Goal: Task Accomplishment & Management: Manage account settings

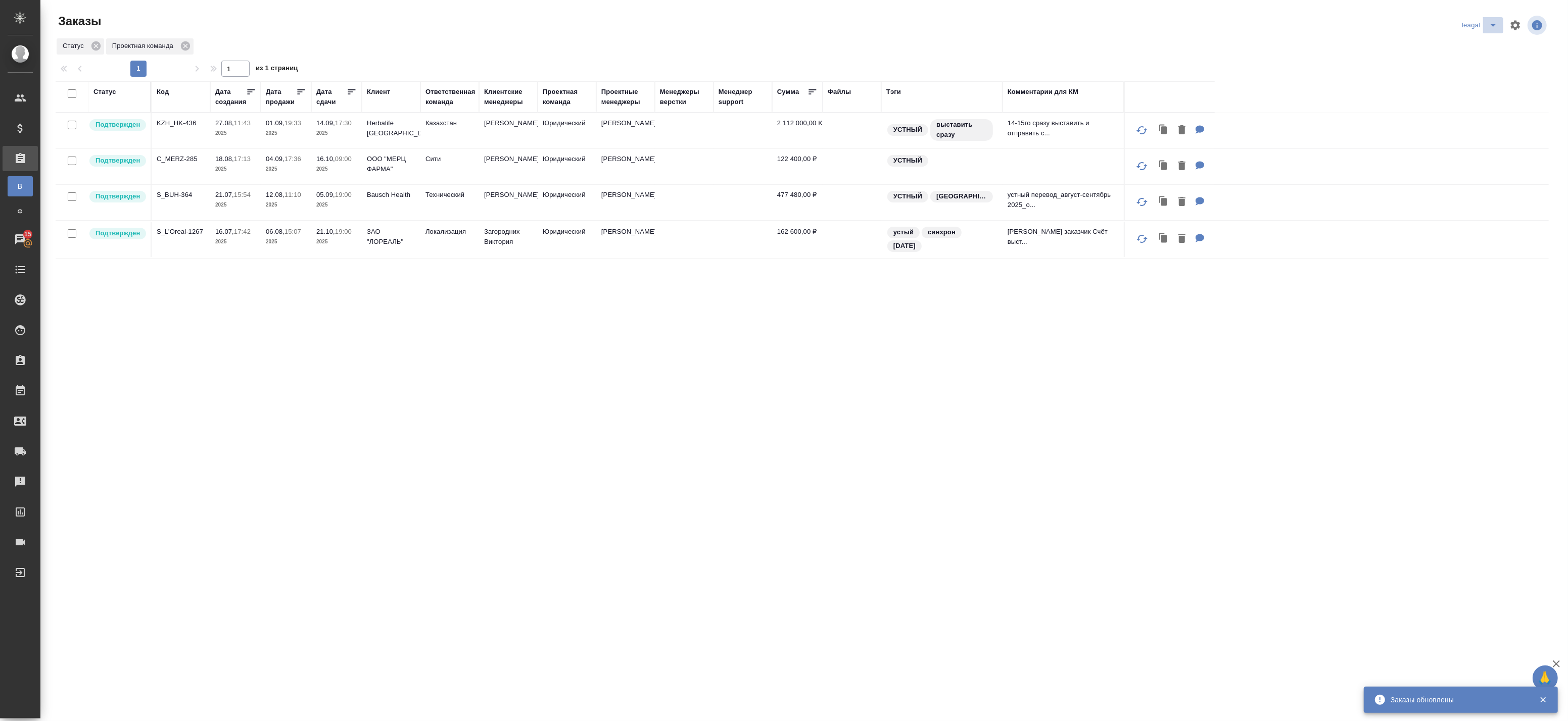
click at [1489, 23] on icon "split button" at bounding box center [1493, 26] width 12 height 12
click at [1485, 51] on li "Артак" at bounding box center [1481, 45] width 44 height 16
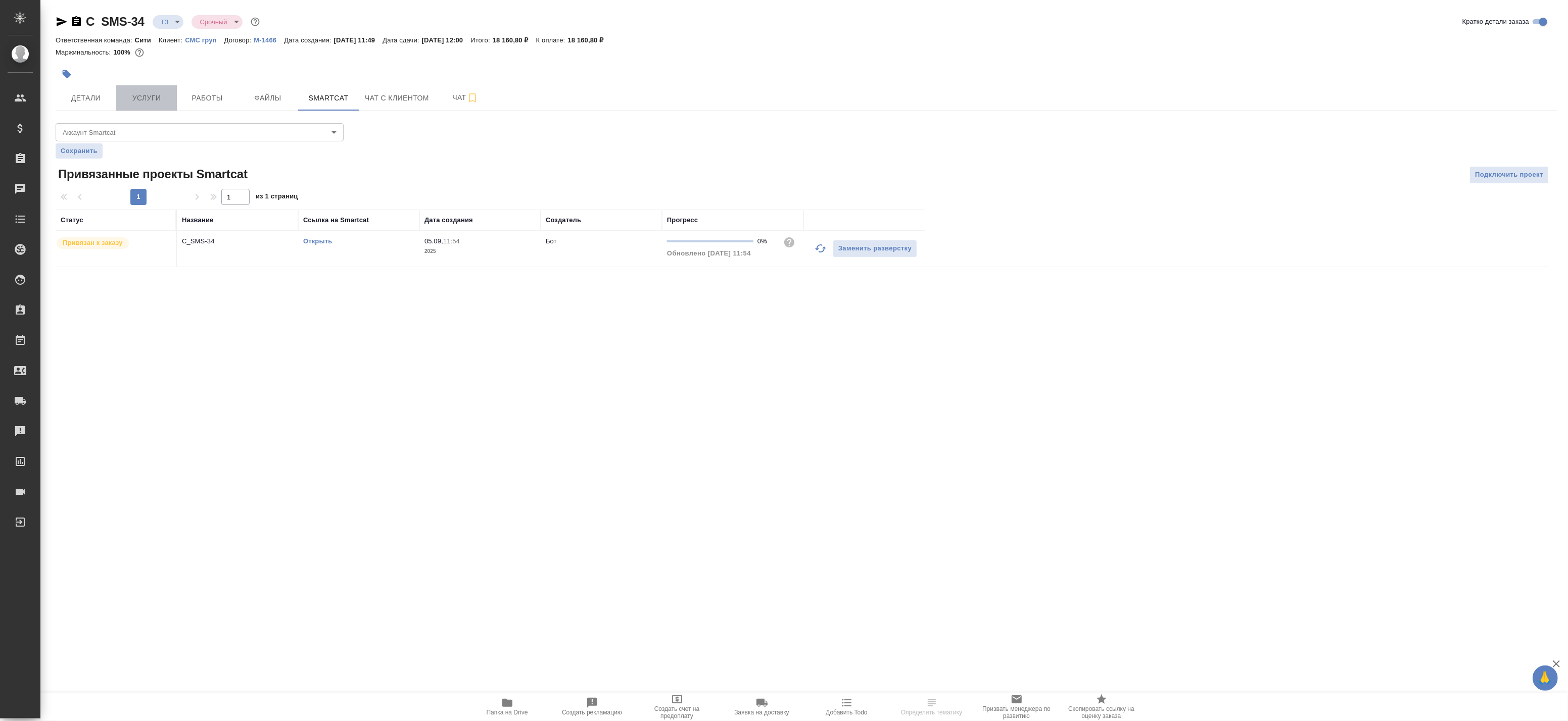
click at [164, 94] on span "Услуги" at bounding box center [146, 98] width 49 height 12
click at [73, 105] on button "Детали" at bounding box center [86, 98] width 61 height 25
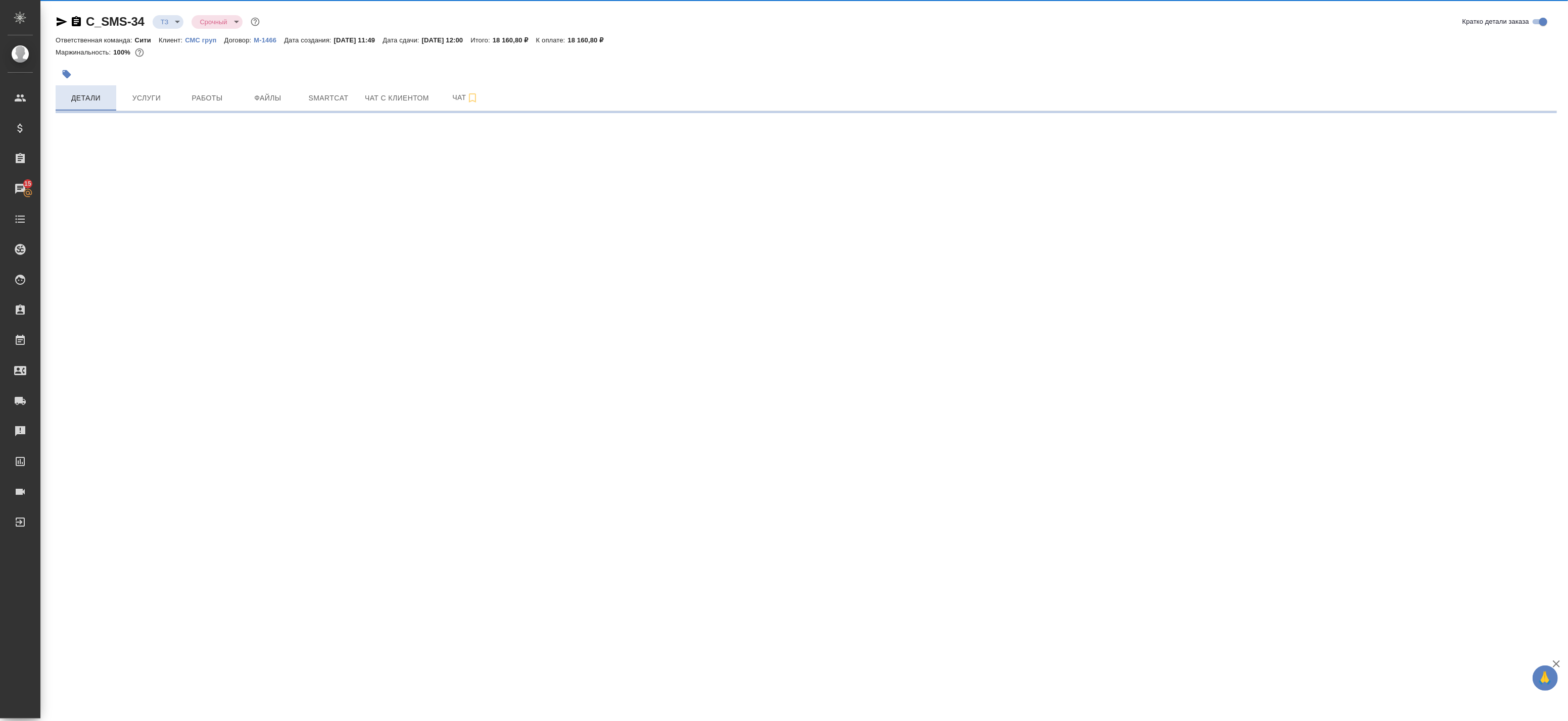
select select "RU"
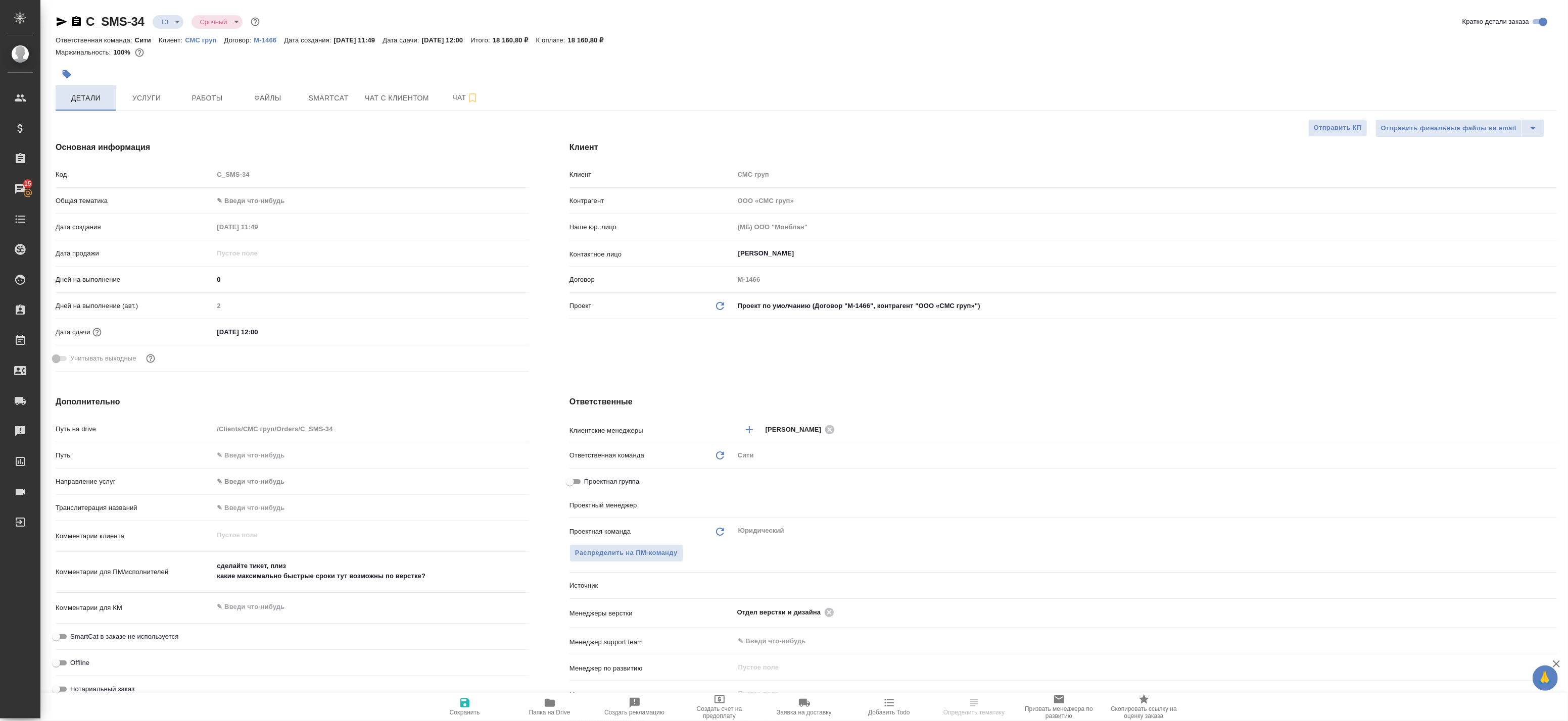
type textarea "x"
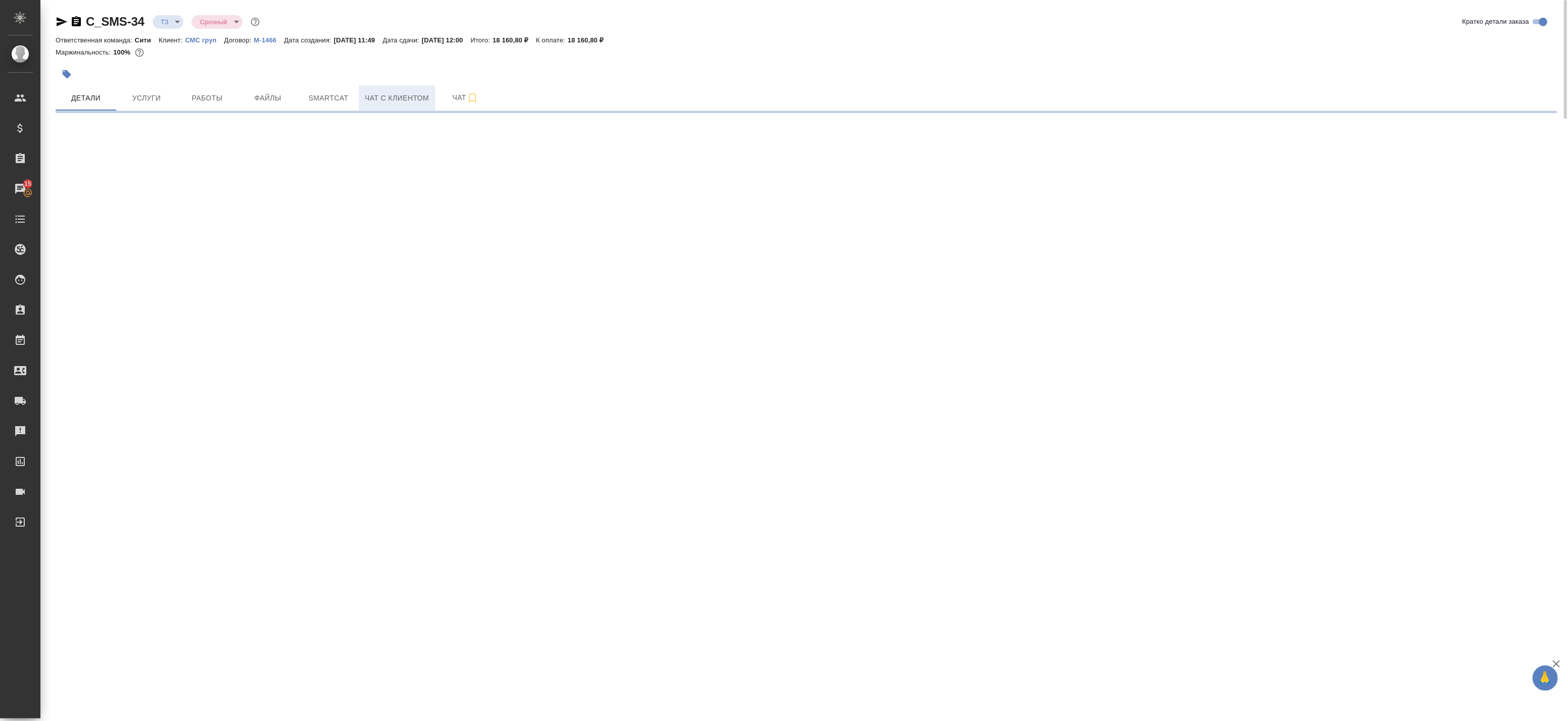
select select "RU"
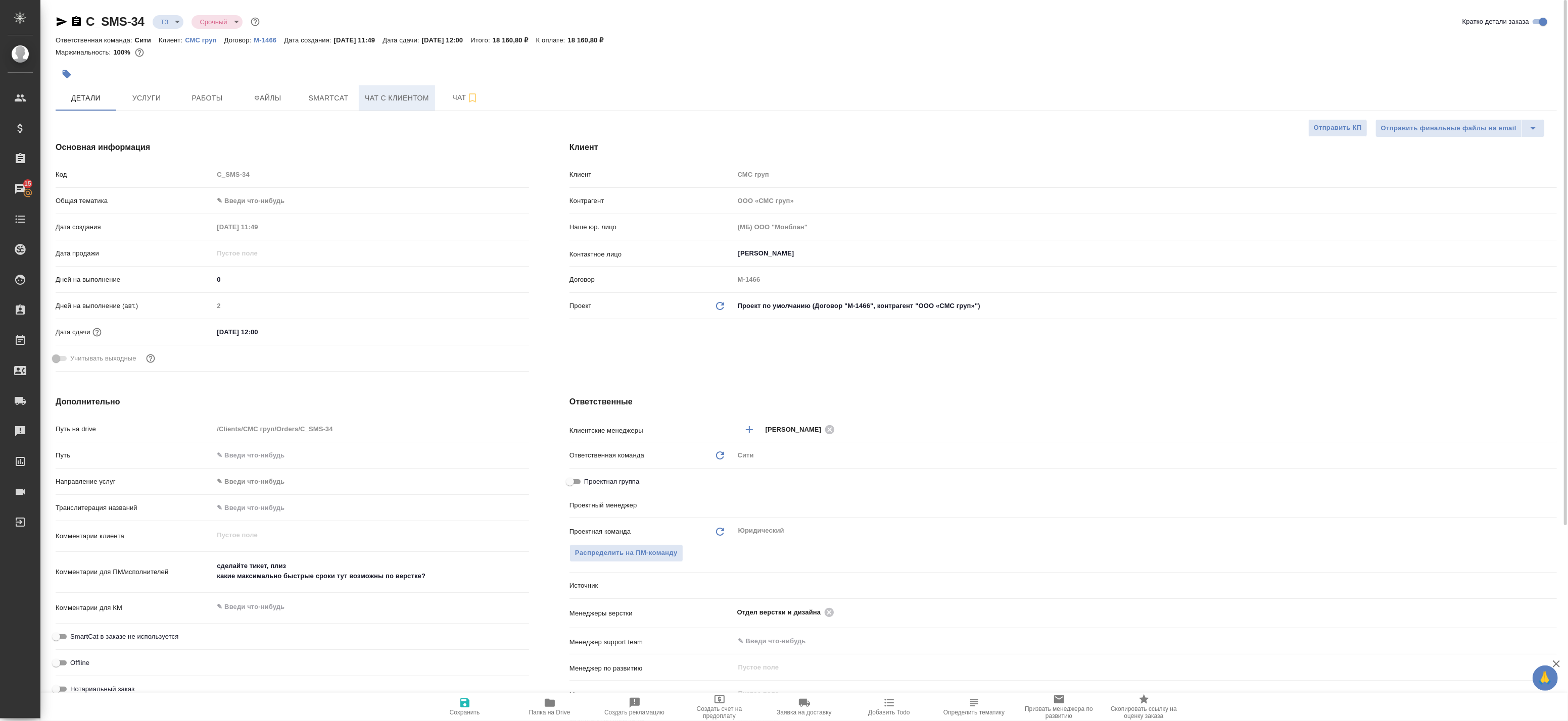
type textarea "x"
click at [202, 41] on p "СМС груп" at bounding box center [204, 40] width 39 height 8
type textarea "x"
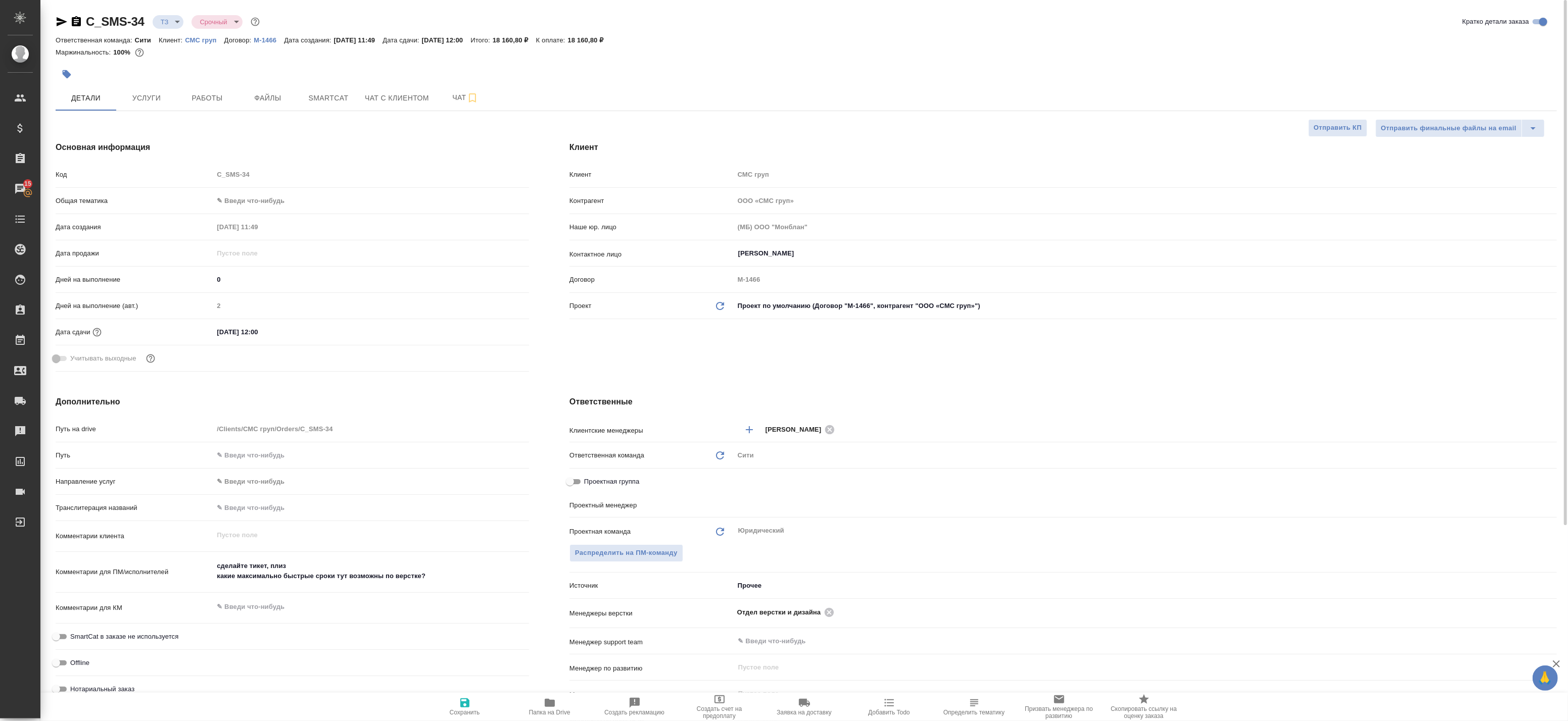
type textarea "x"
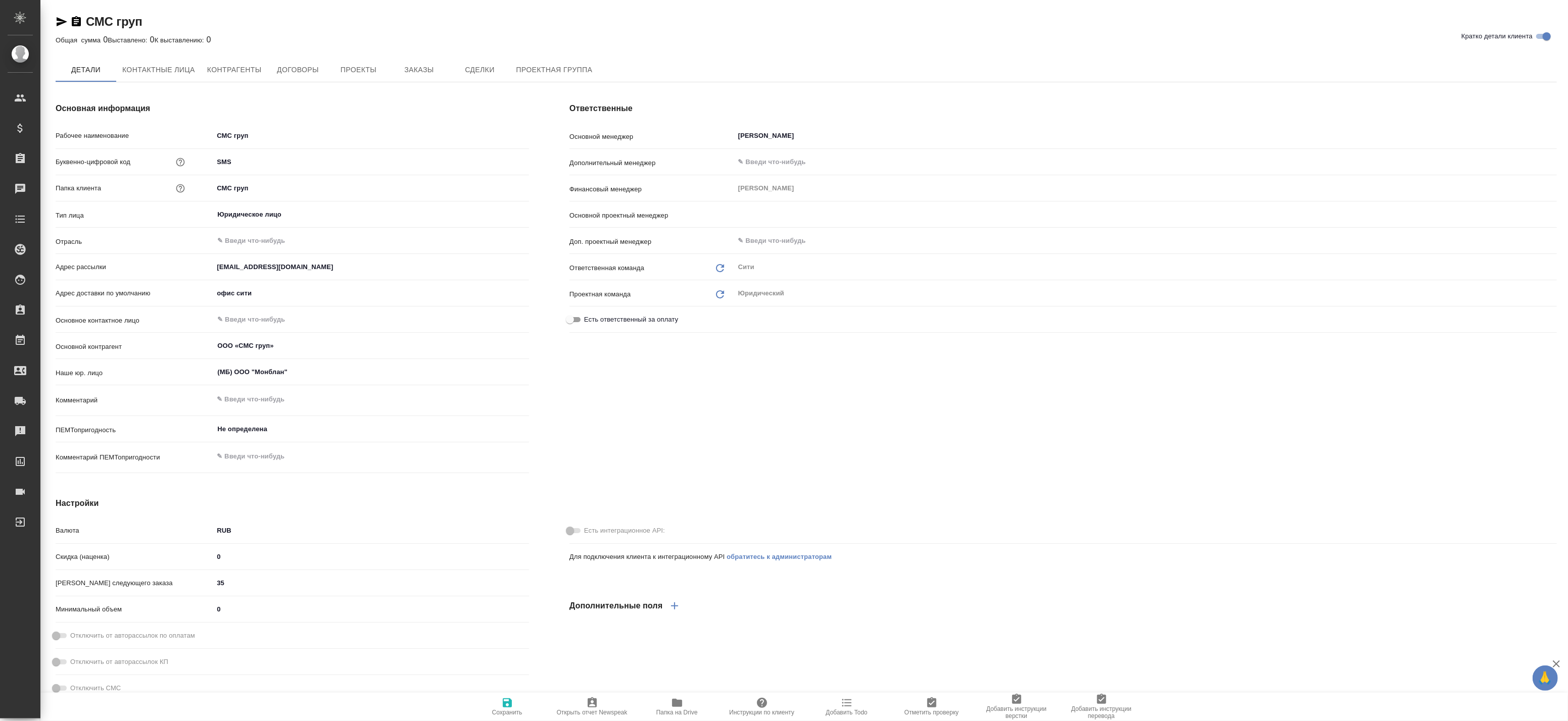
type textarea "x"
click at [387, 69] on button "Проекты" at bounding box center [358, 70] width 61 height 25
type textarea "x"
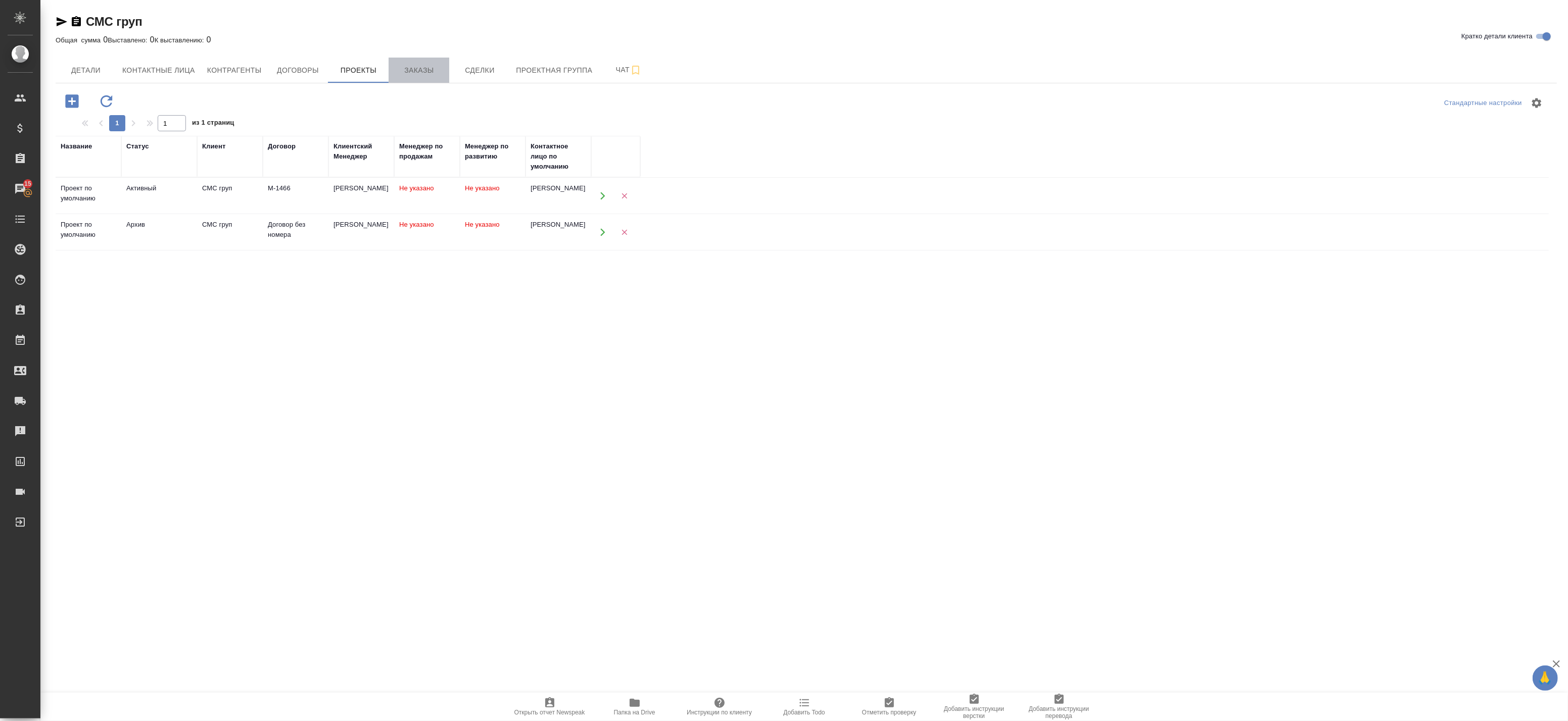
click at [426, 72] on span "Заказы" at bounding box center [419, 71] width 49 height 12
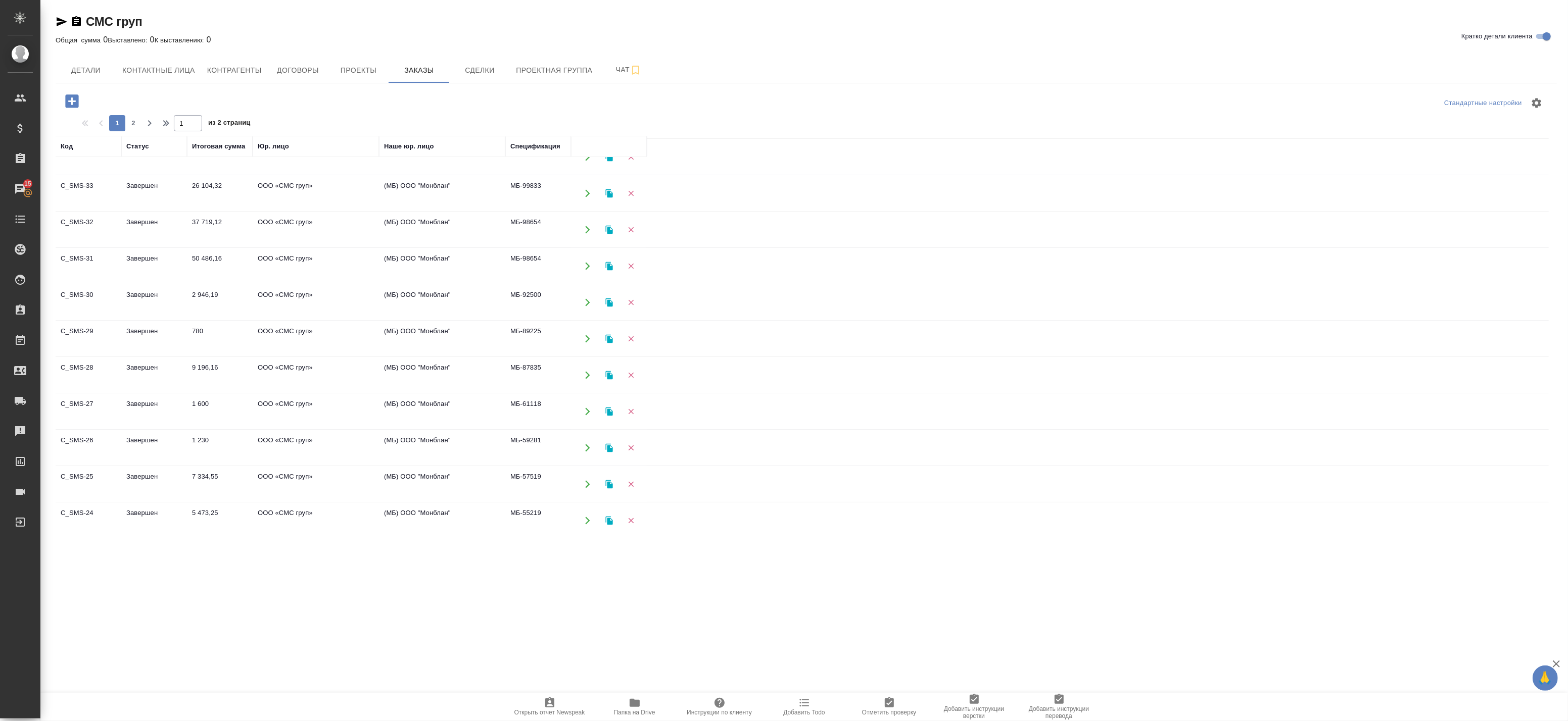
scroll to position [56, 0]
click at [266, 269] on td "ООО «СМС груп»" at bounding box center [316, 265] width 126 height 35
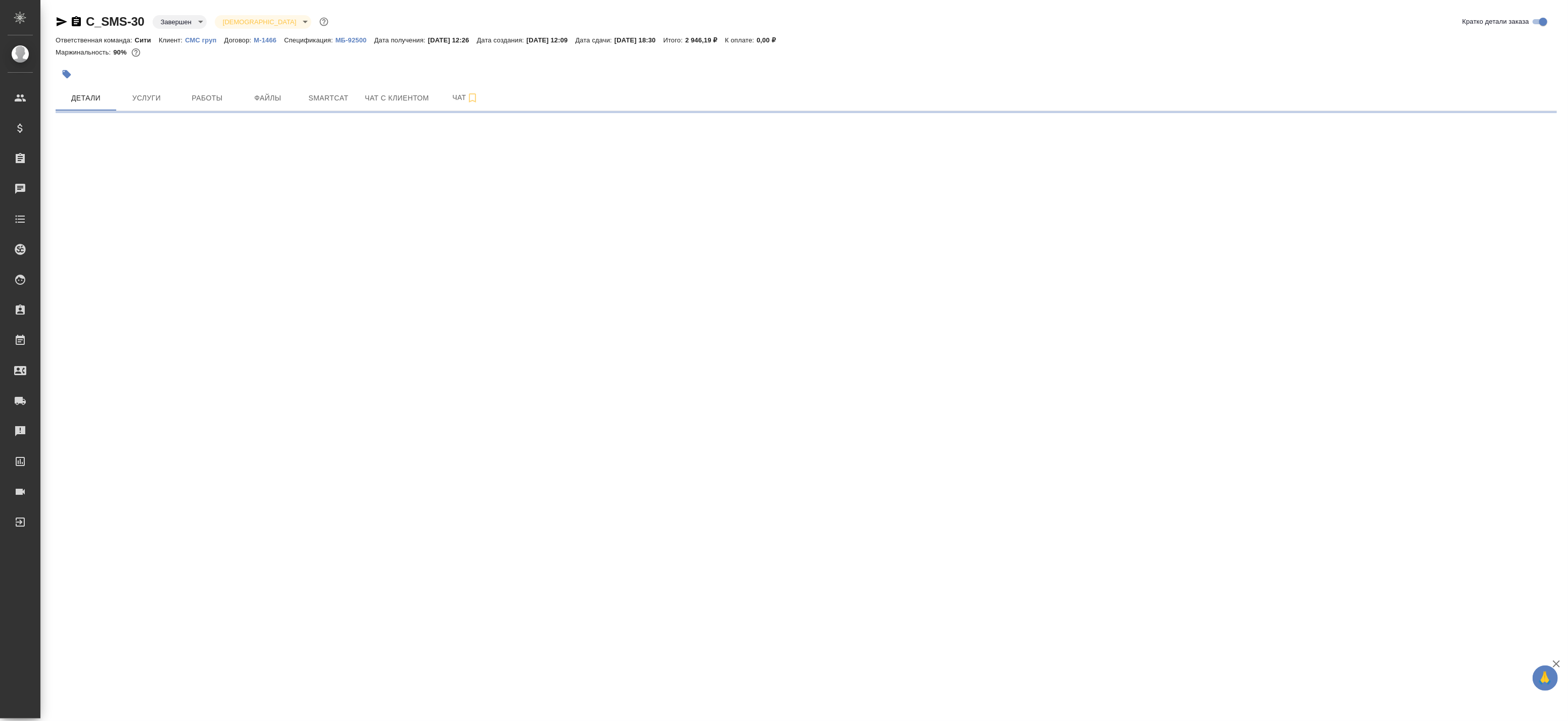
select select "RU"
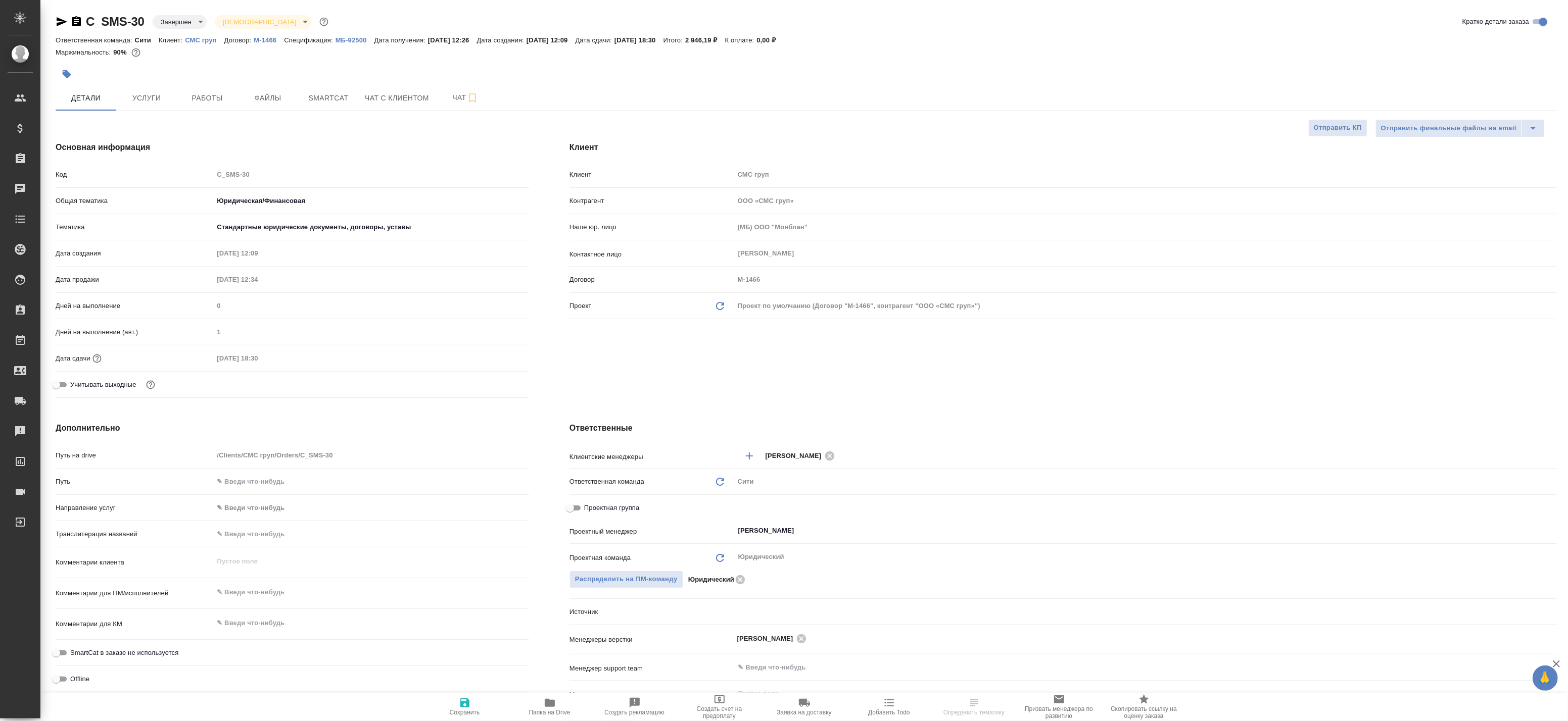
type textarea "x"
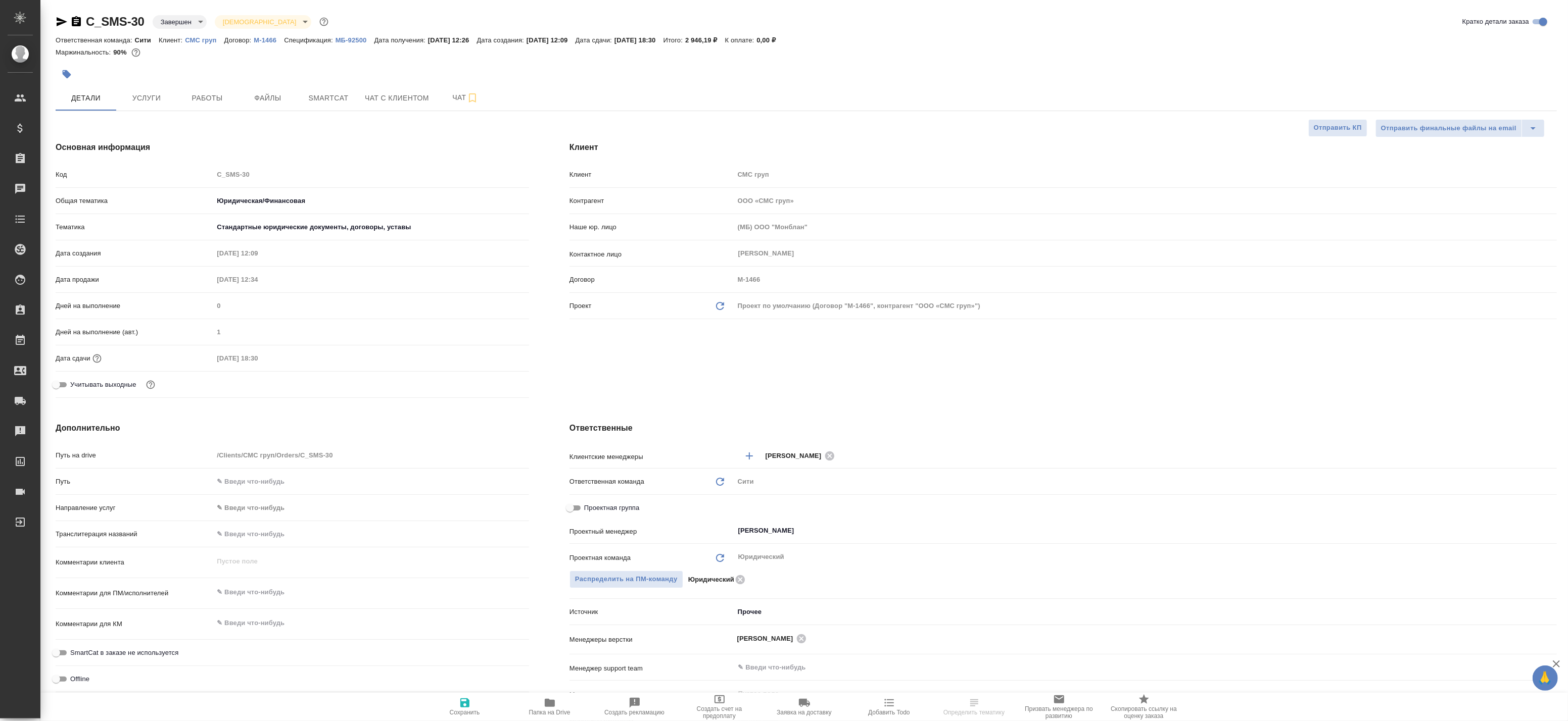
type textarea "x"
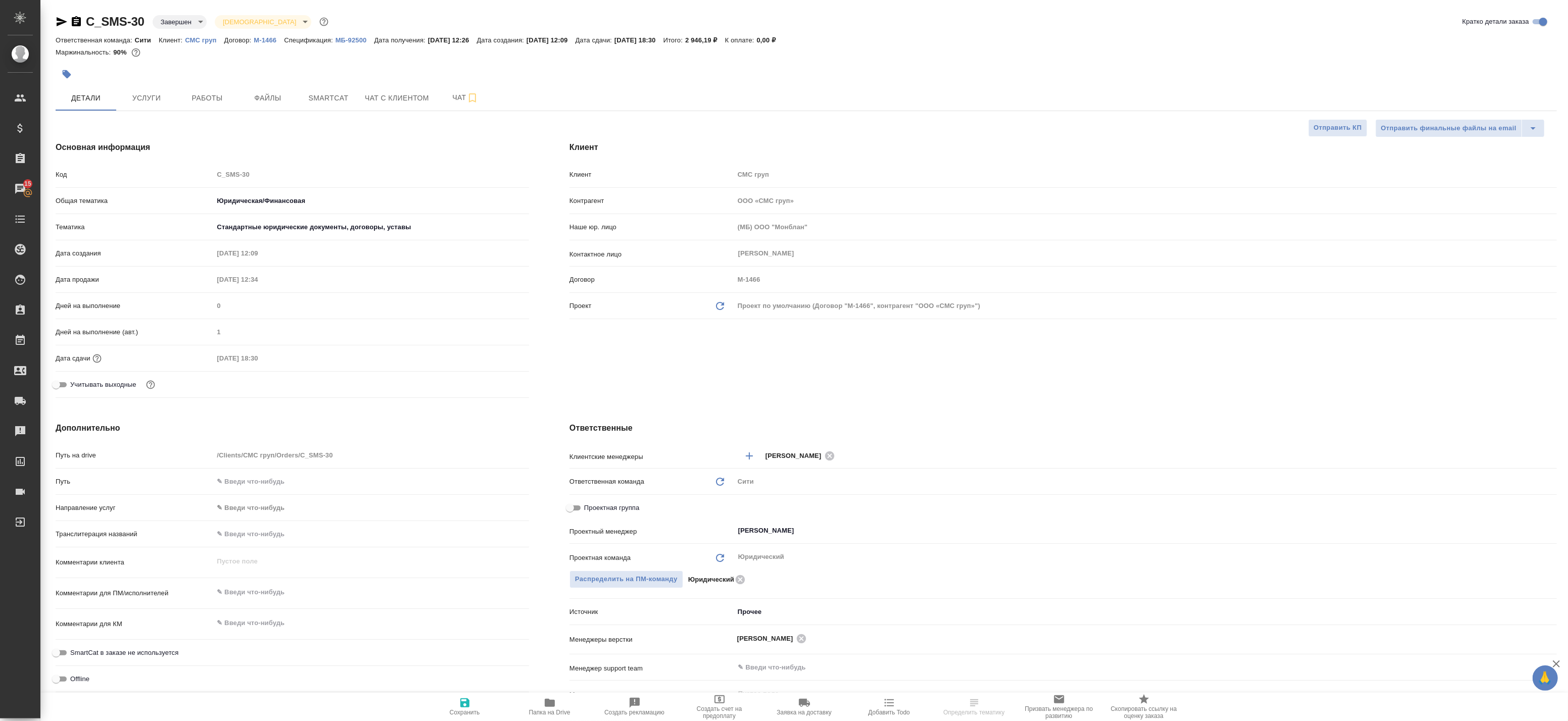
type textarea "x"
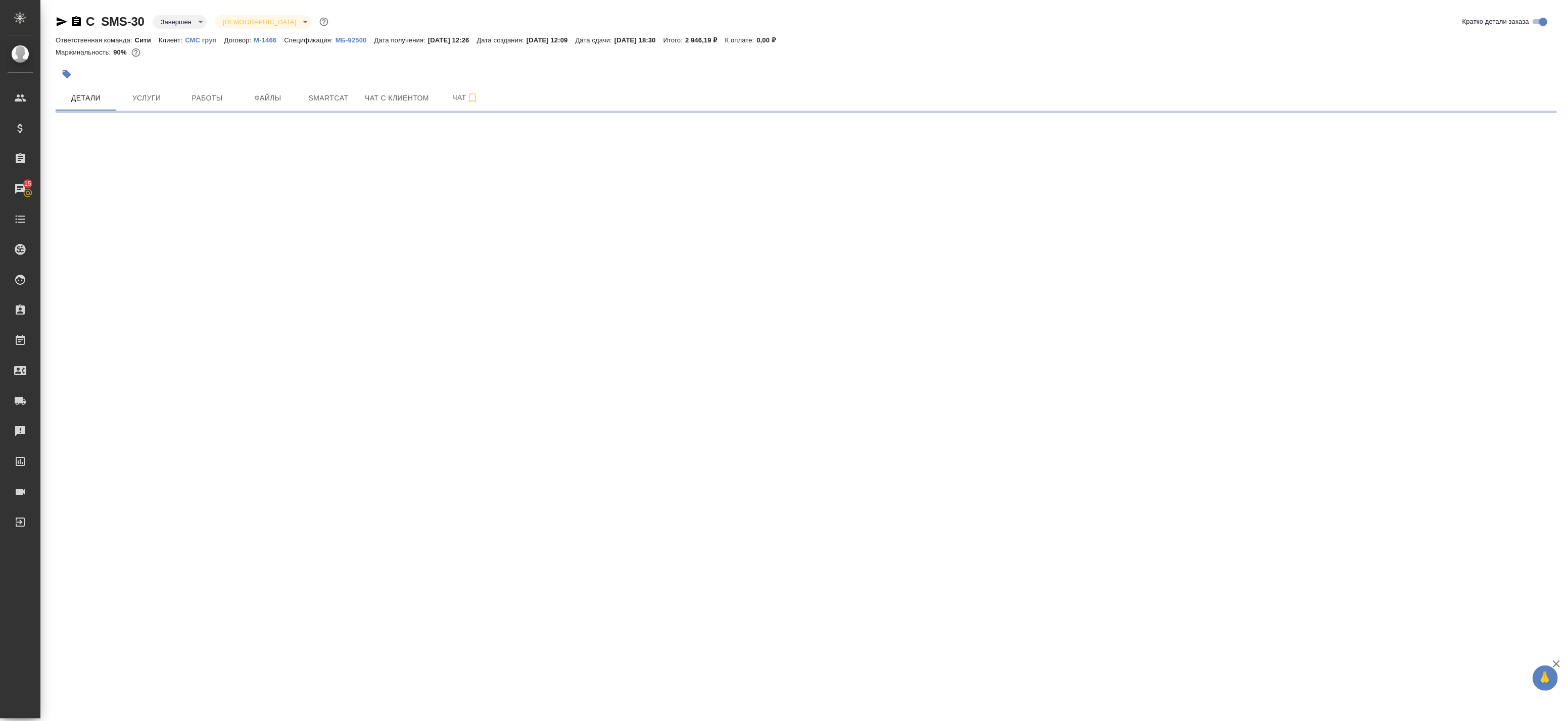
select select "RU"
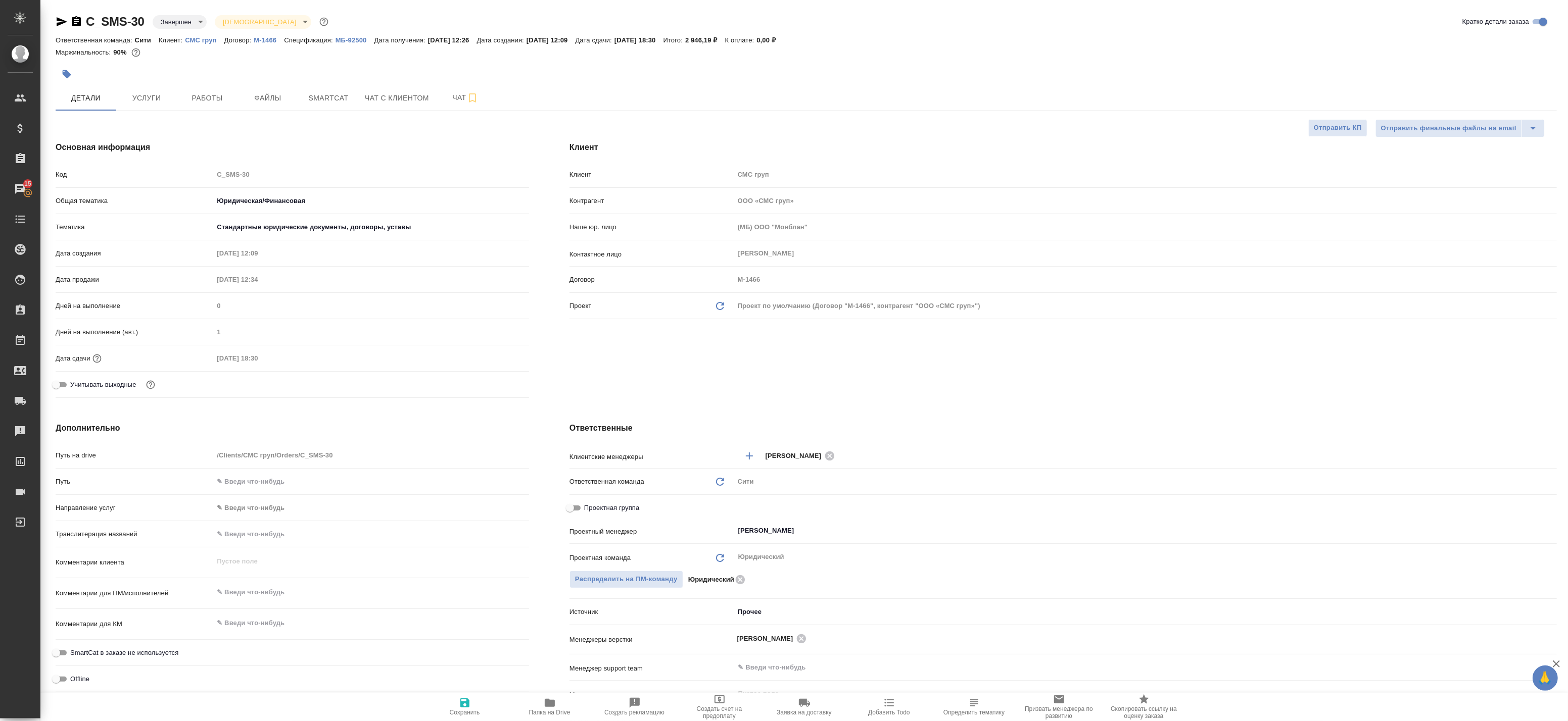
type textarea "x"
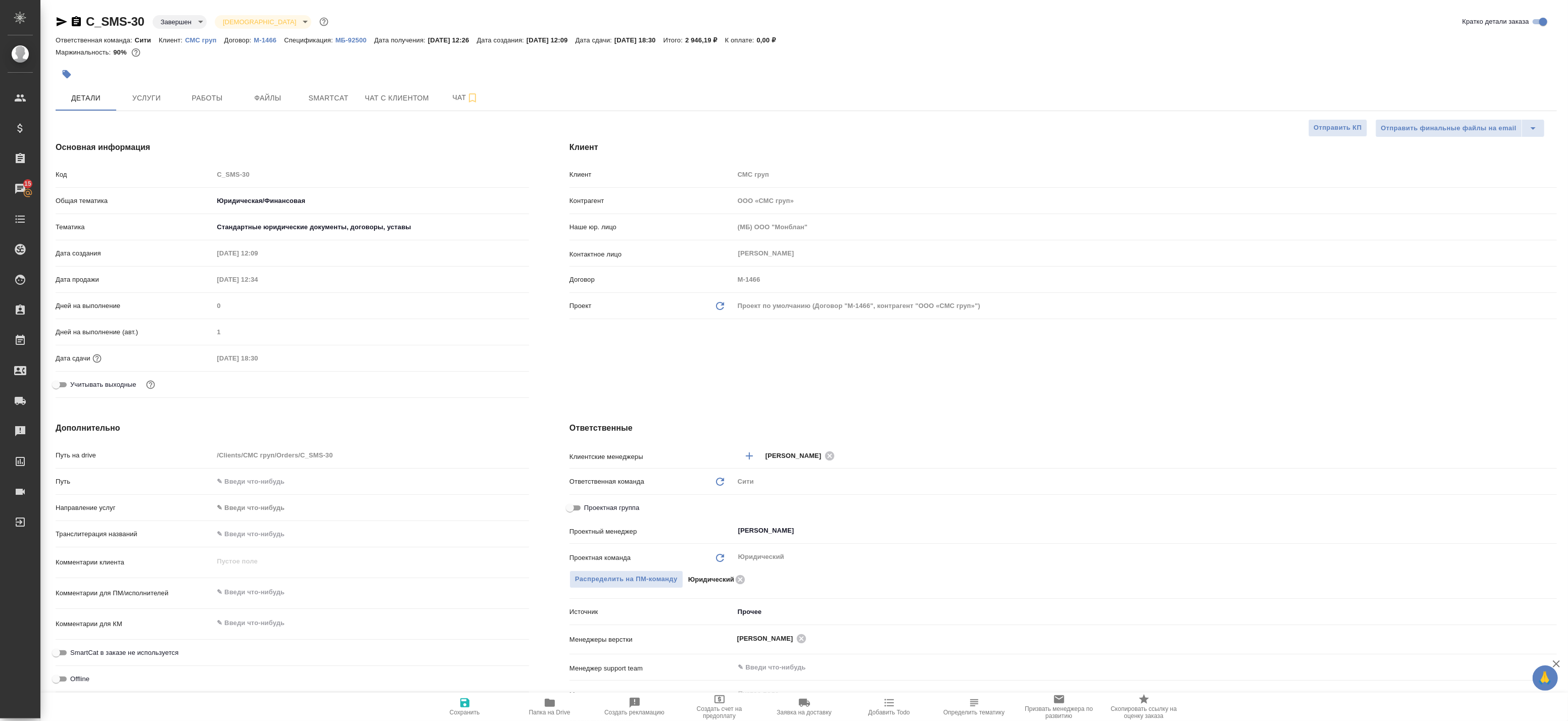
type textarea "x"
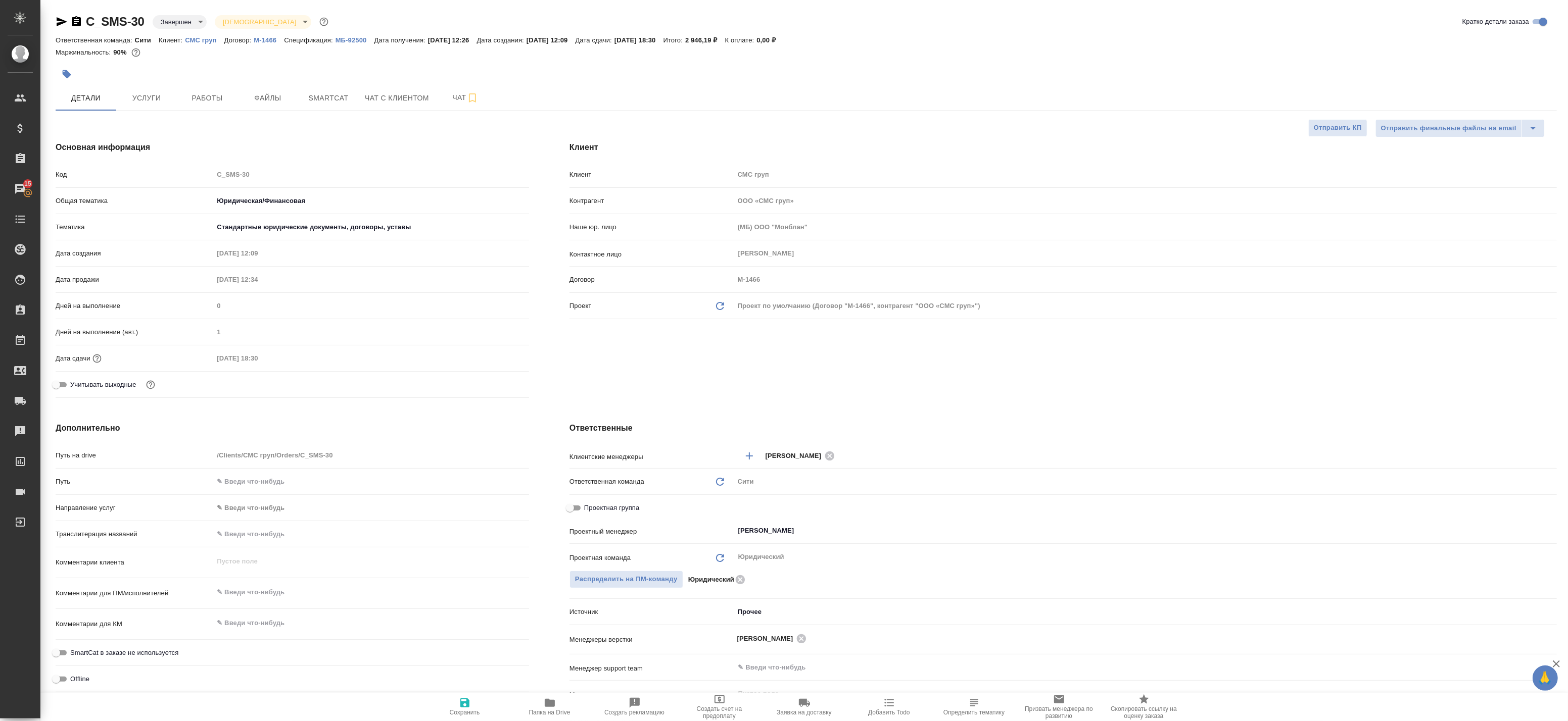
type textarea "x"
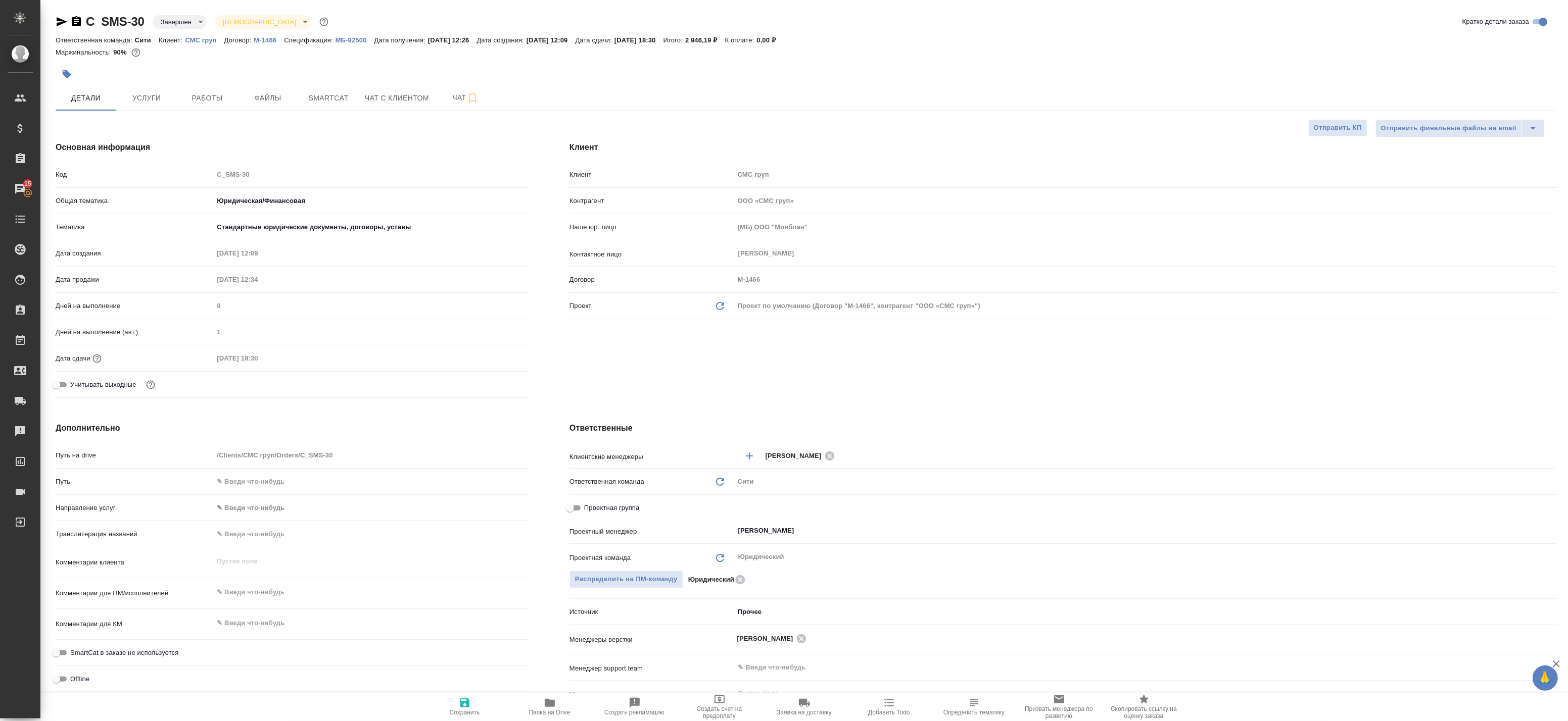
click at [543, 695] on button "Папка на Drive" at bounding box center [549, 707] width 85 height 28
type textarea "x"
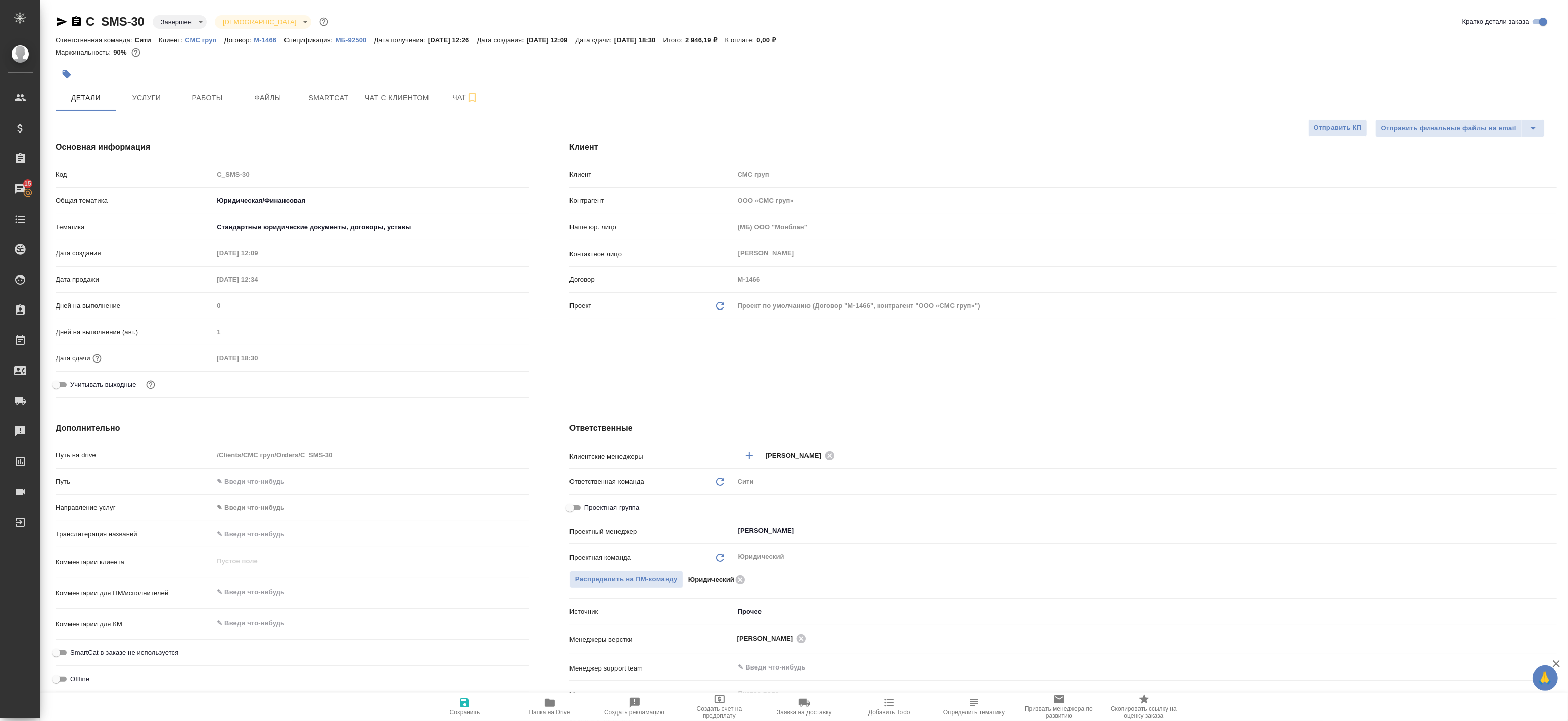
type textarea "x"
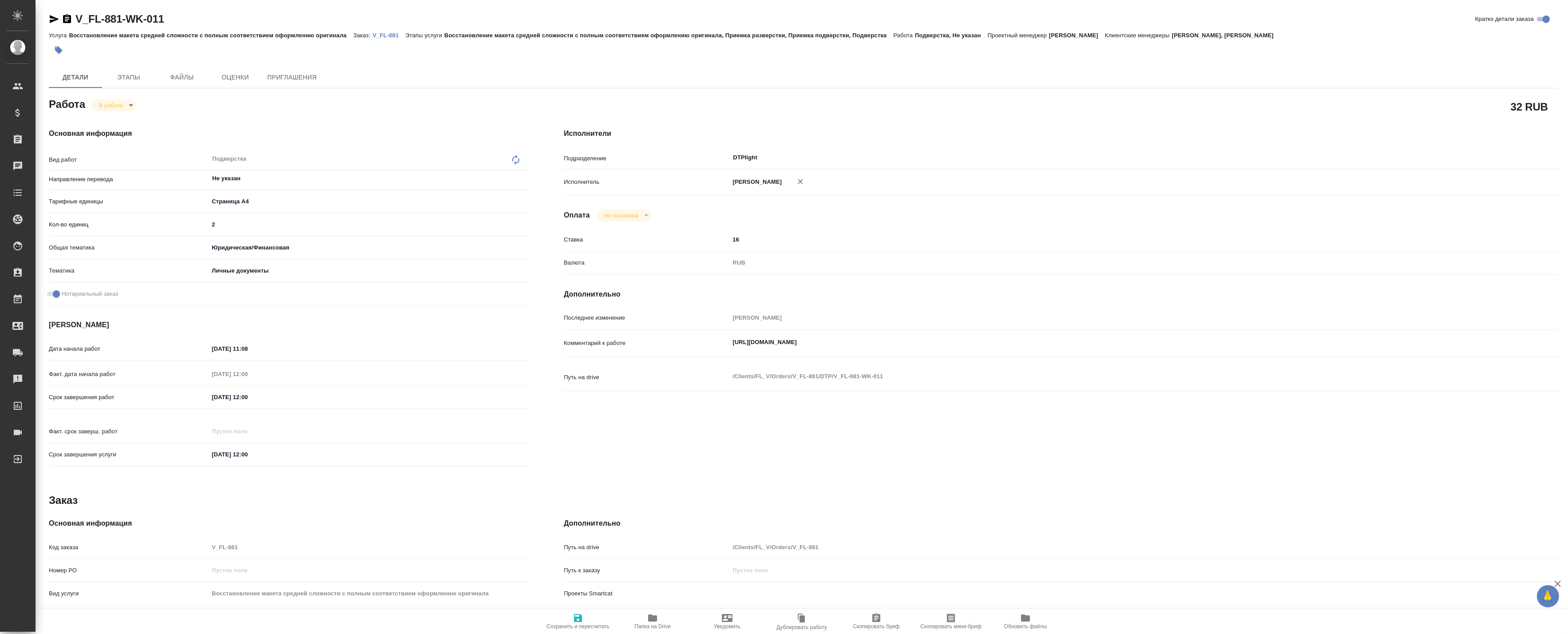
type textarea "x"
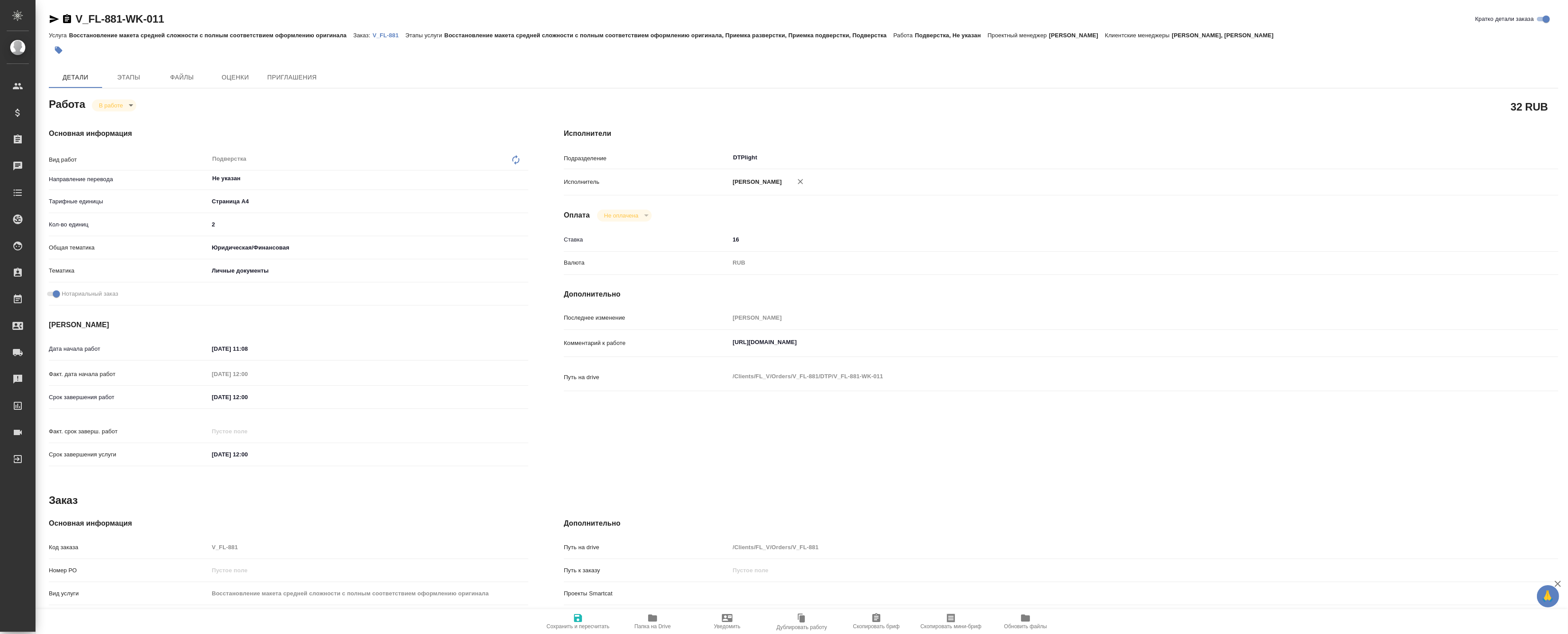
type textarea "x"
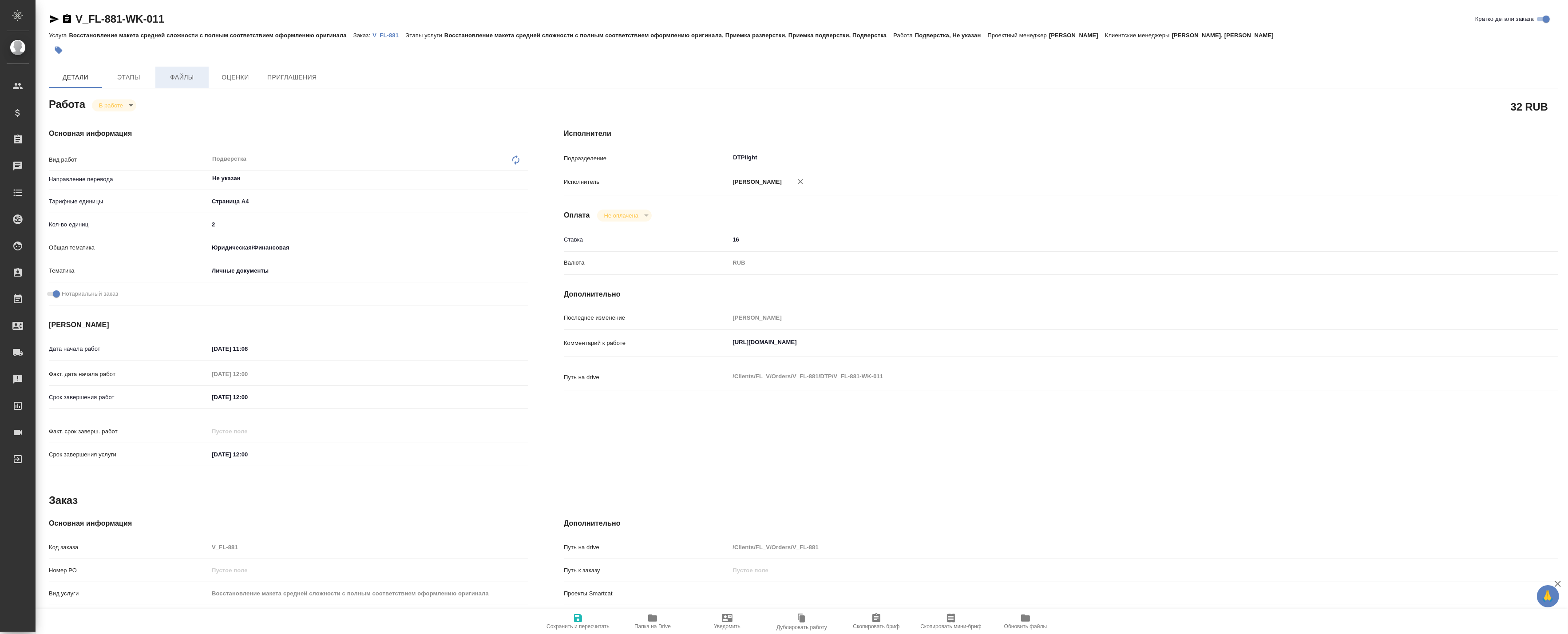
type textarea "x"
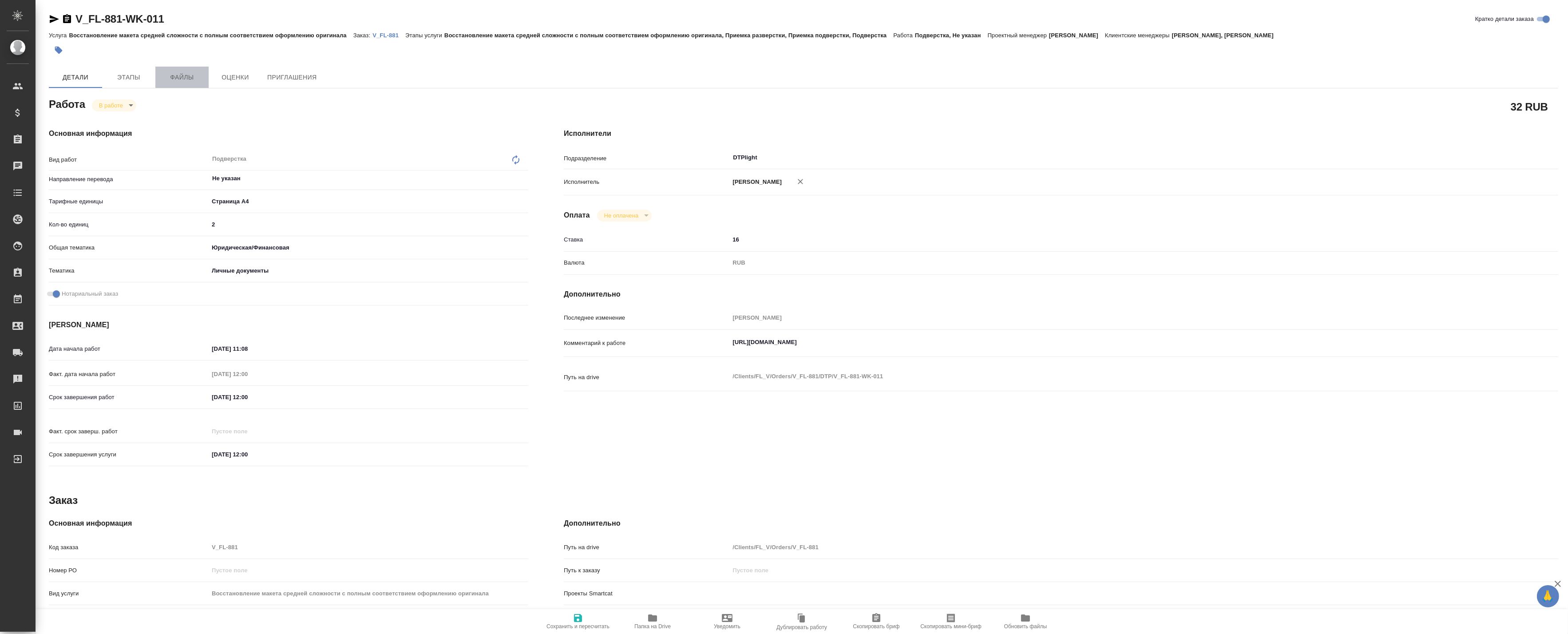
click at [167, 80] on span "Файлы" at bounding box center [182, 77] width 43 height 11
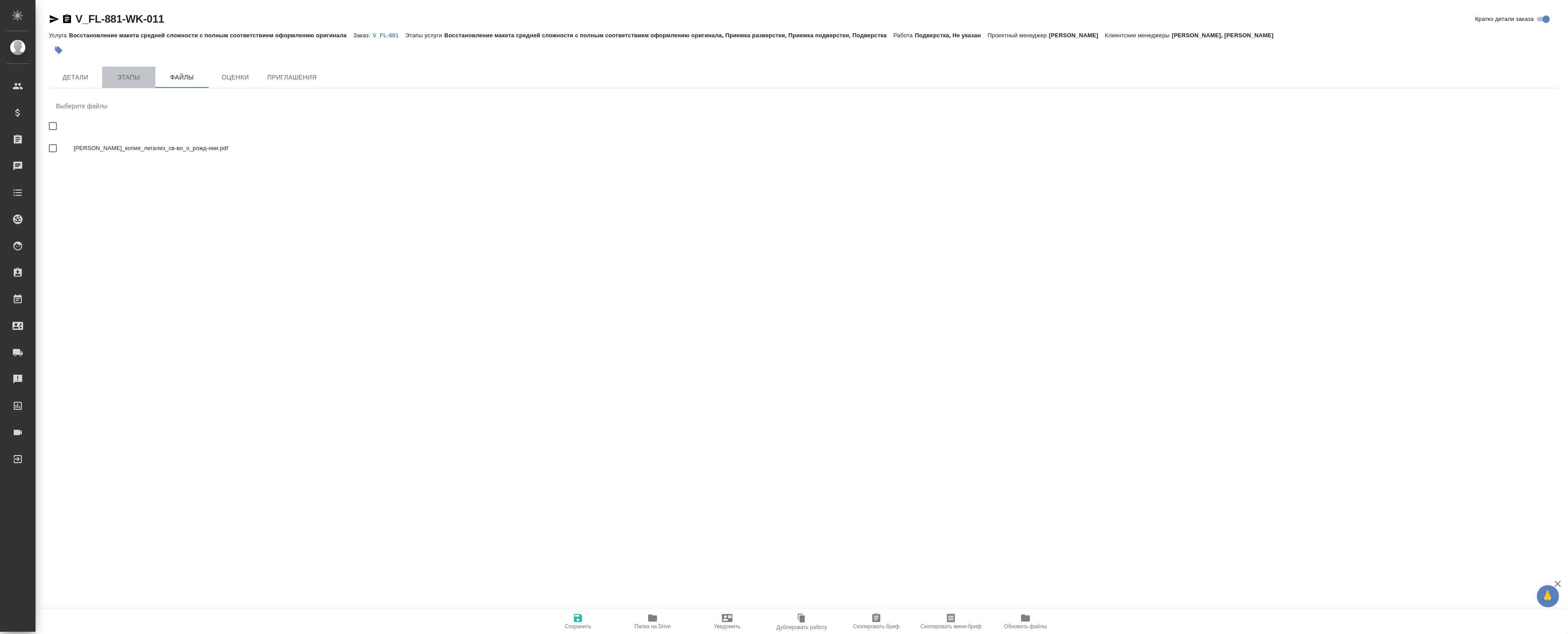
click at [137, 77] on span "Этапы" at bounding box center [128, 77] width 43 height 11
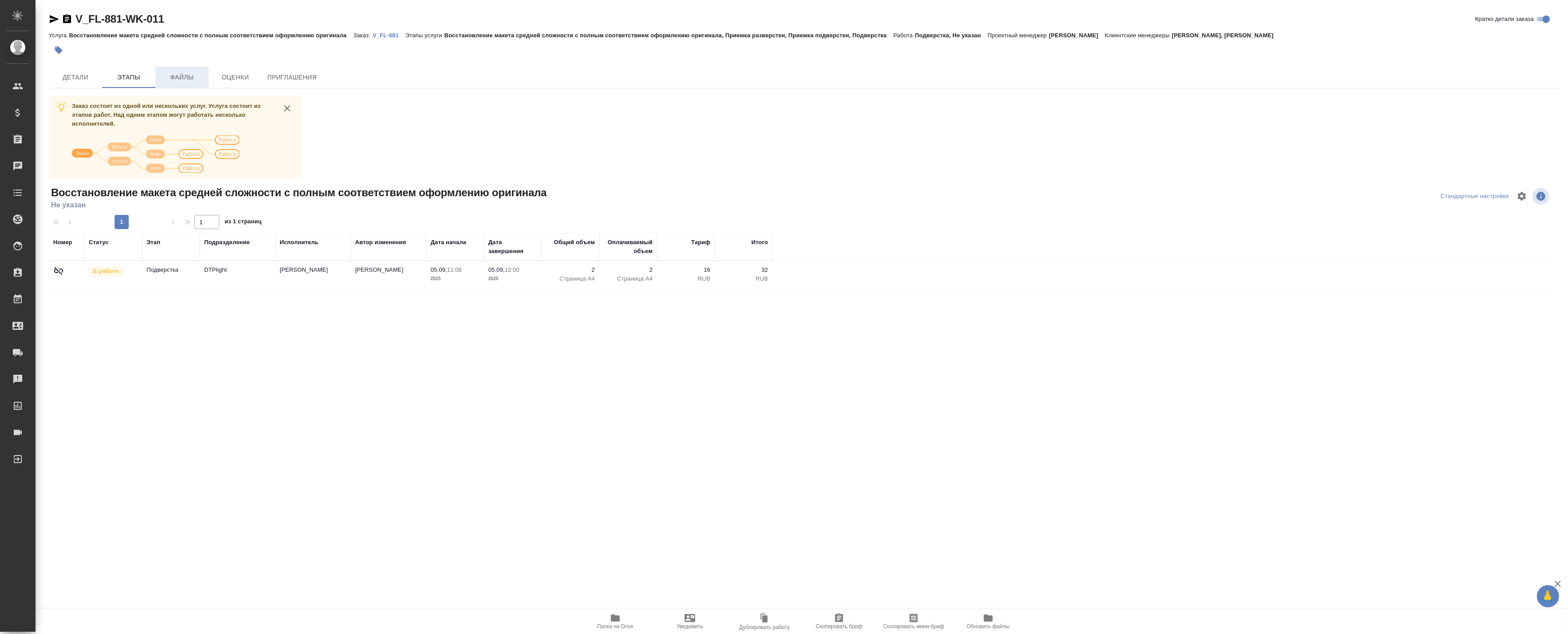
click at [187, 77] on span "Файлы" at bounding box center [182, 77] width 43 height 11
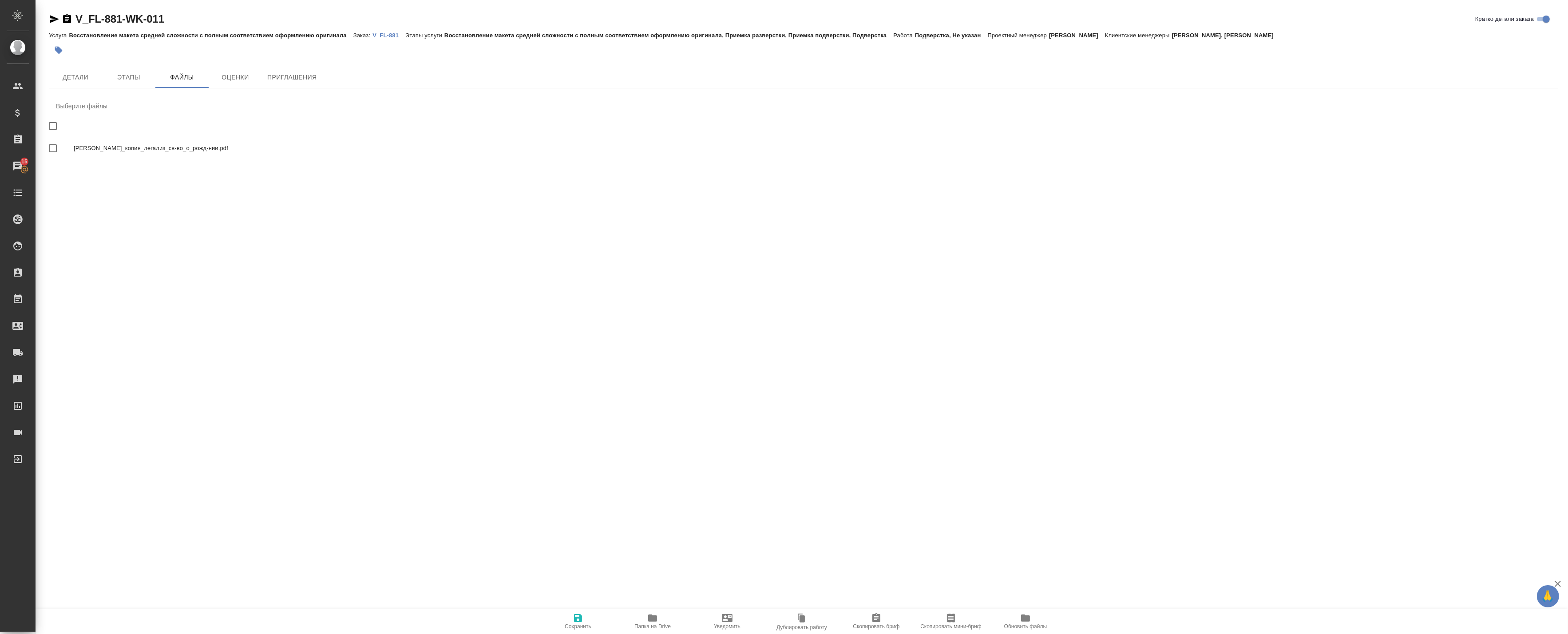
click at [394, 35] on p "V_FL-881" at bounding box center [389, 35] width 33 height 7
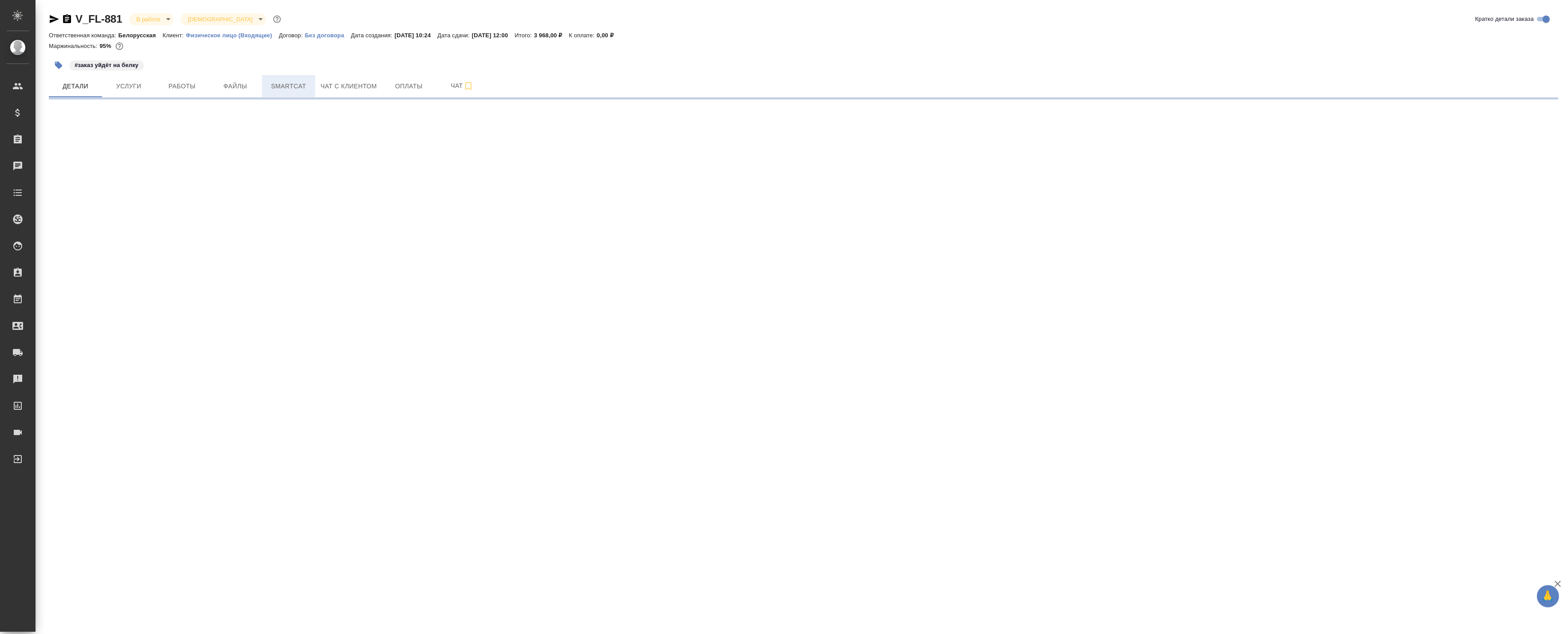
select select "RU"
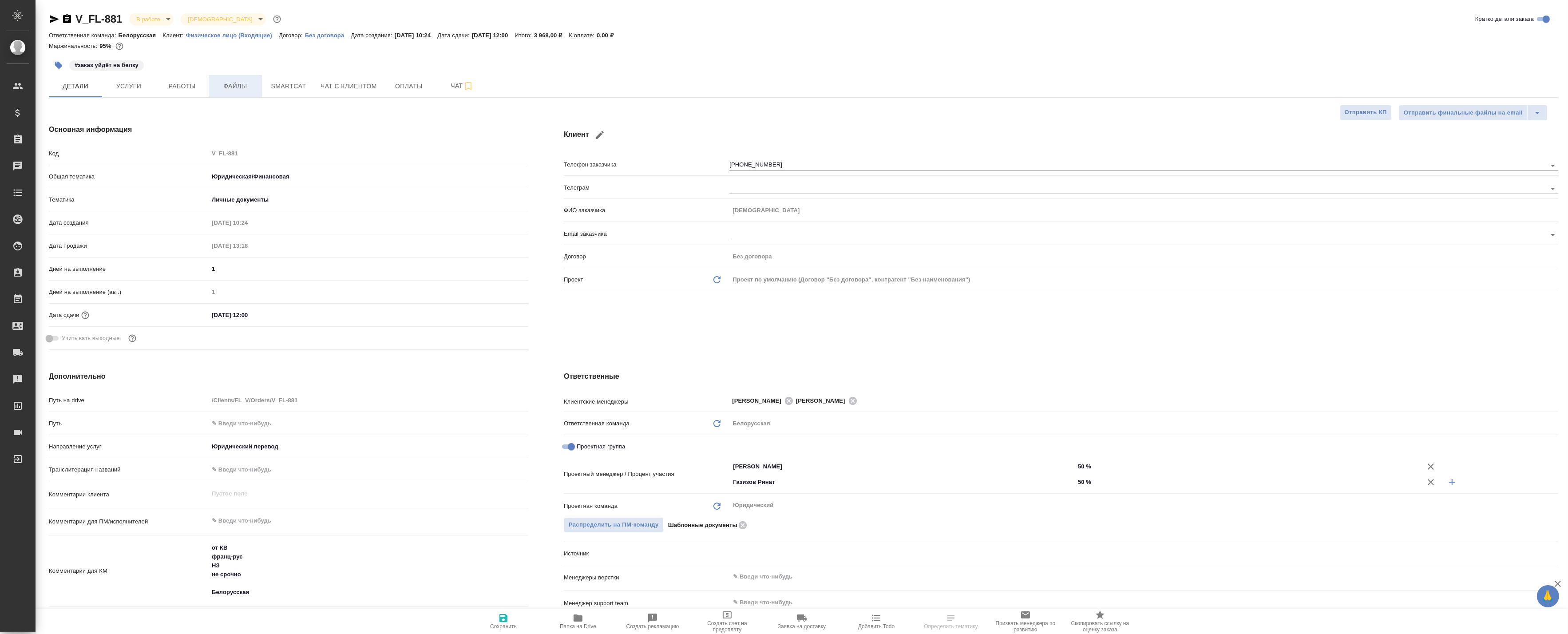
type textarea "x"
click at [200, 86] on span "Работы" at bounding box center [182, 86] width 43 height 11
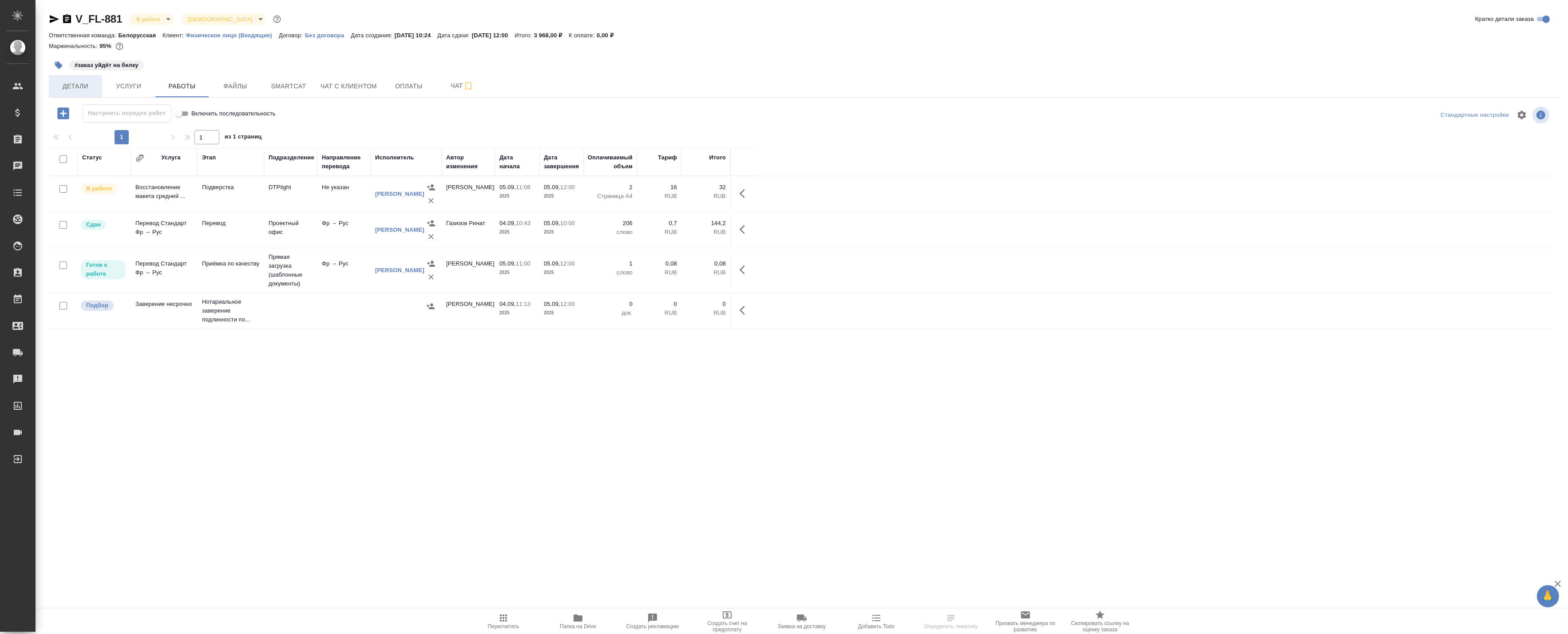
click at [77, 88] on span "Детали" at bounding box center [75, 86] width 43 height 11
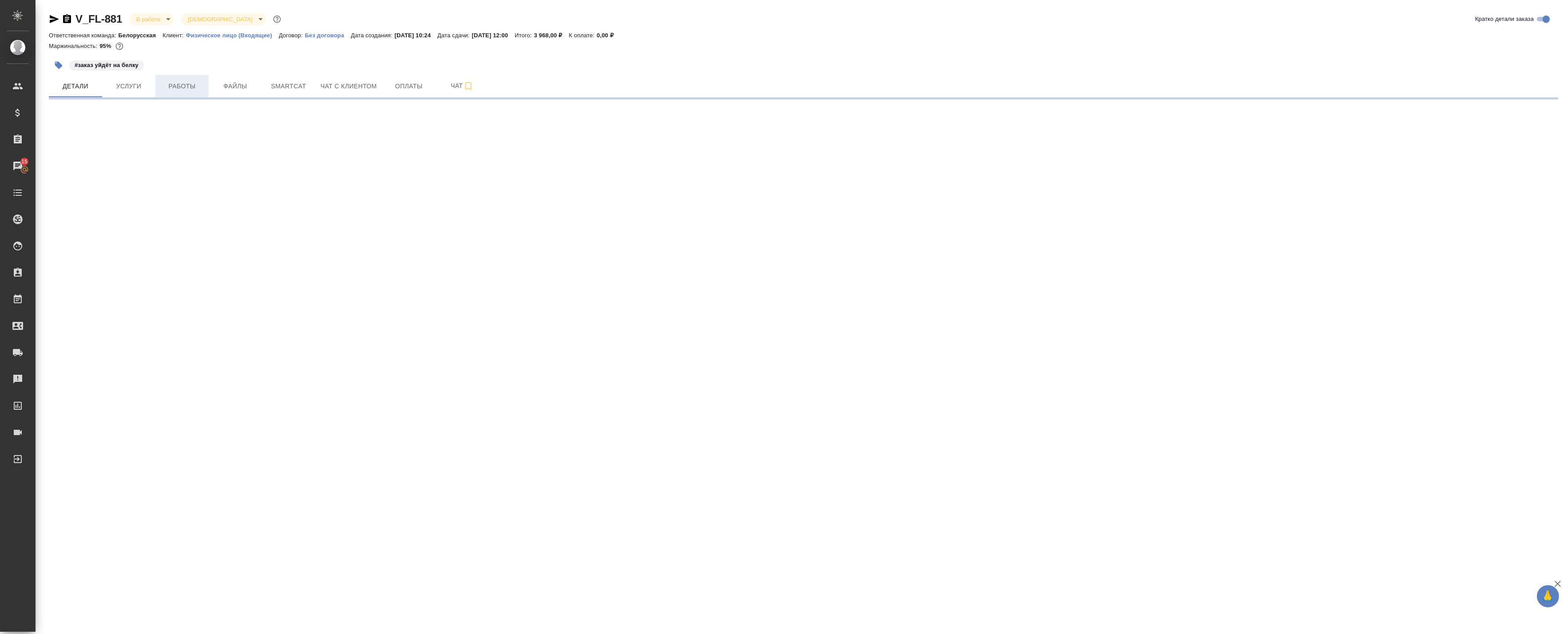
select select "RU"
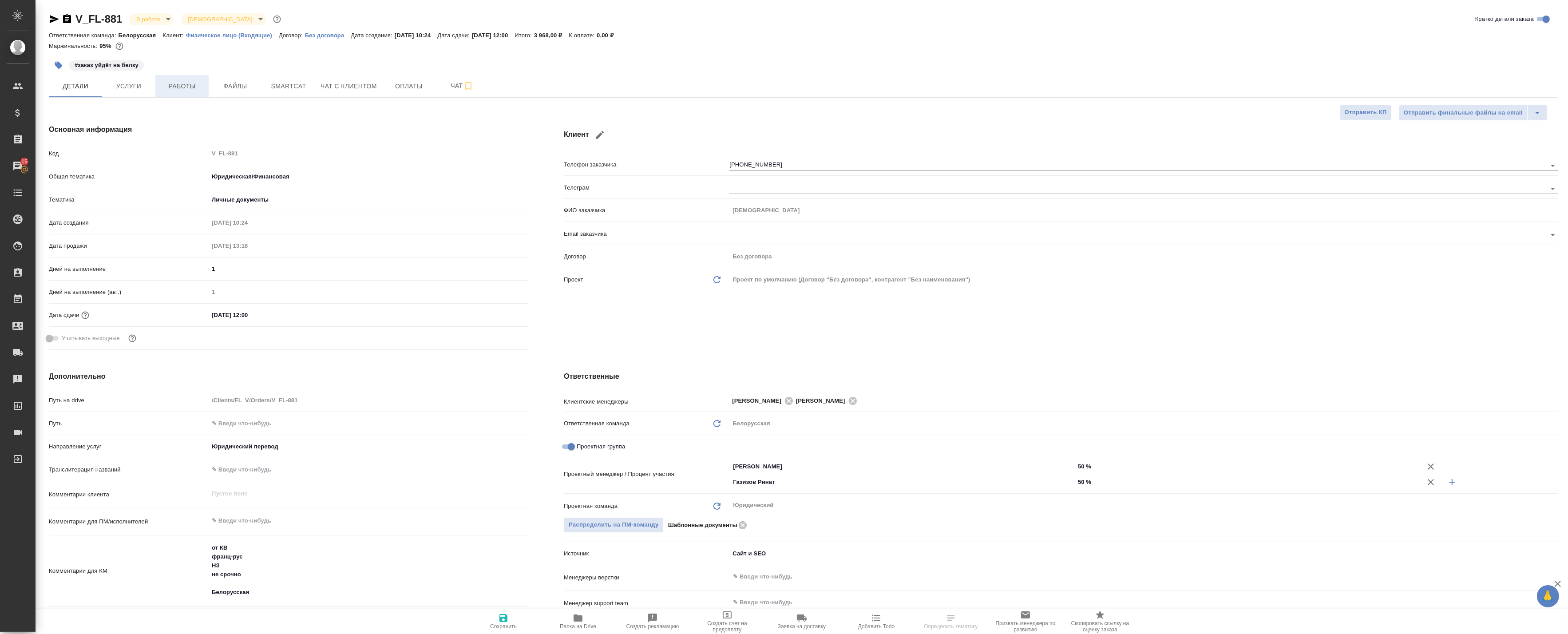
click at [186, 85] on span "Работы" at bounding box center [182, 86] width 43 height 11
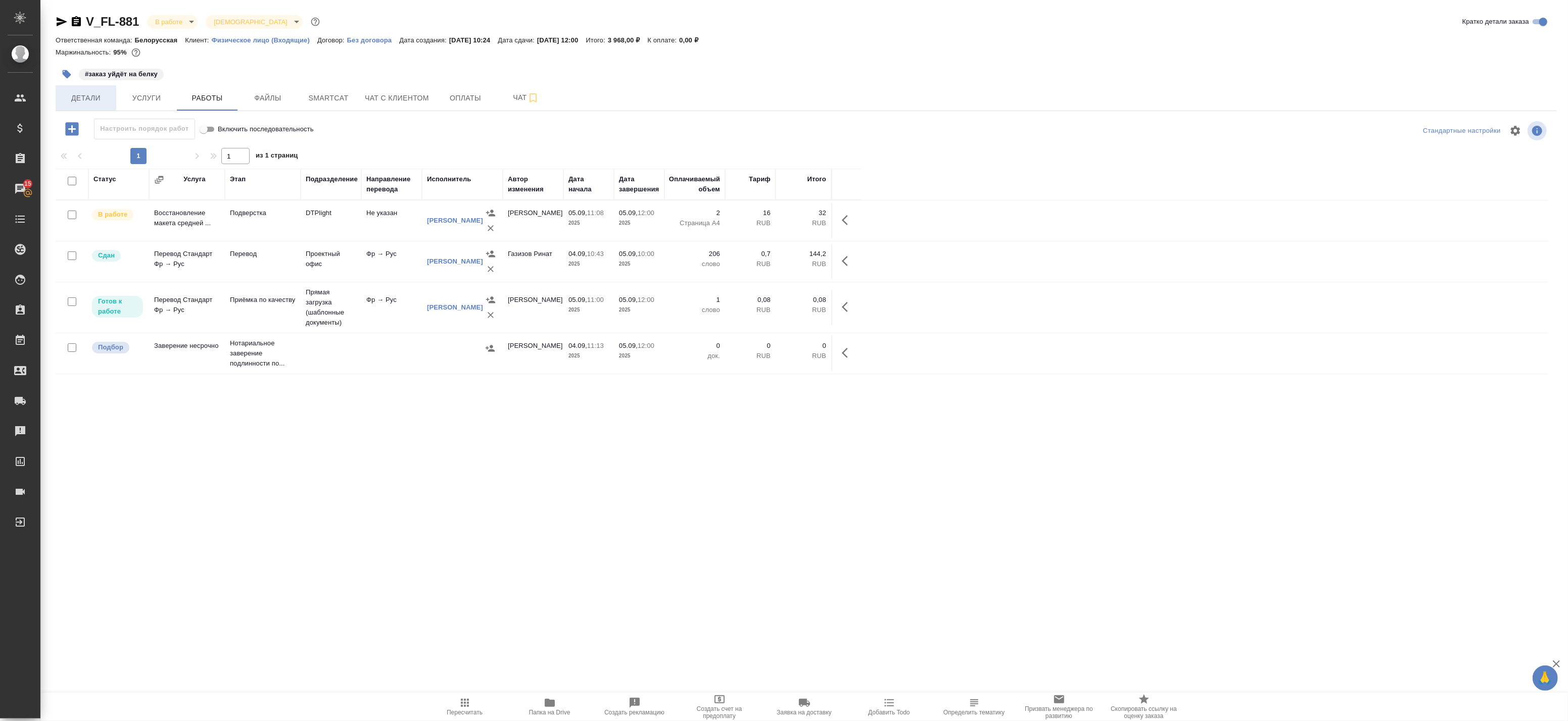
click at [82, 100] on span "Детали" at bounding box center [86, 98] width 49 height 12
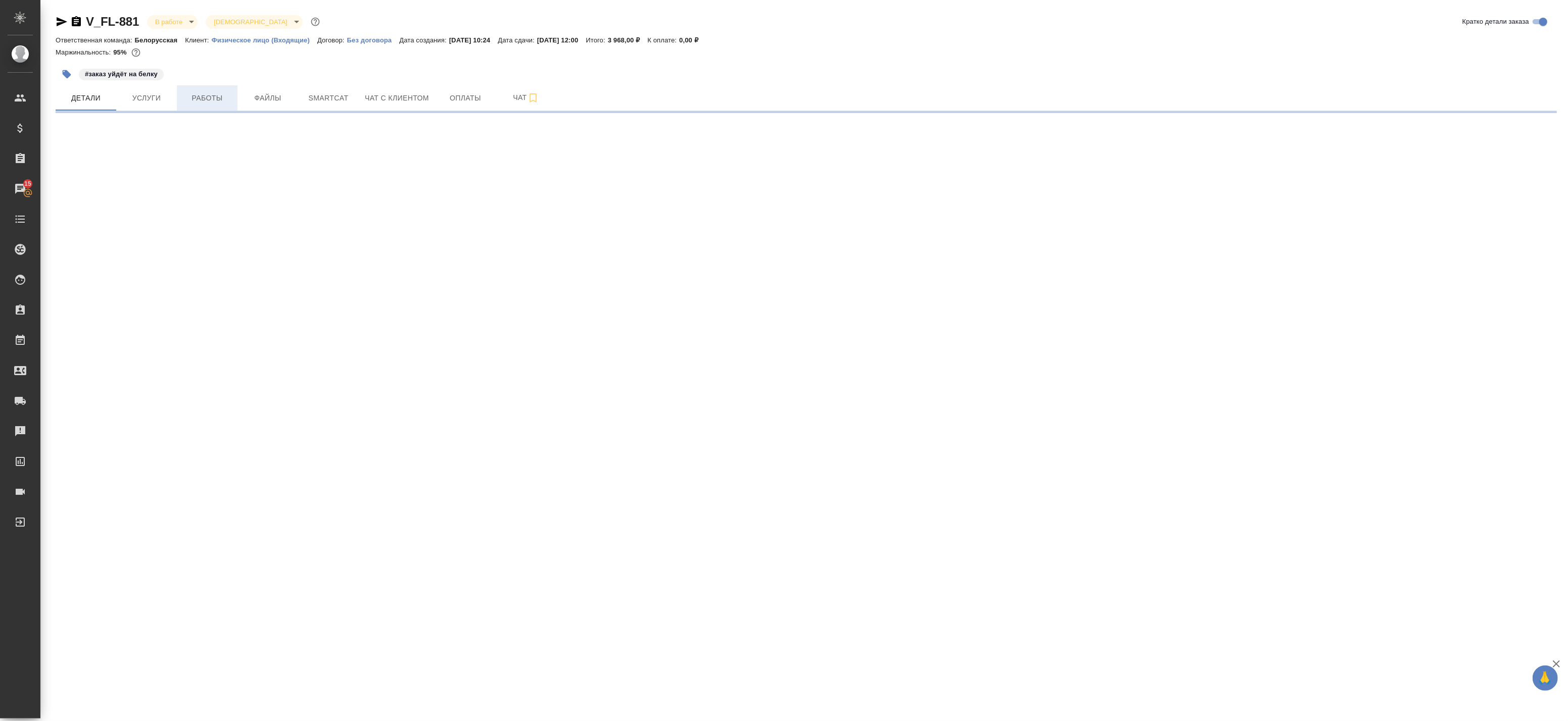
select select "RU"
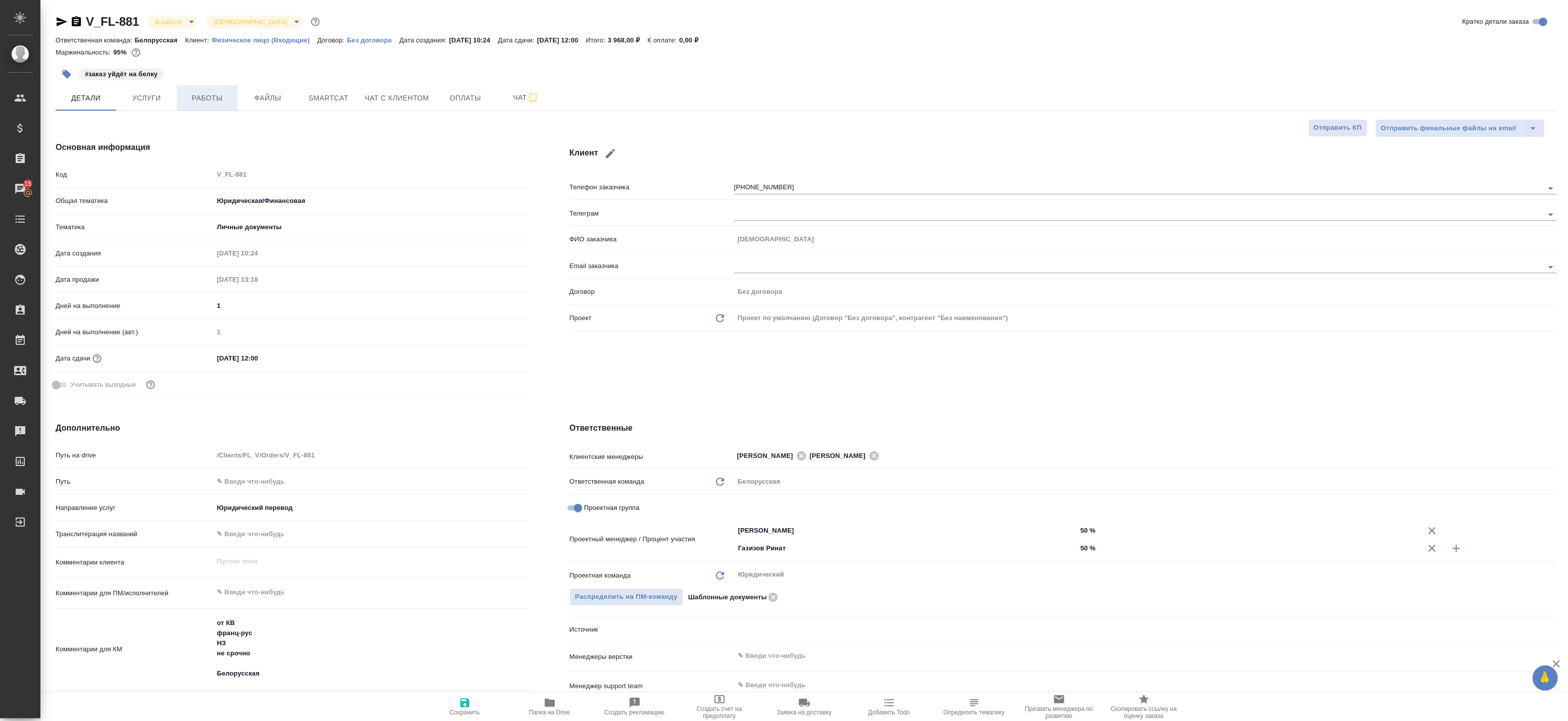
type textarea "x"
click at [240, 101] on button "Файлы" at bounding box center [268, 98] width 61 height 25
click at [225, 101] on span "Работы" at bounding box center [207, 98] width 49 height 12
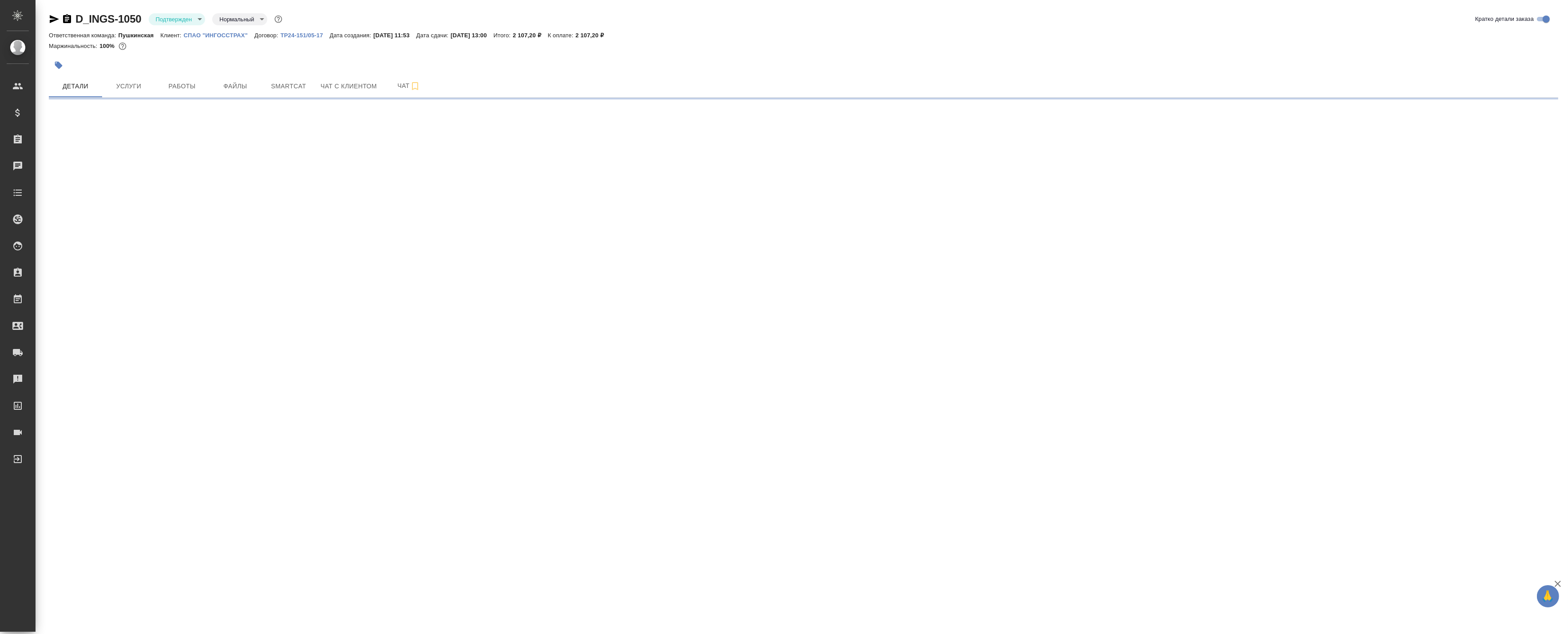
select select "RU"
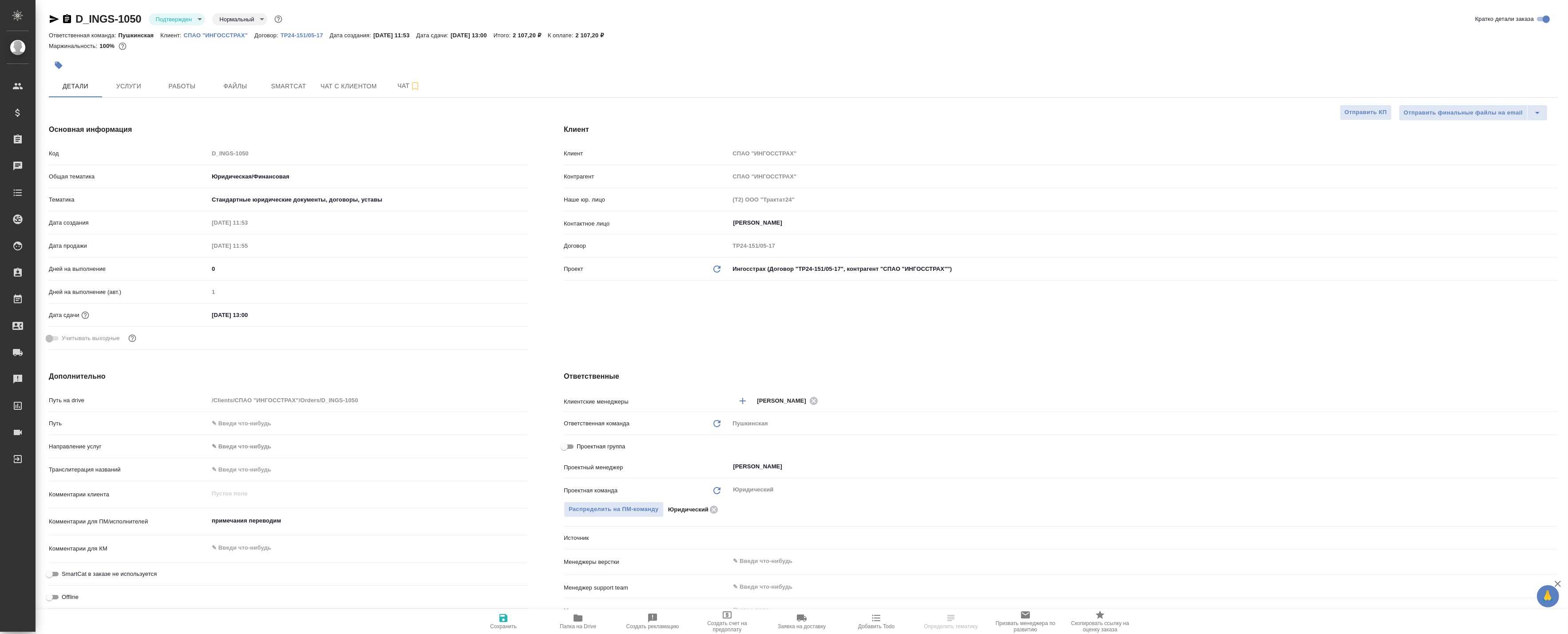
type textarea "x"
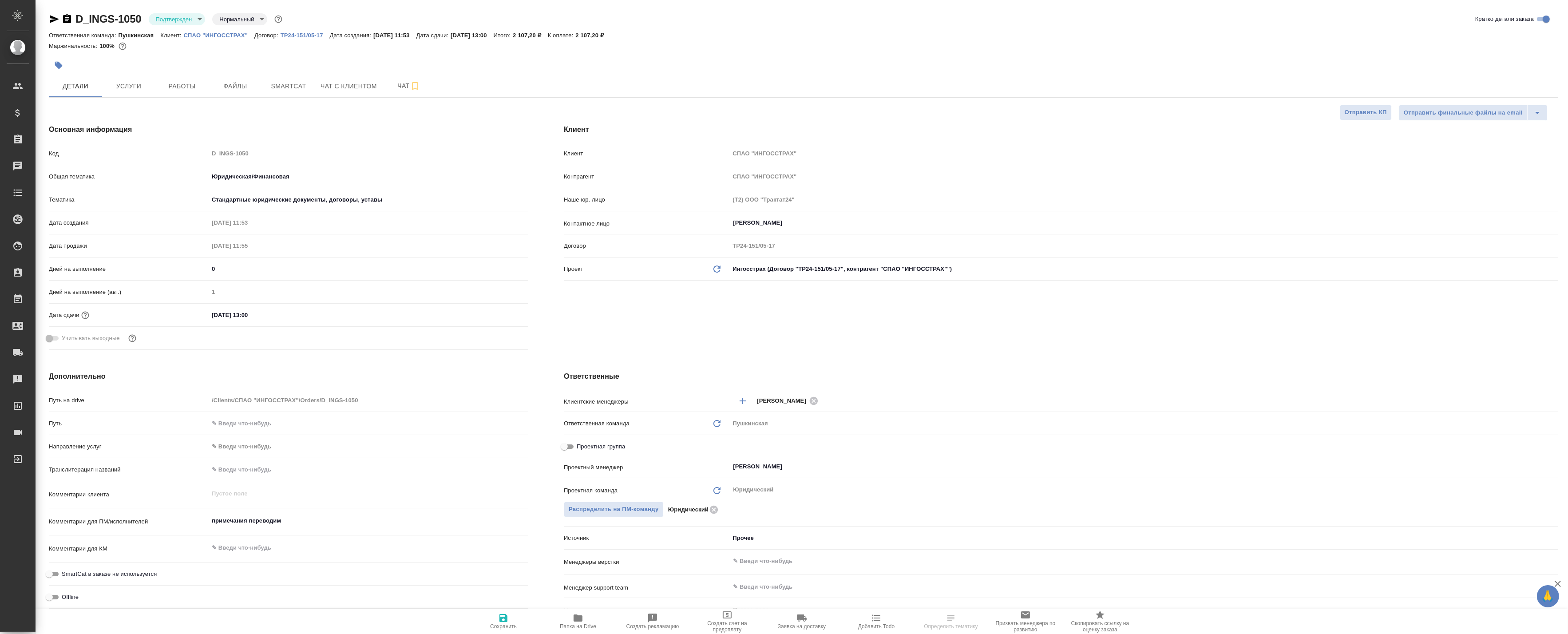
type textarea "x"
click at [175, 86] on span "Работы" at bounding box center [182, 86] width 43 height 11
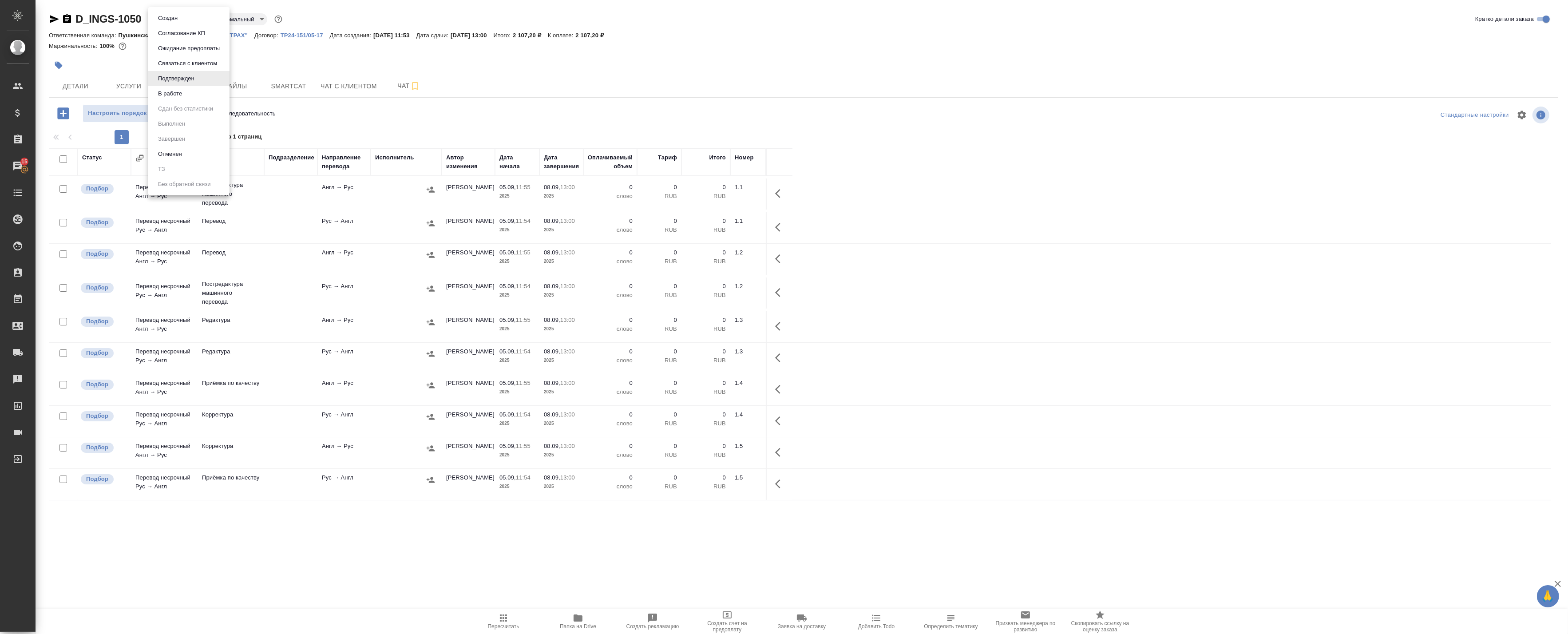
click at [172, 19] on body "🙏 .cls-1 fill:#fff; AWATERA Badanyan Artak Клиенты Спецификации Заказы 15 Чаты …" at bounding box center [784, 317] width 1568 height 634
click at [167, 91] on button "В работе" at bounding box center [170, 94] width 29 height 10
drag, startPoint x: 375, startPoint y: 83, endPoint x: 392, endPoint y: 85, distance: 17.1
click at [376, 83] on span "Чат с клиентом" at bounding box center [349, 86] width 57 height 11
click at [393, 85] on span "Чат" at bounding box center [409, 86] width 43 height 11
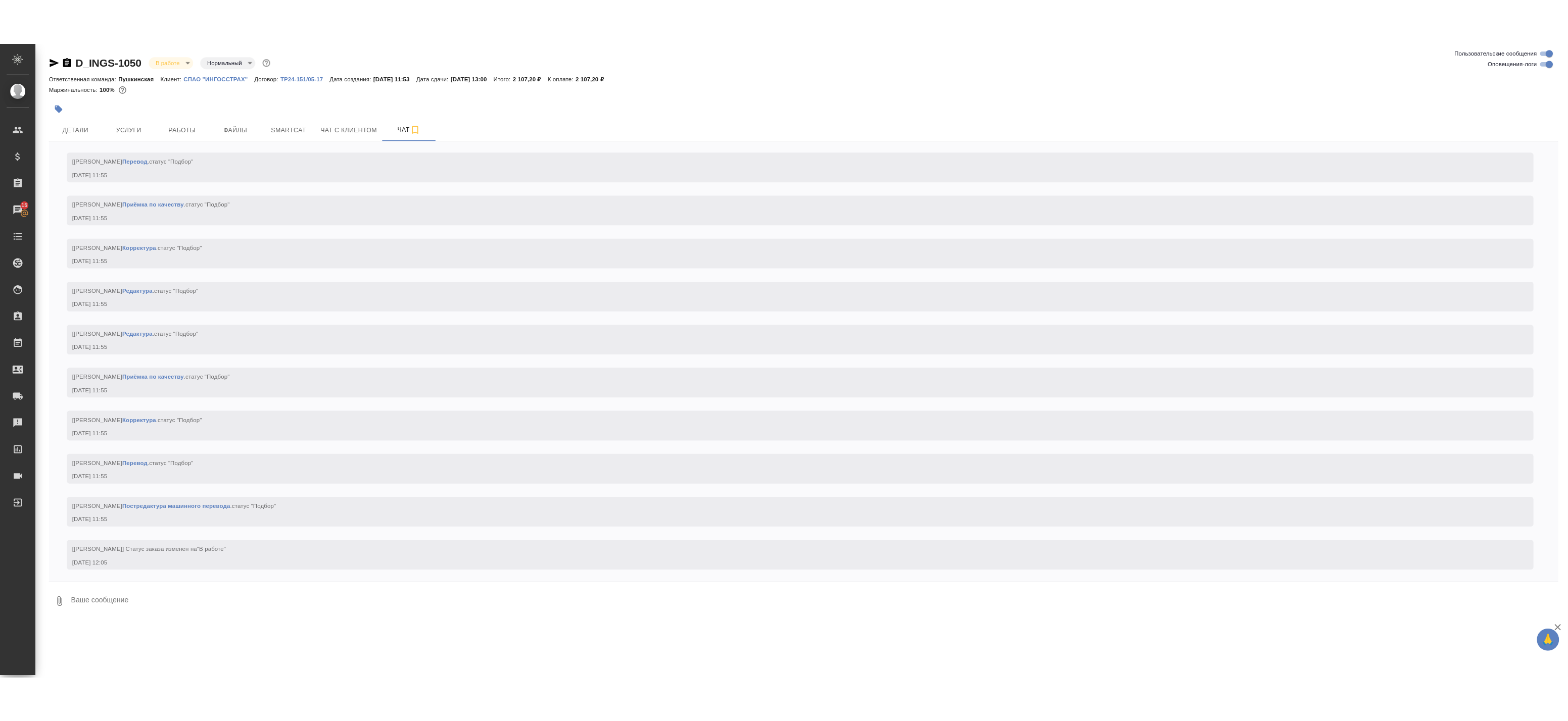
scroll to position [229, 0]
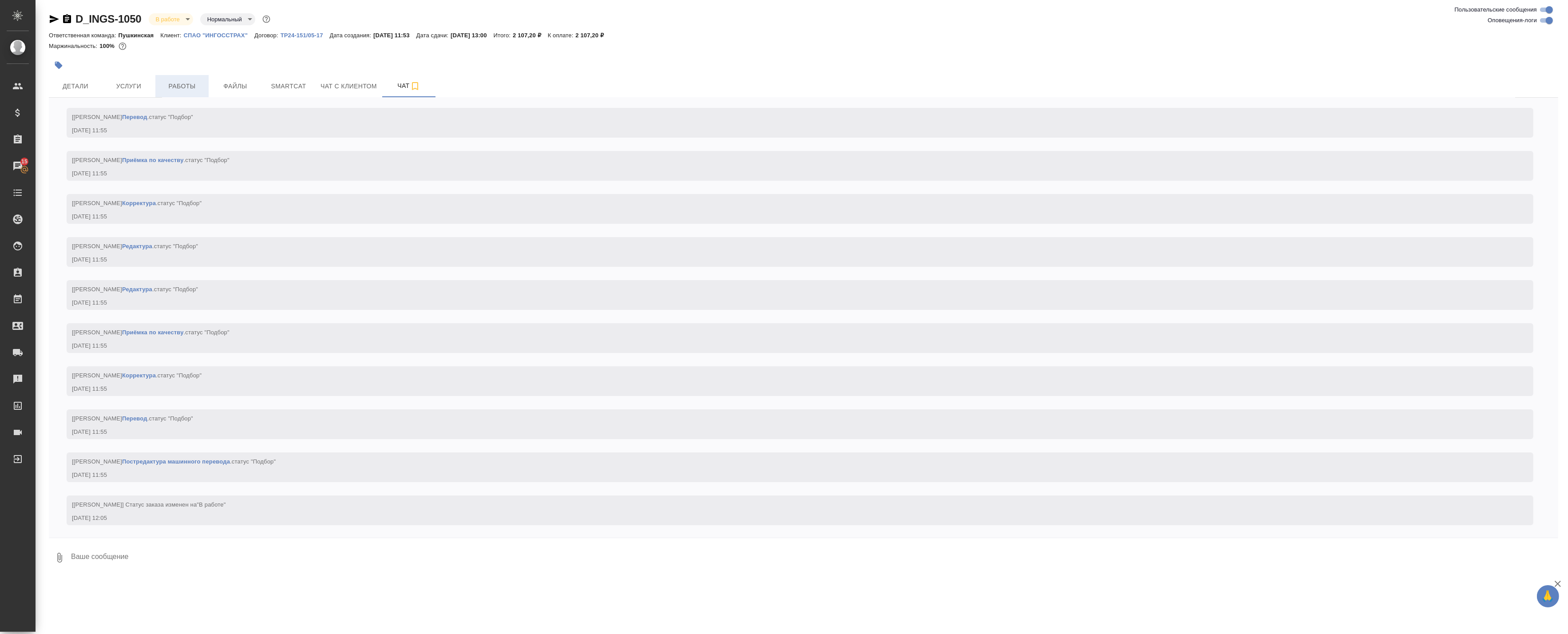
click at [183, 81] on span "Работы" at bounding box center [182, 86] width 43 height 11
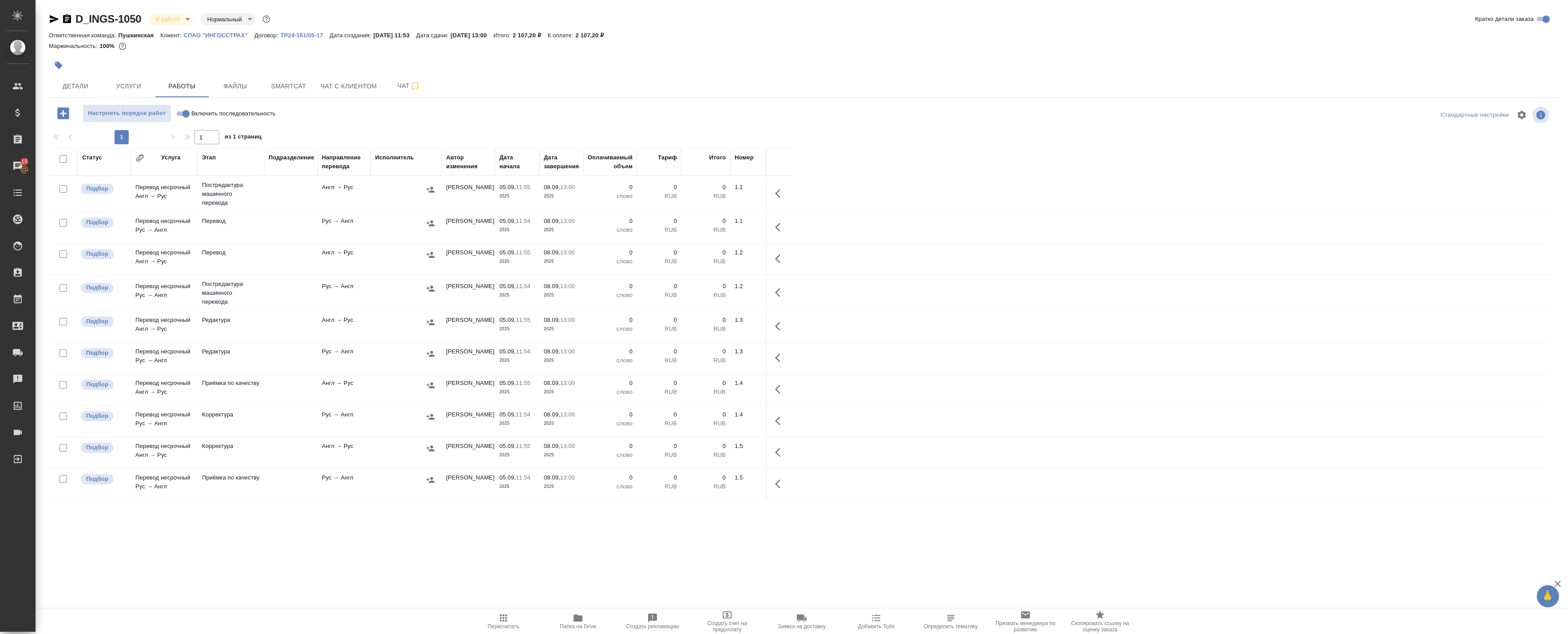
click at [588, 631] on button "Папка на Drive" at bounding box center [578, 622] width 75 height 25
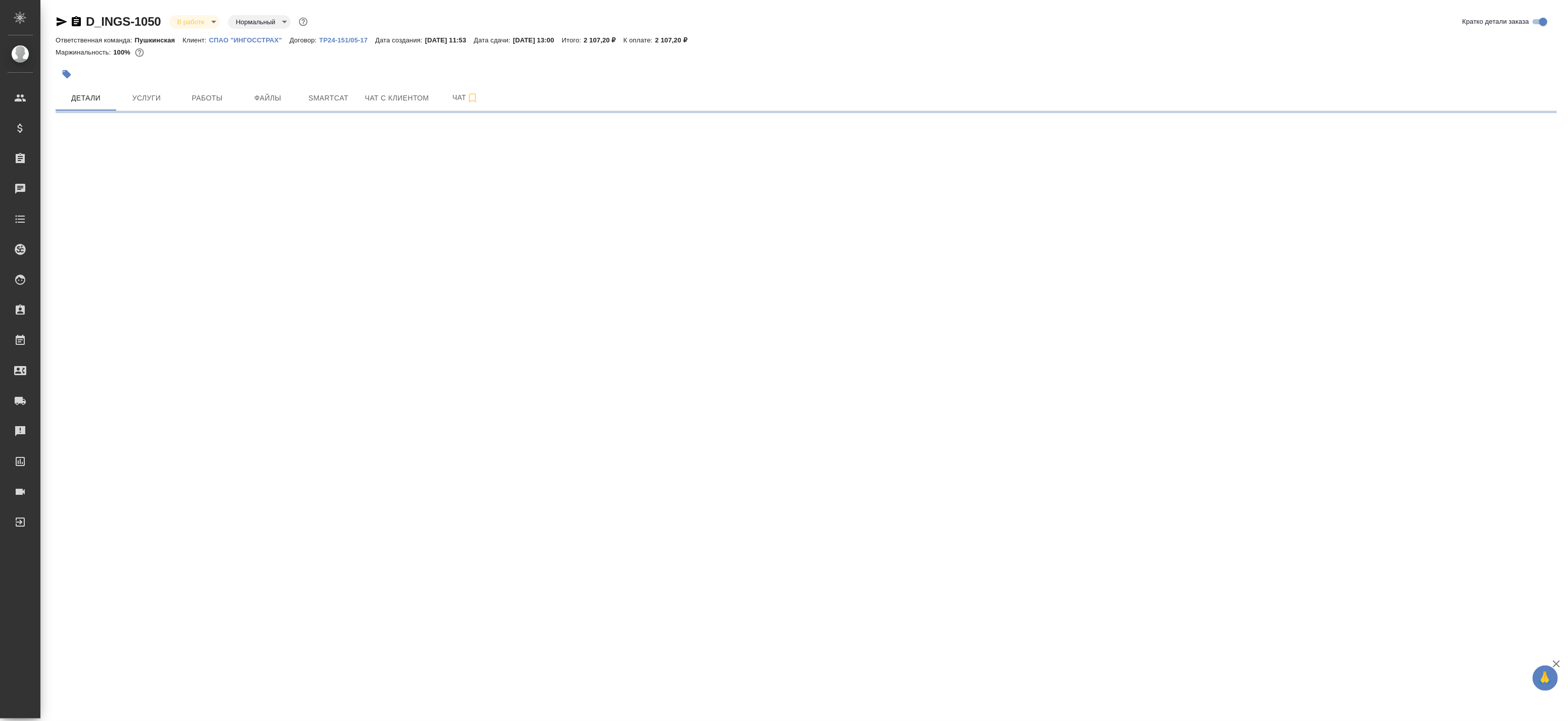
select select "RU"
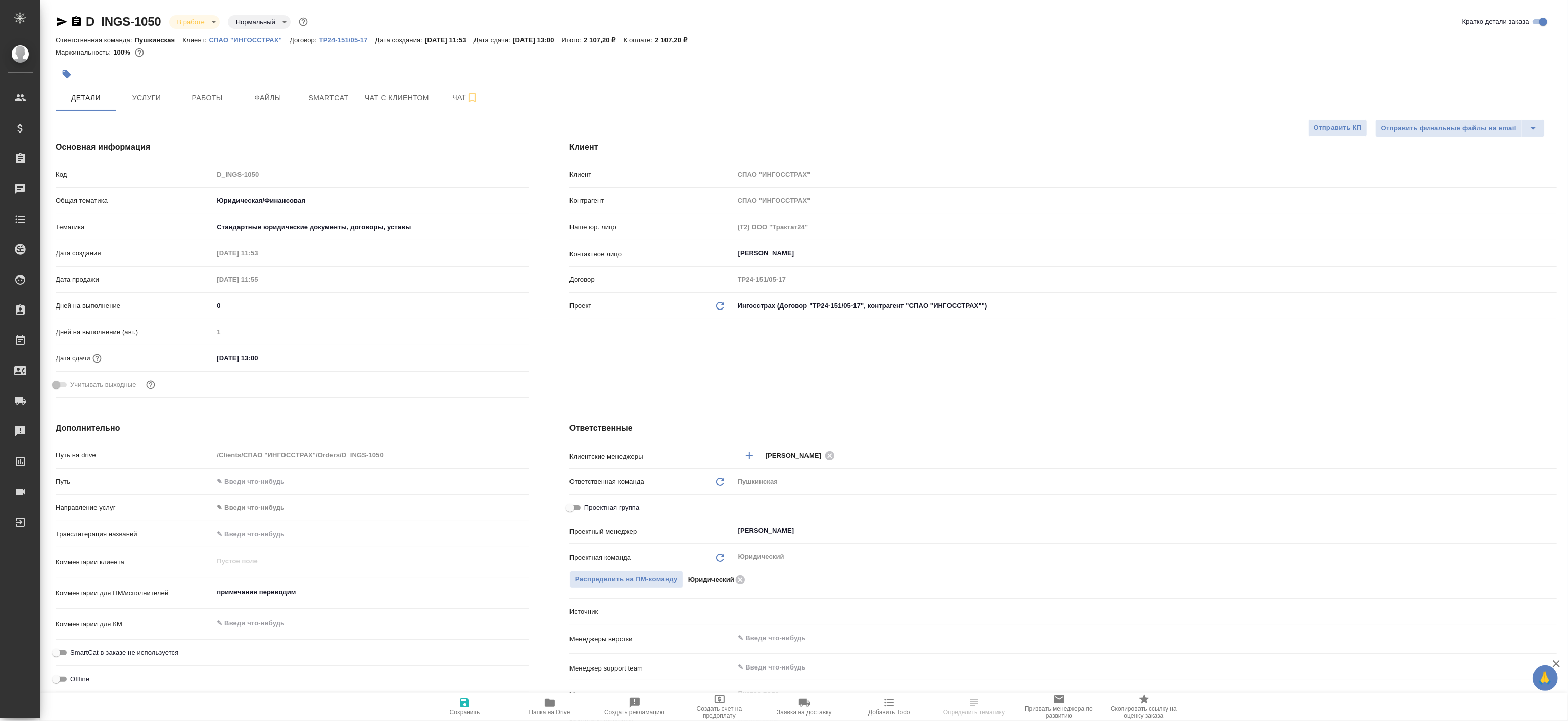
type textarea "x"
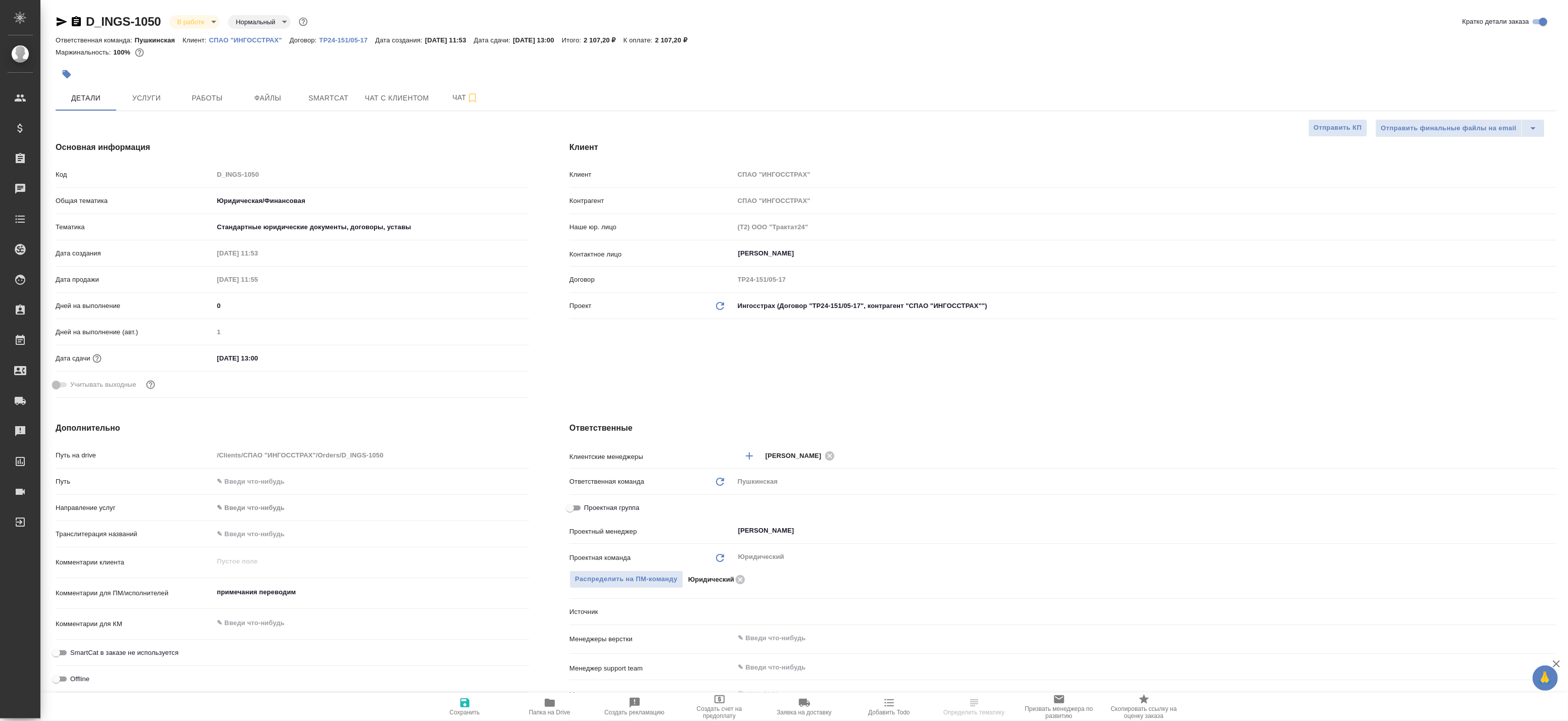
type textarea "x"
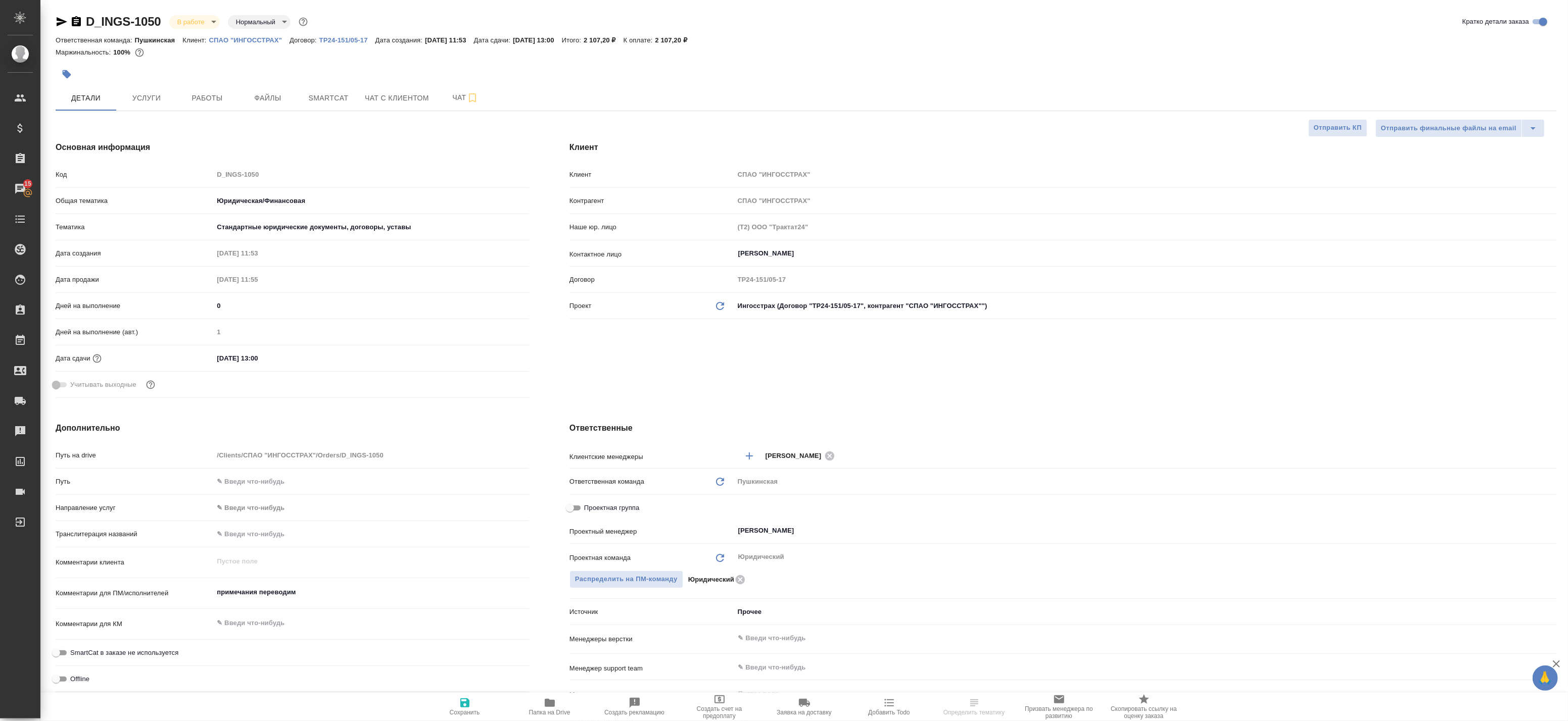
type textarea "x"
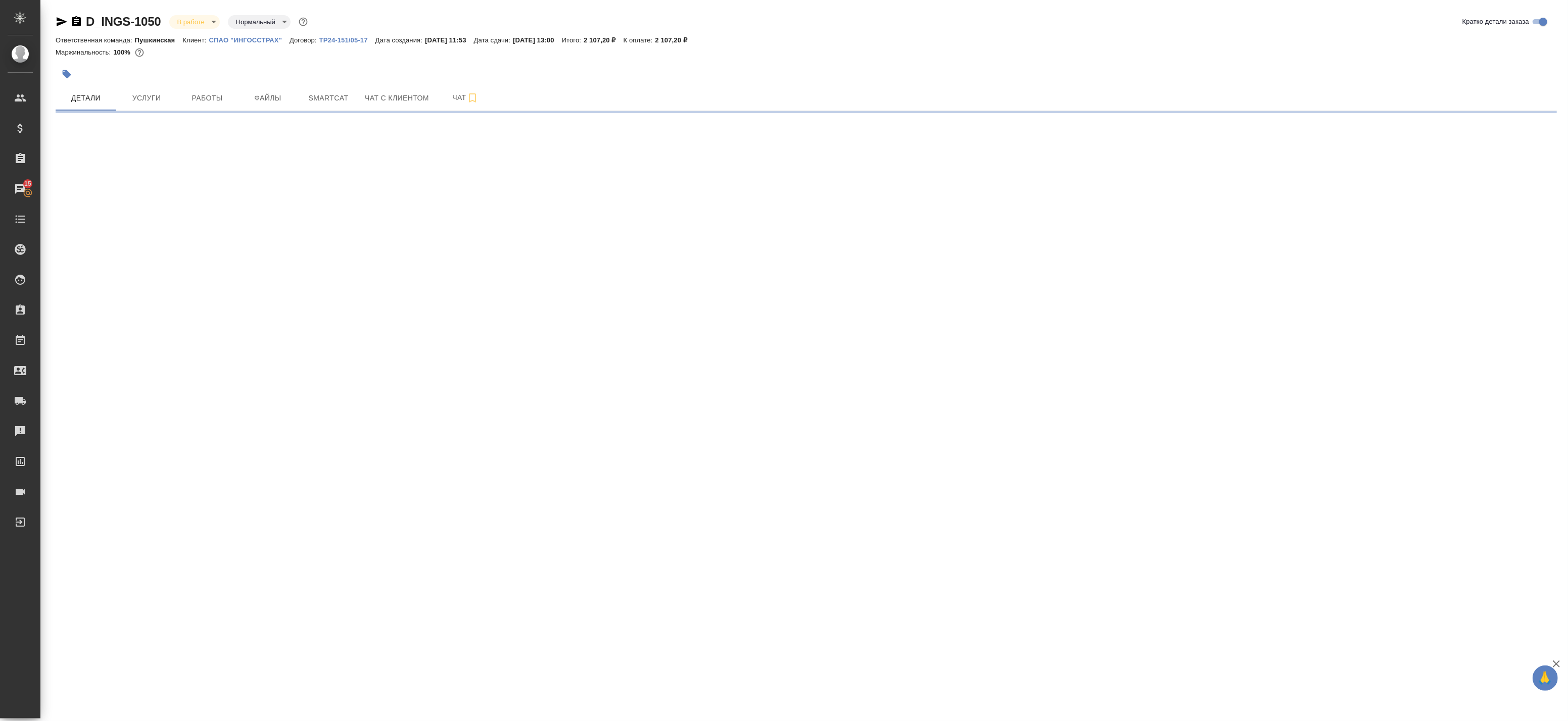
select select "RU"
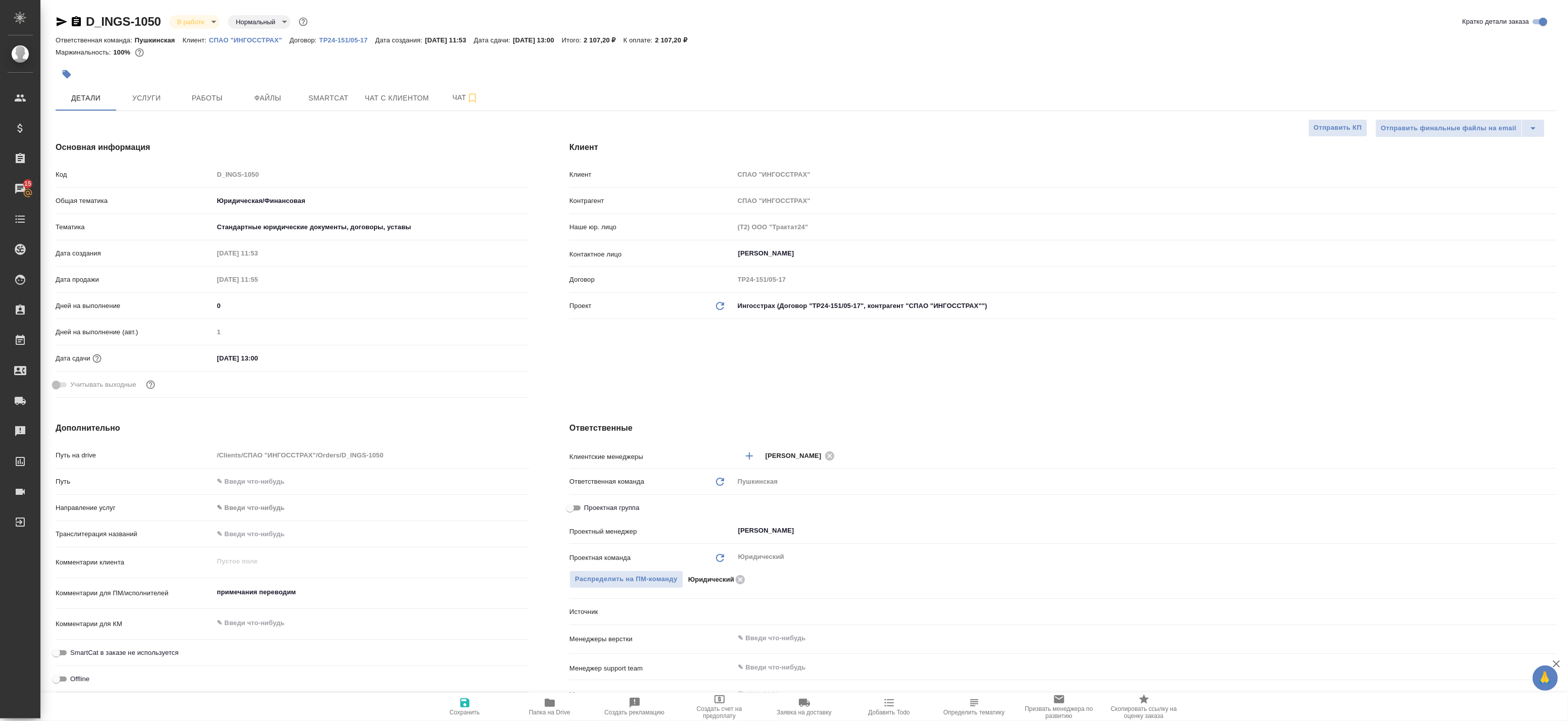
type textarea "x"
click at [203, 97] on span "Работы" at bounding box center [207, 98] width 49 height 12
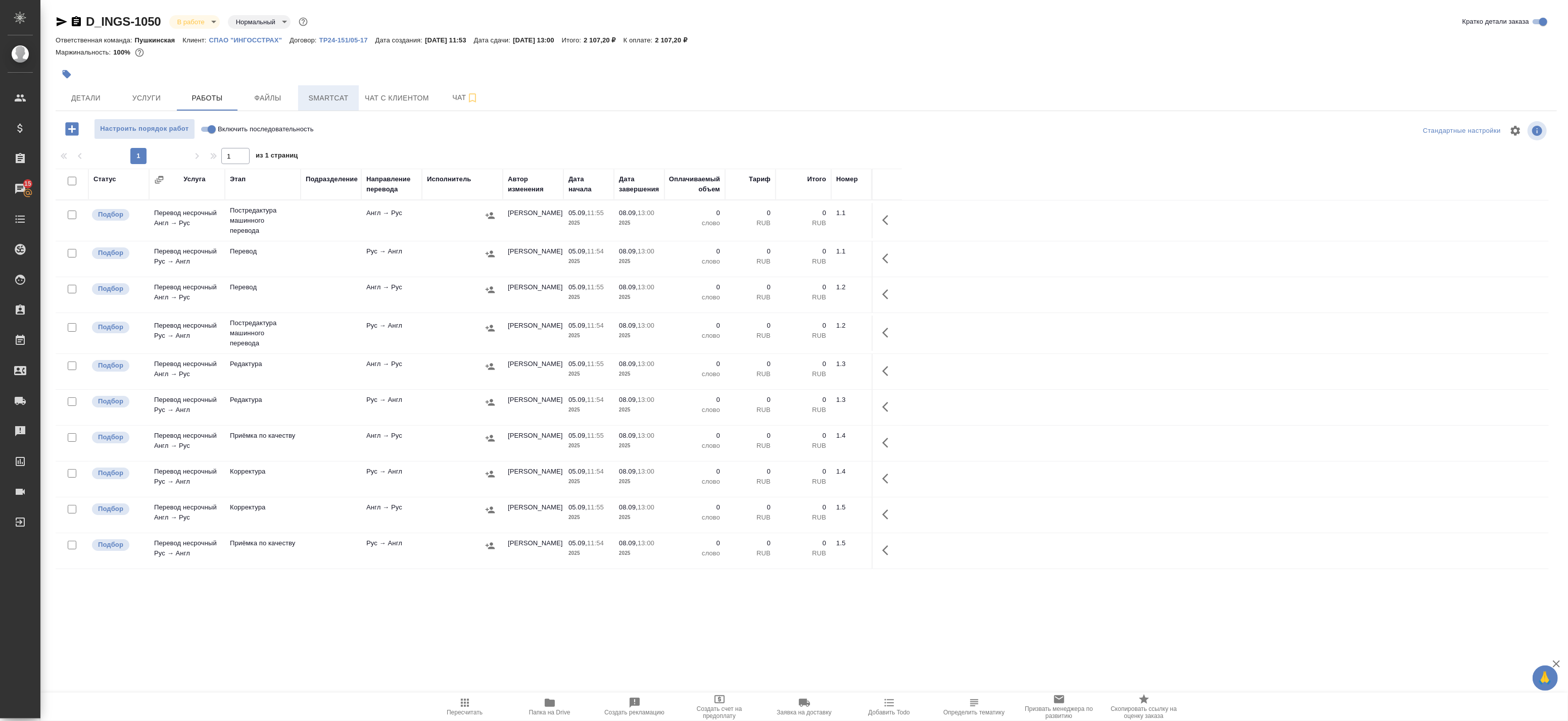
click at [314, 103] on span "Smartcat" at bounding box center [328, 98] width 49 height 12
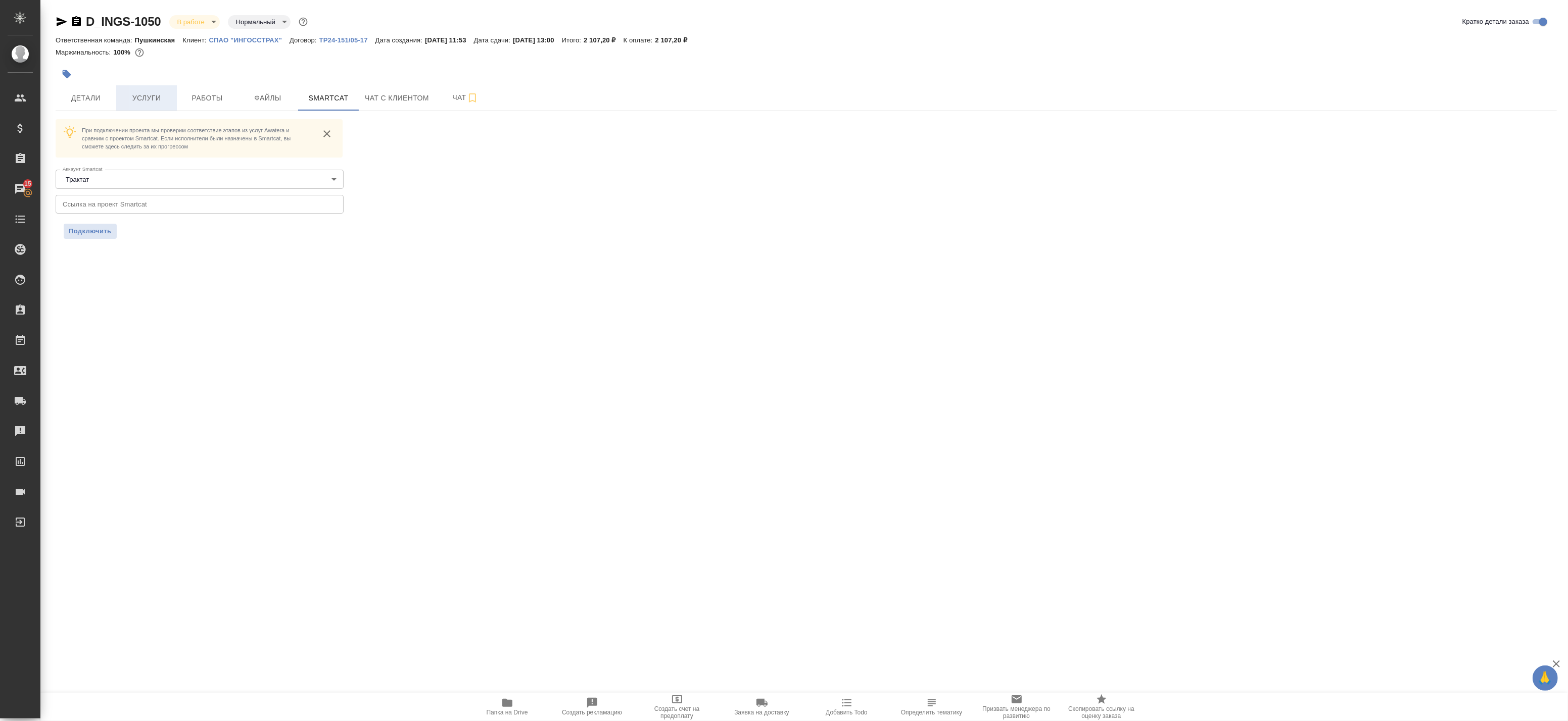
click at [161, 89] on button "Услуги" at bounding box center [147, 98] width 61 height 25
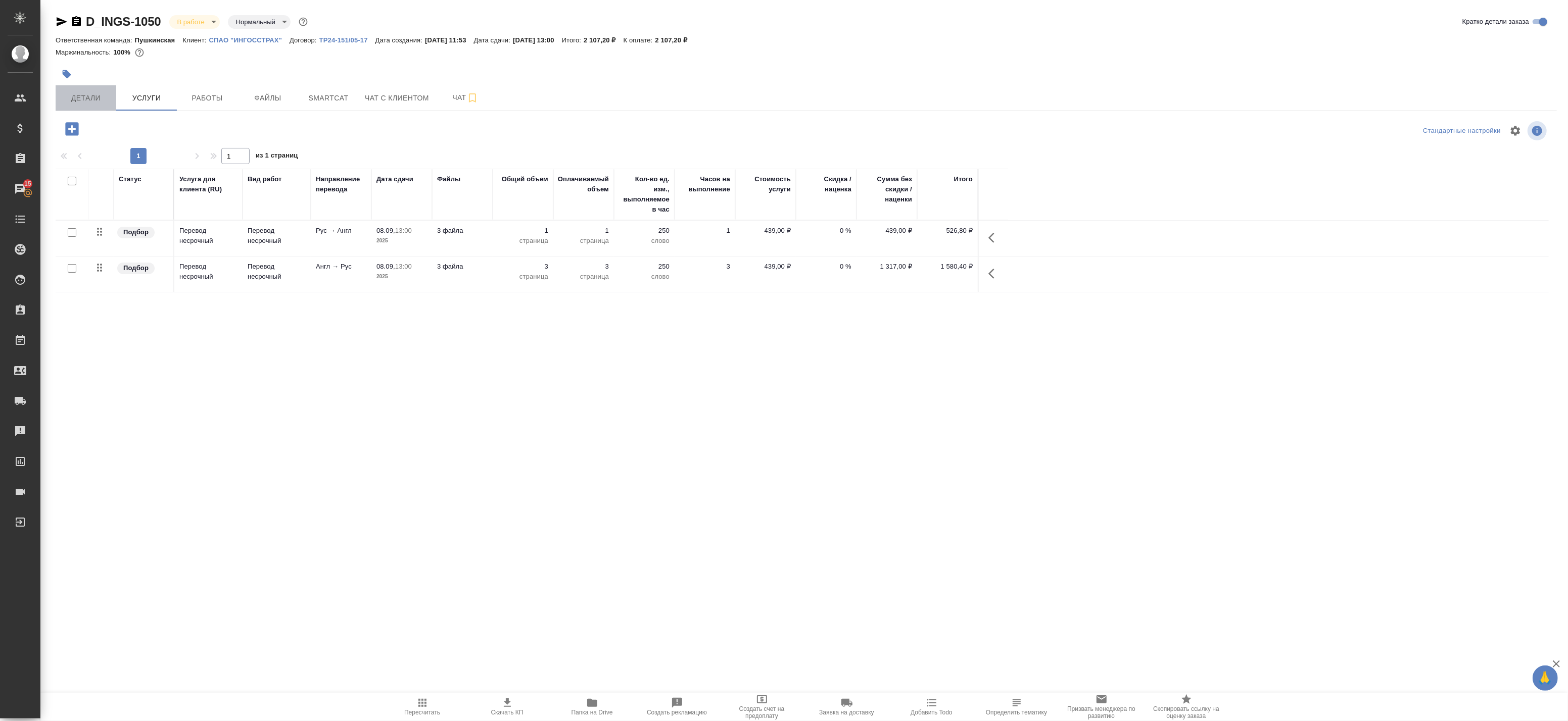
click at [83, 99] on span "Детали" at bounding box center [86, 98] width 49 height 12
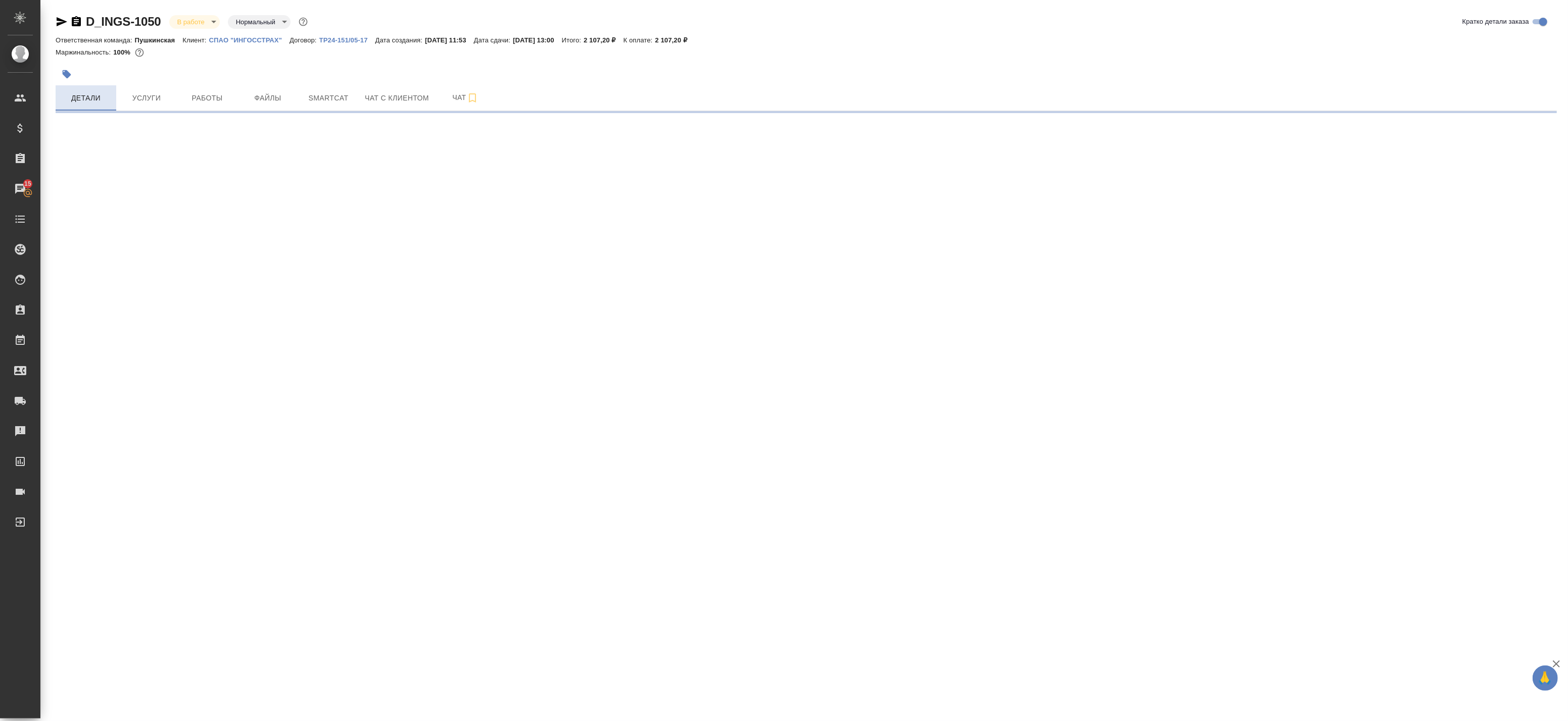
select select "RU"
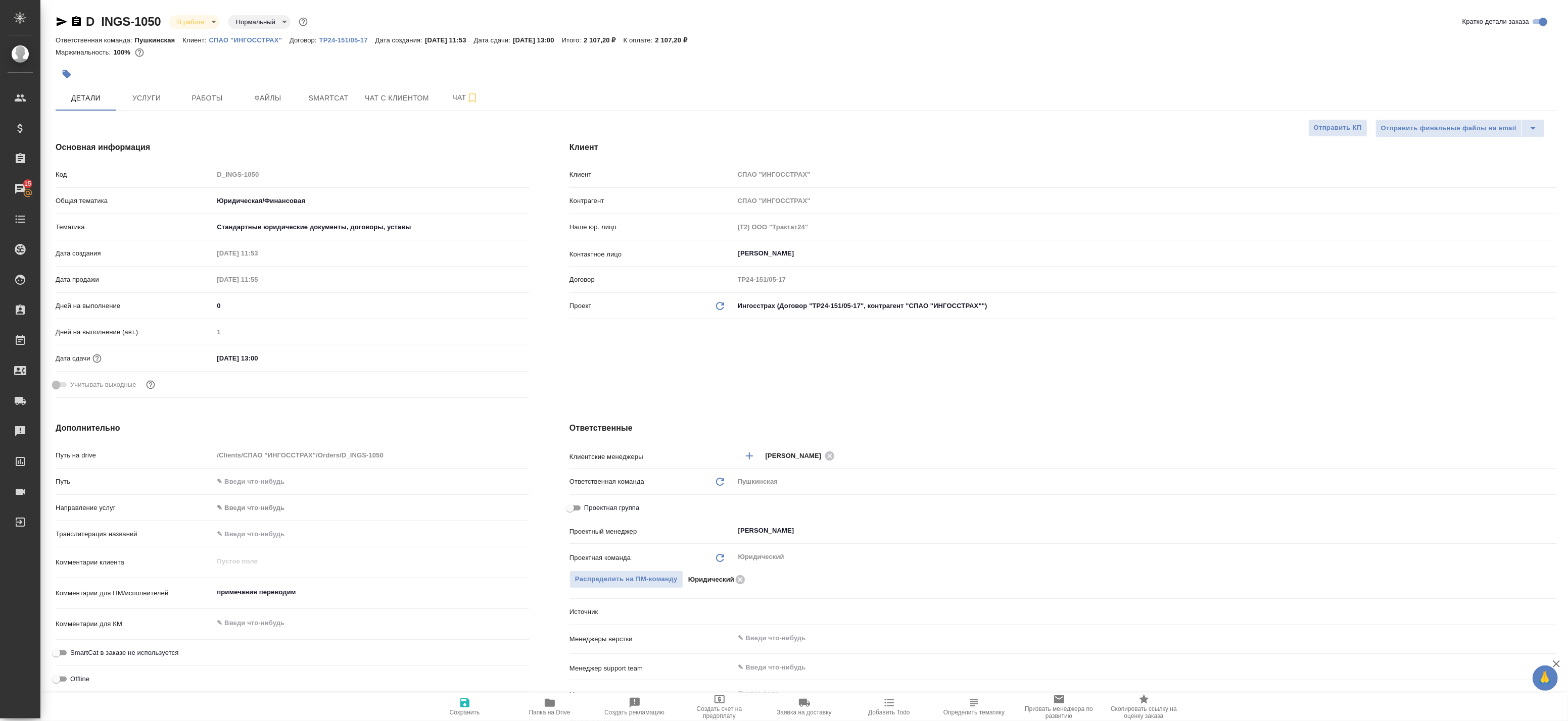
type textarea "x"
click at [160, 95] on span "Услуги" at bounding box center [146, 98] width 49 height 12
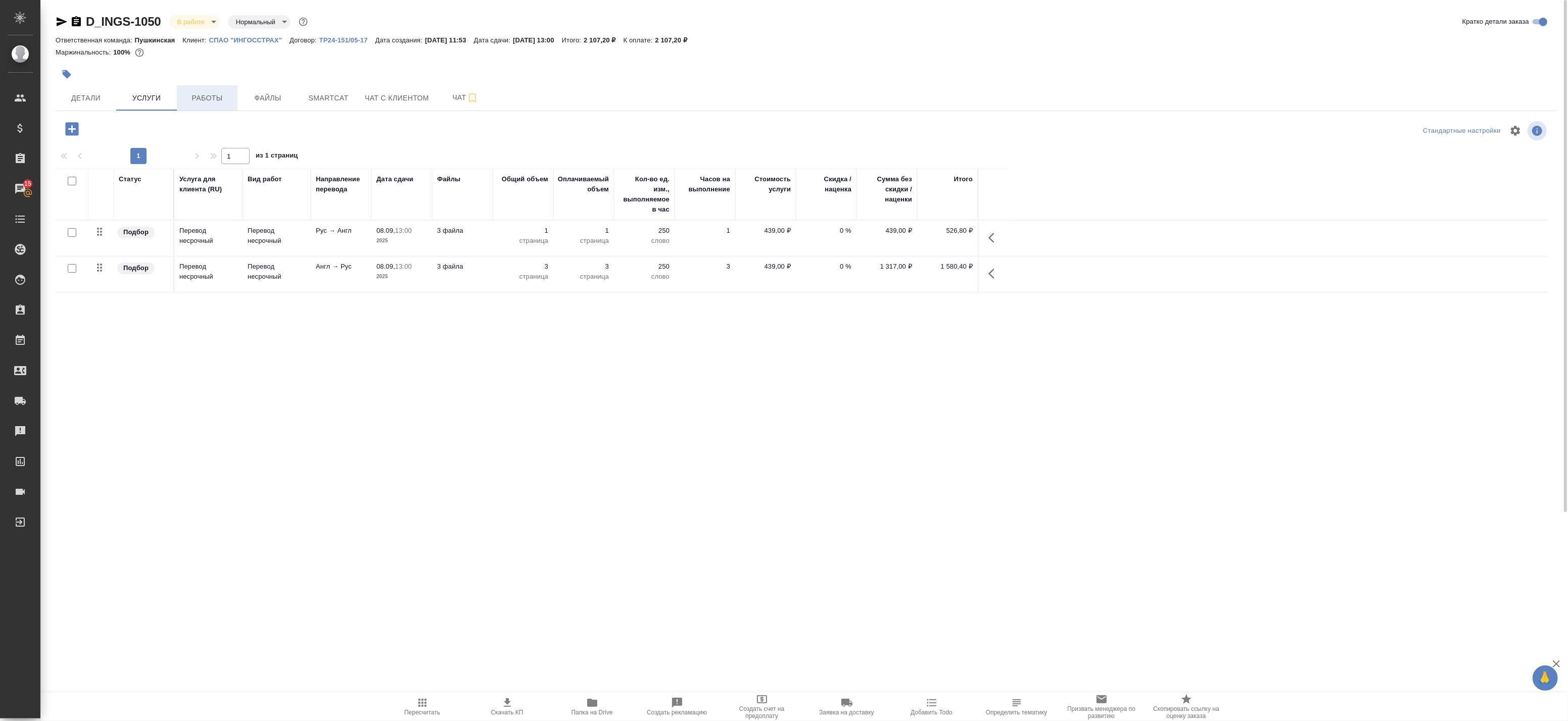
click at [206, 98] on span "Работы" at bounding box center [207, 98] width 49 height 12
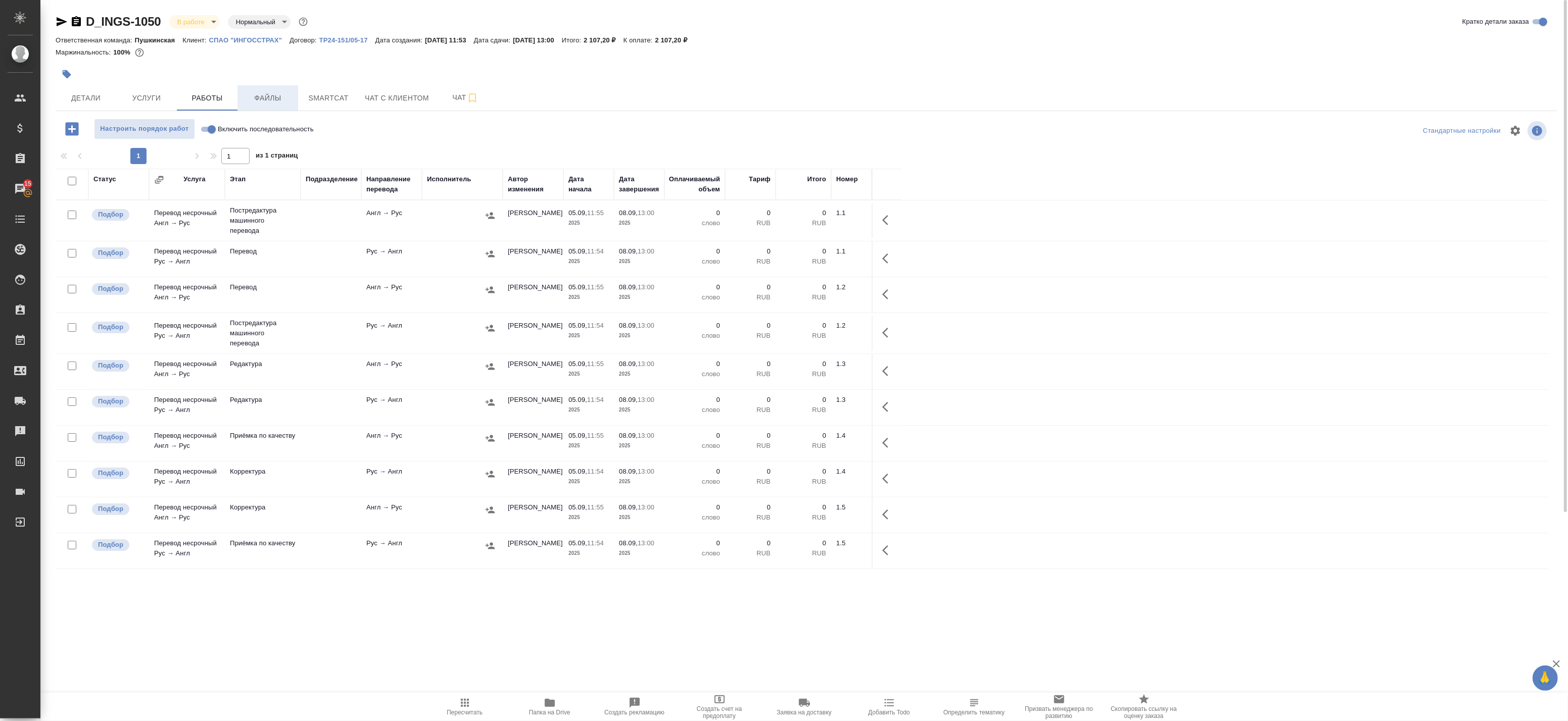
click at [293, 107] on button "Файлы" at bounding box center [268, 98] width 61 height 25
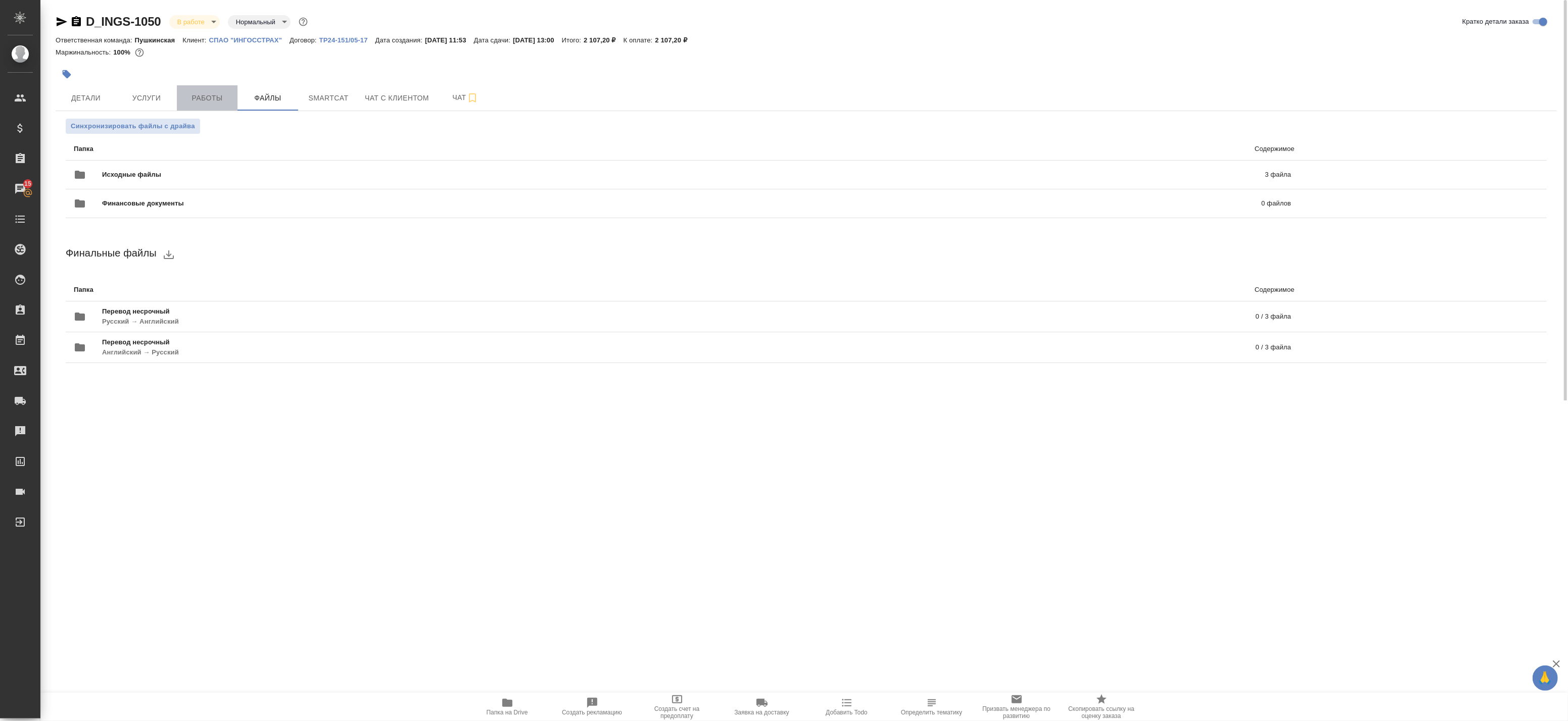
click at [207, 95] on span "Работы" at bounding box center [207, 98] width 49 height 12
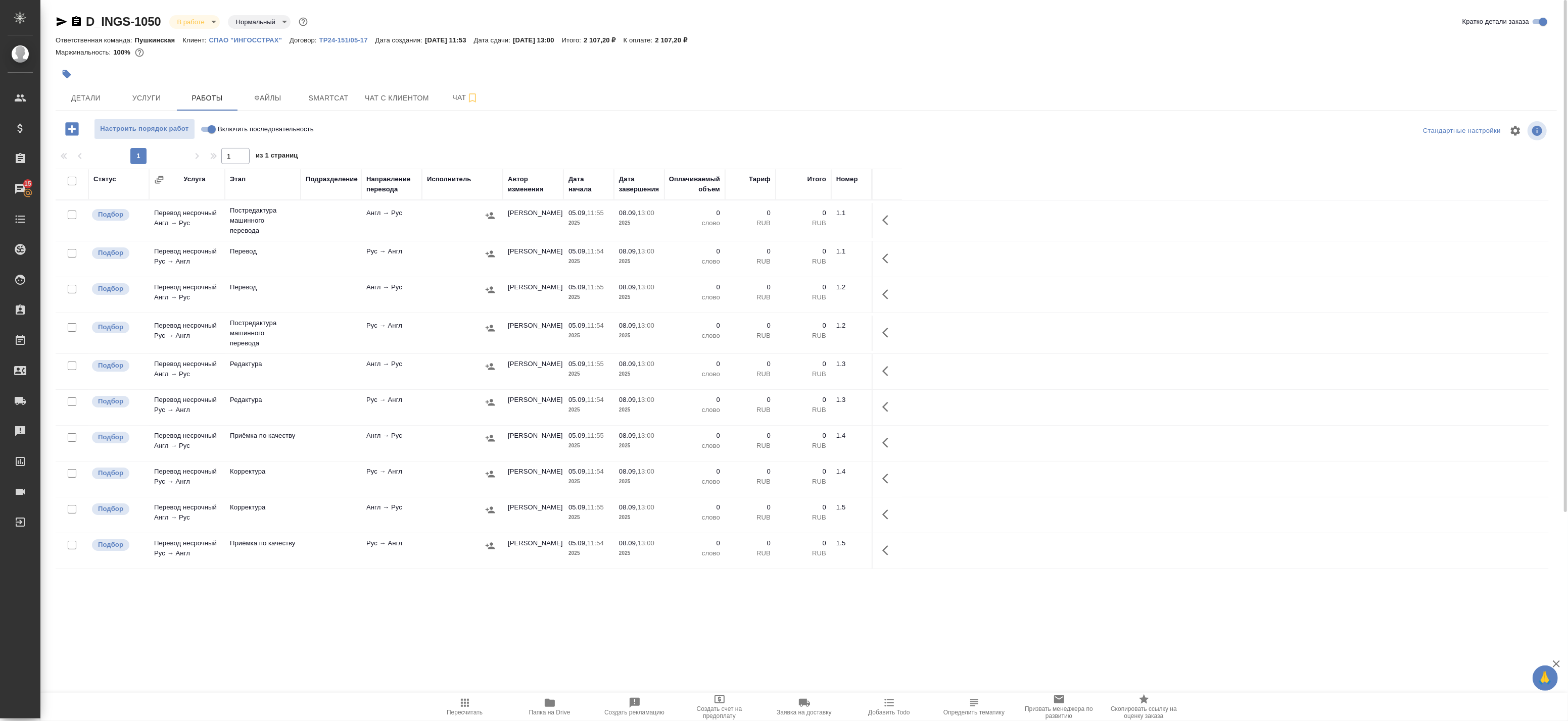
click at [561, 710] on span "Папка на Drive" at bounding box center [550, 713] width 42 height 7
click at [148, 92] on span "Услуги" at bounding box center [146, 98] width 49 height 12
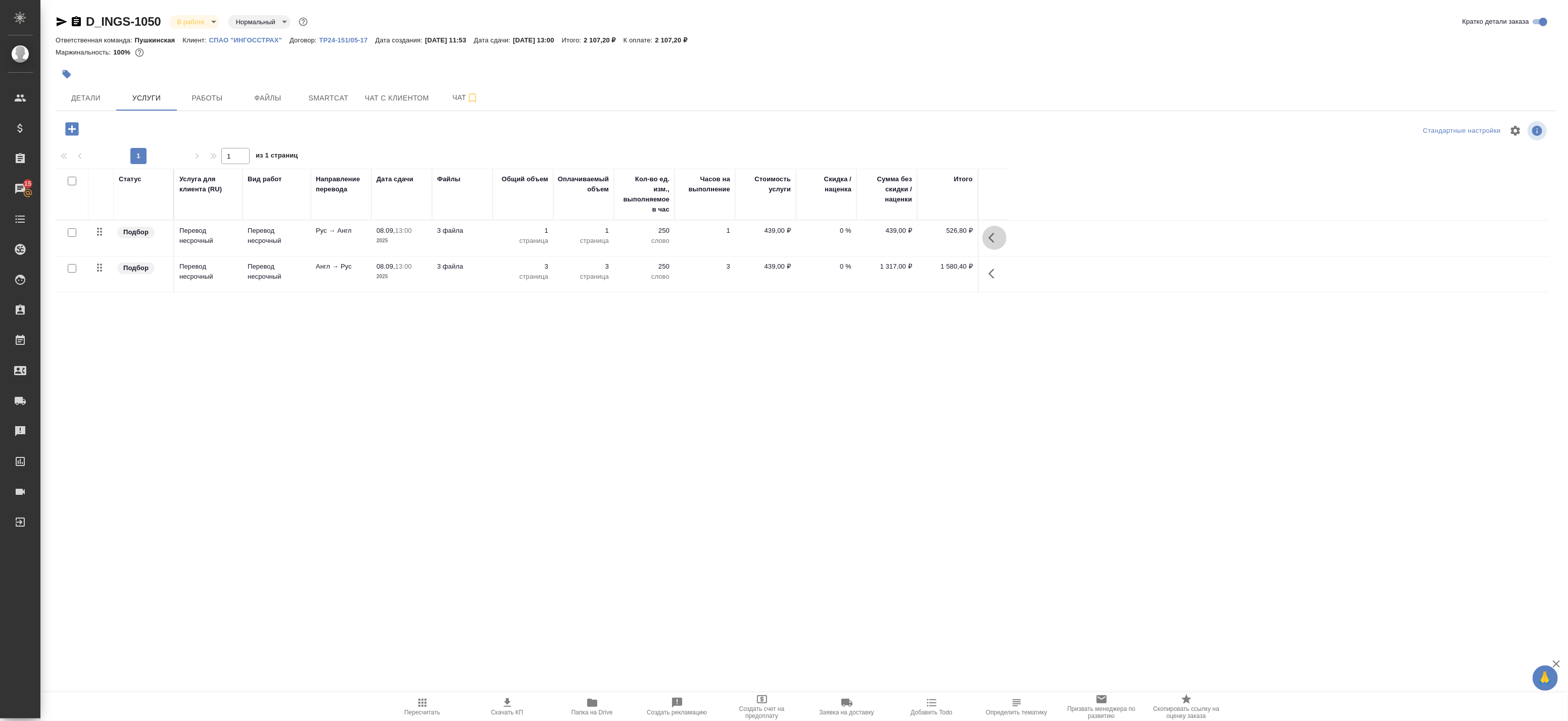
click at [996, 235] on icon "button" at bounding box center [995, 238] width 12 height 12
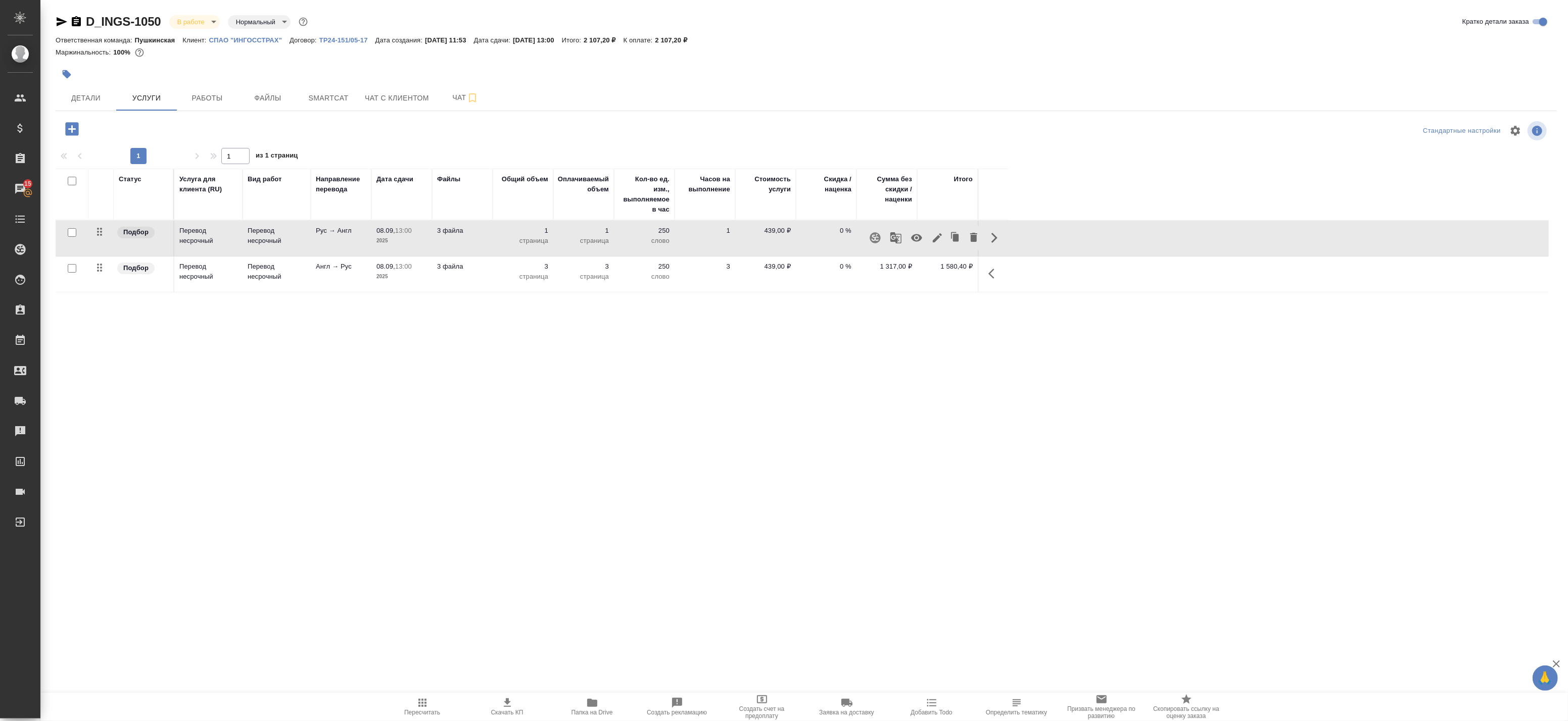
click at [72, 233] on input "checkbox" at bounding box center [72, 233] width 8 height 8
checkbox input "true"
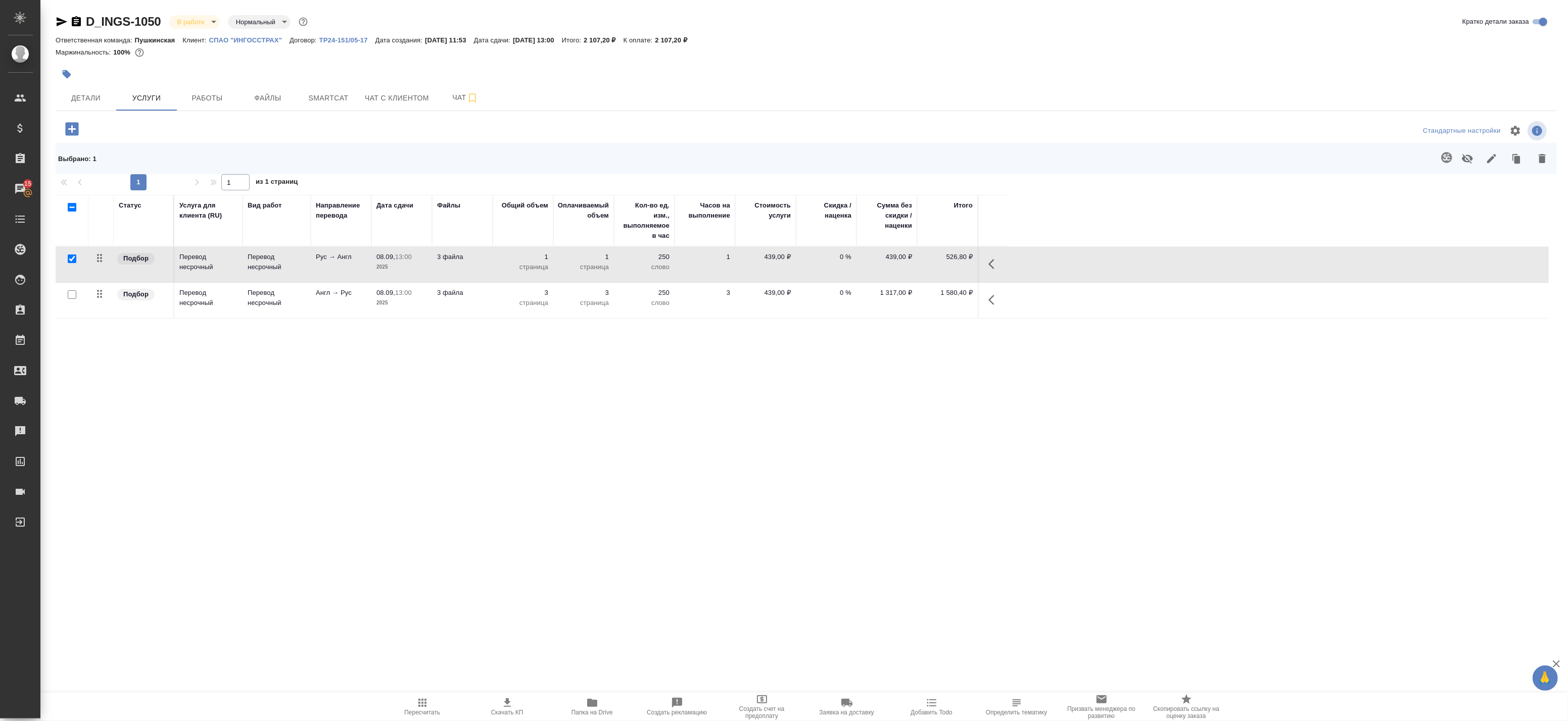
click at [992, 261] on icon "button" at bounding box center [992, 264] width 6 height 10
click at [868, 260] on button "button" at bounding box center [875, 264] width 24 height 24
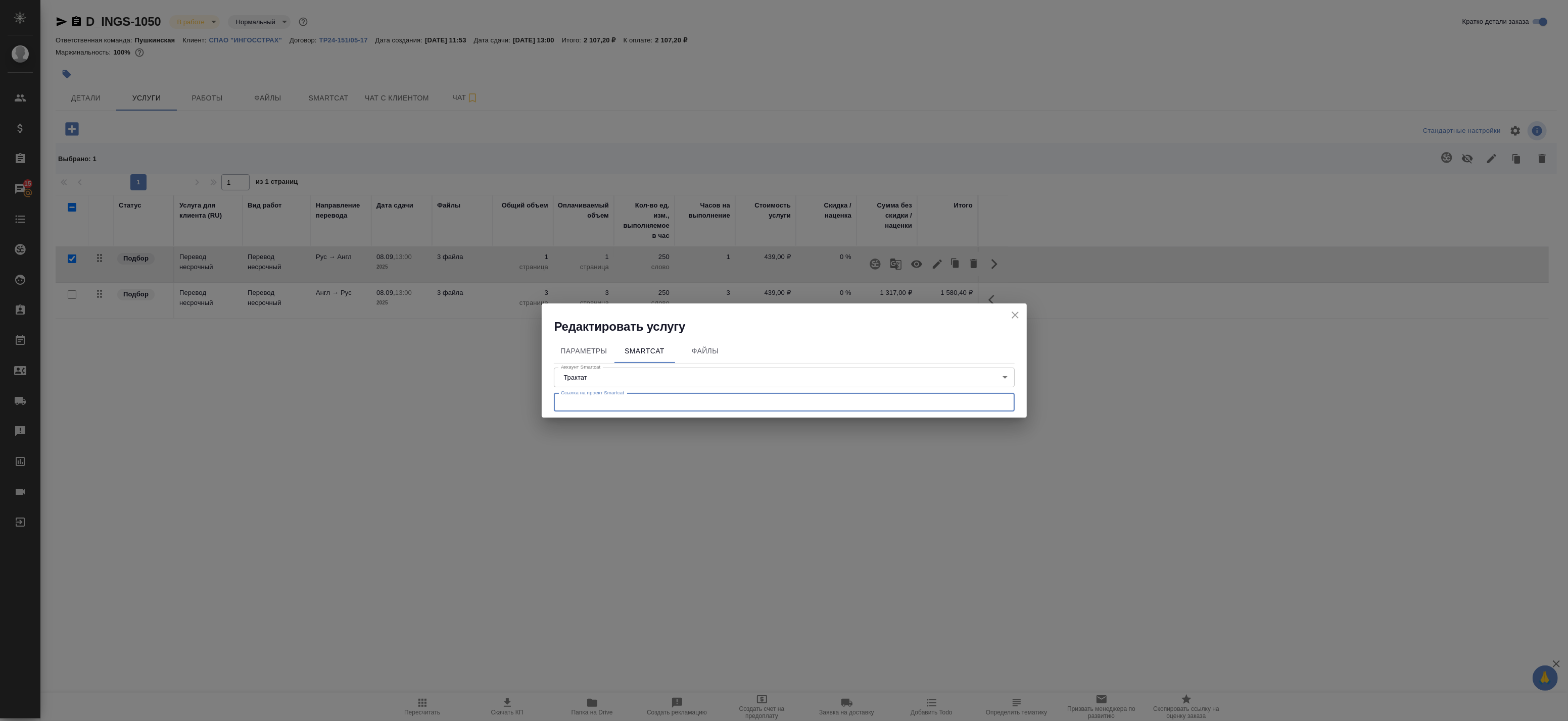
click at [637, 398] on input "text" at bounding box center [784, 402] width 461 height 18
click at [602, 351] on span "Параметры" at bounding box center [584, 351] width 49 height 12
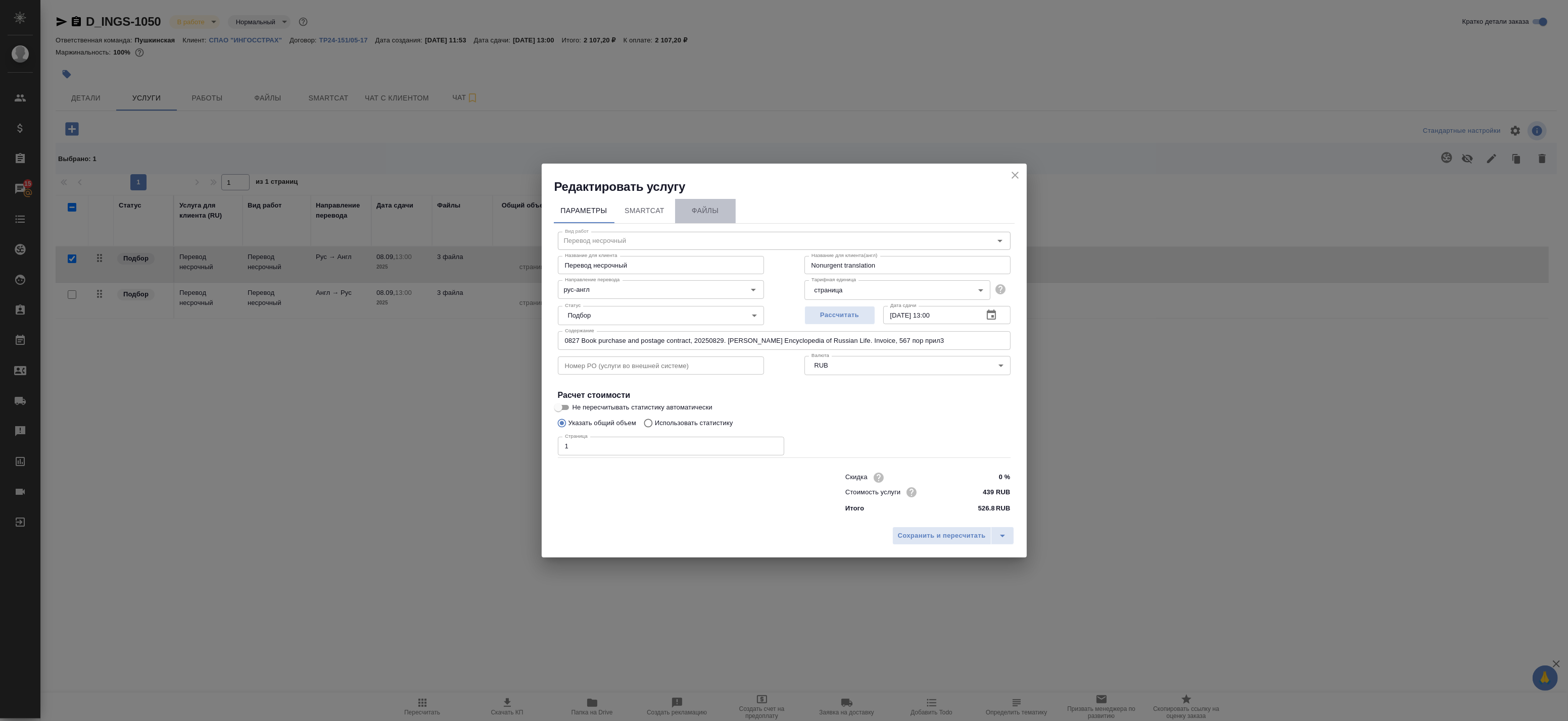
click at [701, 207] on span "Файлы" at bounding box center [705, 211] width 49 height 12
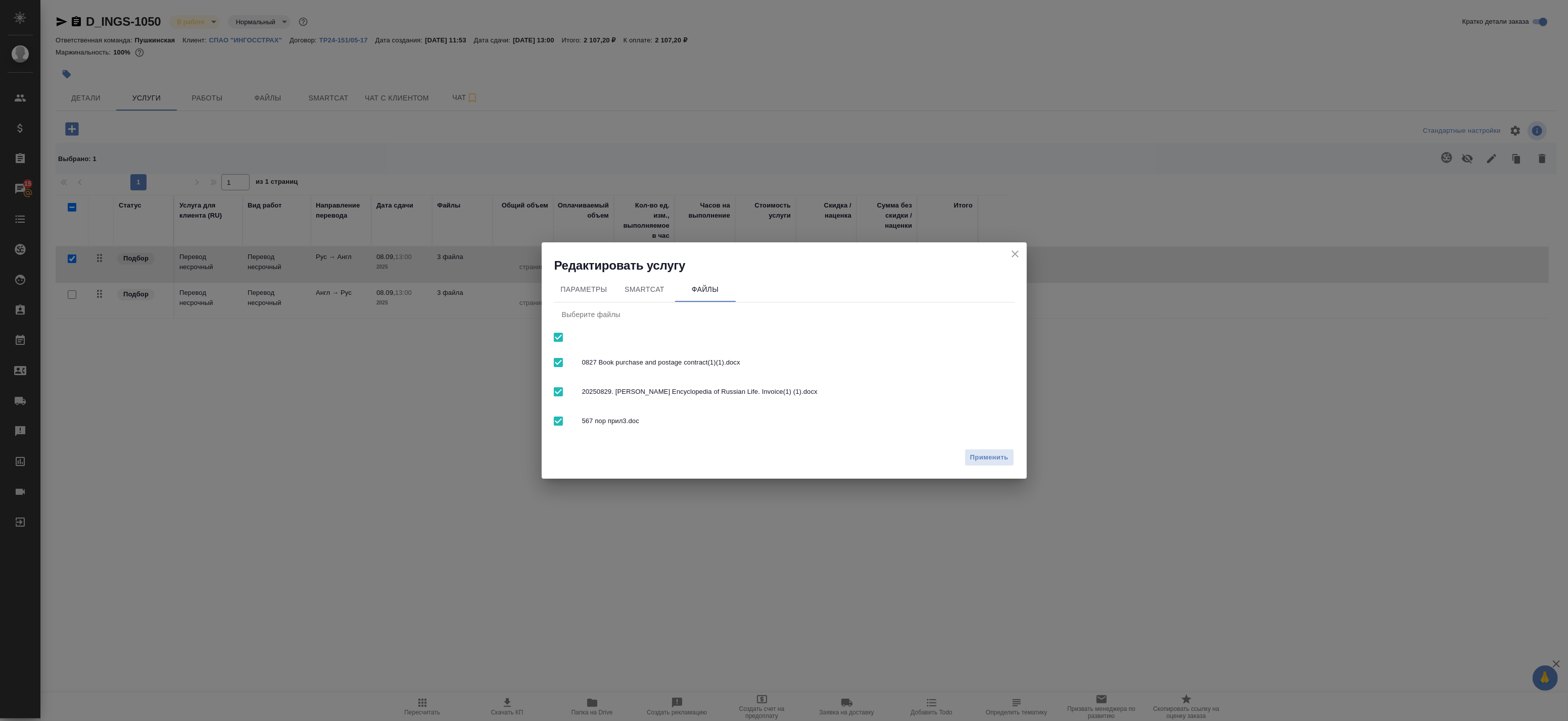
drag, startPoint x: 570, startPoint y: 425, endPoint x: 567, endPoint y: 420, distance: 5.8
click at [568, 425] on div at bounding box center [567, 421] width 28 height 21
checkbox input "false"
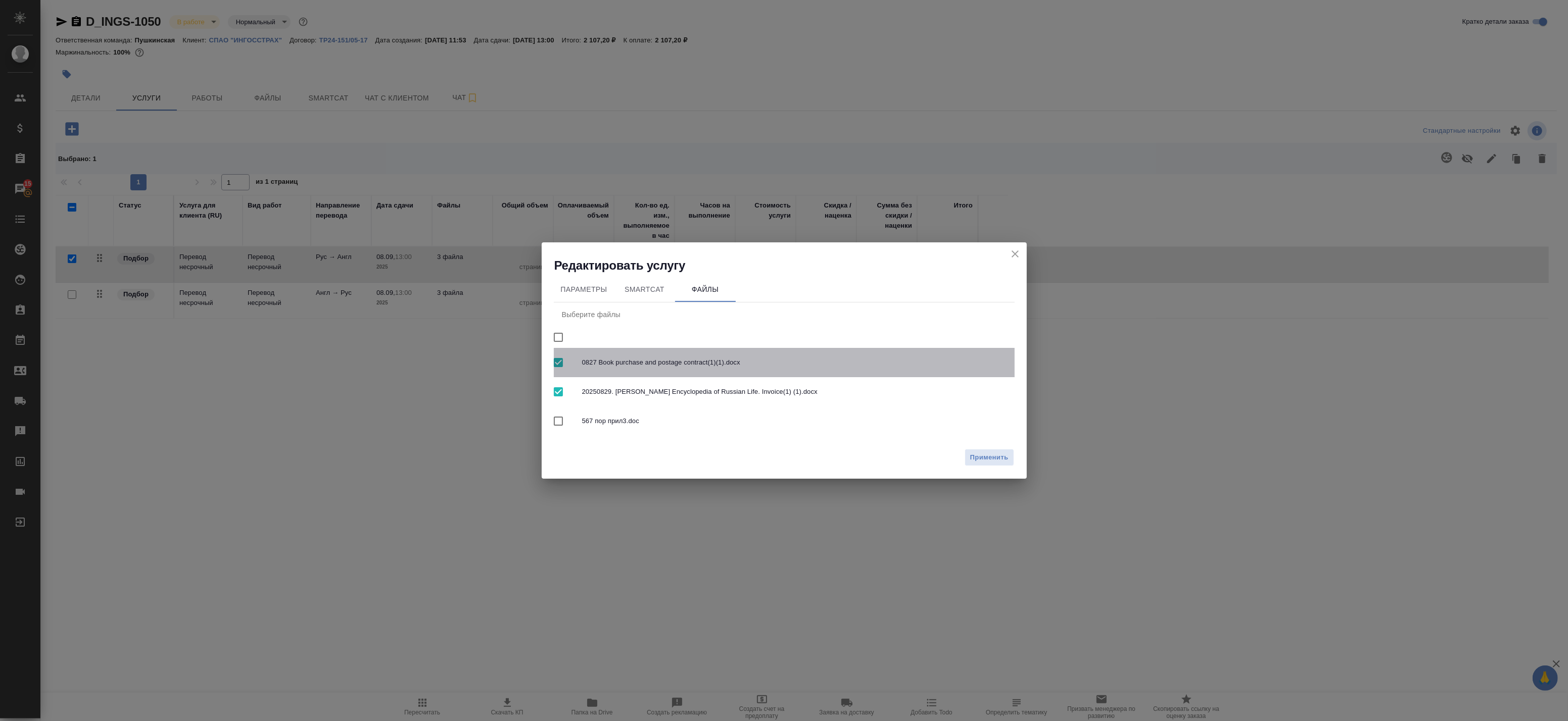
click at [563, 364] on input "checkbox" at bounding box center [558, 362] width 21 height 21
checkbox input "false"
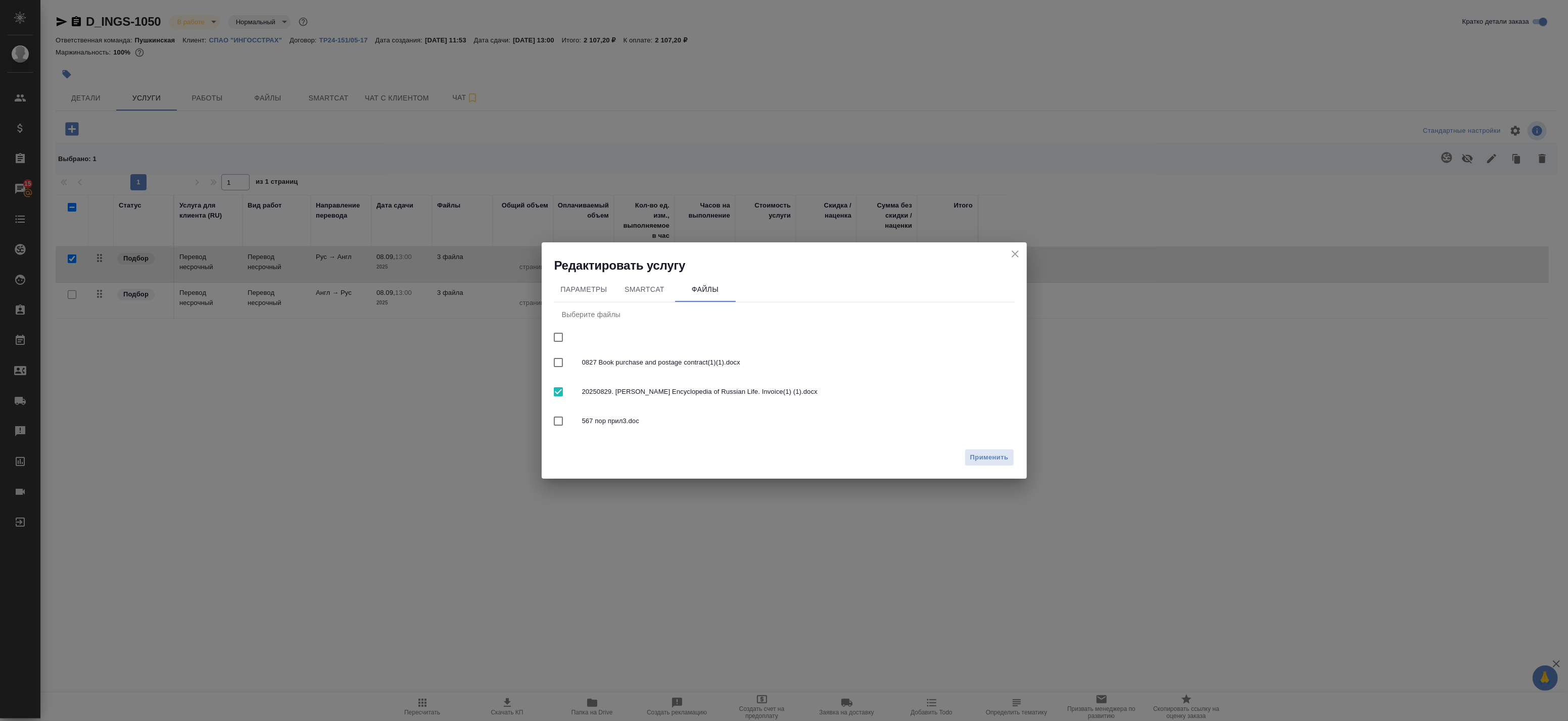
click at [564, 386] on input "checkbox" at bounding box center [558, 392] width 21 height 21
checkbox input "false"
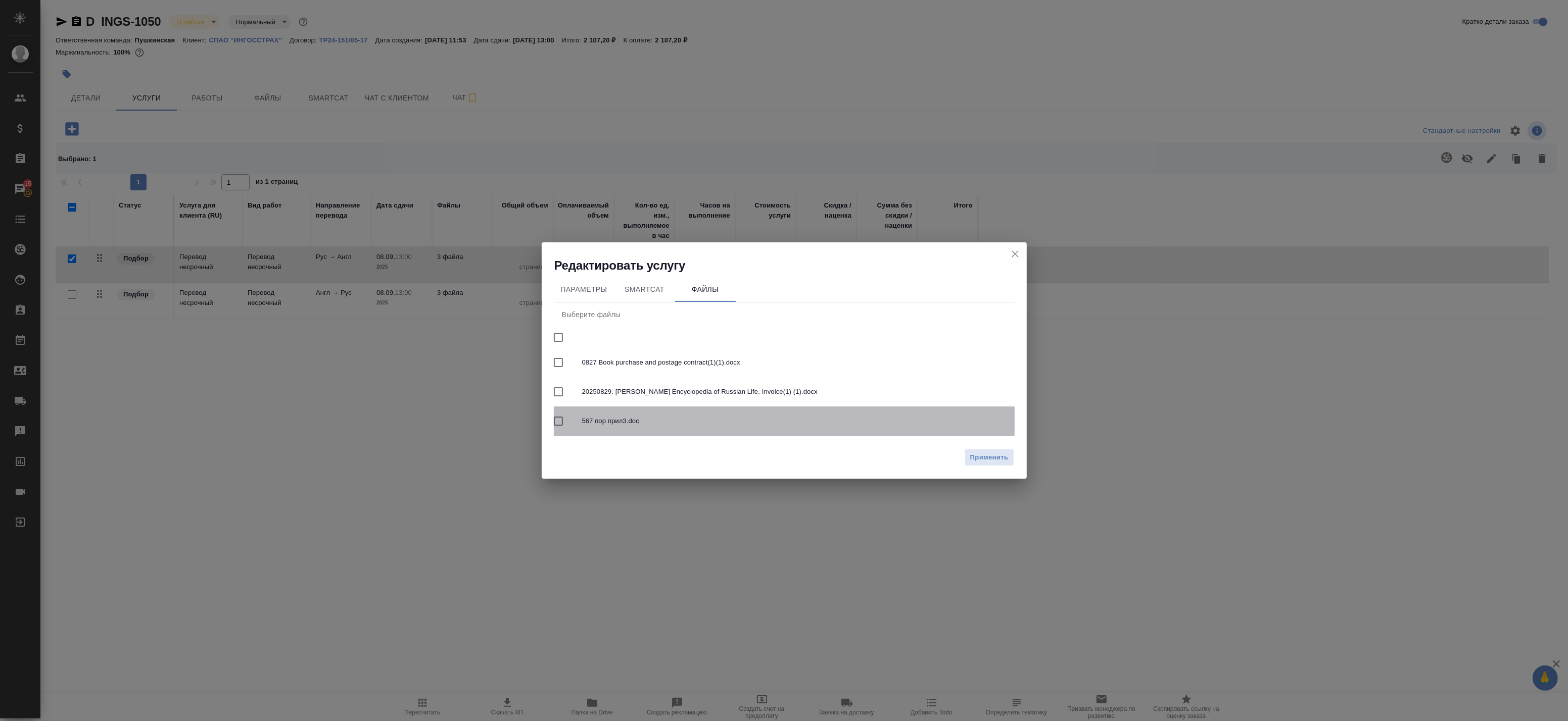
click at [607, 425] on span "567 пор прил3.doc" at bounding box center [794, 421] width 425 height 10
checkbox input "true"
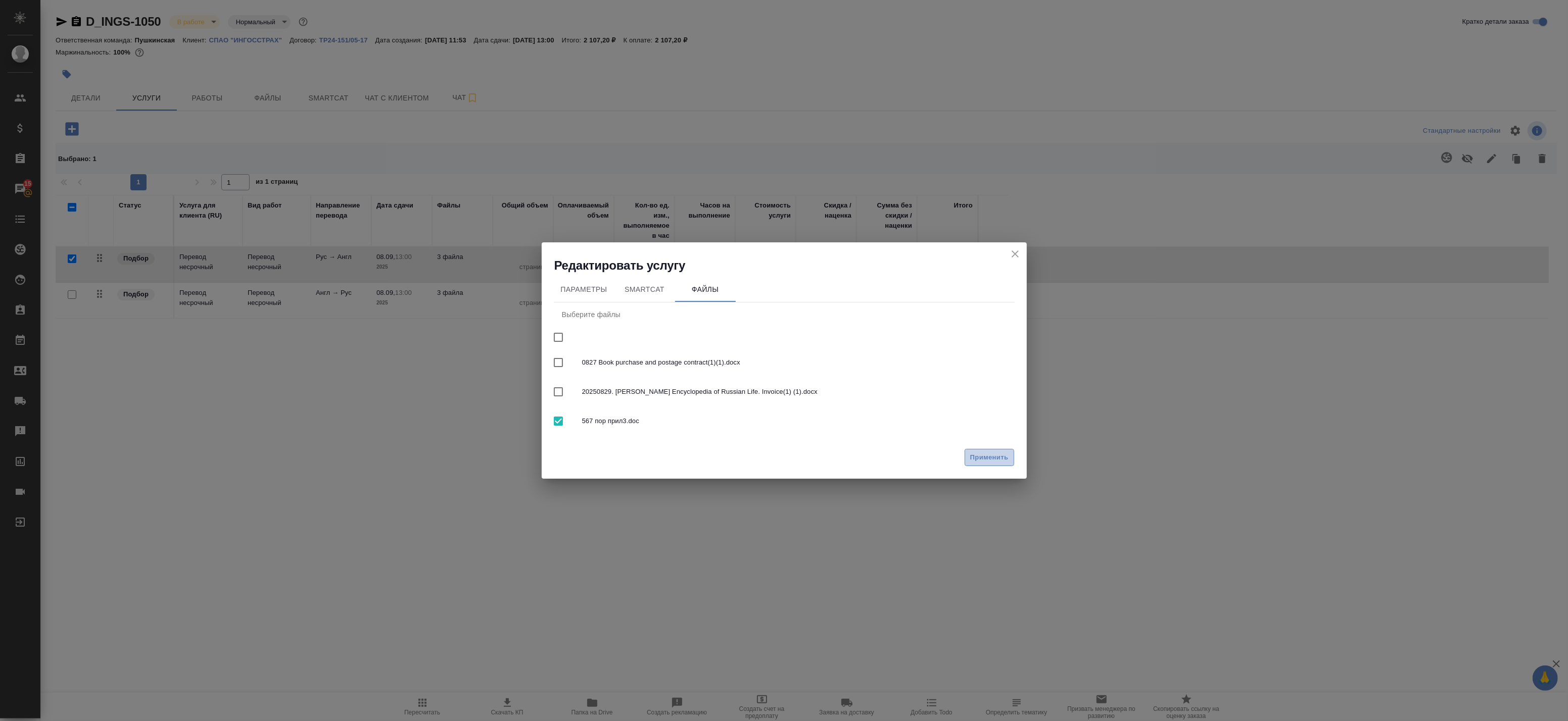
click at [988, 460] on span "Применить" at bounding box center [989, 458] width 38 height 12
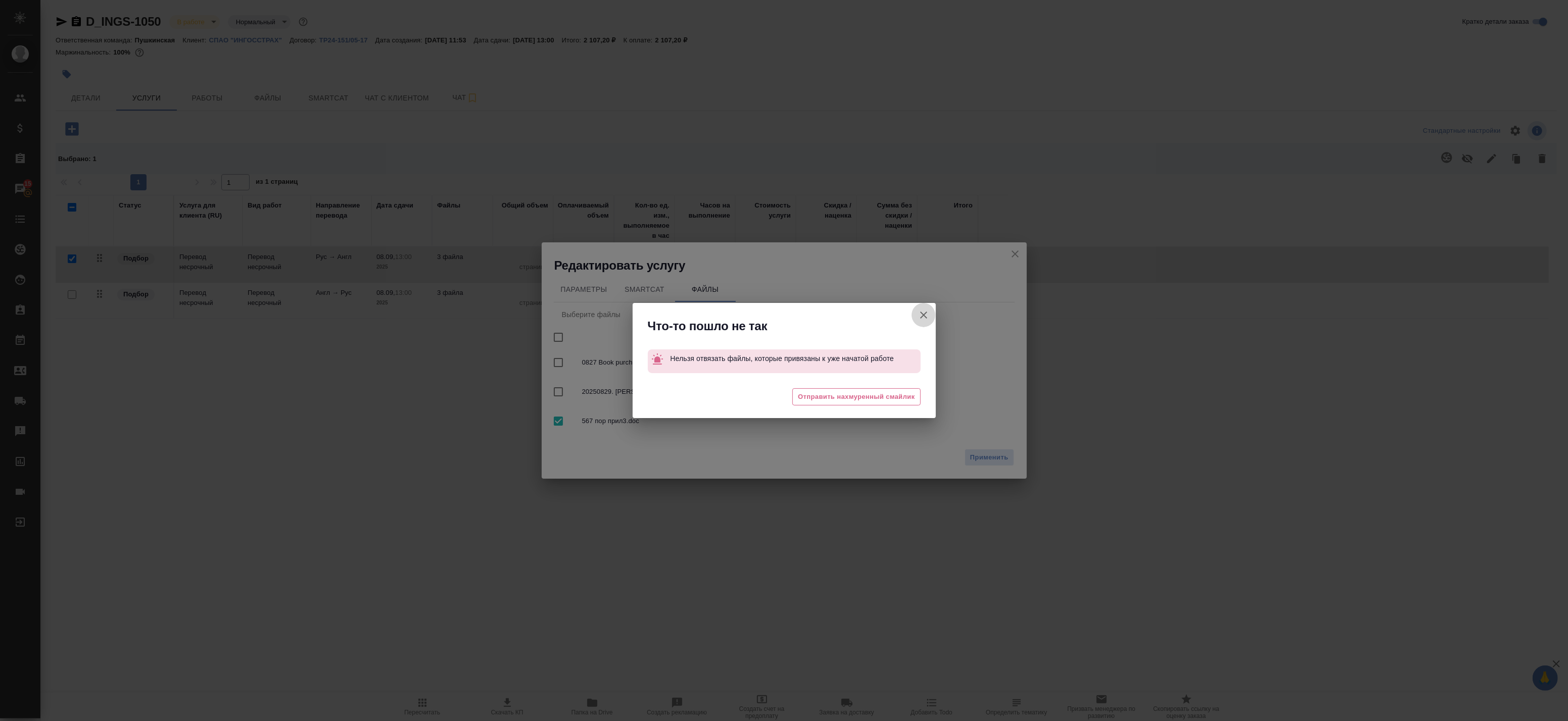
click at [923, 316] on icon "button" at bounding box center [924, 315] width 7 height 7
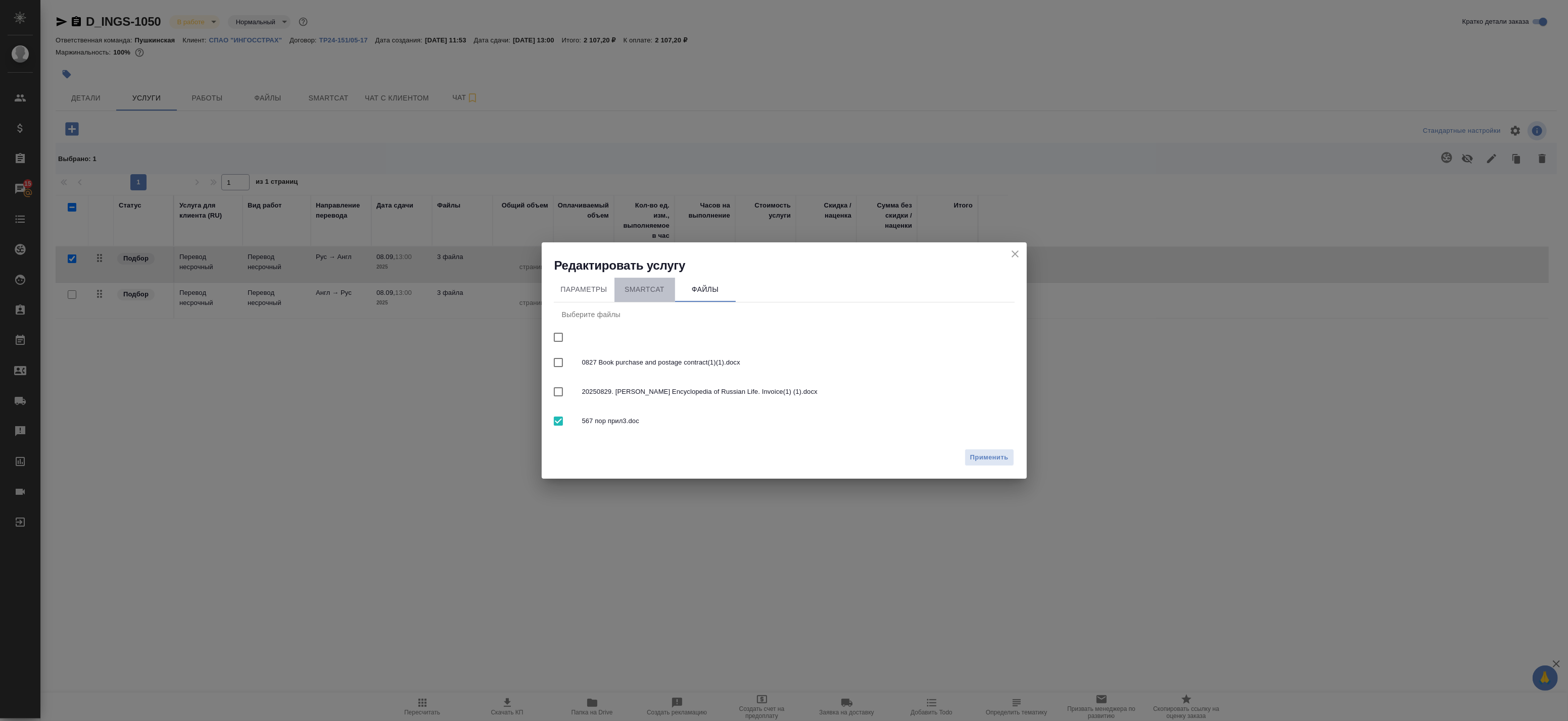
click at [647, 285] on span "SmartCat" at bounding box center [645, 290] width 49 height 12
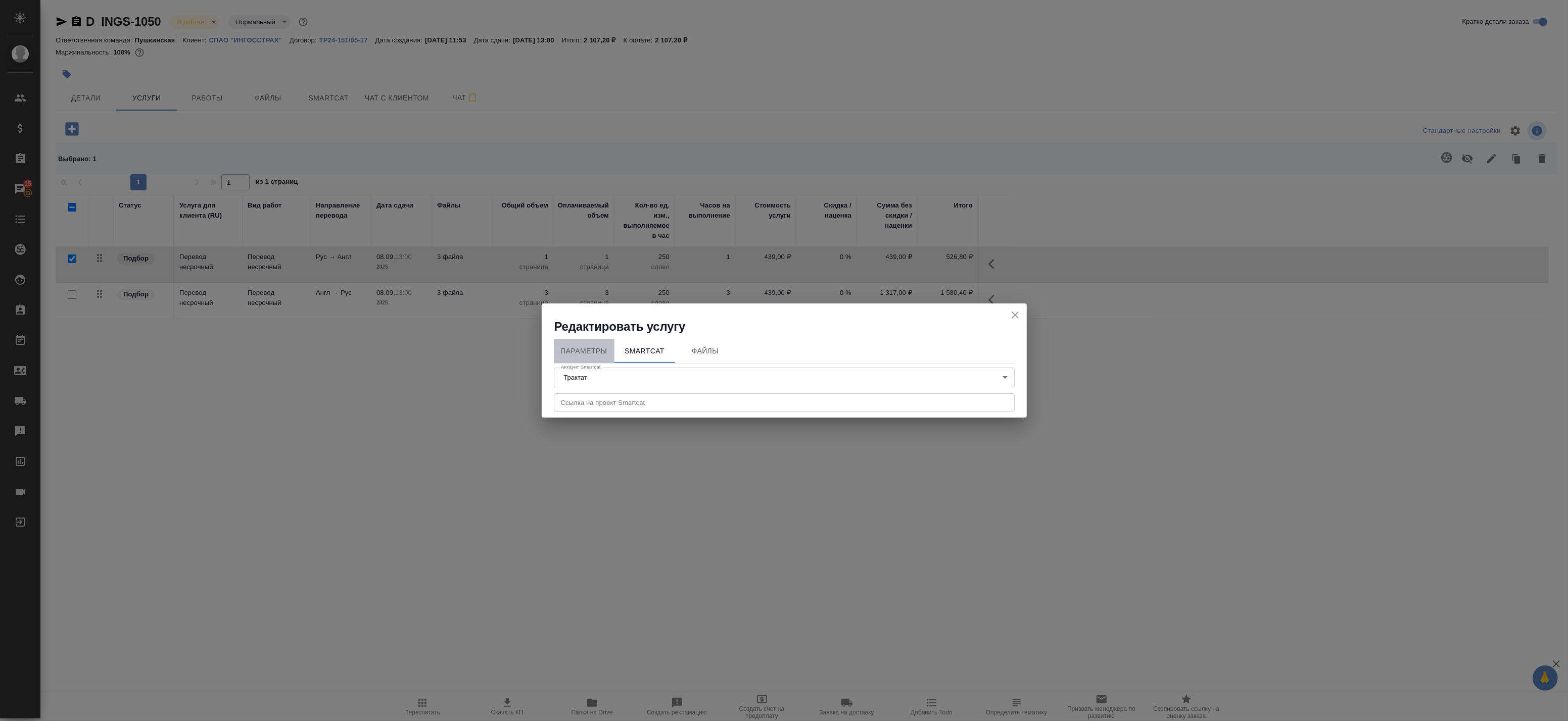
click at [588, 354] on span "Параметры" at bounding box center [584, 351] width 49 height 12
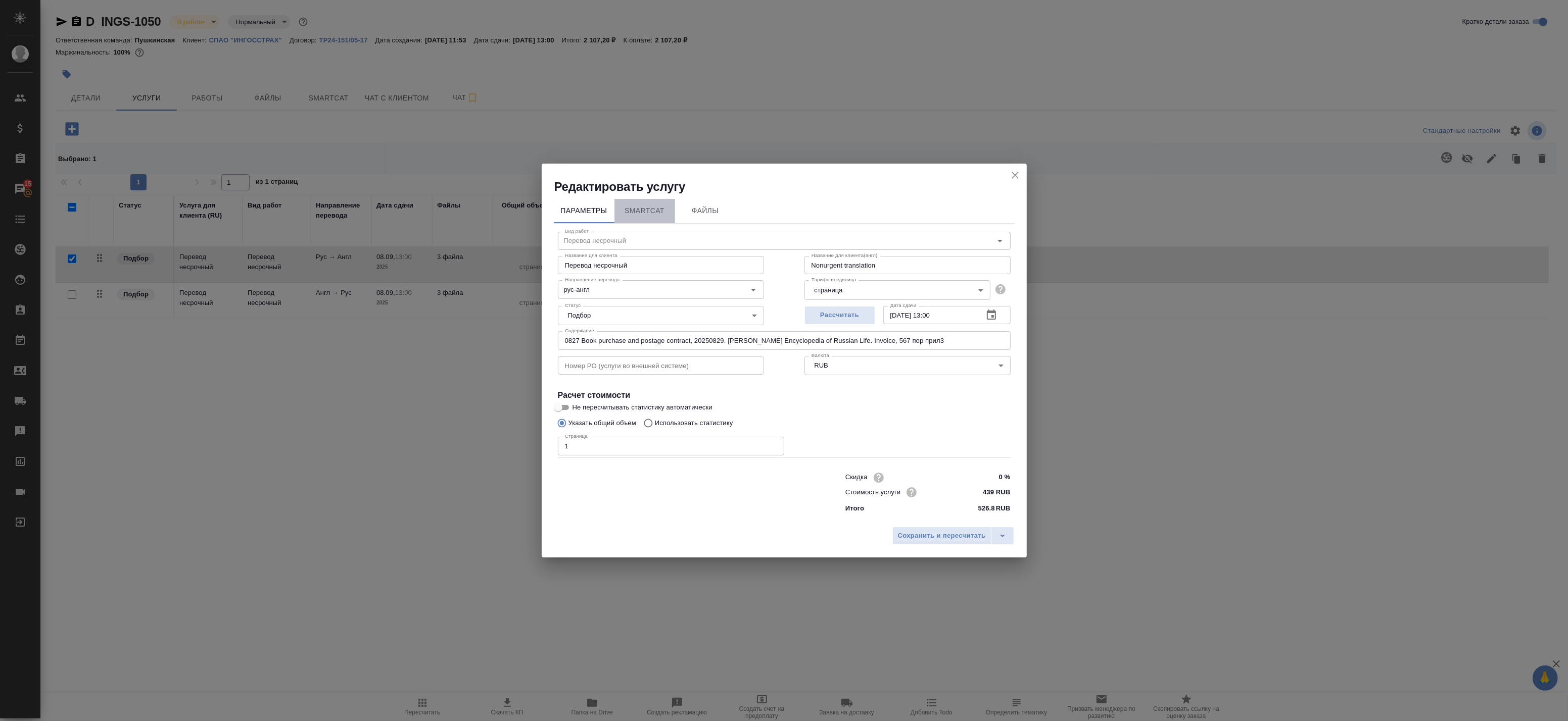
click at [635, 211] on span "SmartCat" at bounding box center [645, 211] width 49 height 12
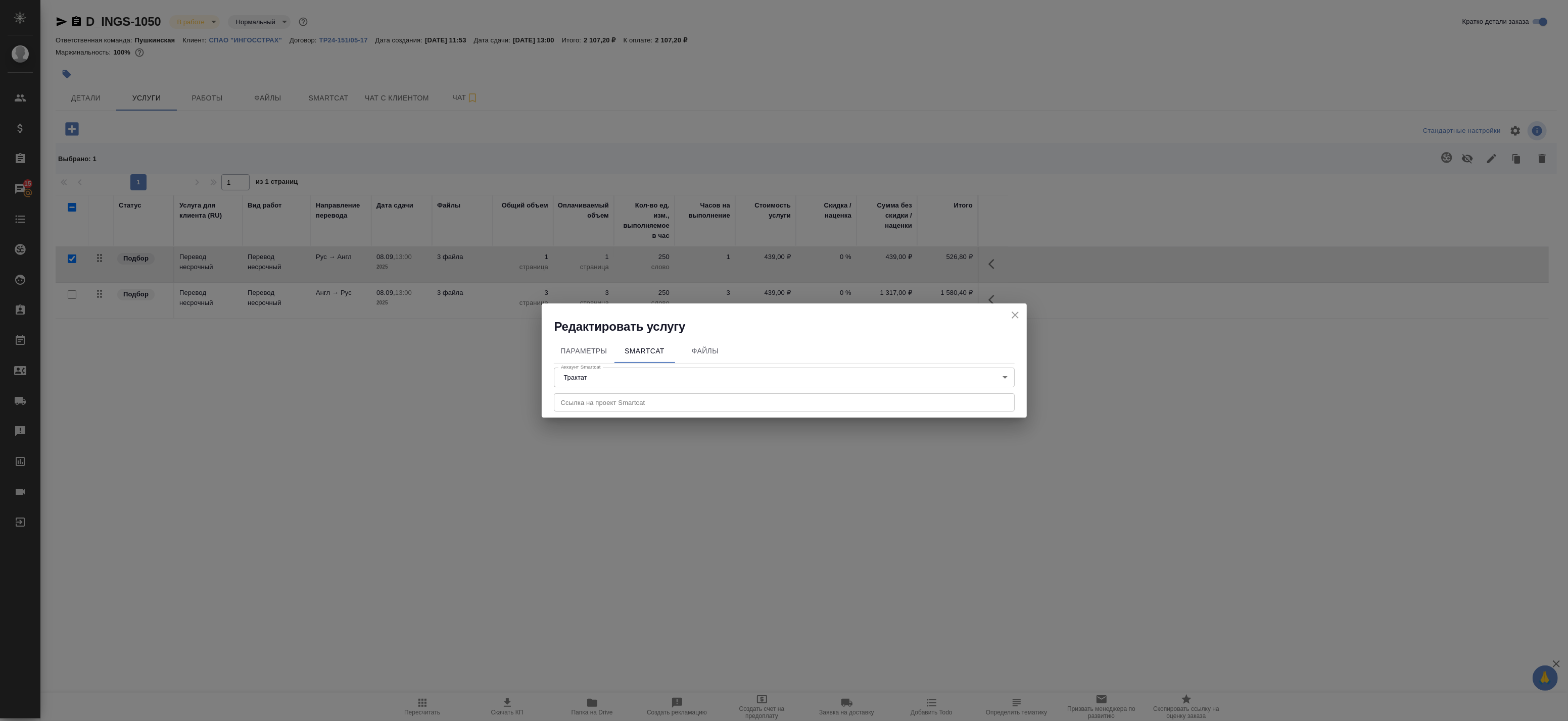
click at [1017, 314] on icon "close" at bounding box center [1015, 315] width 12 height 12
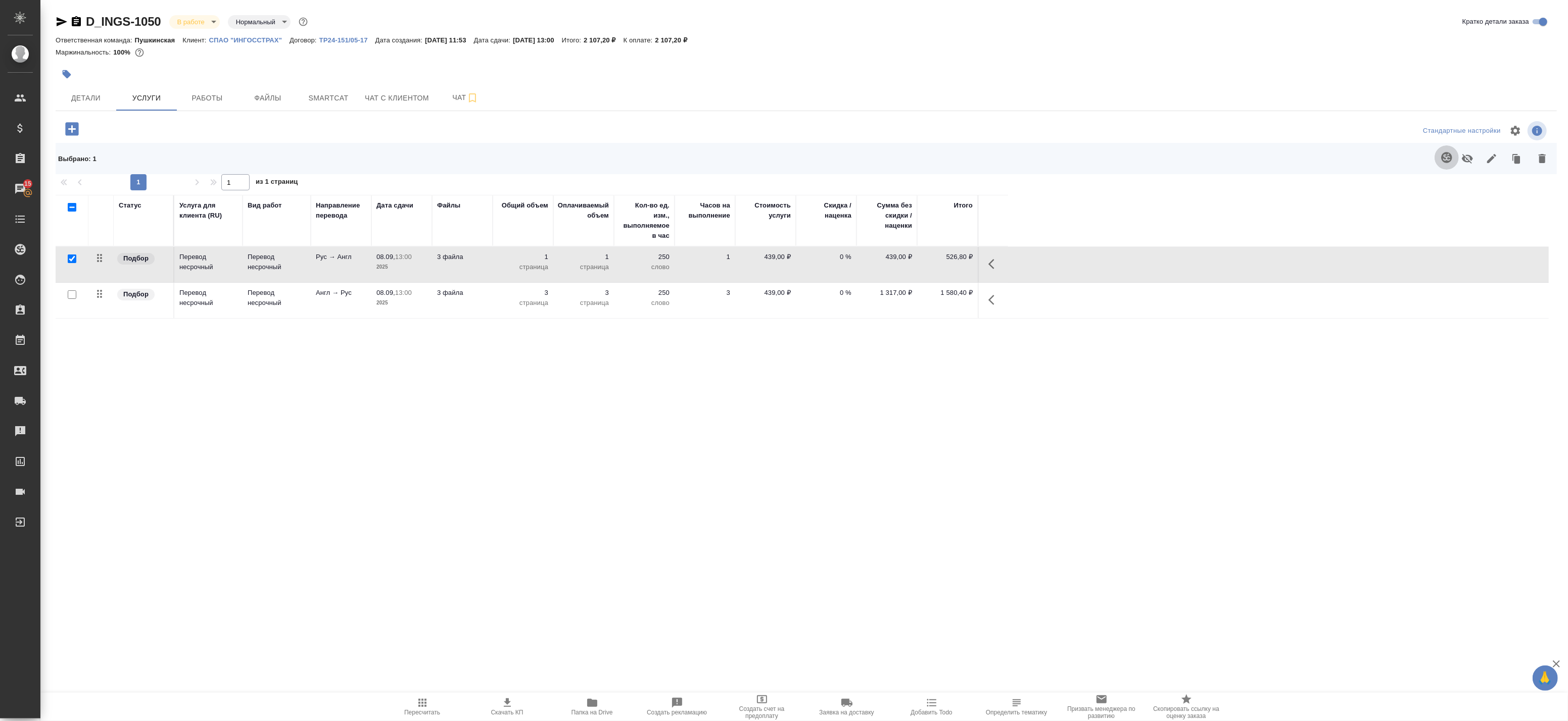
click at [1448, 157] on icon "button" at bounding box center [1447, 158] width 12 height 12
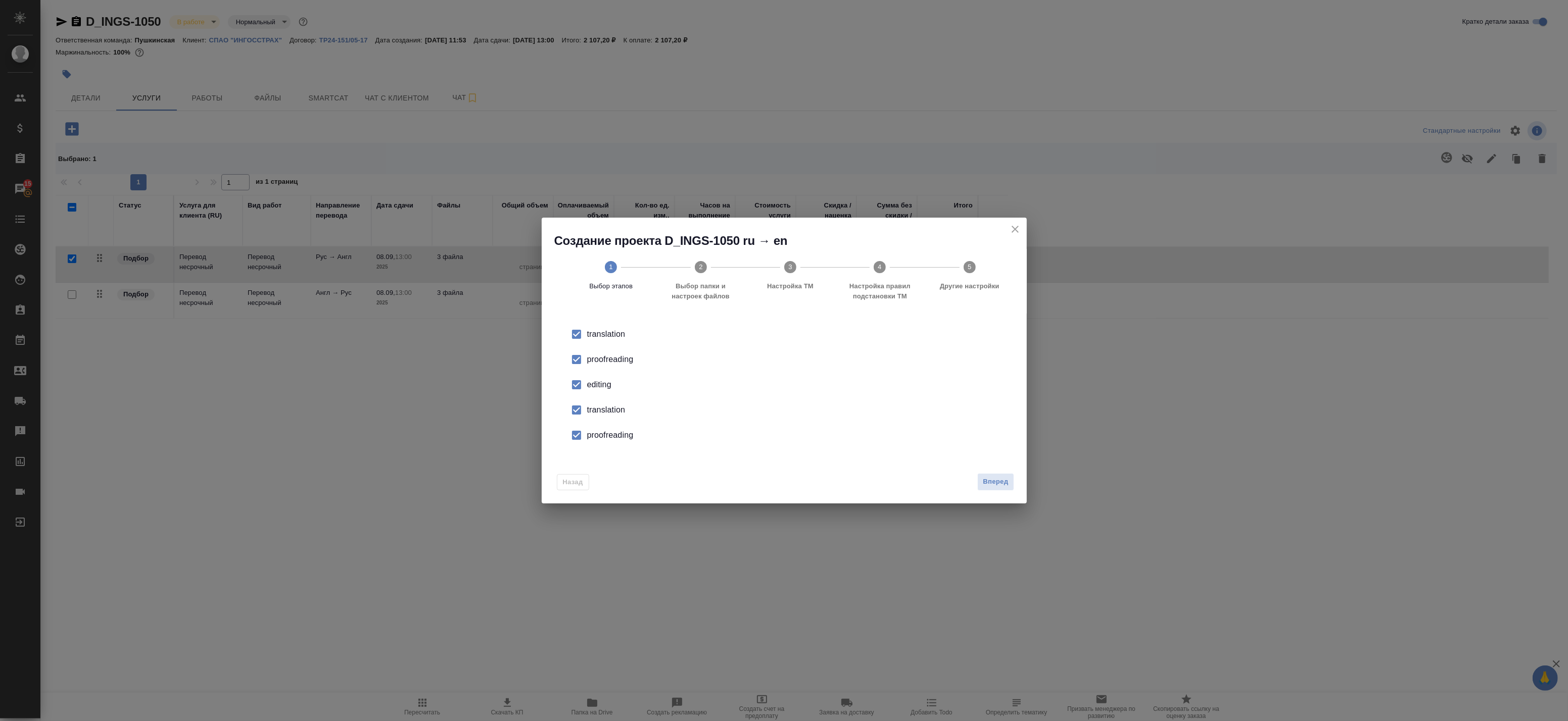
click at [610, 352] on li "proofreading" at bounding box center [784, 359] width 452 height 25
click at [588, 383] on div "editing" at bounding box center [795, 385] width 416 height 12
click at [588, 416] on div "translation" at bounding box center [795, 410] width 416 height 12
click at [592, 440] on div "proofreading" at bounding box center [795, 436] width 416 height 12
click at [1009, 483] on button "Вперед" at bounding box center [996, 482] width 37 height 18
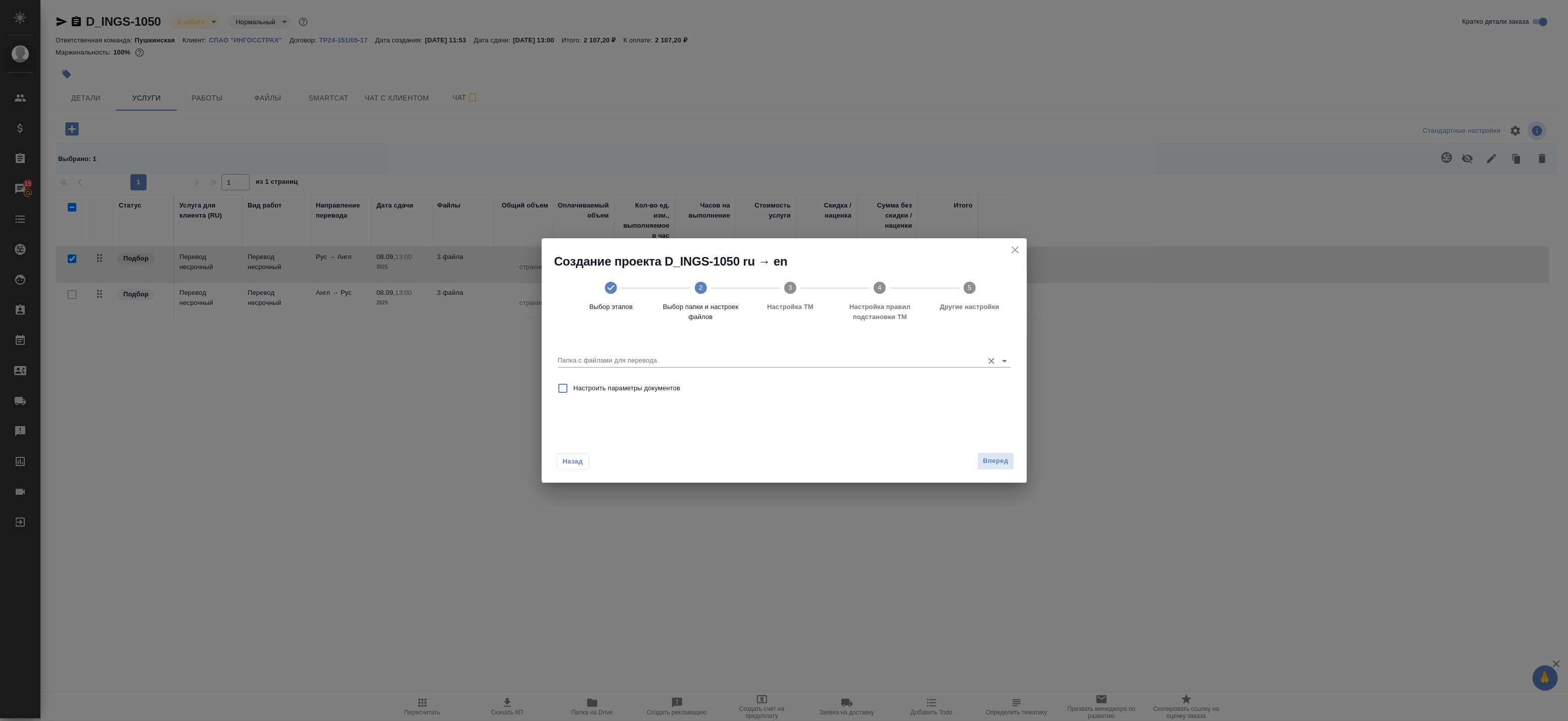
click at [689, 354] on div "Папка с файлами для перевода" at bounding box center [784, 357] width 452 height 21
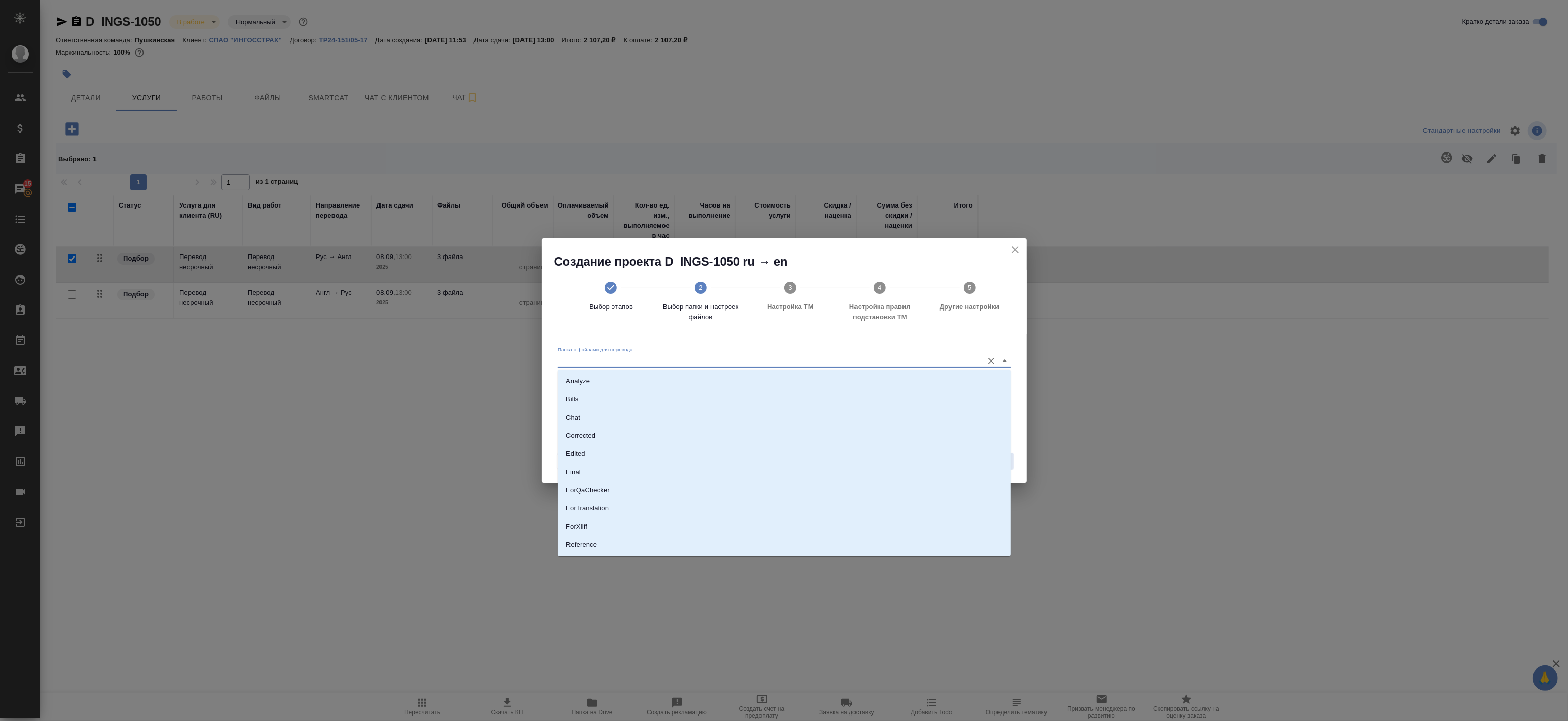
click at [687, 355] on input "Папка с файлами для перевода" at bounding box center [768, 361] width 421 height 12
click at [631, 506] on li "Source" at bounding box center [784, 510] width 452 height 18
type input "Source"
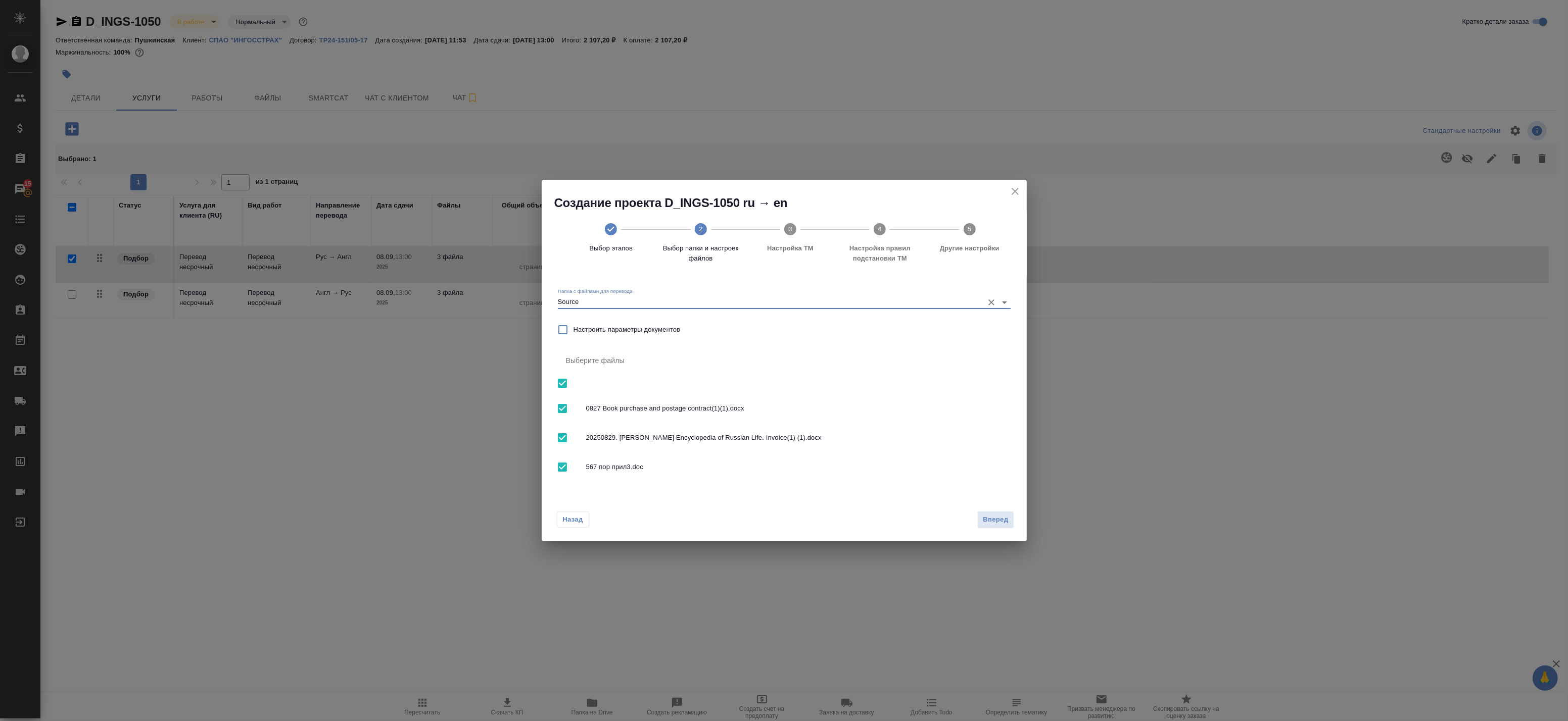
click at [563, 377] on input "checkbox" at bounding box center [562, 383] width 21 height 21
checkbox input "false"
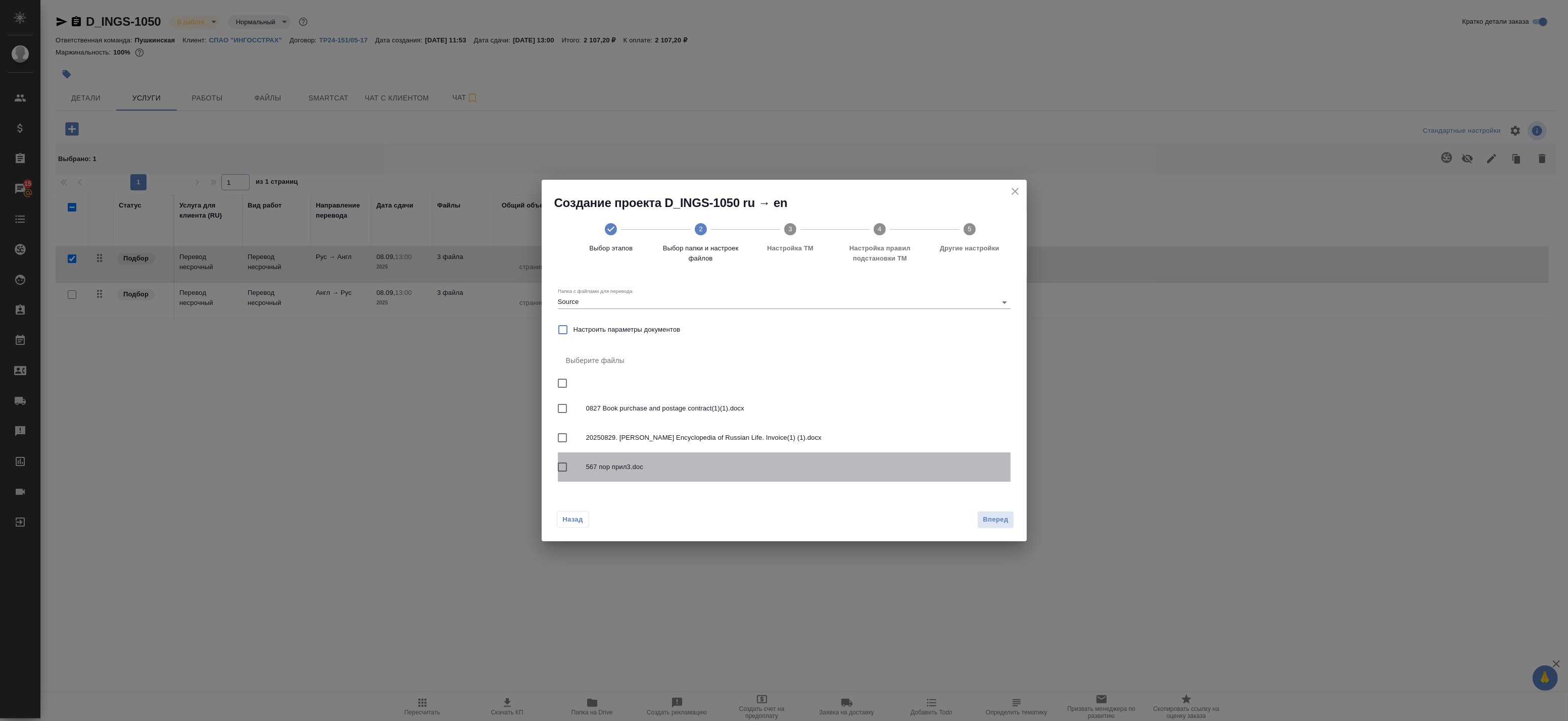
click at [559, 470] on input "checkbox" at bounding box center [562, 467] width 21 height 21
checkbox input "true"
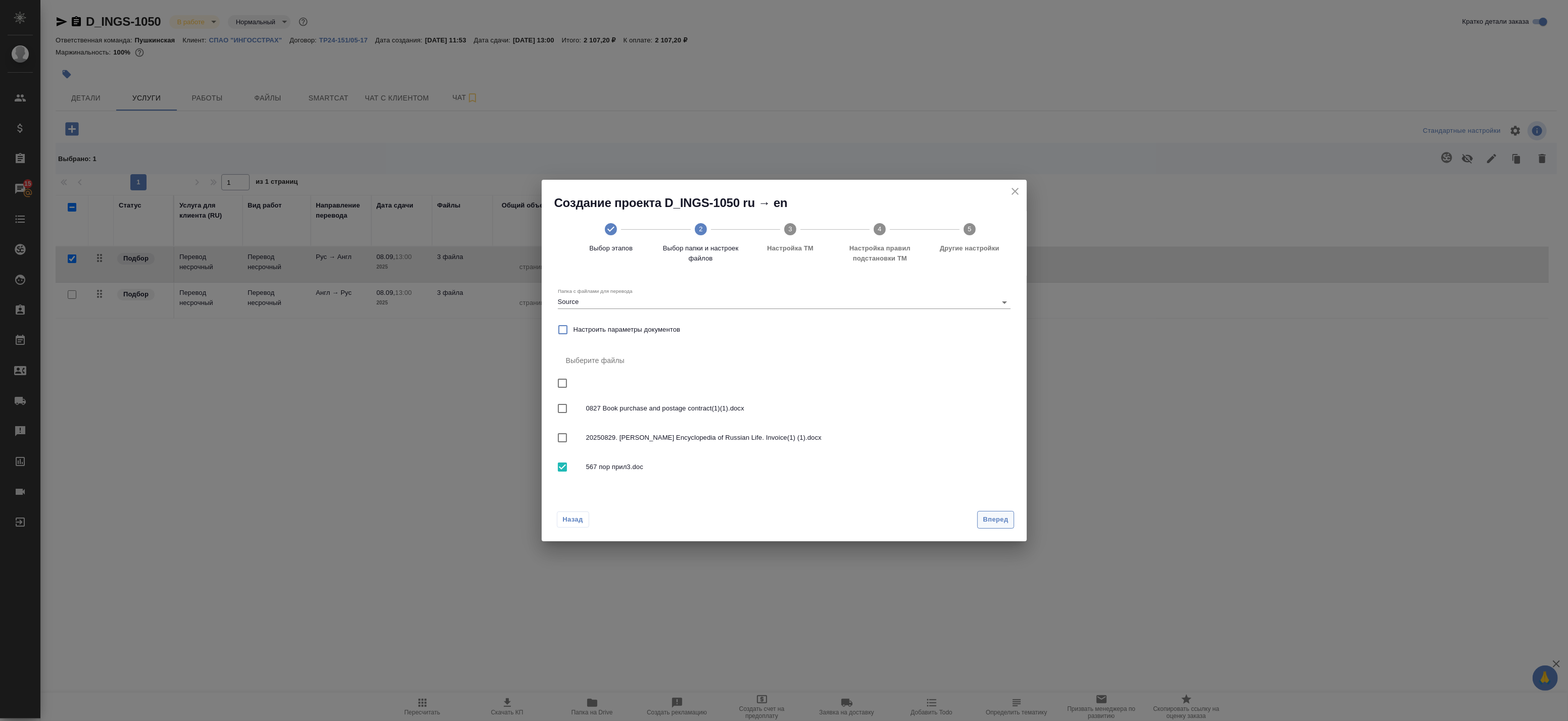
click at [987, 518] on span "Вперед" at bounding box center [996, 519] width 25 height 12
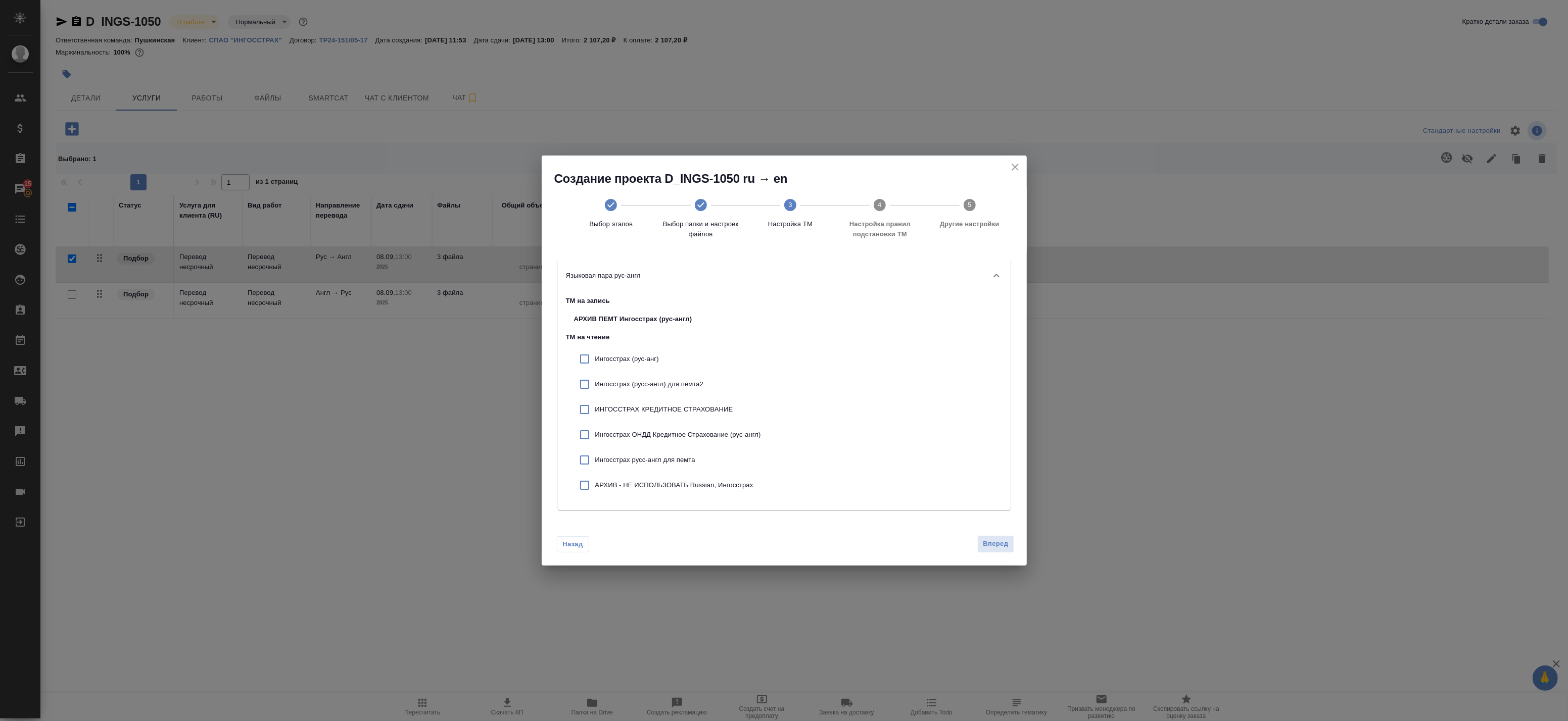
click at [651, 360] on p "Ингосстрах (рус-анг)" at bounding box center [678, 359] width 166 height 10
checkbox input "true"
click at [653, 382] on p "Ингосстрах (русс-англ) для пемта2" at bounding box center [678, 384] width 166 height 10
checkbox input "true"
click at [653, 413] on p "ИНГОССТРАХ КРЕДИТНОЕ СТРАХОВАНИЕ" at bounding box center [678, 409] width 166 height 10
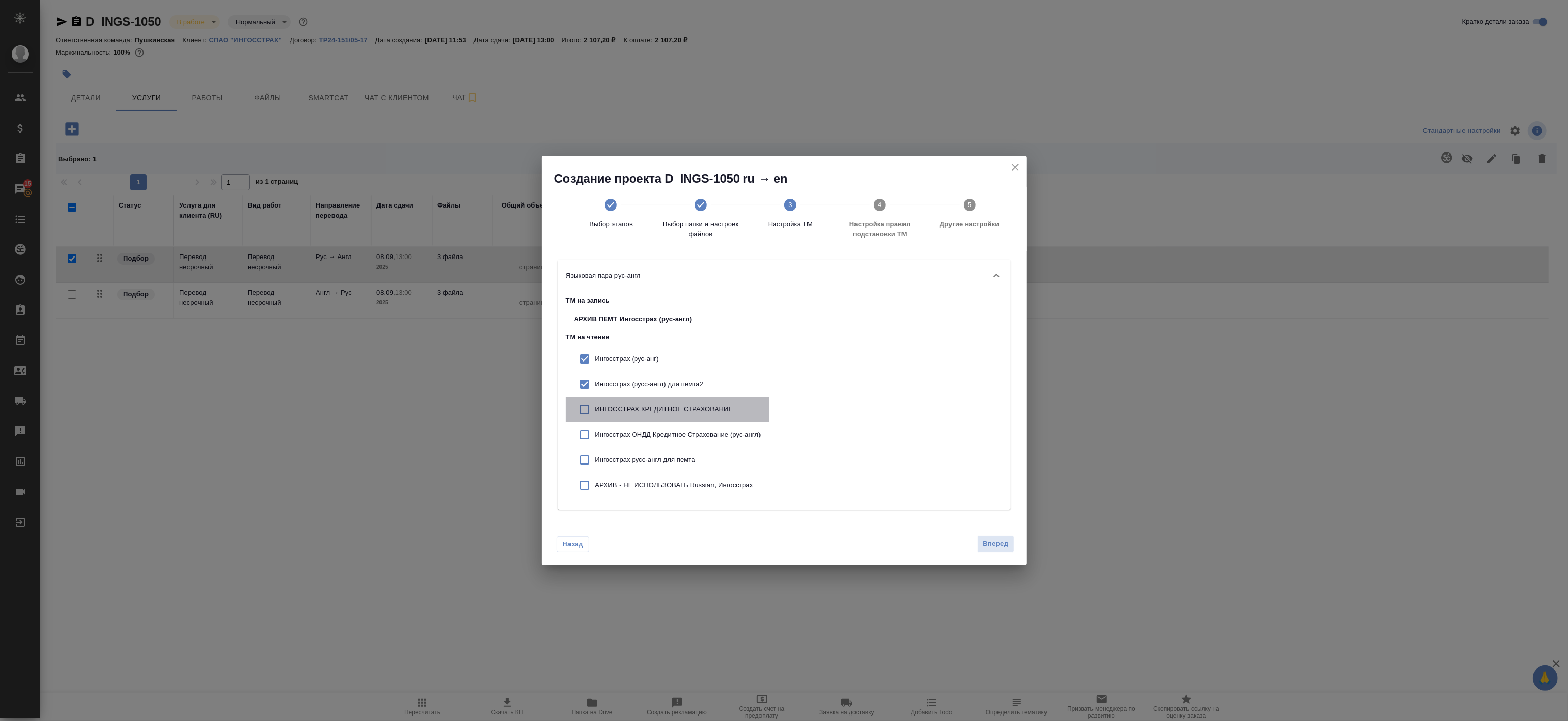
checkbox input "true"
drag, startPoint x: 654, startPoint y: 432, endPoint x: 654, endPoint y: 453, distance: 21.0
click at [654, 434] on p "Ингосстрах ОНДД Кредитное Страхование (рус-англ)" at bounding box center [678, 435] width 166 height 10
checkbox input "true"
click at [655, 457] on p "Ингосстрах русс-англ для пемта" at bounding box center [678, 460] width 166 height 10
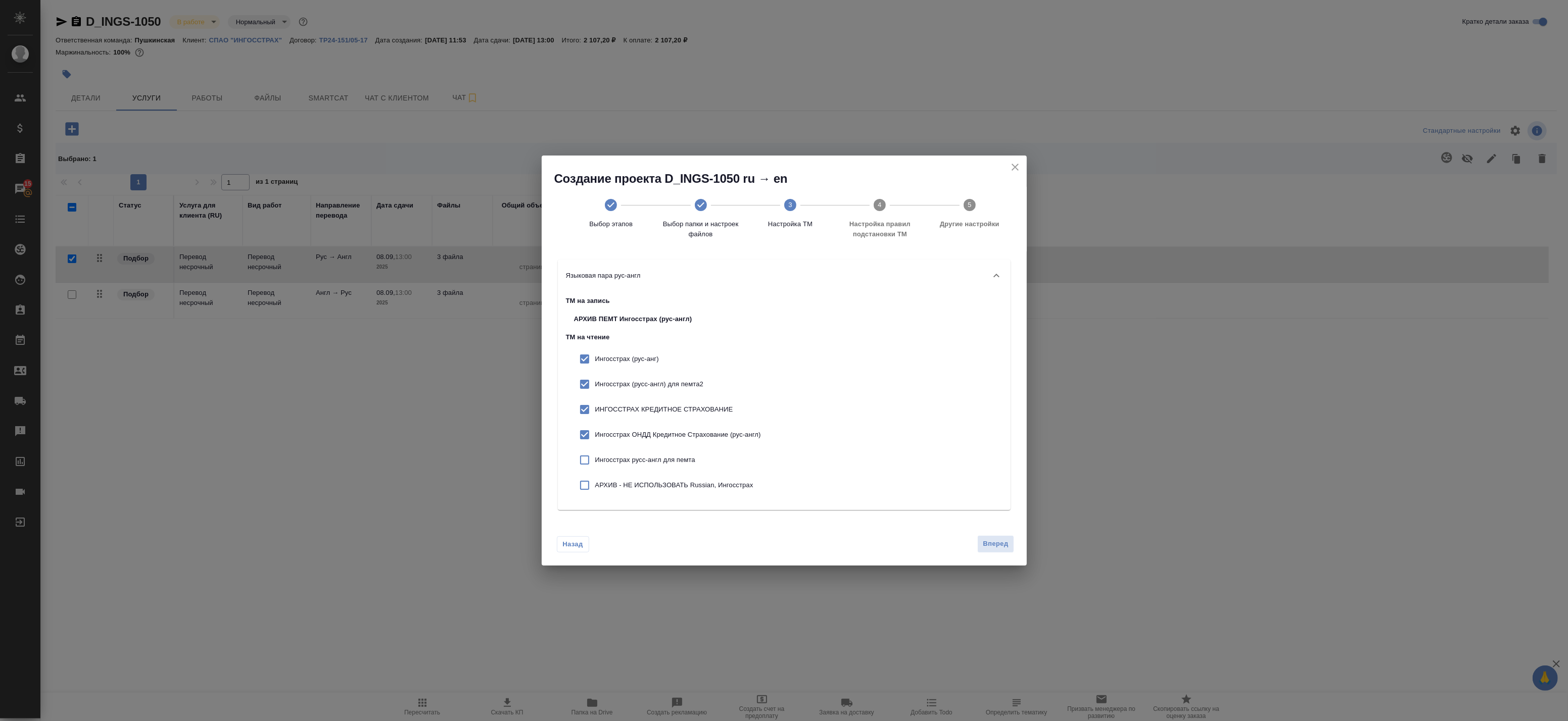
checkbox input "true"
click at [654, 477] on div "АРХИВ - НЕ ИСПОЛЬЗОВАТЬ Russian, Ингосстрах" at bounding box center [667, 486] width 203 height 25
checkbox input "true"
click at [999, 548] on span "Вперед" at bounding box center [996, 544] width 25 height 12
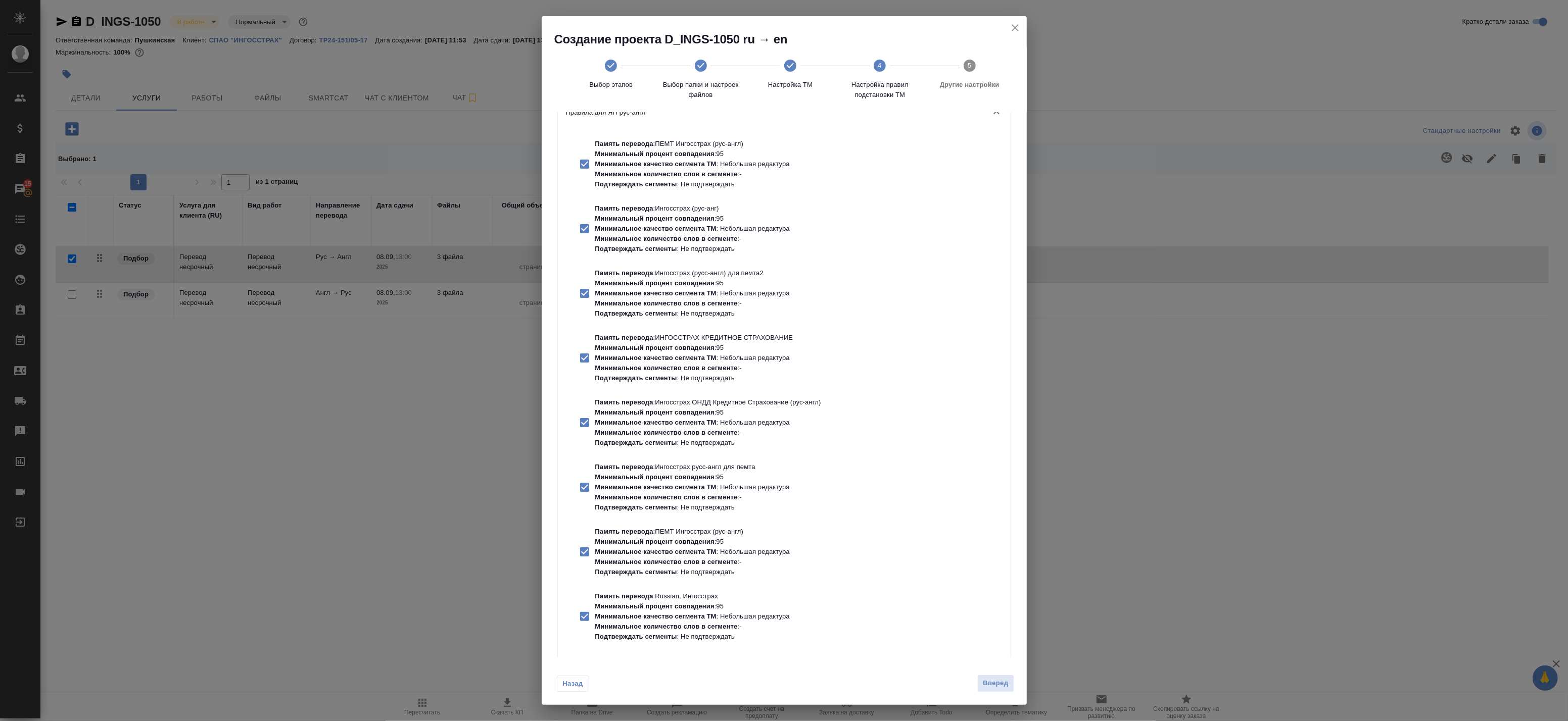
scroll to position [0, 0]
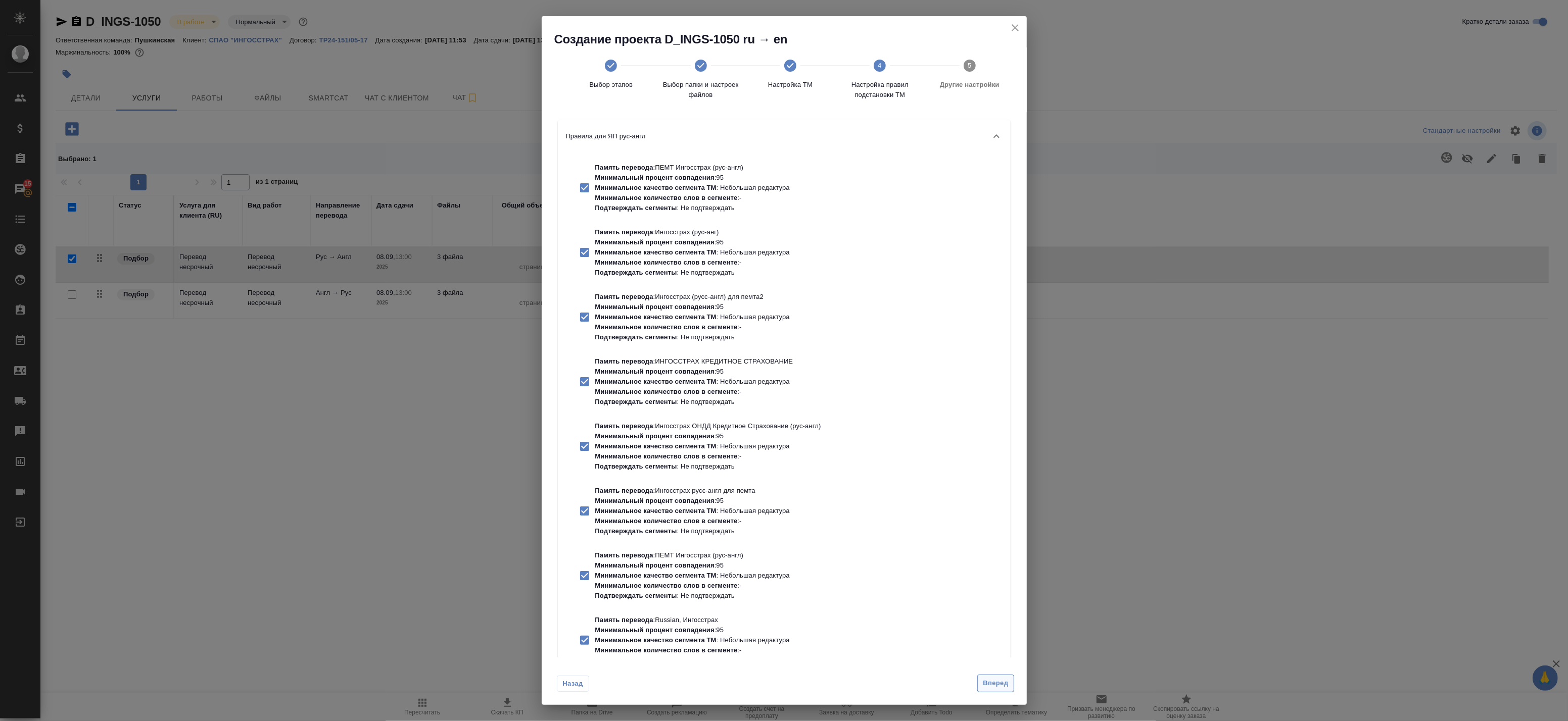
click at [1001, 684] on span "Вперед" at bounding box center [996, 684] width 25 height 12
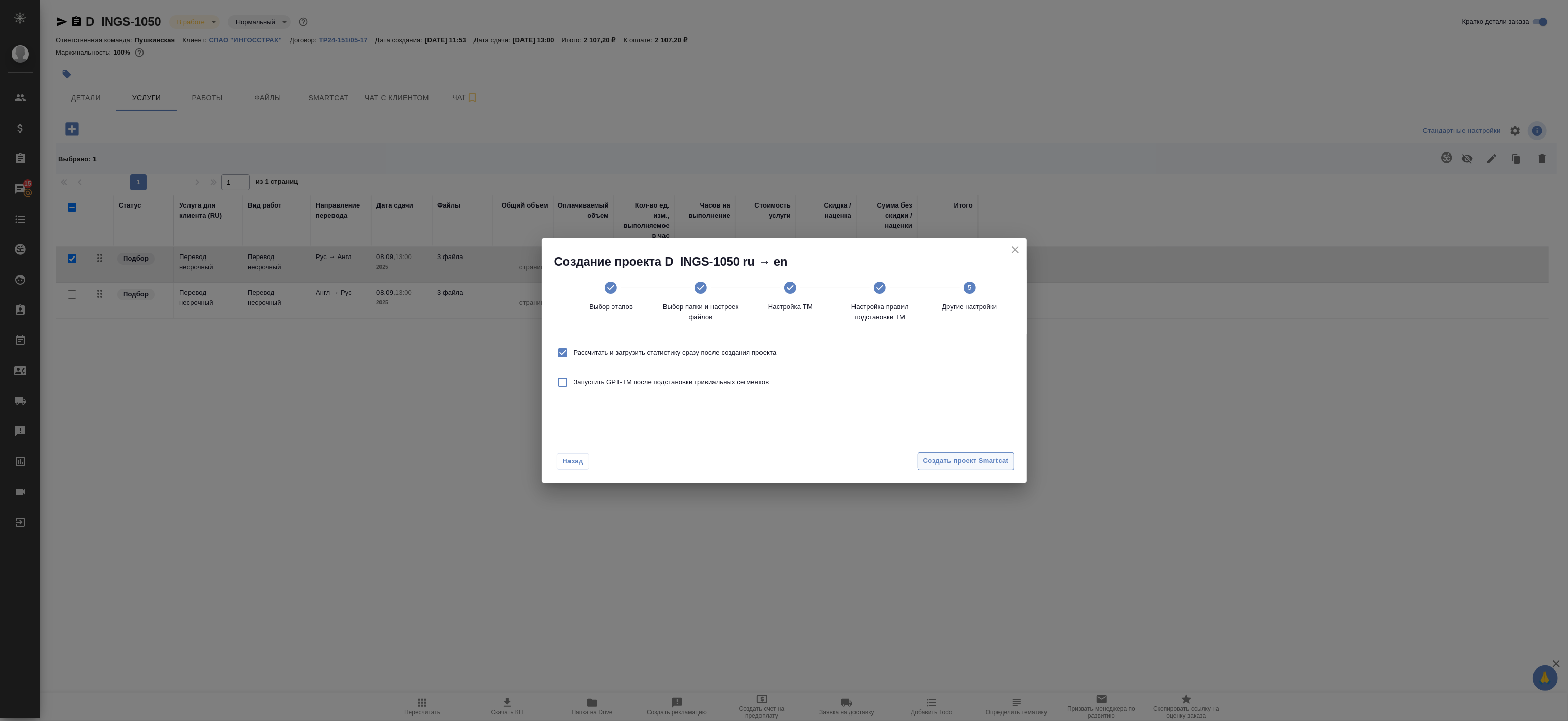
click at [955, 461] on span "Создать проект Smartcat" at bounding box center [965, 461] width 85 height 12
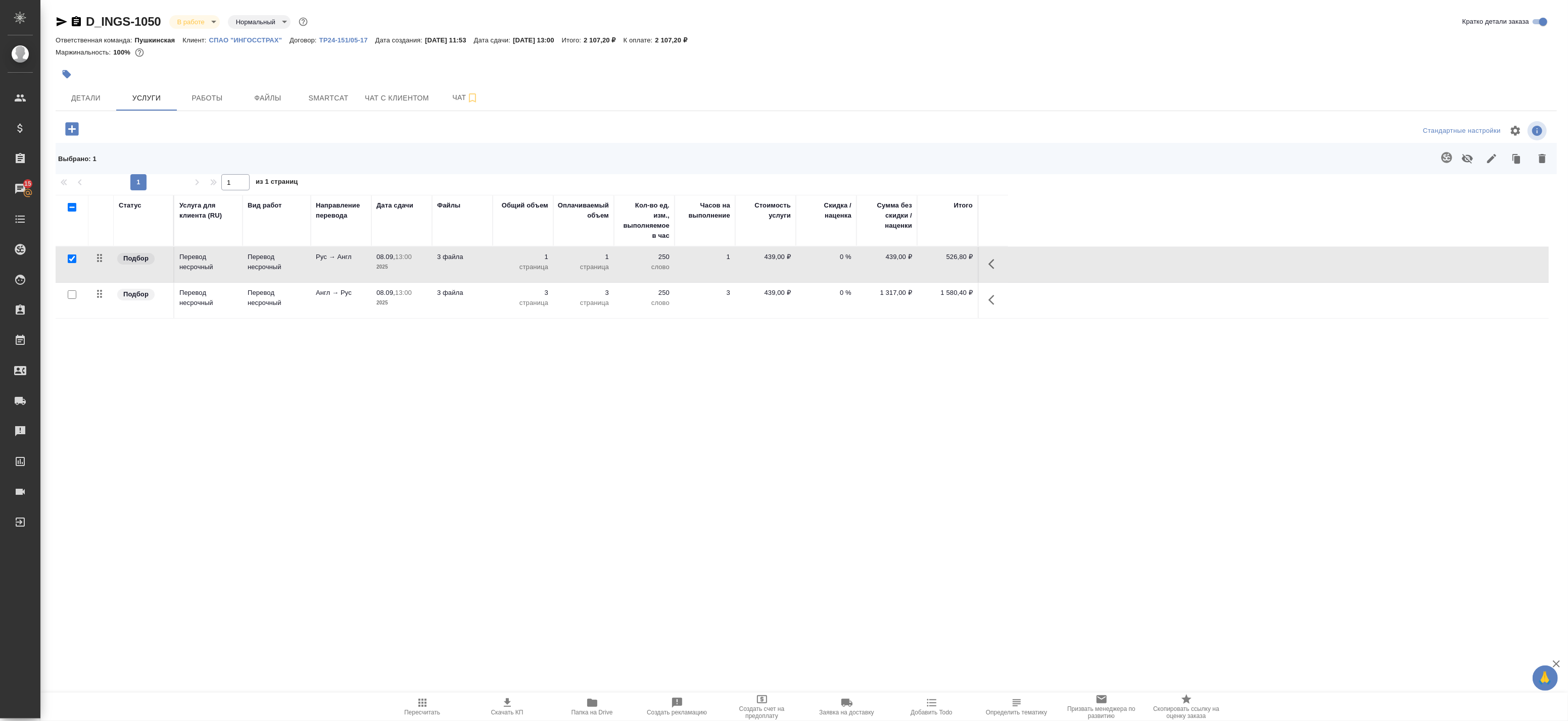
click at [73, 296] on input "checkbox" at bounding box center [72, 294] width 8 height 8
checkbox input "true"
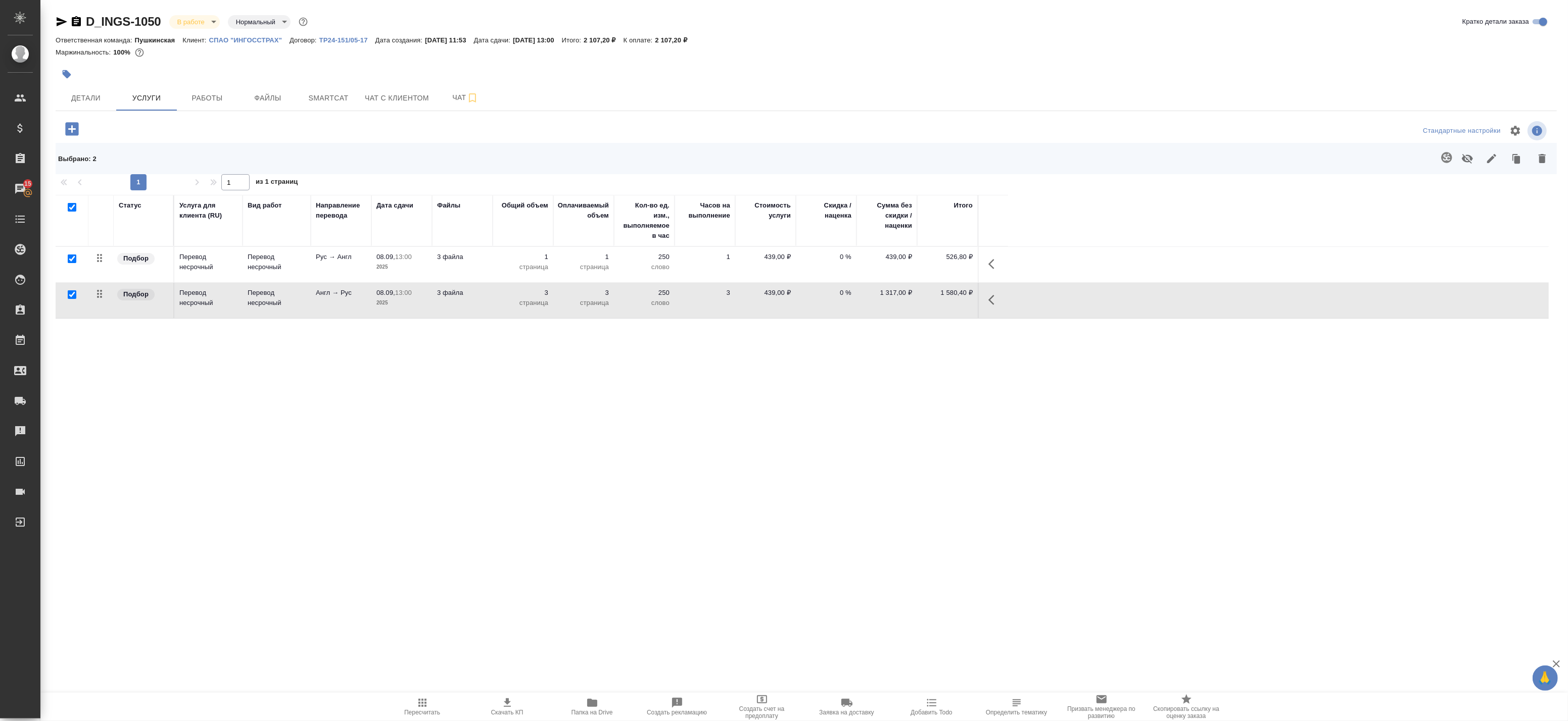
click at [72, 260] on input "checkbox" at bounding box center [72, 259] width 8 height 8
checkbox input "false"
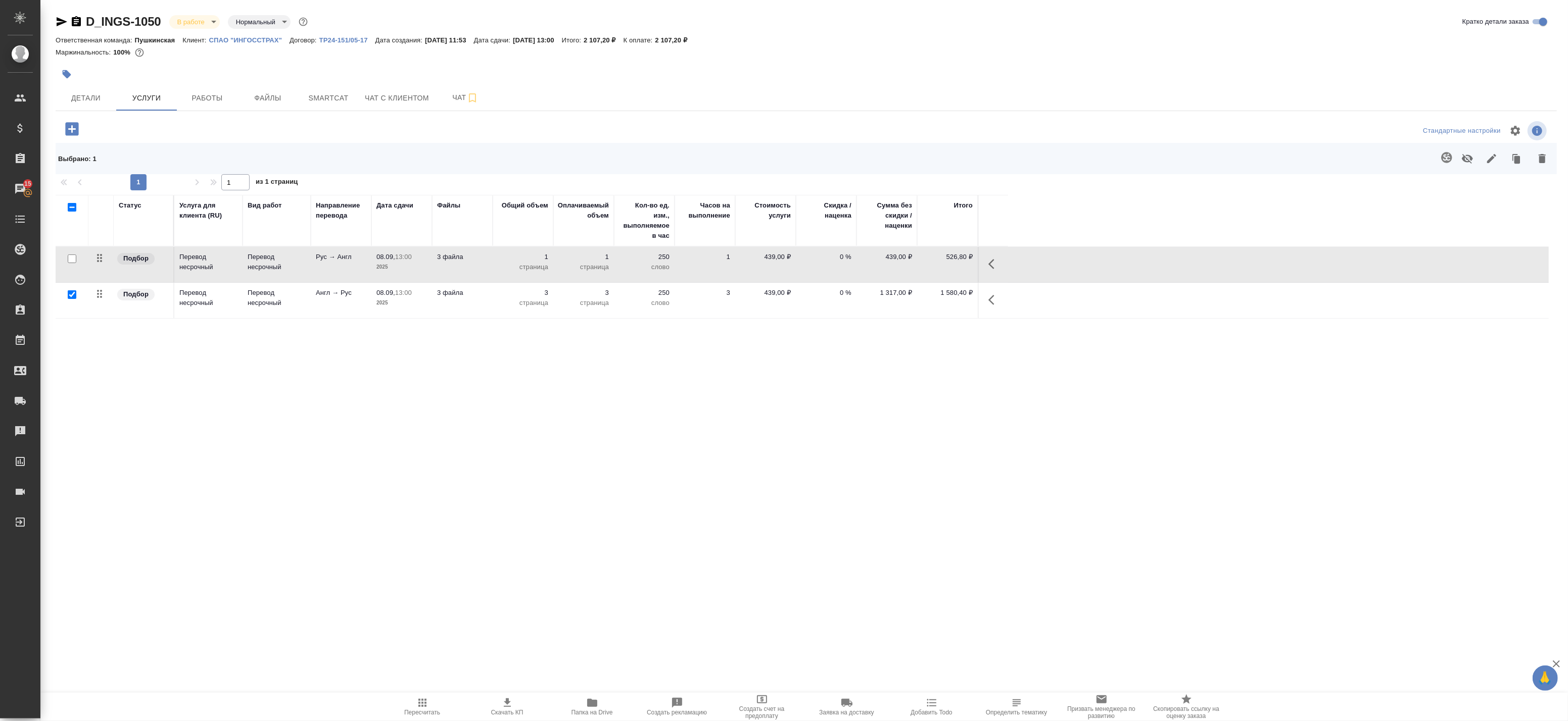
click at [1441, 157] on icon "button" at bounding box center [1447, 158] width 12 height 12
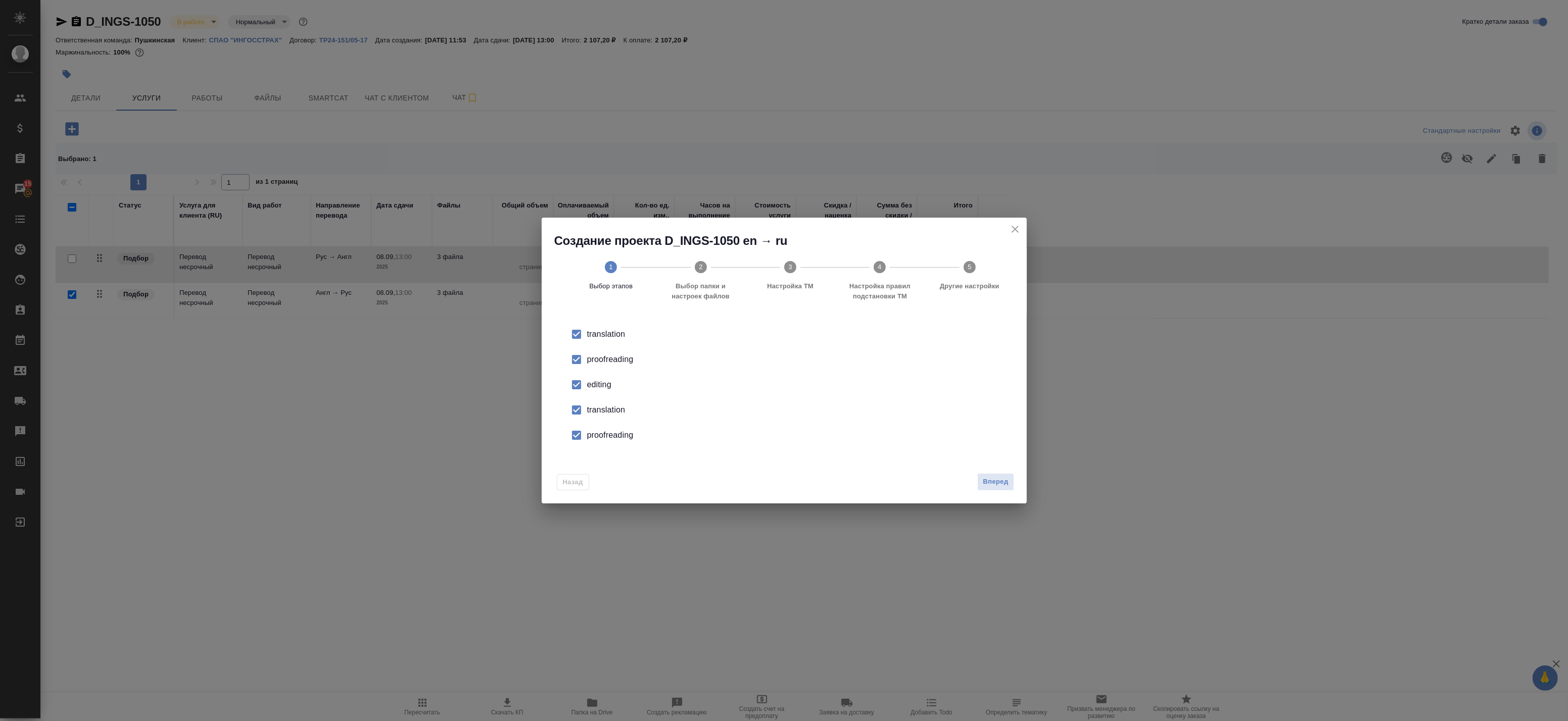
click at [594, 355] on div "proofreading" at bounding box center [795, 360] width 416 height 12
click at [591, 389] on div "editing" at bounding box center [795, 385] width 416 height 12
click at [594, 406] on div "translation" at bounding box center [795, 410] width 416 height 12
click at [604, 436] on div "proofreading" at bounding box center [795, 436] width 416 height 12
click at [984, 483] on span "Вперед" at bounding box center [996, 482] width 25 height 12
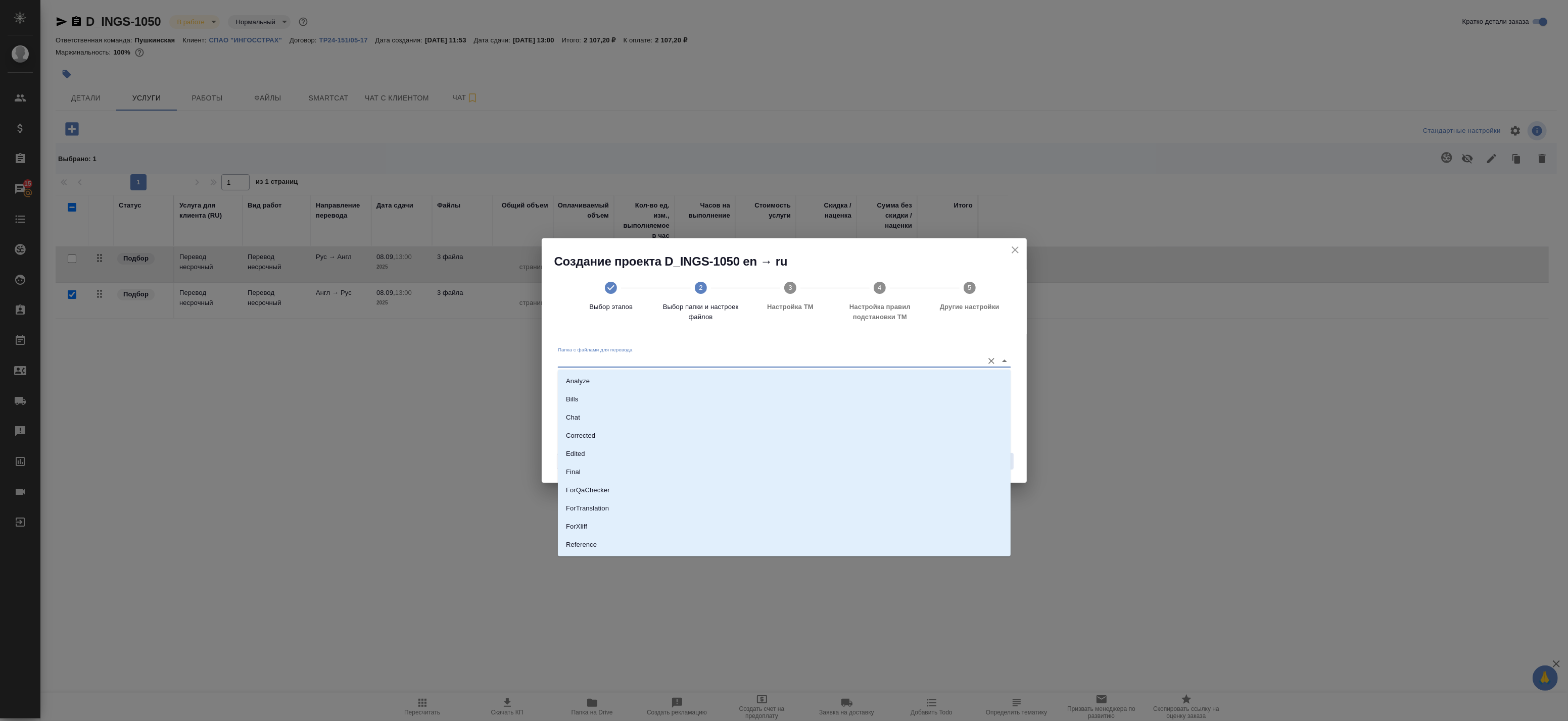
click at [770, 359] on input "Папка с файлами для перевода" at bounding box center [768, 361] width 421 height 12
click at [632, 511] on li "Source" at bounding box center [784, 510] width 452 height 18
type input "Source"
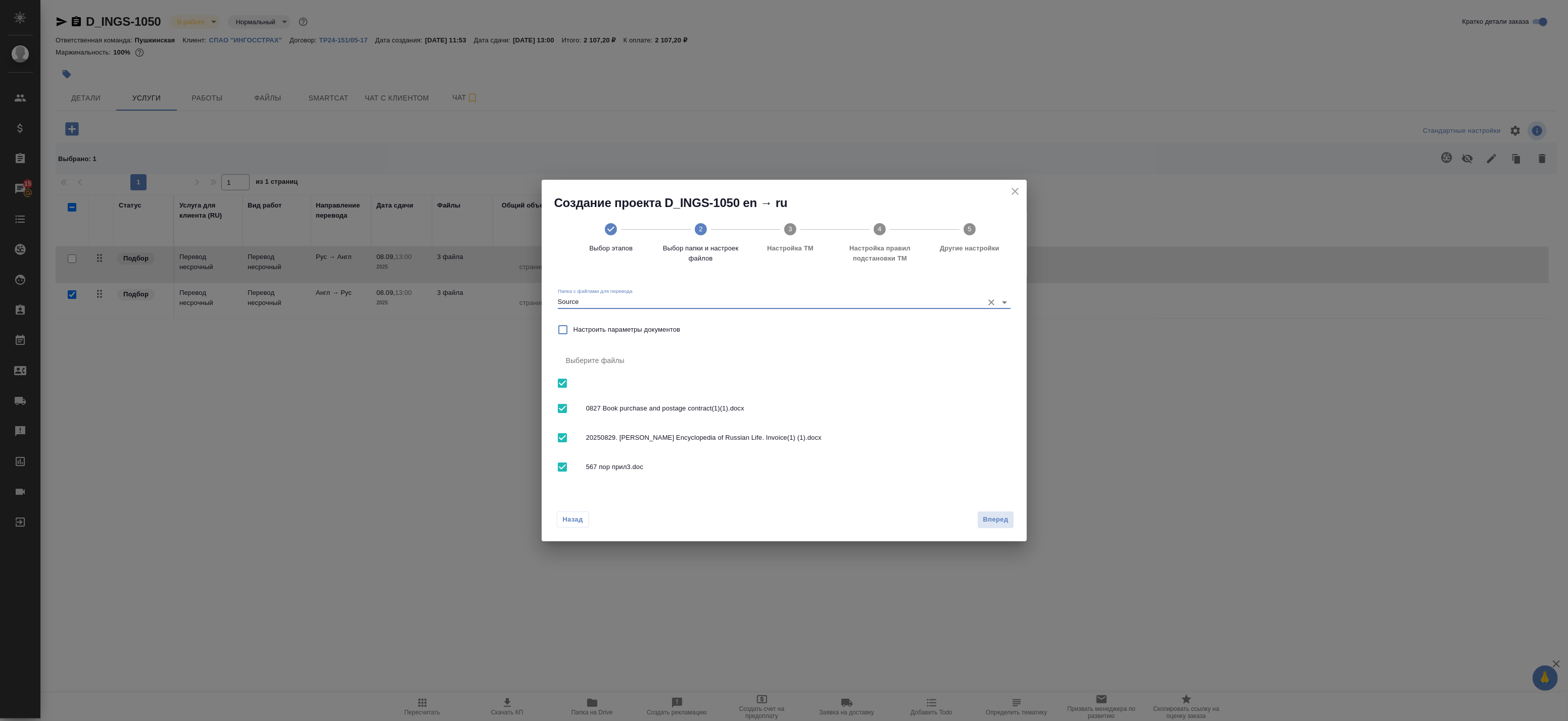
click at [565, 381] on input "checkbox" at bounding box center [562, 383] width 21 height 21
checkbox input "false"
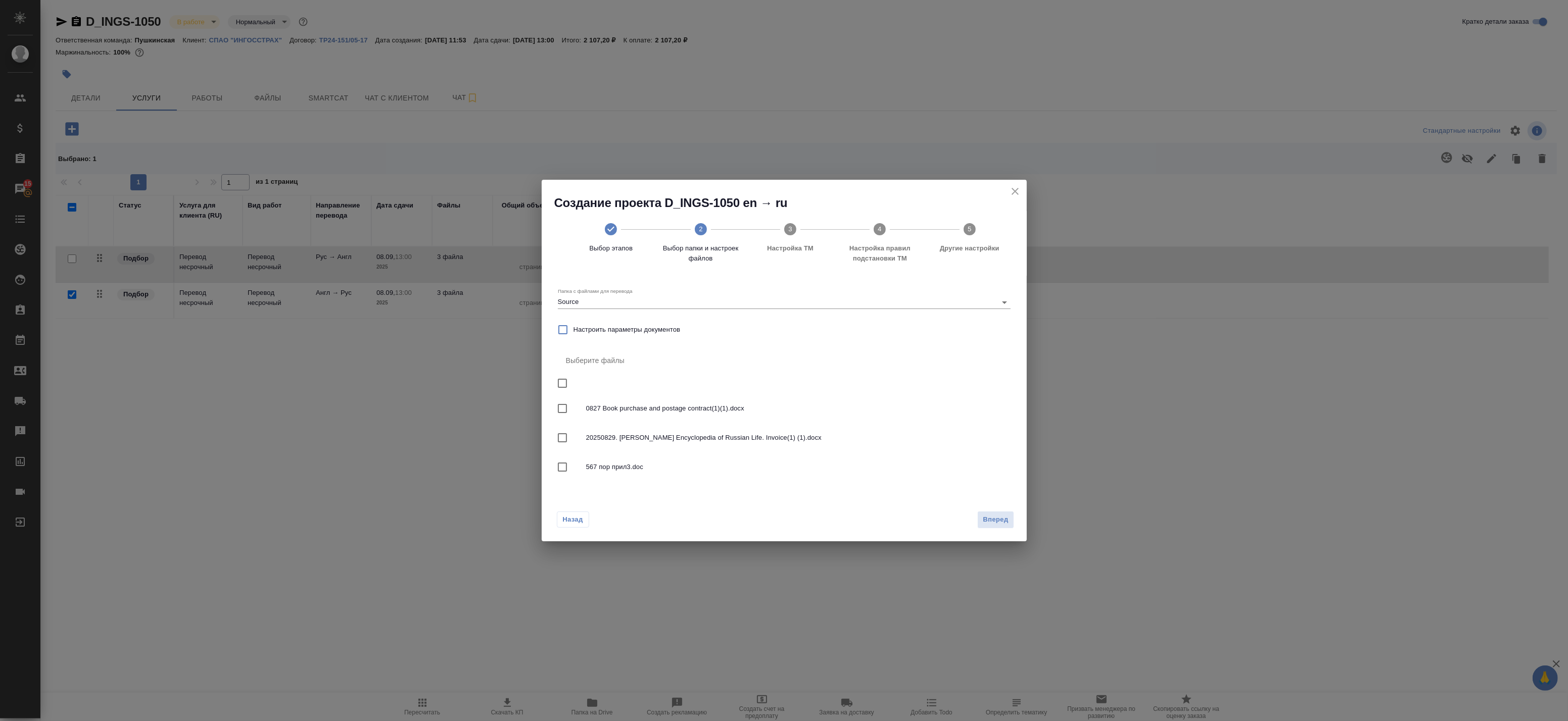
drag, startPoint x: 565, startPoint y: 409, endPoint x: 565, endPoint y: 433, distance: 24.0
click at [565, 410] on input "checkbox" at bounding box center [562, 409] width 21 height 21
checkbox input "true"
click at [564, 440] on input "checkbox" at bounding box center [562, 438] width 21 height 21
checkbox input "true"
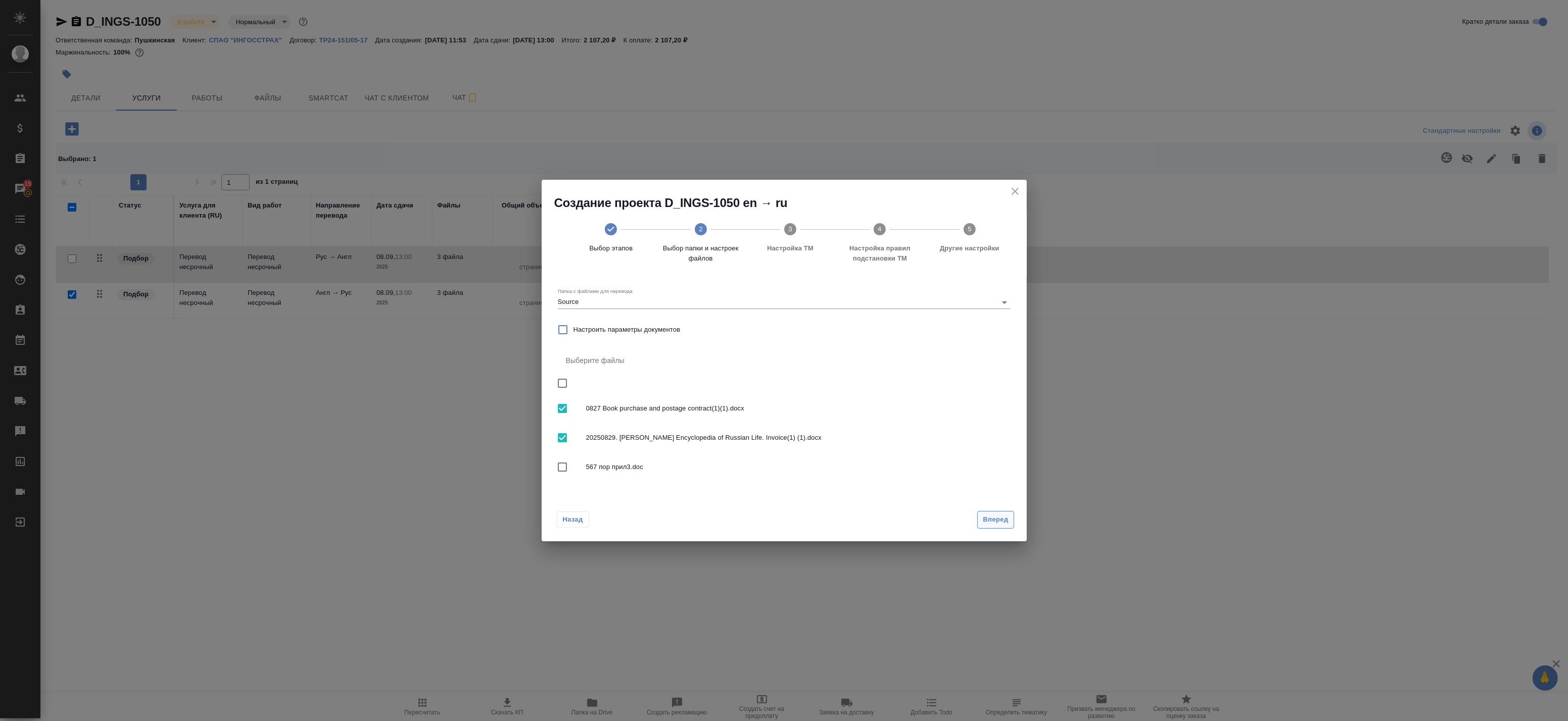
click at [992, 518] on span "Вперед" at bounding box center [996, 519] width 25 height 12
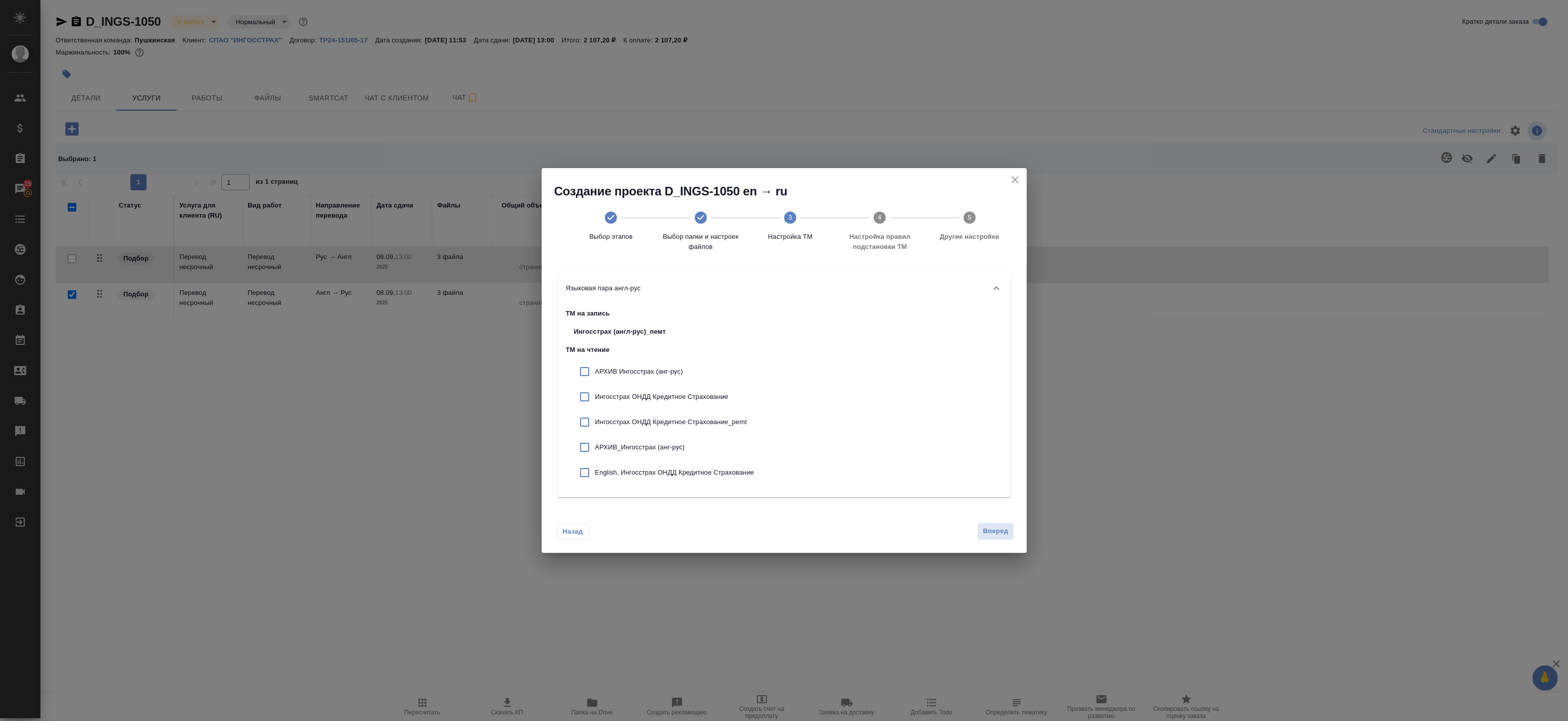
click at [581, 373] on input "checkbox" at bounding box center [585, 371] width 21 height 21
checkbox input "true"
click at [590, 397] on input "checkbox" at bounding box center [585, 397] width 21 height 21
checkbox input "true"
click at [587, 425] on input "checkbox" at bounding box center [585, 422] width 21 height 21
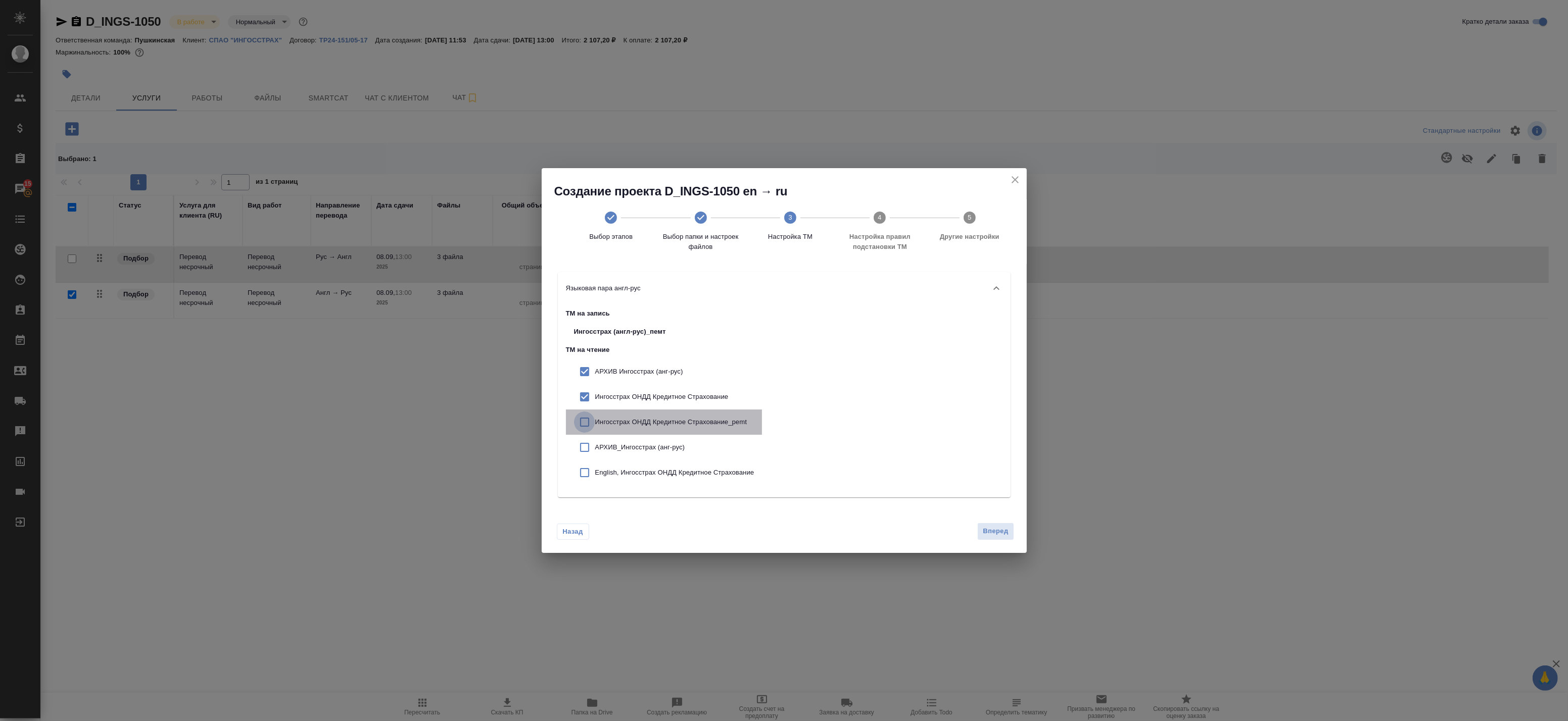
checkbox input "true"
click at [588, 443] on input "checkbox" at bounding box center [585, 447] width 21 height 21
checkbox input "true"
click at [598, 468] on p "English, Ингосстрах ОНДД Кредитное Страхование" at bounding box center [675, 472] width 159 height 10
checkbox input "true"
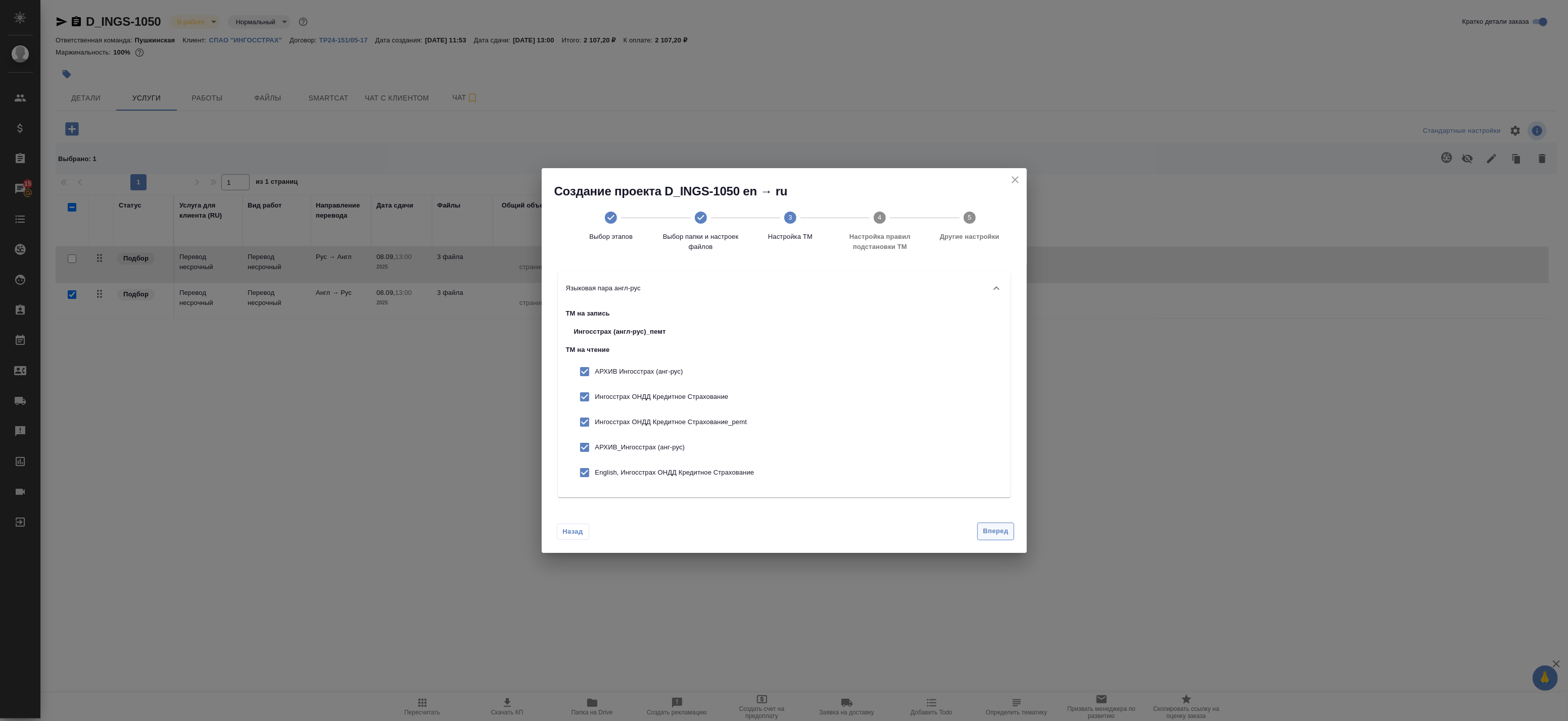
click at [981, 529] on button "Вперед" at bounding box center [996, 532] width 37 height 18
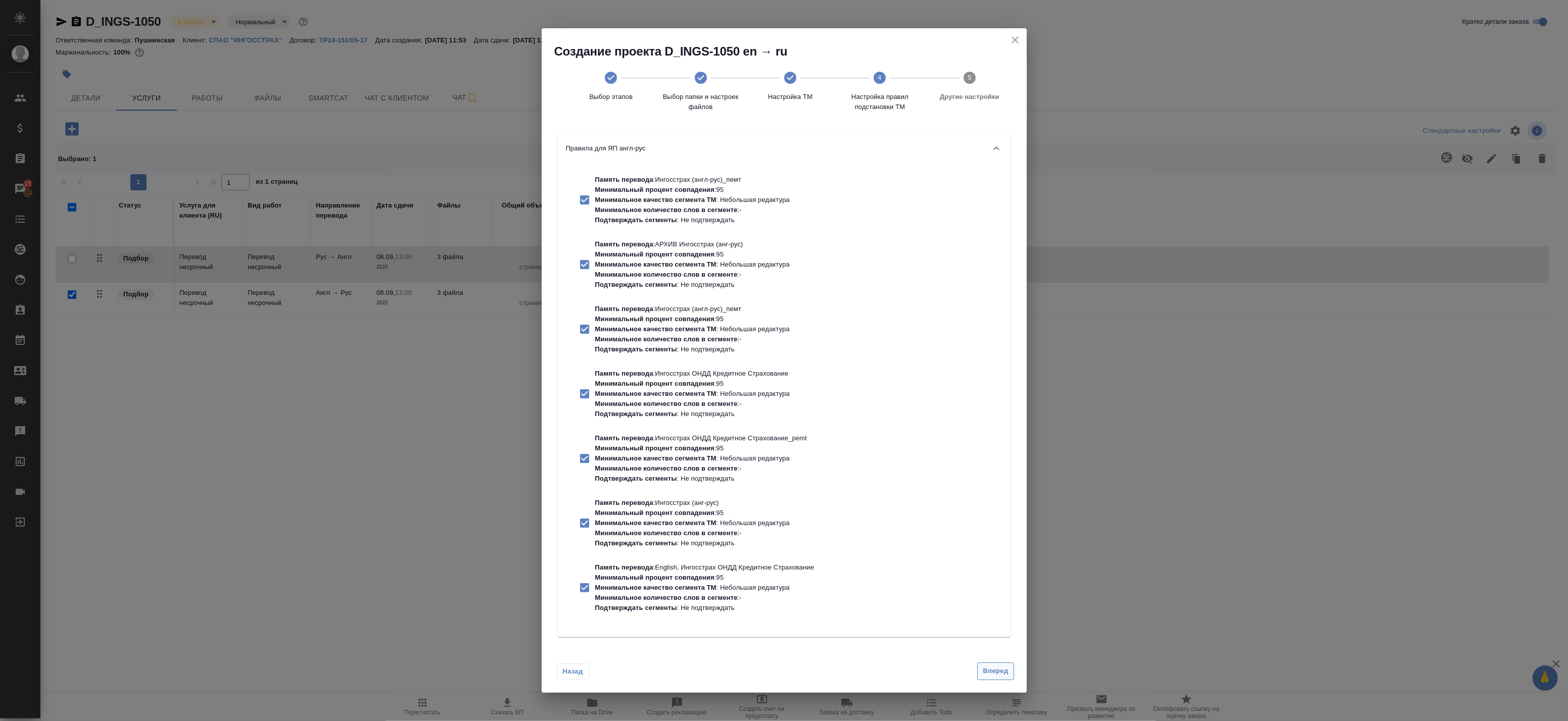
click at [992, 670] on span "Вперед" at bounding box center [996, 671] width 25 height 12
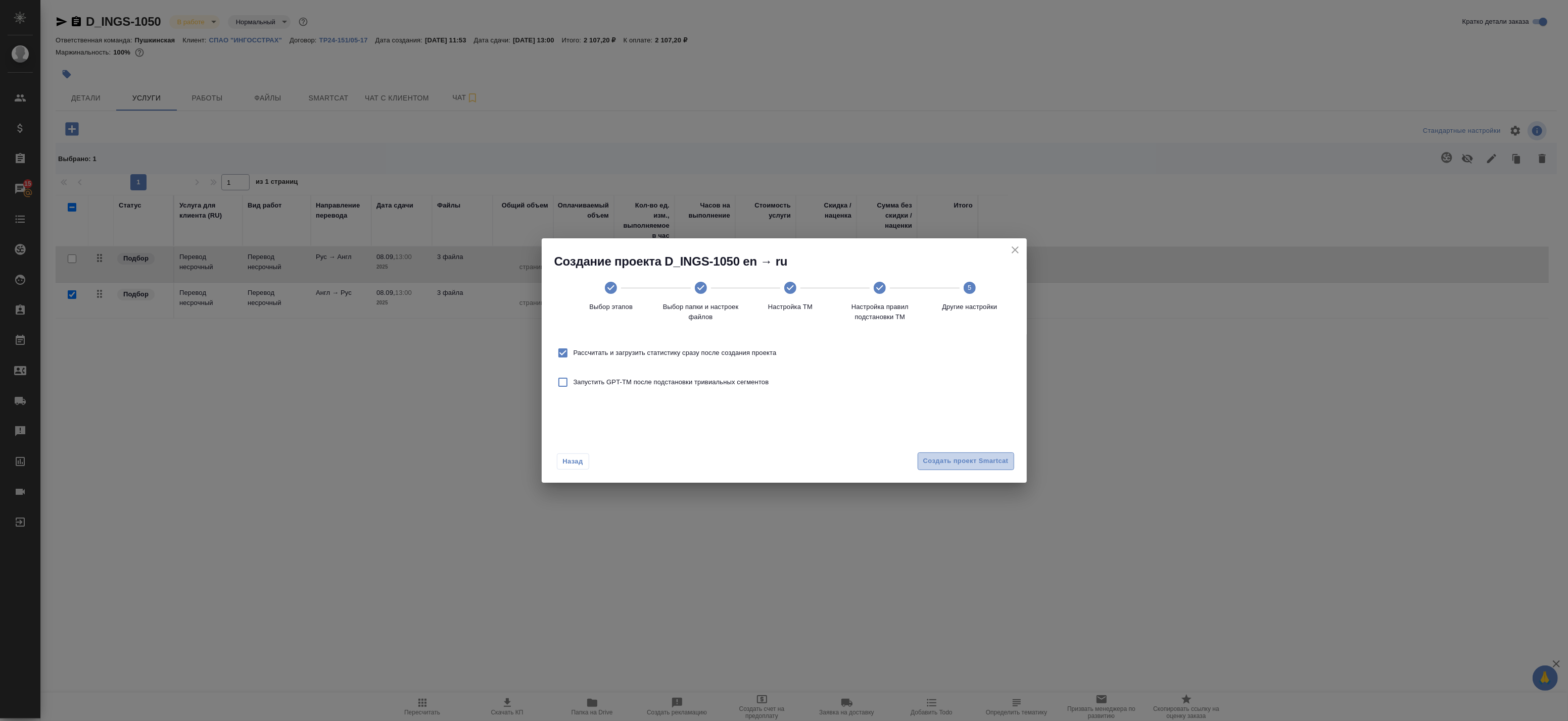
click at [944, 460] on span "Создать проект Smartcat" at bounding box center [965, 461] width 85 height 12
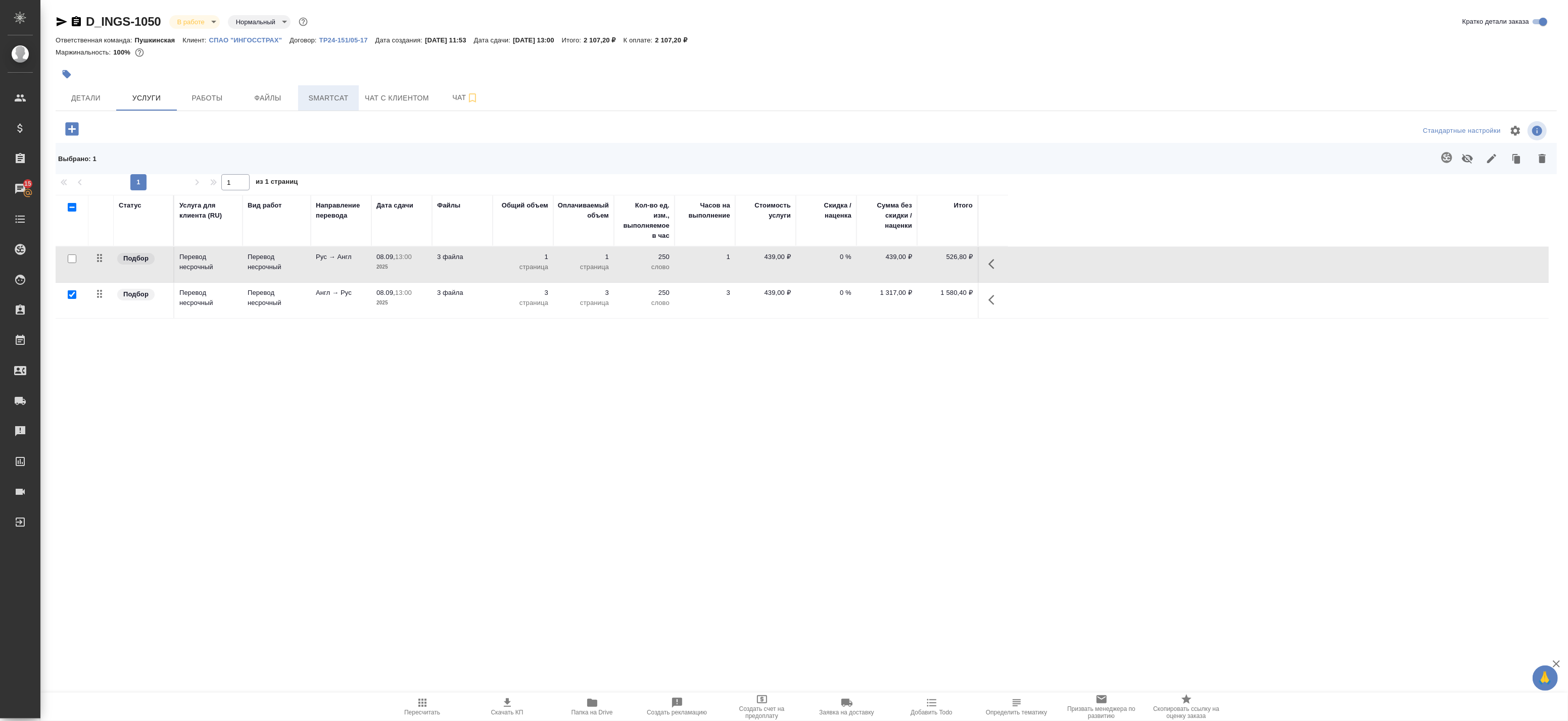
click at [320, 101] on span "Smartcat" at bounding box center [328, 98] width 49 height 12
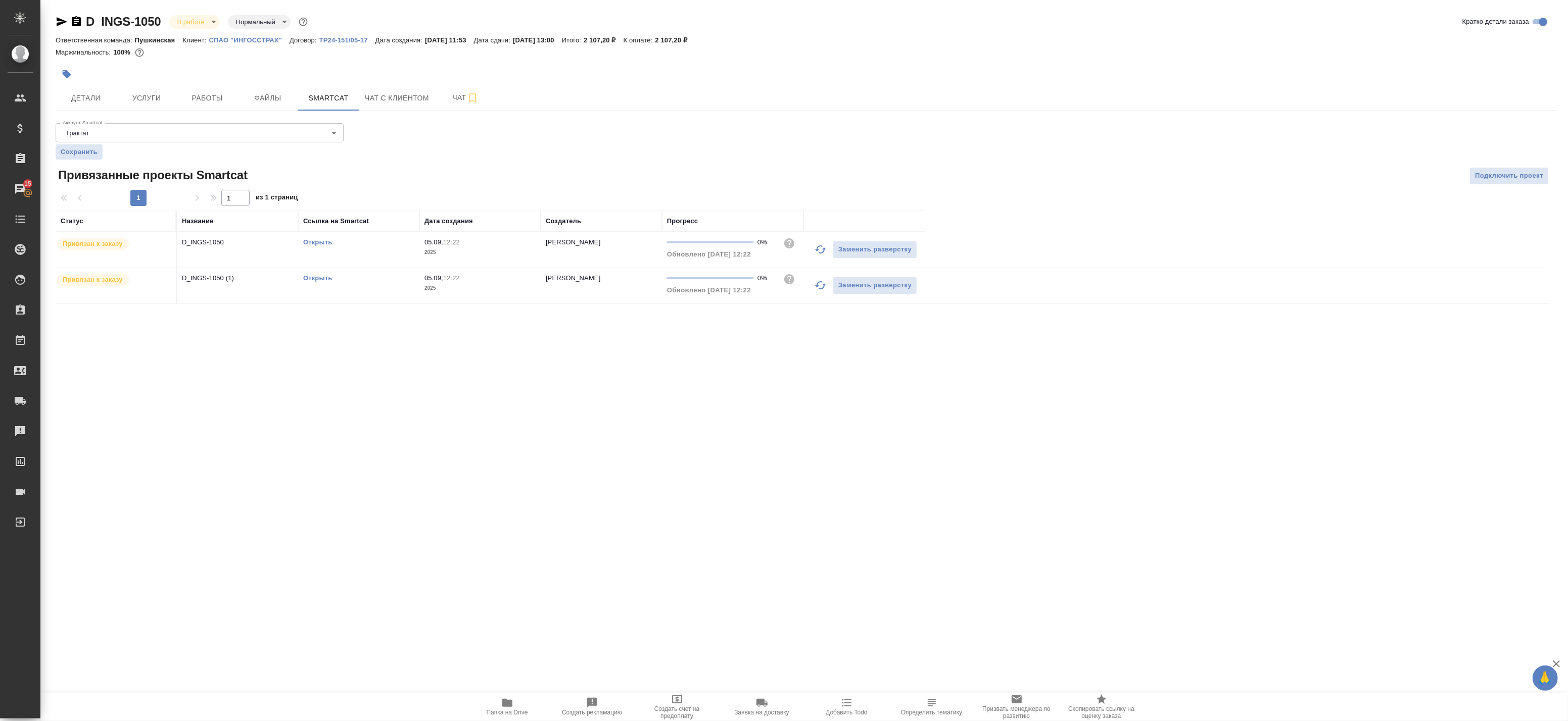
click at [319, 240] on link "Открыть" at bounding box center [318, 242] width 29 height 8
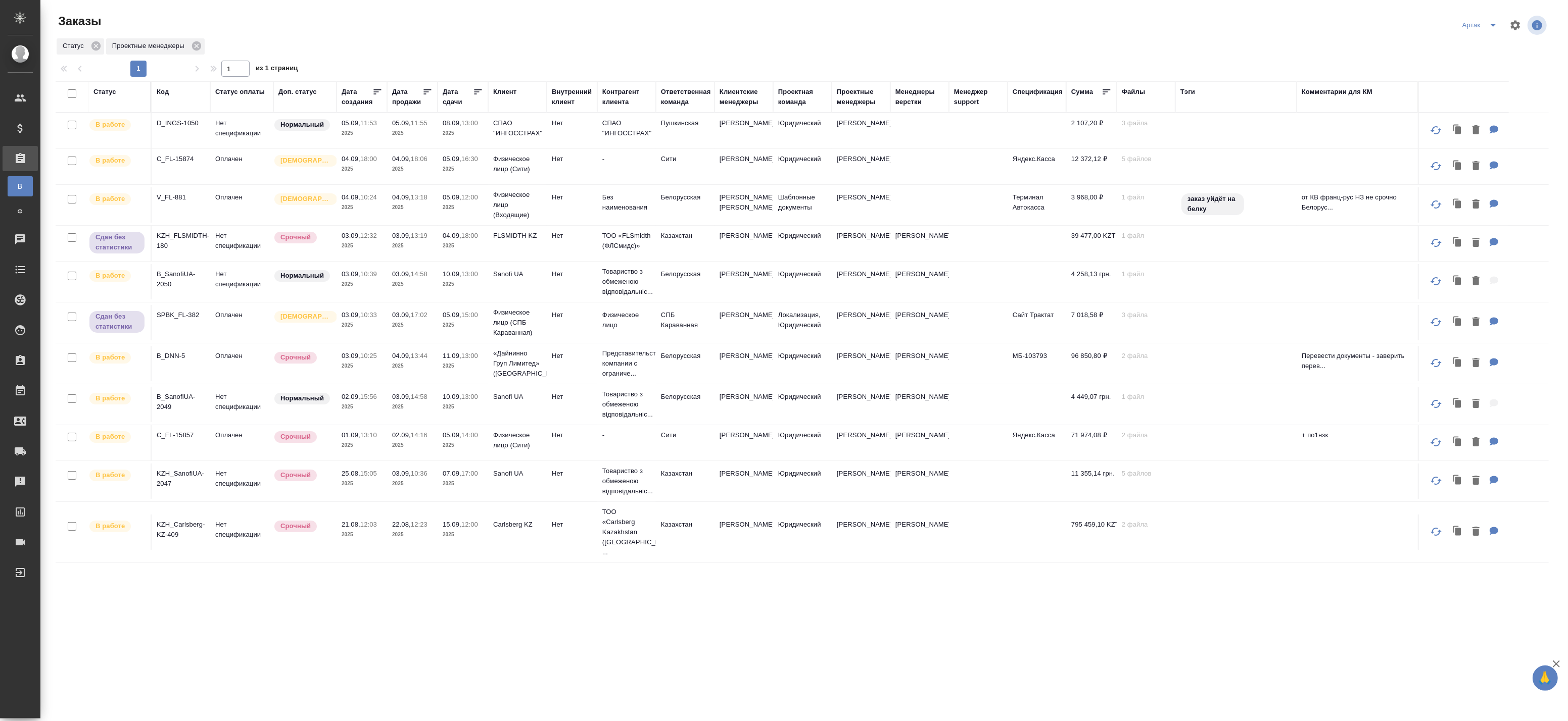
click at [477, 92] on icon at bounding box center [478, 91] width 10 height 10
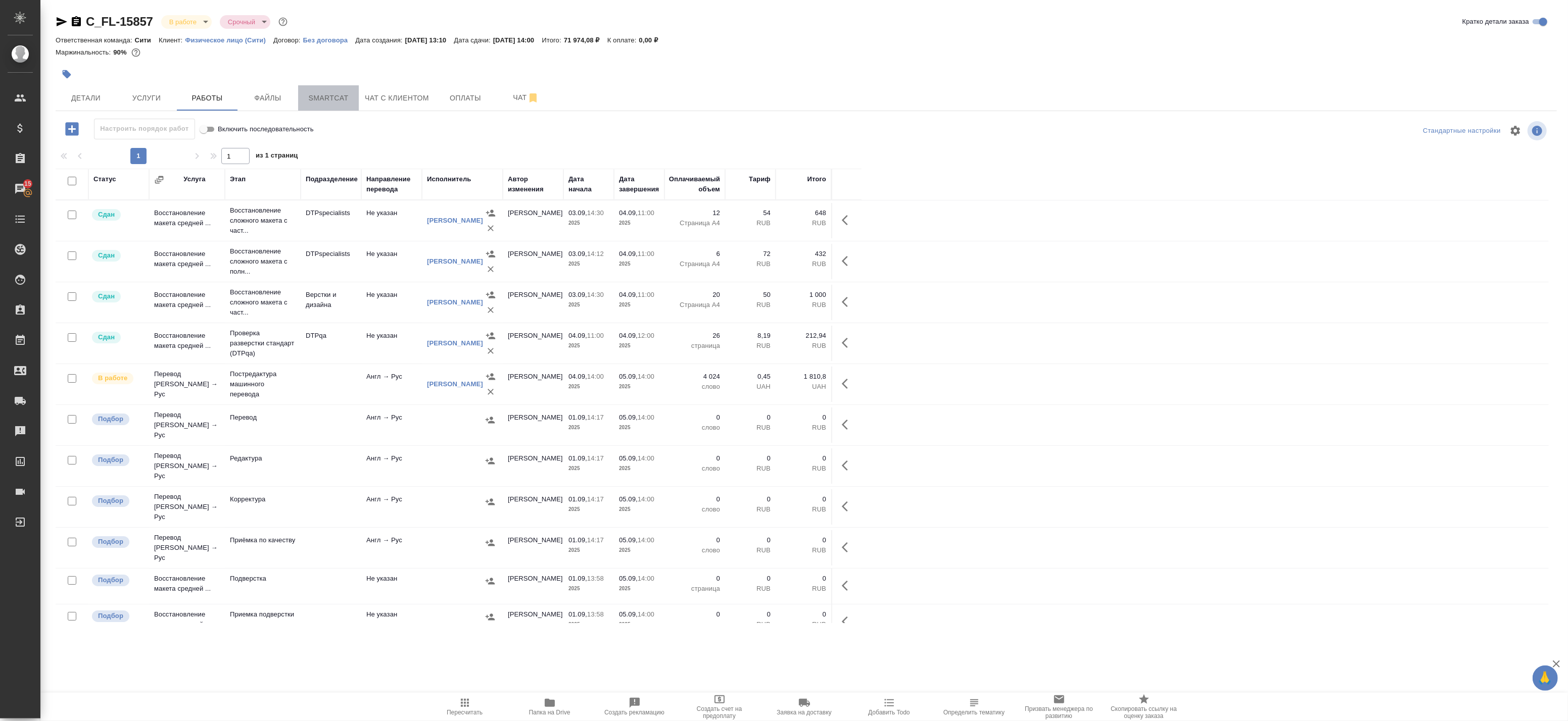
click at [342, 100] on span "Smartcat" at bounding box center [328, 98] width 49 height 12
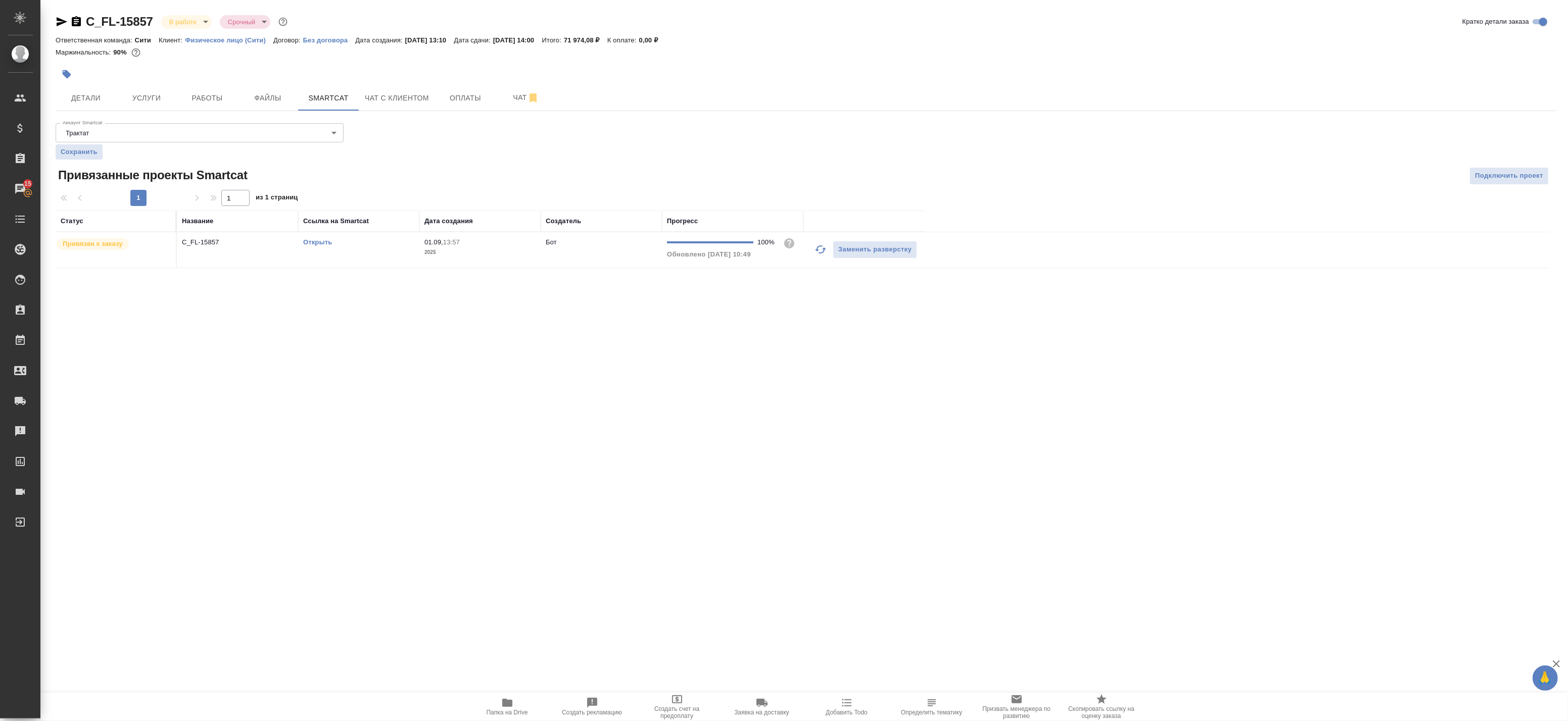
click at [820, 248] on icon "button" at bounding box center [821, 250] width 12 height 12
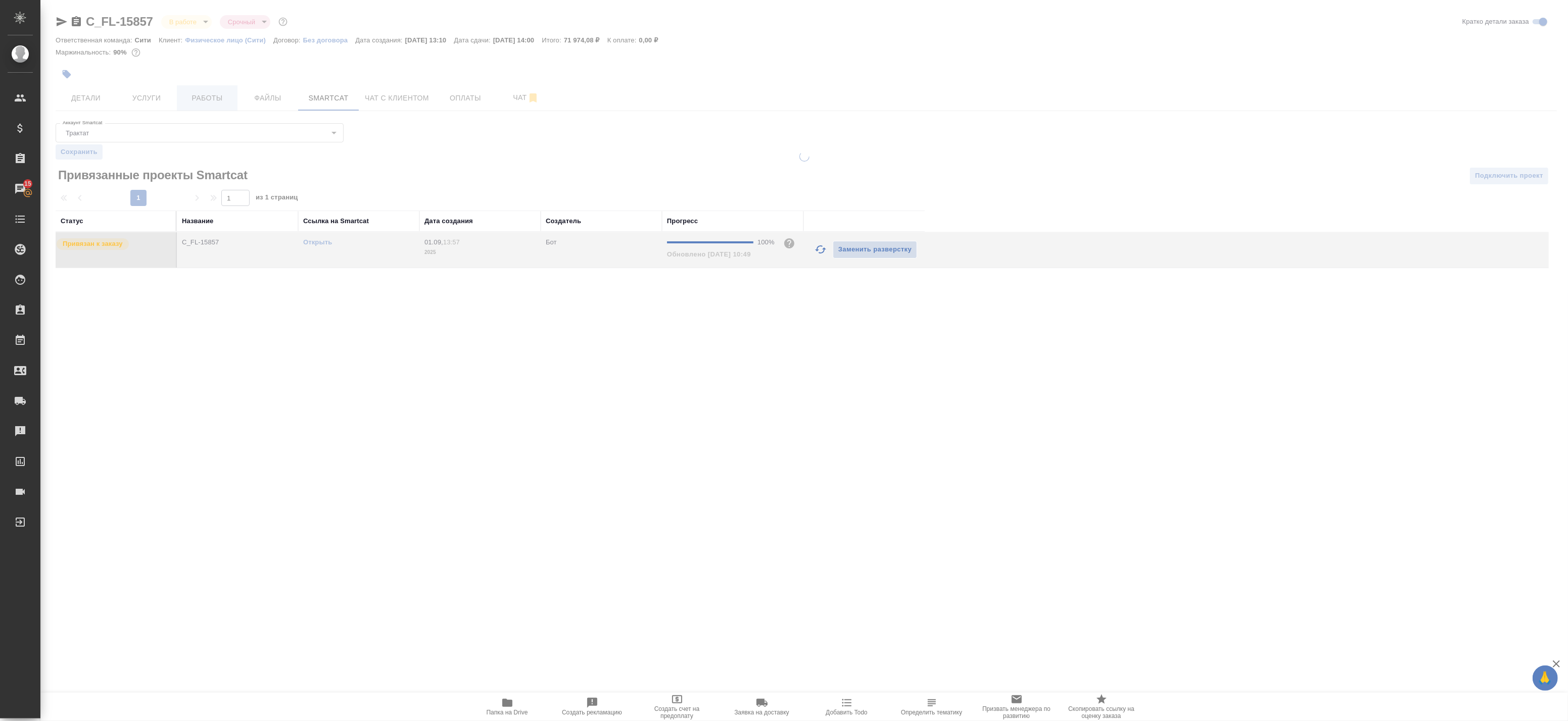
click at [218, 100] on span "Работы" at bounding box center [207, 98] width 49 height 12
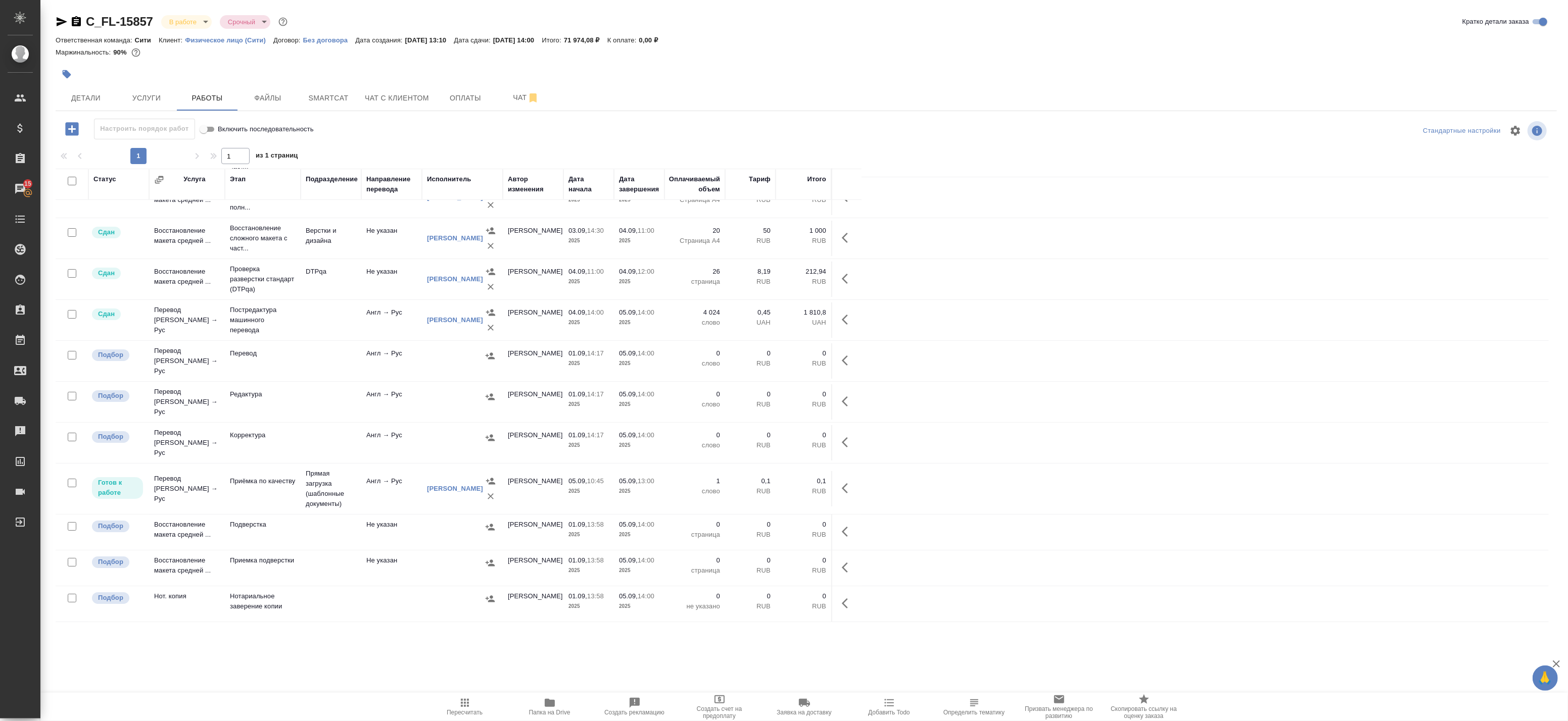
scroll to position [89, 0]
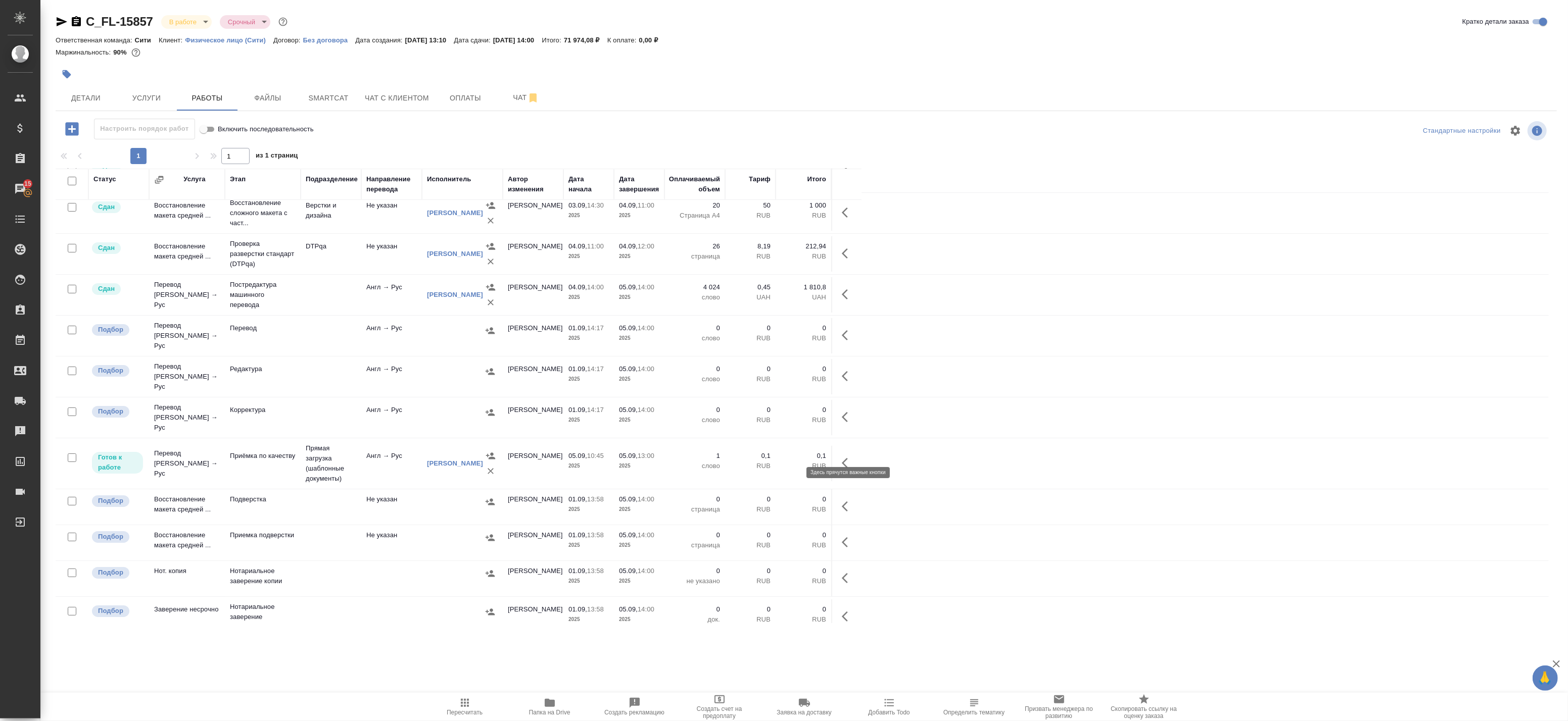
click at [846, 457] on icon "button" at bounding box center [848, 463] width 12 height 12
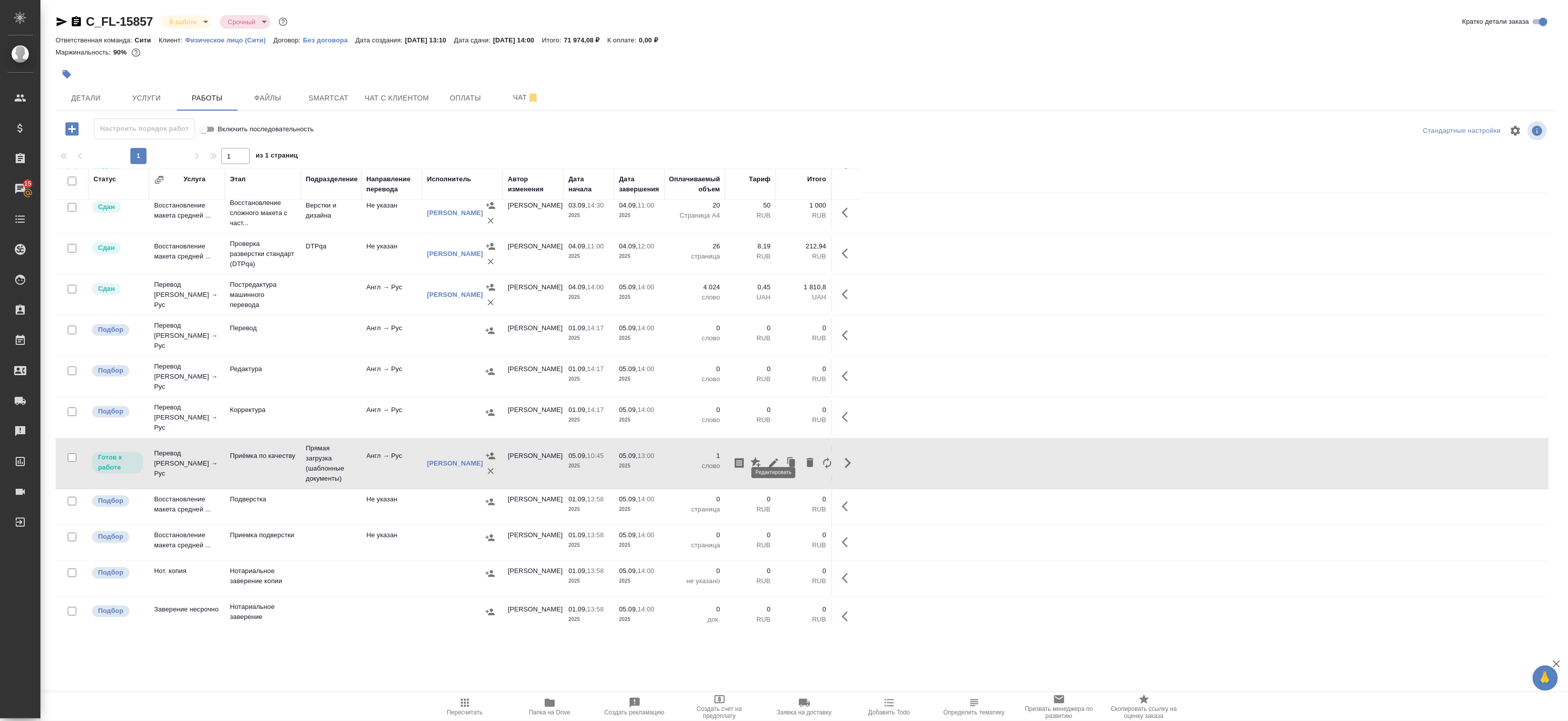
click at [774, 457] on icon "button" at bounding box center [774, 463] width 12 height 12
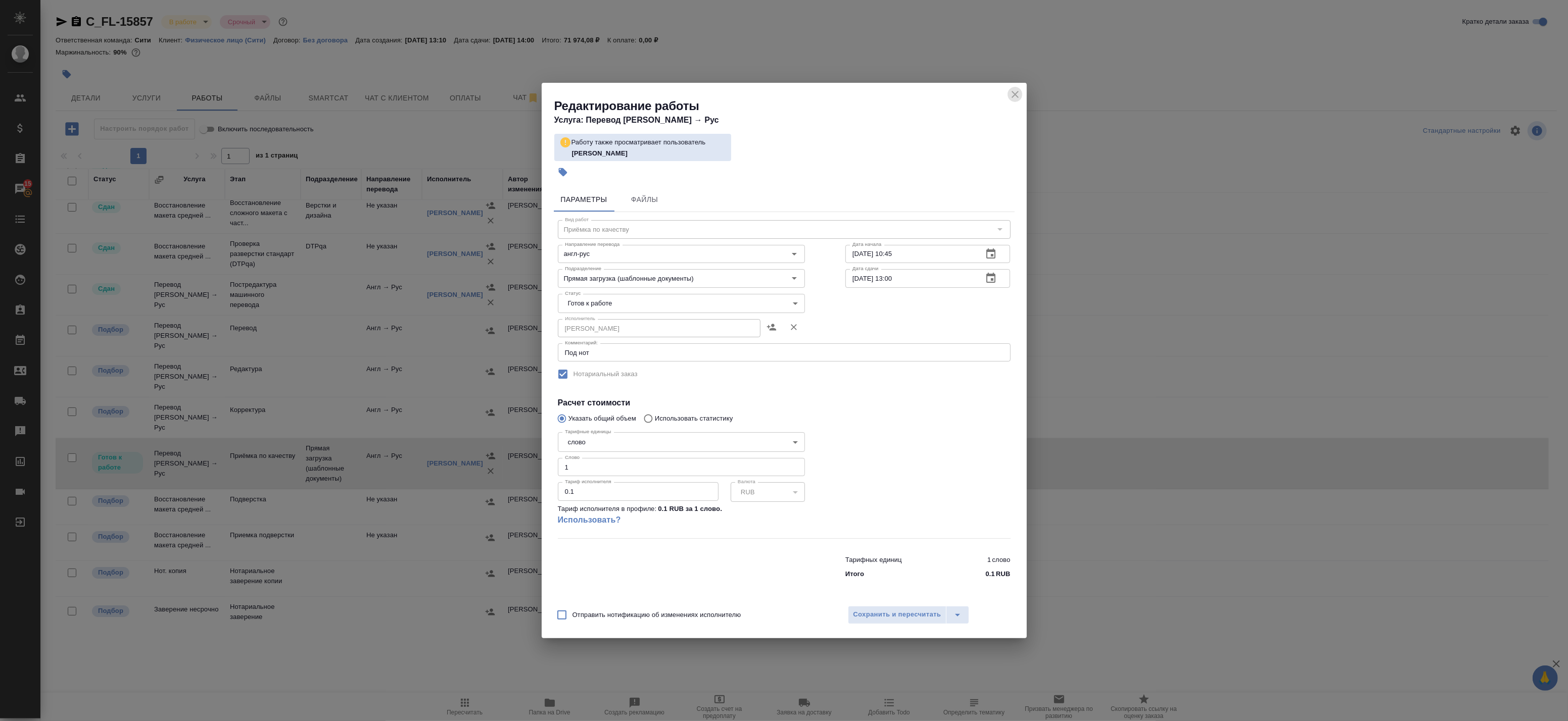
click at [1016, 91] on icon "close" at bounding box center [1015, 95] width 12 height 12
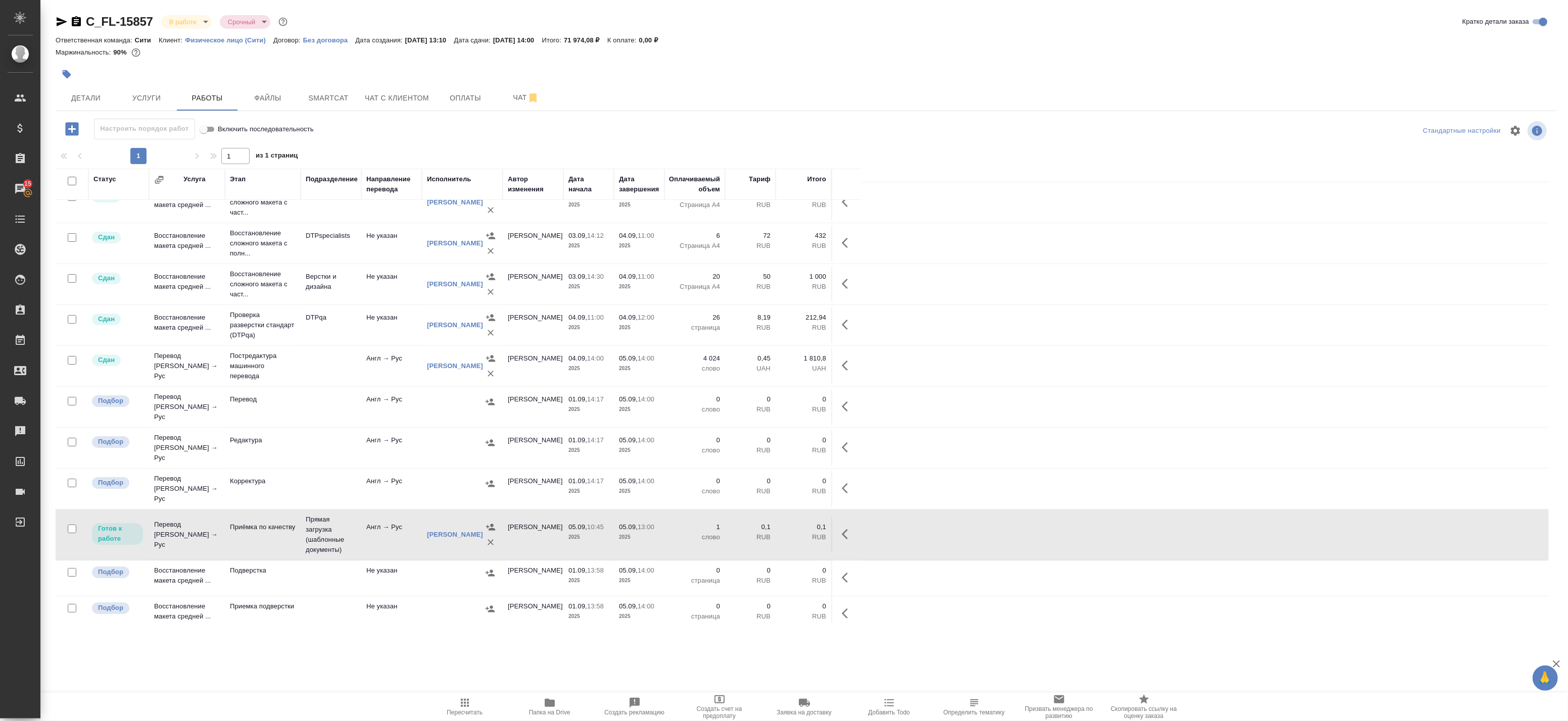
scroll to position [0, 0]
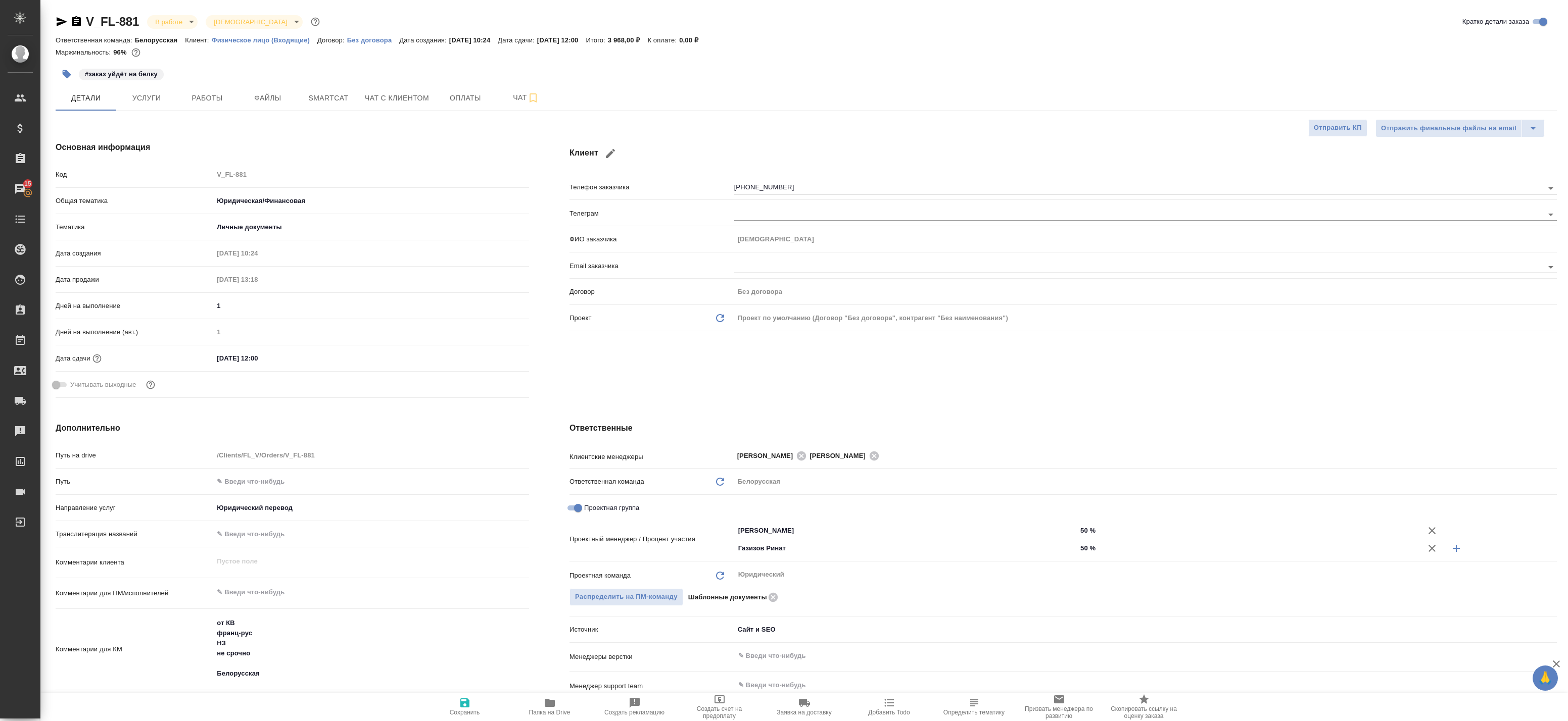
select select "RU"
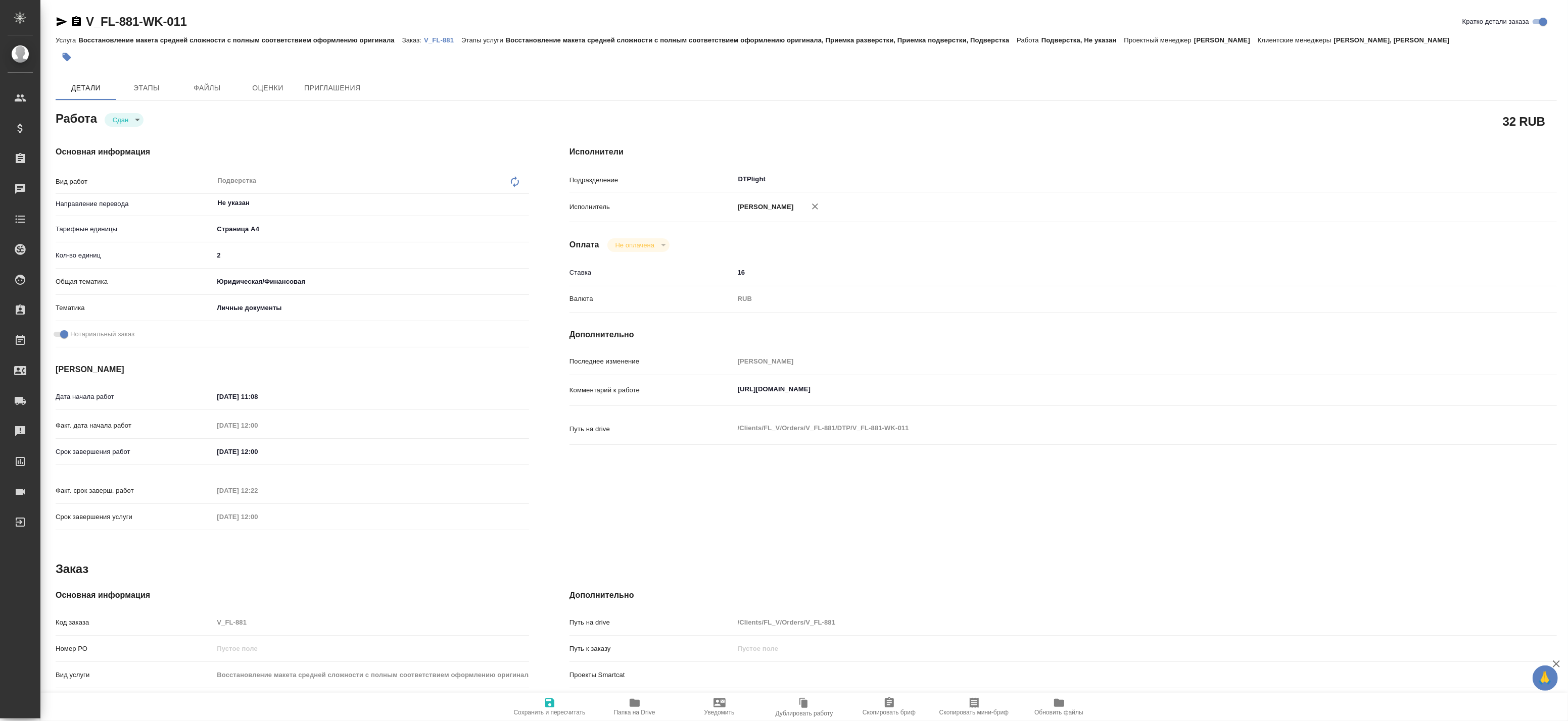
type textarea "x"
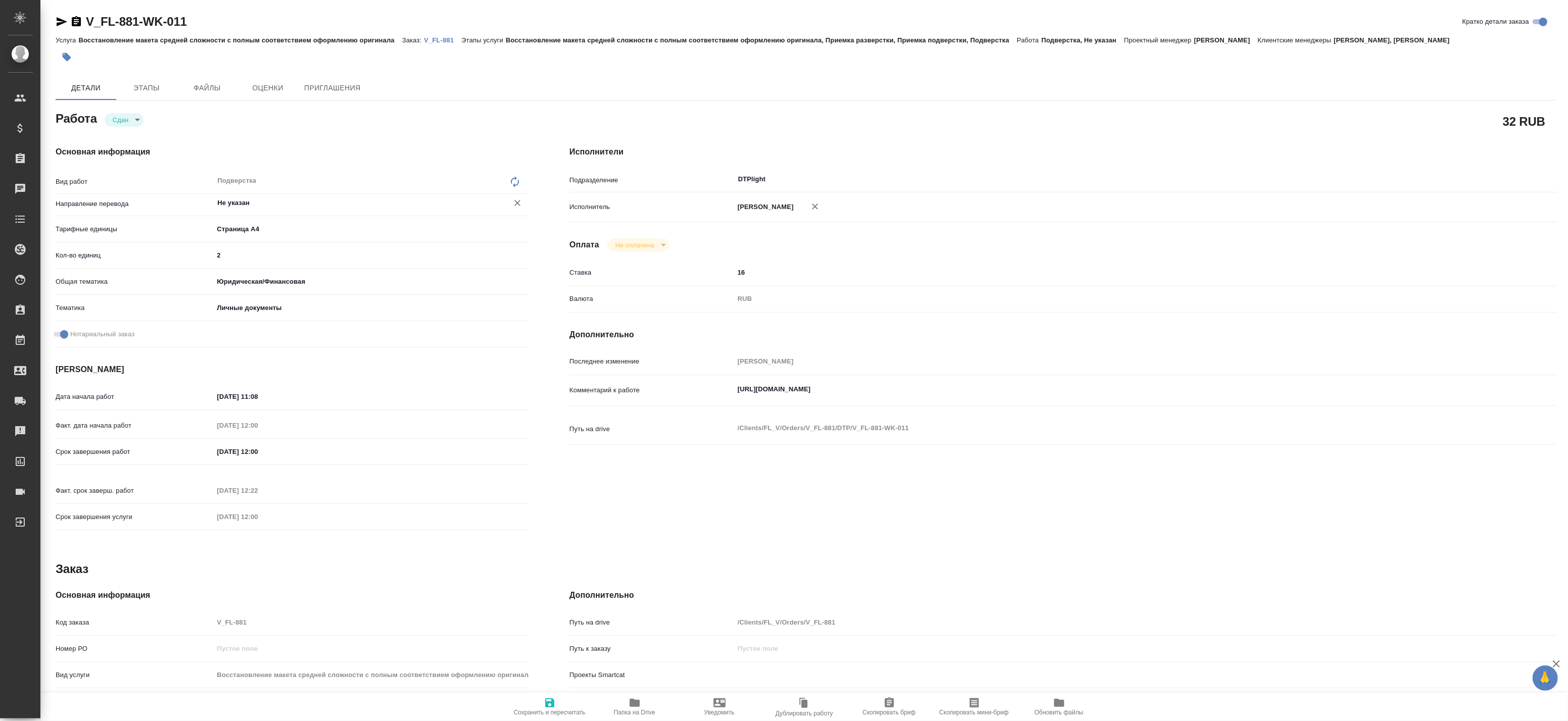
type textarea "x"
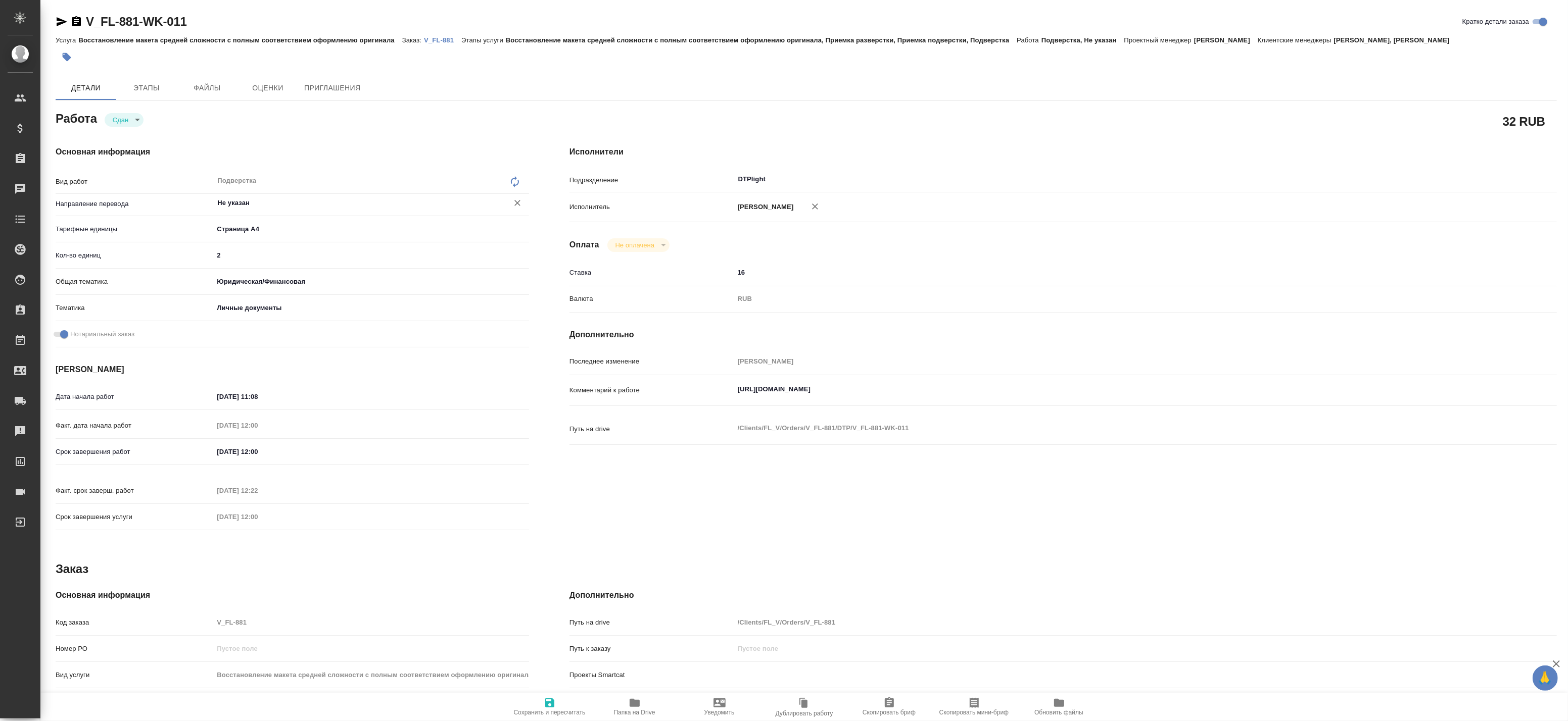
type textarea "x"
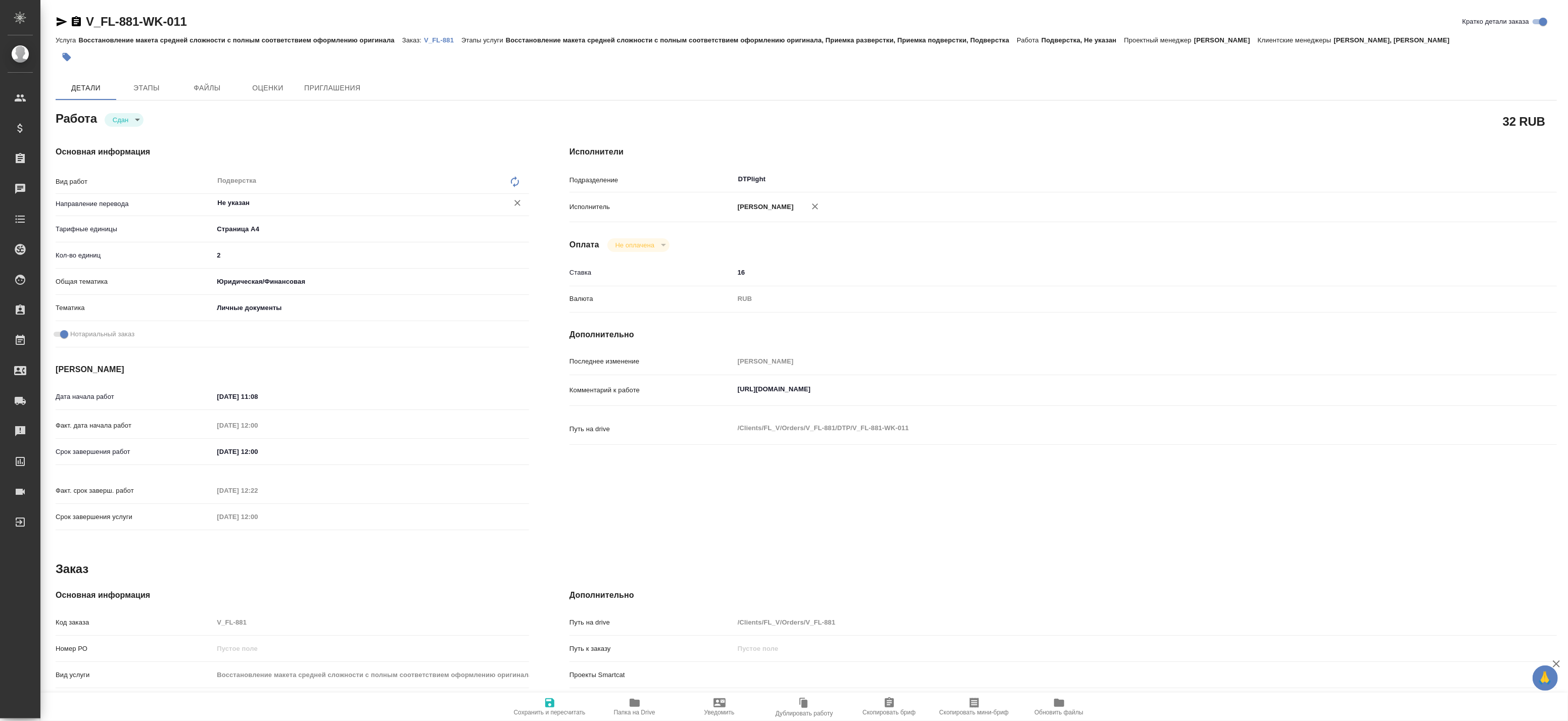
type textarea "x"
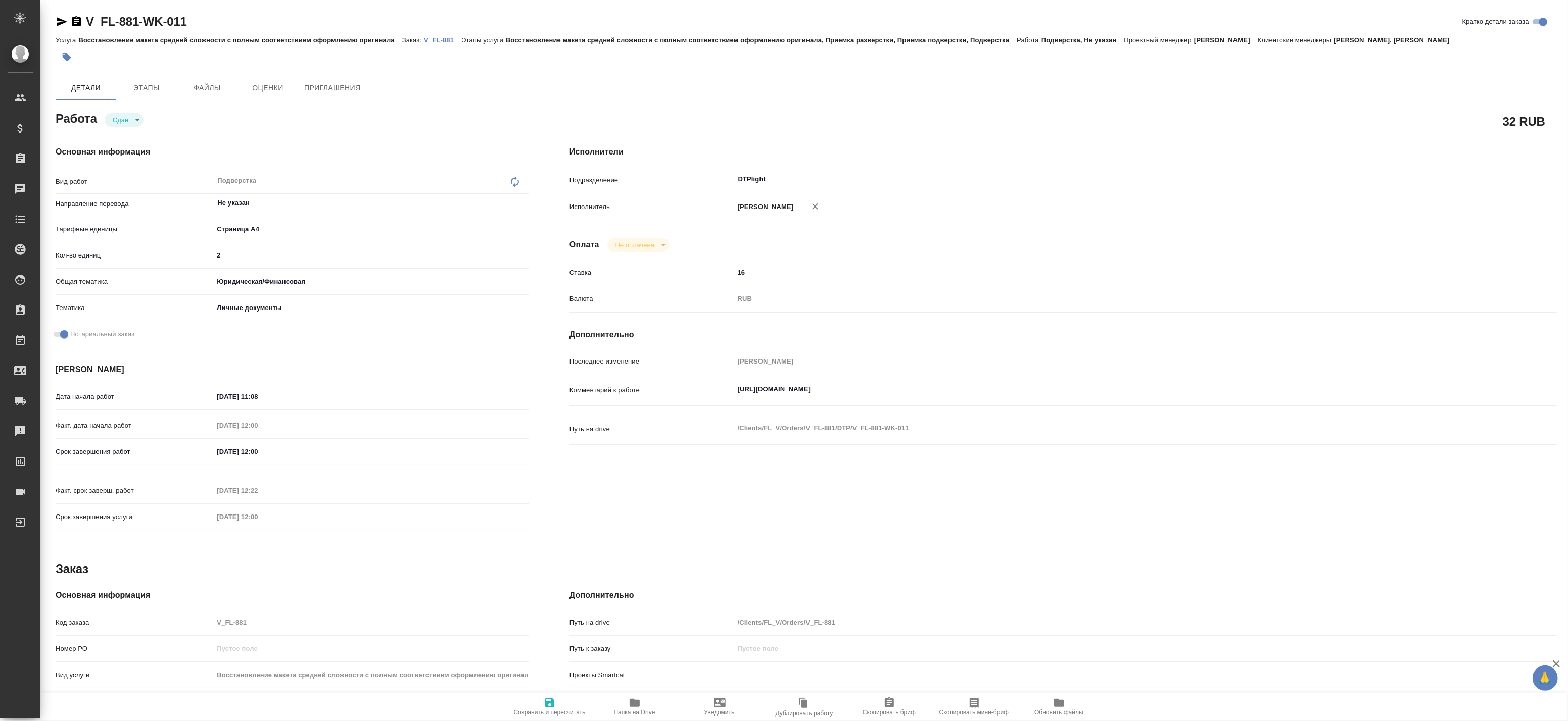
type textarea "x"
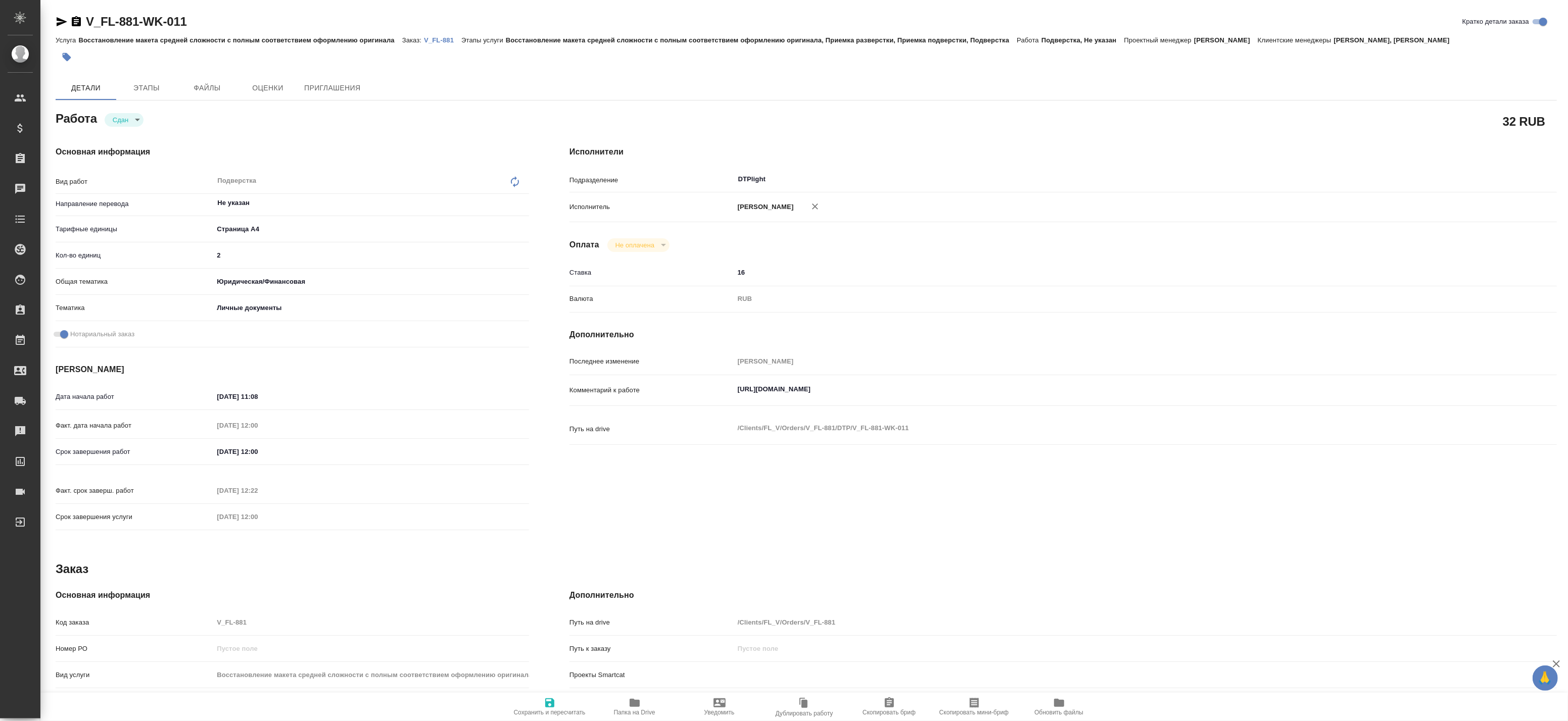
type textarea "x"
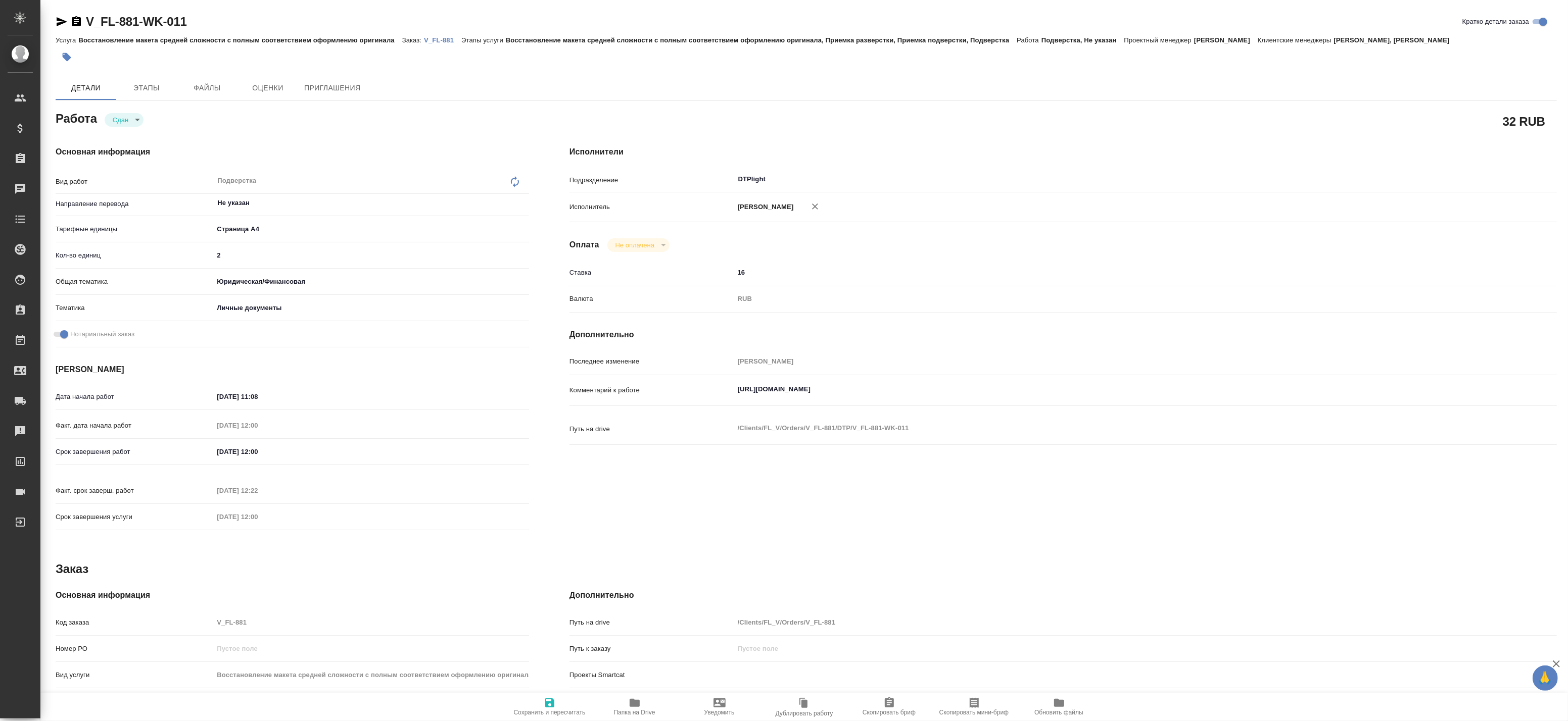
type textarea "x"
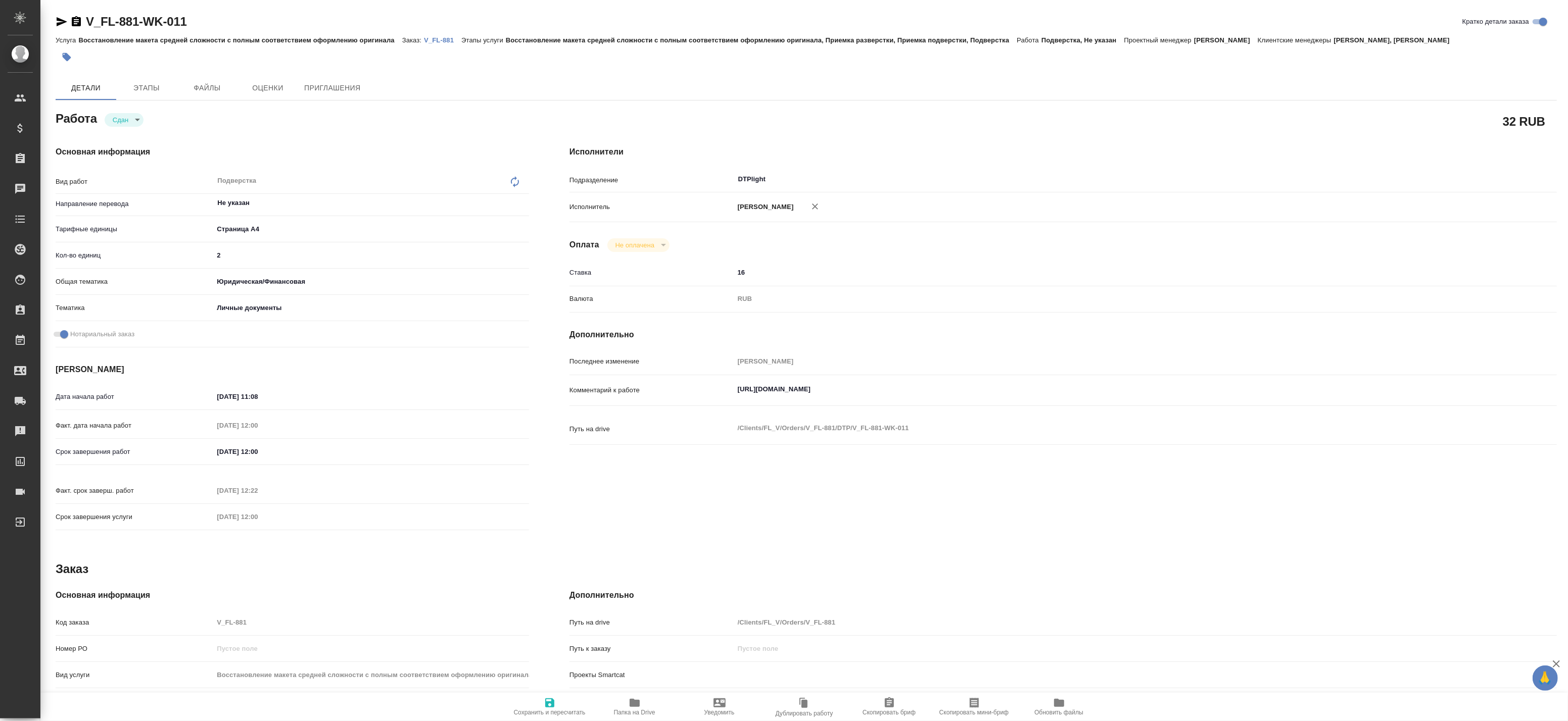
click at [634, 715] on span "Папка на Drive" at bounding box center [635, 713] width 42 height 7
type textarea "x"
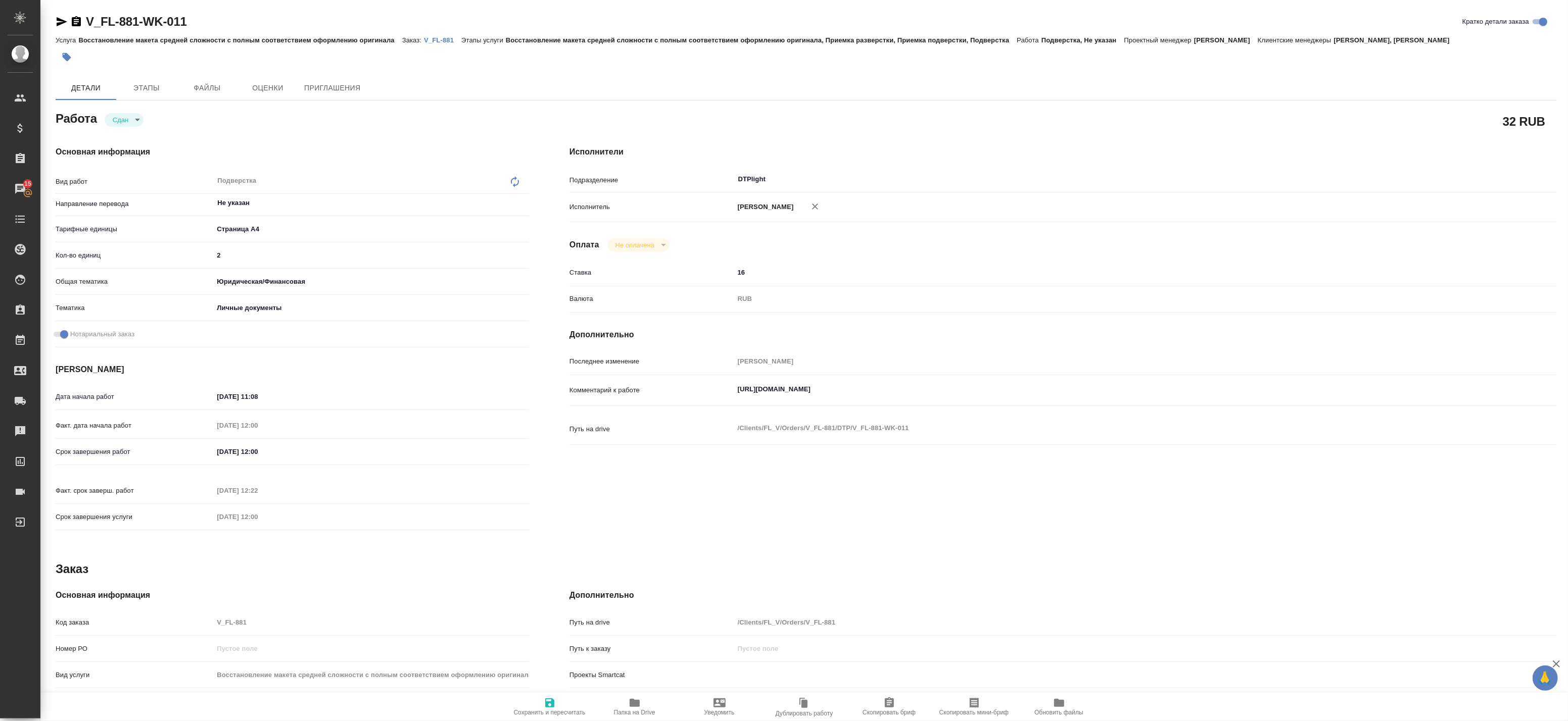
type textarea "x"
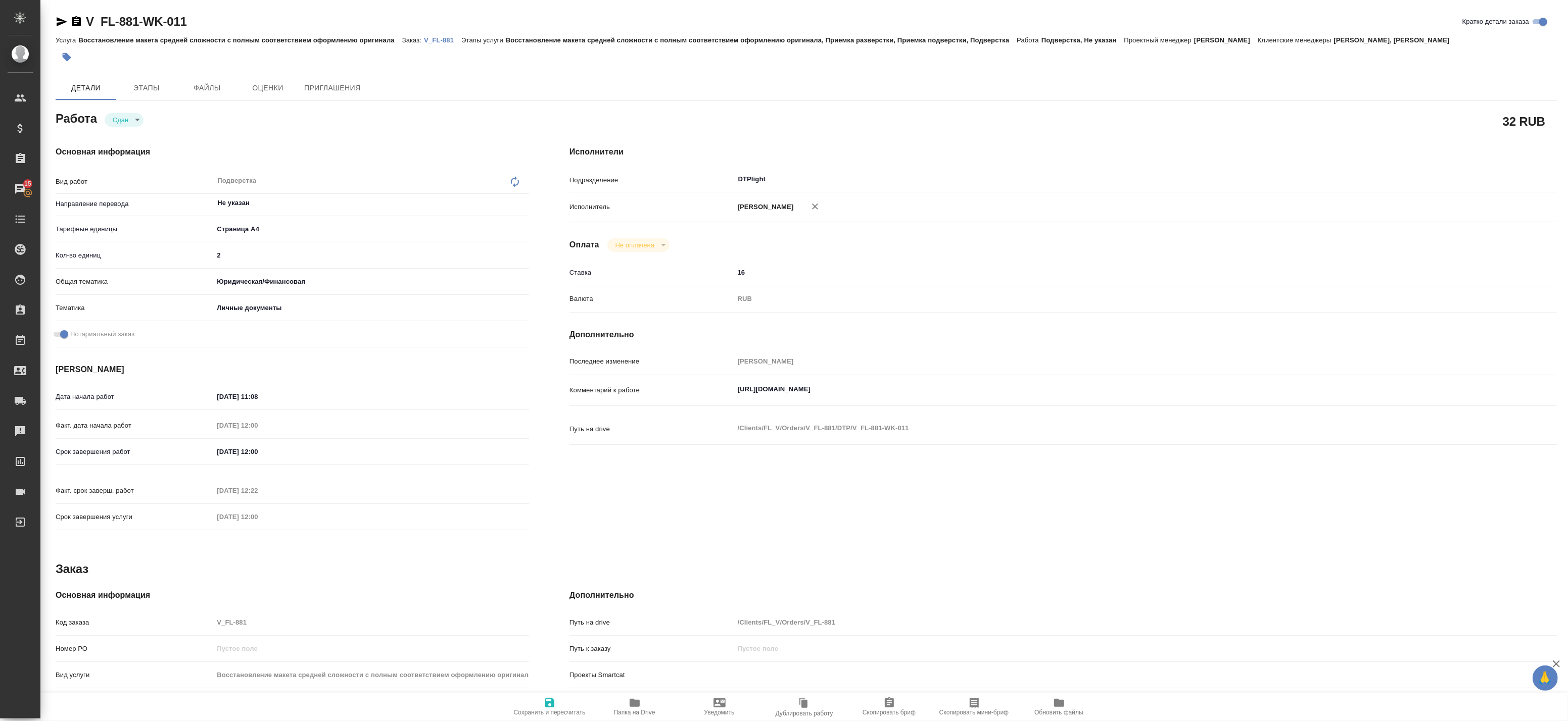
type textarea "x"
click at [440, 38] on p "V_FL-881" at bounding box center [443, 40] width 37 height 8
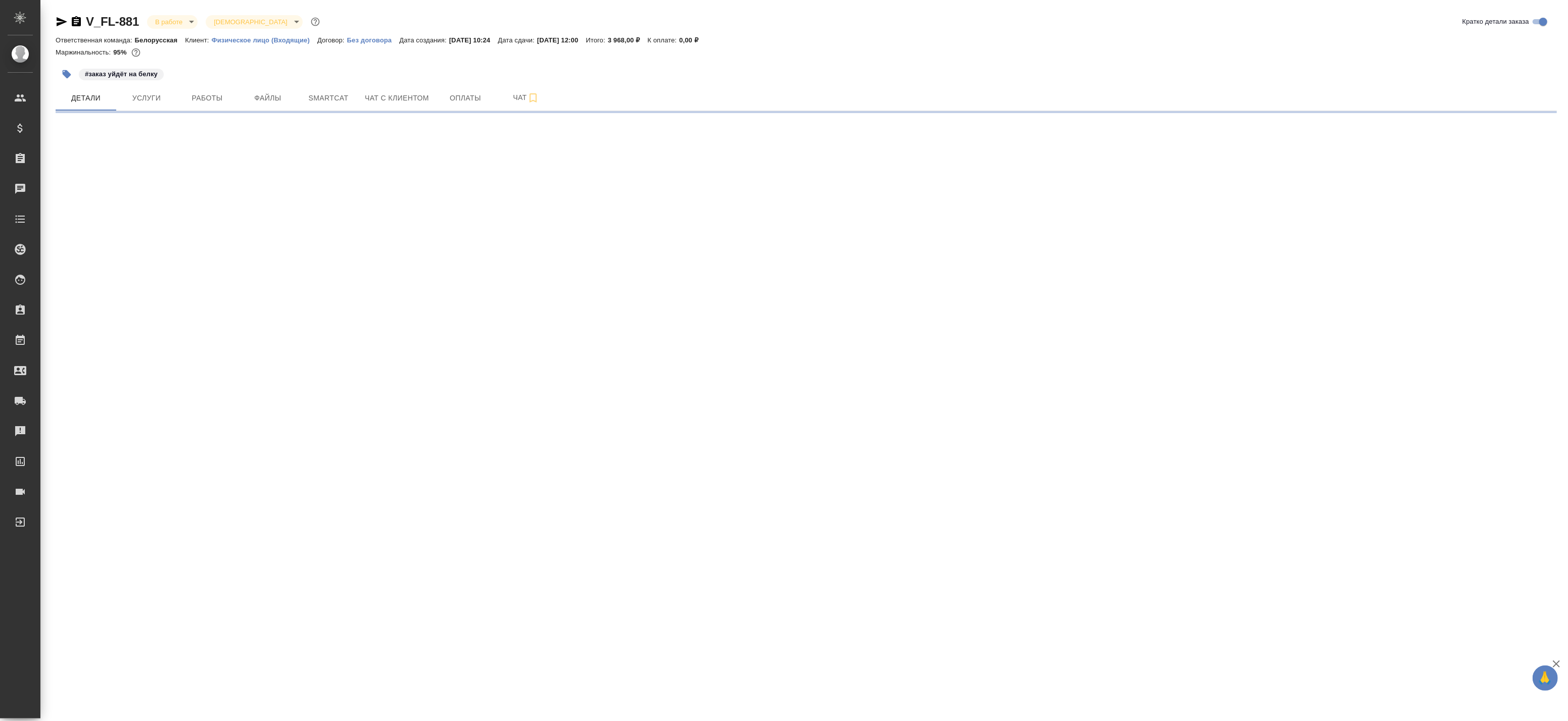
select select "RU"
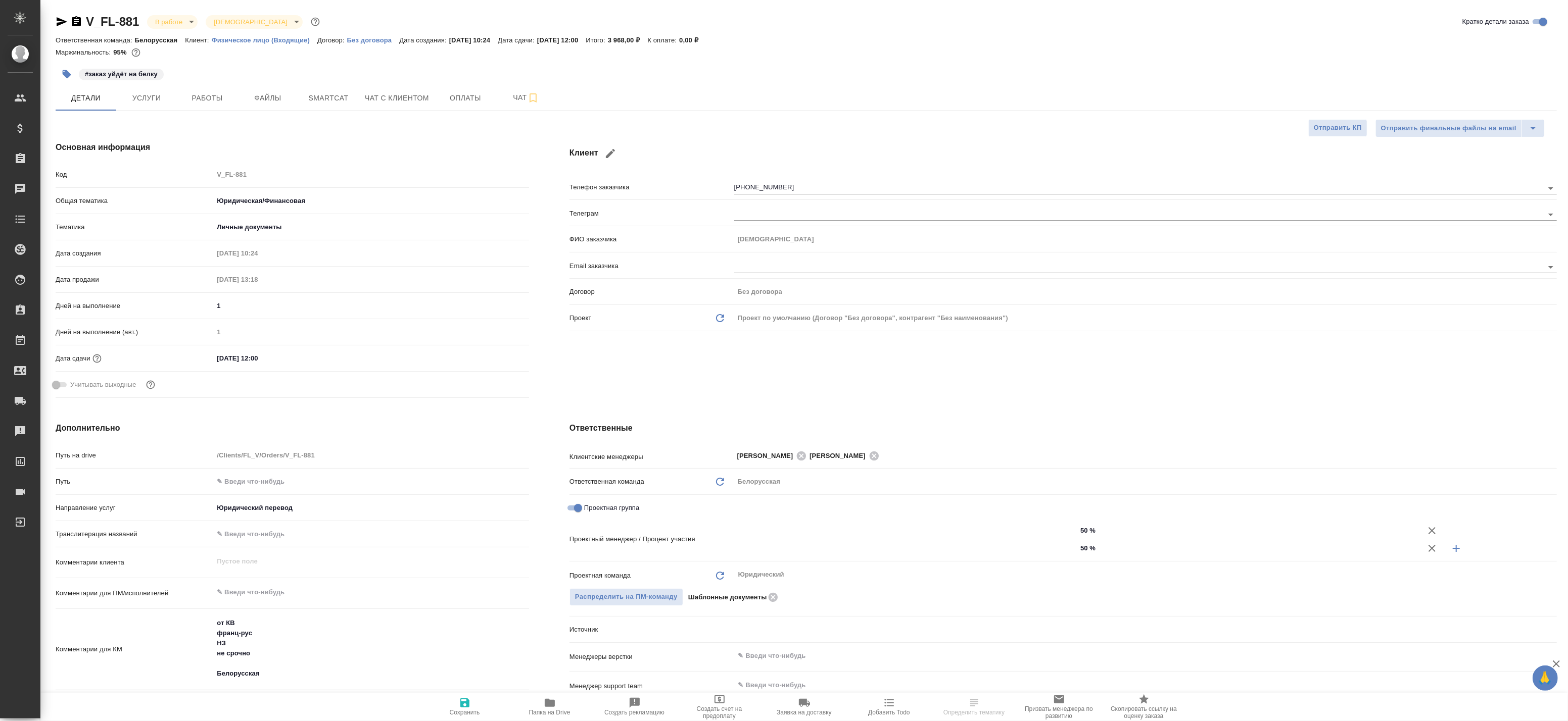
type textarea "x"
type input "[PERSON_NAME]"
type input "Газизов Ринат"
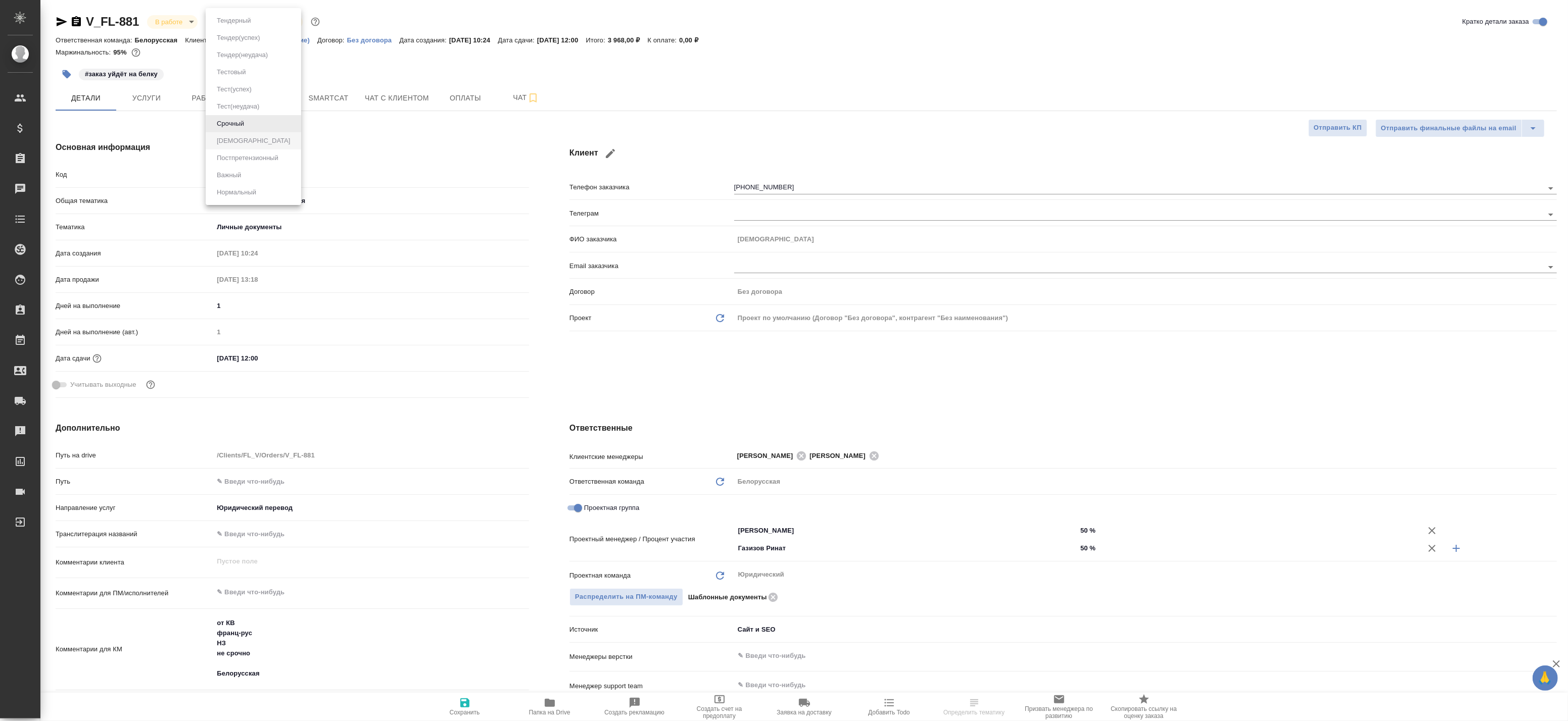
click at [264, 19] on body "🙏 .cls-1 fill:#fff; AWATERA Badanyan Artak Клиенты Спецификации Заказы Чаты Tod…" at bounding box center [784, 360] width 1568 height 721
click at [174, 42] on div at bounding box center [784, 360] width 1568 height 721
click at [178, 19] on body "🙏 .cls-1 fill:#fff; AWATERA Badanyan Artak Клиенты Спецификации Заказы Чаты Tod…" at bounding box center [784, 360] width 1568 height 721
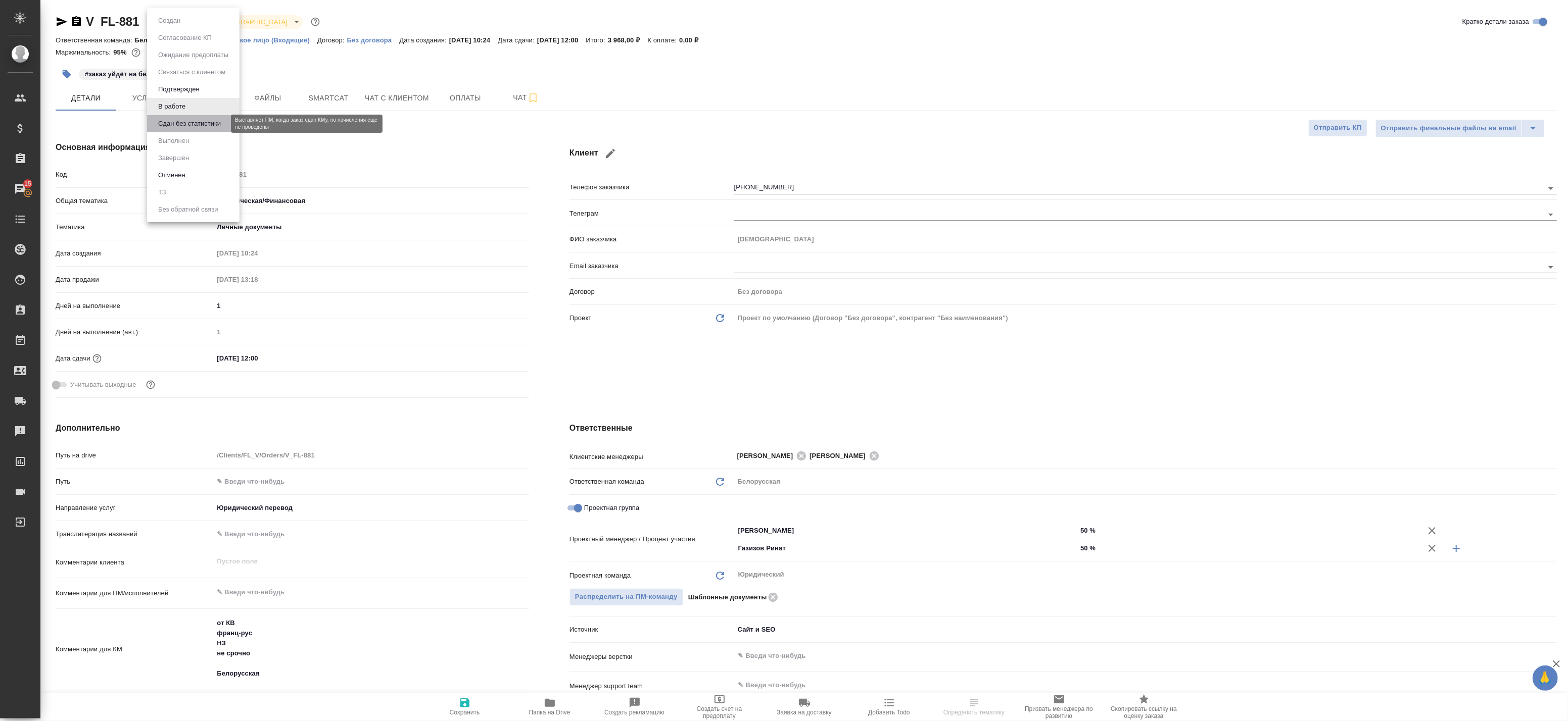
click at [175, 121] on button "Сдан без статистики" at bounding box center [189, 124] width 69 height 11
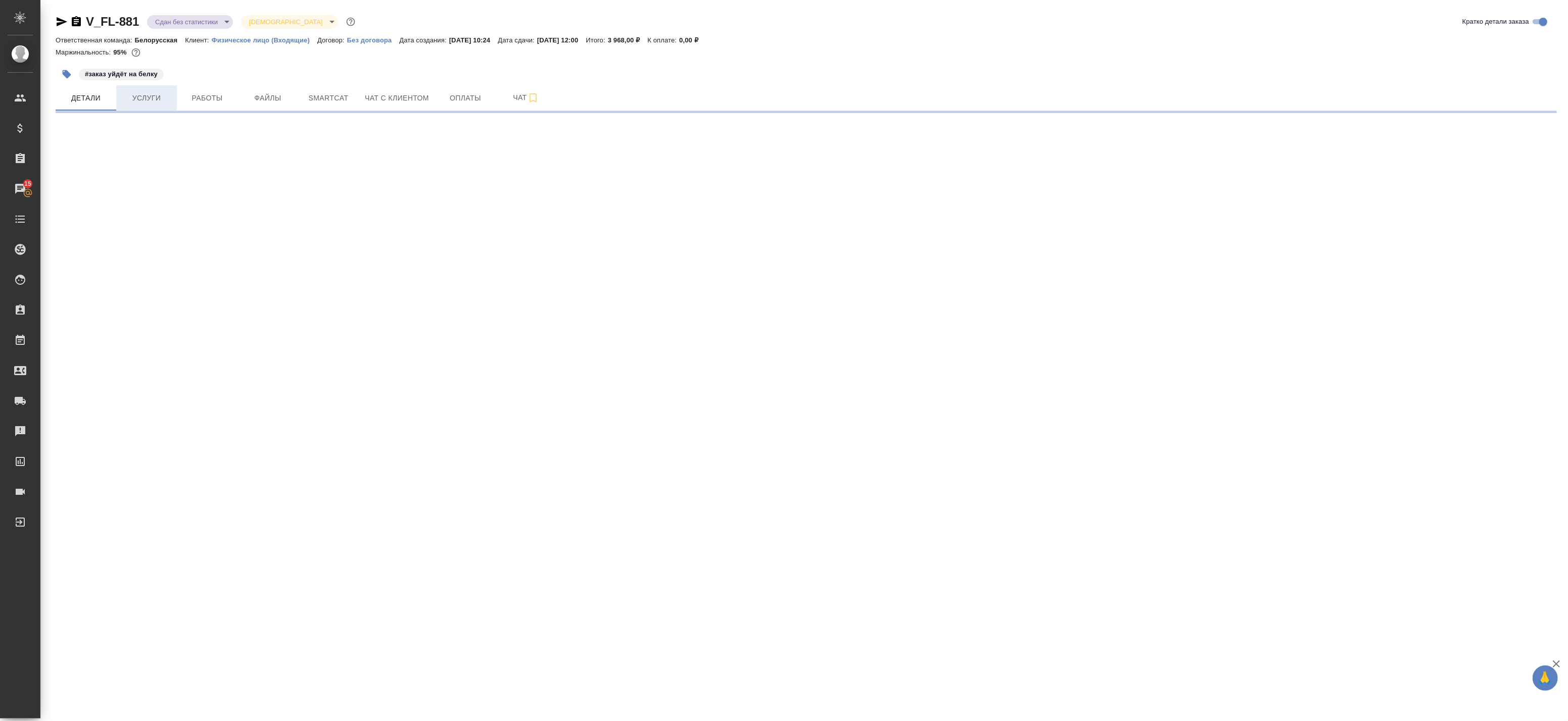
select select "RU"
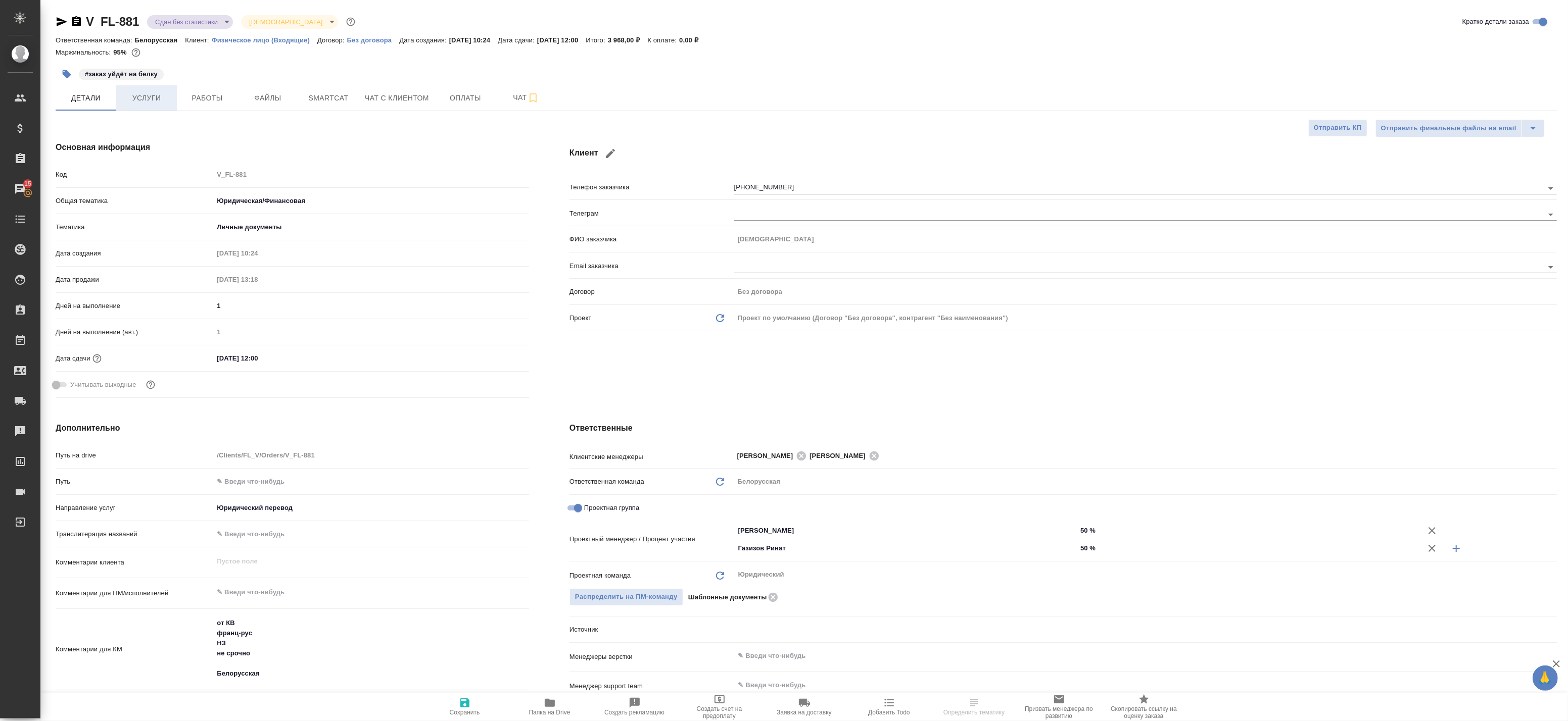
type textarea "x"
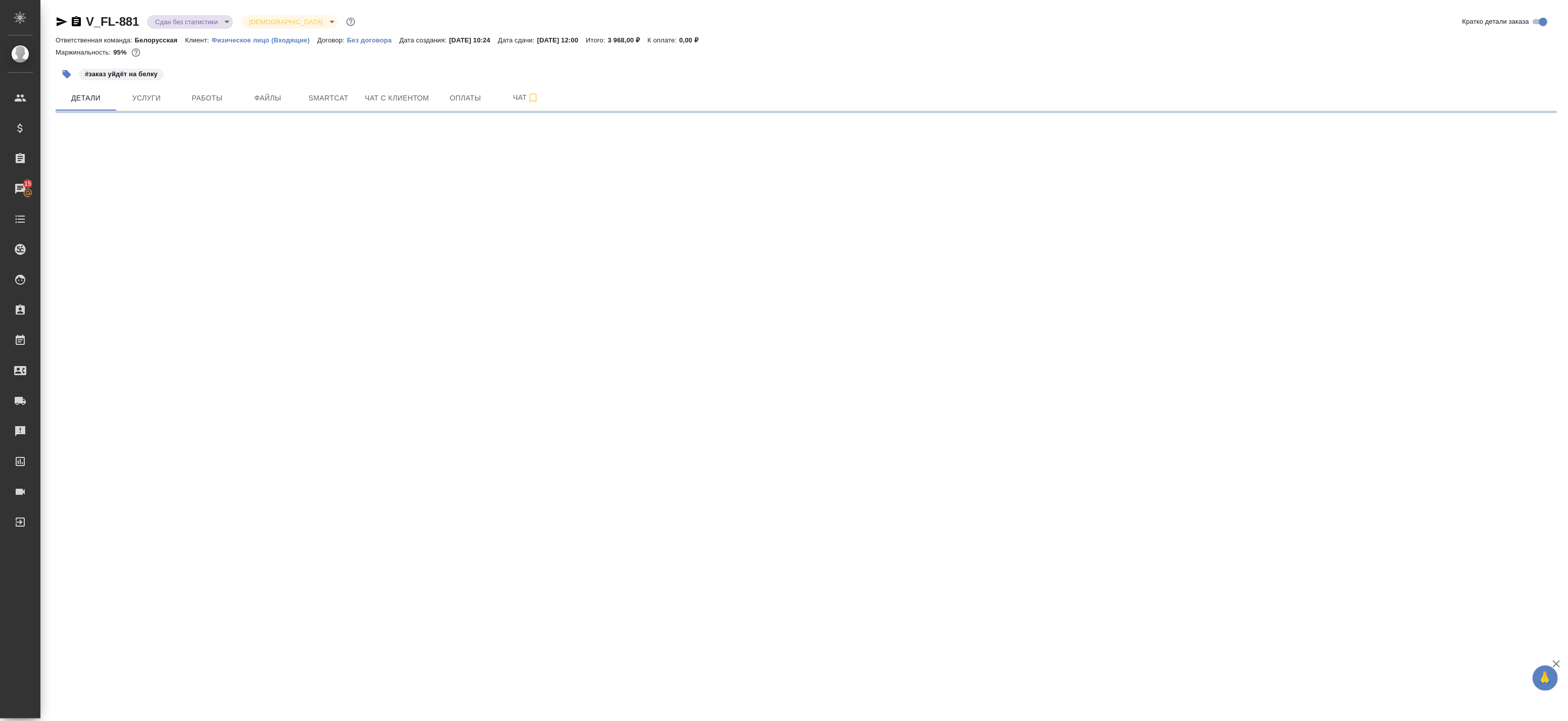
select select "RU"
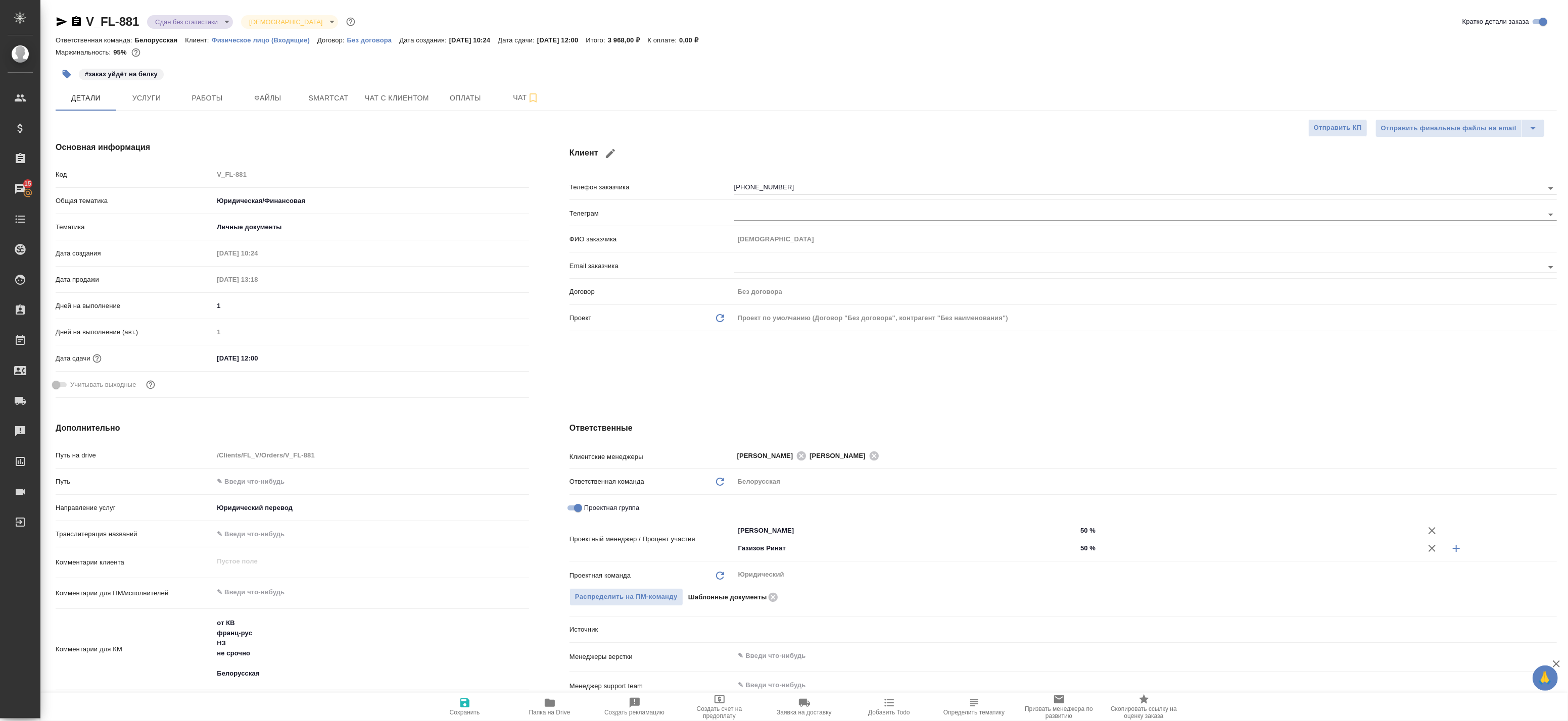
type textarea "x"
click at [64, 22] on icon "button" at bounding box center [62, 21] width 10 height 9
type textarea "x"
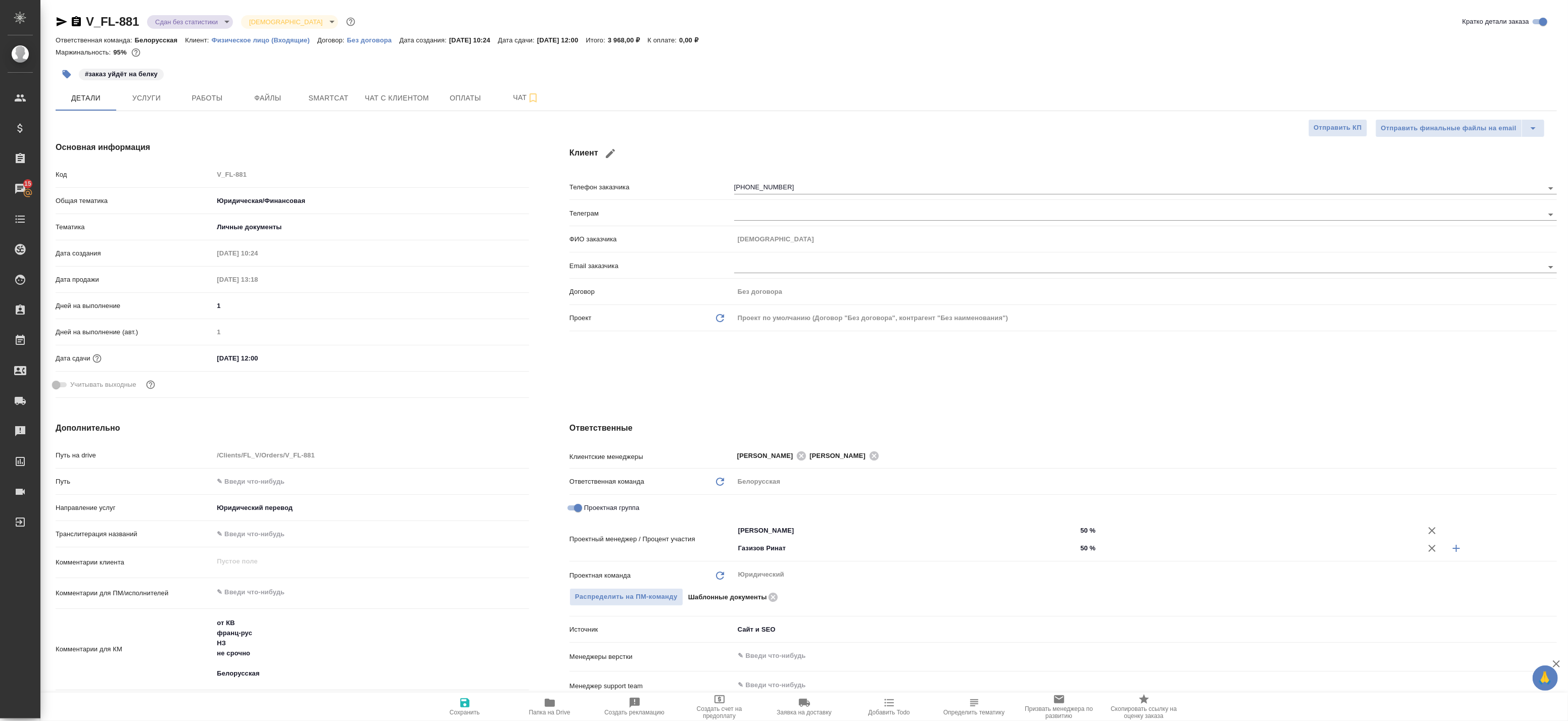
type textarea "x"
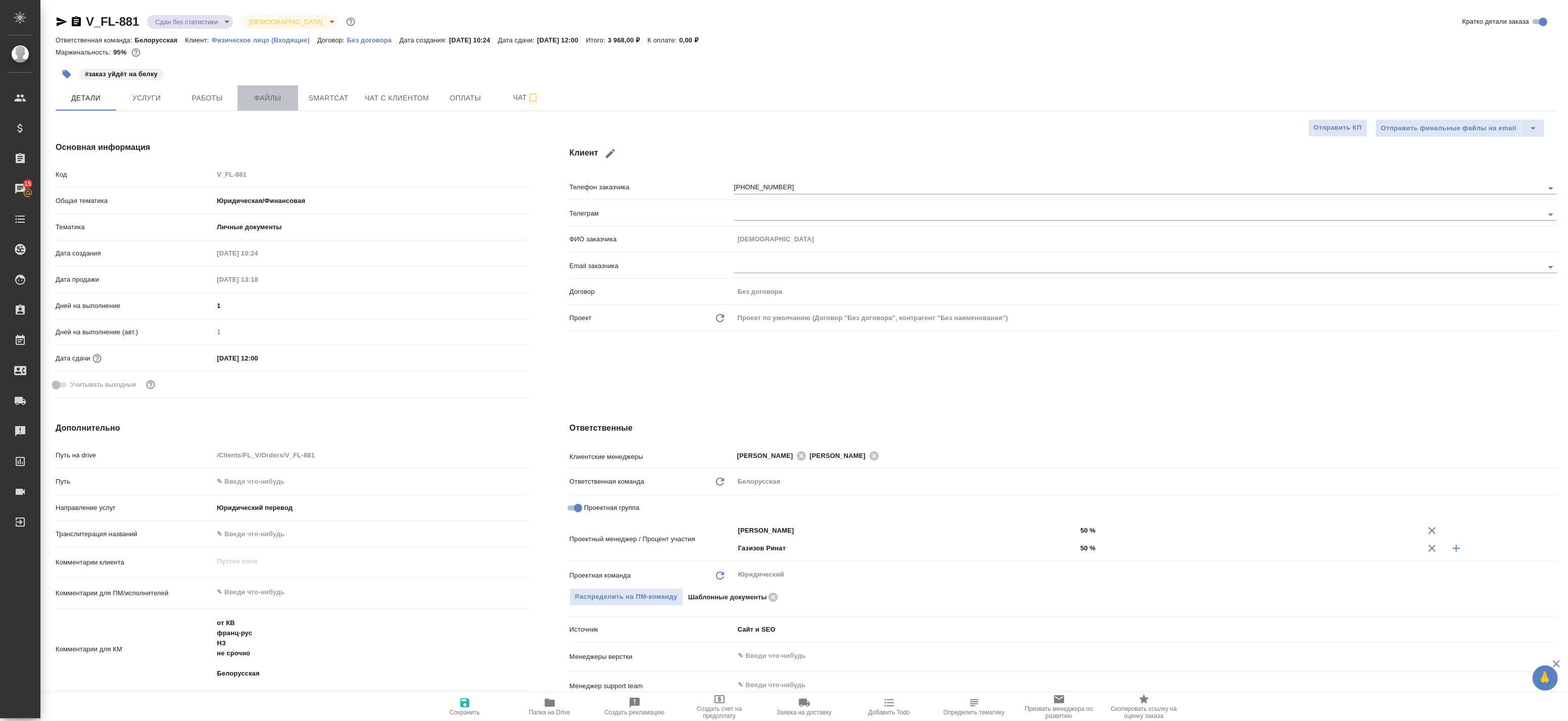
click at [254, 98] on span "Файлы" at bounding box center [268, 98] width 49 height 12
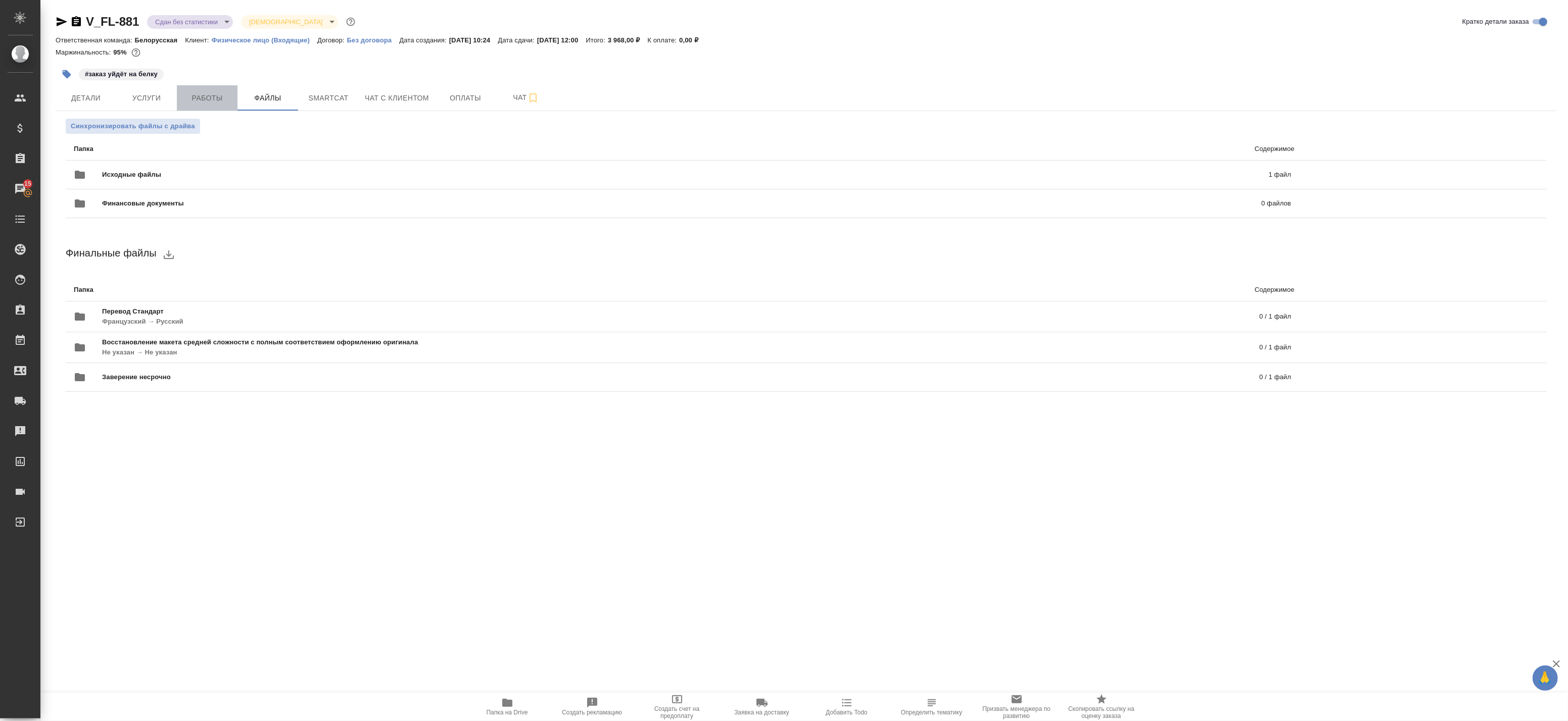
click at [195, 98] on span "Работы" at bounding box center [207, 98] width 49 height 12
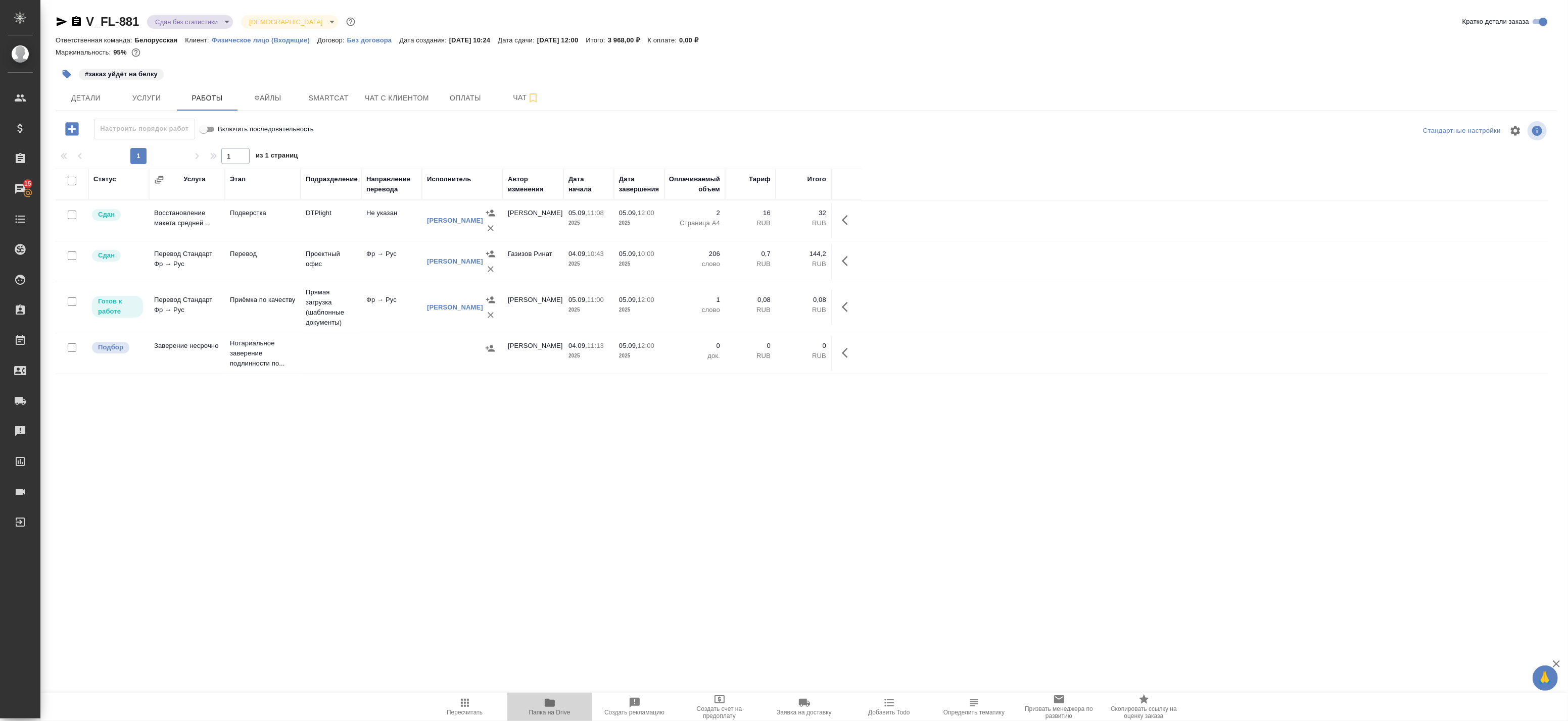
click at [547, 713] on span "Папка на Drive" at bounding box center [550, 713] width 42 height 7
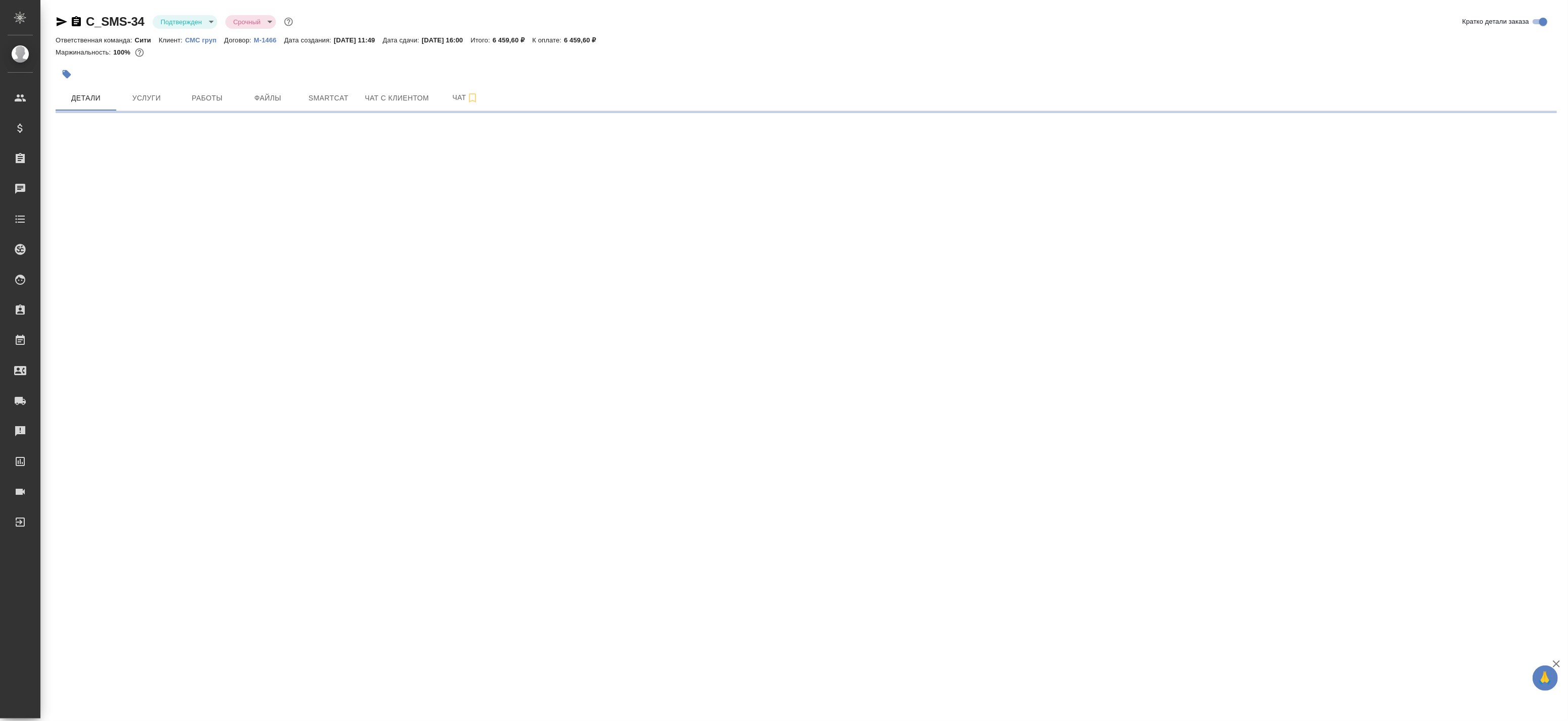
select select "RU"
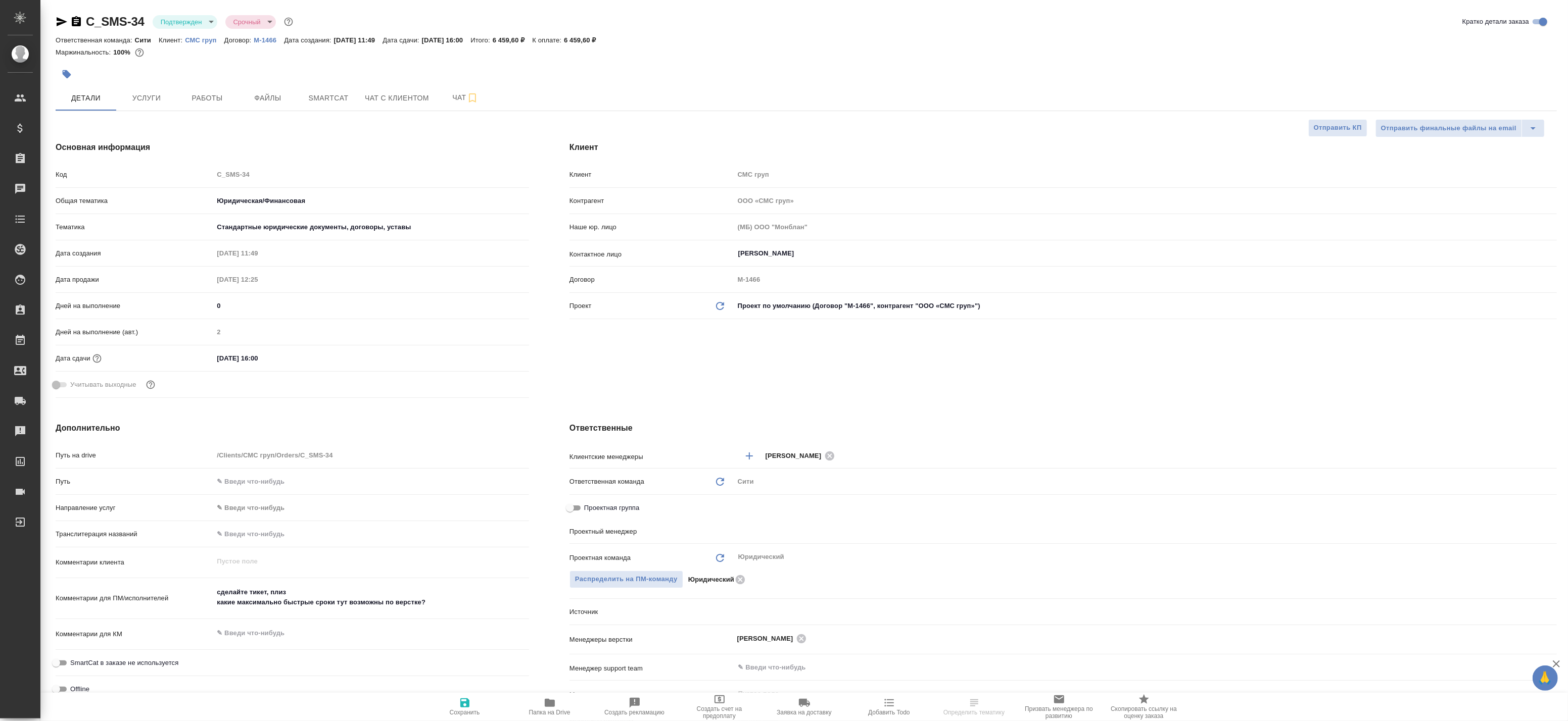
type textarea "x"
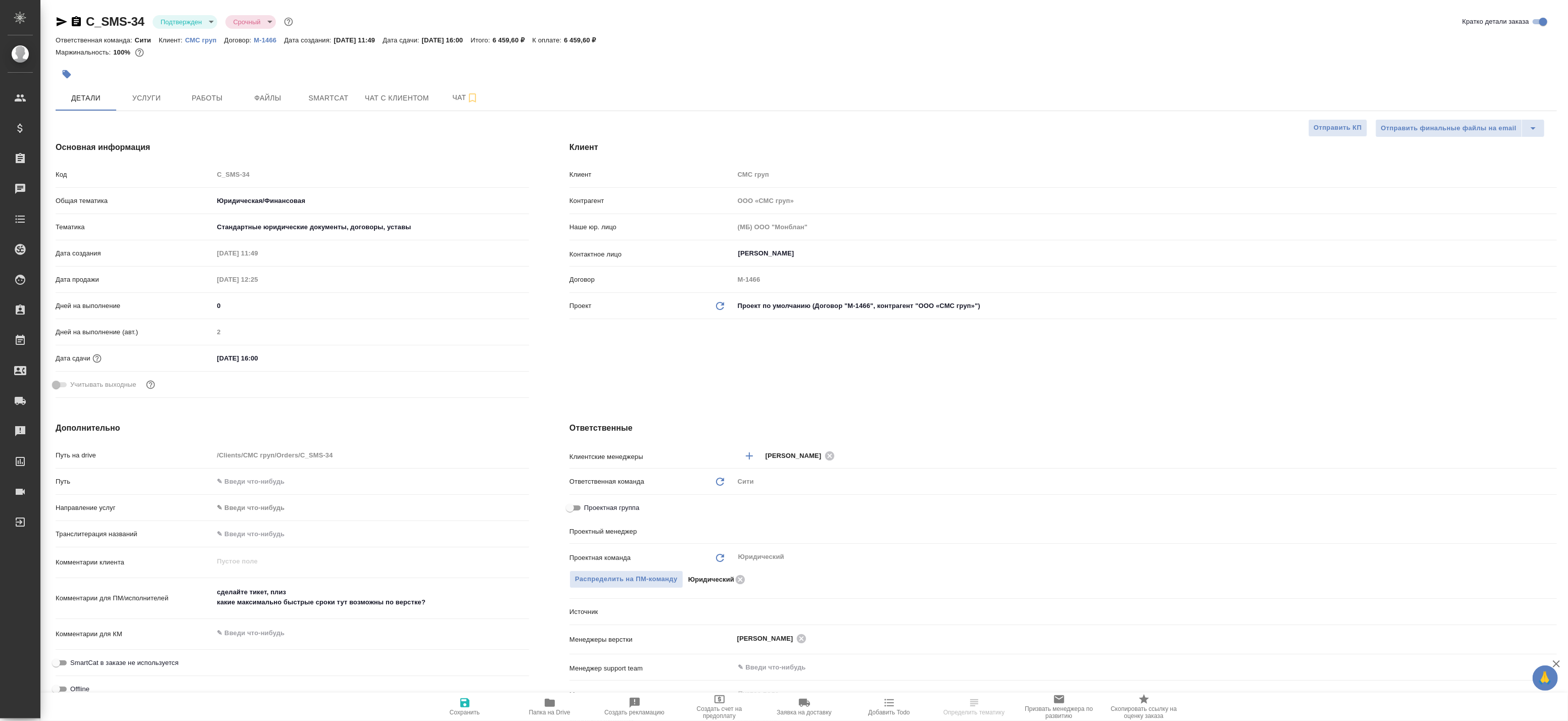
type textarea "x"
click at [188, 91] on button "Работы" at bounding box center [207, 98] width 61 height 25
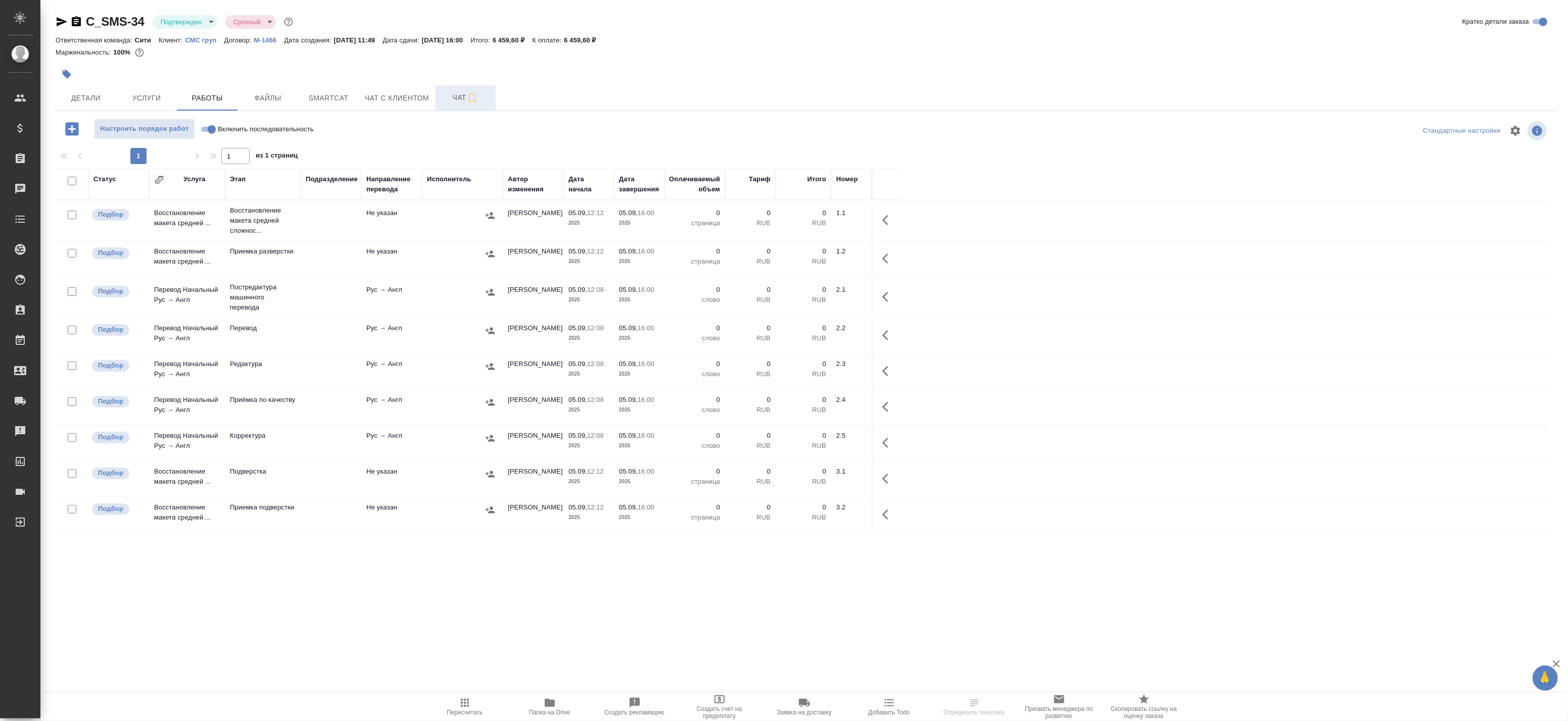
click at [447, 94] on span "Чат" at bounding box center [466, 98] width 49 height 12
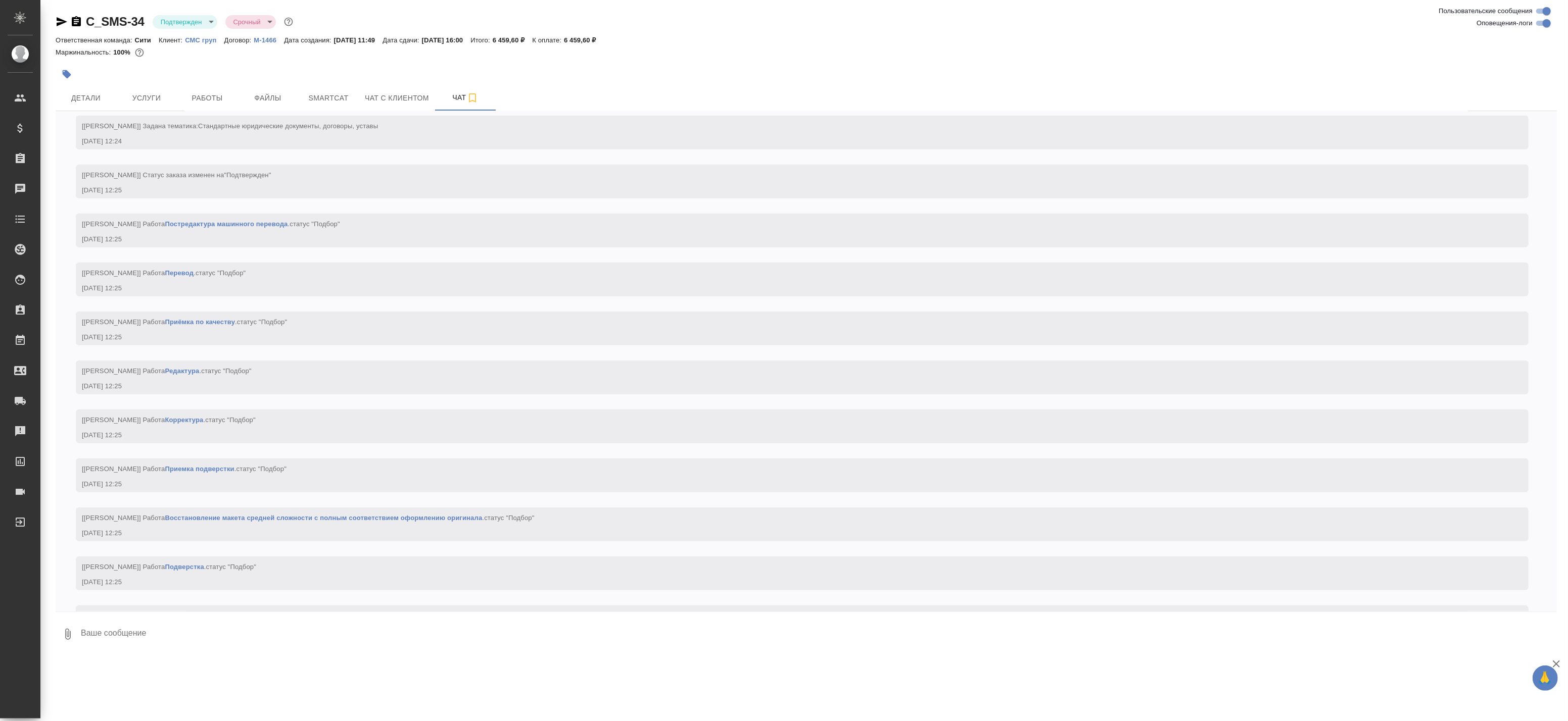
scroll to position [964, 0]
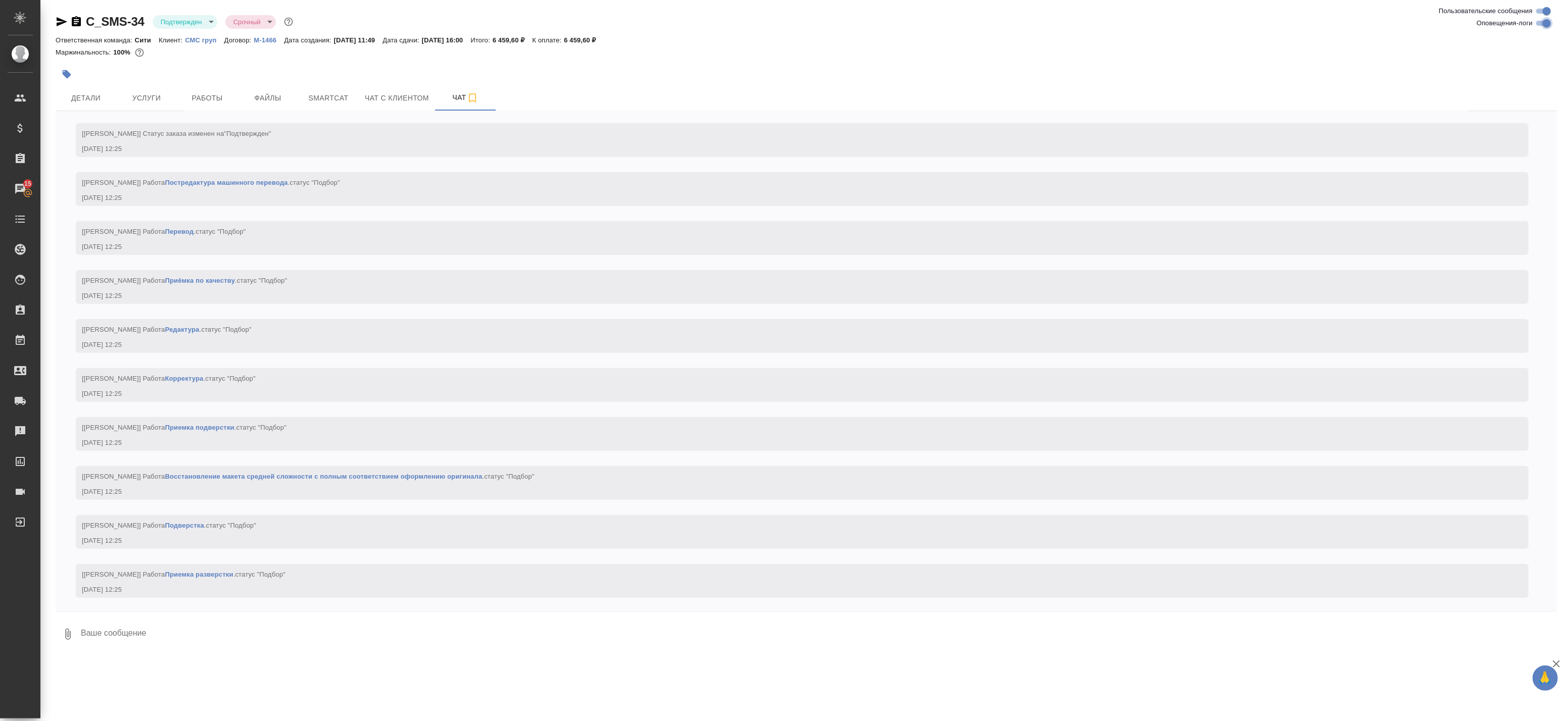
click at [1549, 22] on input "Оповещения-логи" at bounding box center [1547, 24] width 37 height 12
checkbox input "false"
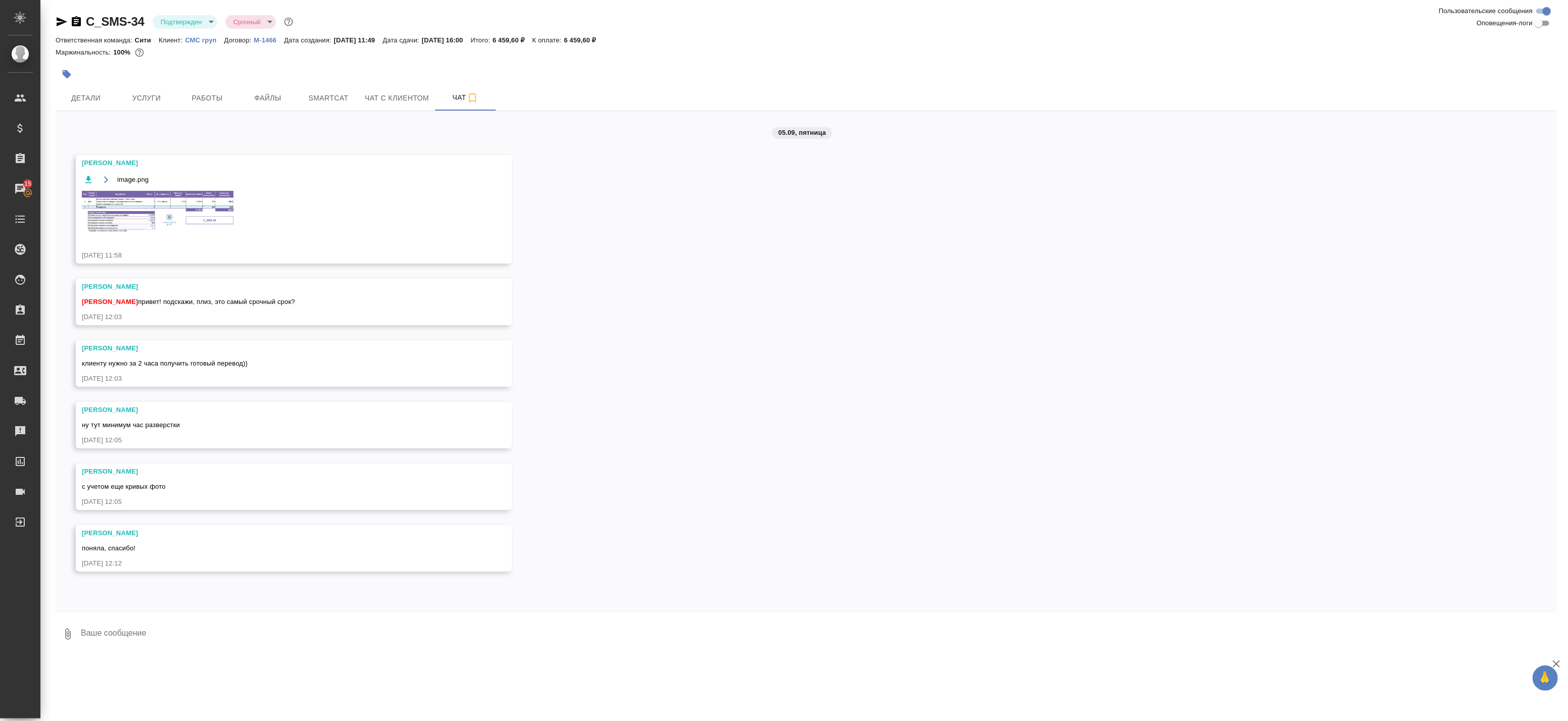
click at [159, 199] on img at bounding box center [157, 212] width 152 height 42
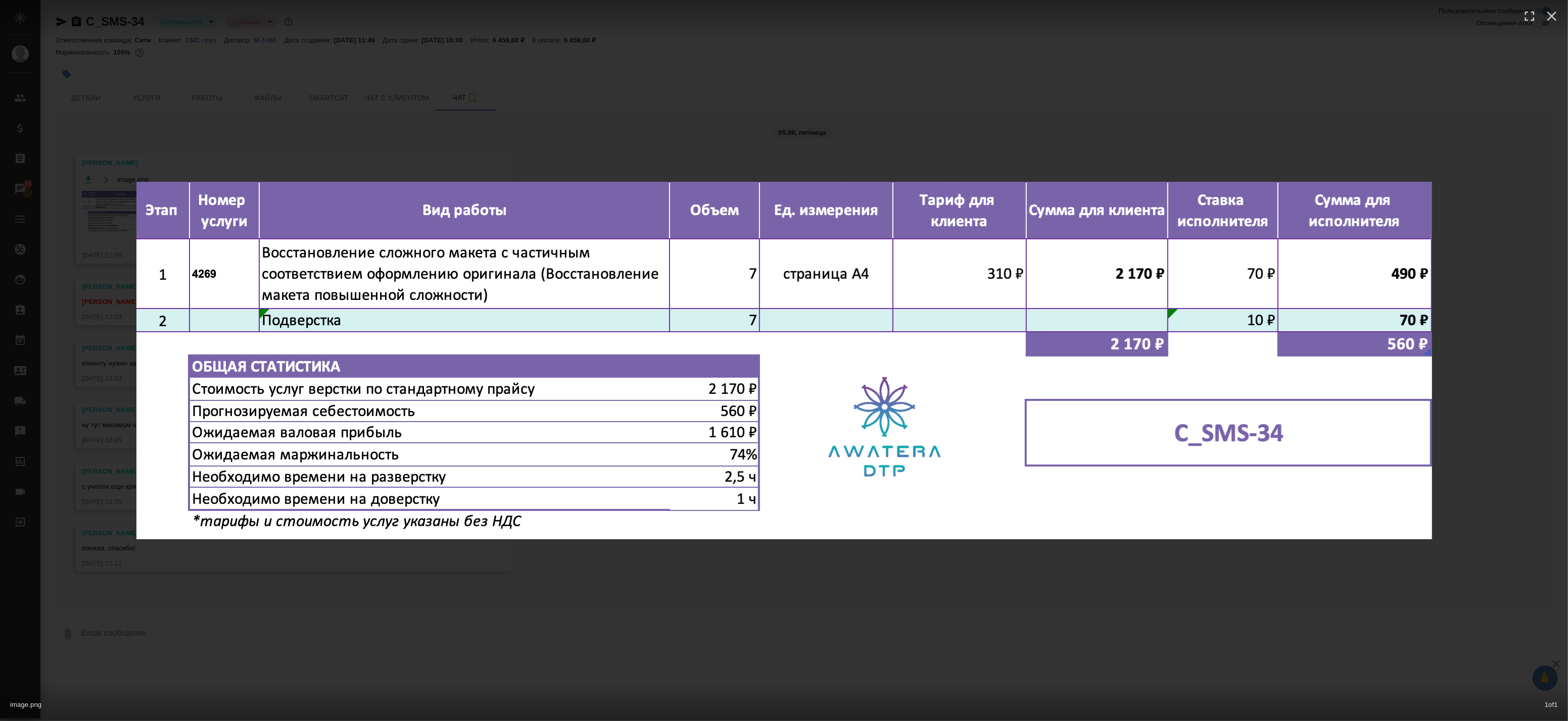
click at [326, 98] on div "image.png 1 of 1" at bounding box center [784, 360] width 1568 height 721
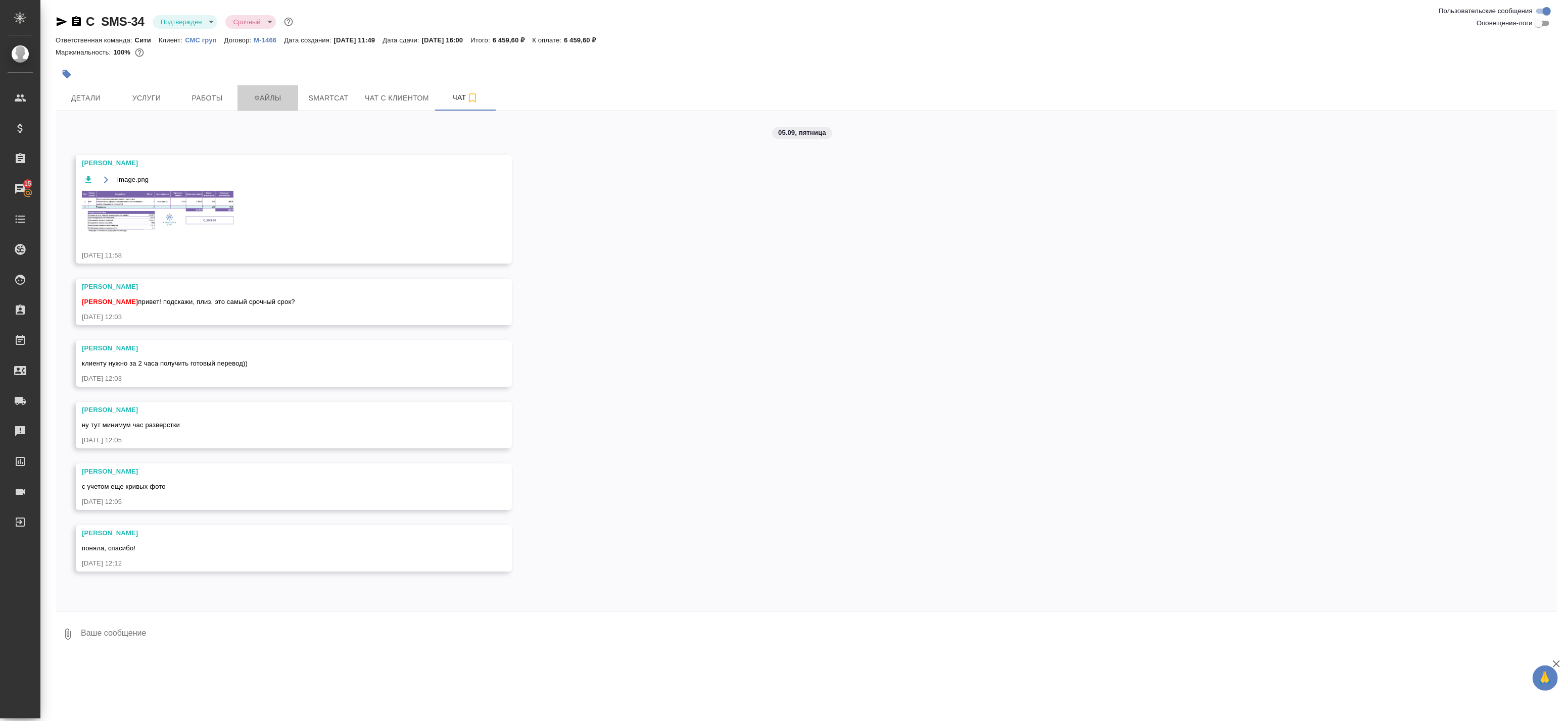
click at [257, 92] on span "Файлы" at bounding box center [268, 98] width 49 height 12
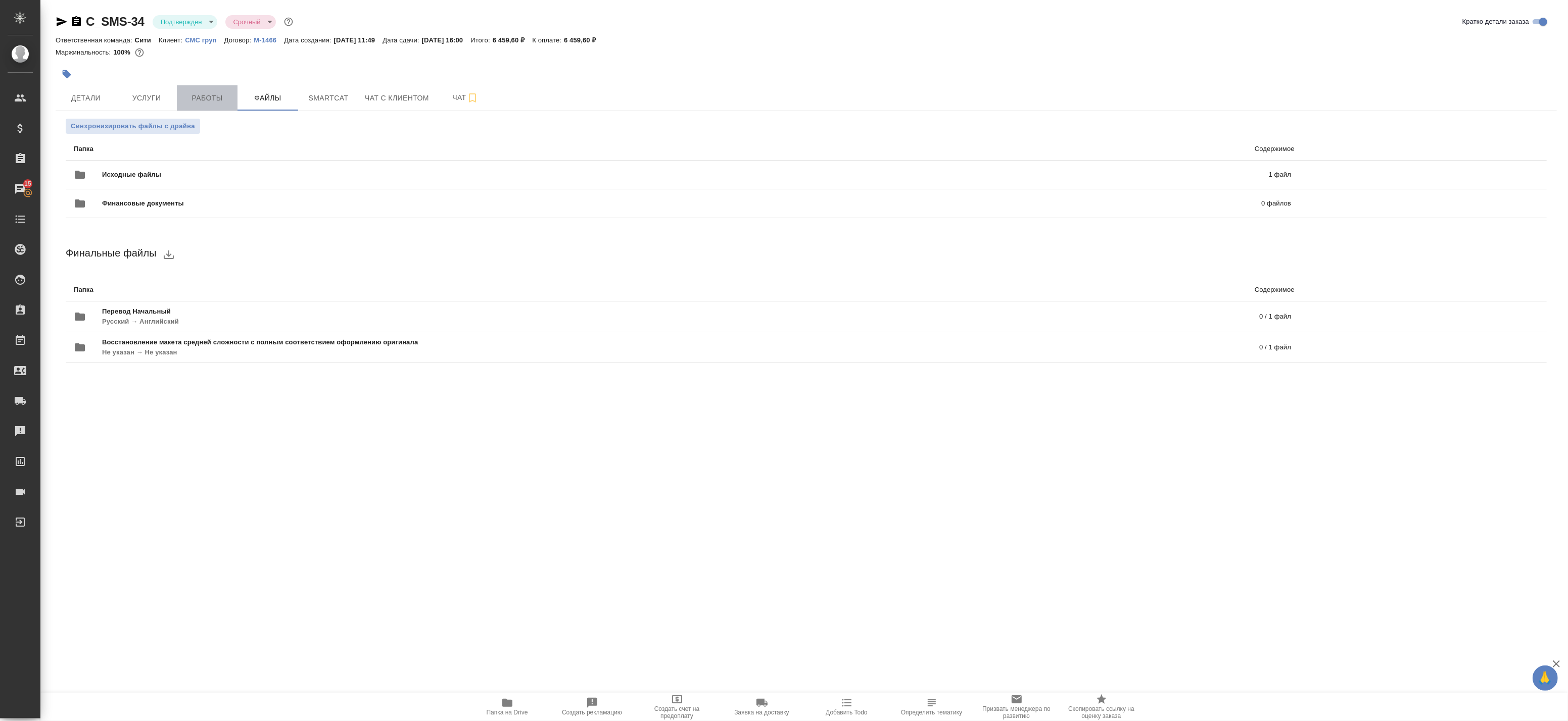
click at [224, 97] on span "Работы" at bounding box center [207, 98] width 49 height 12
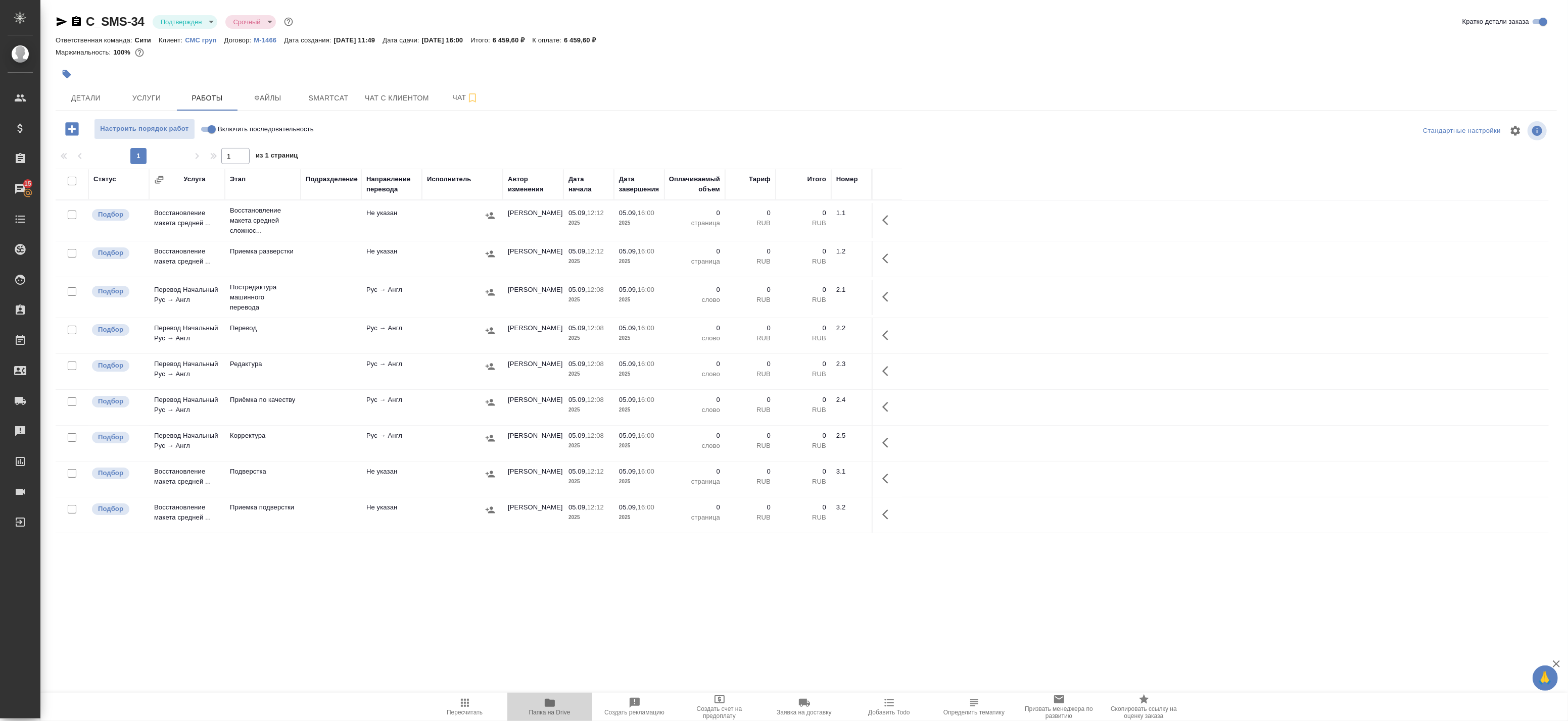
click at [564, 713] on span "Папка на Drive" at bounding box center [550, 713] width 42 height 7
click at [94, 96] on span "Детали" at bounding box center [86, 98] width 49 height 12
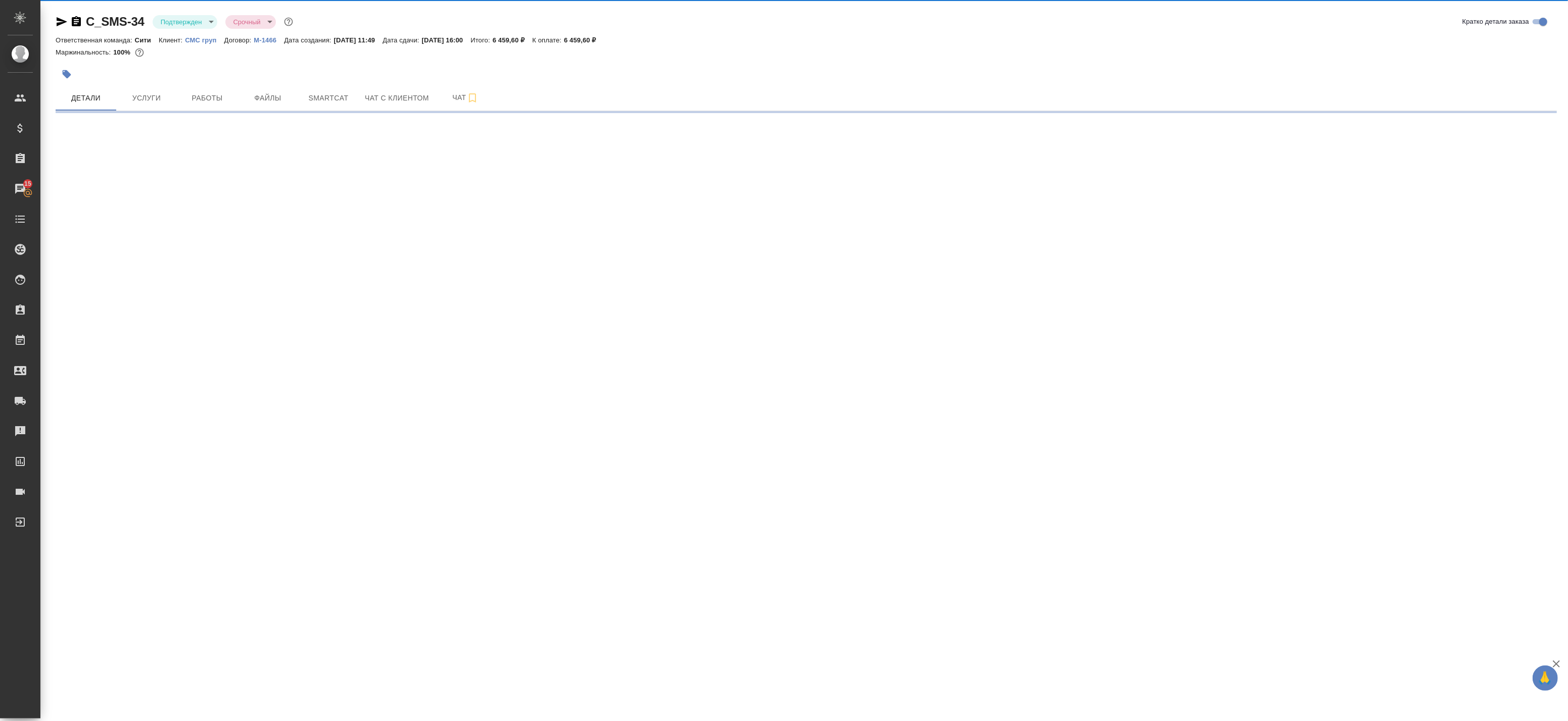
select select "RU"
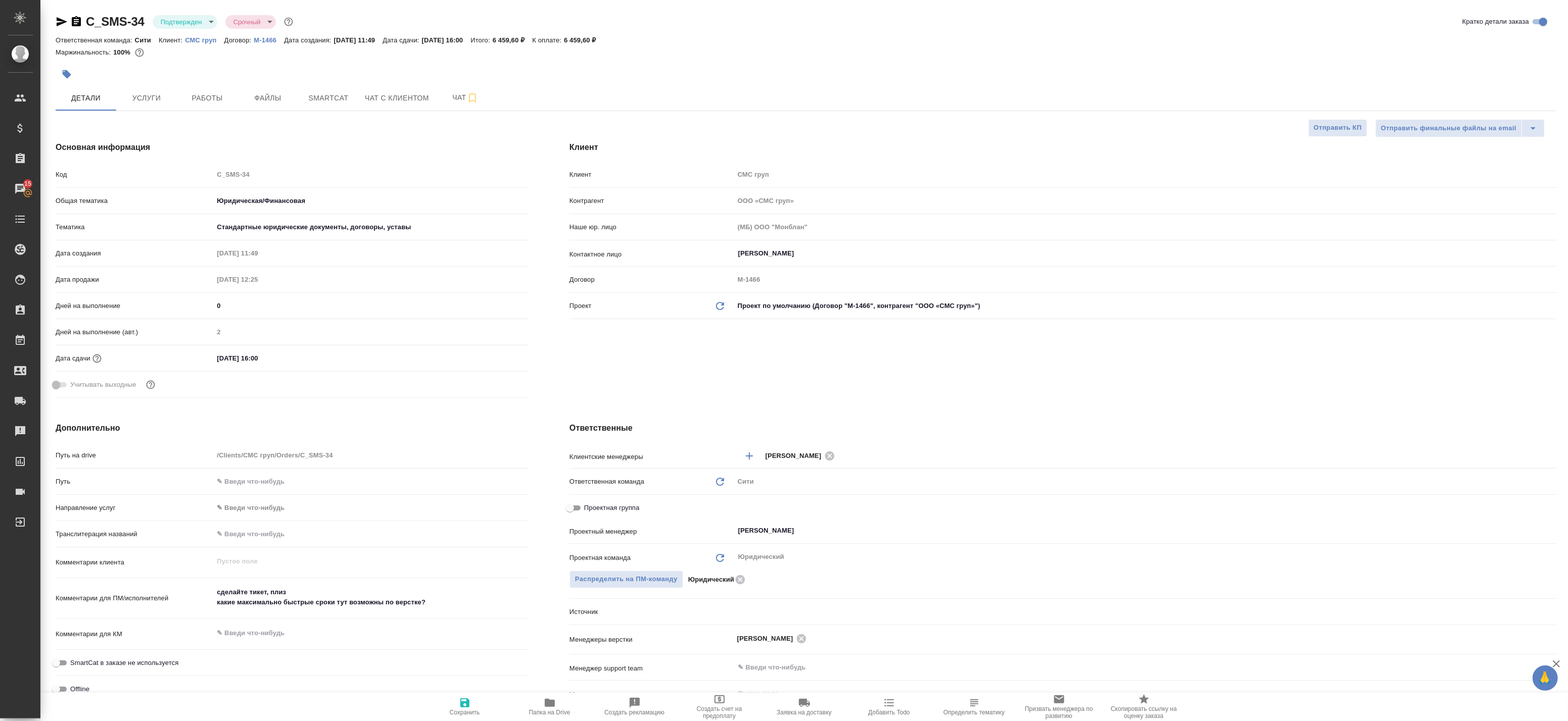
type textarea "x"
click at [177, 26] on body "🙏 .cls-1 fill:#fff; AWATERA Badanyan Artak Клиенты Спецификации Заказы 15 Чаты …" at bounding box center [784, 360] width 1568 height 721
click at [184, 108] on button "В работе" at bounding box center [177, 107] width 33 height 11
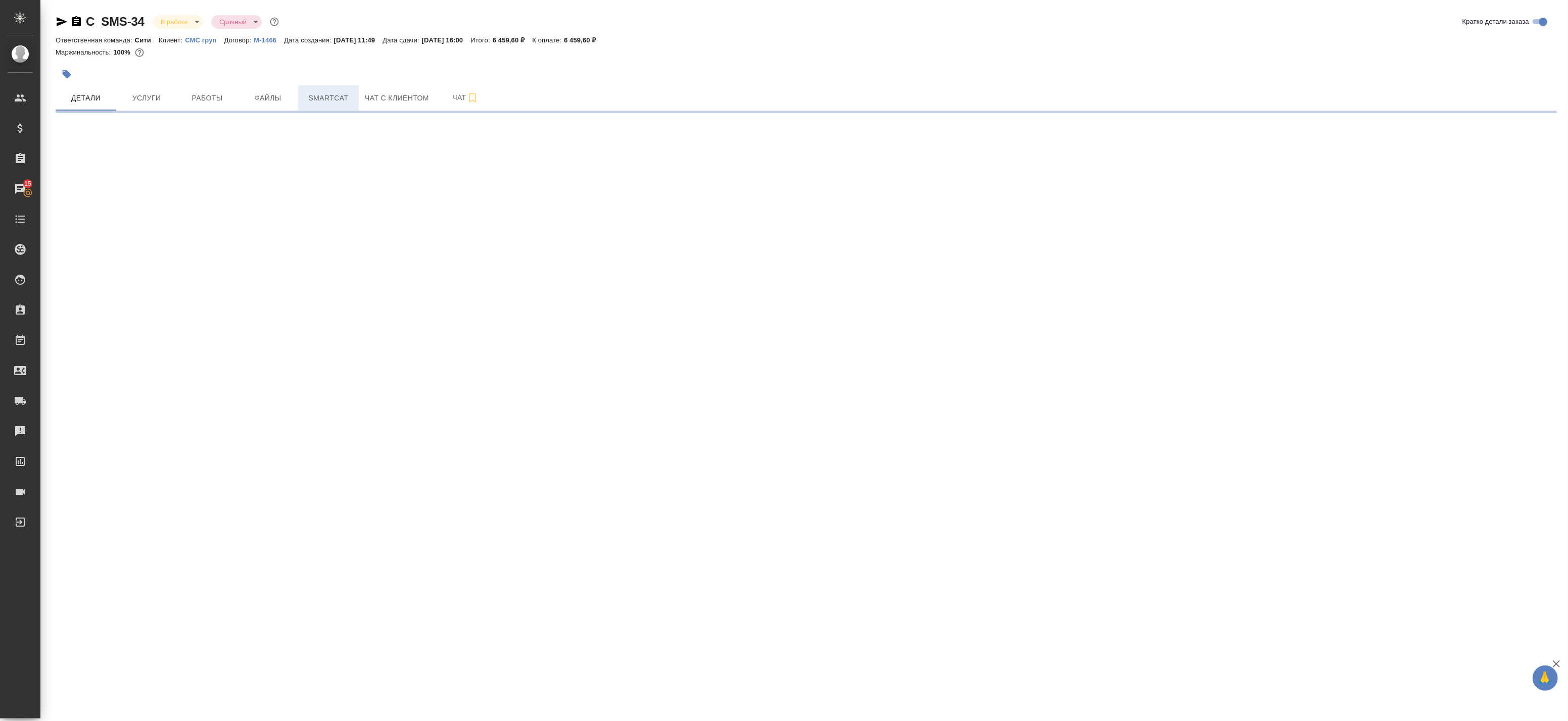
select select "RU"
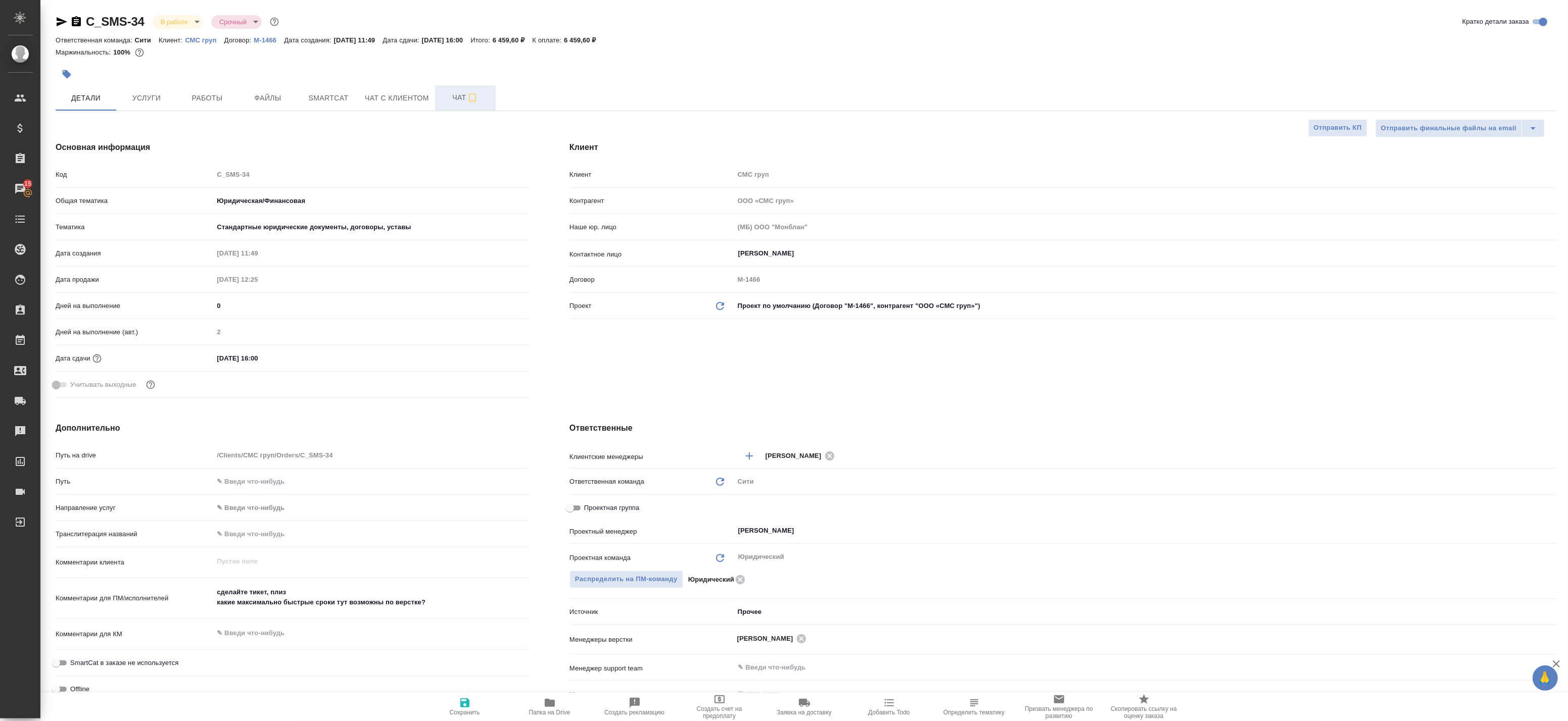
click at [436, 103] on button "Чат" at bounding box center [466, 98] width 61 height 25
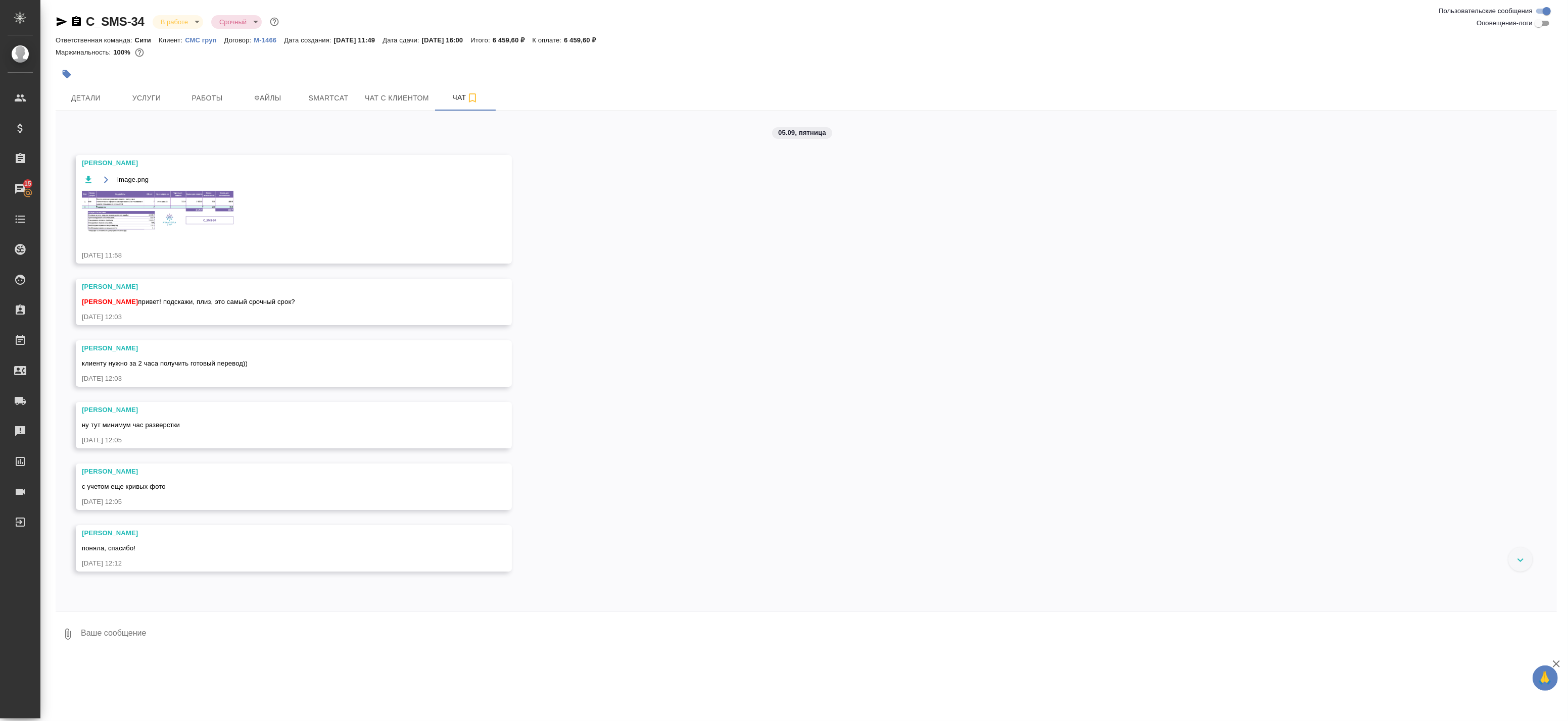
click at [158, 206] on img at bounding box center [157, 212] width 152 height 42
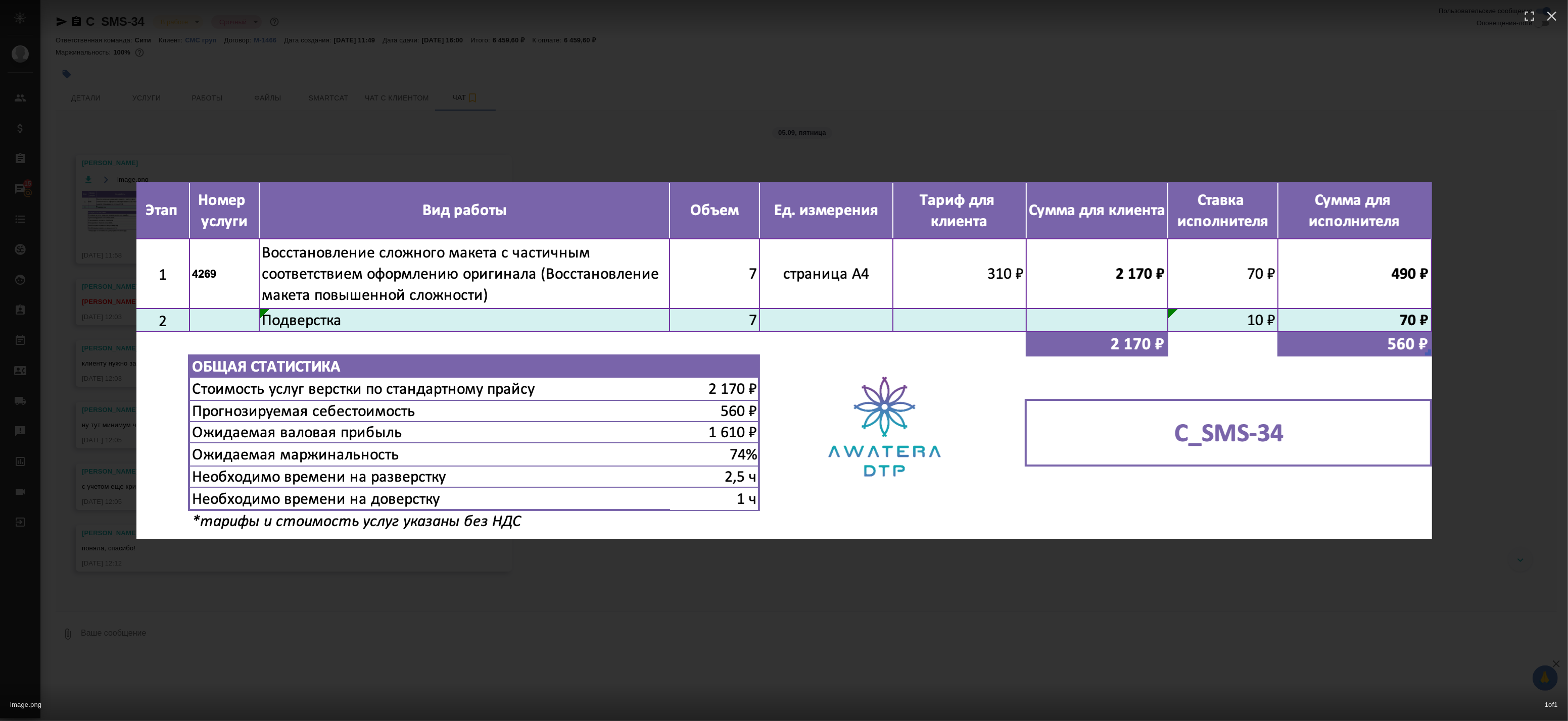
click at [393, 122] on div "image.png 1 of 1" at bounding box center [784, 360] width 1568 height 721
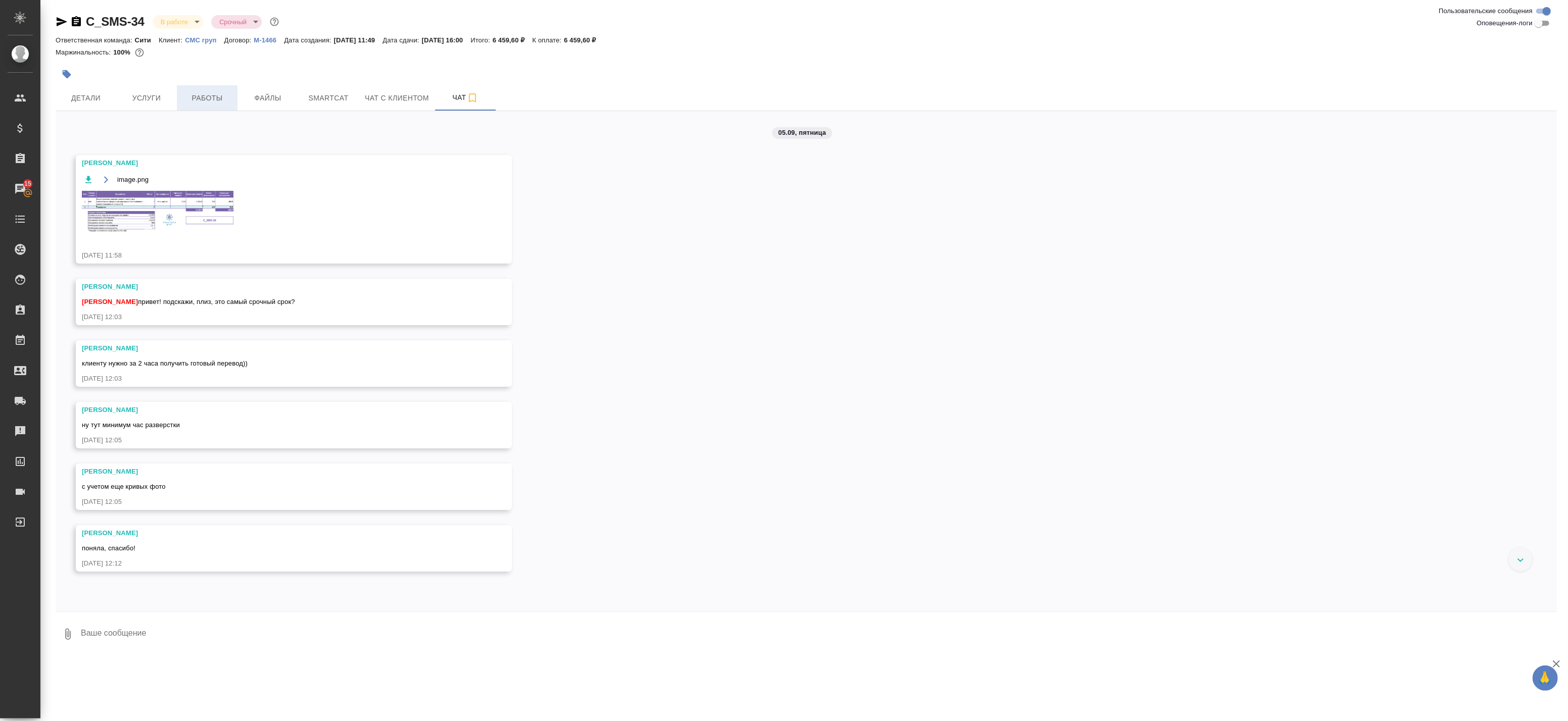
click at [199, 92] on span "Работы" at bounding box center [207, 98] width 49 height 12
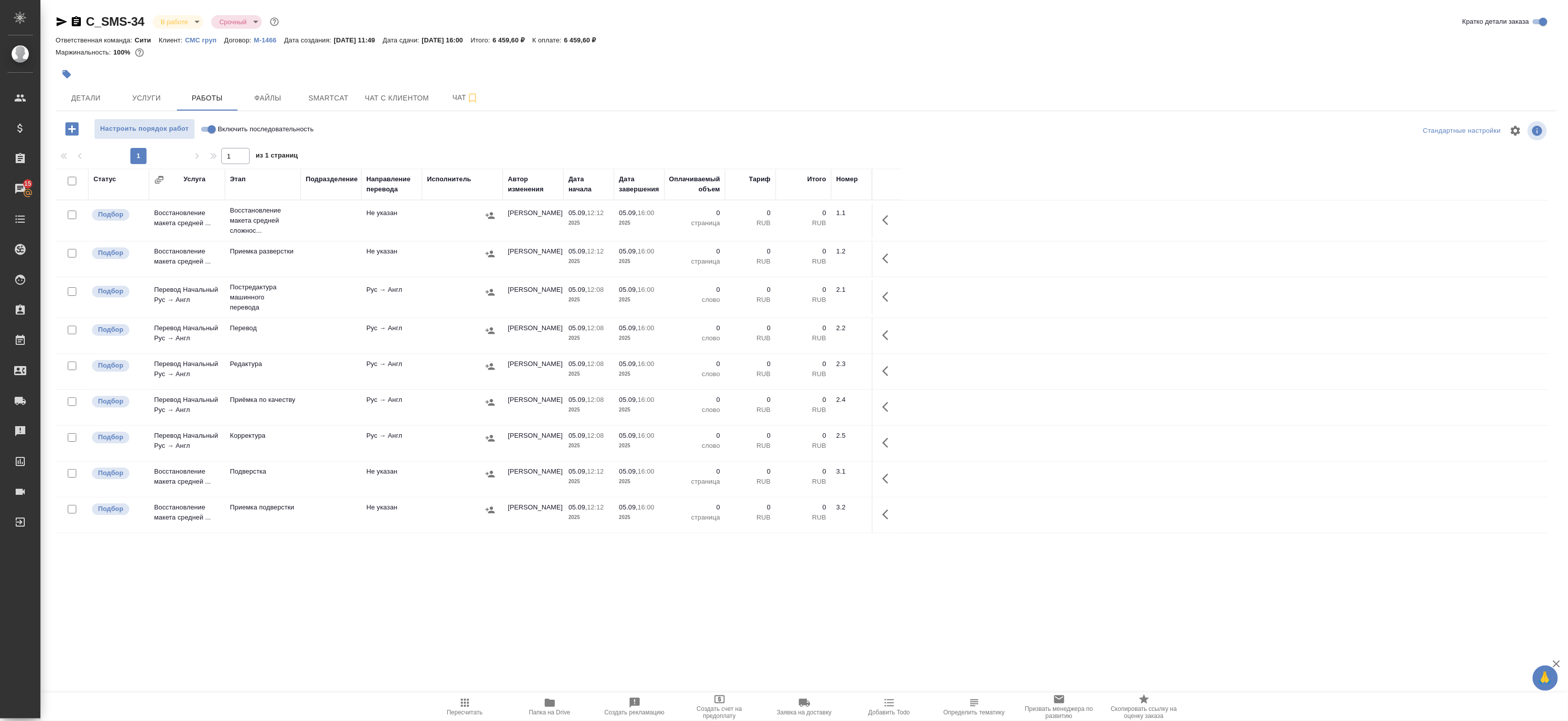
click at [301, 231] on td at bounding box center [331, 220] width 61 height 35
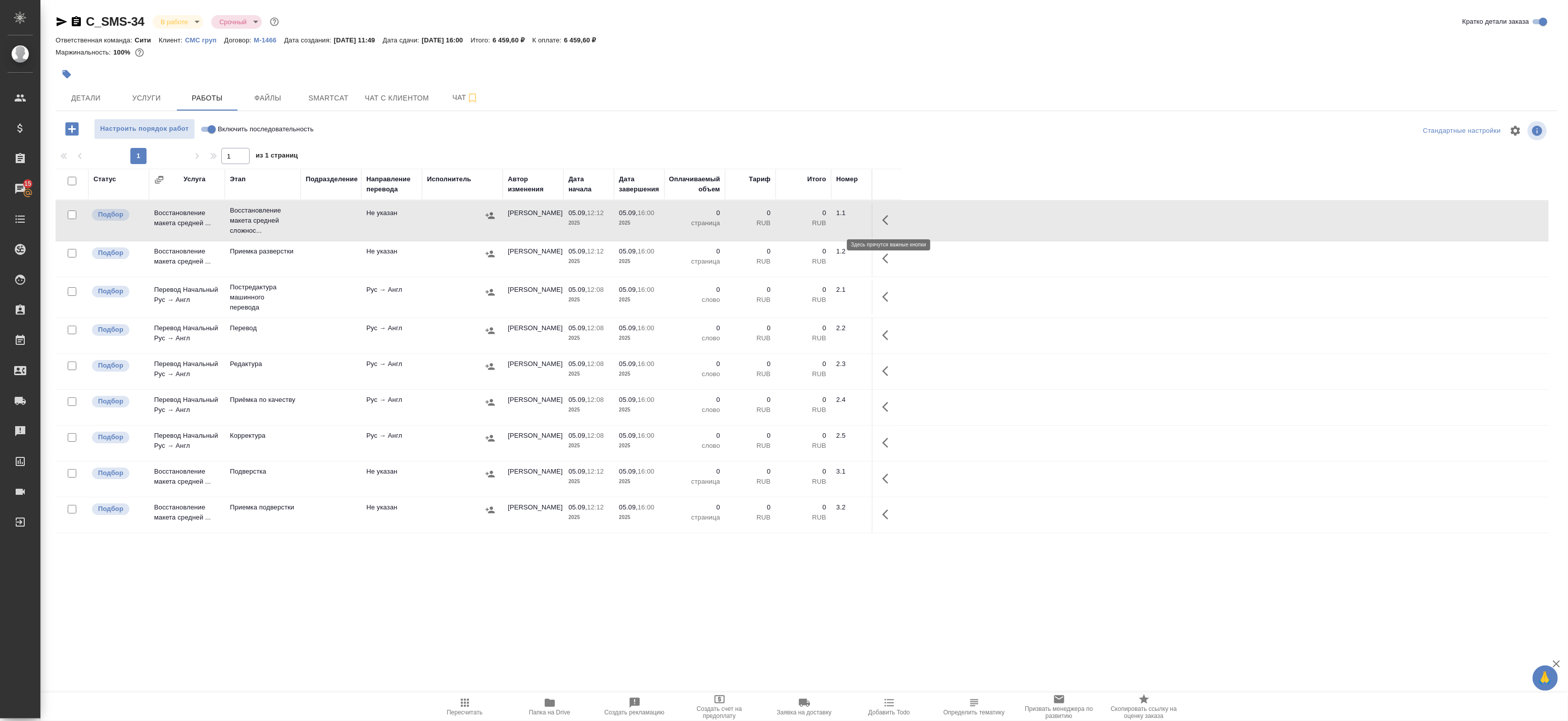
drag, startPoint x: 888, startPoint y: 219, endPoint x: 879, endPoint y: 221, distance: 9.2
click at [888, 220] on icon "button" at bounding box center [888, 220] width 12 height 12
click at [813, 220] on icon "button" at bounding box center [813, 220] width 9 height 9
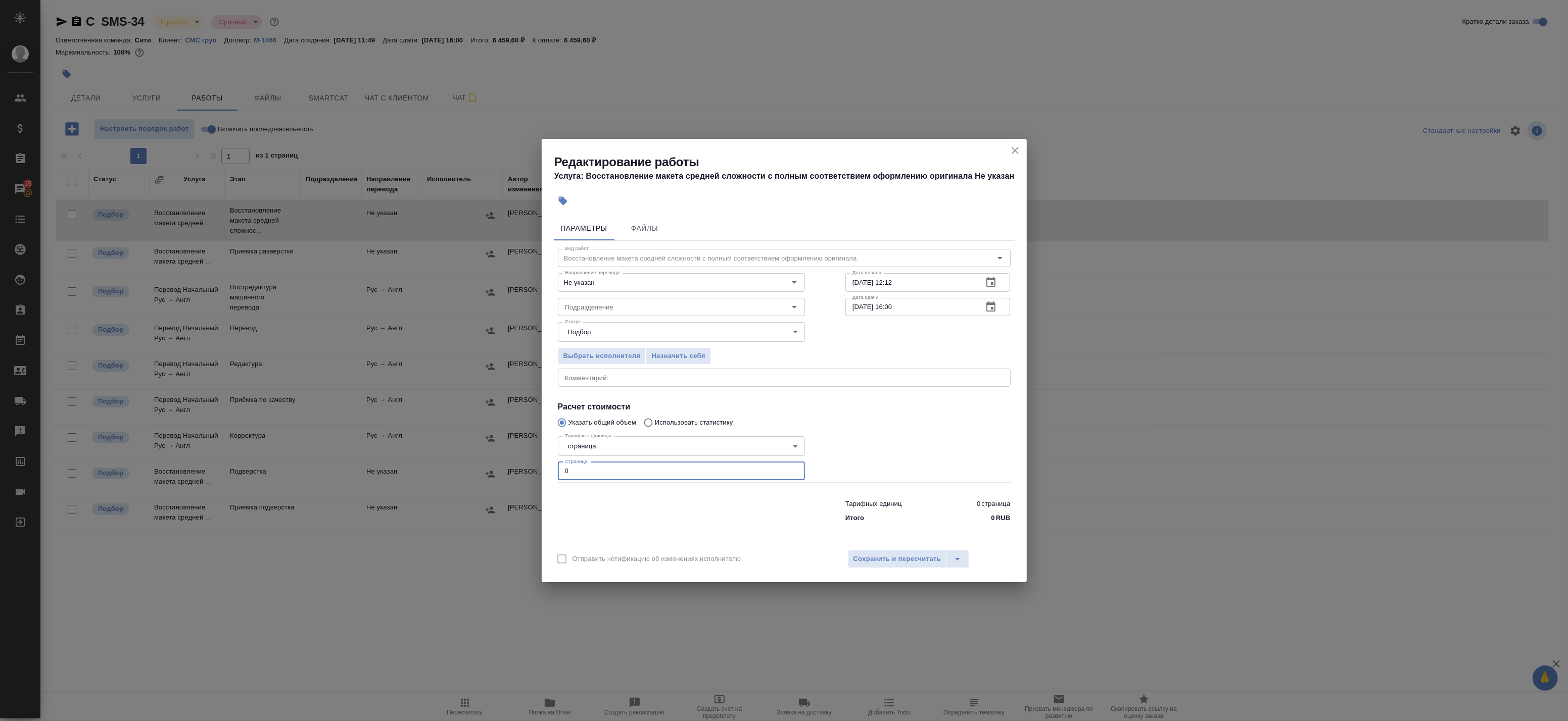
drag, startPoint x: 604, startPoint y: 475, endPoint x: 513, endPoint y: 468, distance: 91.3
click at [516, 468] on div "Редактирование работы Услуга: Восстановление макета средней сложности с полным …" at bounding box center [784, 360] width 1568 height 721
drag, startPoint x: 1008, startPoint y: 150, endPoint x: 951, endPoint y: 145, distance: 57.2
click at [1007, 150] on button "close" at bounding box center [1015, 150] width 15 height 15
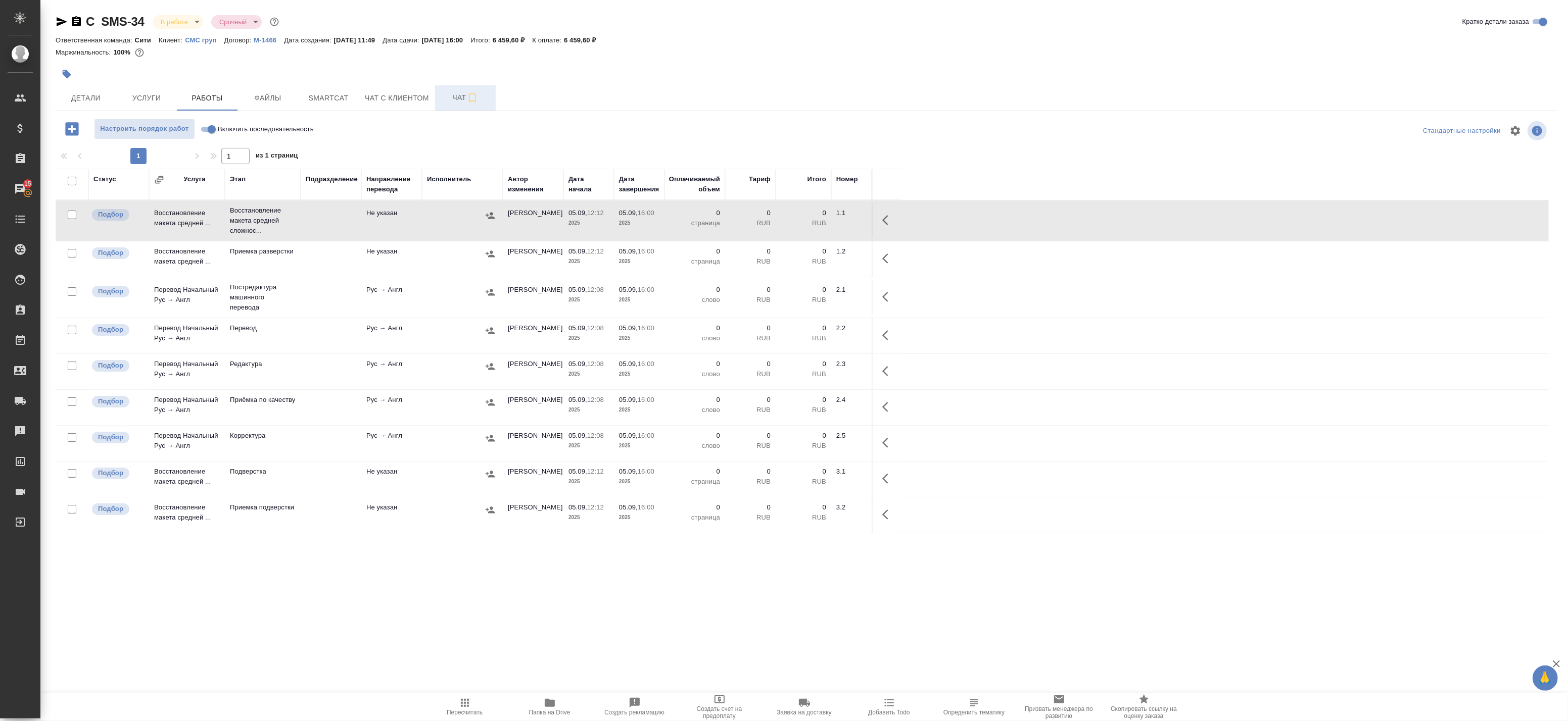
click at [455, 96] on span "Чат" at bounding box center [466, 98] width 49 height 12
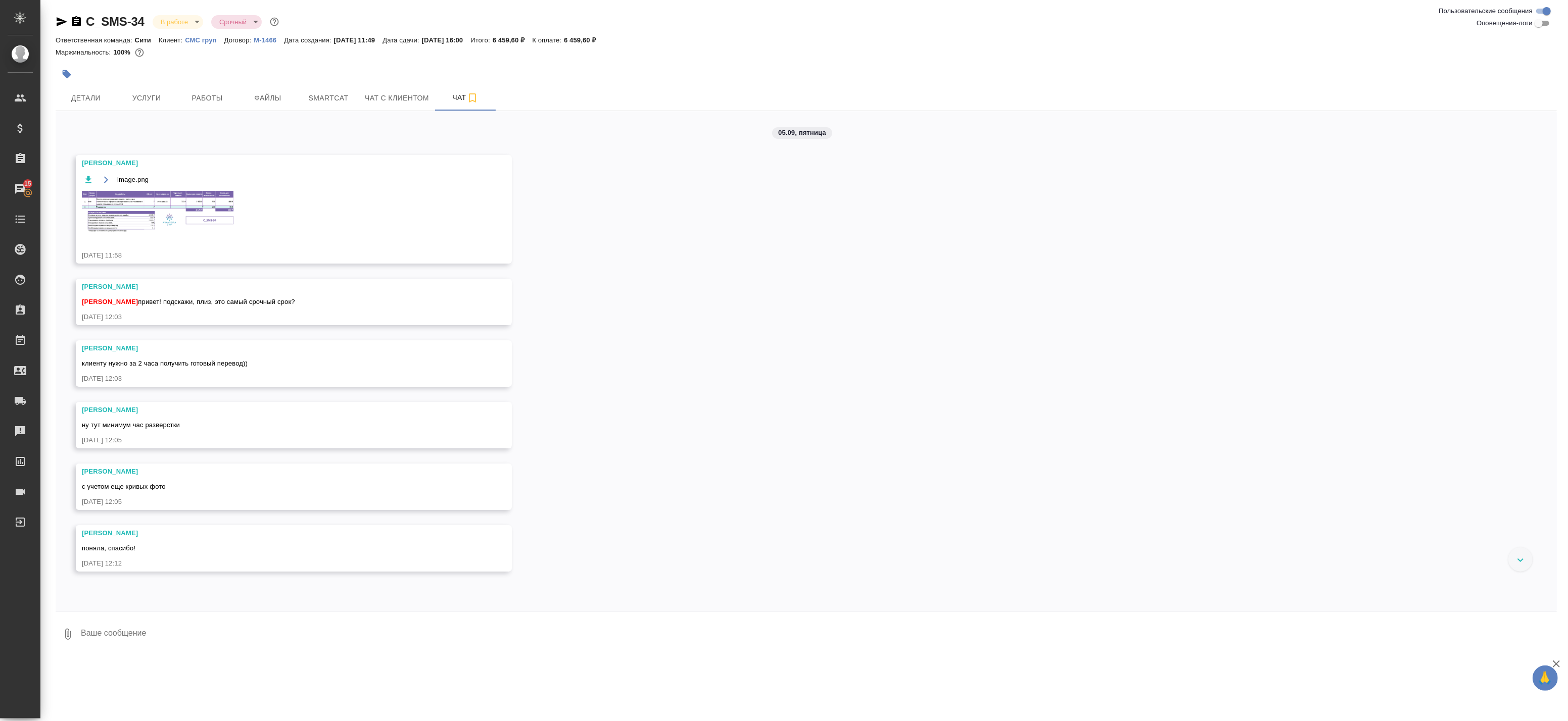
click at [167, 206] on img at bounding box center [157, 212] width 152 height 42
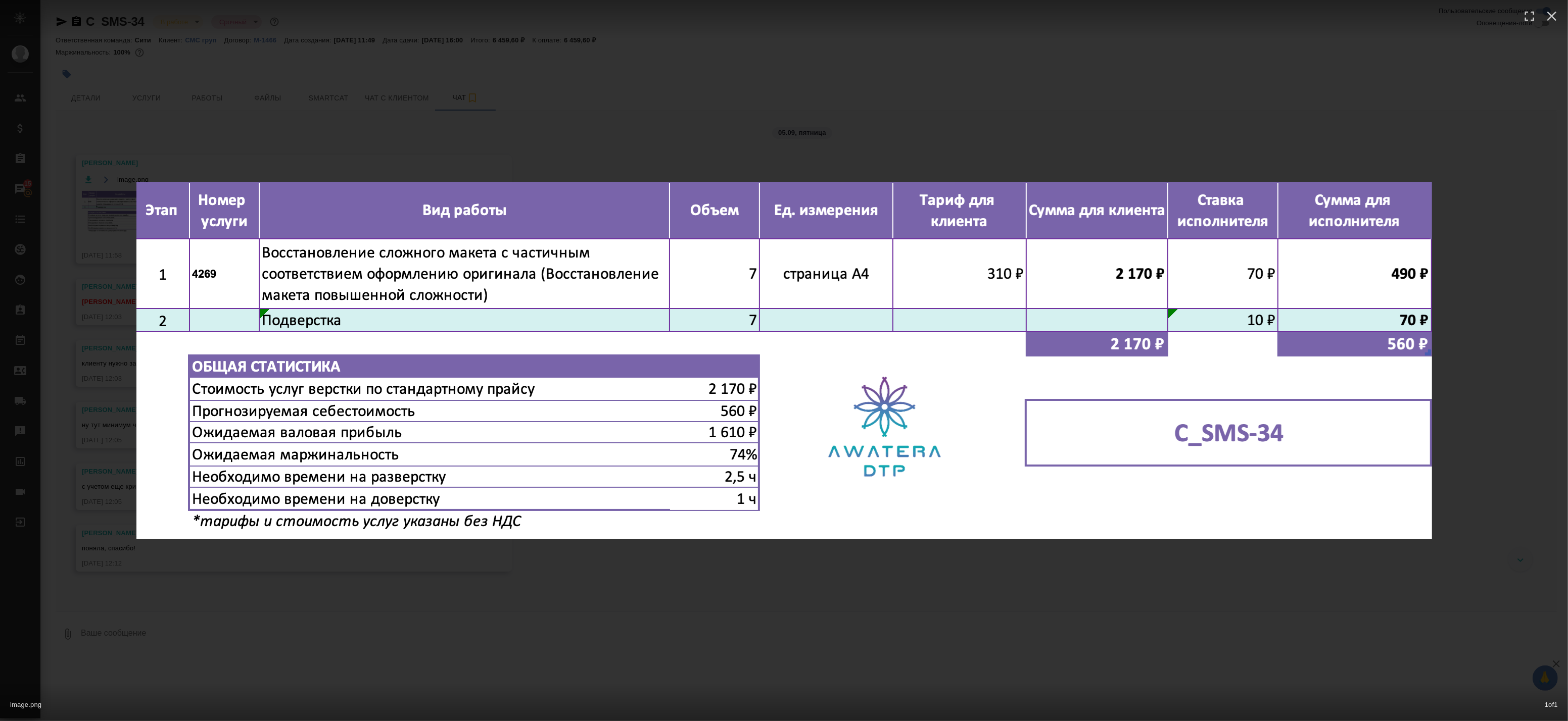
click at [373, 134] on div "image.png 1 of 1" at bounding box center [784, 360] width 1568 height 721
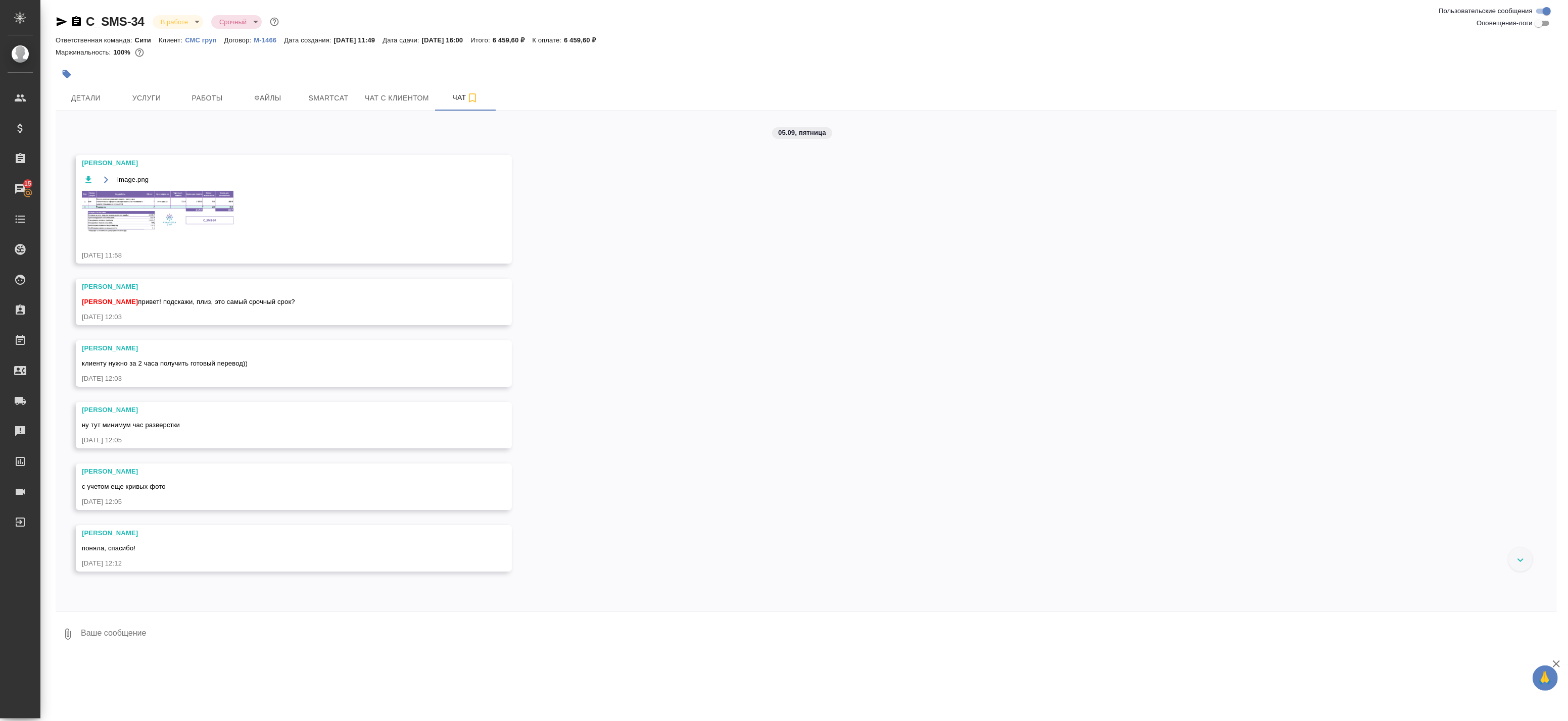
click at [255, 87] on div at bounding box center [784, 73] width 1411 height 35
click at [209, 92] on span "Работы" at bounding box center [207, 98] width 49 height 12
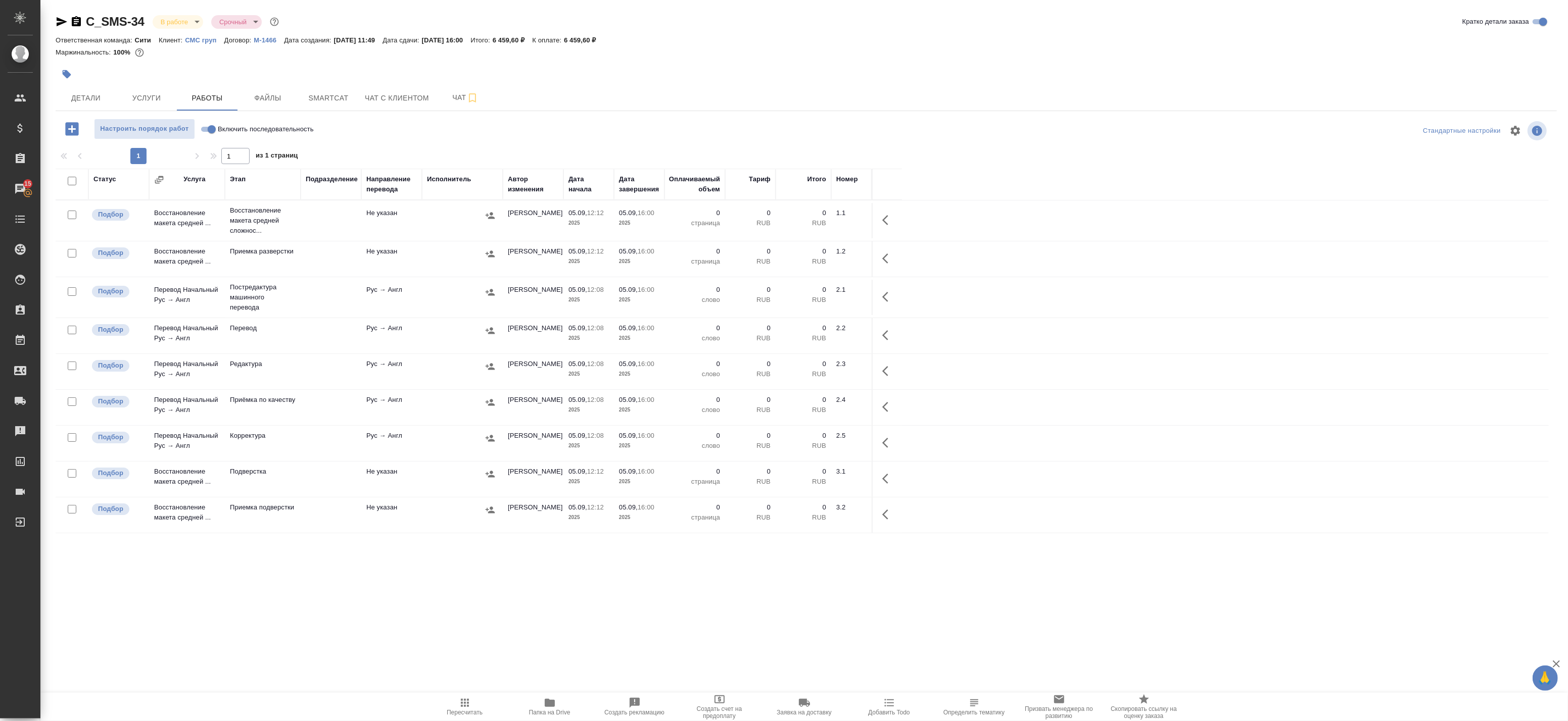
click at [419, 298] on td "Рус → Англ" at bounding box center [391, 297] width 61 height 35
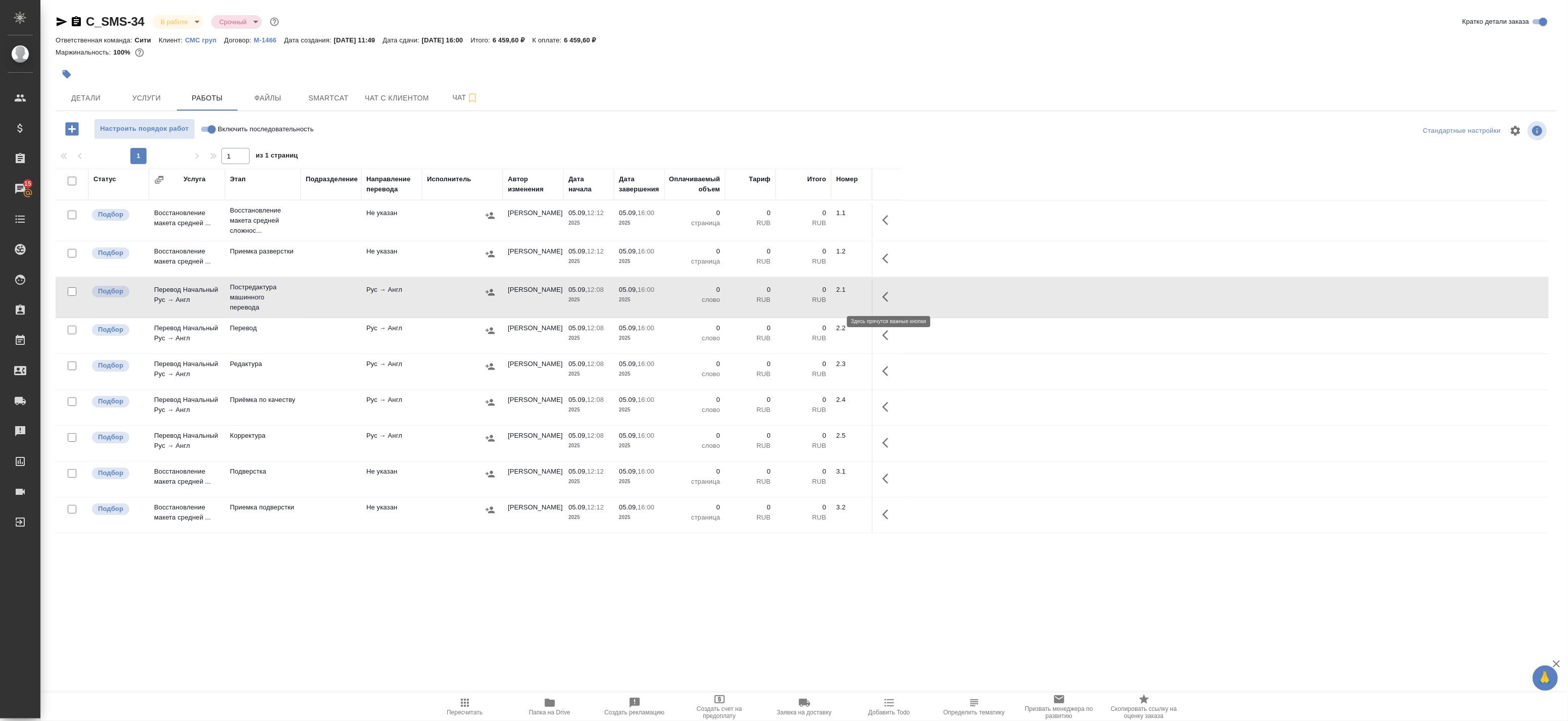
click at [887, 296] on icon "button" at bounding box center [888, 297] width 12 height 12
click at [883, 219] on icon "button" at bounding box center [888, 220] width 12 height 12
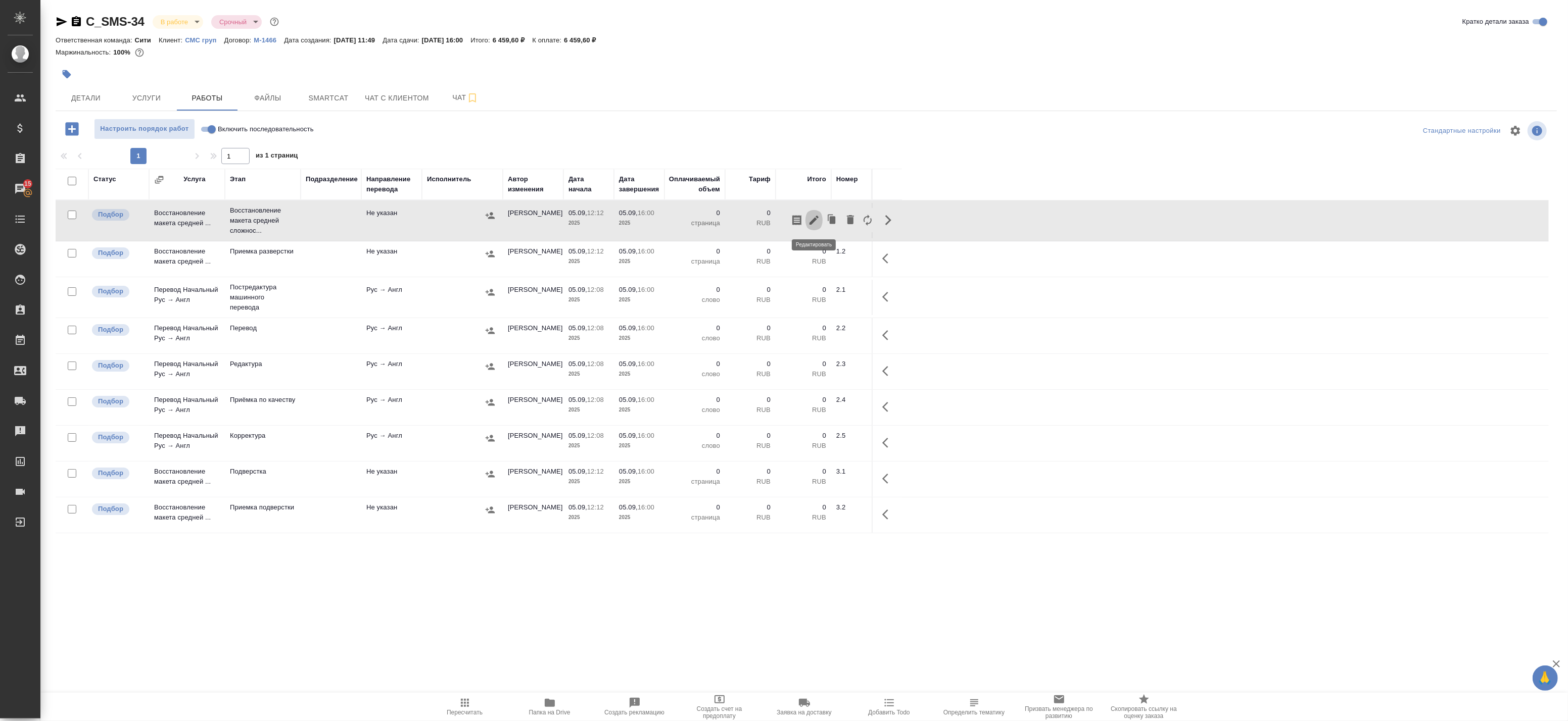
click at [818, 217] on icon "button" at bounding box center [813, 220] width 9 height 9
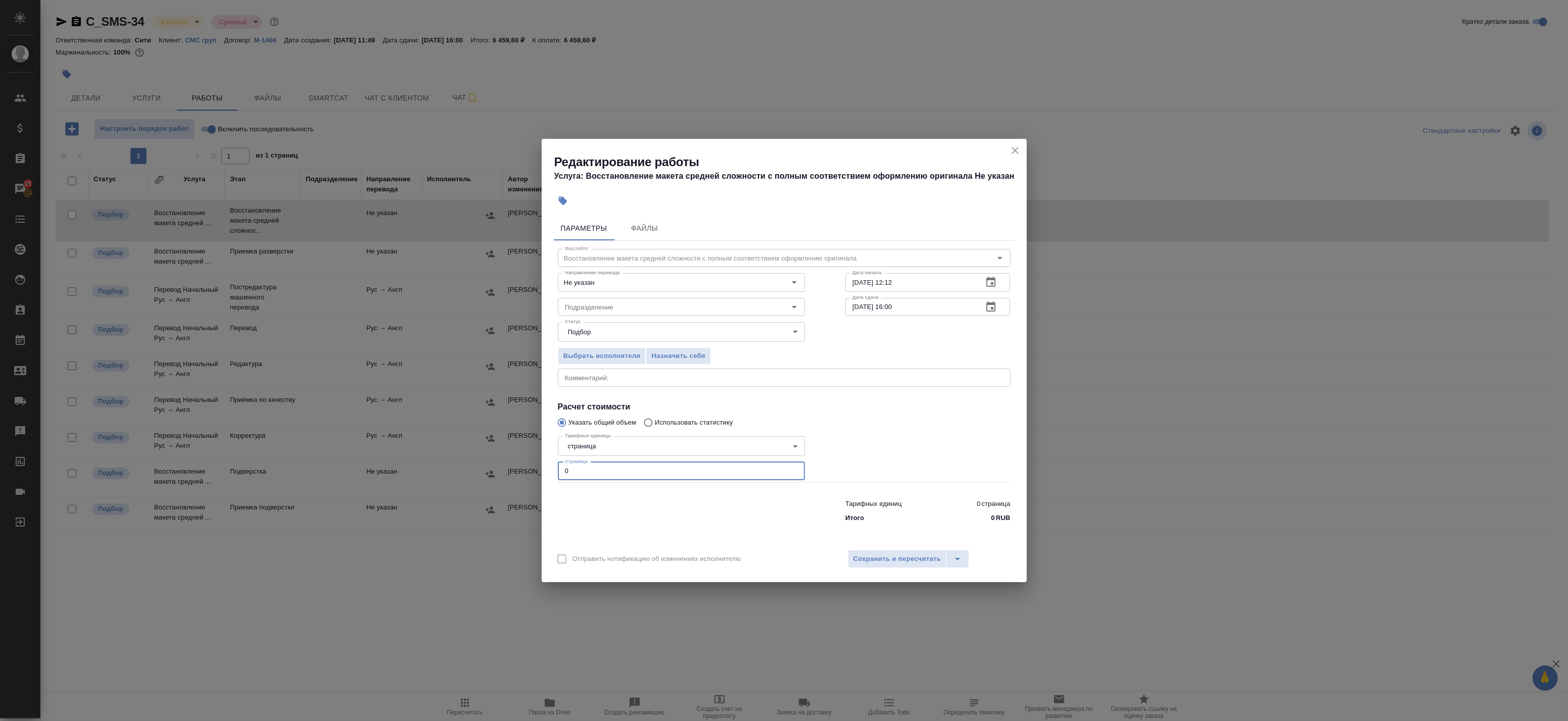
drag, startPoint x: 522, startPoint y: 465, endPoint x: 446, endPoint y: 455, distance: 76.7
click at [457, 456] on div "Редактирование работы Услуга: Восстановление макета средней сложности с полным …" at bounding box center [784, 360] width 1568 height 721
type input "7"
click at [997, 283] on icon "button" at bounding box center [991, 283] width 12 height 12
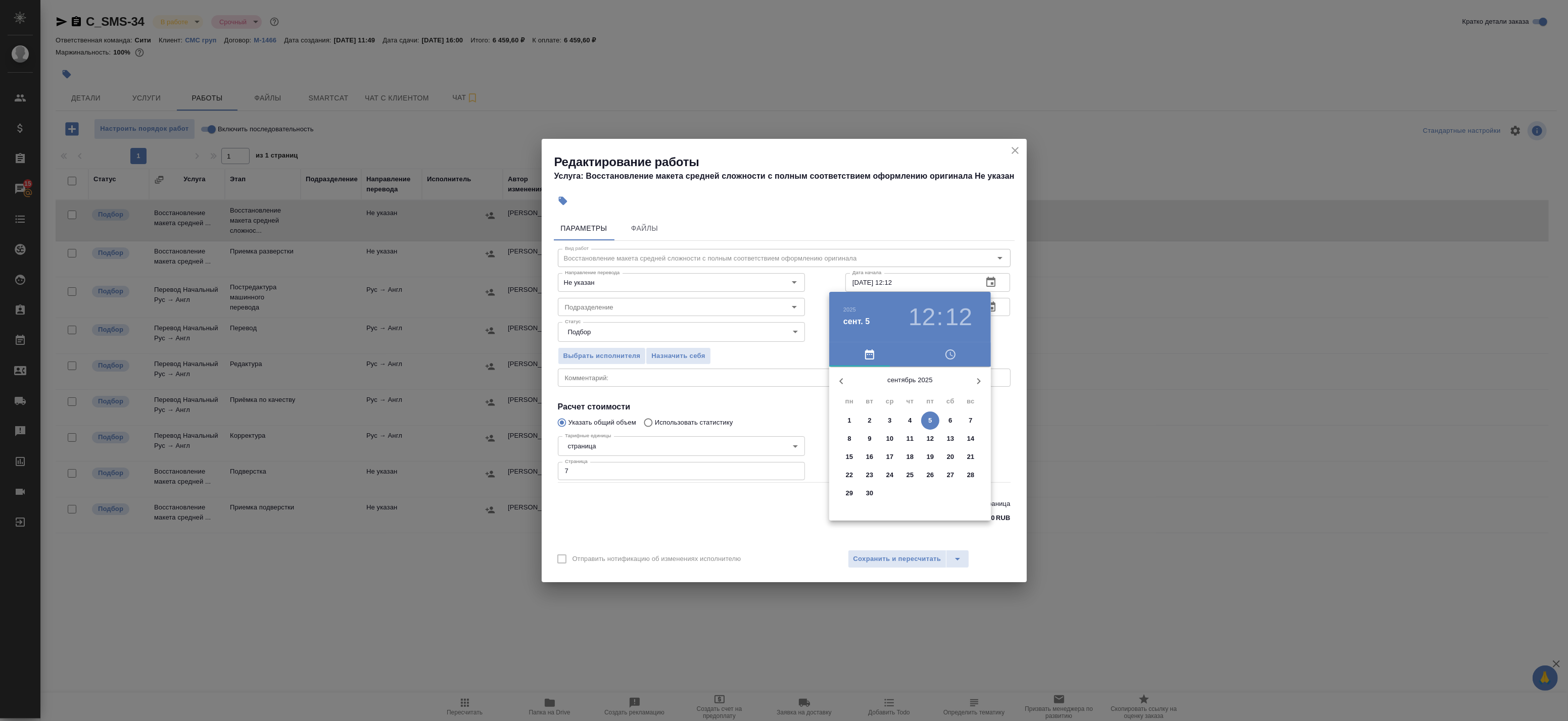
click at [926, 316] on h3 "12" at bounding box center [922, 317] width 27 height 28
click at [952, 321] on h3 "12" at bounding box center [959, 317] width 27 height 28
click at [914, 491] on div at bounding box center [910, 446] width 132 height 132
click at [913, 495] on div at bounding box center [910, 446] width 132 height 132
click at [912, 498] on div at bounding box center [910, 446] width 132 height 132
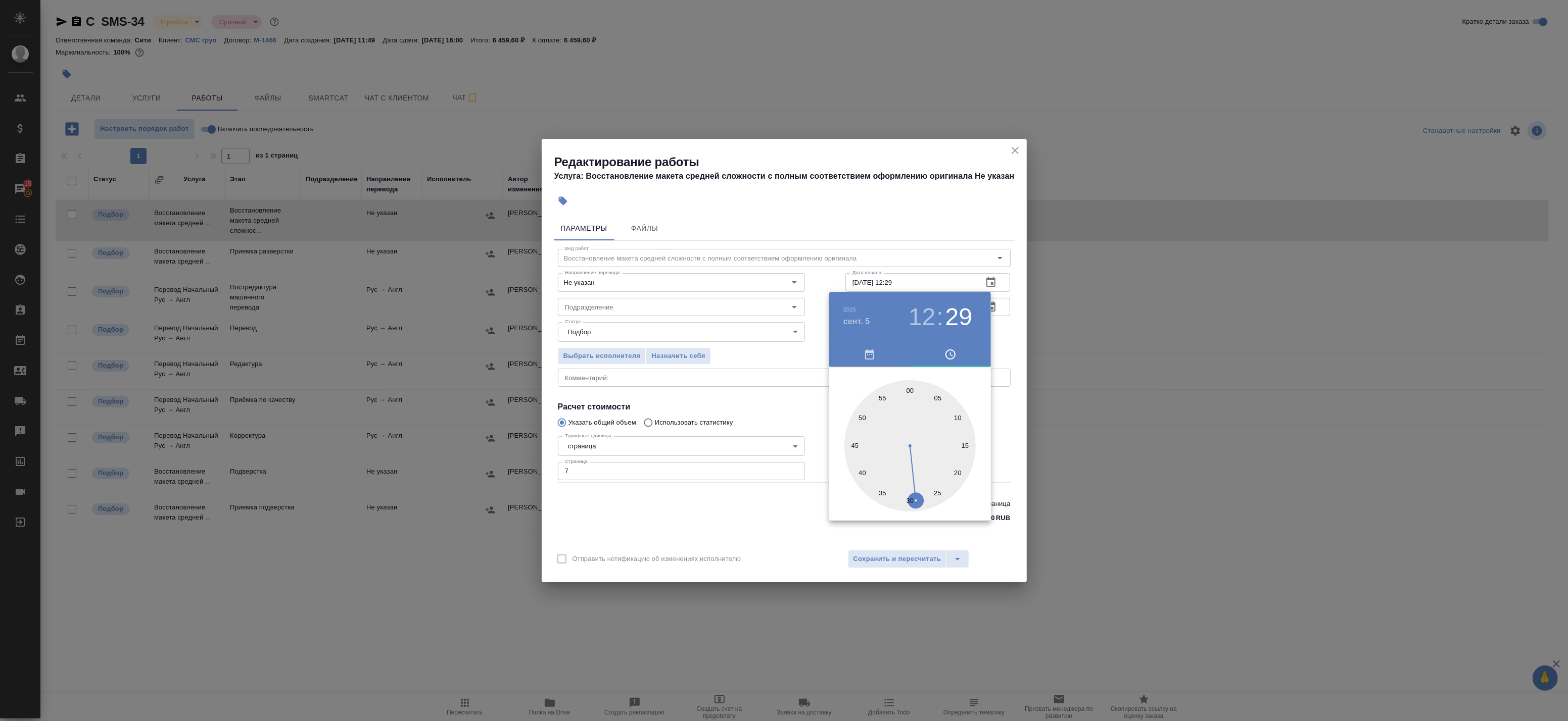
type input "05.09.2025 12:30"
click at [1011, 331] on div at bounding box center [784, 360] width 1568 height 721
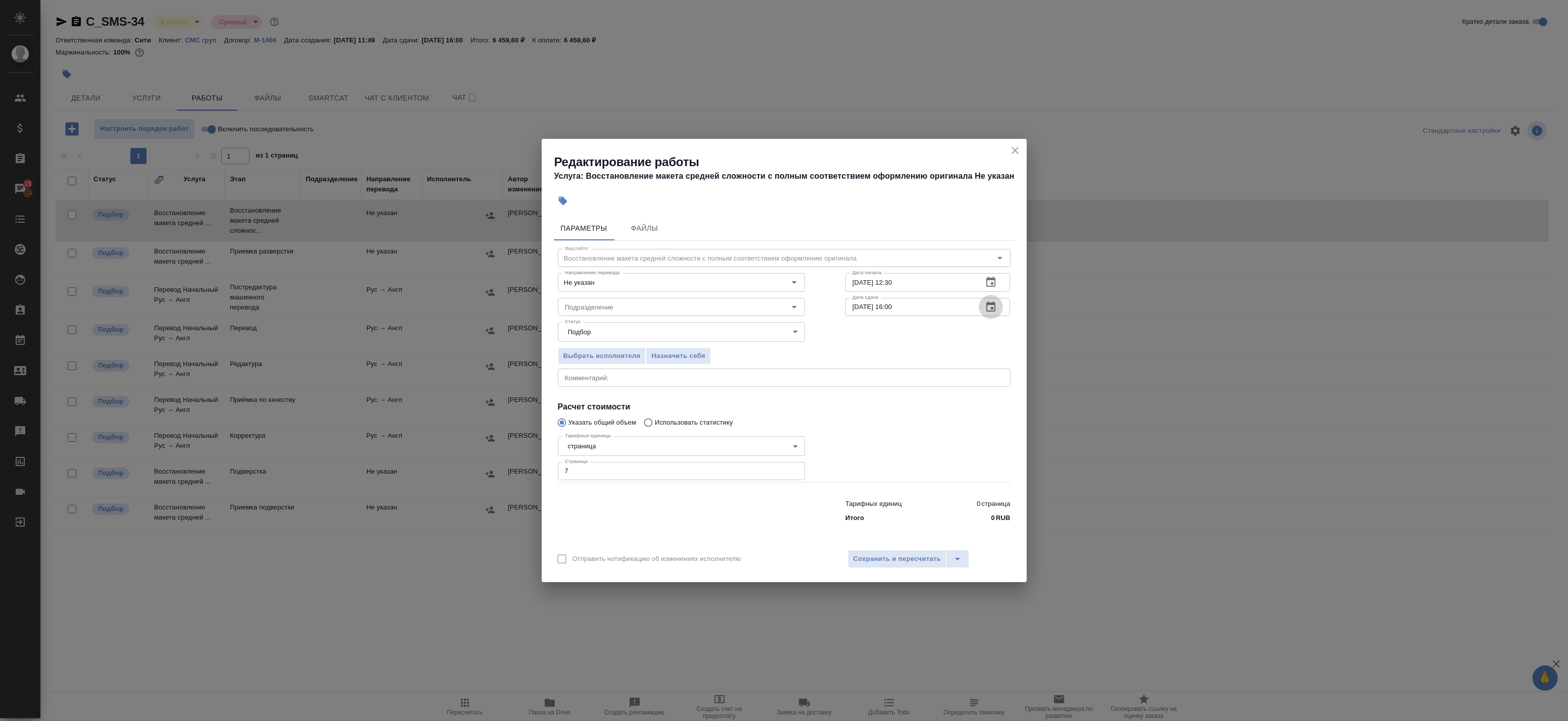
click at [996, 301] on icon "button" at bounding box center [991, 308] width 12 height 12
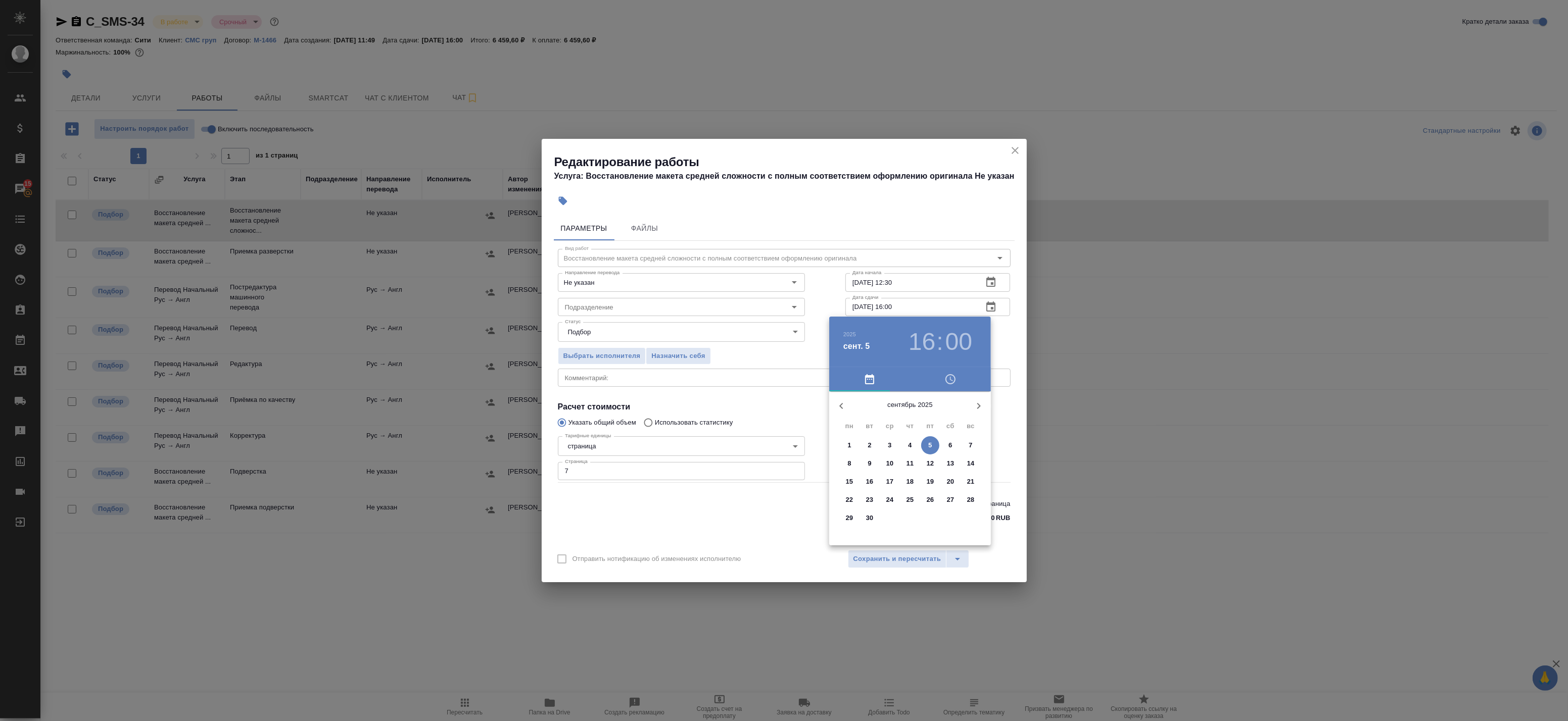
click at [928, 339] on h3 "16" at bounding box center [922, 341] width 27 height 28
click at [941, 452] on div at bounding box center [910, 471] width 132 height 132
type input "05.09.2025 14:00"
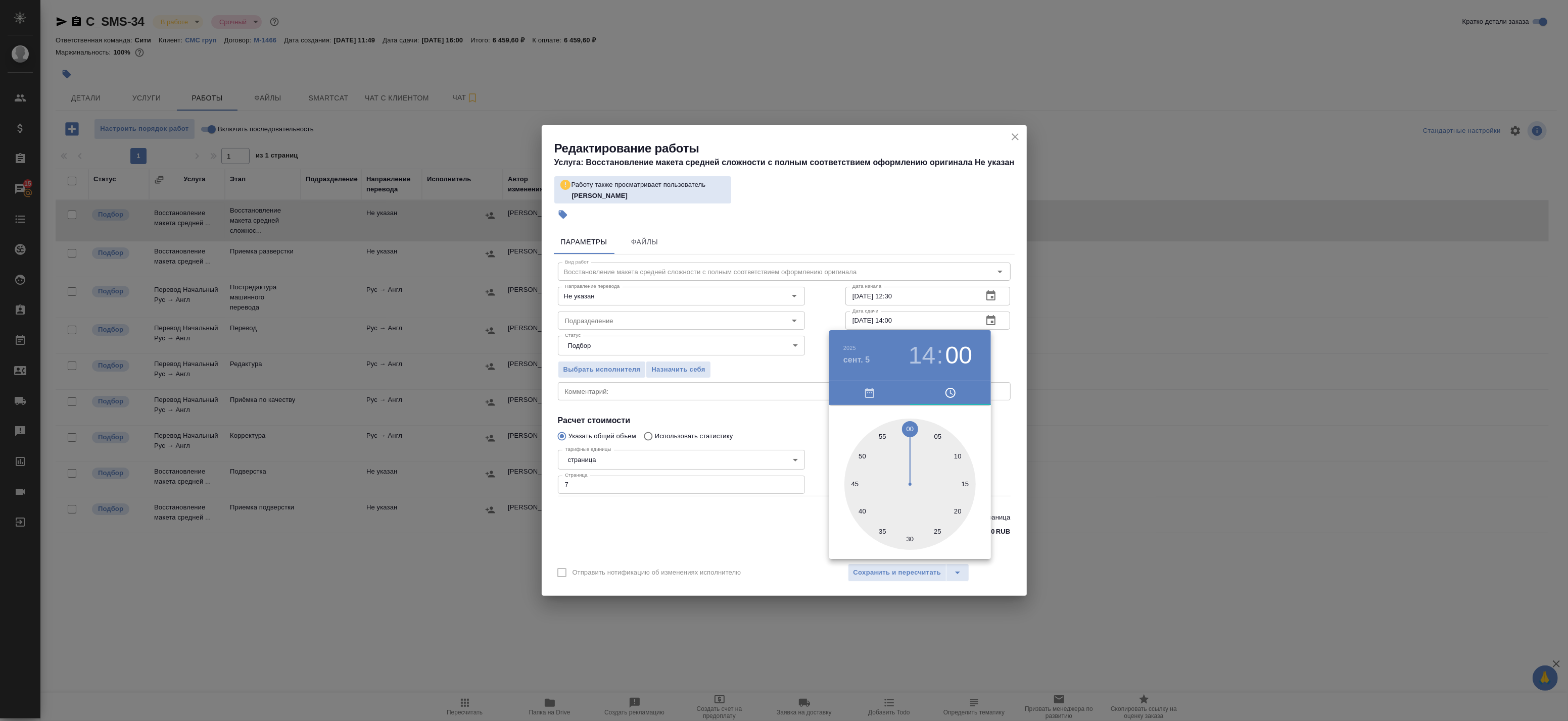
click at [912, 426] on div at bounding box center [910, 485] width 132 height 132
click at [992, 344] on div at bounding box center [784, 360] width 1568 height 721
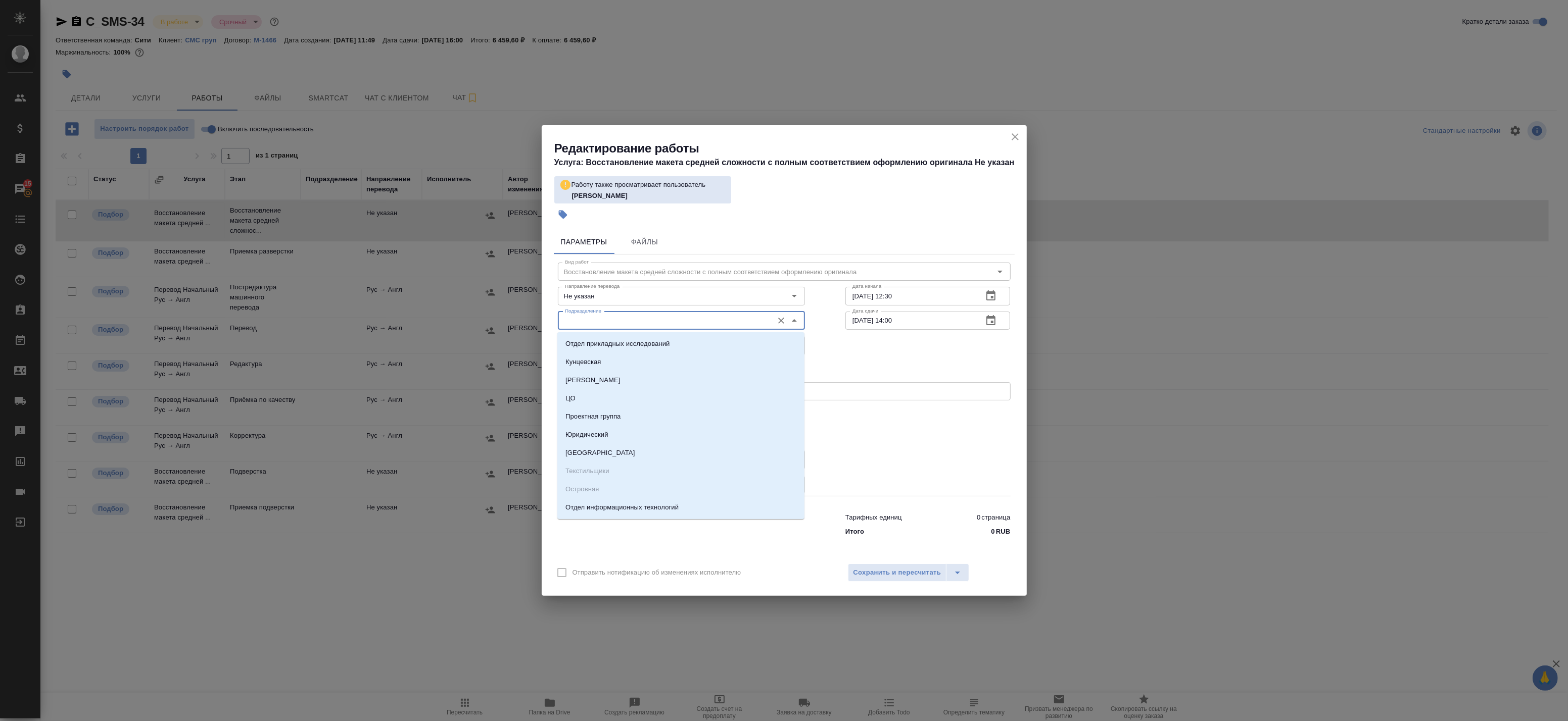
click at [625, 324] on input "Подразделение" at bounding box center [664, 321] width 207 height 12
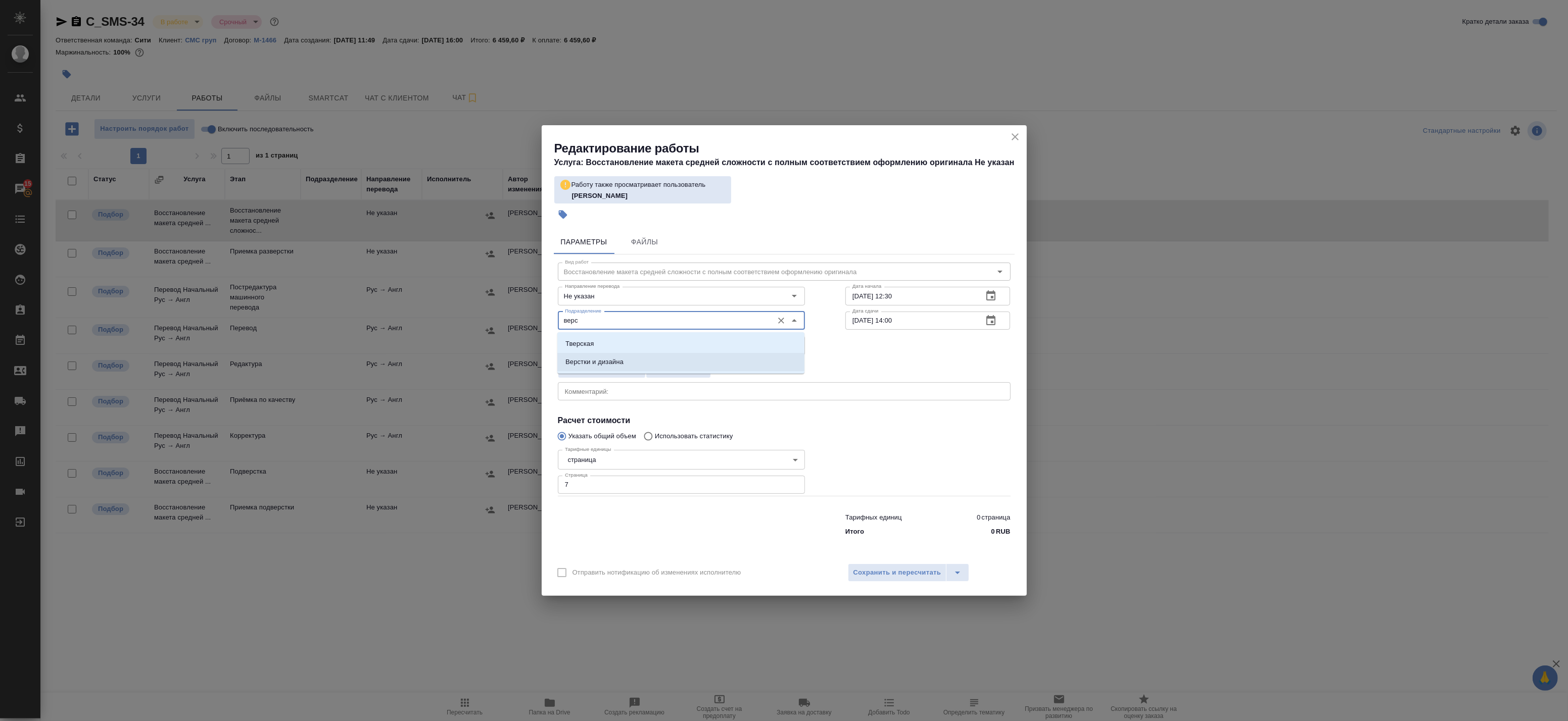
click at [632, 362] on li "Верстки и дизайна" at bounding box center [680, 362] width 247 height 18
type input "Верстки и дизайна"
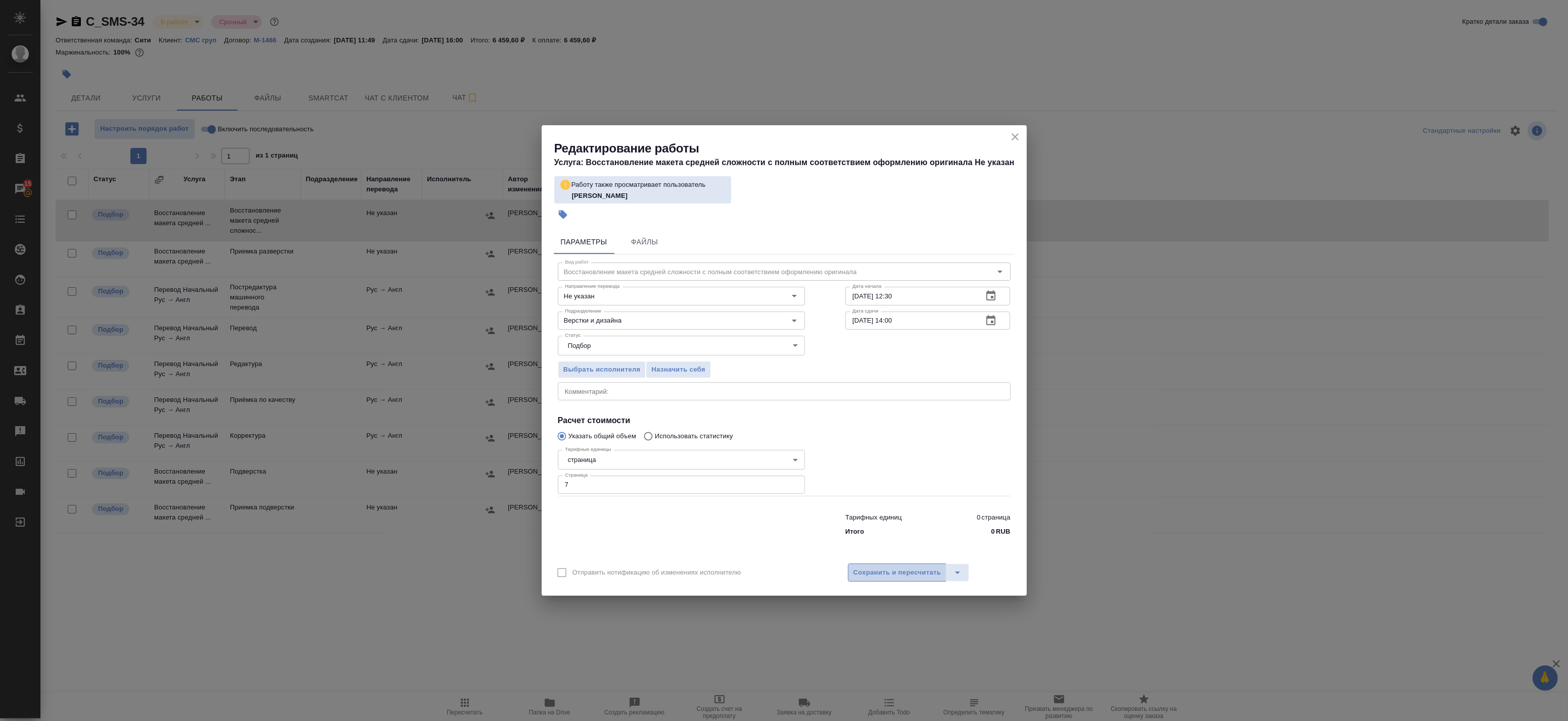
click at [923, 573] on span "Сохранить и пересчитать" at bounding box center [897, 573] width 88 height 12
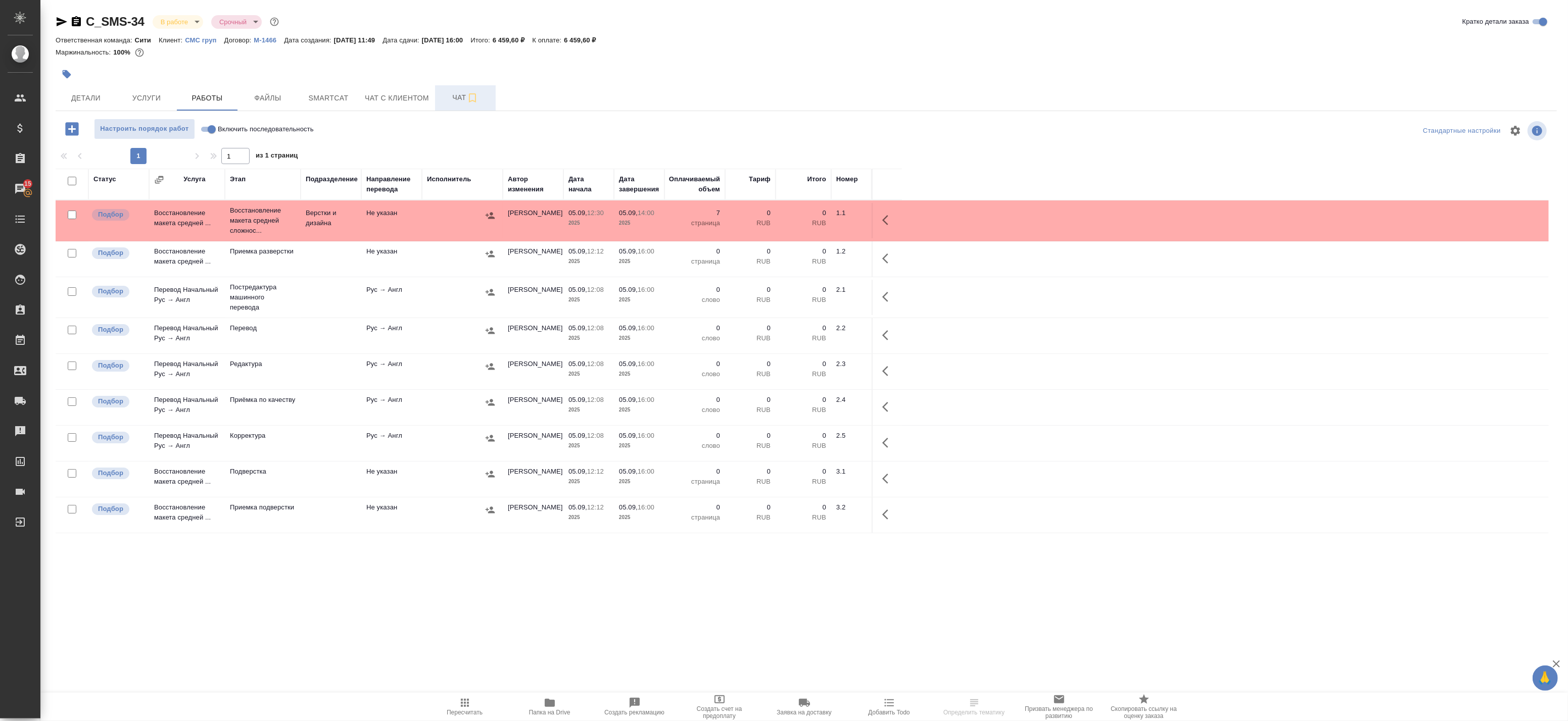
click at [452, 94] on span "Чат" at bounding box center [466, 98] width 49 height 12
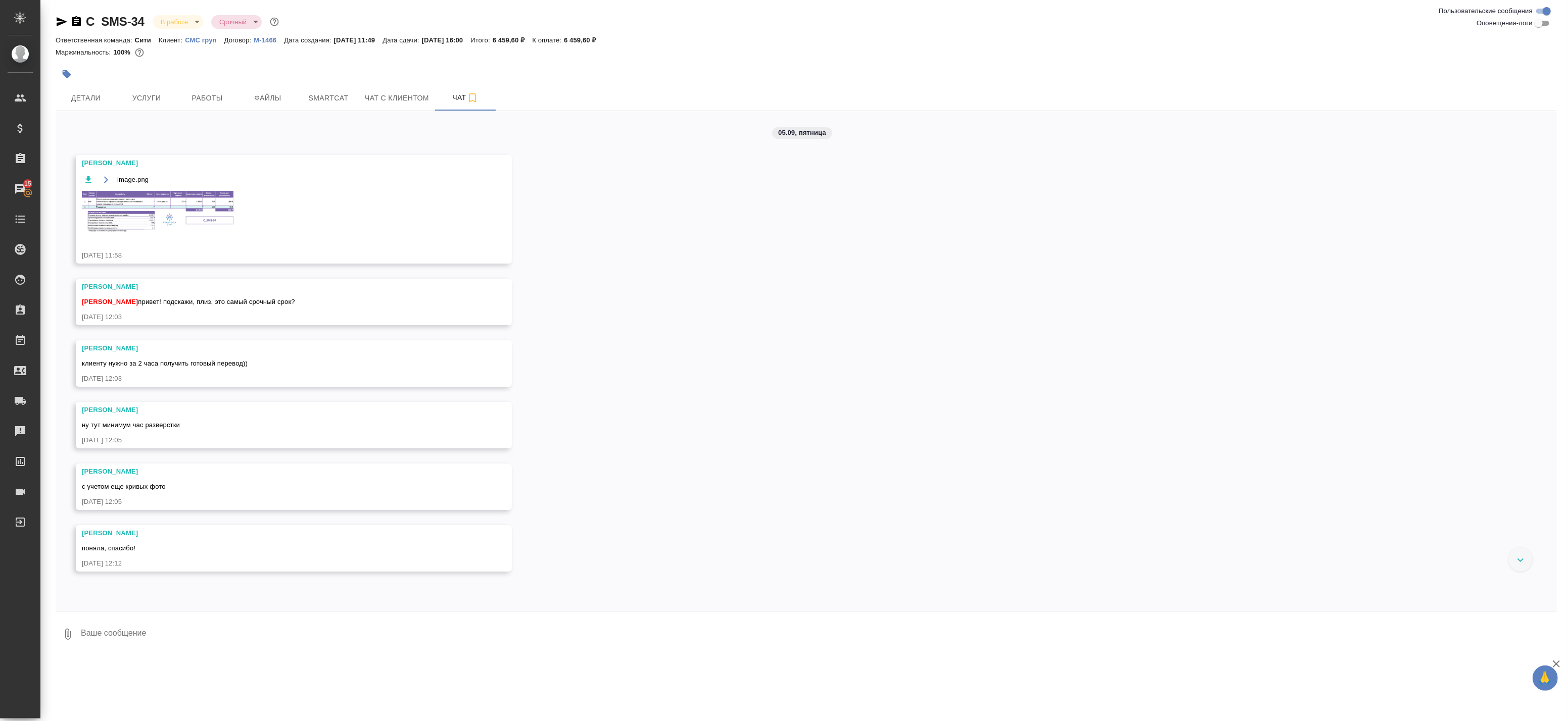
click at [147, 216] on img at bounding box center [157, 212] width 152 height 42
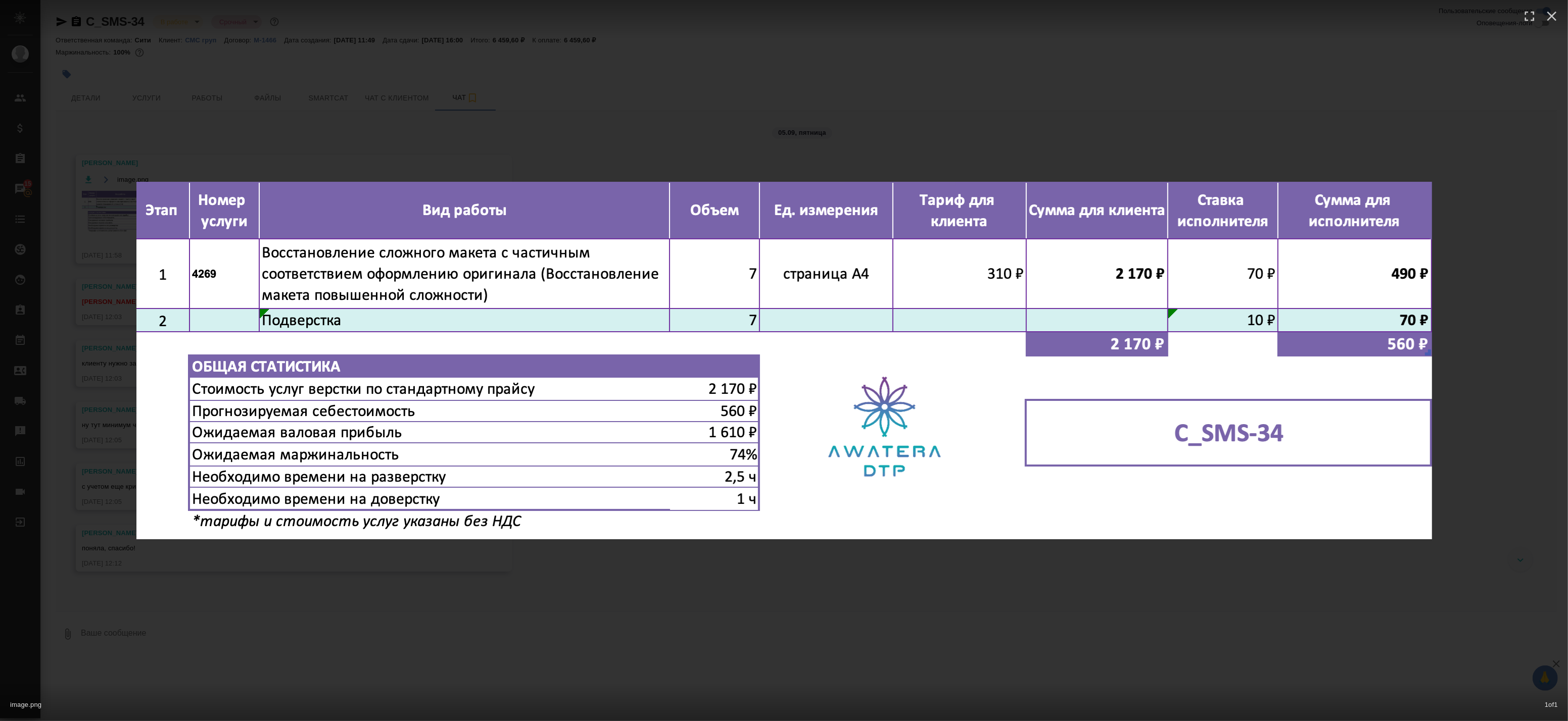
click at [249, 147] on div "image.png 1 of 1" at bounding box center [784, 360] width 1568 height 721
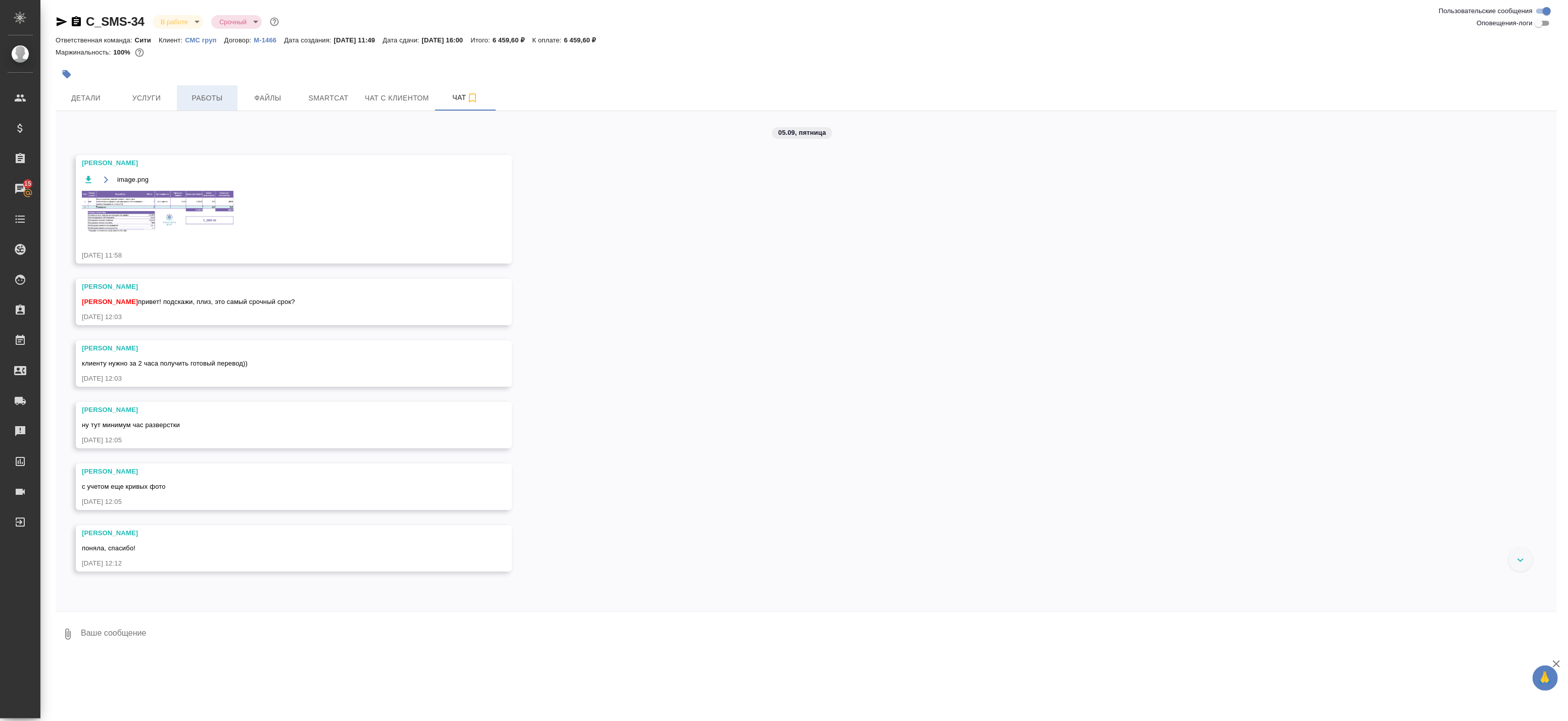
click at [215, 86] on div "C_SMS-34 В работе inProgress Срочный urgent Ответственная команда: Сити Клиент:…" at bounding box center [806, 329] width 1513 height 658
drag, startPoint x: 215, startPoint y: 86, endPoint x: 200, endPoint y: 106, distance: 25.0
click at [200, 106] on button "Работы" at bounding box center [207, 98] width 61 height 25
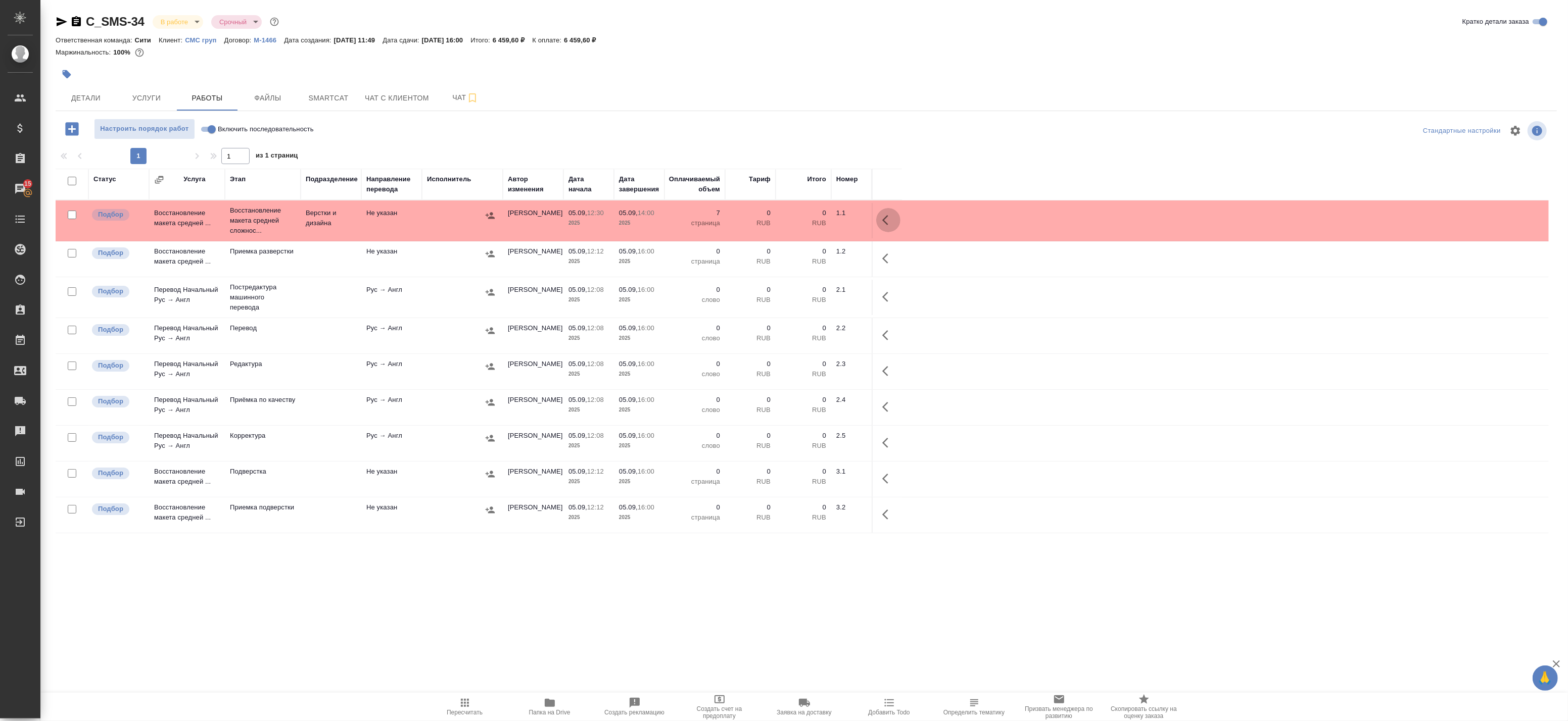
click at [886, 224] on icon "button" at bounding box center [885, 220] width 6 height 10
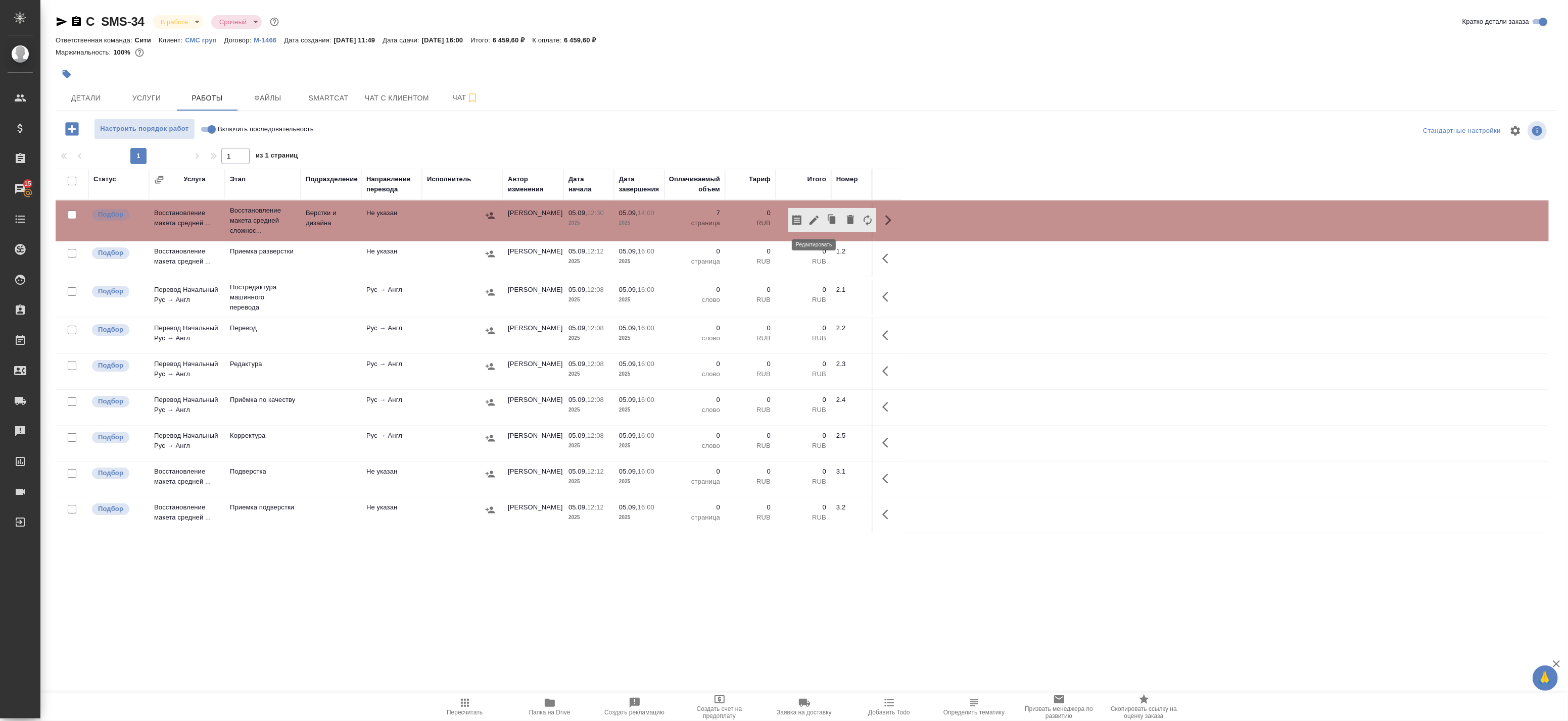
click at [801, 222] on icon "button" at bounding box center [797, 220] width 9 height 10
click at [810, 222] on icon "button" at bounding box center [814, 220] width 12 height 12
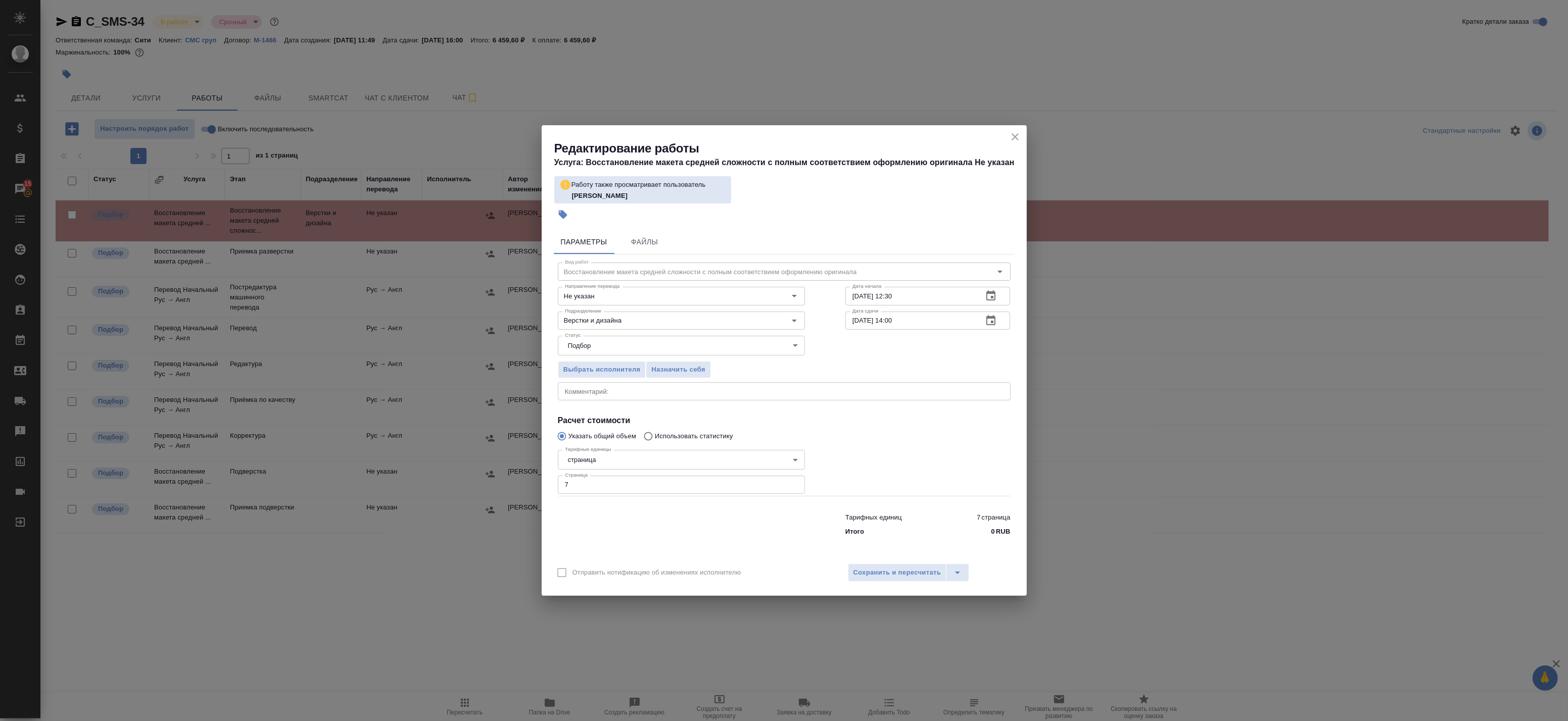
drag, startPoint x: 452, startPoint y: 342, endPoint x: 468, endPoint y: 418, distance: 77.7
click at [452, 342] on div "Редактирование работы Услуга: Восстановление макета средней сложности с полным …" at bounding box center [784, 360] width 1568 height 721
drag, startPoint x: 419, startPoint y: 422, endPoint x: 696, endPoint y: 294, distance: 305.1
click at [420, 422] on div "Редактирование работы Услуга: Восстановление макета средней сложности с полным …" at bounding box center [784, 360] width 1568 height 721
click at [1013, 142] on icon "close" at bounding box center [1015, 137] width 12 height 12
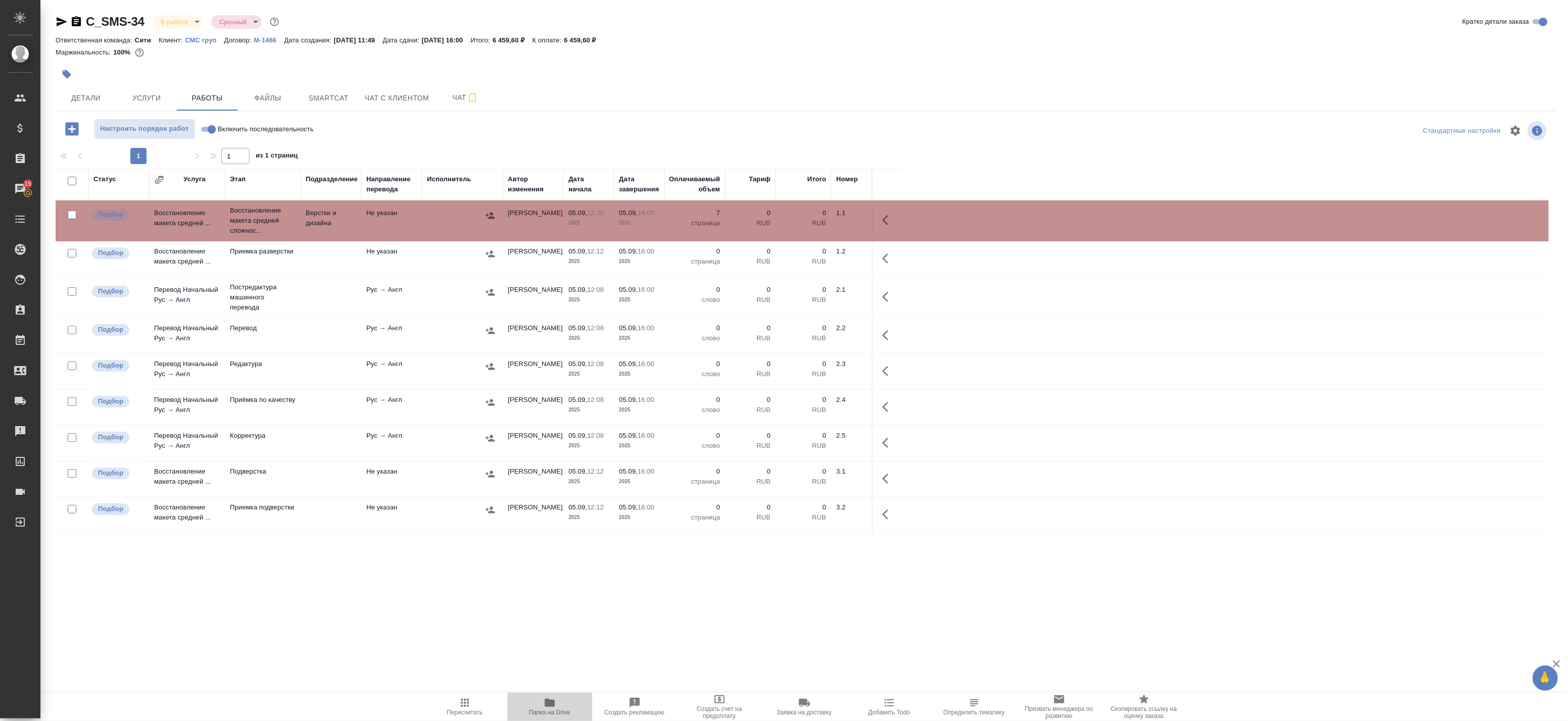
click at [547, 709] on span "Папка на Drive" at bounding box center [550, 713] width 42 height 7
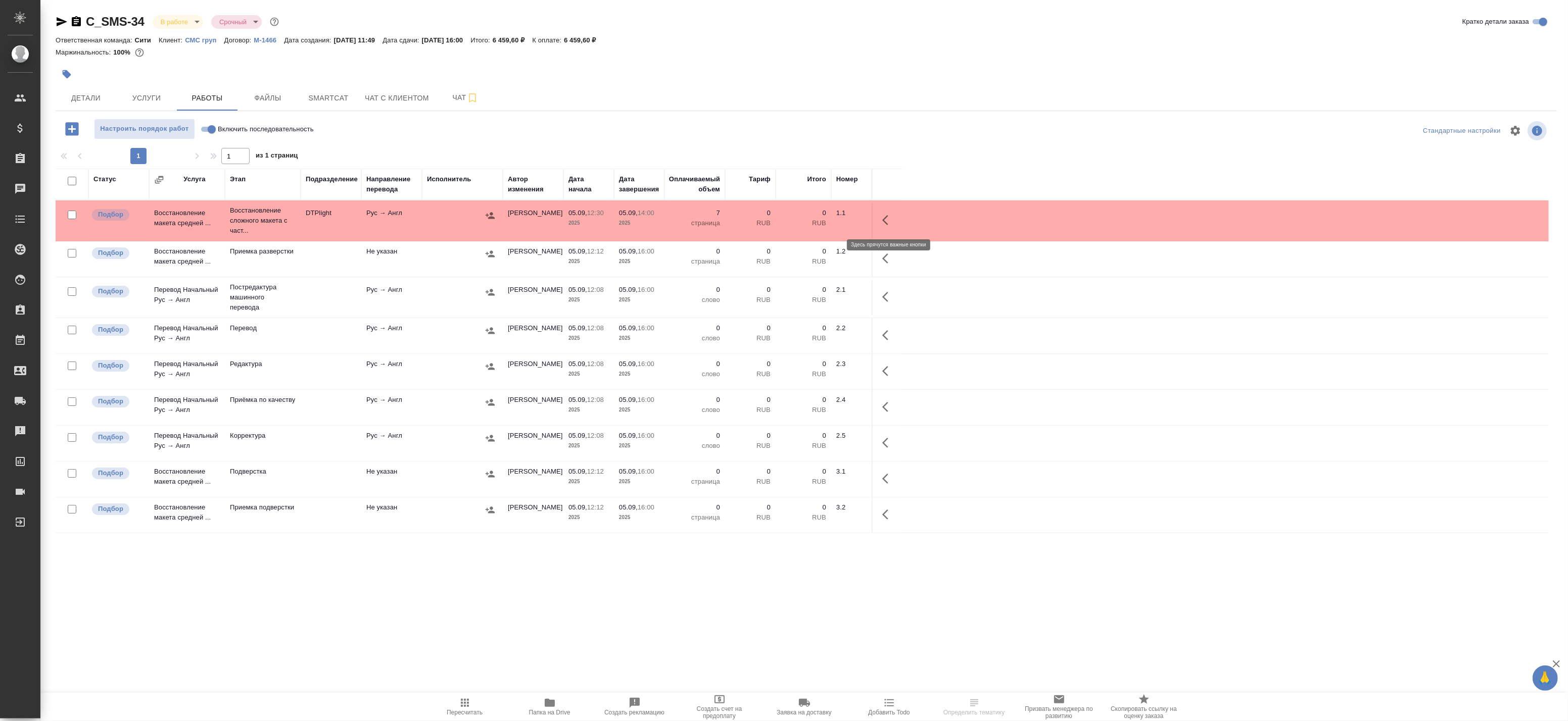
click at [884, 213] on button "button" at bounding box center [888, 220] width 24 height 24
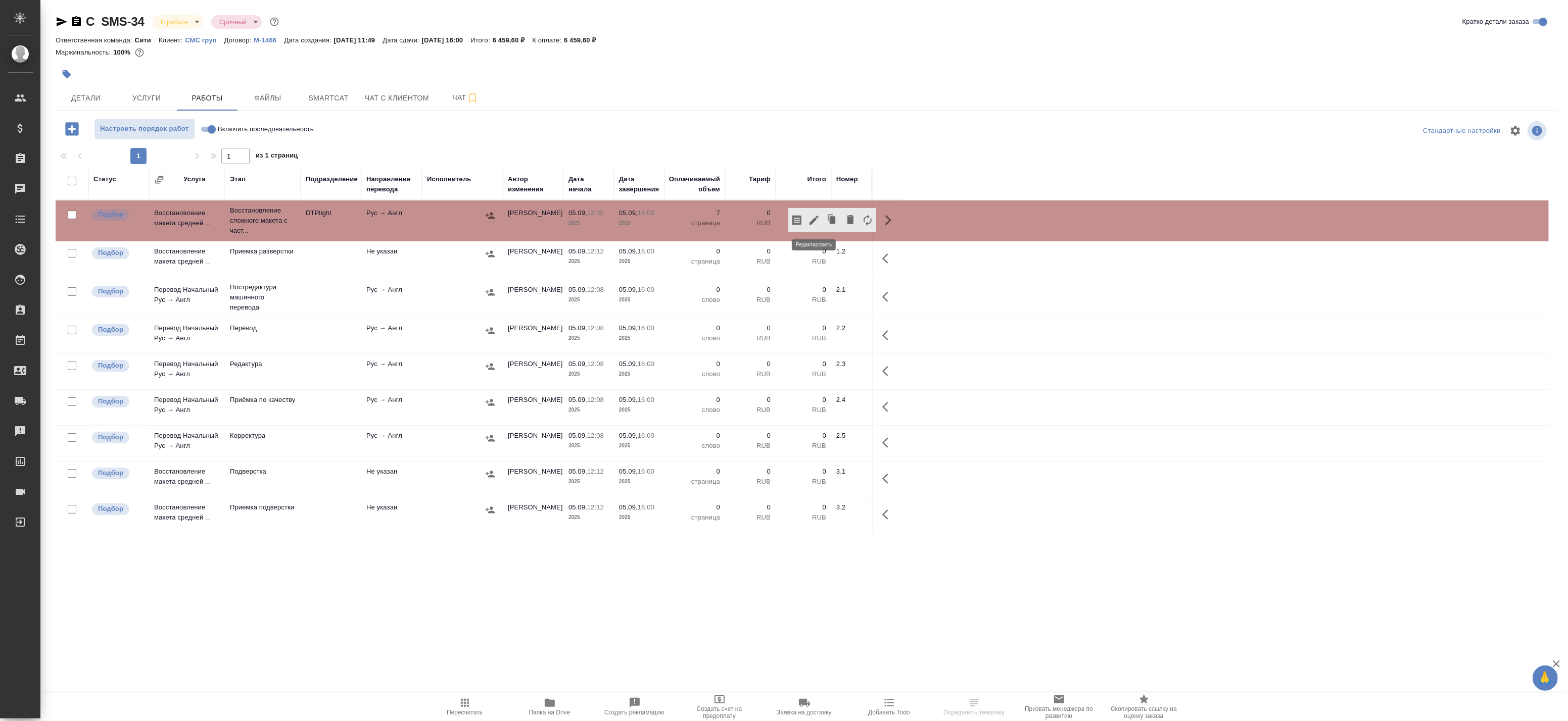
click at [816, 215] on icon "button" at bounding box center [814, 220] width 12 height 12
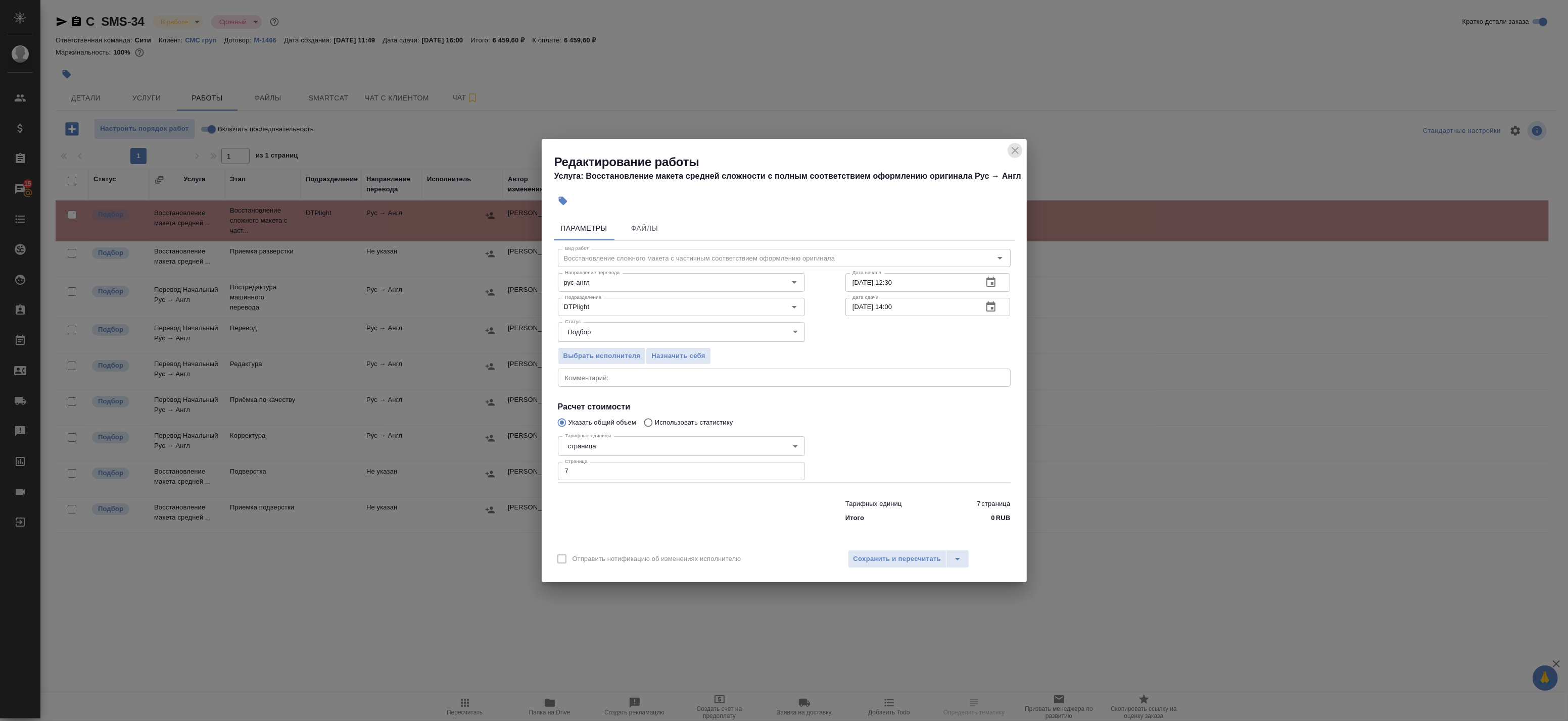
click at [1016, 147] on icon "close" at bounding box center [1015, 151] width 12 height 12
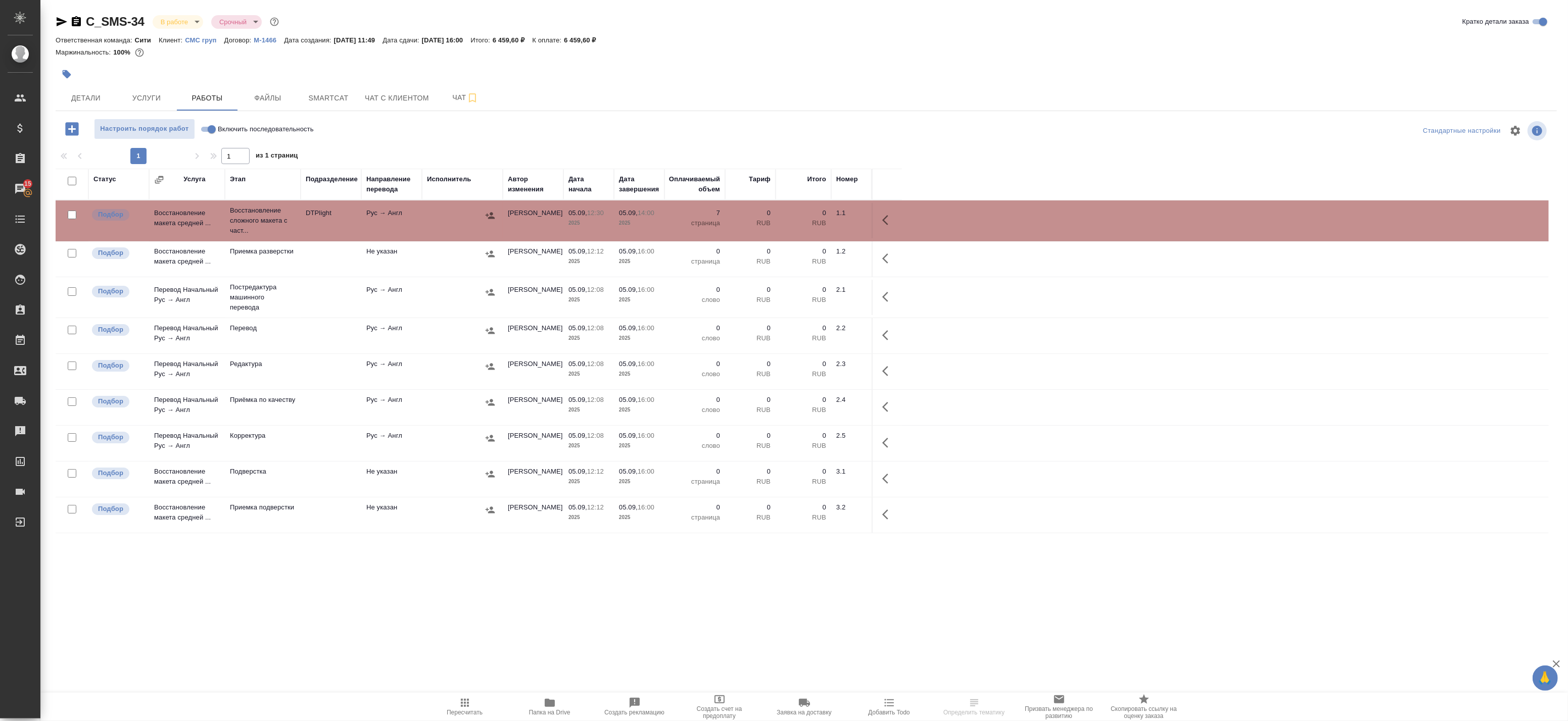
click at [883, 220] on icon "button" at bounding box center [885, 220] width 6 height 10
click at [819, 223] on icon "button" at bounding box center [814, 220] width 12 height 12
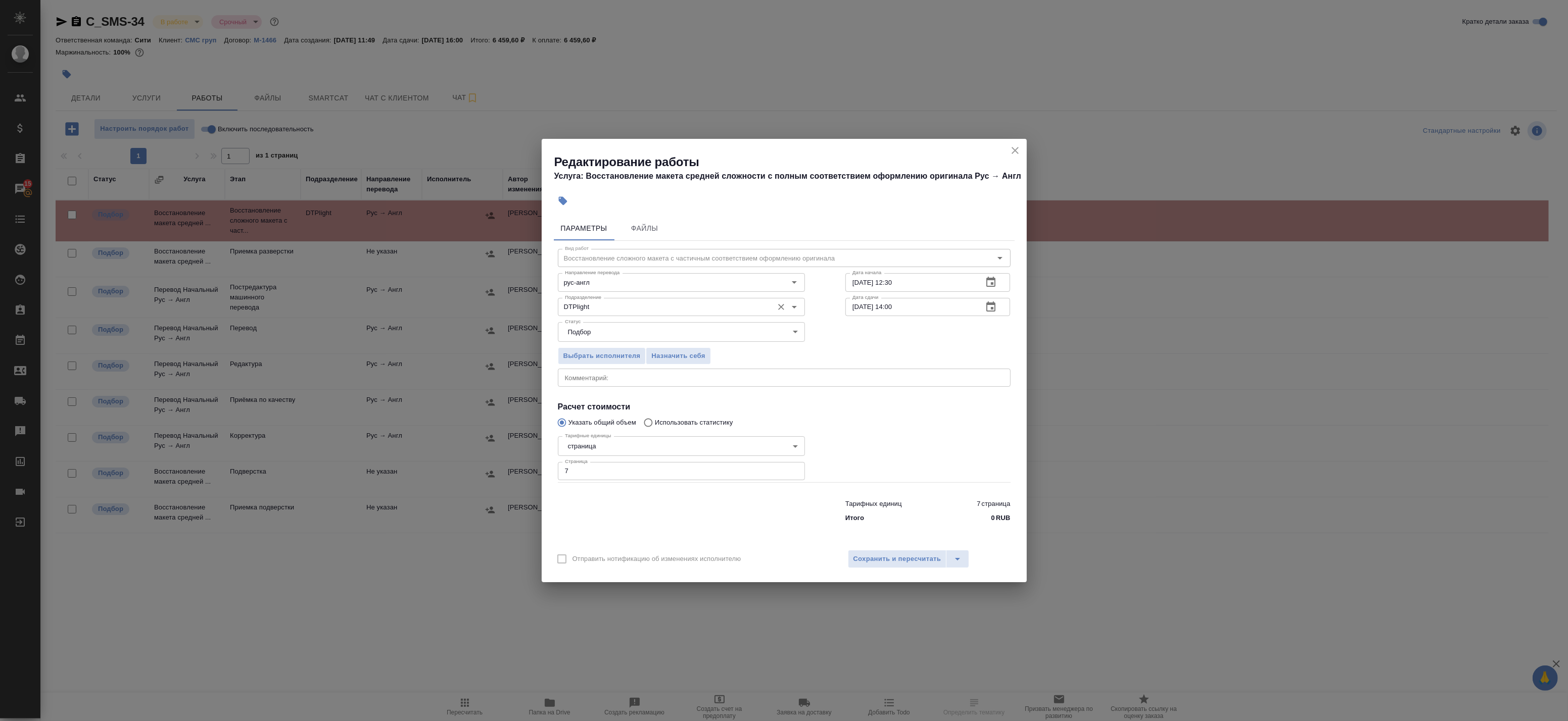
click at [680, 309] on input "DTPlight" at bounding box center [664, 308] width 207 height 12
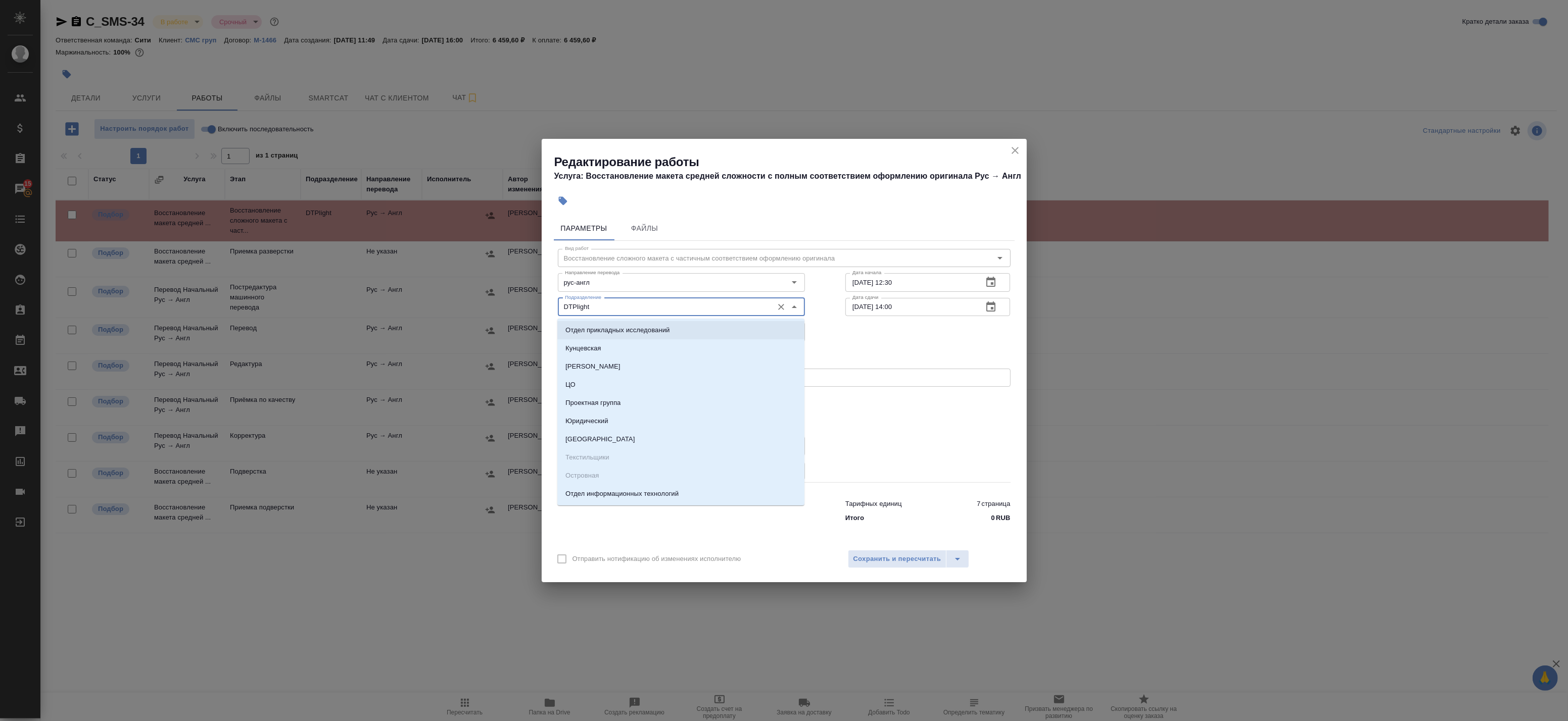
click at [706, 307] on input "DTPlight" at bounding box center [664, 308] width 207 height 12
click at [782, 311] on icon "Очистить" at bounding box center [781, 307] width 10 height 10
click at [840, 332] on div "Выбрать исполнителя Назначить себя" at bounding box center [784, 355] width 493 height 62
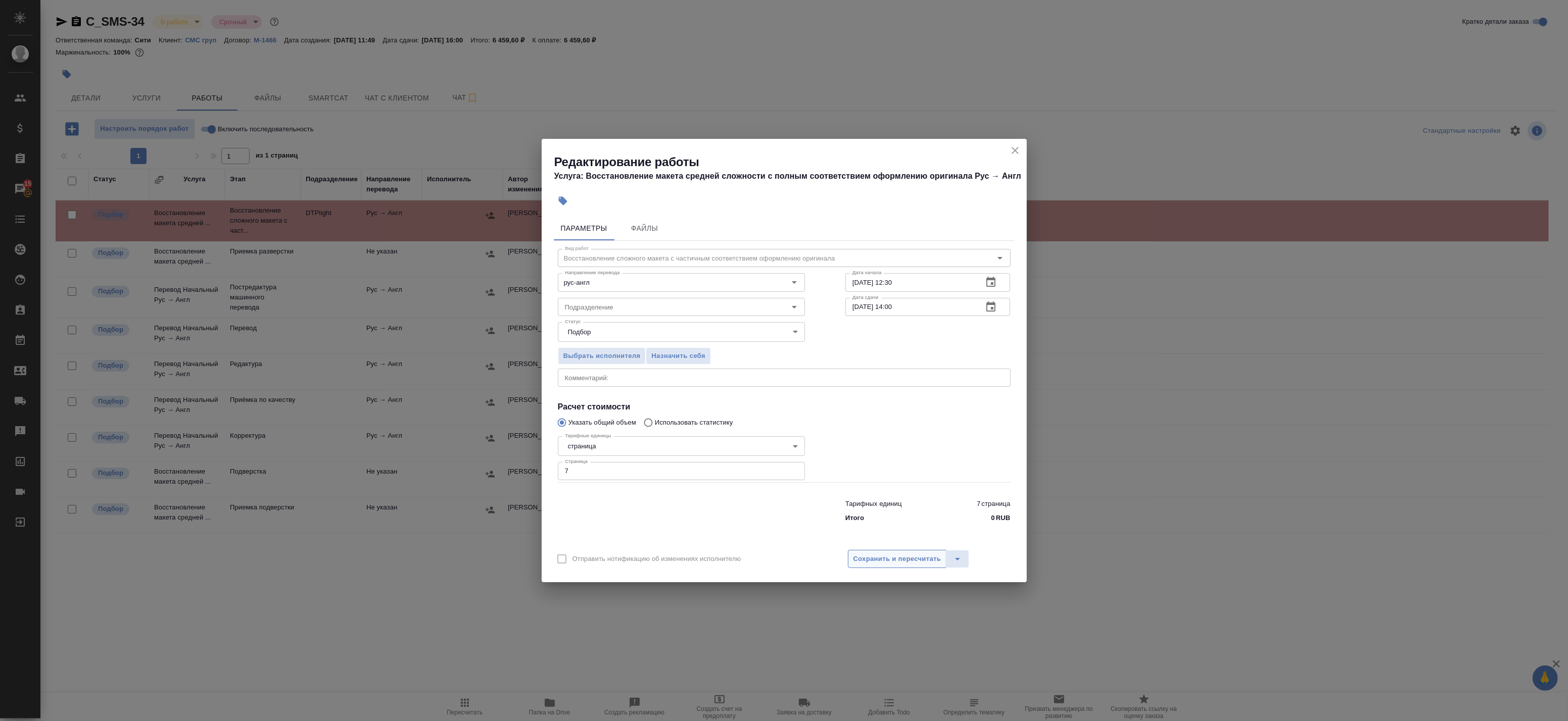
click at [888, 561] on span "Сохранить и пересчитать" at bounding box center [897, 559] width 88 height 12
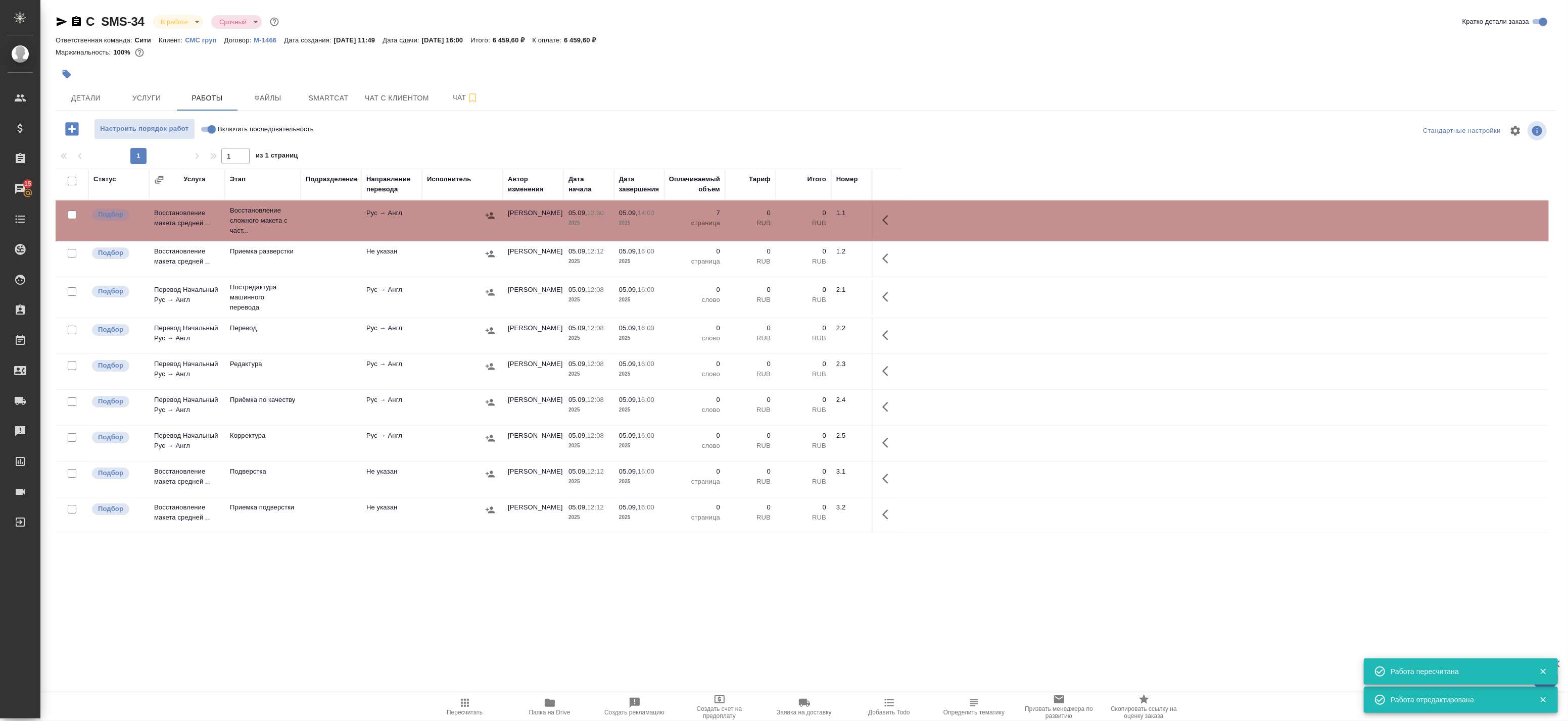
click at [62, 22] on icon "button" at bounding box center [62, 21] width 10 height 9
drag, startPoint x: 1057, startPoint y: 568, endPoint x: 1038, endPoint y: 562, distance: 19.9
click at [1057, 568] on div "Статус Услуга Этап Подразделение Направление перевода Исполнитель Автор изменен…" at bounding box center [802, 396] width 1493 height 454
click at [346, 94] on span "Smartcat" at bounding box center [328, 98] width 49 height 12
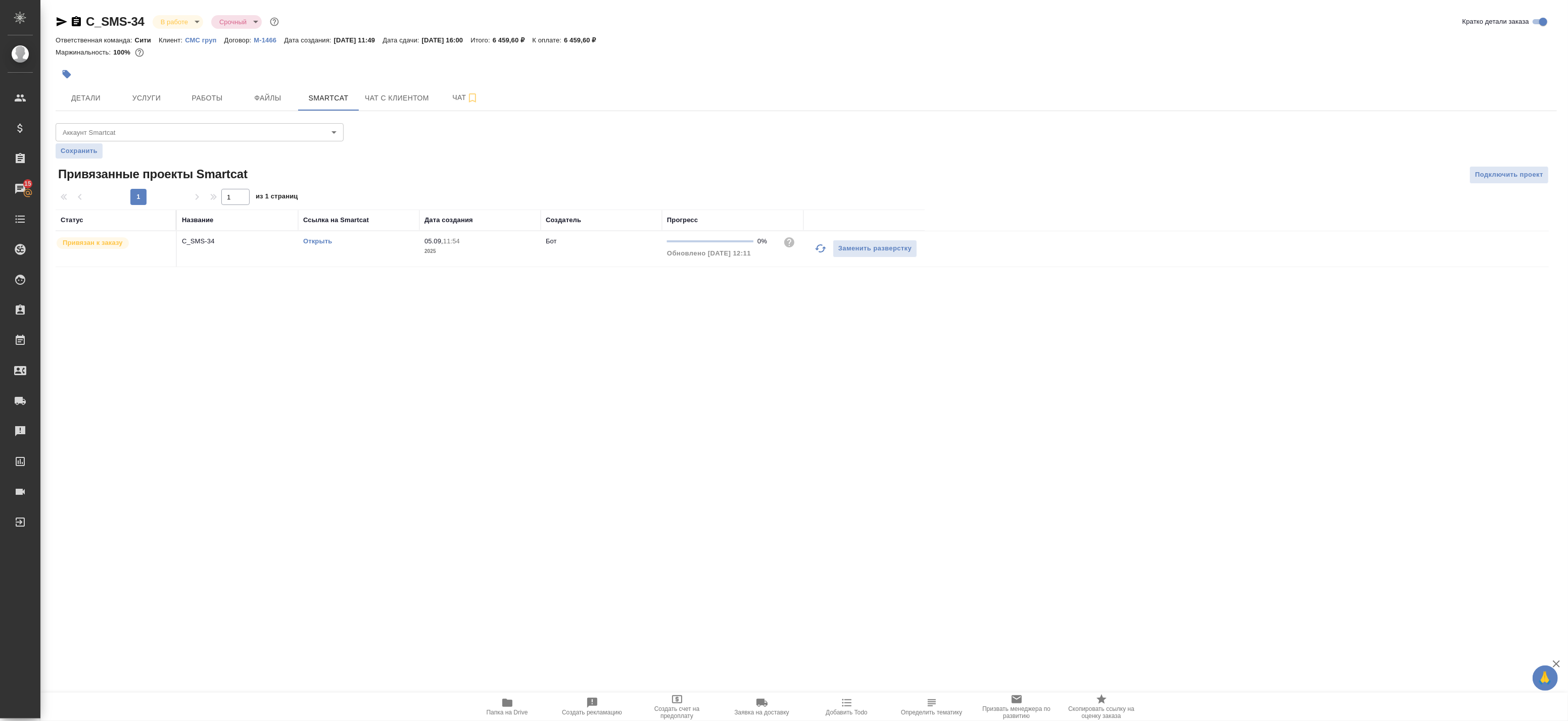
click at [310, 238] on link "Открыть" at bounding box center [318, 241] width 29 height 8
click at [192, 100] on span "Работы" at bounding box center [207, 98] width 49 height 12
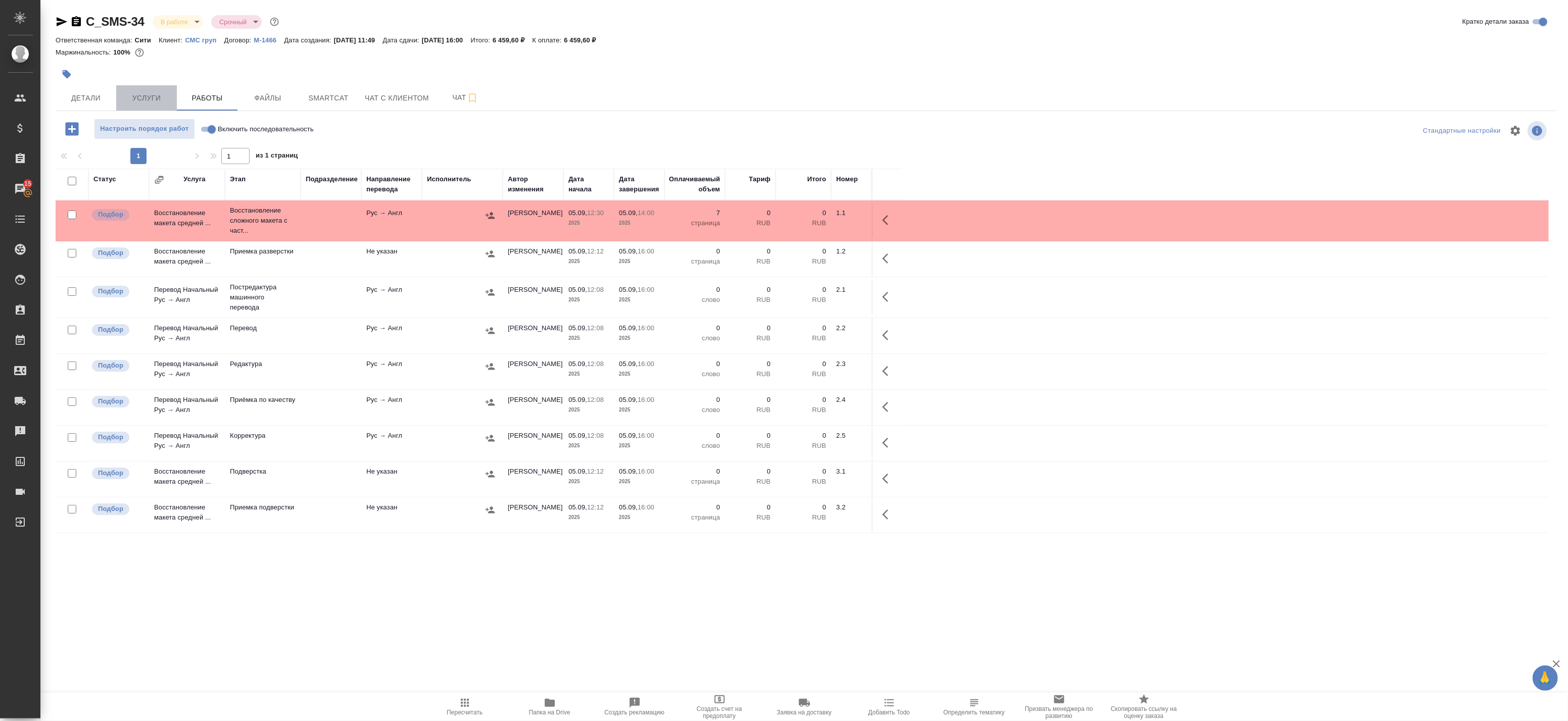
click at [152, 96] on span "Услуги" at bounding box center [146, 98] width 49 height 12
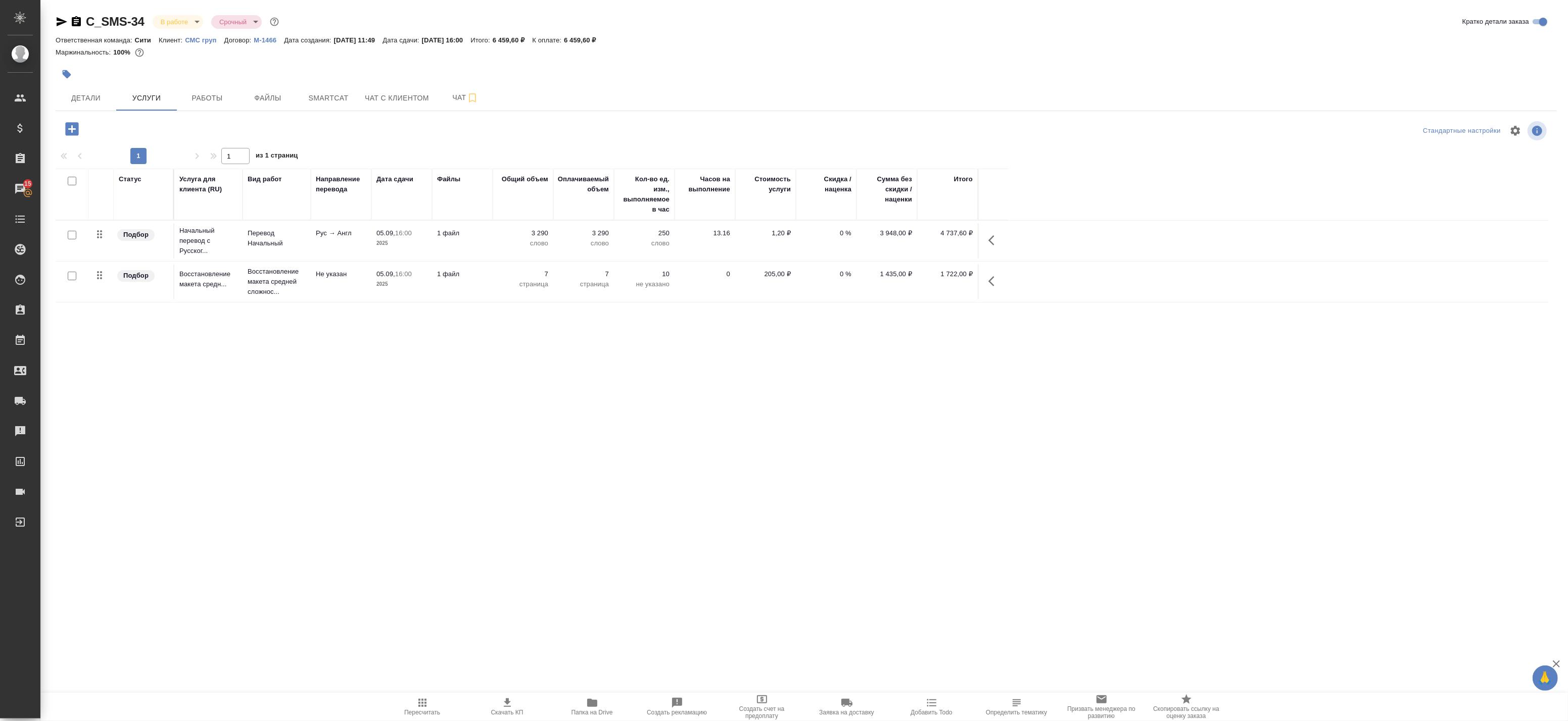
click at [72, 238] on input "checkbox" at bounding box center [72, 235] width 8 height 8
checkbox input "true"
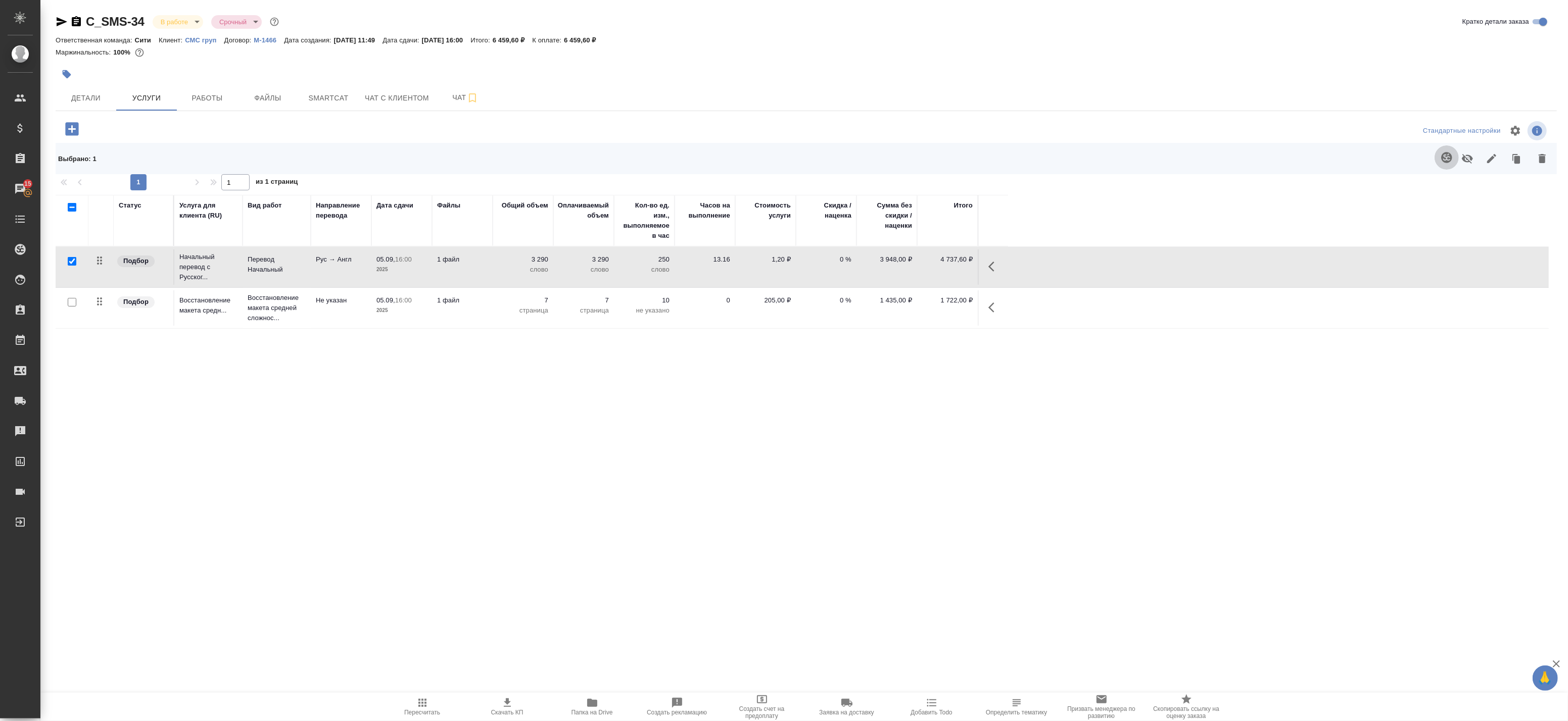
click at [1443, 159] on icon "button" at bounding box center [1446, 157] width 10 height 10
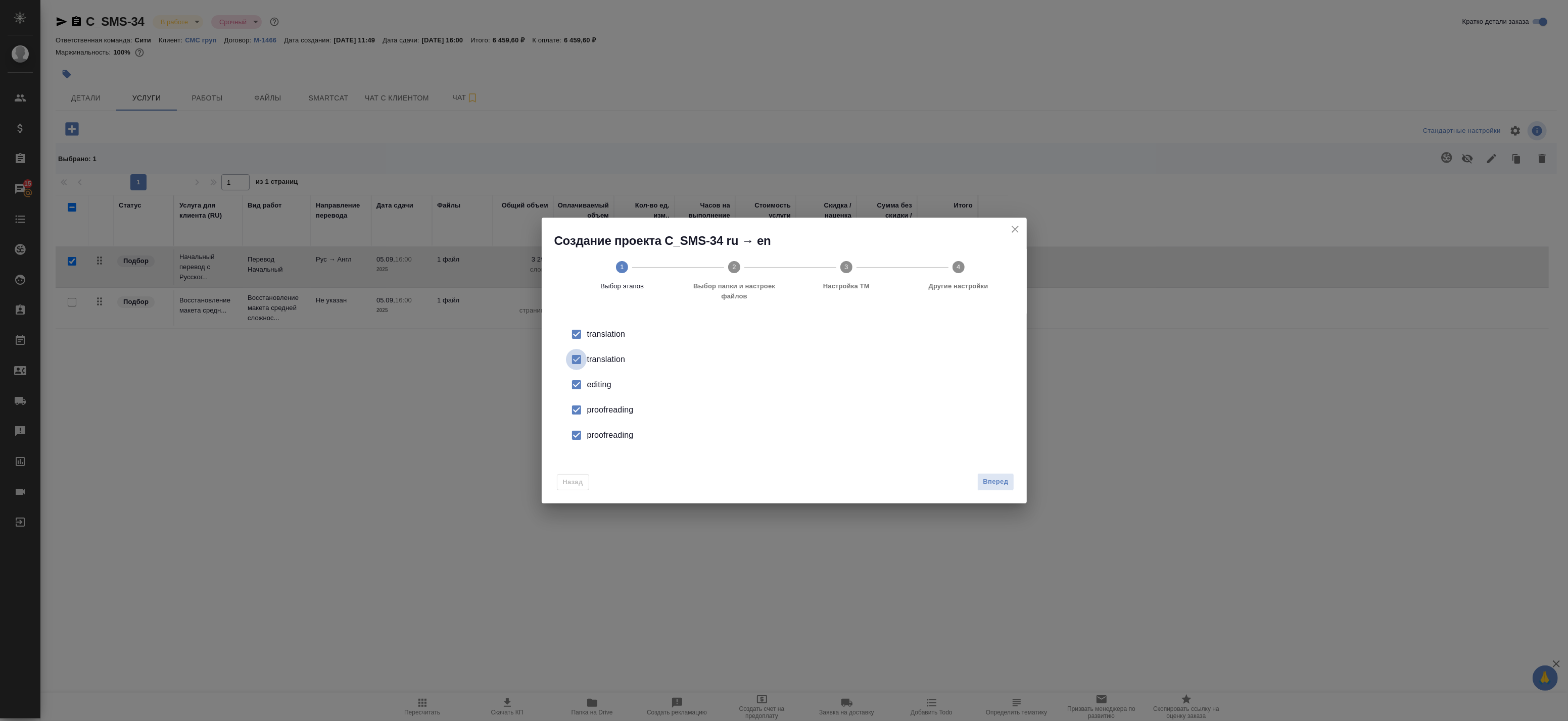
click at [581, 350] on input "checkbox" at bounding box center [576, 359] width 21 height 21
click at [585, 385] on input "checkbox" at bounding box center [576, 384] width 21 height 21
click at [594, 418] on li "proofreading" at bounding box center [784, 410] width 452 height 25
click at [594, 432] on div "proofreading" at bounding box center [795, 436] width 416 height 12
click at [983, 484] on button "Вперед" at bounding box center [996, 482] width 37 height 18
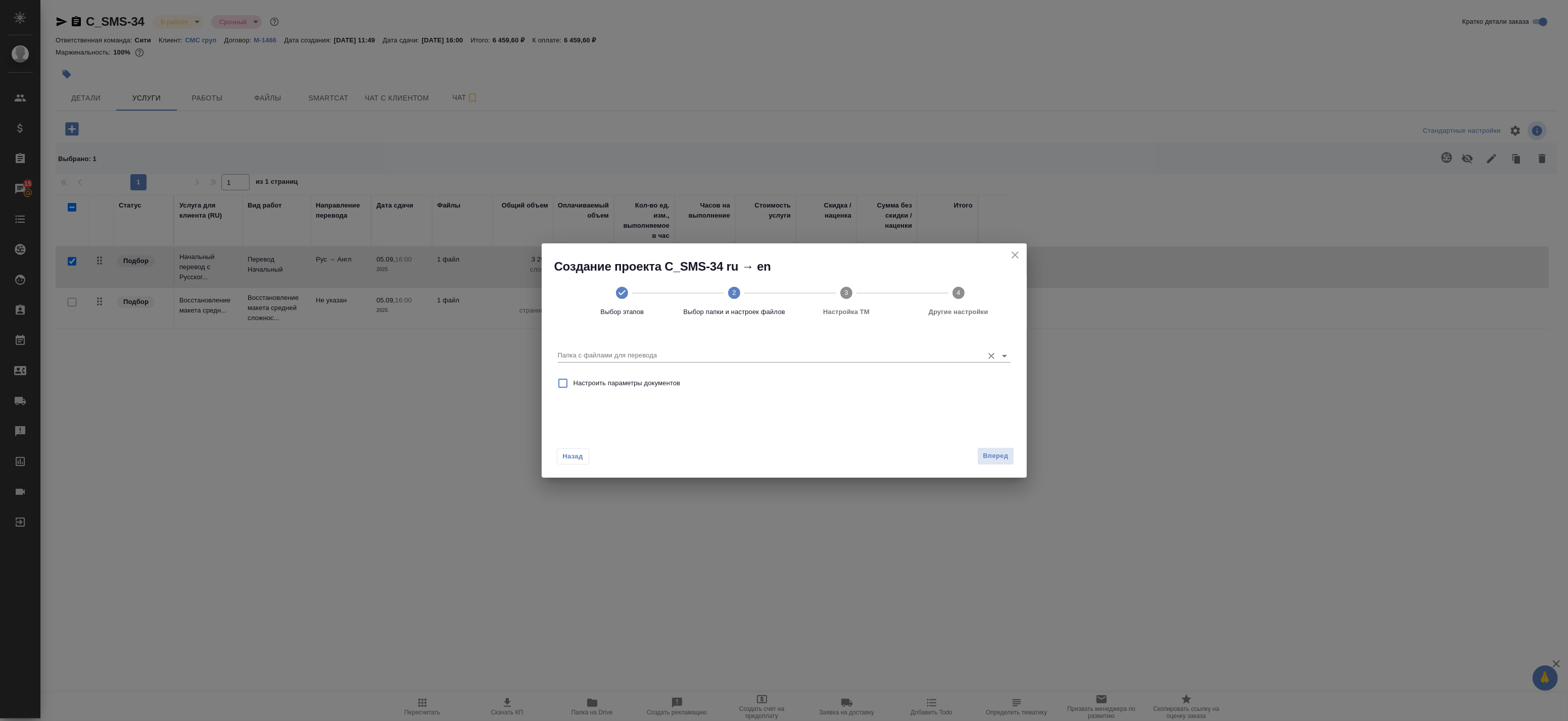
click at [664, 355] on input "Папка с файлами для перевода" at bounding box center [768, 356] width 421 height 12
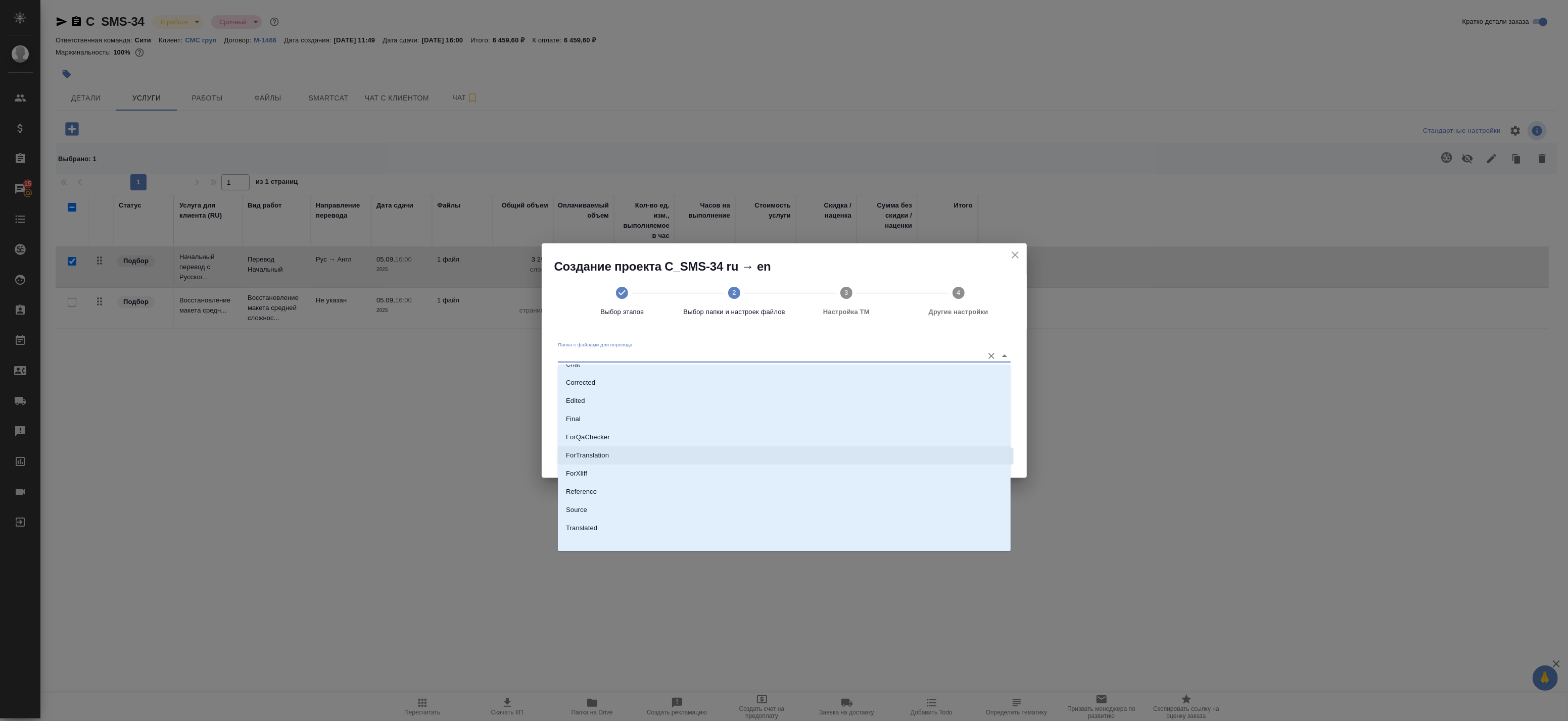
scroll to position [53, 0]
click at [607, 499] on li "Source" at bounding box center [784, 506] width 452 height 18
type input "Source"
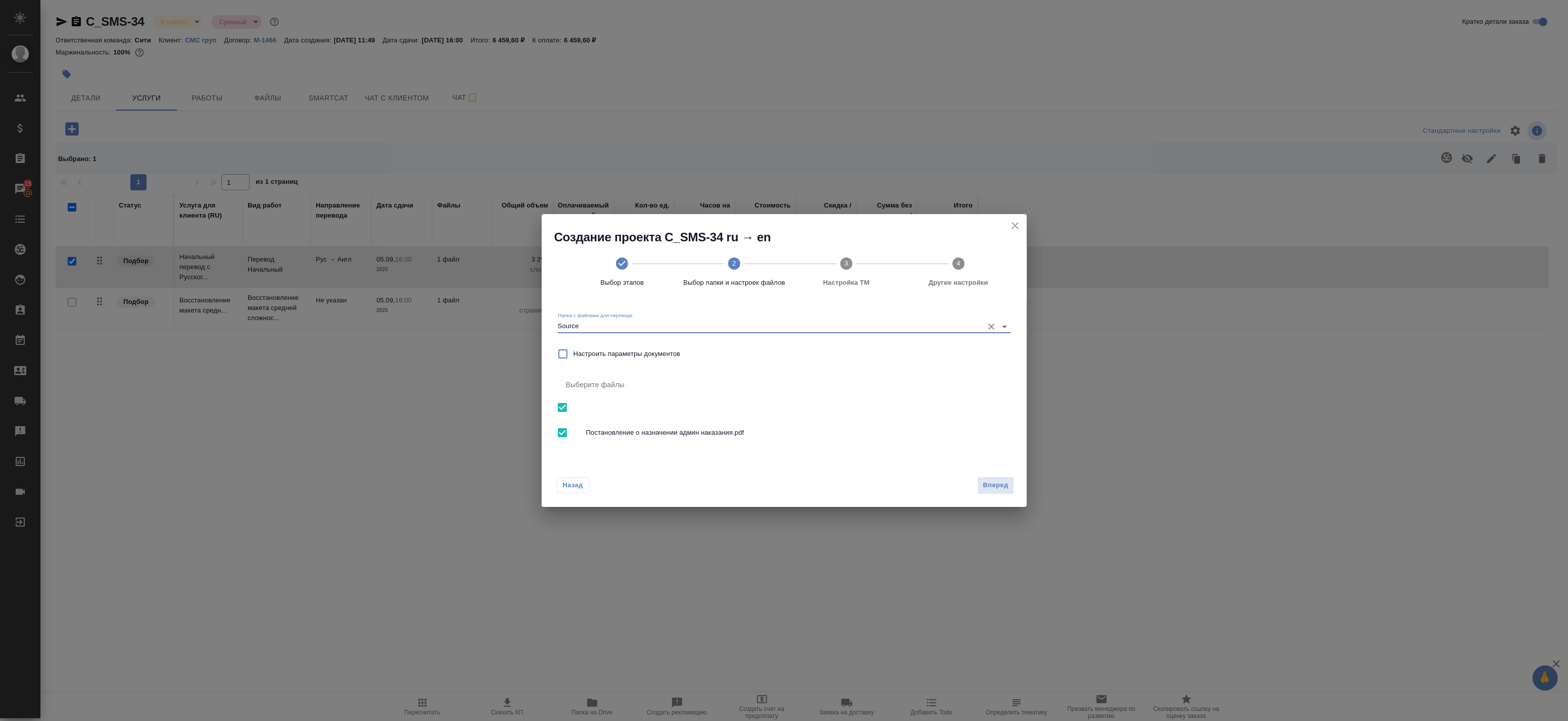
click at [992, 484] on span "Вперед" at bounding box center [996, 486] width 25 height 12
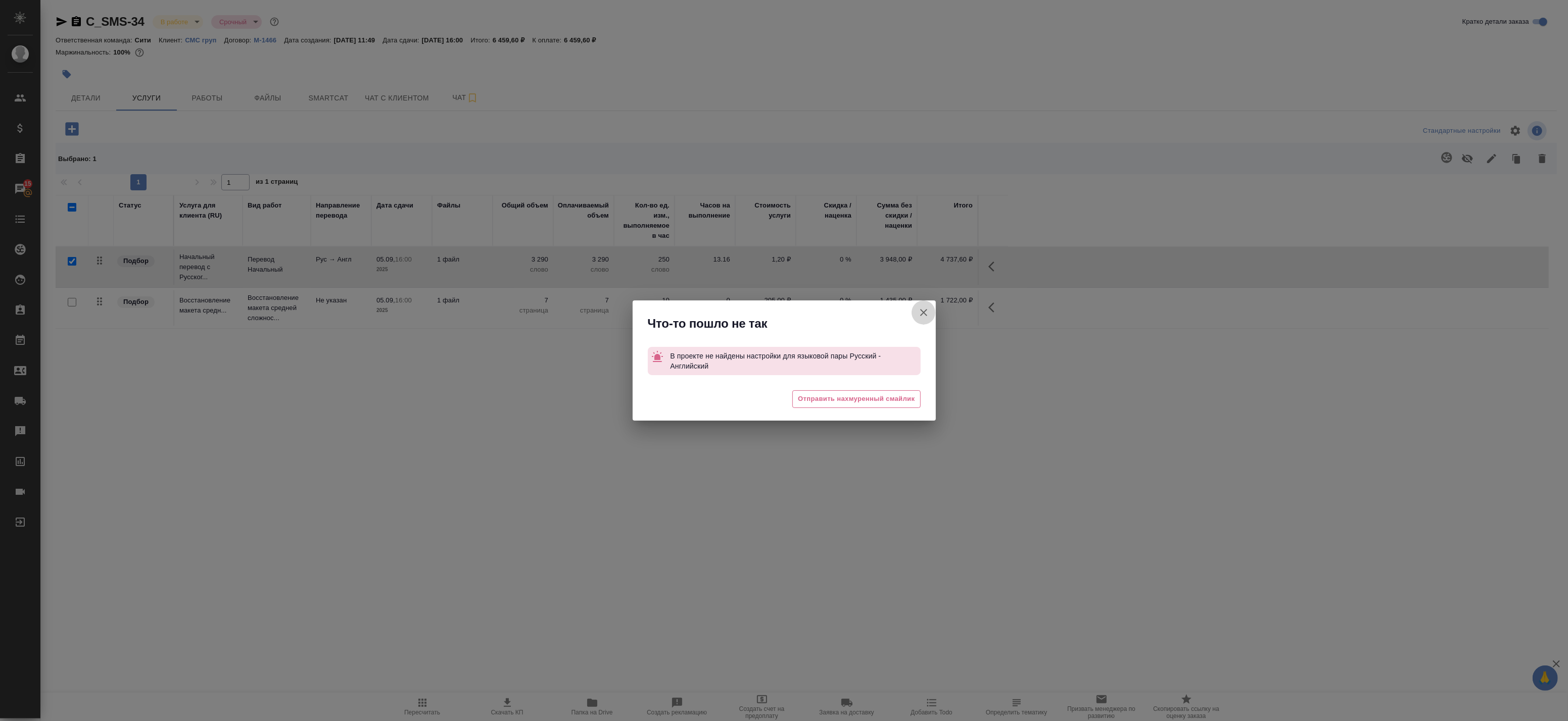
click at [928, 308] on icon "button" at bounding box center [924, 313] width 12 height 12
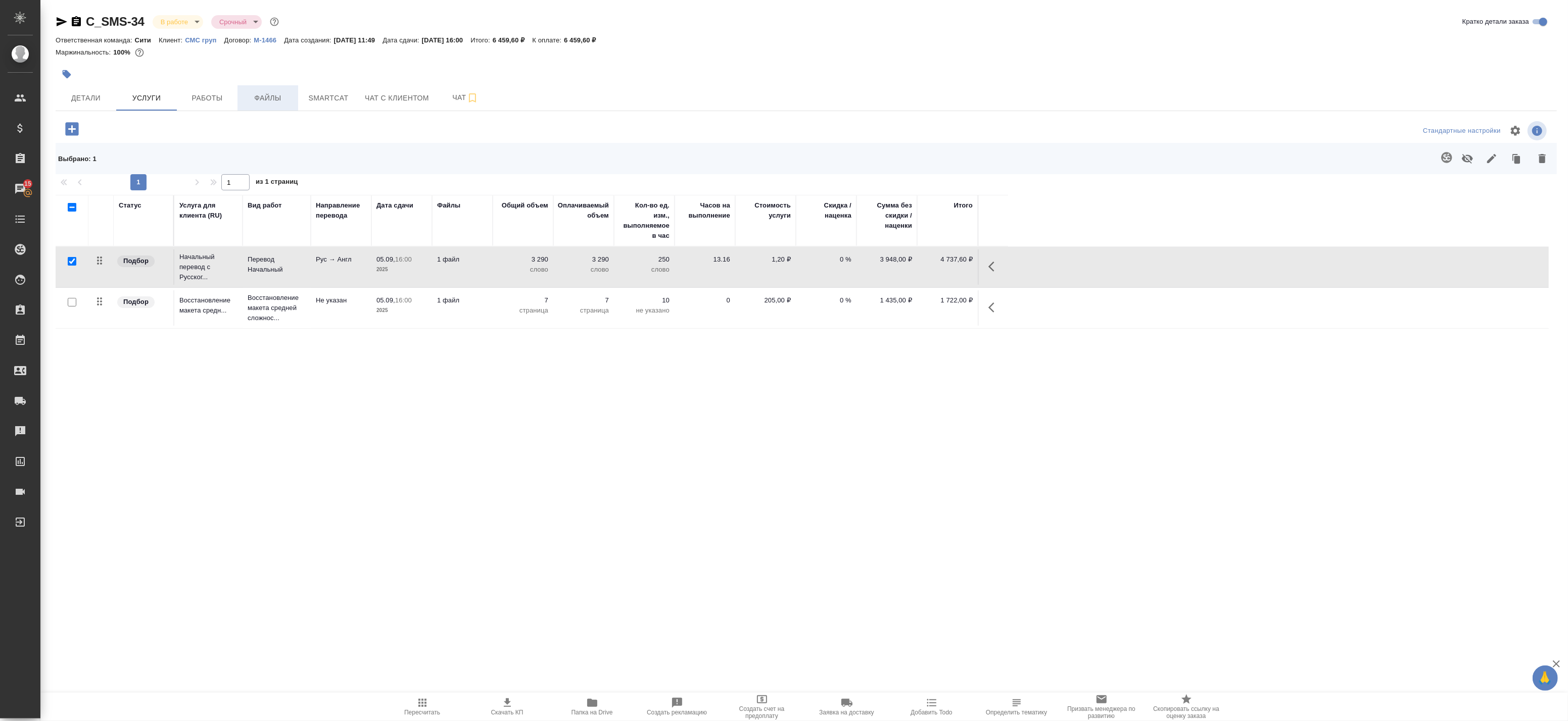
click at [247, 92] on span "Файлы" at bounding box center [268, 98] width 49 height 12
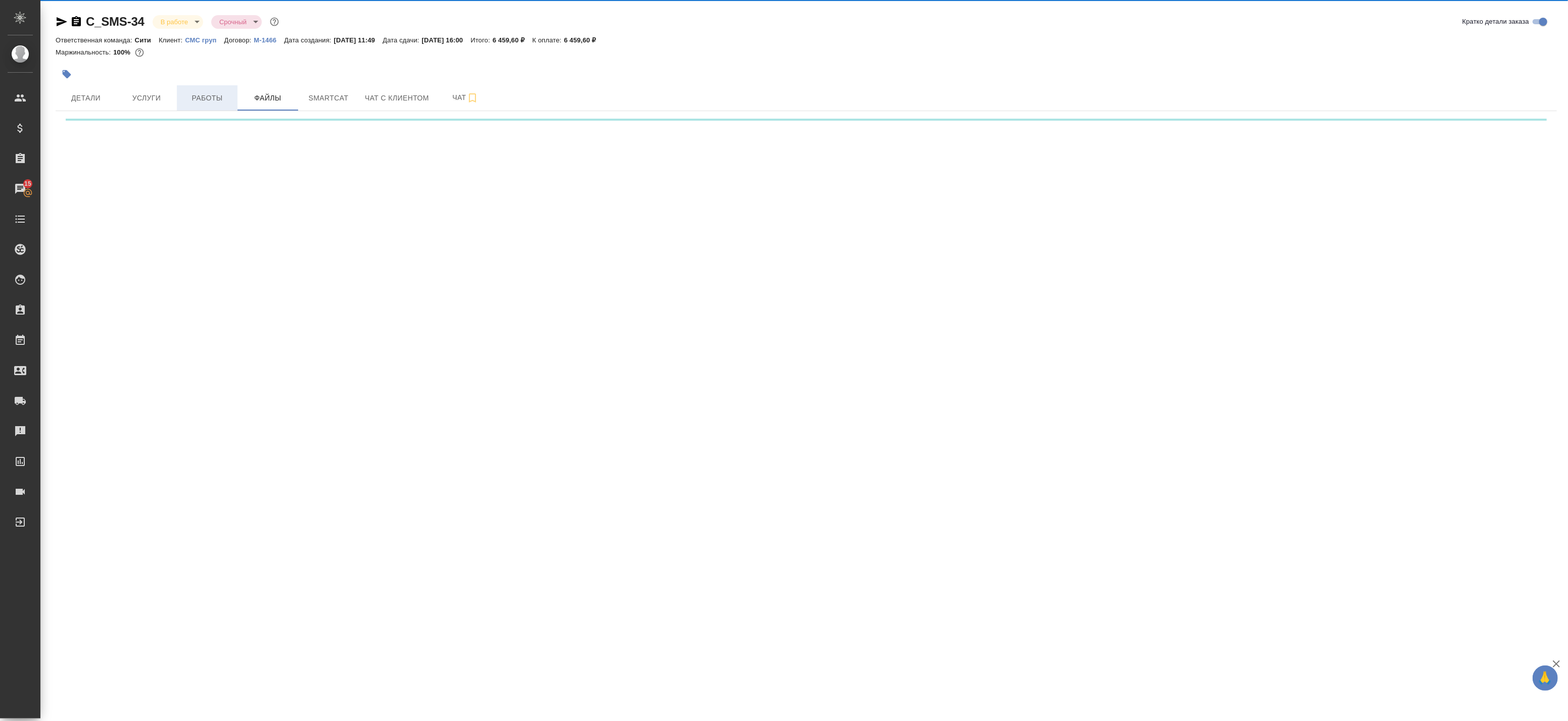
click at [223, 100] on span "Работы" at bounding box center [207, 98] width 49 height 12
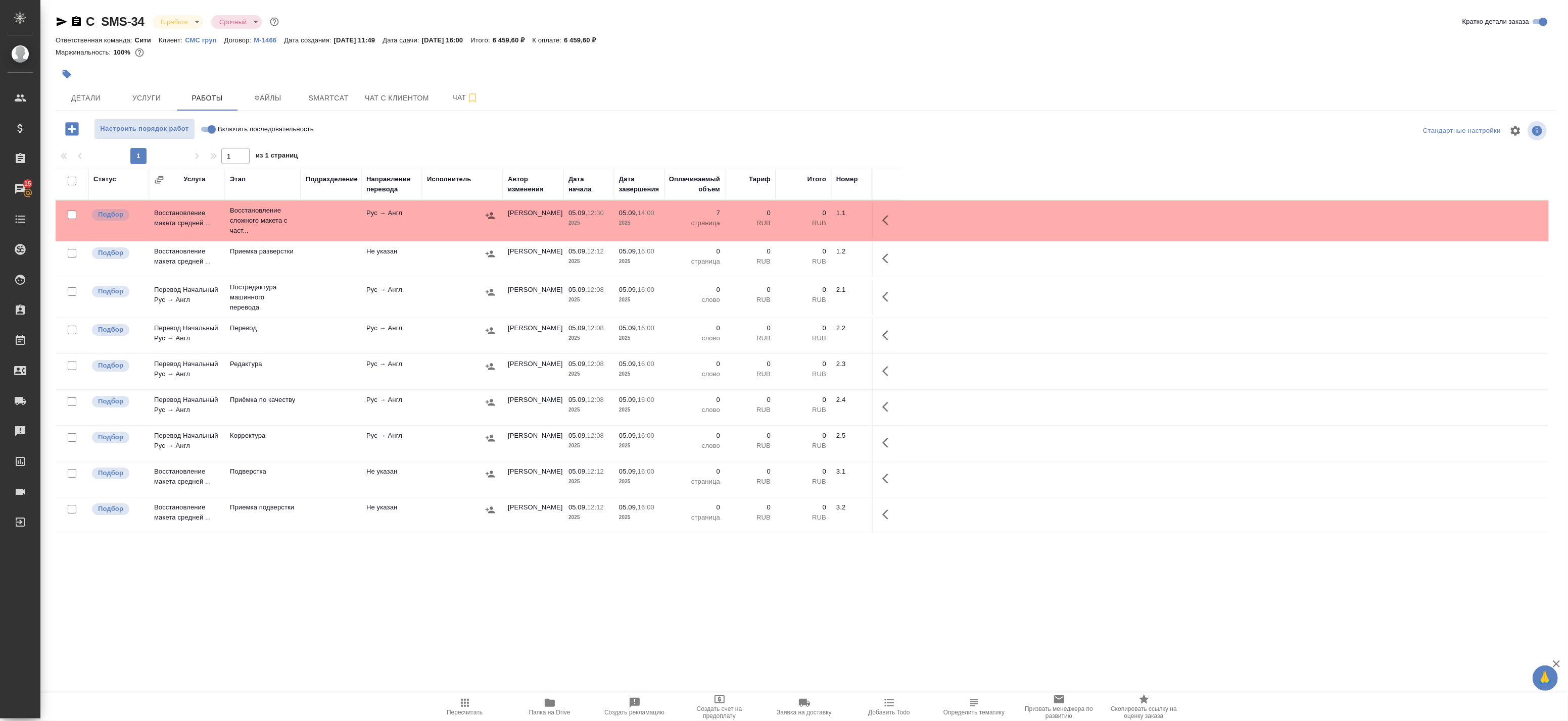
click at [71, 214] on input "checkbox" at bounding box center [72, 215] width 8 height 8
checkbox input "true"
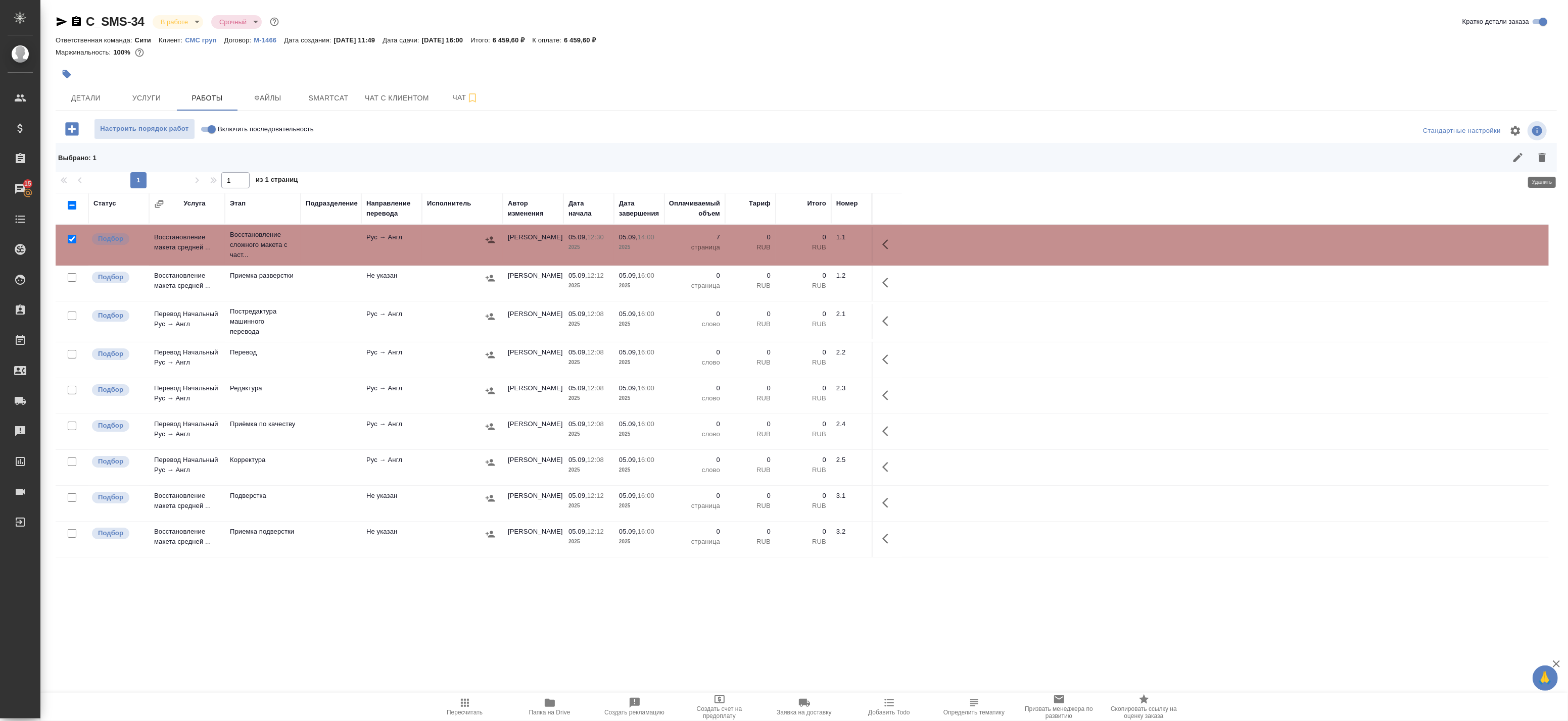
click at [1545, 154] on icon "button" at bounding box center [1542, 157] width 7 height 9
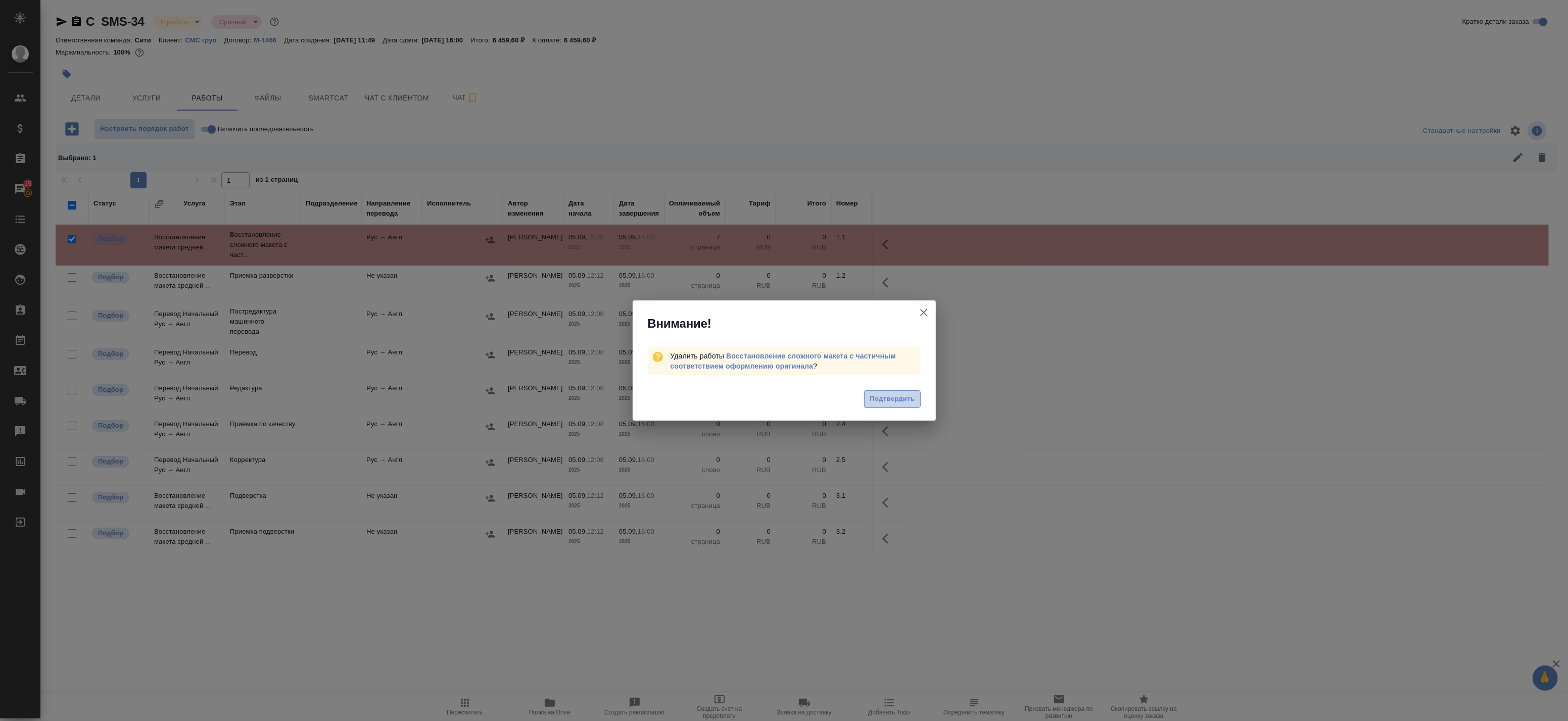
click at [900, 393] on span "Подтвердить" at bounding box center [892, 399] width 45 height 12
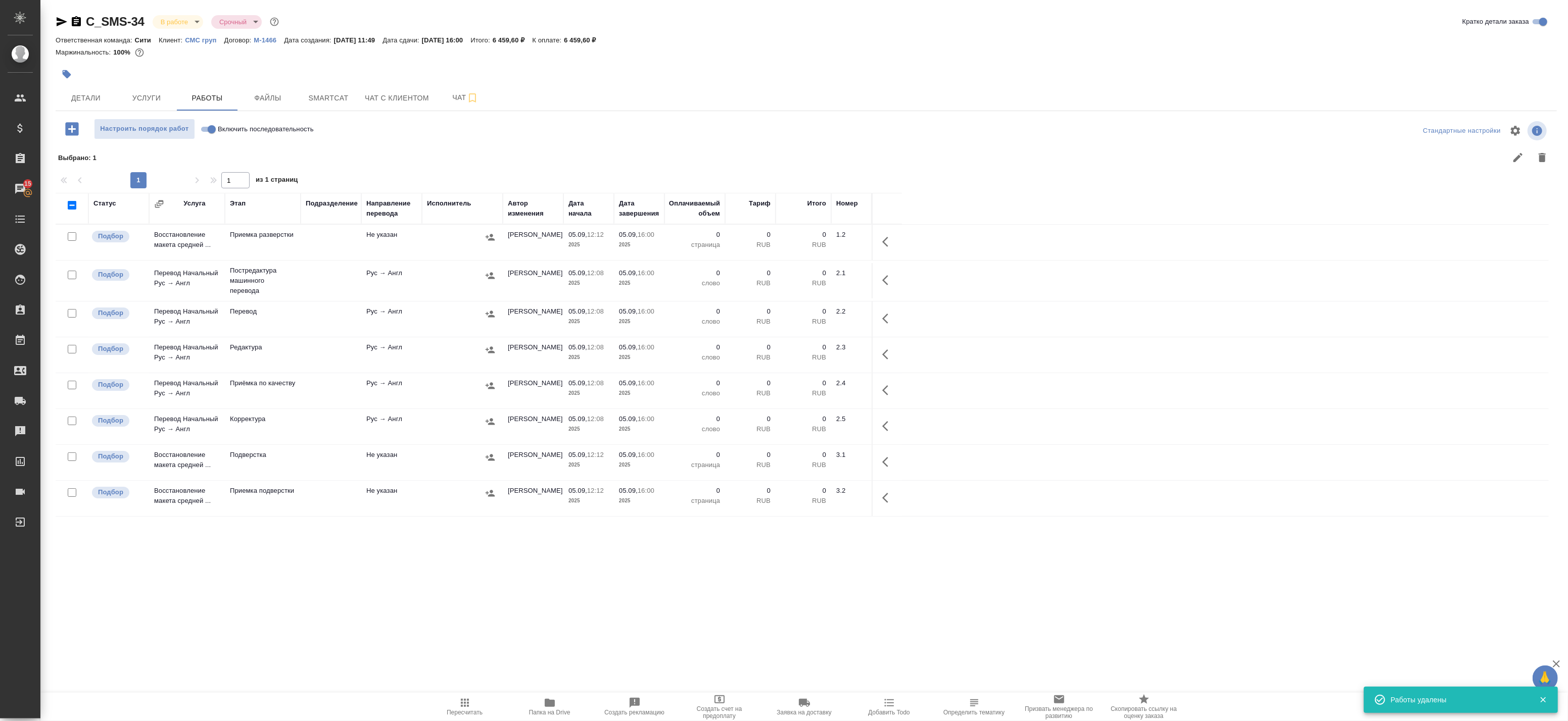
click at [418, 357] on td "Рус → Англ" at bounding box center [391, 355] width 61 height 35
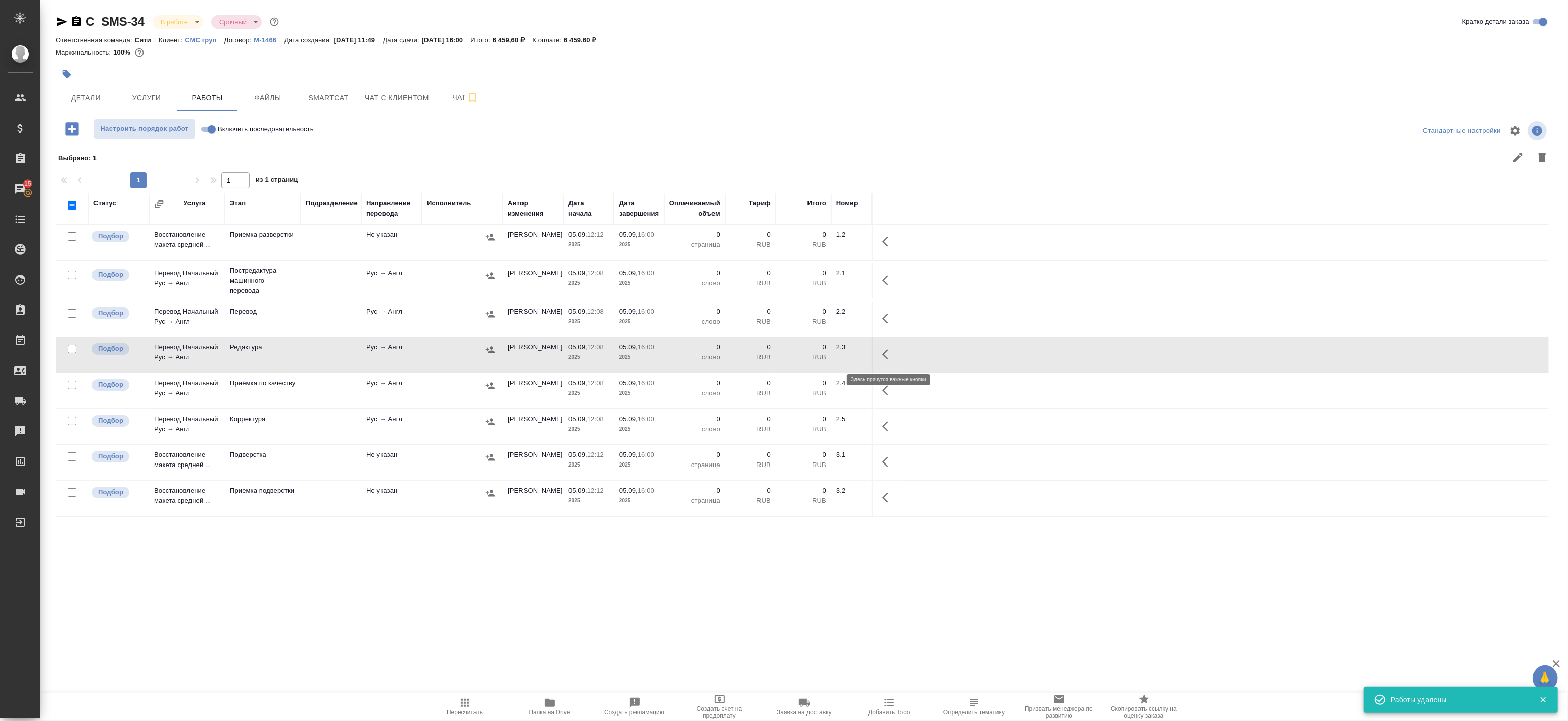
click at [885, 354] on icon "button" at bounding box center [885, 355] width 6 height 10
click at [811, 355] on icon "button" at bounding box center [813, 354] width 9 height 9
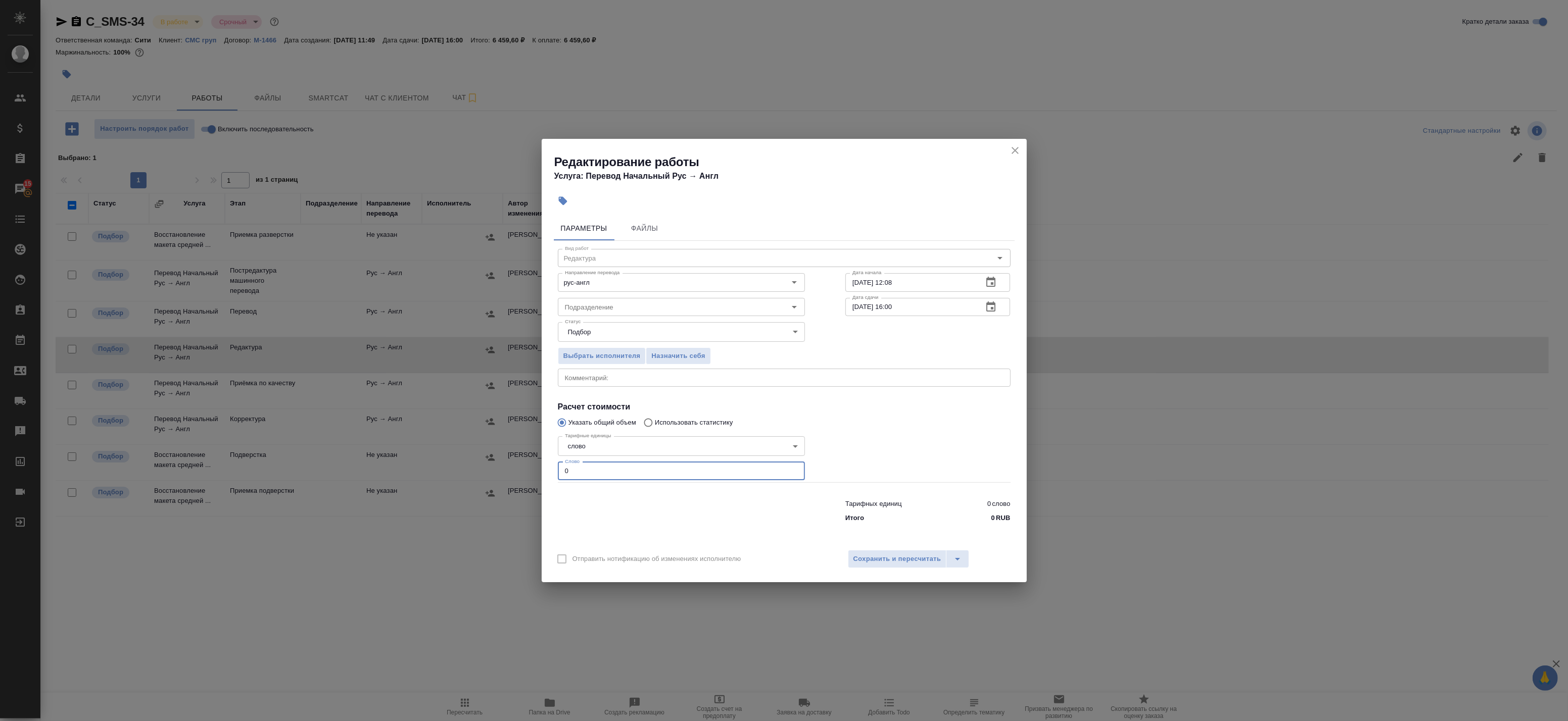
drag, startPoint x: 570, startPoint y: 471, endPoint x: 504, endPoint y: 473, distance: 66.0
click at [505, 473] on div "Редактирование работы Услуга: Перевод Начальный Рус → Англ Параметры Файлы Вид …" at bounding box center [784, 360] width 1568 height 721
paste input "3272"
type input "3272"
click at [875, 557] on span "Сохранить и пересчитать" at bounding box center [897, 559] width 88 height 12
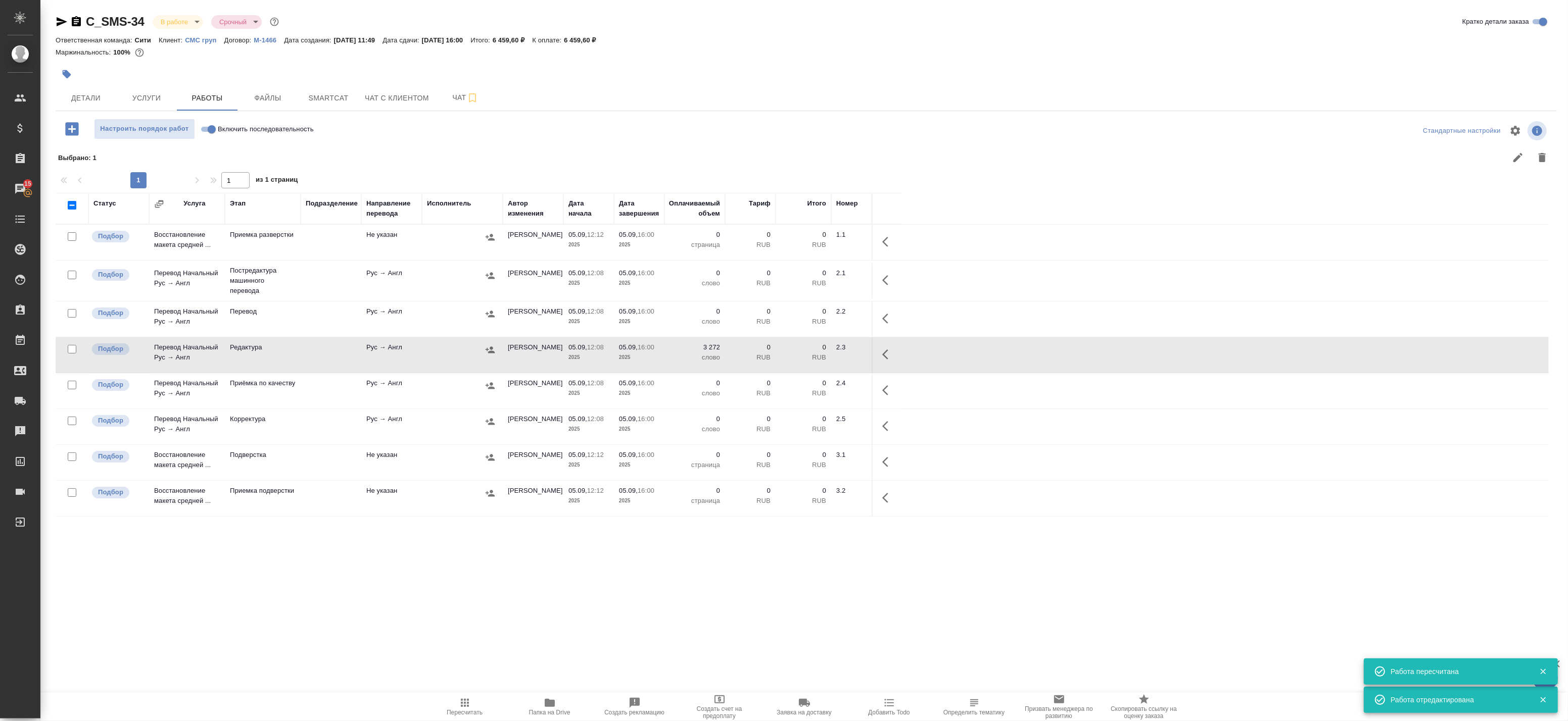
click at [886, 354] on icon "button" at bounding box center [888, 355] width 12 height 12
click at [814, 354] on icon "button" at bounding box center [813, 354] width 9 height 9
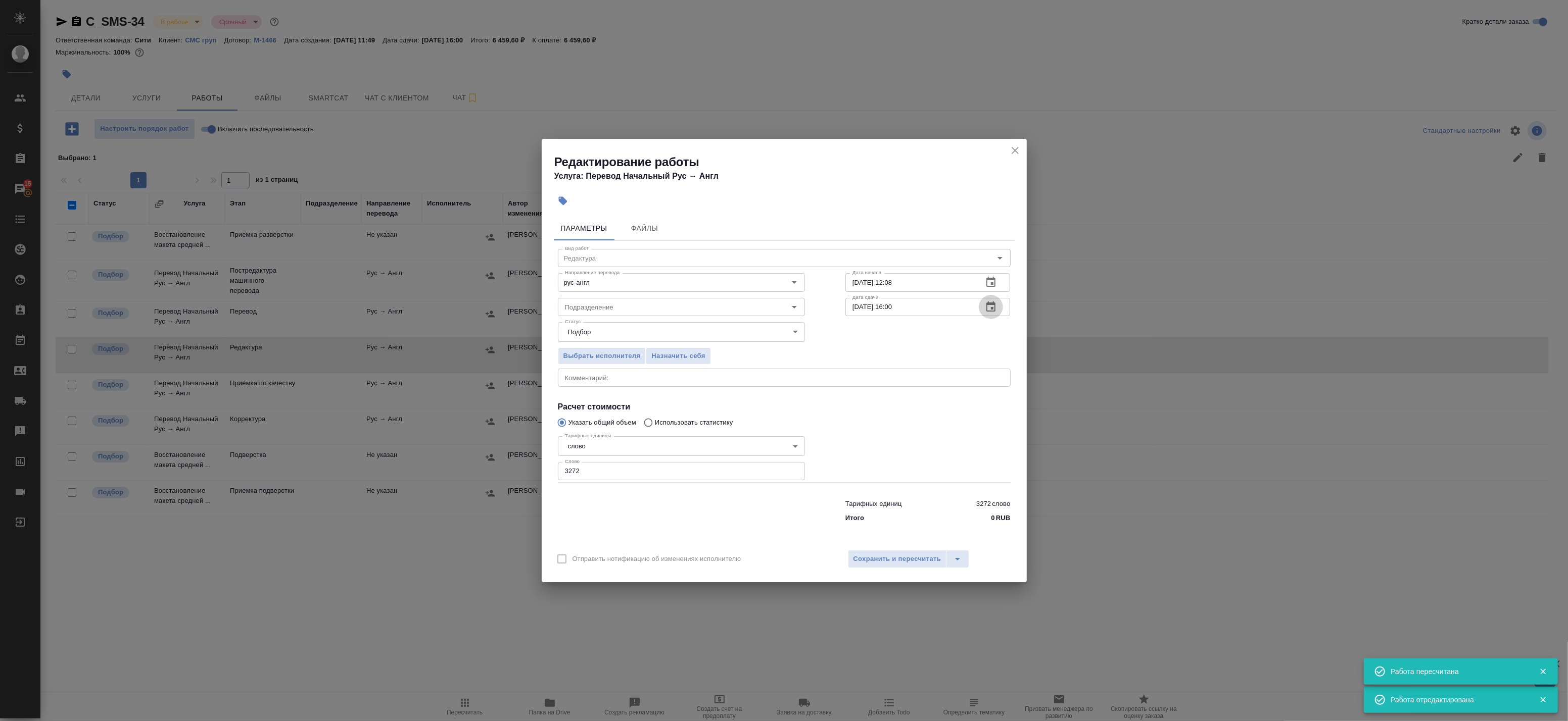
click at [990, 309] on icon "button" at bounding box center [991, 308] width 12 height 12
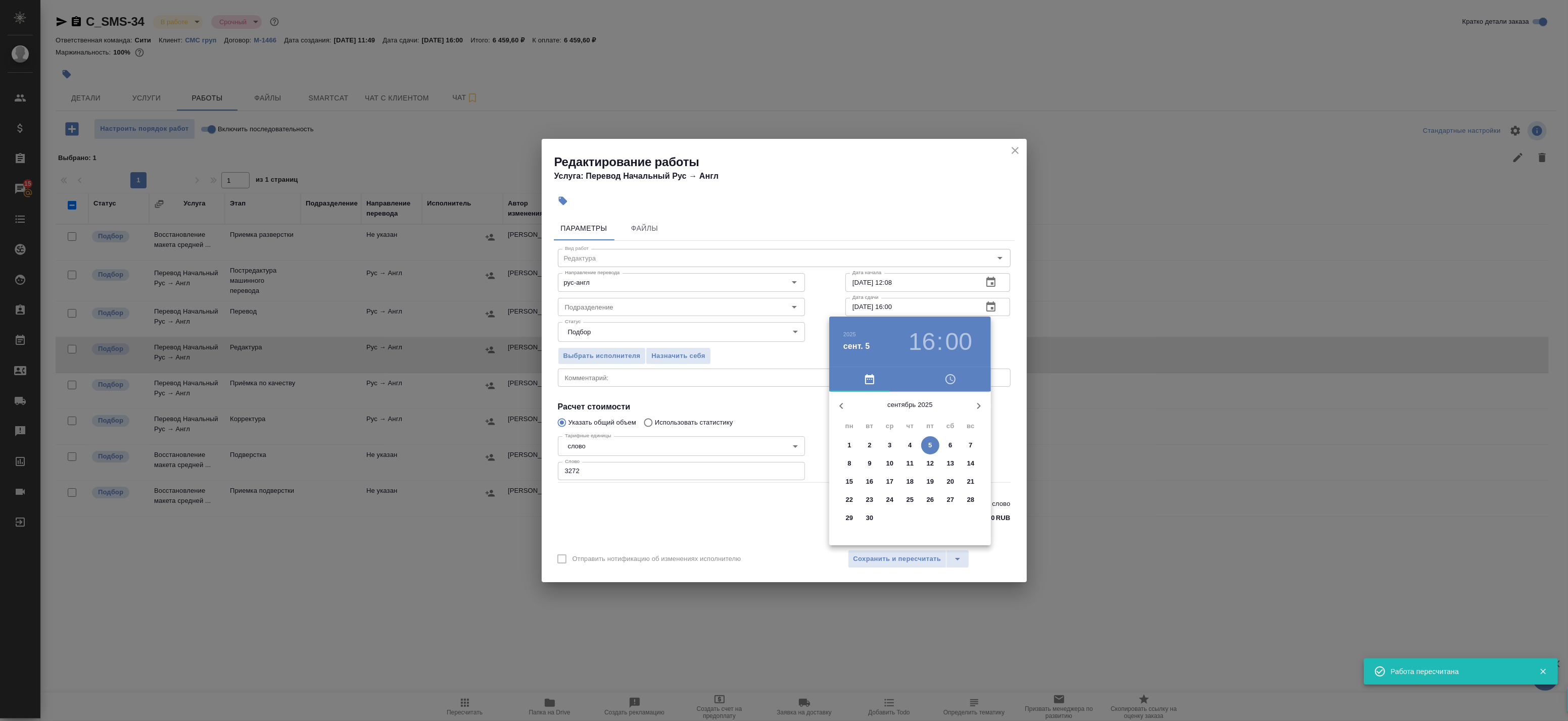
click at [928, 336] on h3 "16" at bounding box center [922, 341] width 27 height 28
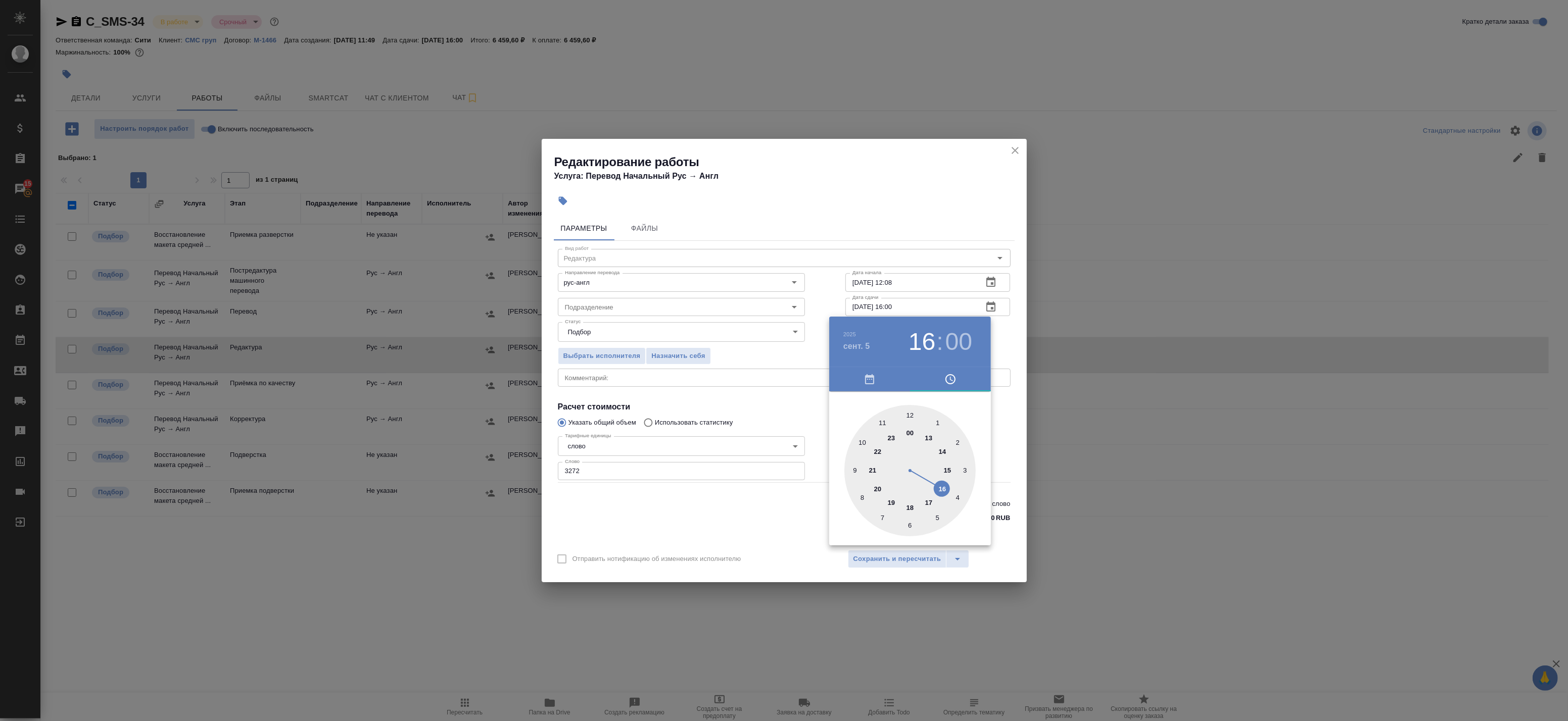
type input "05.09.2025 15:00"
click at [949, 472] on div at bounding box center [910, 471] width 132 height 132
drag, startPoint x: 982, startPoint y: 337, endPoint x: 996, endPoint y: 335, distance: 14.1
click at [983, 337] on div "2025 сент. 5 15 : 00" at bounding box center [910, 341] width 146 height 28
click at [996, 335] on div at bounding box center [784, 360] width 1568 height 721
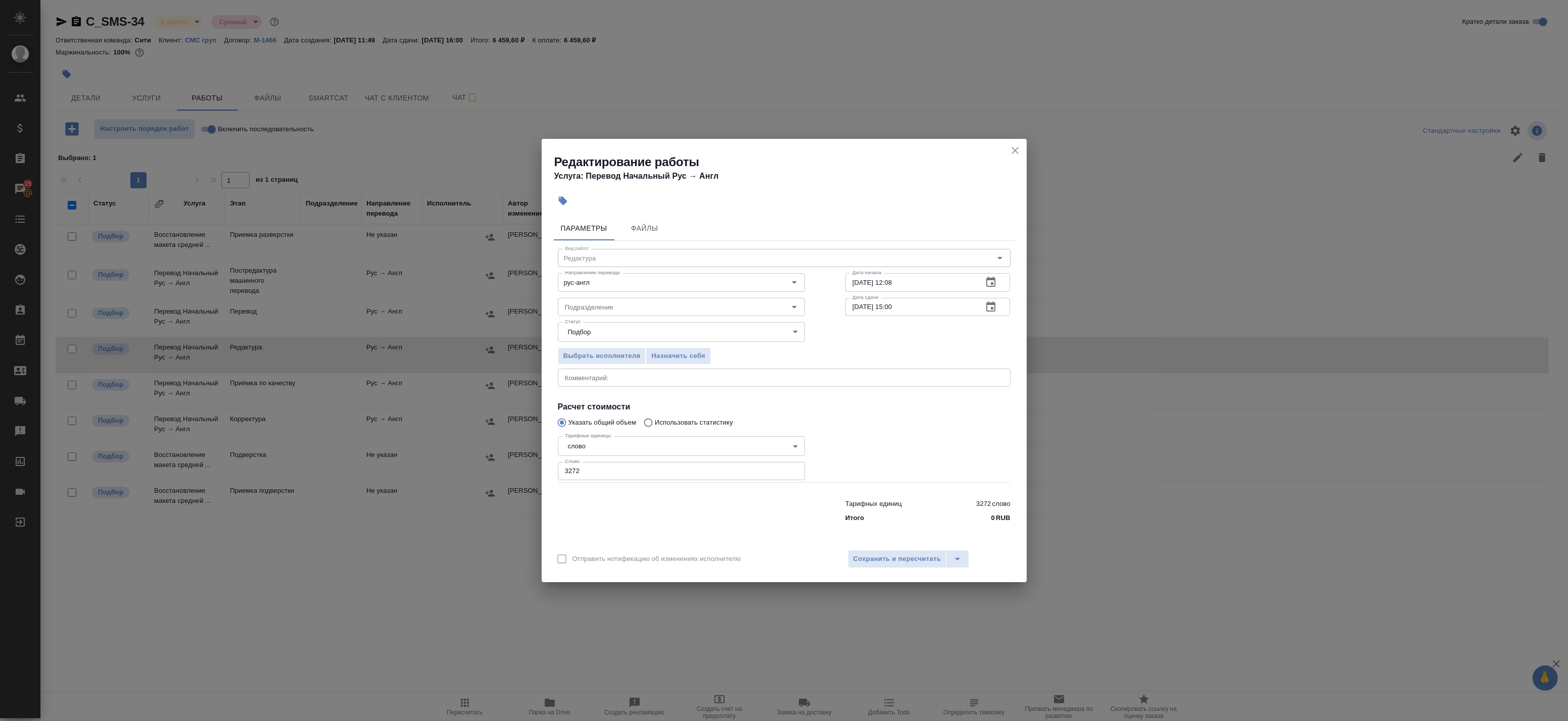
click at [998, 278] on button "button" at bounding box center [991, 282] width 24 height 24
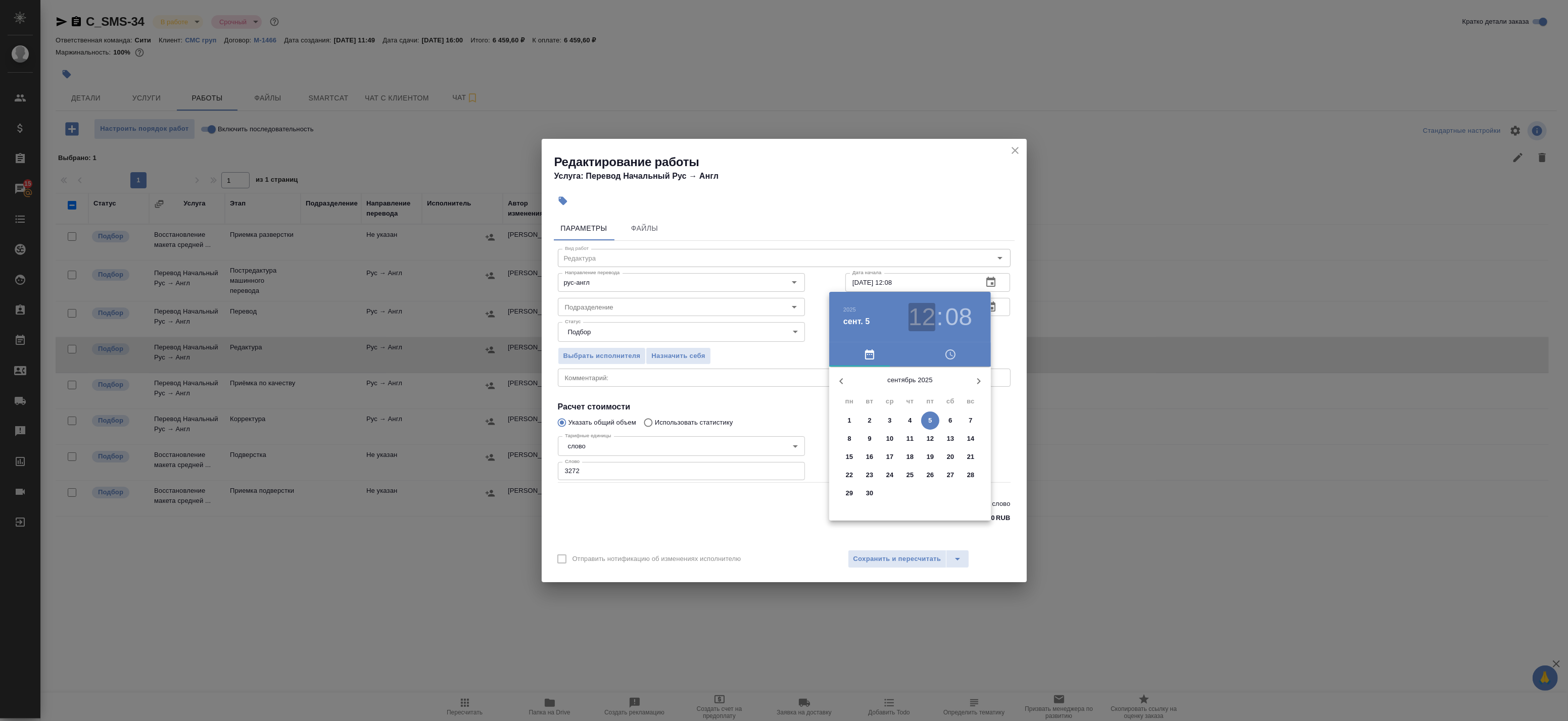
click at [930, 317] on h3 "12" at bounding box center [922, 317] width 27 height 28
click at [928, 411] on div at bounding box center [910, 446] width 132 height 132
click at [907, 393] on div at bounding box center [910, 446] width 132 height 132
type input "05.09.2025 13:00"
click at [996, 324] on div at bounding box center [784, 360] width 1568 height 721
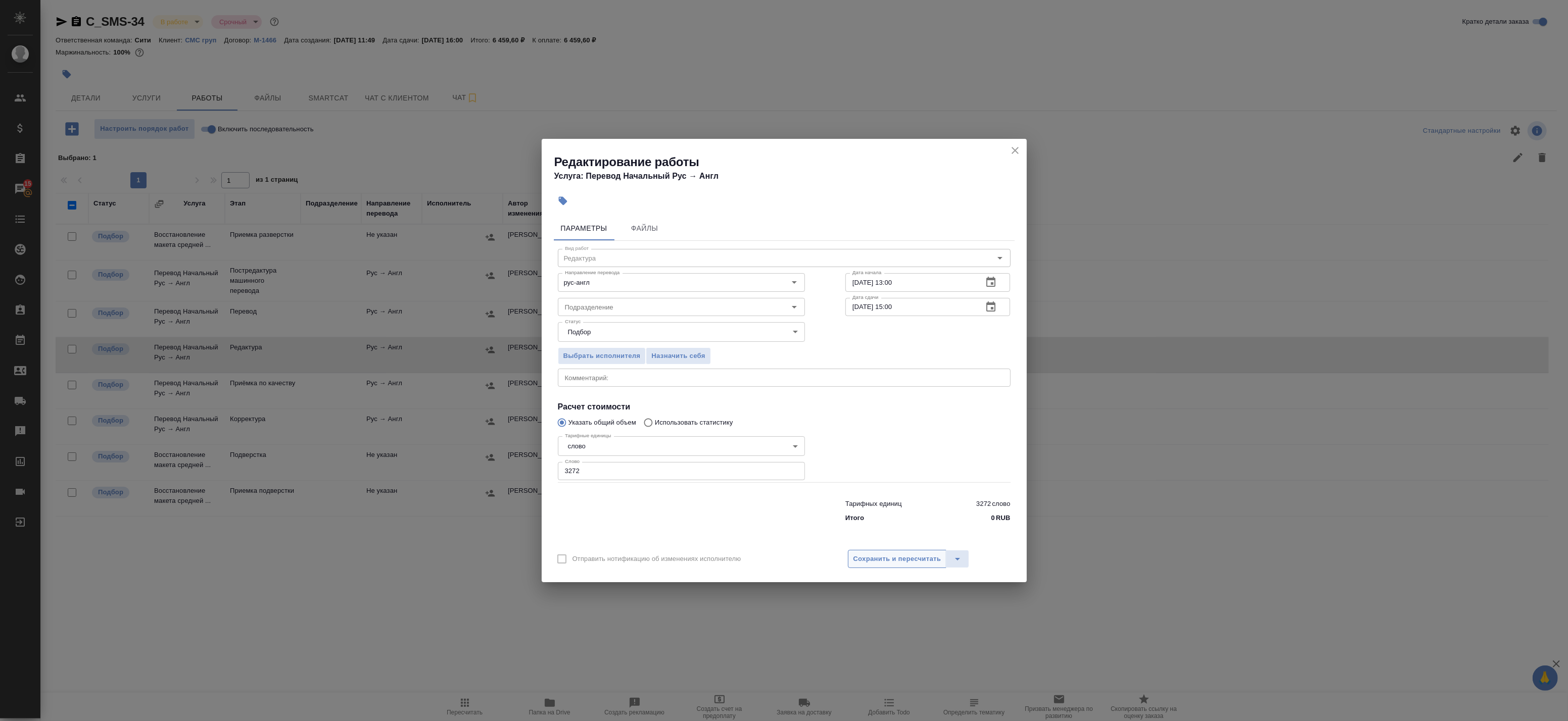
click at [898, 561] on span "Сохранить и пересчитать" at bounding box center [897, 559] width 88 height 12
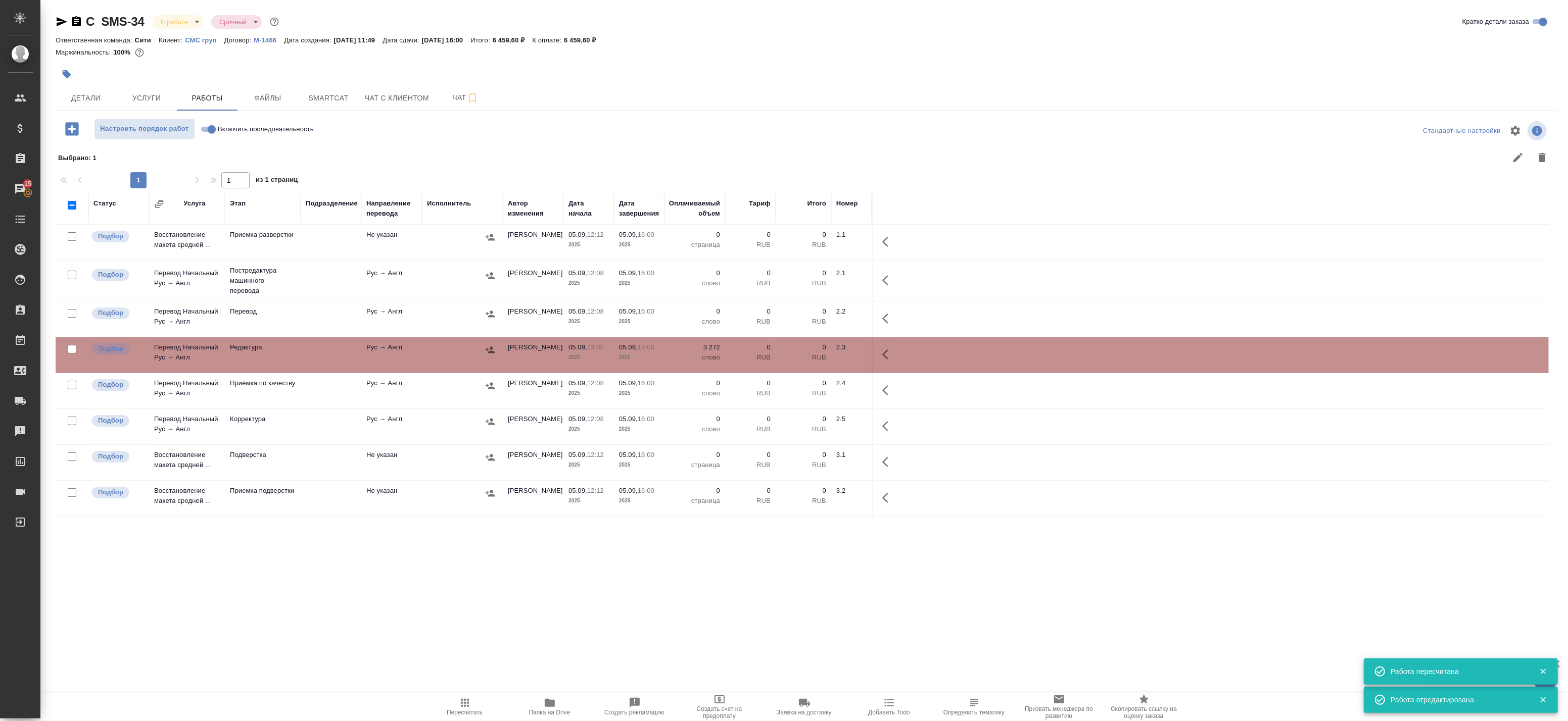
click at [69, 350] on input "checkbox" at bounding box center [72, 349] width 8 height 8
checkbox input "true"
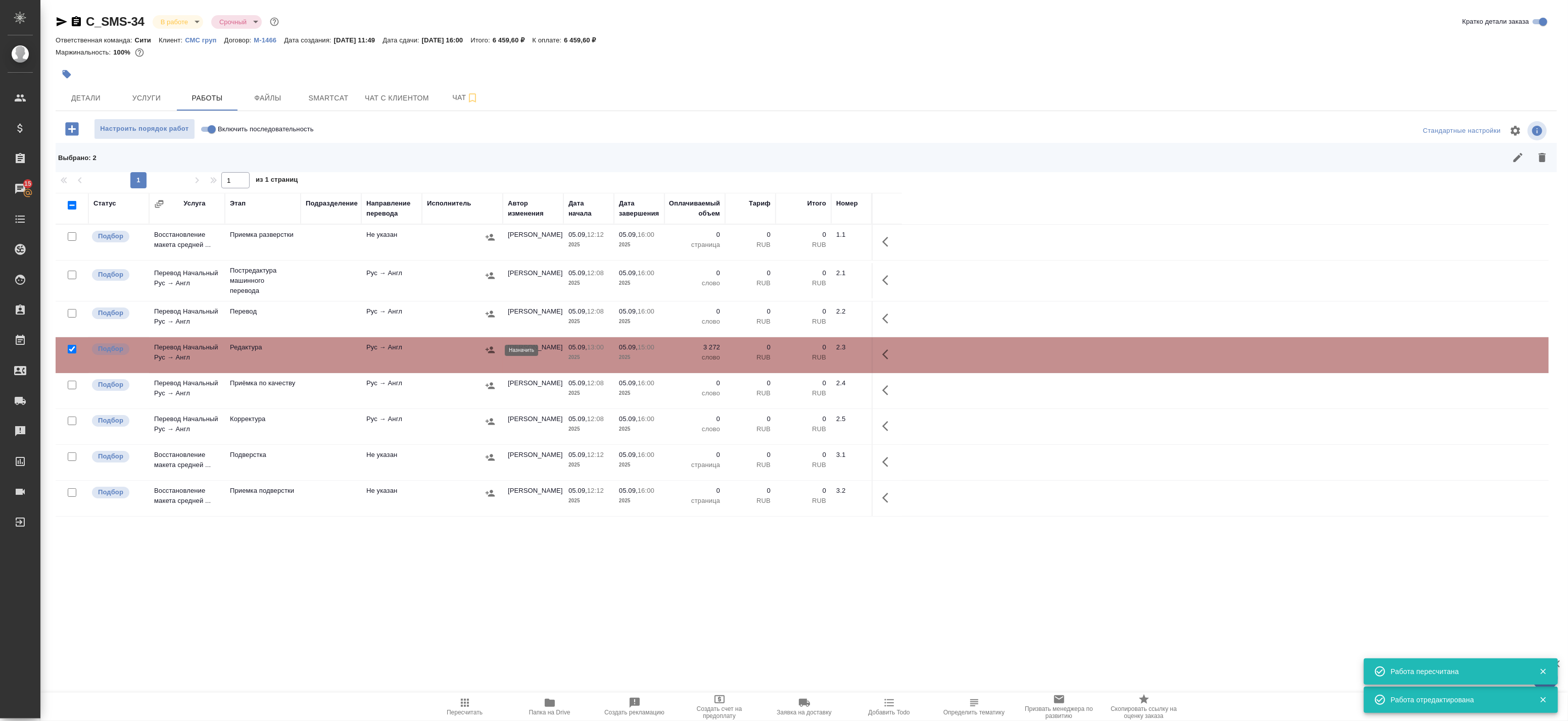
click at [491, 352] on icon "button" at bounding box center [490, 349] width 9 height 6
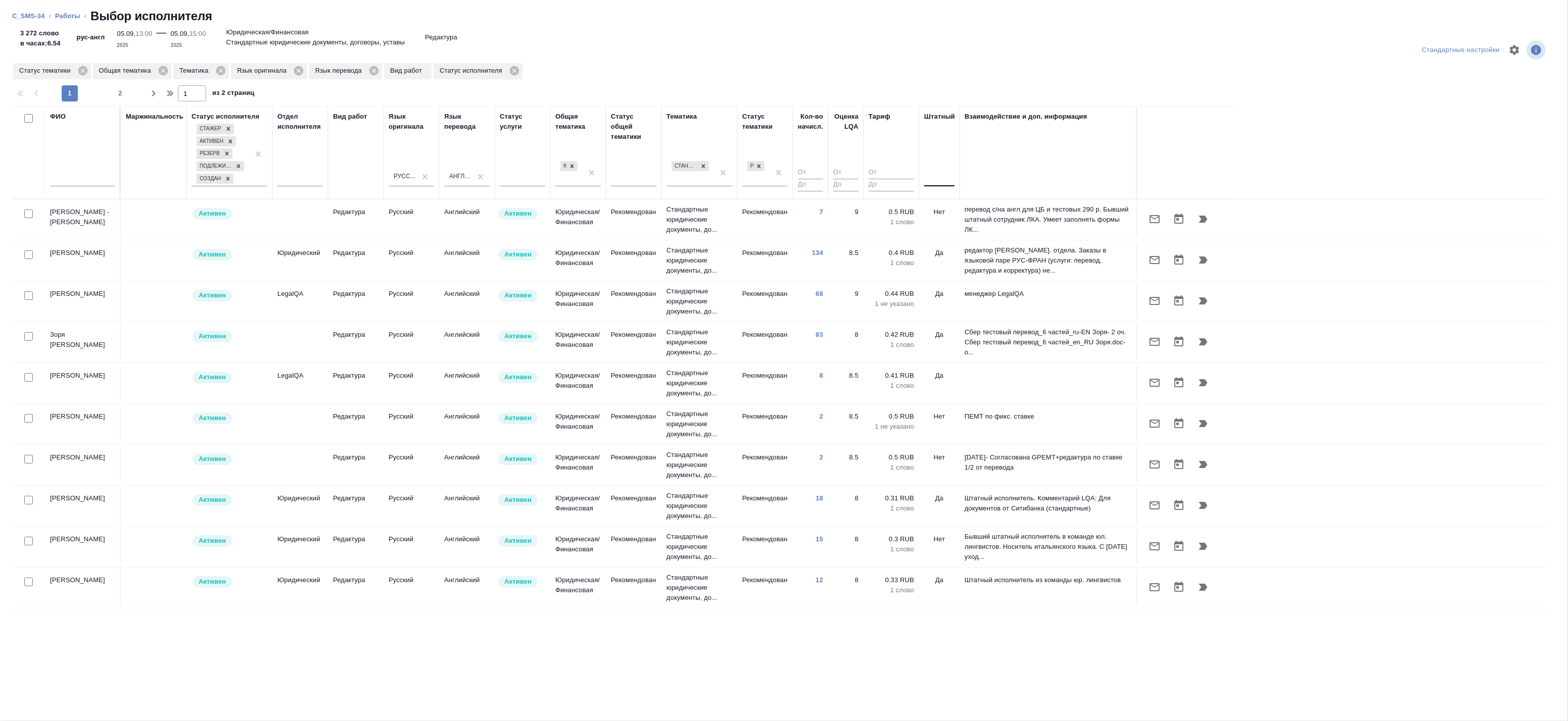
click at [944, 179] on div at bounding box center [940, 176] width 30 height 15
click at [1058, 177] on div "Взаимодействие и доп. информация" at bounding box center [1048, 152] width 167 height 82
drag, startPoint x: 931, startPoint y: 178, endPoint x: 935, endPoint y: 185, distance: 8.1
click at [931, 179] on div at bounding box center [940, 176] width 30 height 15
click at [944, 204] on div "Нет" at bounding box center [1000, 208] width 152 height 18
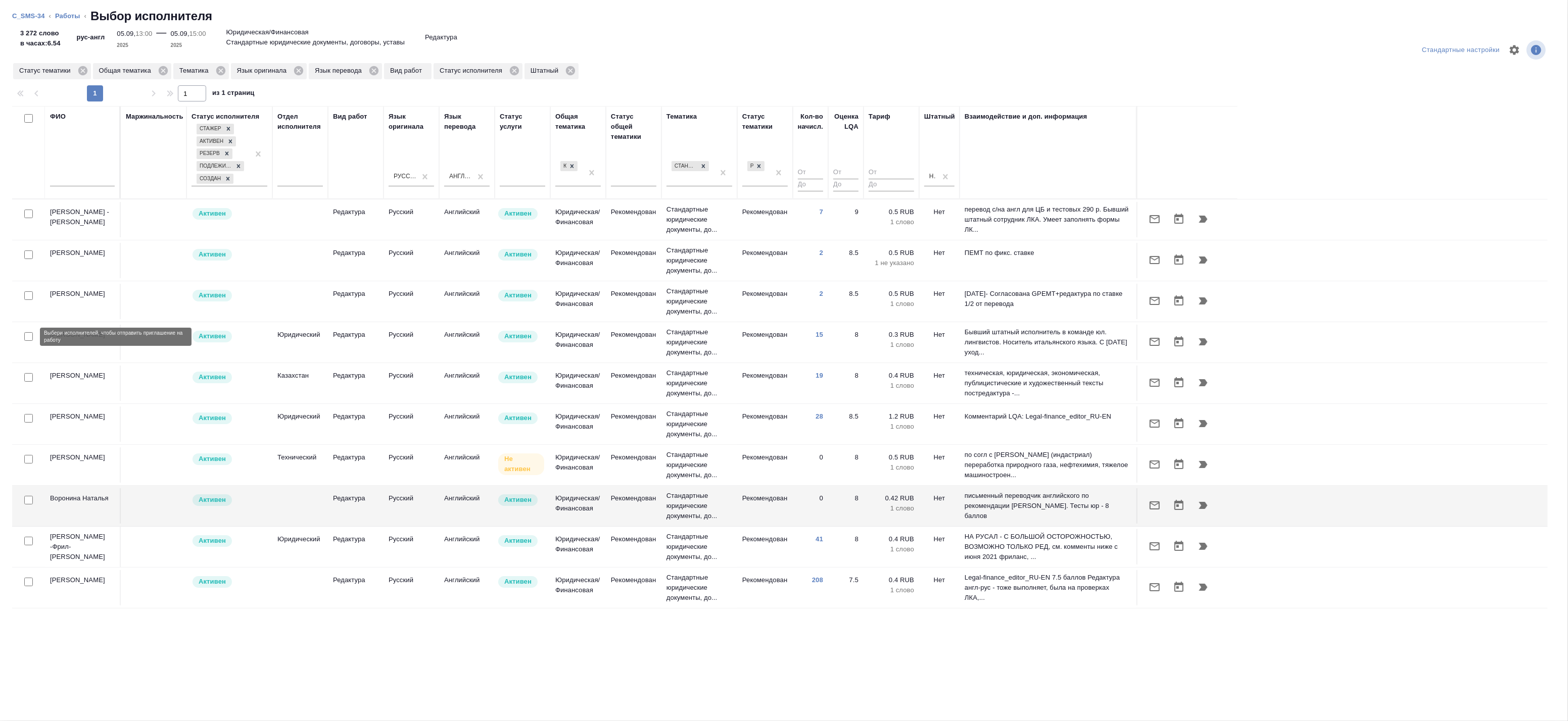
click at [26, 337] on input "checkbox" at bounding box center [28, 337] width 8 height 8
checkbox input "true"
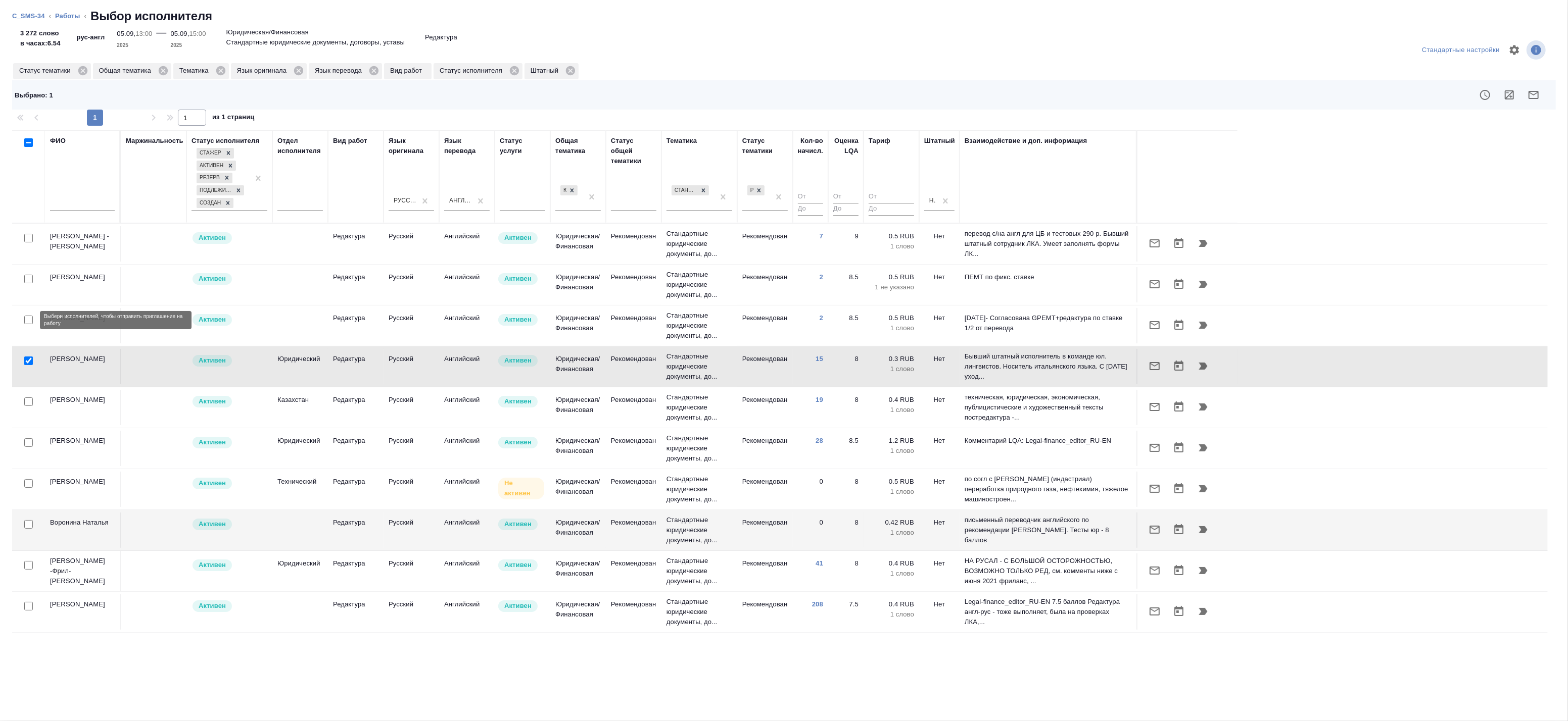
click at [30, 319] on input "checkbox" at bounding box center [28, 320] width 8 height 8
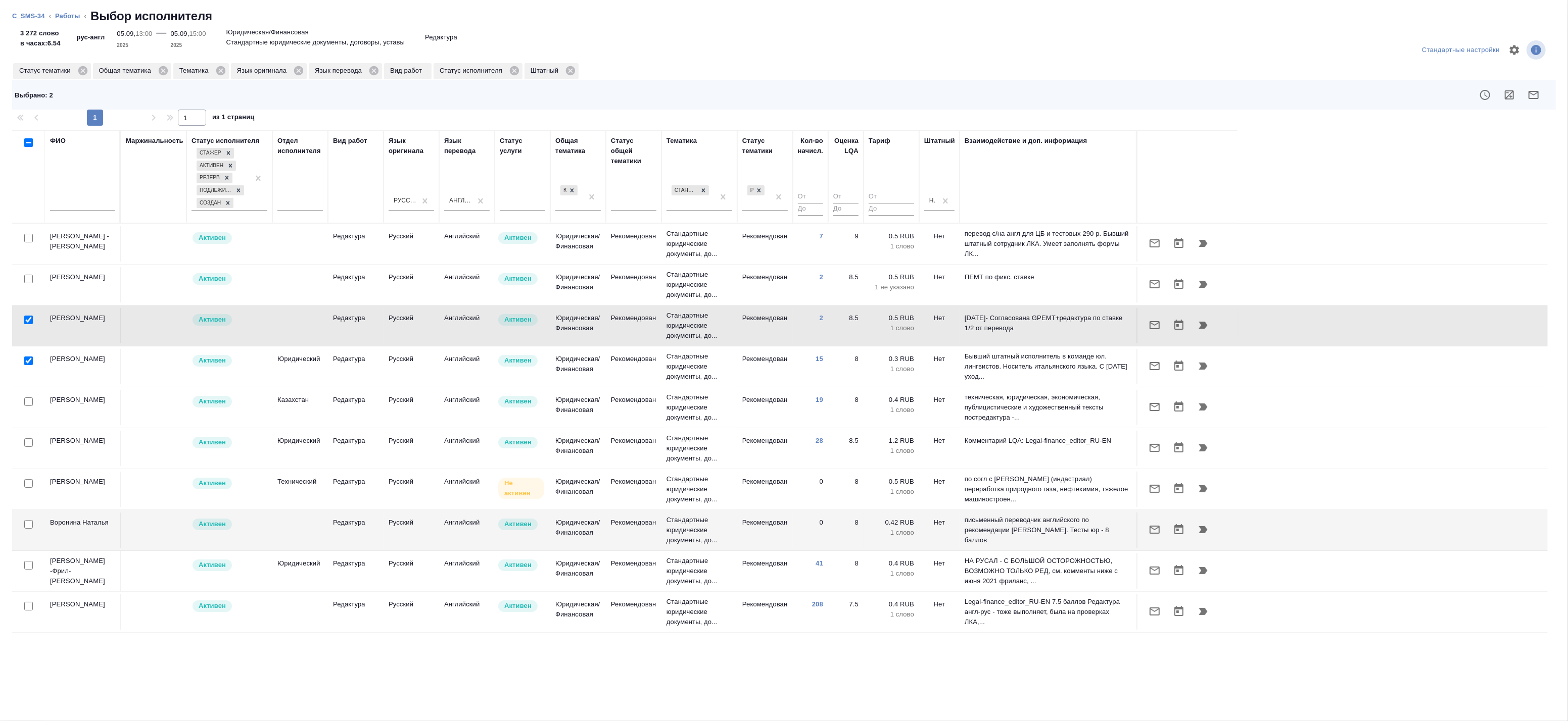
click at [27, 319] on input "checkbox" at bounding box center [28, 320] width 8 height 8
checkbox input "false"
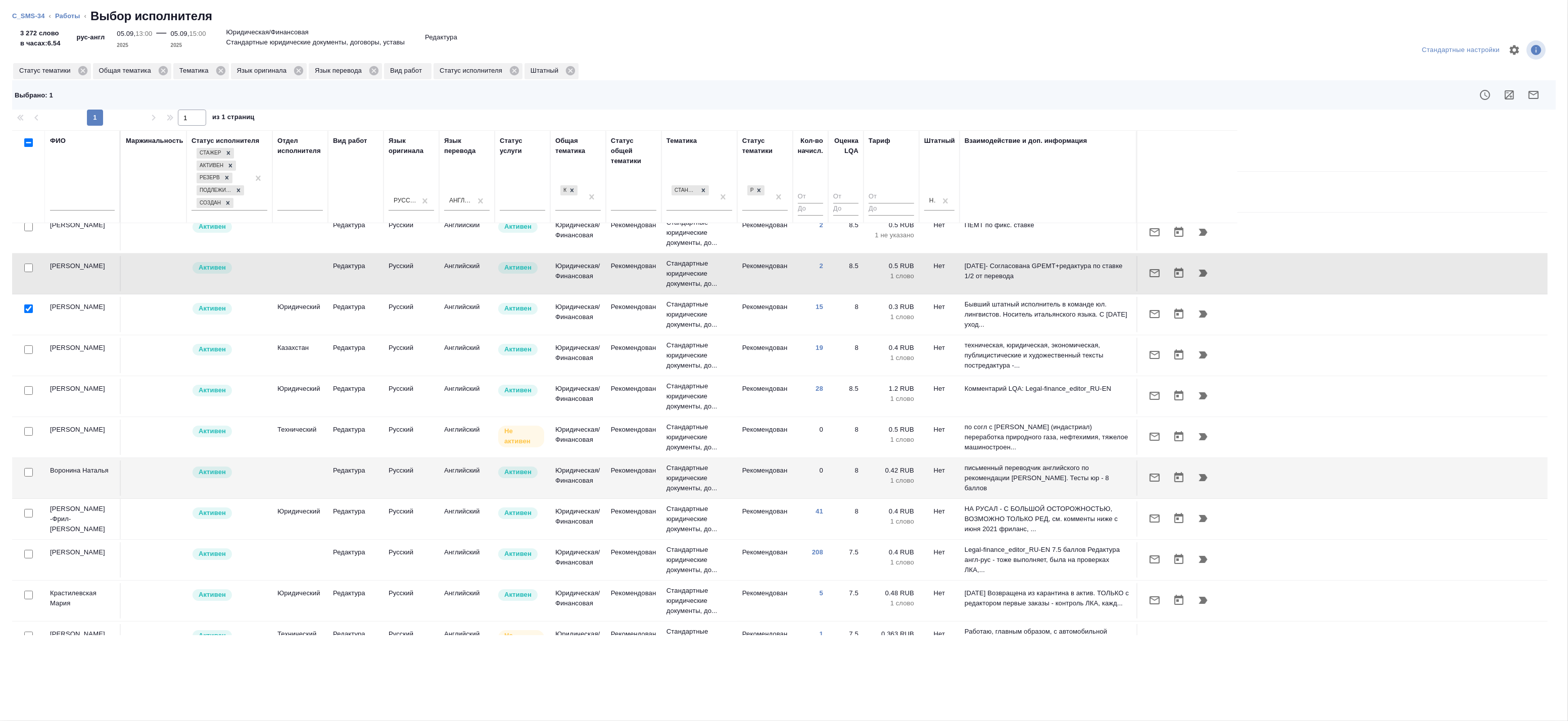
scroll to position [56, 0]
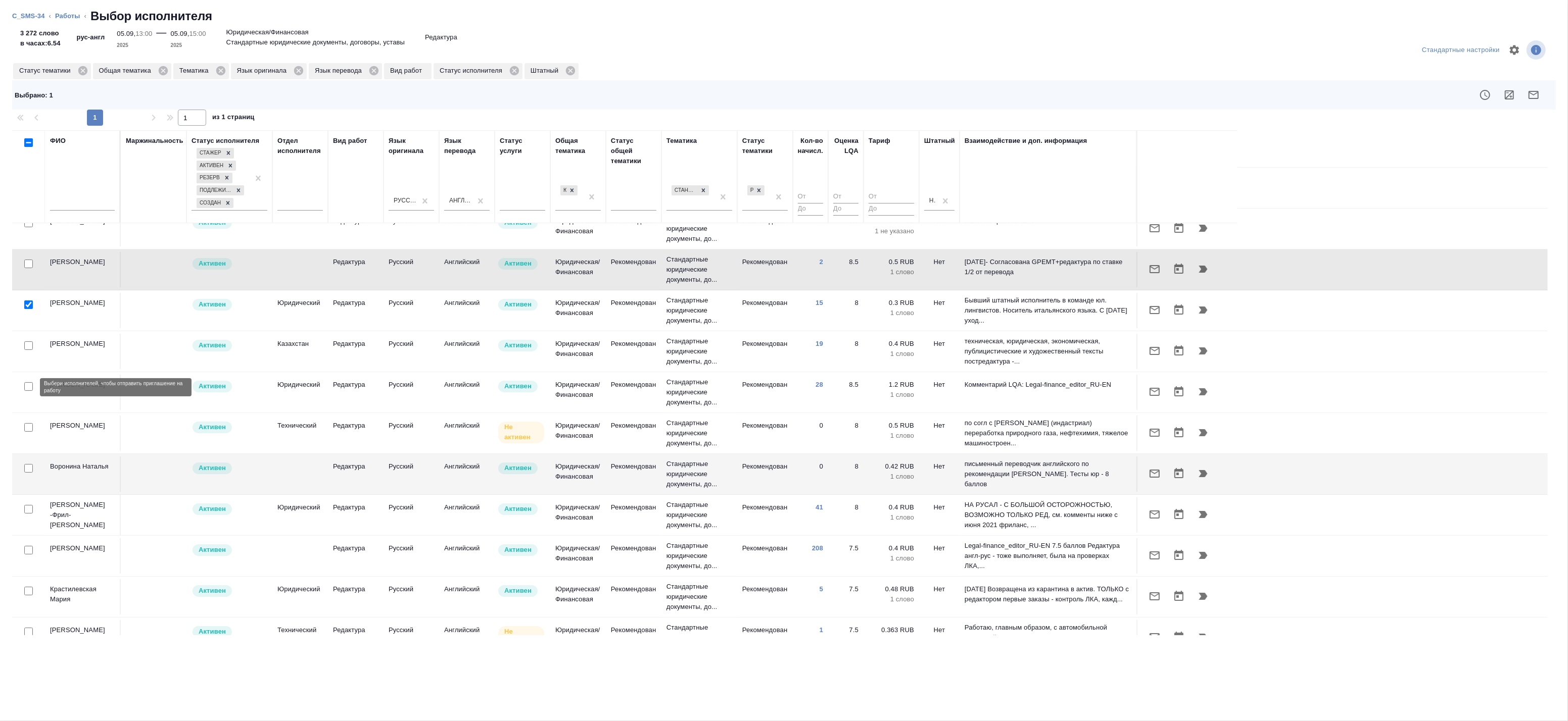
click at [25, 385] on input "checkbox" at bounding box center [28, 386] width 8 height 8
checkbox input "true"
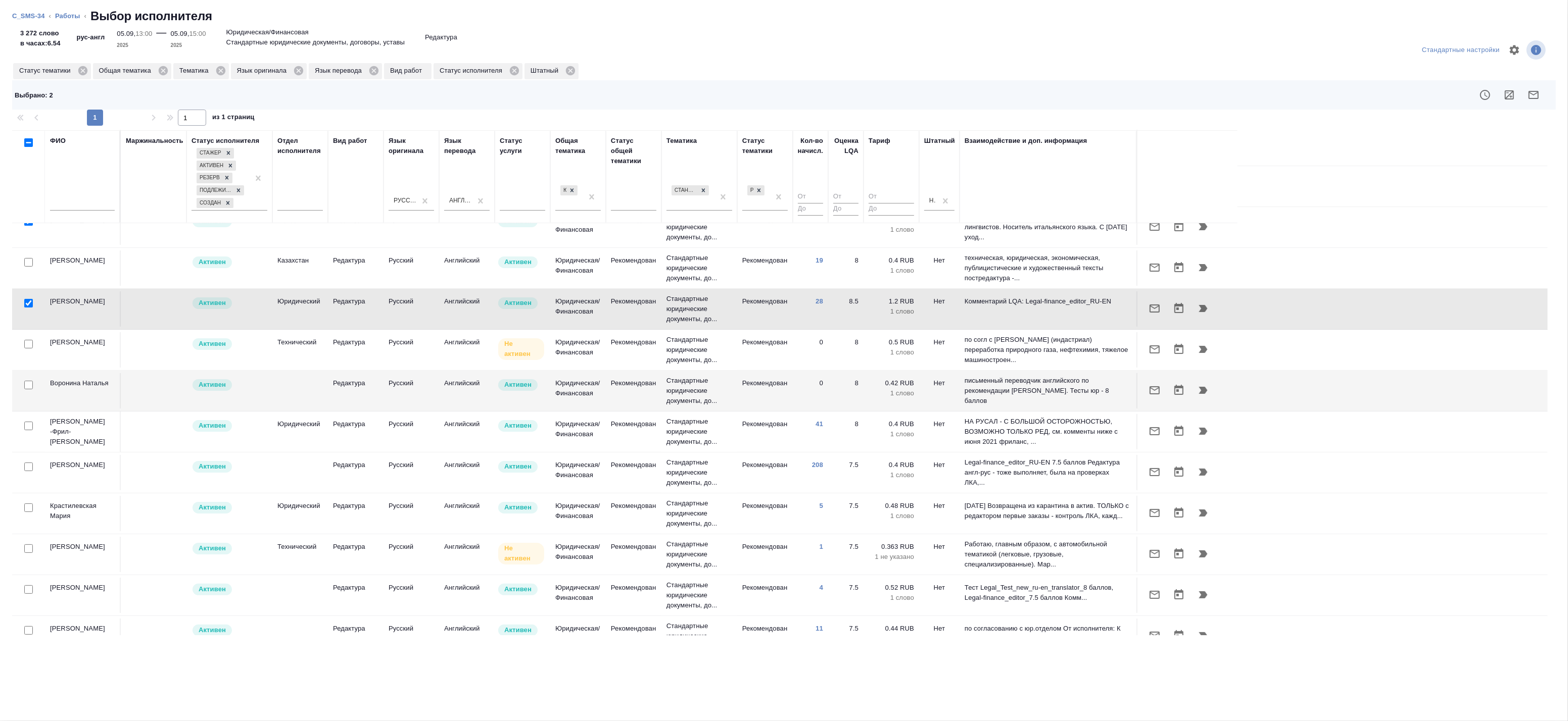
scroll to position [168, 0]
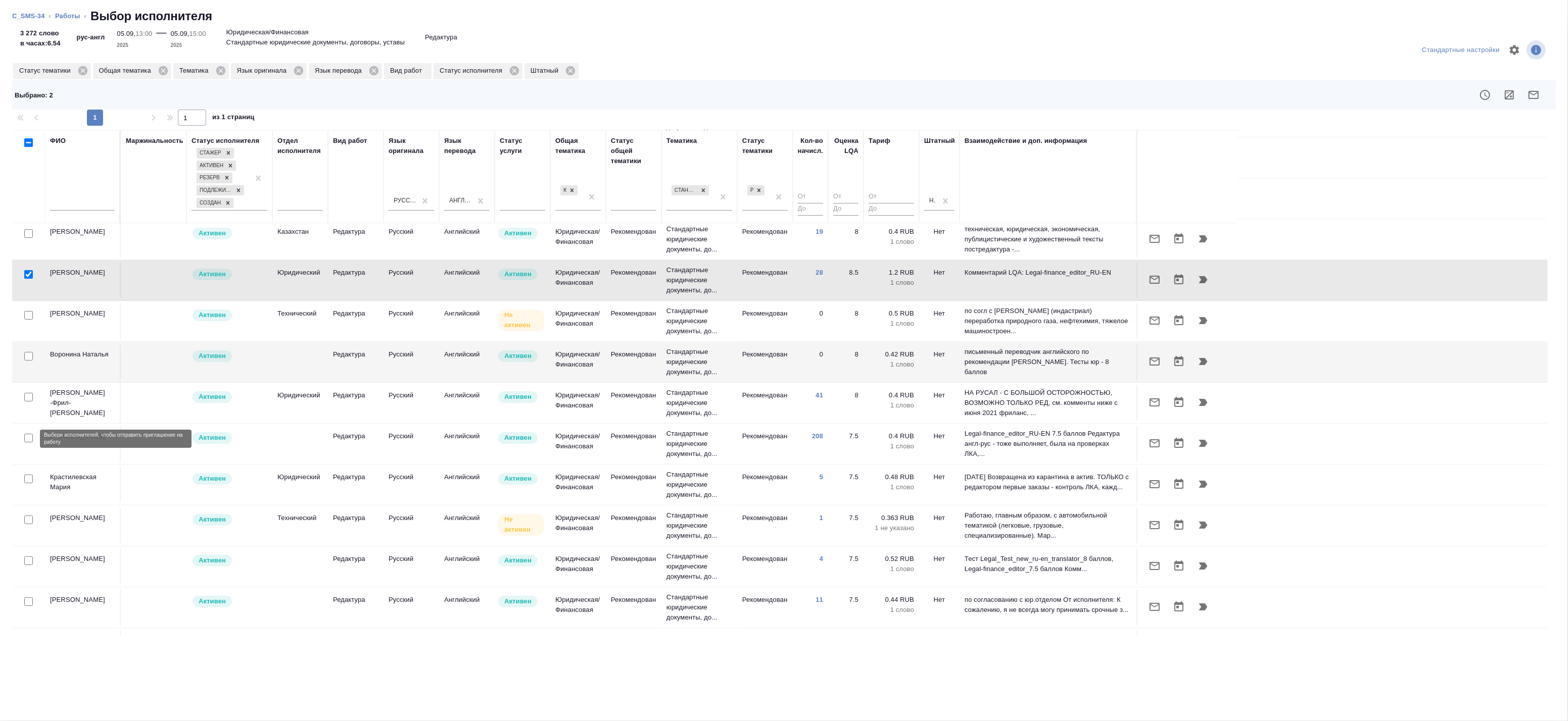
click at [28, 440] on input "checkbox" at bounding box center [28, 438] width 8 height 8
checkbox input "true"
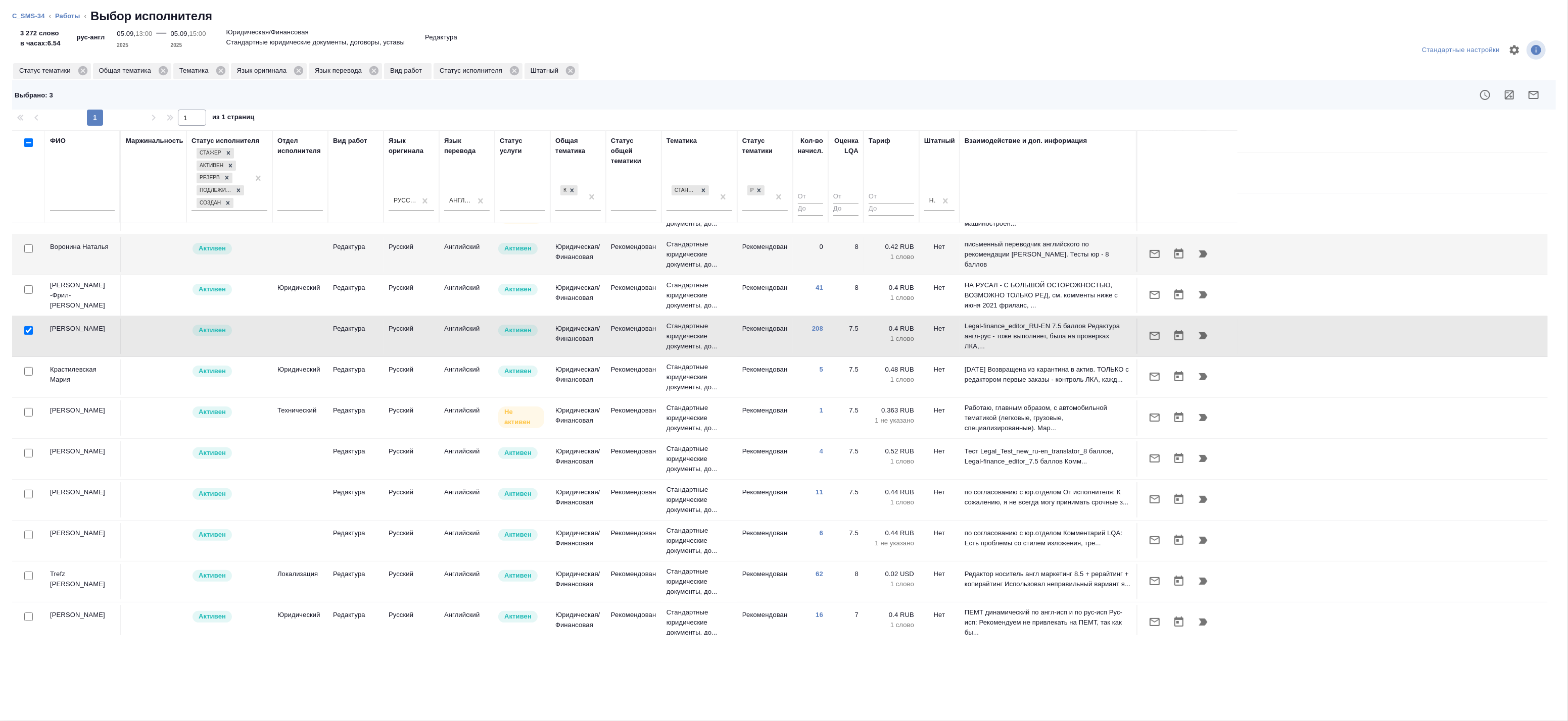
scroll to position [281, 0]
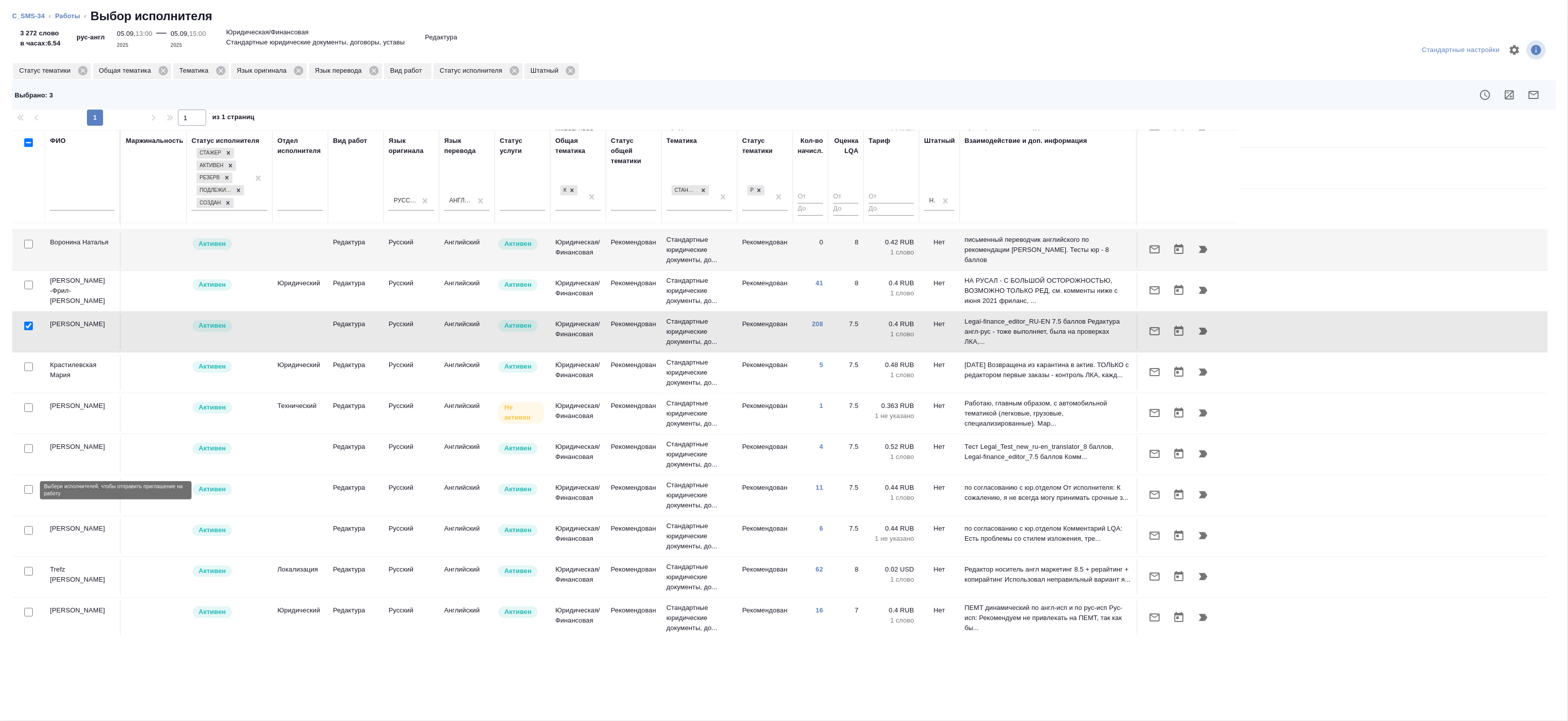
click at [32, 490] on input "checkbox" at bounding box center [28, 490] width 8 height 8
checkbox input "true"
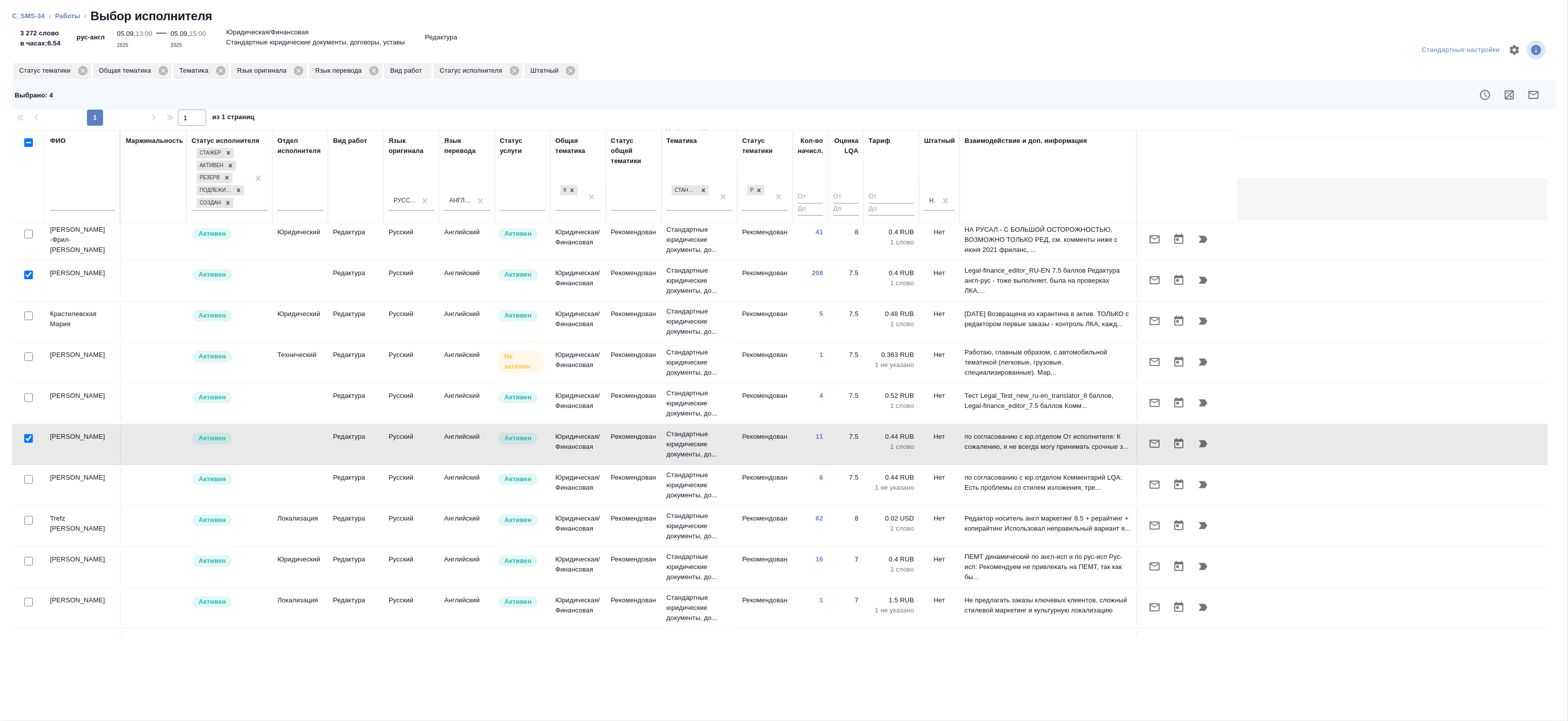
scroll to position [337, 0]
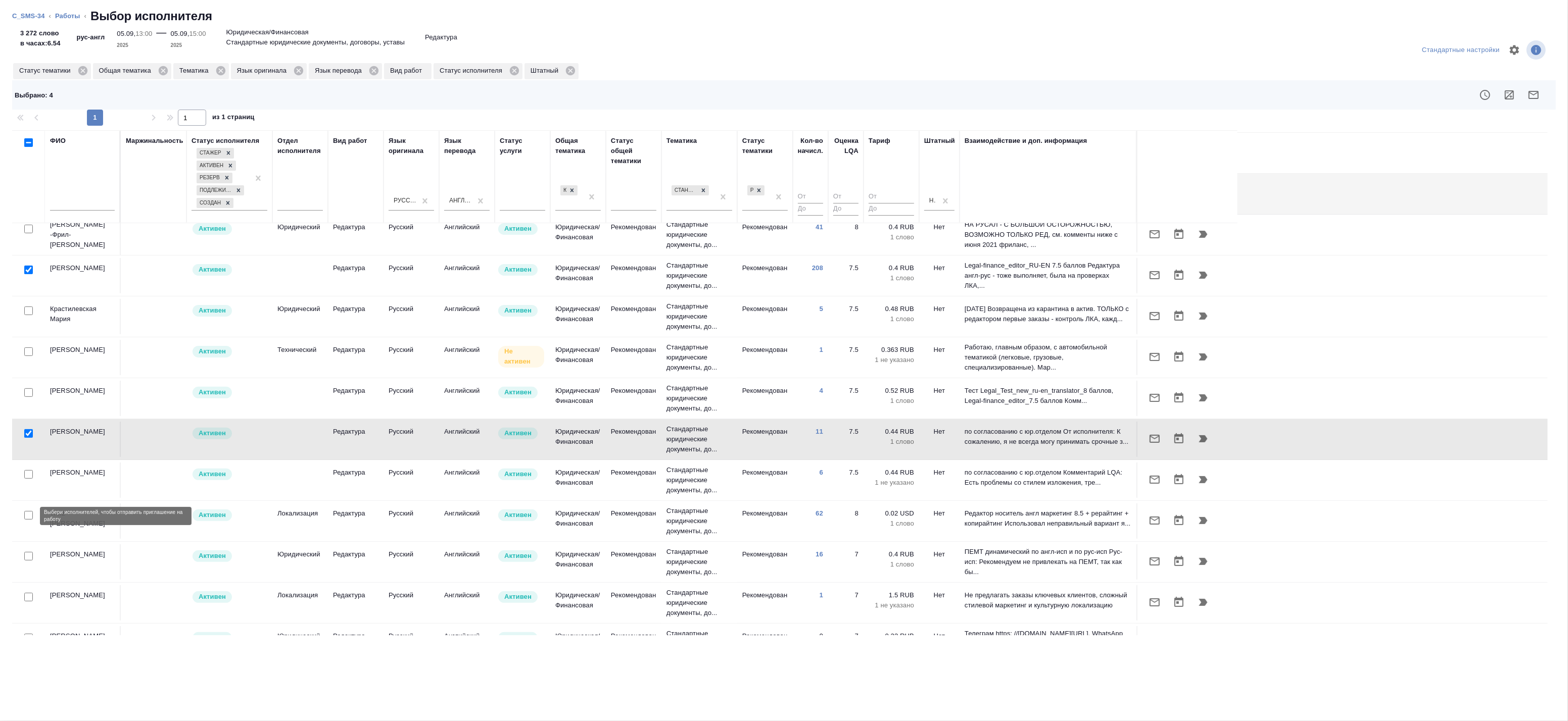
click at [28, 518] on input "checkbox" at bounding box center [28, 515] width 8 height 8
checkbox input "true"
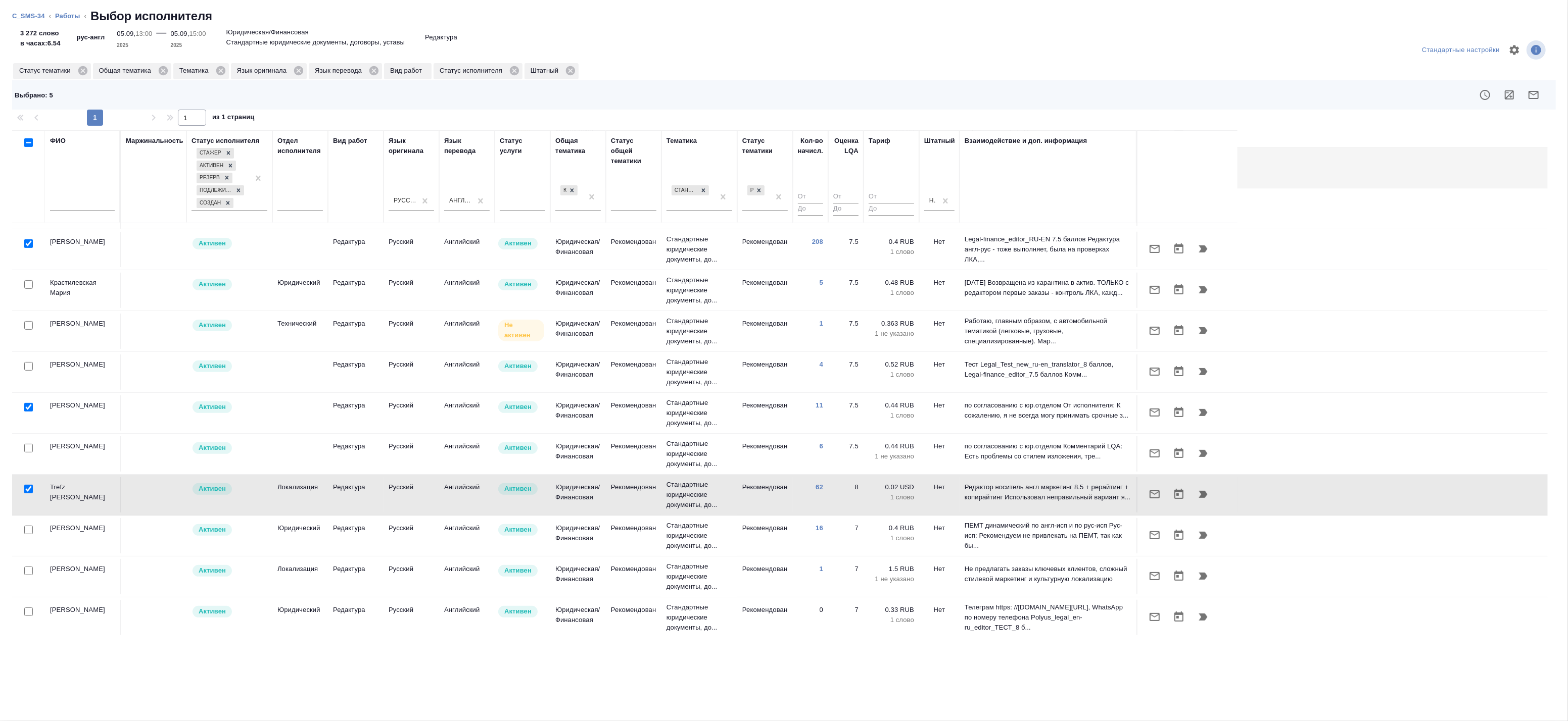
scroll to position [366, 0]
click at [28, 527] on input "checkbox" at bounding box center [28, 527] width 8 height 8
checkbox input "true"
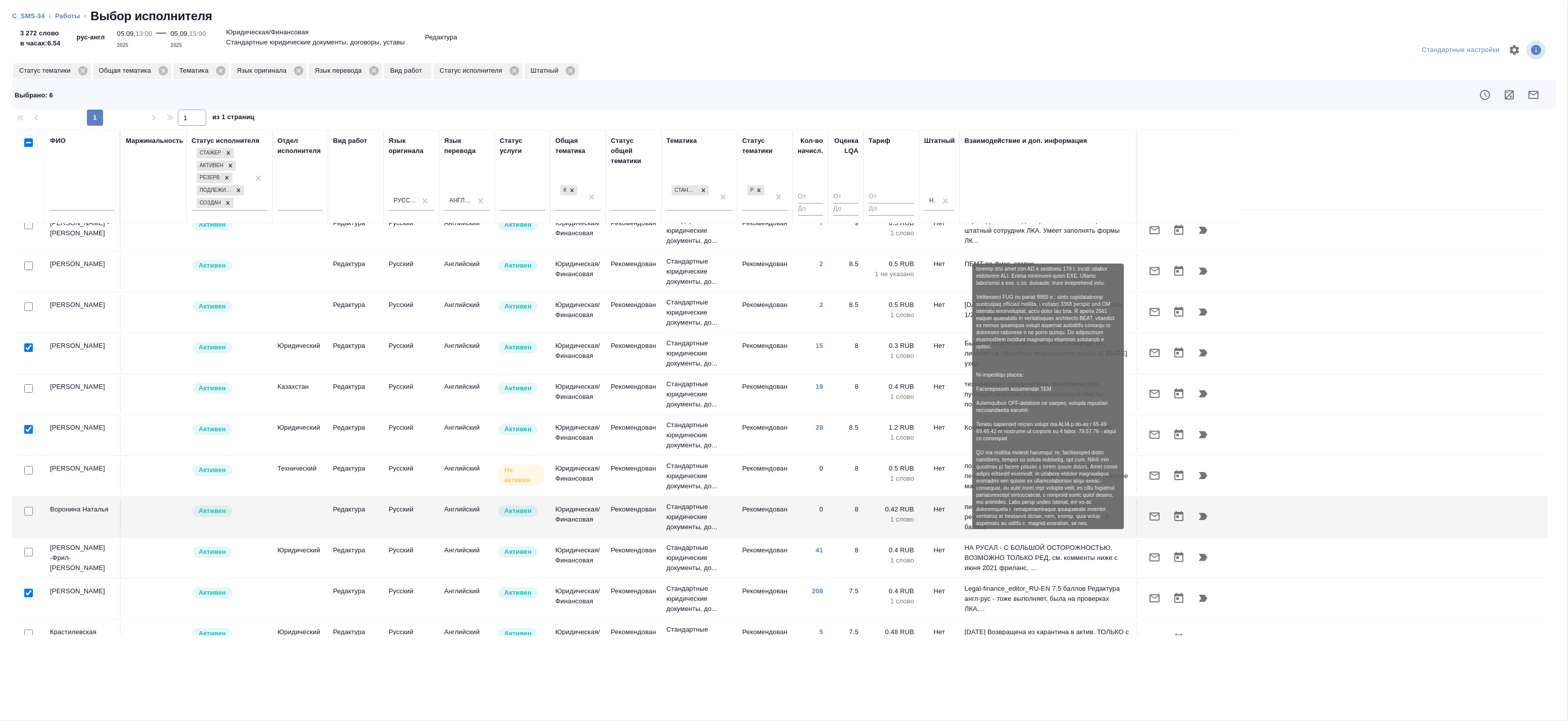
scroll to position [0, 0]
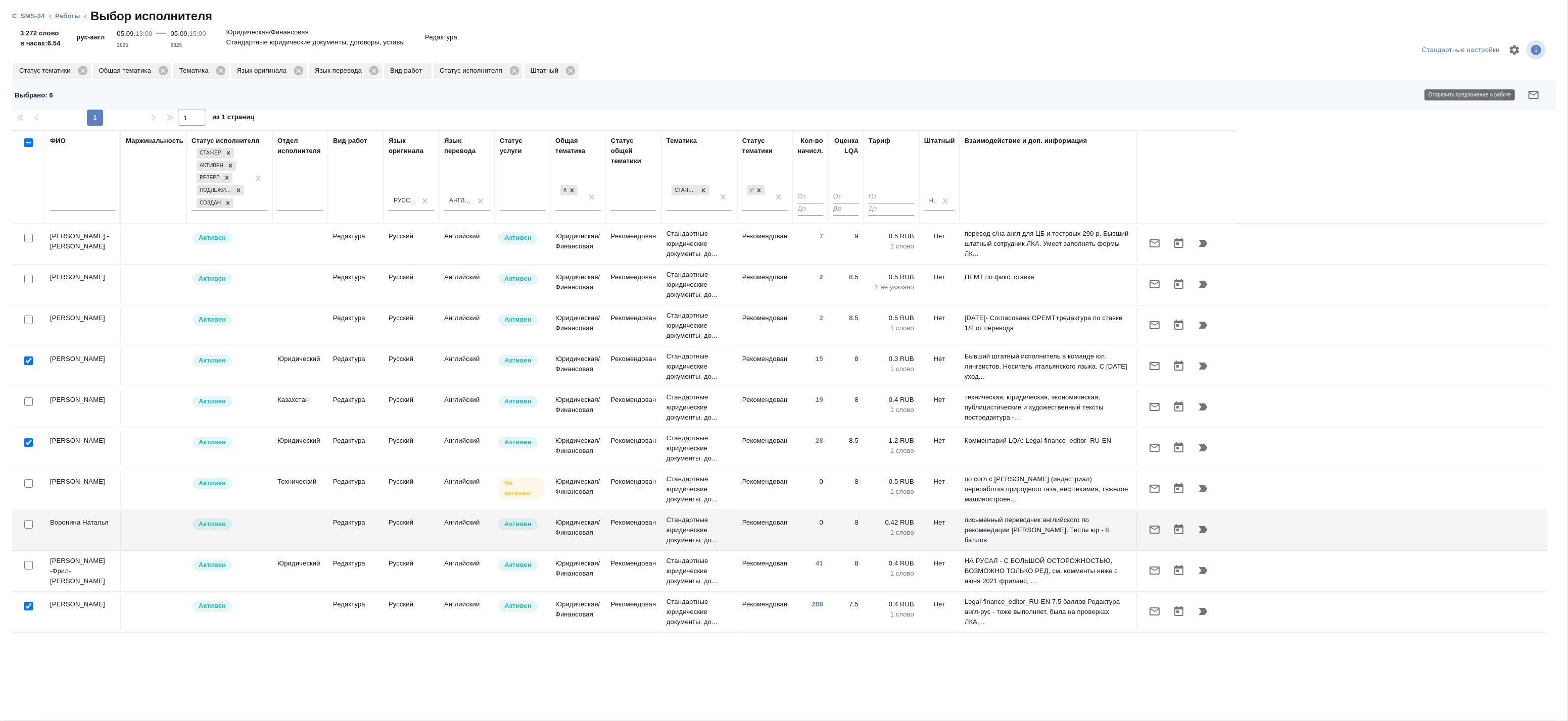
click at [1528, 97] on icon "button" at bounding box center [1534, 95] width 12 height 12
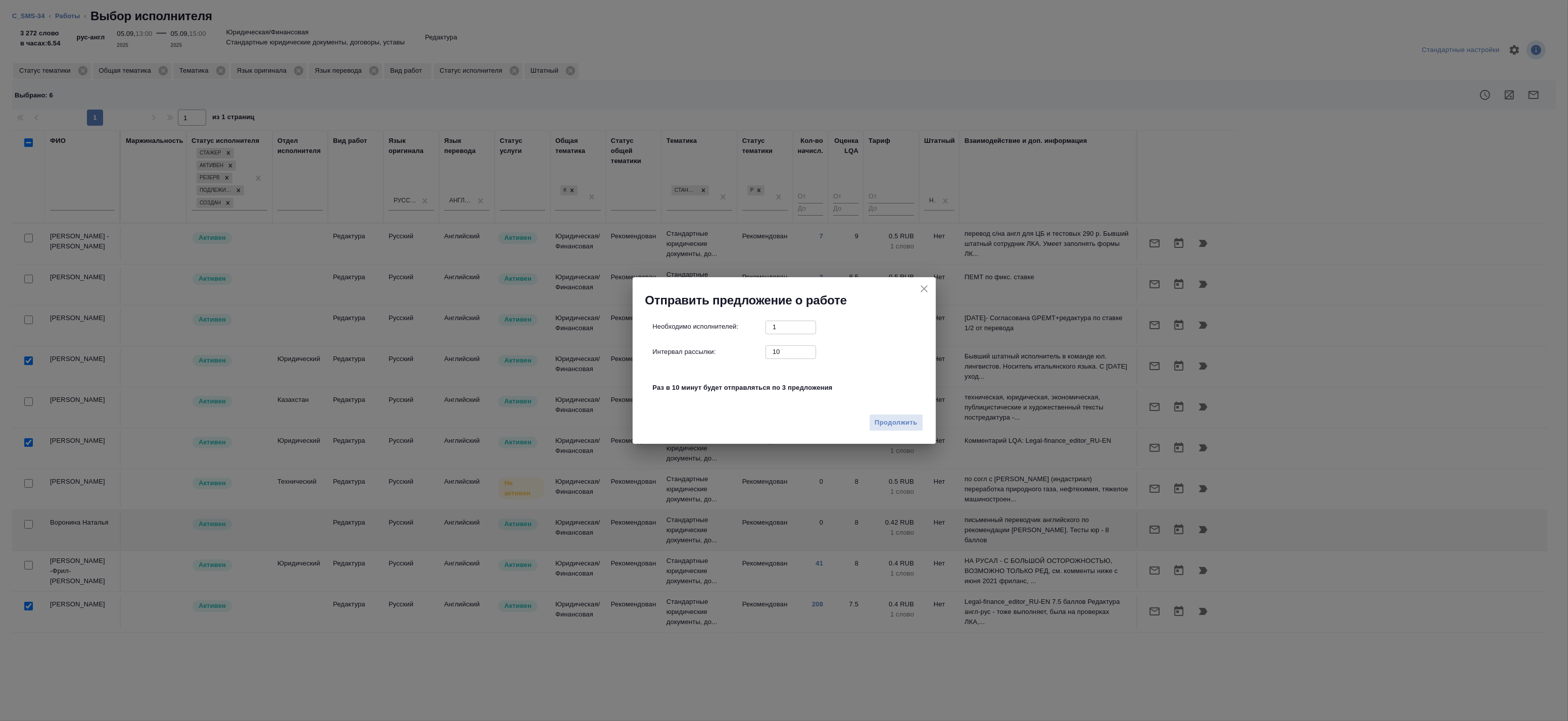
drag, startPoint x: 746, startPoint y: 355, endPoint x: 699, endPoint y: 355, distance: 47.0
click at [701, 355] on div "Интервал рассылки: 10 ​" at bounding box center [788, 352] width 271 height 12
type input "0"
click at [892, 420] on span "Продолжить" at bounding box center [895, 422] width 42 height 12
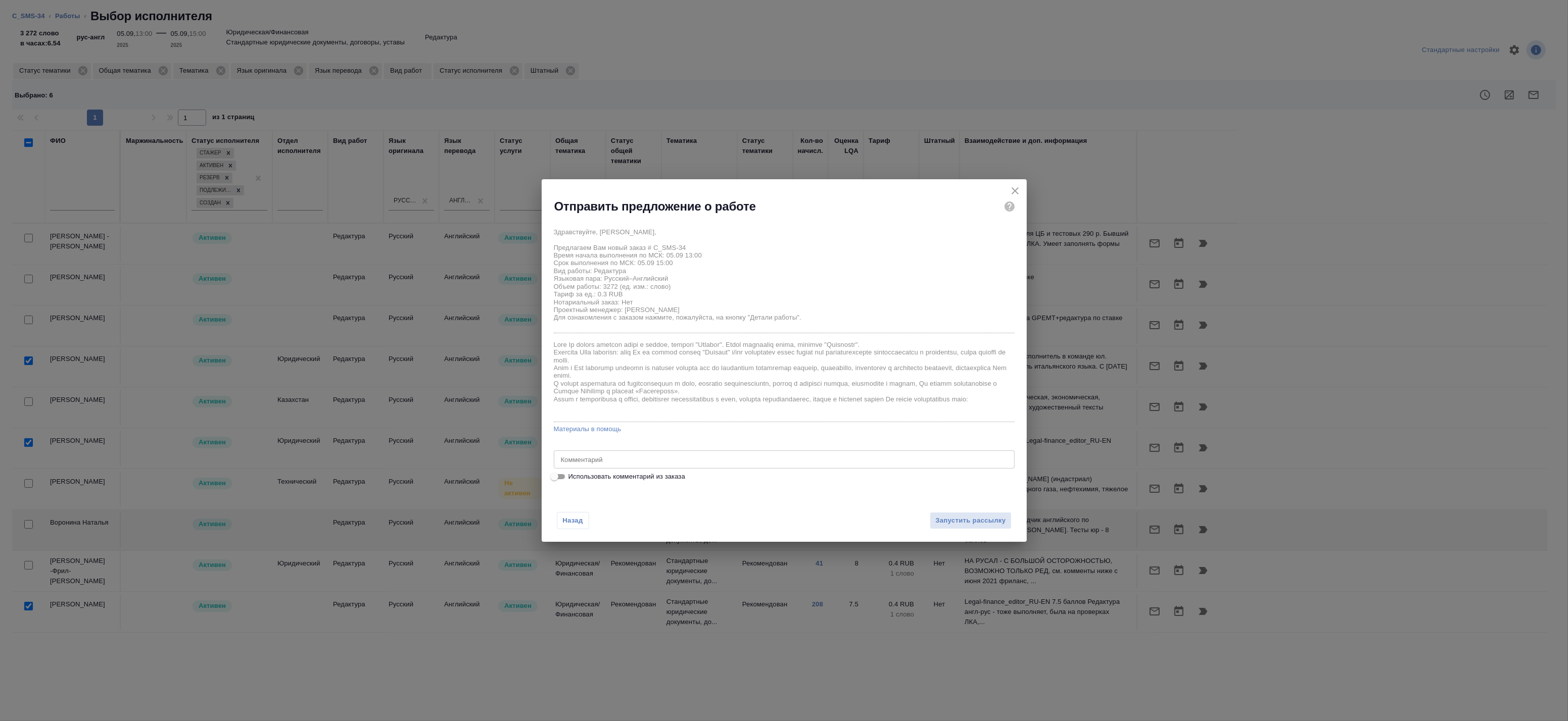
click at [687, 455] on div "x Комментарий" at bounding box center [784, 460] width 461 height 18
click at [673, 465] on div "x Комментарий" at bounding box center [784, 460] width 461 height 18
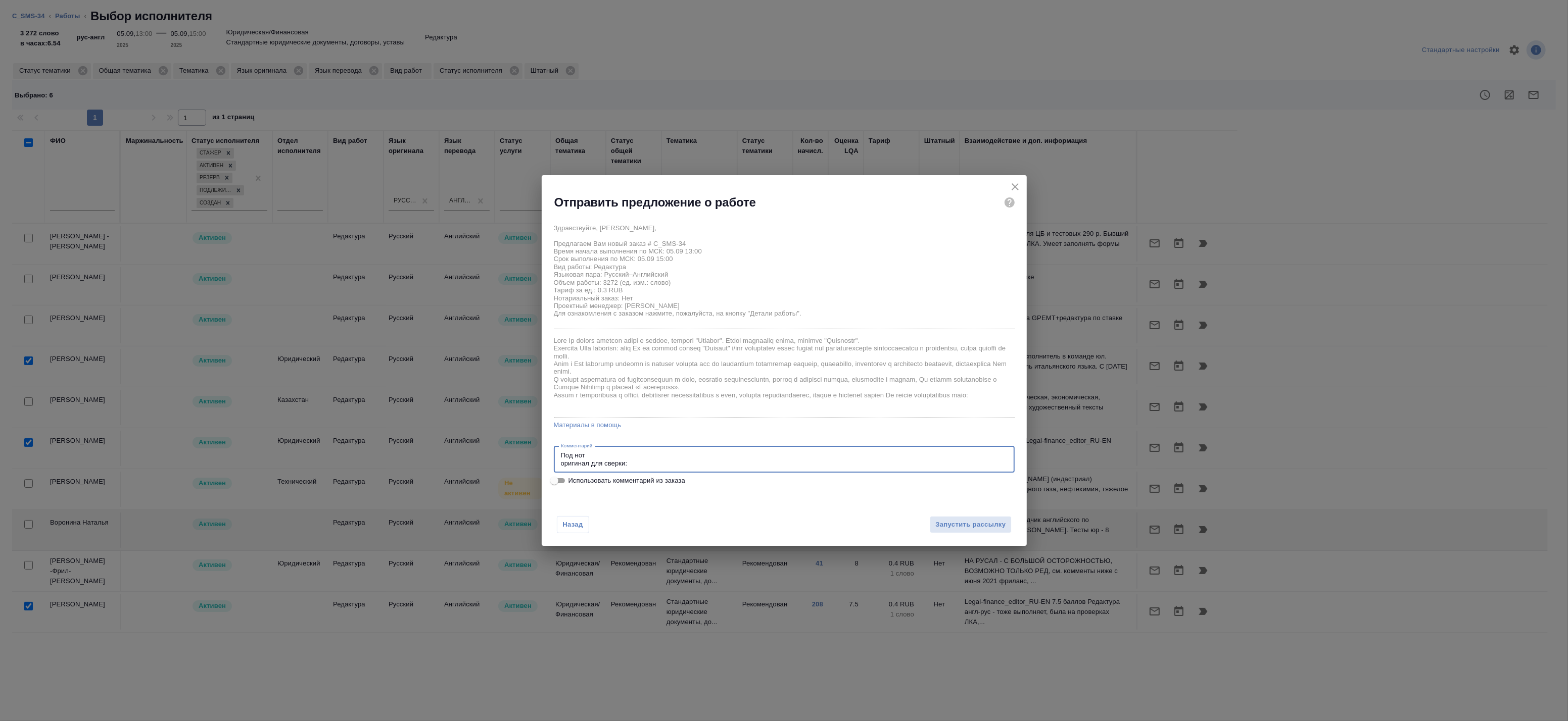
paste textarea "https://drive.awatera.com/s/6rtcKNiFeHQMTfz"
type textarea "Под нот оригинал для сверки:https://drive.awatera.com/s/6rtcKNiFeHQMTfz"
click at [952, 524] on span "Запустить рассылку" at bounding box center [970, 525] width 70 height 12
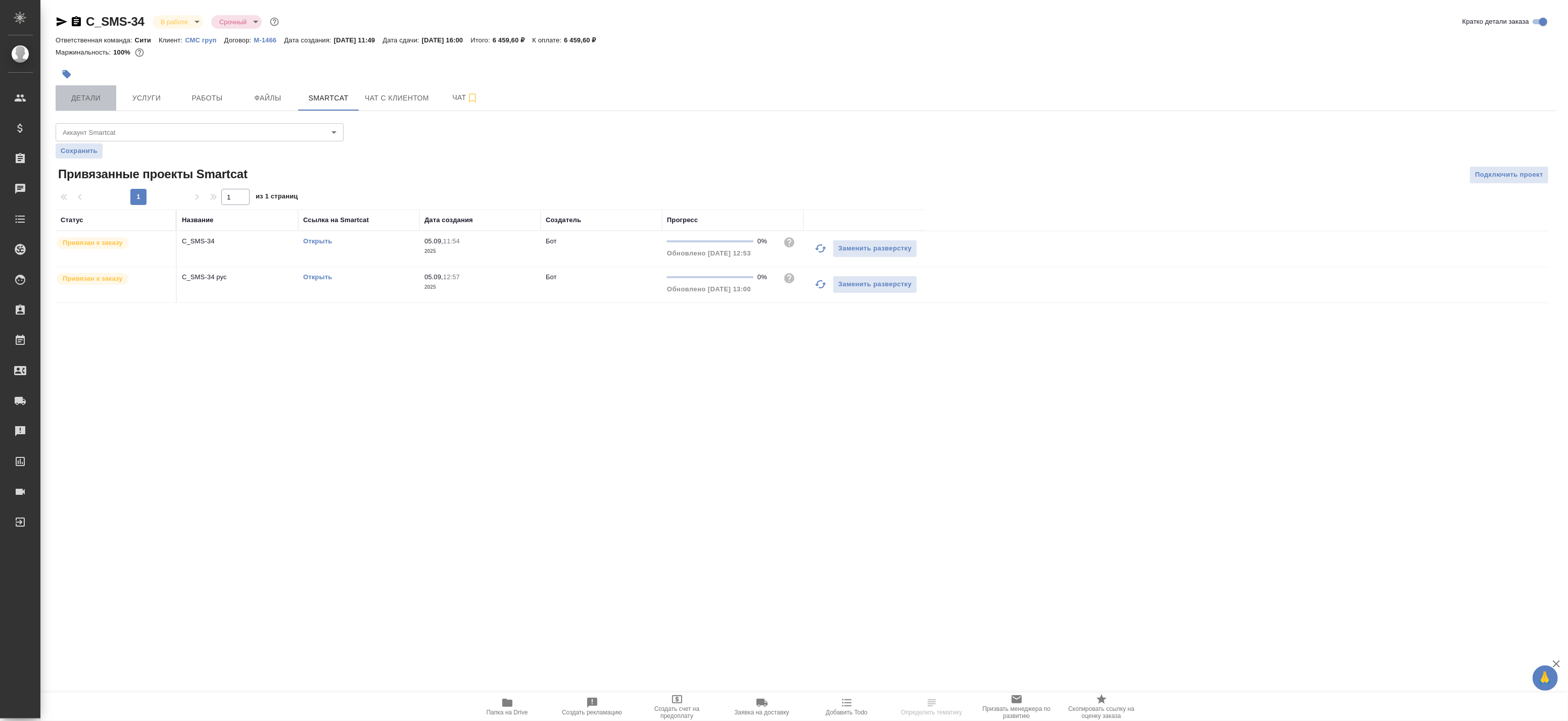
click at [97, 94] on span "Детали" at bounding box center [86, 98] width 49 height 12
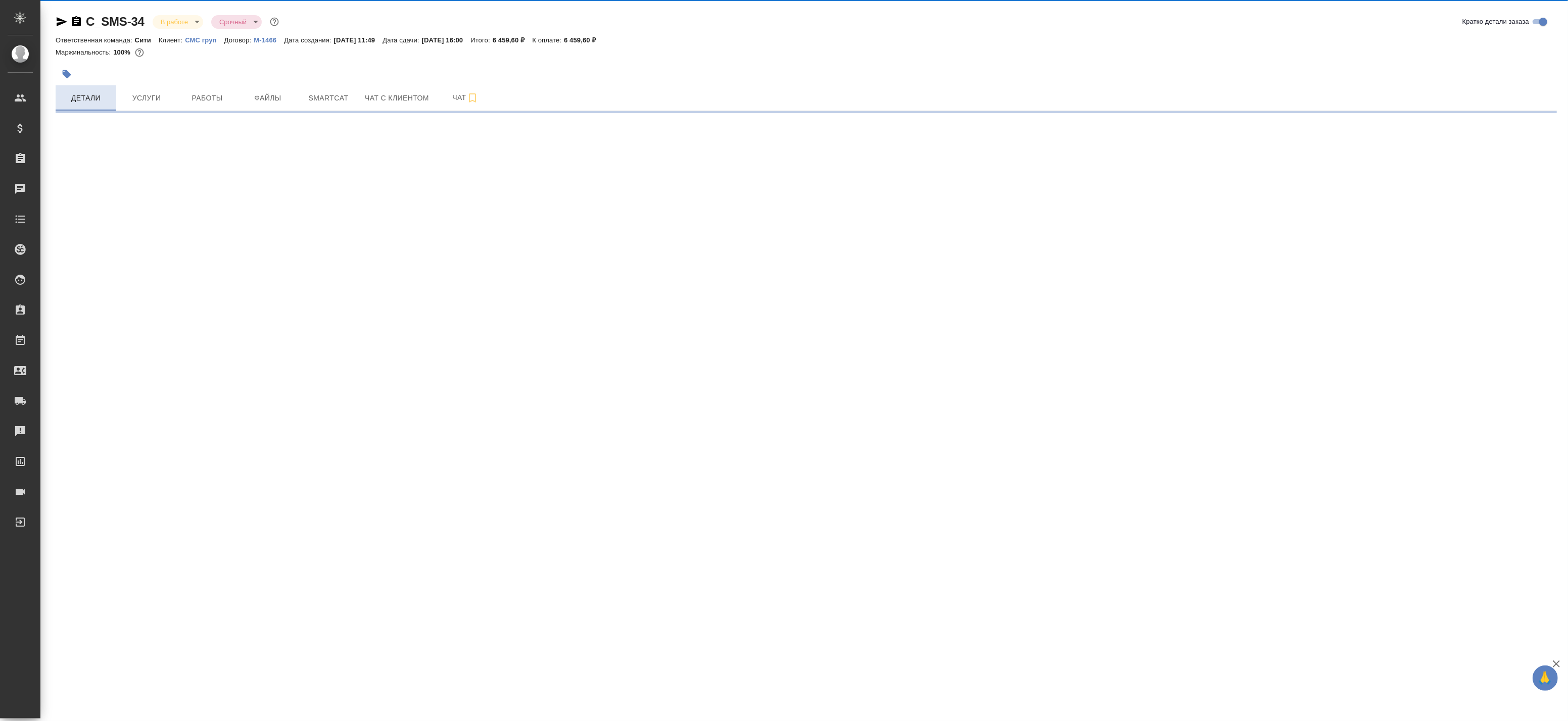
select select "RU"
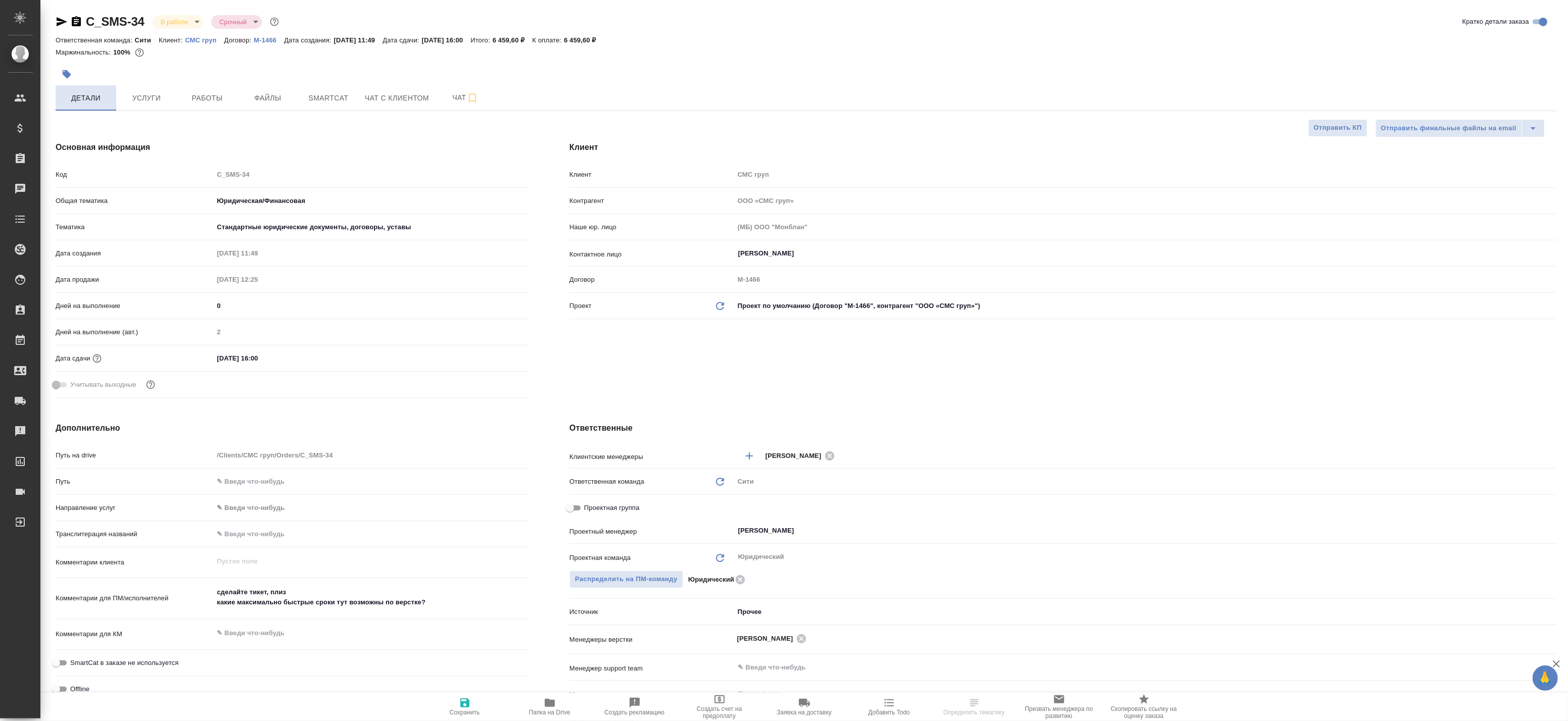
type textarea "x"
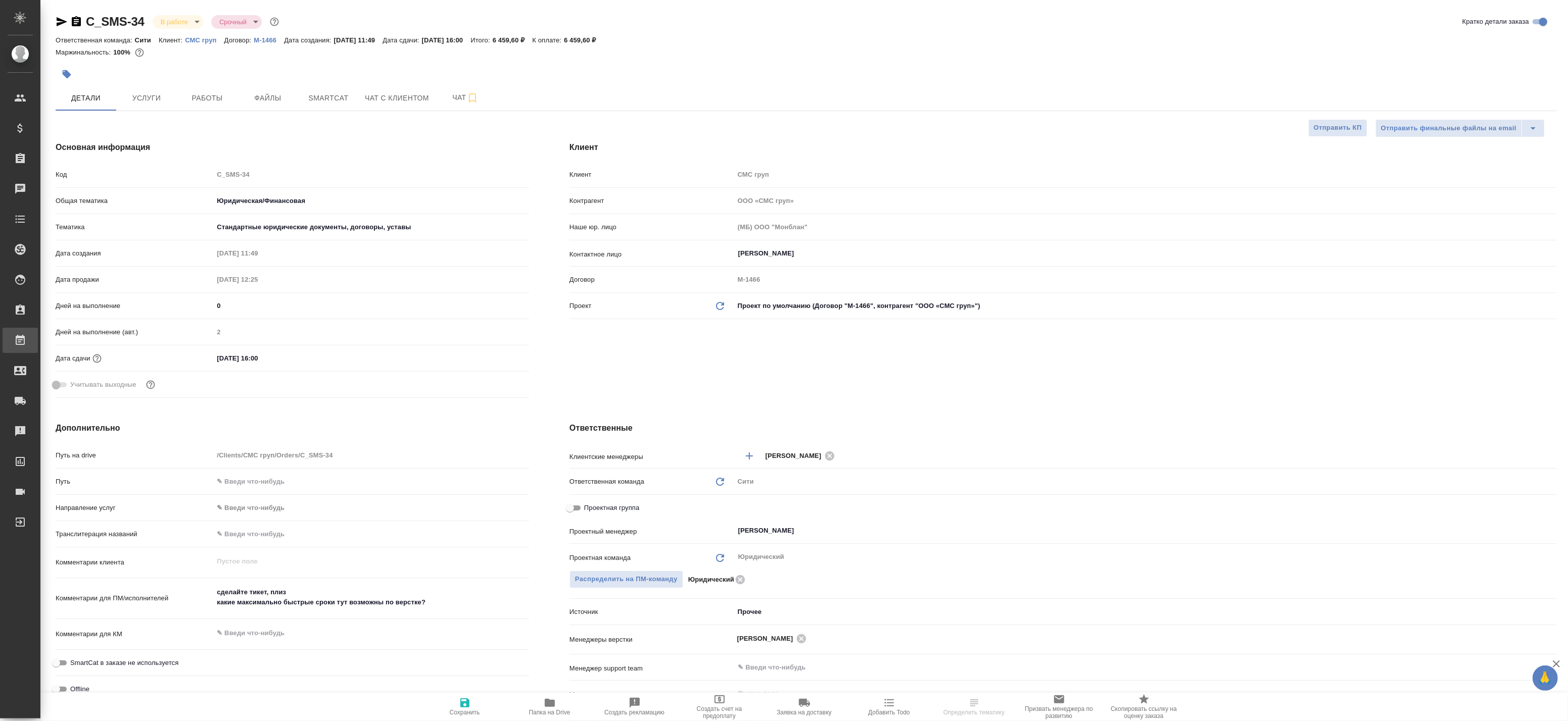
type textarea "x"
select select "RU"
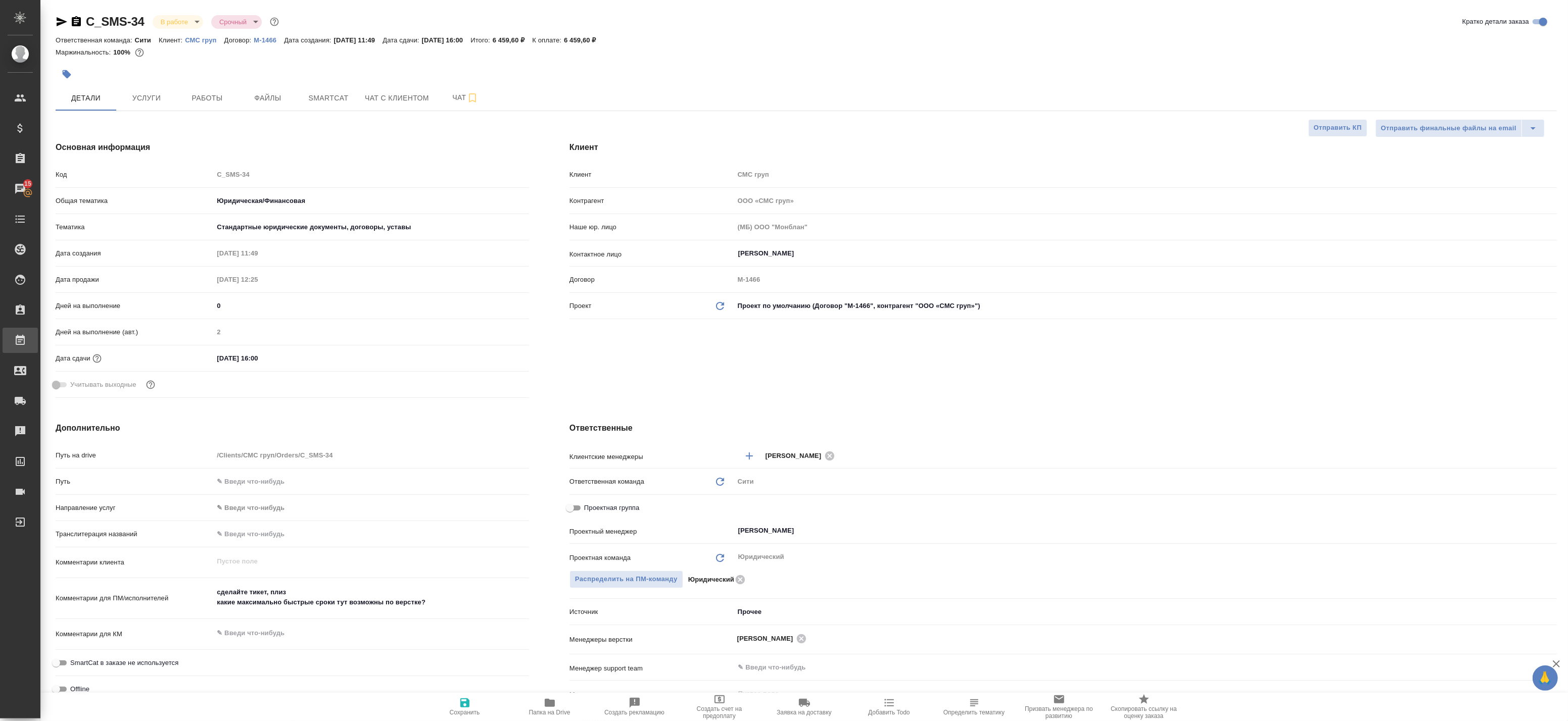
type textarea "x"
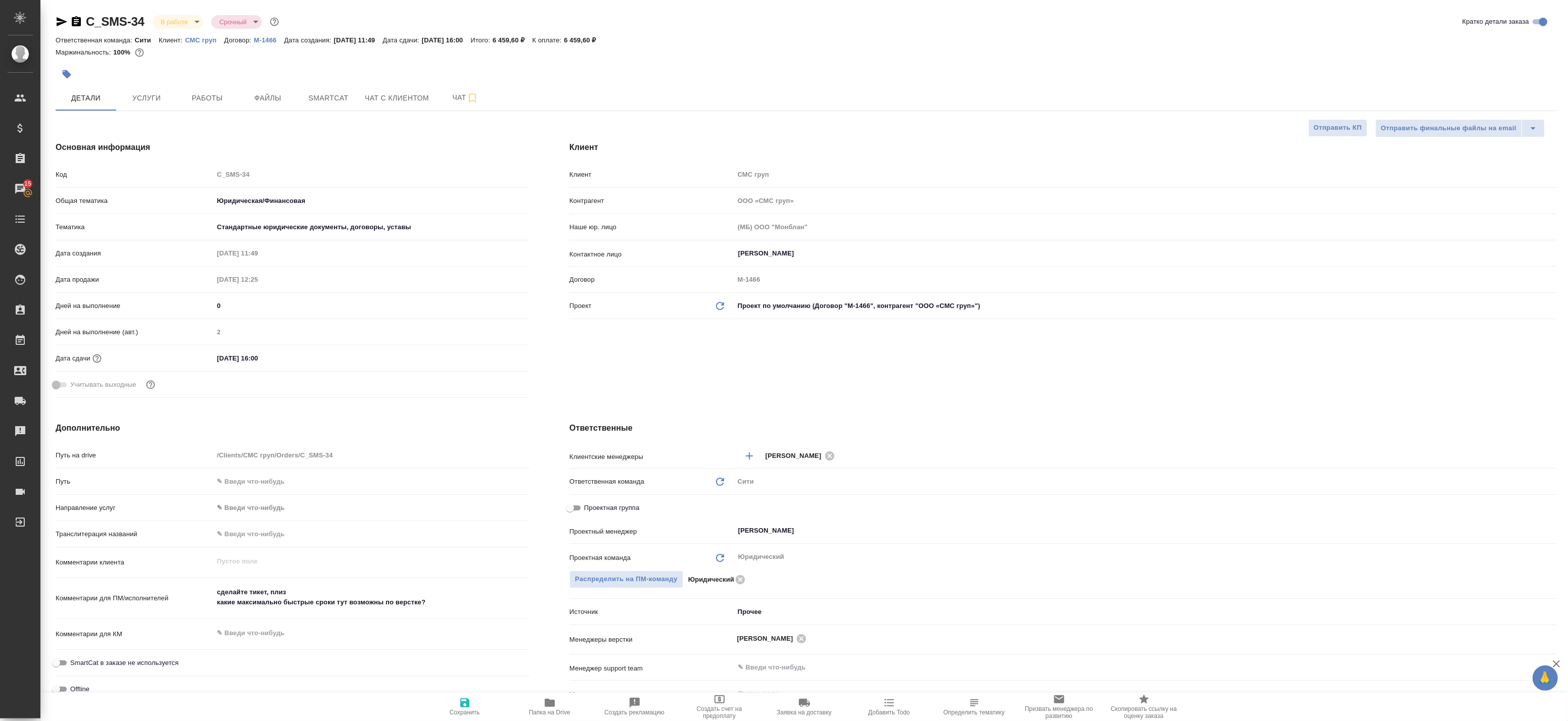
type textarea "x"
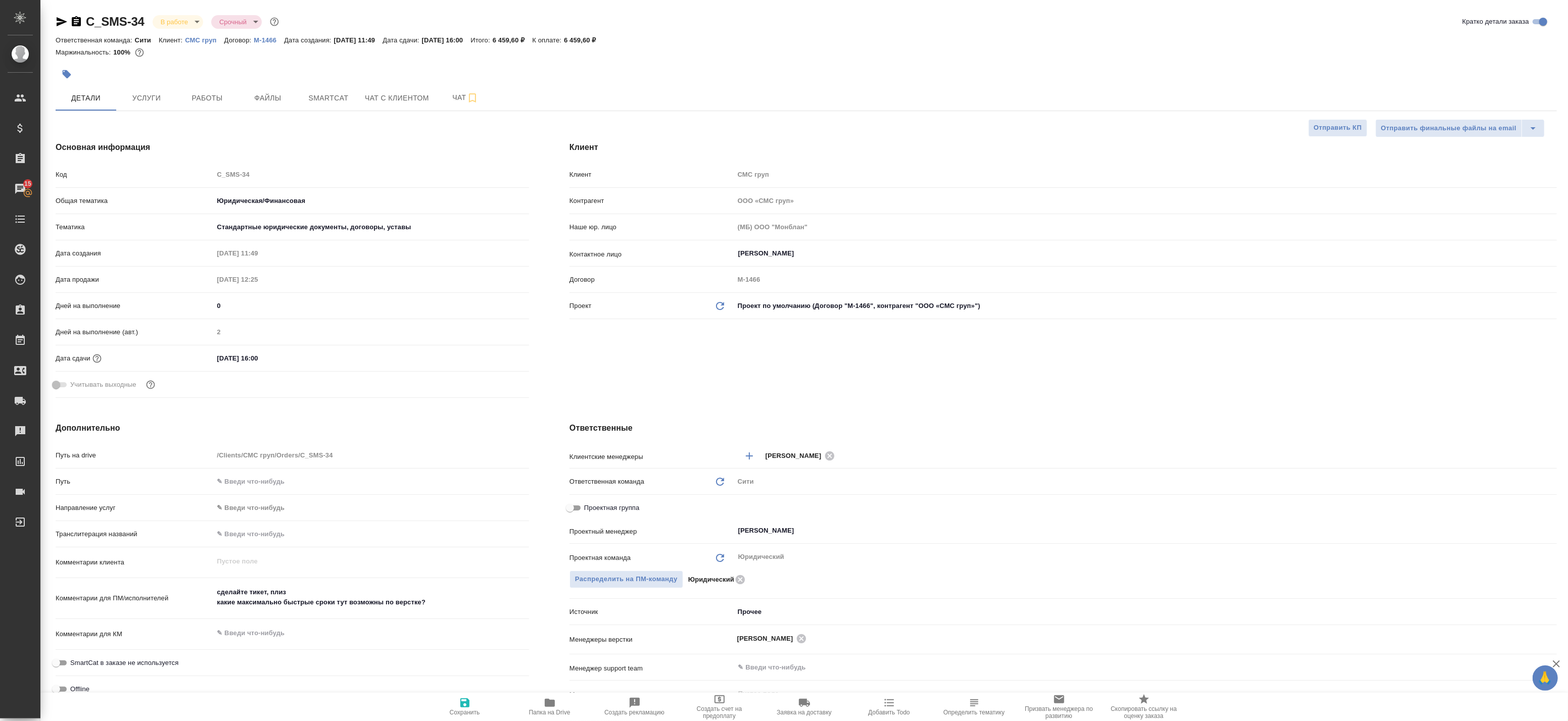
type textarea "x"
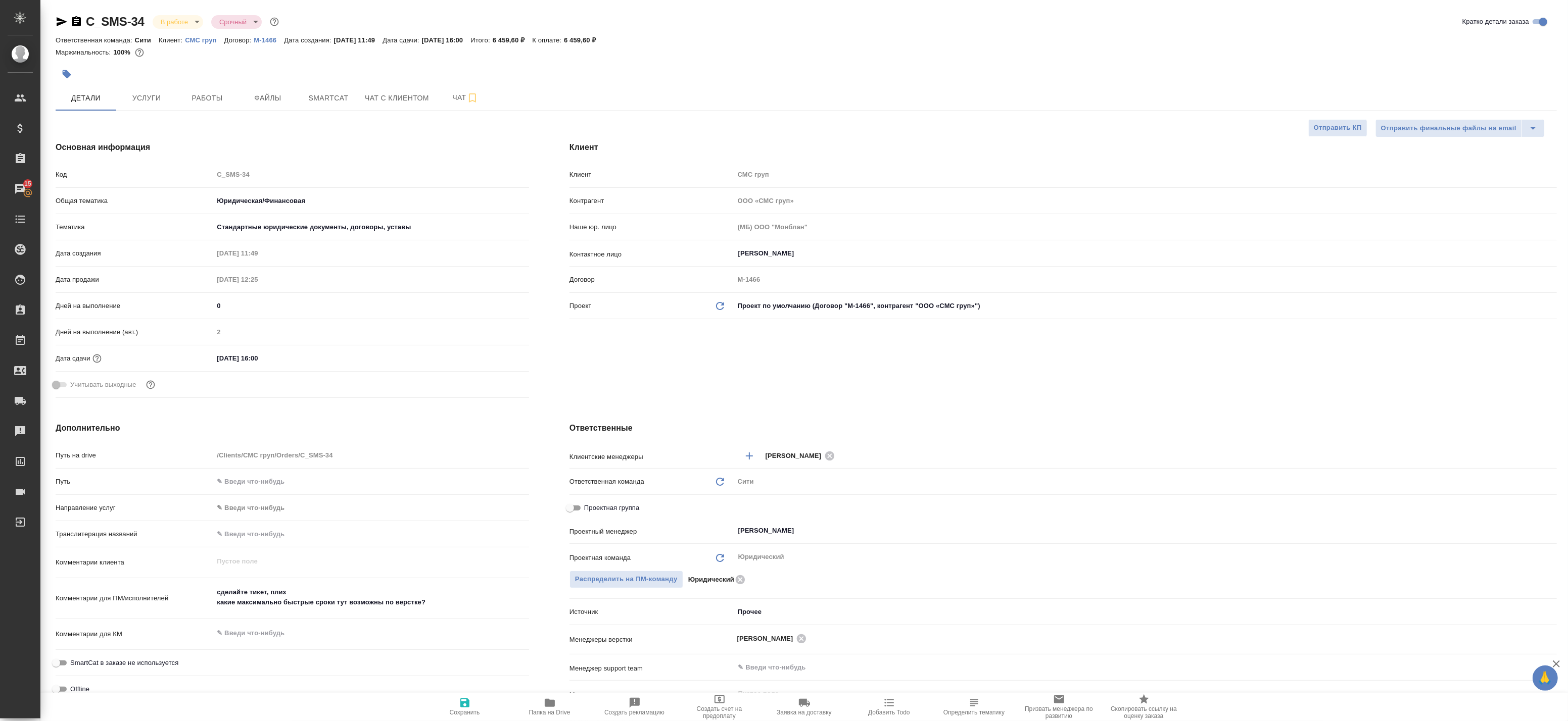
type textarea "x"
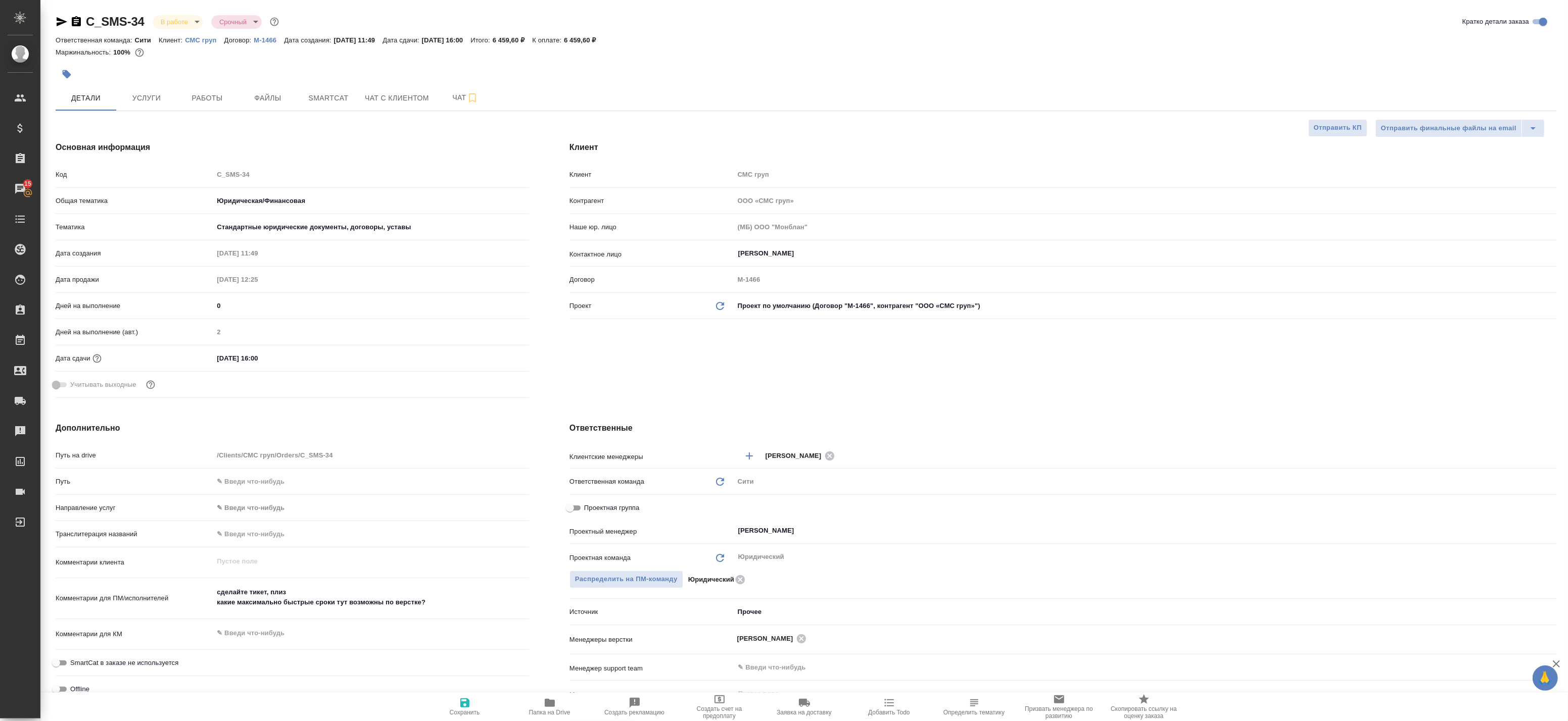
type textarea "x"
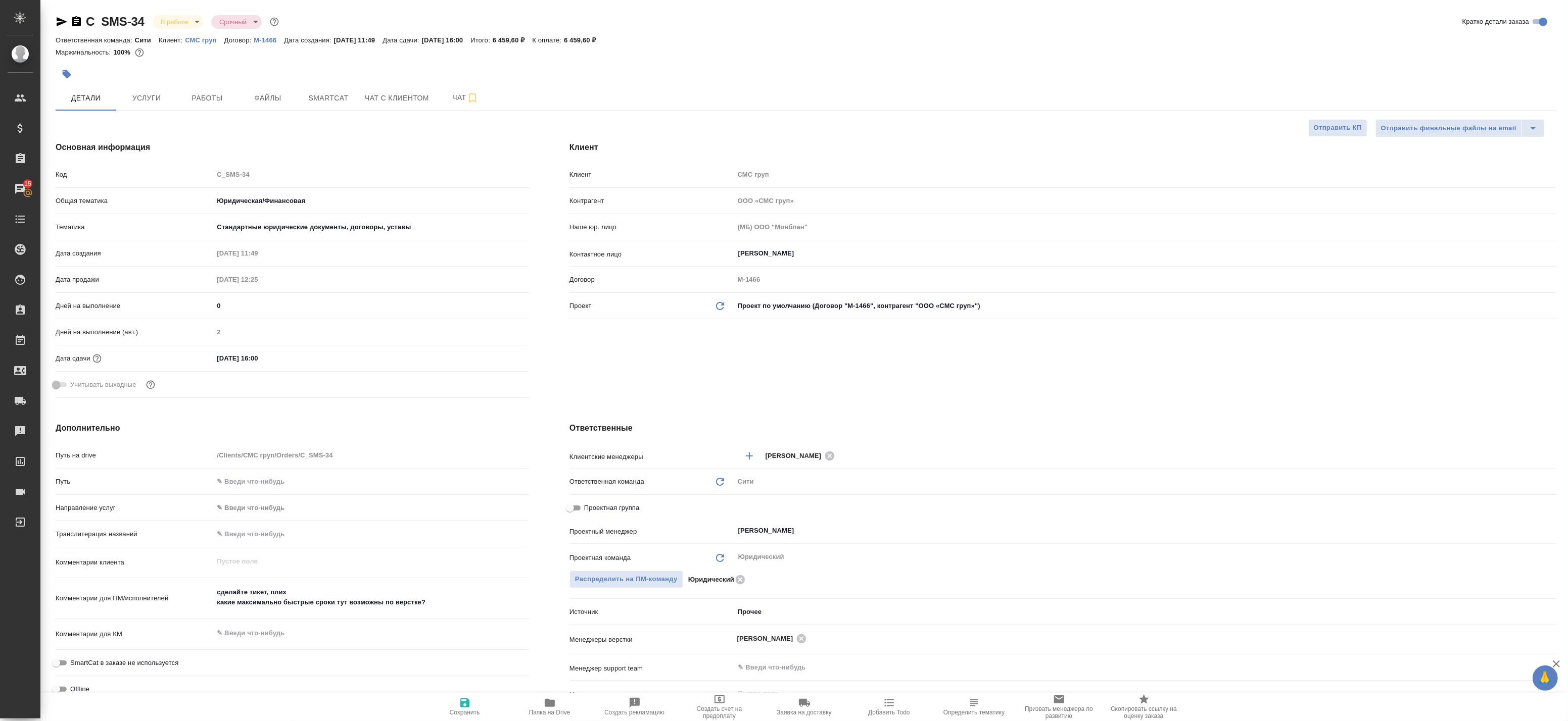
type textarea "x"
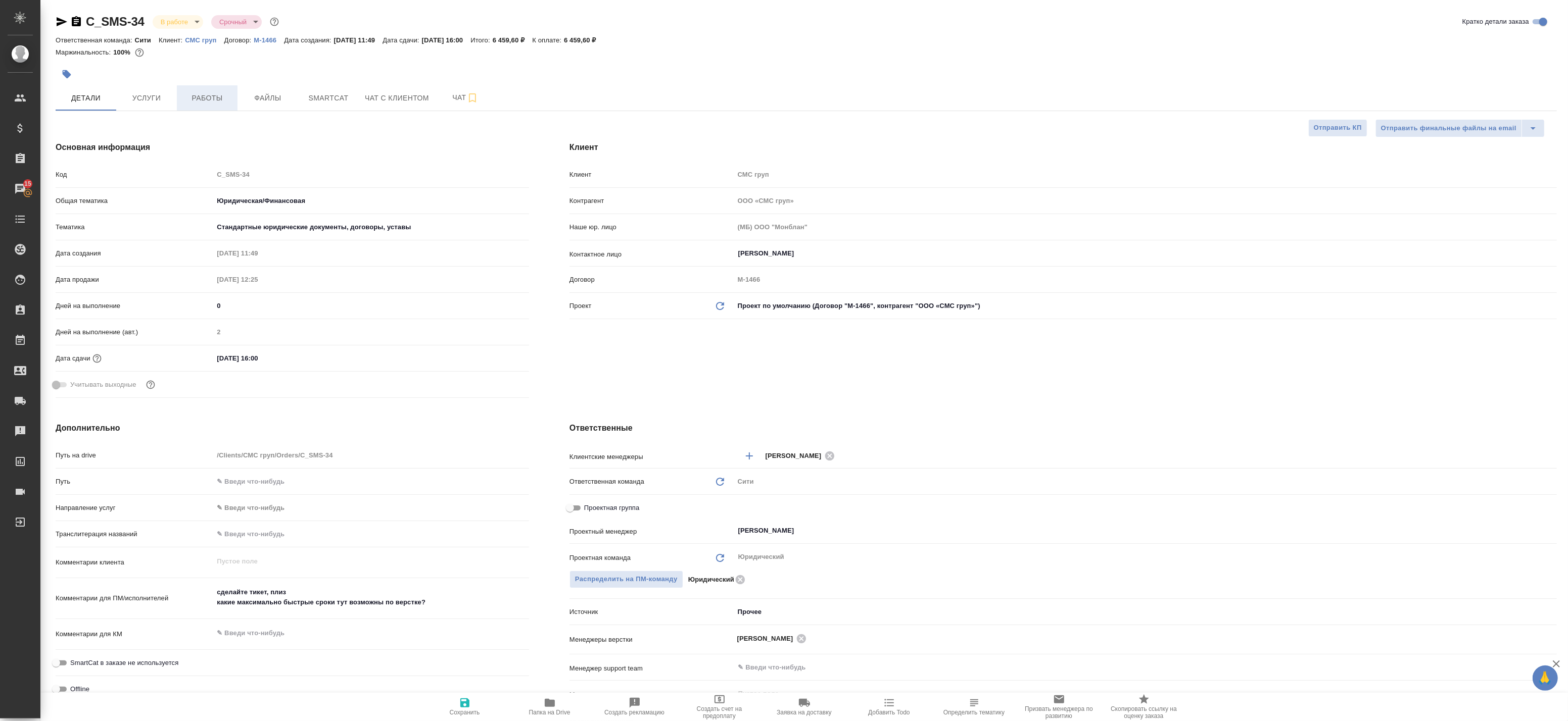
click at [203, 100] on span "Работы" at bounding box center [207, 98] width 49 height 12
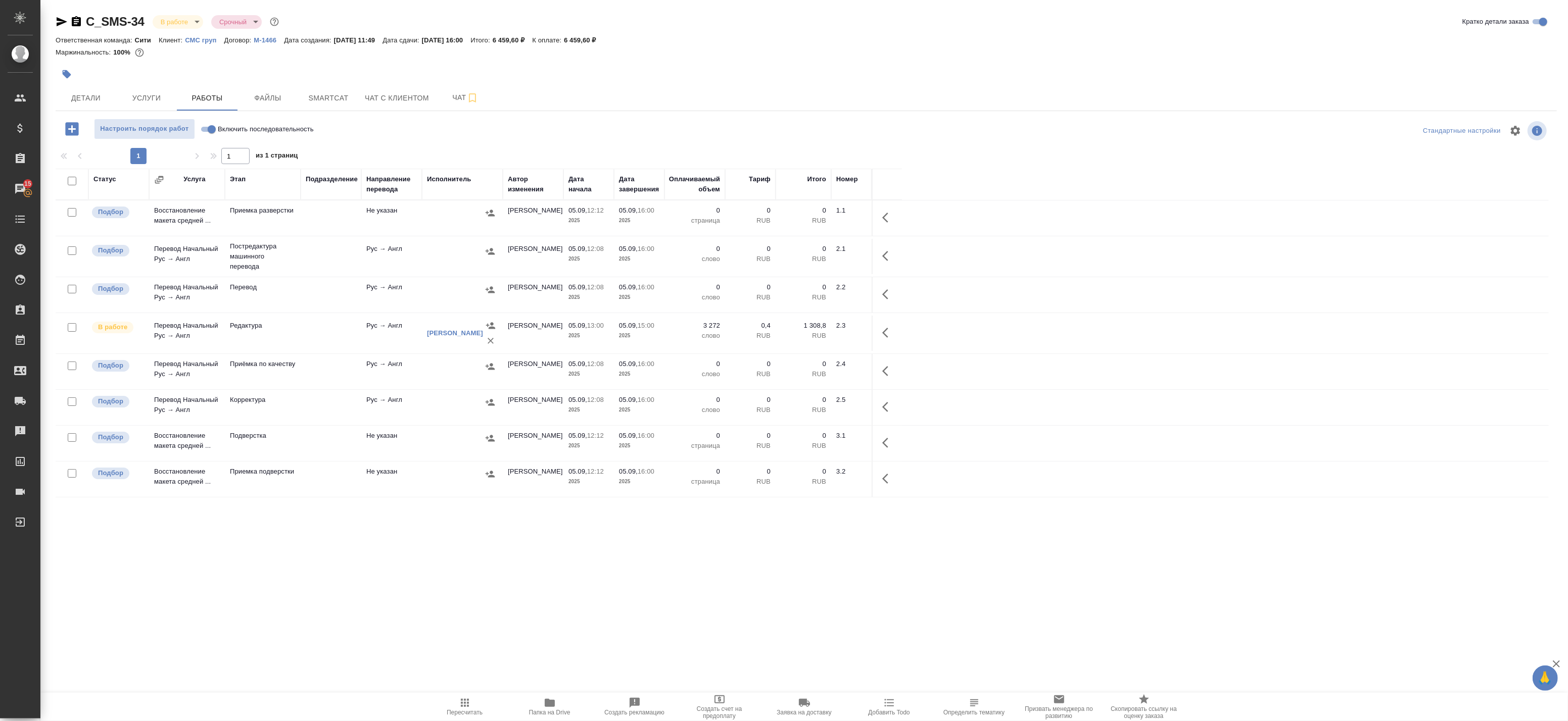
click at [471, 703] on span "Пересчитать" at bounding box center [464, 706] width 73 height 19
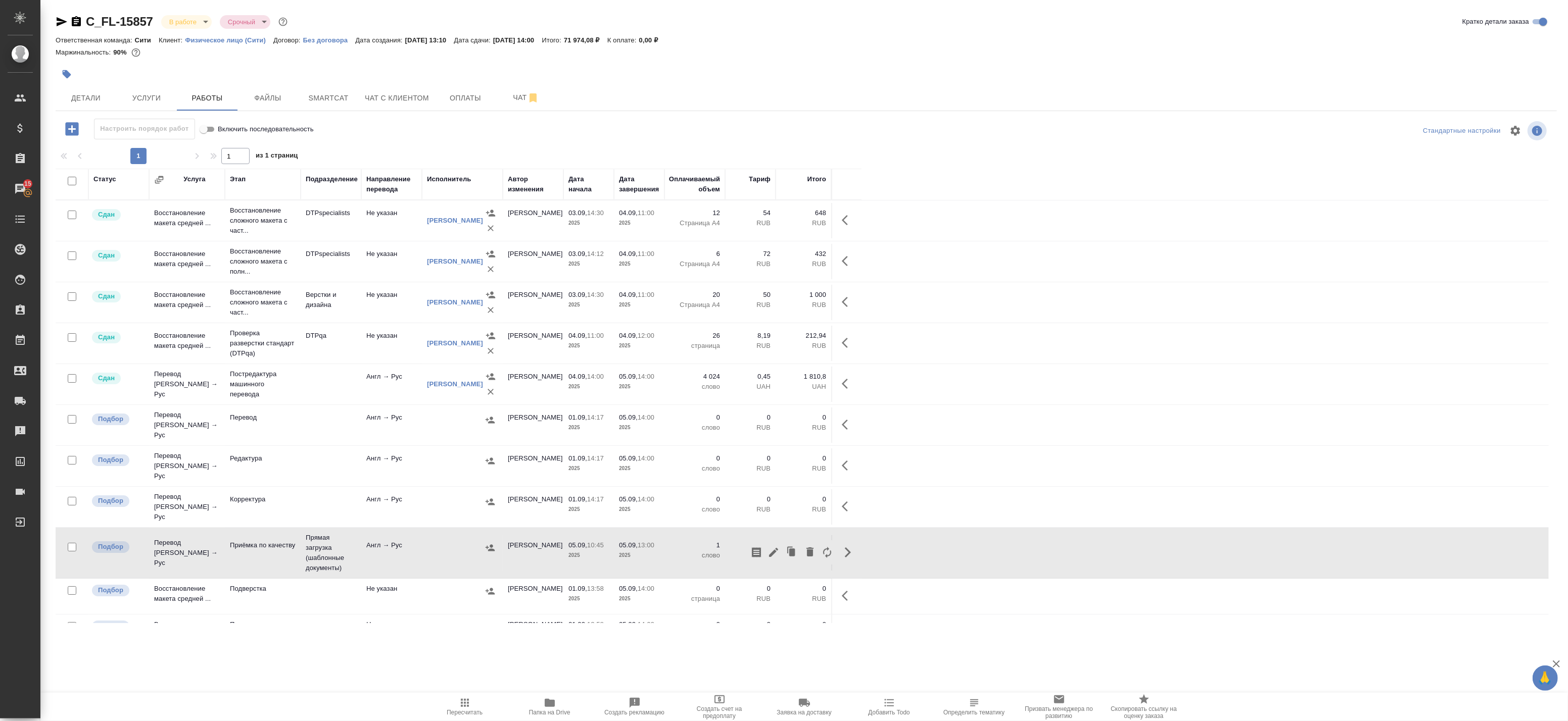
scroll to position [74, 0]
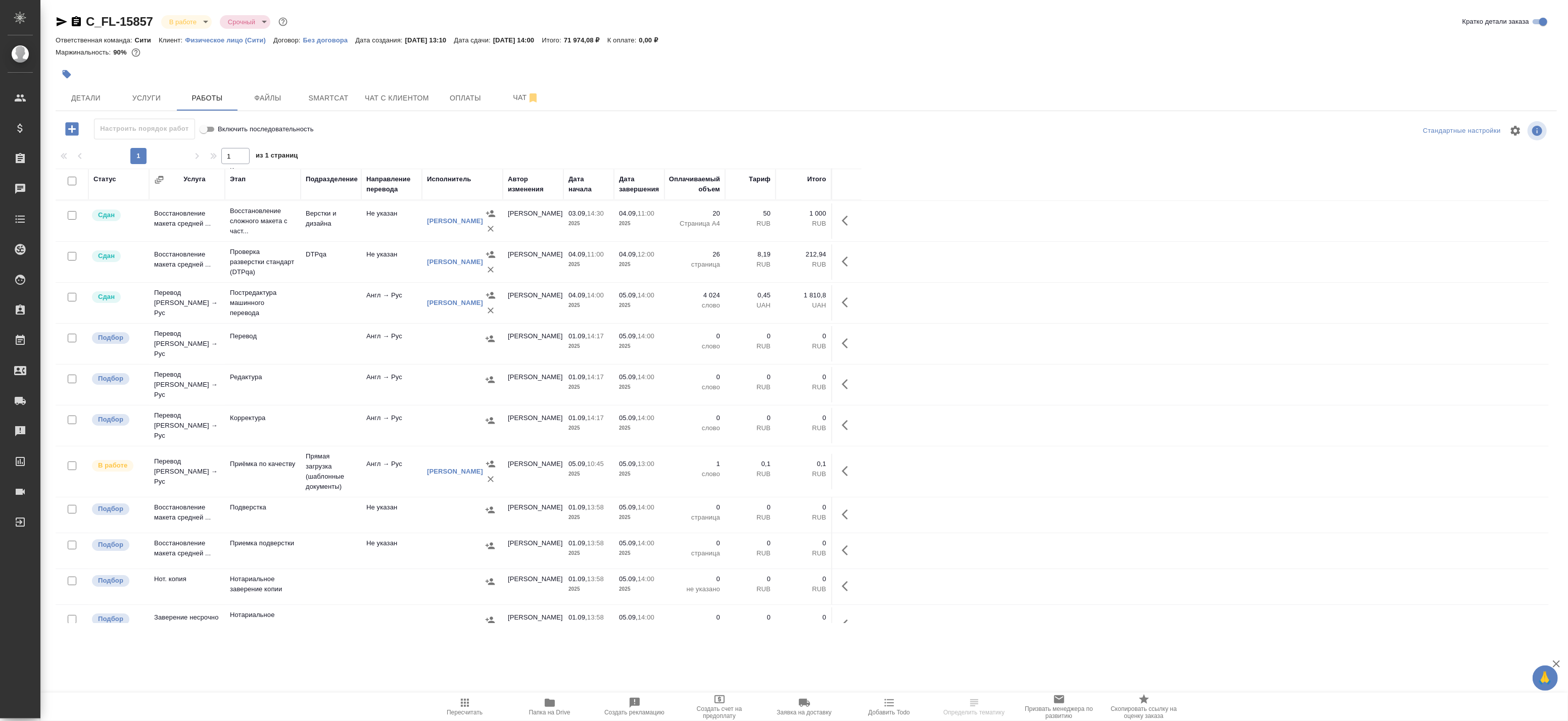
scroll to position [89, 0]
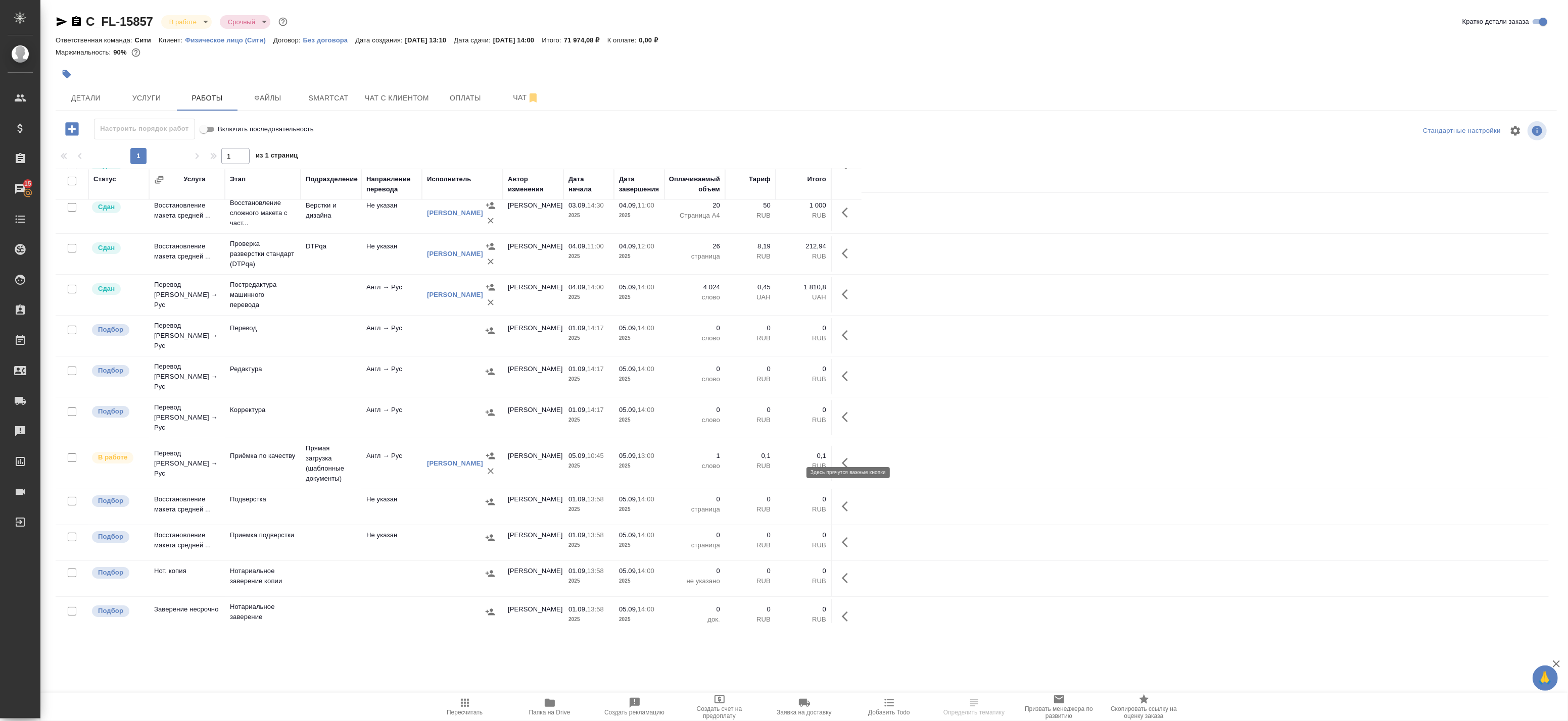
click at [854, 451] on button "button" at bounding box center [847, 463] width 24 height 24
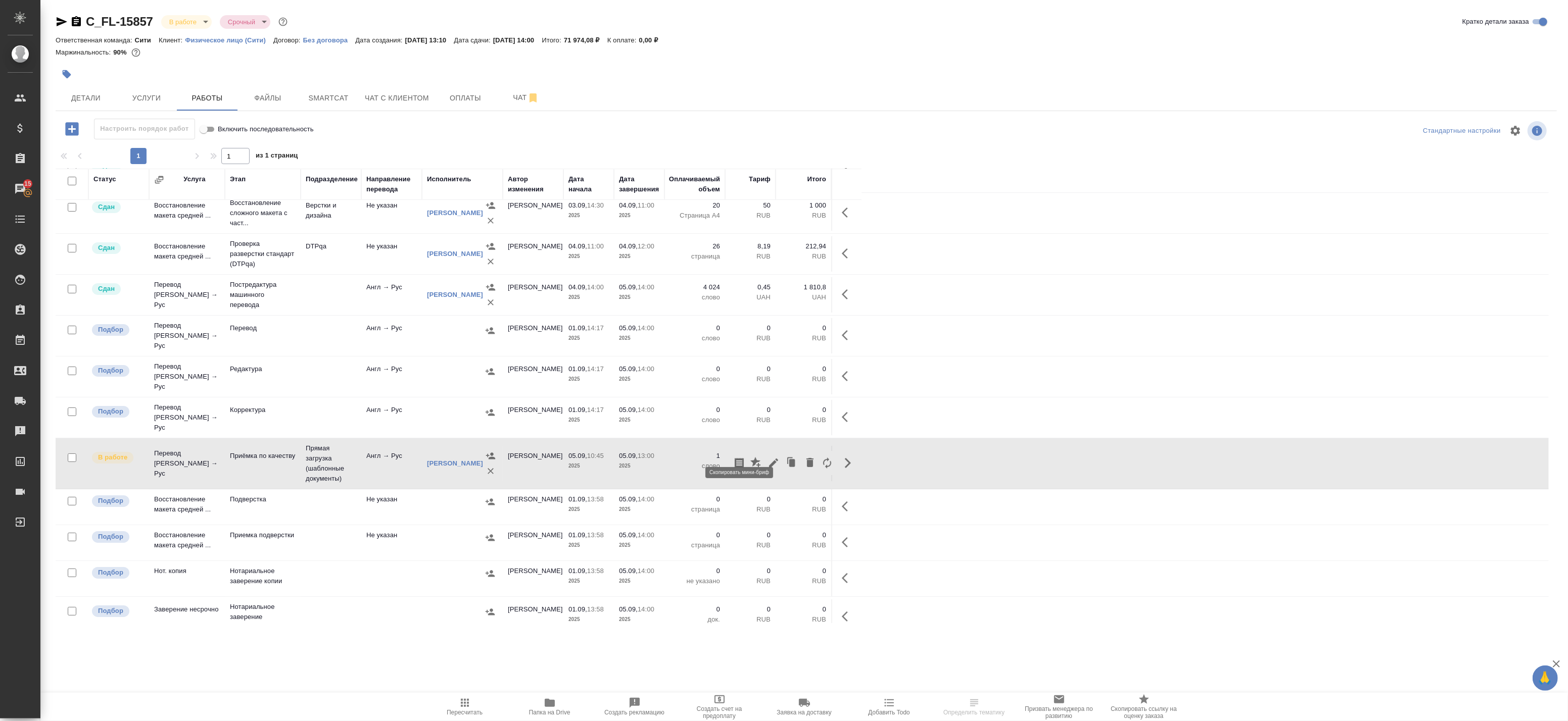
click at [741, 459] on icon "button" at bounding box center [739, 463] width 9 height 10
click at [772, 459] on icon "button" at bounding box center [773, 463] width 9 height 9
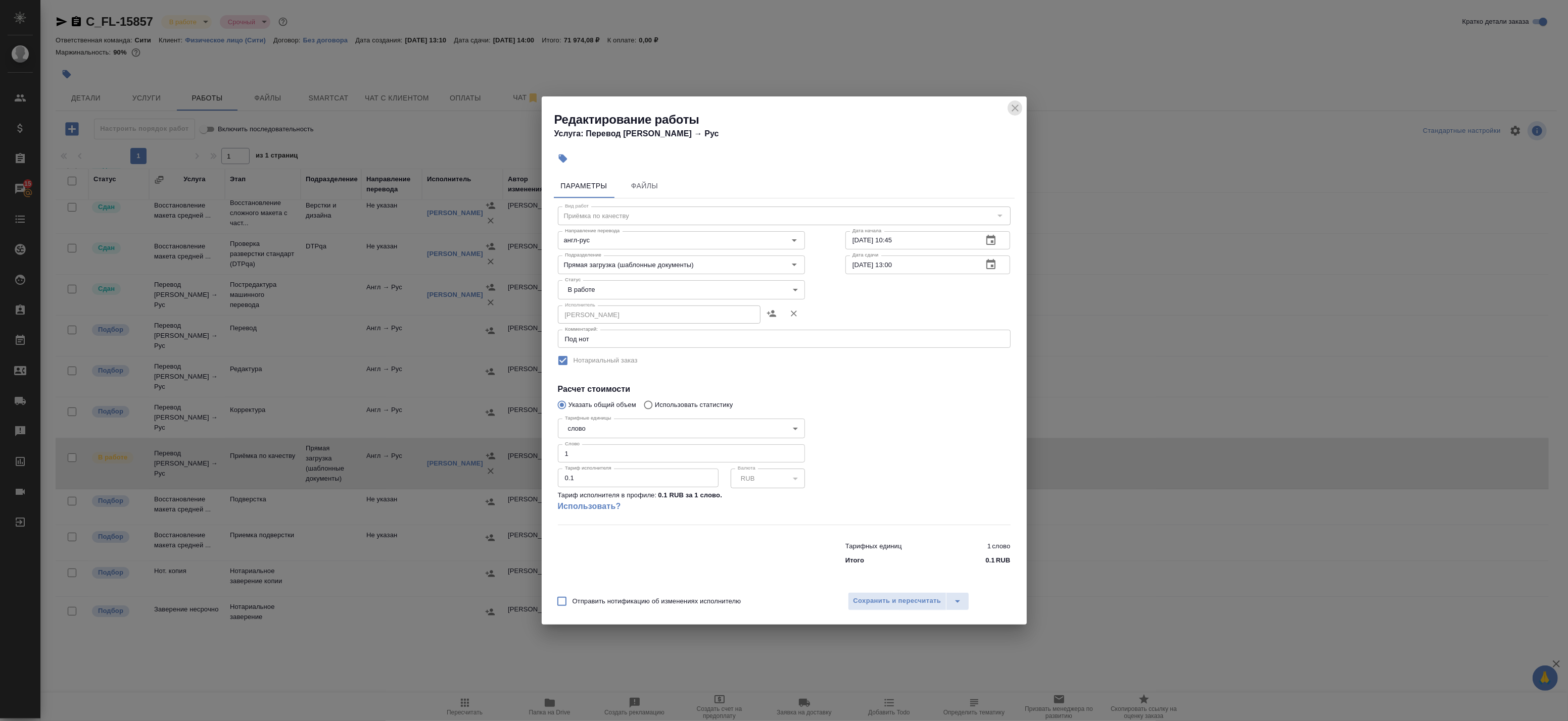
click at [1019, 111] on icon "close" at bounding box center [1015, 108] width 12 height 12
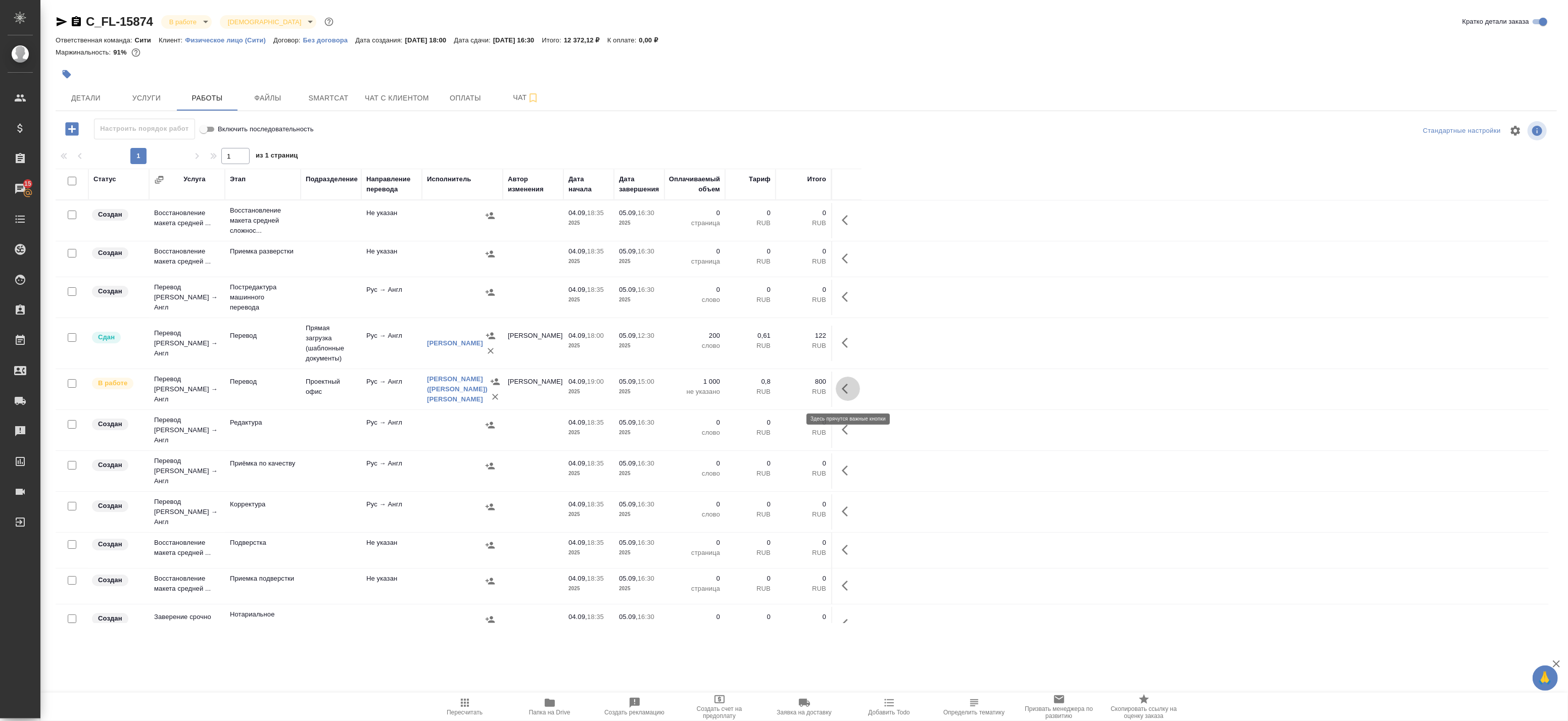
click at [845, 394] on icon "button" at bounding box center [845, 389] width 6 height 10
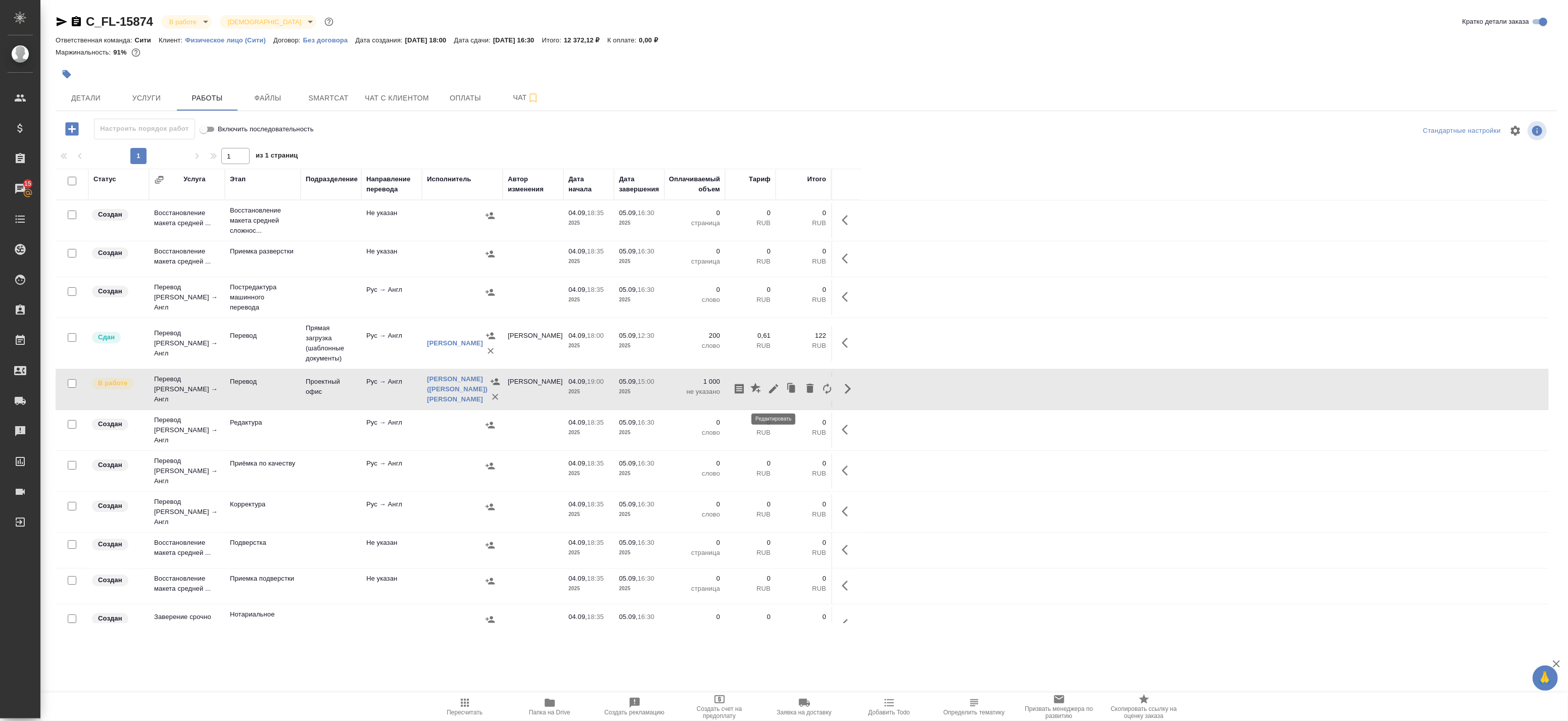
click at [772, 393] on icon "button" at bounding box center [773, 389] width 9 height 9
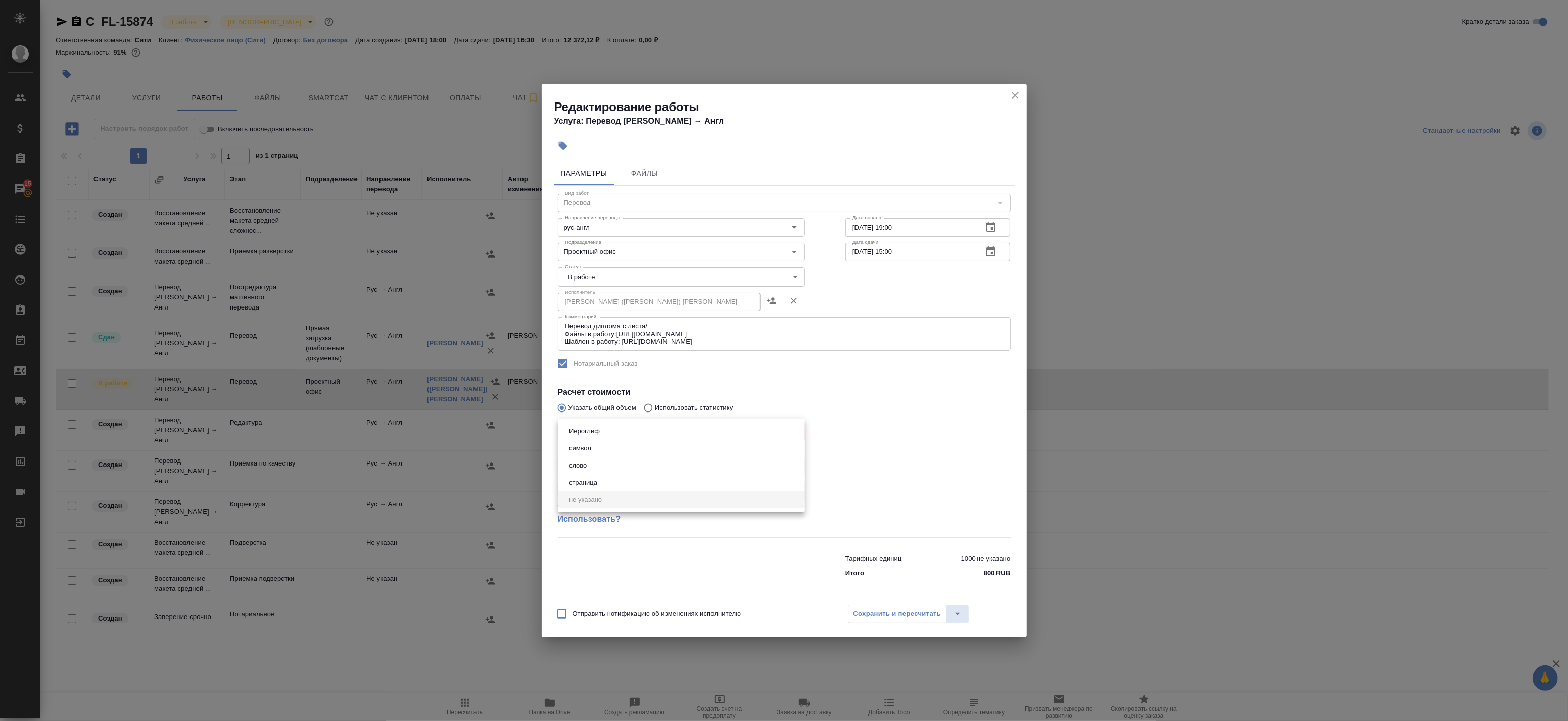
click at [653, 428] on body "🙏 .cls-1 fill:#fff; AWATERA Badanyan Artak Клиенты Спецификации Заказы 15 Чаты …" at bounding box center [784, 360] width 1568 height 721
click at [633, 464] on li "слово" at bounding box center [681, 465] width 247 height 17
type input "5a8b1489cc6b4906c91bfd90"
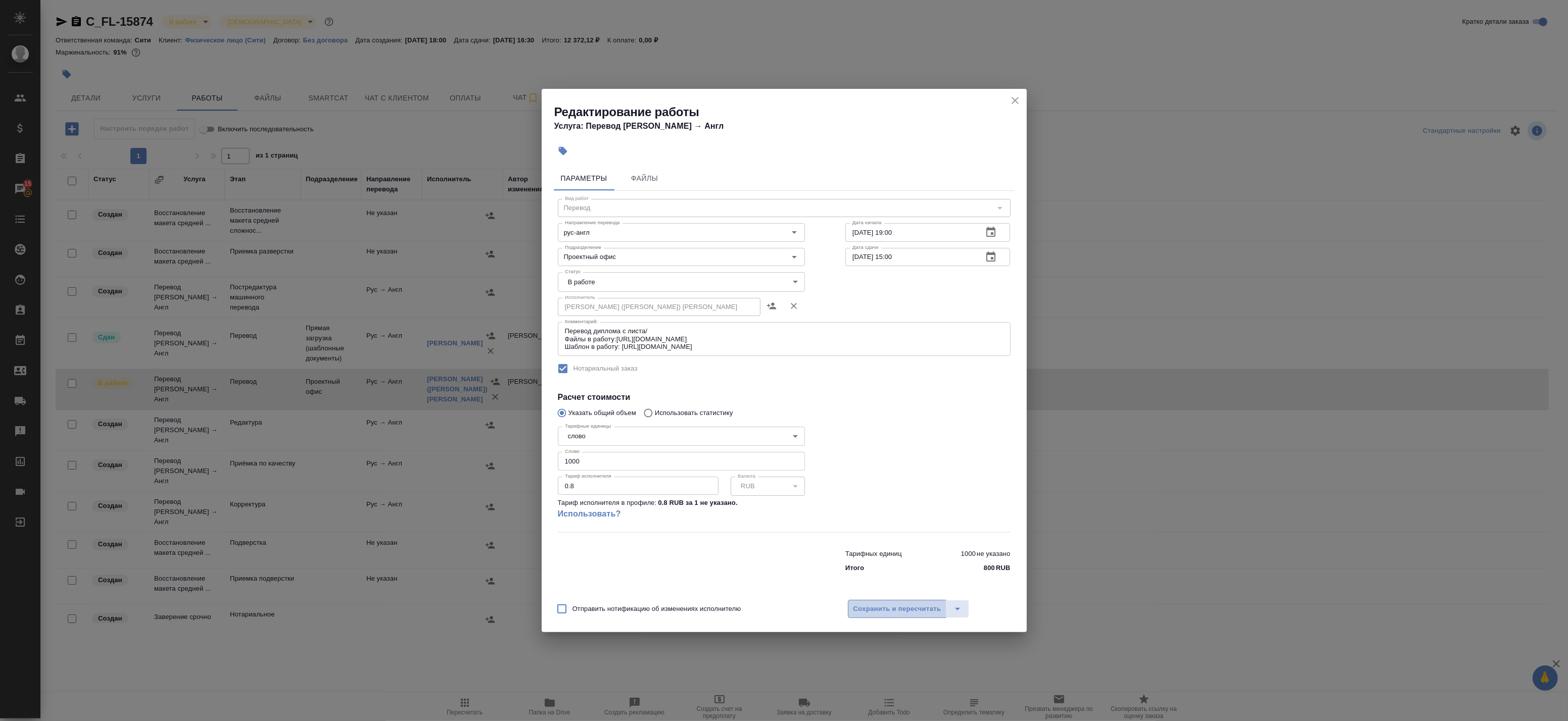
click at [892, 607] on span "Сохранить и пересчитать" at bounding box center [897, 609] width 88 height 12
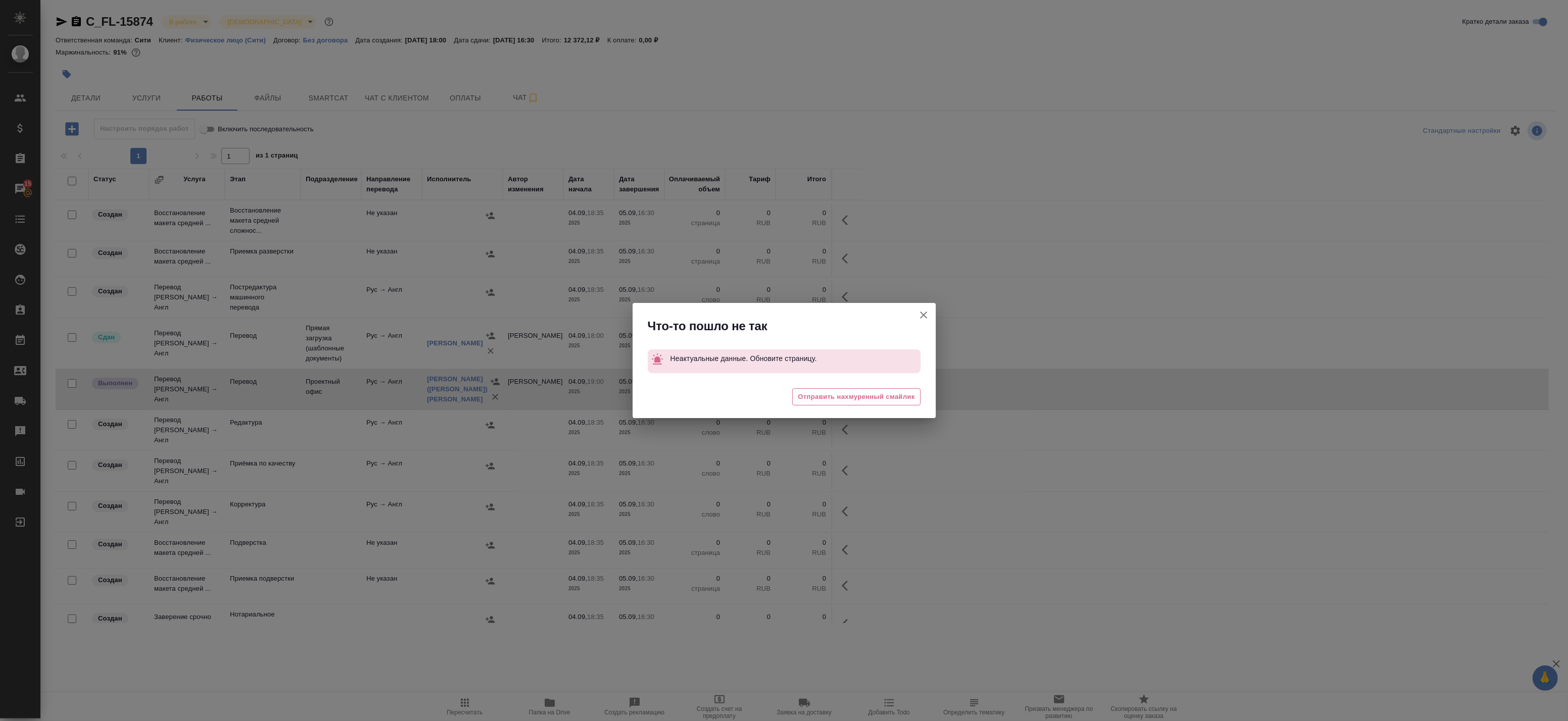
click at [929, 311] on icon "button" at bounding box center [924, 315] width 12 height 12
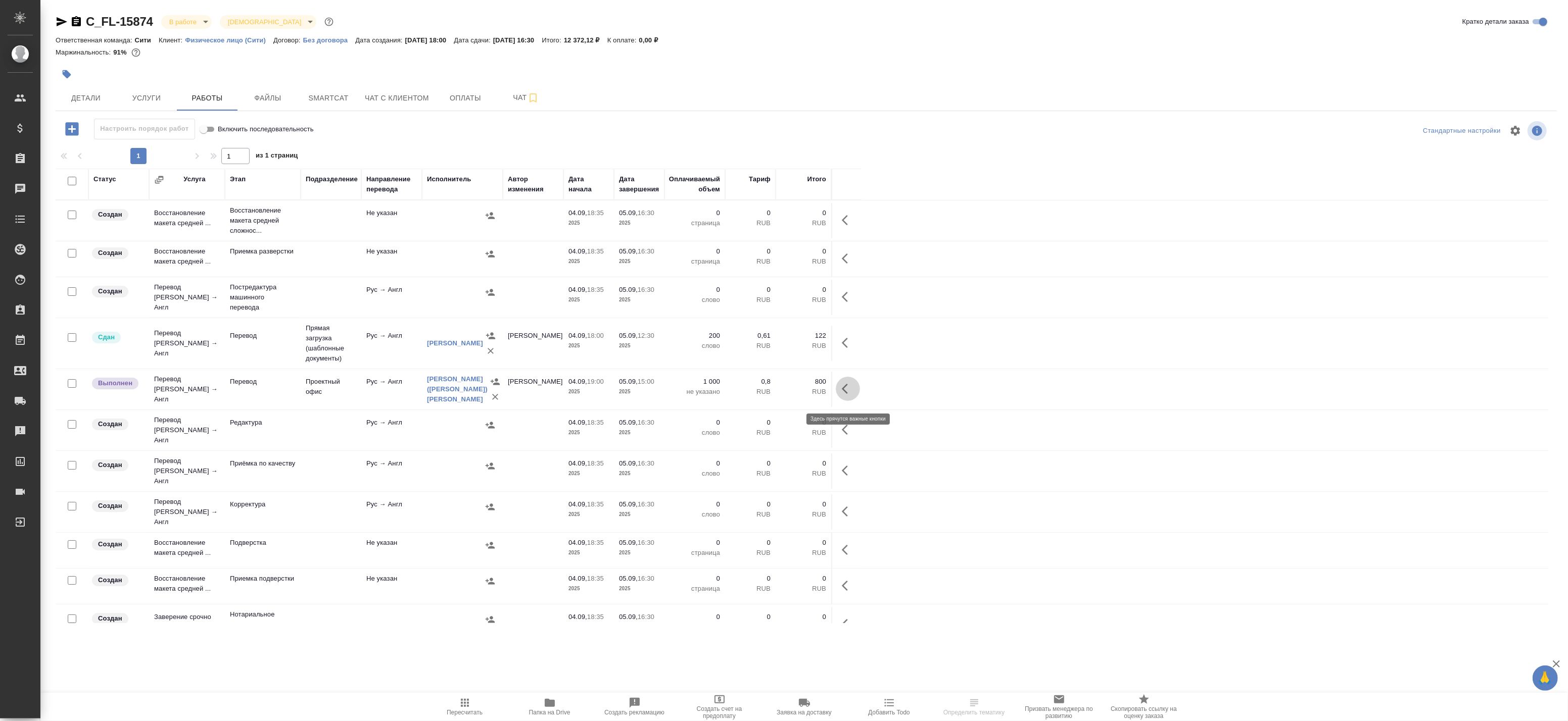
click at [845, 391] on icon "button" at bounding box center [845, 389] width 6 height 10
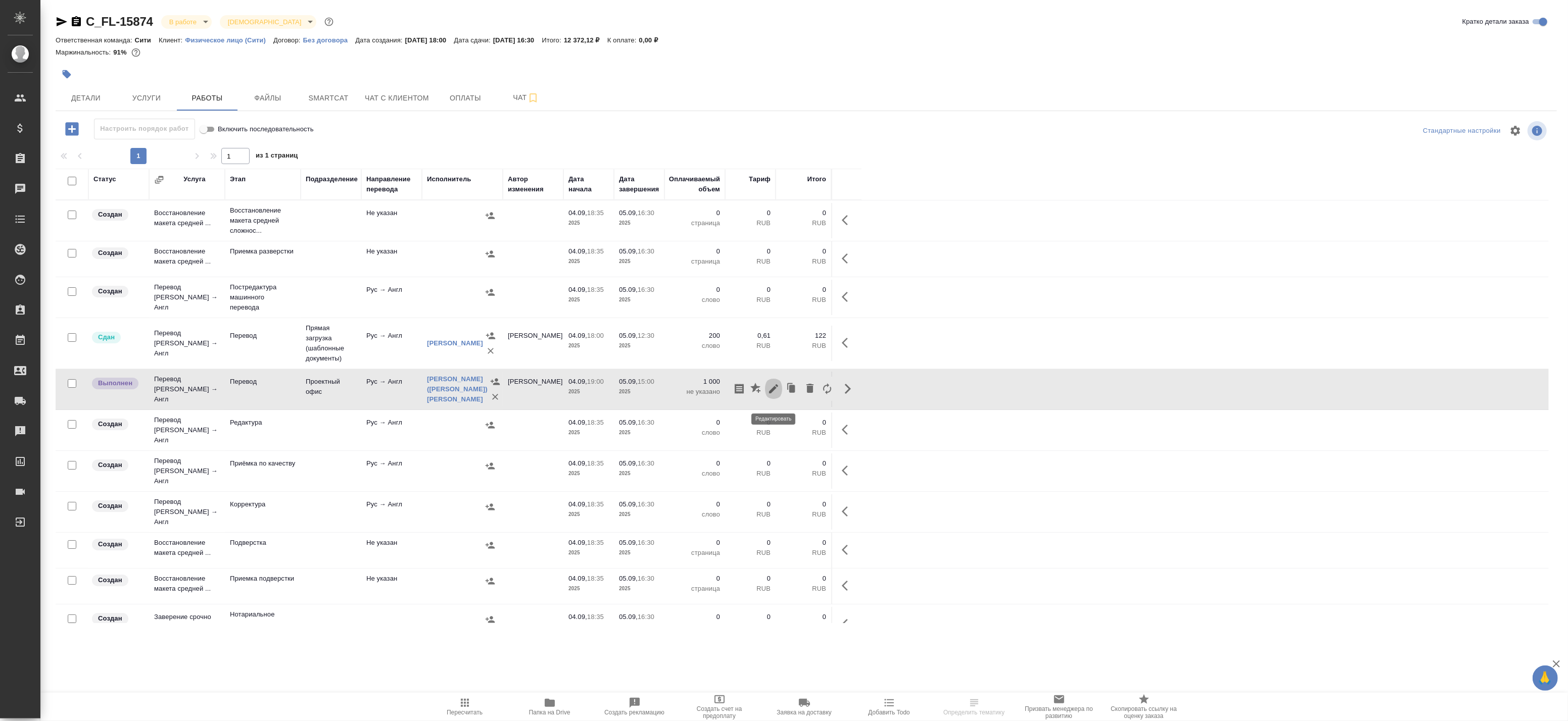
click at [775, 391] on icon "button" at bounding box center [774, 389] width 12 height 12
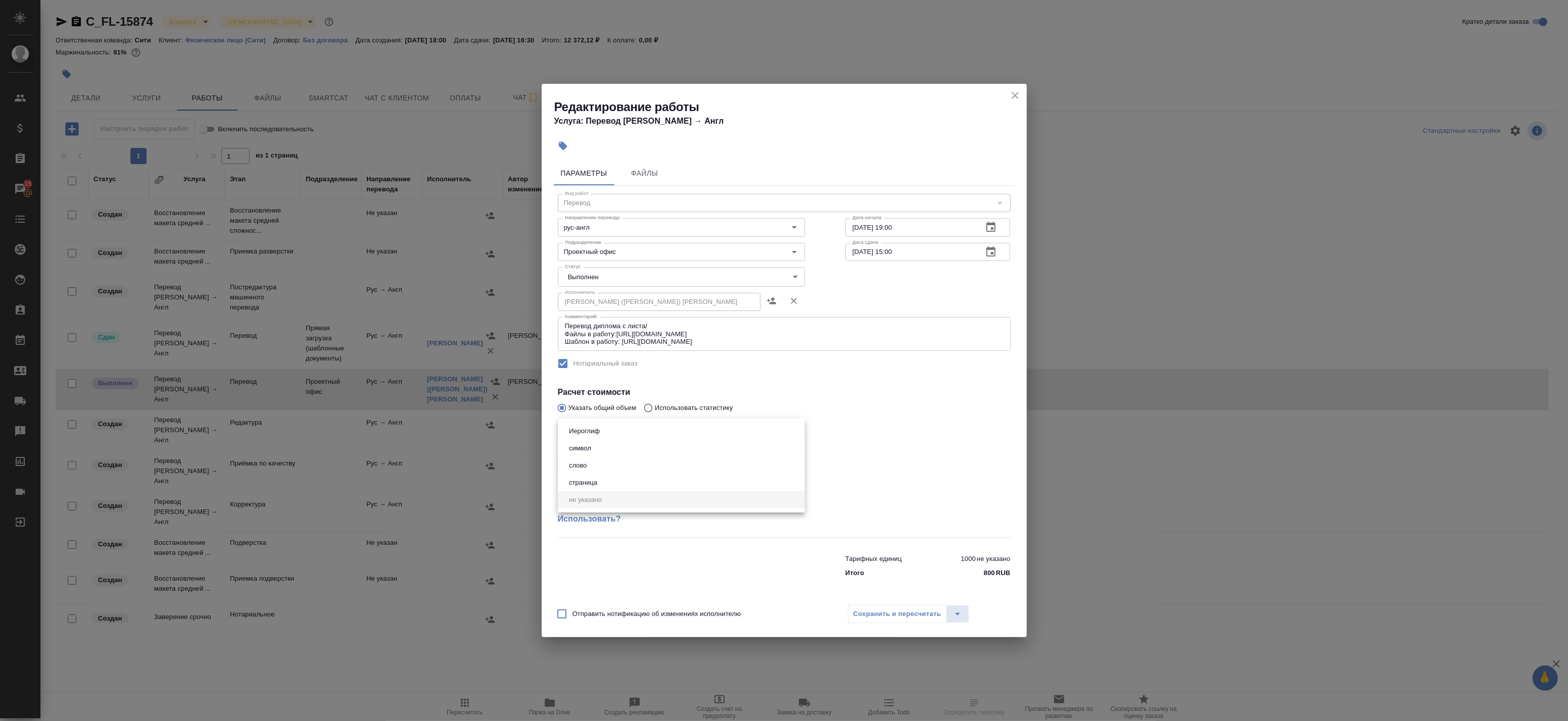
click at [640, 433] on body "🙏 .cls-1 fill:#fff; AWATERA Badanyan Artak Клиенты Спецификации Заказы 15 Чаты …" at bounding box center [784, 360] width 1568 height 721
click at [633, 461] on li "слово" at bounding box center [681, 465] width 247 height 17
type input "5a8b1489cc6b4906c91bfd90"
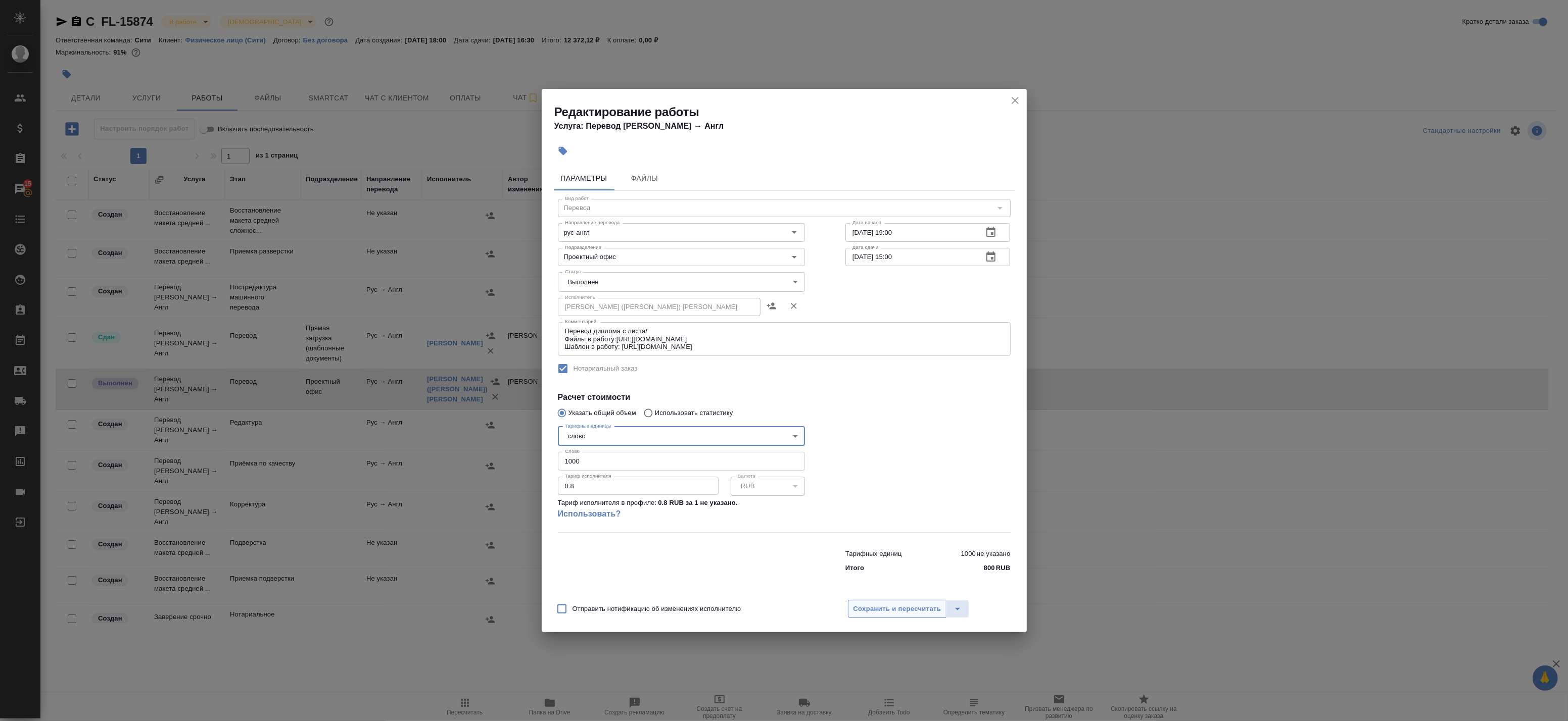
click at [885, 605] on span "Сохранить и пересчитать" at bounding box center [897, 609] width 88 height 12
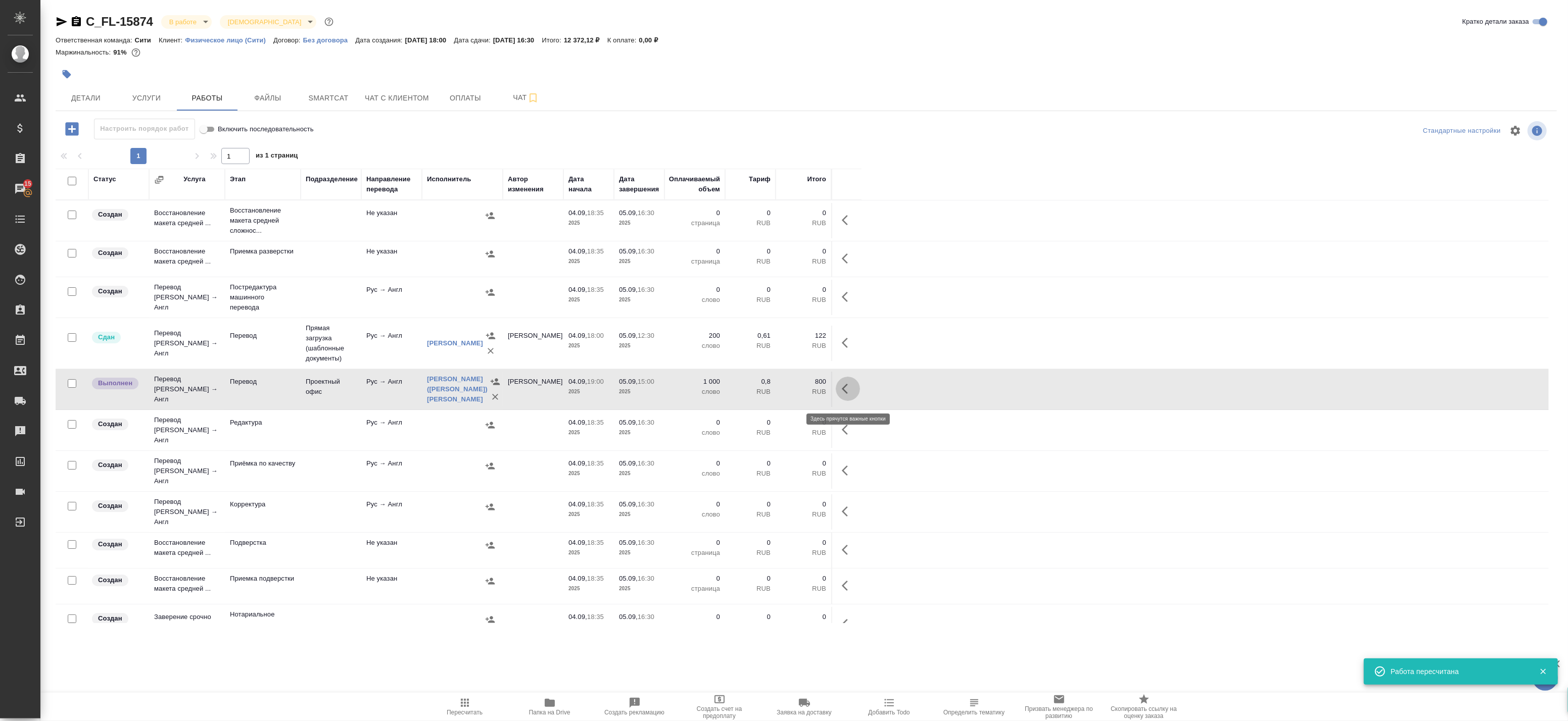
click at [850, 393] on icon "button" at bounding box center [848, 389] width 12 height 12
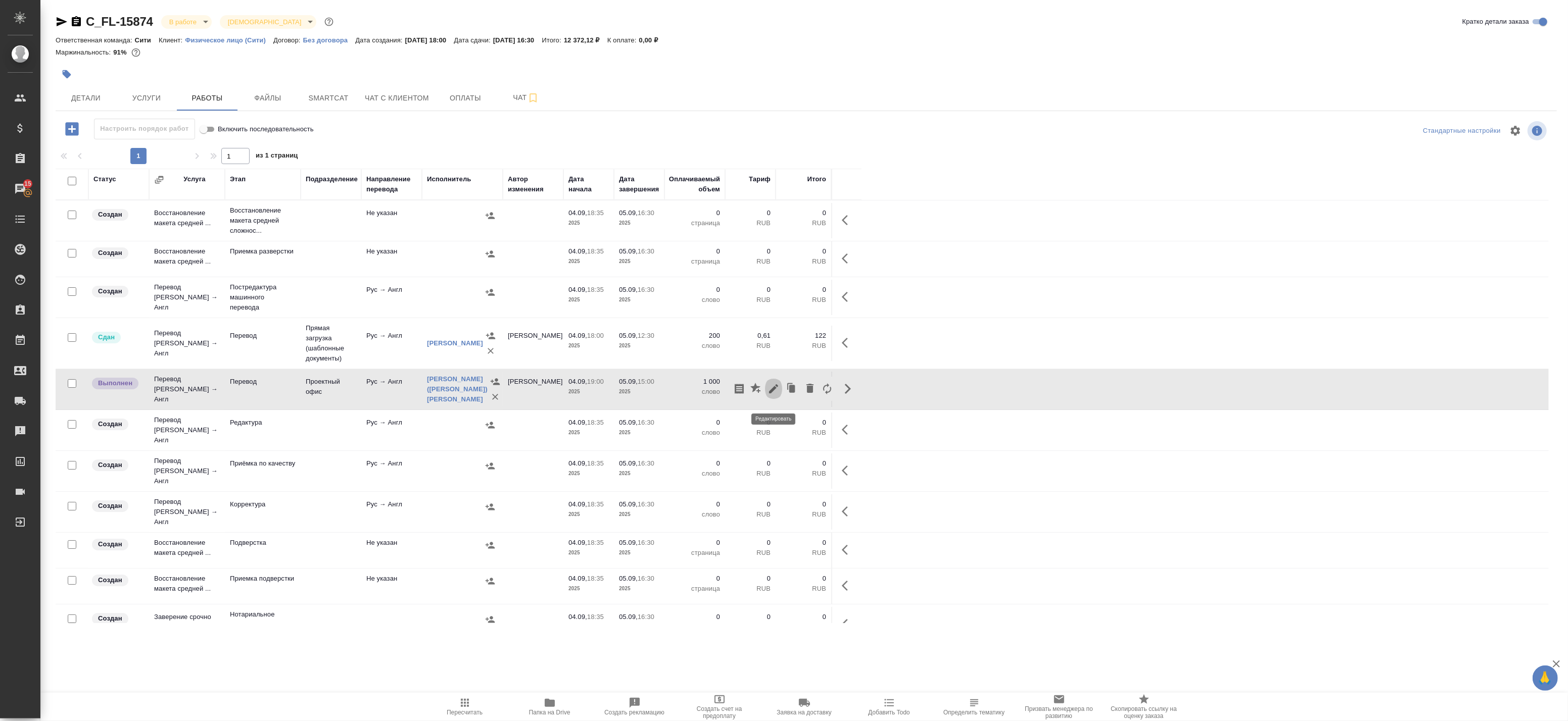
click at [776, 393] on icon "button" at bounding box center [774, 389] width 12 height 12
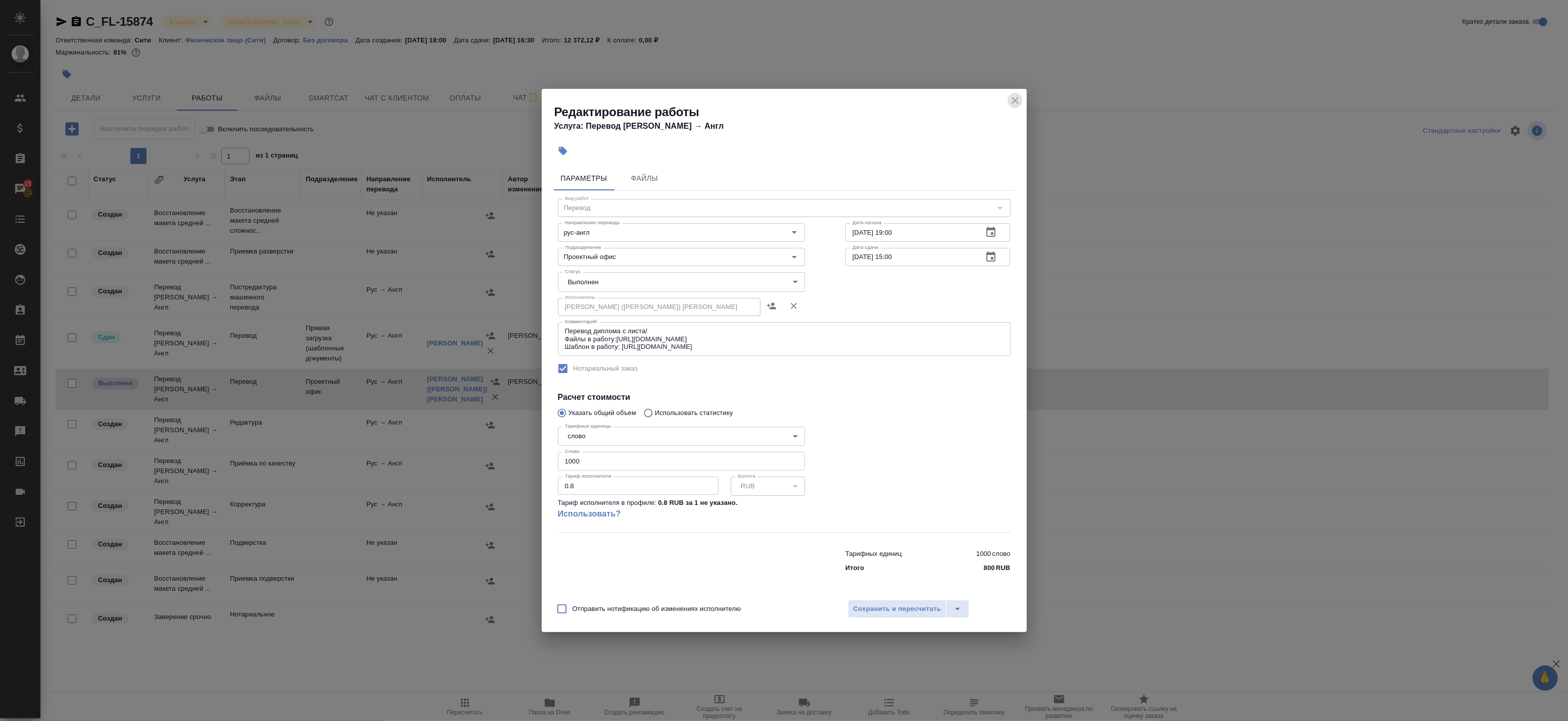
click at [1016, 94] on icon "close" at bounding box center [1015, 100] width 12 height 12
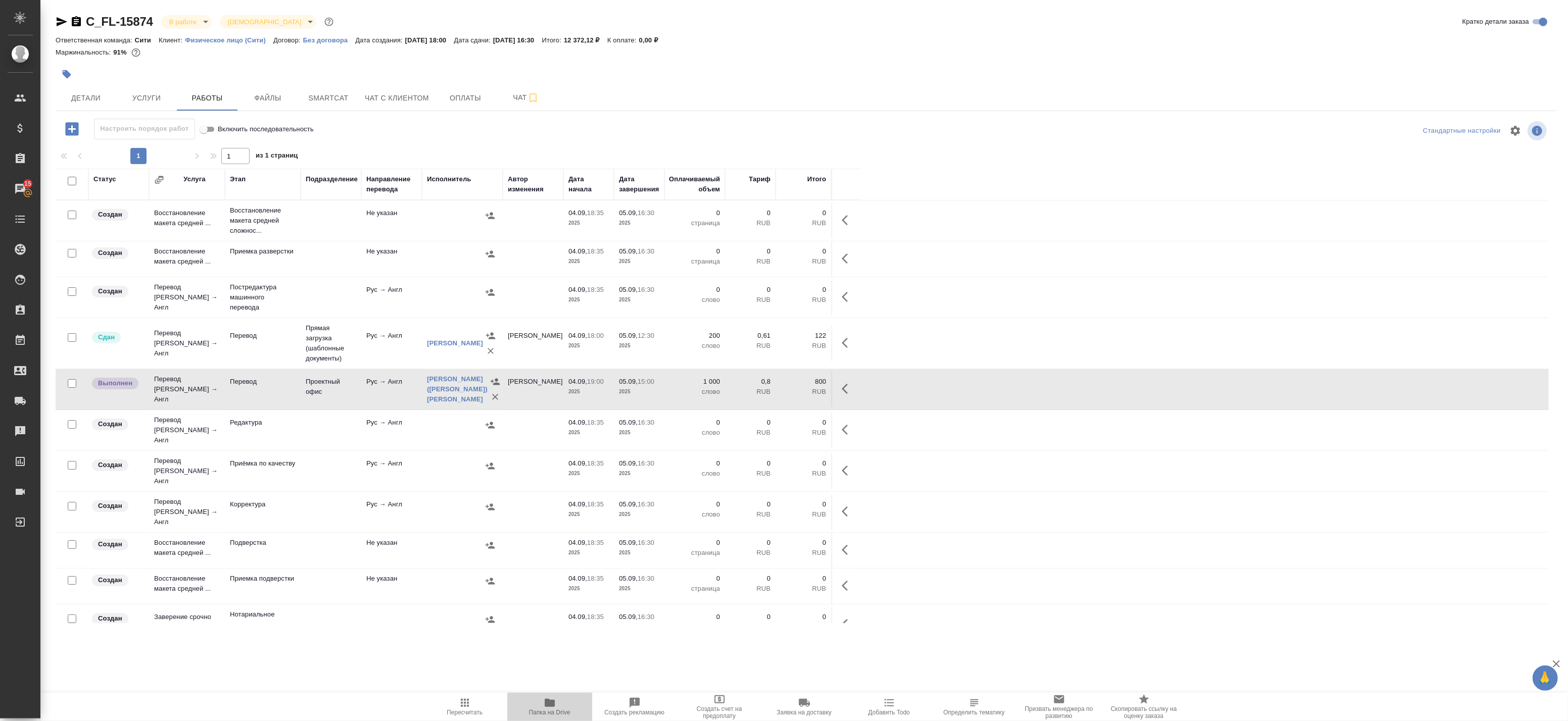
click at [550, 702] on icon "button" at bounding box center [549, 703] width 10 height 8
click at [195, 21] on body "🙏 .cls-1 fill:#fff; AWATERA Badanyan Artak Клиенты Спецификации Заказы 15 Чаты …" at bounding box center [784, 360] width 1568 height 721
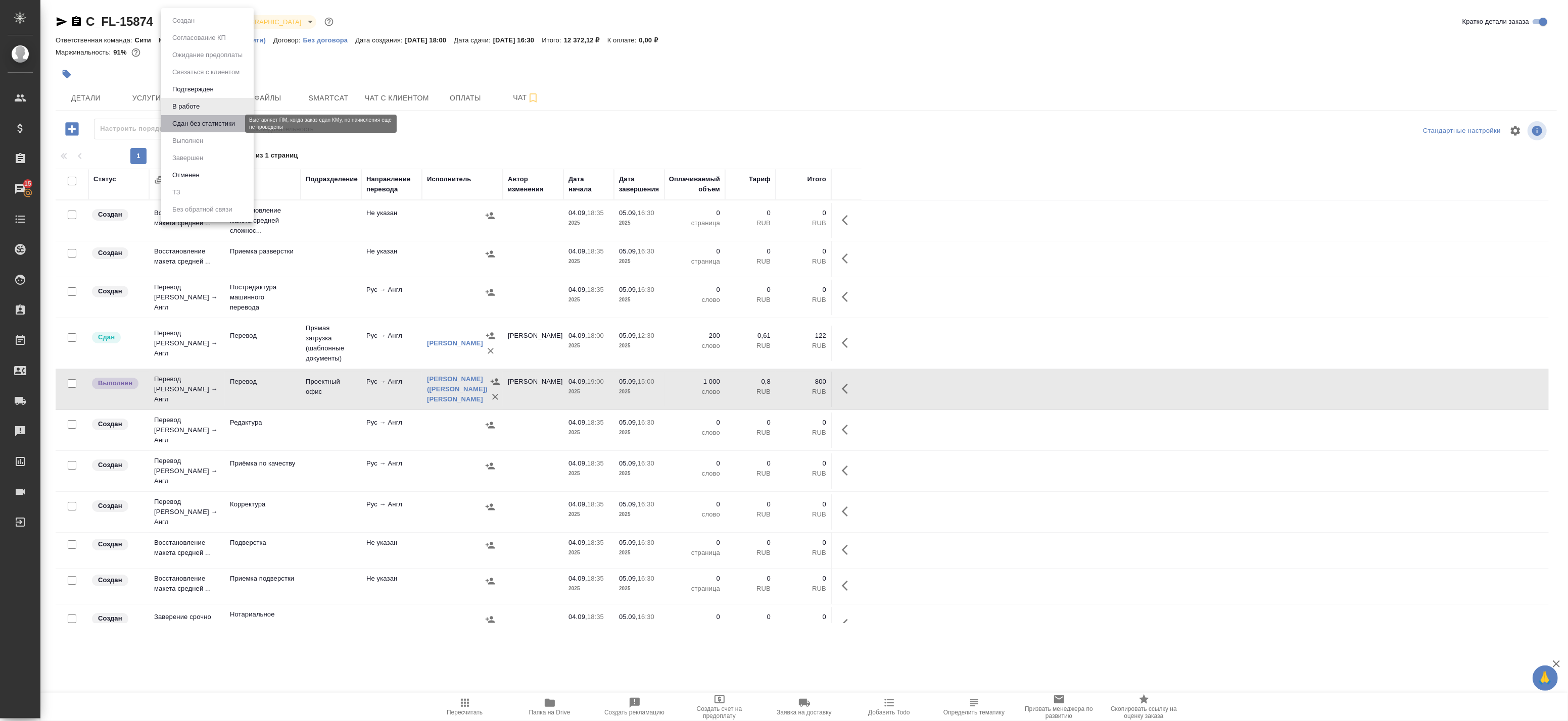
click at [182, 123] on button "Сдан без статистики" at bounding box center [203, 124] width 69 height 11
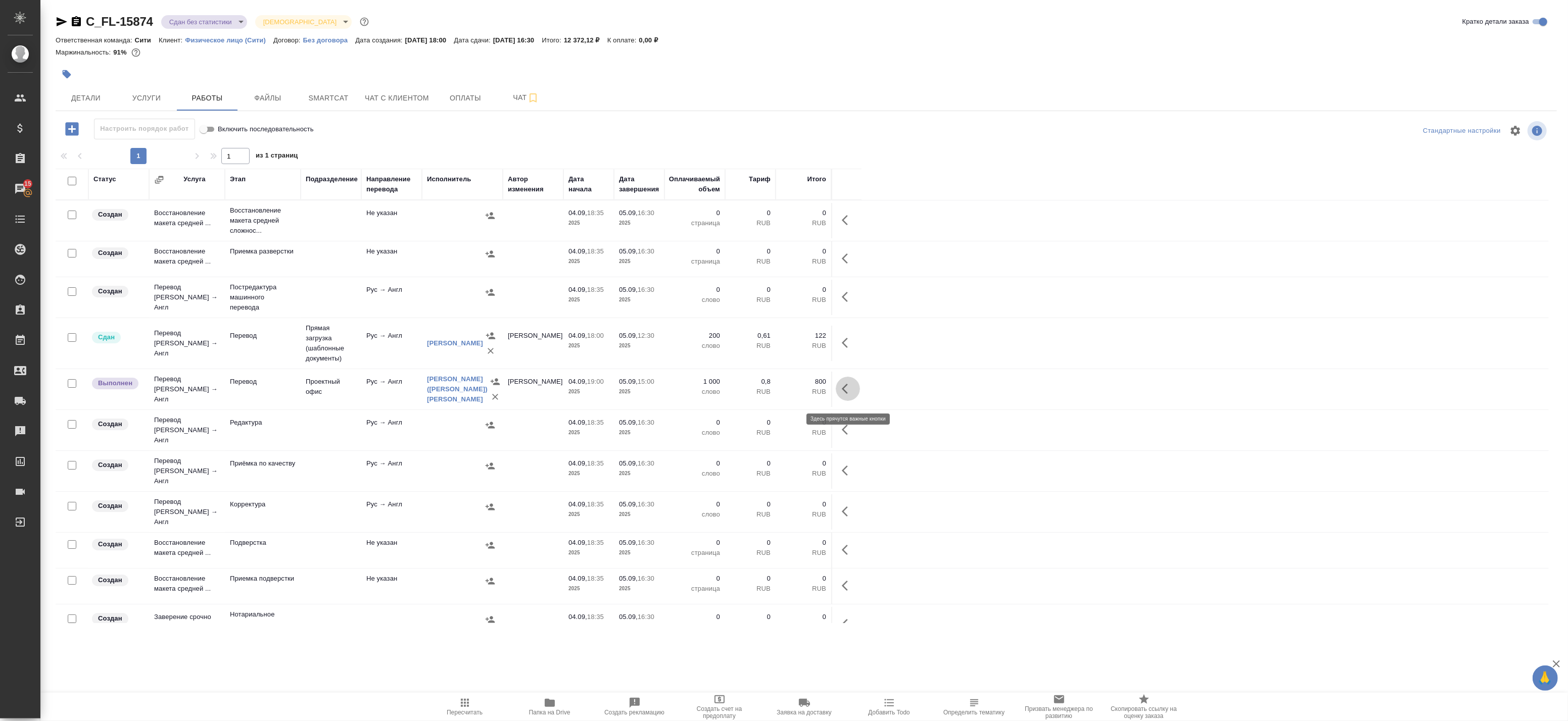
click at [848, 395] on icon "button" at bounding box center [848, 389] width 12 height 12
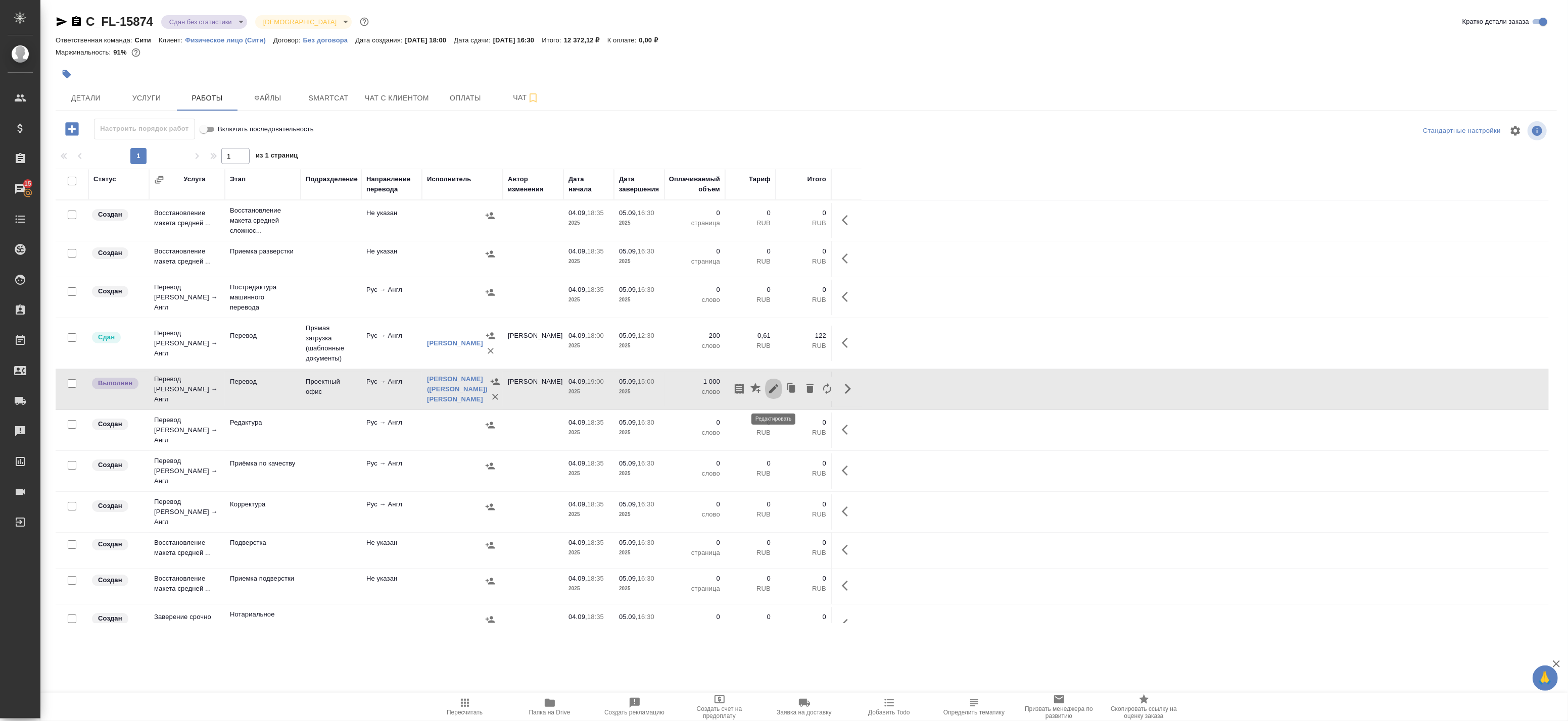
click at [774, 395] on icon "button" at bounding box center [774, 389] width 12 height 12
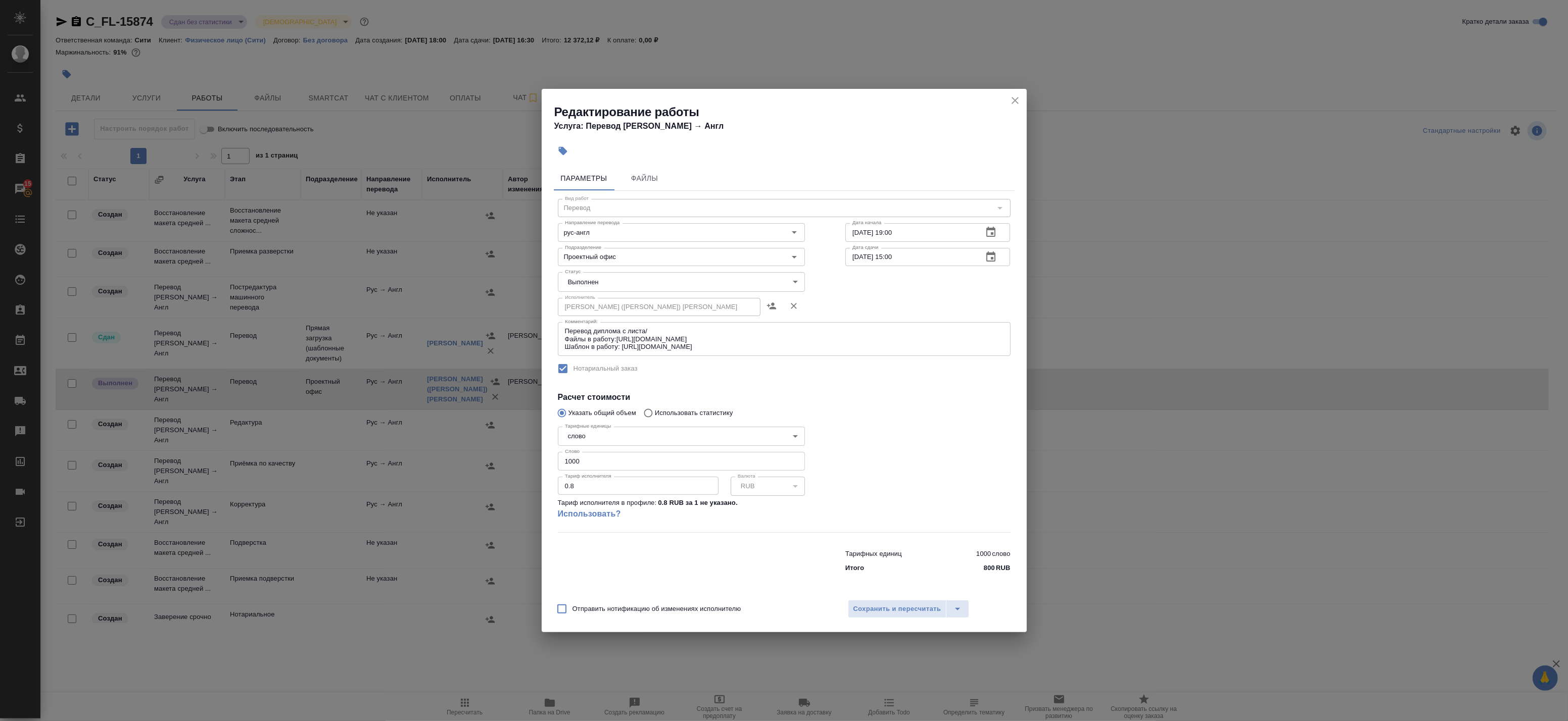
drag, startPoint x: 534, startPoint y: 454, endPoint x: 454, endPoint y: 445, distance: 80.5
click at [455, 446] on div "Редактирование работы Услуга: Перевод [PERSON_NAME] → [PERSON_NAME] Файлы Вид р…" at bounding box center [784, 360] width 1568 height 721
type input "1792"
click at [869, 603] on button "Сохранить и пересчитать" at bounding box center [897, 609] width 99 height 18
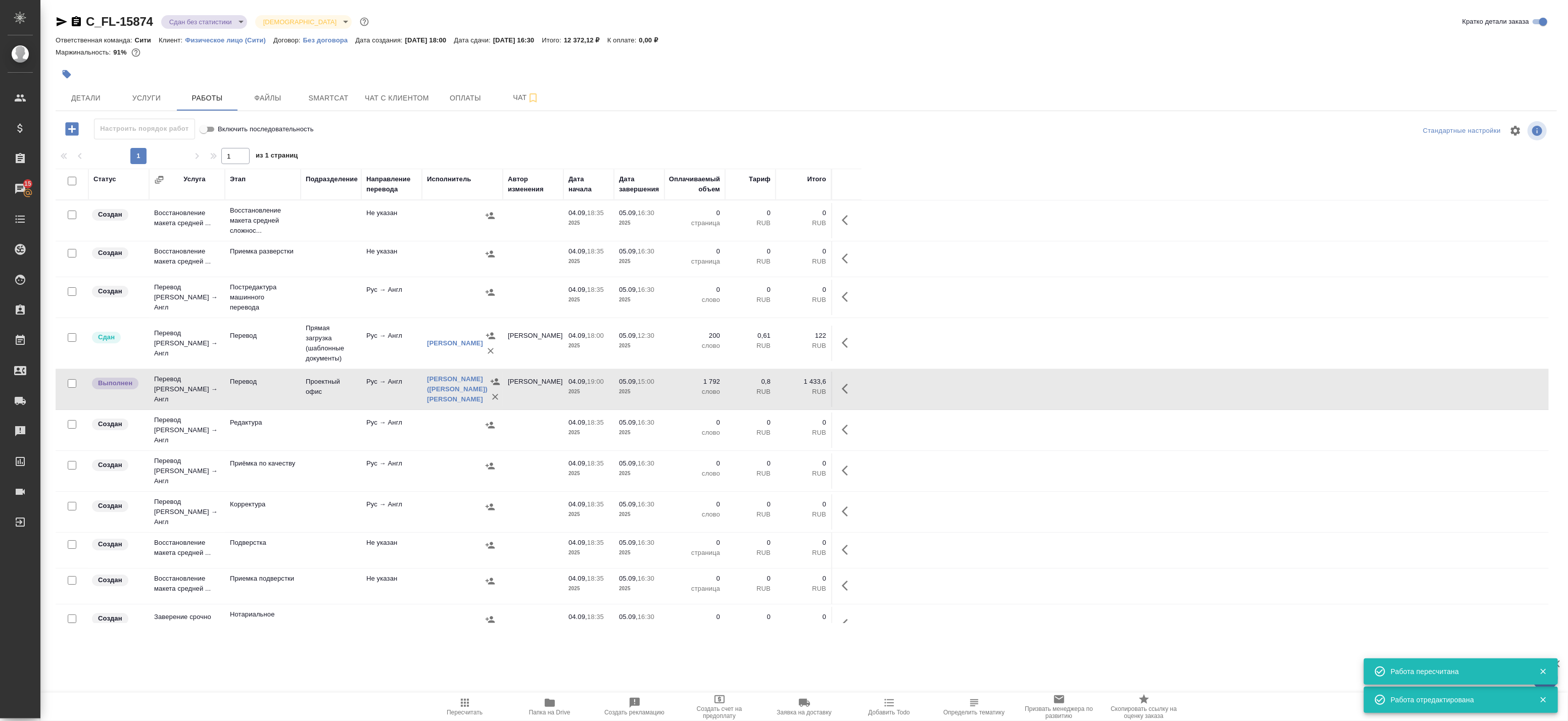
click at [468, 709] on icon "button" at bounding box center [465, 703] width 12 height 12
click at [843, 392] on icon "button" at bounding box center [848, 389] width 12 height 12
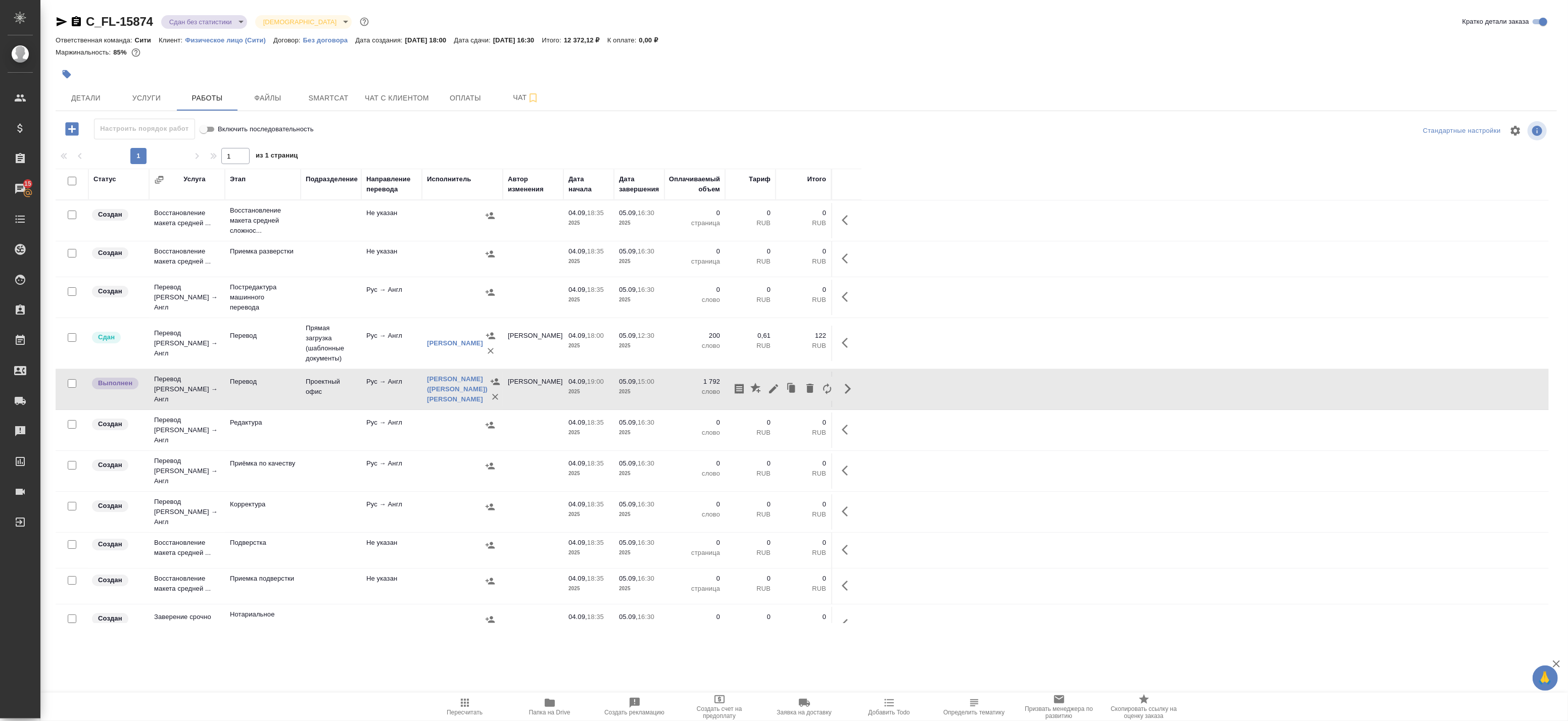
click at [60, 20] on icon "button" at bounding box center [62, 21] width 10 height 9
click at [83, 94] on span "Детали" at bounding box center [86, 98] width 49 height 12
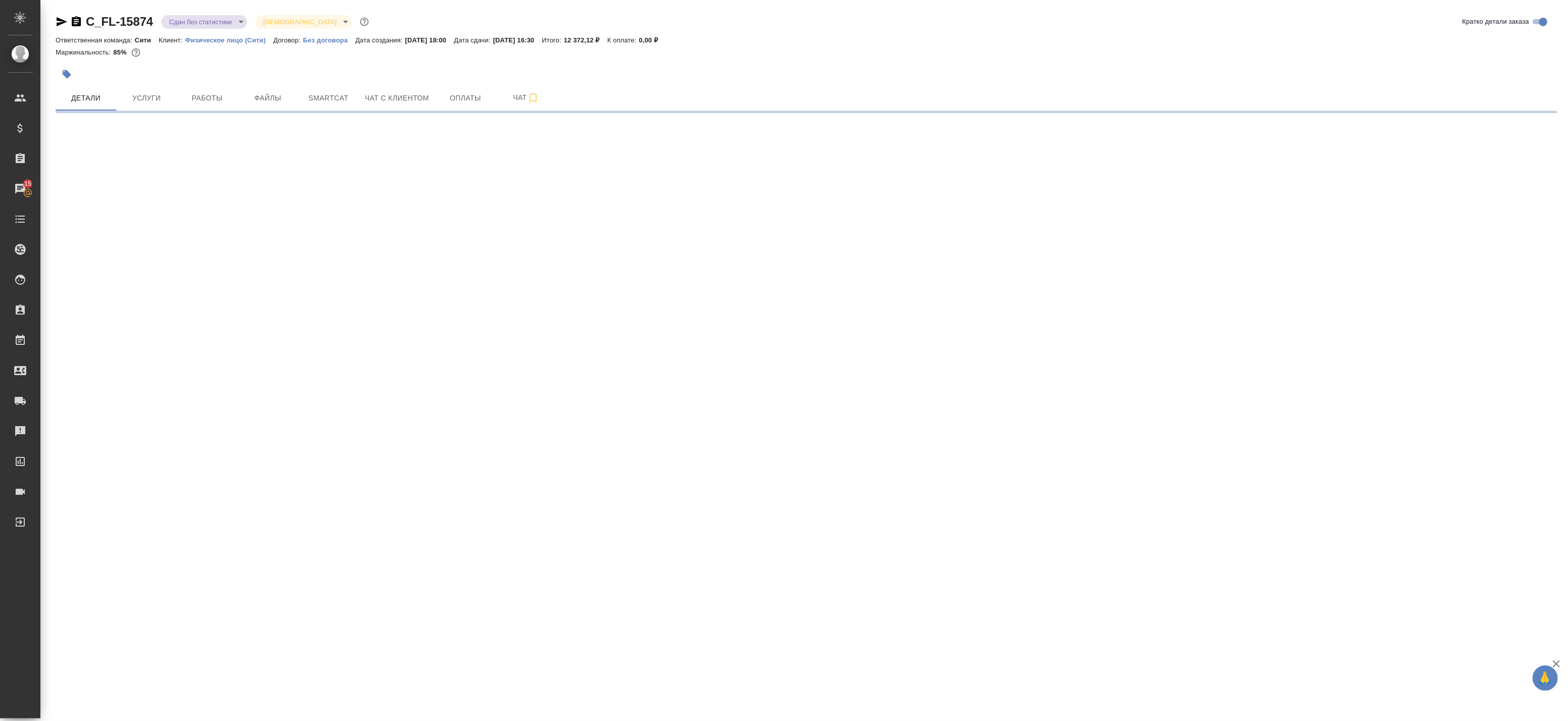
select select "RU"
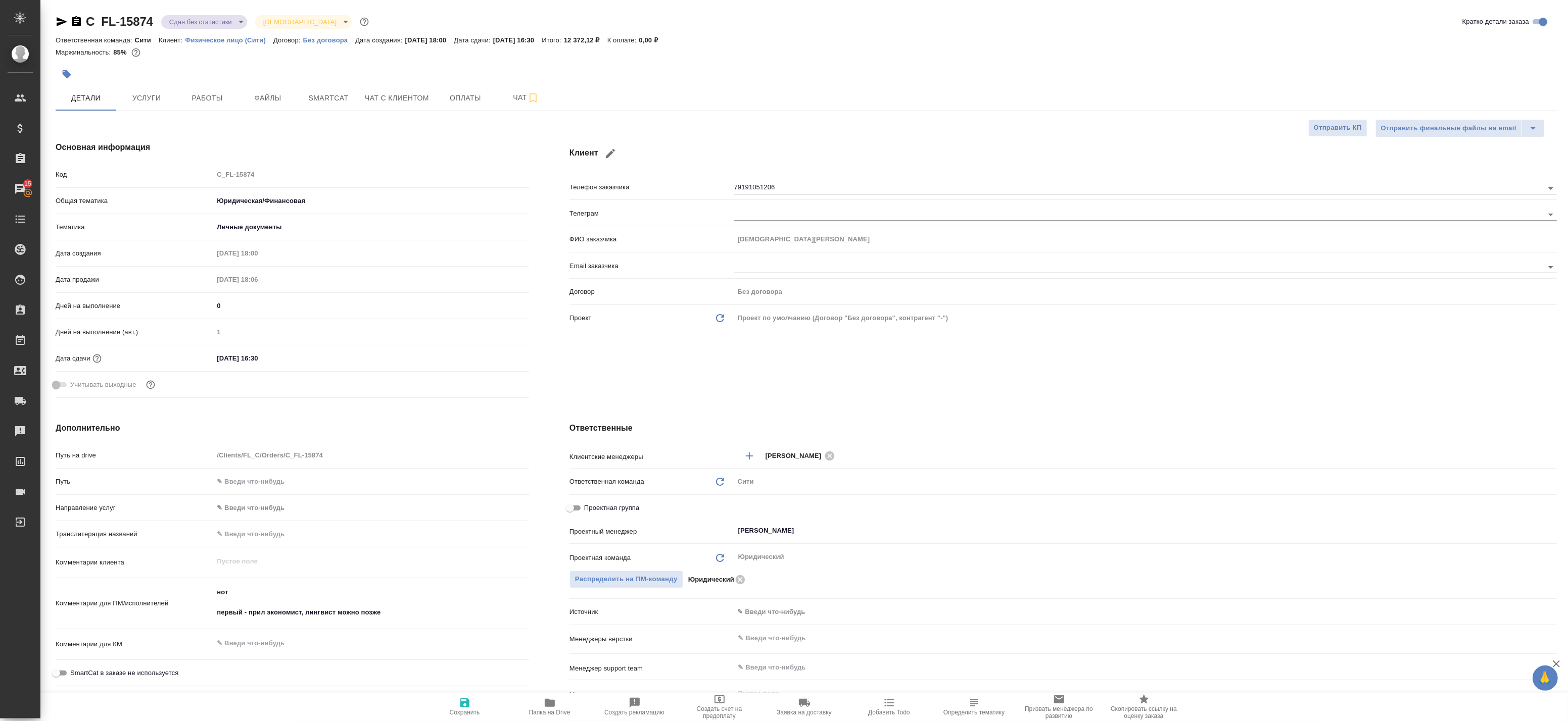
type textarea "x"
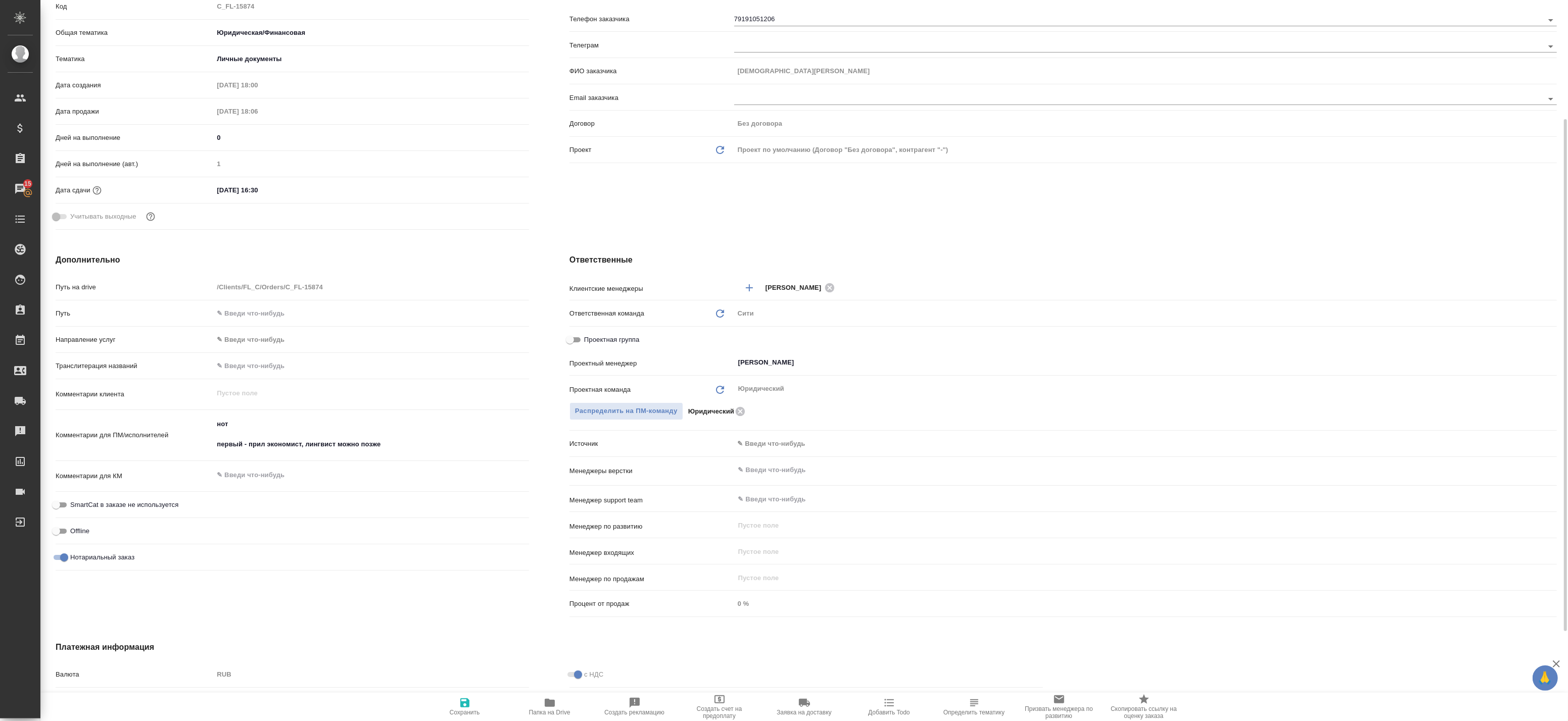
scroll to position [56, 0]
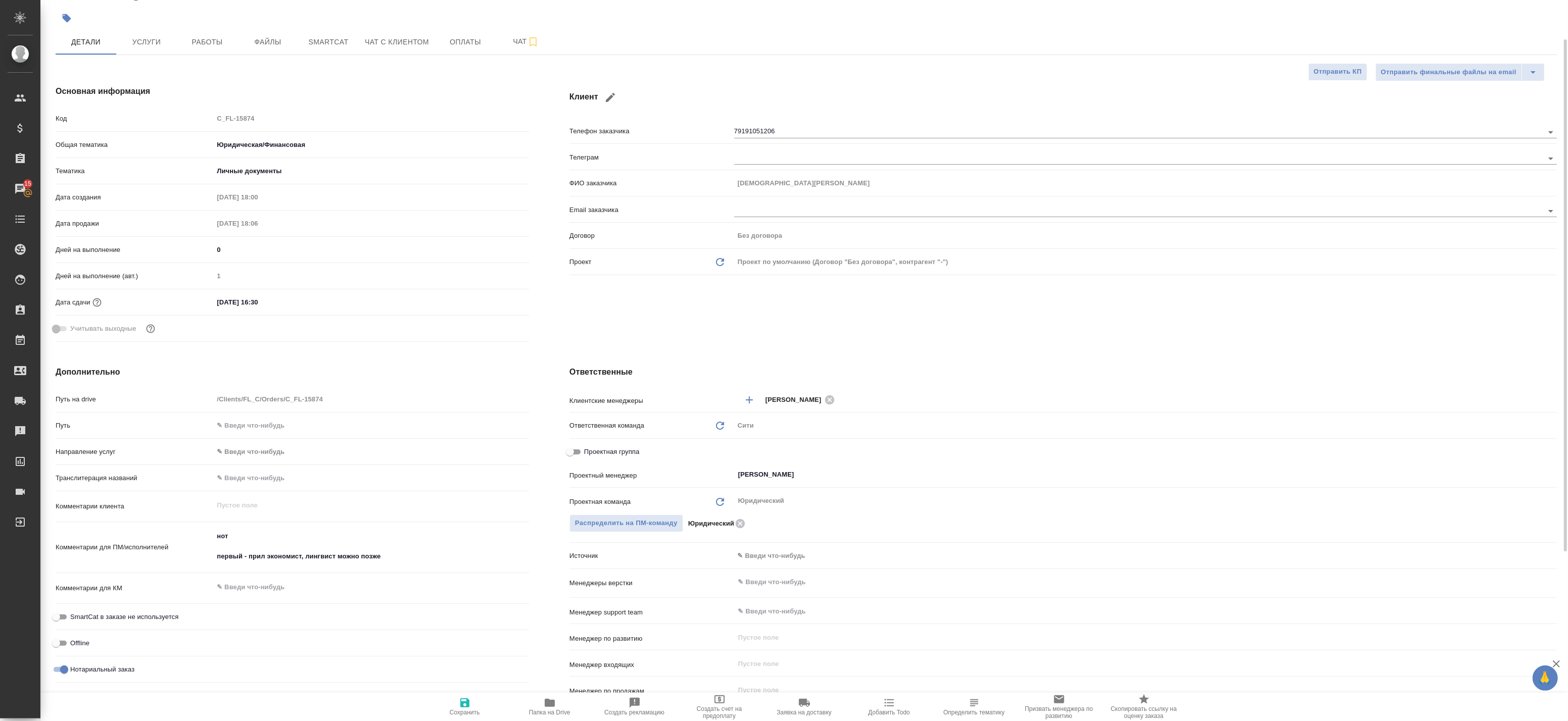
type textarea "x"
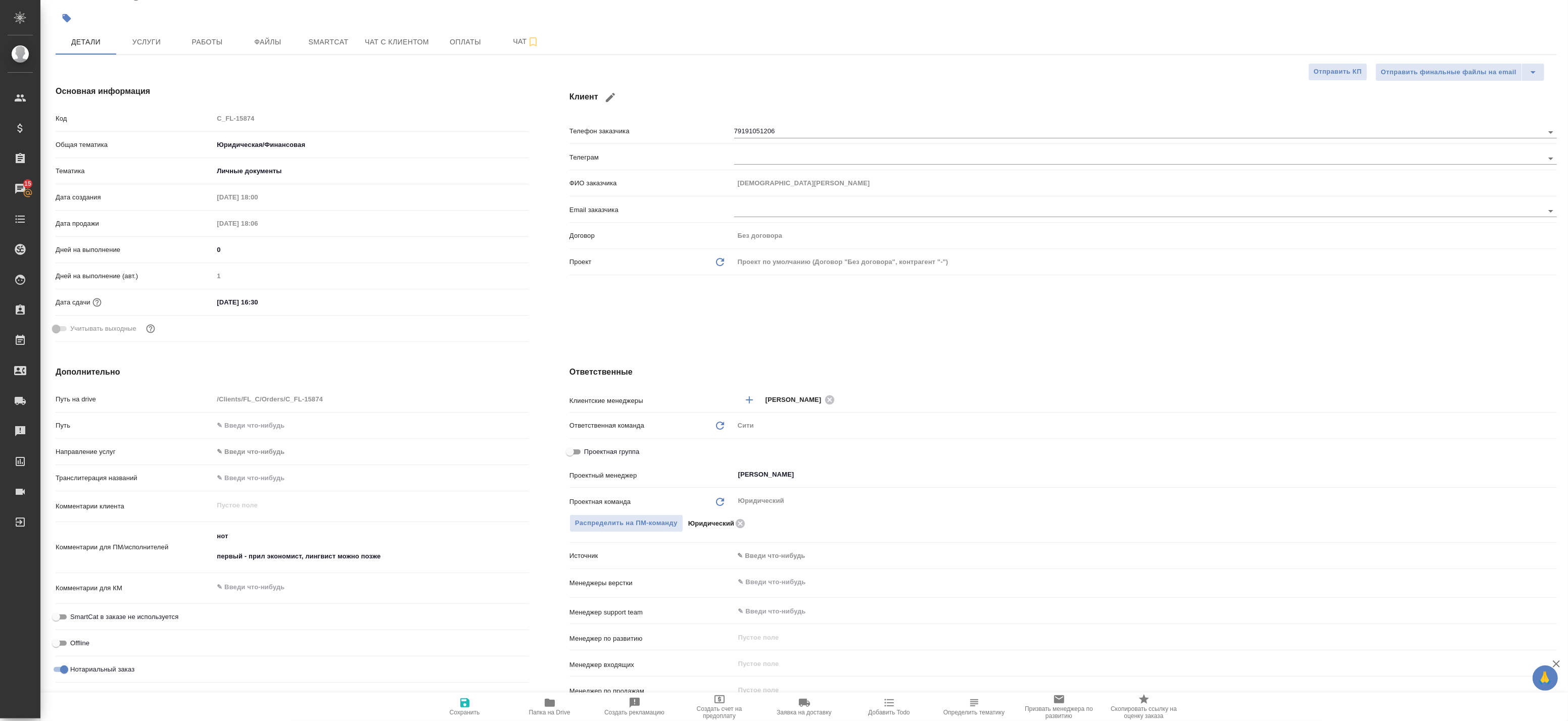
type textarea "x"
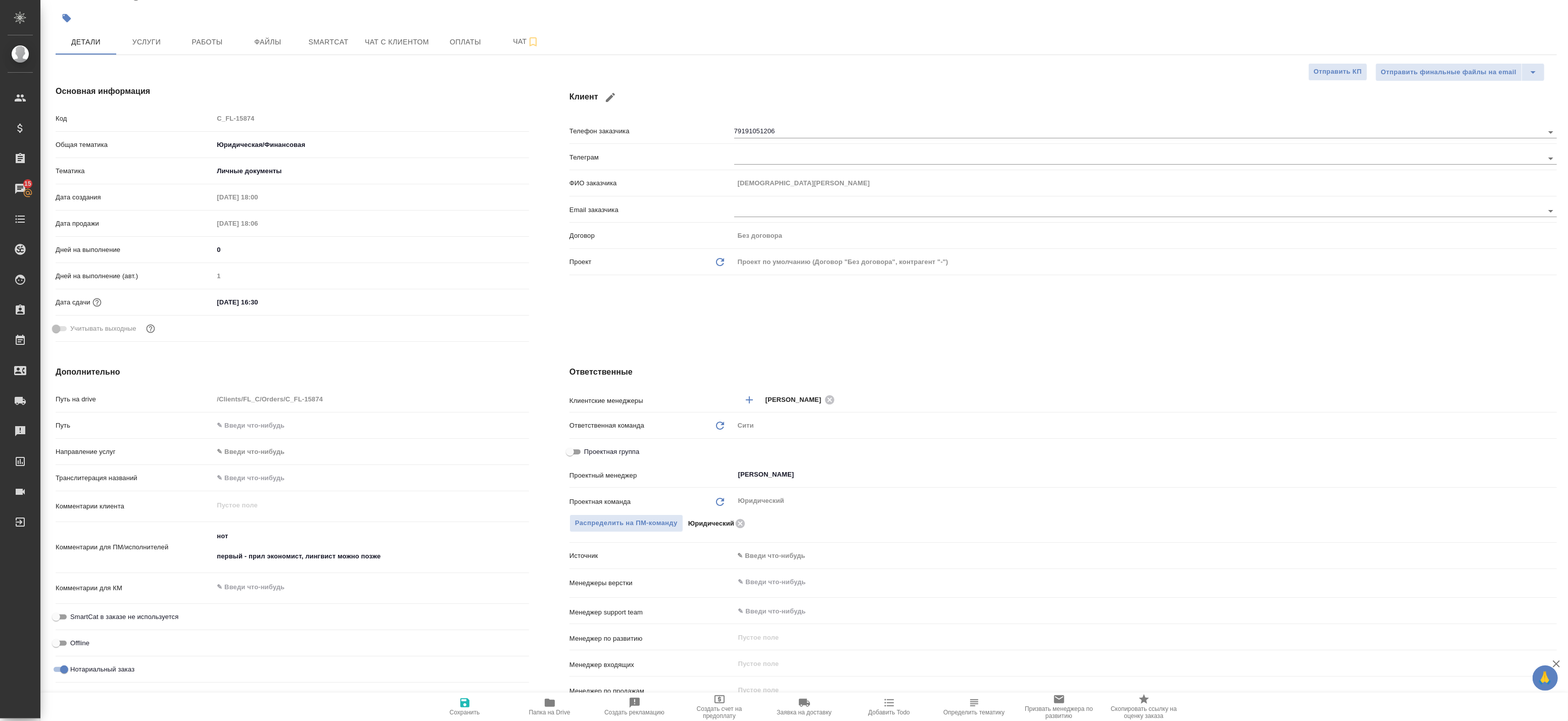
type textarea "x"
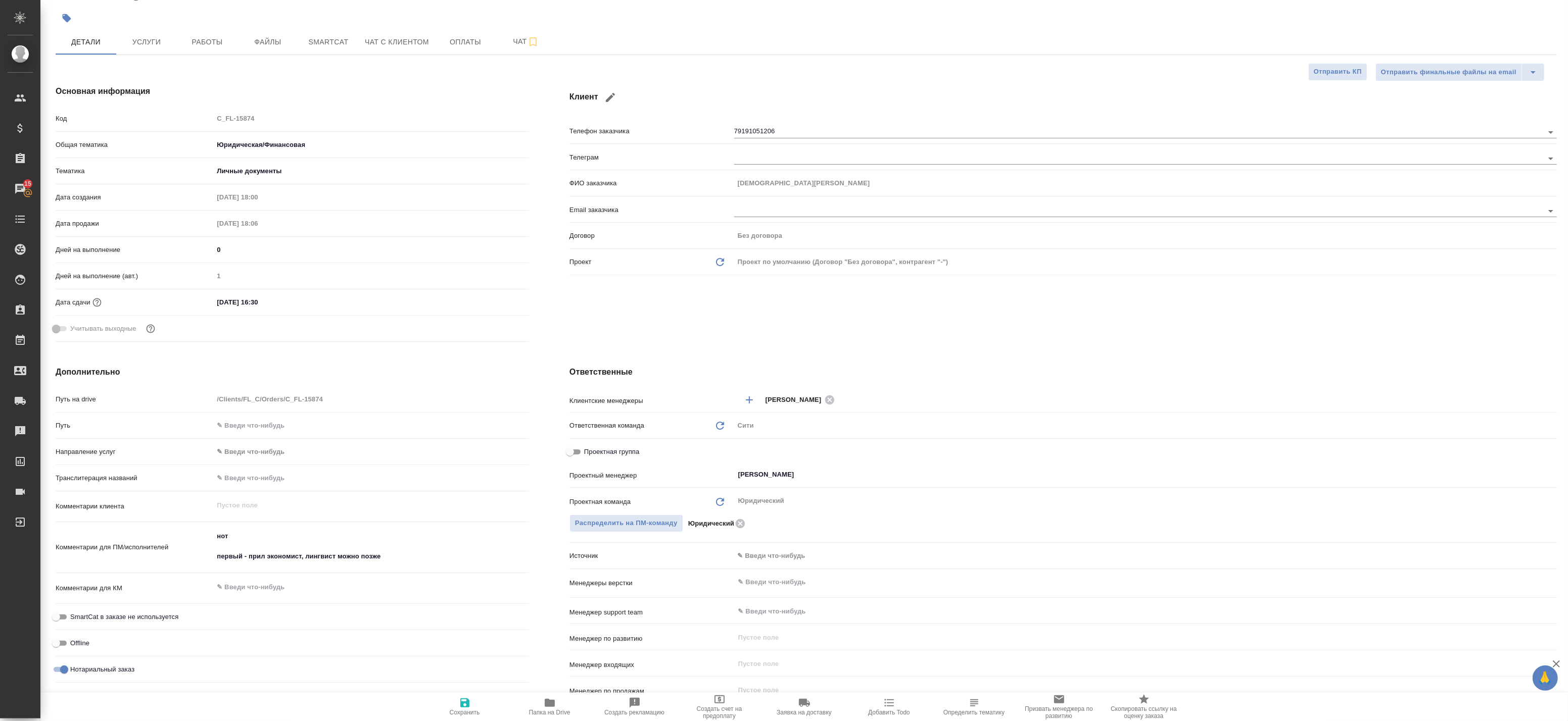
type textarea "x"
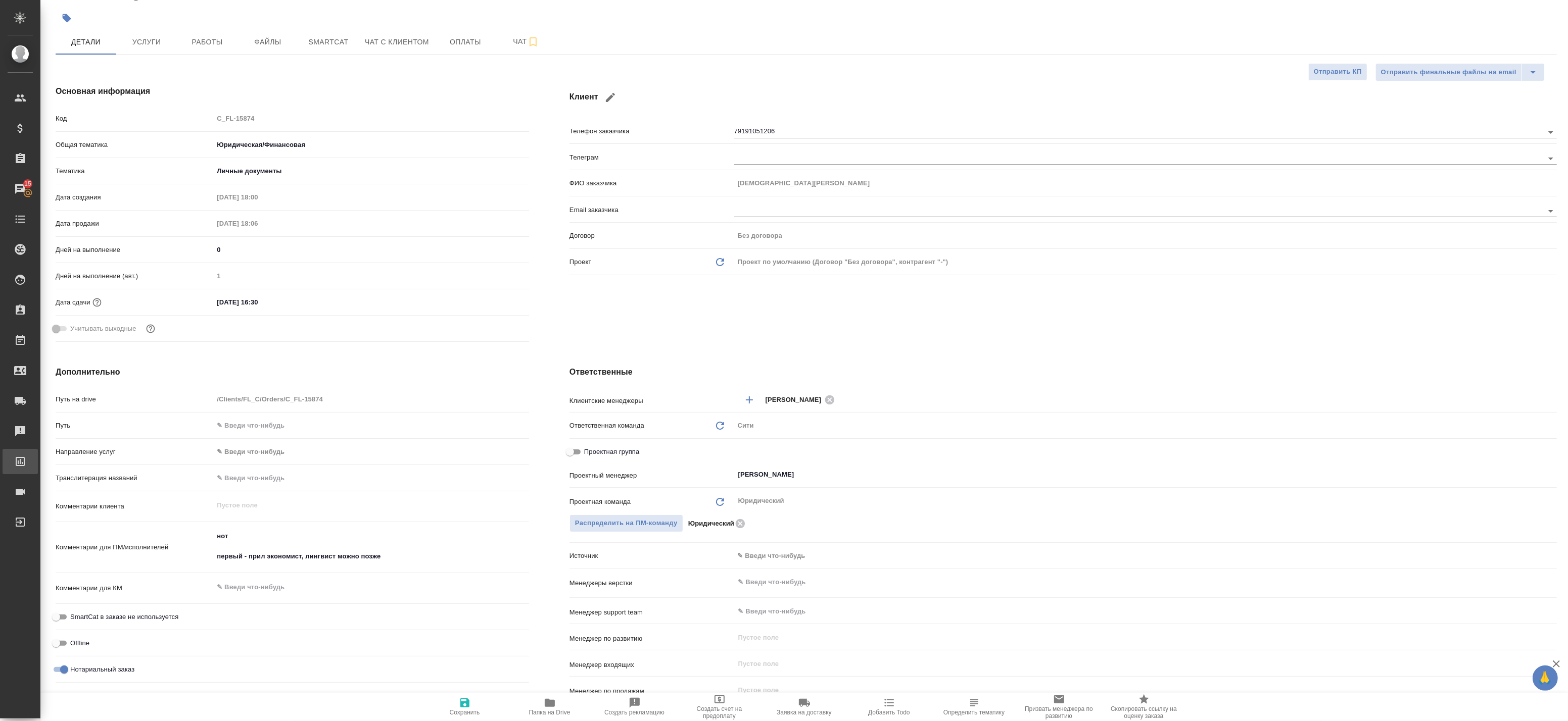
type textarea "x"
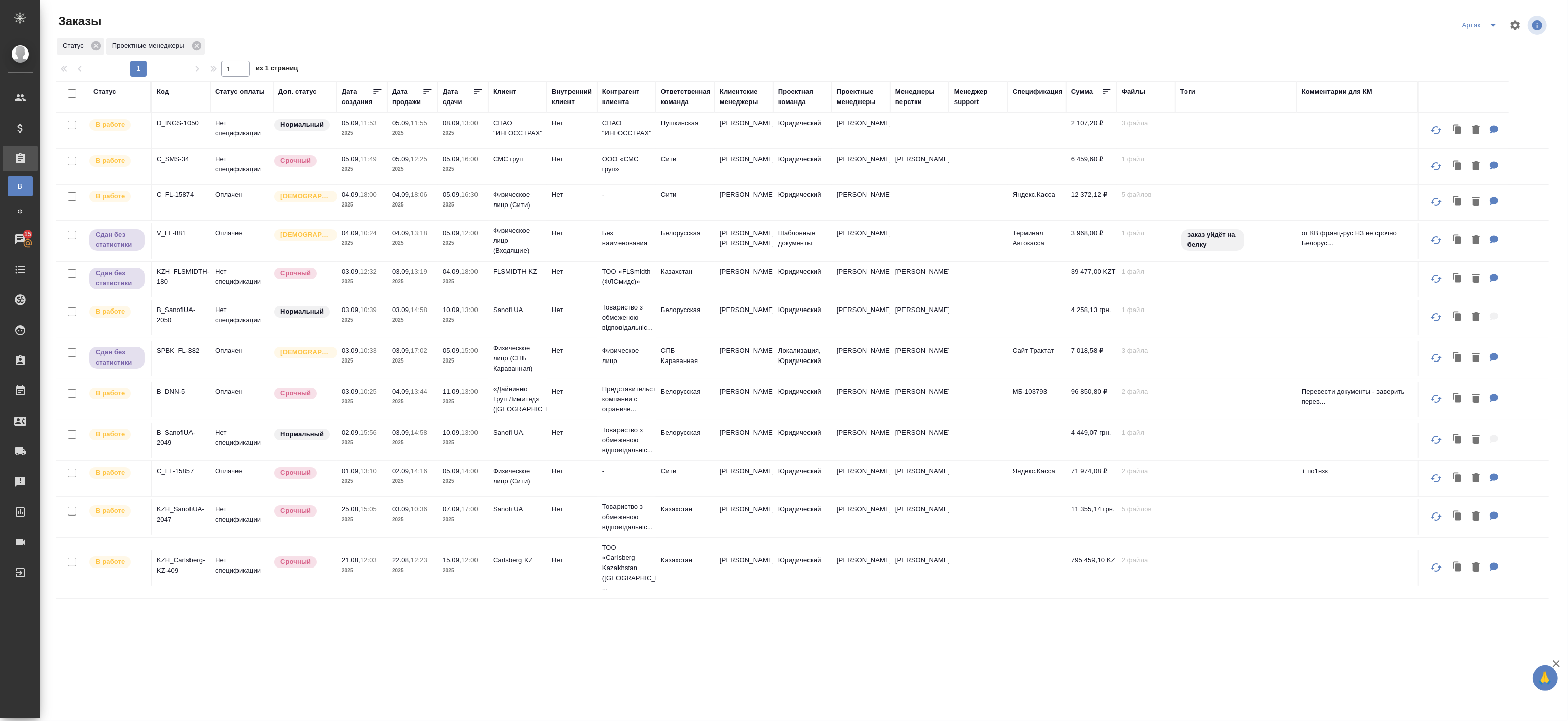
click at [476, 576] on p "2025" at bounding box center [463, 571] width 40 height 10
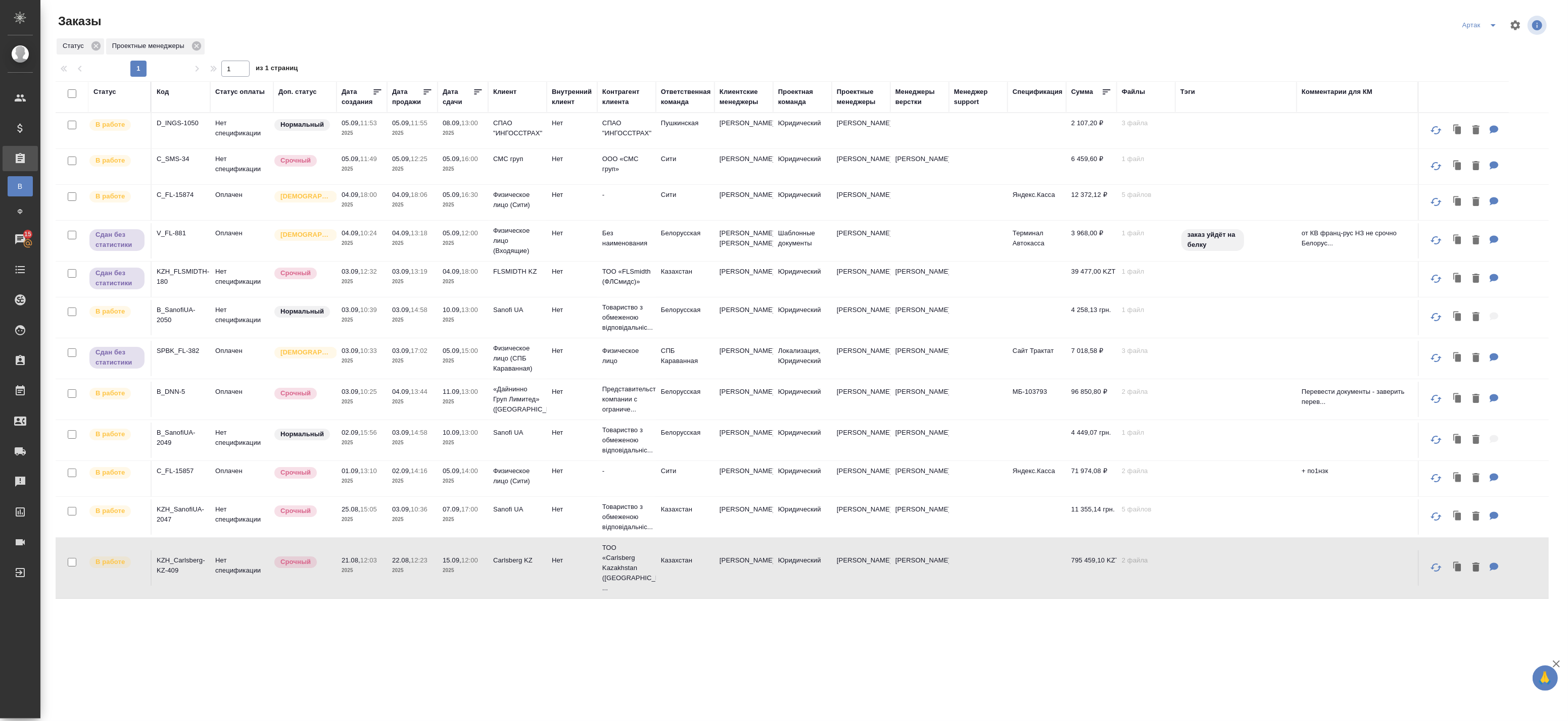
click at [476, 576] on p "2025" at bounding box center [463, 571] width 40 height 10
click at [425, 90] on icon at bounding box center [428, 91] width 10 height 10
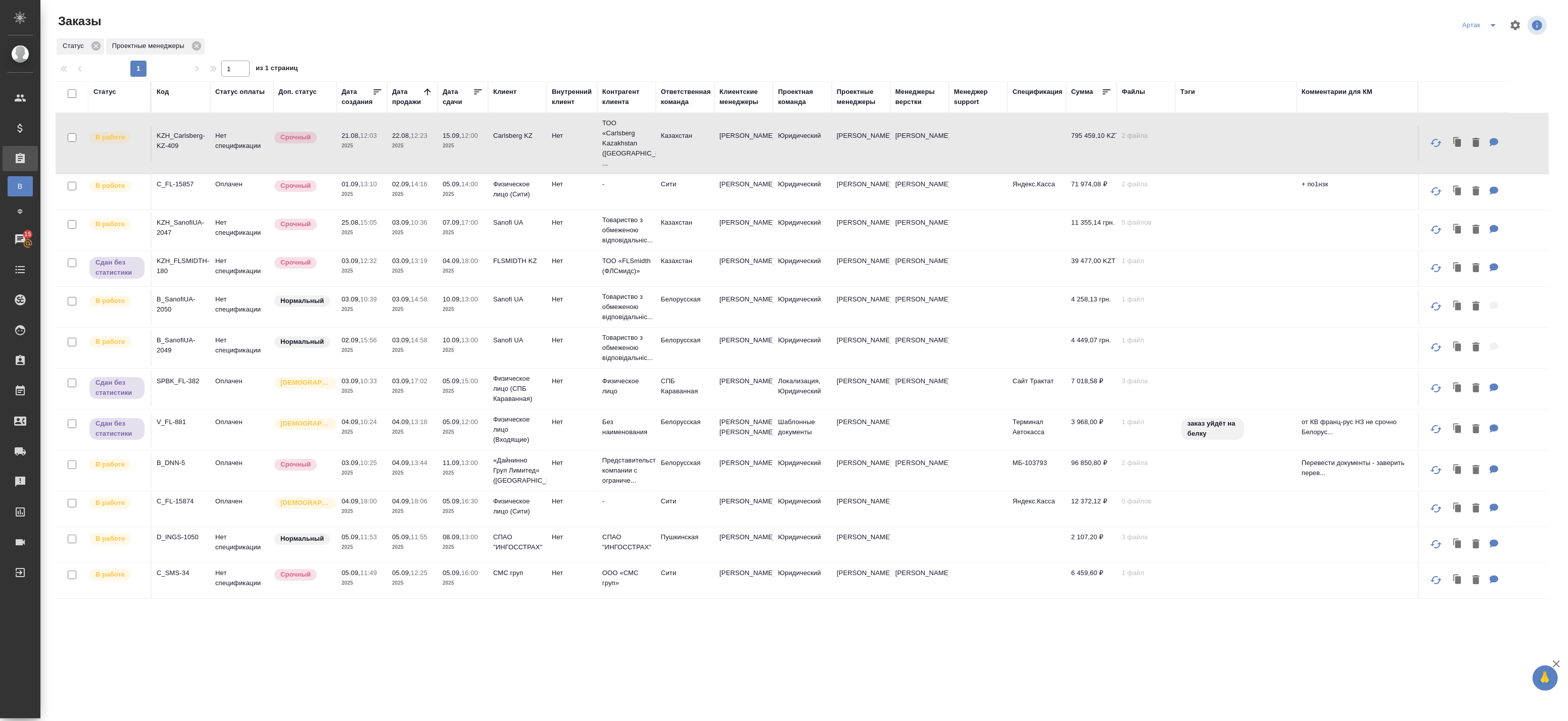
click at [475, 89] on icon at bounding box center [478, 91] width 10 height 10
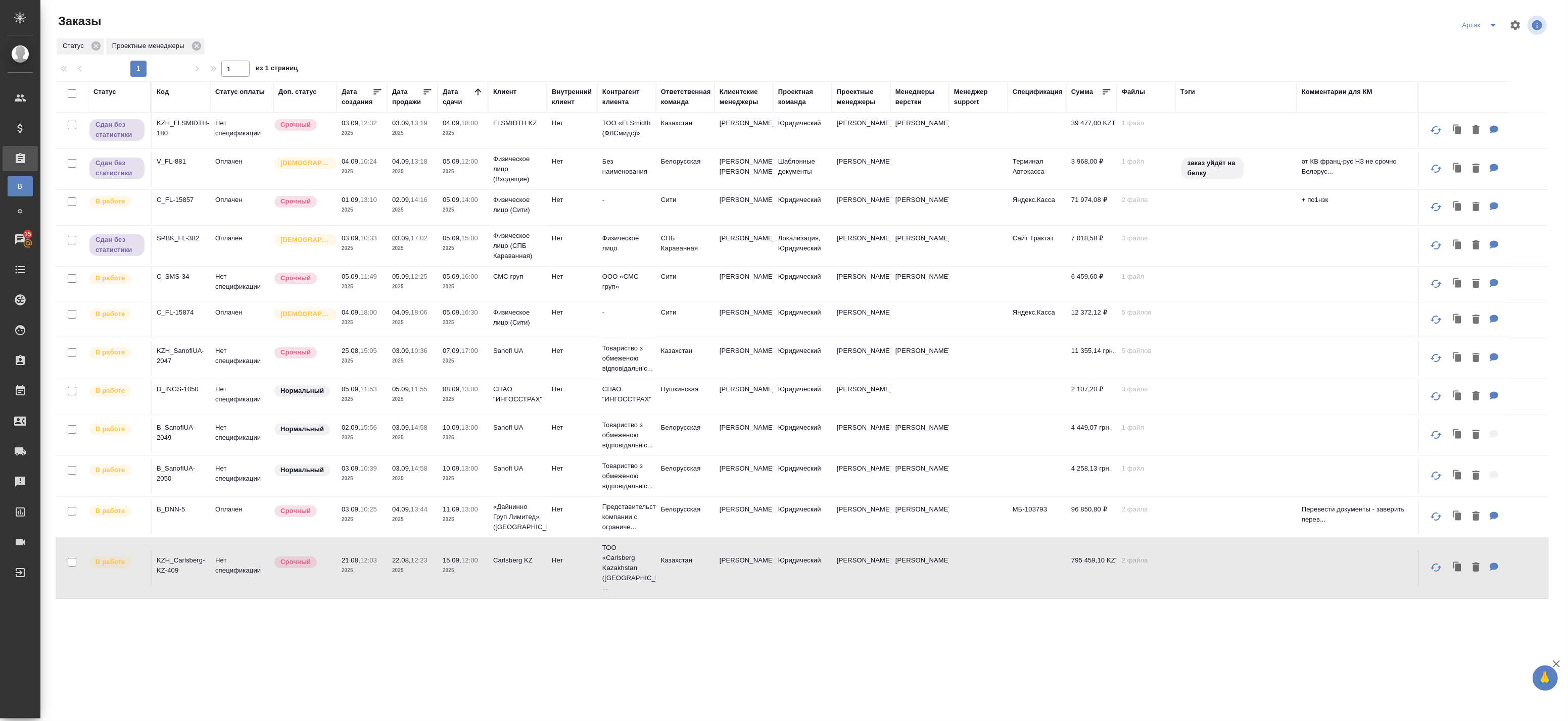
click at [456, 215] on p "2025" at bounding box center [463, 210] width 40 height 10
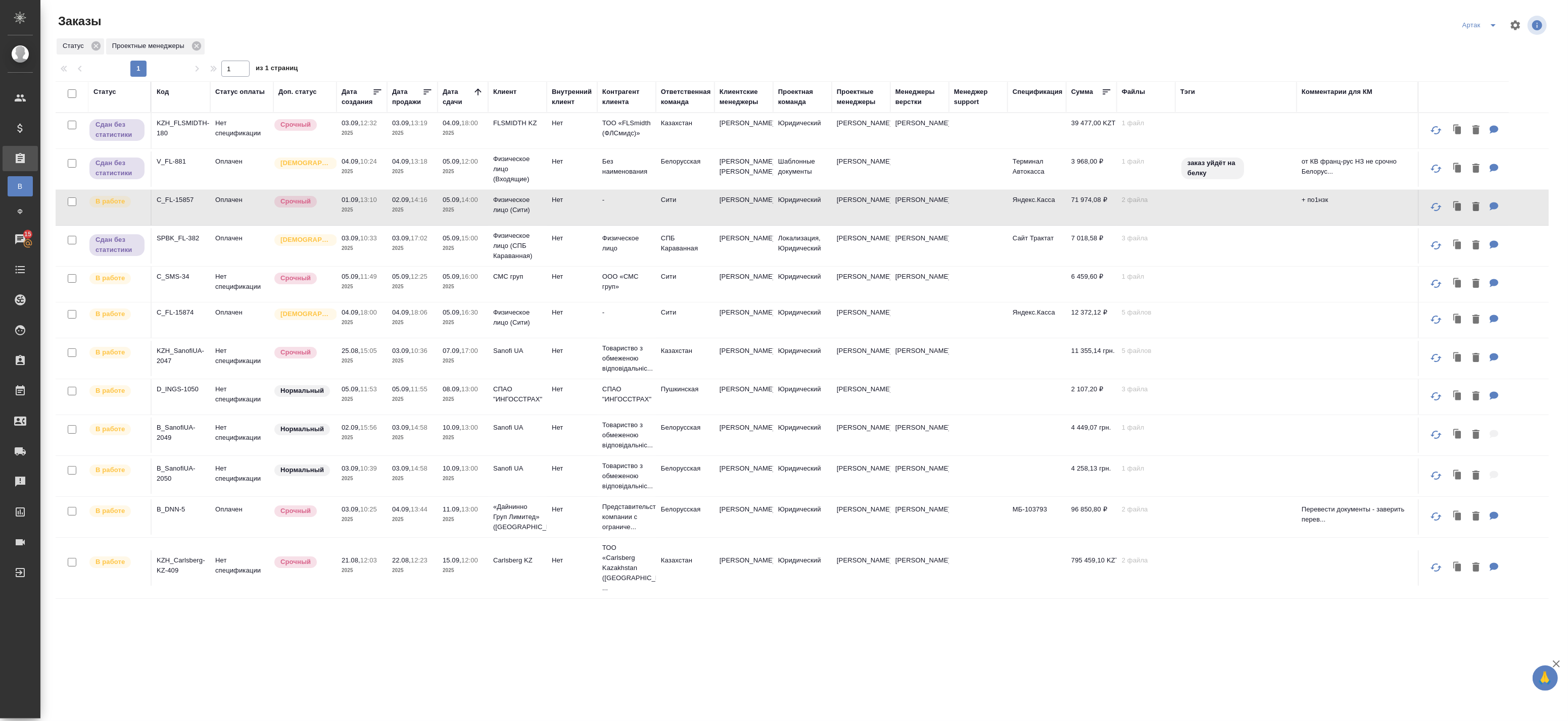
click at [456, 215] on p "2025" at bounding box center [463, 210] width 40 height 10
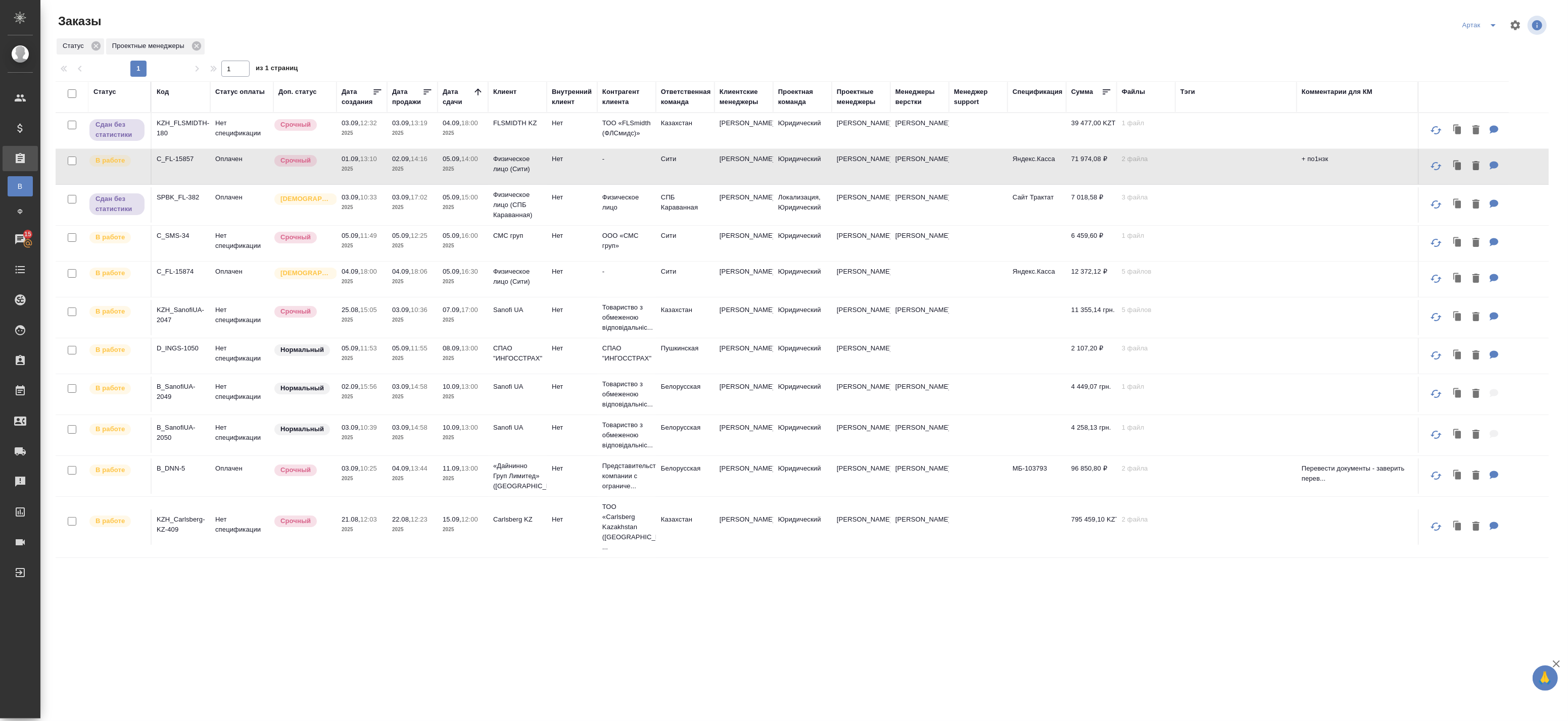
click at [356, 241] on p "2025" at bounding box center [362, 246] width 40 height 10
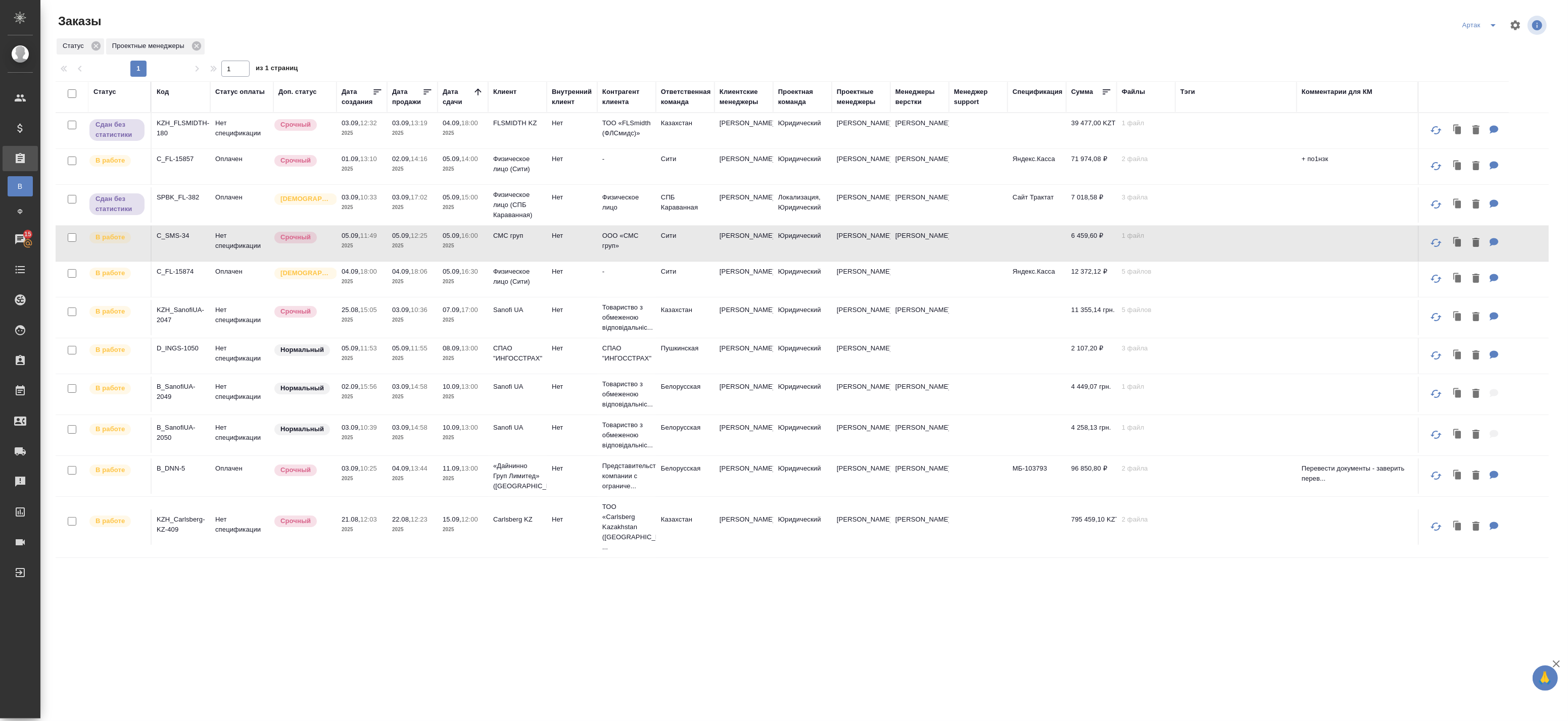
click at [387, 244] on td "05.09, 12:25 2025" at bounding box center [412, 243] width 51 height 35
click at [522, 290] on td "Физическое лицо (Сити)" at bounding box center [518, 279] width 59 height 35
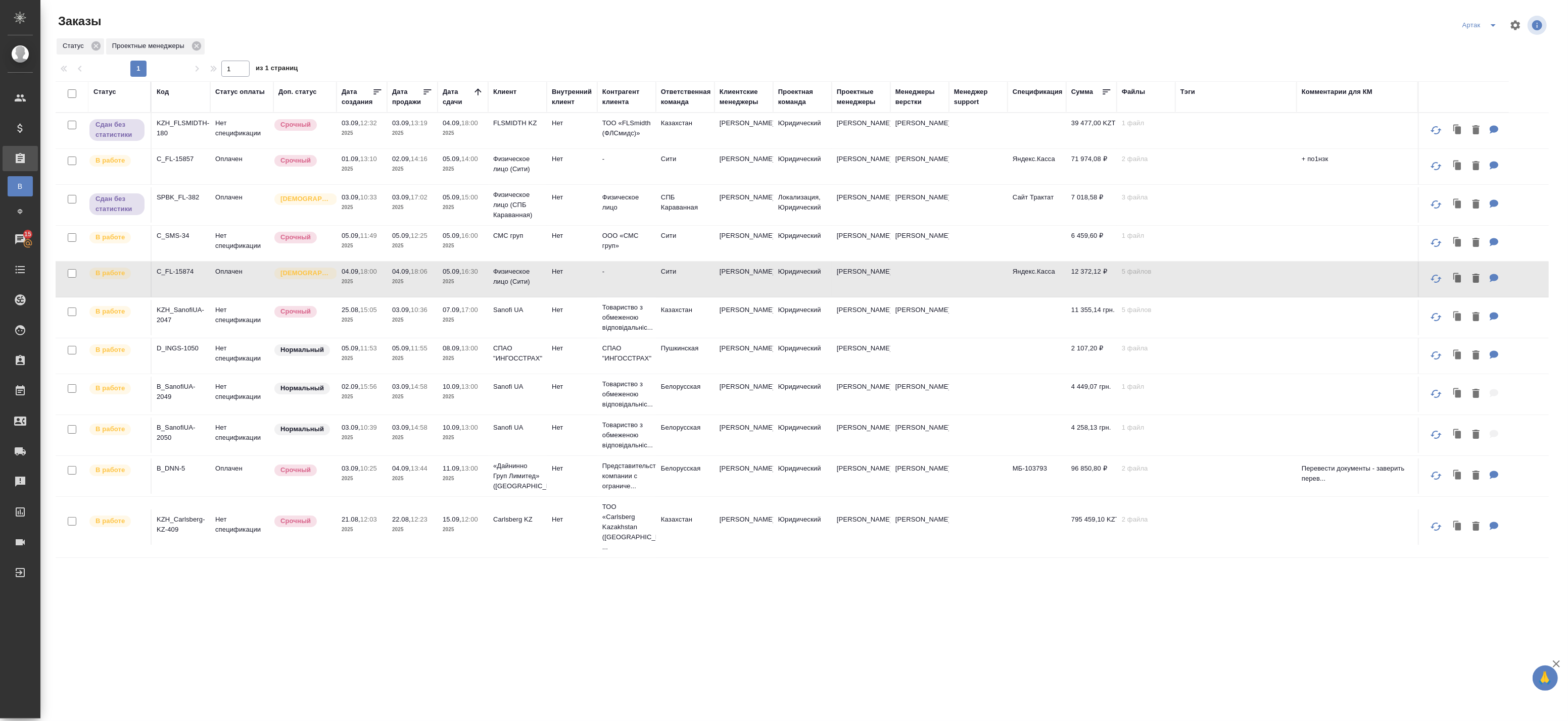
click at [450, 288] on td "05.09, 16:30 2025" at bounding box center [463, 279] width 51 height 35
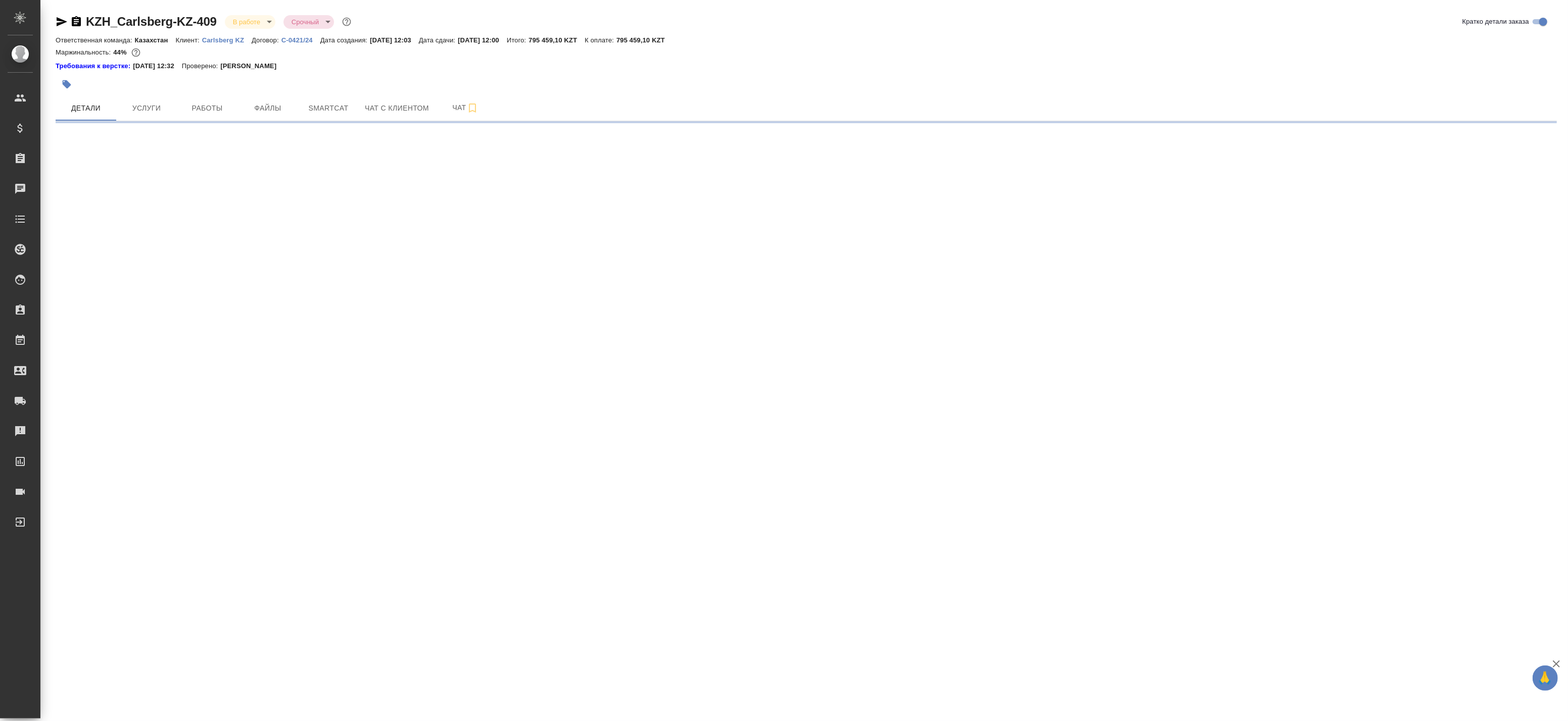
select select "RU"
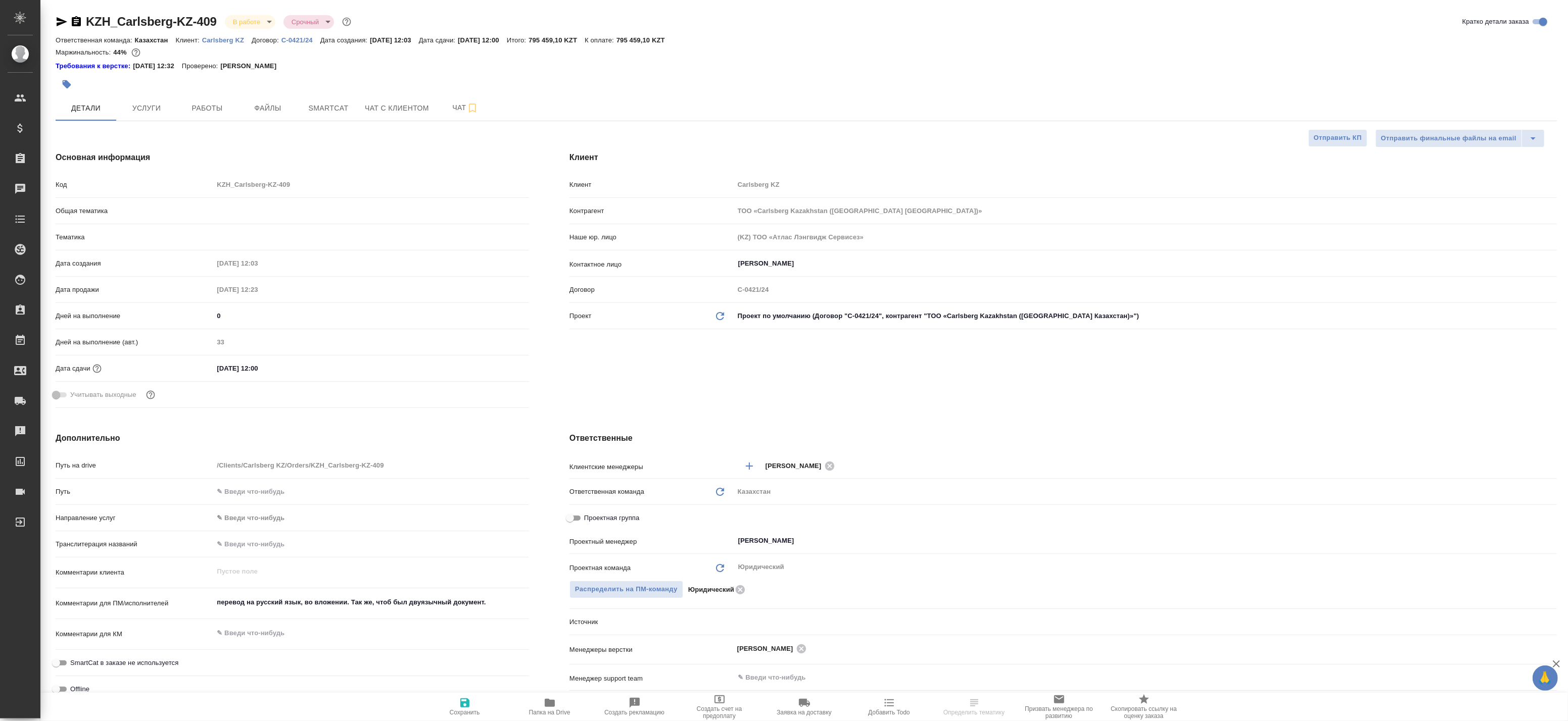
type textarea "x"
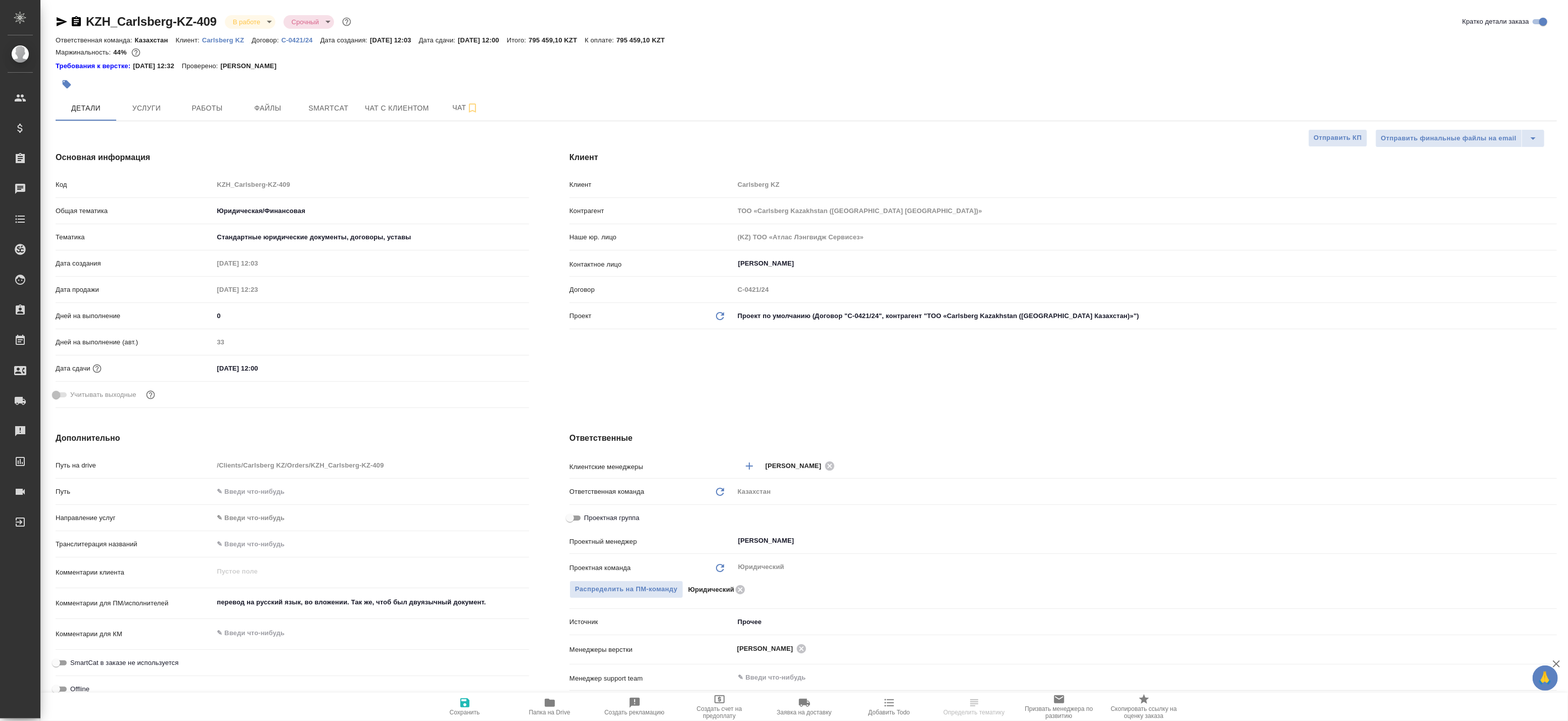
type textarea "x"
click at [198, 103] on span "Работы" at bounding box center [207, 108] width 49 height 12
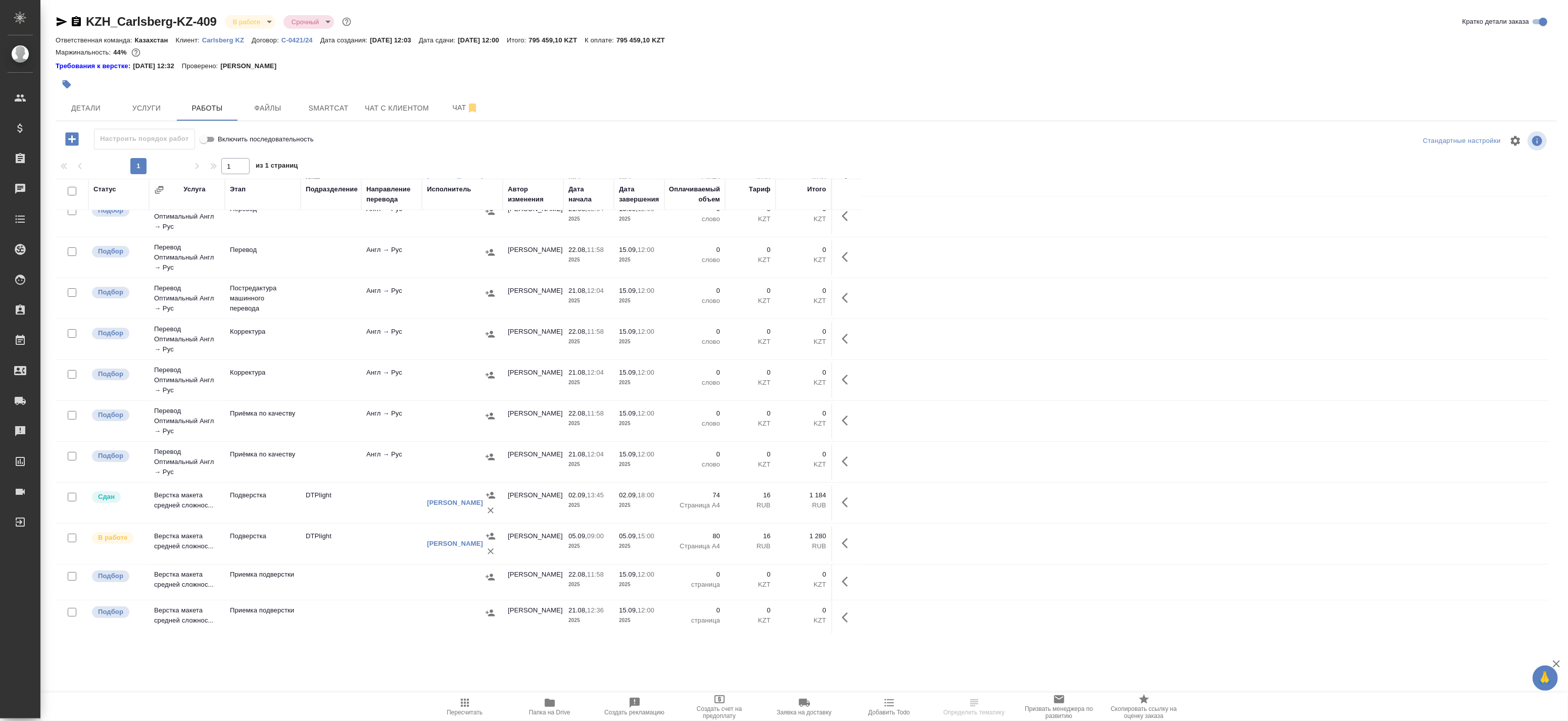
scroll to position [213, 0]
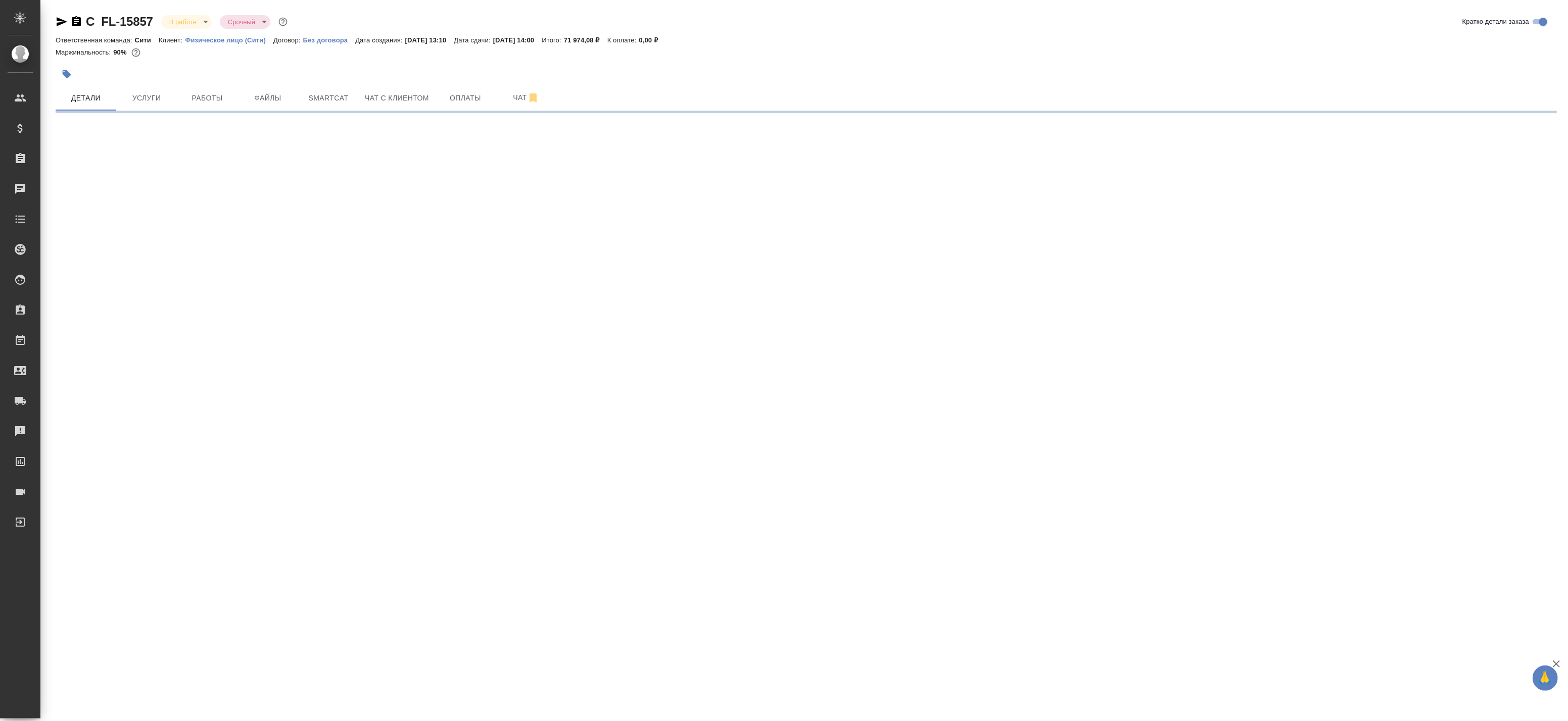
select select "RU"
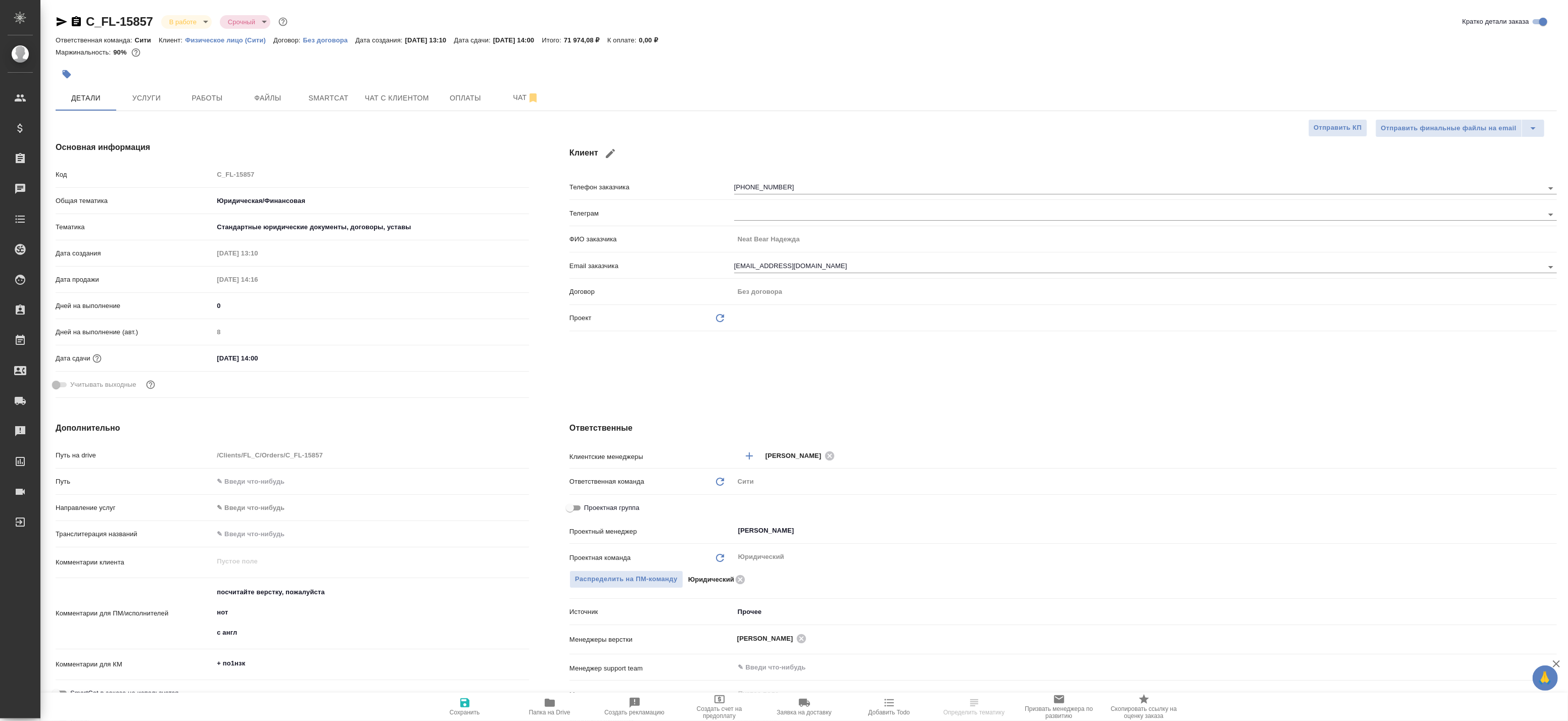
type textarea "x"
click at [207, 100] on span "Работы" at bounding box center [207, 98] width 49 height 12
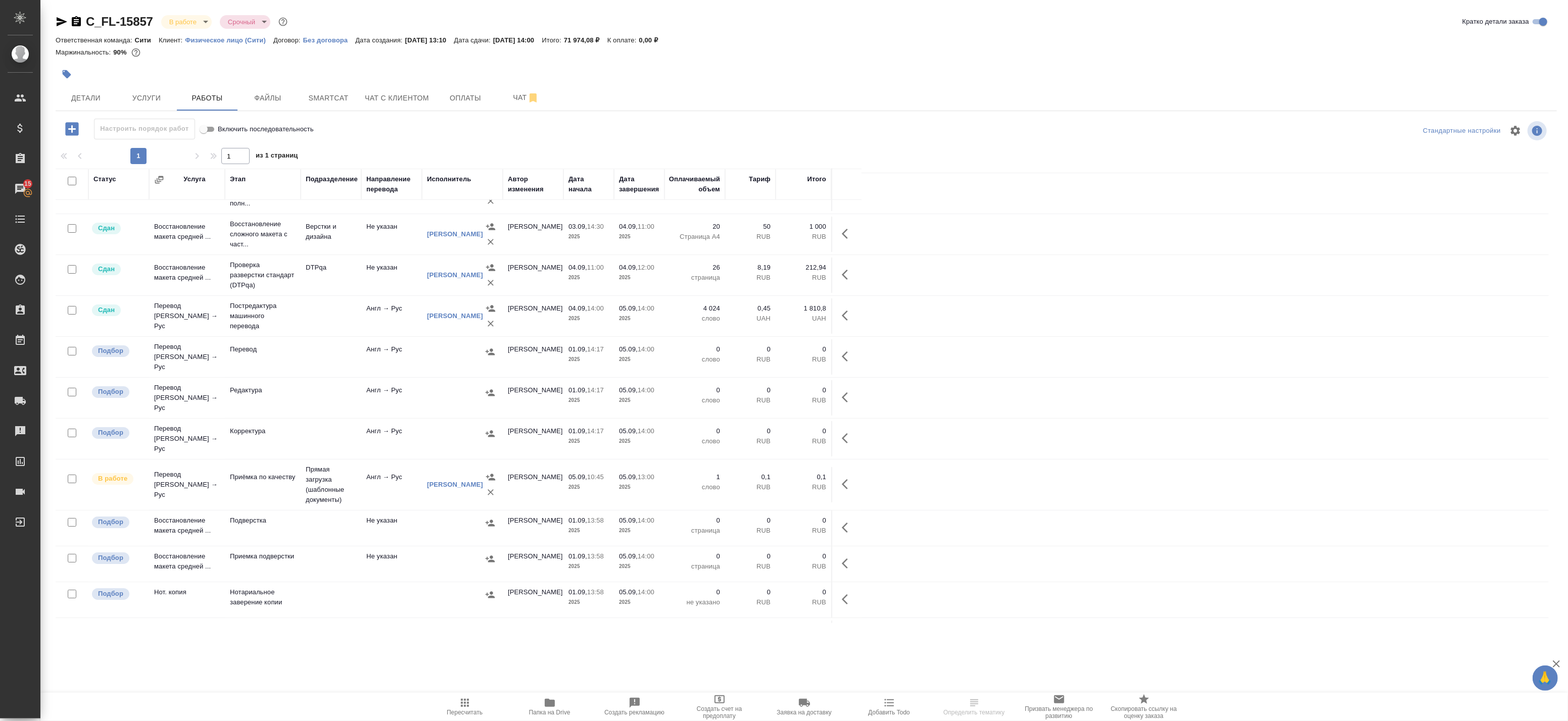
scroll to position [89, 0]
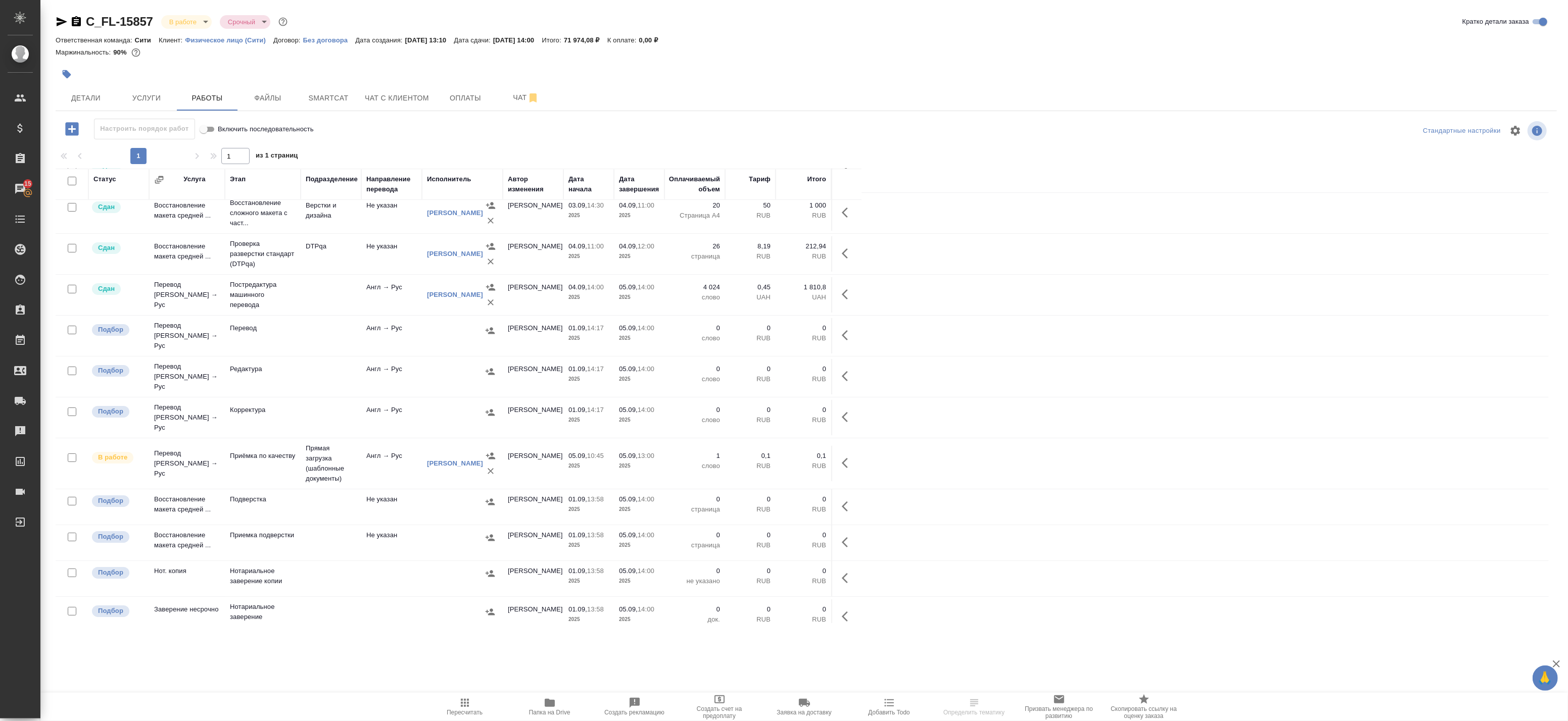
click at [845, 457] on icon "button" at bounding box center [848, 463] width 12 height 12
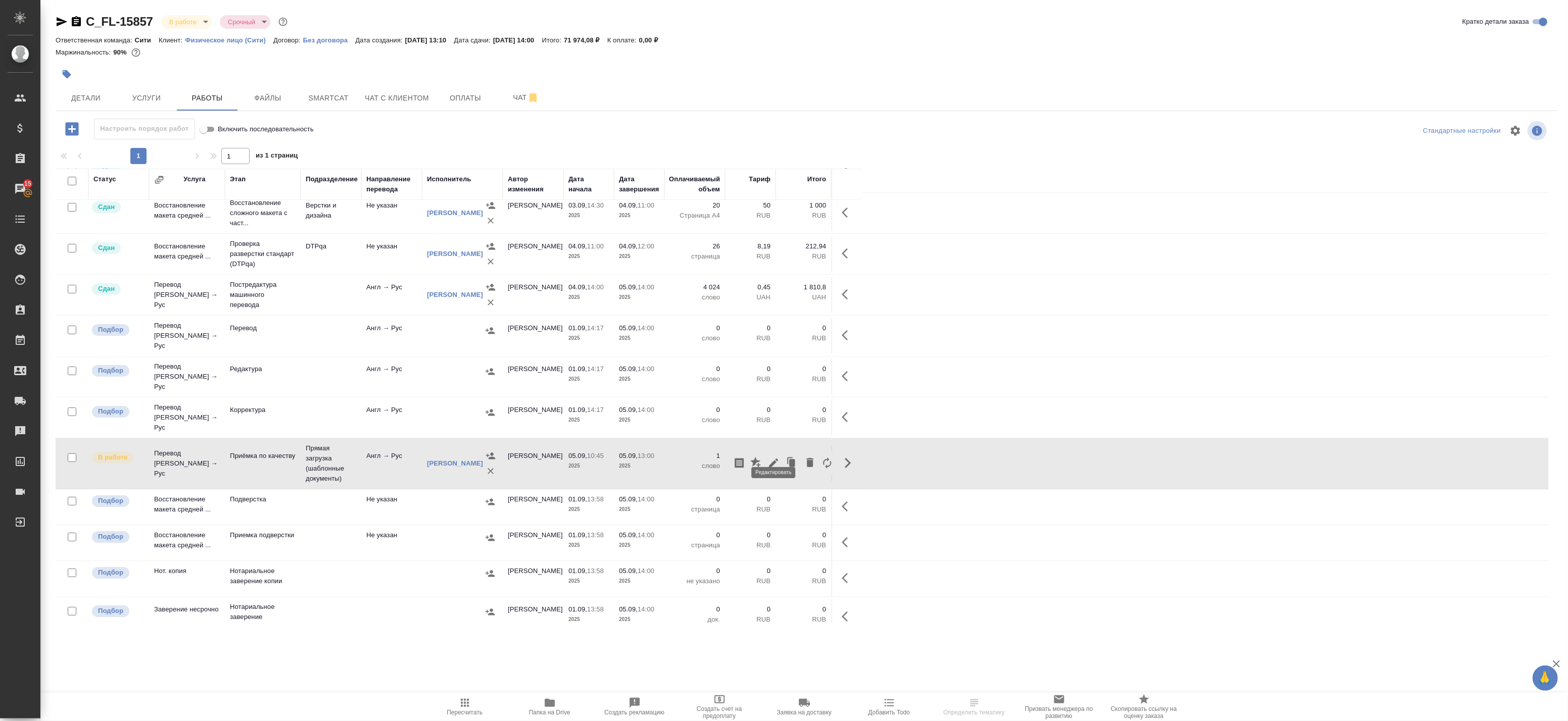
click at [777, 459] on icon "button" at bounding box center [773, 463] width 9 height 9
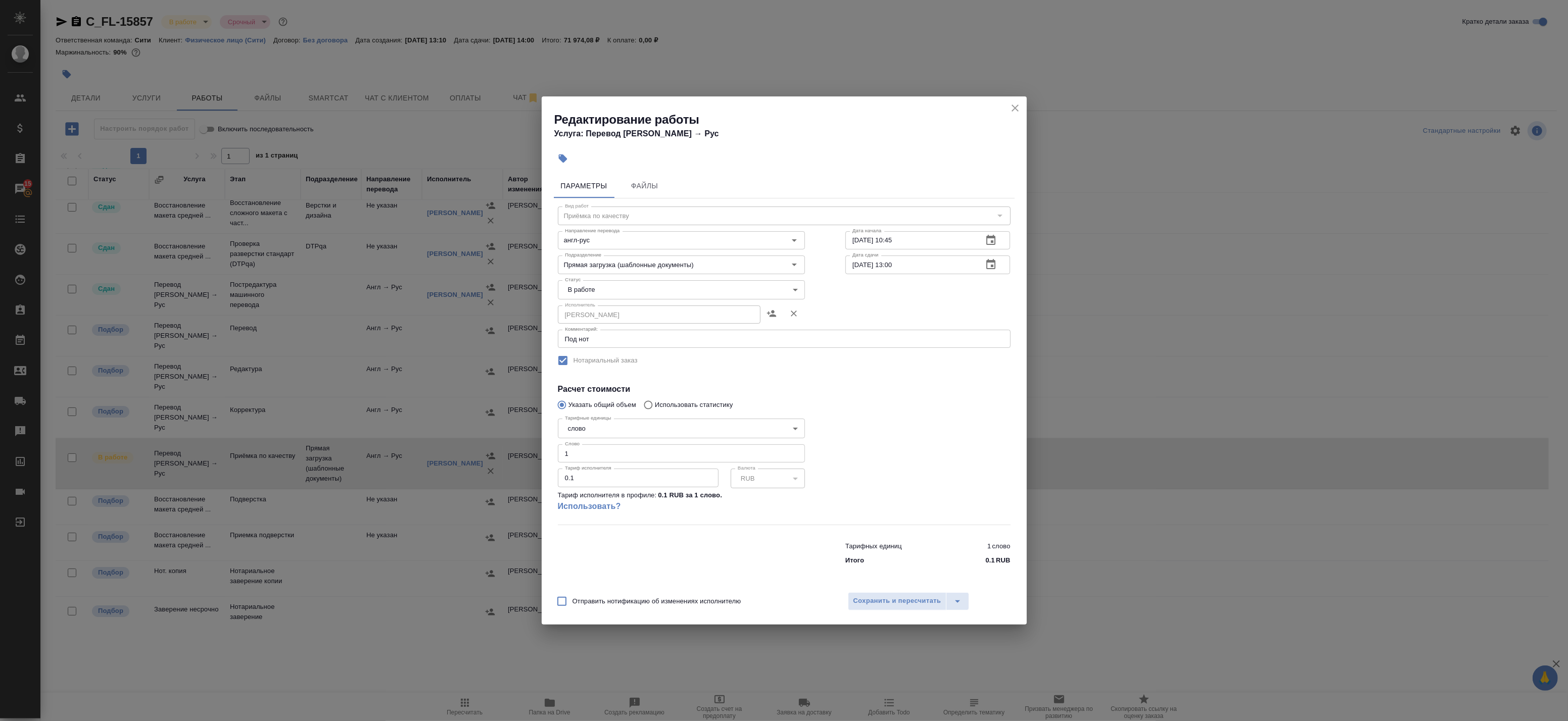
click at [1017, 109] on icon "close" at bounding box center [1015, 108] width 12 height 12
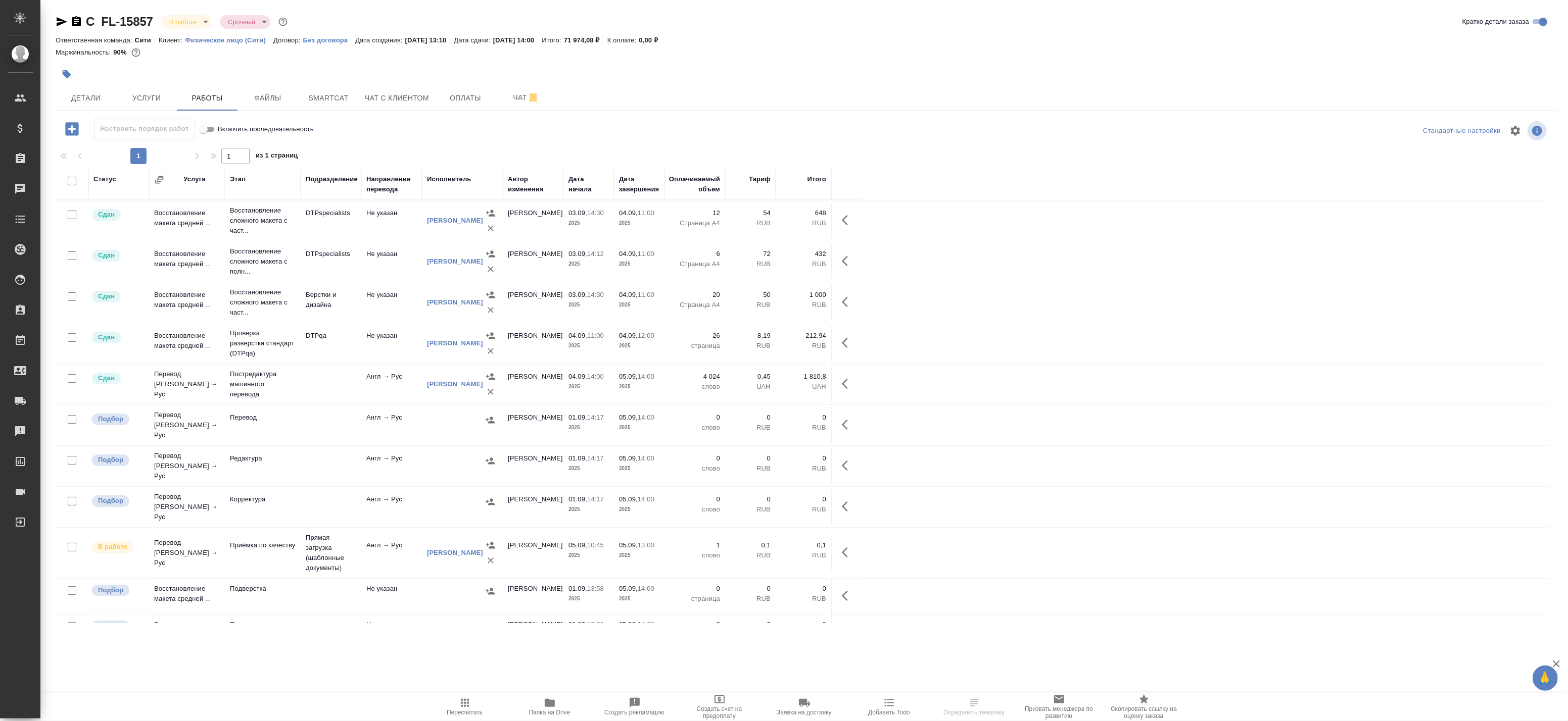
click at [849, 546] on icon "button" at bounding box center [848, 553] width 12 height 12
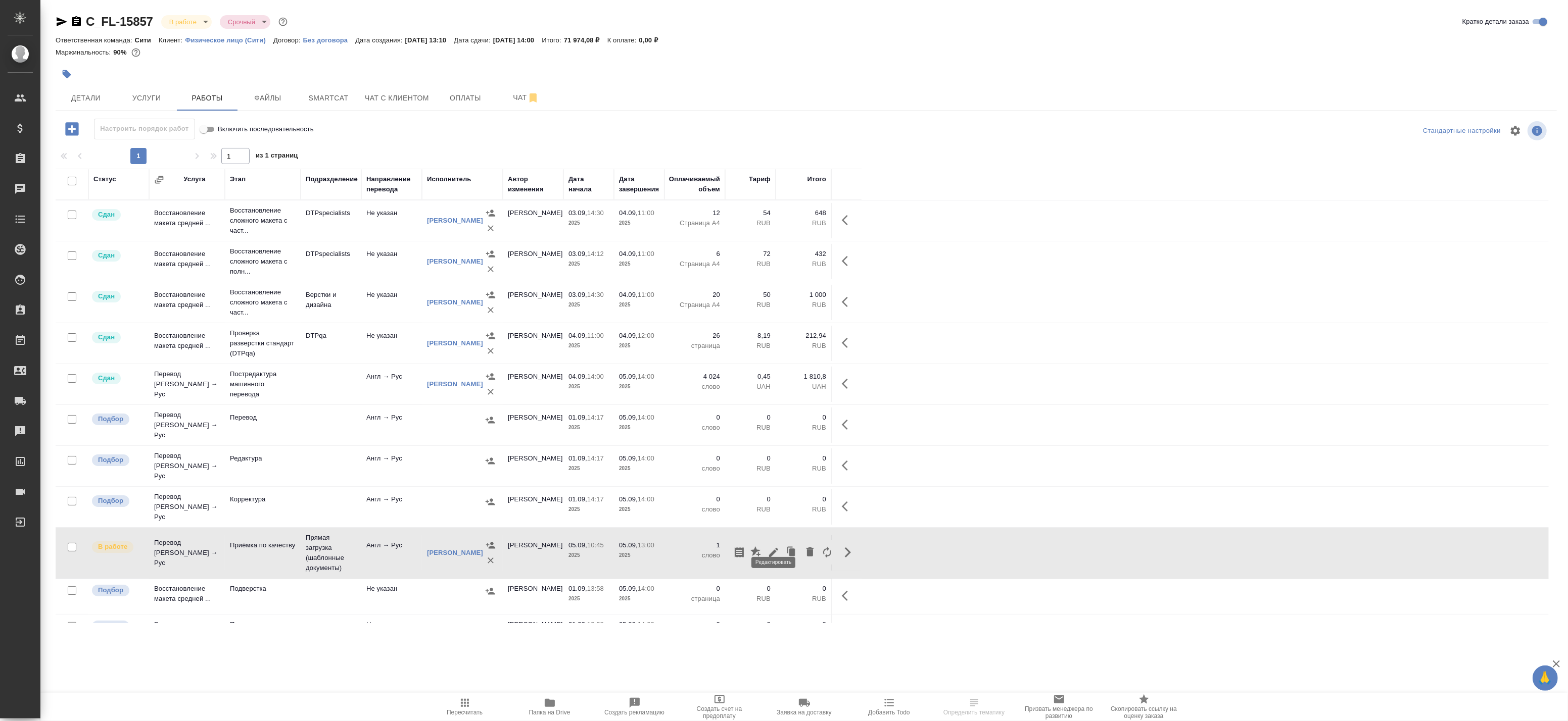
click at [775, 548] on icon "button" at bounding box center [773, 552] width 9 height 9
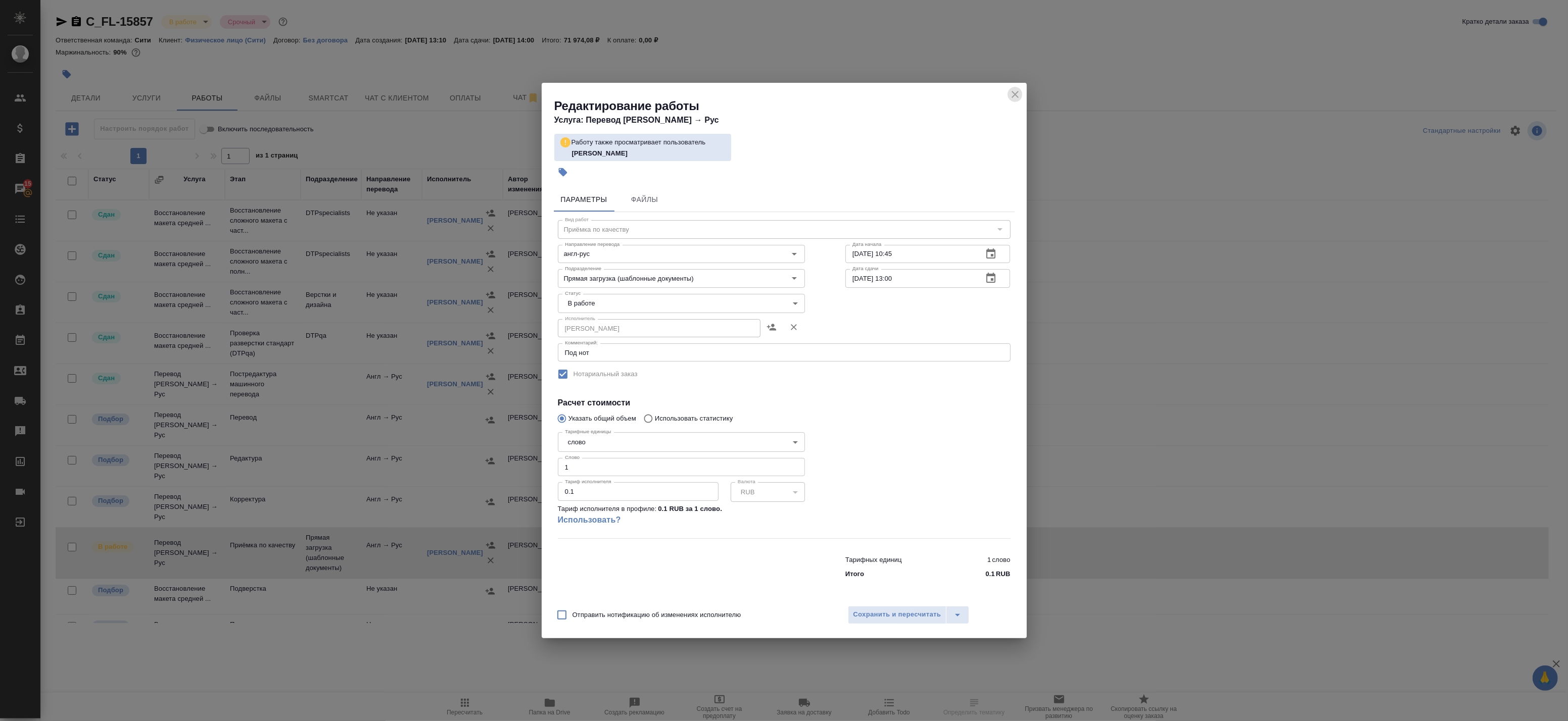
click at [1016, 94] on icon "close" at bounding box center [1015, 94] width 7 height 7
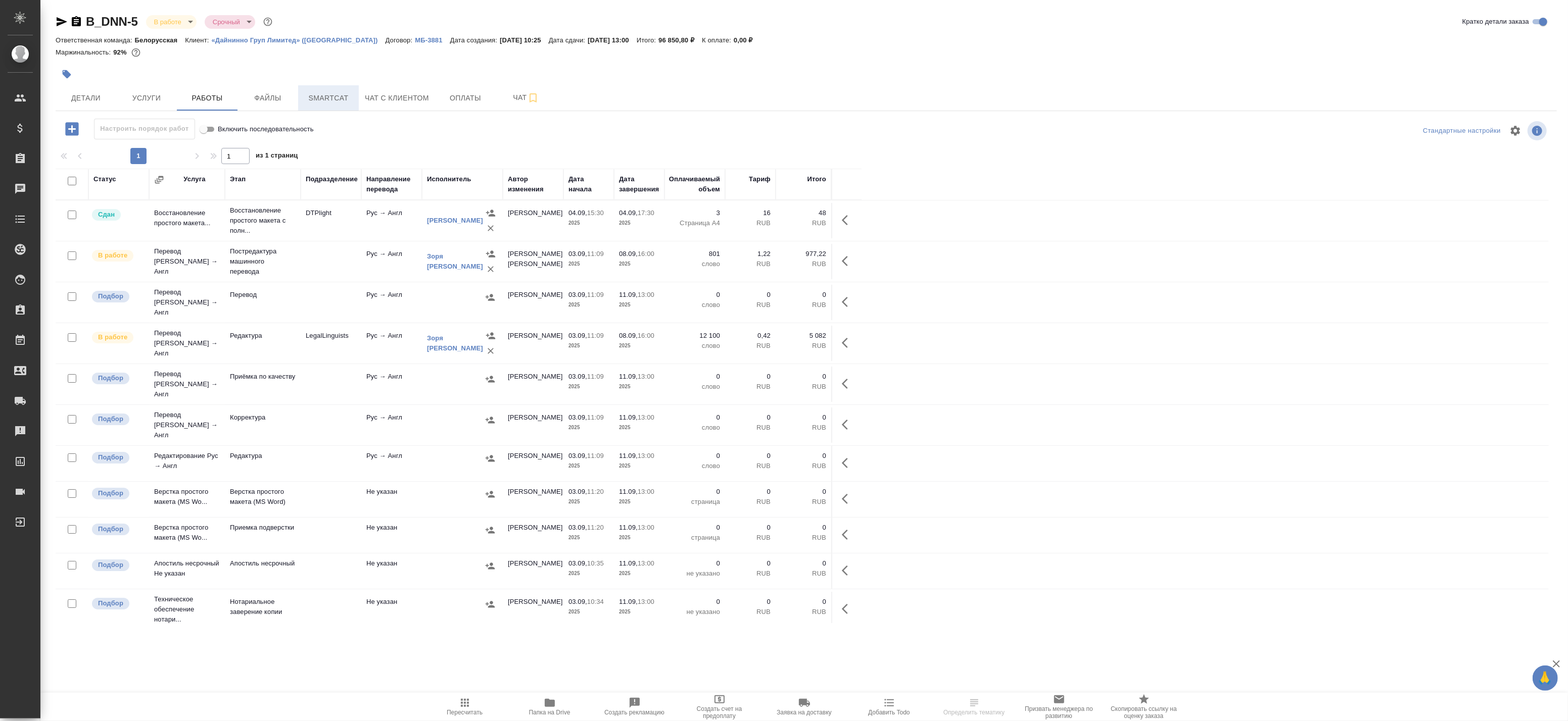
click at [342, 101] on span "Smartcat" at bounding box center [328, 98] width 49 height 12
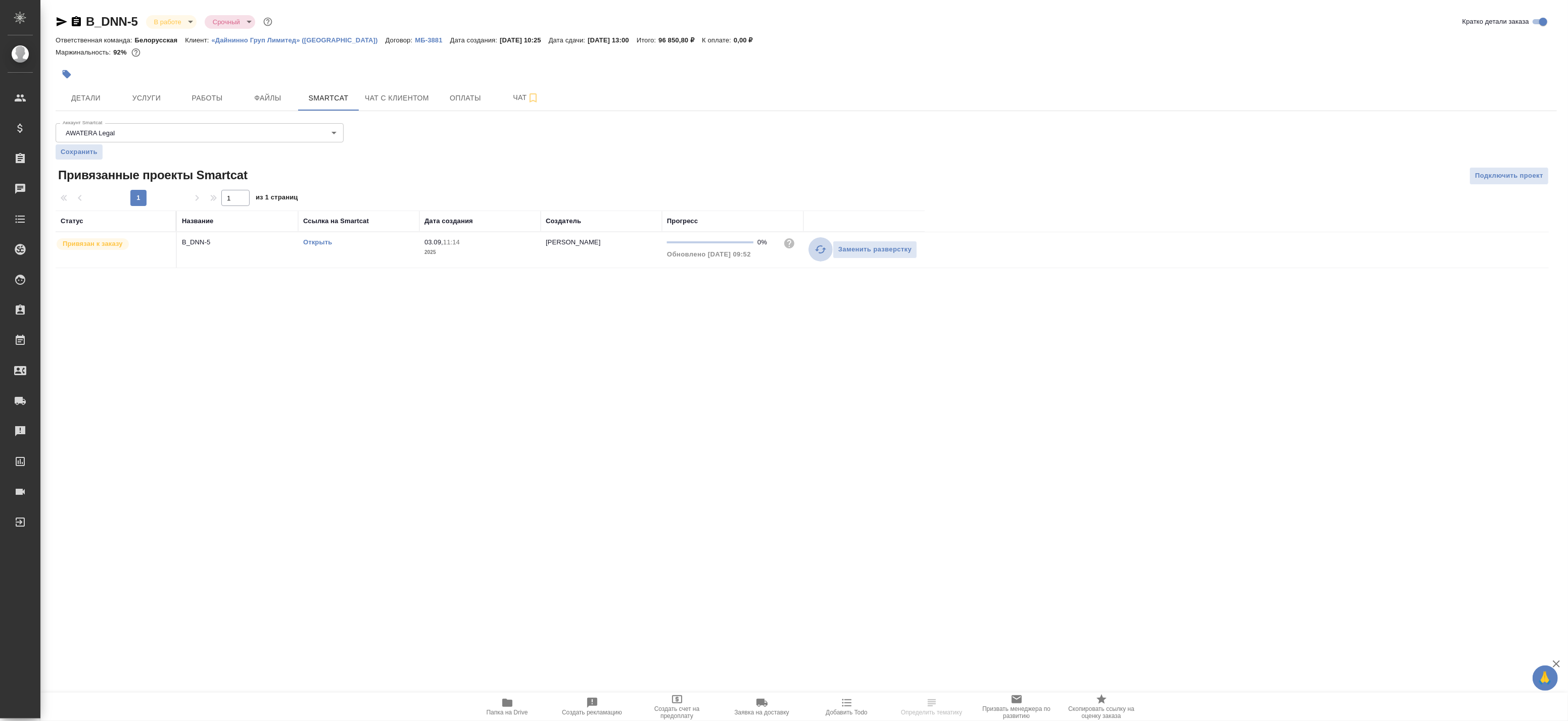
click at [817, 253] on icon "button" at bounding box center [821, 250] width 12 height 12
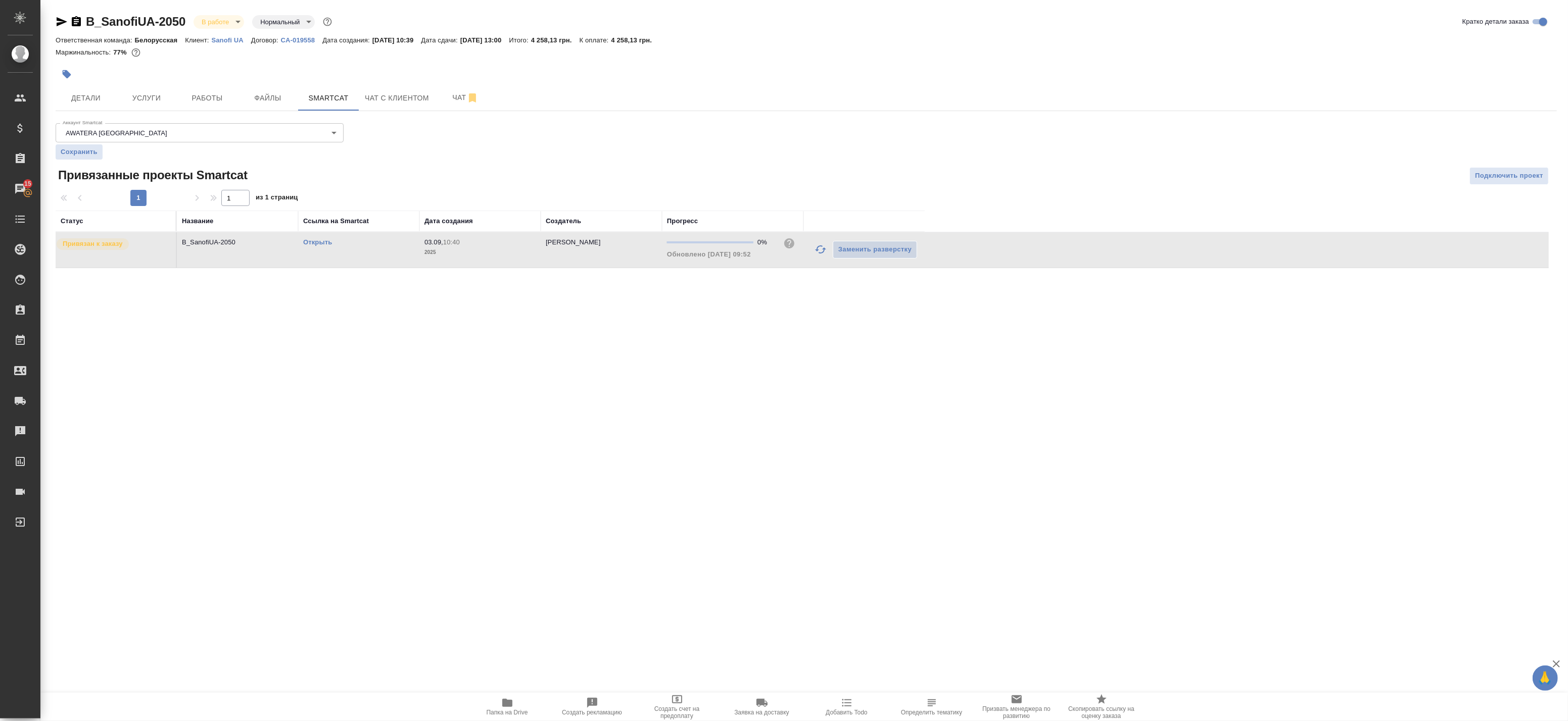
click at [816, 255] on icon "button" at bounding box center [821, 250] width 12 height 12
click at [817, 251] on icon "button" at bounding box center [820, 249] width 11 height 8
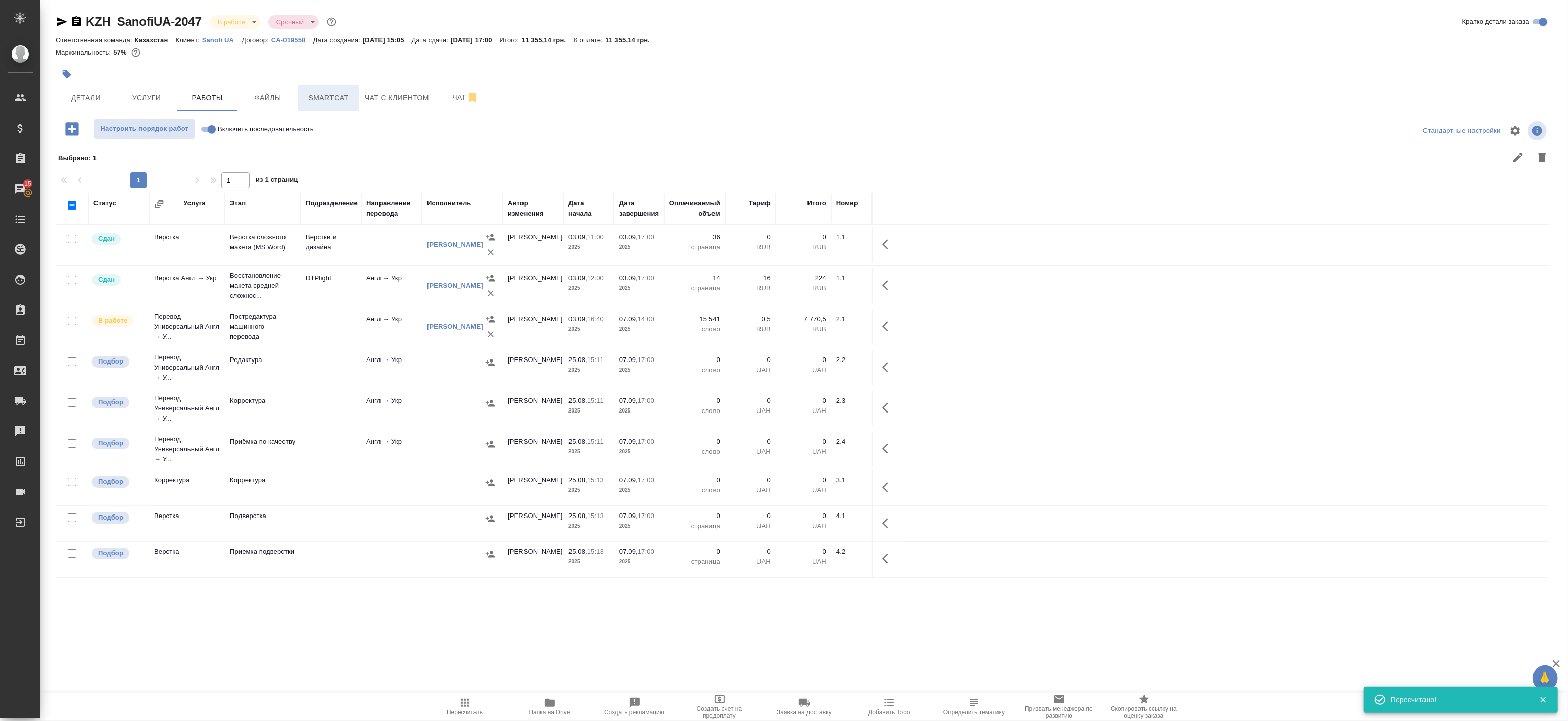
click at [340, 99] on span "Smartcat" at bounding box center [328, 98] width 49 height 12
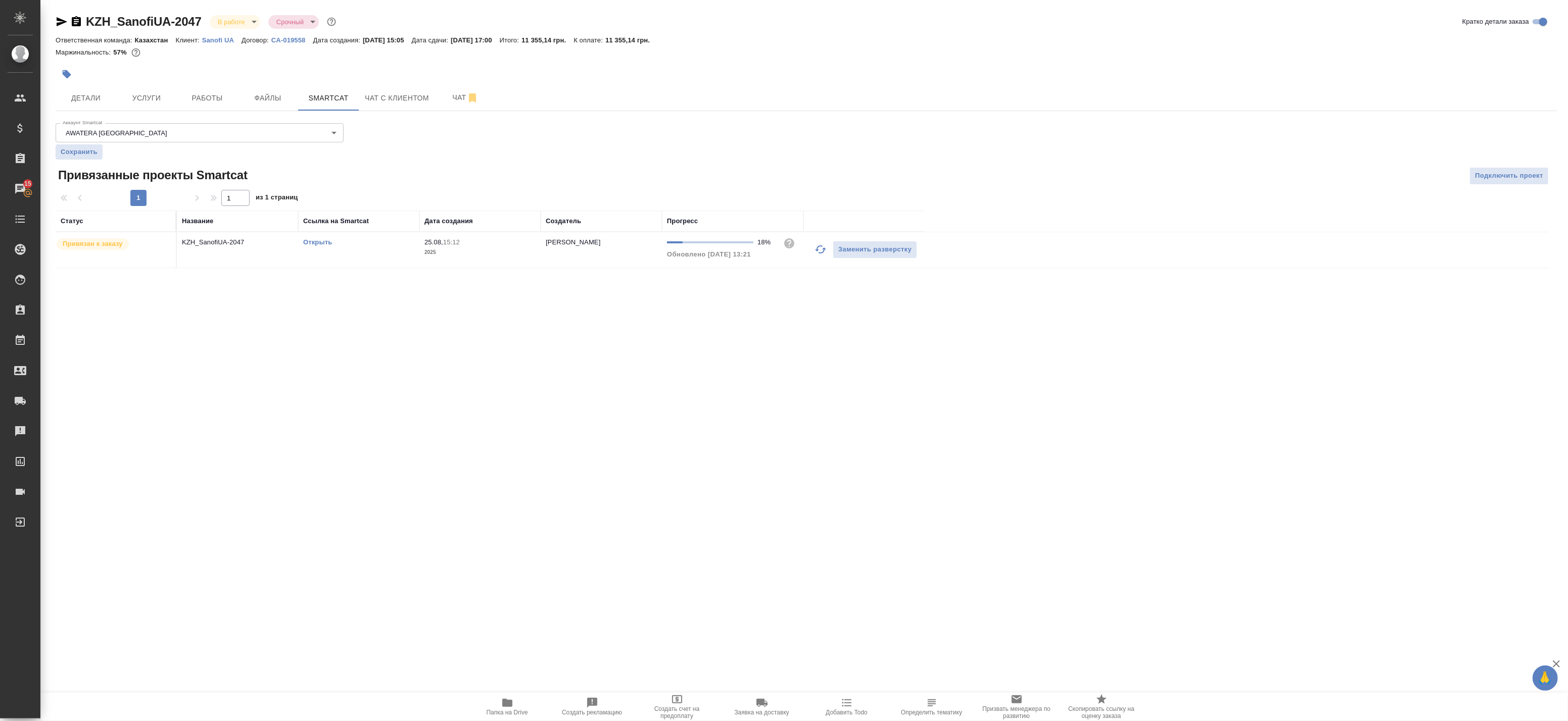
click at [820, 251] on icon "button" at bounding box center [821, 250] width 12 height 12
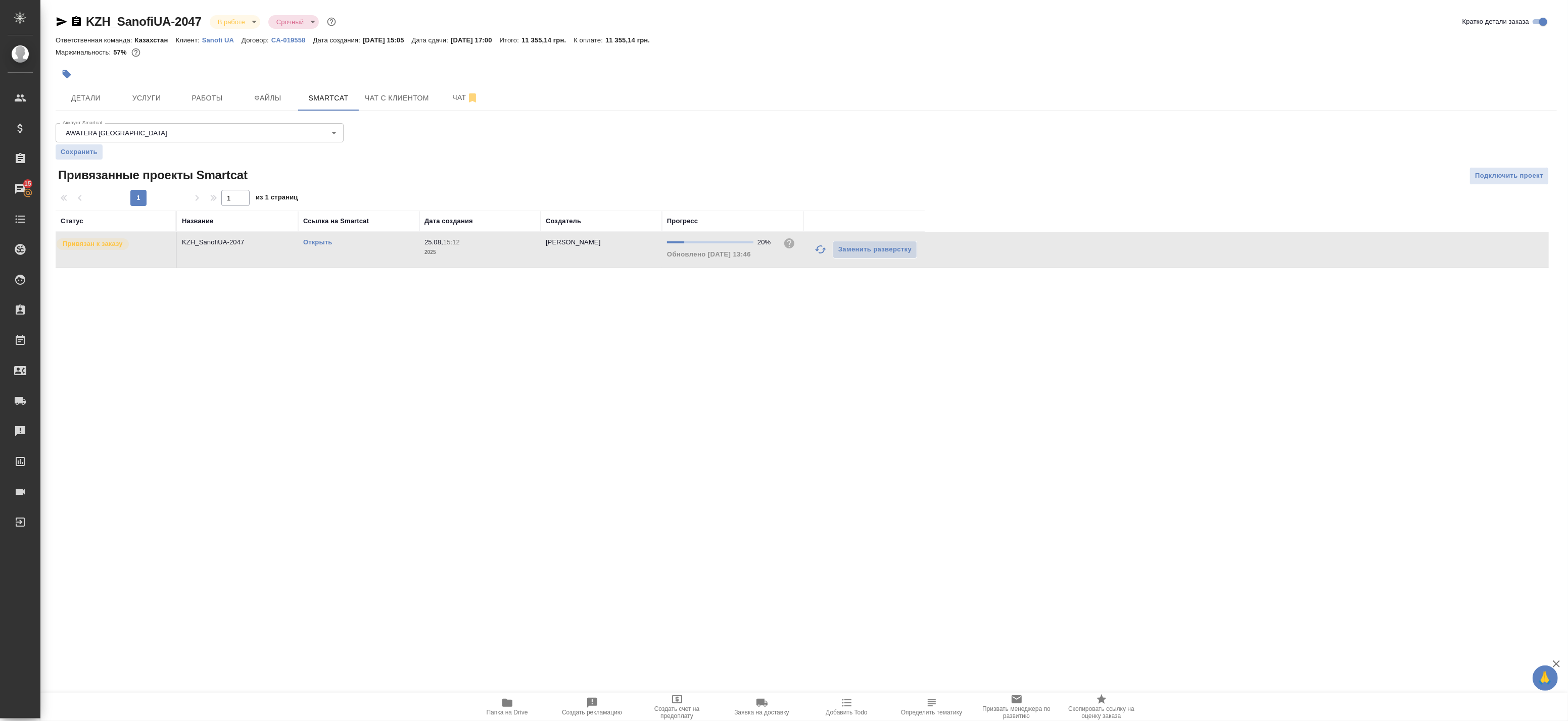
click at [316, 240] on link "Открыть" at bounding box center [318, 242] width 29 height 8
click at [200, 89] on button "Работы" at bounding box center [207, 98] width 61 height 25
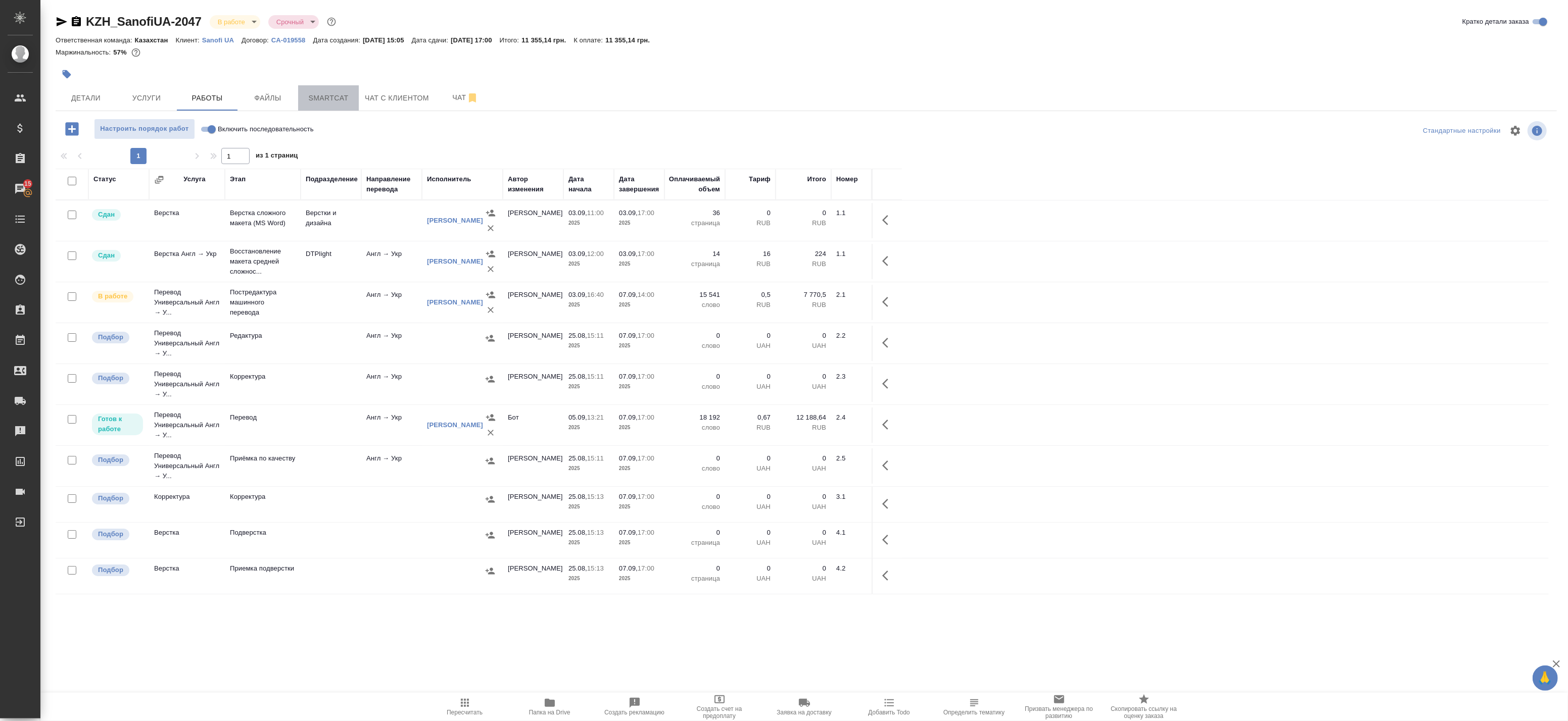
click at [340, 106] on button "Smartcat" at bounding box center [328, 98] width 61 height 25
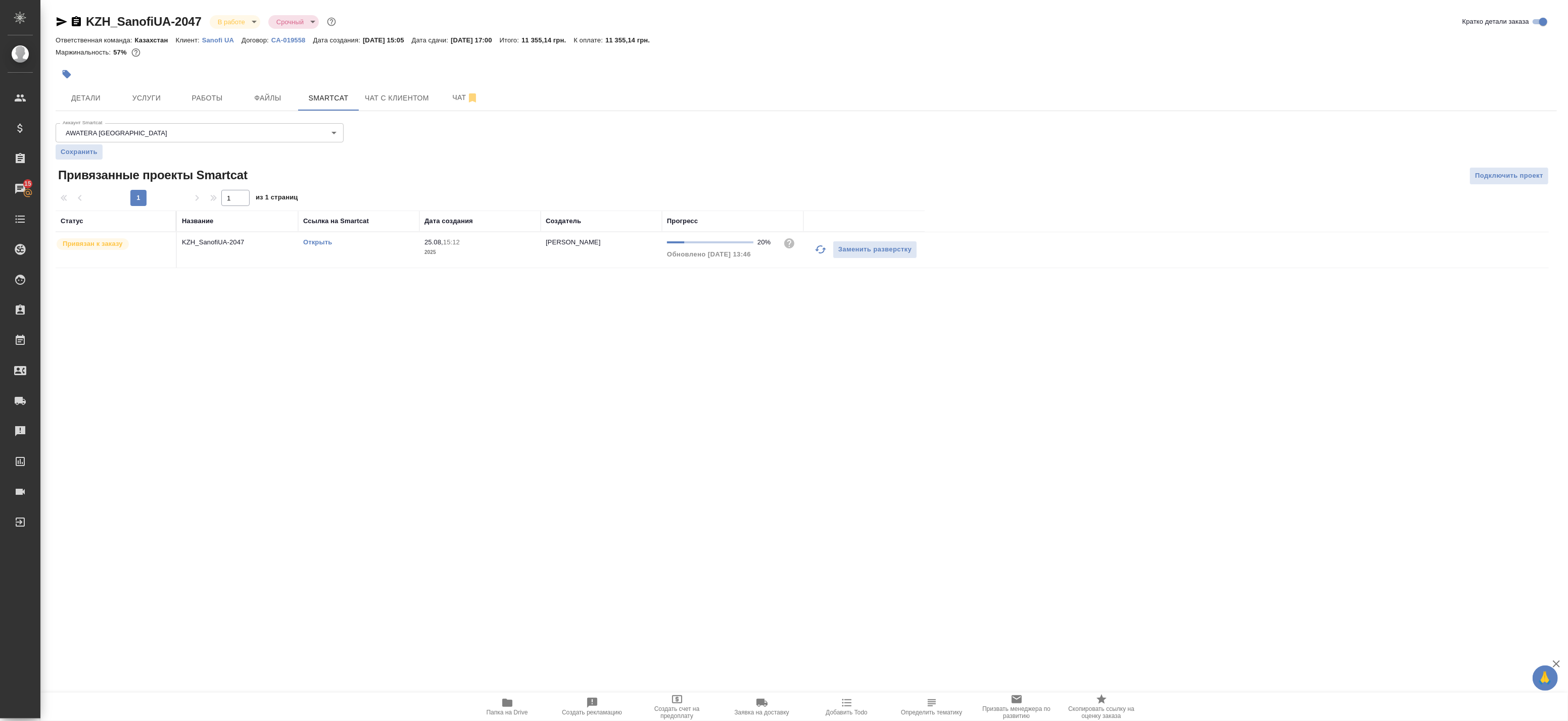
click at [813, 249] on button "button" at bounding box center [820, 249] width 24 height 24
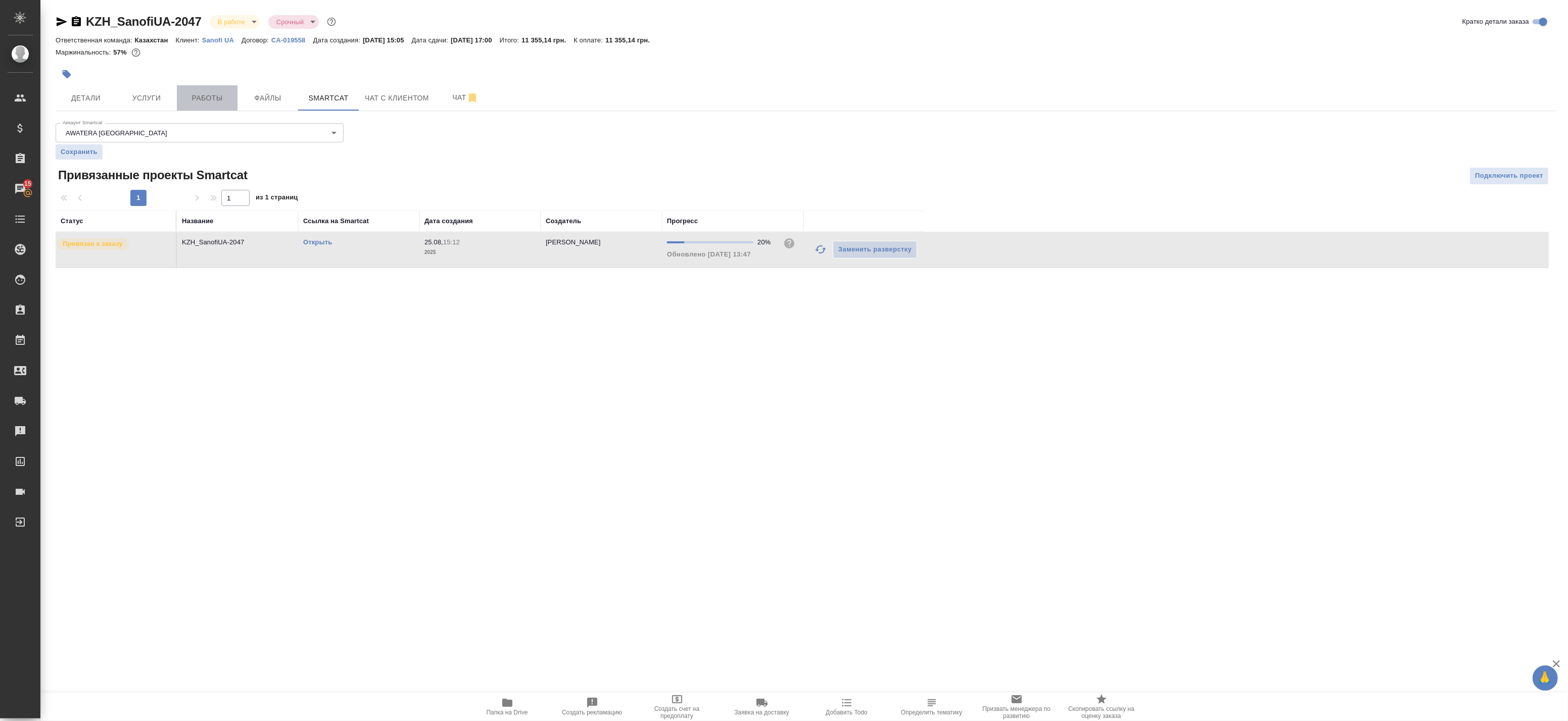
click at [199, 100] on span "Работы" at bounding box center [207, 98] width 49 height 12
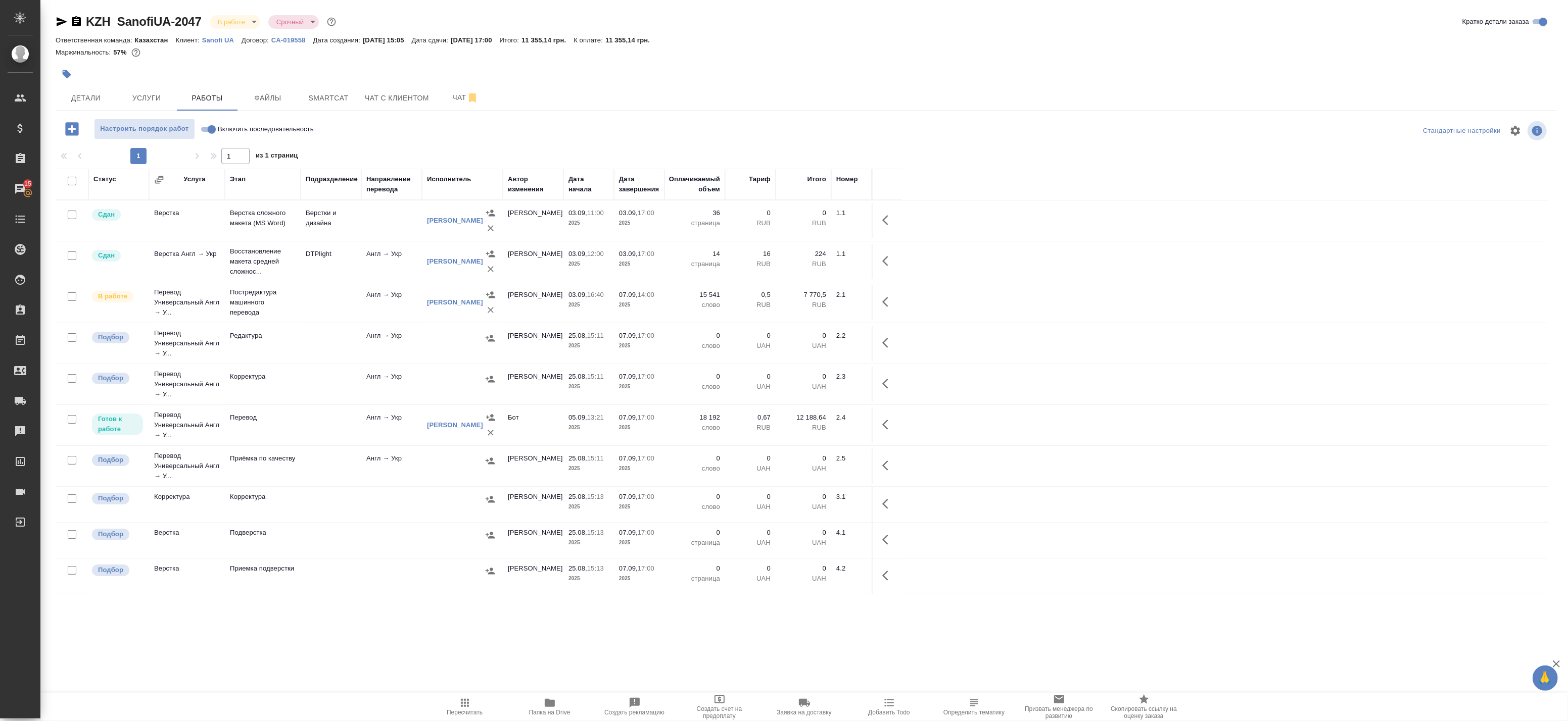
click at [882, 428] on icon "button" at bounding box center [888, 425] width 12 height 12
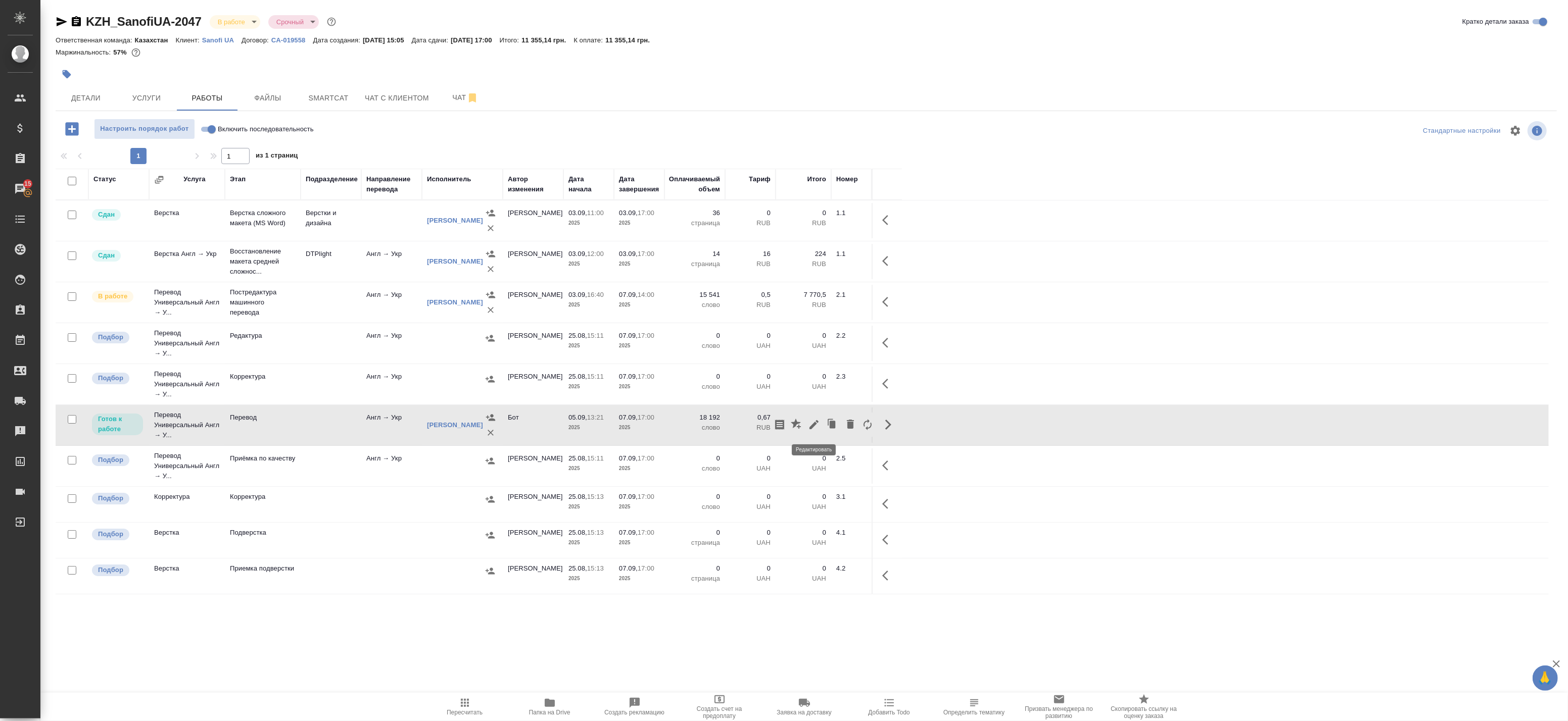
click at [815, 422] on icon "button" at bounding box center [813, 425] width 9 height 9
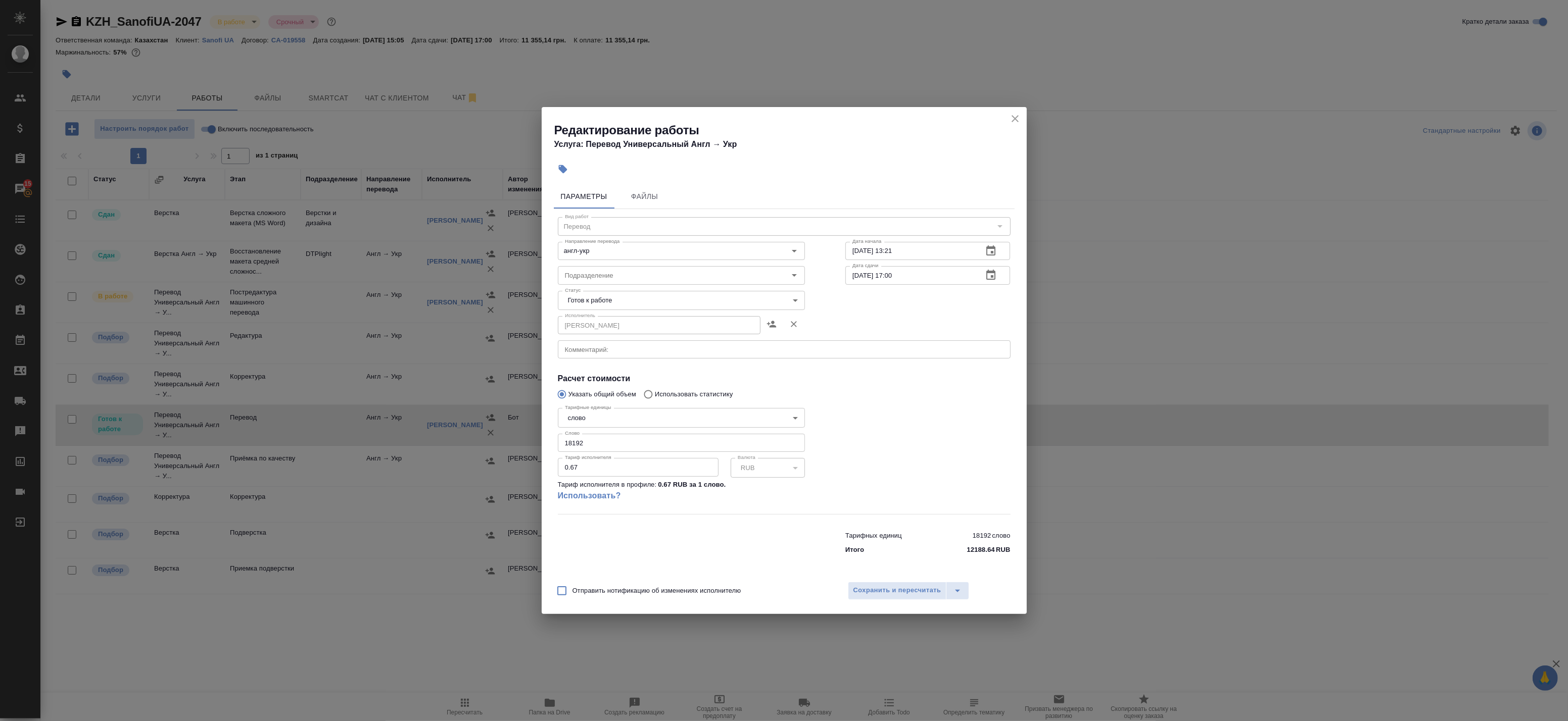
click at [629, 296] on body "🙏 .cls-1 fill:#fff; AWATERA Badanyan Artak Клиенты Спецификации Заказы 15 Чаты …" at bounding box center [784, 360] width 1568 height 721
click at [617, 322] on li "В работе" at bounding box center [681, 317] width 247 height 17
type input "inProgress"
click at [888, 594] on span "Сохранить и пересчитать" at bounding box center [897, 591] width 88 height 12
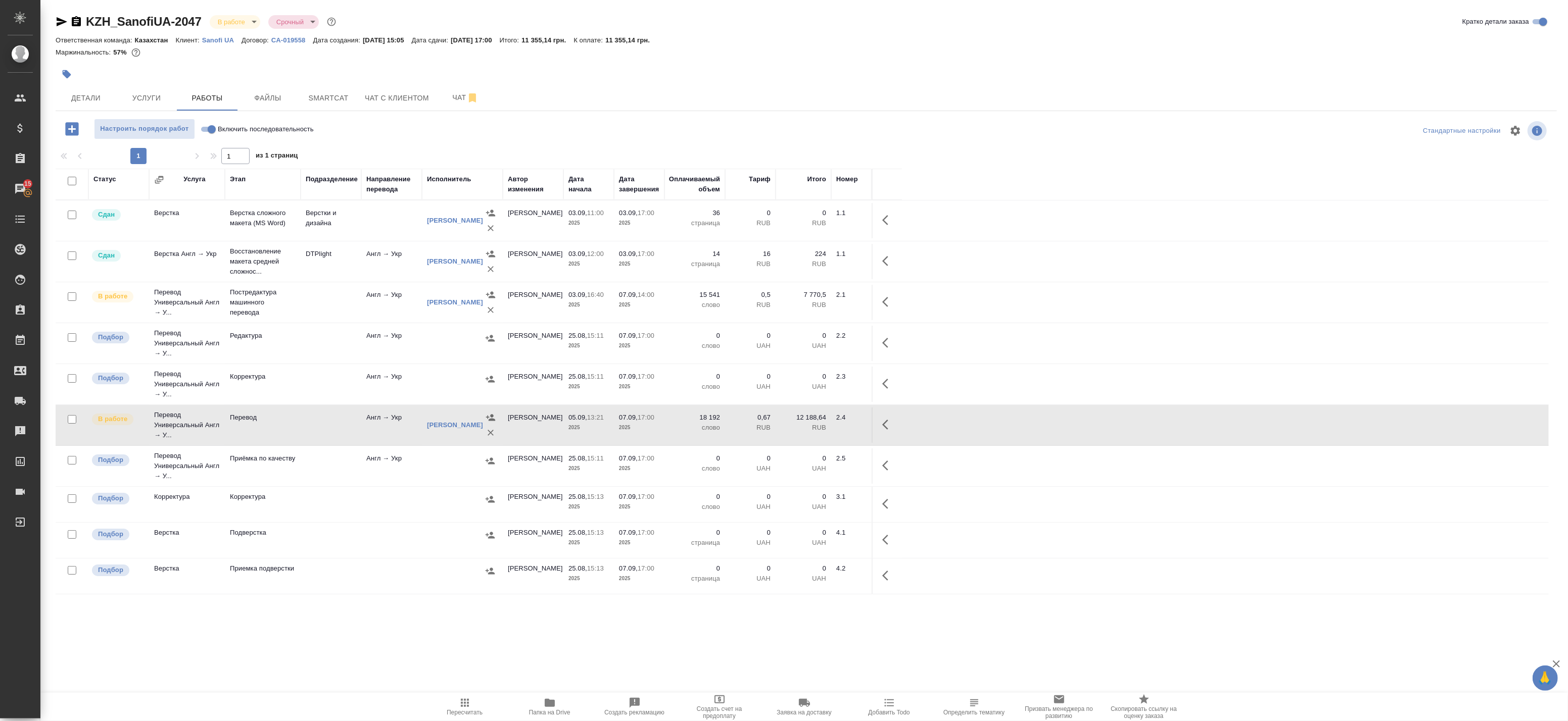
click at [69, 421] on input "checkbox" at bounding box center [72, 420] width 8 height 8
checkbox input "true"
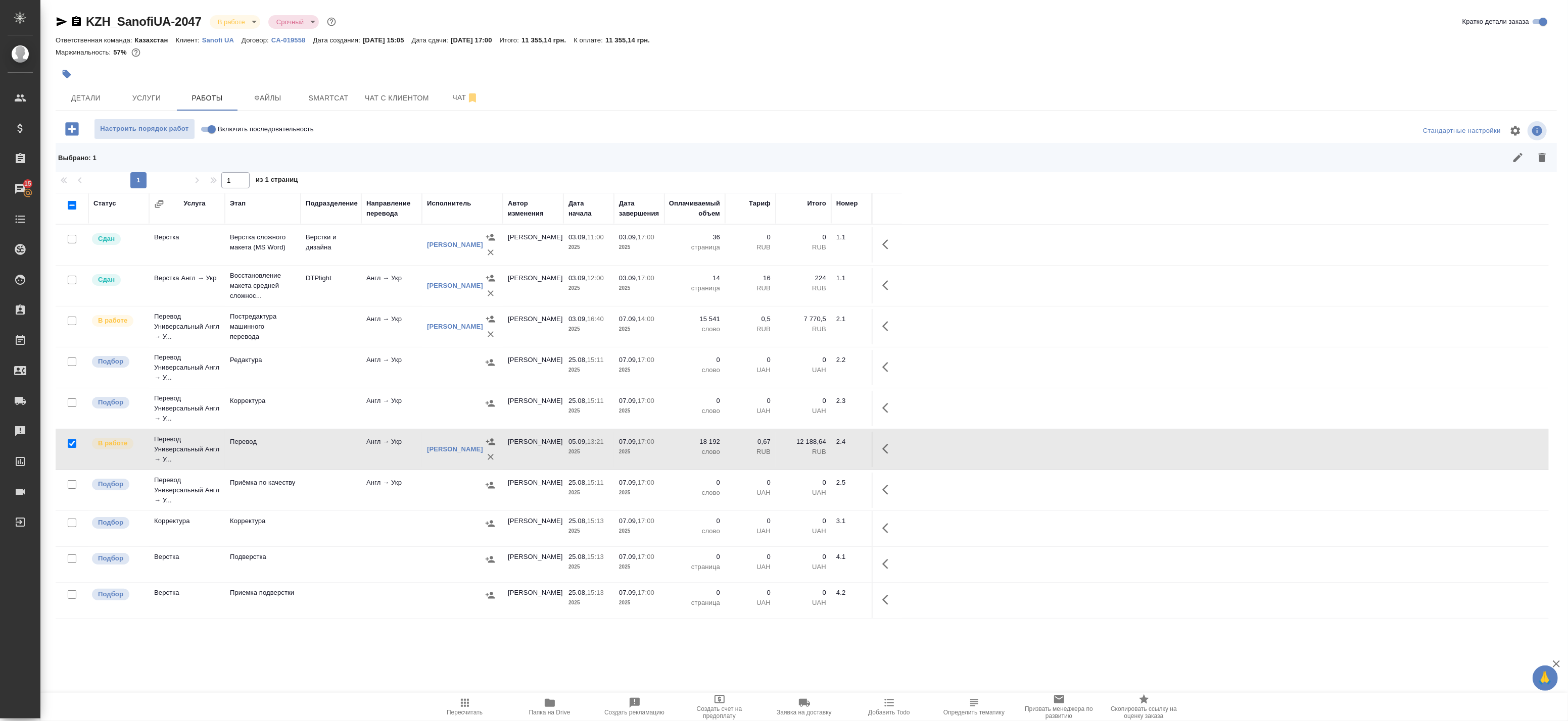
click at [477, 704] on span "Пересчитать" at bounding box center [464, 706] width 73 height 19
click at [1548, 158] on icon "button" at bounding box center [1542, 158] width 12 height 12
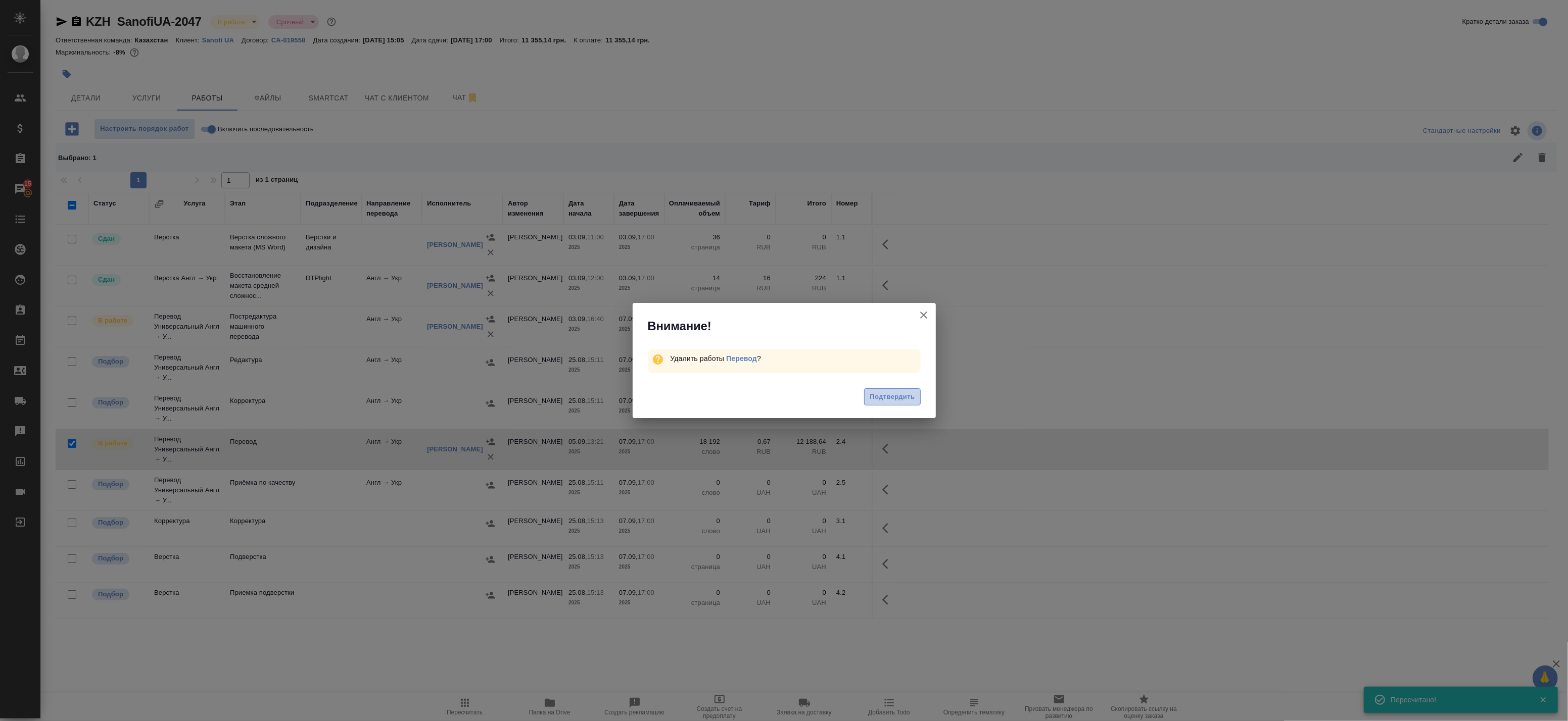
click at [903, 395] on span "Подтвердить" at bounding box center [892, 397] width 45 height 12
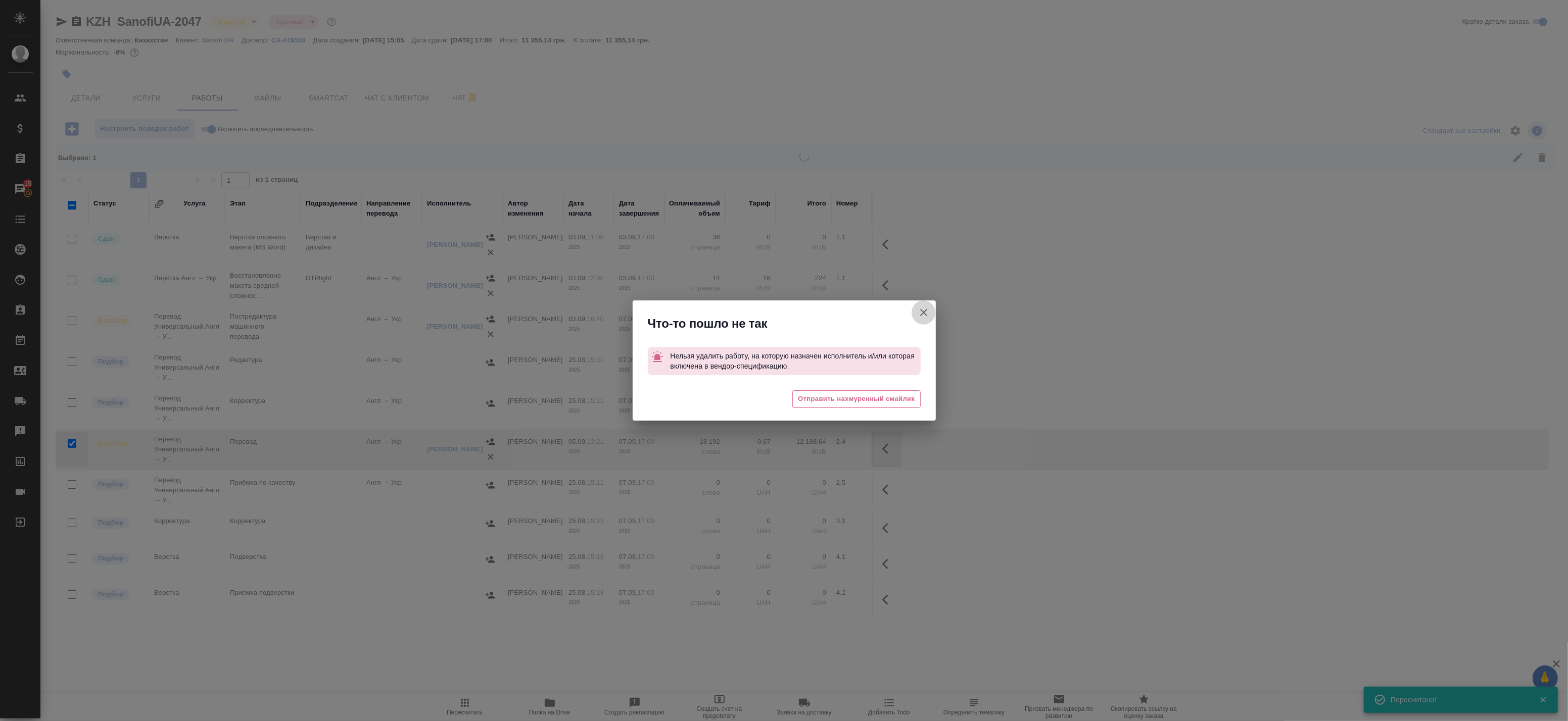
click at [935, 310] on button "Группировать работы по услугам" at bounding box center [924, 312] width 24 height 24
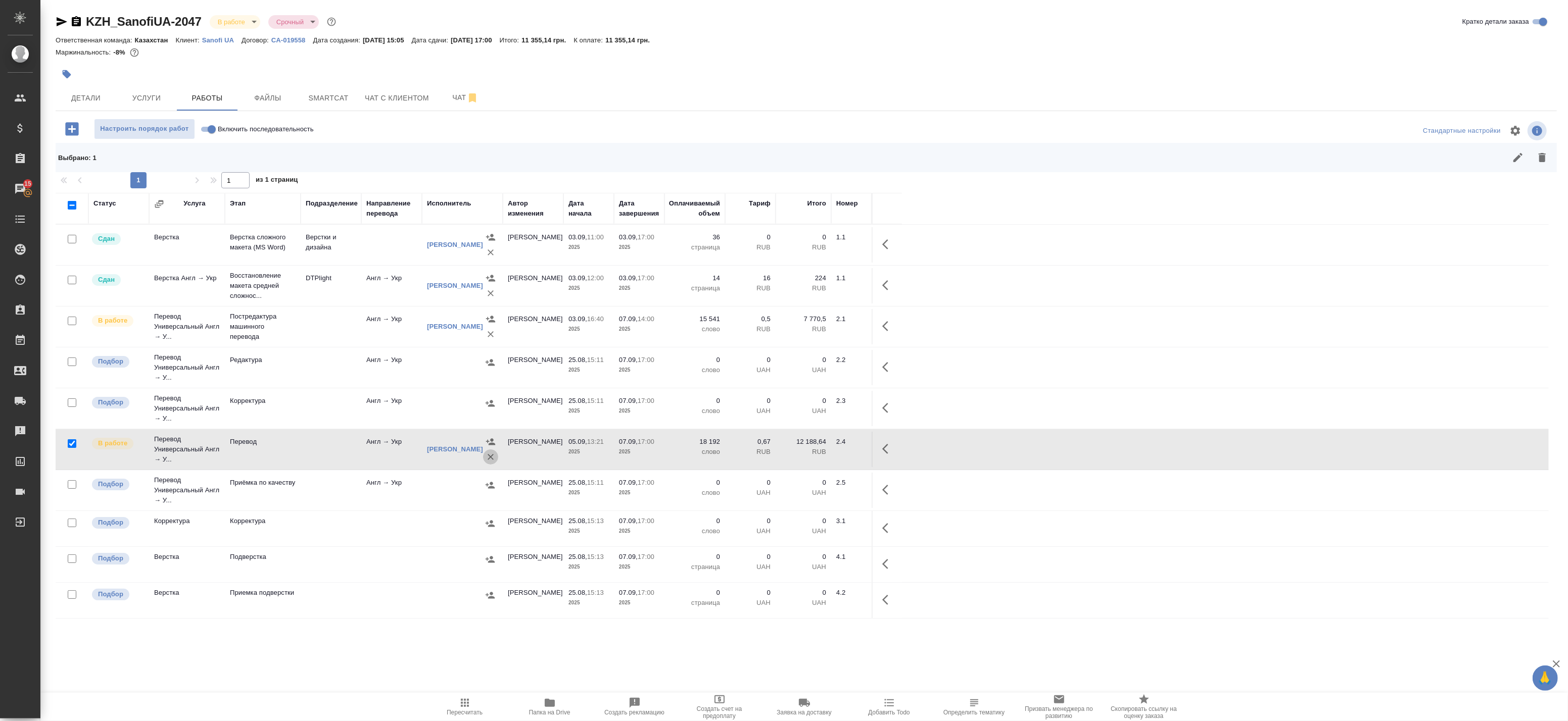
click at [491, 457] on icon "button" at bounding box center [491, 457] width 10 height 10
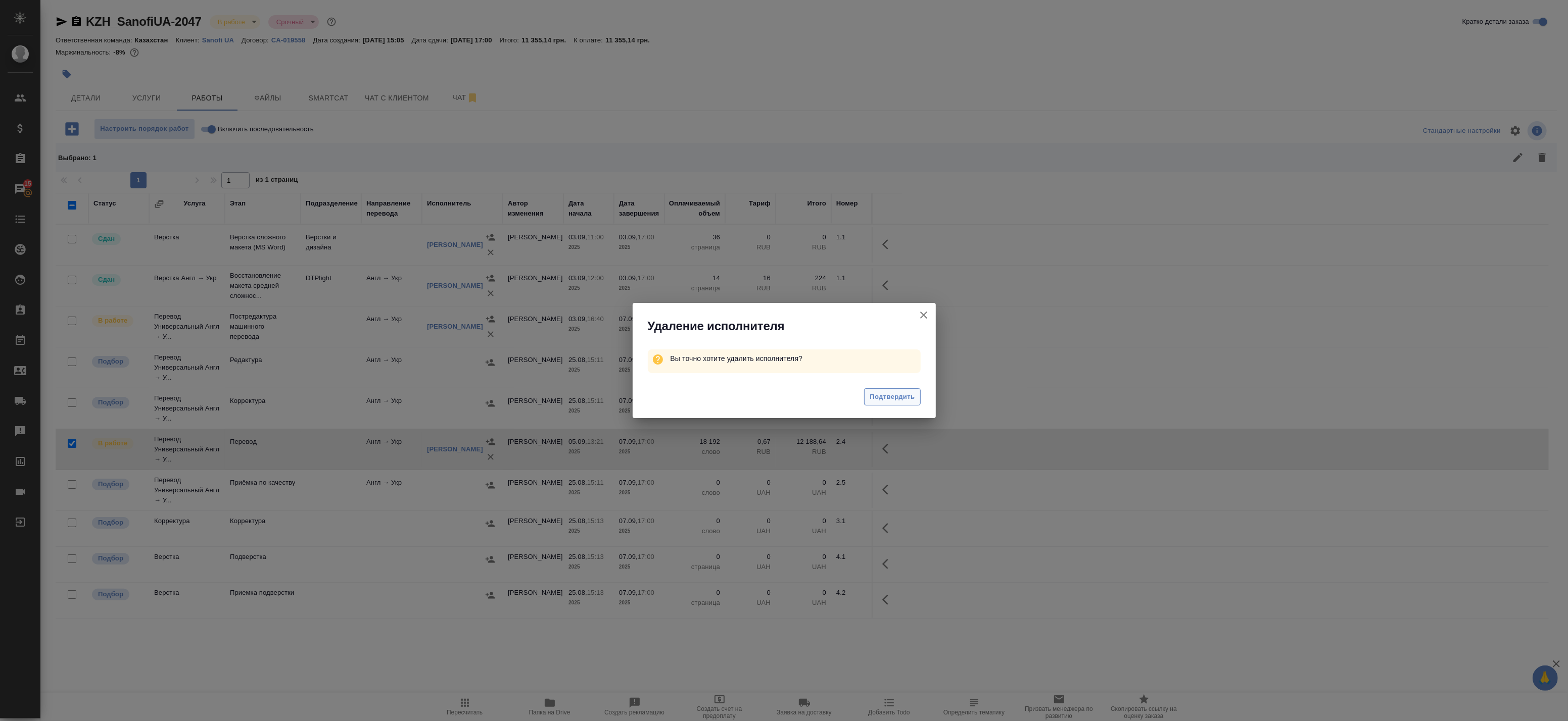
click at [903, 396] on span "Подтвердить" at bounding box center [892, 397] width 45 height 12
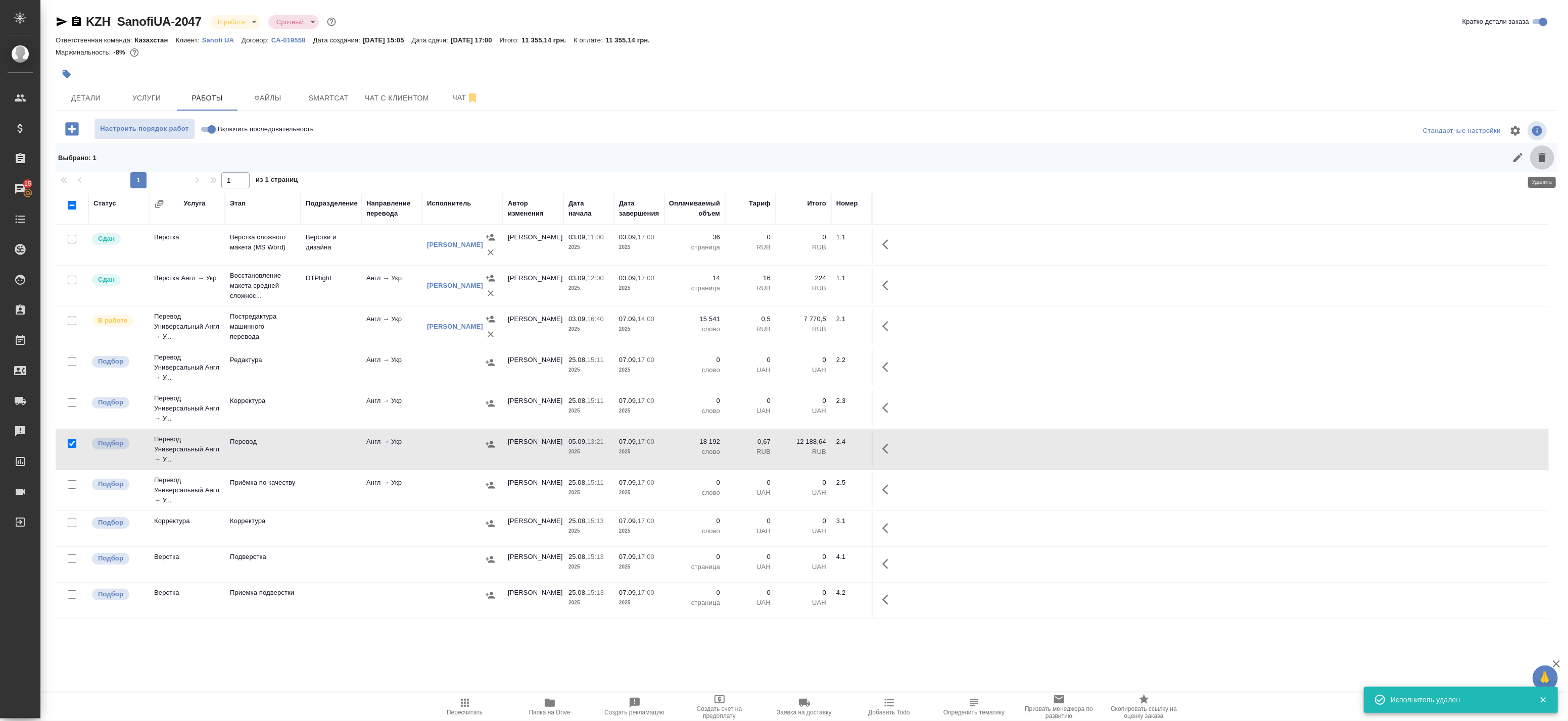
click at [1537, 155] on icon "button" at bounding box center [1542, 158] width 12 height 12
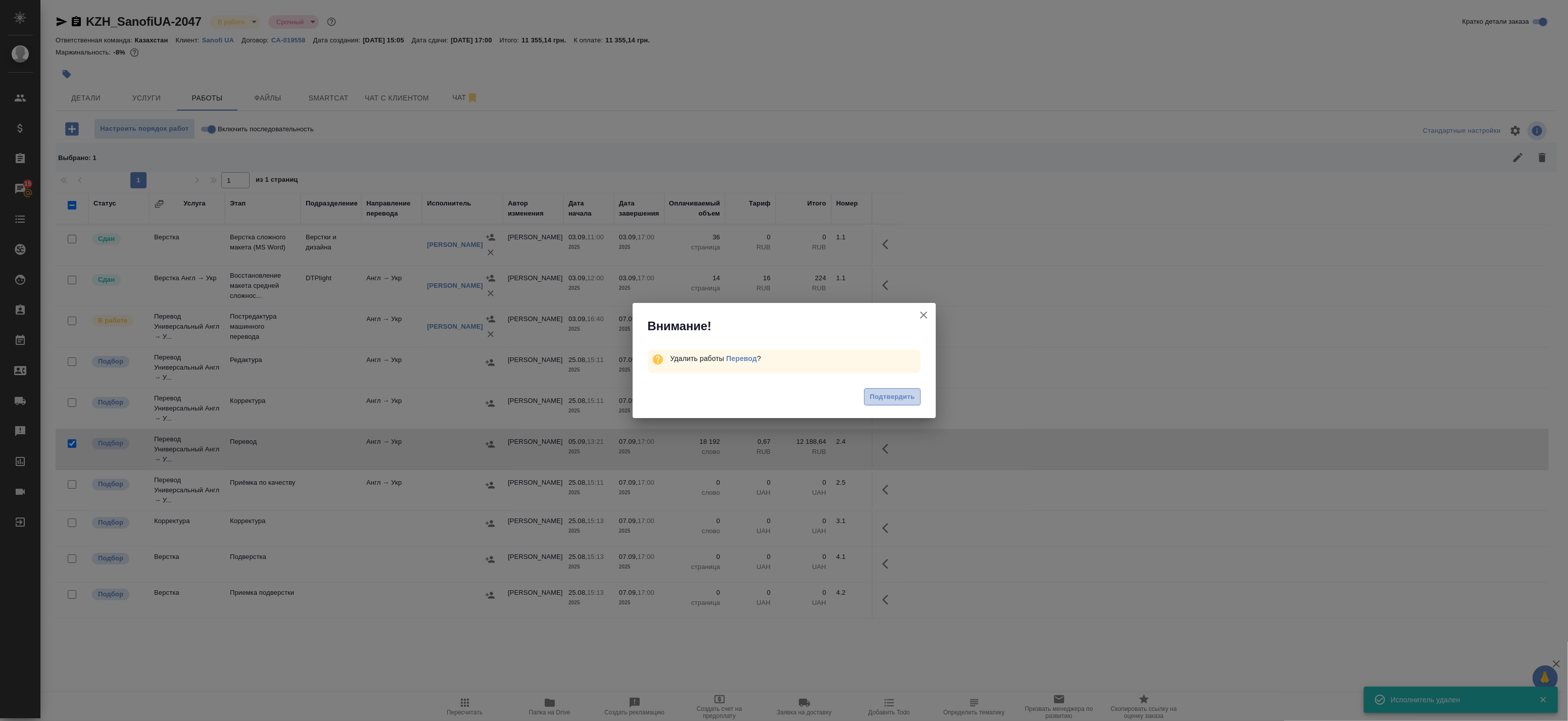
click at [890, 402] on span "Подтвердить" at bounding box center [892, 397] width 45 height 12
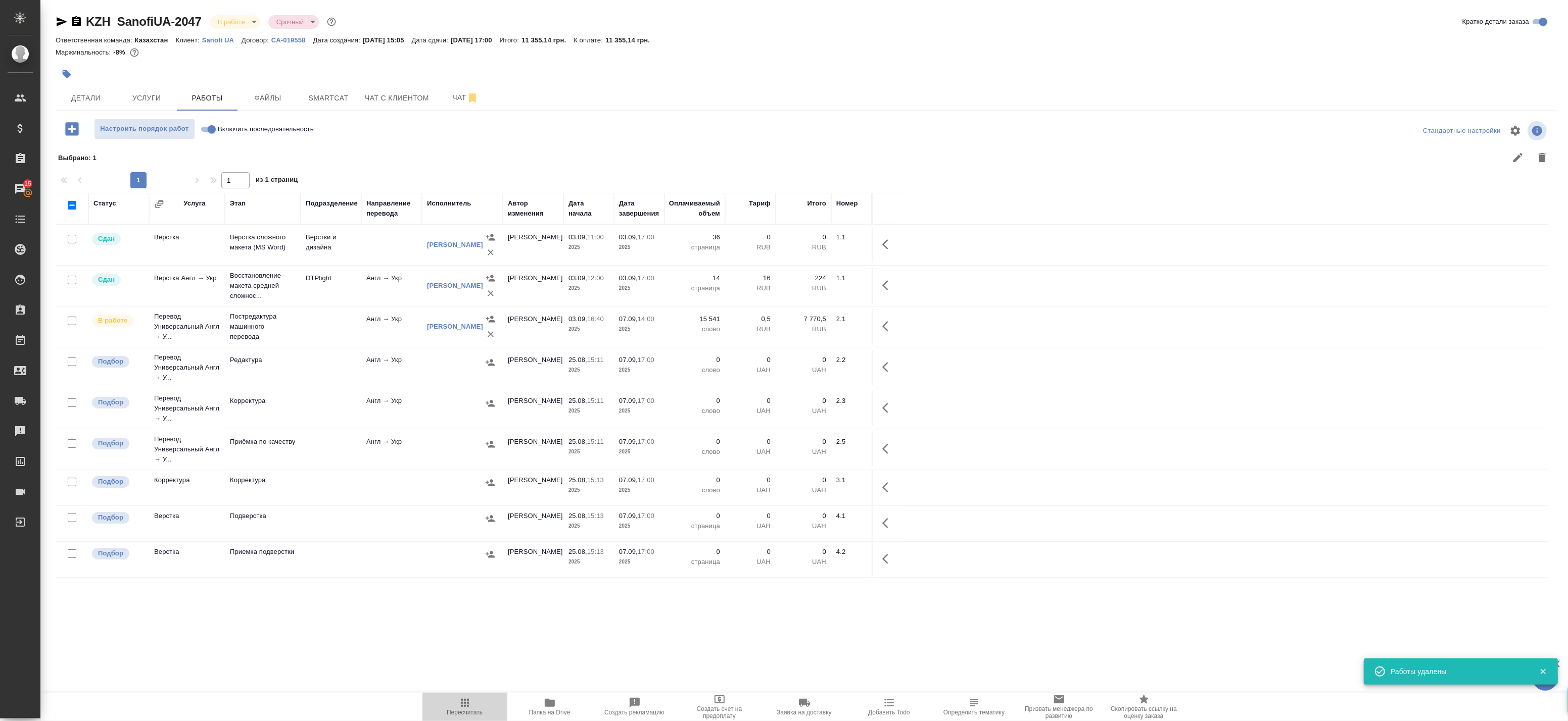
click at [452, 715] on button "Пересчитать" at bounding box center [465, 707] width 85 height 28
click at [557, 710] on span "Папка на Drive" at bounding box center [550, 713] width 42 height 7
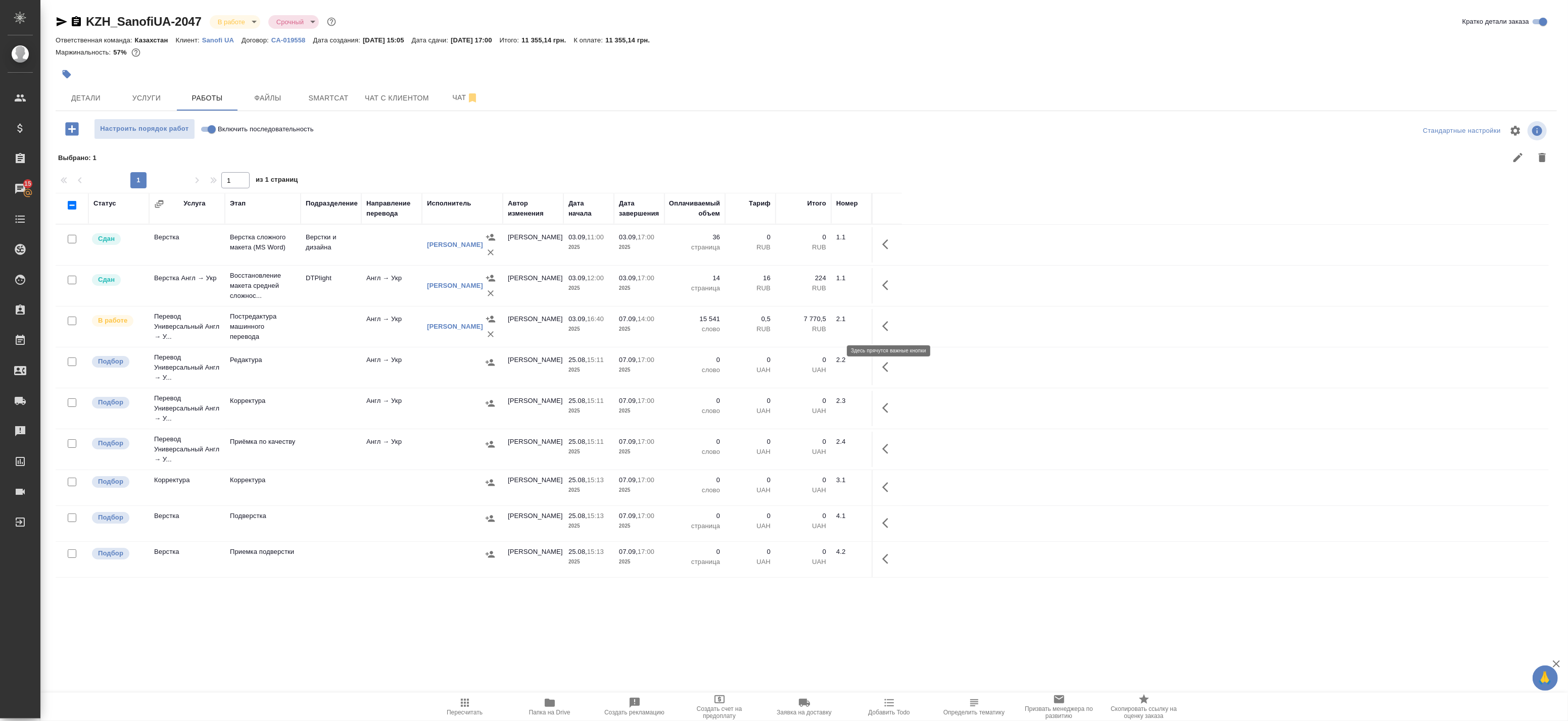
click at [886, 324] on icon "button" at bounding box center [885, 326] width 6 height 10
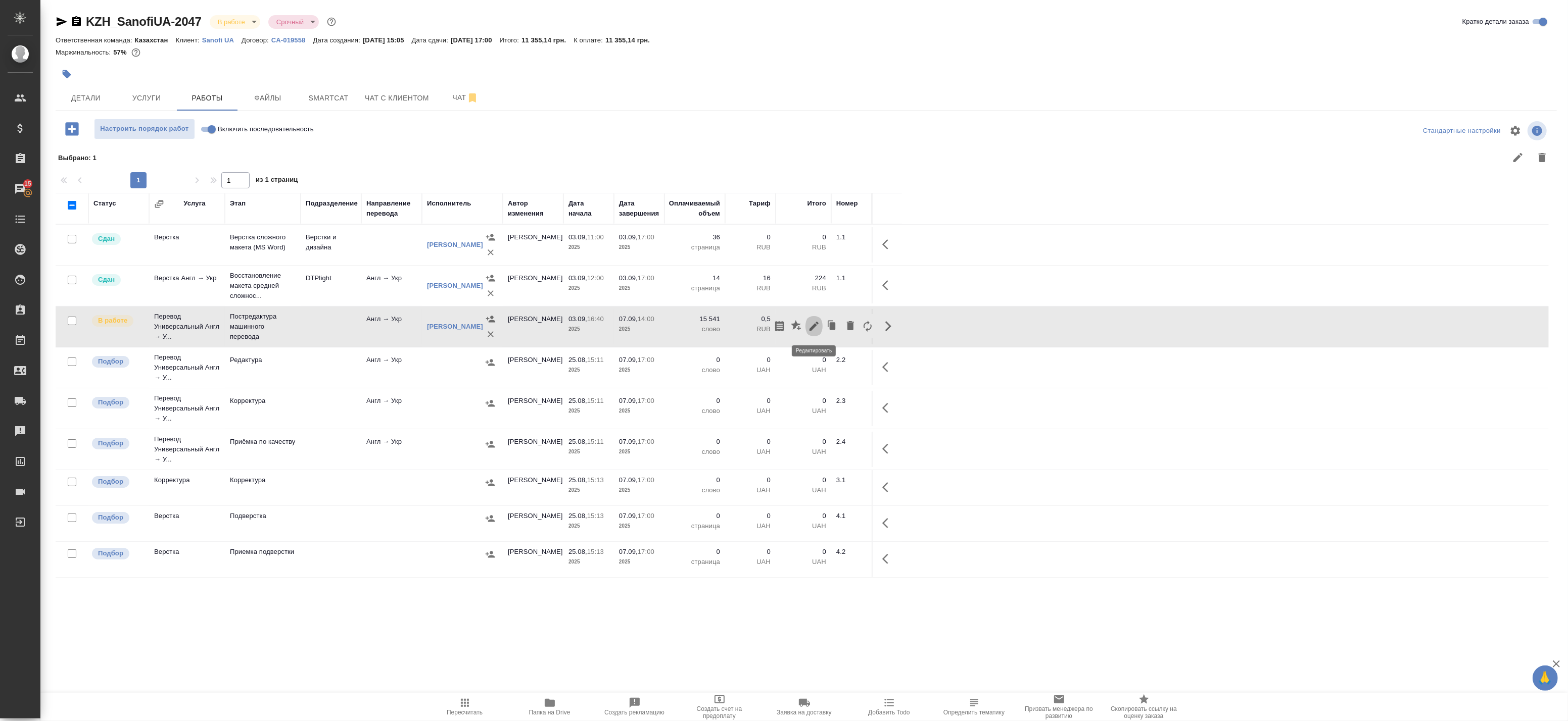
click at [815, 328] on icon "button" at bounding box center [814, 326] width 12 height 12
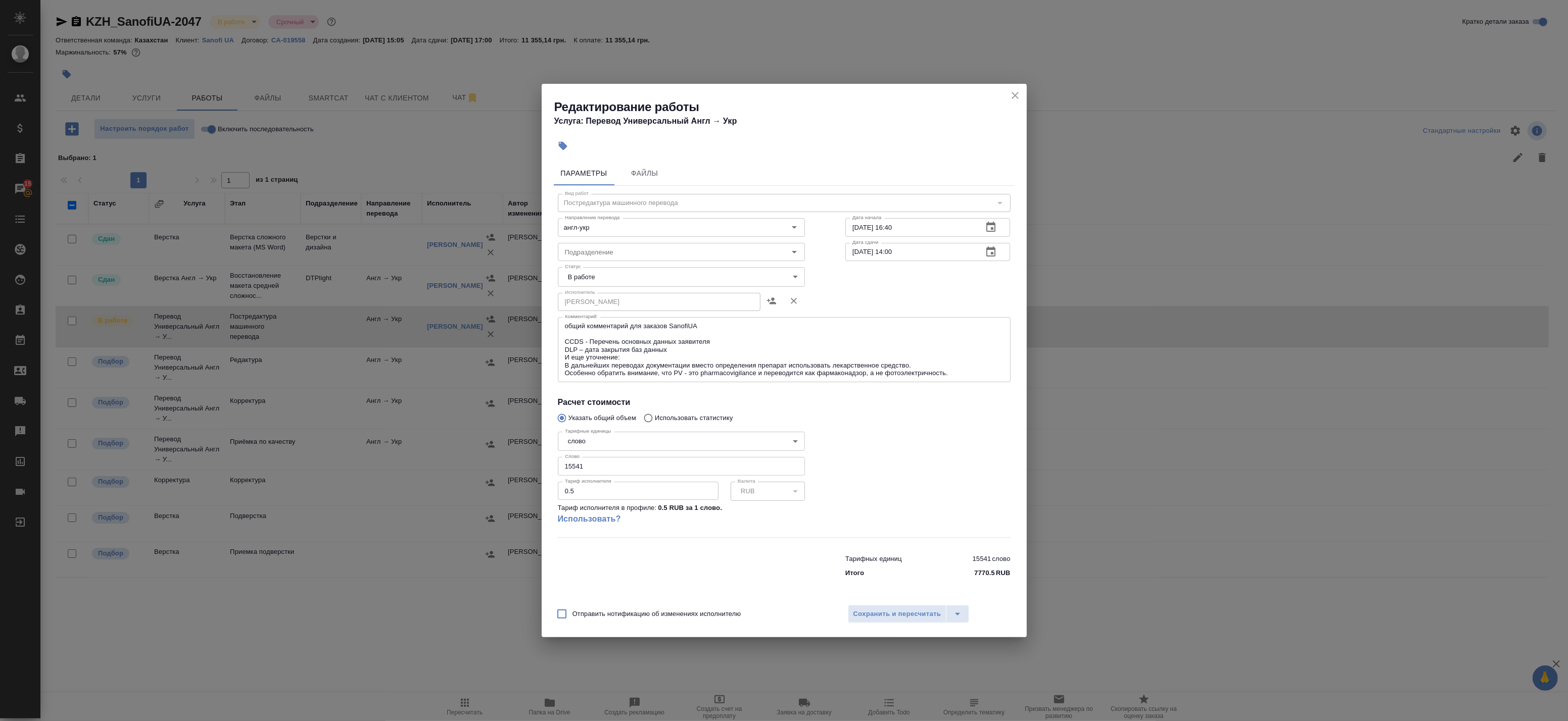
click at [1013, 95] on icon "close" at bounding box center [1015, 96] width 12 height 12
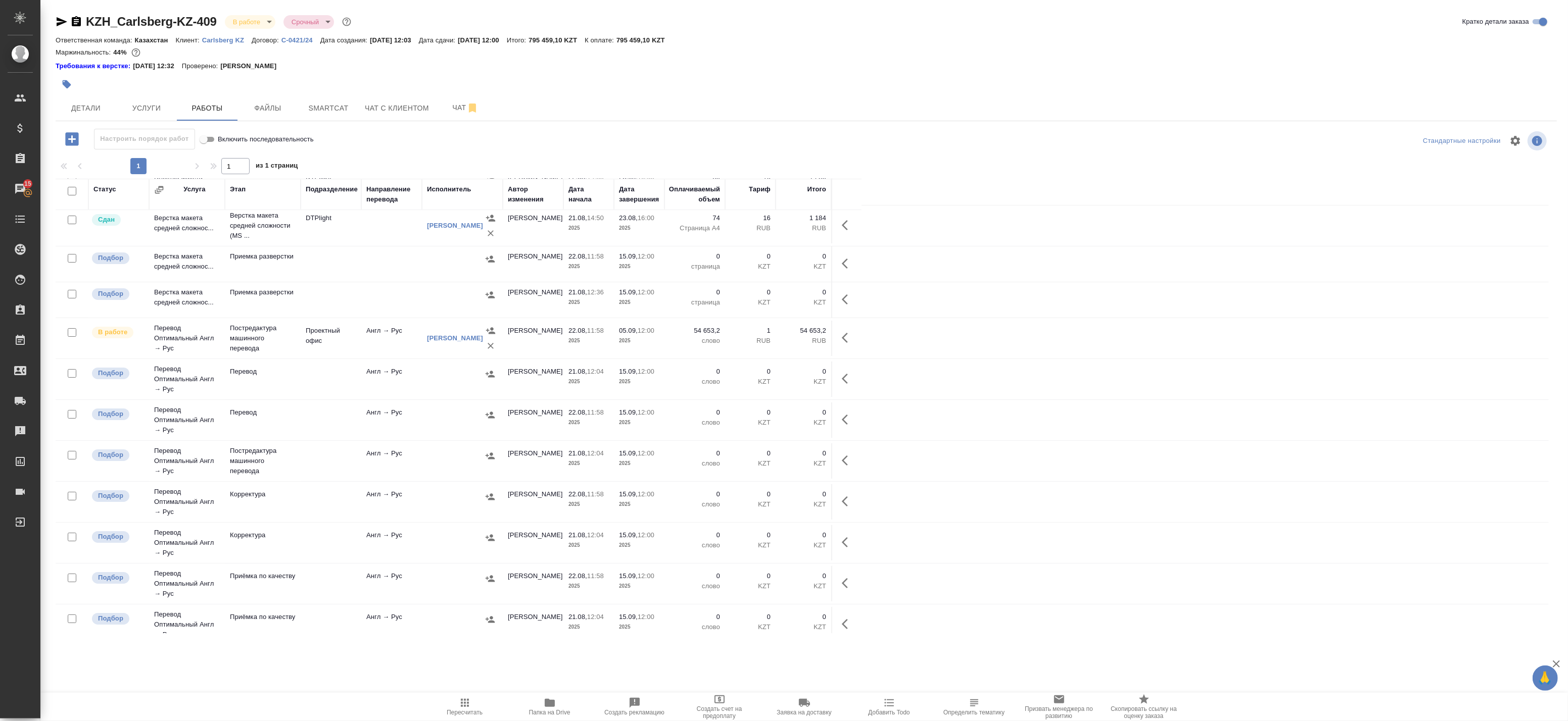
scroll to position [44, 0]
click at [850, 342] on icon "button" at bounding box center [848, 340] width 12 height 12
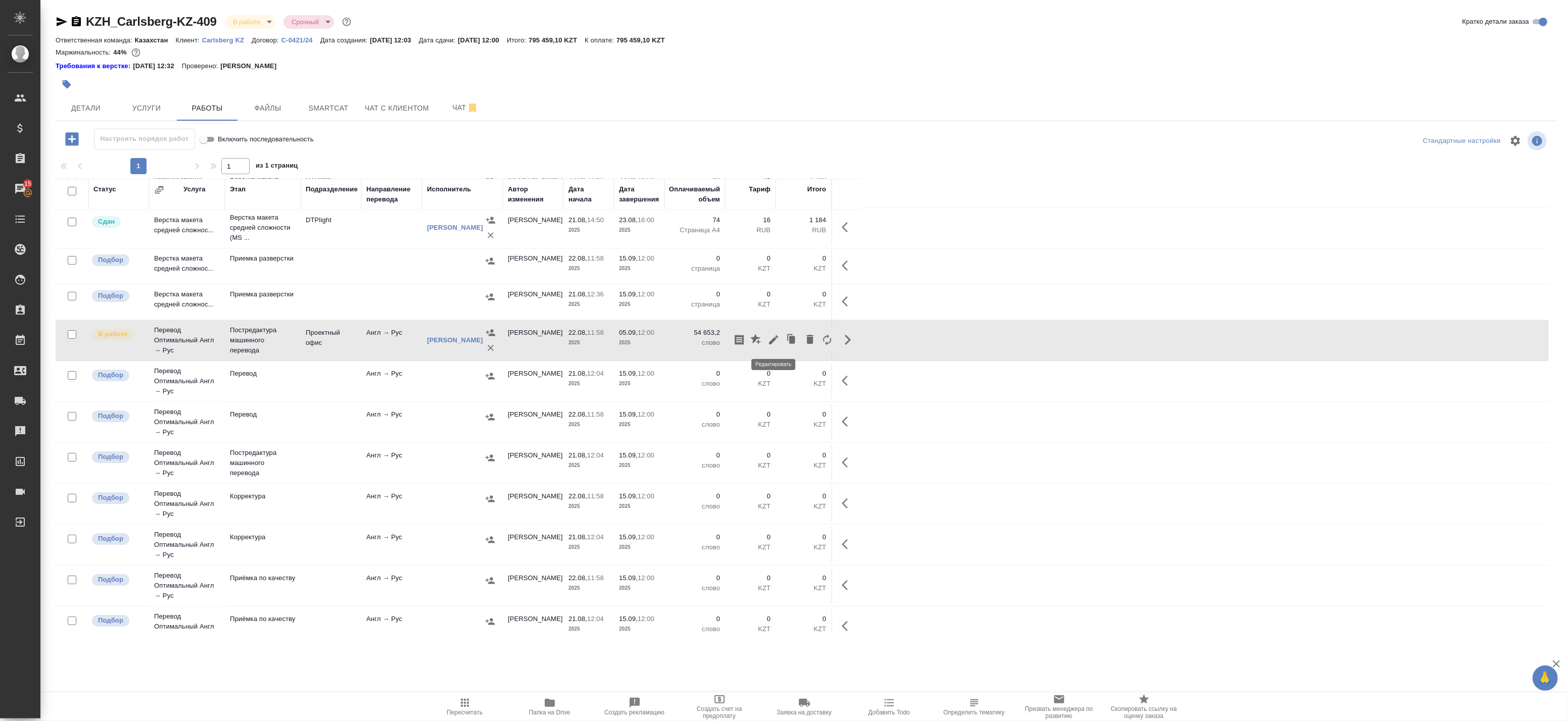
click at [772, 342] on icon "button" at bounding box center [773, 339] width 9 height 9
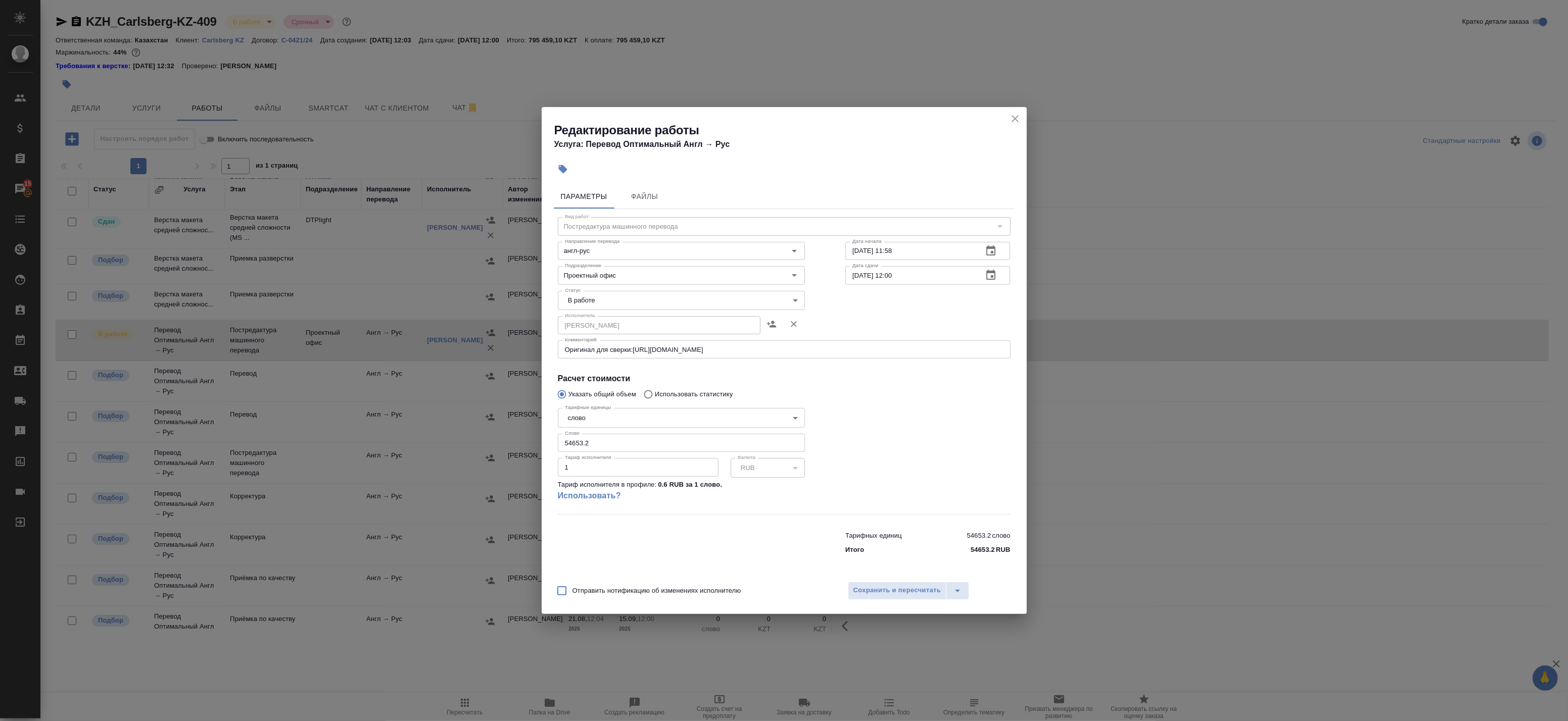
click at [631, 305] on body "🙏 .cls-1 fill:#fff; AWATERA Badanyan [PERSON_NAME] Спецификации Заказы 15 Чаты …" at bounding box center [784, 360] width 1568 height 721
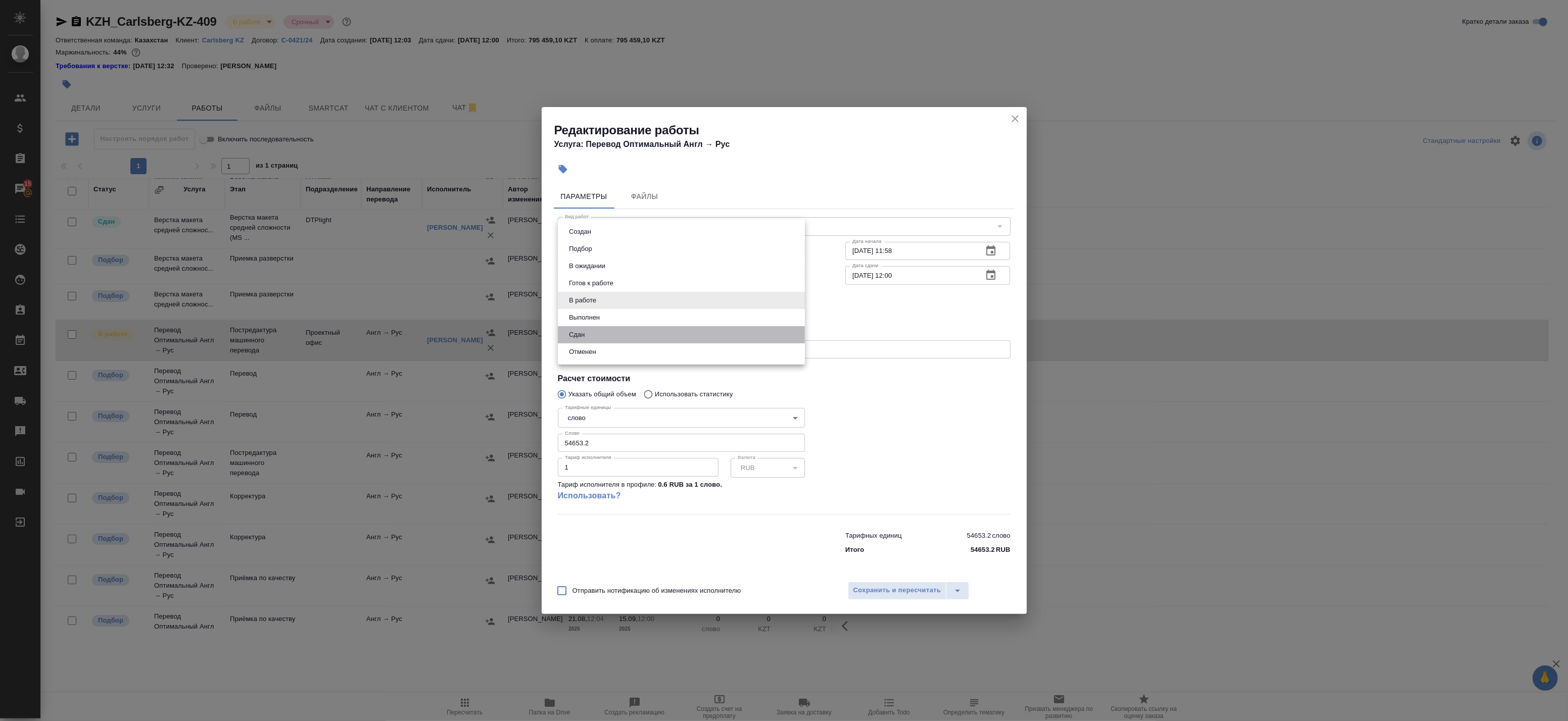
click at [622, 337] on li "Сдан" at bounding box center [681, 335] width 247 height 17
type input "closed"
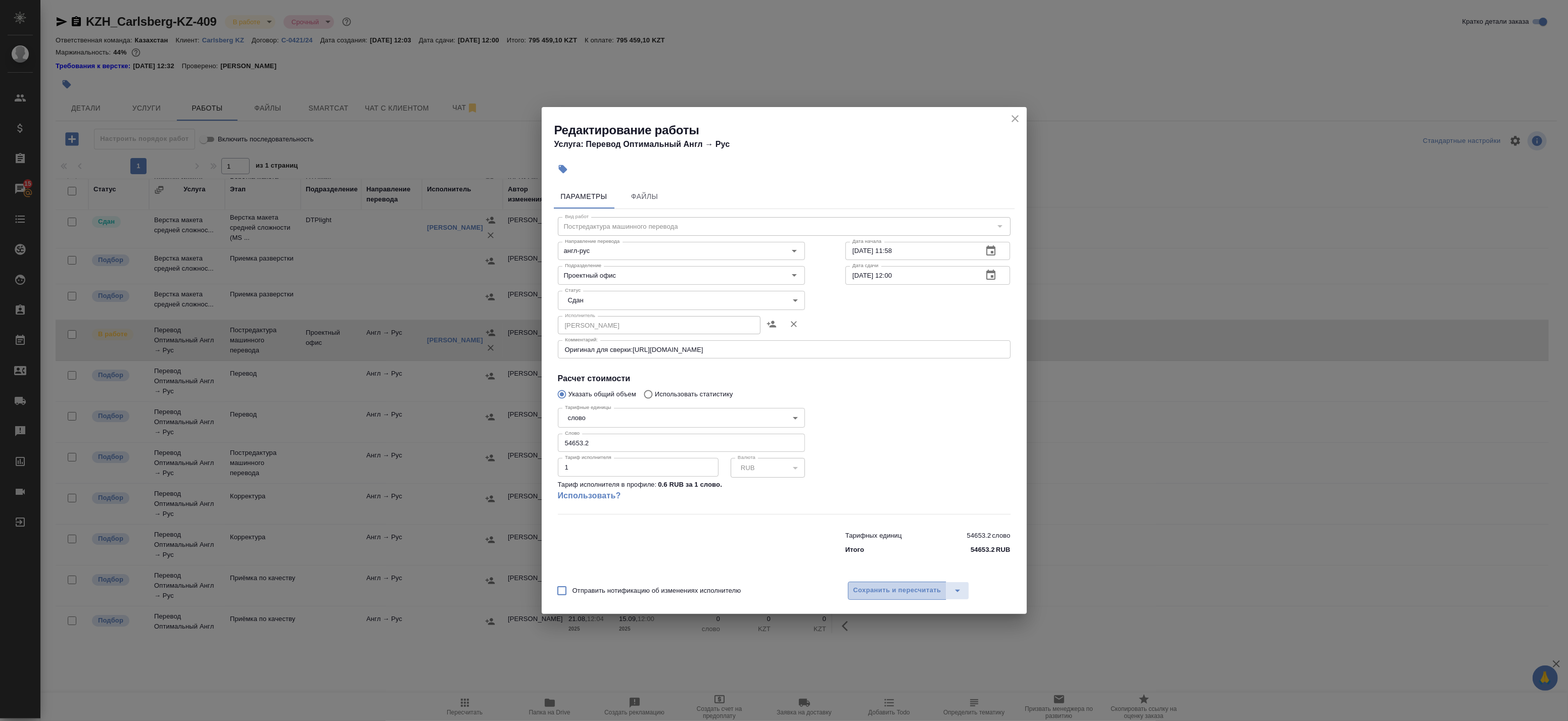
click at [904, 594] on span "Сохранить и пересчитать" at bounding box center [897, 591] width 88 height 12
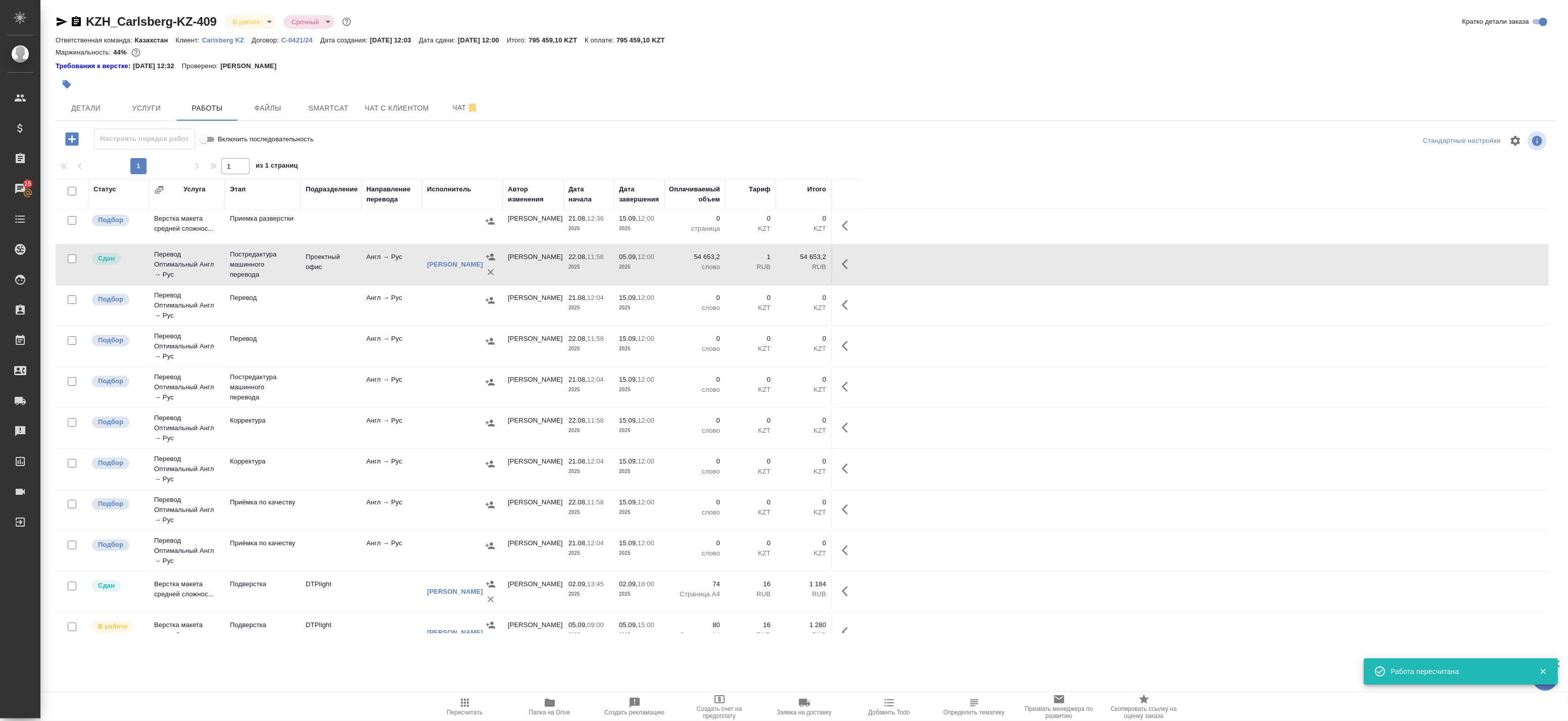
scroll to position [0, 0]
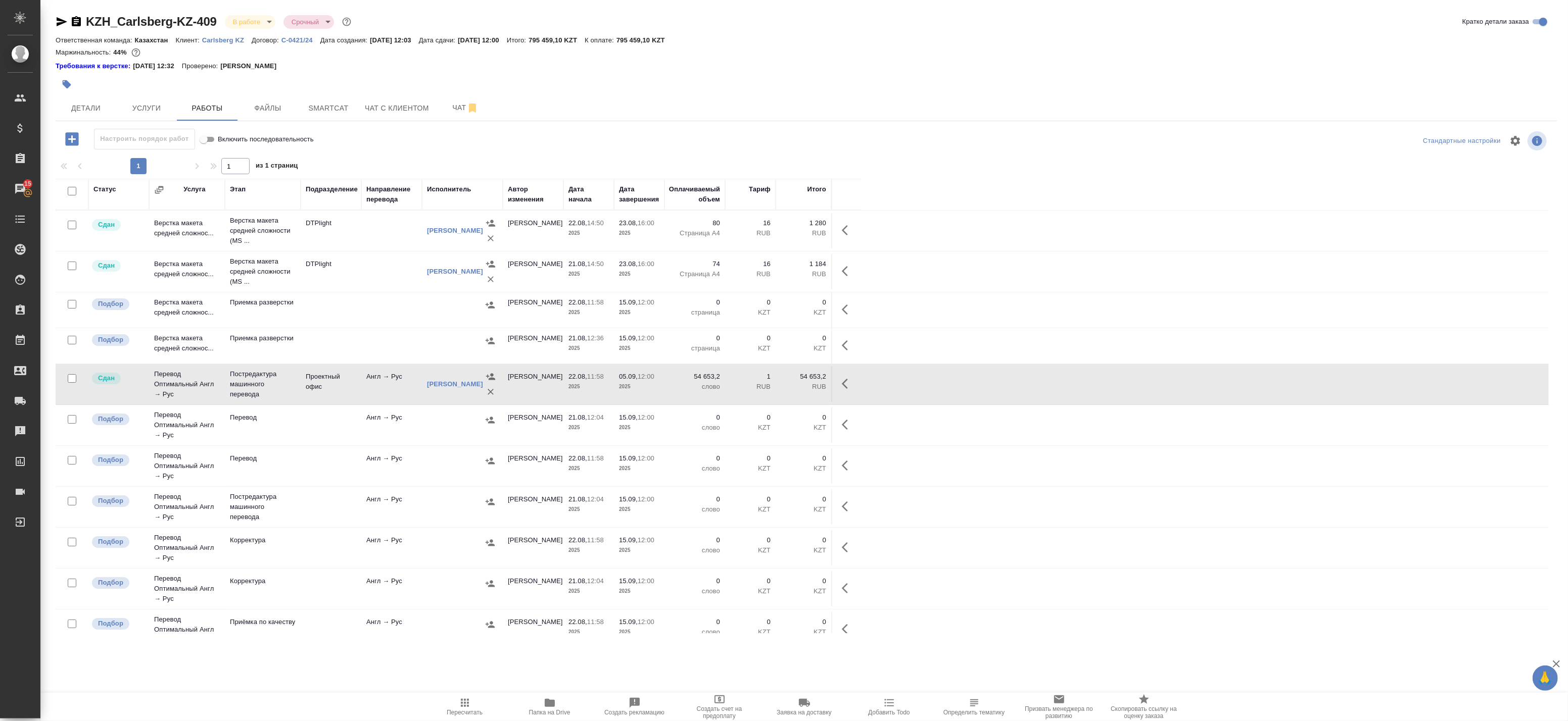
click at [71, 195] on input "checkbox" at bounding box center [72, 191] width 8 height 8
checkbox input "true"
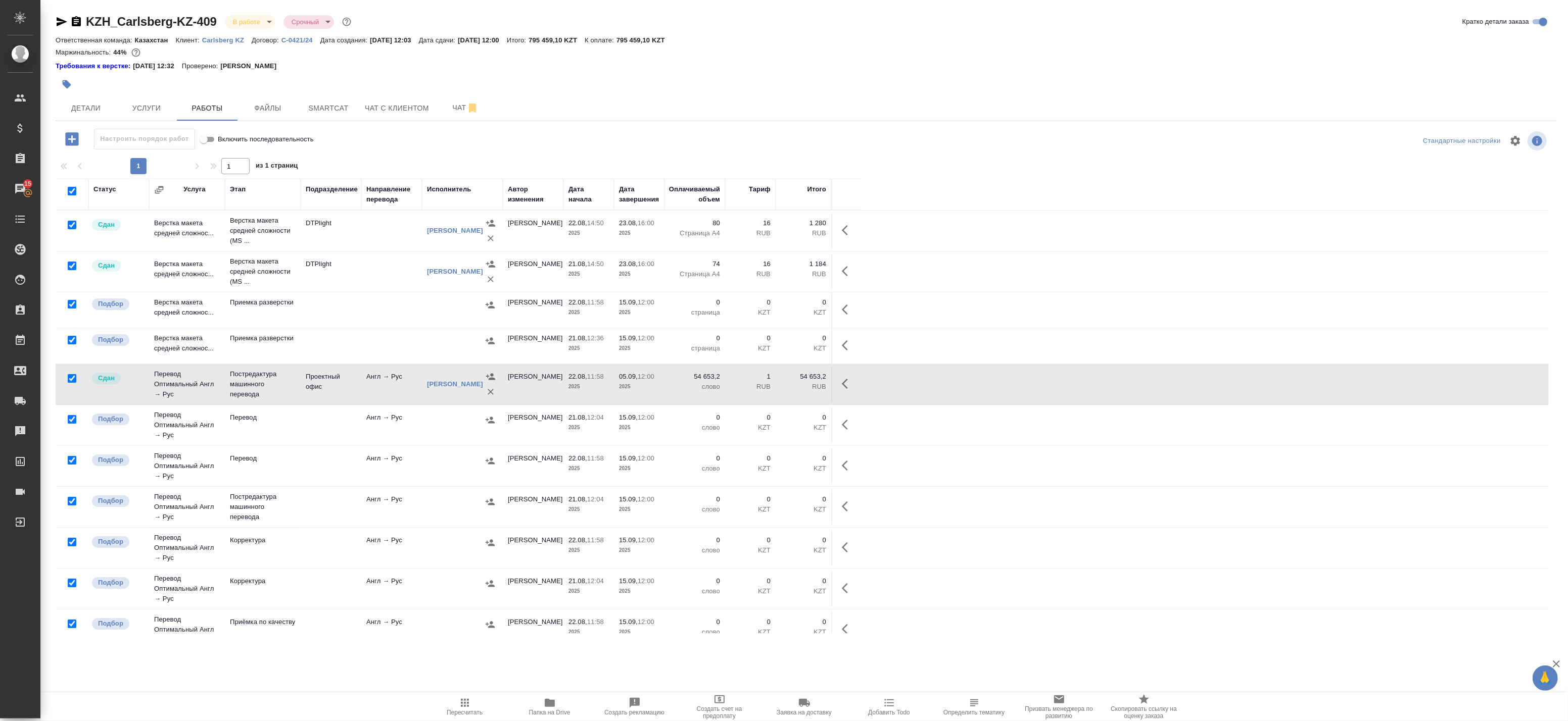
checkbox input "true"
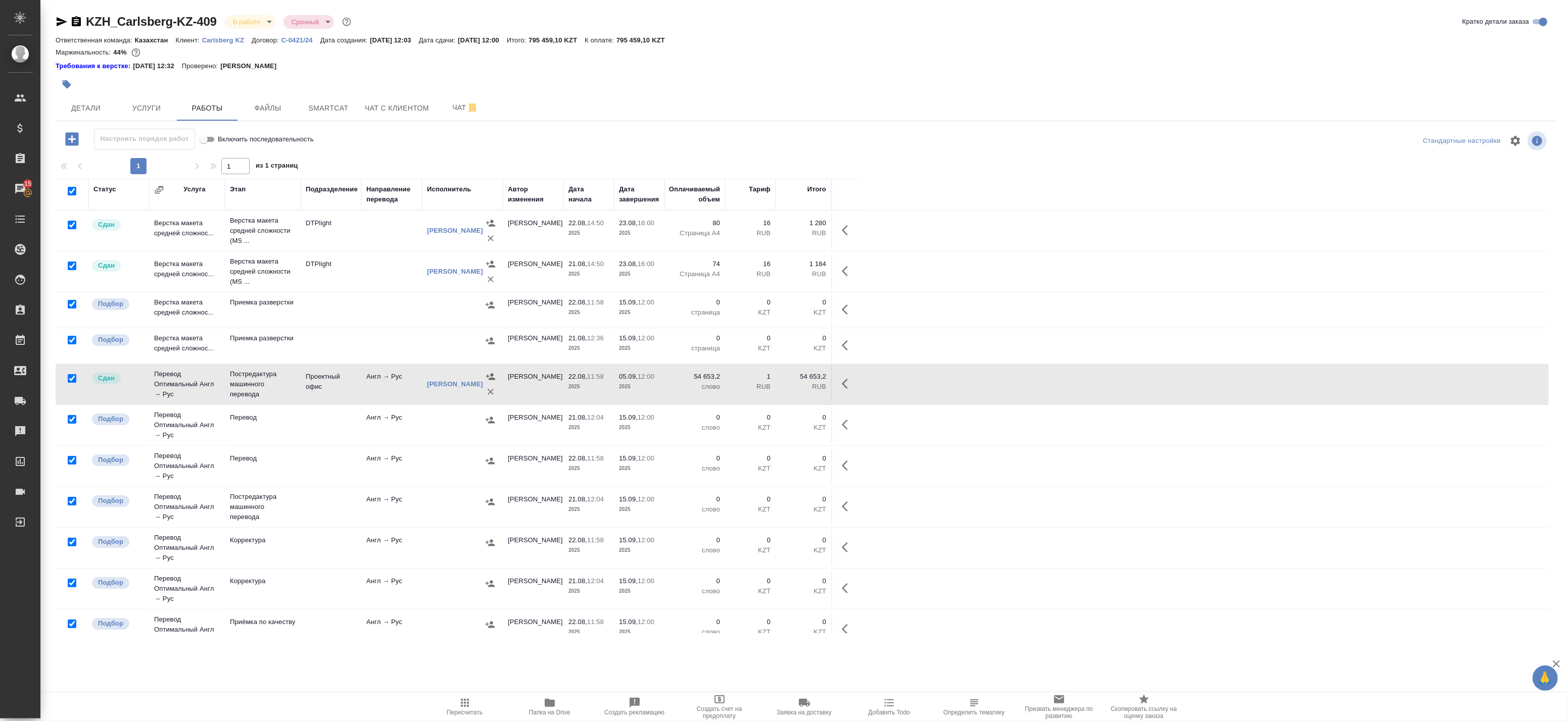
checkbox input "true"
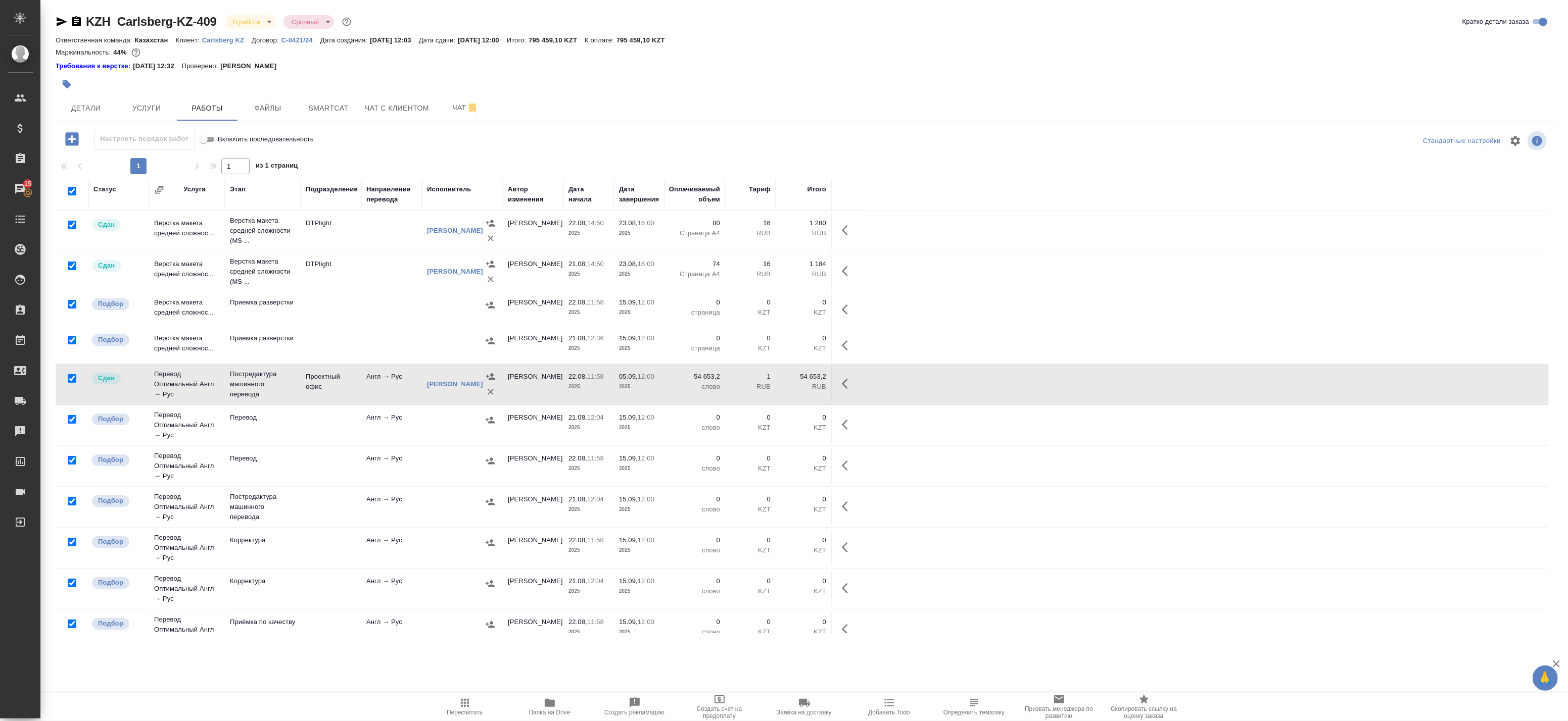
checkbox input "true"
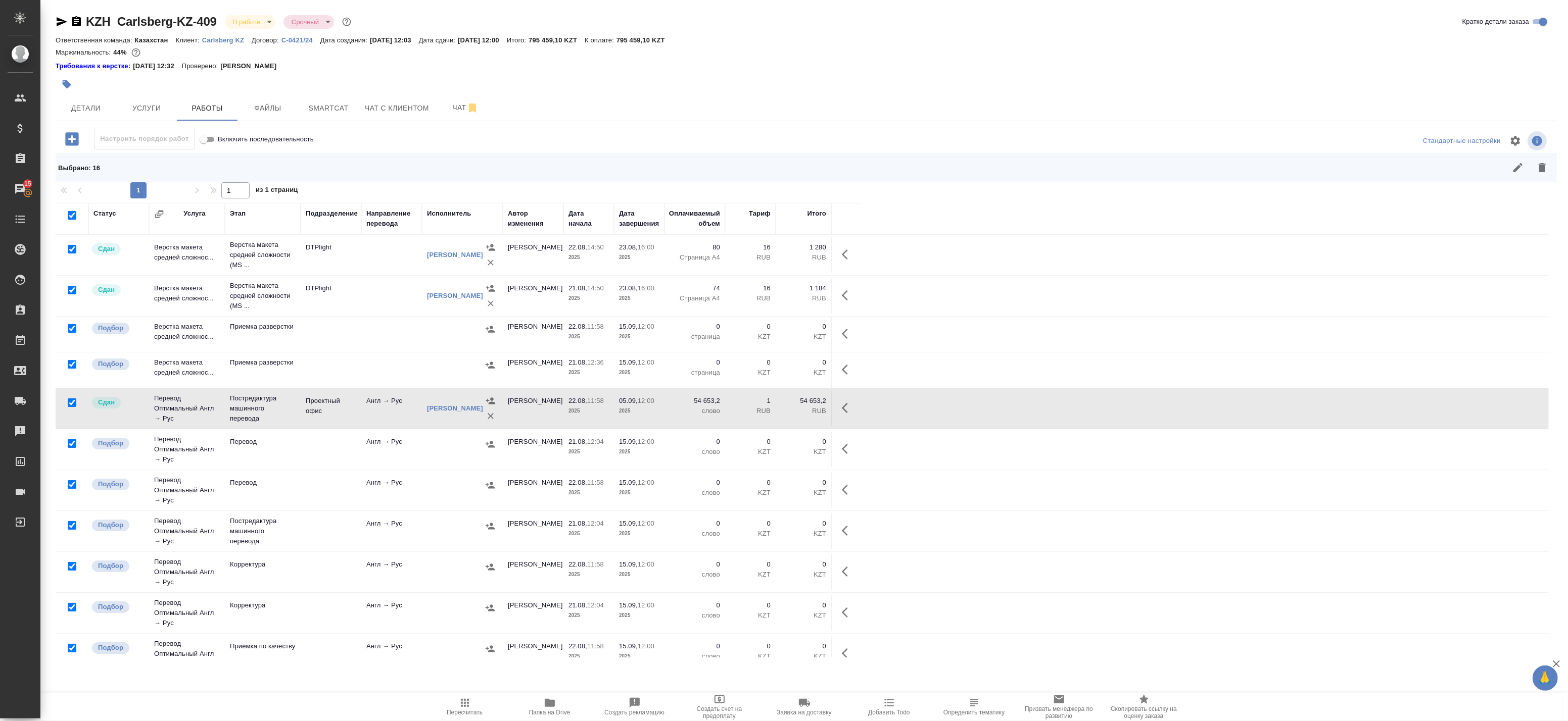
click at [71, 249] on input "checkbox" at bounding box center [72, 249] width 8 height 8
checkbox input "false"
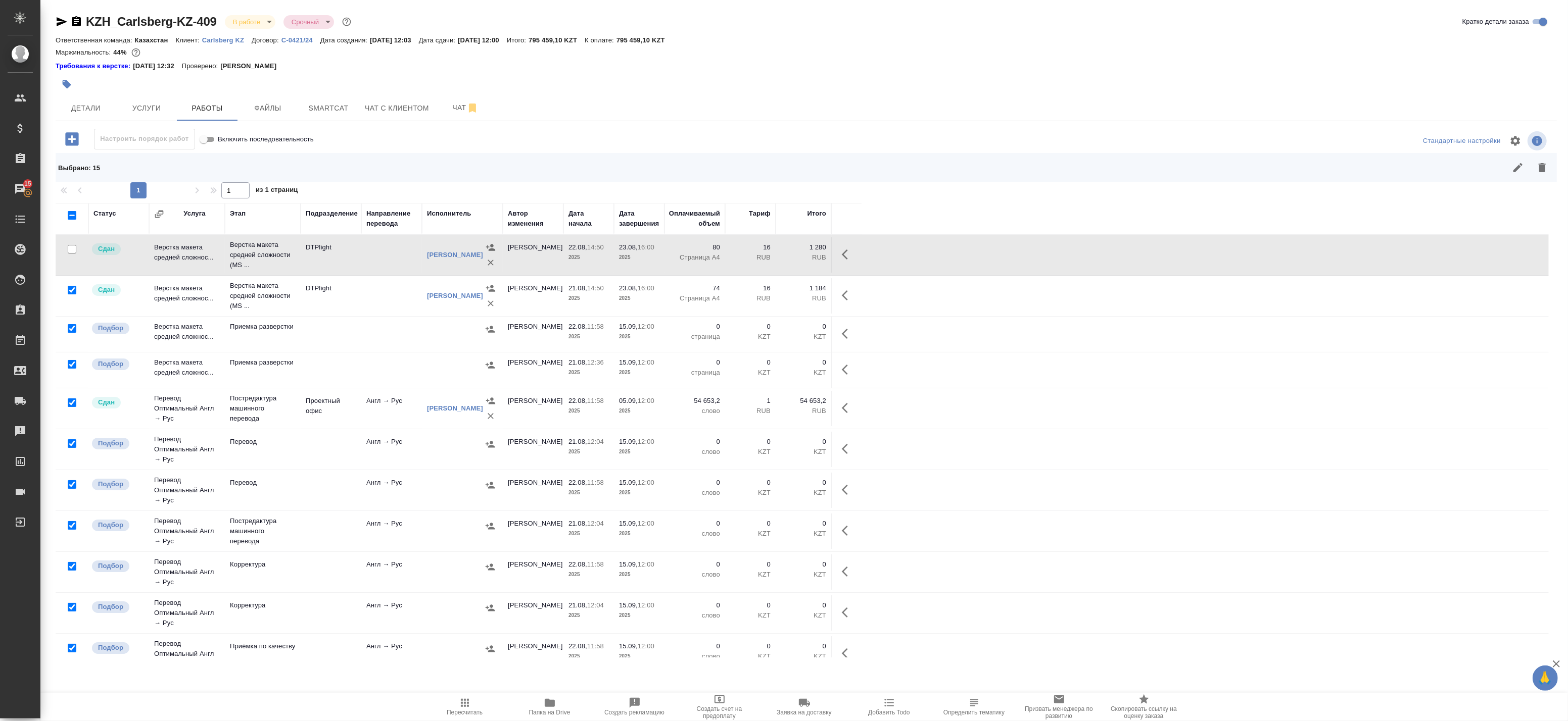
click at [72, 287] on input "checkbox" at bounding box center [72, 290] width 8 height 8
checkbox input "false"
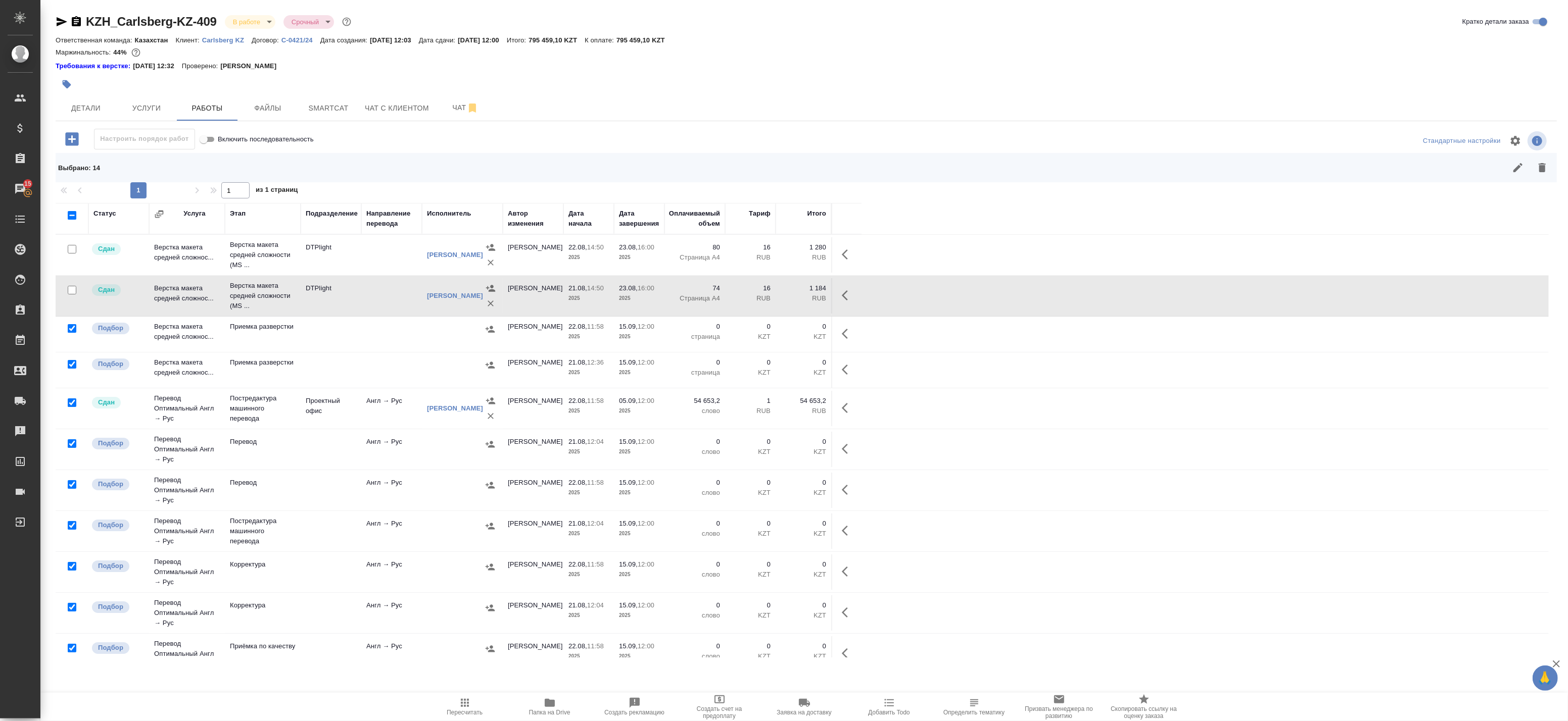
click at [72, 402] on input "checkbox" at bounding box center [72, 402] width 8 height 8
checkbox input "false"
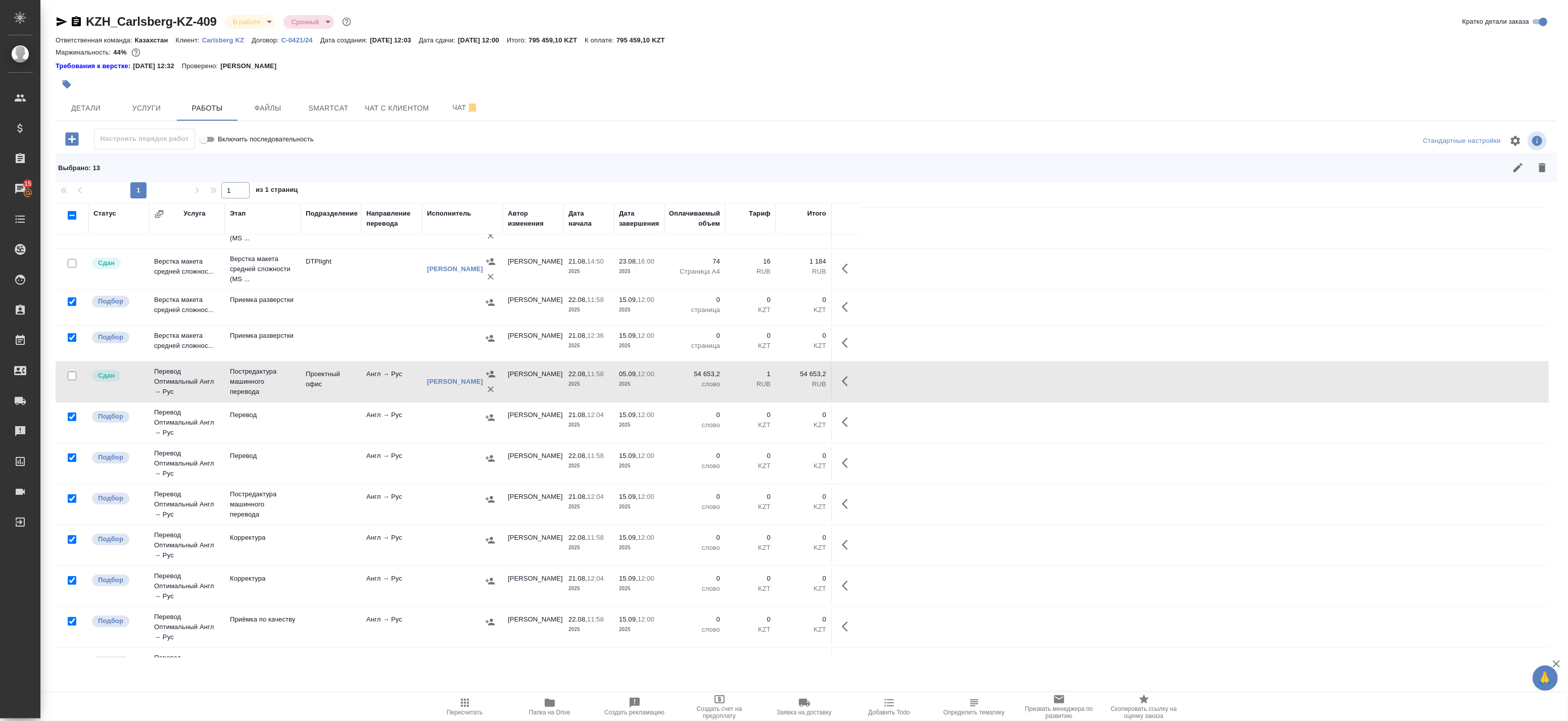
scroll to position [213, 0]
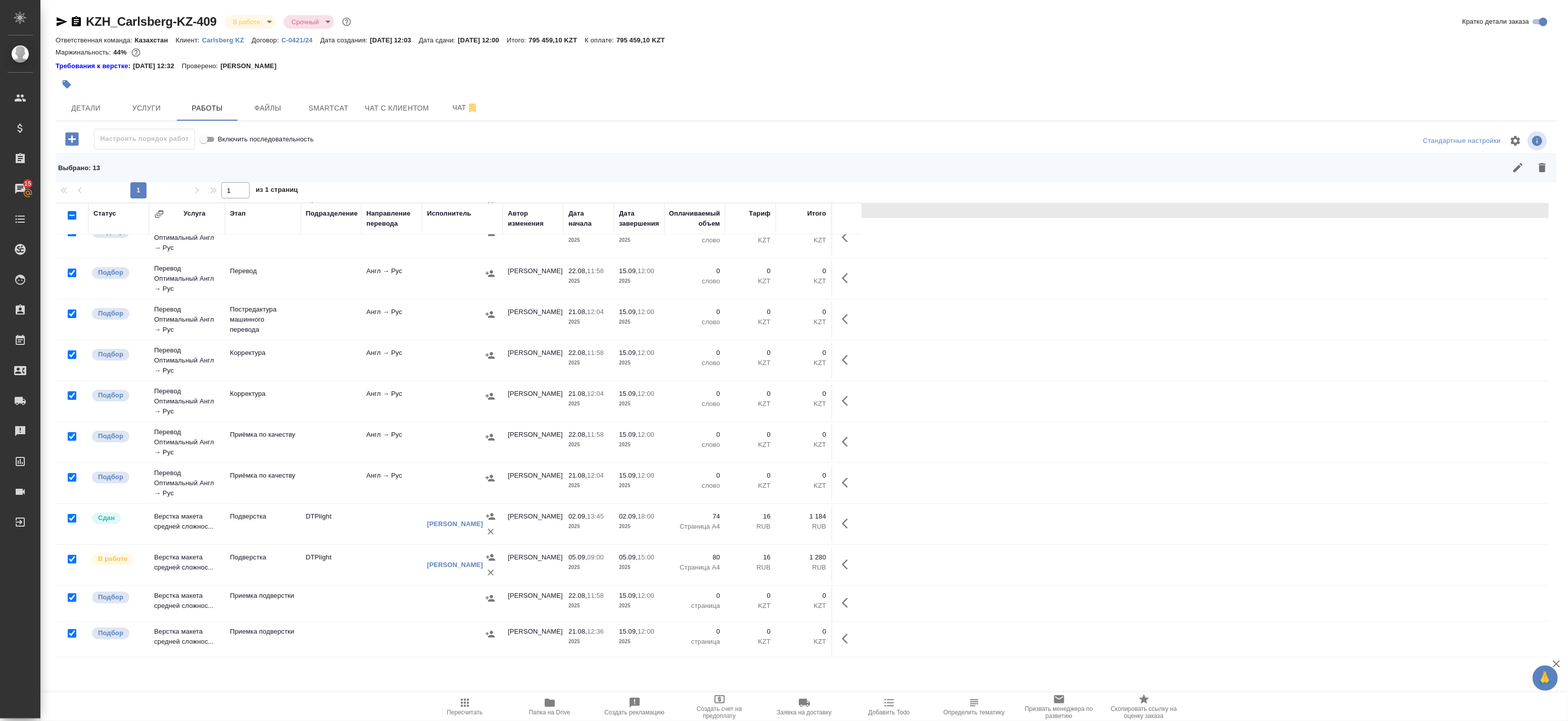
click at [71, 561] on input "checkbox" at bounding box center [72, 560] width 8 height 8
checkbox input "false"
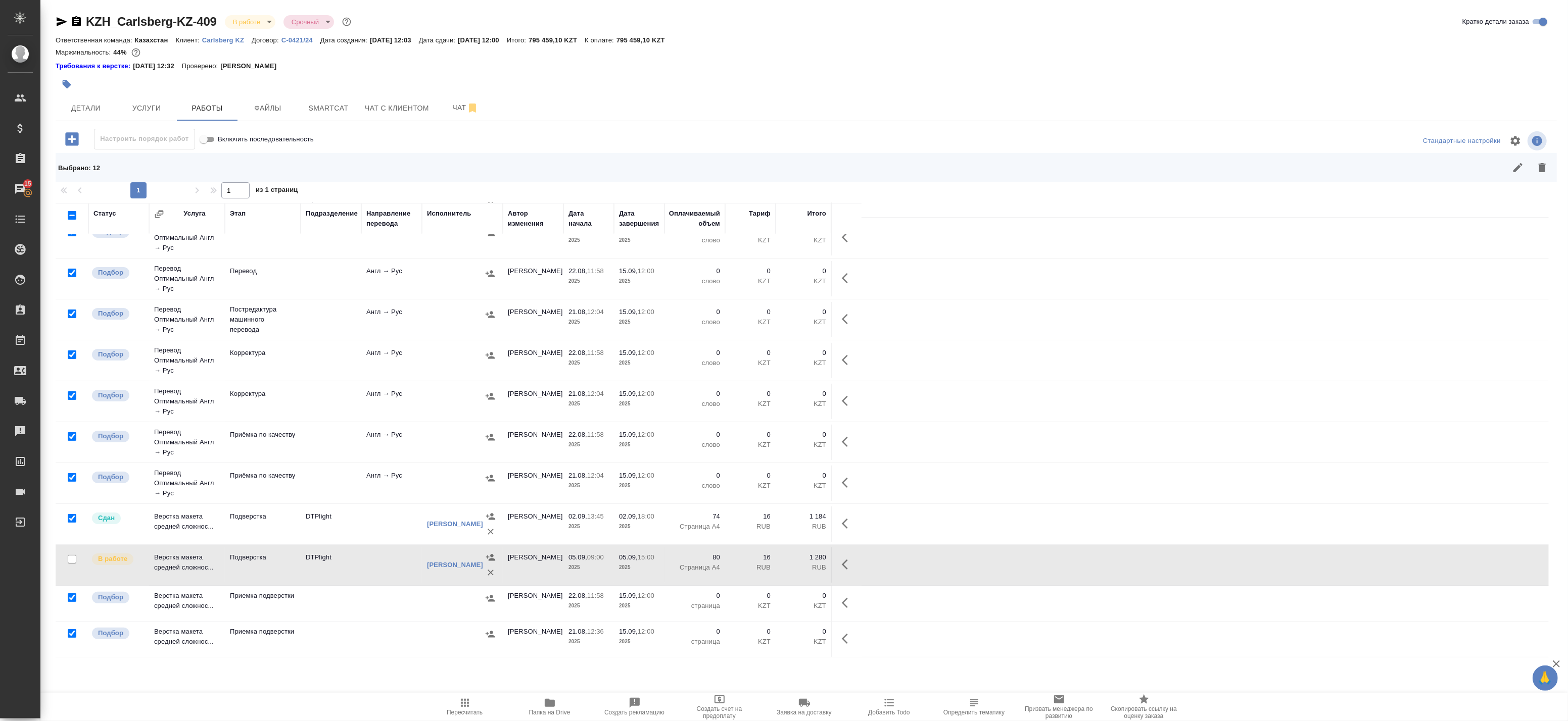
click at [68, 515] on input "checkbox" at bounding box center [72, 518] width 8 height 8
checkbox input "false"
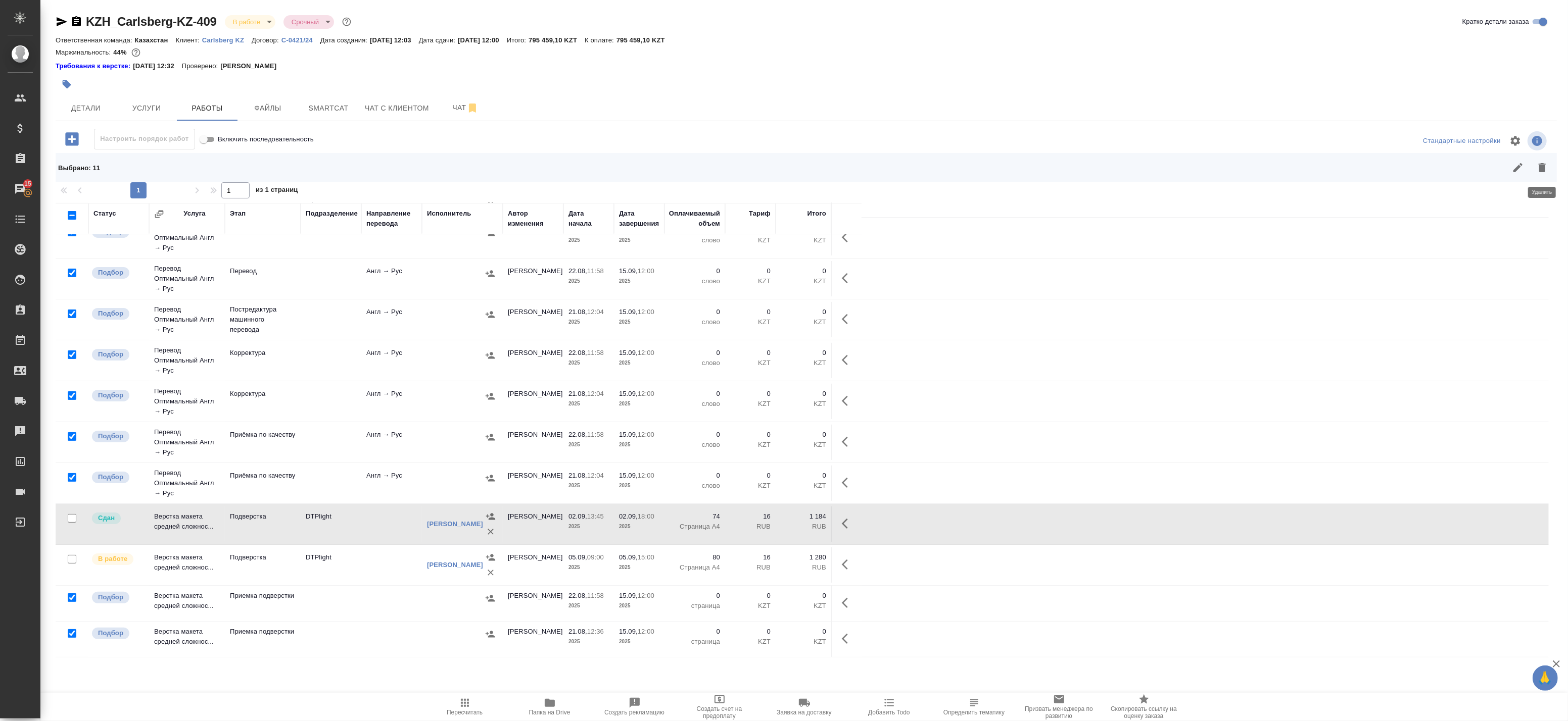
click at [1547, 163] on icon "button" at bounding box center [1542, 168] width 12 height 12
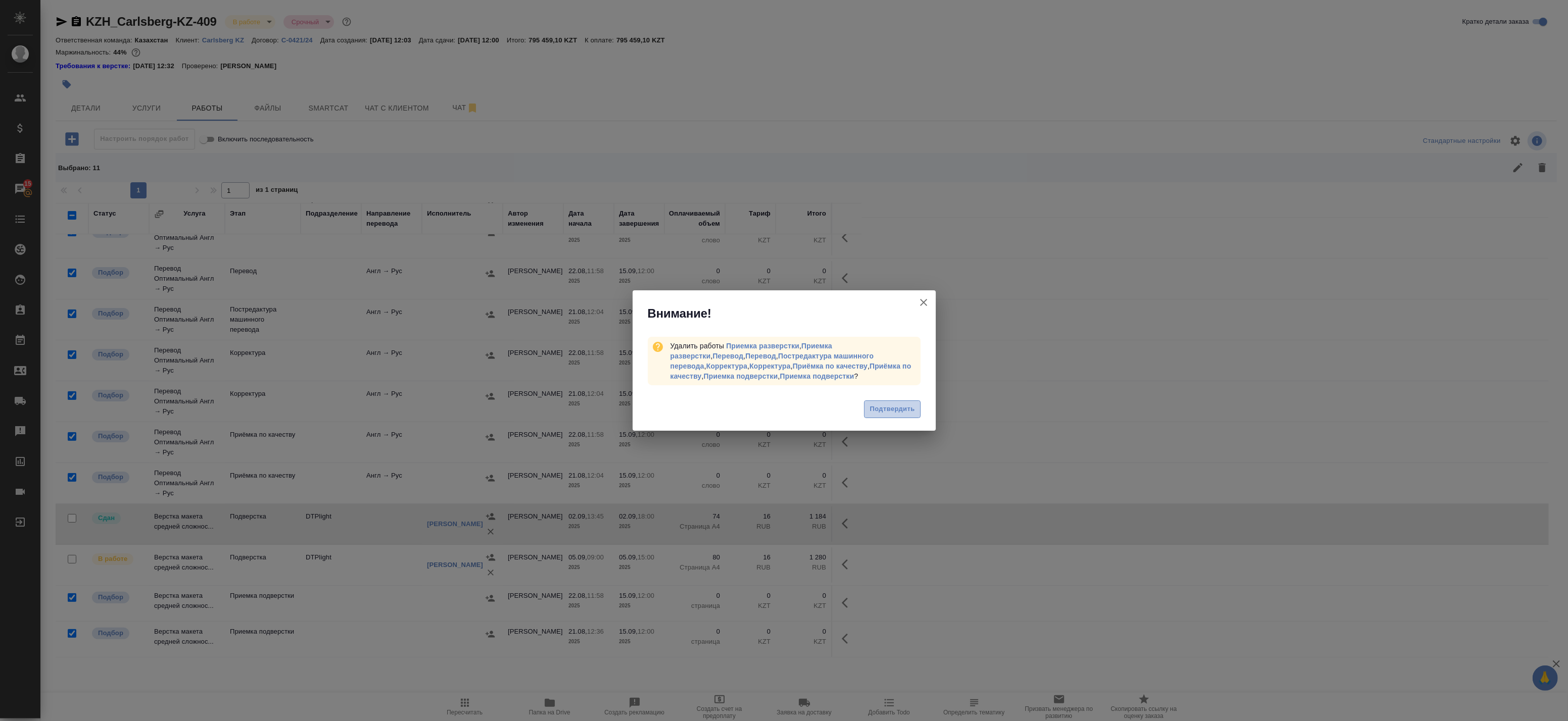
click at [888, 413] on span "Подтвердить" at bounding box center [892, 409] width 45 height 12
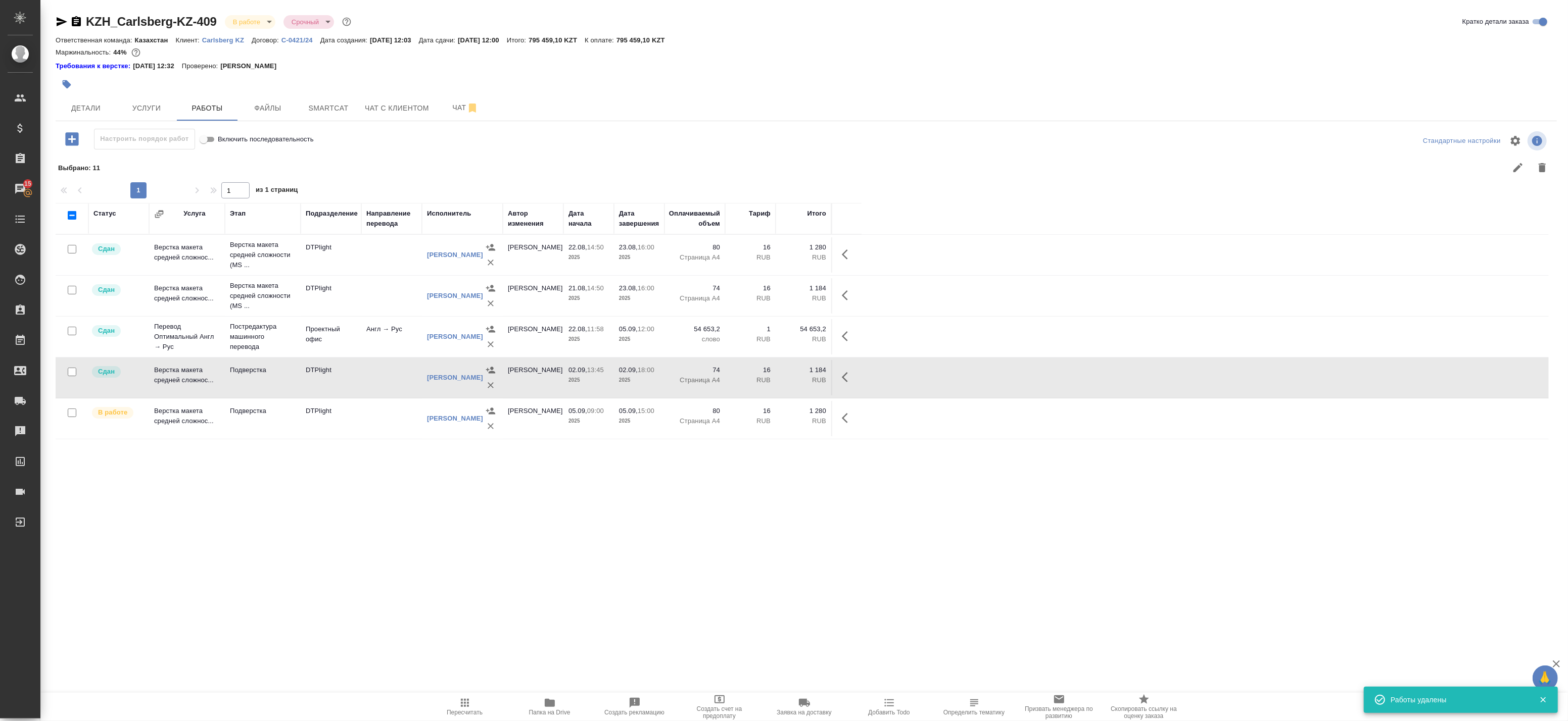
scroll to position [0, 0]
click at [511, 522] on div "Статус Услуга Этап Подразделение Направление перевода Исполнитель Автор изменен…" at bounding box center [802, 430] width 1493 height 454
click at [465, 708] on icon "button" at bounding box center [465, 703] width 12 height 12
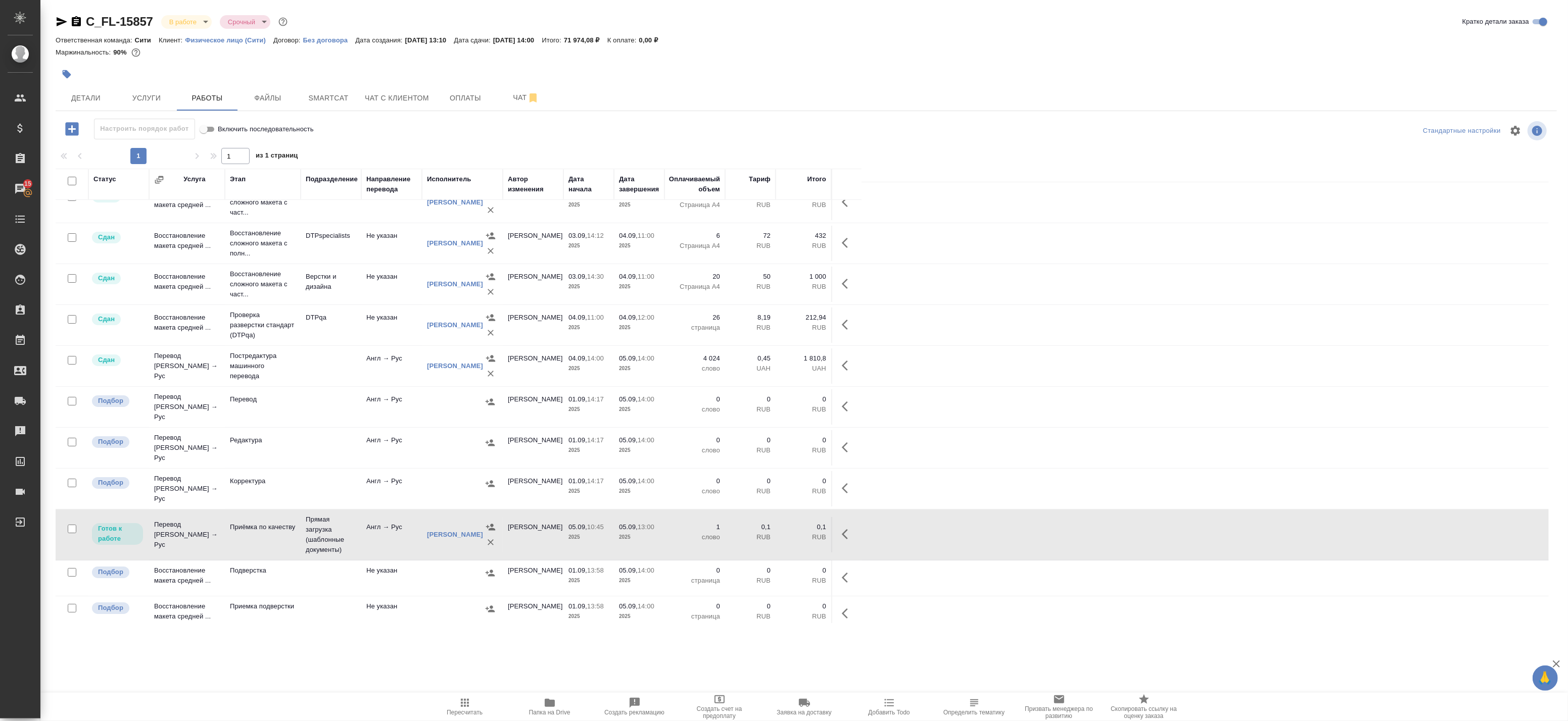
scroll to position [89, 0]
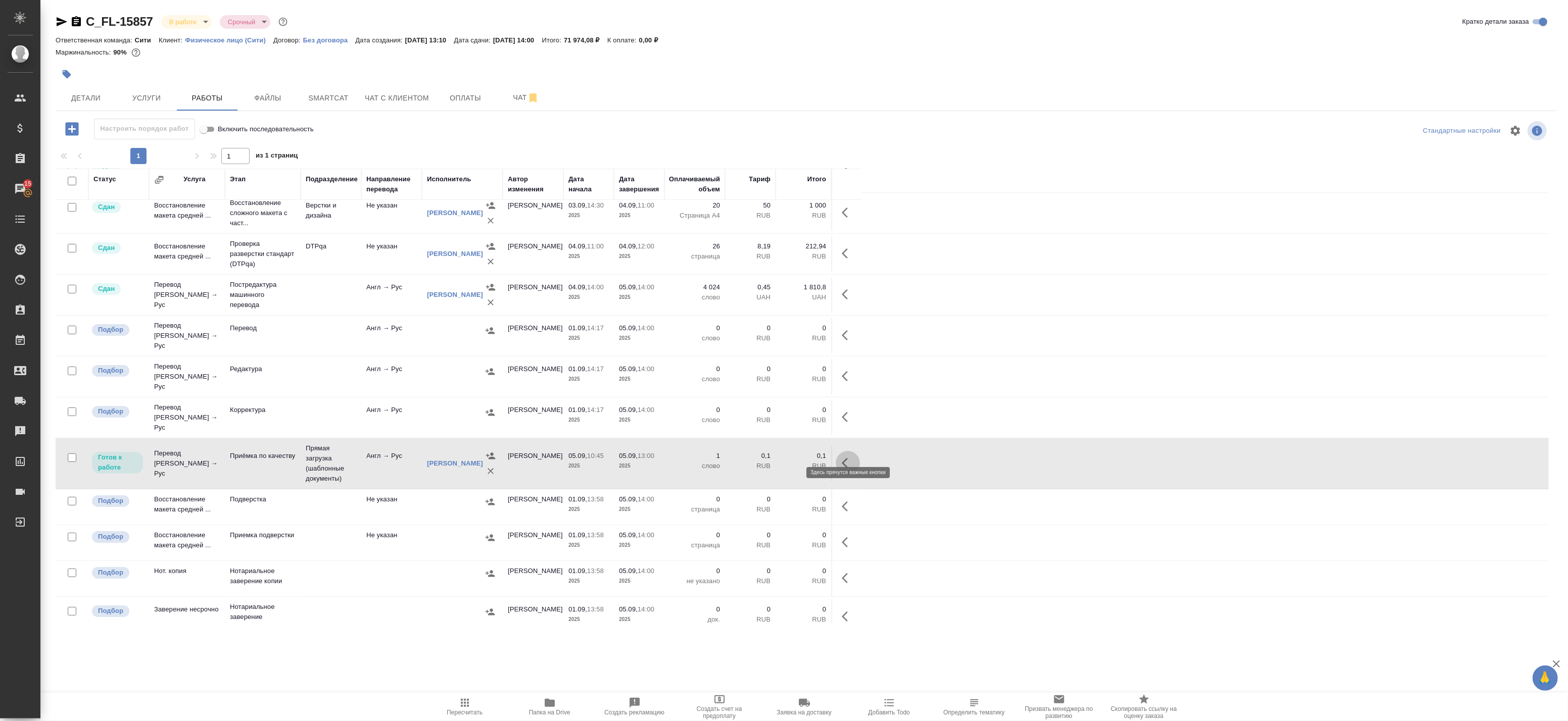
click at [846, 457] on icon "button" at bounding box center [848, 463] width 12 height 12
click at [770, 459] on icon "button" at bounding box center [773, 463] width 9 height 9
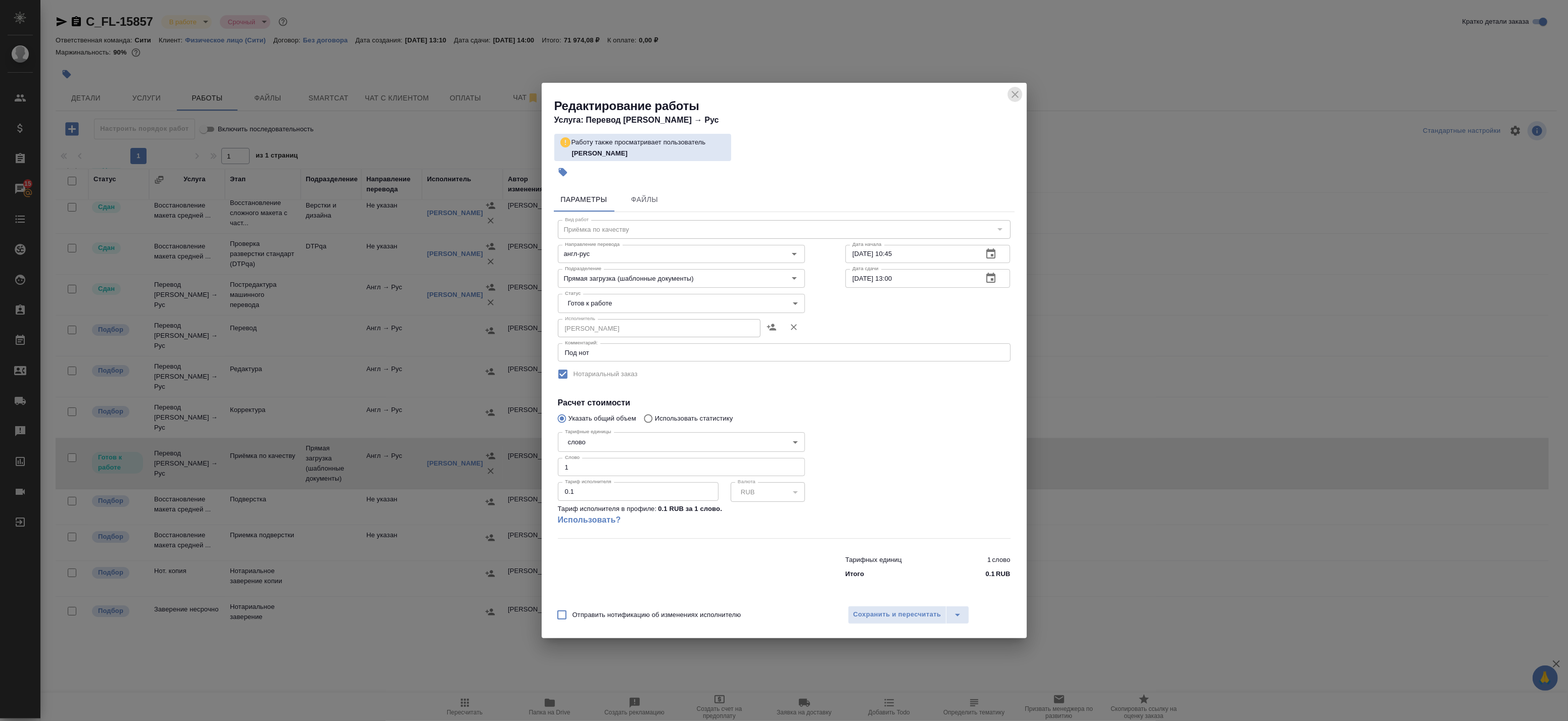
click at [1016, 92] on icon "close" at bounding box center [1015, 95] width 12 height 12
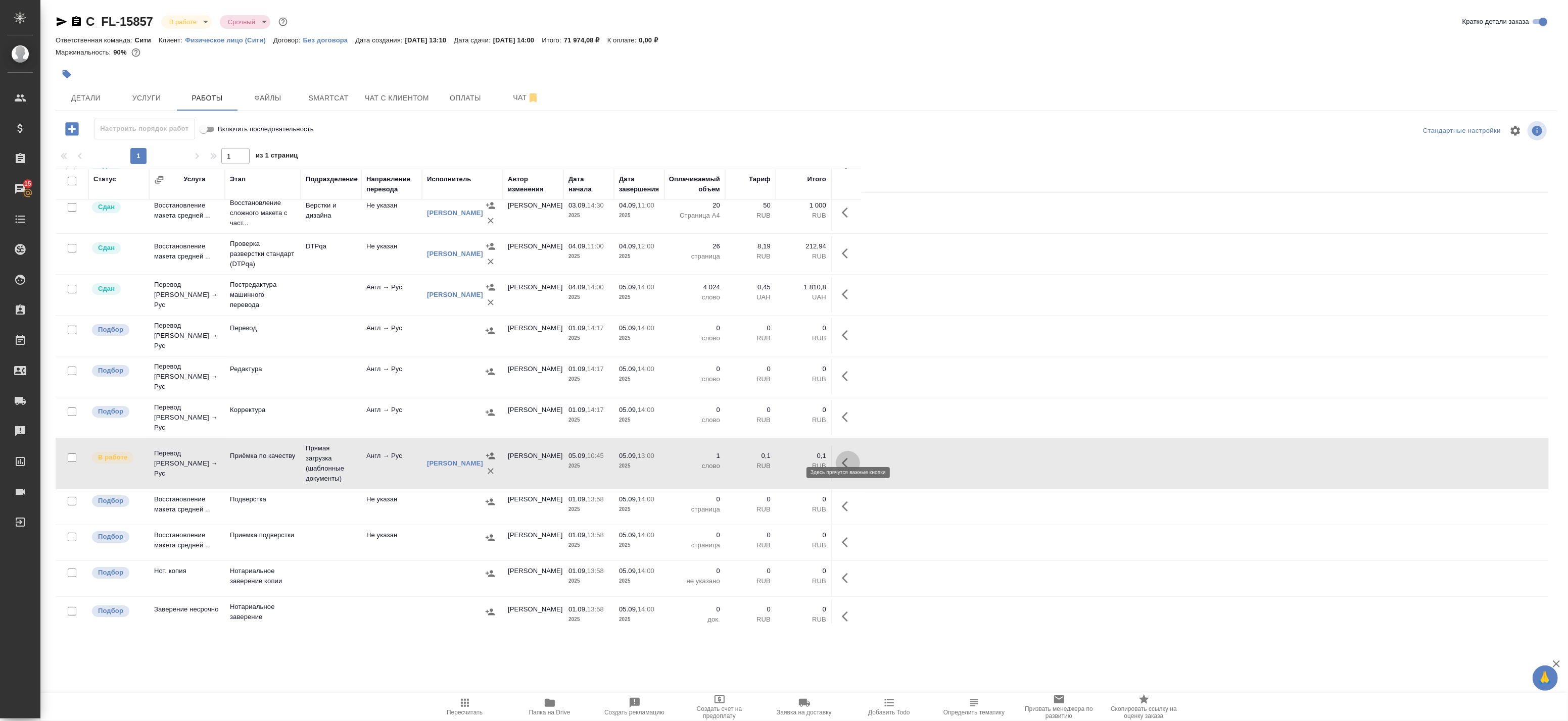
click at [847, 457] on icon "button" at bounding box center [848, 463] width 12 height 12
click at [773, 451] on button "button" at bounding box center [773, 463] width 17 height 24
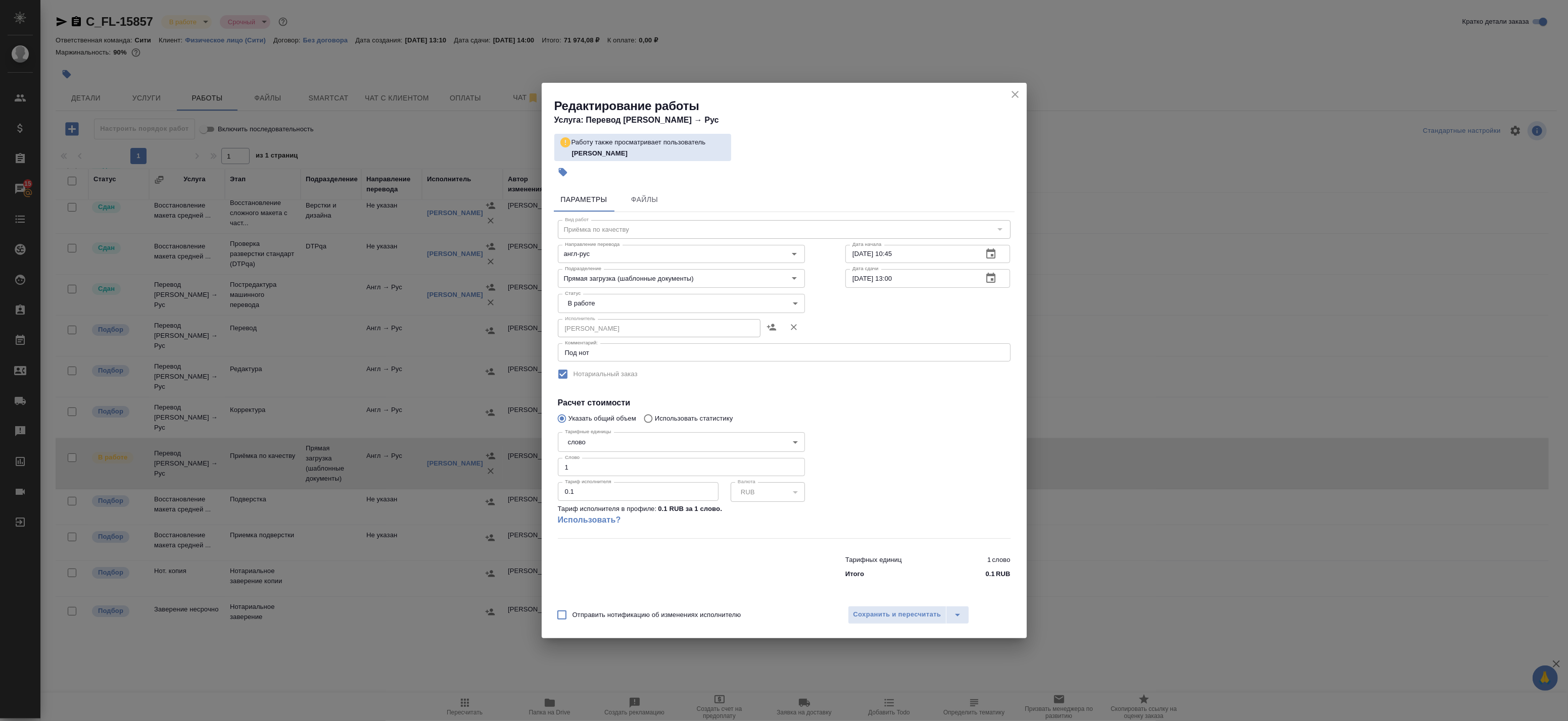
drag, startPoint x: 1014, startPoint y: 91, endPoint x: 1002, endPoint y: 92, distance: 12.0
click at [1014, 91] on icon "close" at bounding box center [1015, 95] width 12 height 12
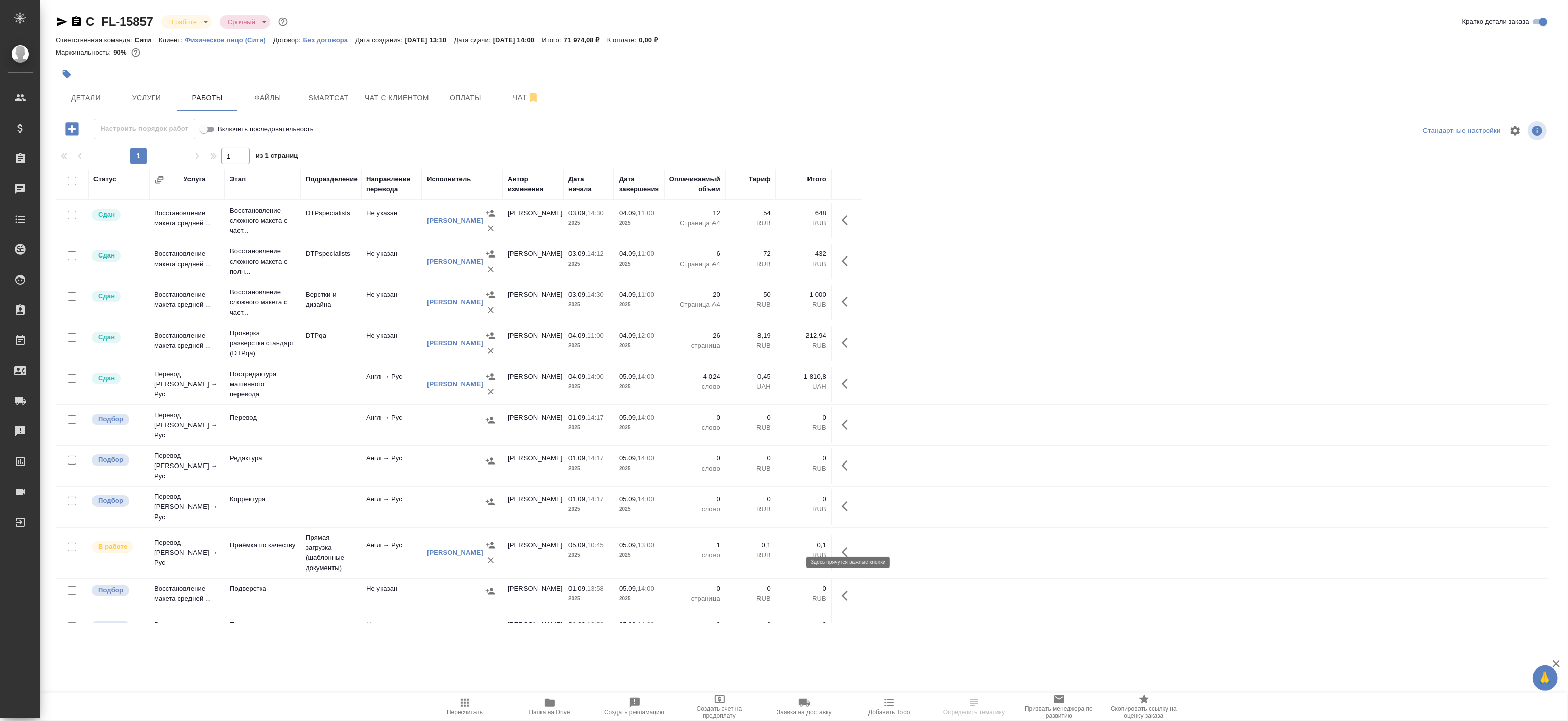
click at [848, 546] on icon "button" at bounding box center [848, 553] width 12 height 12
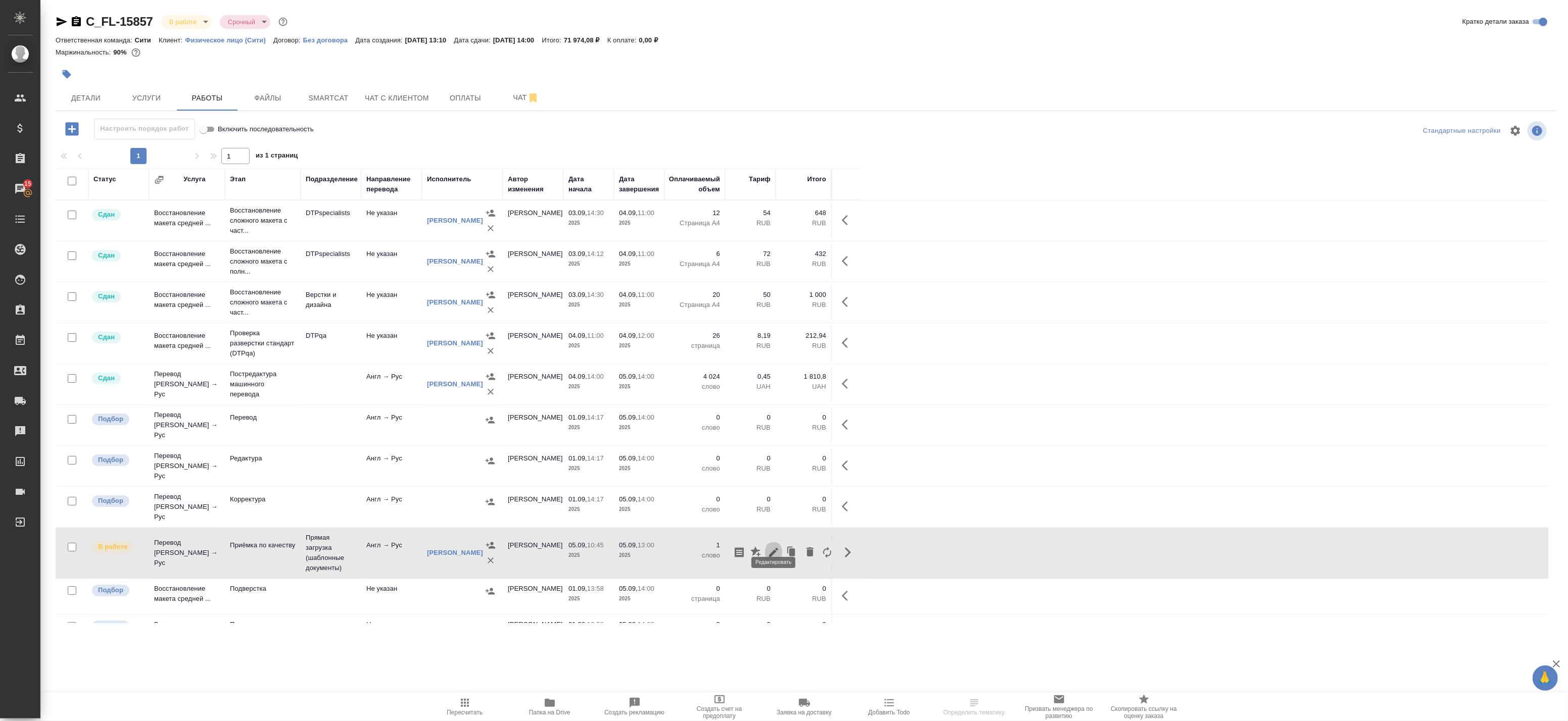
click at [776, 546] on icon "button" at bounding box center [774, 553] width 12 height 12
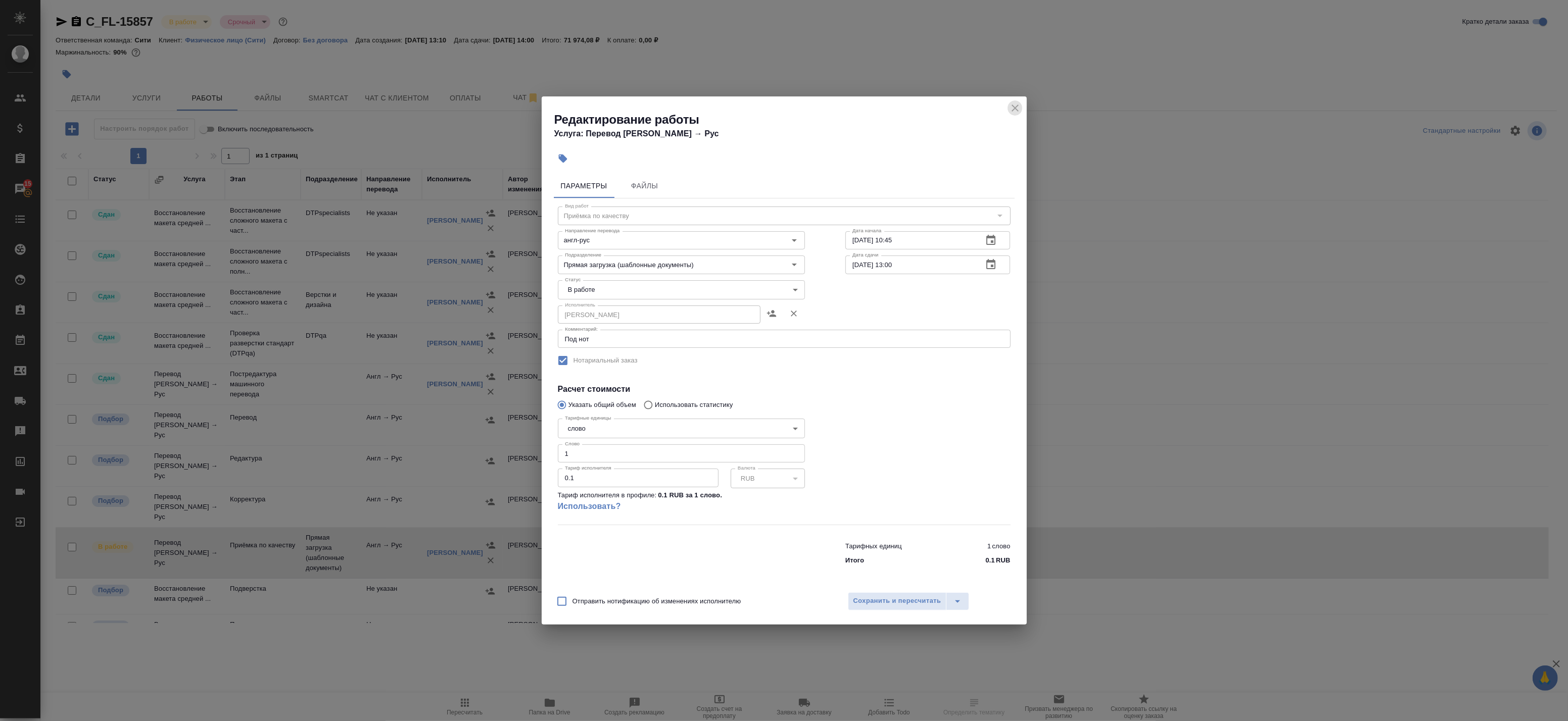
click at [1014, 106] on icon "close" at bounding box center [1015, 108] width 12 height 12
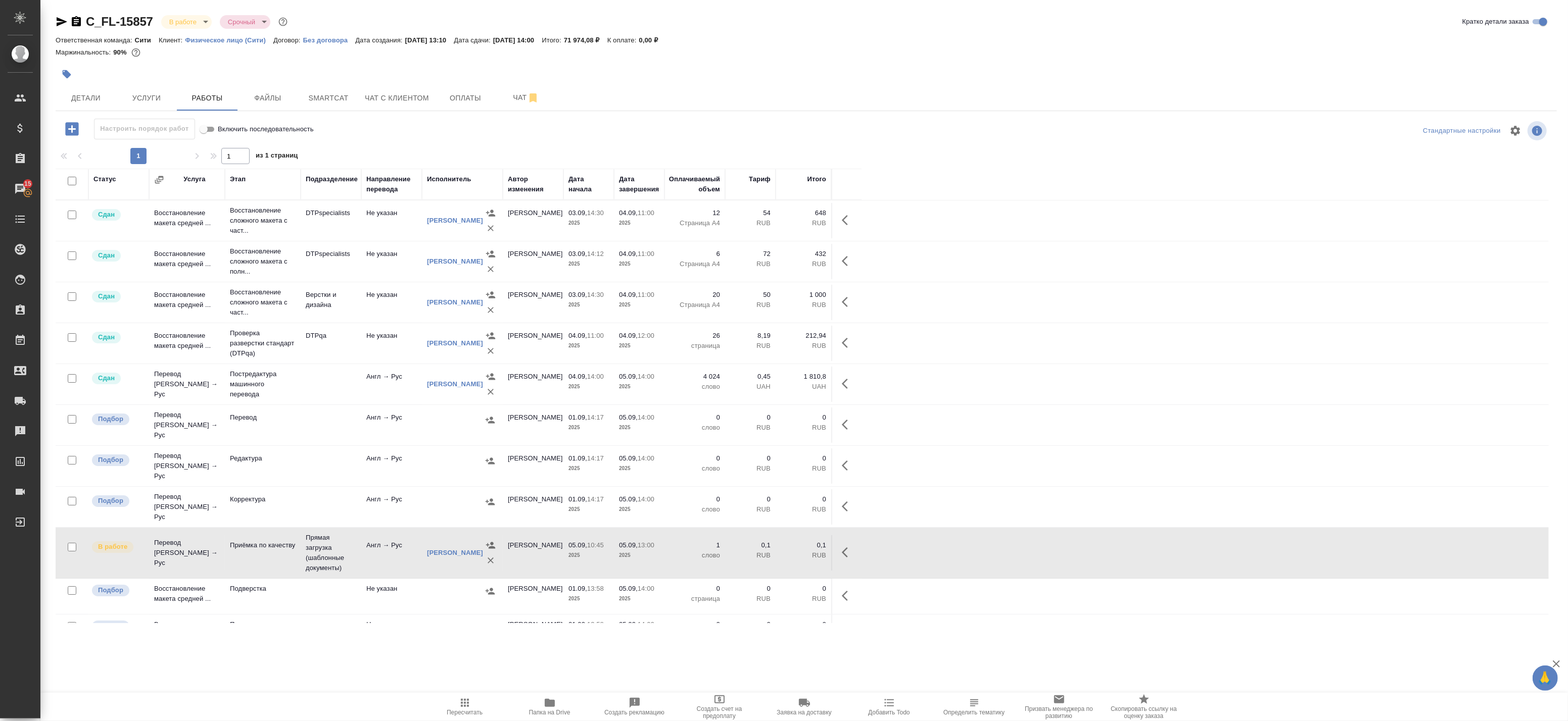
click at [400, 544] on td "Англ → Рус" at bounding box center [391, 553] width 61 height 35
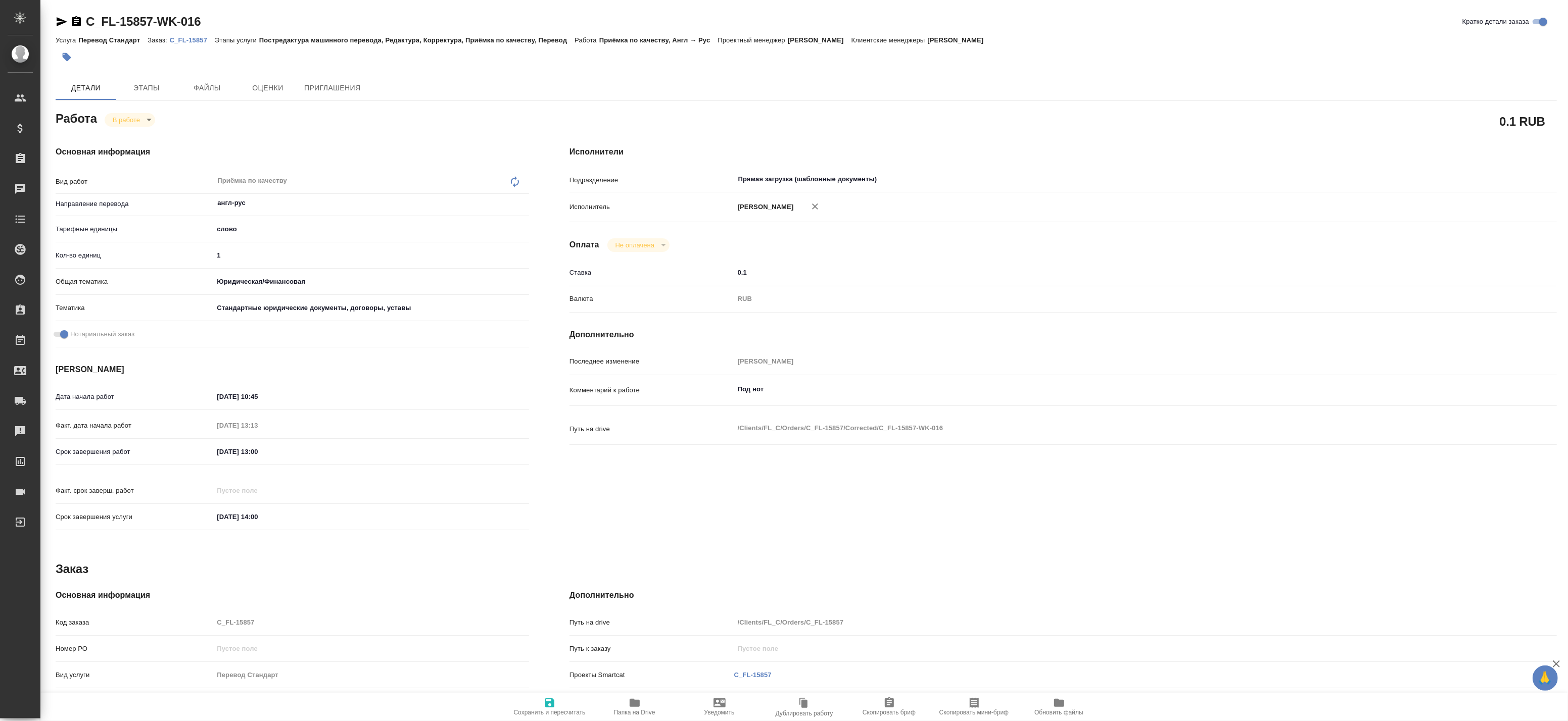
type textarea "x"
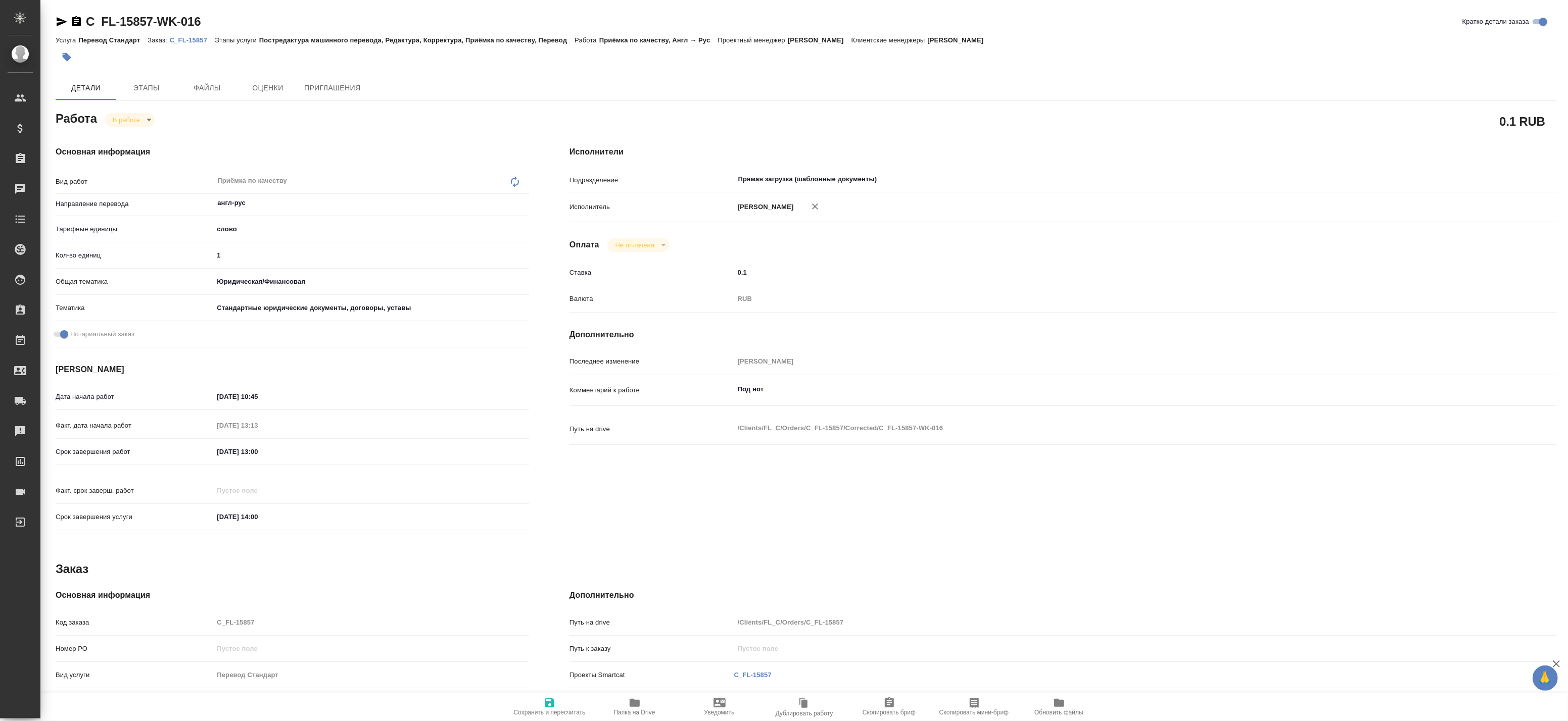
type textarea "x"
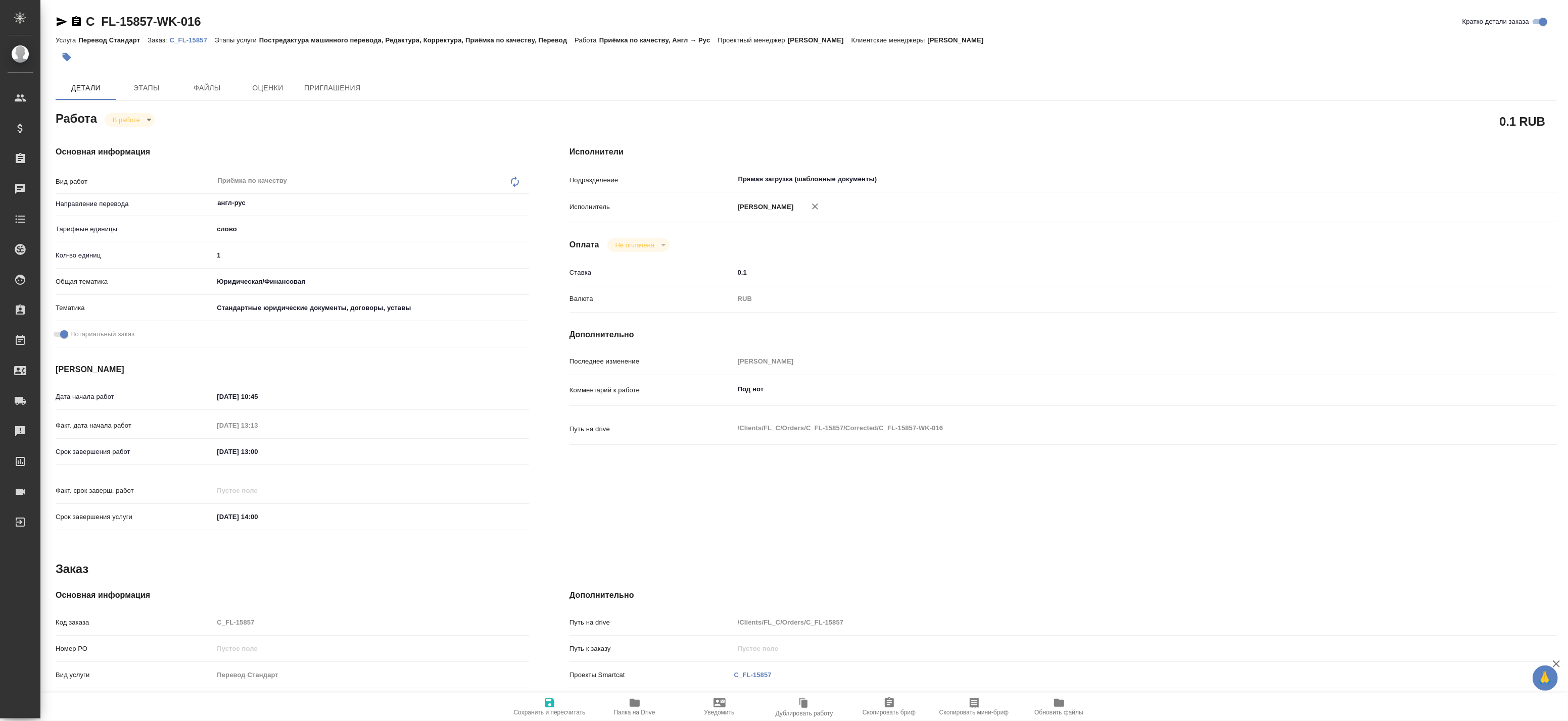
type textarea "x"
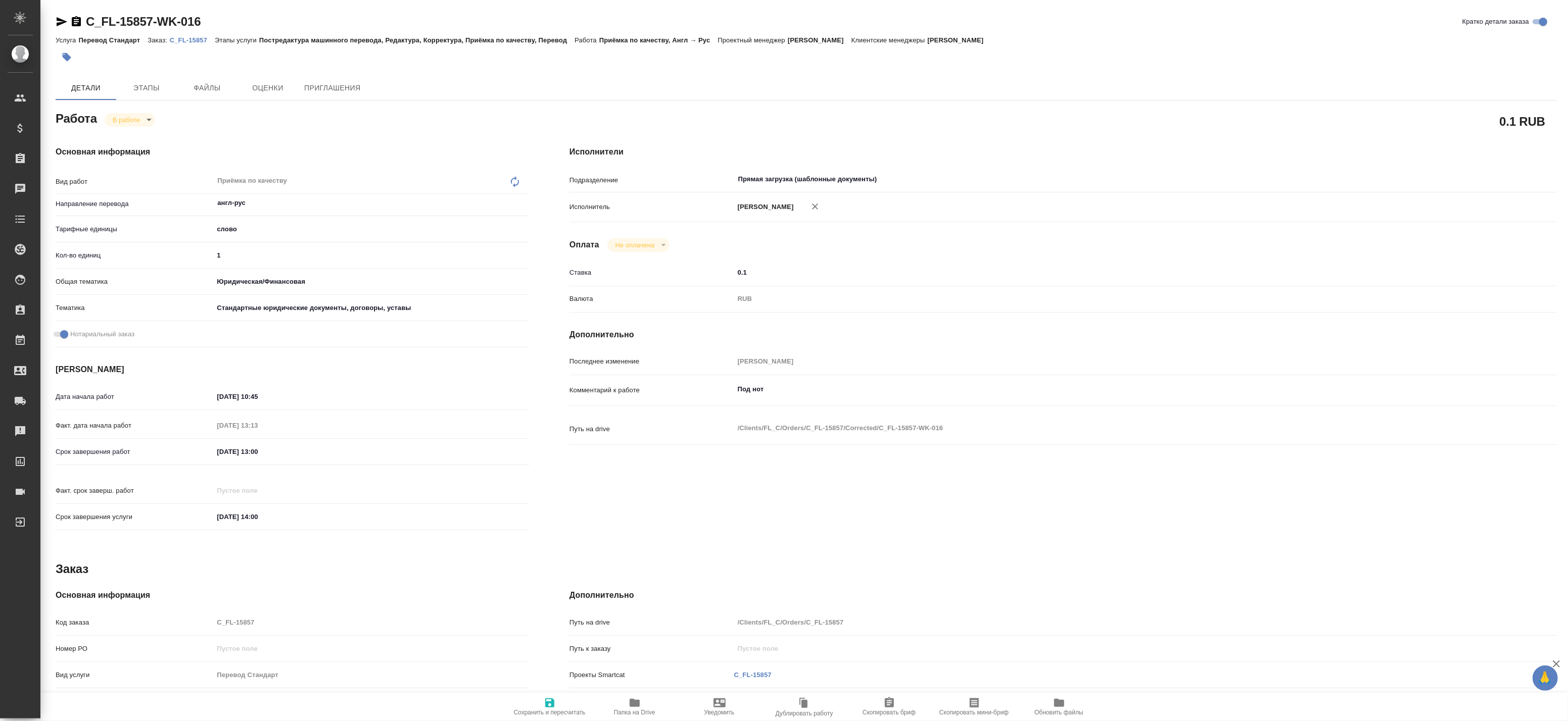
type textarea "x"
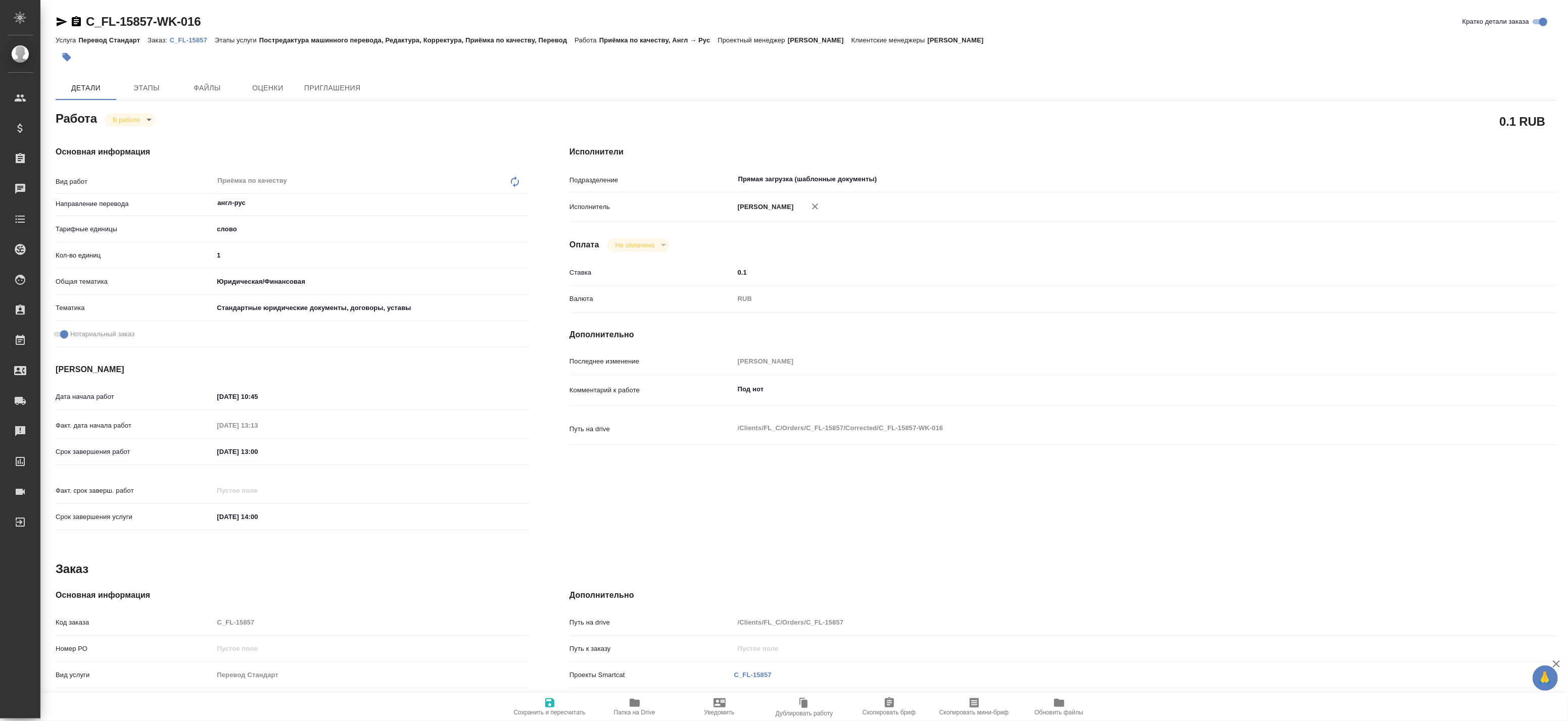
type textarea "x"
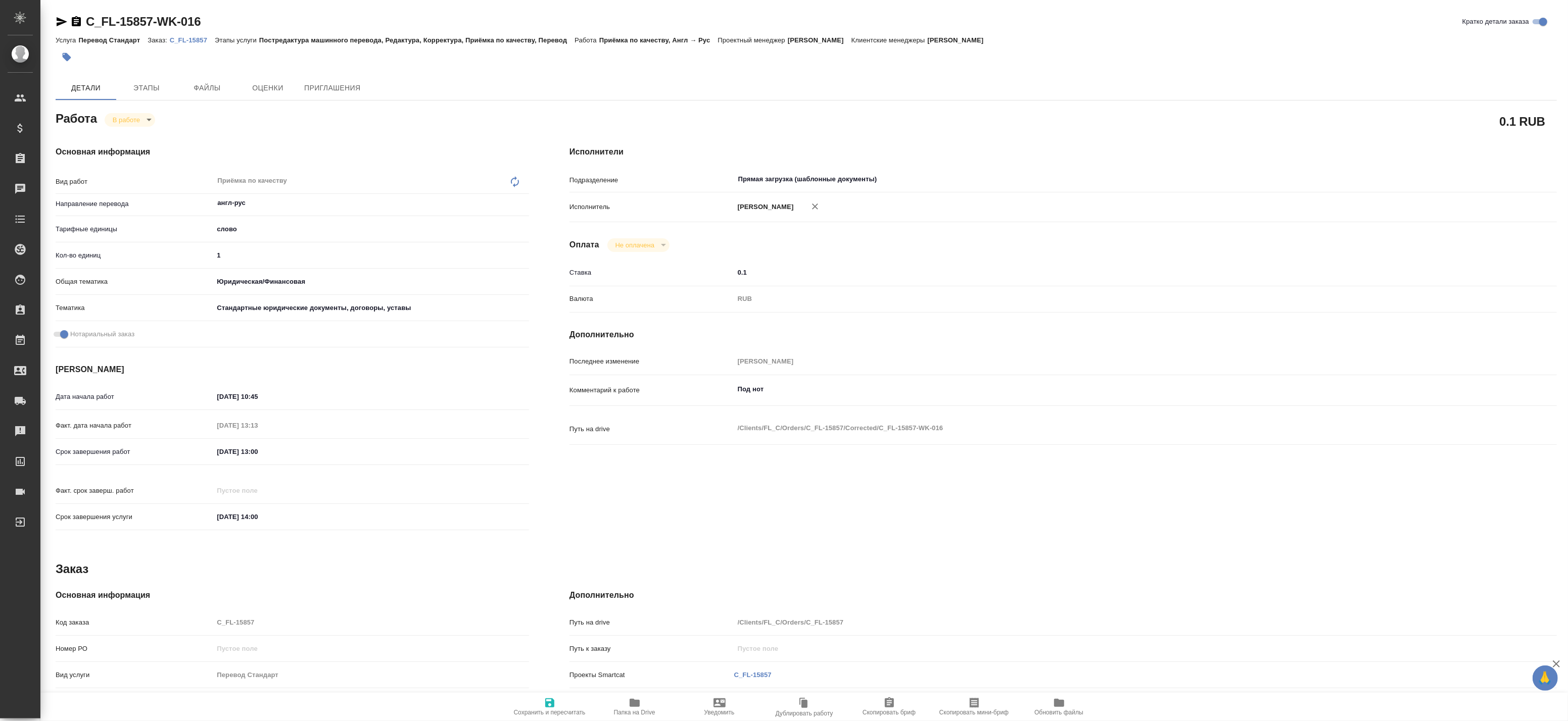
type textarea "x"
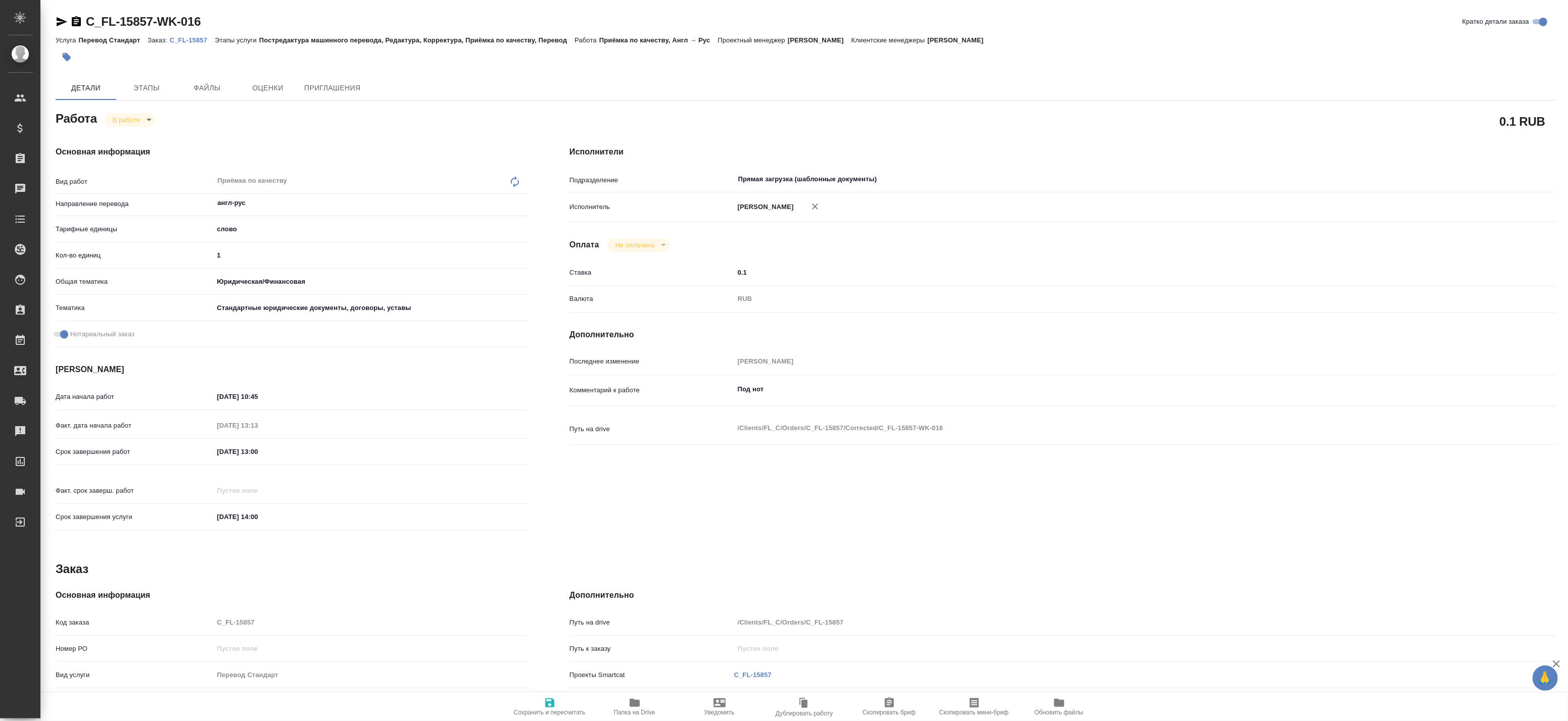
type textarea "x"
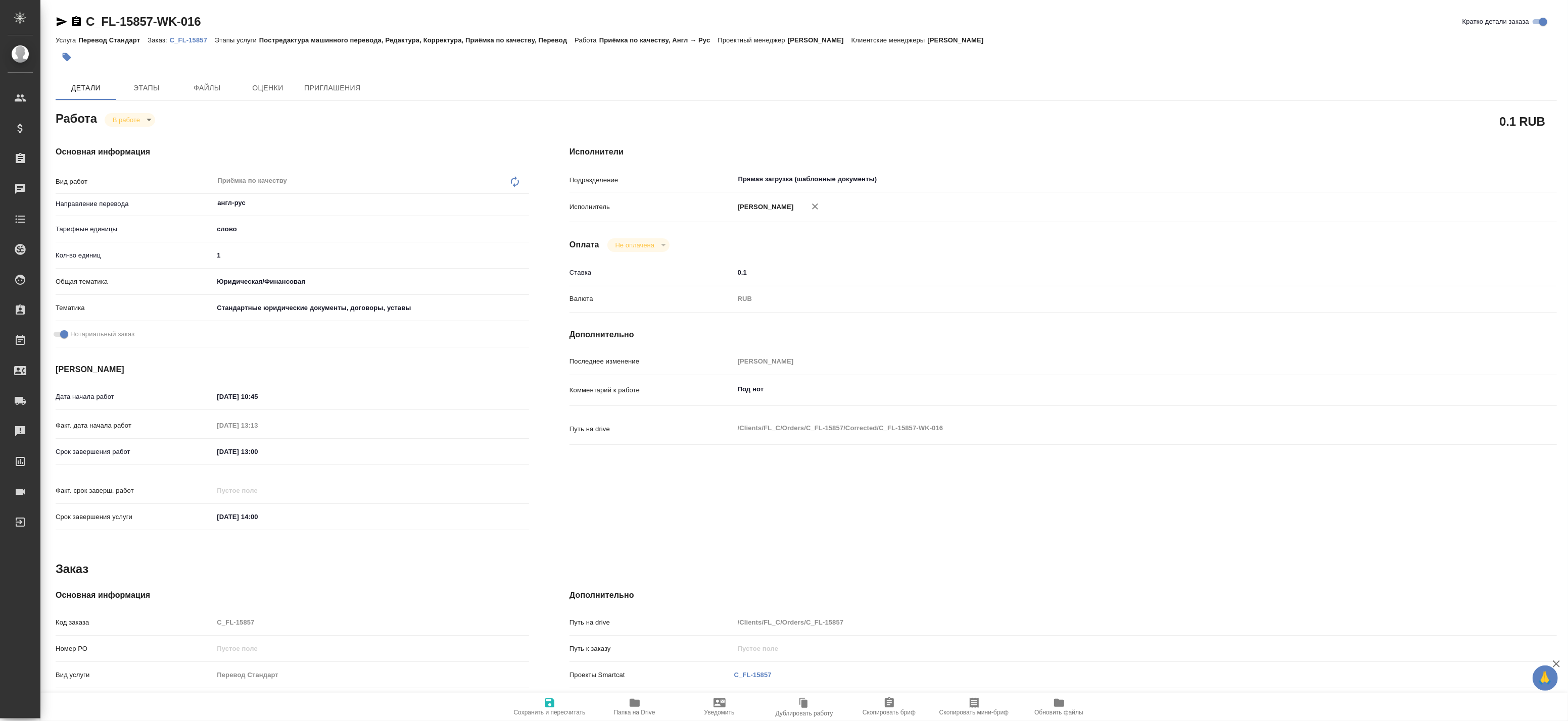
click at [626, 708] on span "Папка на Drive" at bounding box center [635, 706] width 73 height 19
type textarea "x"
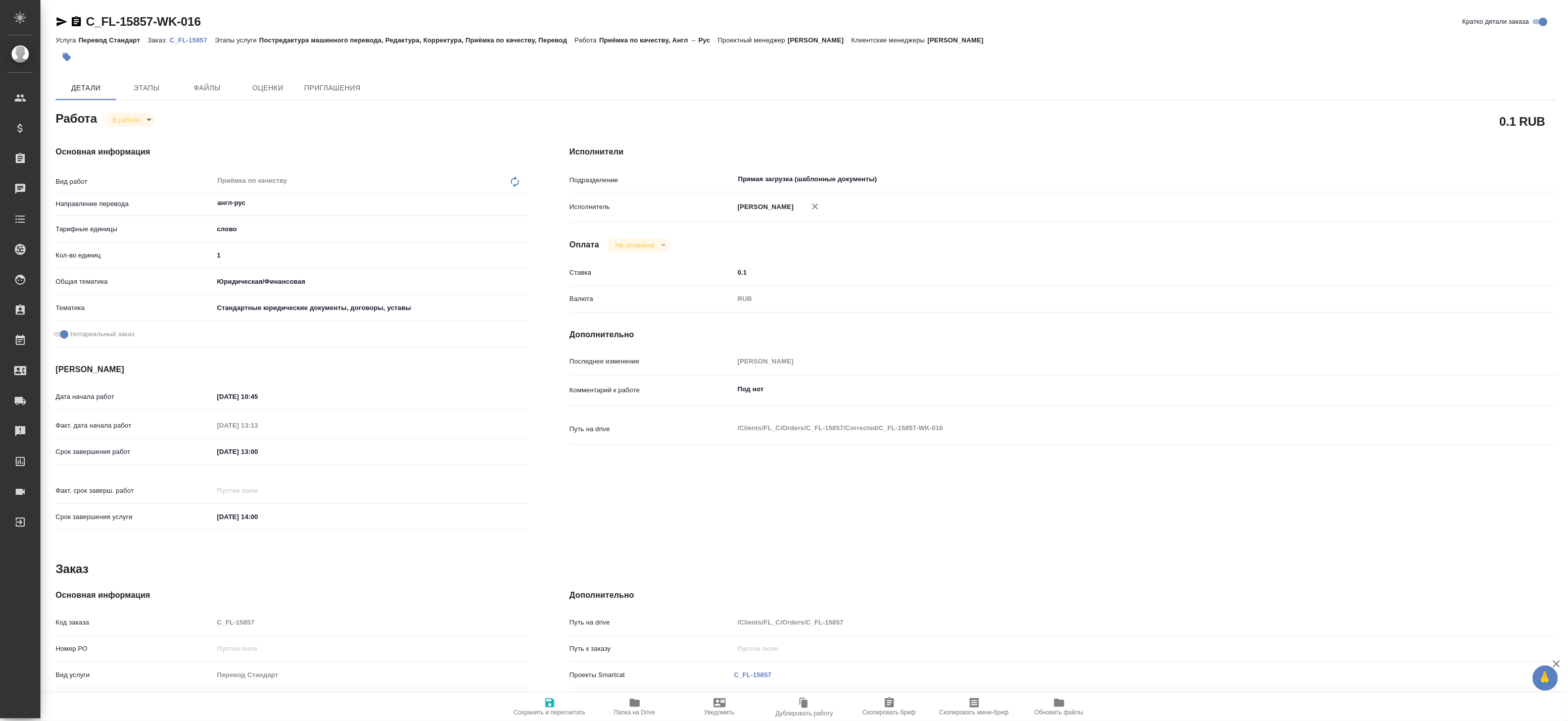
type textarea "x"
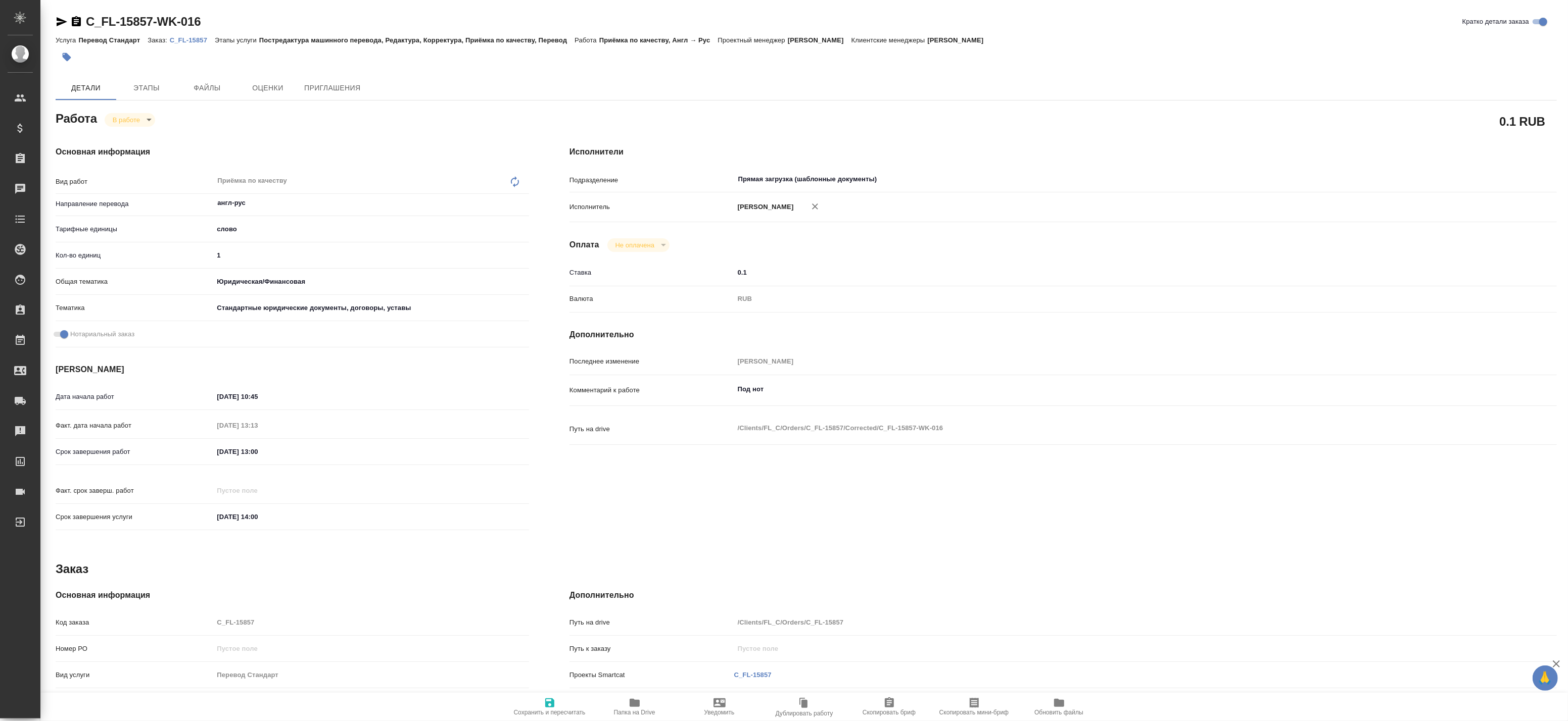
type textarea "x"
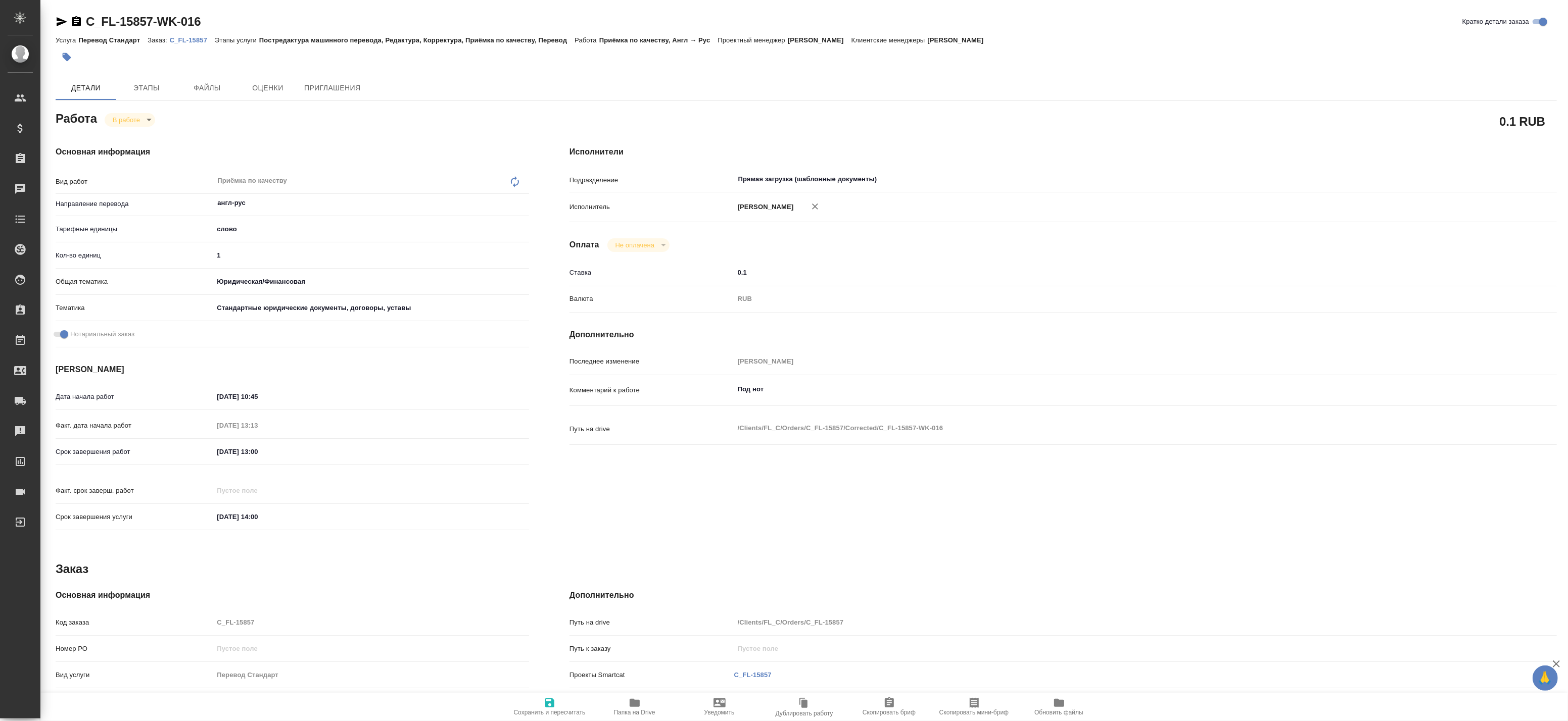
type textarea "x"
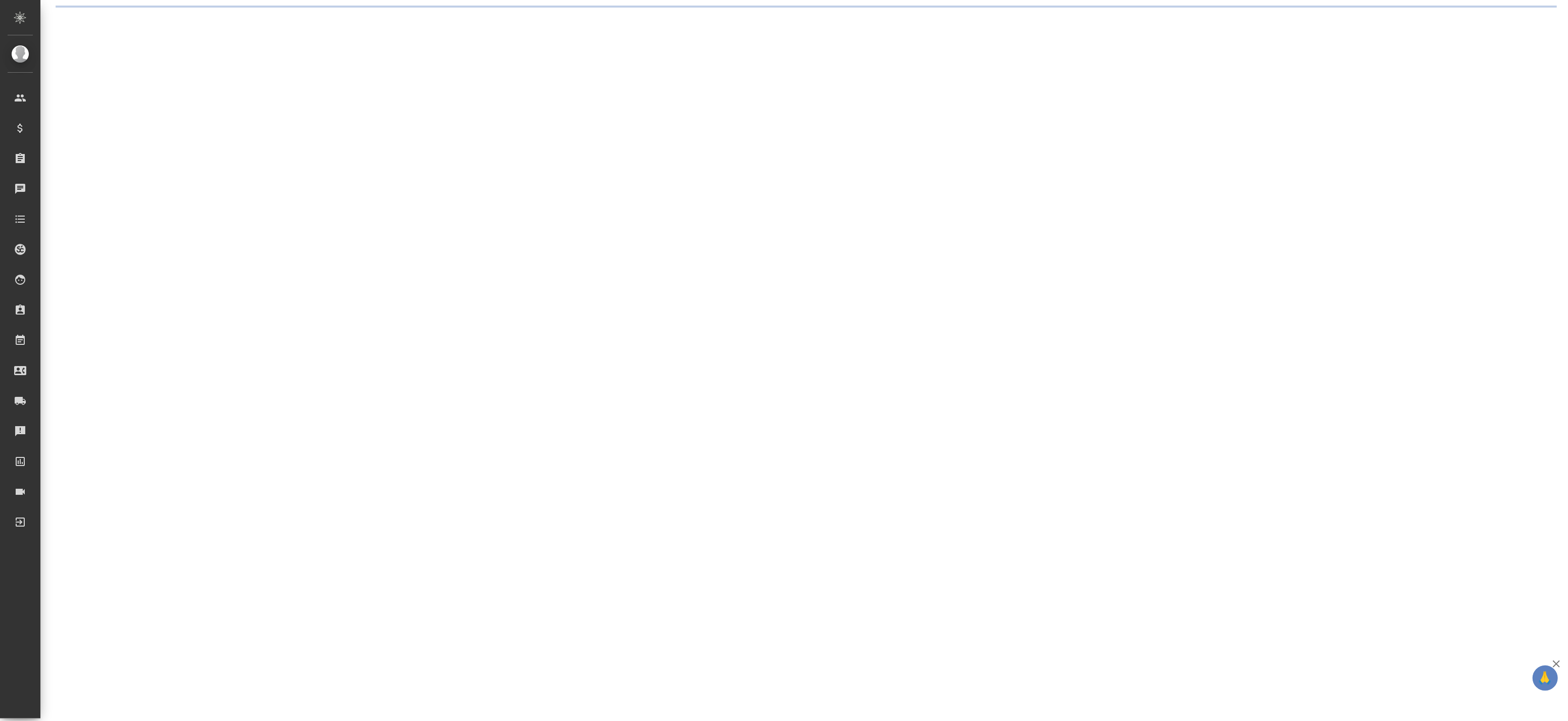
select select "RU"
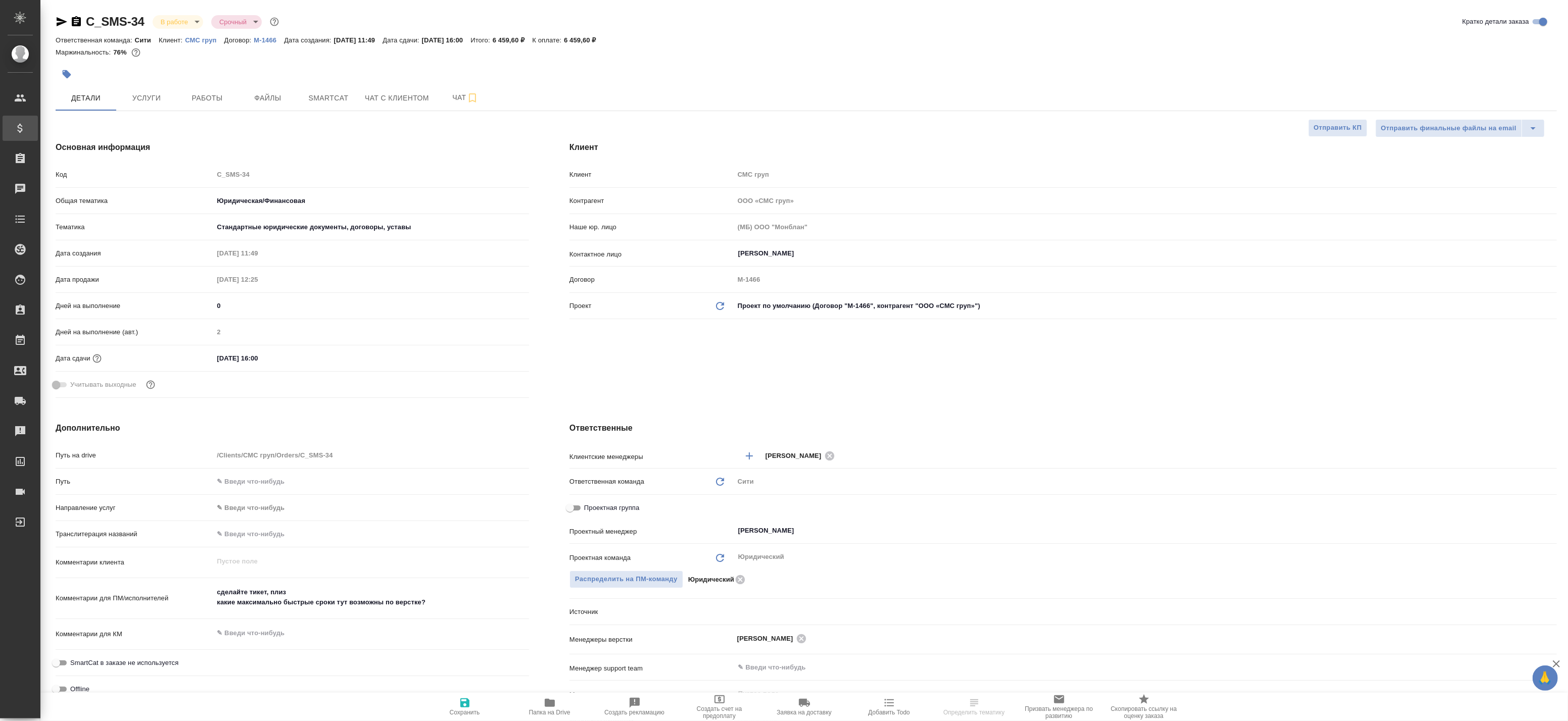
type textarea "x"
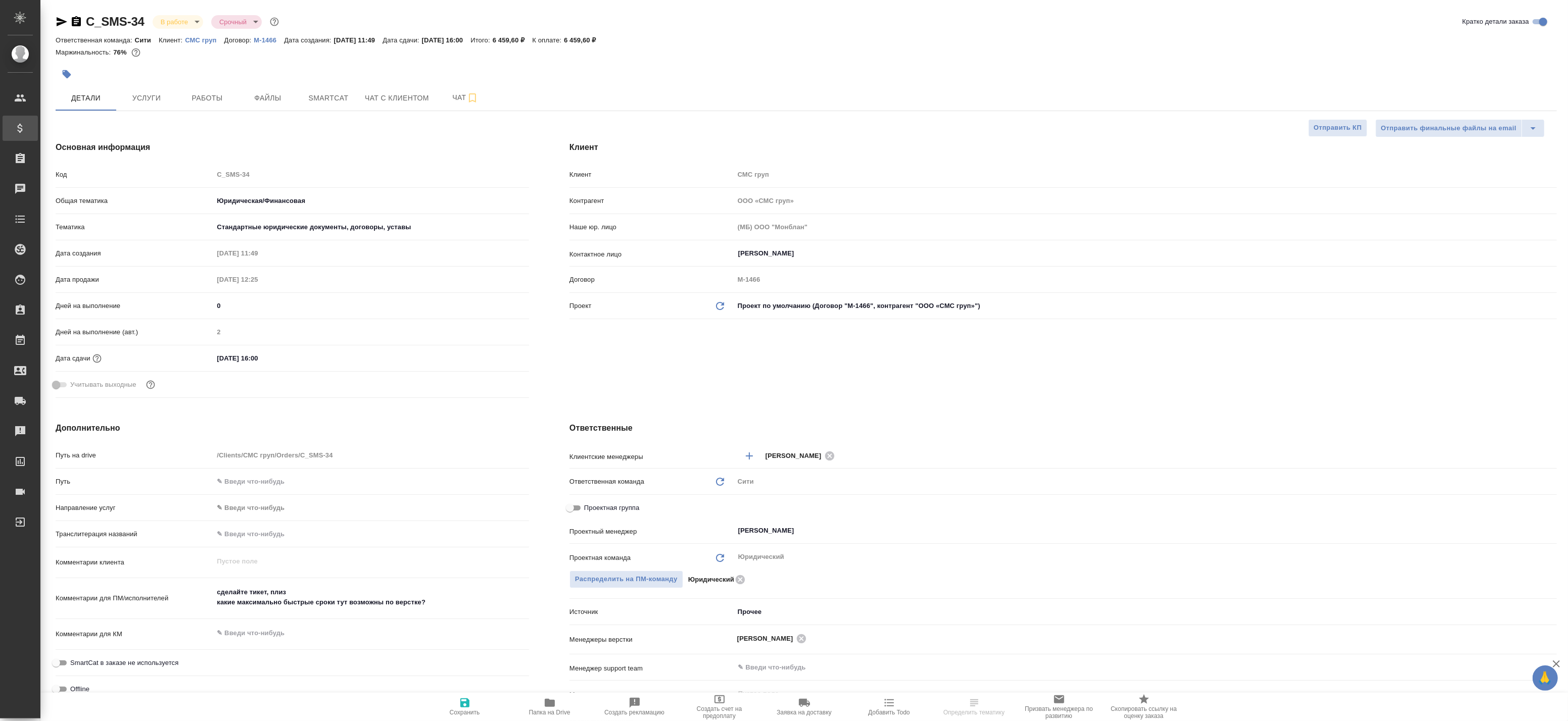
type textarea "x"
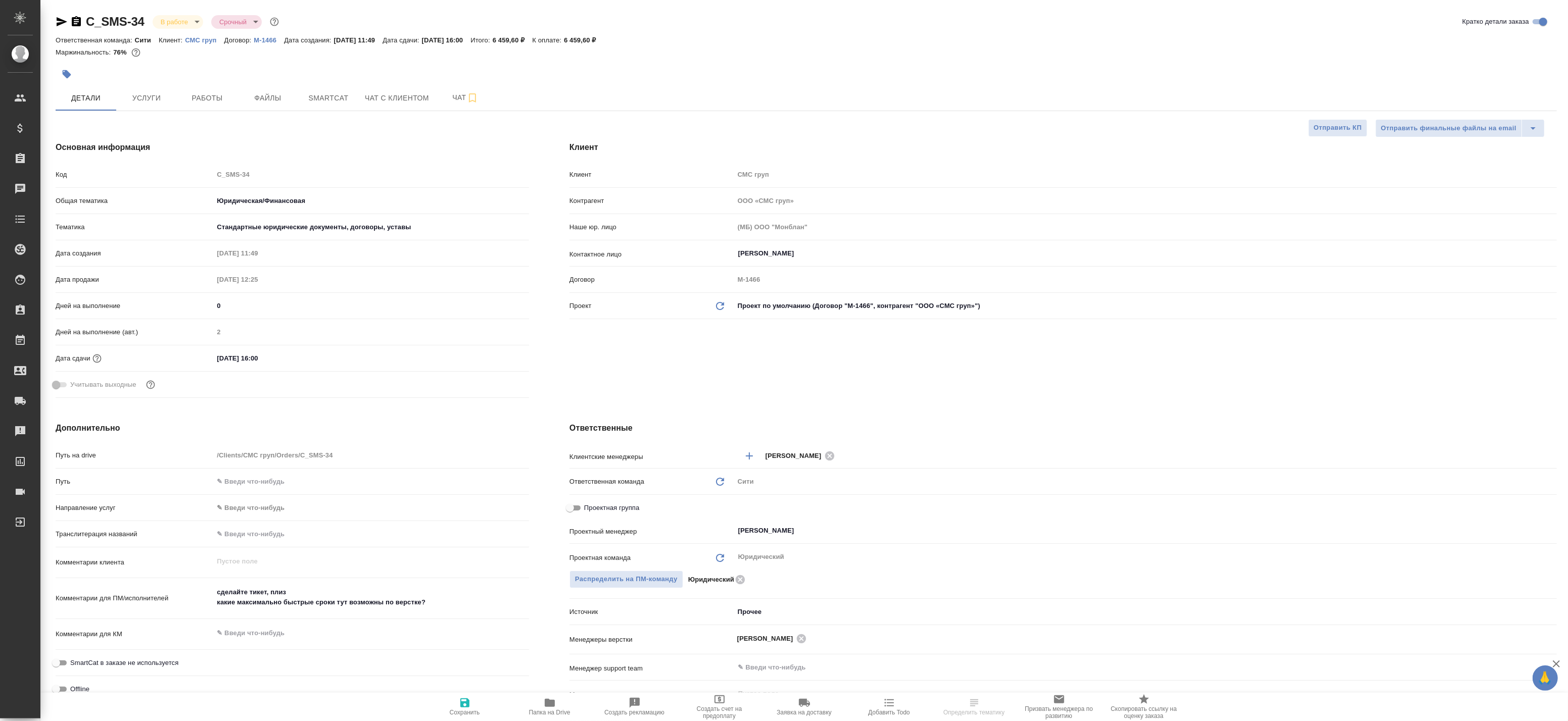
type textarea "x"
click at [307, 93] on span "Smartcat" at bounding box center [328, 98] width 49 height 12
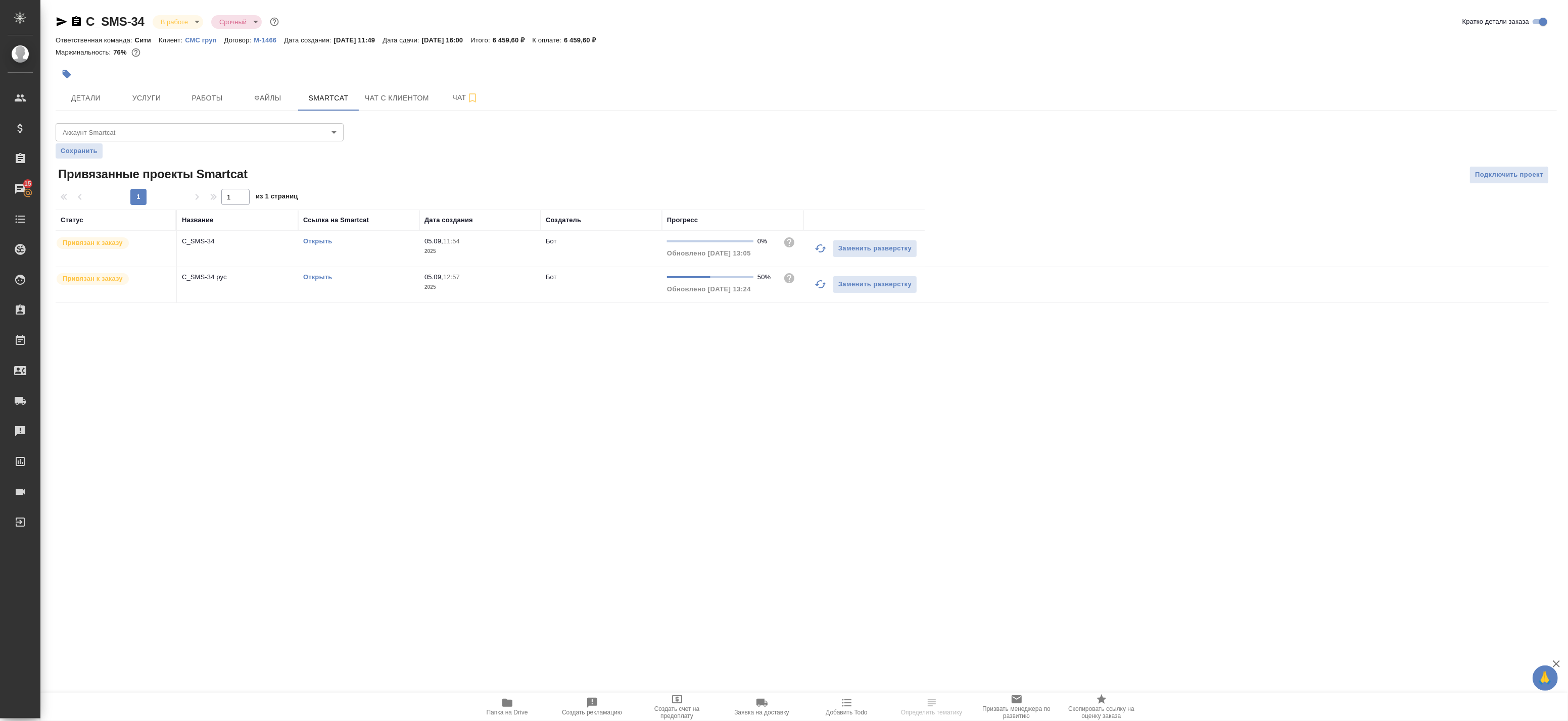
click at [308, 276] on link "Открыть" at bounding box center [318, 277] width 29 height 8
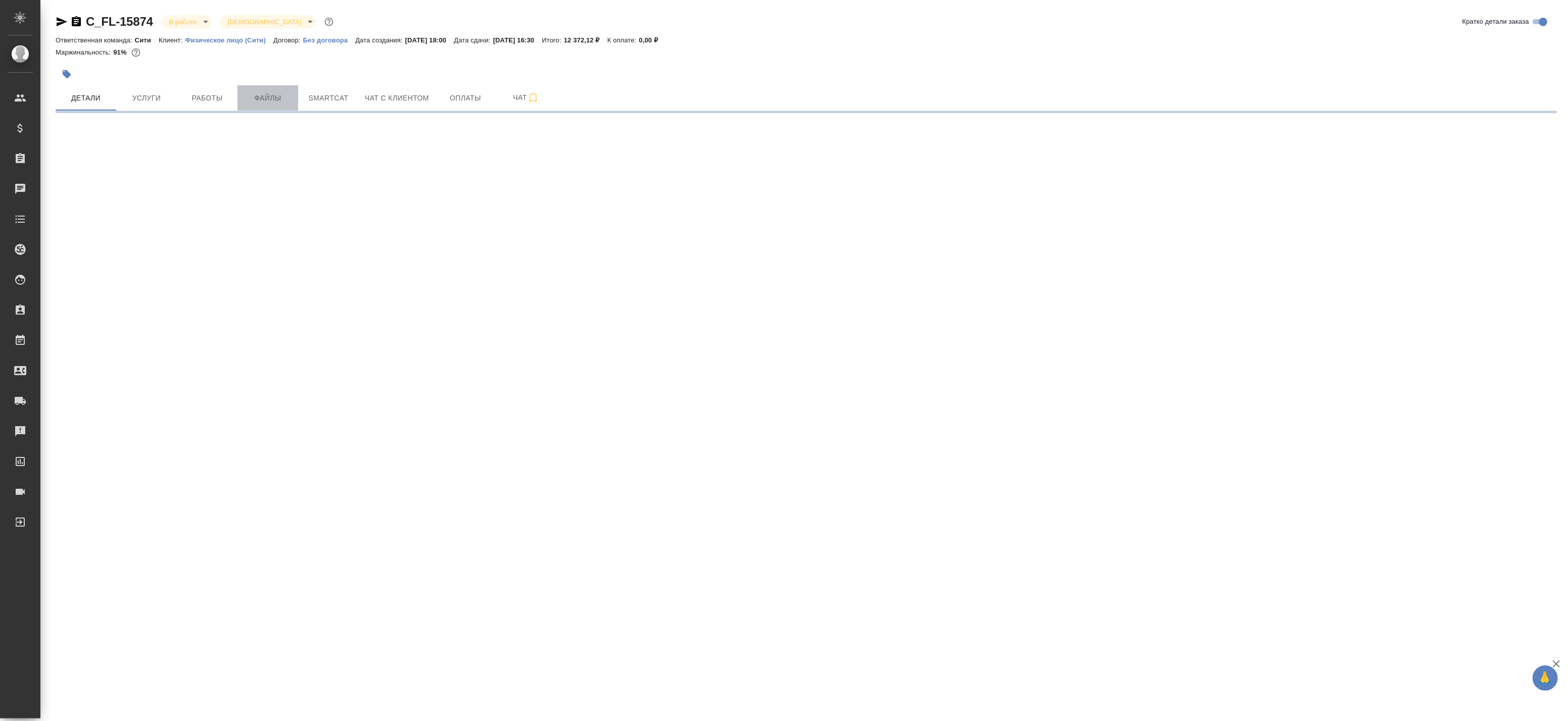
click at [256, 103] on span "Файлы" at bounding box center [268, 98] width 49 height 12
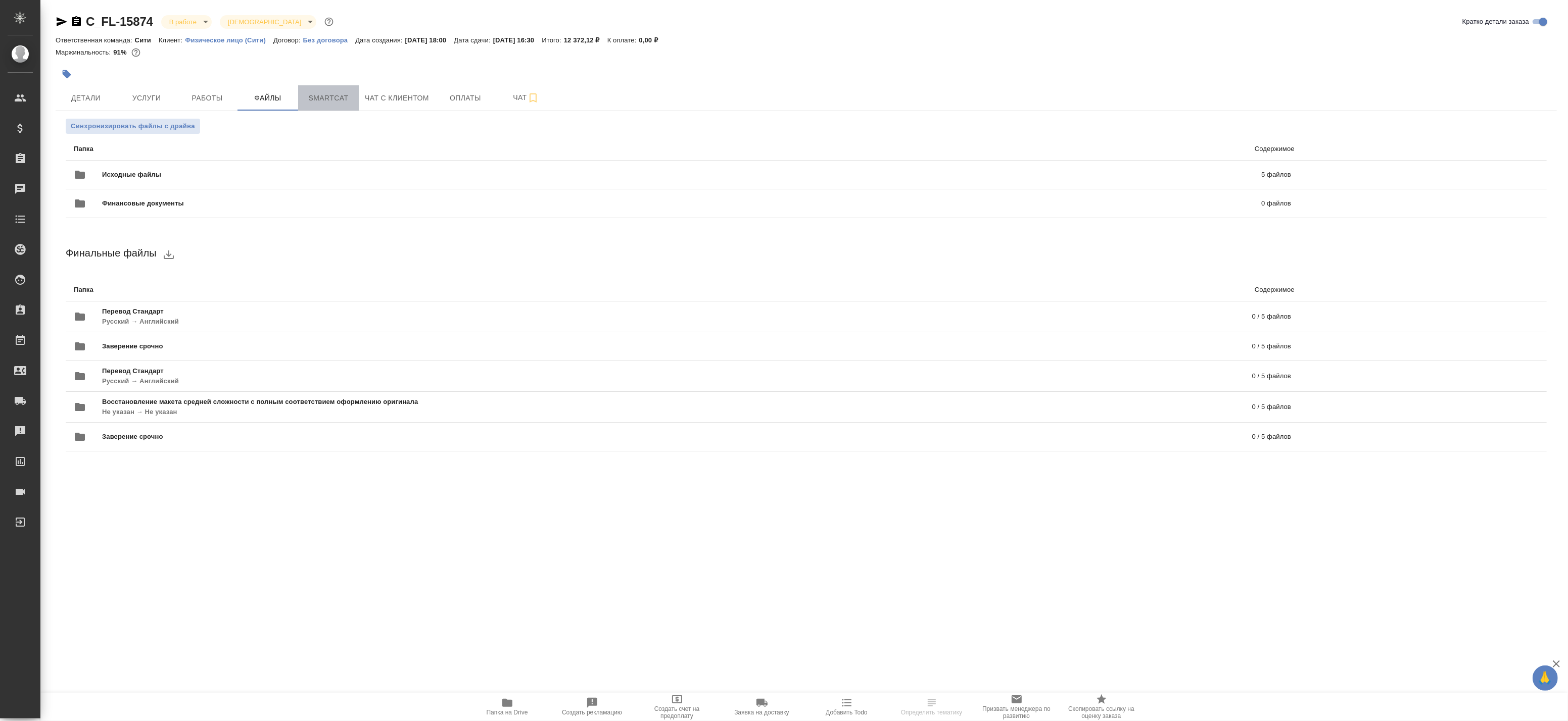
click at [326, 102] on span "Smartcat" at bounding box center [328, 98] width 49 height 12
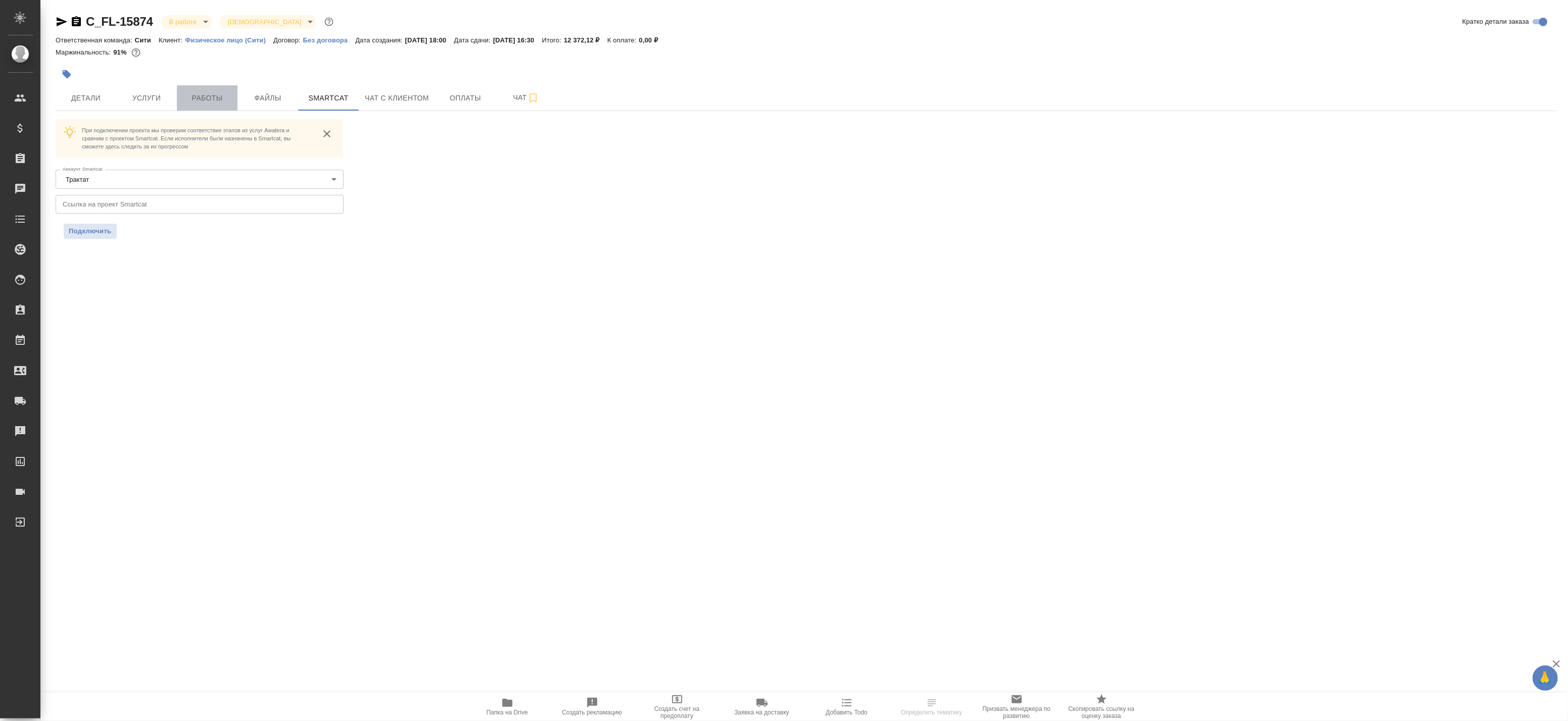
click at [235, 102] on button "Работы" at bounding box center [207, 98] width 61 height 25
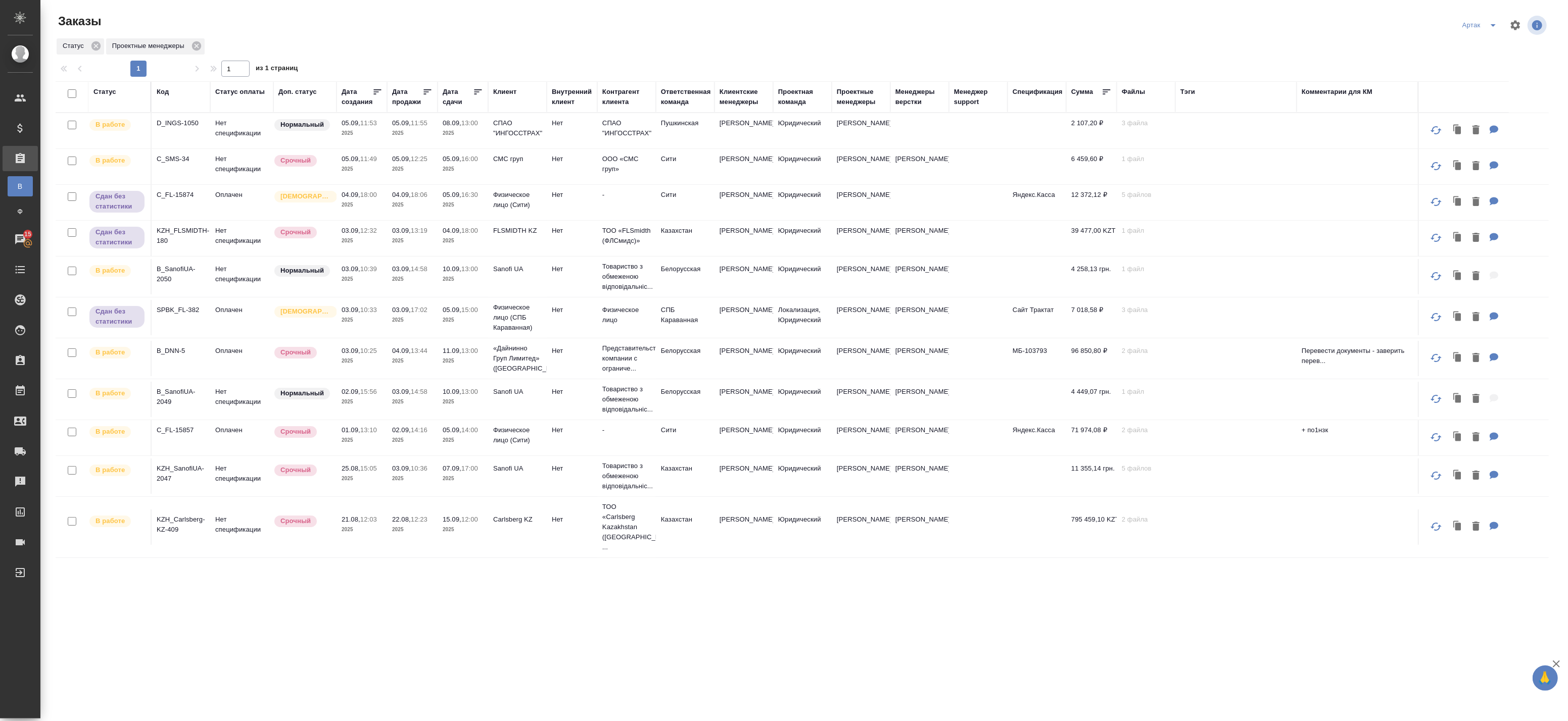
click at [376, 136] on p "2025" at bounding box center [362, 133] width 40 height 10
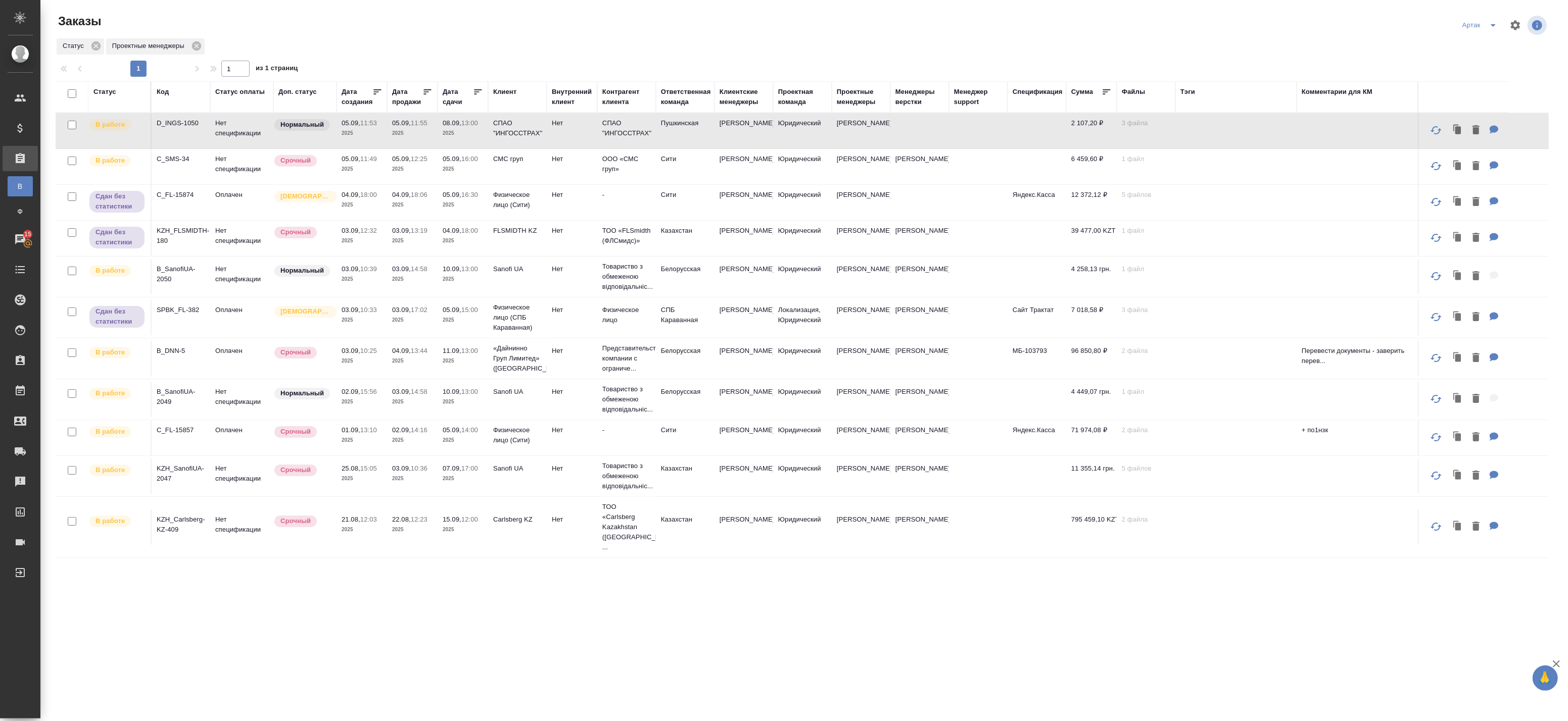
click at [376, 136] on p "2025" at bounding box center [362, 133] width 40 height 10
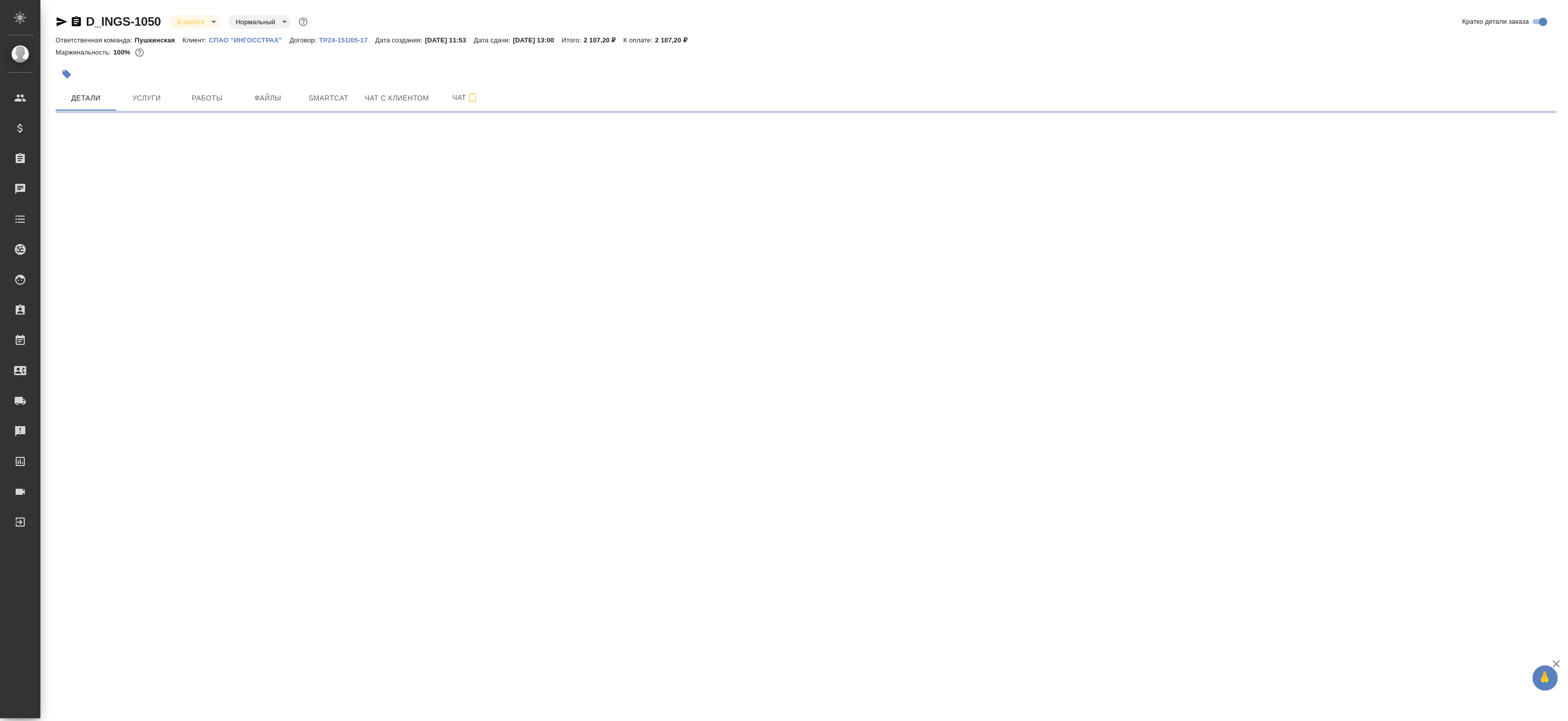
select select "RU"
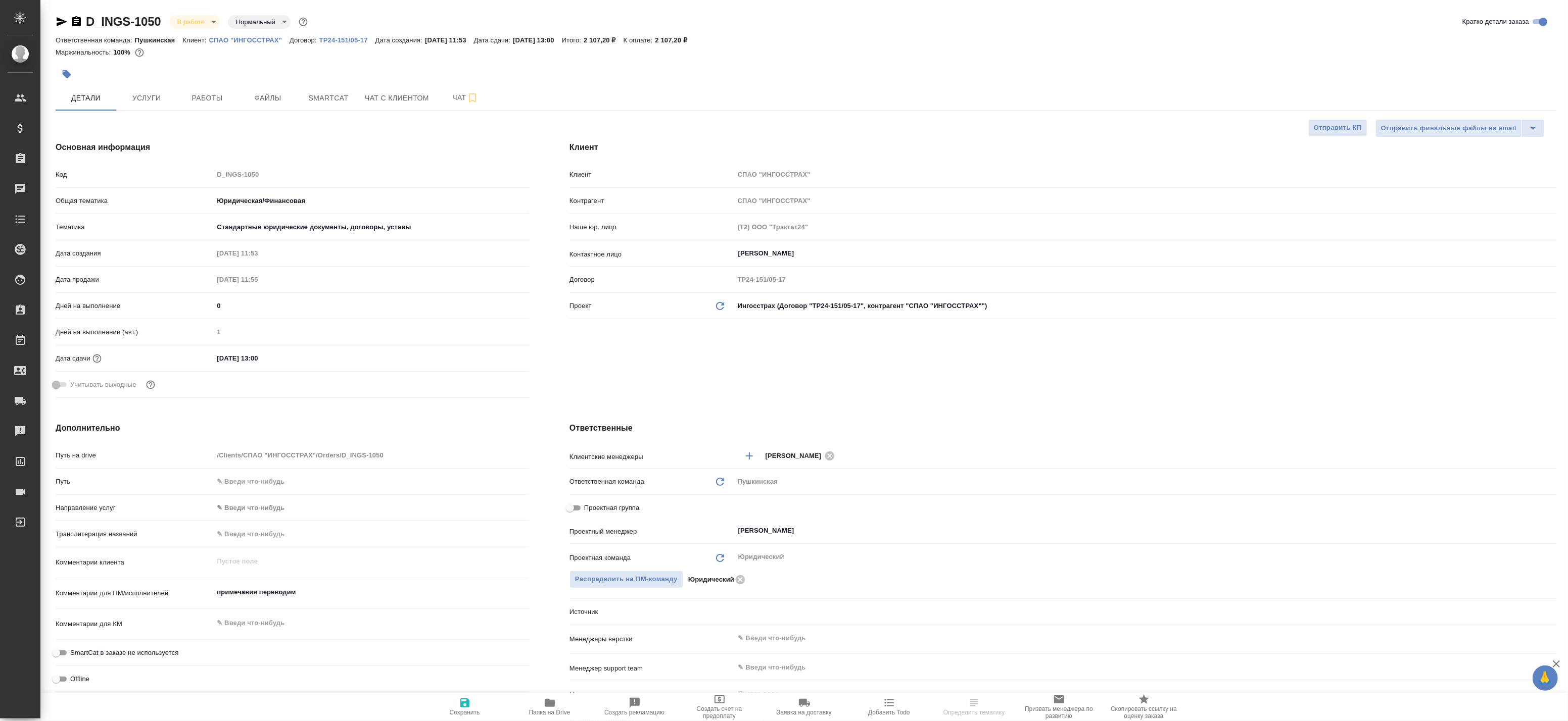
type textarea "x"
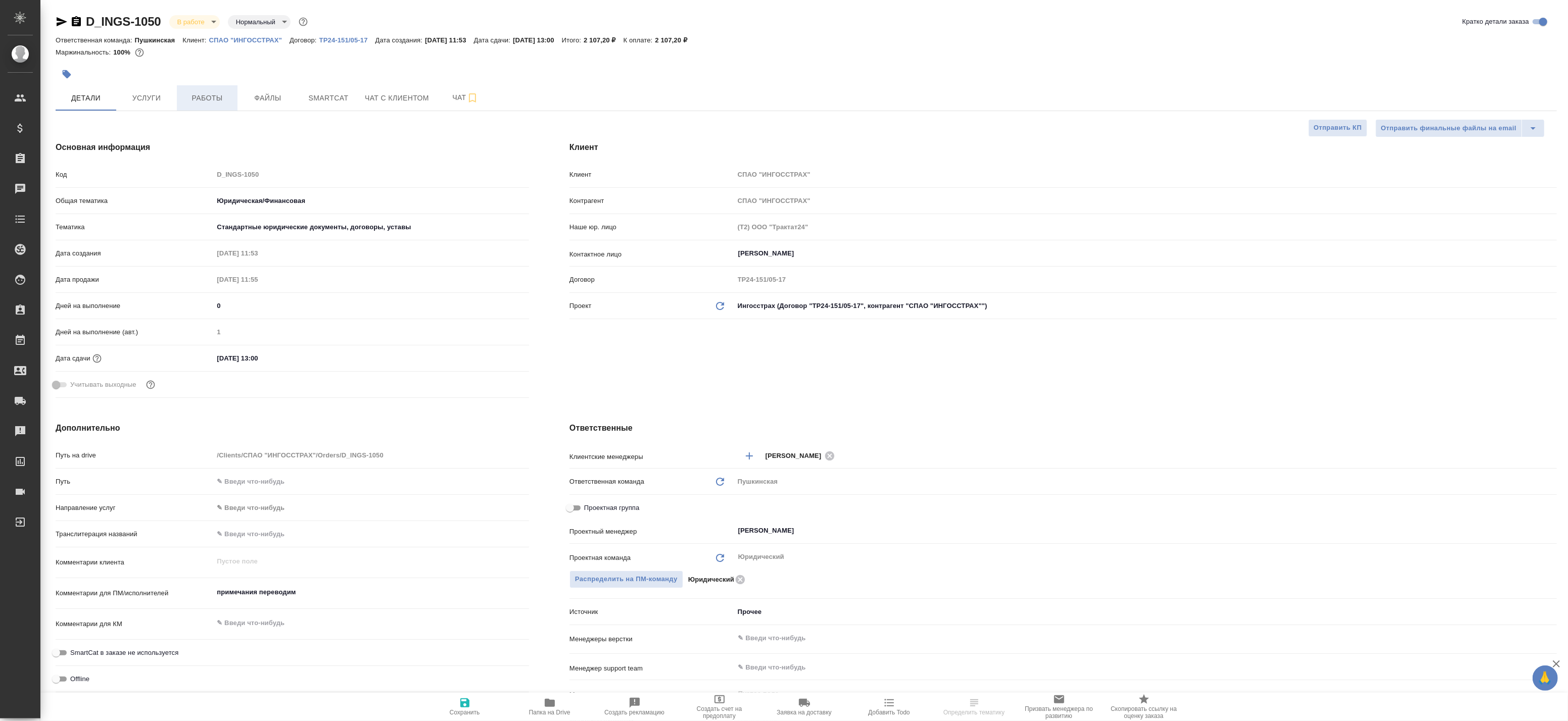
type textarea "x"
click at [193, 100] on span "Работы" at bounding box center [207, 98] width 49 height 12
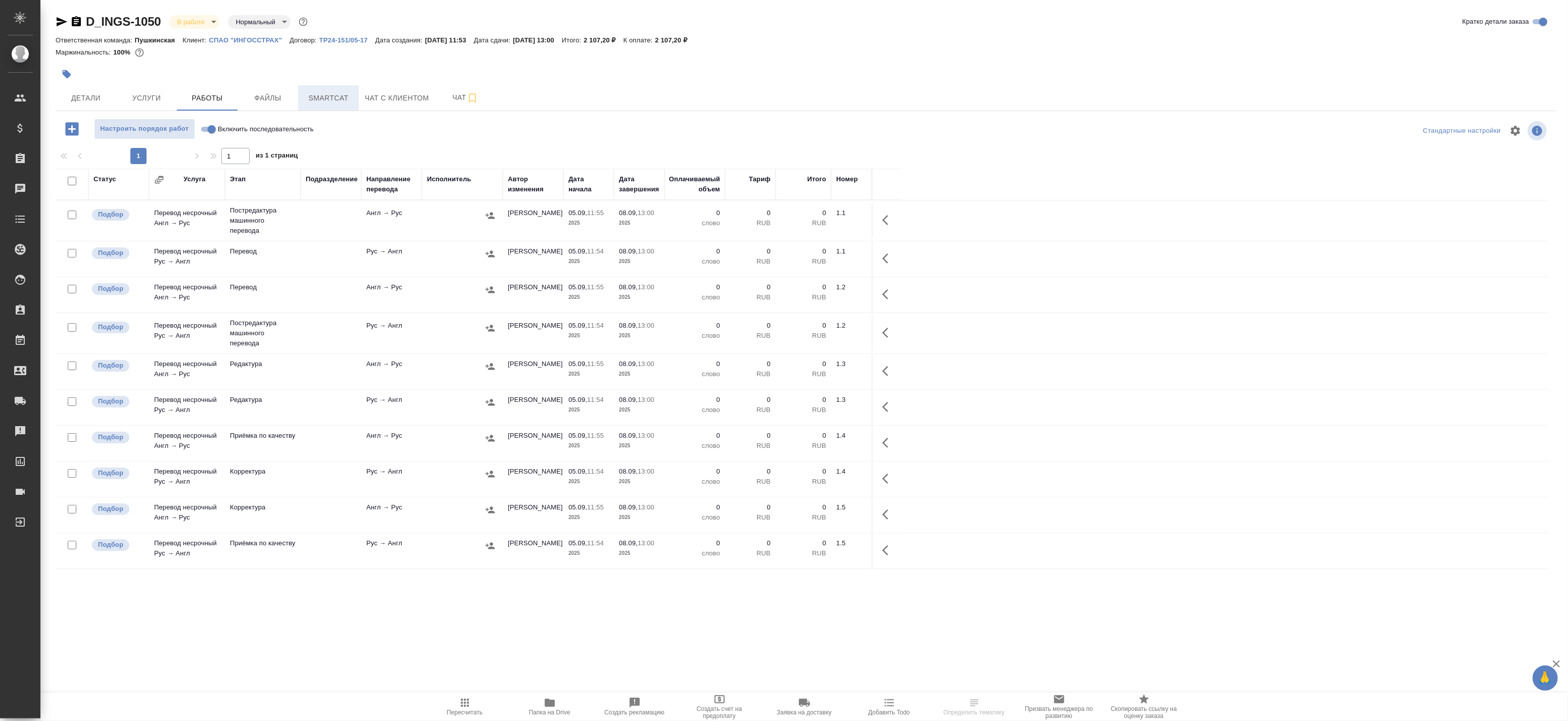
click at [339, 98] on span "Smartcat" at bounding box center [328, 98] width 49 height 12
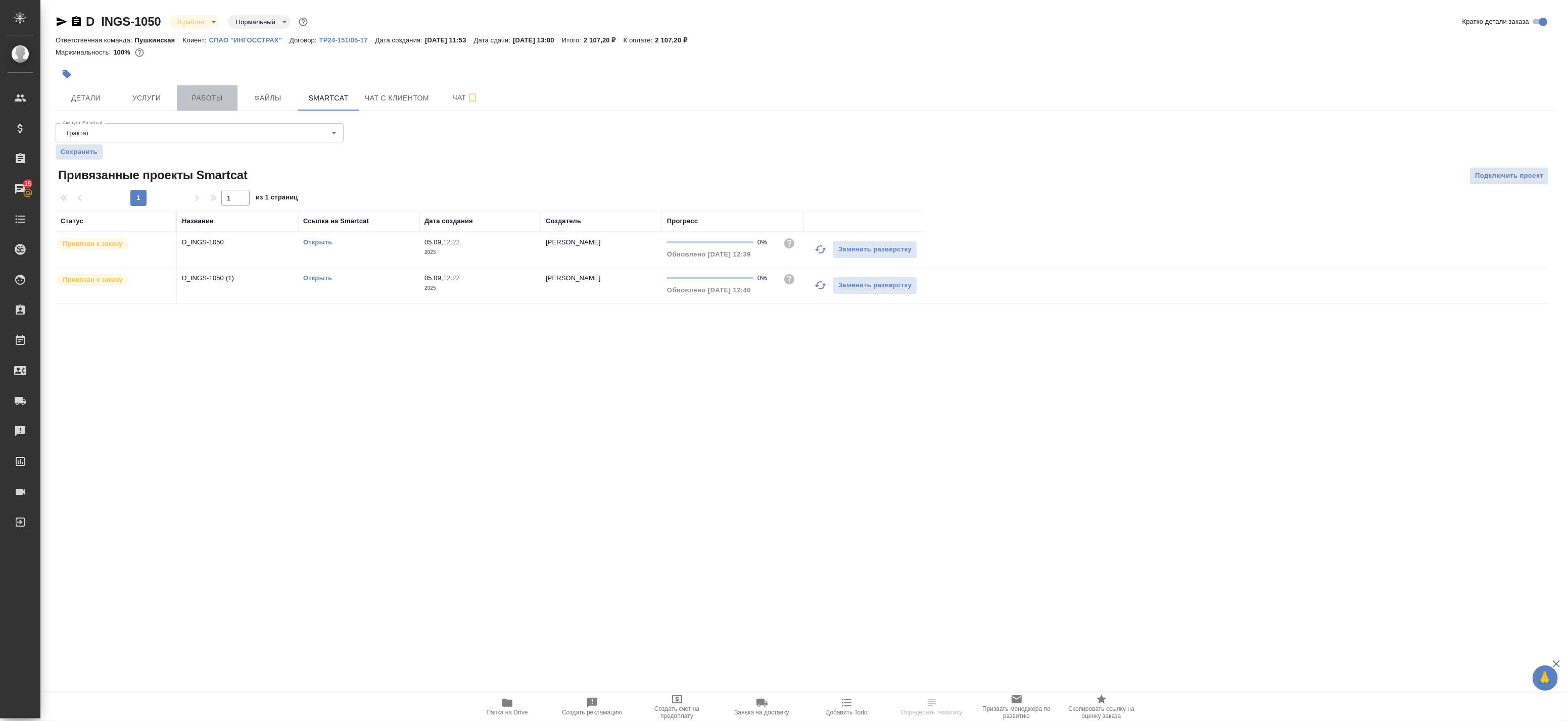
click at [215, 102] on span "Работы" at bounding box center [207, 98] width 49 height 12
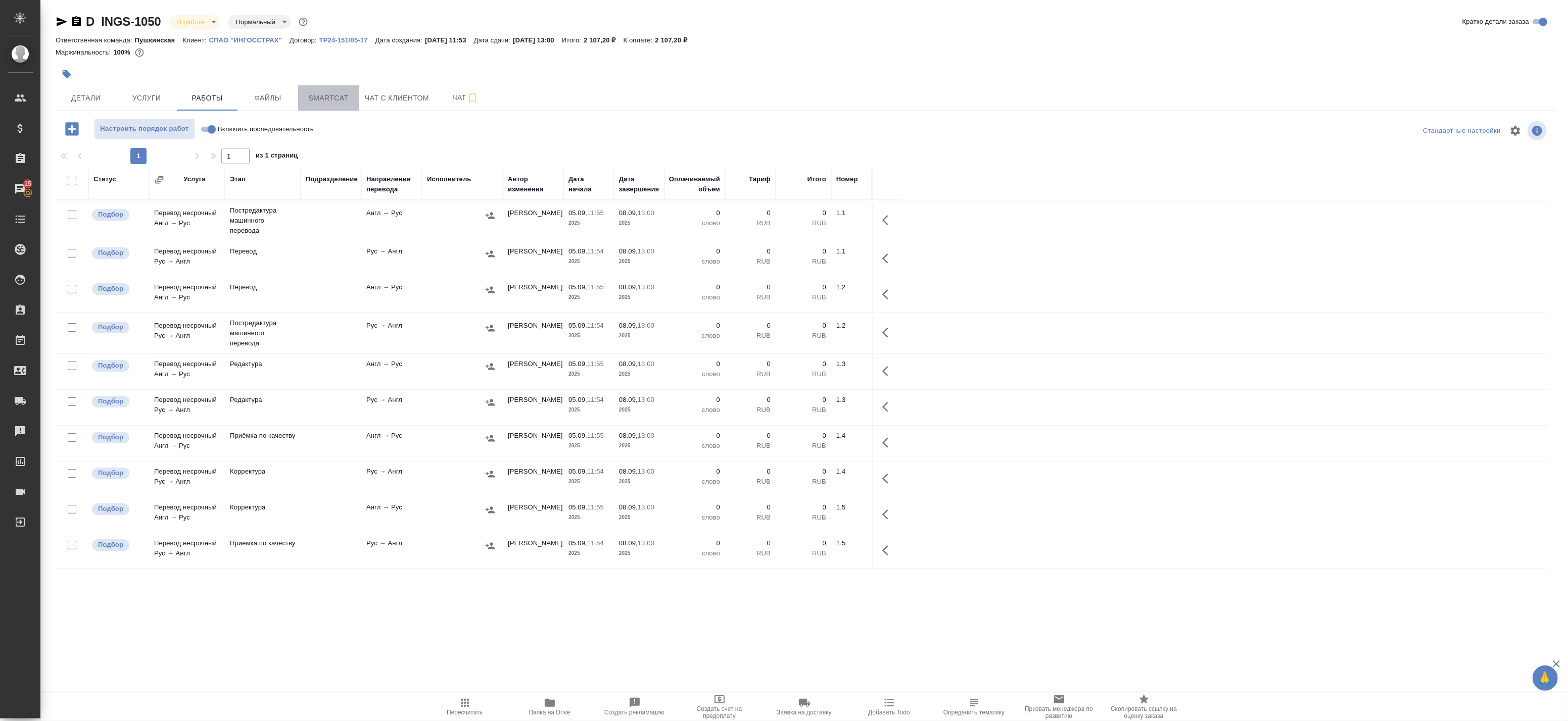
click at [325, 104] on span "Smartcat" at bounding box center [328, 98] width 49 height 12
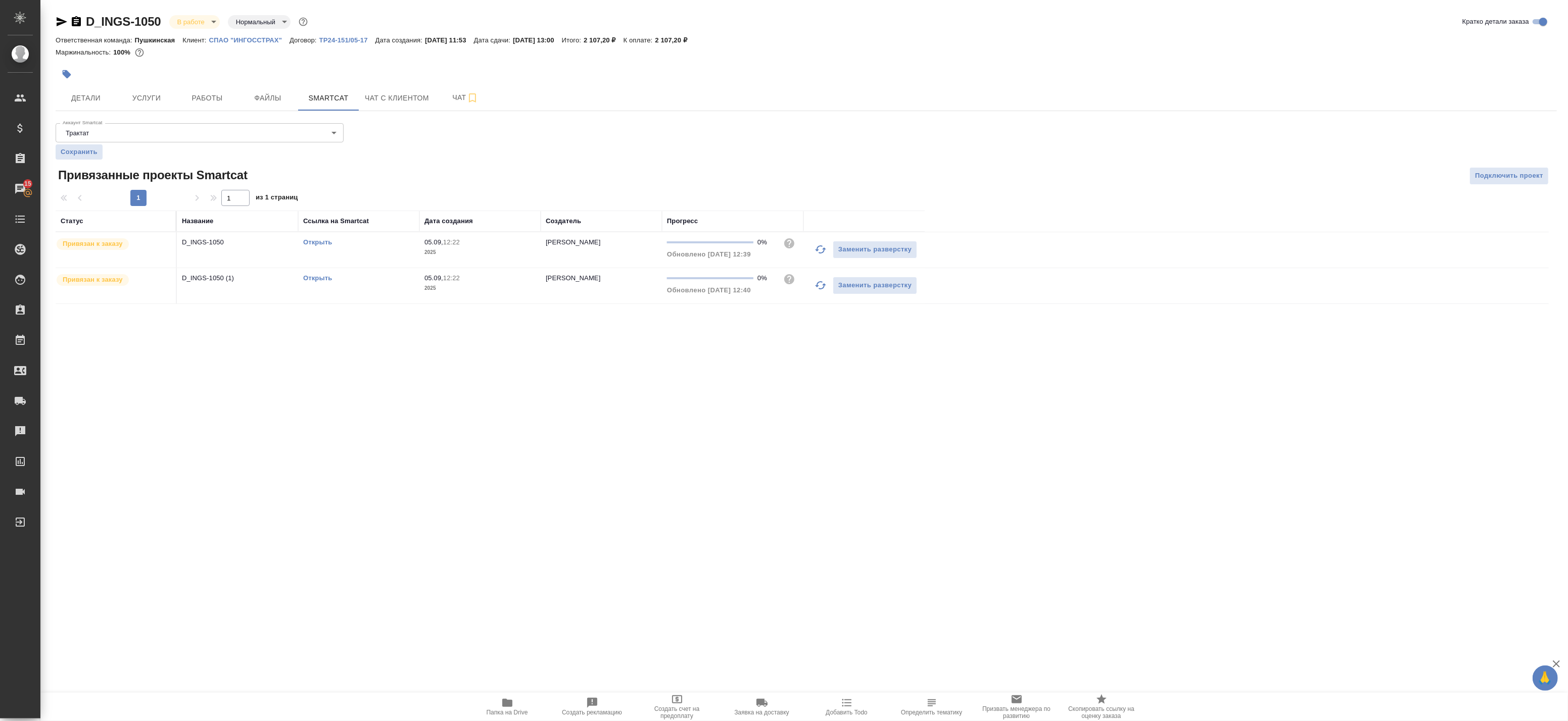
click at [321, 240] on link "Открыть" at bounding box center [318, 242] width 29 height 8
click at [188, 93] on span "Работы" at bounding box center [207, 98] width 49 height 12
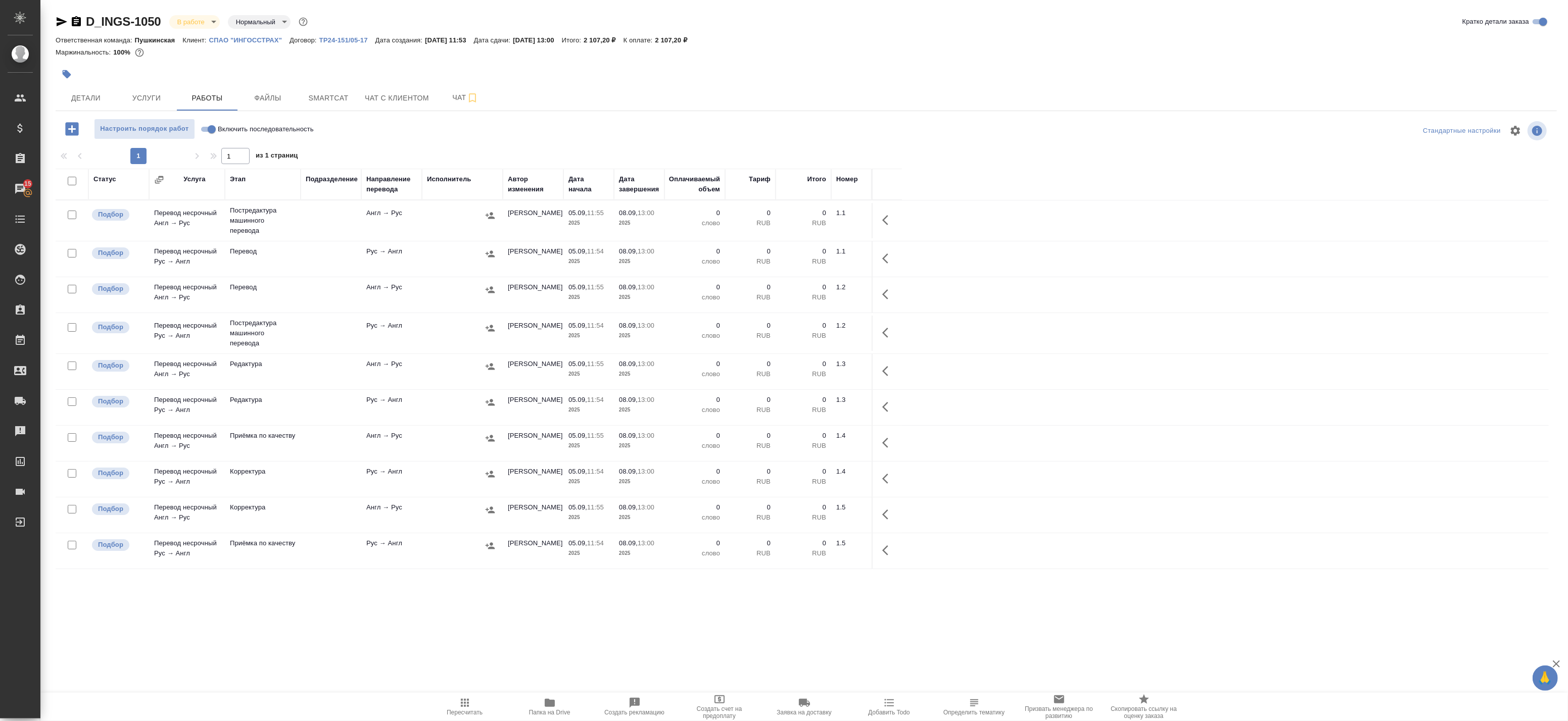
click at [544, 699] on icon "button" at bounding box center [550, 703] width 12 height 12
click at [340, 92] on span "Smartcat" at bounding box center [328, 98] width 49 height 12
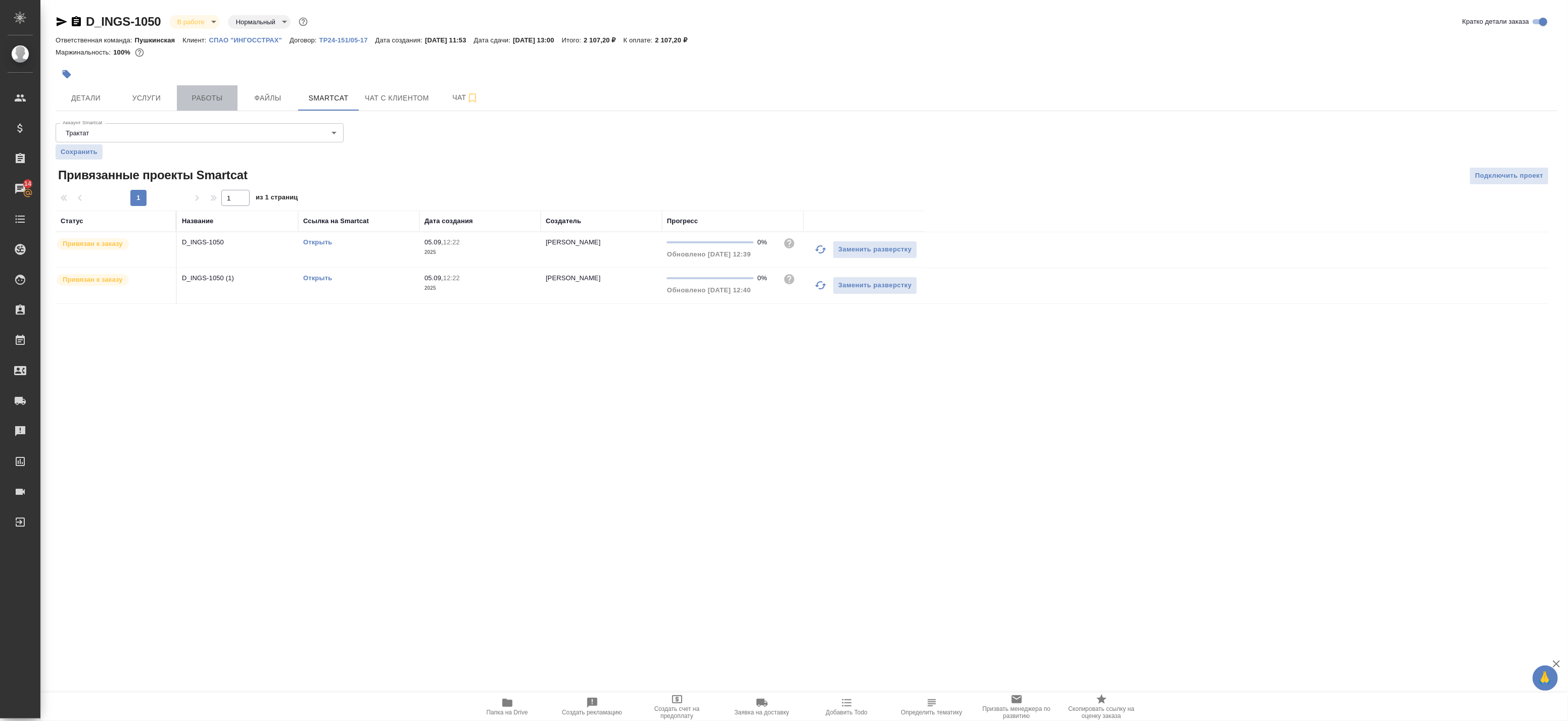
click at [197, 91] on button "Работы" at bounding box center [207, 98] width 61 height 25
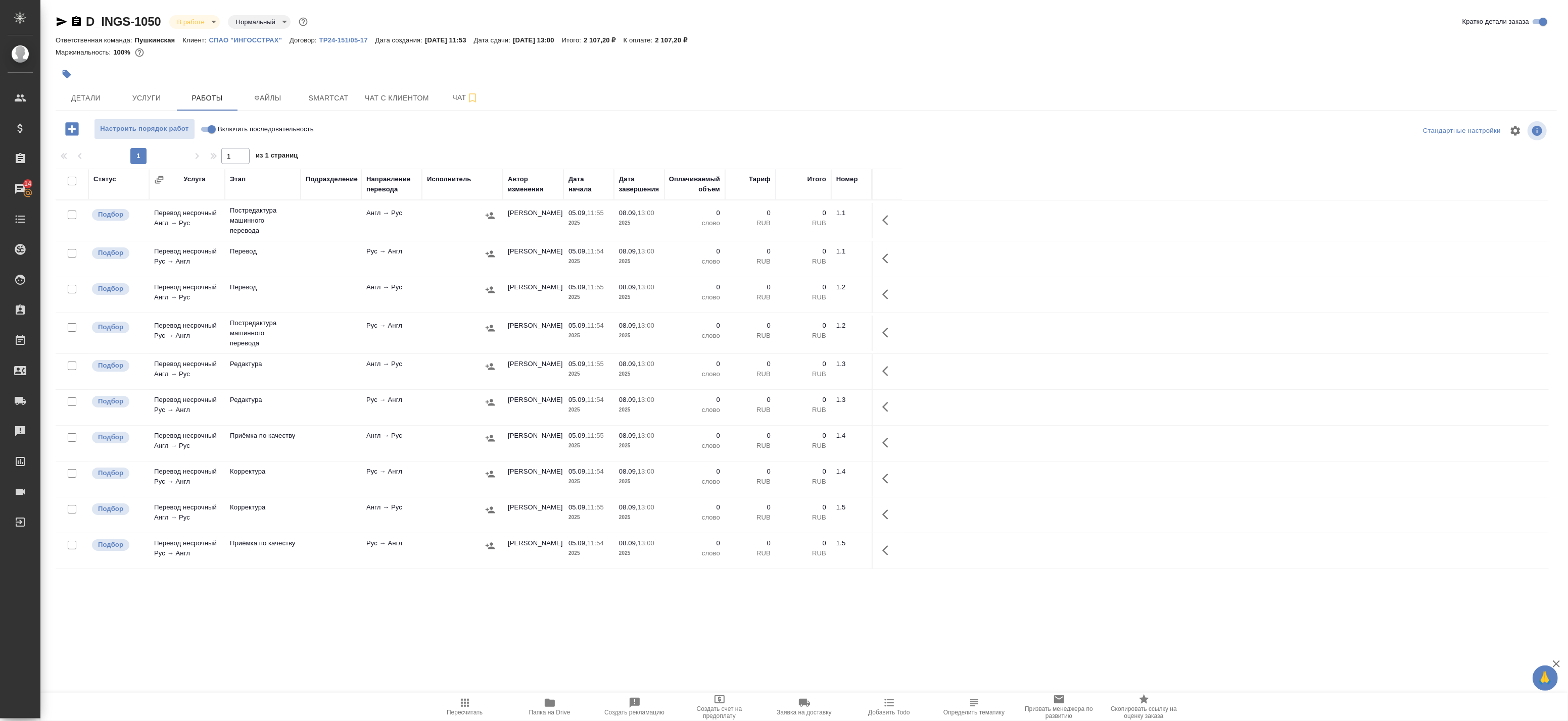
click at [552, 706] on icon "button" at bounding box center [549, 703] width 10 height 8
click at [260, 96] on span "Файлы" at bounding box center [268, 98] width 49 height 12
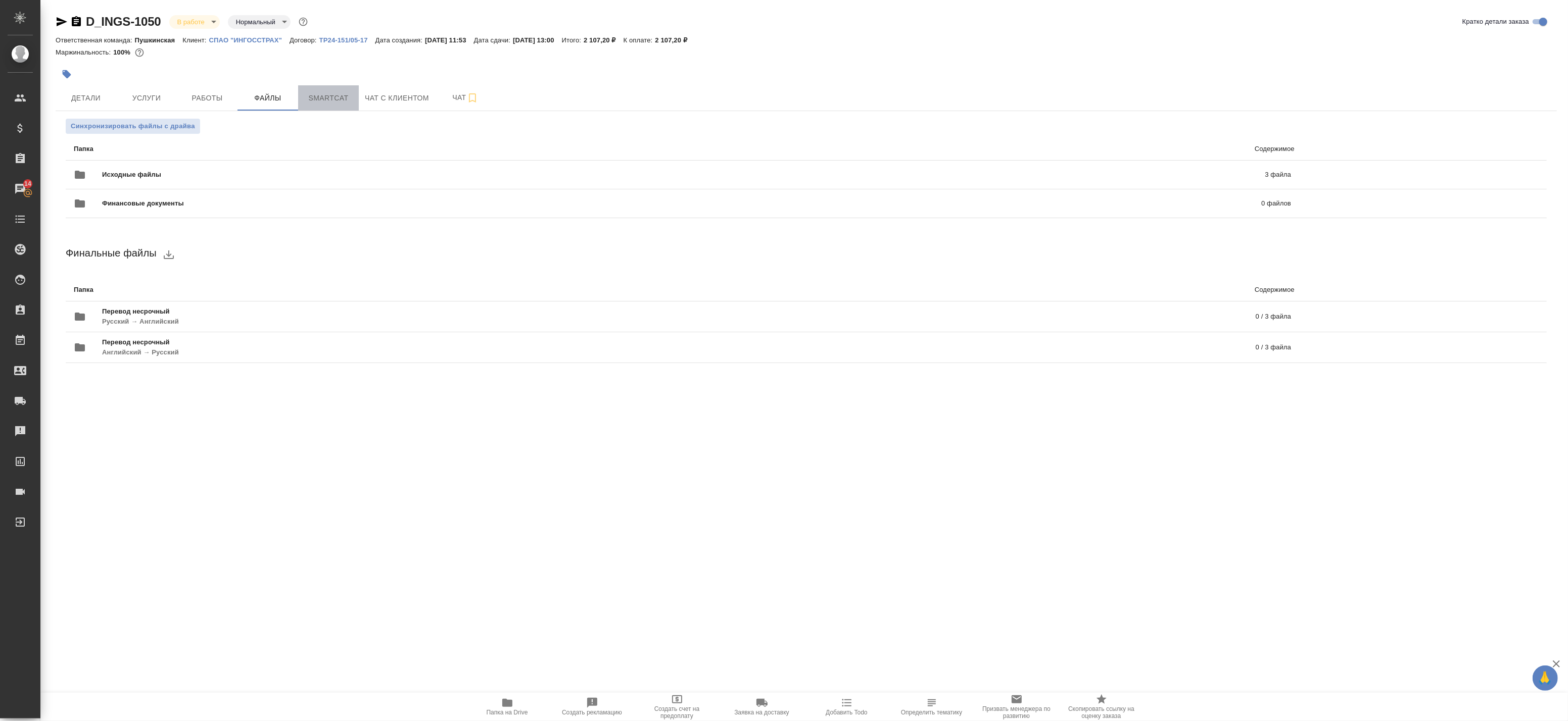
click at [337, 93] on span "Smartcat" at bounding box center [328, 98] width 49 height 12
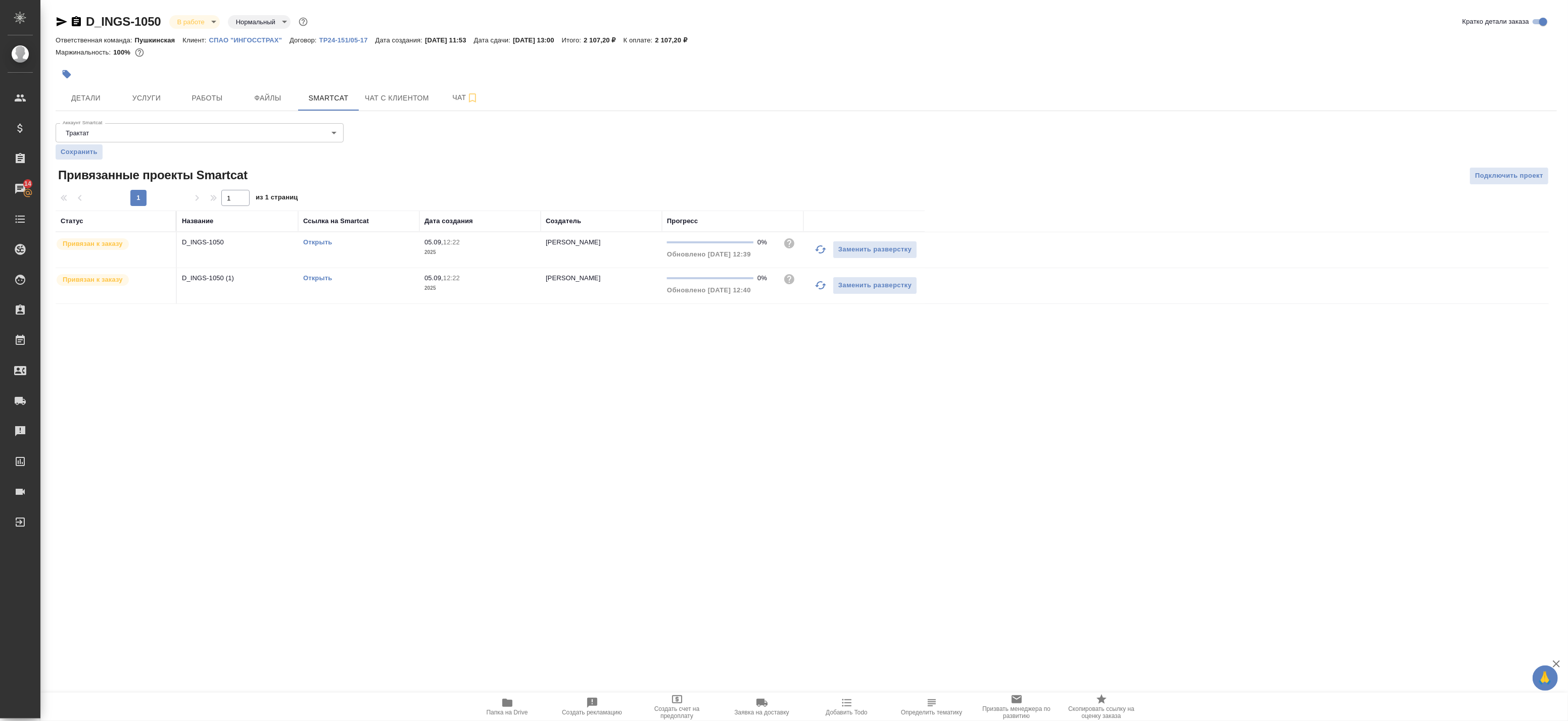
click at [315, 280] on link "Открыть" at bounding box center [318, 278] width 29 height 8
click at [245, 245] on p "D_INGS-1050" at bounding box center [238, 242] width 111 height 10
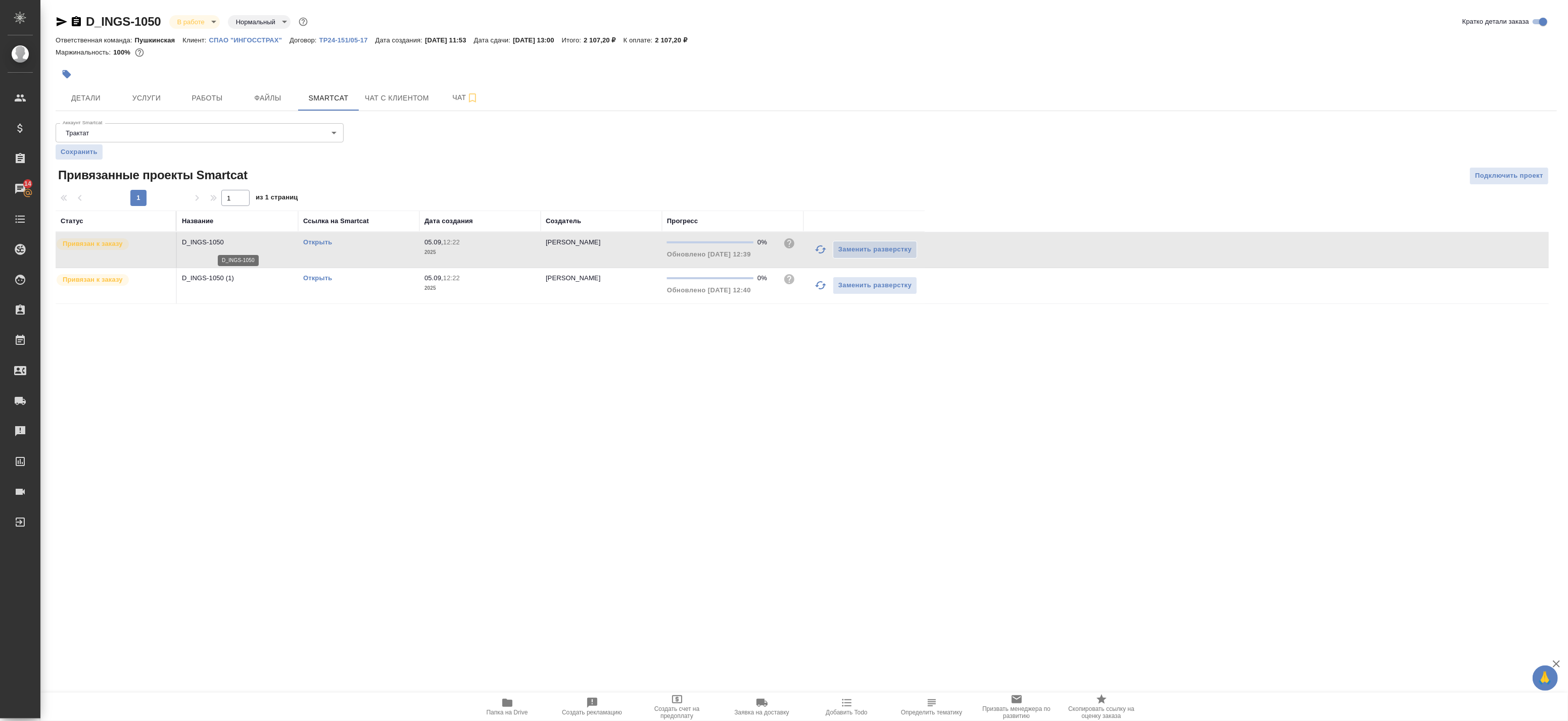
click at [249, 247] on p "D_INGS-1050" at bounding box center [238, 242] width 111 height 10
click at [250, 247] on p "D_INGS-1050" at bounding box center [238, 242] width 111 height 10
click at [92, 98] on span "Детали" at bounding box center [86, 98] width 49 height 12
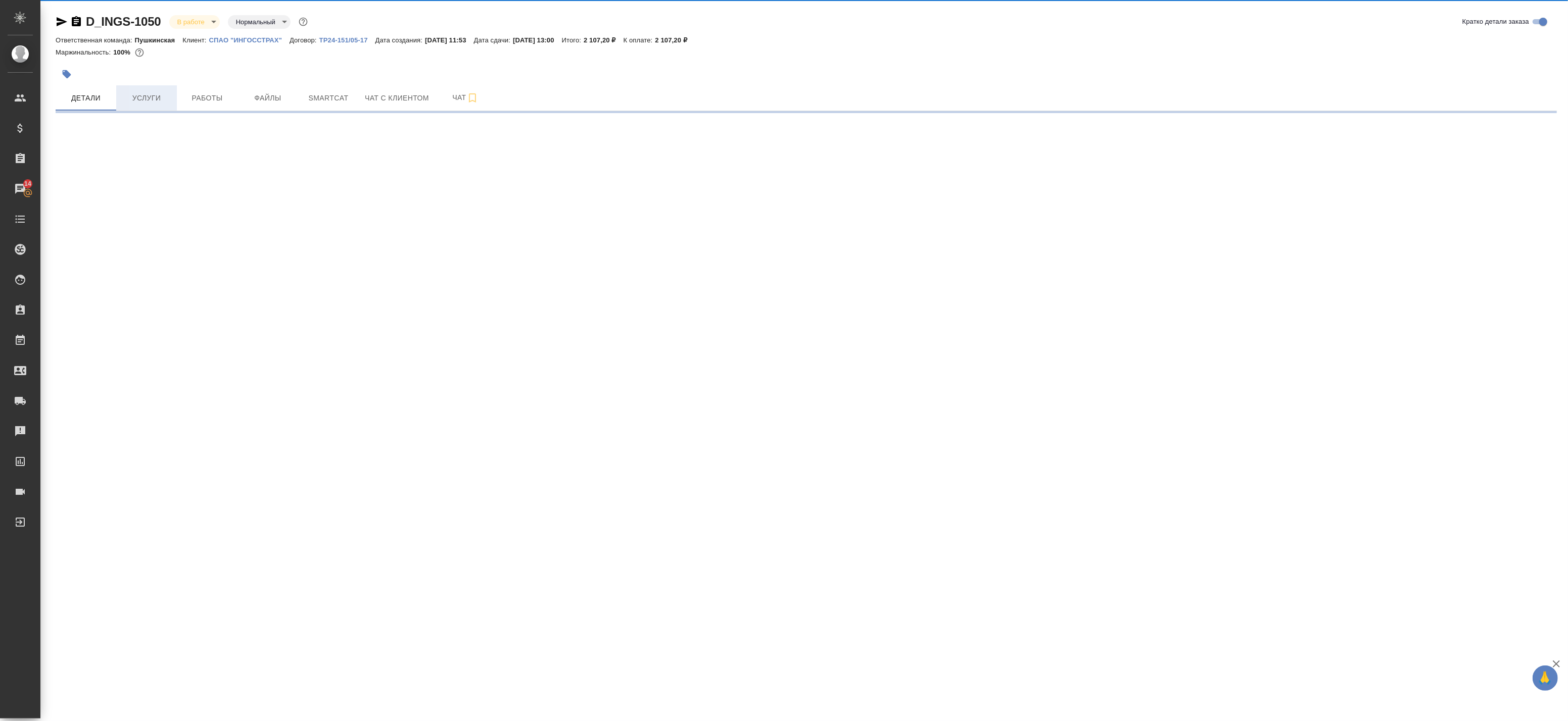
select select "RU"
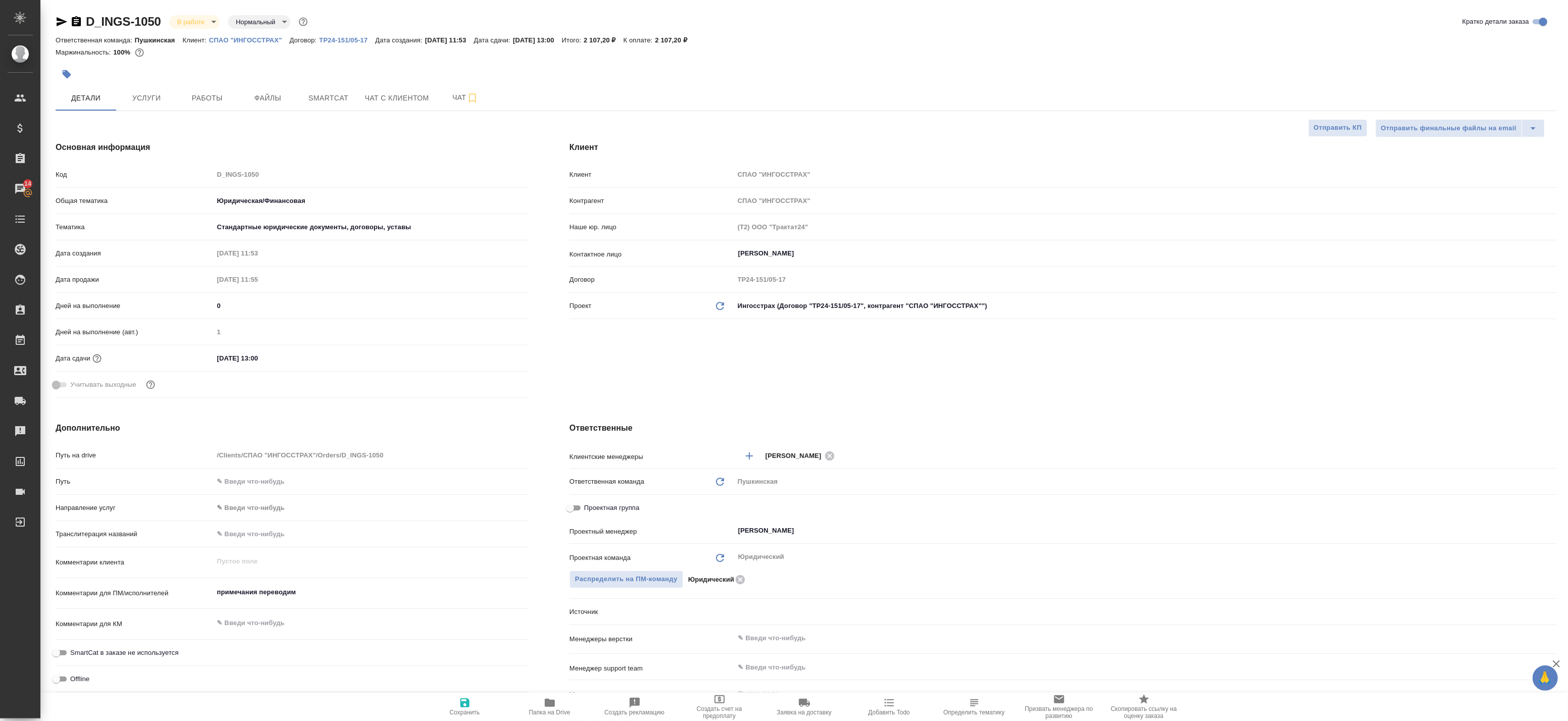
type textarea "x"
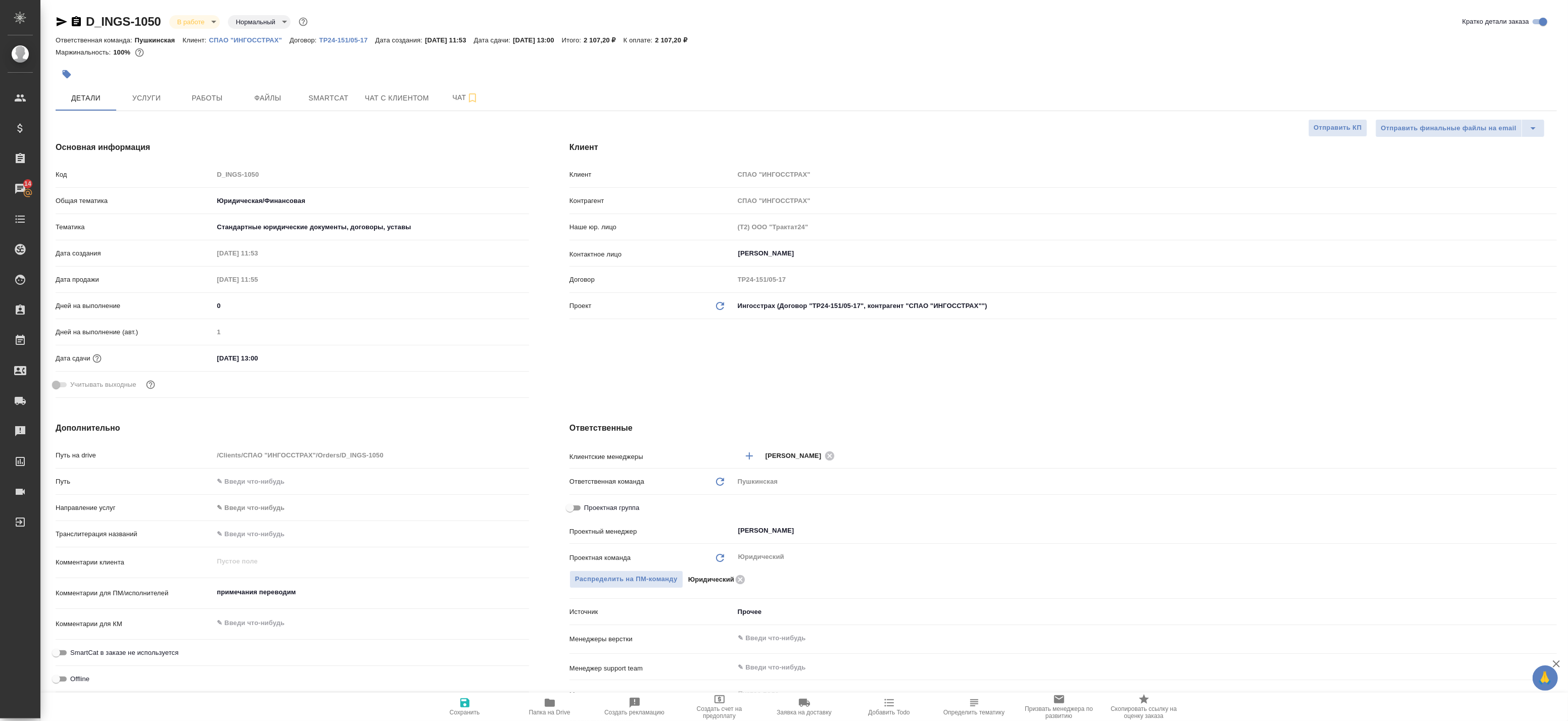
type textarea "x"
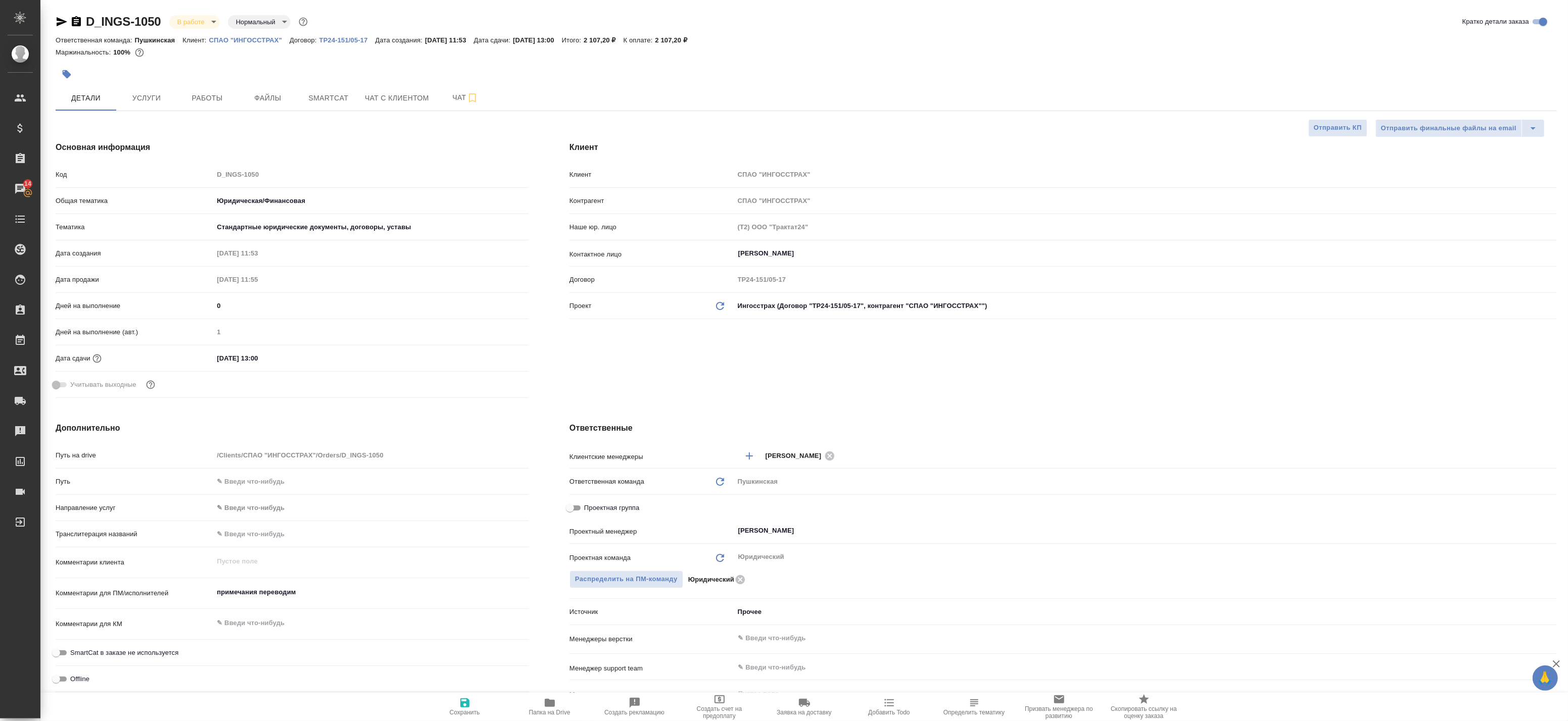
type textarea "x"
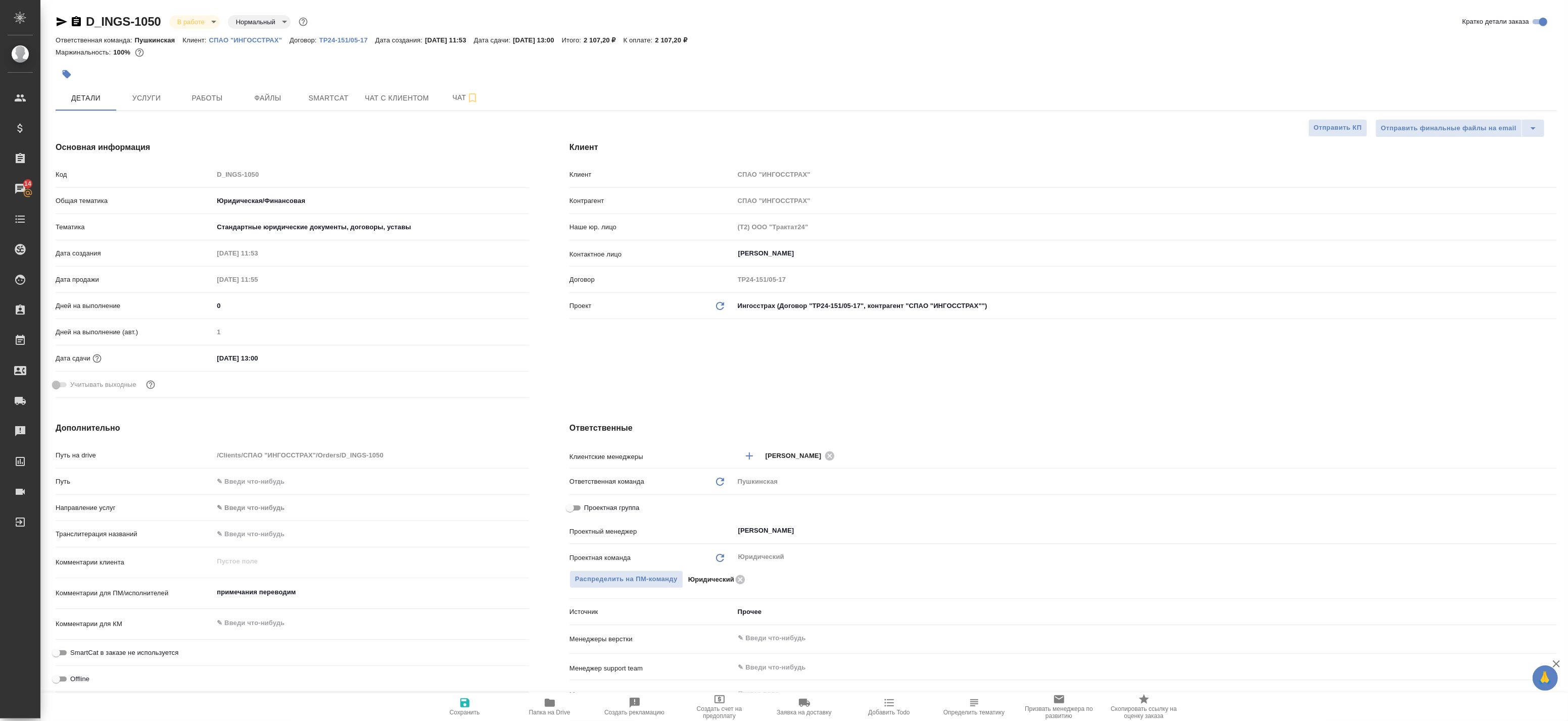
type textarea "x"
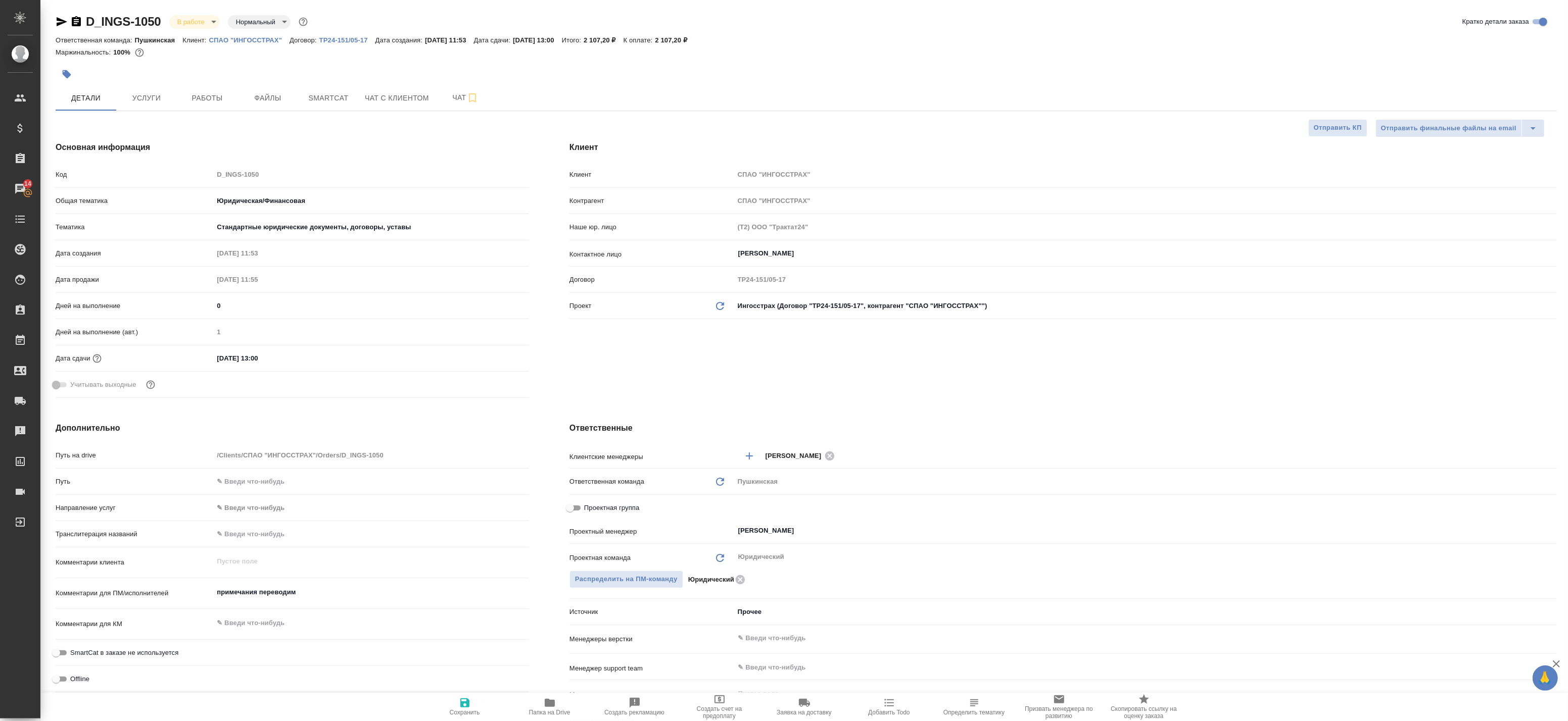
type textarea "x"
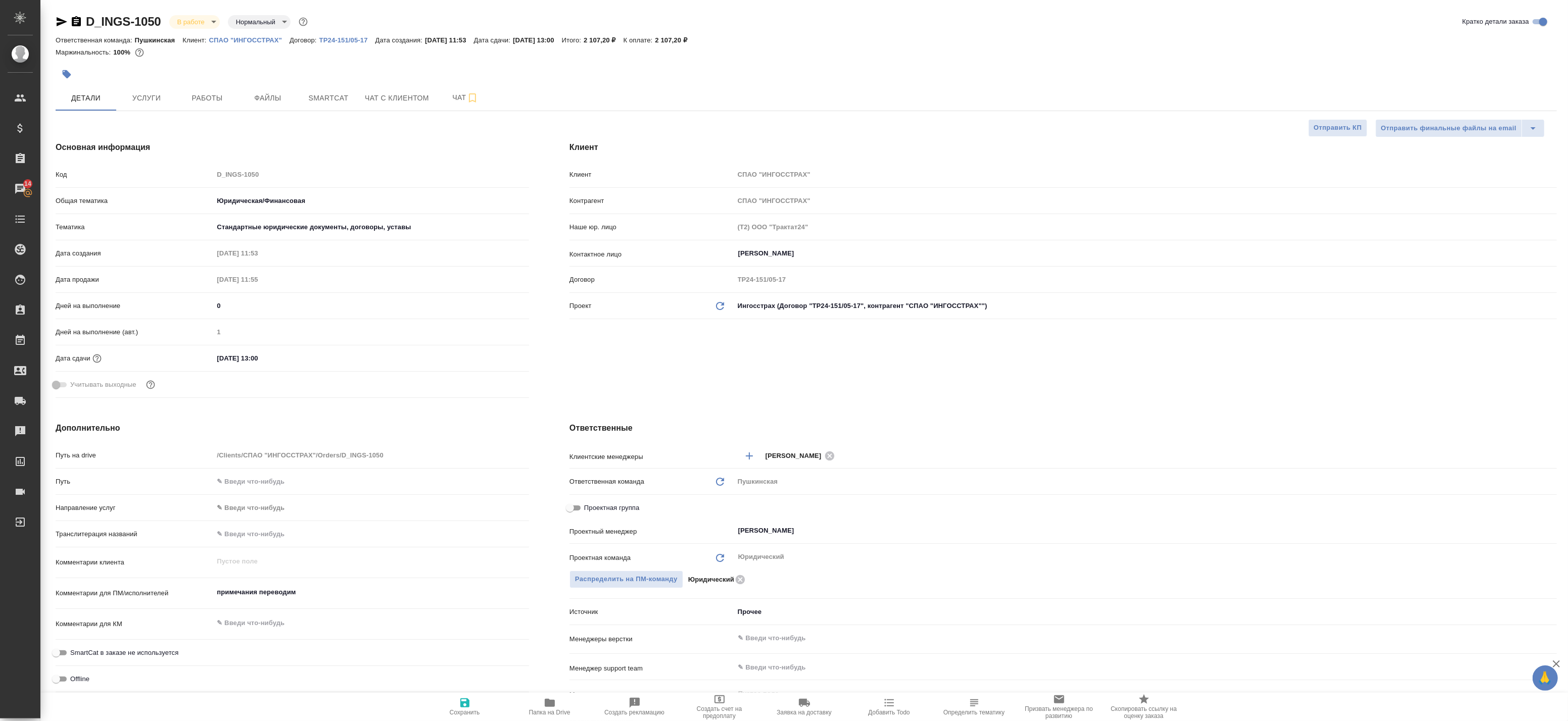
type textarea "x"
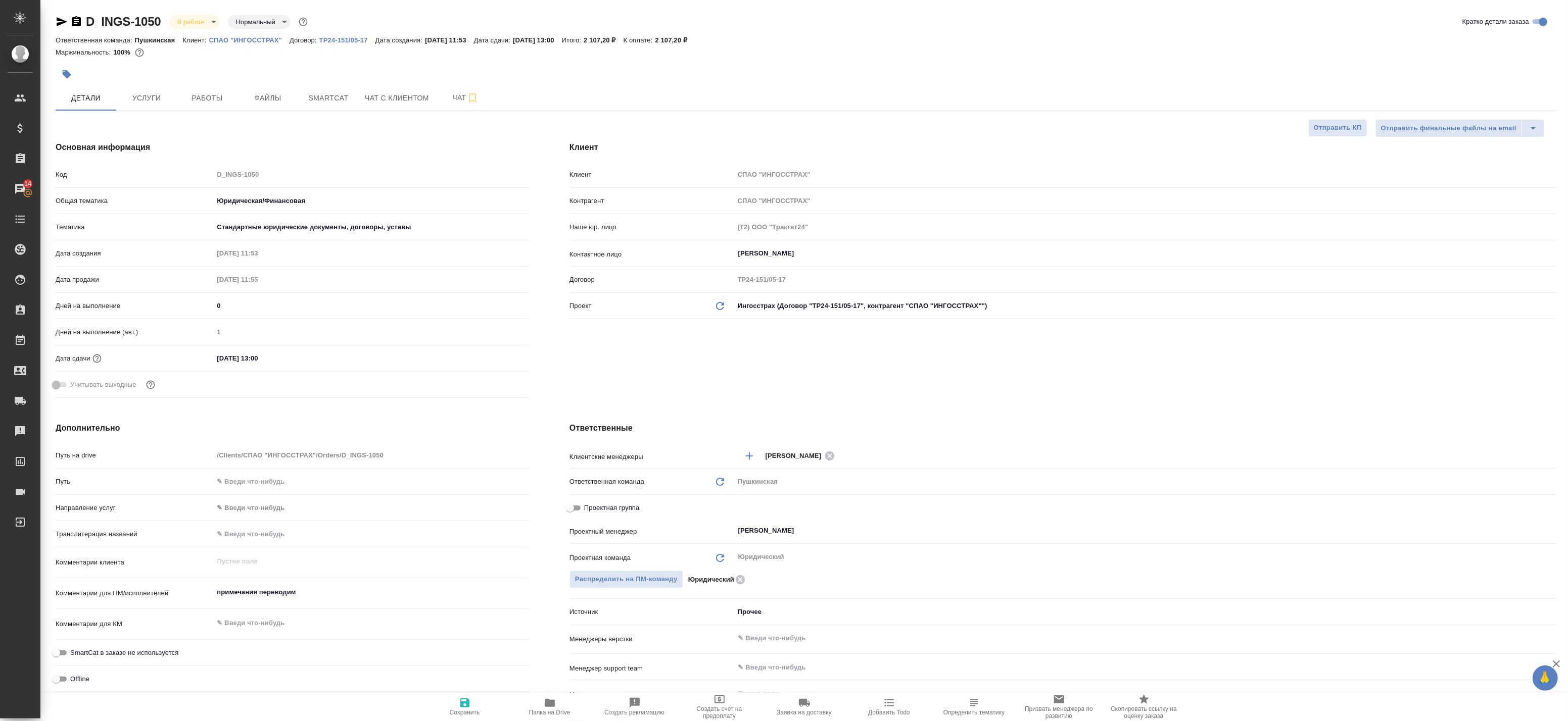
type textarea "x"
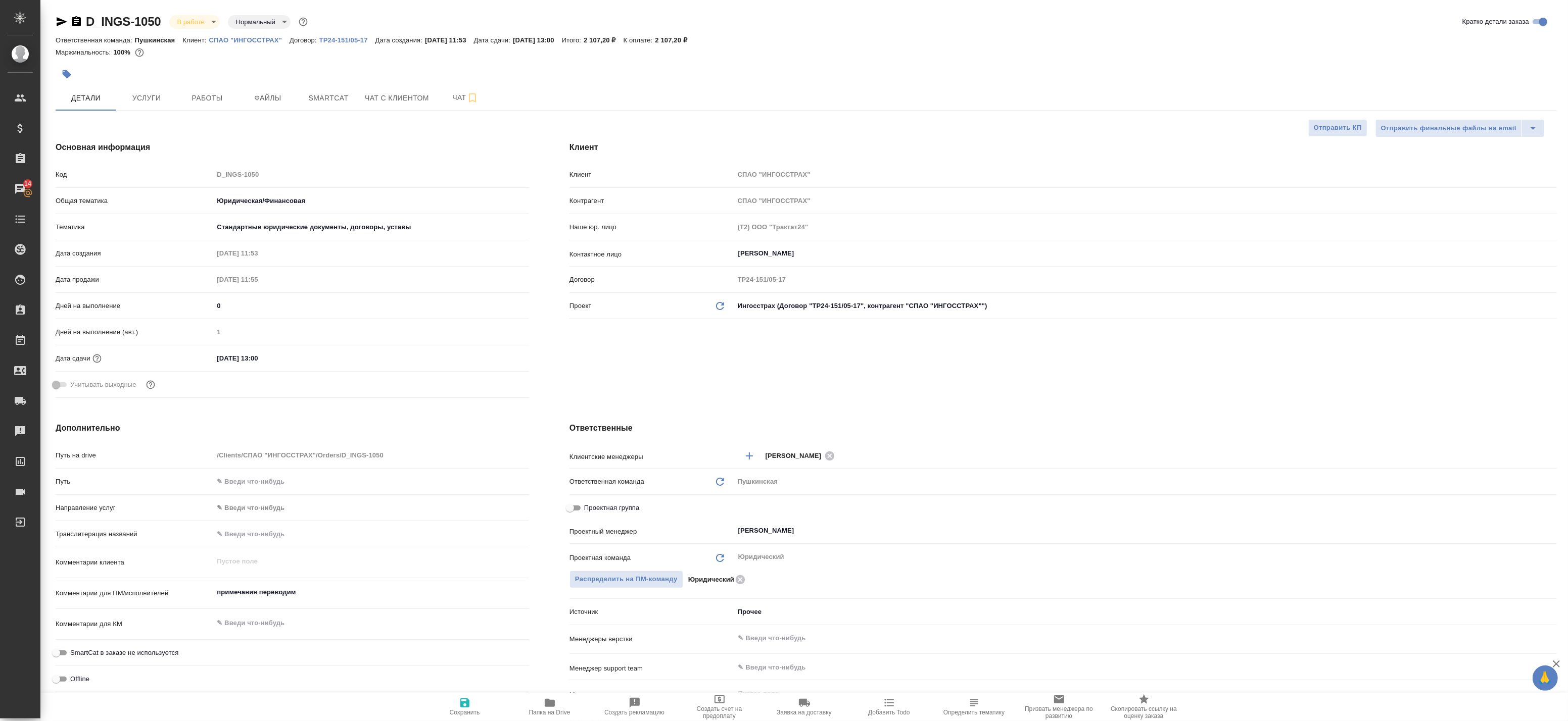
type textarea "x"
click at [195, 99] on span "Работы" at bounding box center [207, 98] width 49 height 12
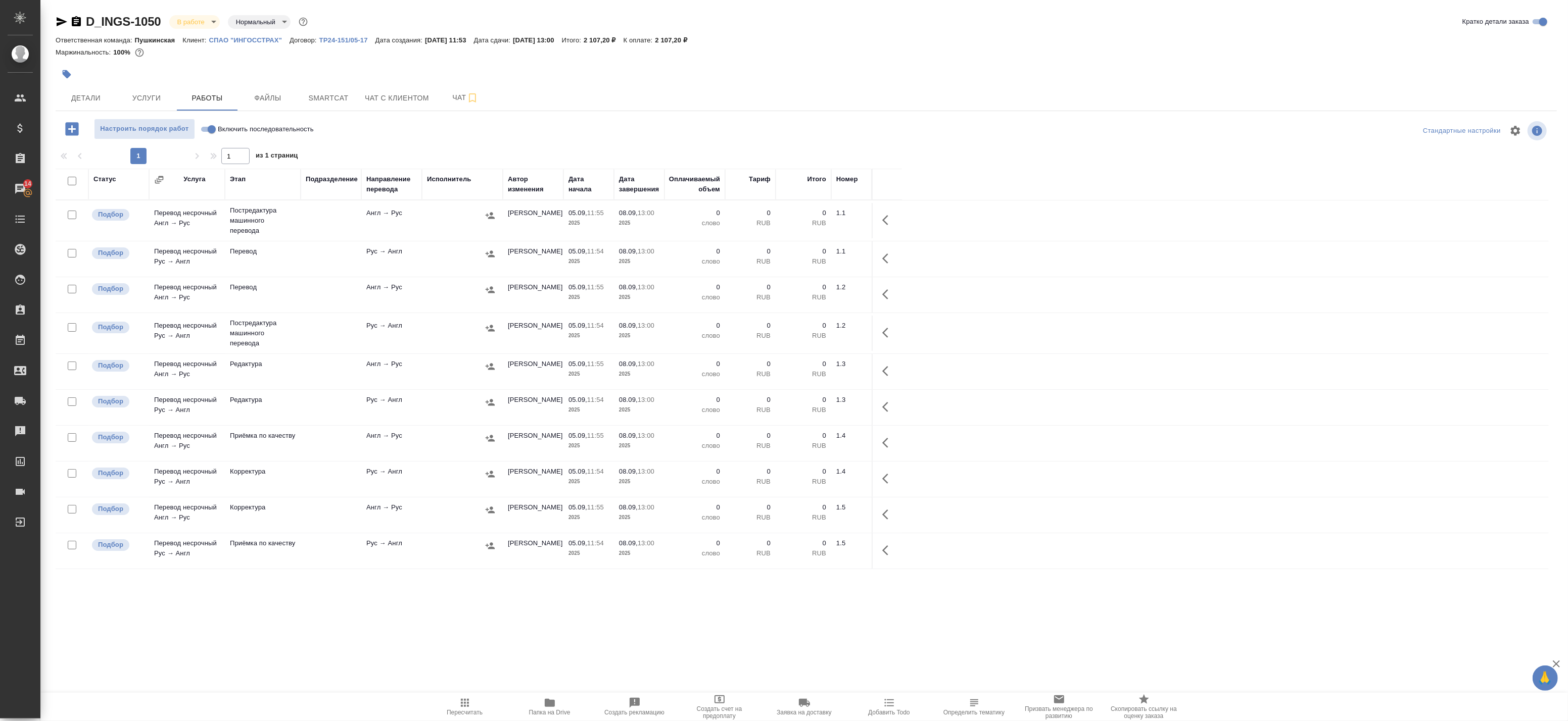
click at [326, 407] on td at bounding box center [331, 407] width 61 height 35
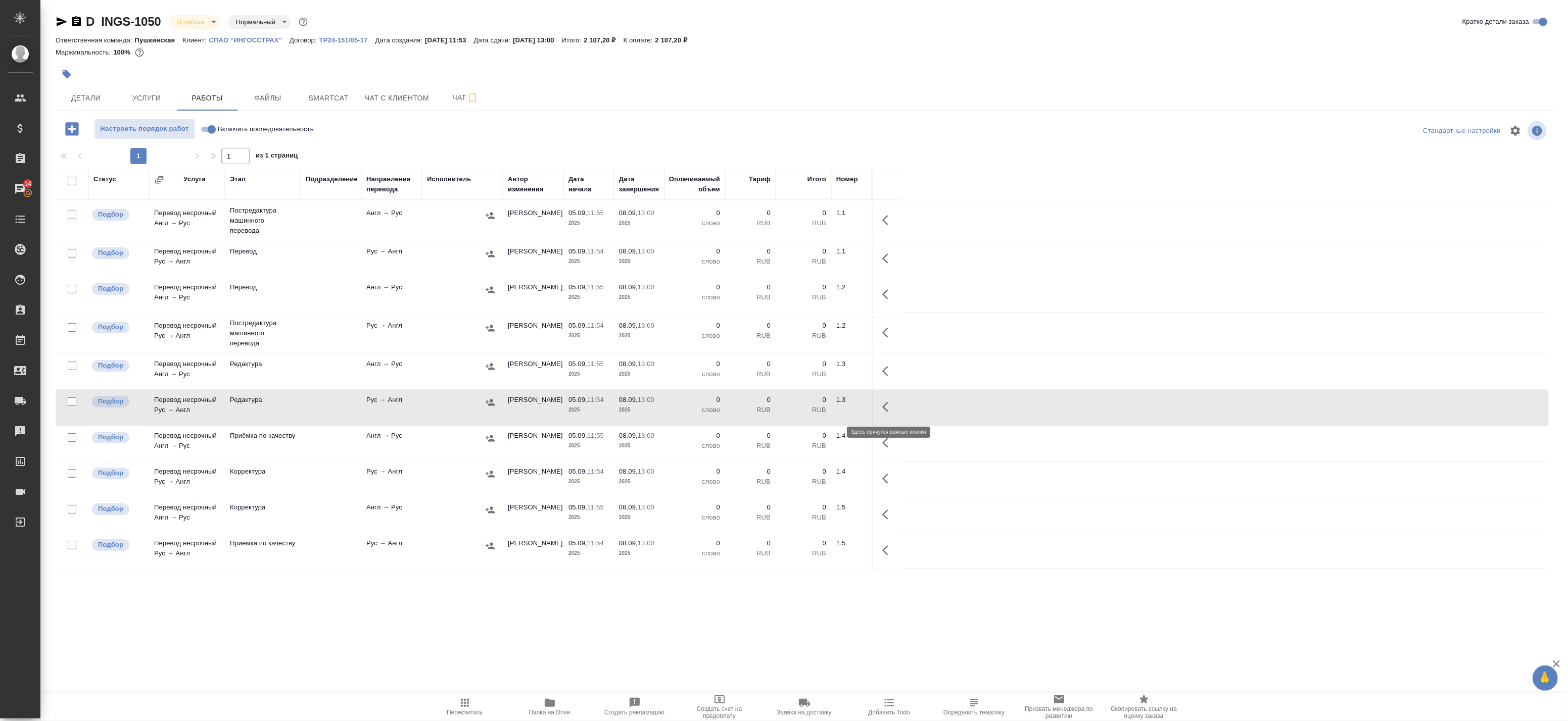
click at [890, 409] on icon "button" at bounding box center [888, 407] width 12 height 12
click at [812, 407] on icon "button" at bounding box center [814, 407] width 12 height 12
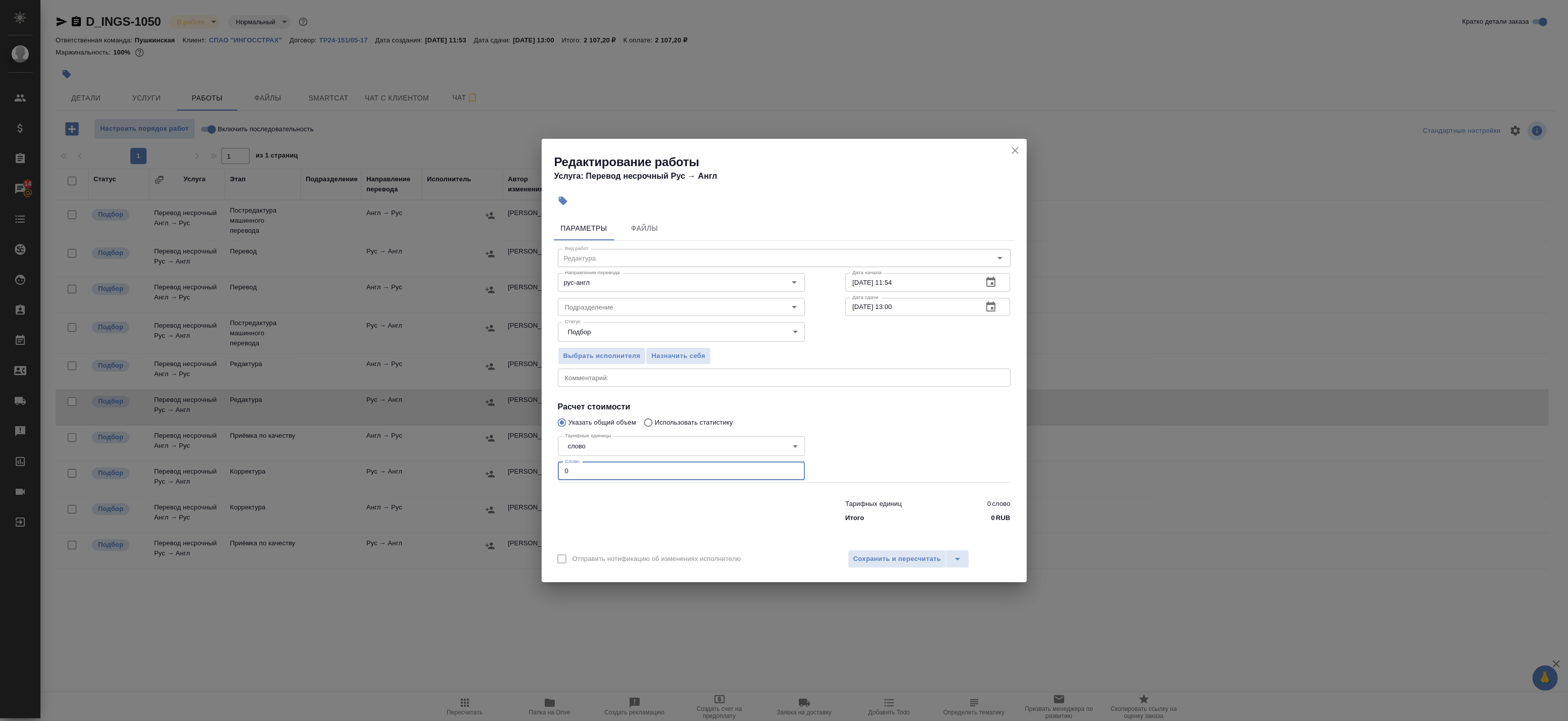
drag, startPoint x: 583, startPoint y: 466, endPoint x: 521, endPoint y: 452, distance: 63.6
click at [513, 455] on div "Редактирование работы Услуга: Перевод несрочный Рус → Англ Параметры Файлы Вид …" at bounding box center [784, 360] width 1568 height 721
paste input "number"
drag, startPoint x: 649, startPoint y: 478, endPoint x: 447, endPoint y: 454, distance: 203.4
click at [460, 454] on div "Редактирование работы Услуга: Перевод несрочный Рус → Англ Параметры Файлы Вид …" at bounding box center [784, 360] width 1568 height 721
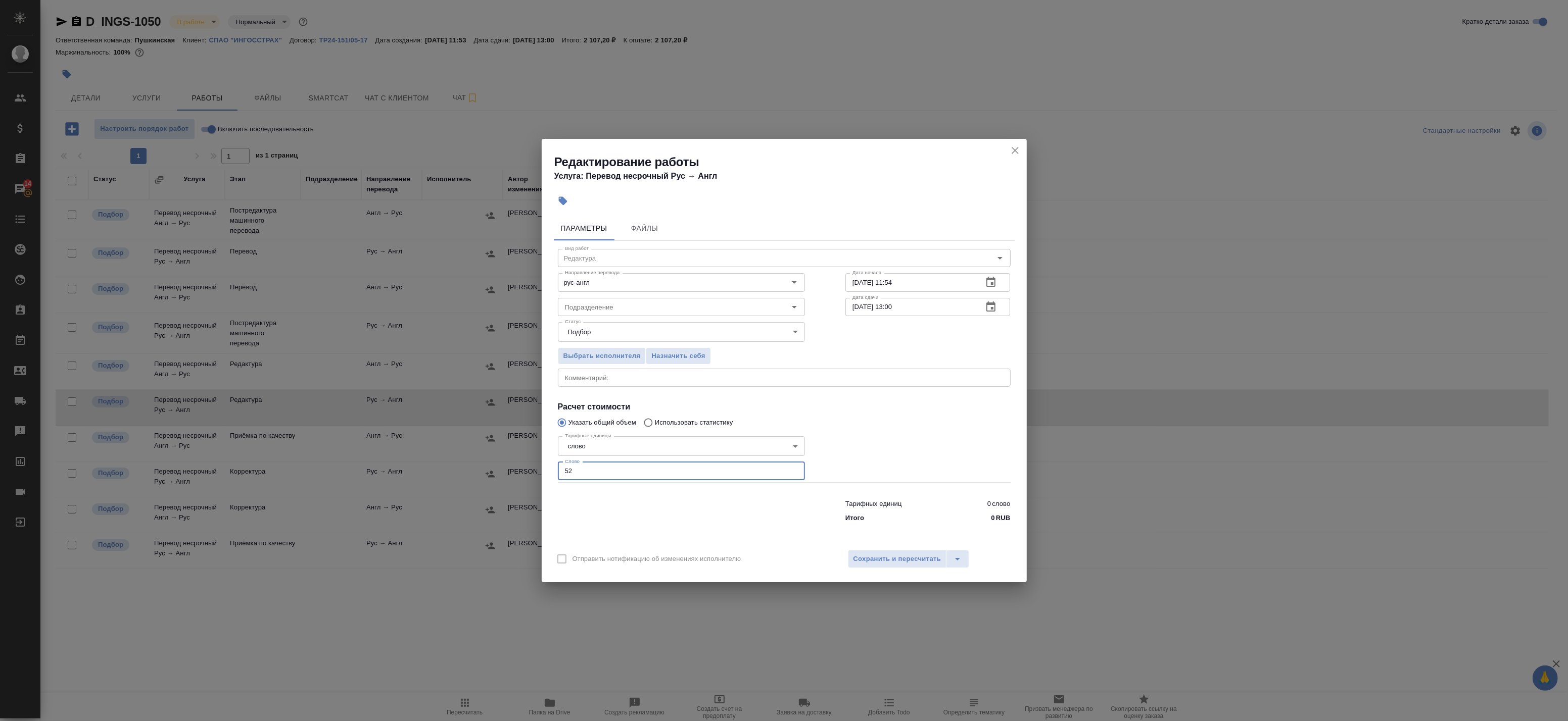
type input "52"
click at [996, 307] on icon "button" at bounding box center [991, 308] width 12 height 12
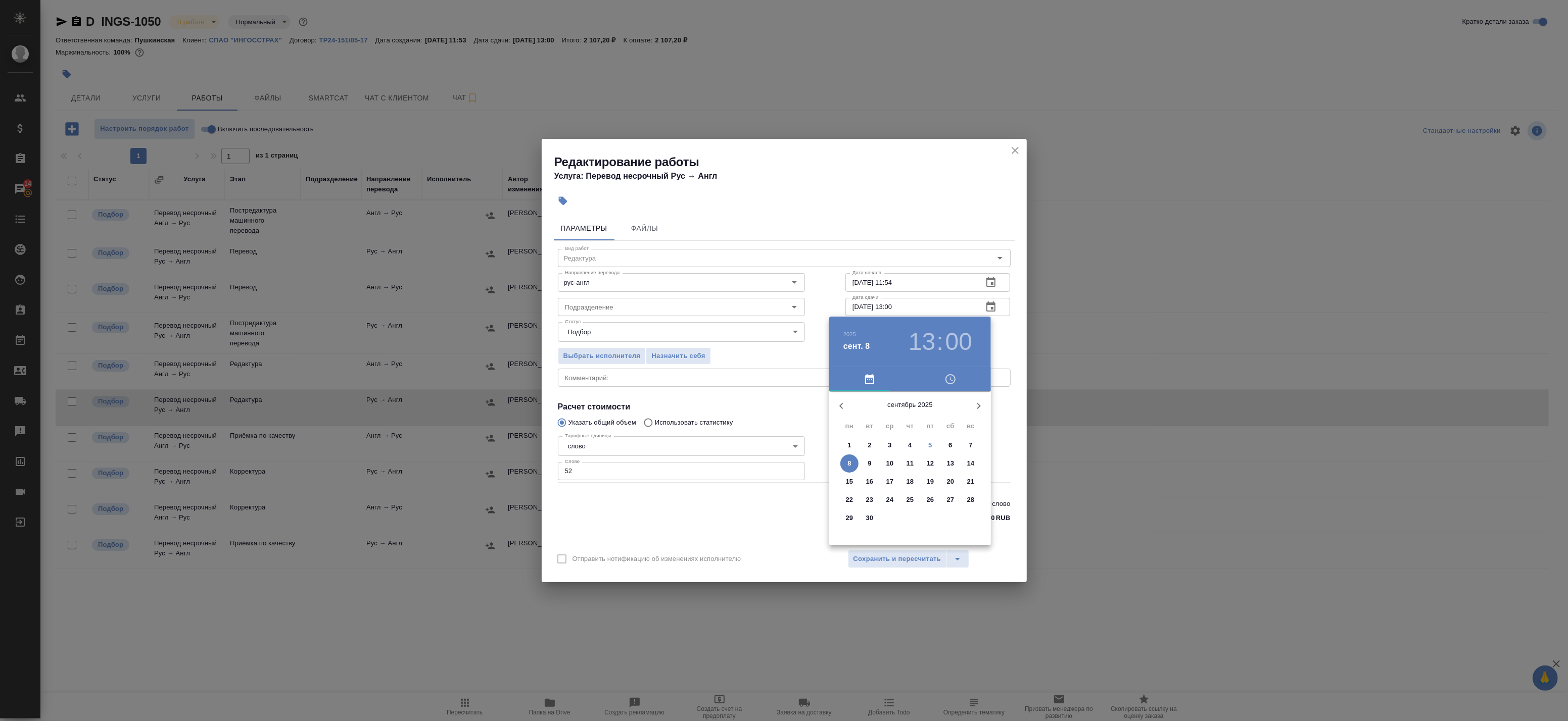
click at [897, 566] on div at bounding box center [784, 360] width 1568 height 721
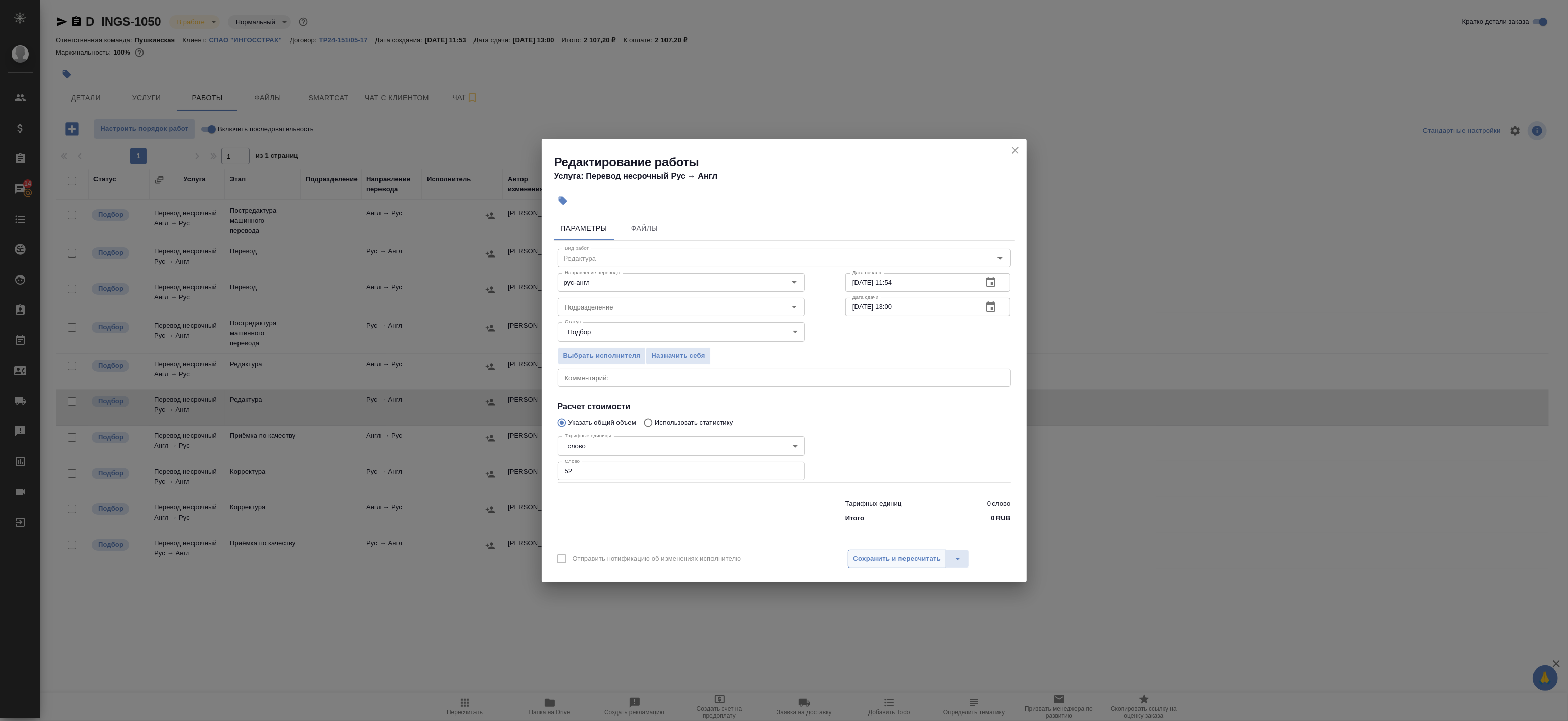
click at [877, 557] on span "Сохранить и пересчитать" at bounding box center [897, 559] width 88 height 12
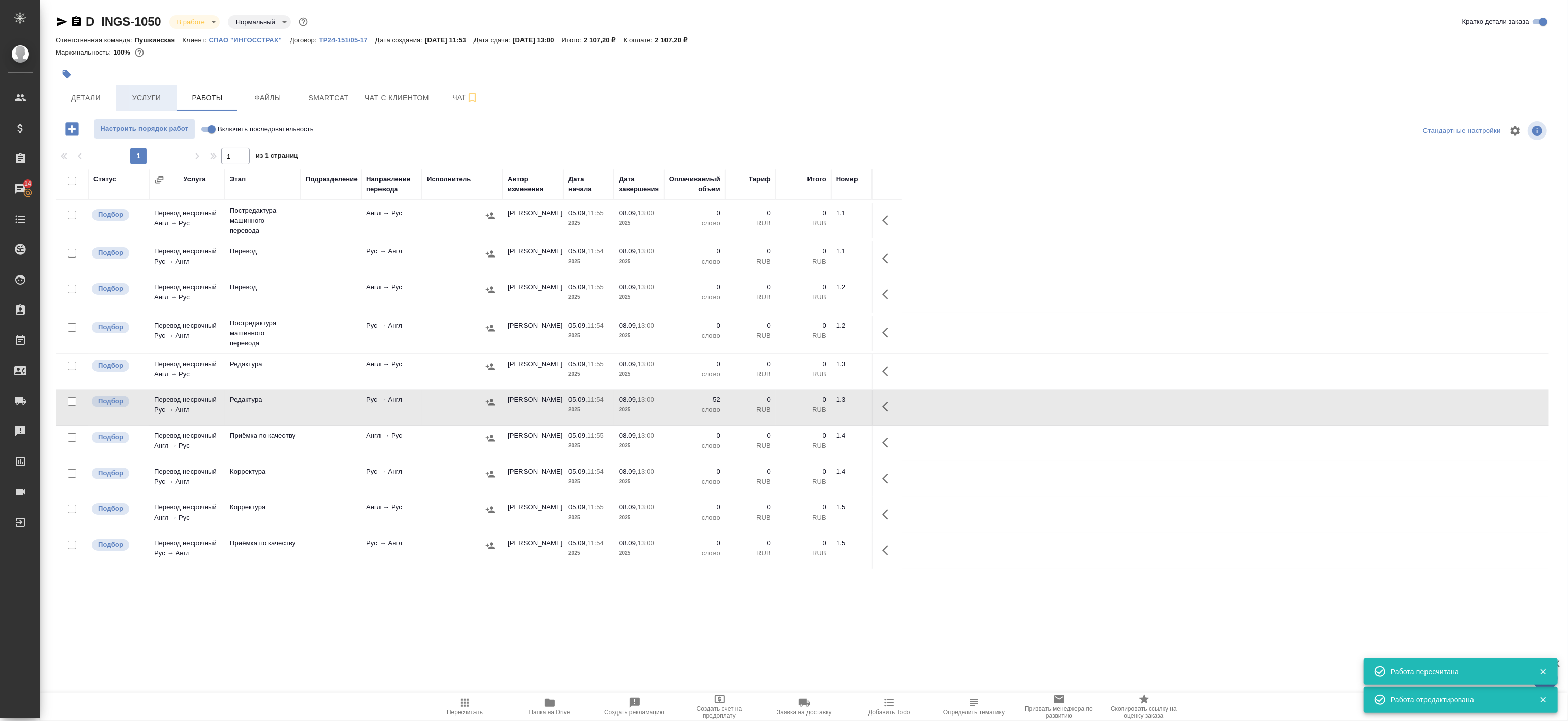
click at [152, 100] on span "Услуги" at bounding box center [146, 98] width 49 height 12
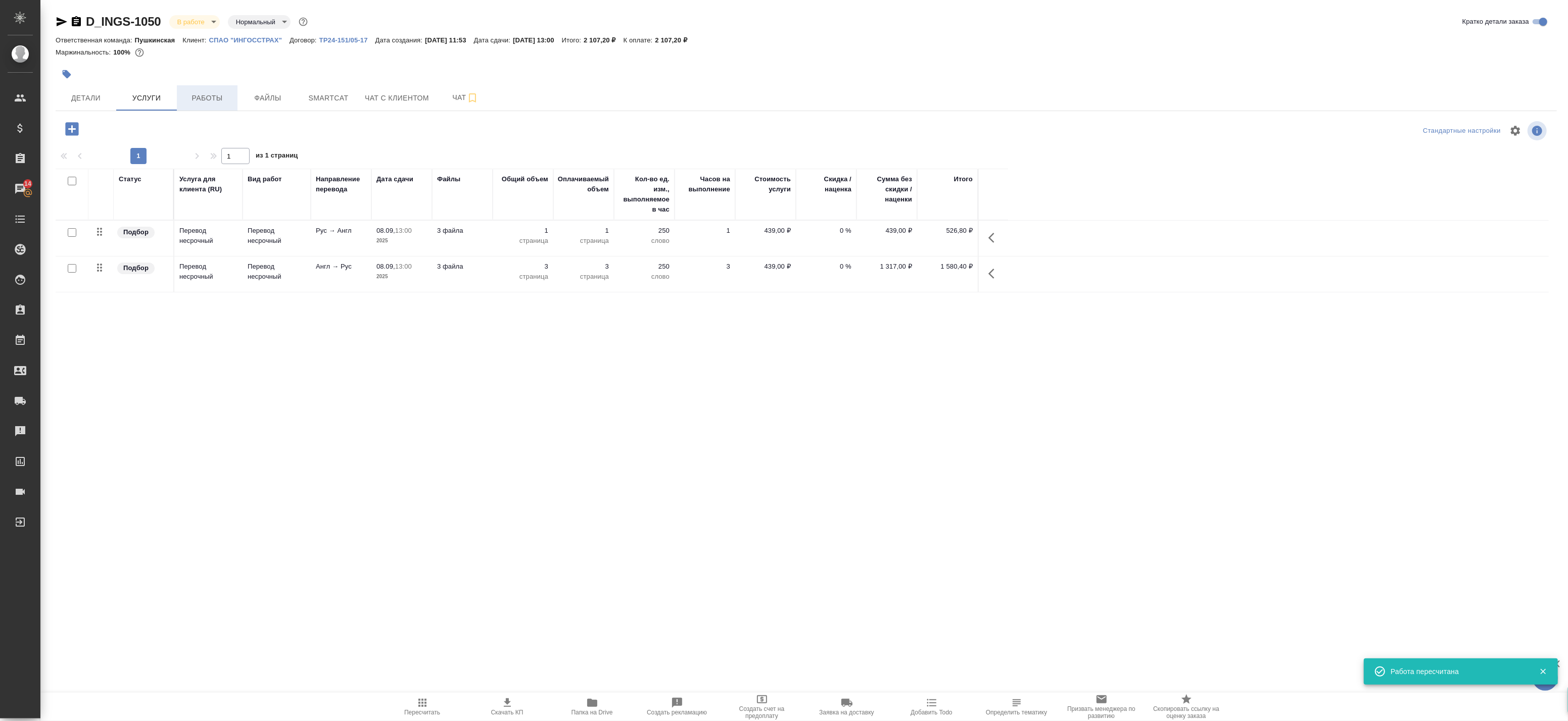
click at [213, 98] on span "Работы" at bounding box center [207, 98] width 49 height 12
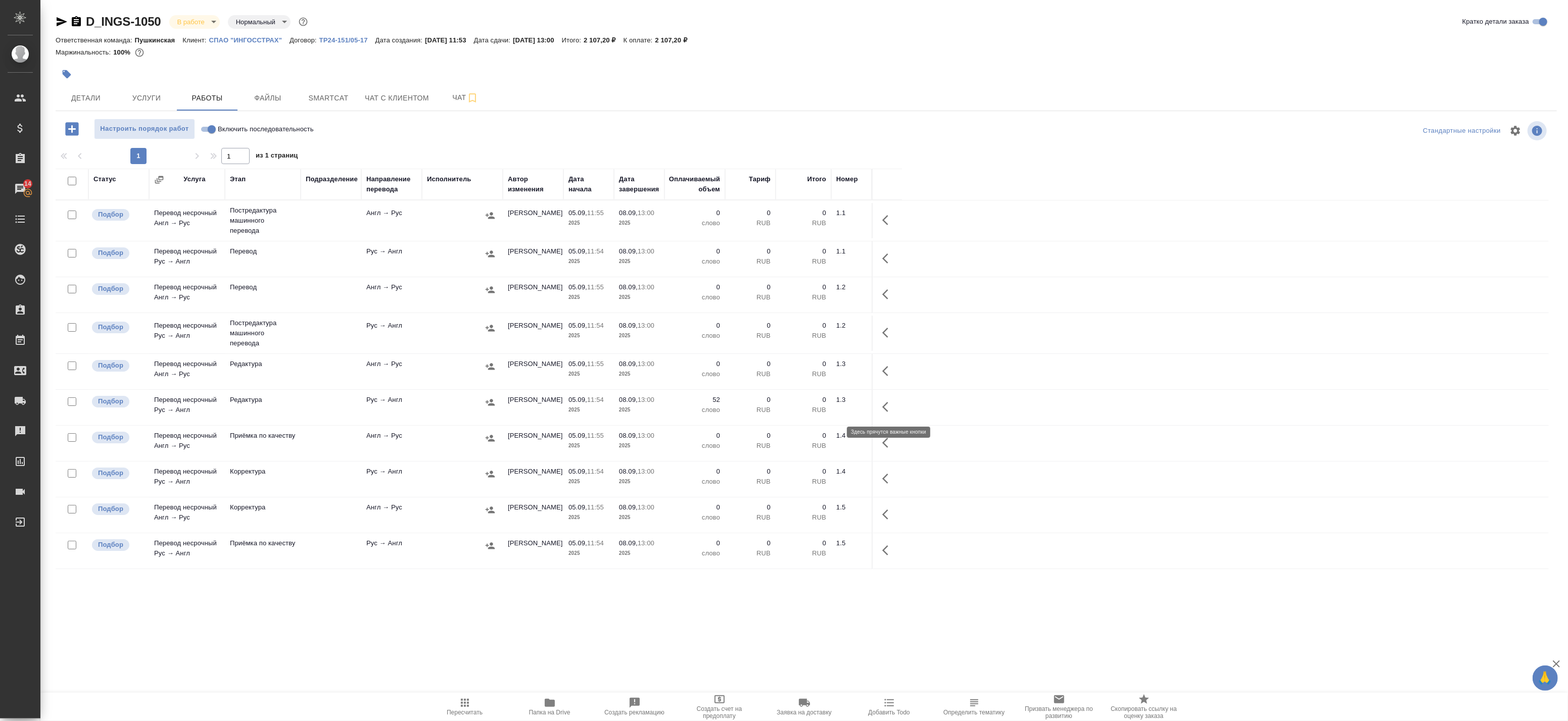
click at [891, 404] on icon "button" at bounding box center [888, 407] width 12 height 12
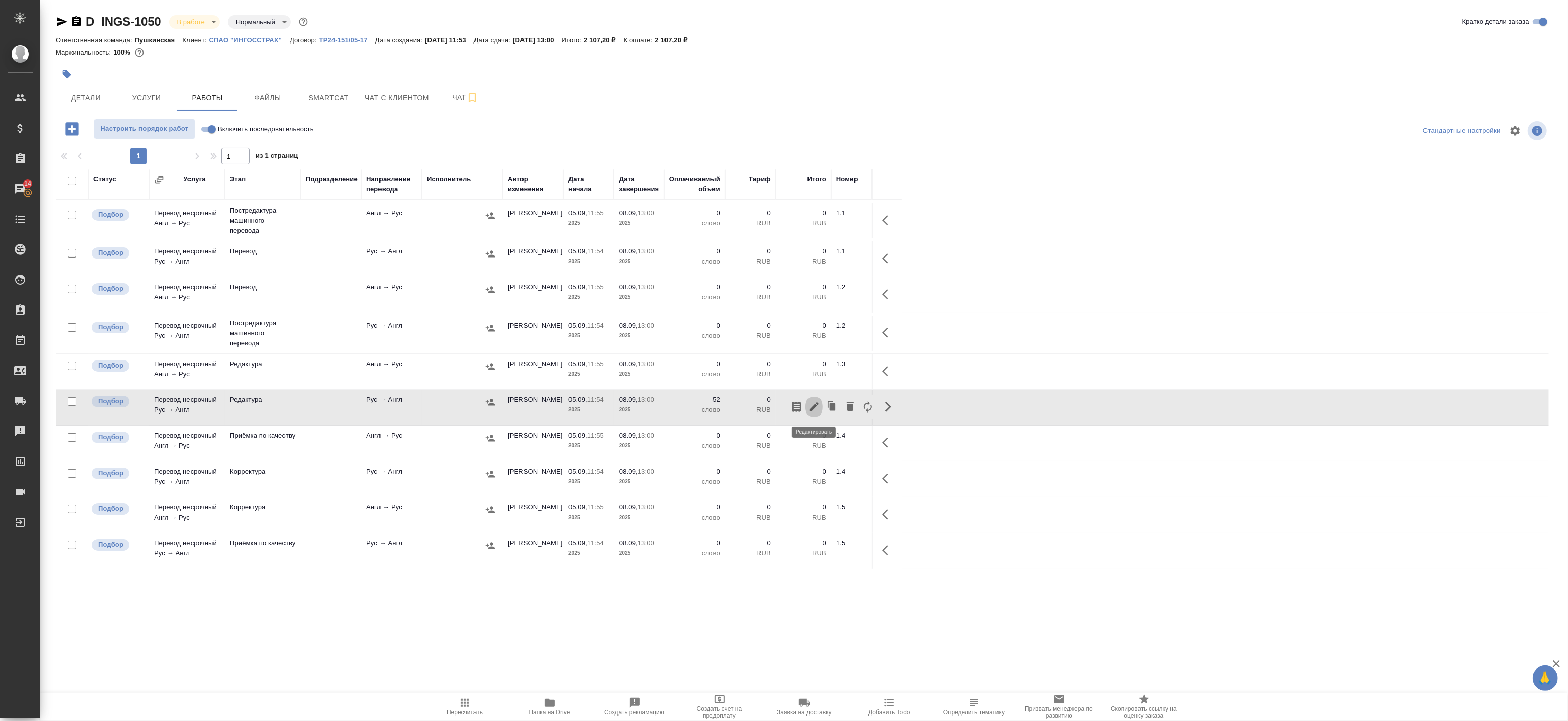
click at [815, 411] on icon "button" at bounding box center [814, 407] width 12 height 12
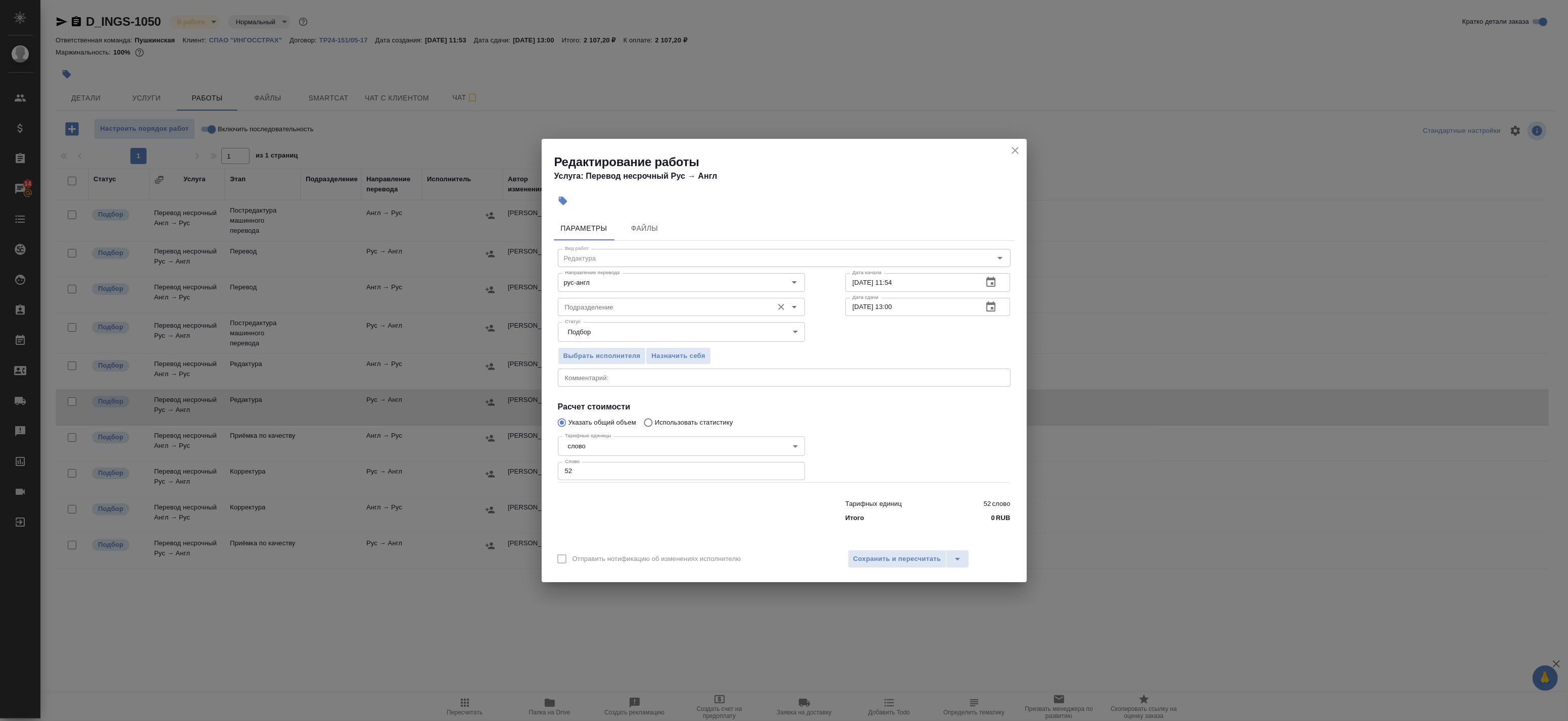
click at [609, 314] on div "Подразделение" at bounding box center [681, 307] width 247 height 18
click at [617, 350] on p "Проектный офис" at bounding box center [592, 348] width 53 height 10
type input "Проектный офис"
click at [985, 311] on button "button" at bounding box center [991, 307] width 24 height 24
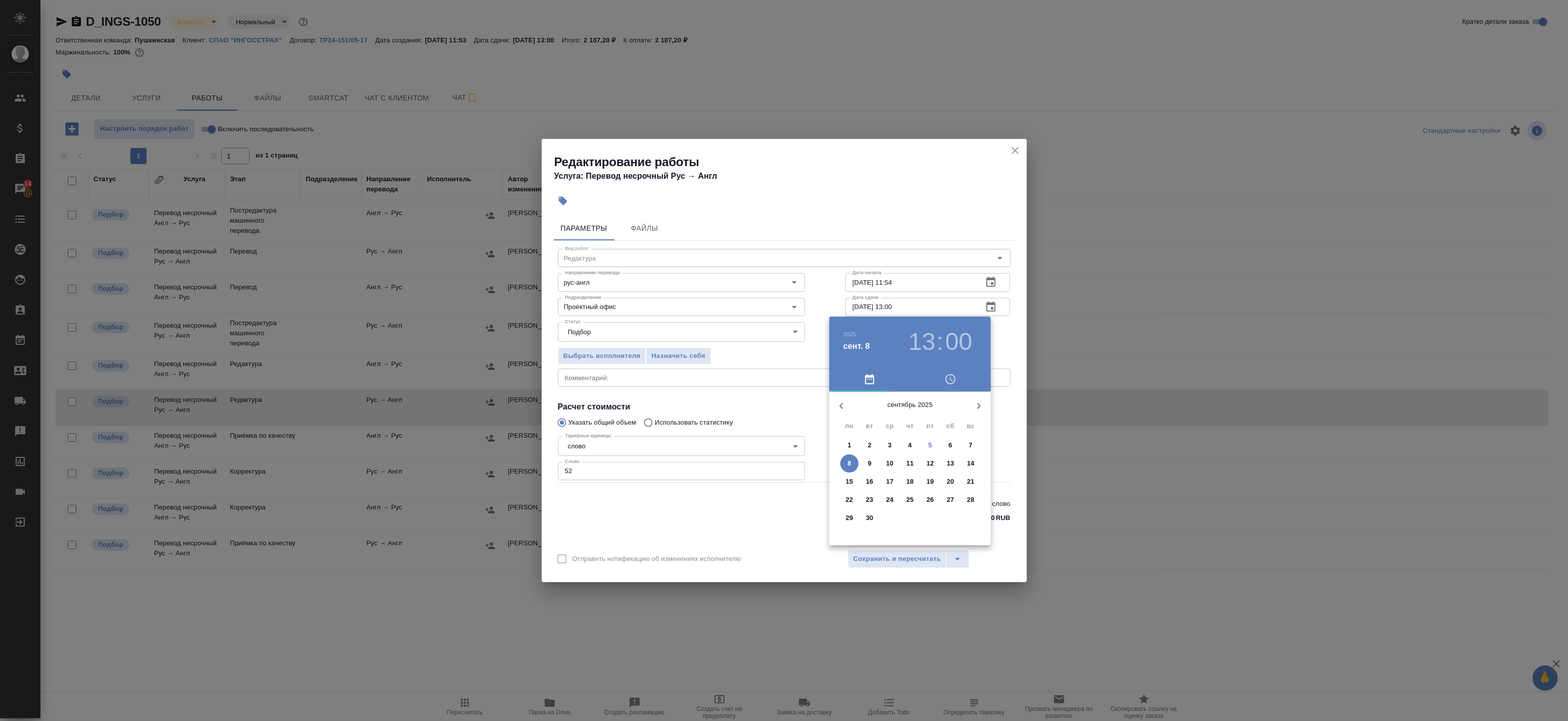
click at [918, 346] on h3 "13" at bounding box center [922, 341] width 27 height 28
click at [883, 420] on div at bounding box center [910, 471] width 132 height 132
type input "08.09.2025 11:00"
click at [912, 416] on div at bounding box center [910, 471] width 132 height 132
click at [1002, 344] on div at bounding box center [784, 360] width 1568 height 721
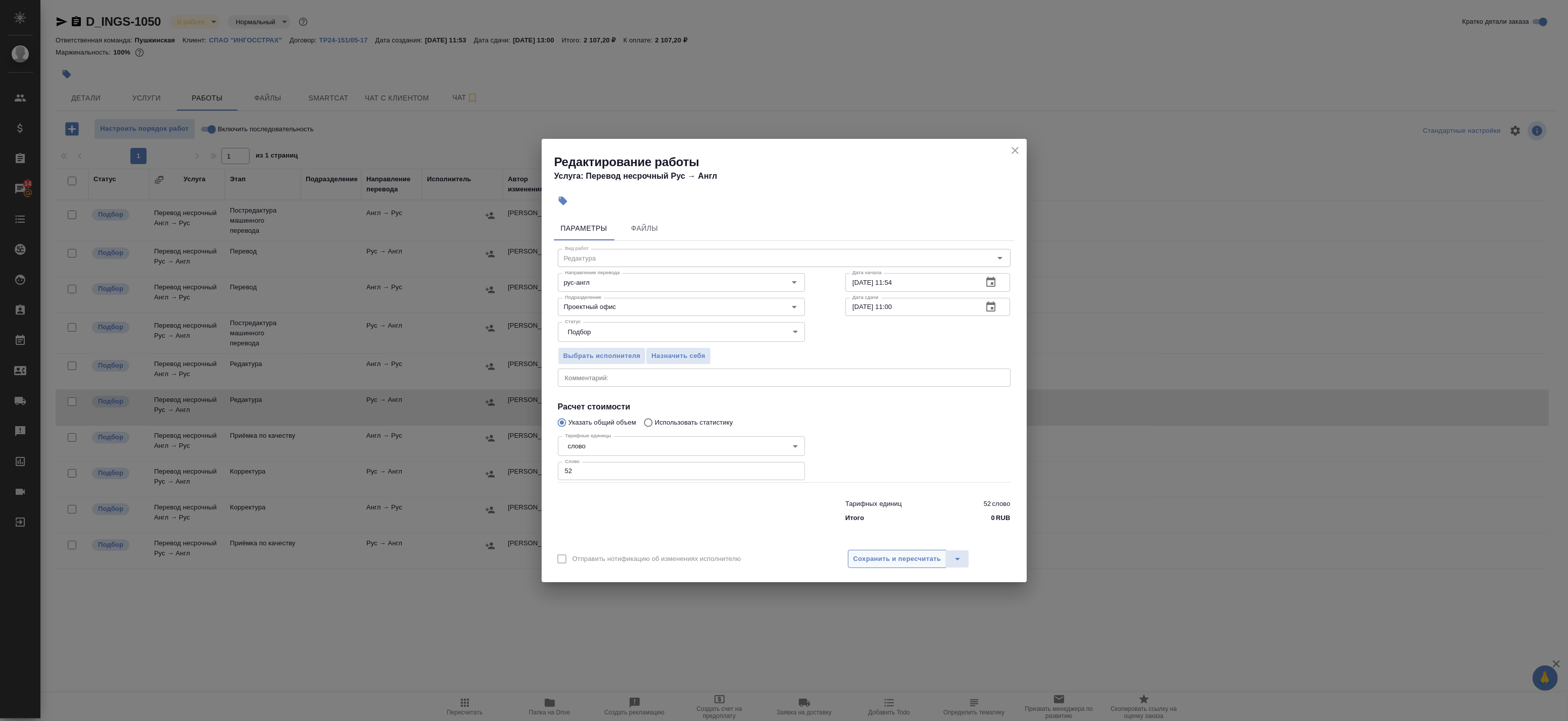
click at [877, 563] on span "Сохранить и пересчитать" at bounding box center [897, 559] width 88 height 12
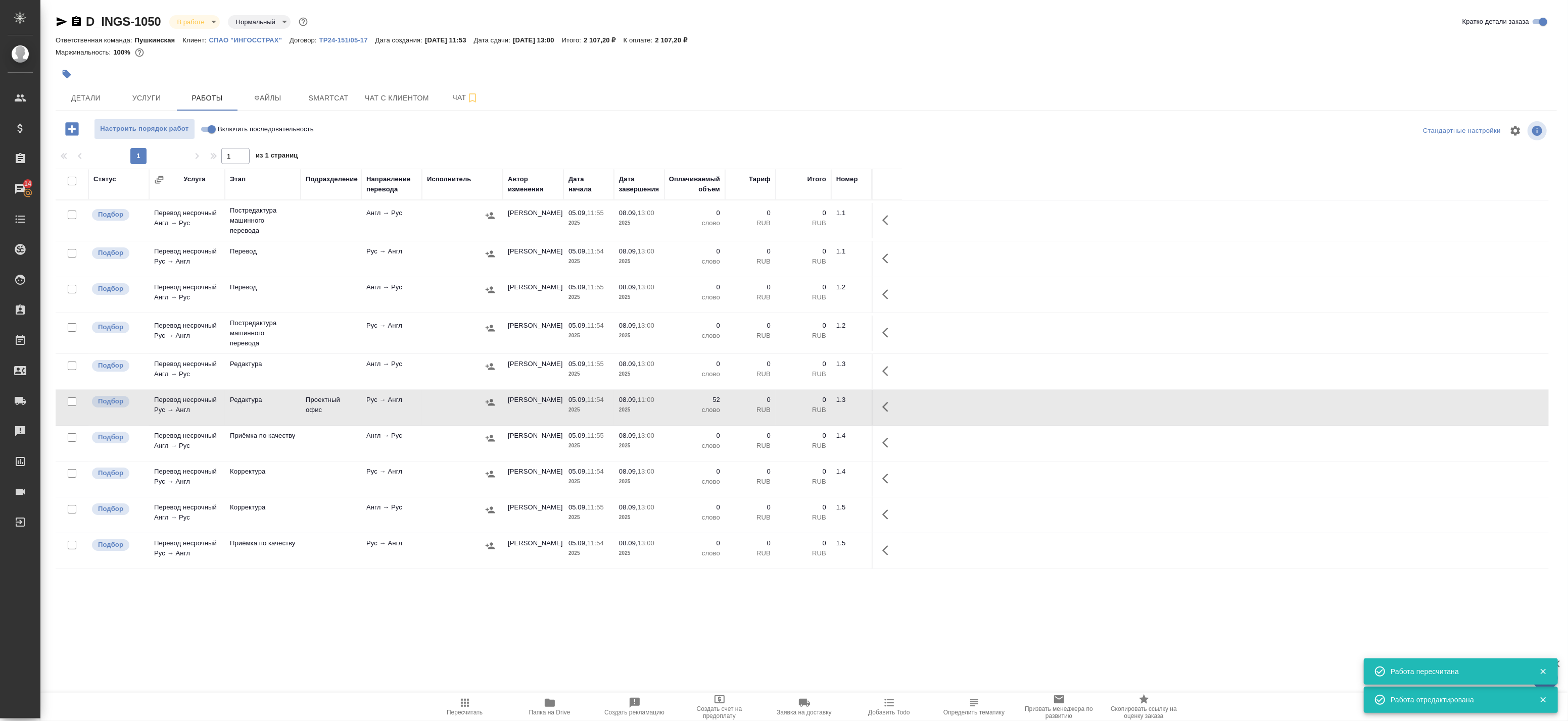
click at [434, 346] on td at bounding box center [462, 333] width 81 height 35
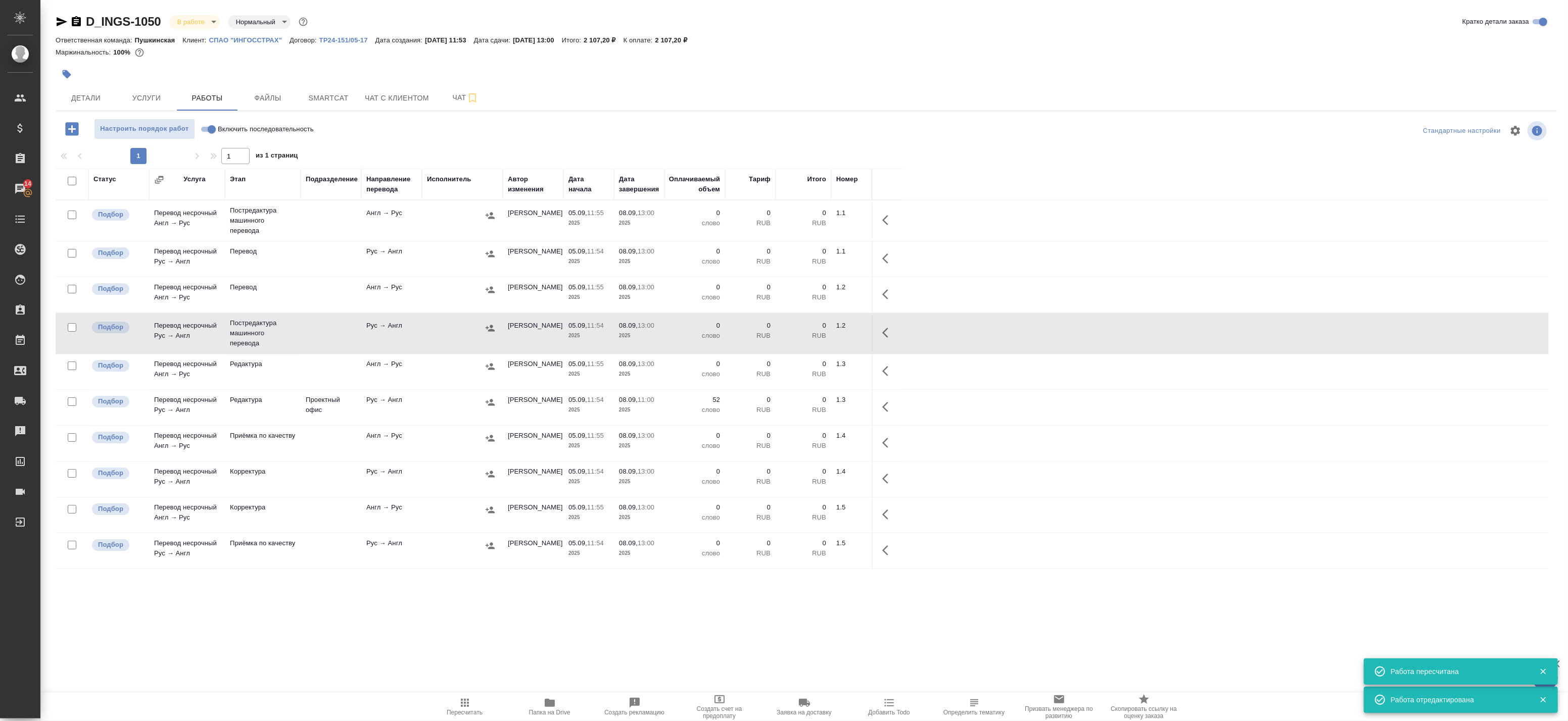
click at [888, 332] on icon "button" at bounding box center [888, 333] width 12 height 12
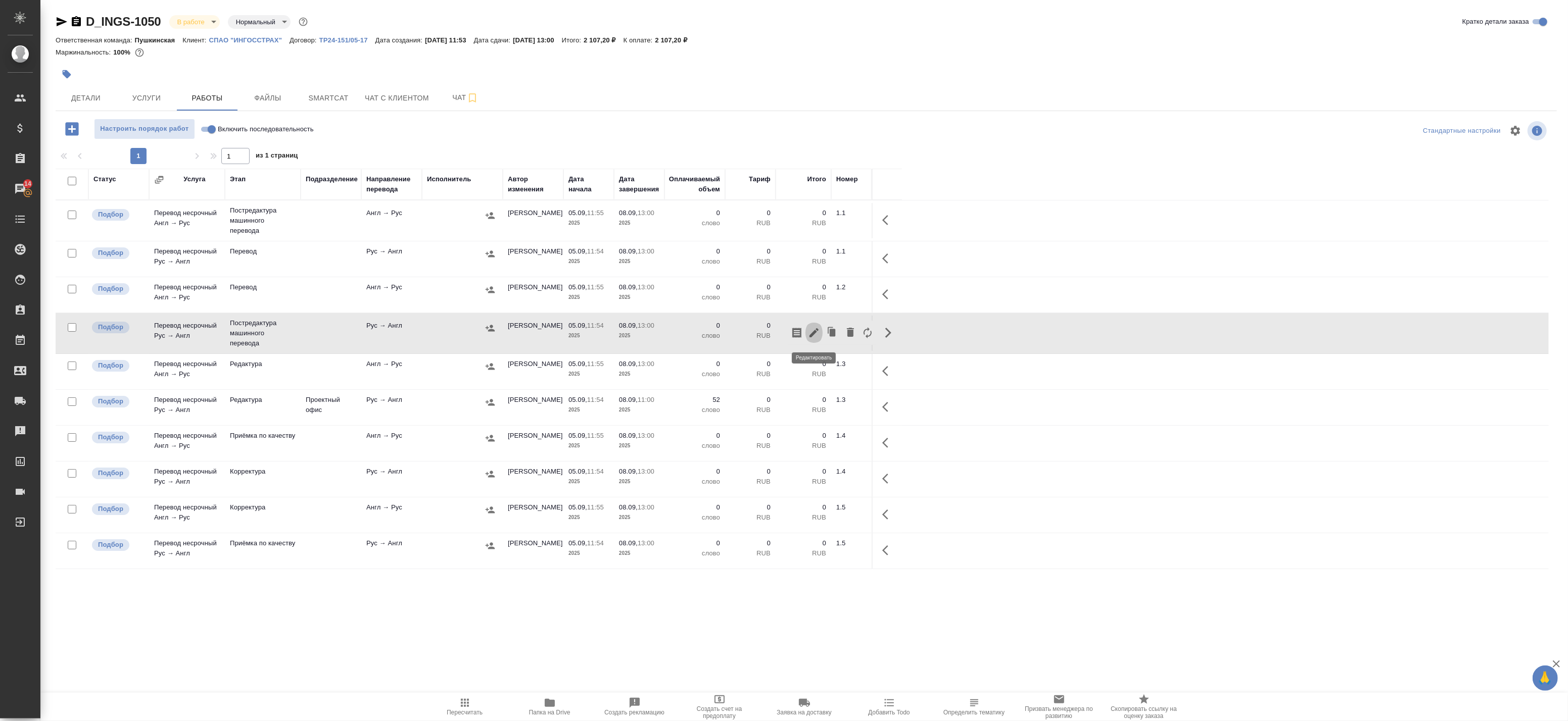
click at [811, 339] on button "button" at bounding box center [814, 332] width 17 height 24
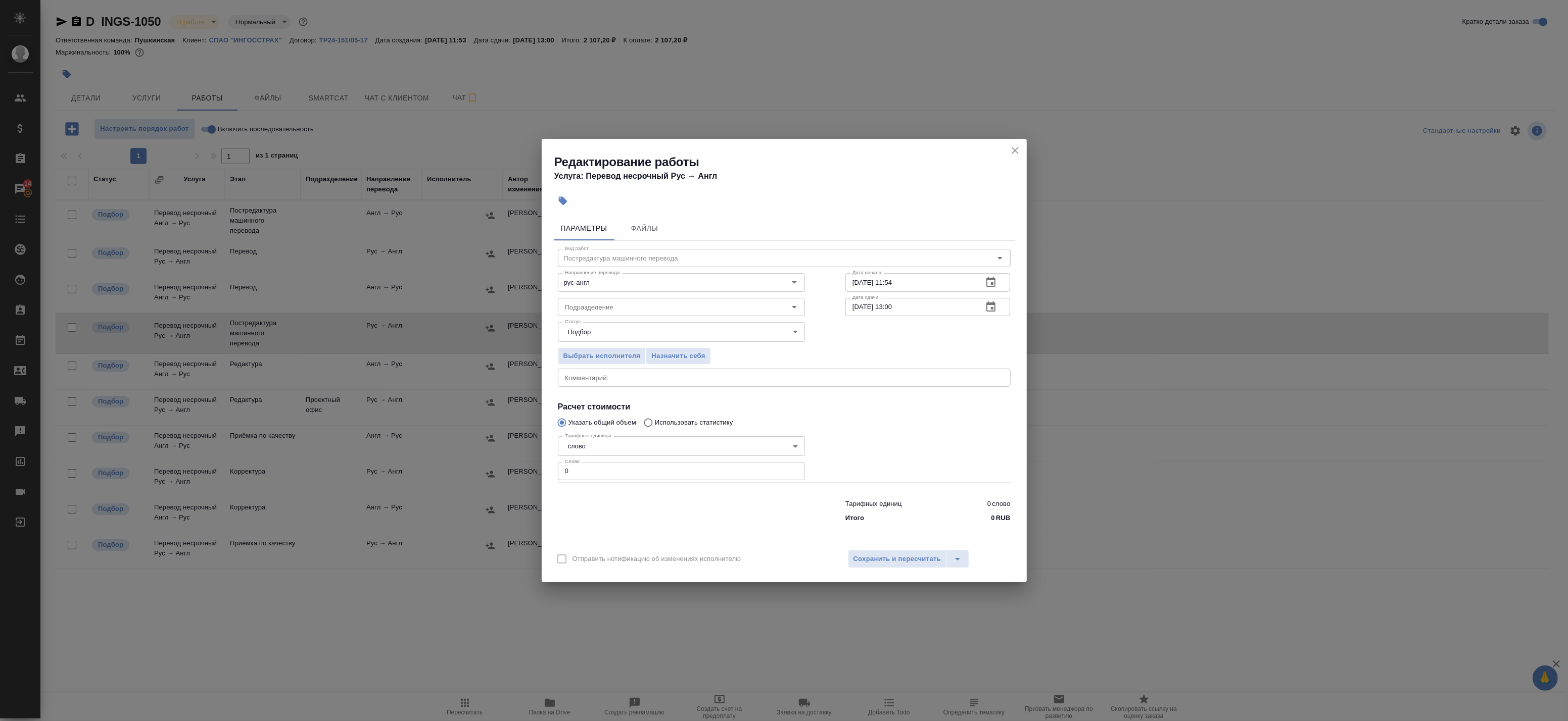
drag, startPoint x: 591, startPoint y: 465, endPoint x: 475, endPoint y: 459, distance: 116.2
click at [479, 459] on div "Редактирование работы Услуга: Перевод несрочный Рус → Англ Параметры Файлы Вид …" at bounding box center [784, 360] width 1568 height 721
paste input "561"
type input "561"
click at [992, 307] on icon "button" at bounding box center [991, 308] width 12 height 12
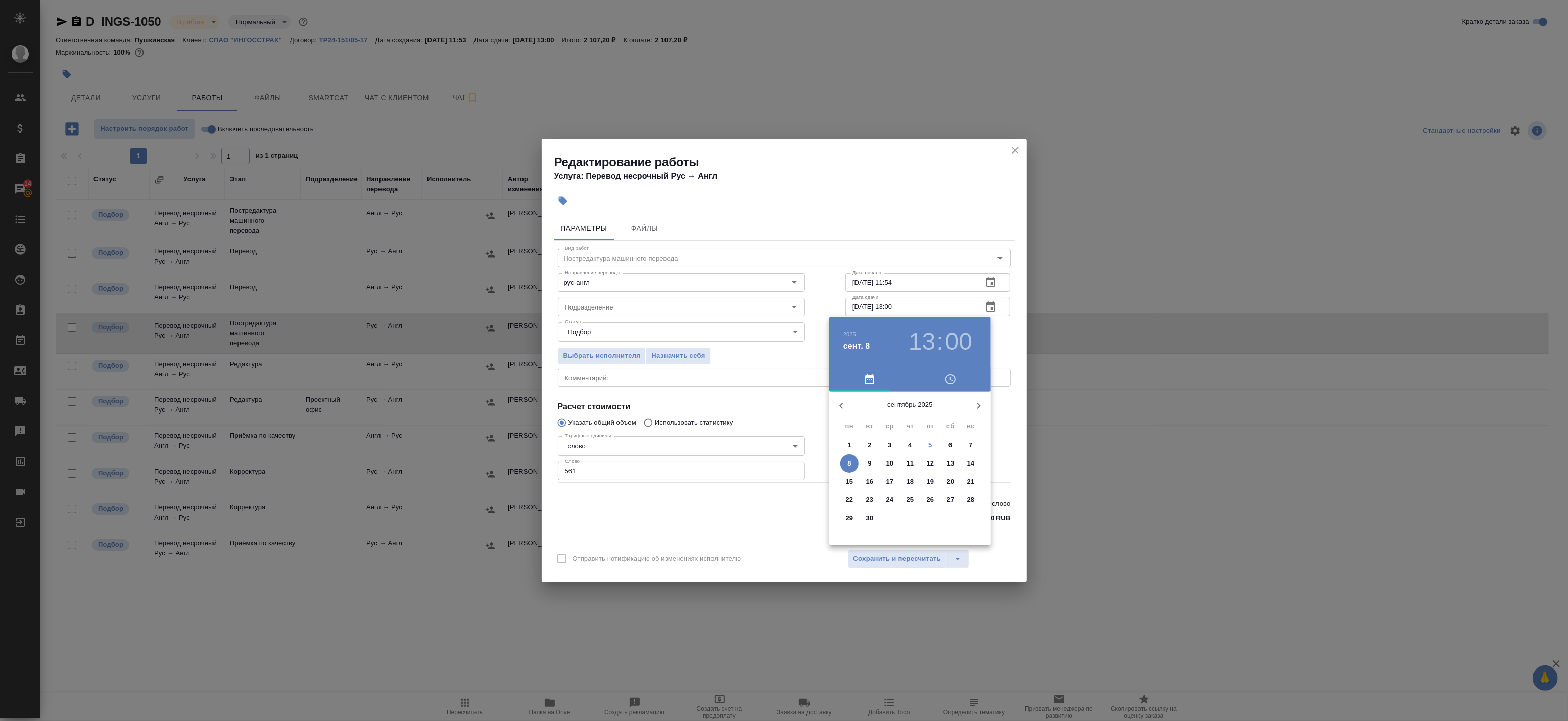
click at [922, 337] on h3 "13" at bounding box center [922, 341] width 27 height 28
click at [882, 422] on div at bounding box center [910, 471] width 132 height 132
type input "08.09.2025 11:00"
click at [998, 350] on div at bounding box center [784, 360] width 1568 height 721
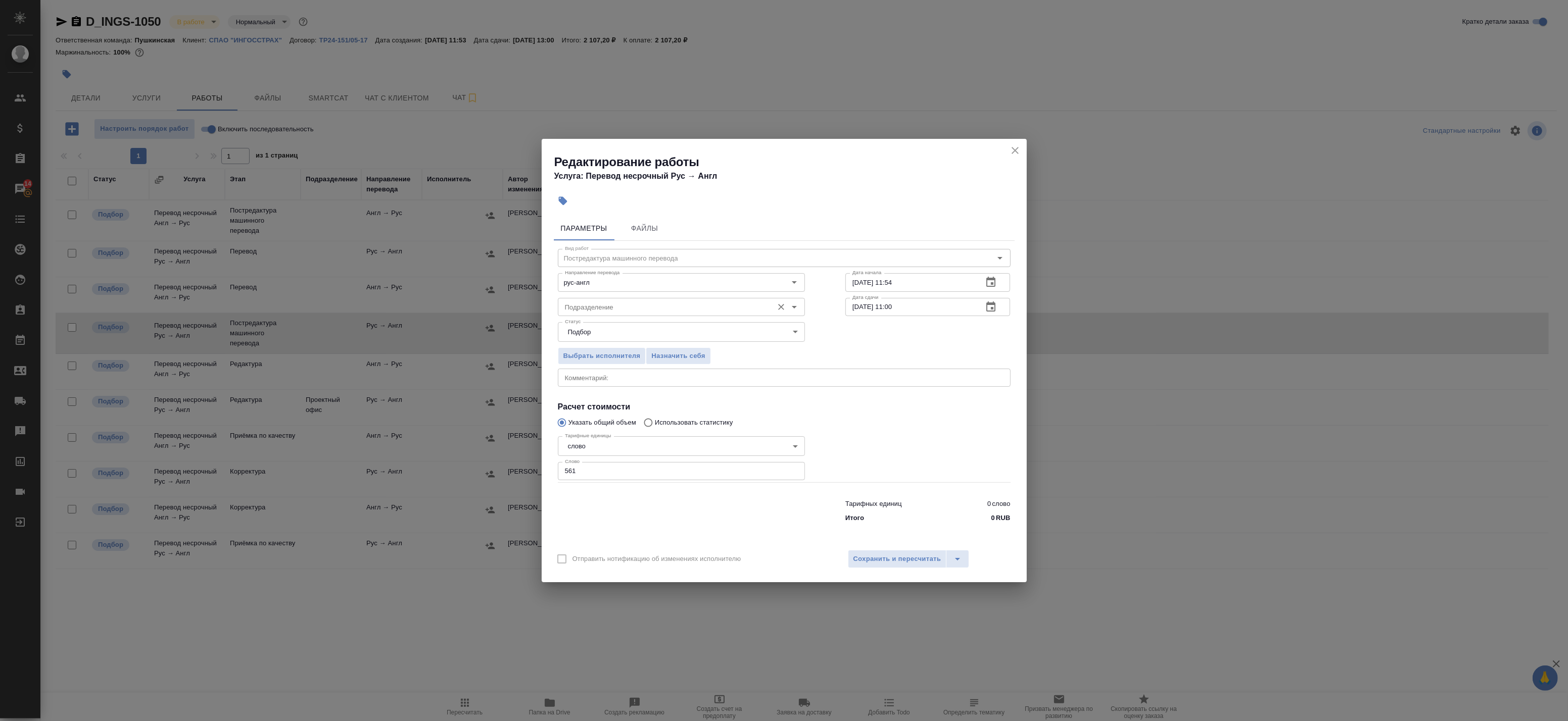
click at [646, 314] on div "Подразделение" at bounding box center [681, 307] width 247 height 18
click at [622, 346] on li "Проектный офис" at bounding box center [680, 348] width 247 height 18
type input "Проектный офис"
click at [1013, 152] on icon "close" at bounding box center [1015, 151] width 12 height 12
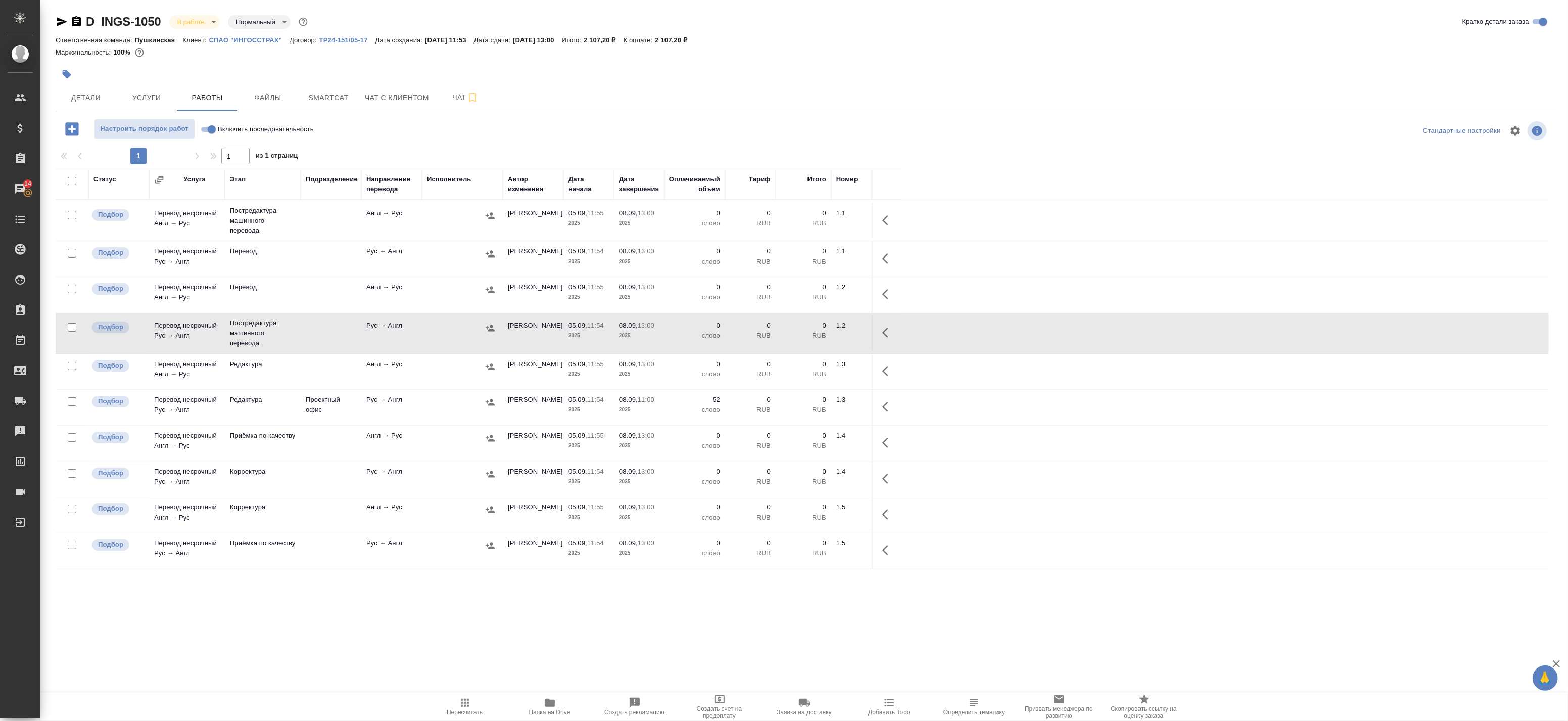
click at [451, 222] on div at bounding box center [462, 215] width 71 height 15
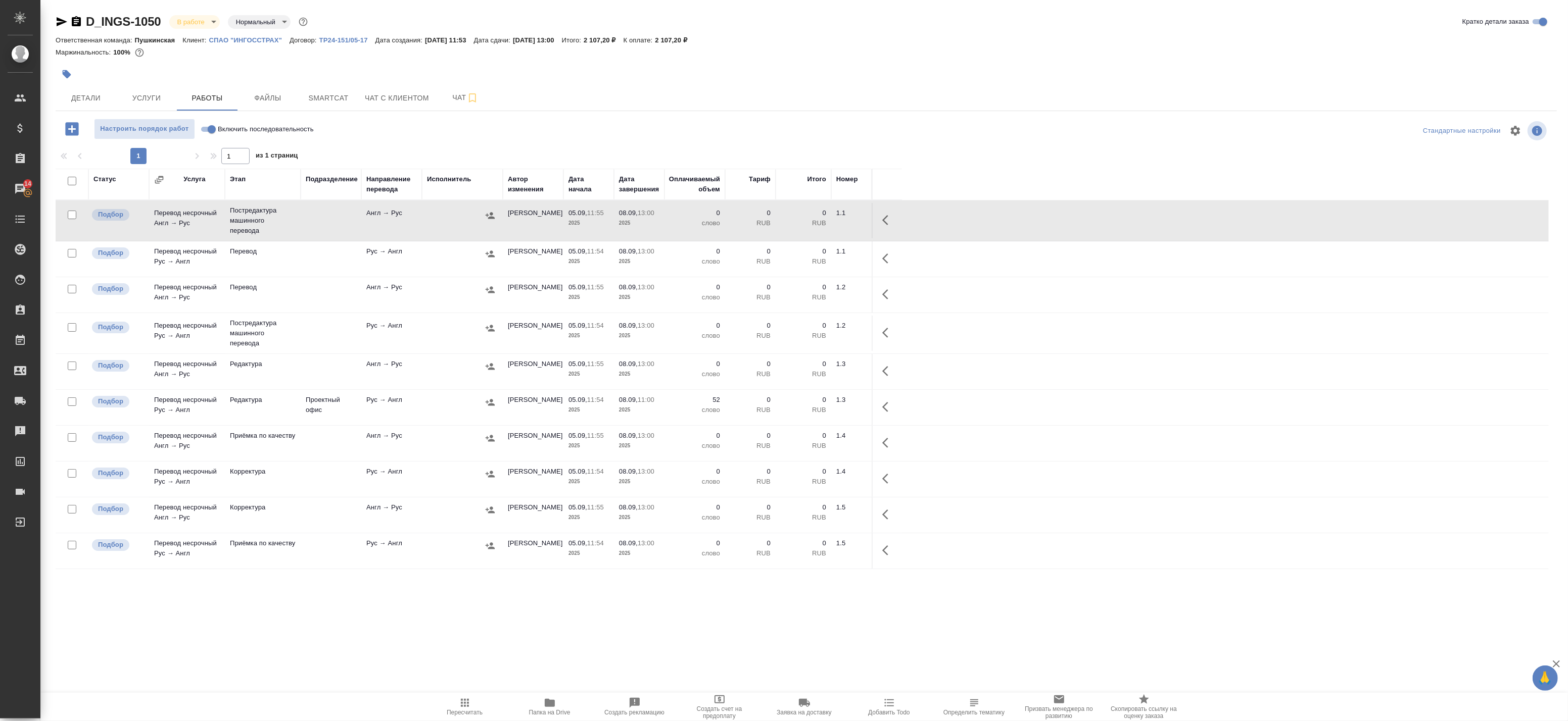
click at [886, 224] on icon "button" at bounding box center [888, 220] width 12 height 12
click at [814, 220] on icon "button" at bounding box center [813, 220] width 9 height 9
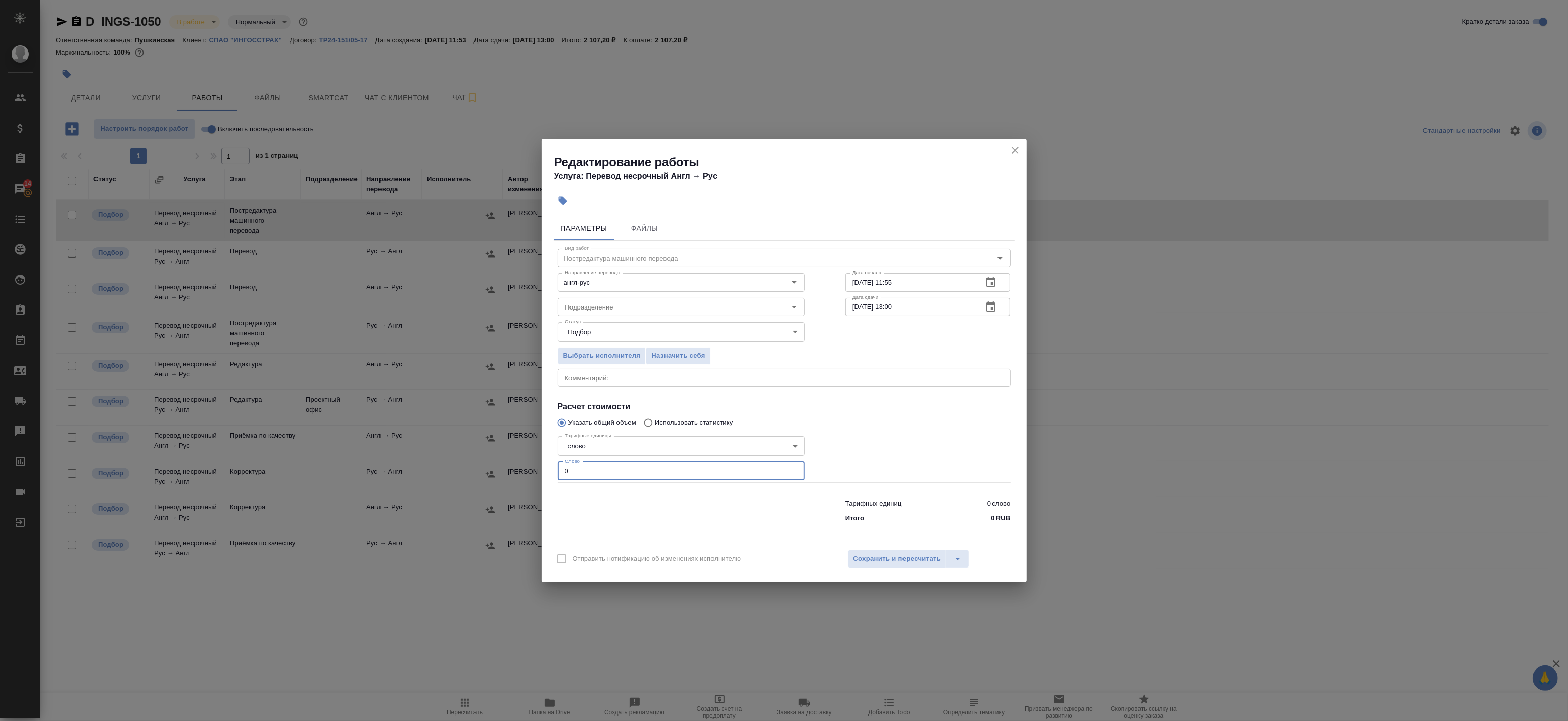
drag, startPoint x: 563, startPoint y: 472, endPoint x: 543, endPoint y: 472, distance: 20.0
click at [543, 472] on div "Параметры Файлы Вид работ Постредактура машинного перевода Вид работ Направлени…" at bounding box center [784, 377] width 485 height 331
paste input "561"
type input "561"
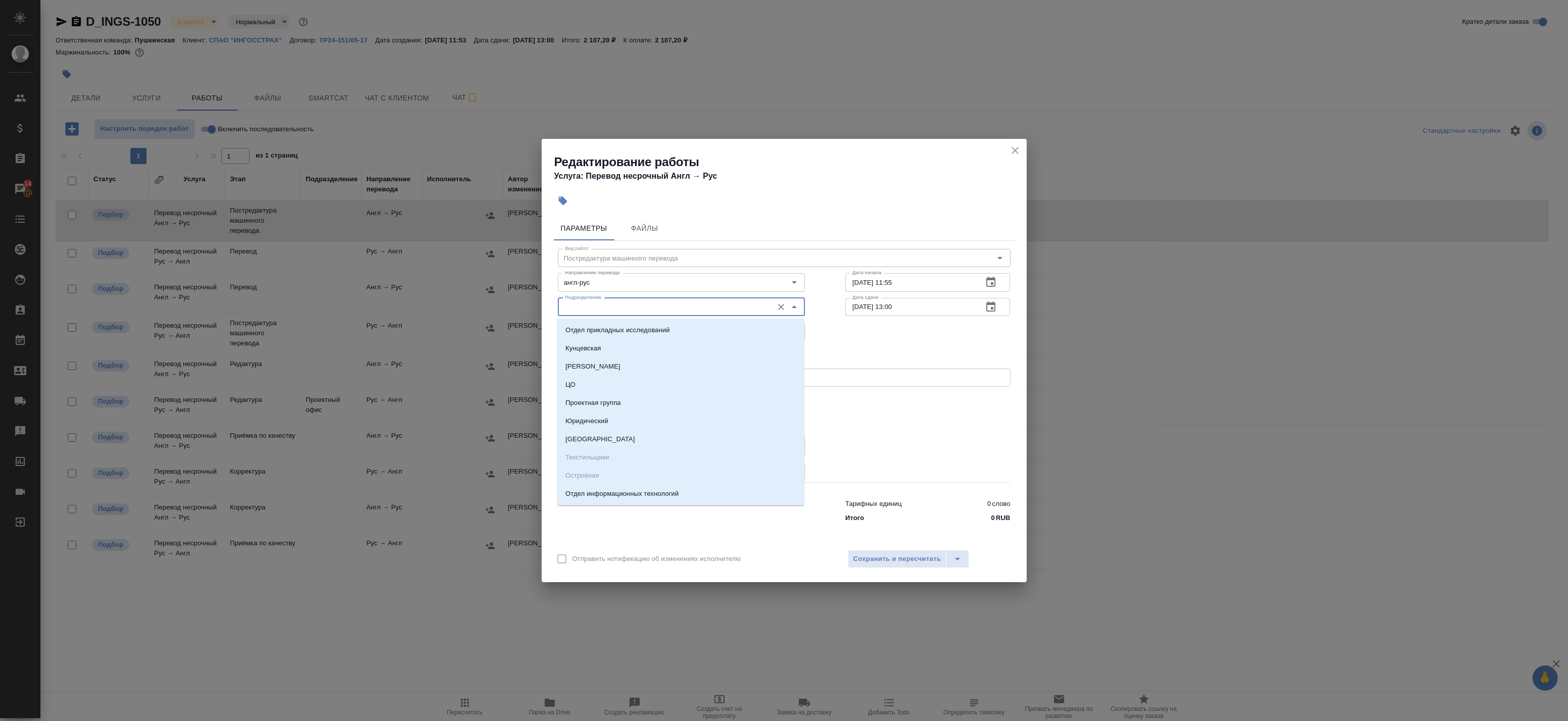
click at [689, 311] on input "Подразделение" at bounding box center [664, 308] width 207 height 12
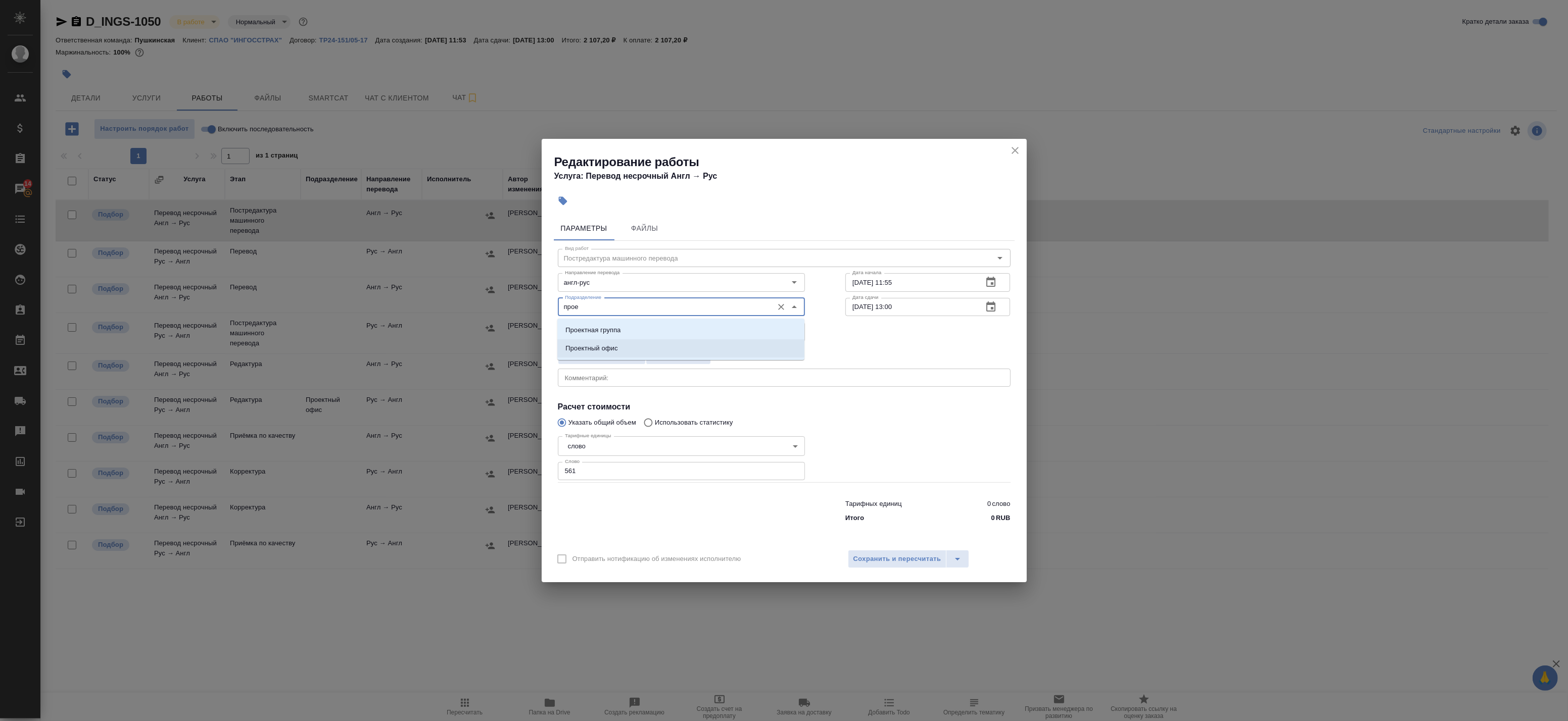
click at [639, 350] on li "Проектный офис" at bounding box center [680, 348] width 247 height 18
type input "Проектный офис"
click at [999, 309] on button "button" at bounding box center [991, 307] width 24 height 24
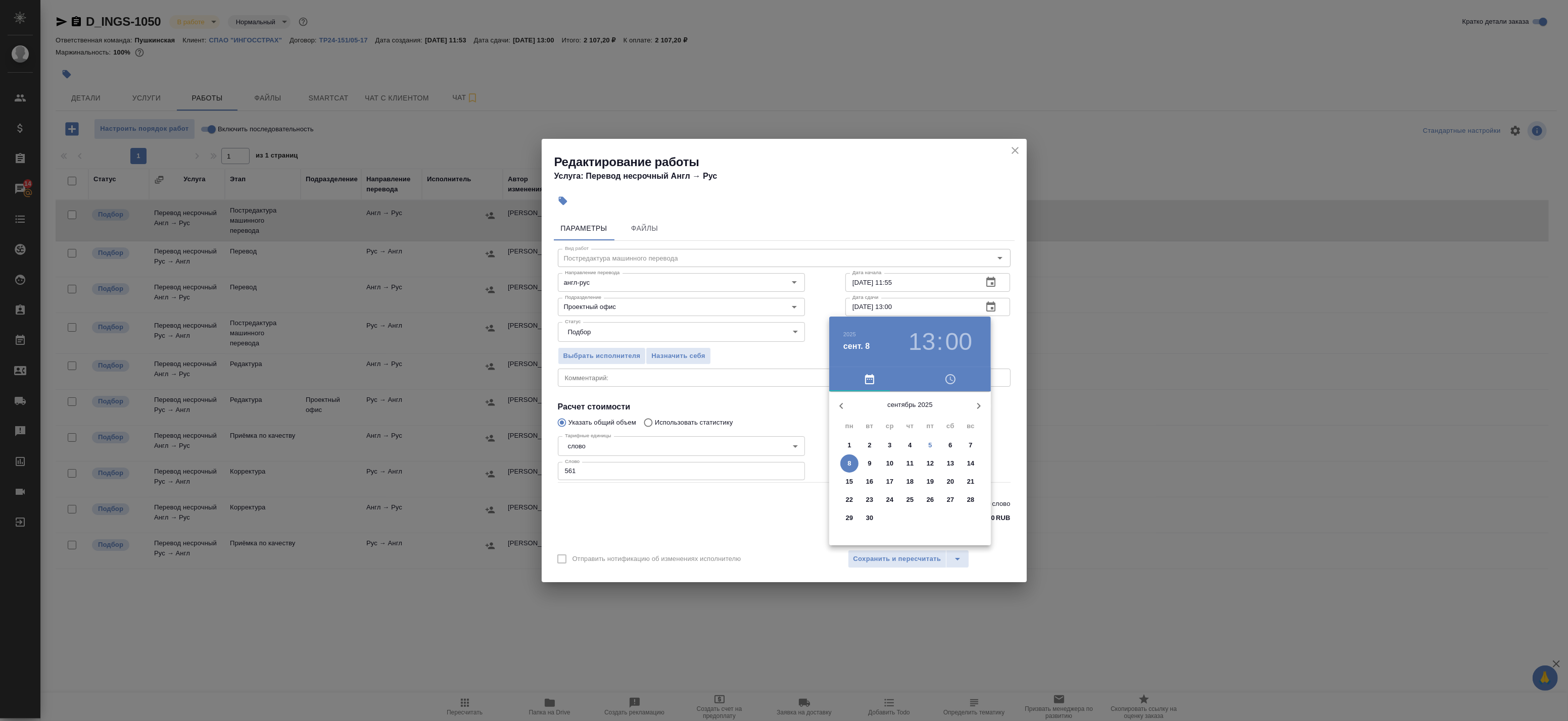
drag, startPoint x: 916, startPoint y: 335, endPoint x: 904, endPoint y: 361, distance: 28.6
click at [917, 335] on h3 "13" at bounding box center [922, 341] width 27 height 28
click at [882, 422] on div at bounding box center [910, 471] width 132 height 132
click at [913, 411] on div at bounding box center [910, 471] width 132 height 132
click at [908, 415] on div at bounding box center [910, 471] width 132 height 132
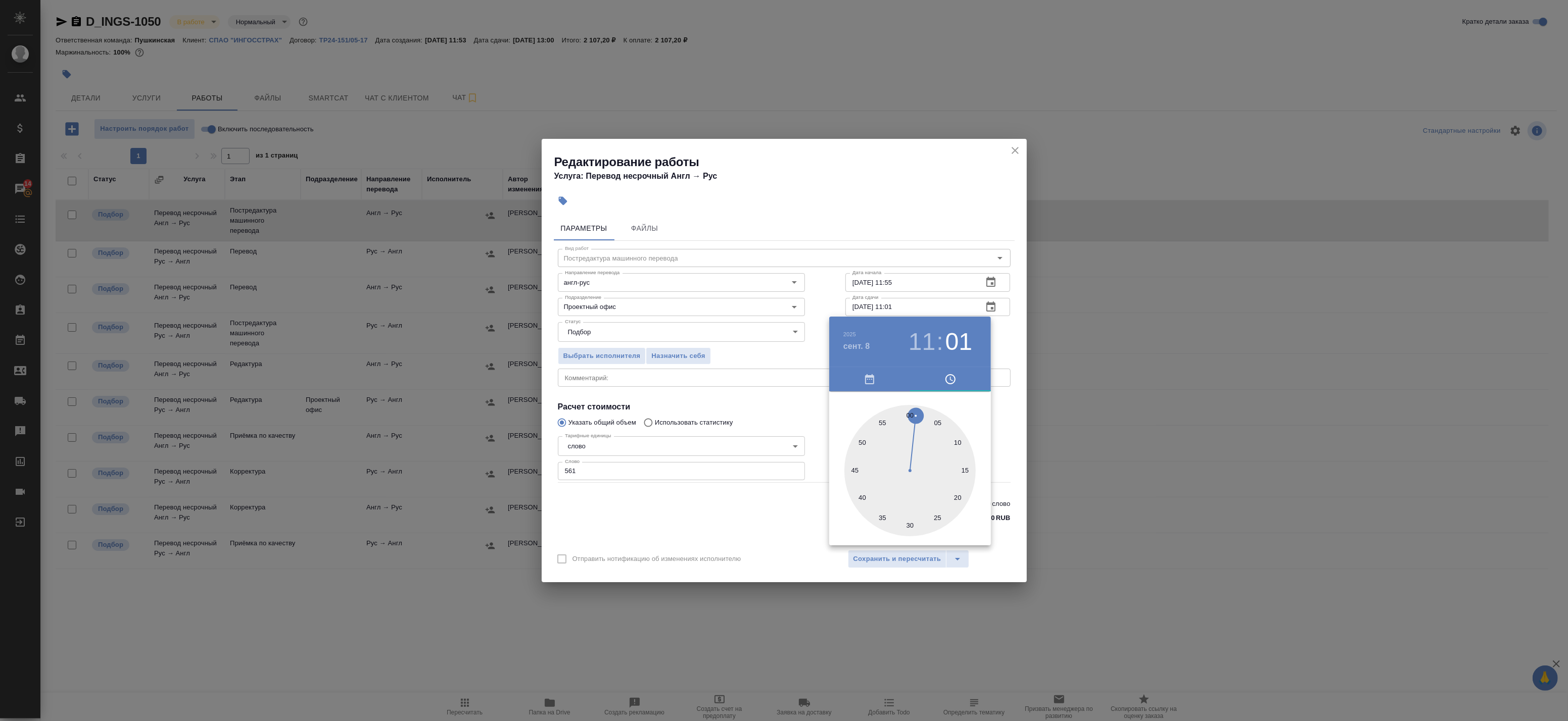
type input "08.09.2025 11:00"
click at [994, 341] on div at bounding box center [784, 360] width 1568 height 721
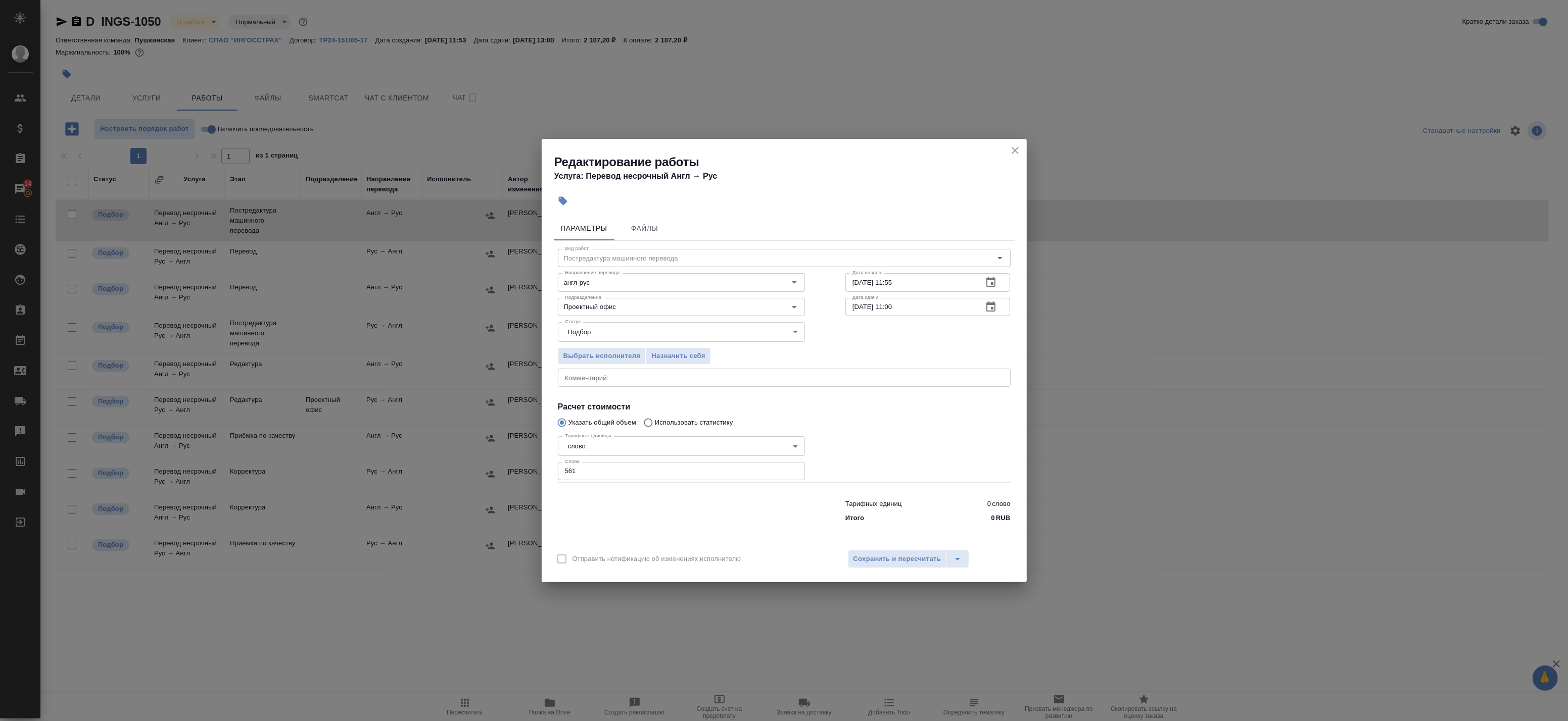
click at [906, 571] on div "Отправить нотификацию об изменениях исполнителю Сохранить и пересчитать" at bounding box center [784, 563] width 485 height 39
click at [708, 375] on textarea at bounding box center [784, 377] width 439 height 8
click at [888, 555] on span "Сохранить и пересчитать" at bounding box center [897, 559] width 88 height 12
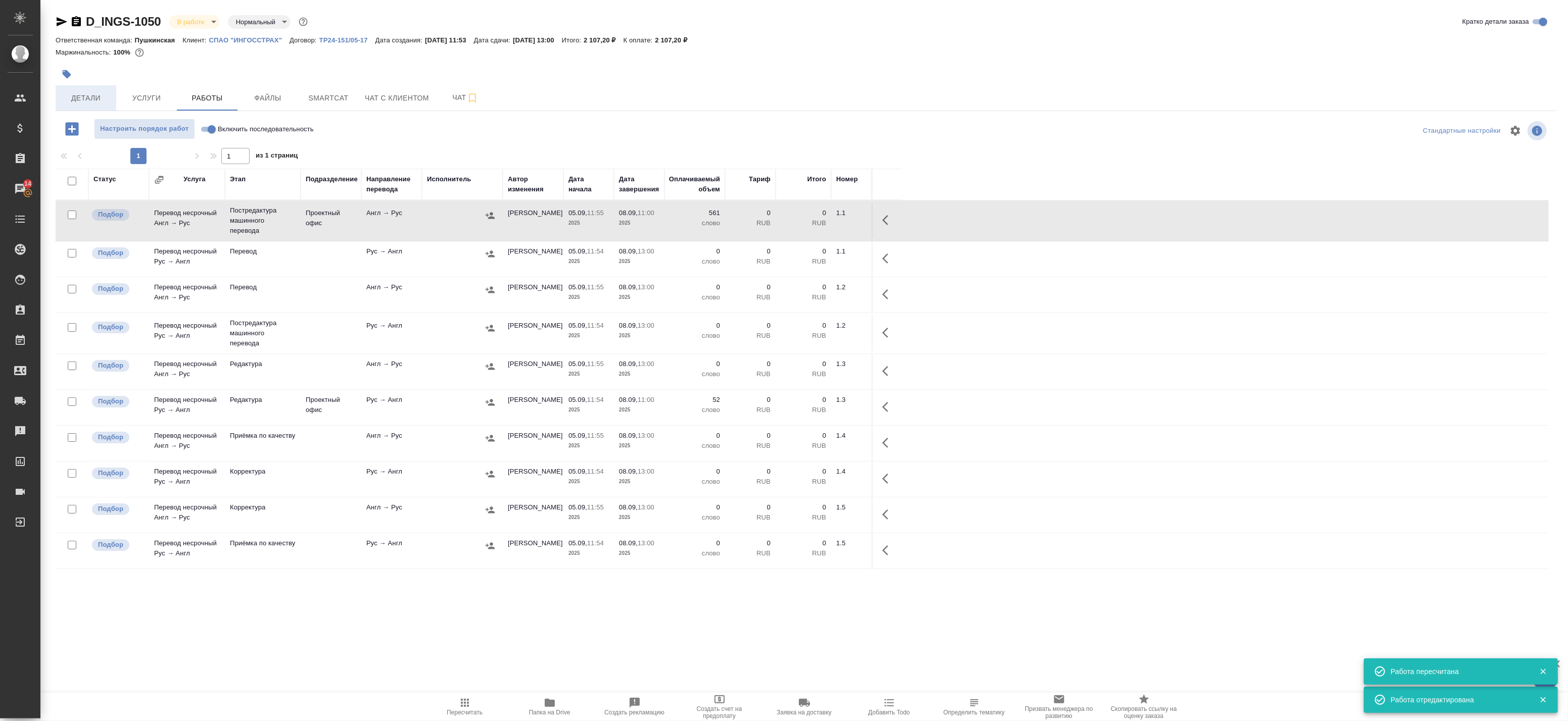
click at [85, 94] on span "Детали" at bounding box center [86, 98] width 49 height 12
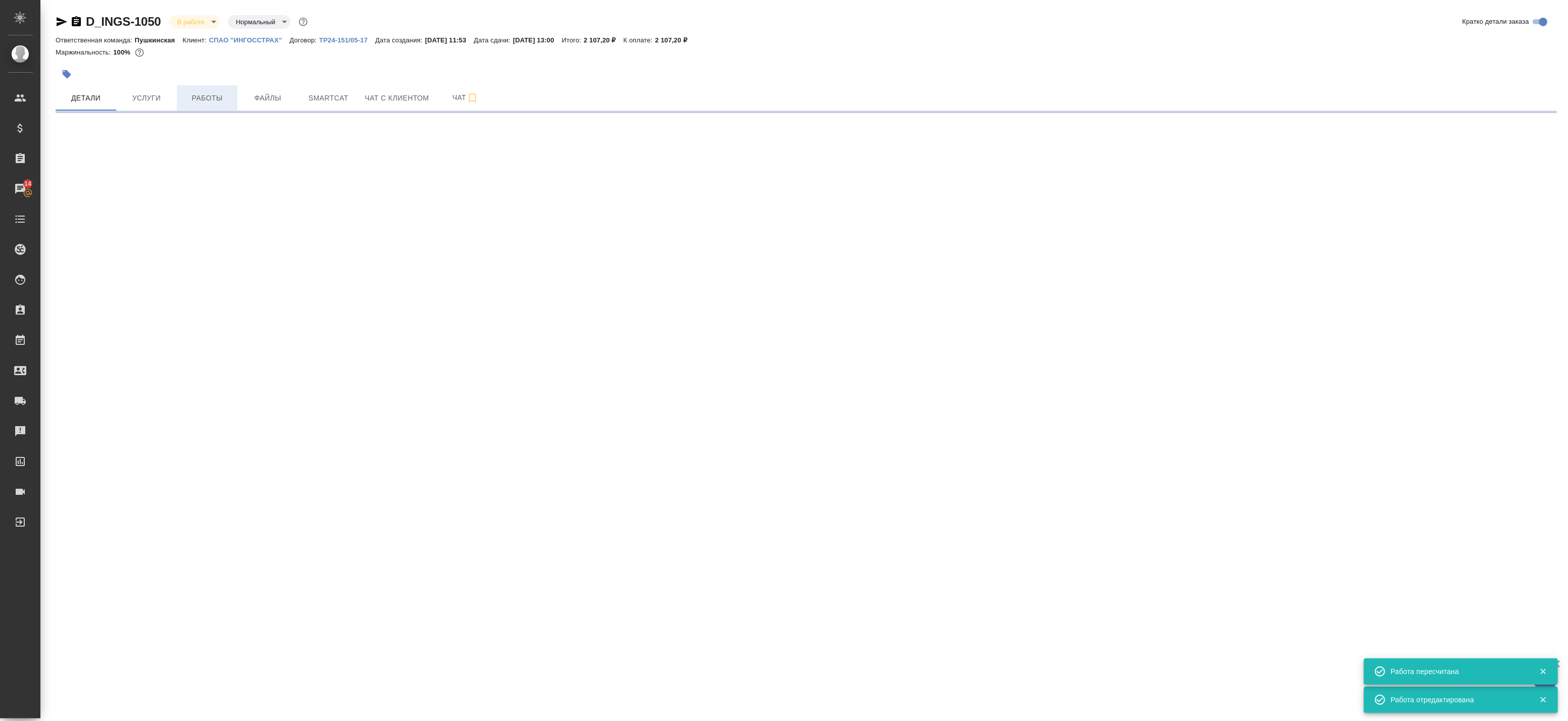
select select "RU"
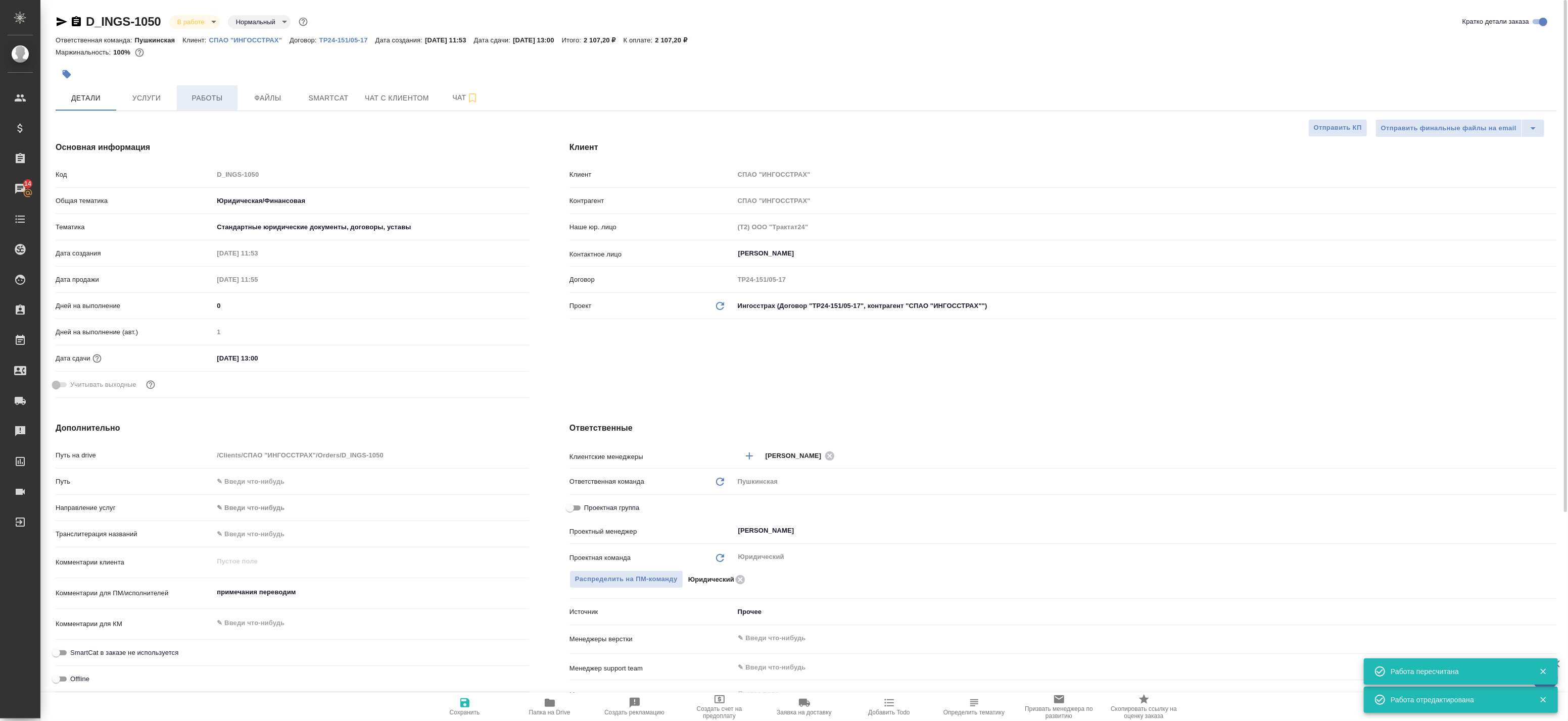
click at [221, 94] on span "Работы" at bounding box center [207, 98] width 49 height 12
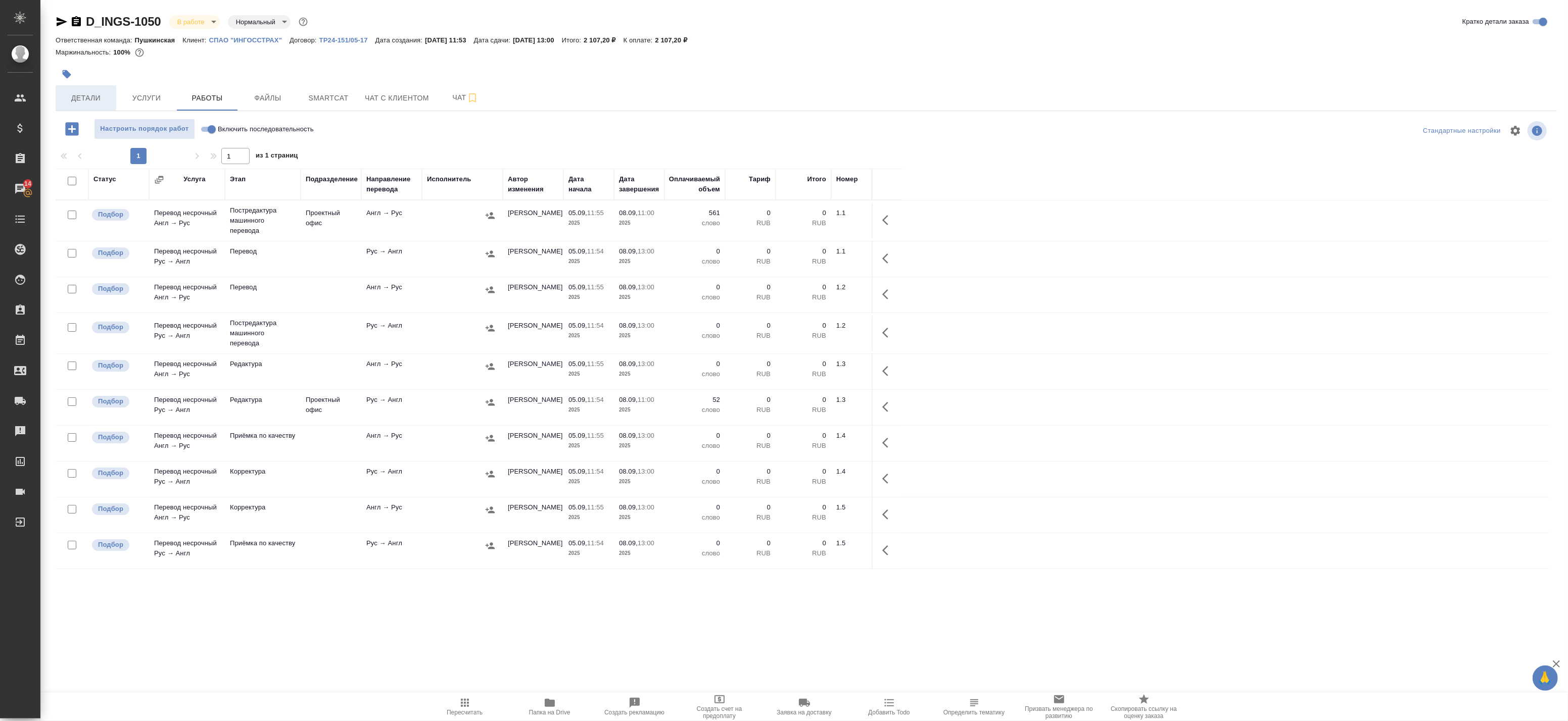
click at [72, 104] on span "Детали" at bounding box center [86, 98] width 49 height 12
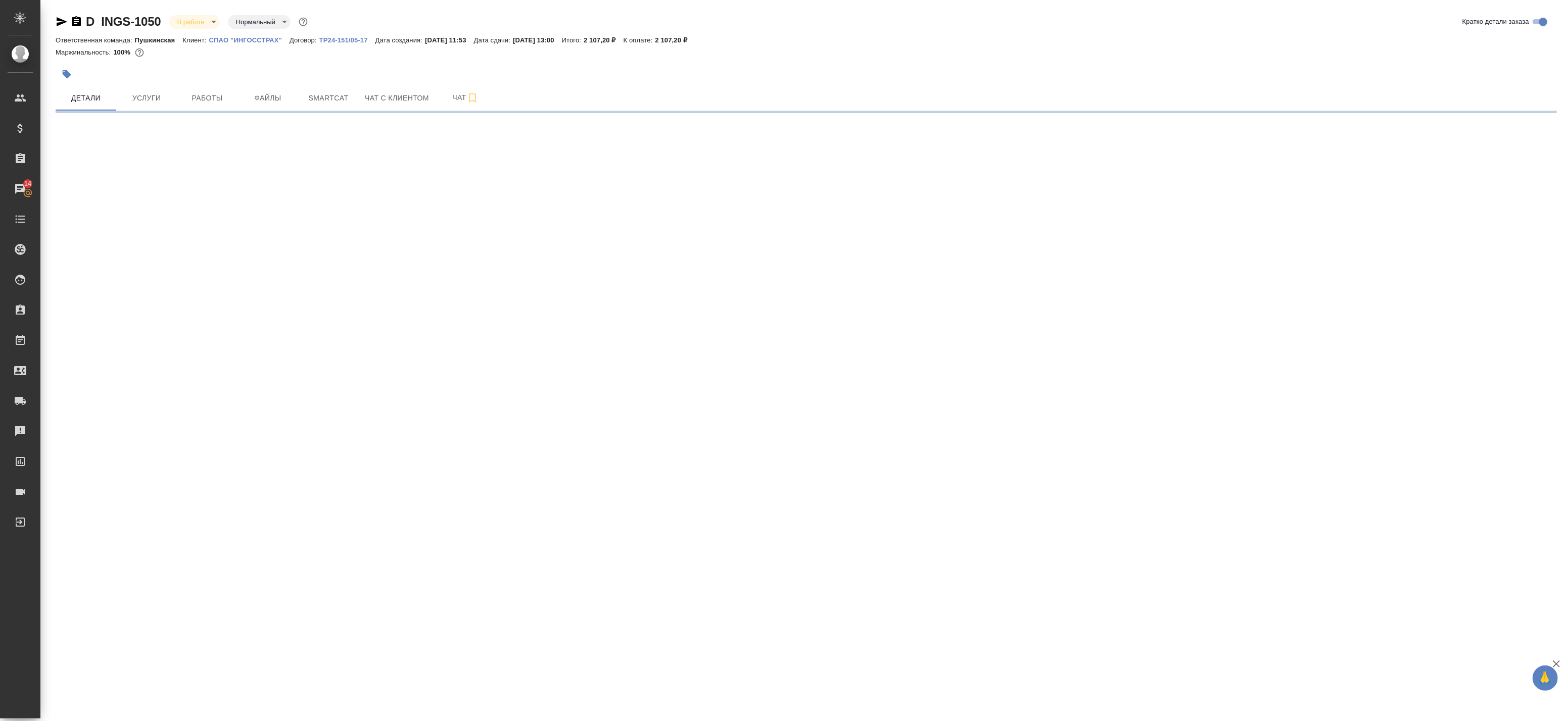
select select "RU"
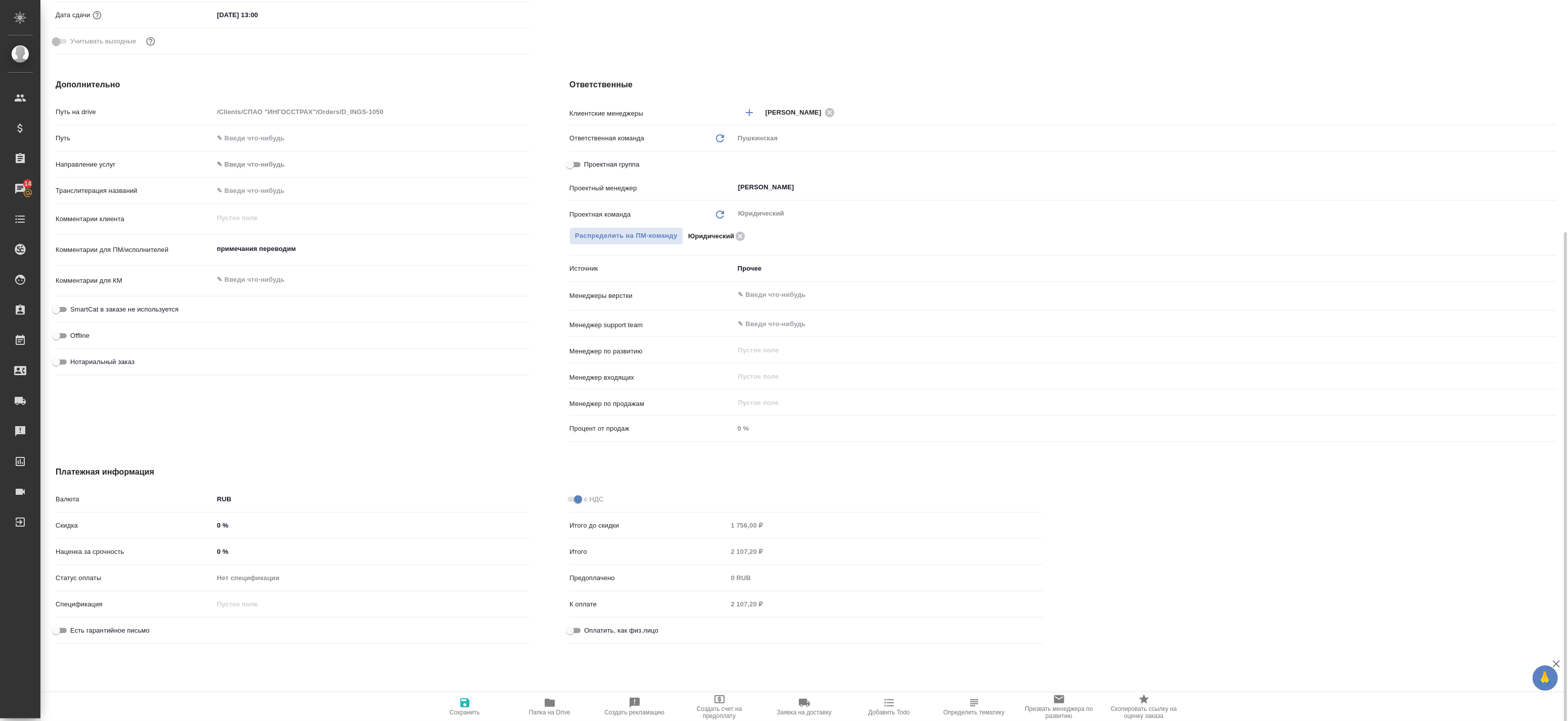
scroll to position [175, 0]
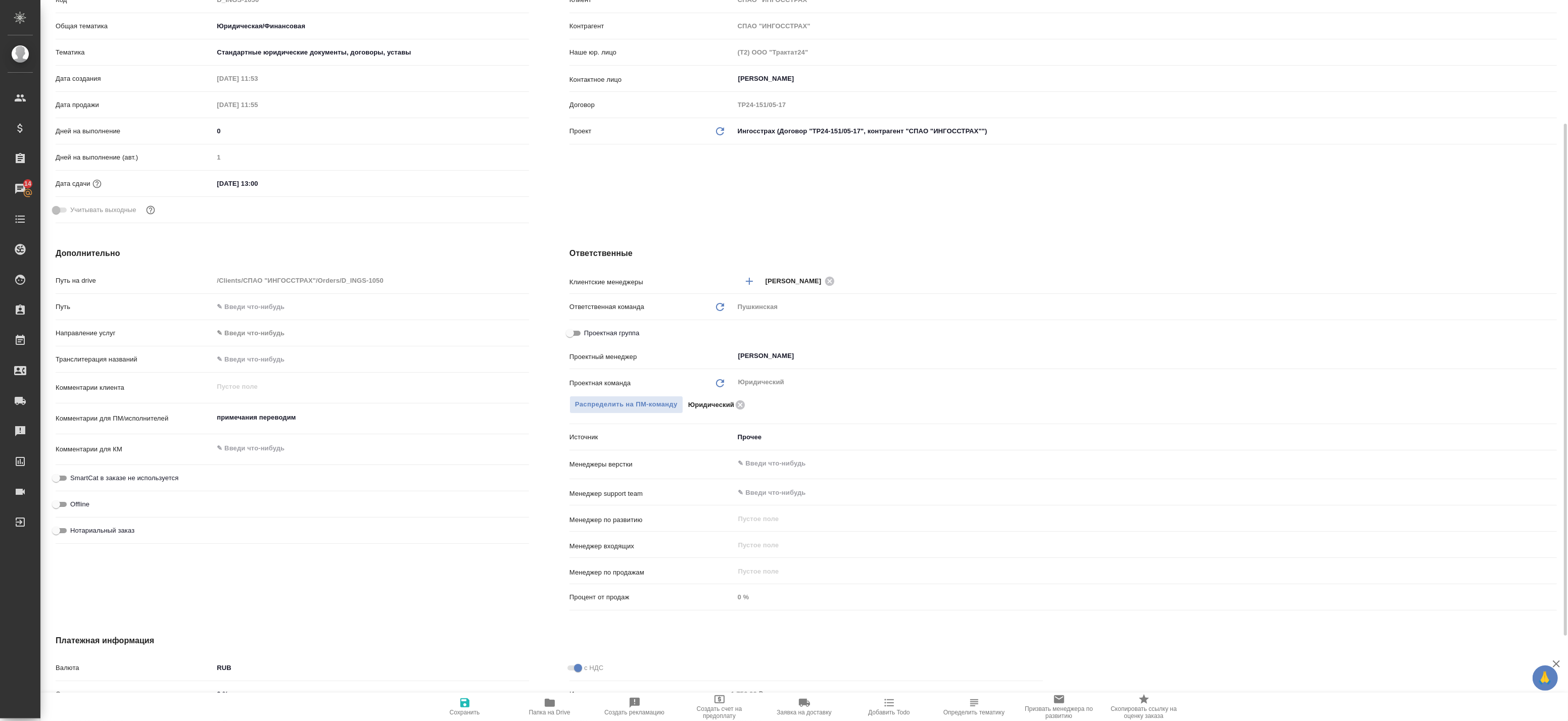
click at [249, 413] on textarea "примечания переводим" at bounding box center [371, 418] width 316 height 17
click at [249, 413] on textarea "примечания переводим" at bounding box center [371, 418] width 315 height 17
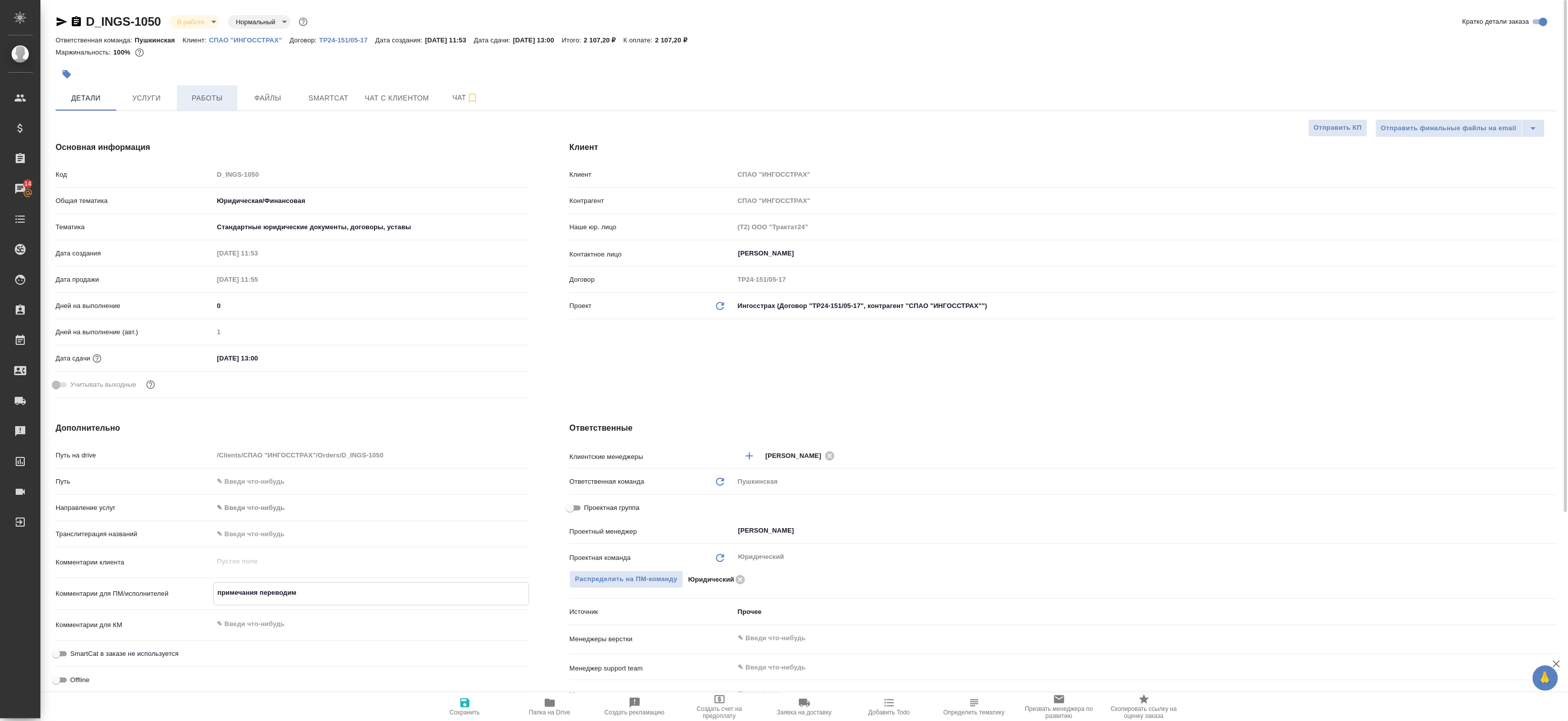
type textarea "x"
click at [191, 102] on span "Работы" at bounding box center [207, 98] width 49 height 12
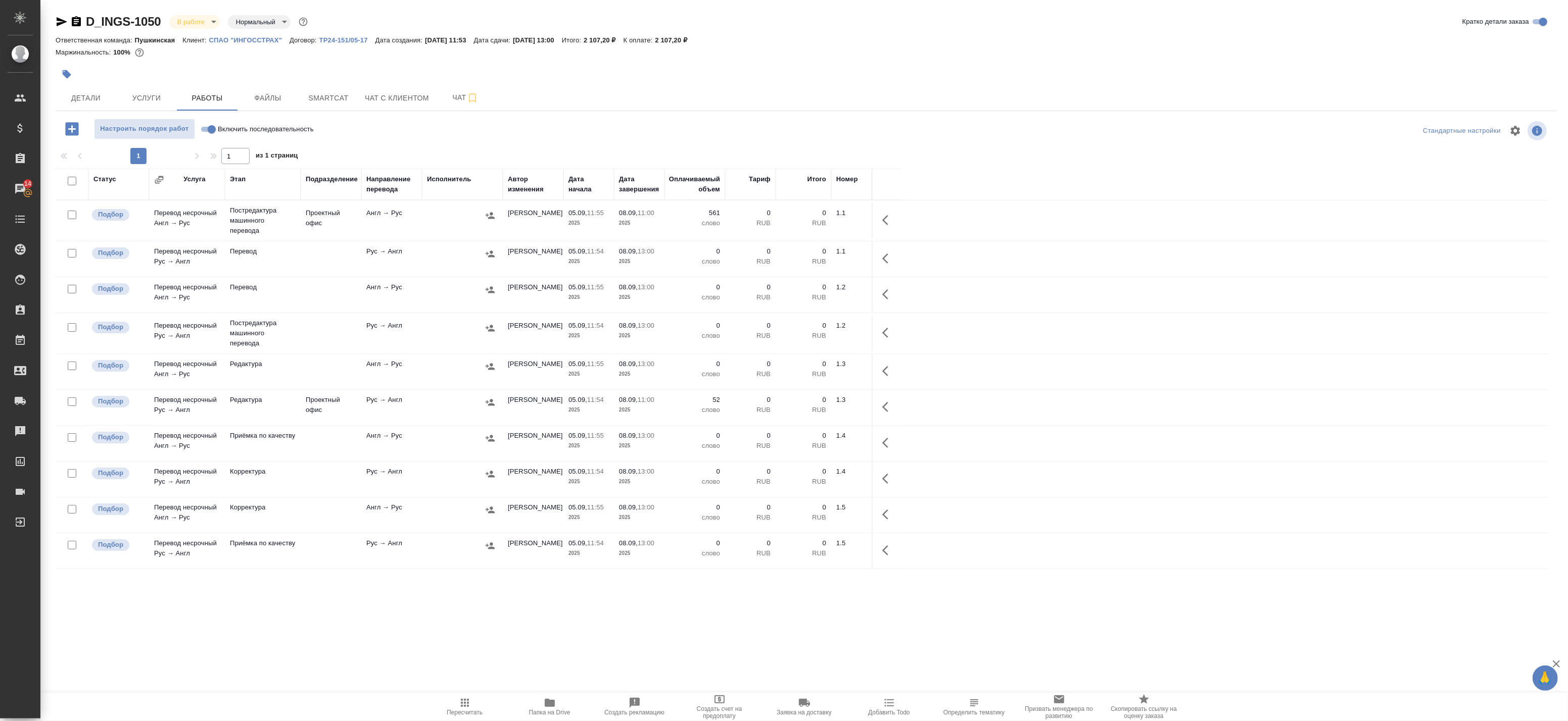
click at [464, 217] on div at bounding box center [462, 215] width 71 height 15
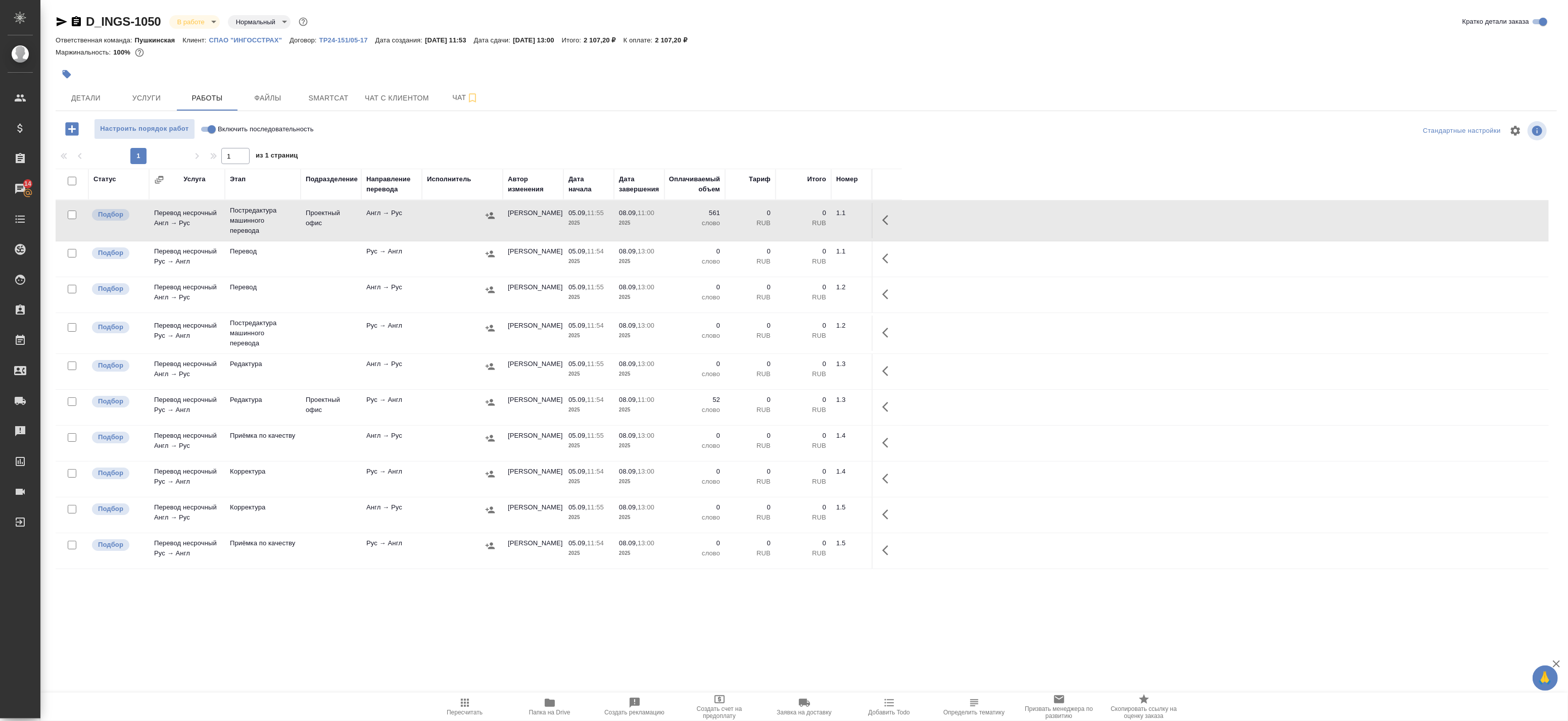
click at [888, 220] on icon "button" at bounding box center [888, 220] width 12 height 12
click at [815, 221] on icon "button" at bounding box center [813, 220] width 9 height 9
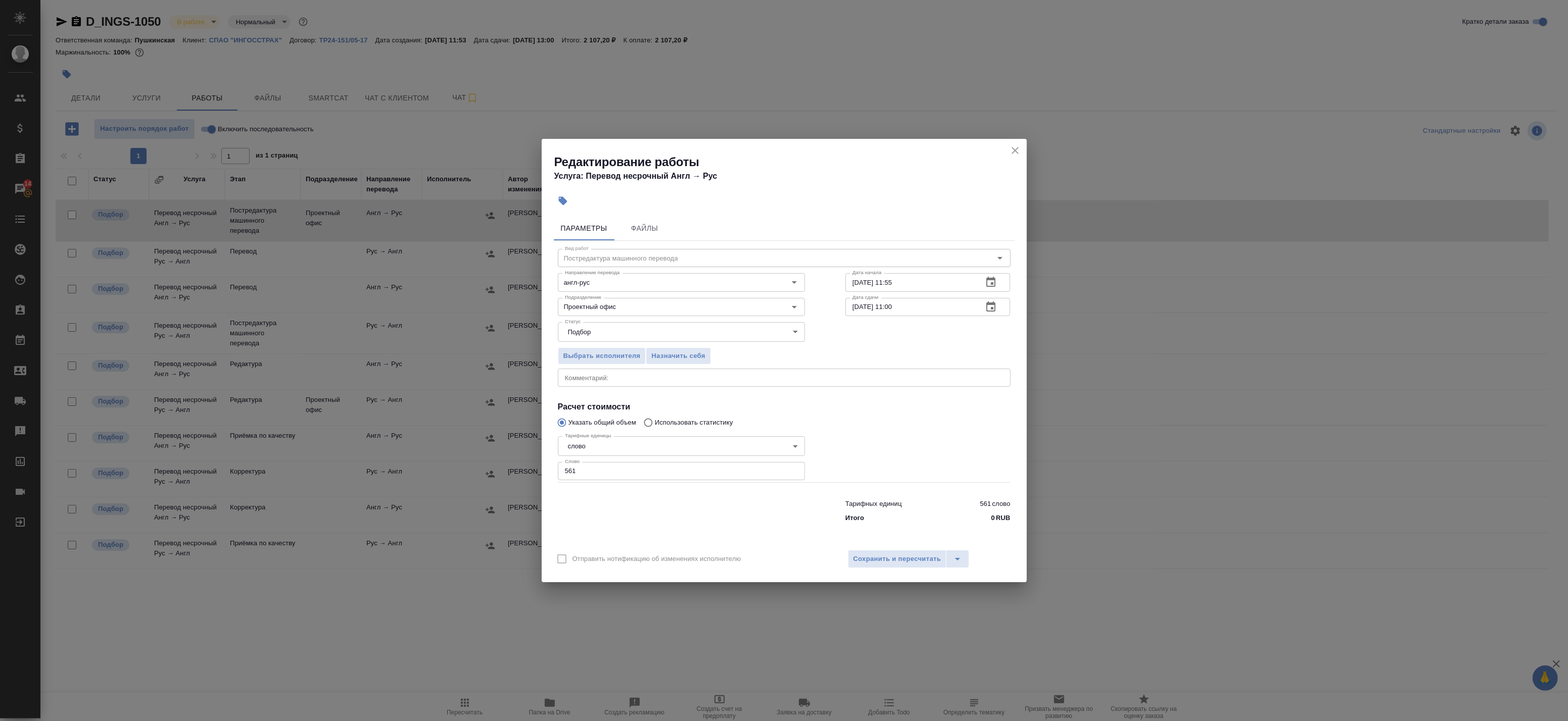
click at [623, 384] on div "x Комментарий:" at bounding box center [784, 377] width 452 height 18
paste textarea "примечания переводим"
drag, startPoint x: 675, startPoint y: 382, endPoint x: 520, endPoint y: 376, distance: 155.1
click at [520, 376] on div "Редактирование работы Услуга: Перевод несрочный Англ → Рус Параметры Файлы Вид …" at bounding box center [784, 360] width 1568 height 721
type textarea "примечания переводим"
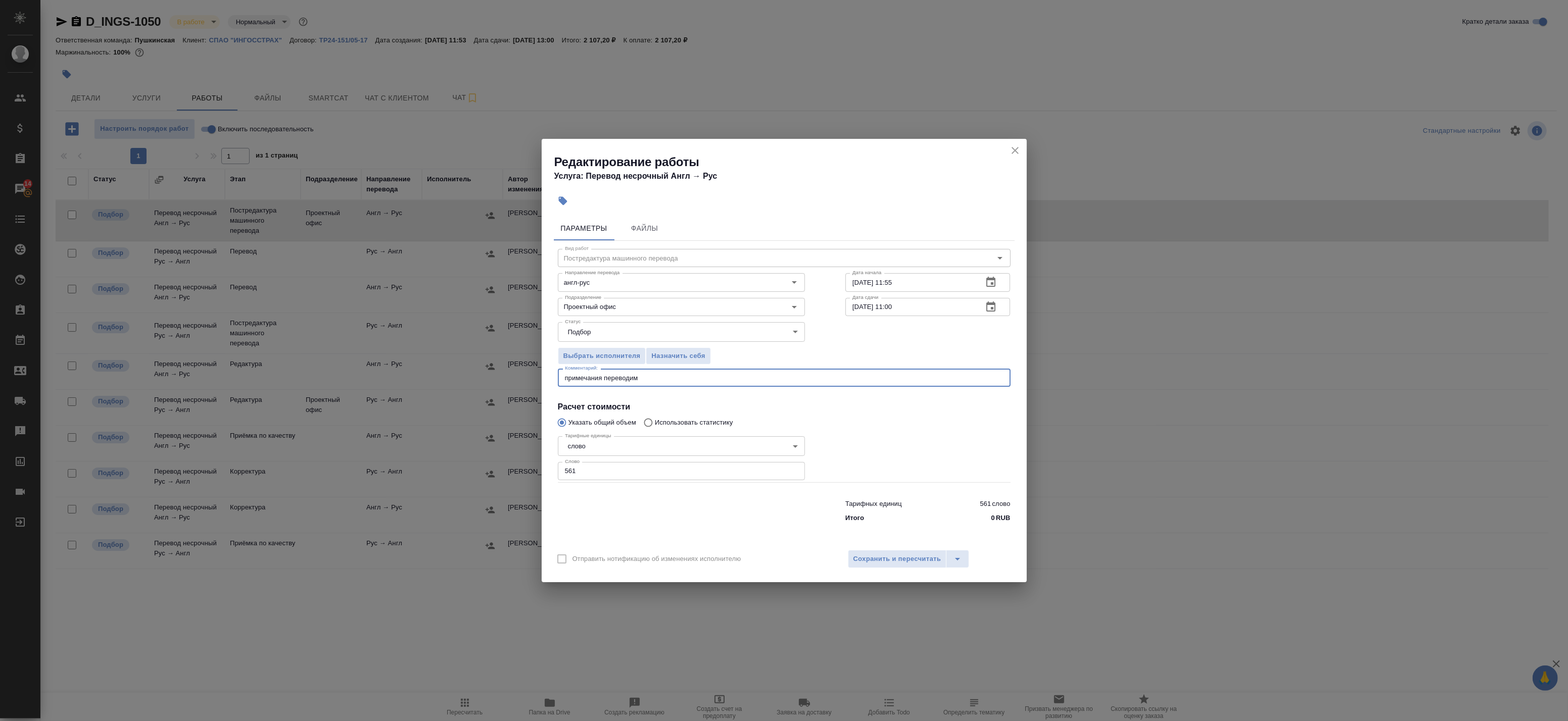
click at [748, 372] on div "примечания переводим x Комментарий:" at bounding box center [784, 377] width 452 height 18
click at [764, 379] on textarea "примечания переводим" at bounding box center [784, 377] width 439 height 8
click at [887, 559] on span "Сохранить и пересчитать" at bounding box center [897, 559] width 88 height 12
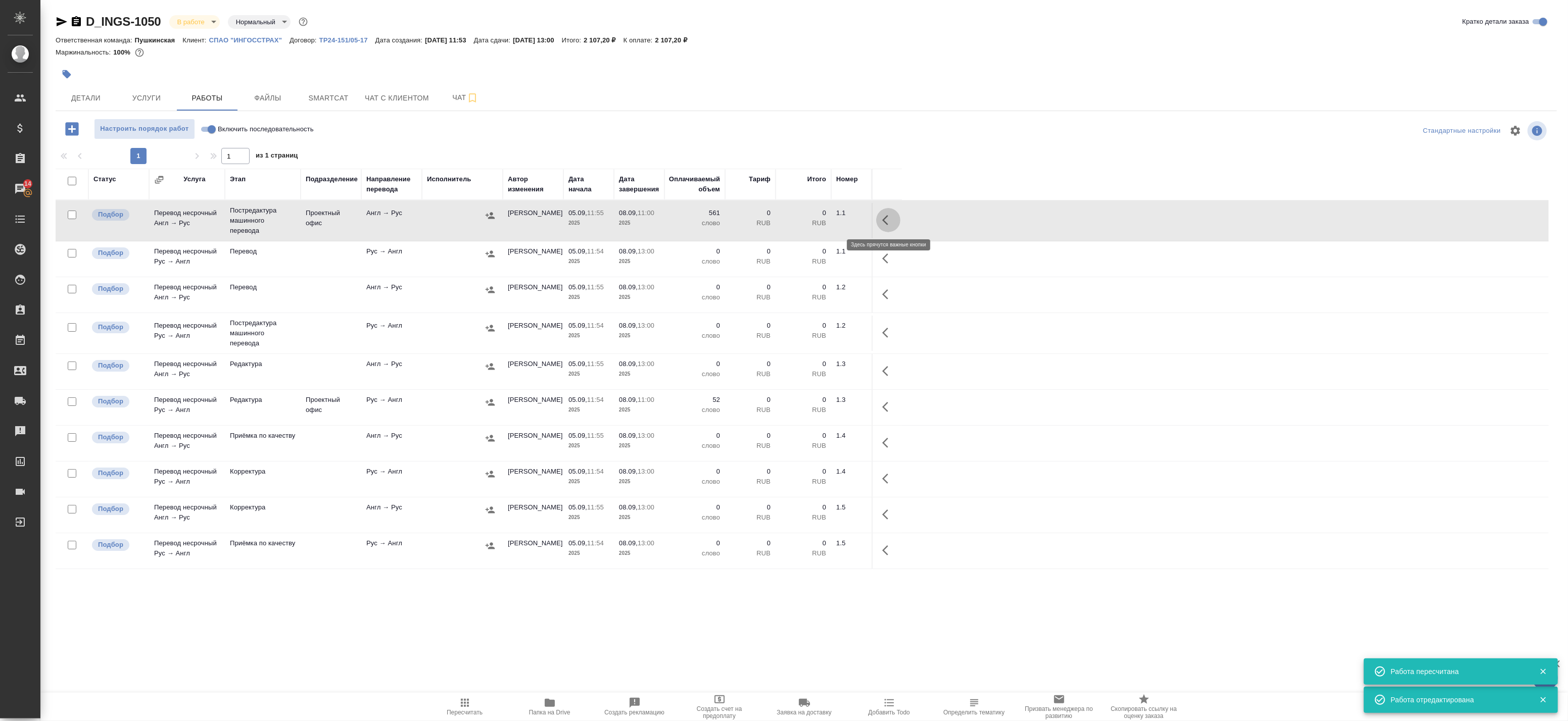
click at [890, 217] on icon "button" at bounding box center [888, 220] width 12 height 12
click at [493, 214] on icon "button" at bounding box center [490, 215] width 10 height 10
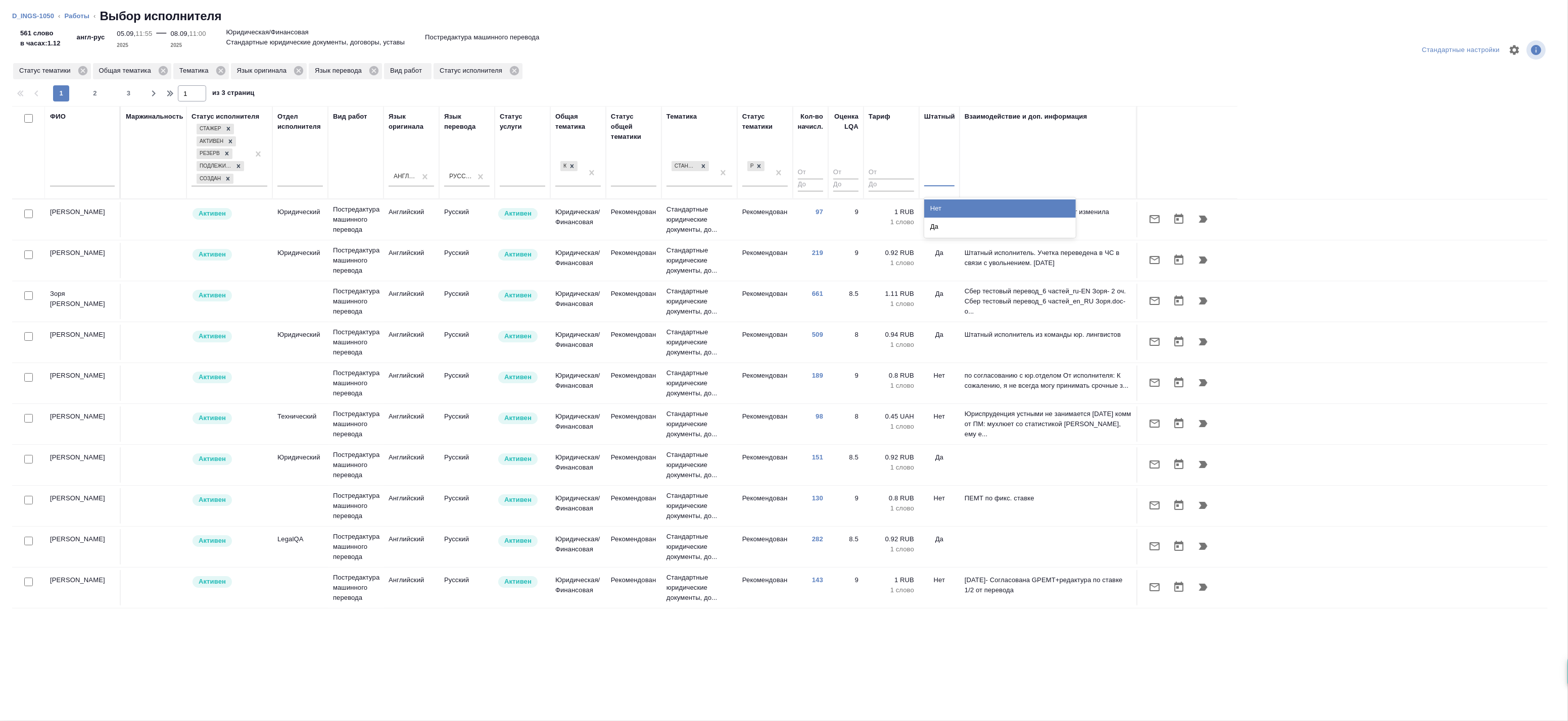
click at [942, 178] on div at bounding box center [940, 176] width 30 height 15
click at [944, 208] on div "Нет" at bounding box center [1000, 208] width 152 height 18
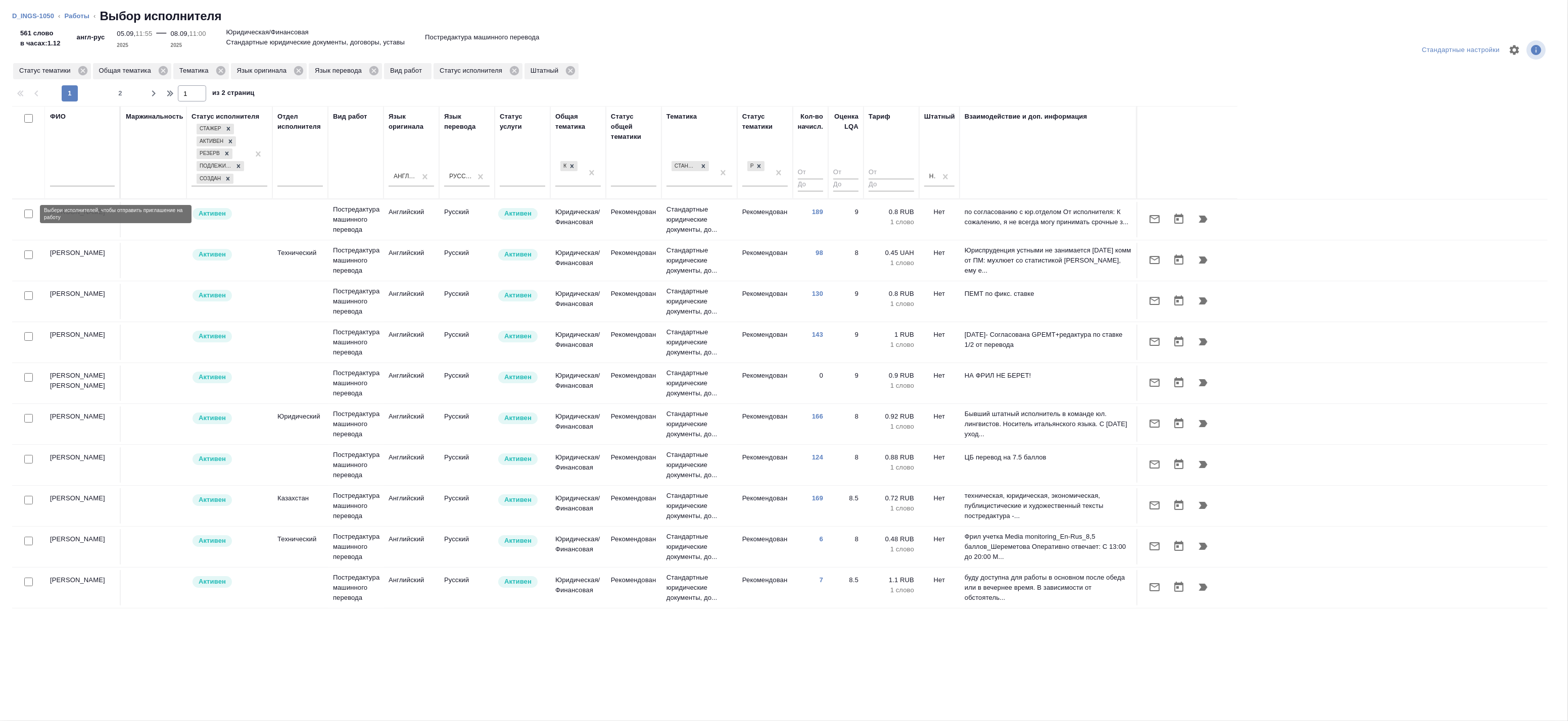
click at [28, 210] on input "checkbox" at bounding box center [28, 214] width 8 height 8
checkbox input "true"
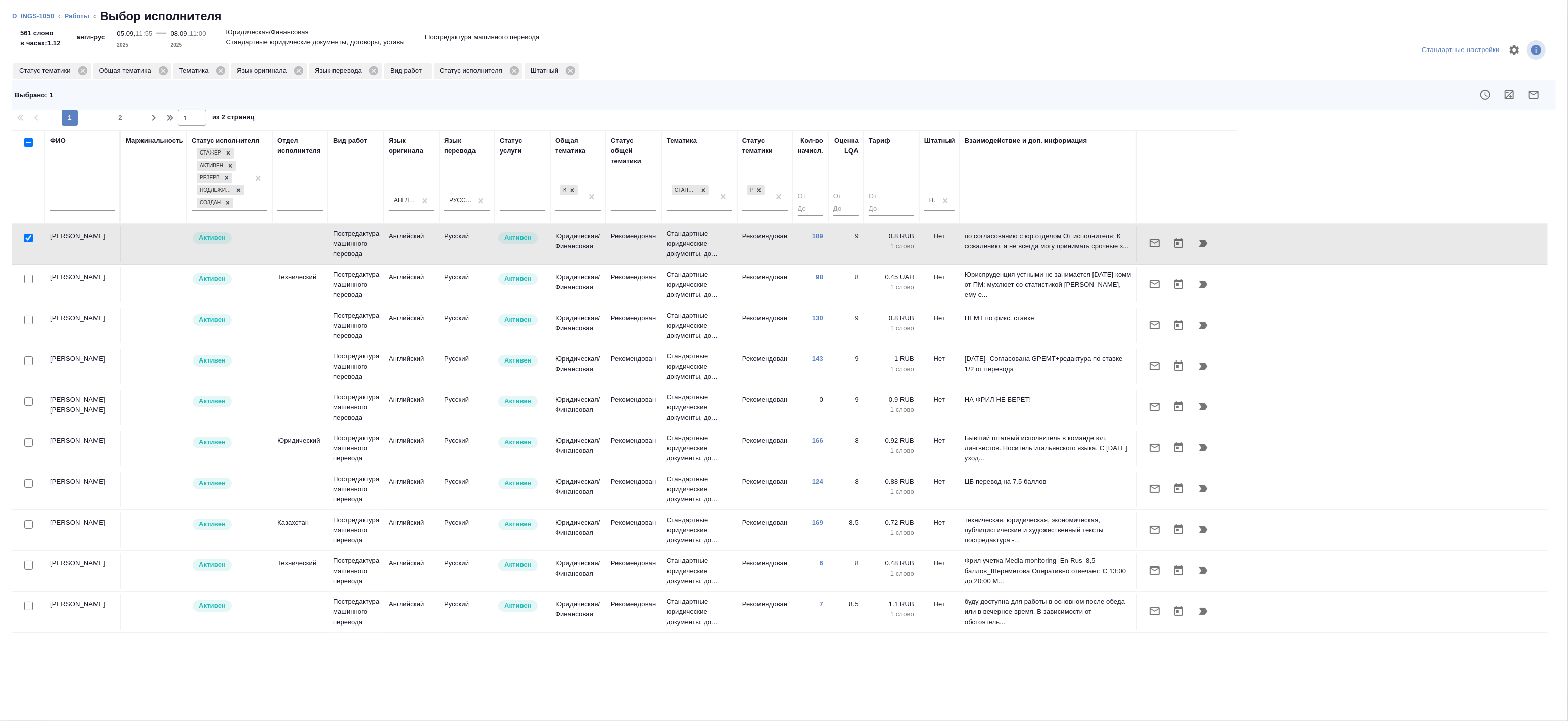
click at [29, 279] on input "checkbox" at bounding box center [28, 279] width 8 height 8
checkbox input "true"
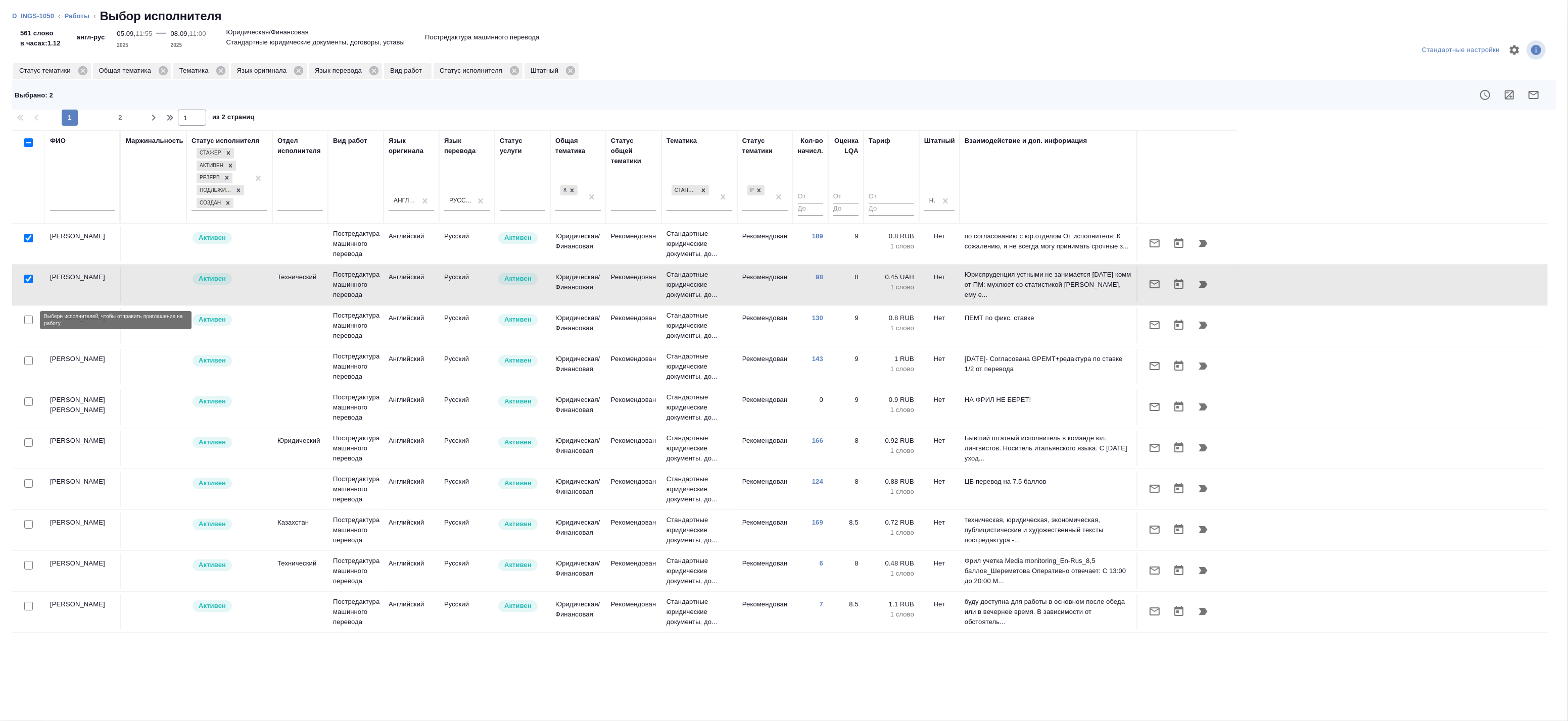
click at [27, 321] on input "checkbox" at bounding box center [28, 320] width 8 height 8
checkbox input "true"
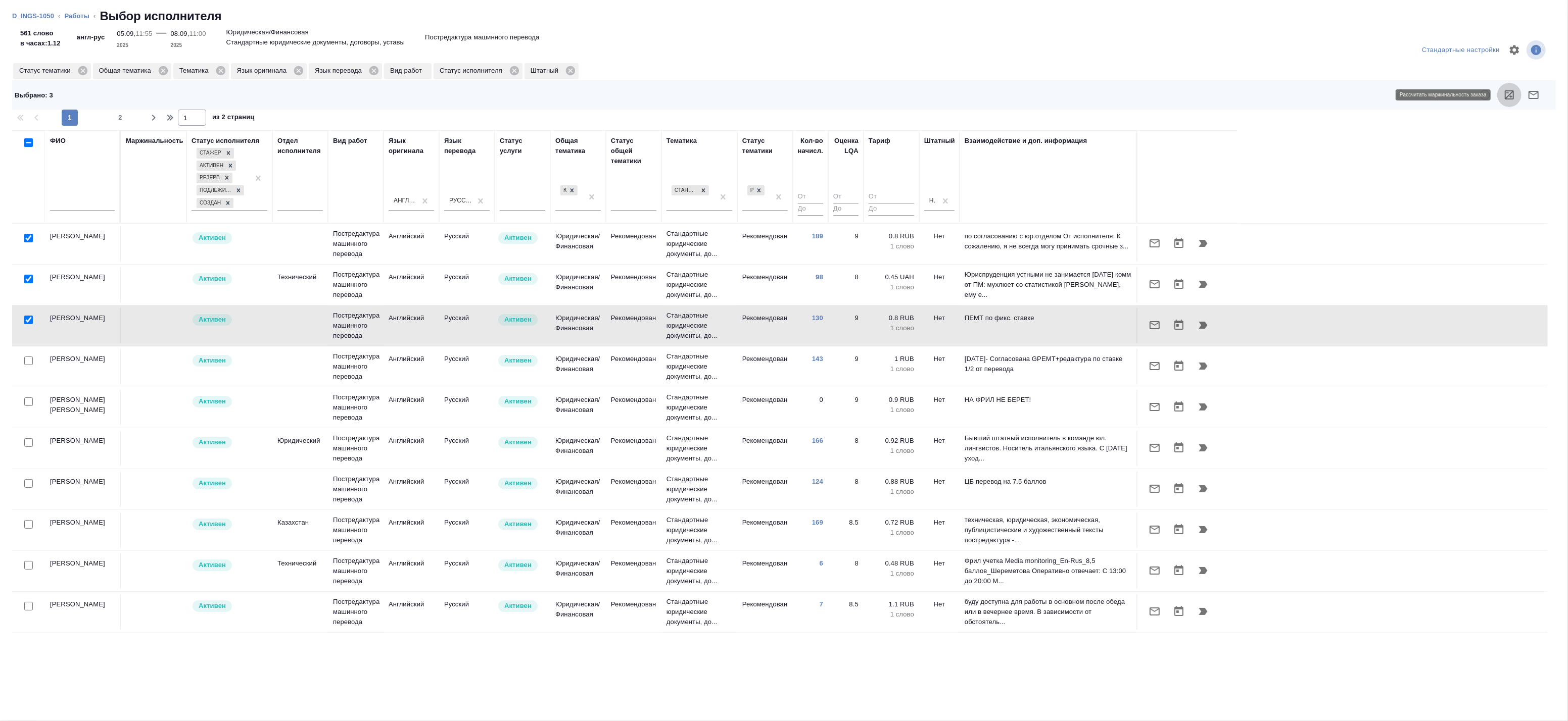
click at [1507, 96] on icon "button" at bounding box center [1510, 95] width 12 height 12
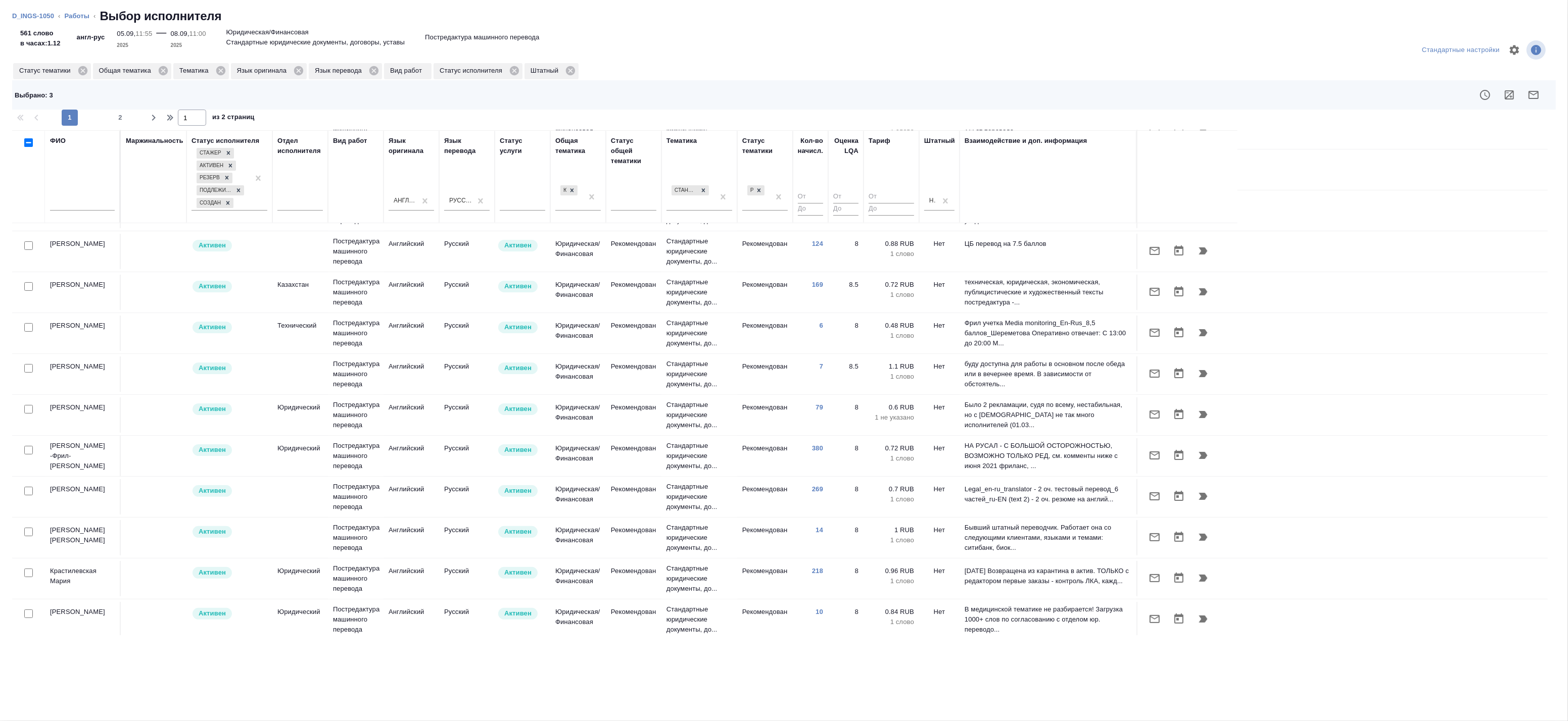
scroll to position [281, 0]
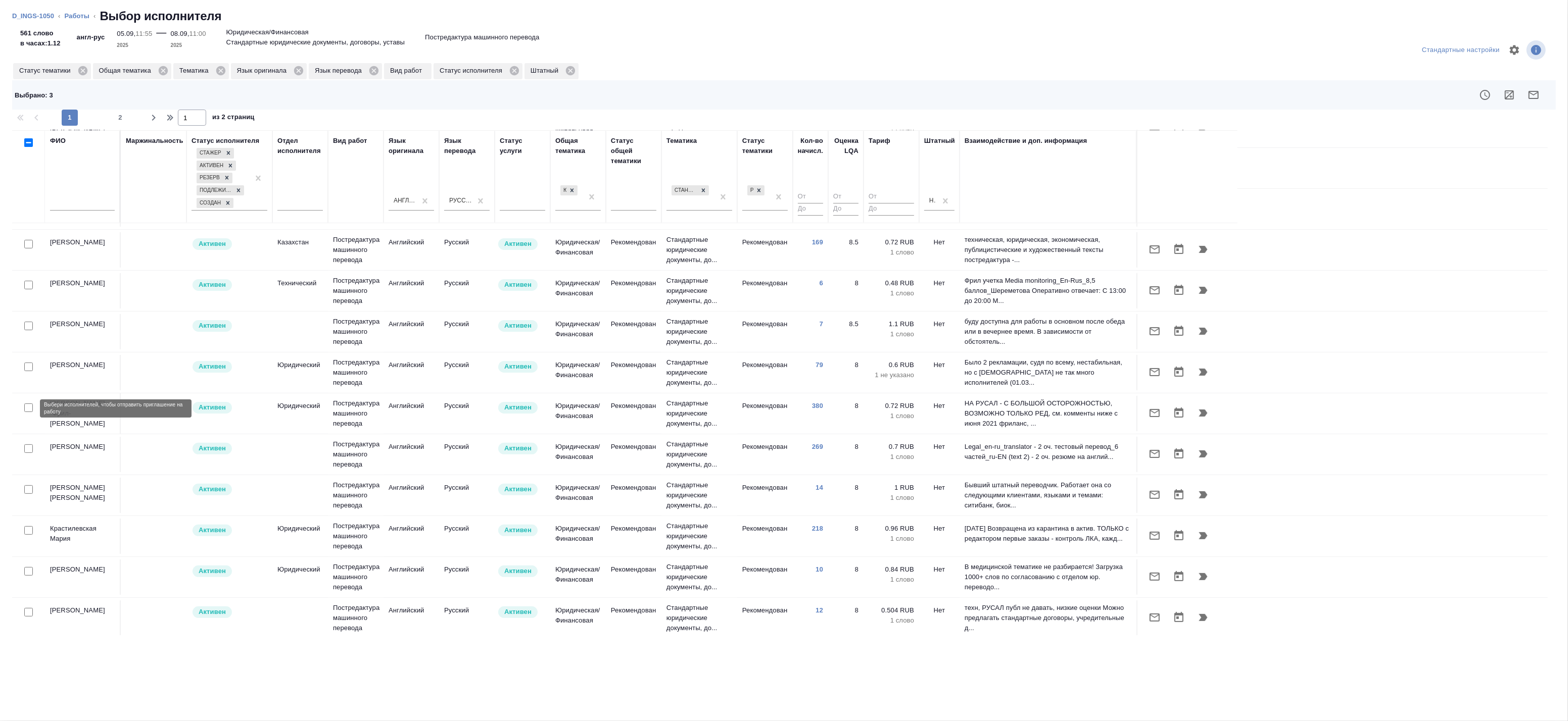
click at [28, 406] on input "checkbox" at bounding box center [28, 408] width 8 height 8
checkbox input "true"
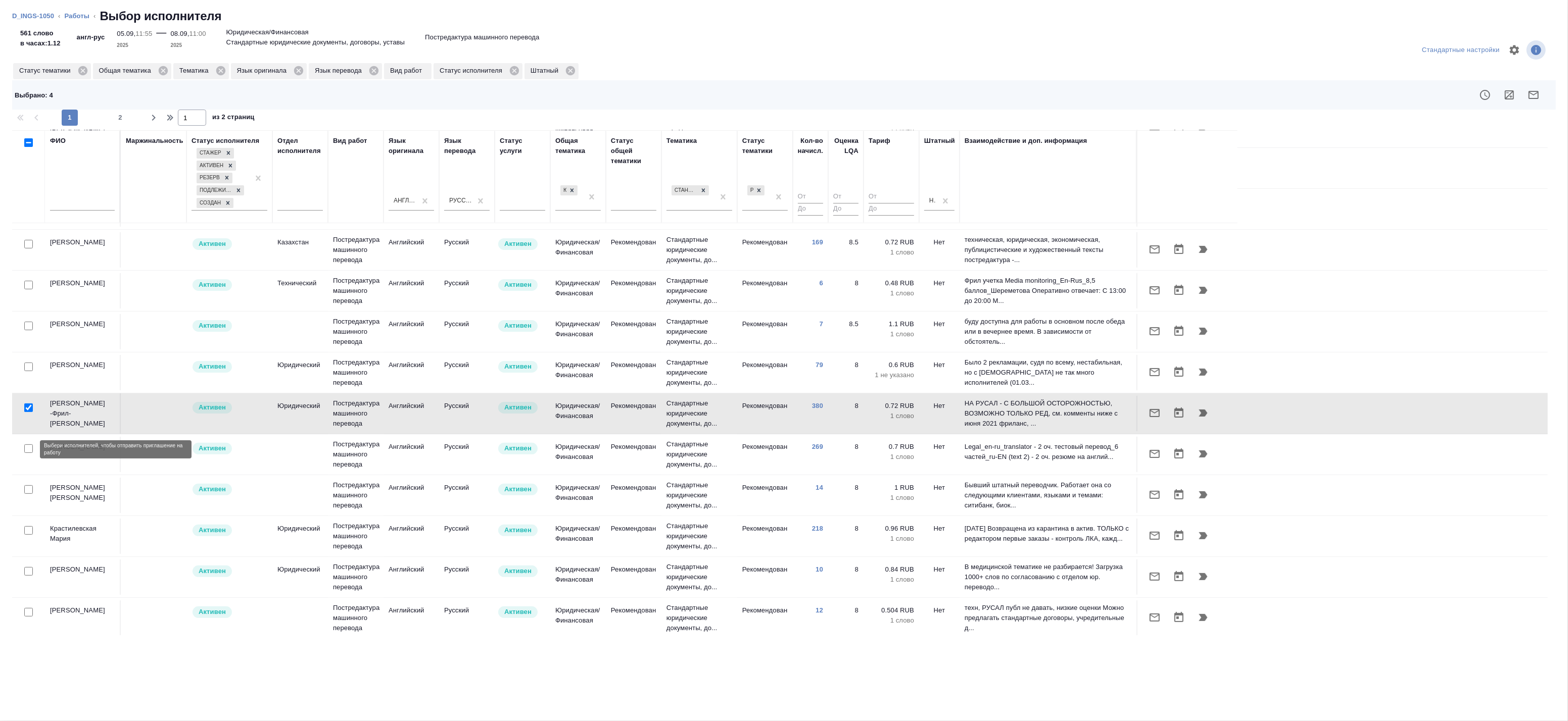
click at [25, 452] on input "checkbox" at bounding box center [28, 449] width 8 height 8
checkbox input "true"
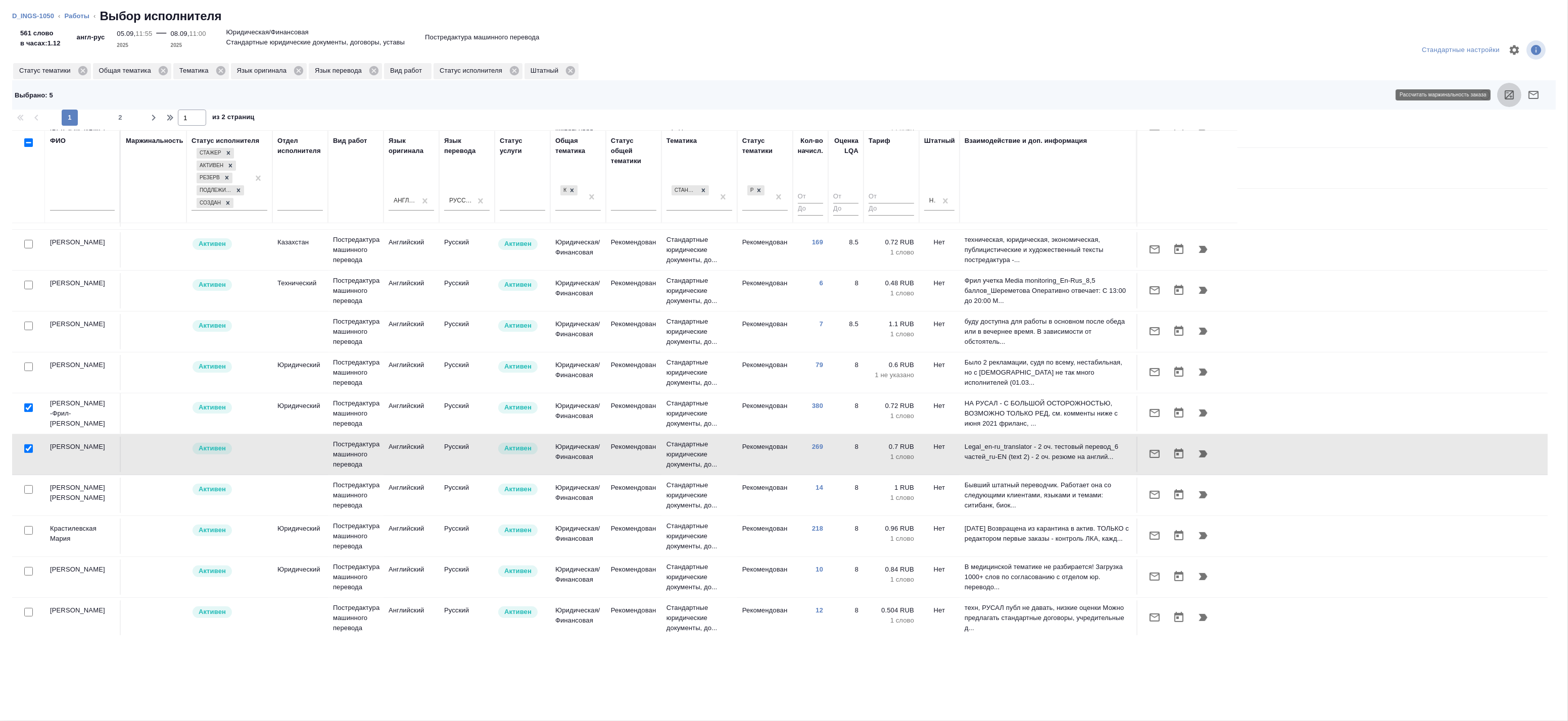
click at [1510, 93] on icon "button" at bounding box center [1510, 95] width 12 height 12
click at [29, 407] on input "checkbox" at bounding box center [28, 408] width 8 height 8
checkbox input "false"
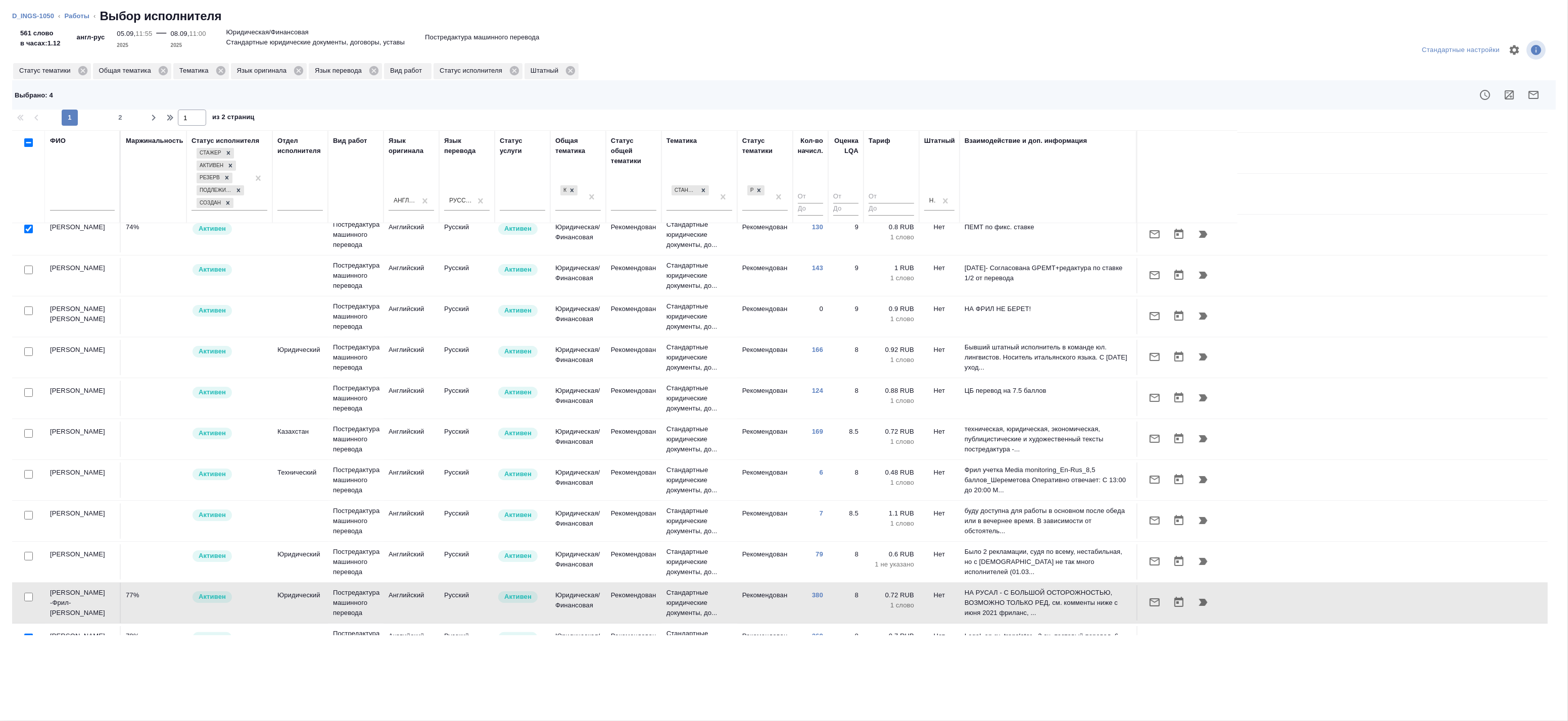
scroll to position [0, 0]
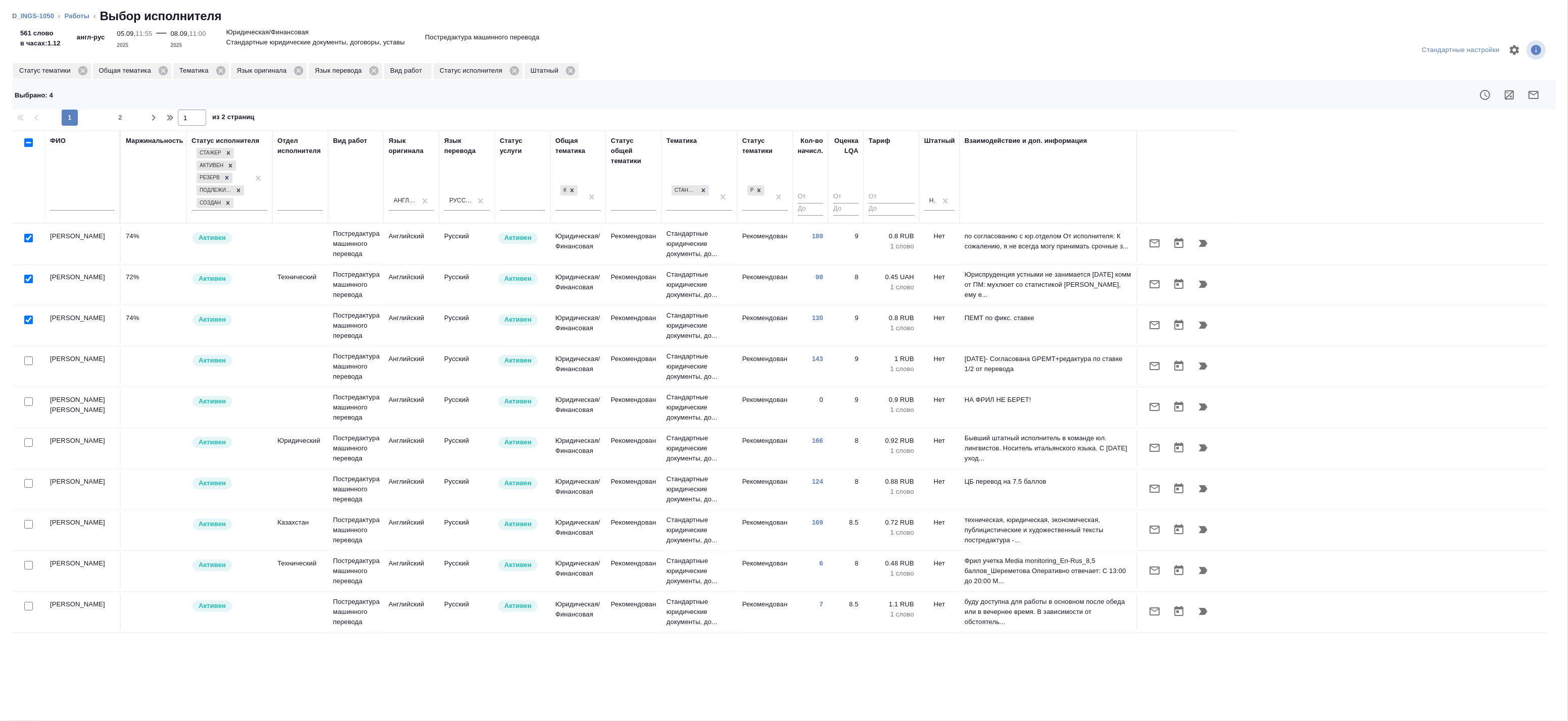
click at [29, 319] on input "checkbox" at bounding box center [28, 320] width 8 height 8
checkbox input "false"
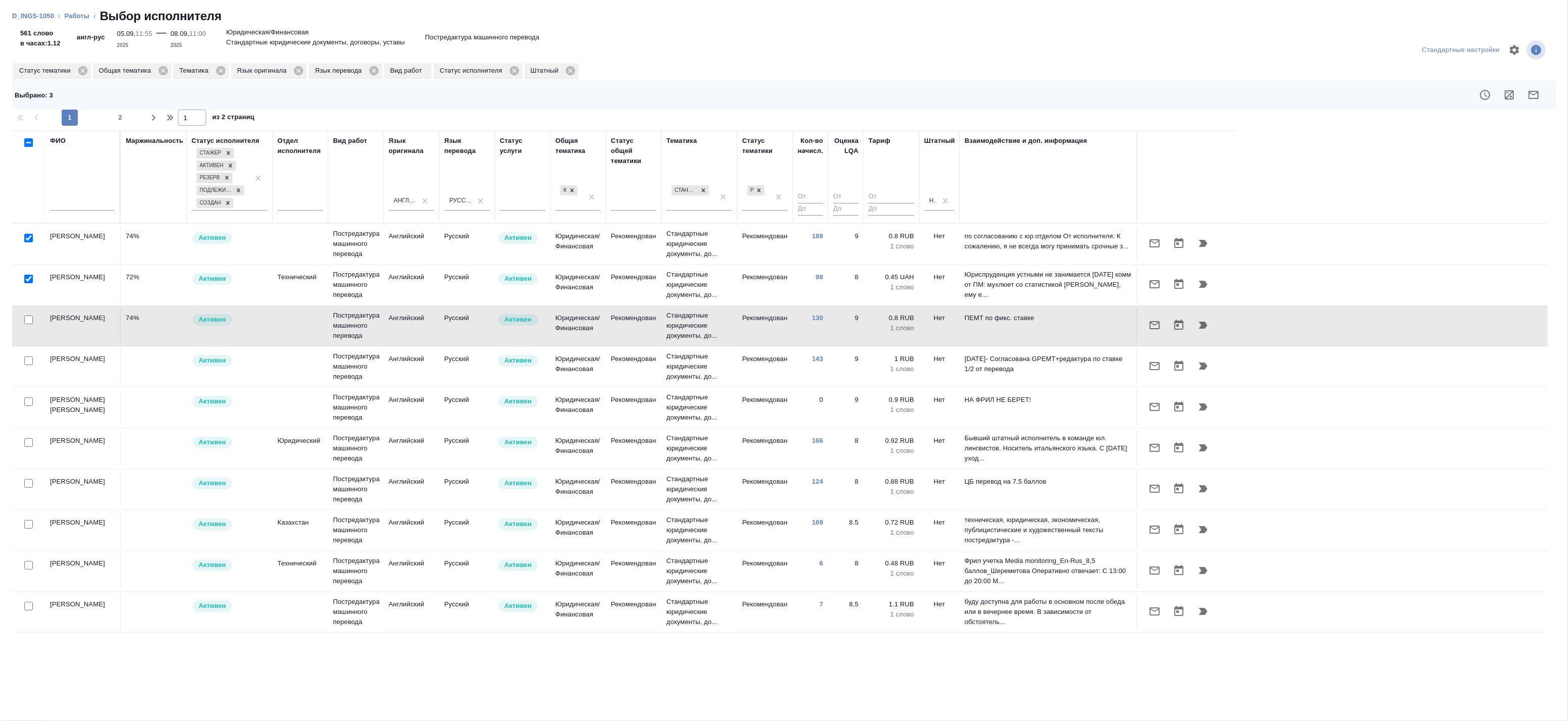
drag, startPoint x: 26, startPoint y: 276, endPoint x: 33, endPoint y: 240, distance: 36.7
click at [26, 275] on input "checkbox" at bounding box center [28, 279] width 8 height 8
checkbox input "false"
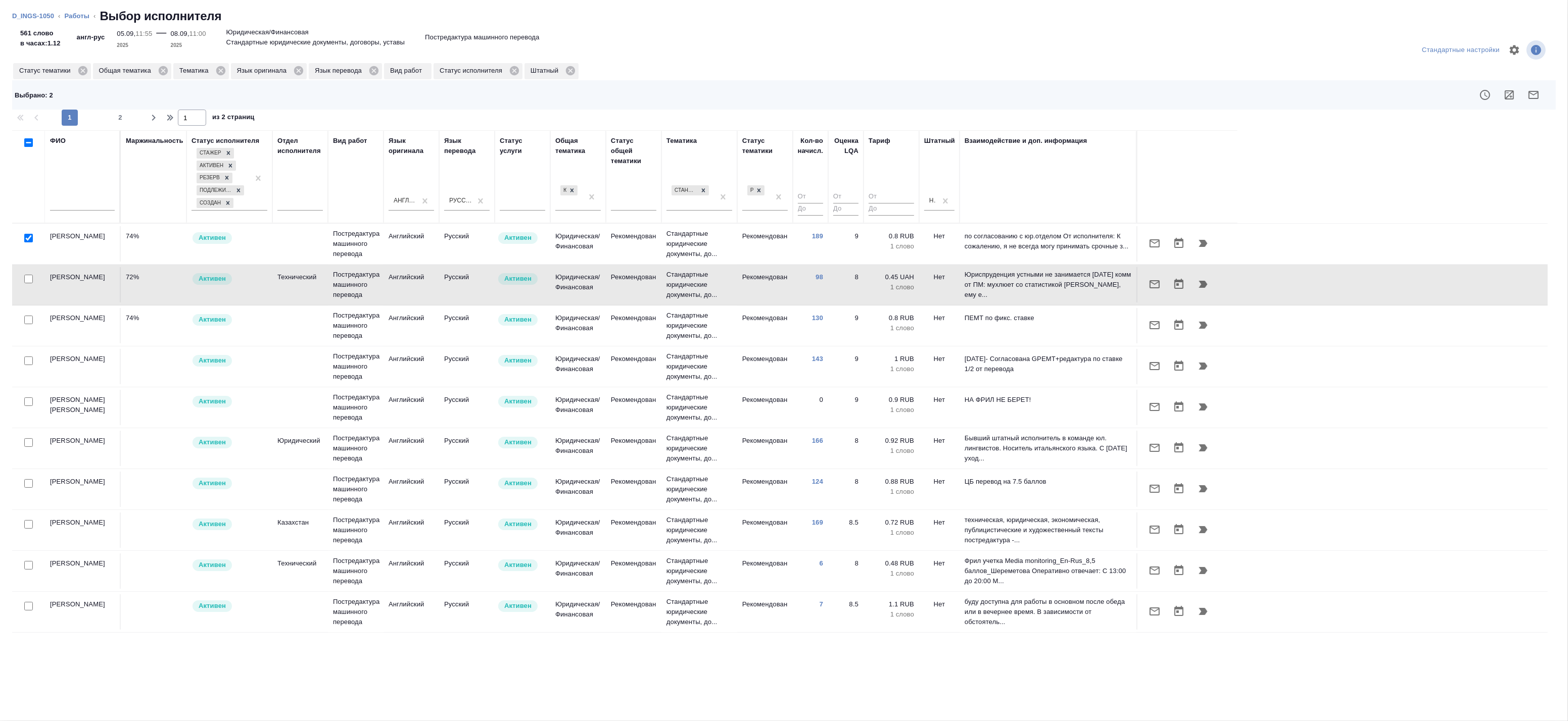
click at [29, 234] on input "checkbox" at bounding box center [28, 238] width 8 height 8
checkbox input "false"
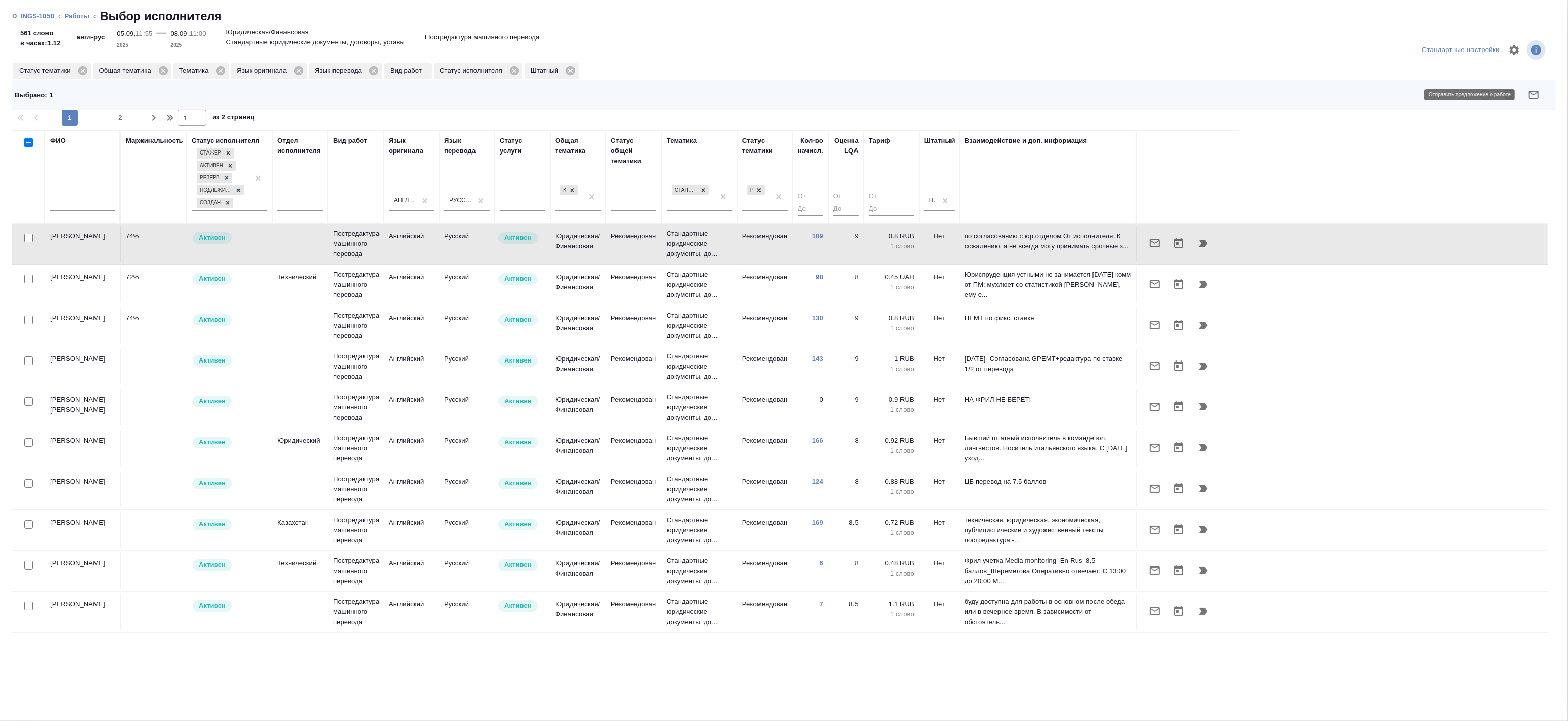
click at [1536, 91] on icon "button" at bounding box center [1533, 95] width 10 height 8
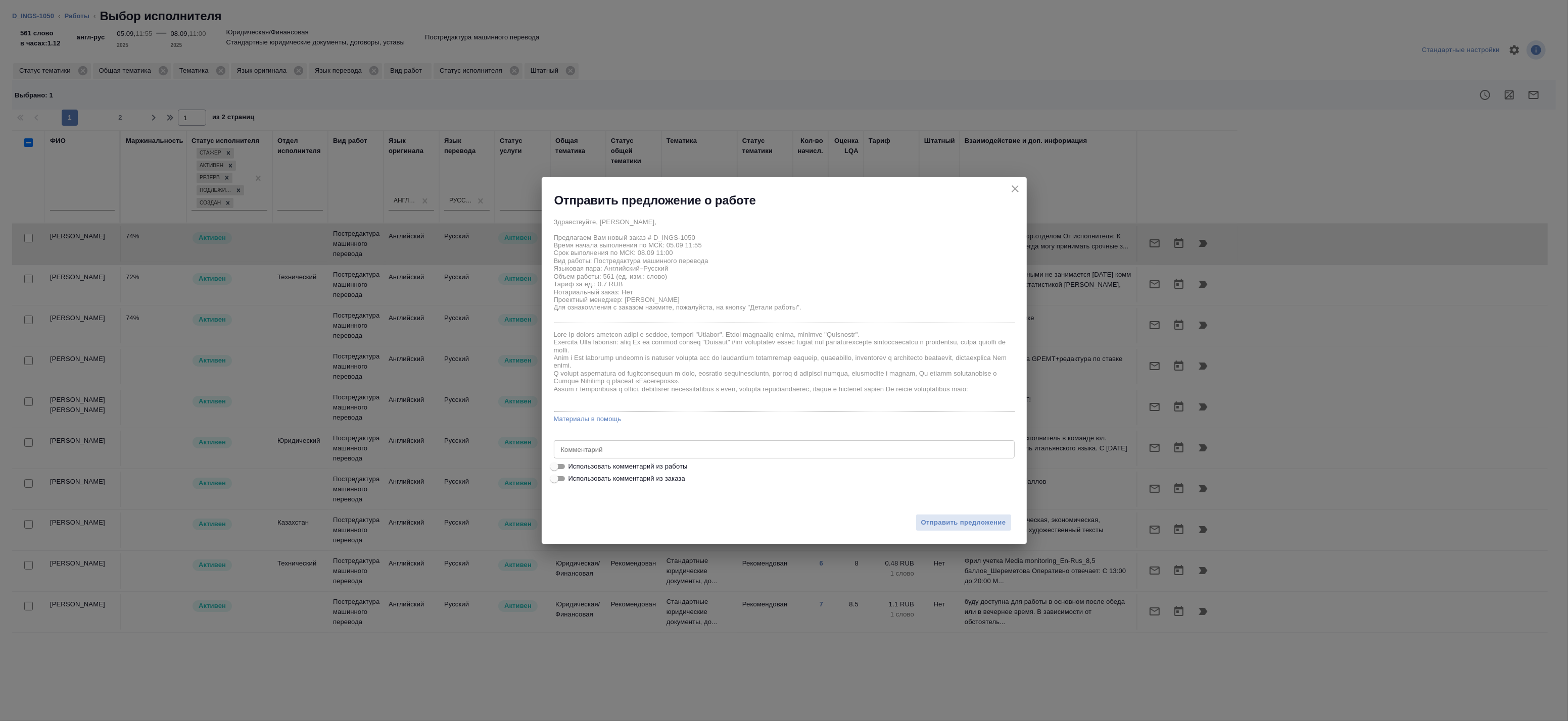
click at [641, 469] on span "Использовать комментарий из работы" at bounding box center [628, 467] width 119 height 10
click at [572, 469] on input "Использовать комментарий из работы" at bounding box center [554, 467] width 37 height 12
checkbox input "true"
type textarea "примечания переводим"
click at [966, 519] on span "Отправить предложение" at bounding box center [964, 523] width 85 height 12
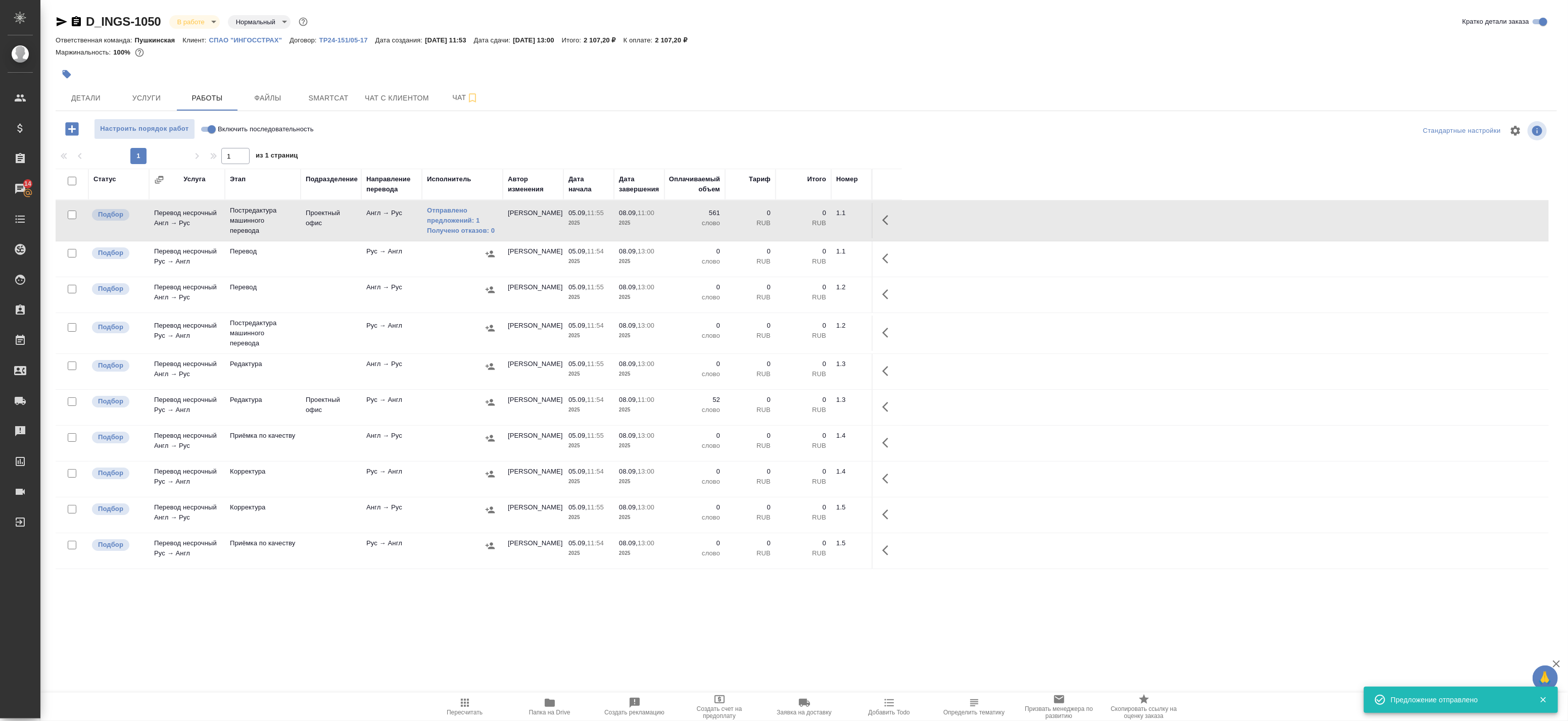
drag, startPoint x: 438, startPoint y: 411, endPoint x: 579, endPoint y: 416, distance: 141.1
click at [439, 411] on td at bounding box center [462, 407] width 81 height 35
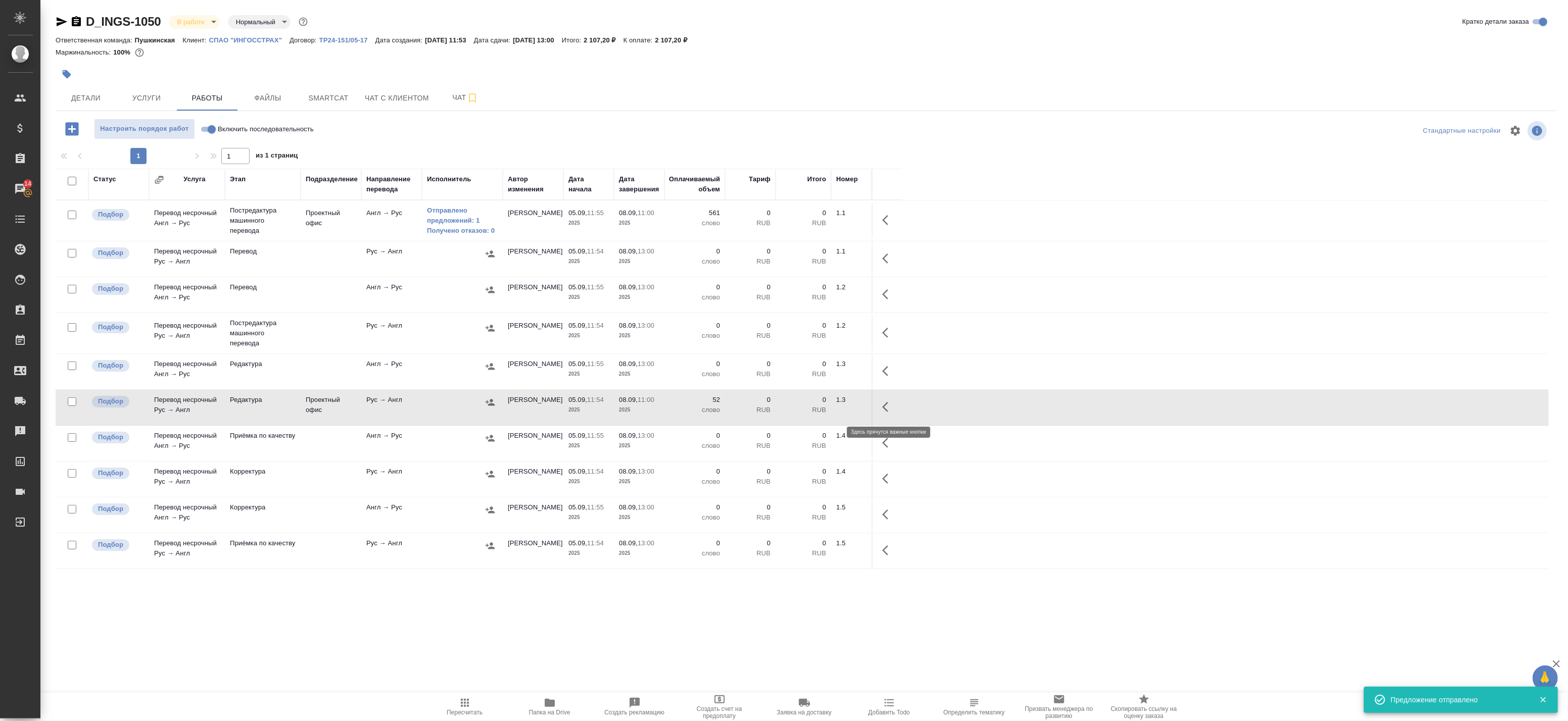
click at [892, 406] on icon "button" at bounding box center [888, 407] width 12 height 12
drag, startPoint x: 816, startPoint y: 407, endPoint x: 522, endPoint y: 396, distance: 294.2
click at [527, 395] on tr "Подбор Перевод несрочный Рус → Англ Редактура Проектный офис Рус → Англ Баданян…" at bounding box center [802, 408] width 1493 height 36
click at [492, 404] on icon "button" at bounding box center [490, 402] width 9 height 6
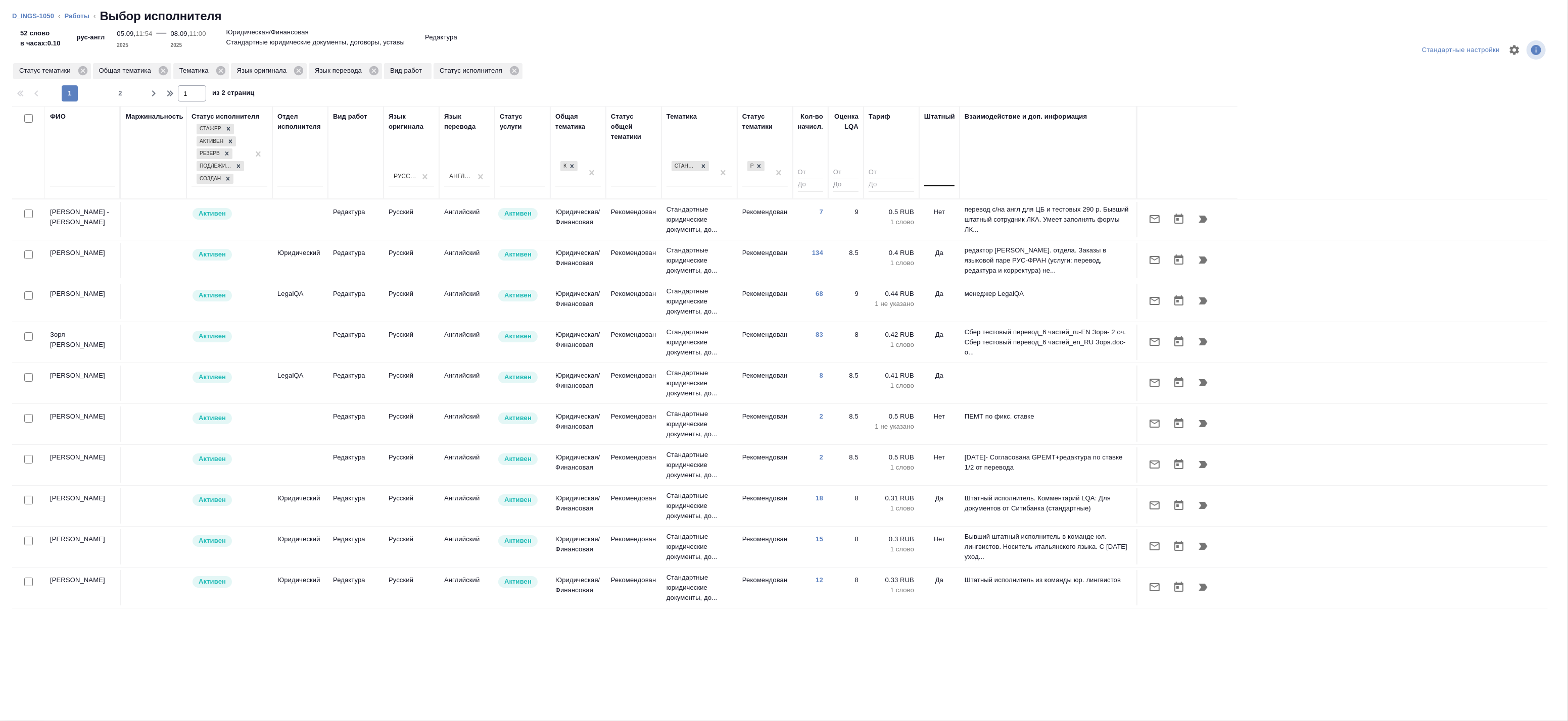
click at [938, 175] on div at bounding box center [940, 176] width 30 height 15
click at [936, 208] on div "Нет" at bounding box center [1000, 208] width 152 height 18
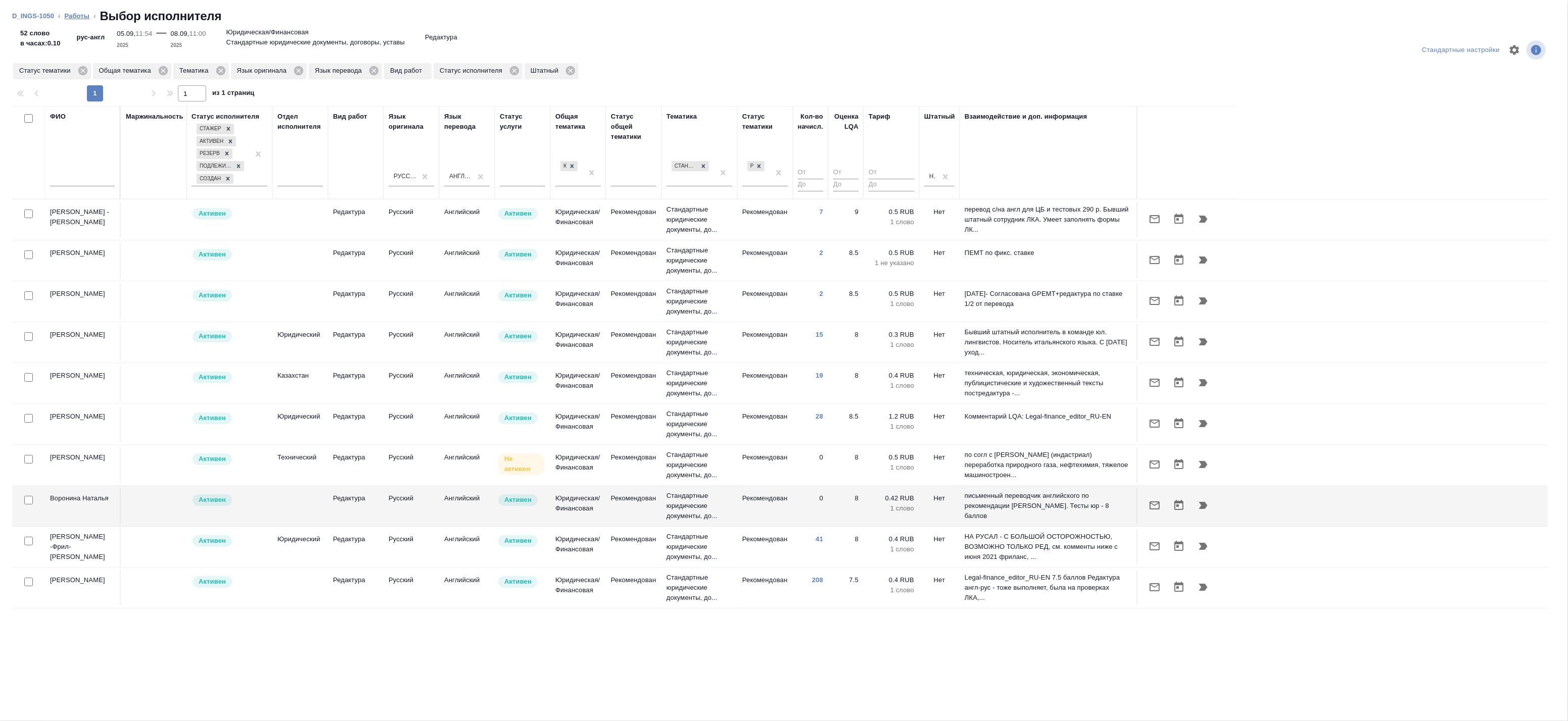
click at [76, 16] on link "Работы" at bounding box center [77, 16] width 25 height 8
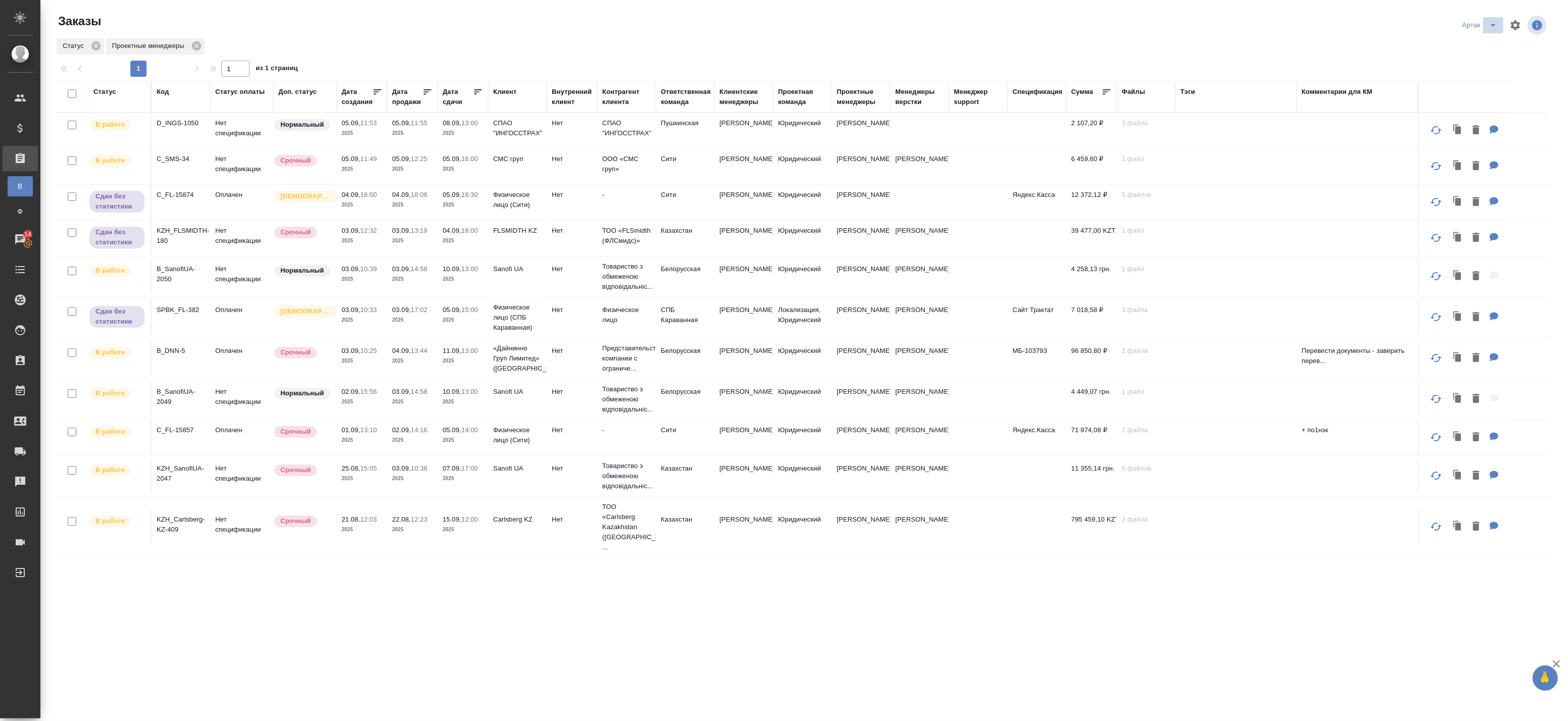
click at [1492, 21] on icon "split button" at bounding box center [1493, 26] width 12 height 12
click at [1479, 48] on li "leagal" at bounding box center [1481, 45] width 44 height 16
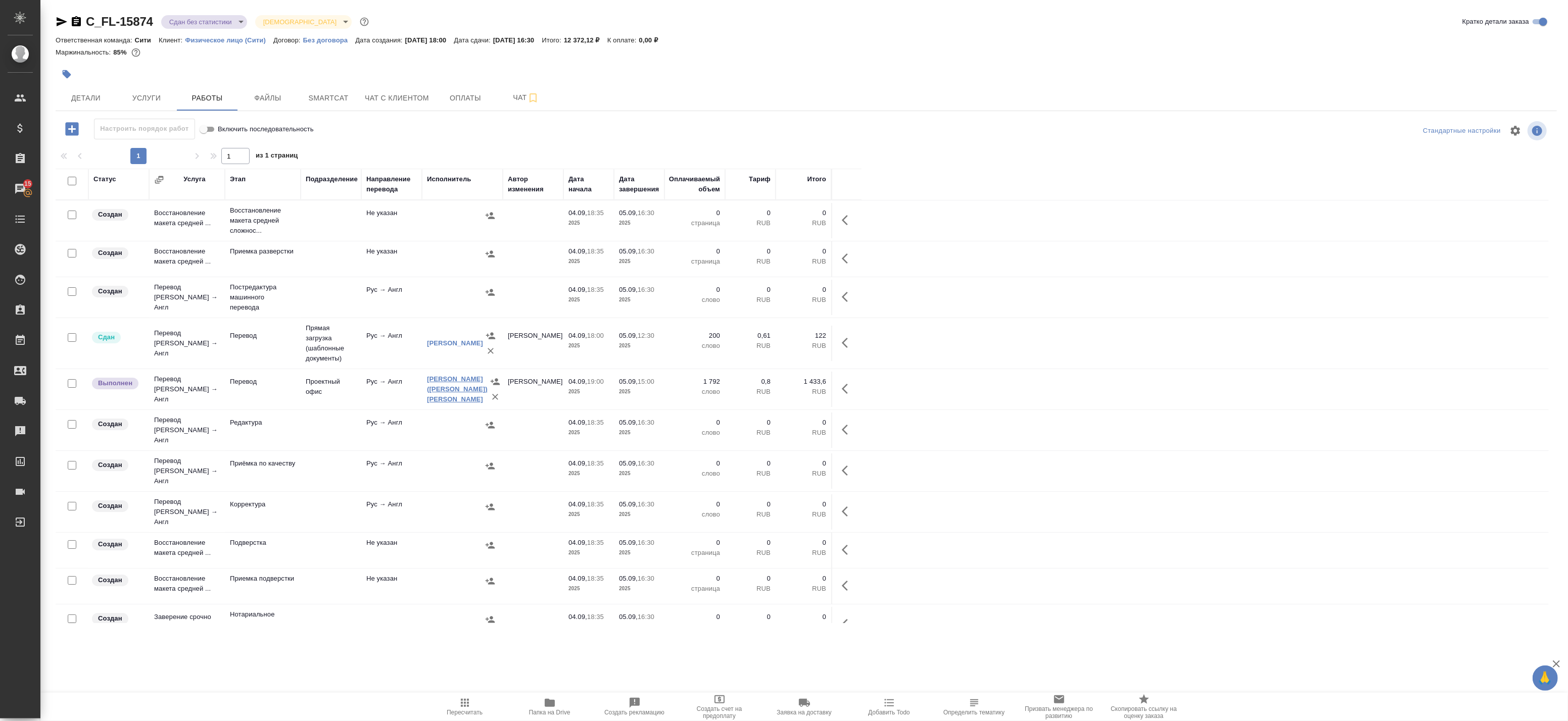
click at [451, 387] on link "[PERSON_NAME] ([PERSON_NAME]) [PERSON_NAME]" at bounding box center [457, 389] width 61 height 28
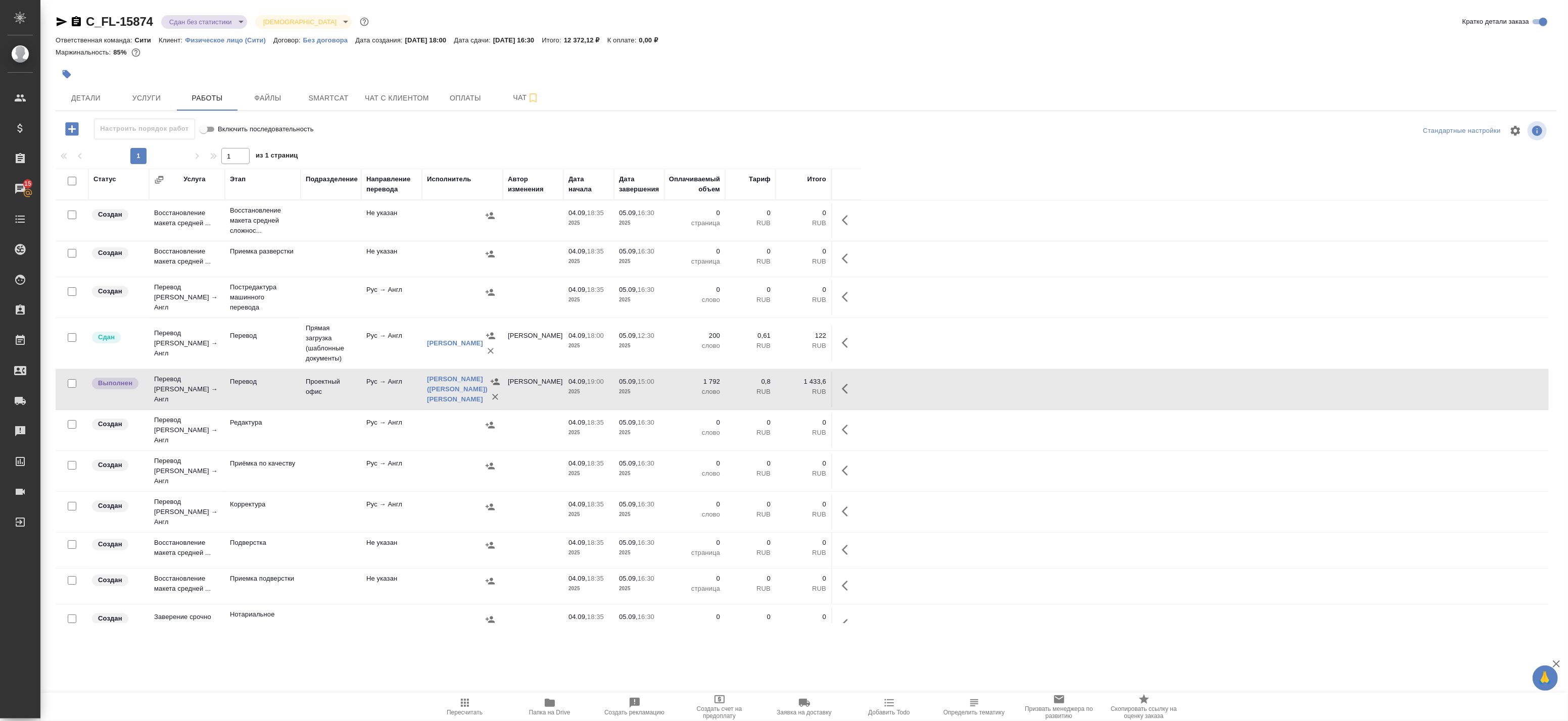
click at [549, 704] on icon "button" at bounding box center [549, 703] width 10 height 8
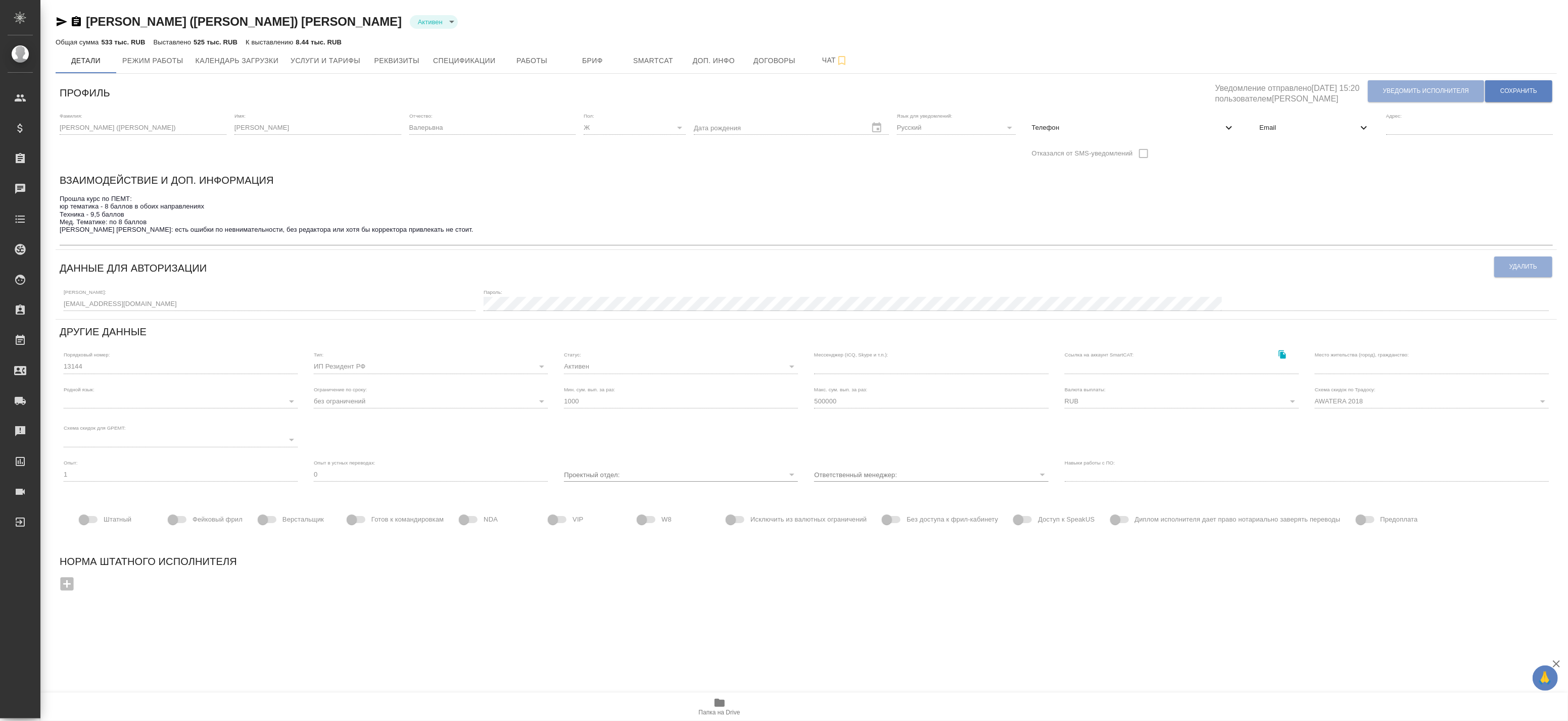
drag, startPoint x: 1294, startPoint y: 121, endPoint x: 1294, endPoint y: 130, distance: 9.0
click at [1294, 121] on div "Email" at bounding box center [1314, 127] width 127 height 22
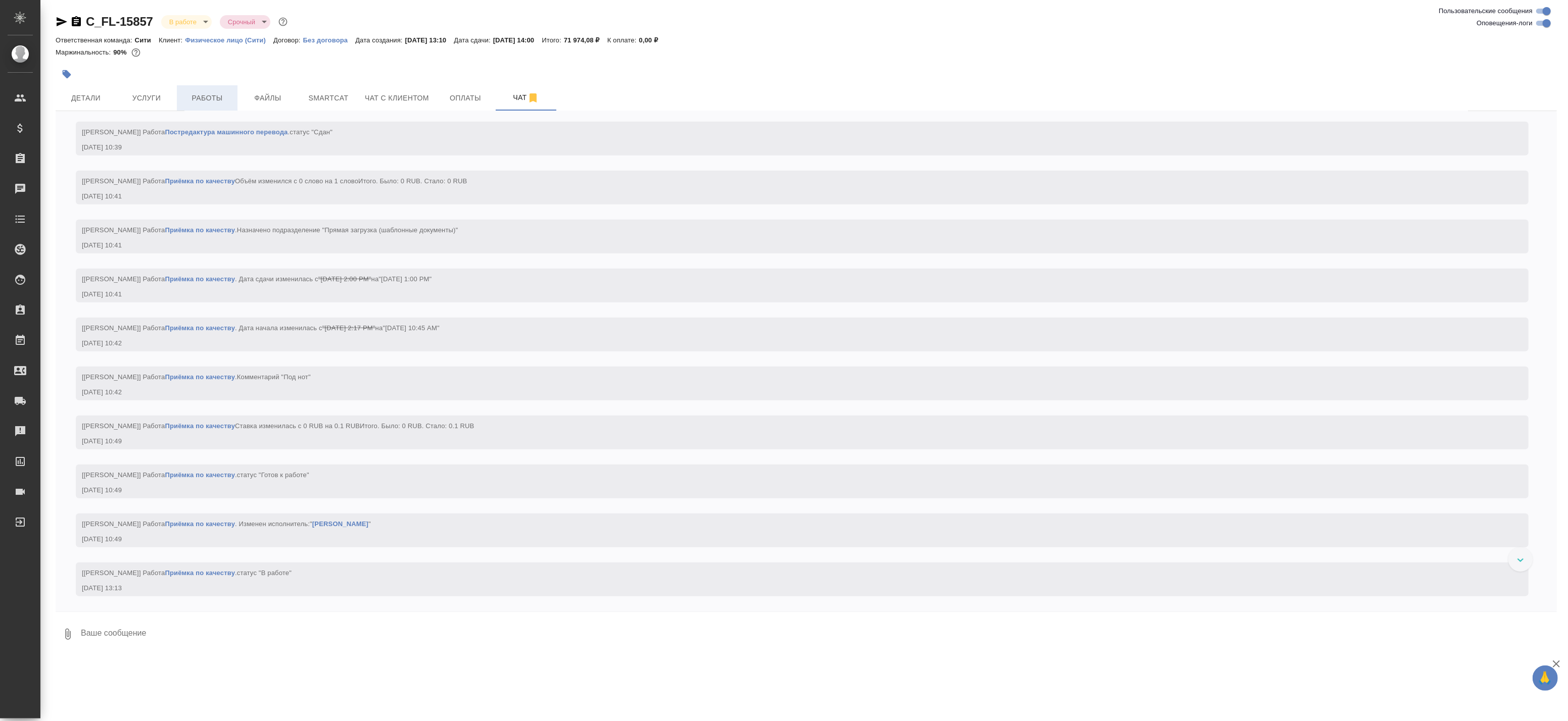
scroll to position [6124, 0]
click at [204, 103] on span "Работы" at bounding box center [207, 98] width 49 height 12
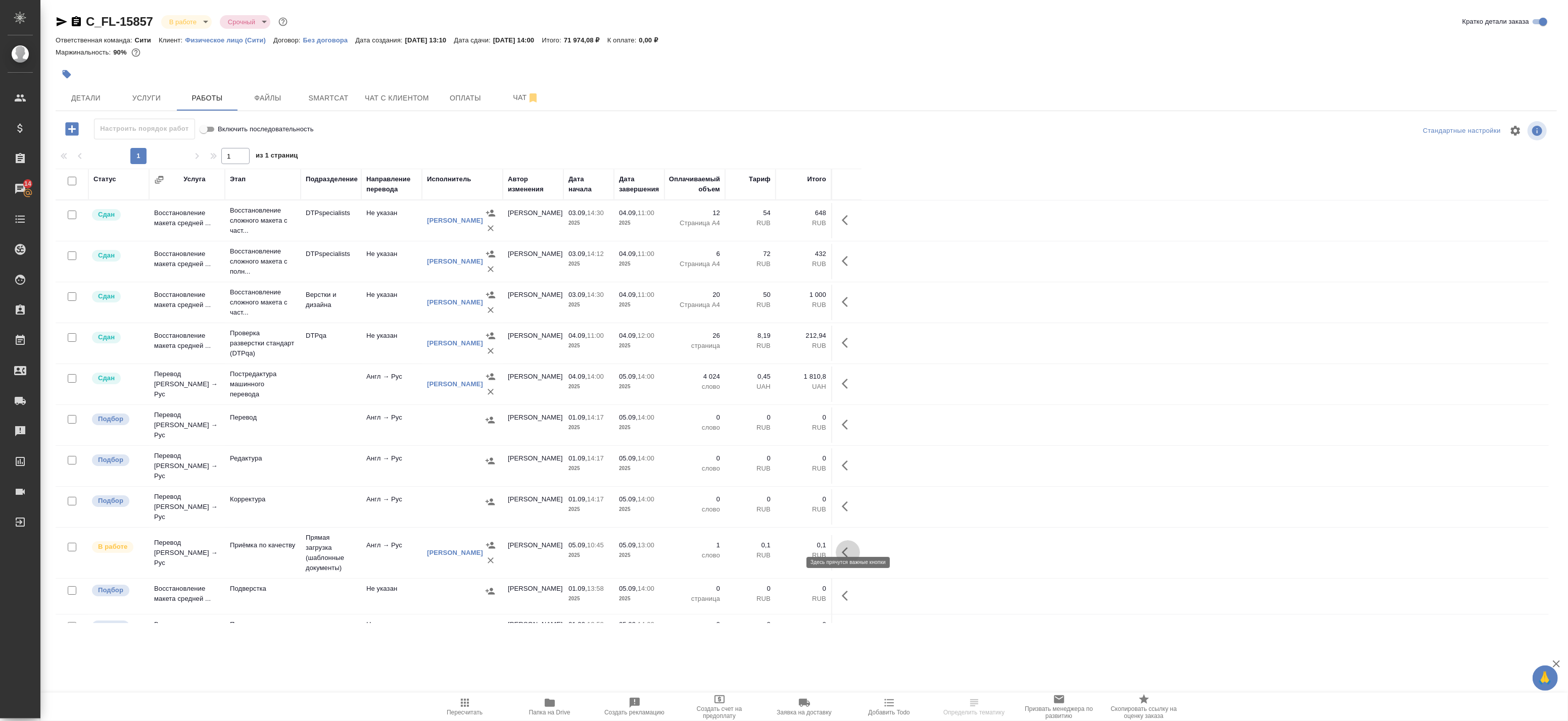
click at [845, 546] on icon "button" at bounding box center [848, 553] width 12 height 12
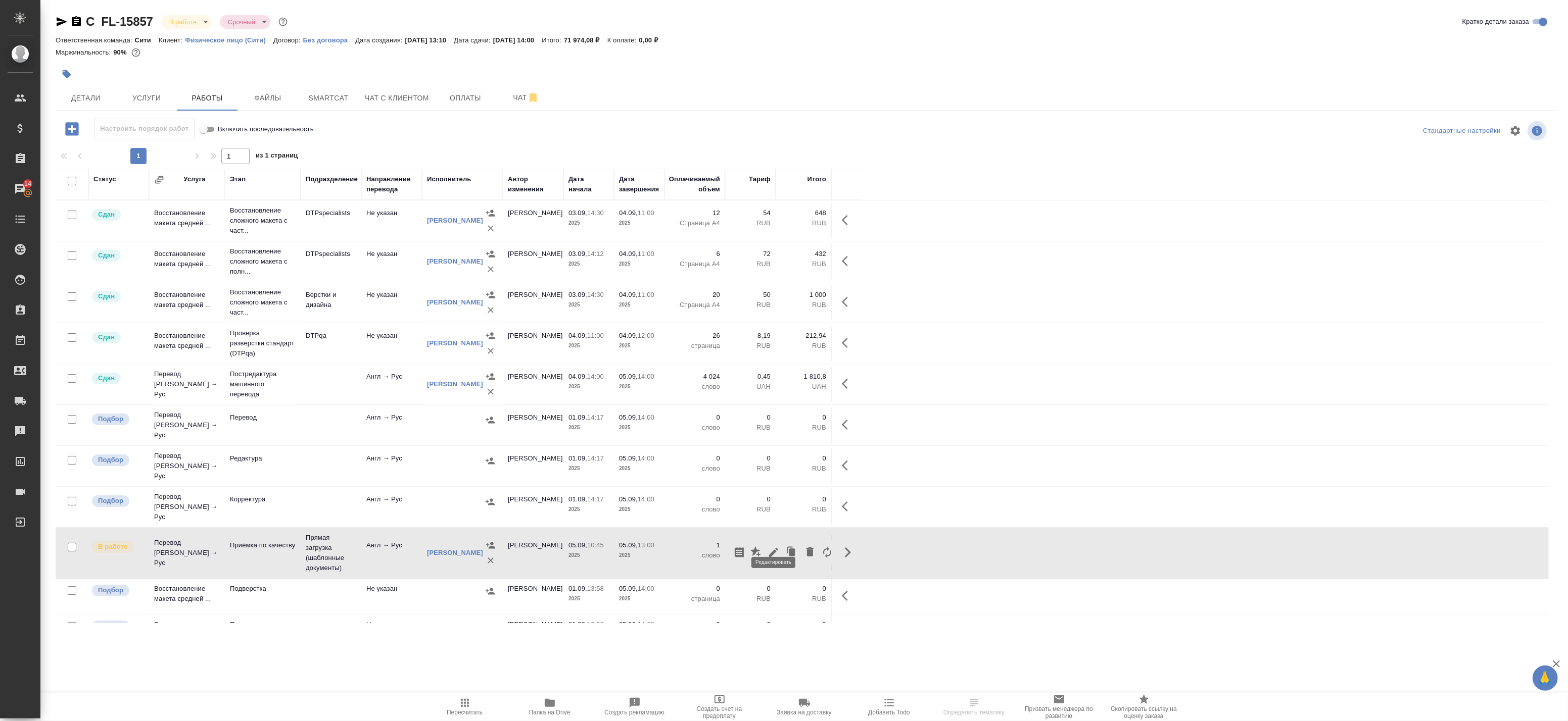
click at [774, 546] on icon "button" at bounding box center [774, 553] width 12 height 12
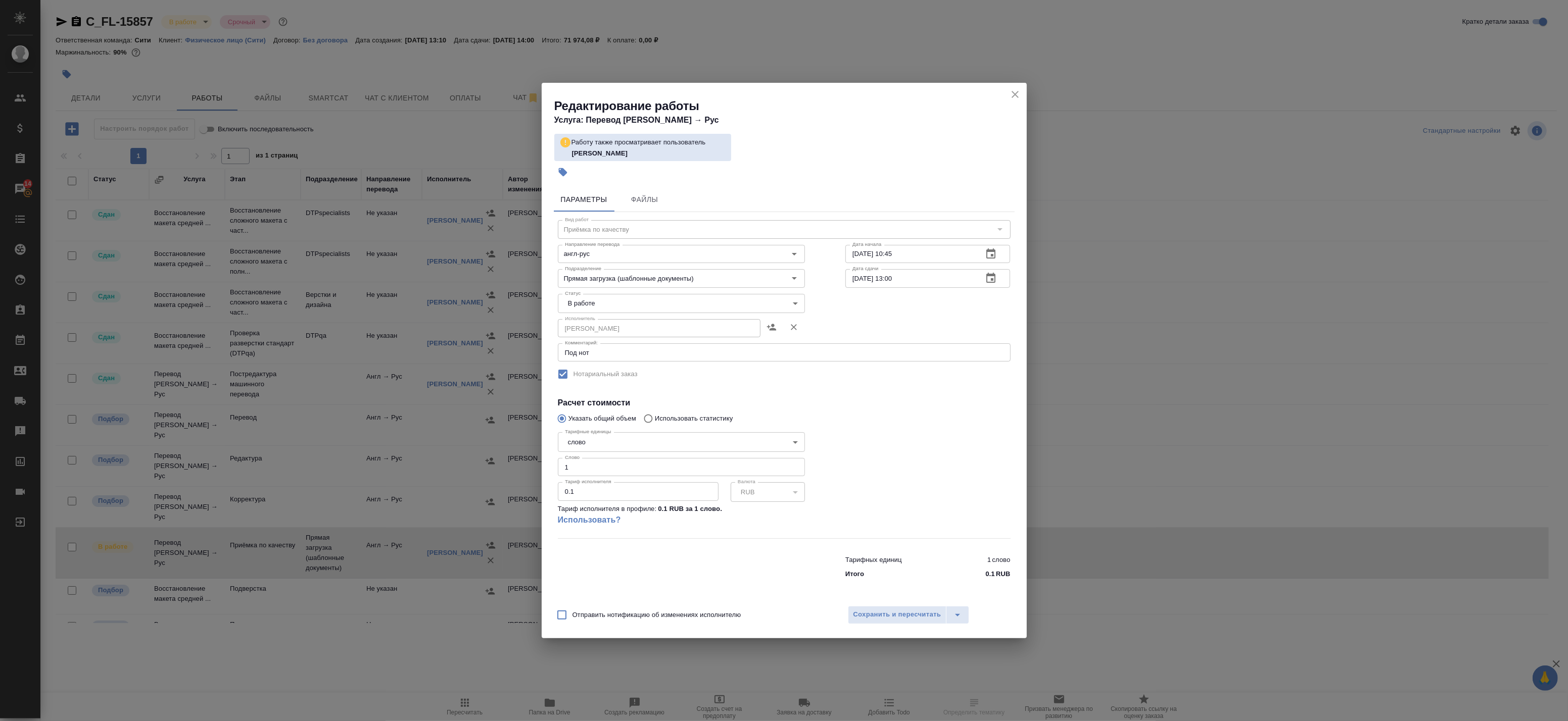
click at [1016, 91] on icon "close" at bounding box center [1015, 95] width 12 height 12
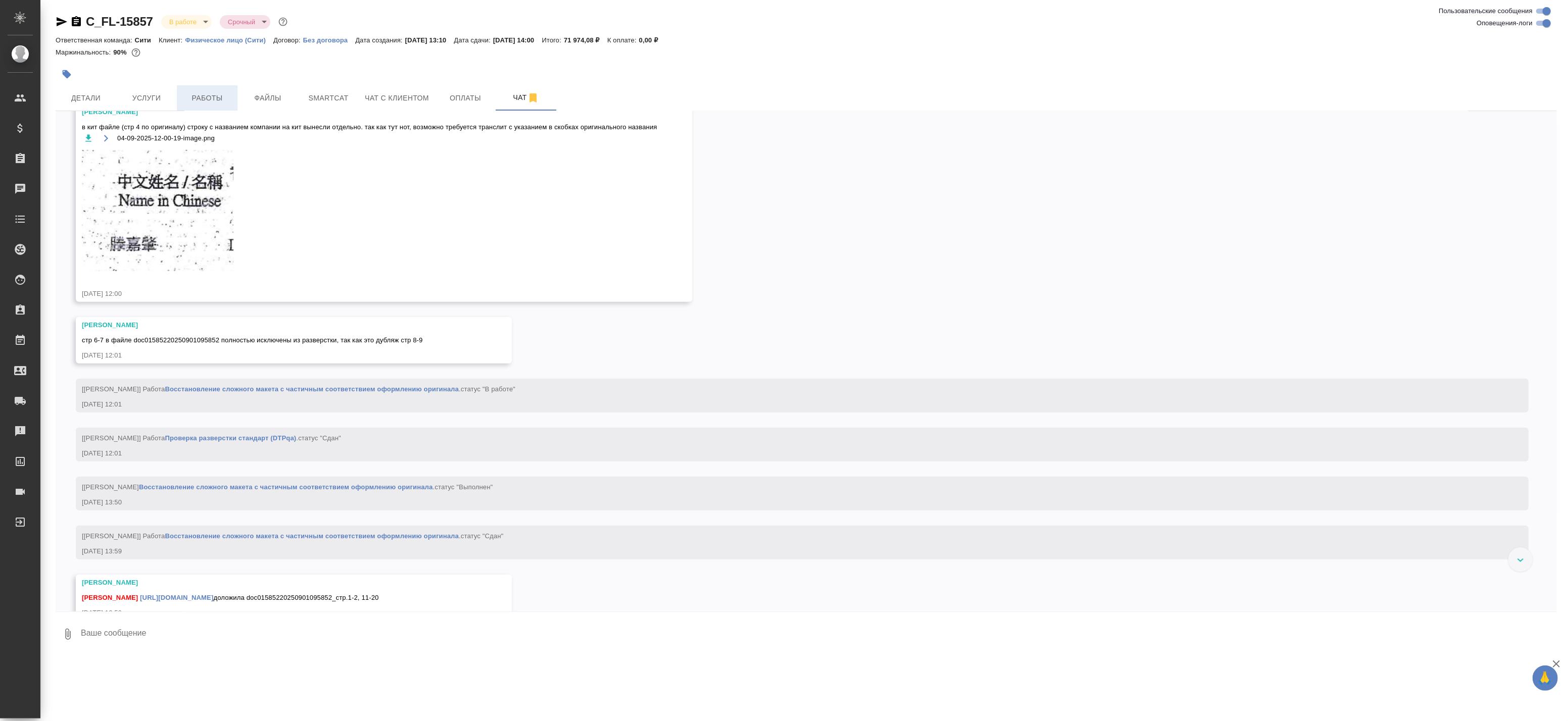
click at [213, 97] on span "Работы" at bounding box center [207, 98] width 49 height 12
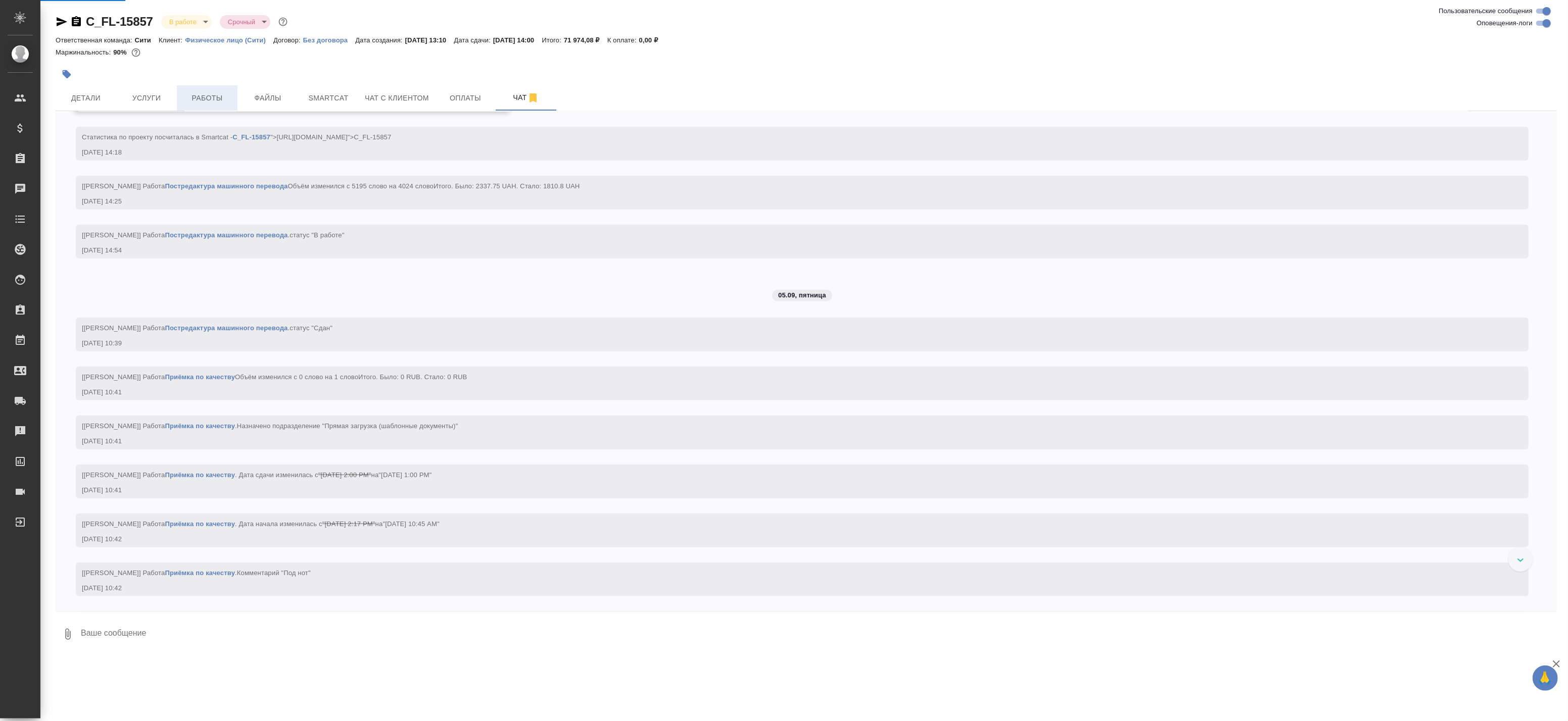
scroll to position [6003, 0]
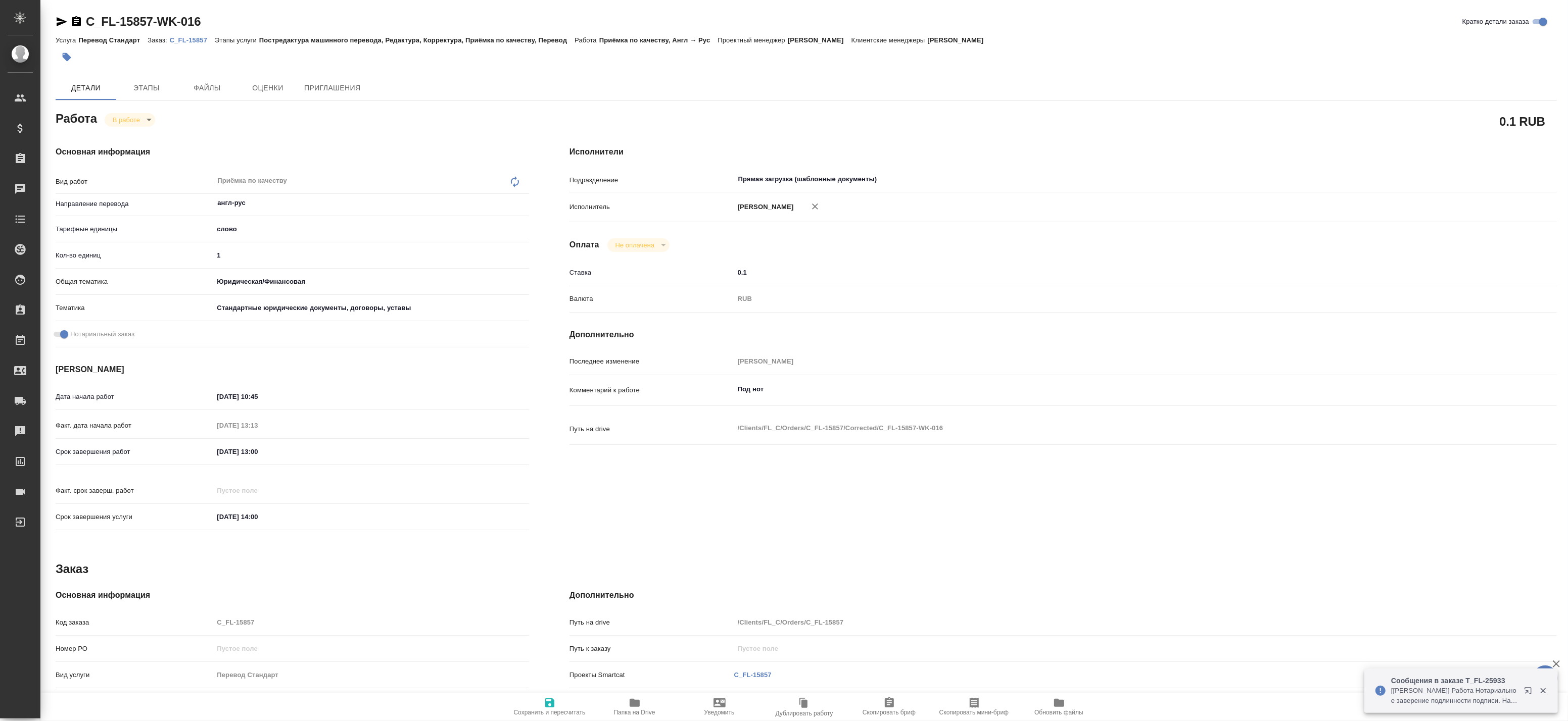
type textarea "x"
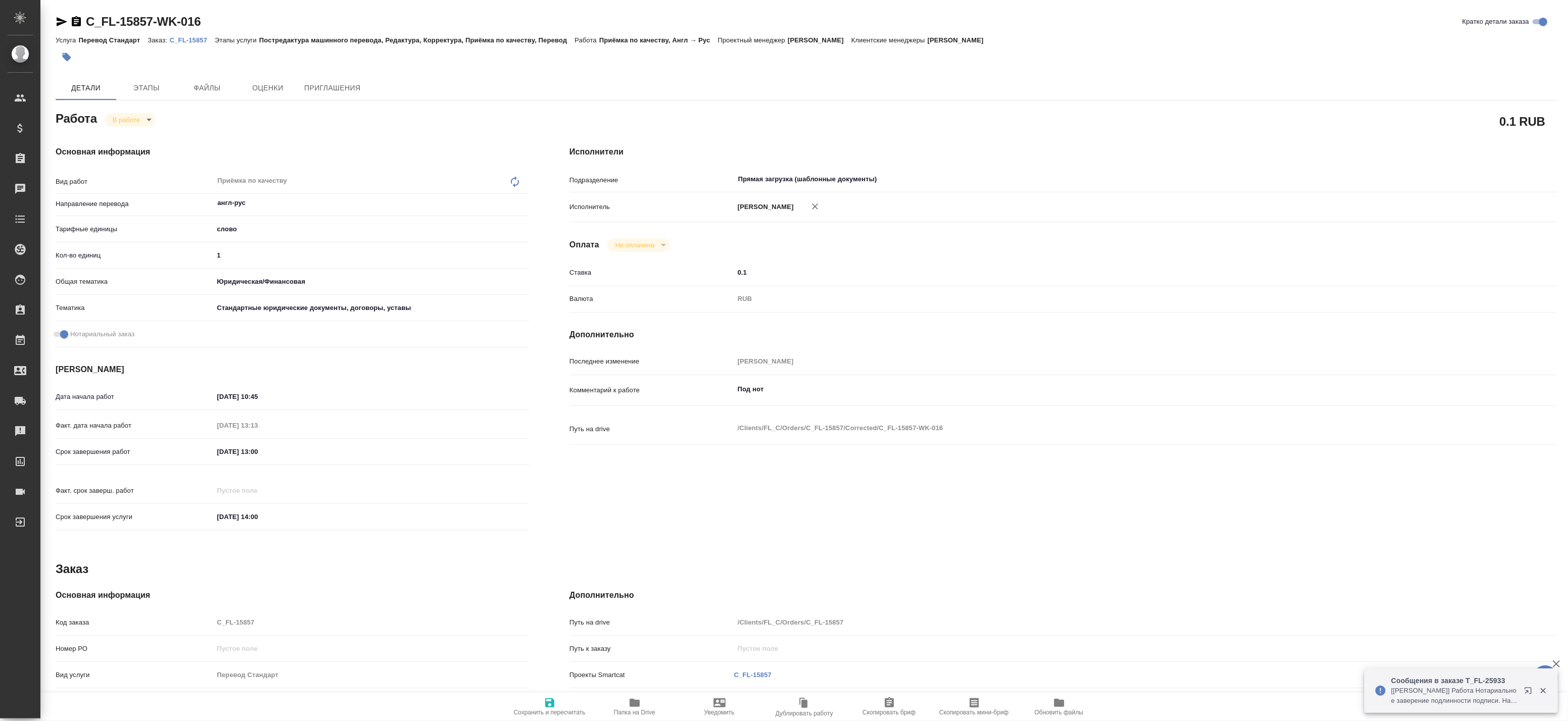
type textarea "x"
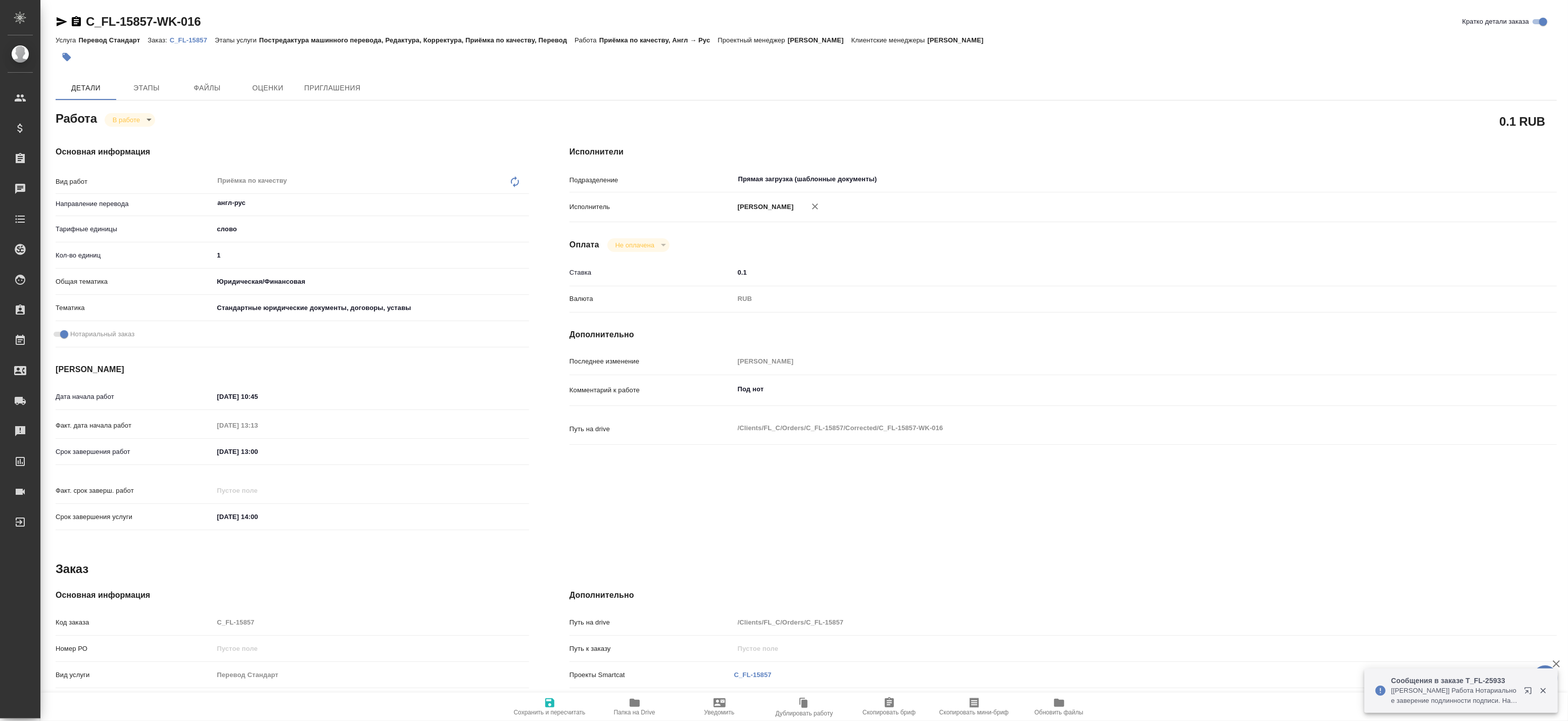
type textarea "x"
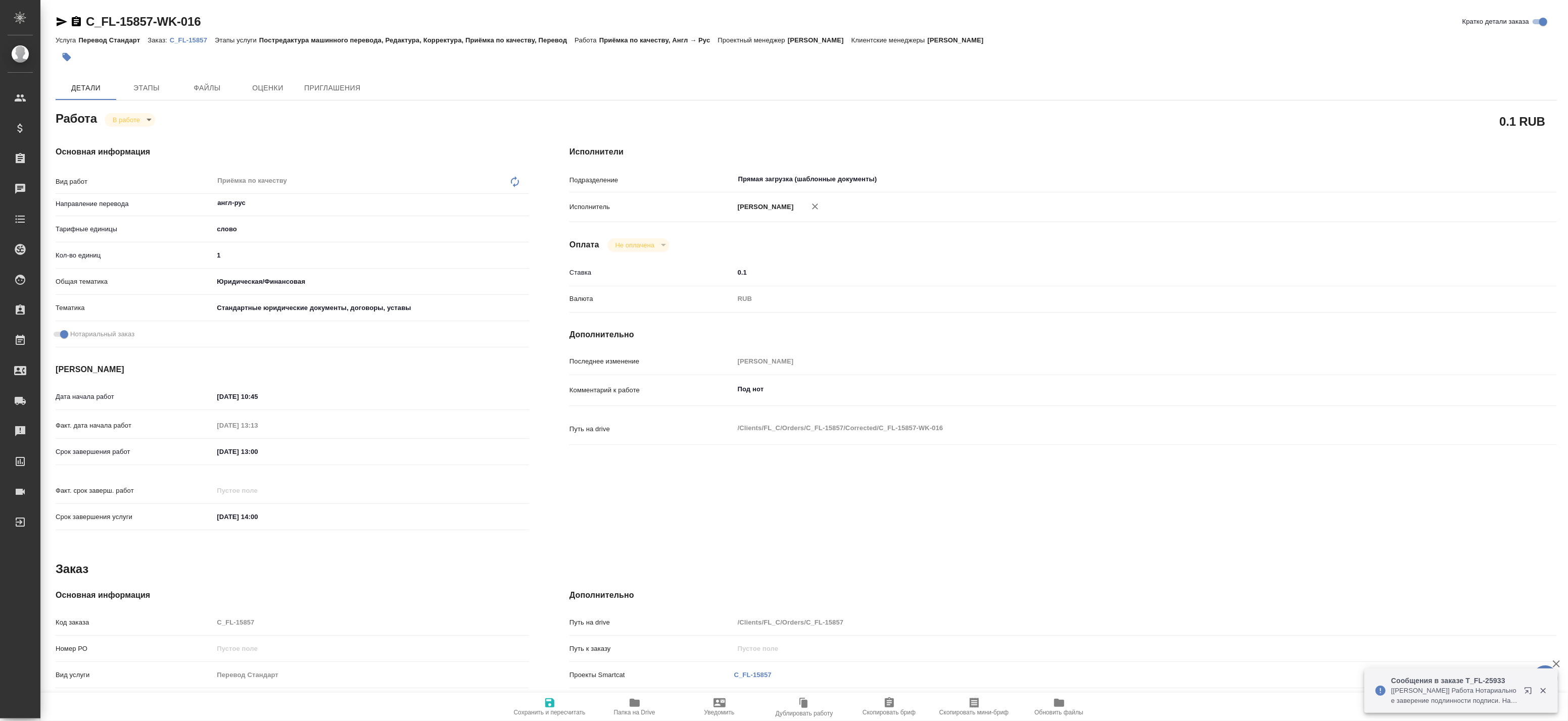
type textarea "x"
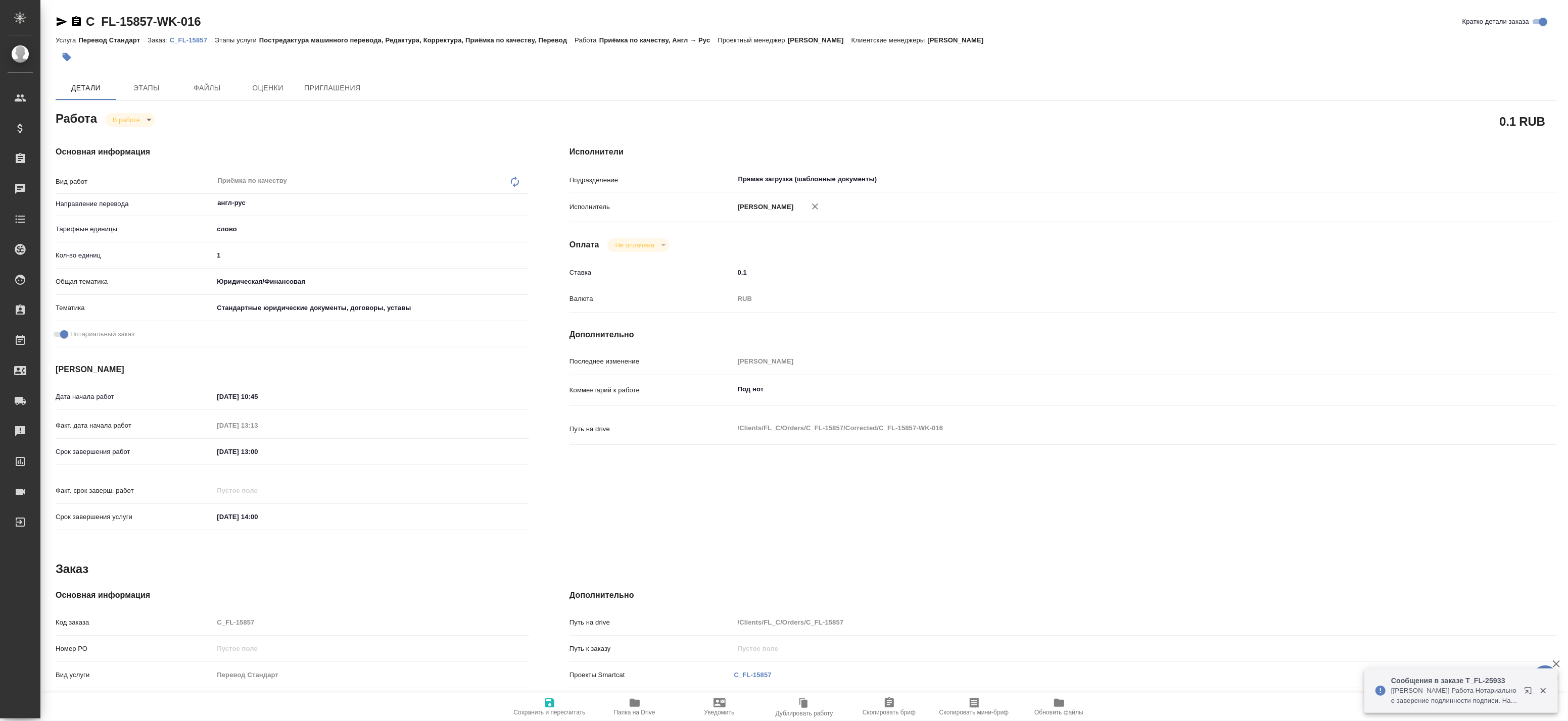
type textarea "x"
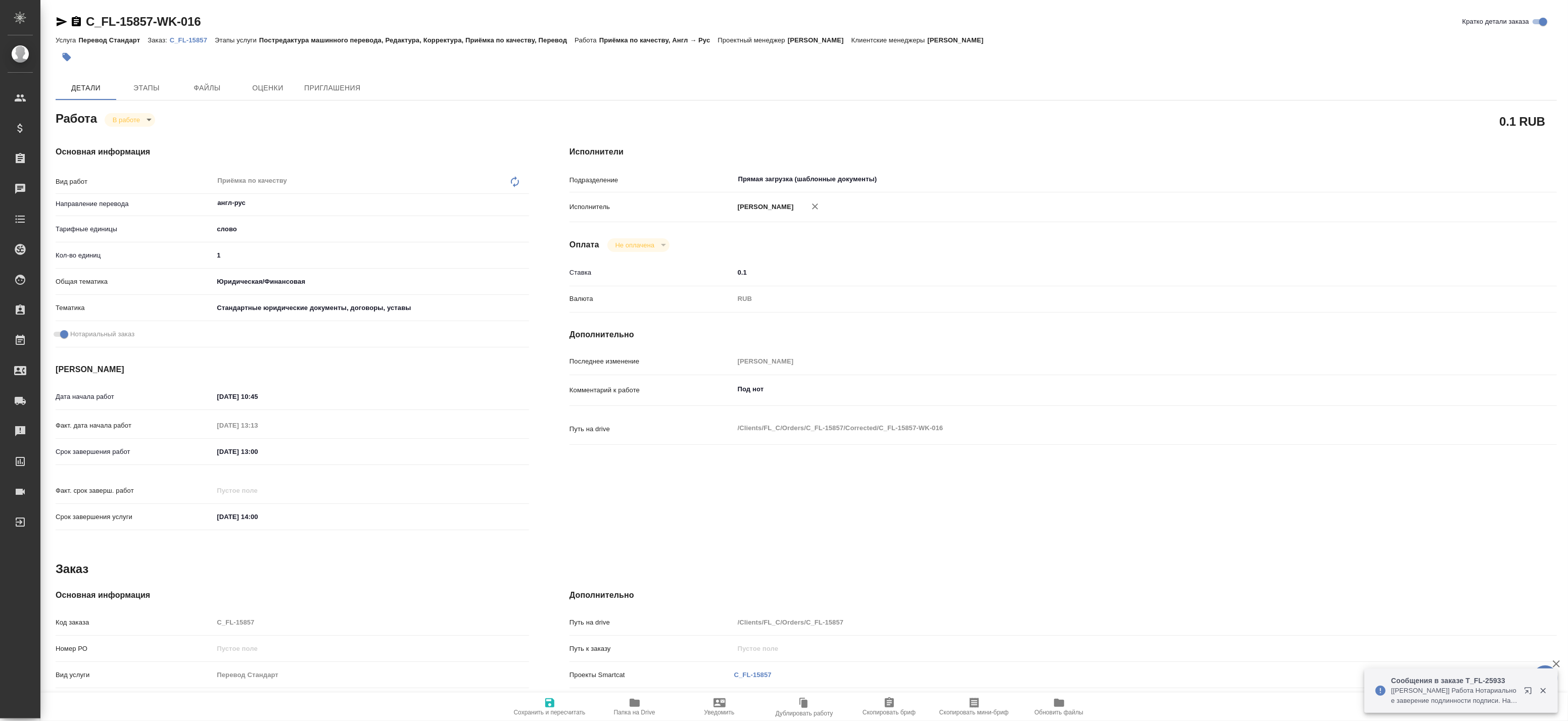
type textarea "x"
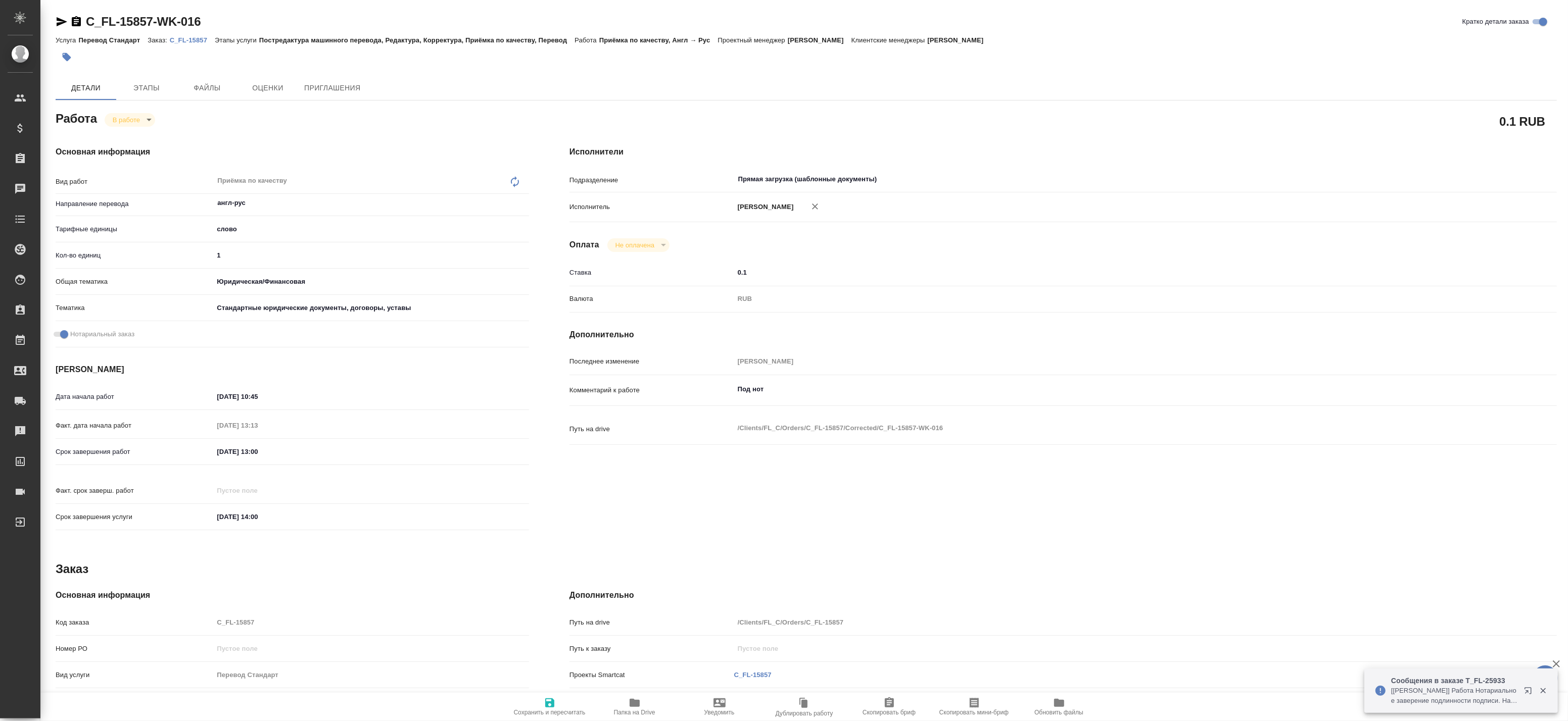
type textarea "x"
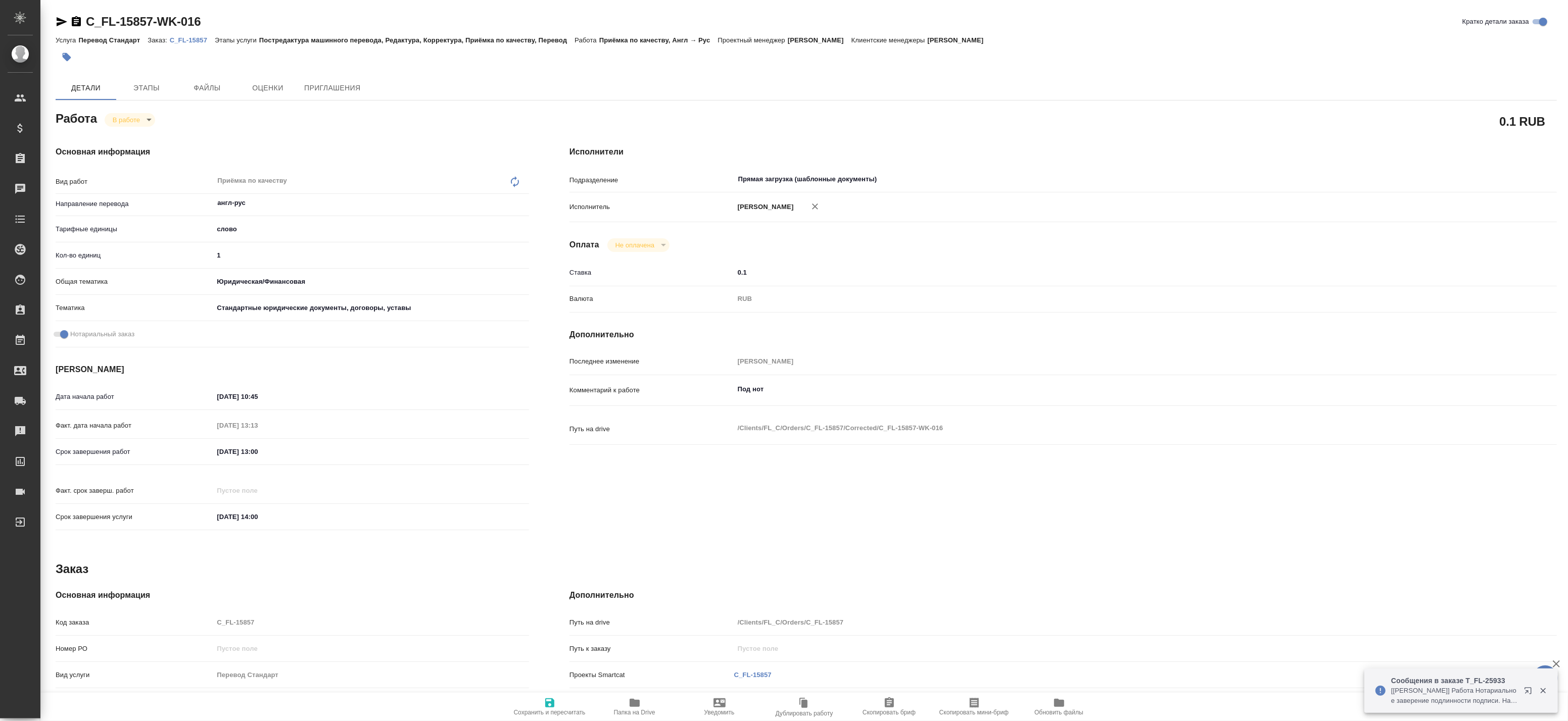
type textarea "x"
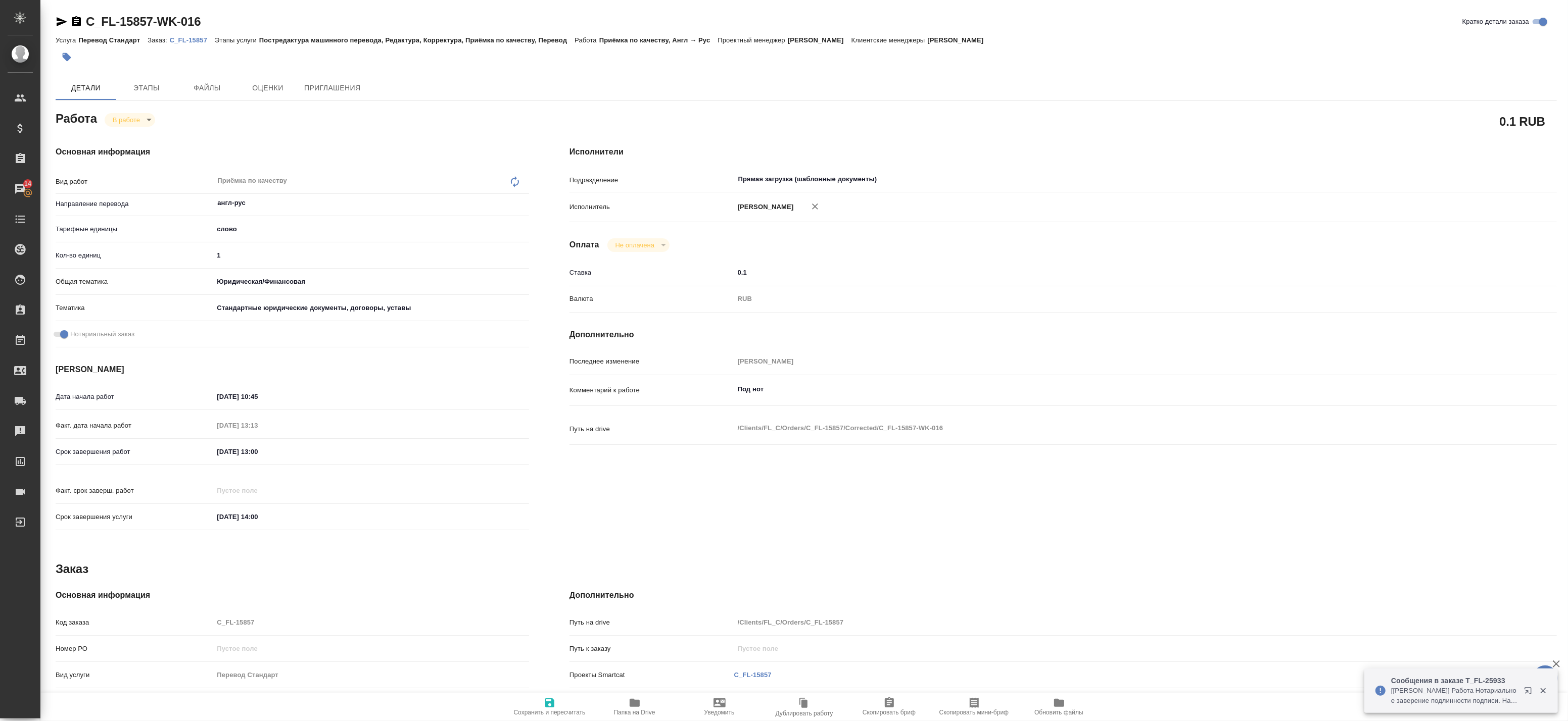
type textarea "x"
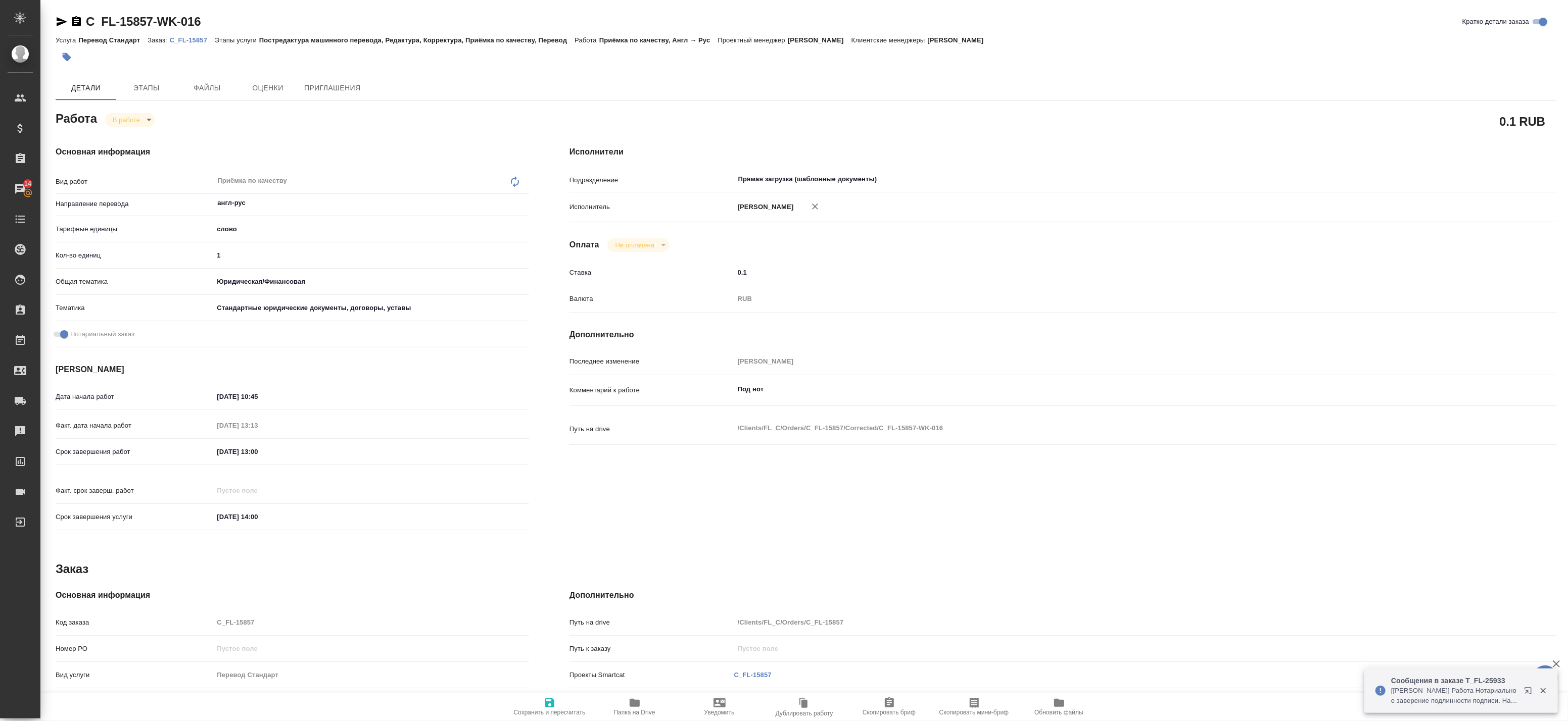
type textarea "x"
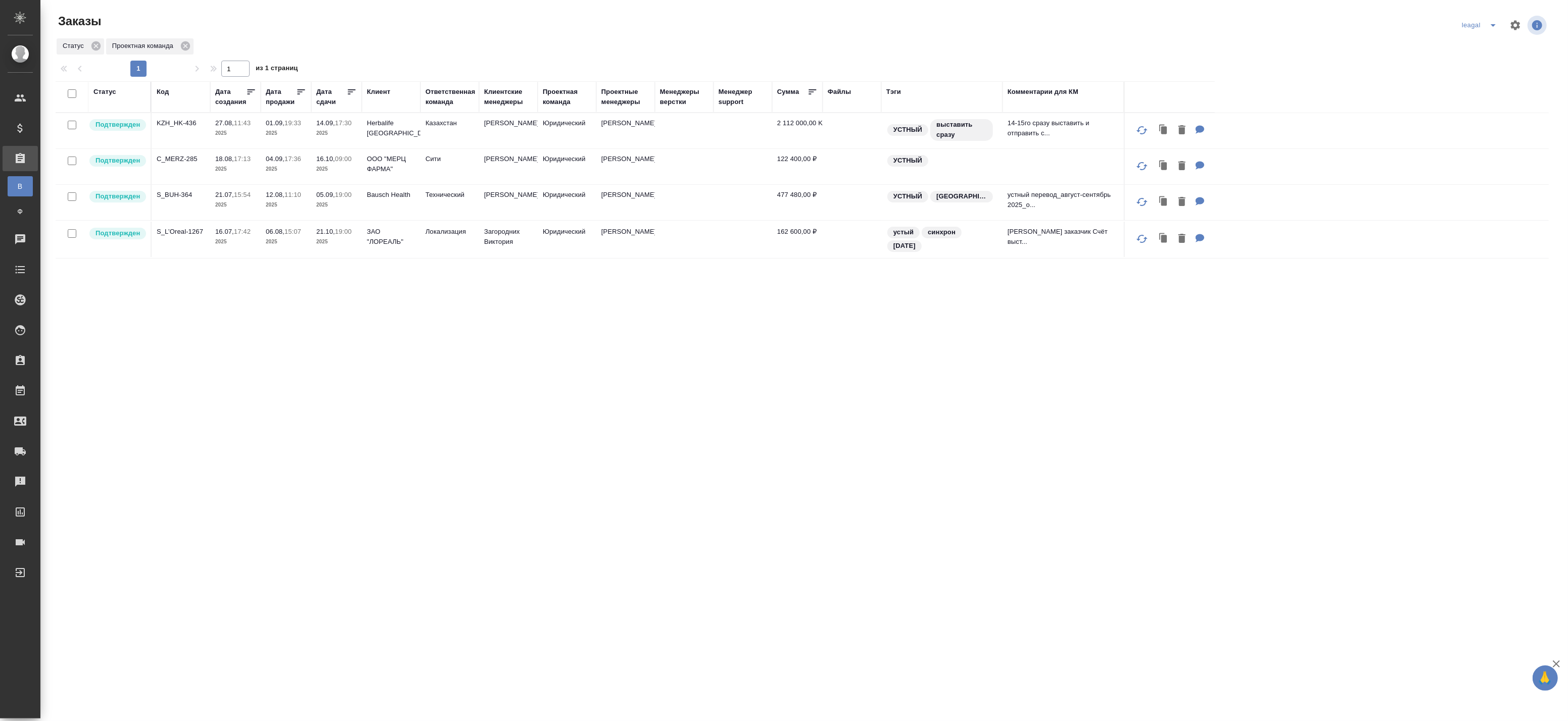
click at [1494, 24] on icon "split button" at bounding box center [1493, 26] width 12 height 12
click at [1481, 48] on li "Артак" at bounding box center [1481, 45] width 44 height 16
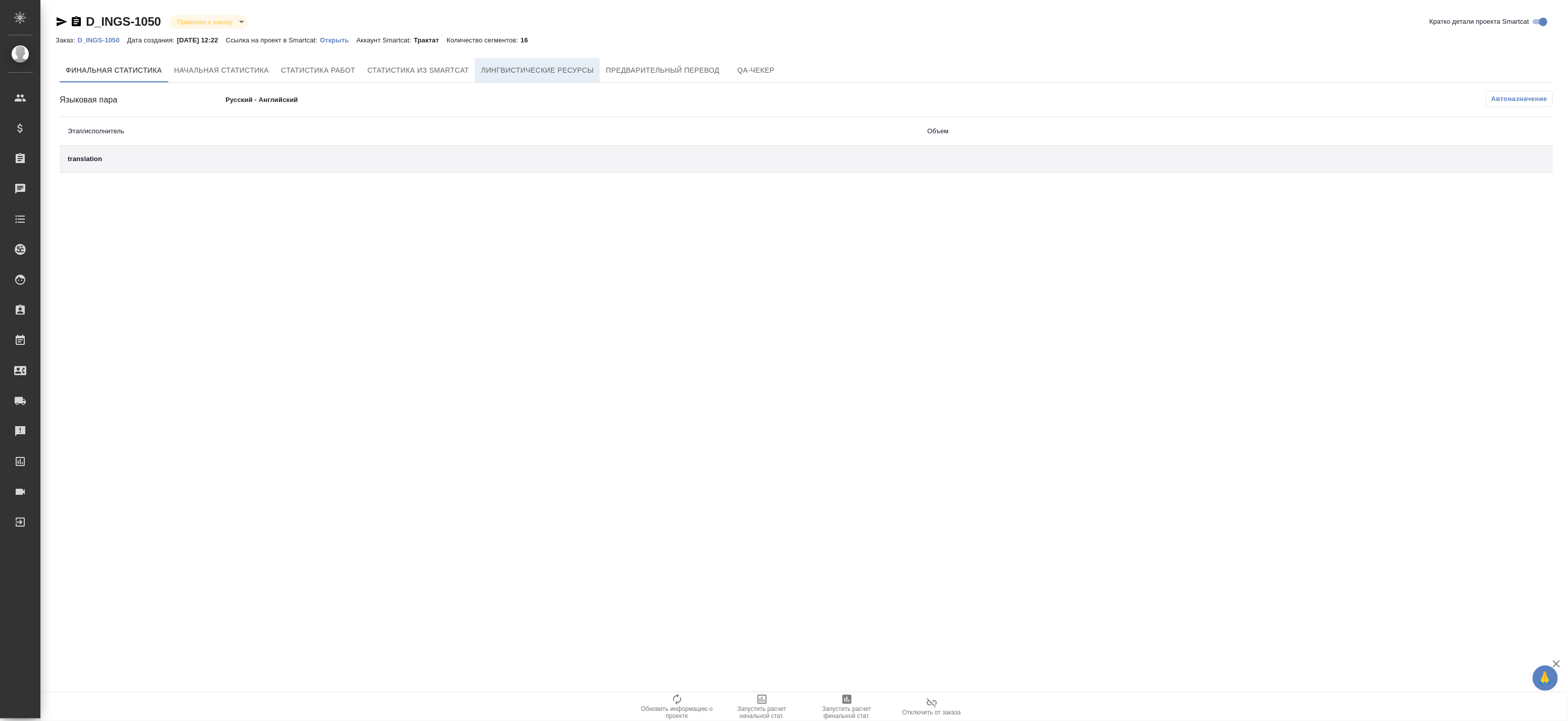
click at [567, 72] on span "Лингвистические ресурсы" at bounding box center [537, 71] width 113 height 12
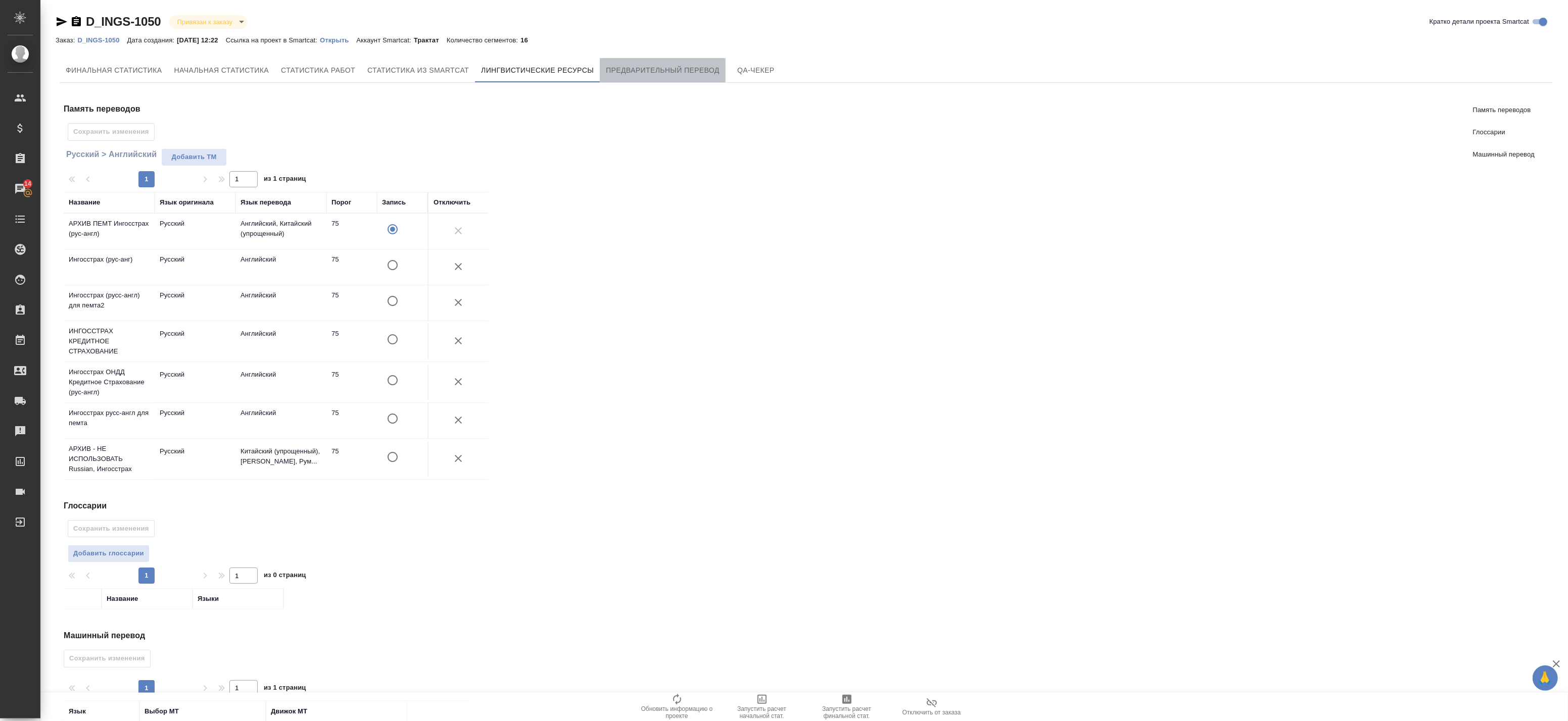
click at [622, 72] on span "Предварительный перевод" at bounding box center [662, 71] width 114 height 12
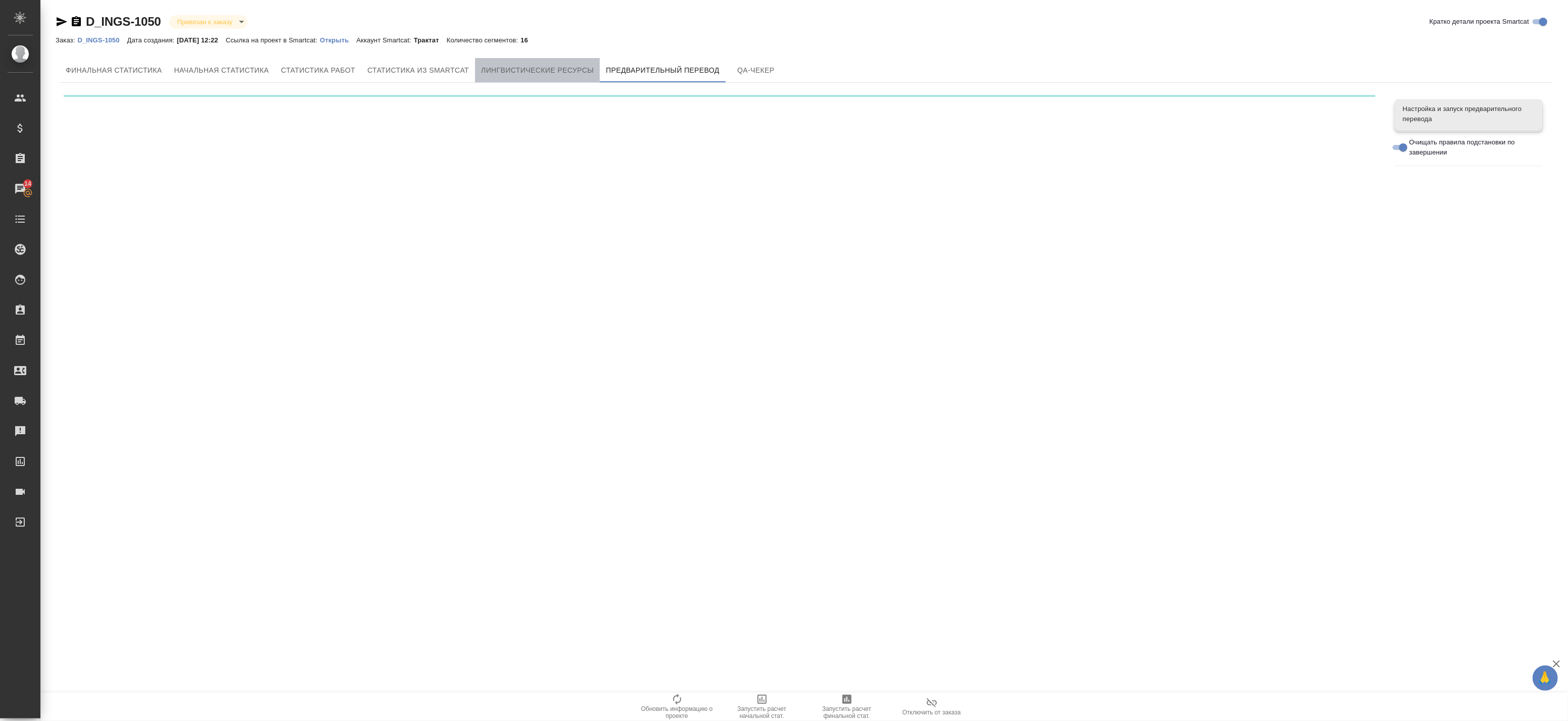
click at [542, 73] on span "Лингвистические ресурсы" at bounding box center [537, 71] width 113 height 12
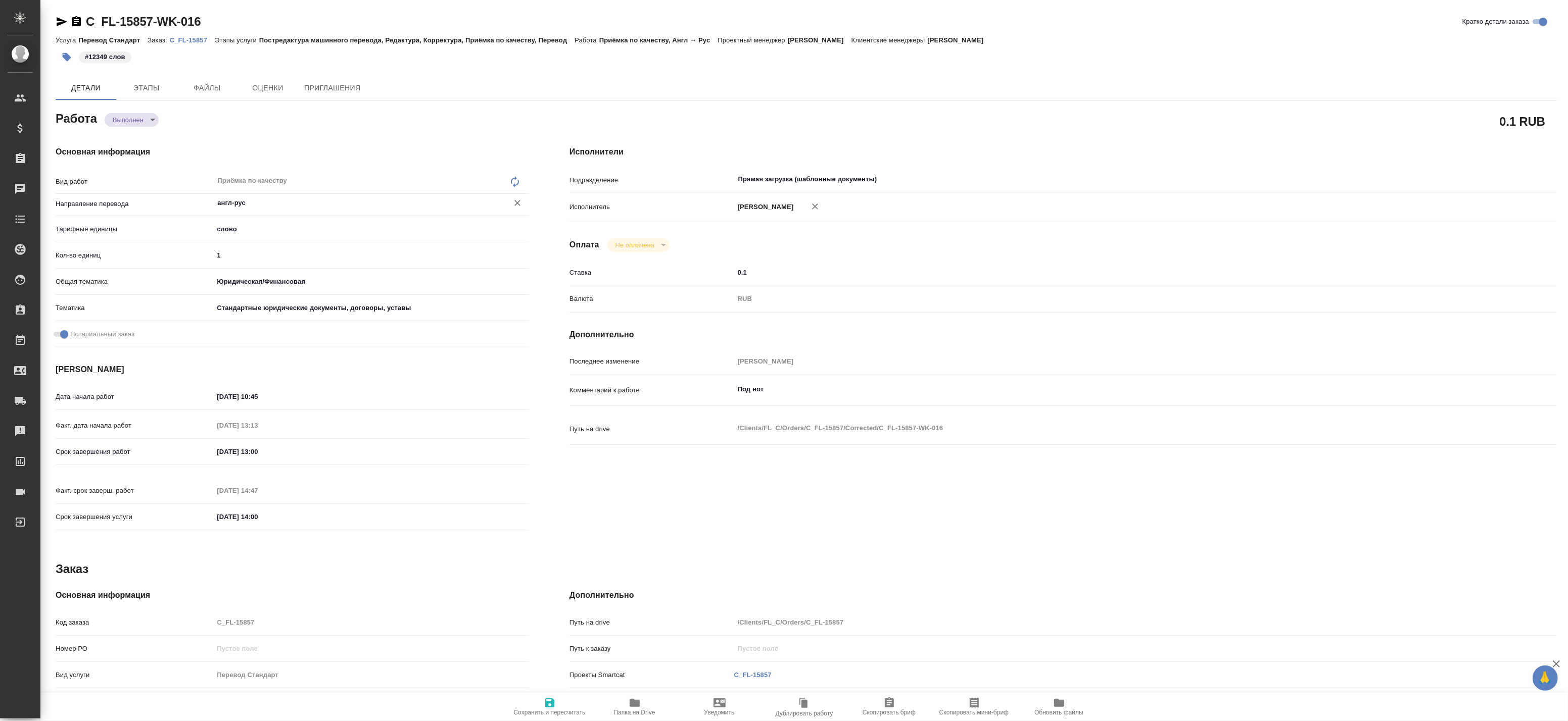
type textarea "x"
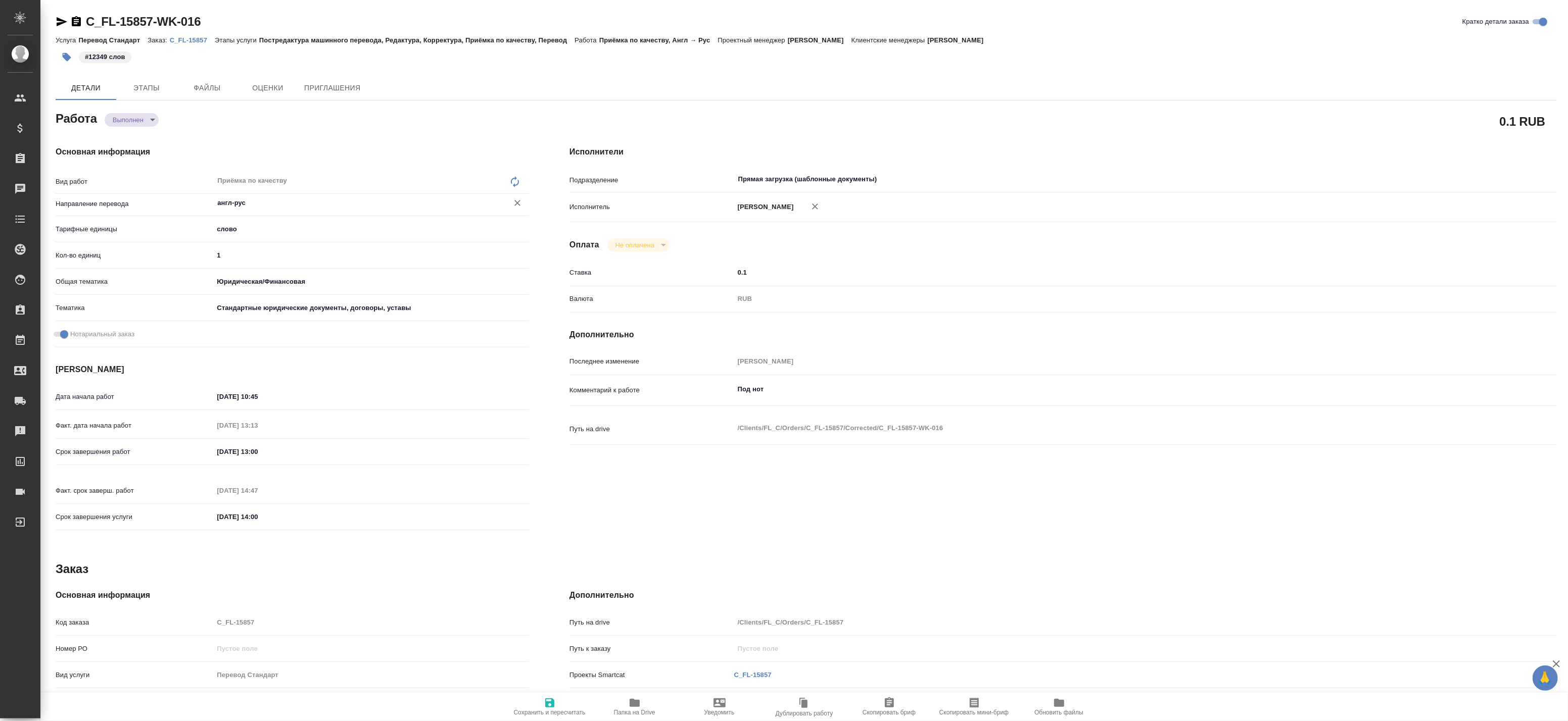
type textarea "x"
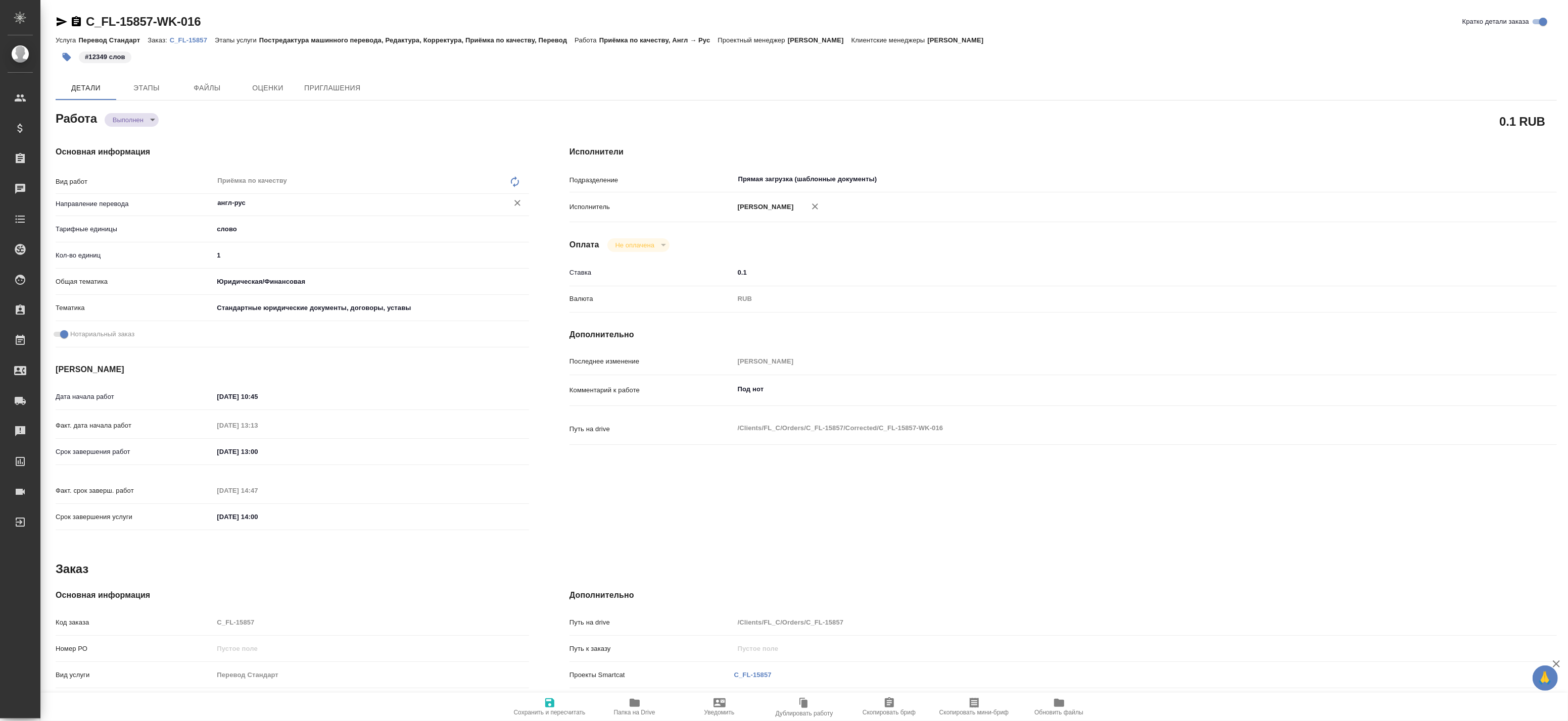
type textarea "x"
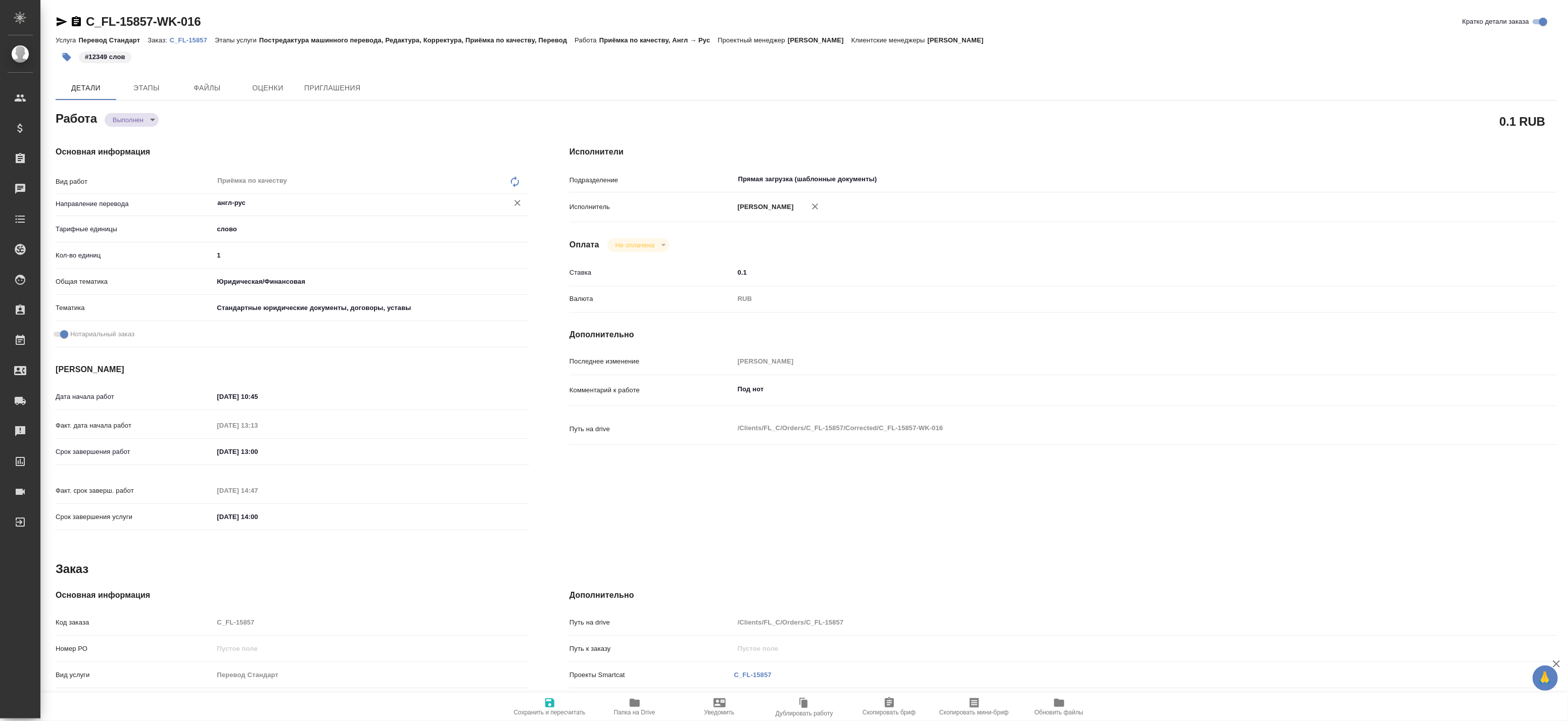
type textarea "x"
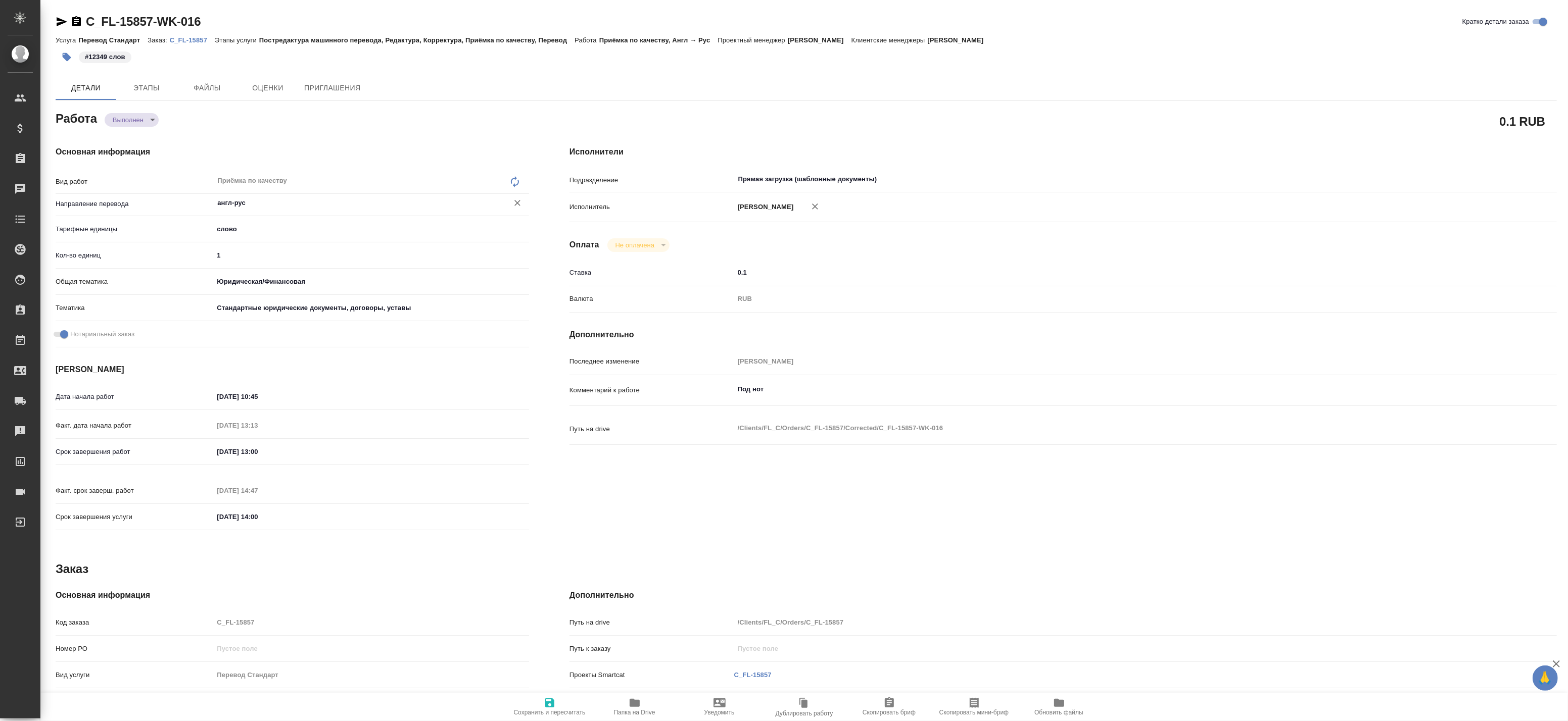
type textarea "x"
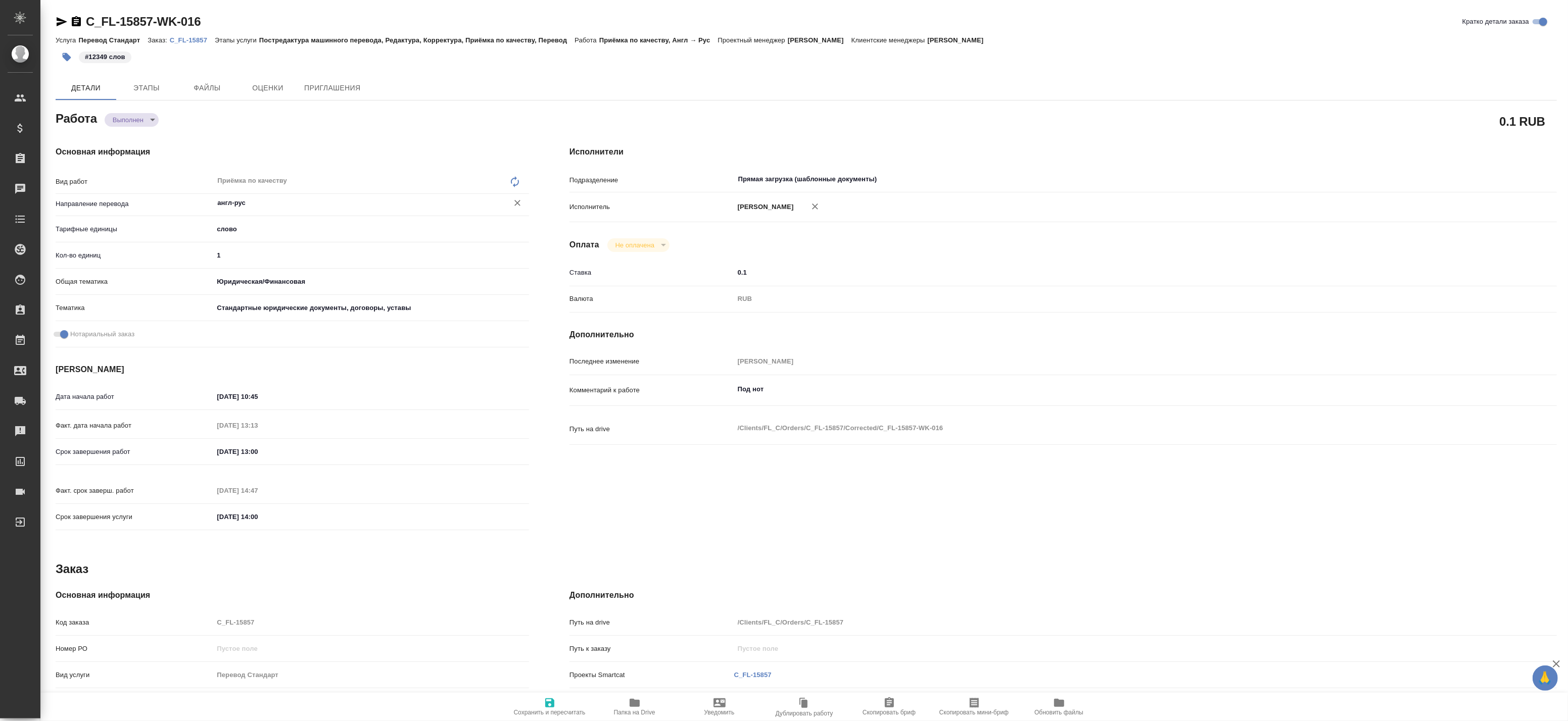
type textarea "x"
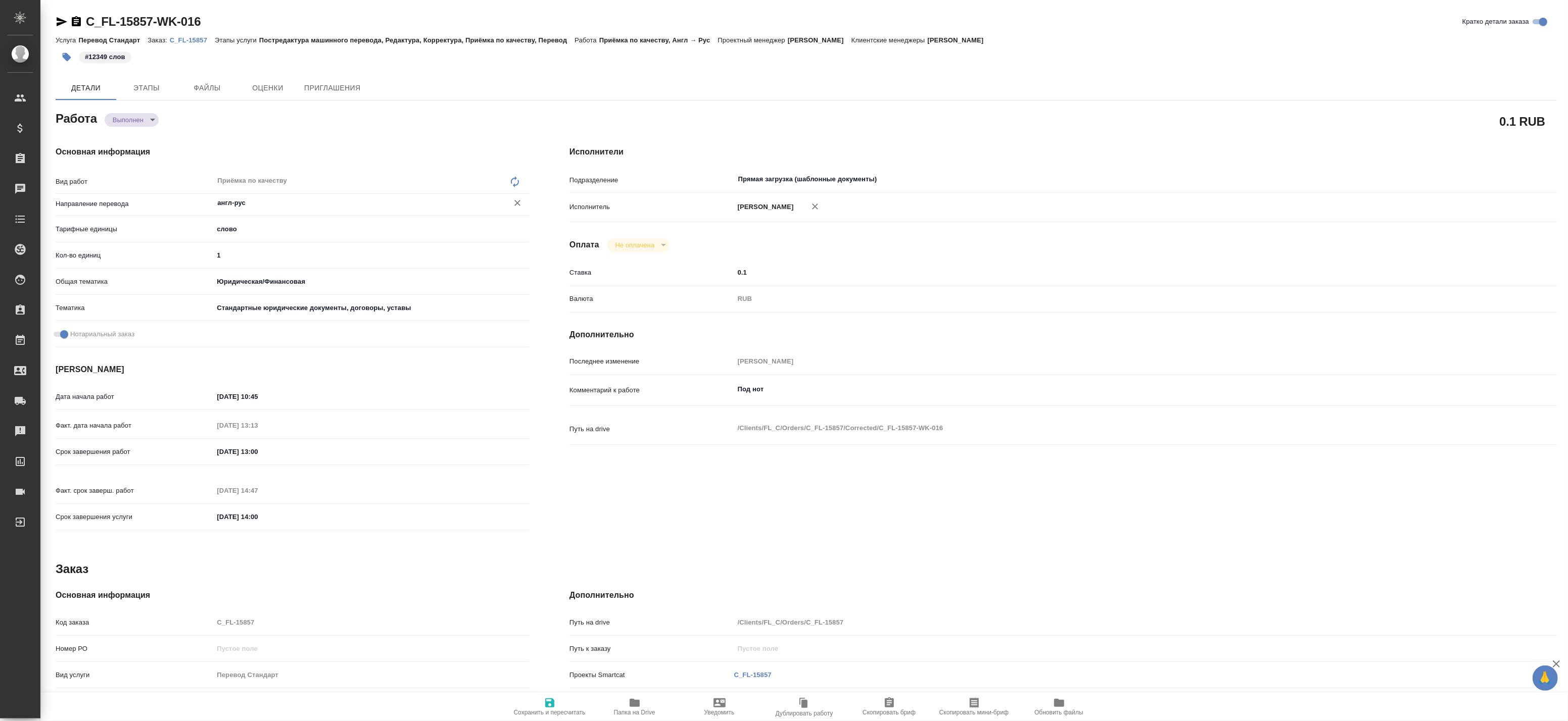
type textarea "x"
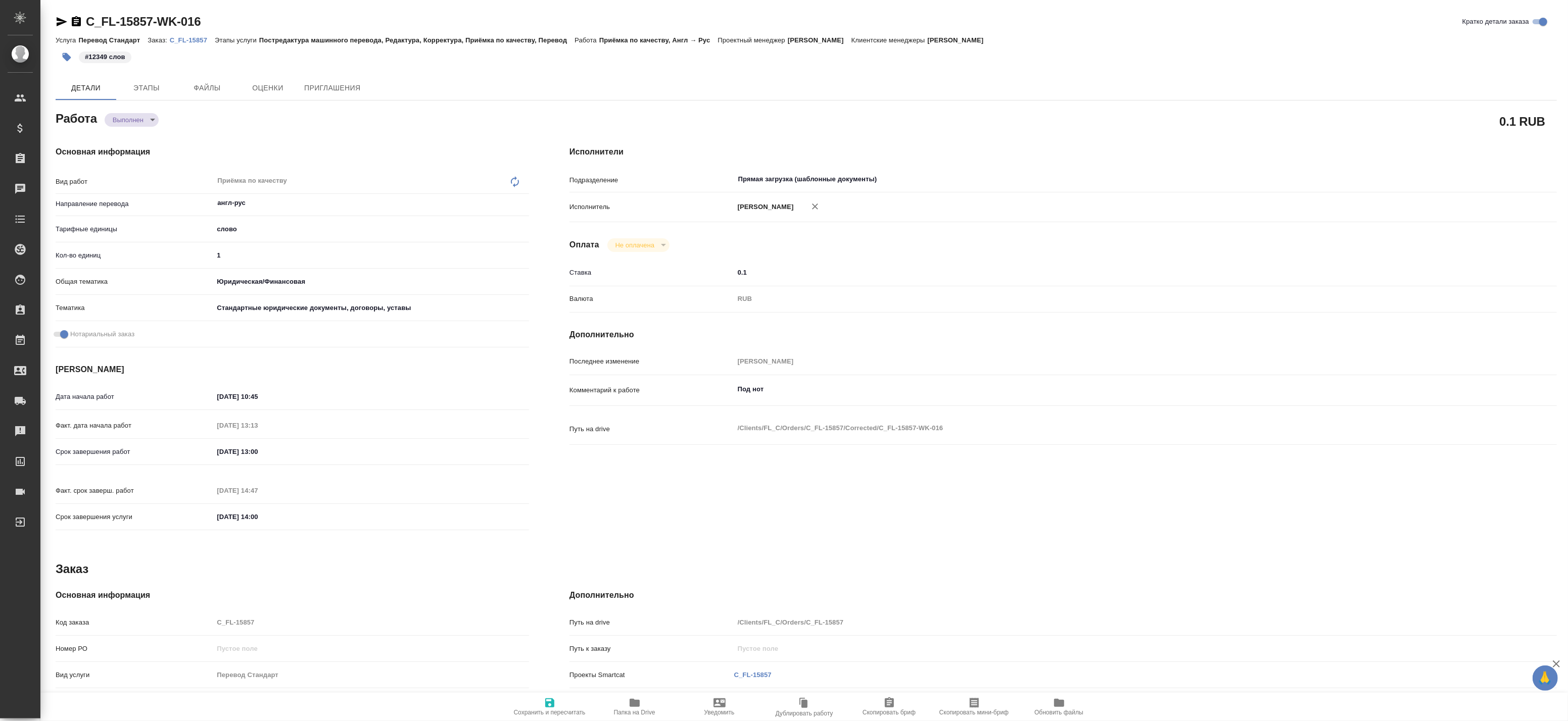
type textarea "x"
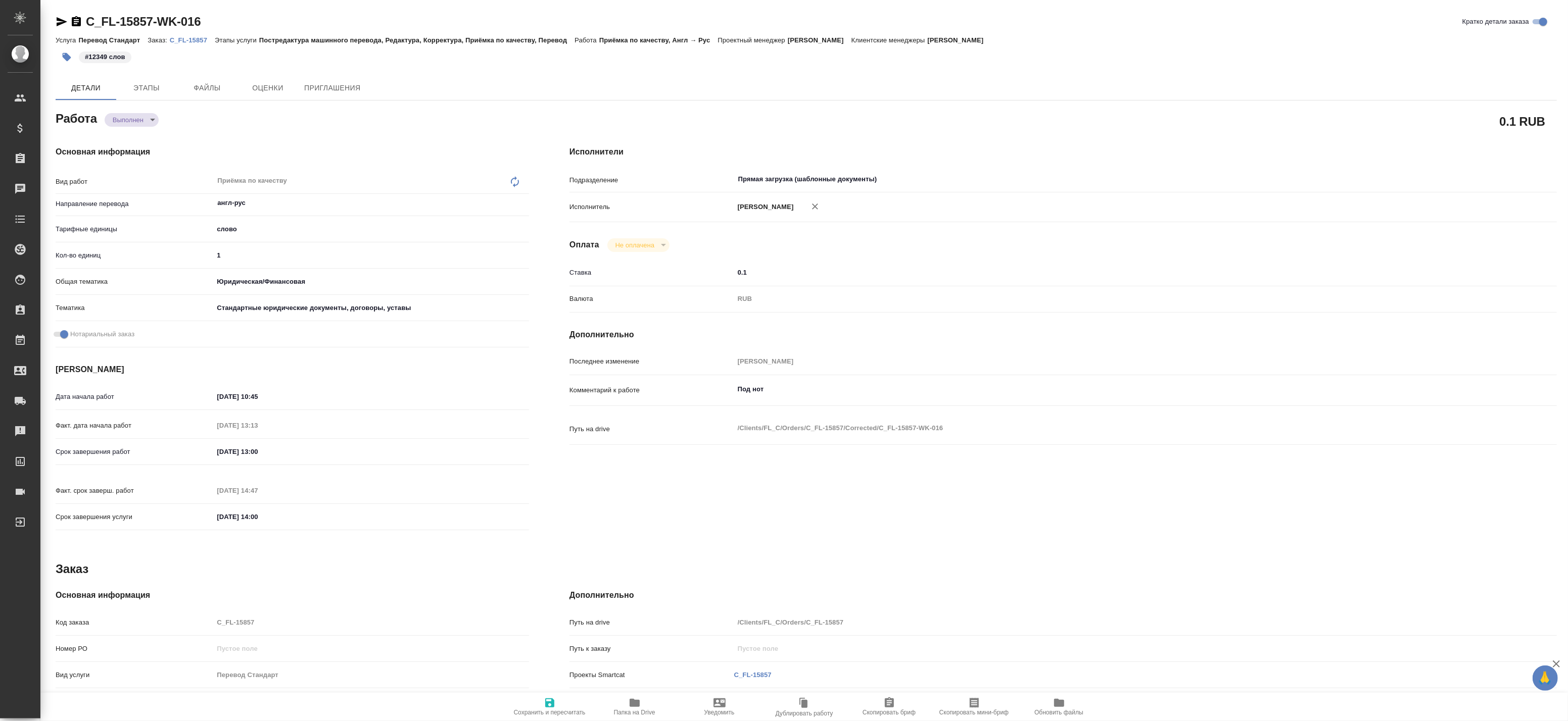
type textarea "x"
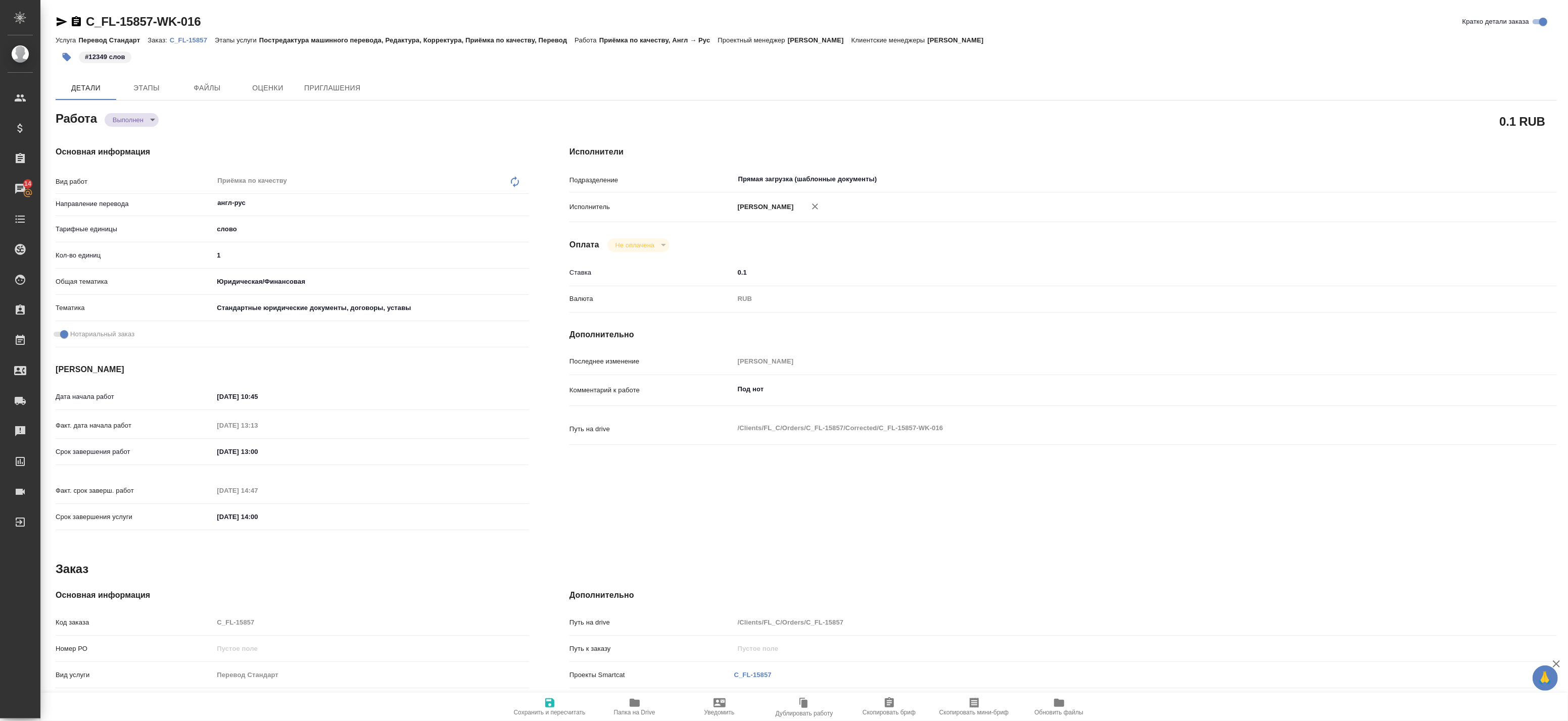
click at [215, 260] on input "1" at bounding box center [371, 255] width 316 height 15
drag, startPoint x: 231, startPoint y: 256, endPoint x: 191, endPoint y: 254, distance: 40.0
click at [191, 254] on div "Кол-во единиц 1" at bounding box center [292, 256] width 473 height 18
type textarea "x"
type input "12"
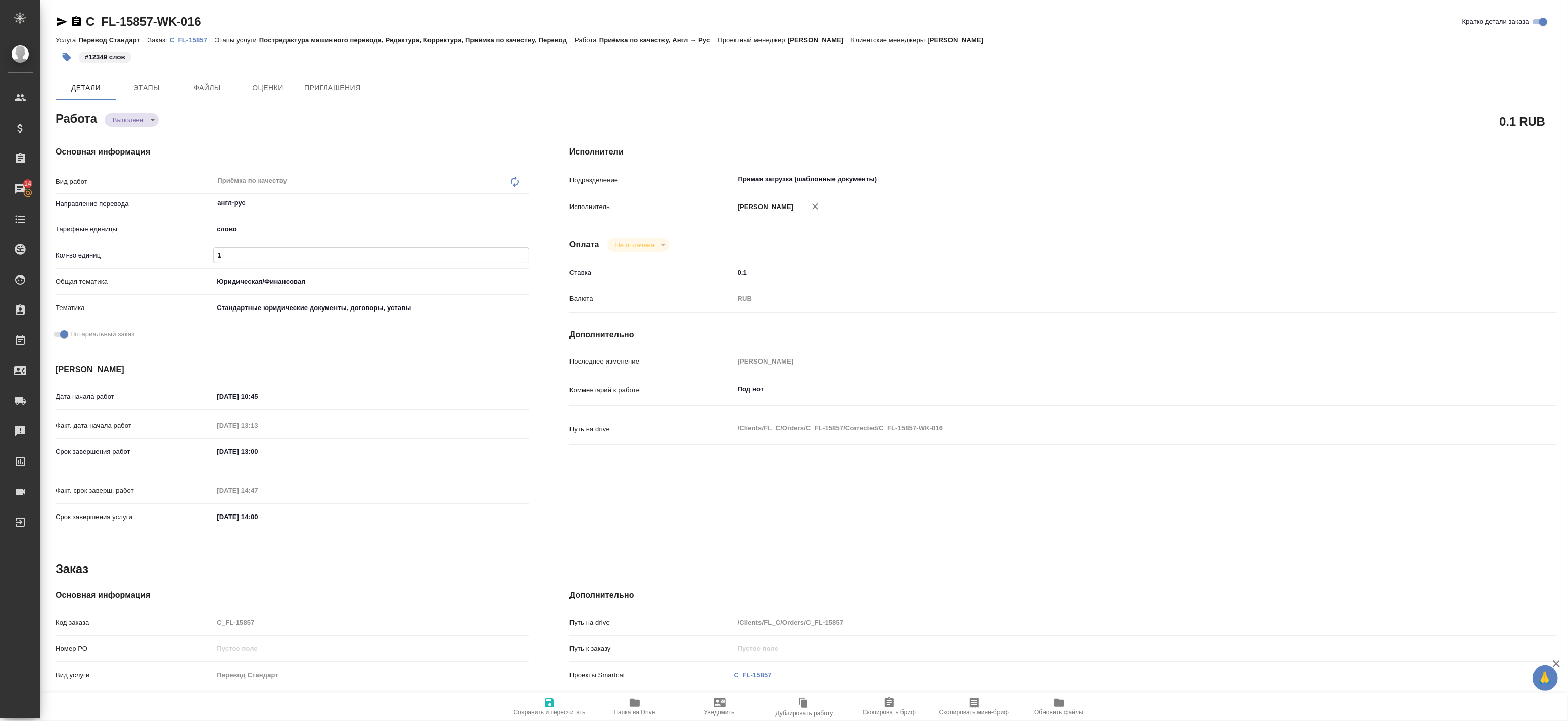
type textarea "x"
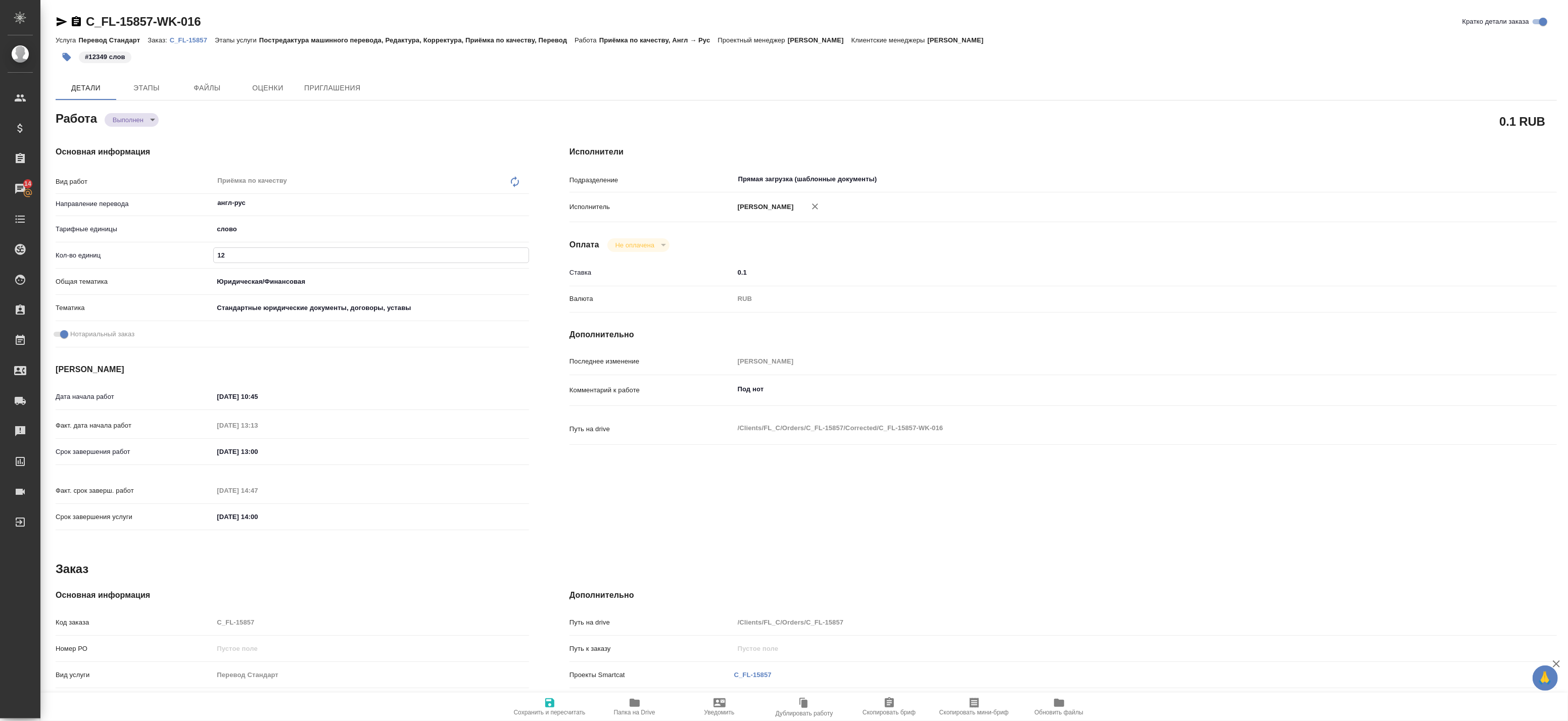
type input "123"
type textarea "x"
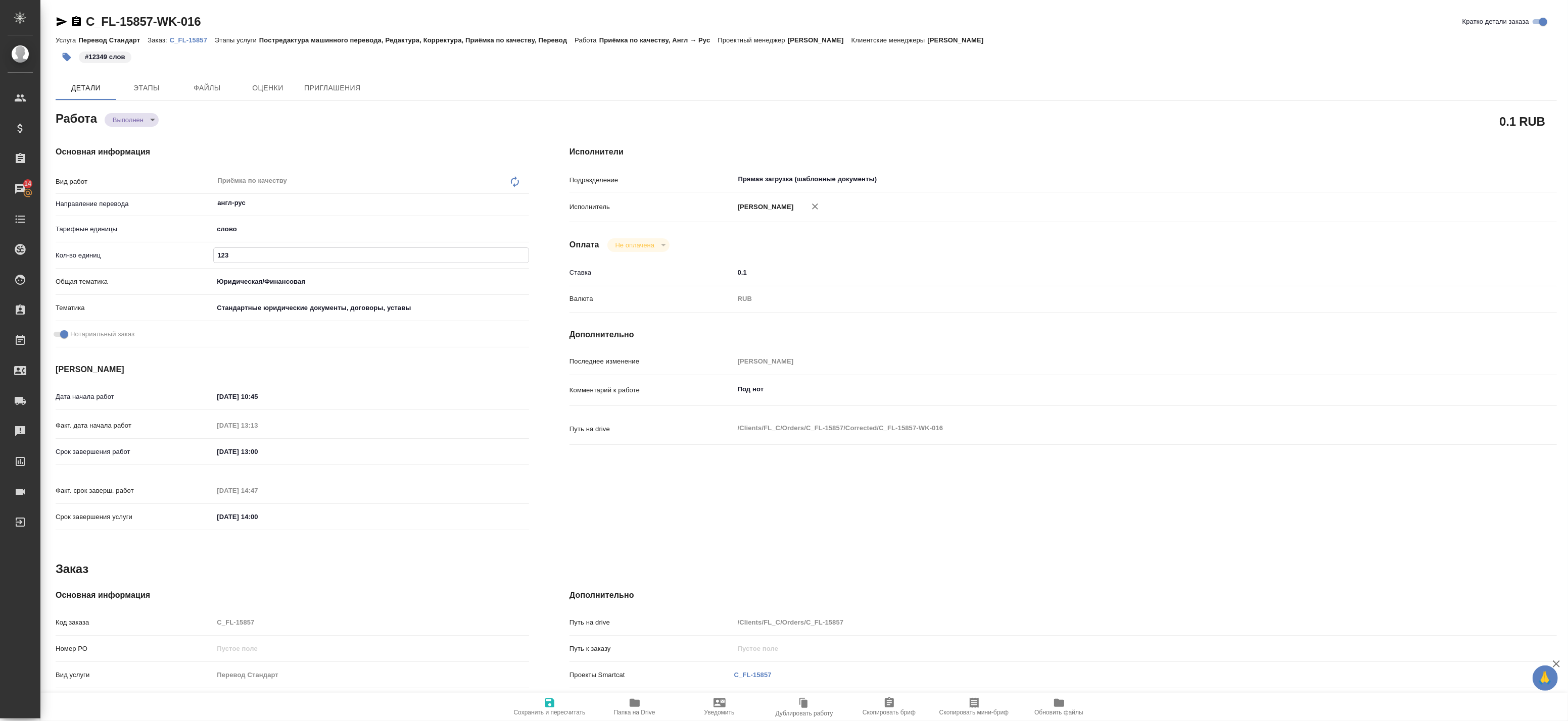
type textarea "x"
type input "1234"
type textarea "x"
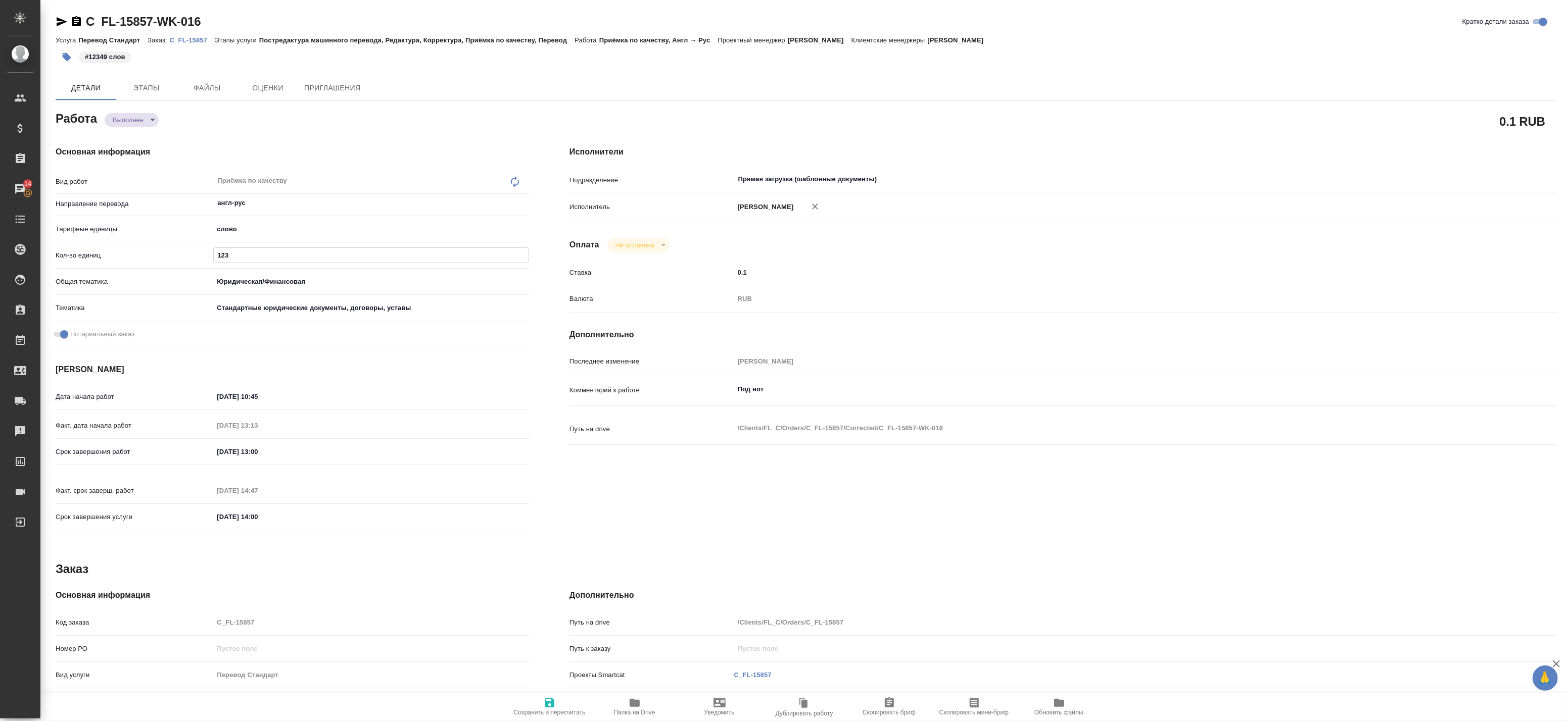
type textarea "x"
type input "12349"
type textarea "x"
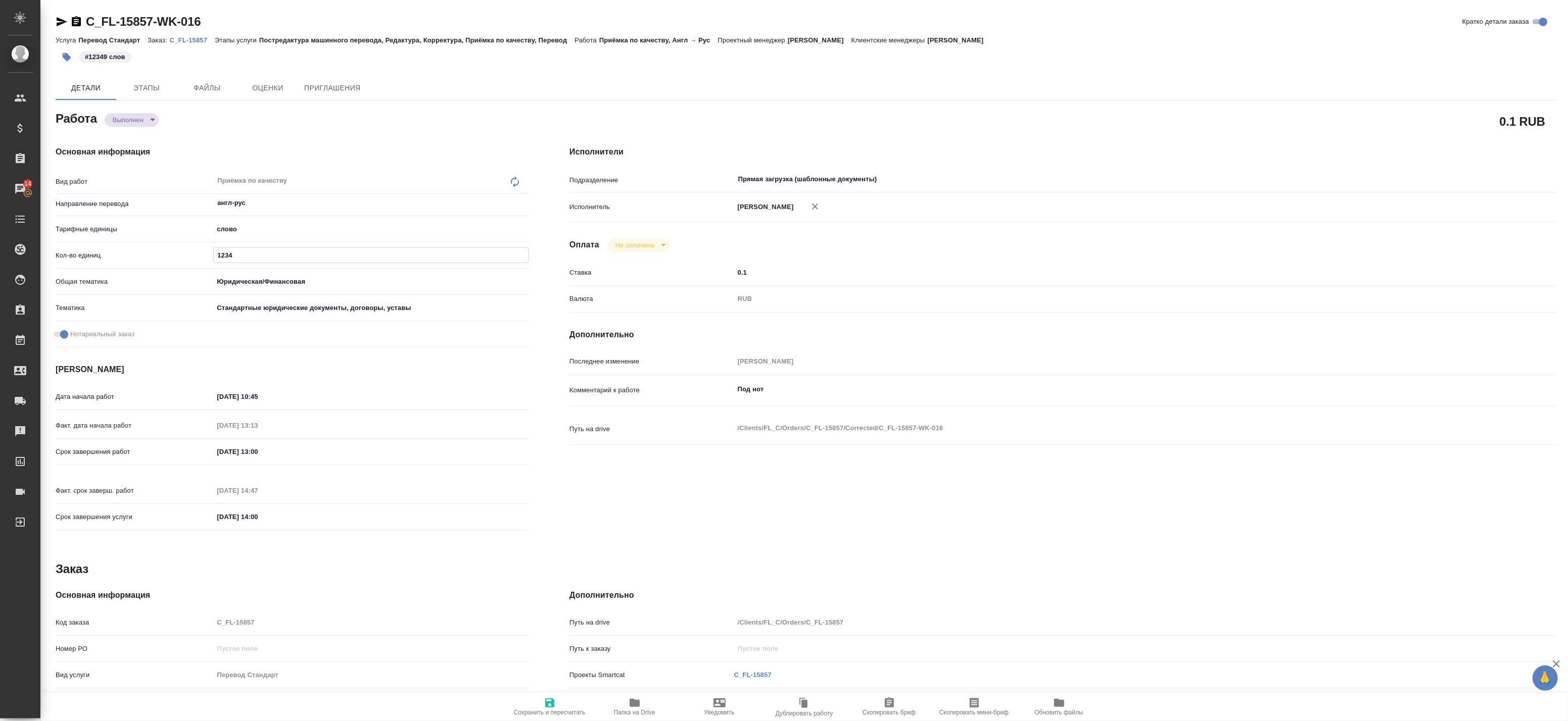
type textarea "x"
type input "12349"
click at [542, 710] on span "Сохранить и пересчитать" at bounding box center [550, 713] width 72 height 7
type textarea "x"
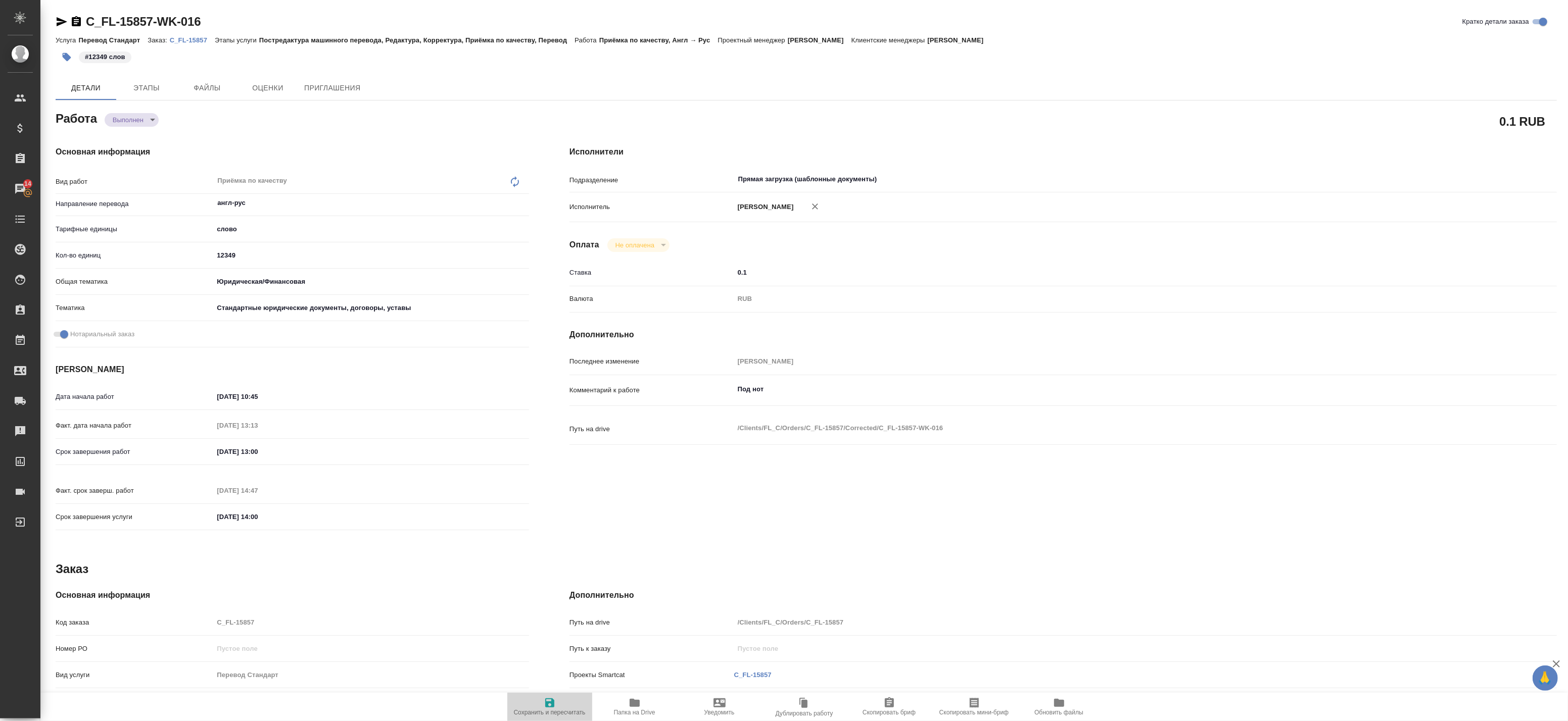
type textarea "x"
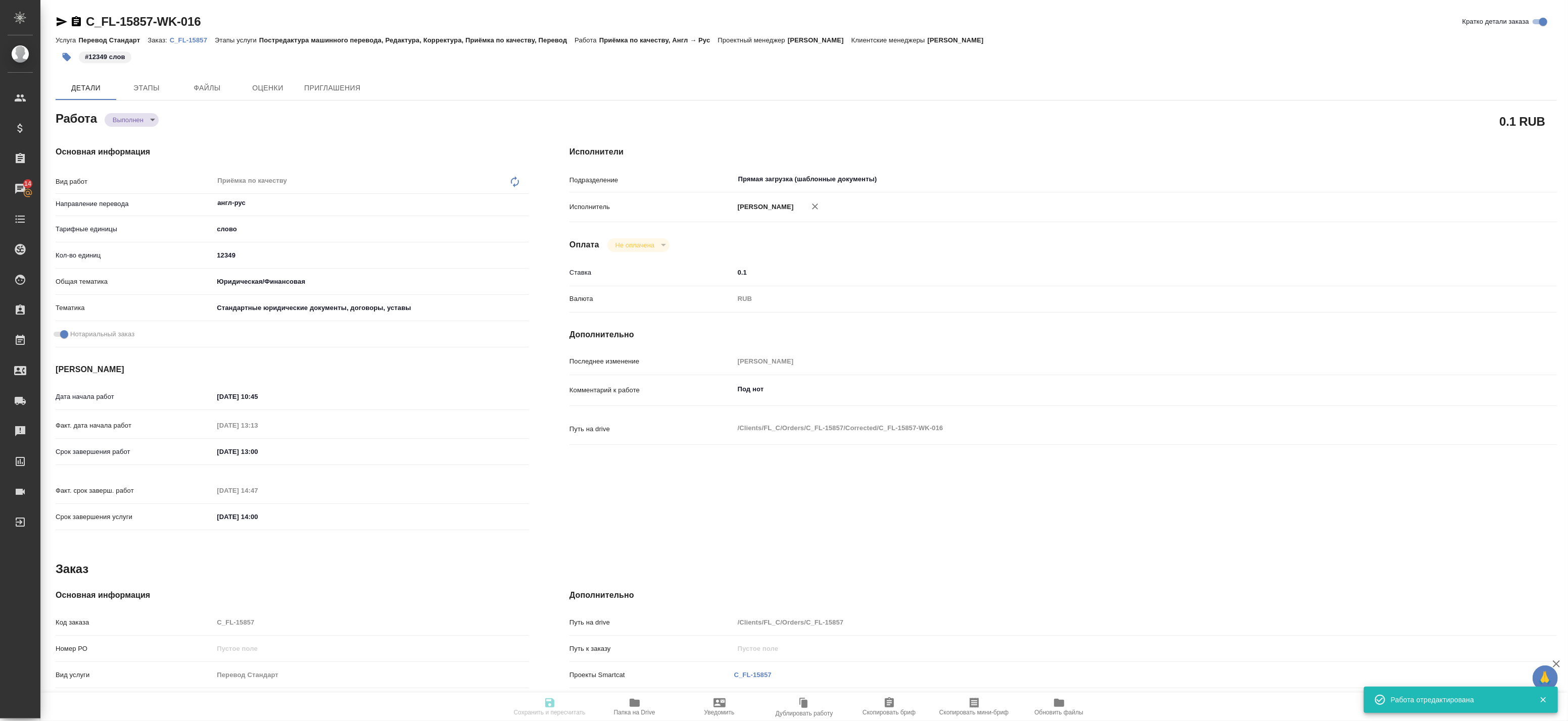
type textarea "x"
type input "completed"
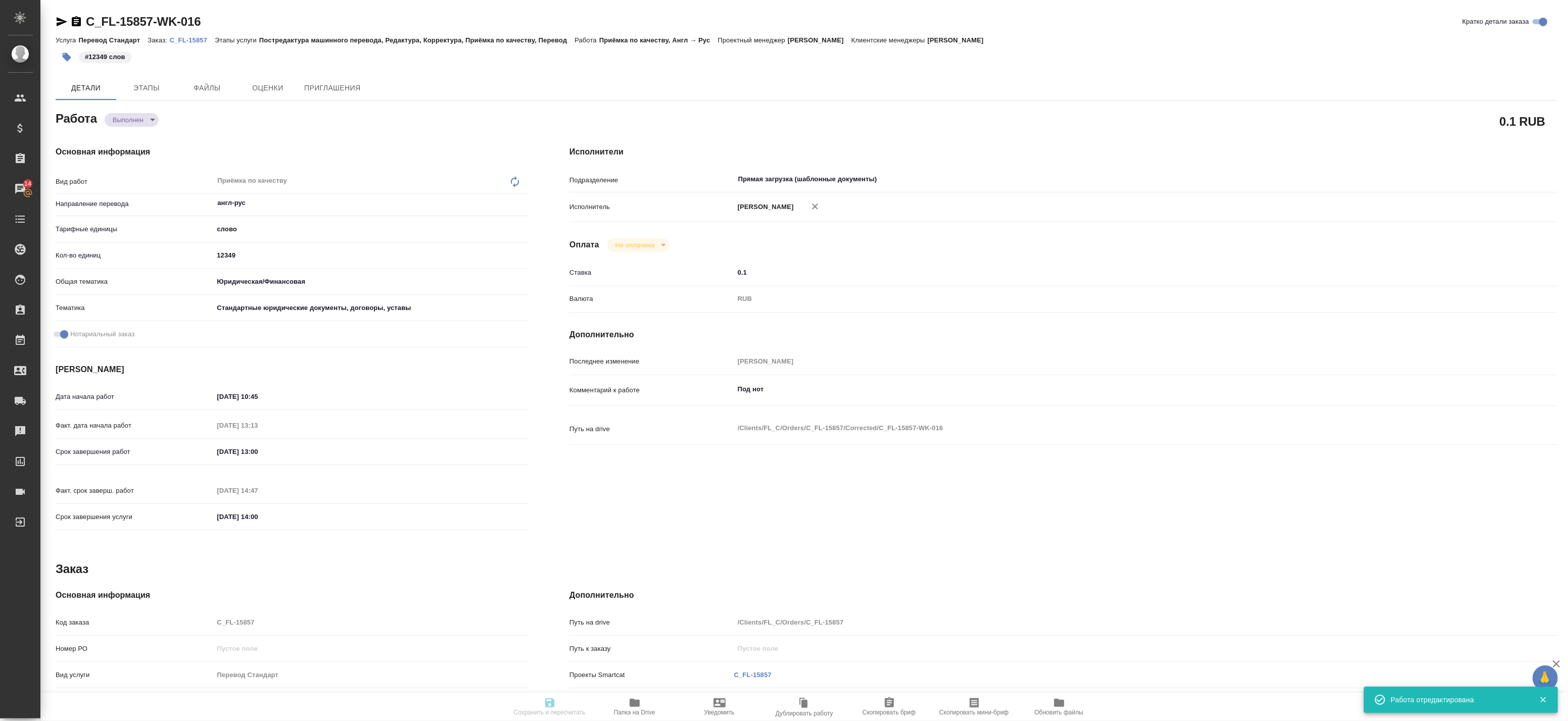
type textarea "Приёмка по качеству"
type textarea "x"
type input "англ-рус"
type input "5a8b1489cc6b4906c91bfd90"
type input "12349"
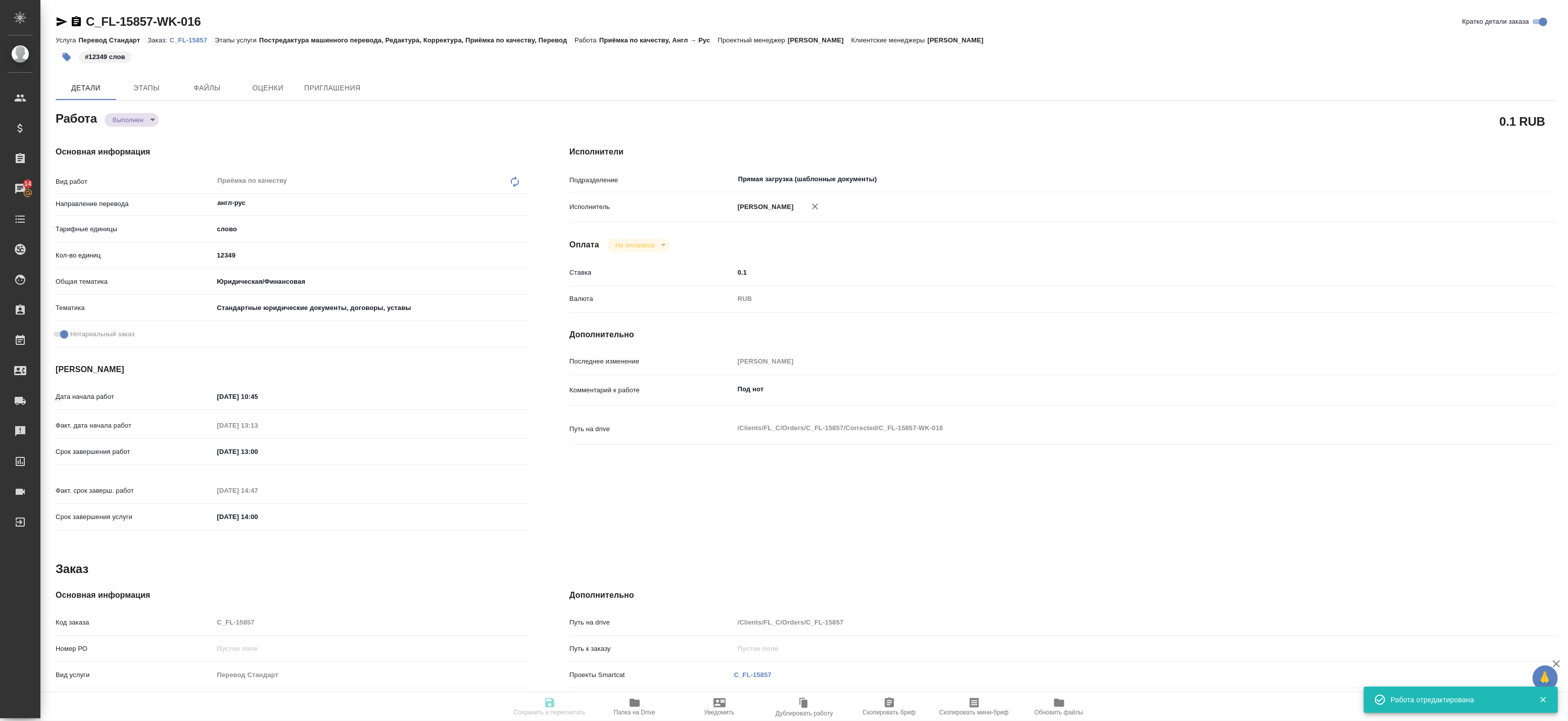
type input "yr-fn"
type input "5f647205b73bc97568ca66bf"
checkbox input "true"
type input "05.09.2025 10:45"
type input "05.09.2025 13:13"
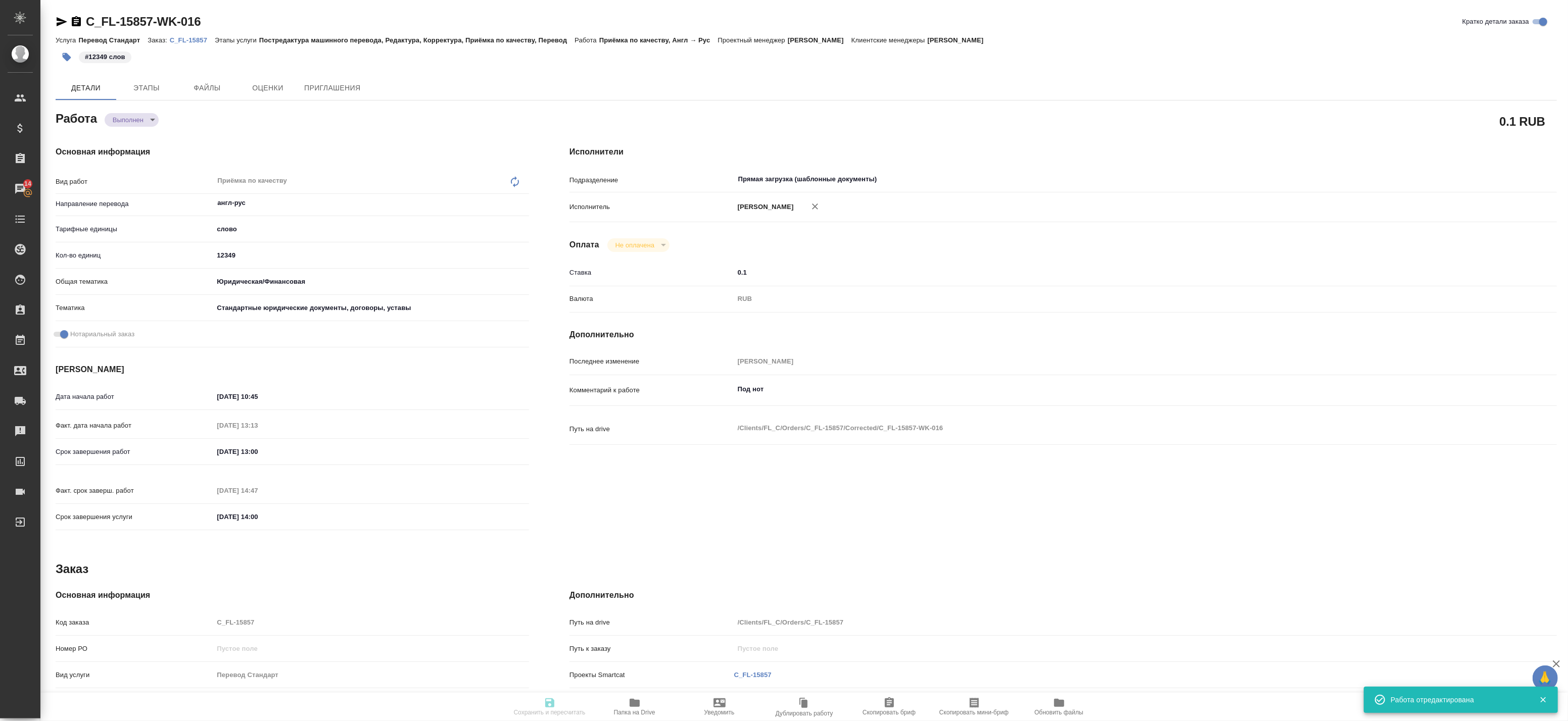
type input "05.09.2025 13:00"
type input "05.09.2025 14:47"
type input "[DATE] 14:00"
type input "Прямая загрузка (шаблонные документы)"
type input "notPayed"
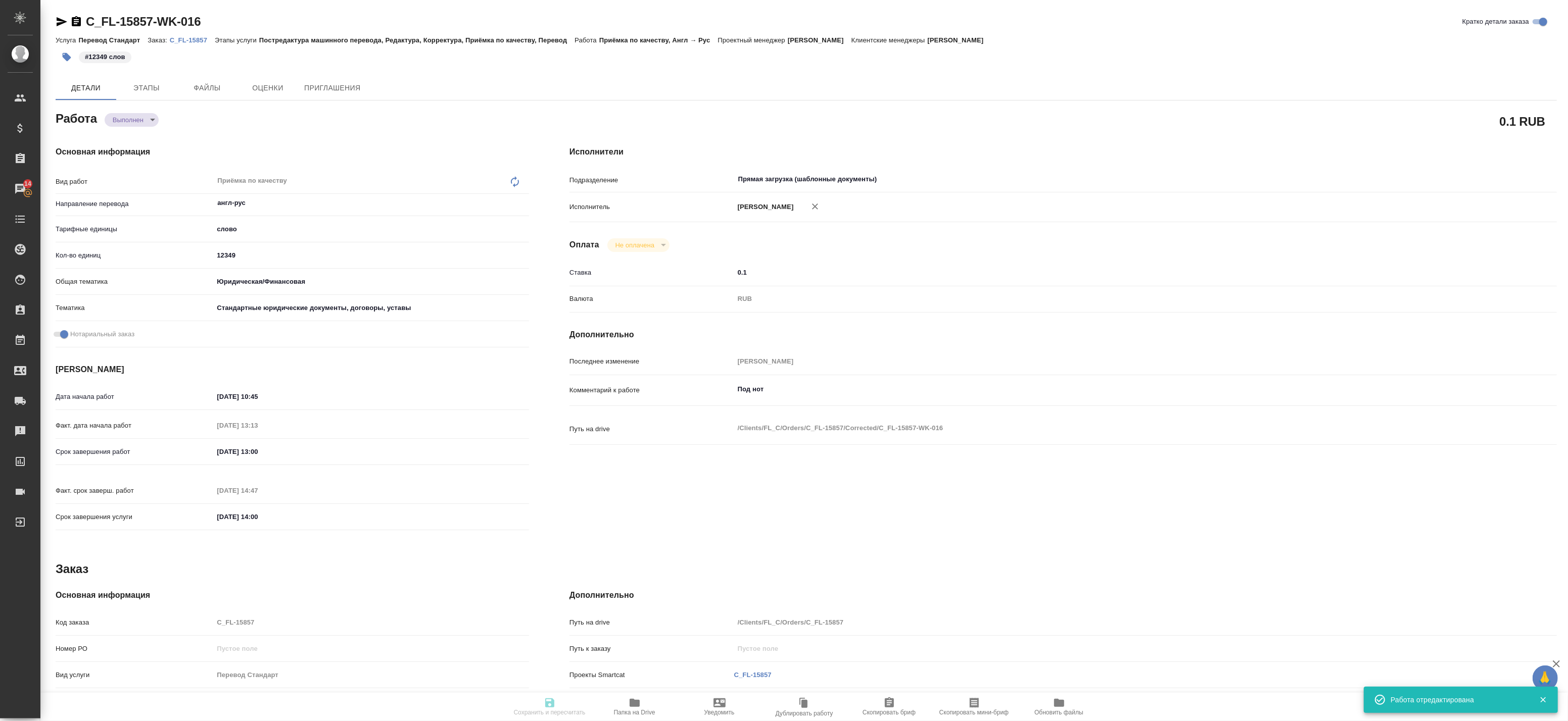
type input "0.1"
type input "RUB"
type input "[PERSON_NAME]"
type textarea "Под нот"
type textarea "x"
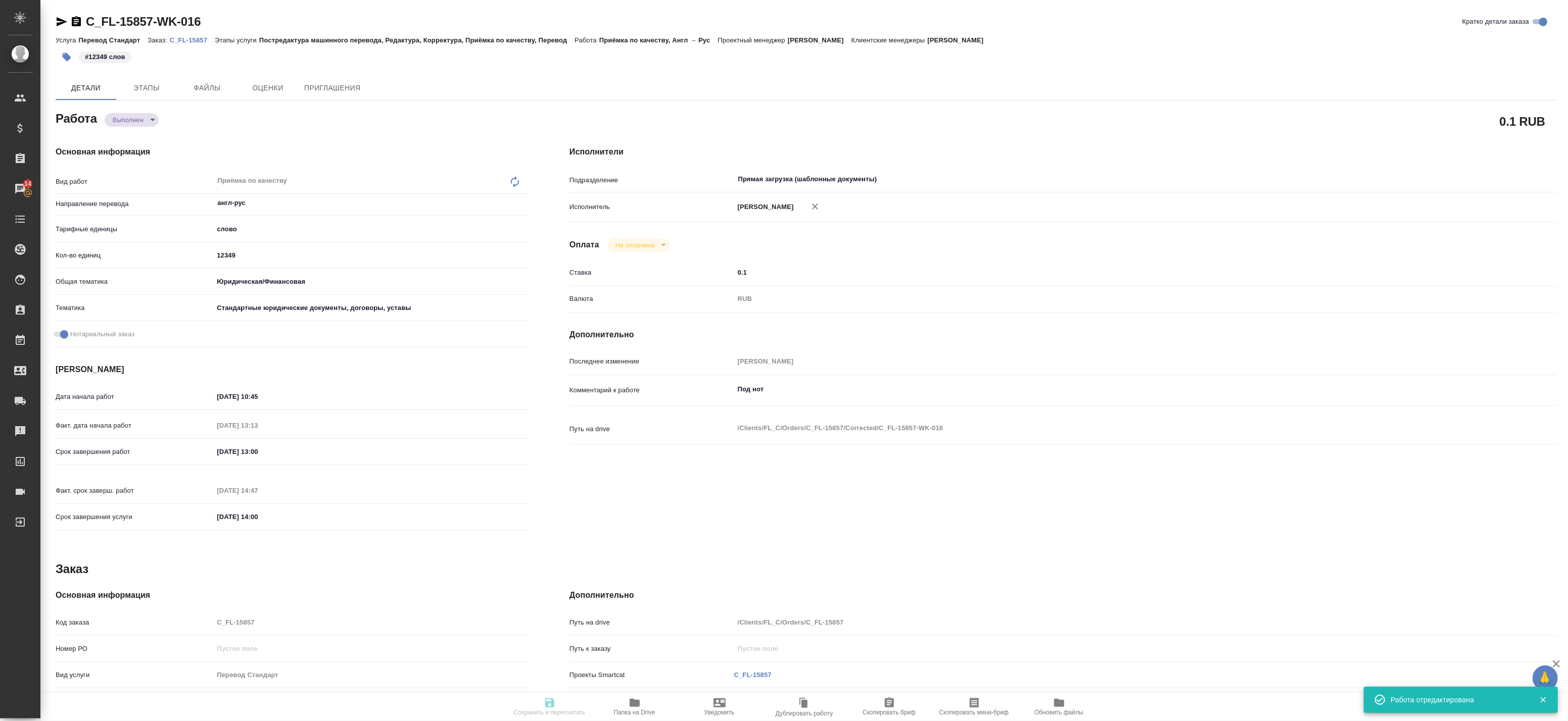
type textarea "/Clients/FL_C/Orders/C_FL-15857/Corrected/C_FL-15857-WK-016"
type textarea "x"
type input "C_FL-15857"
type input "Перевод Стандарт"
type input "Постредактура машинного перевода, Редактура, Корректура, Приёмка по качеству, П…"
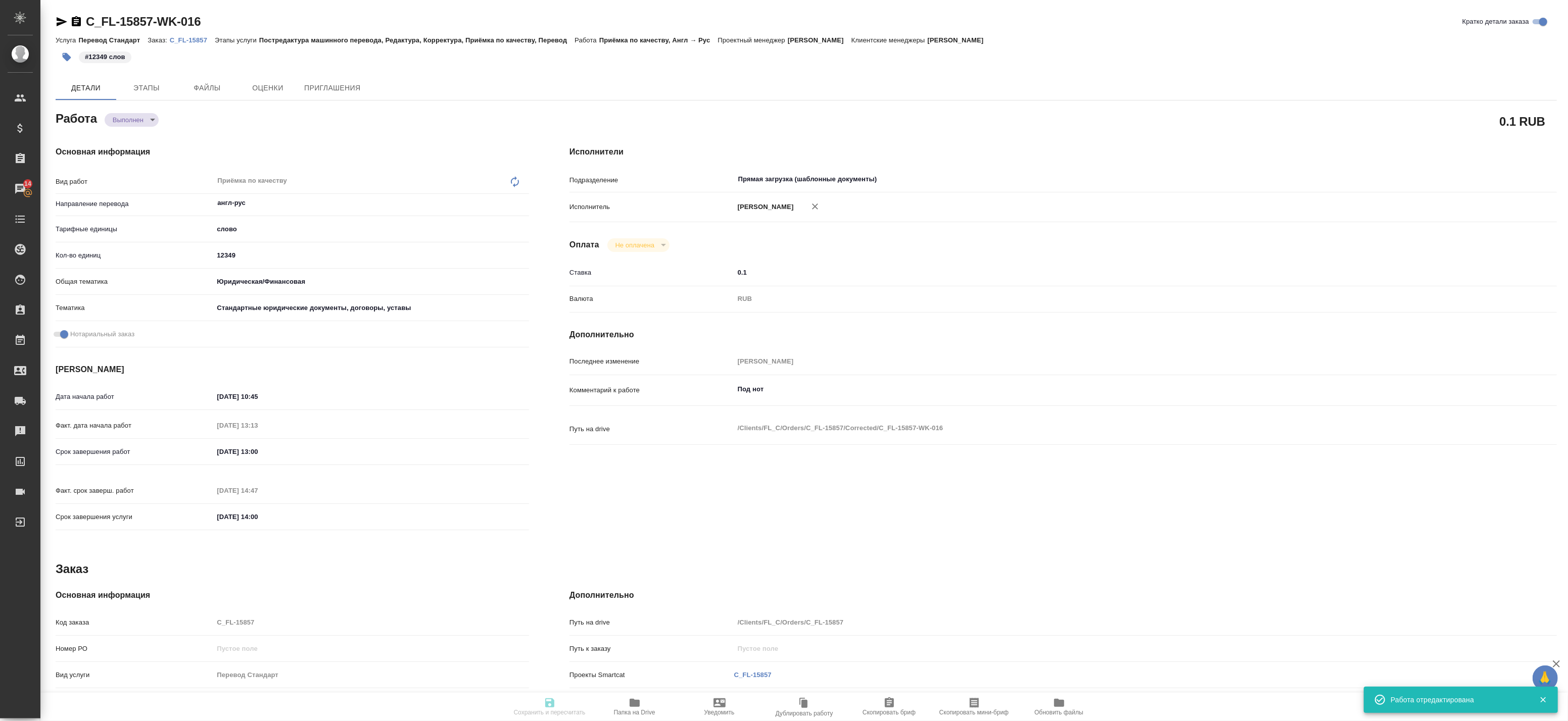
type input "[PERSON_NAME]"
type input "/Clients/FL_C/Orders/C_FL-15857"
type textarea "x"
type textarea "посчитайте верстку, пожалуйста нот с англ"
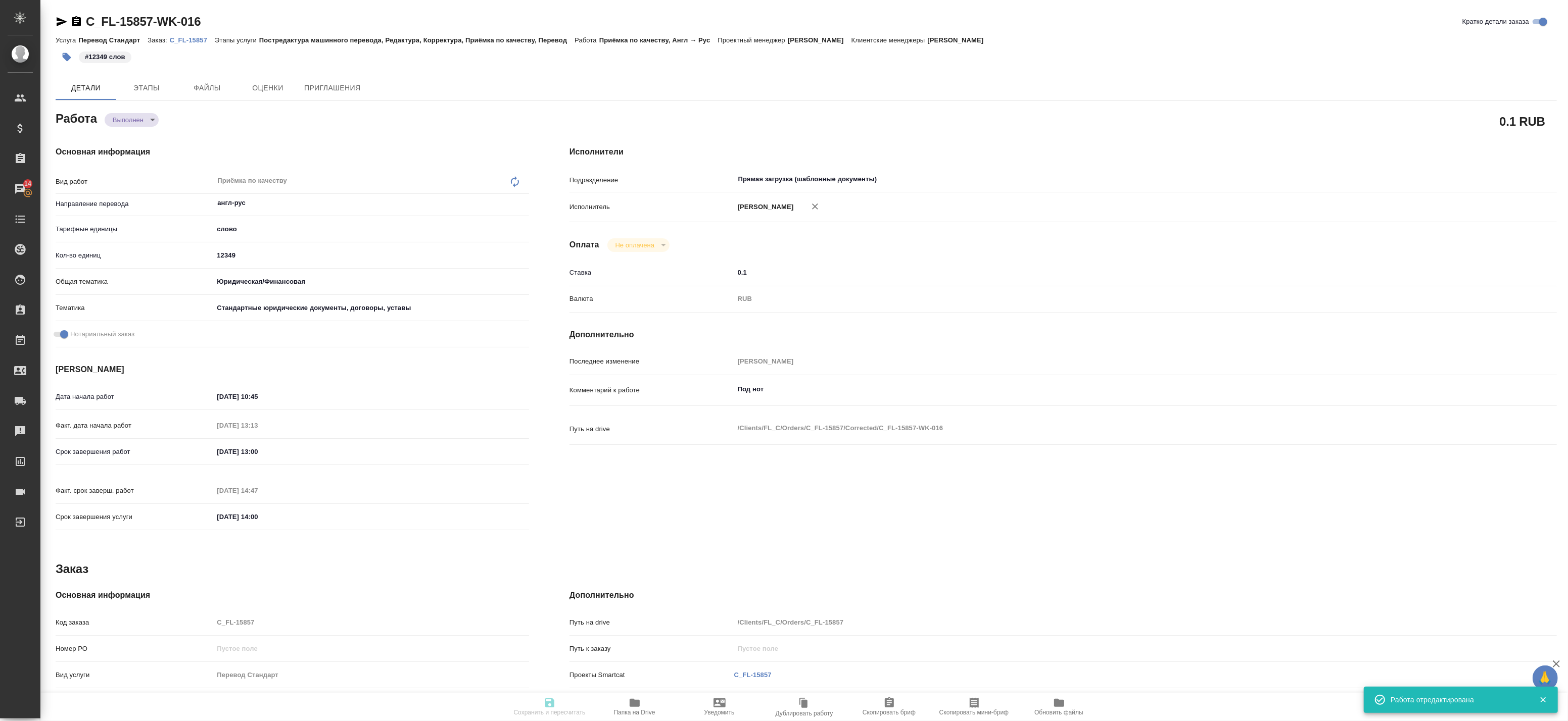
type textarea "x"
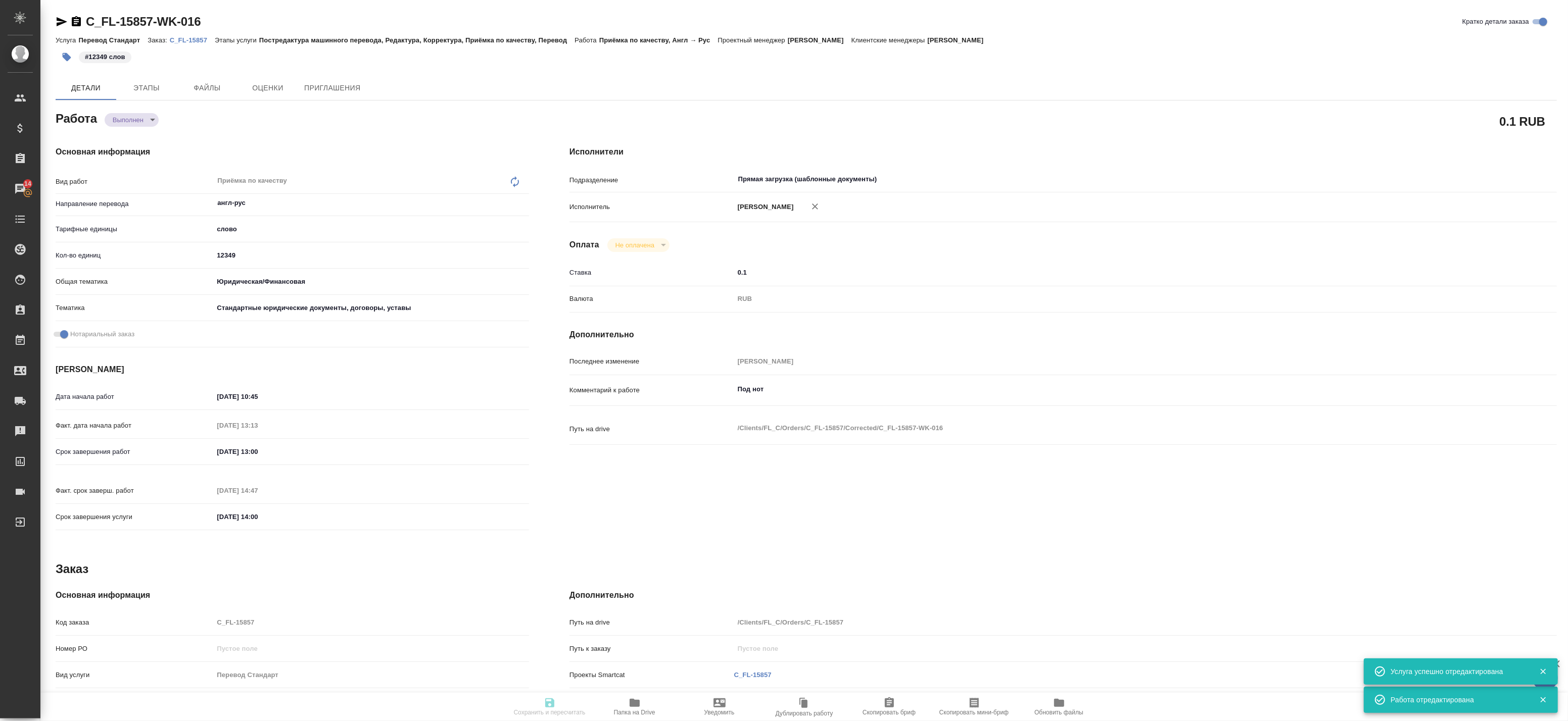
type textarea "x"
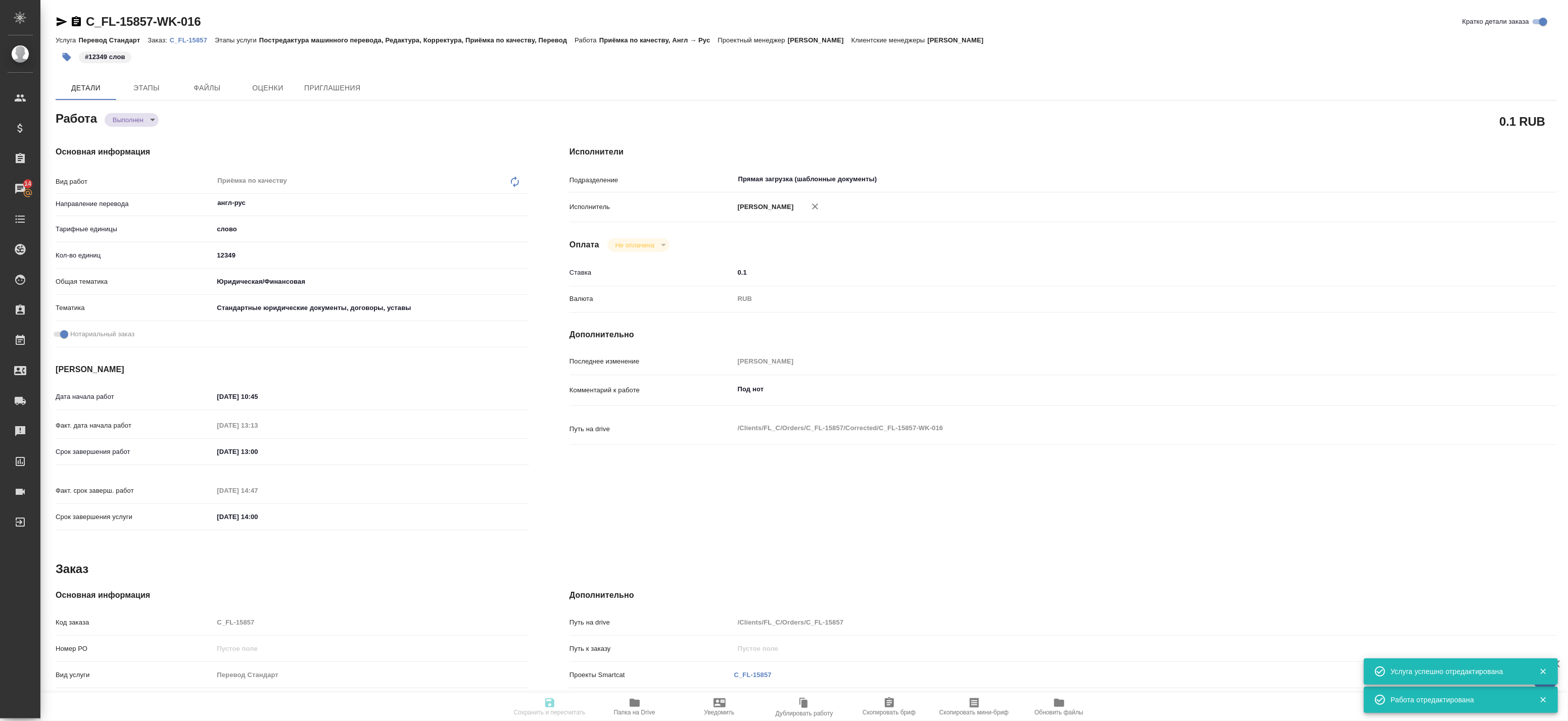
type textarea "x"
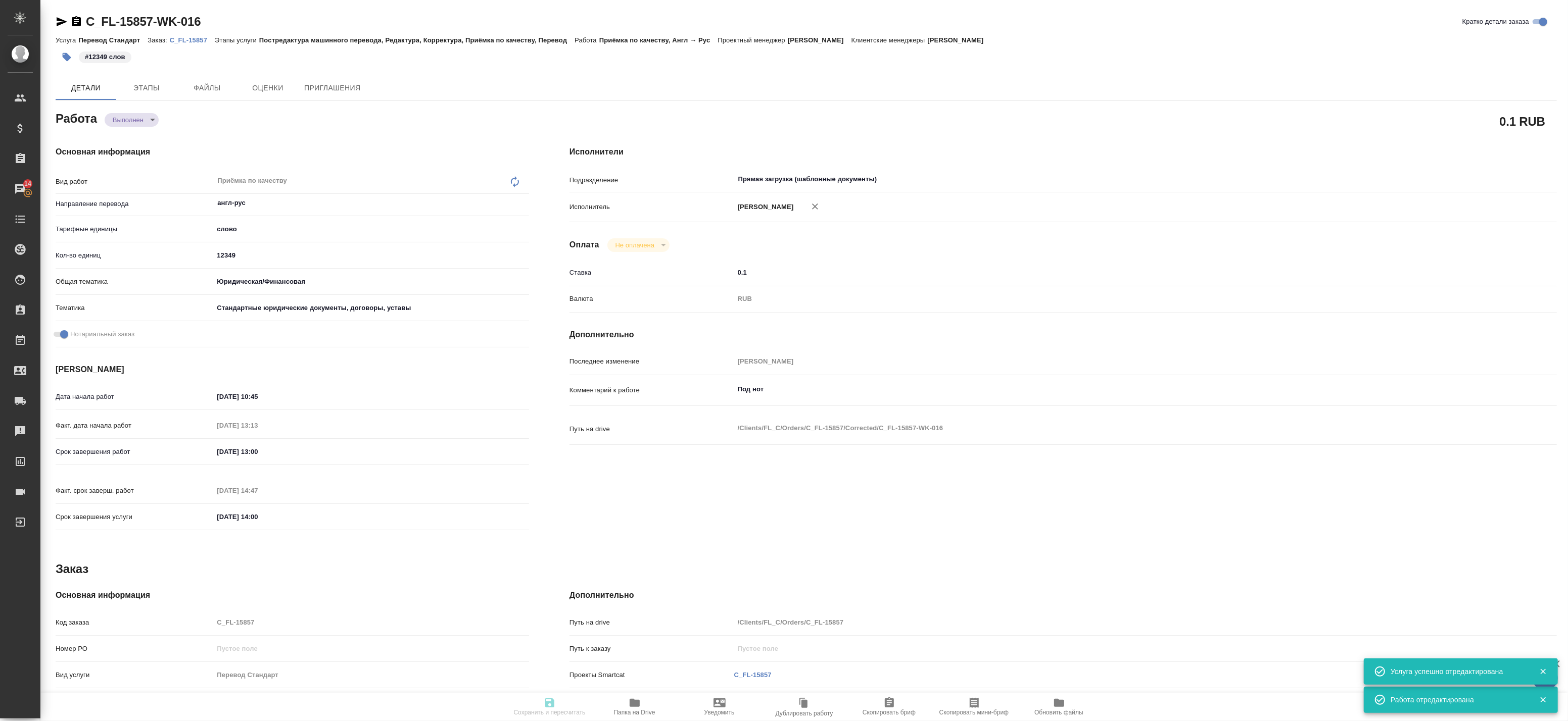
type textarea "x"
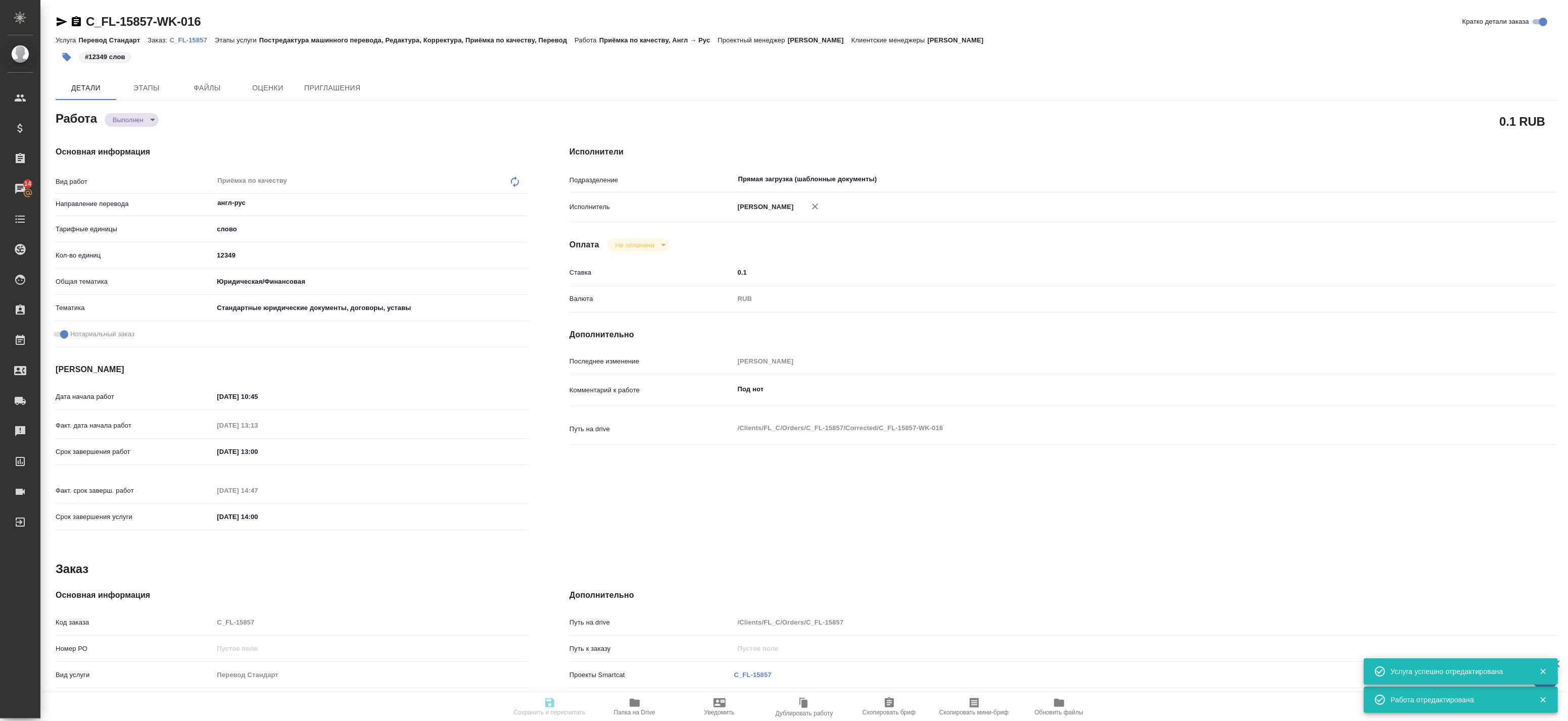
type textarea "x"
type input "completed"
type textarea "Приёмка по качеству"
type textarea "x"
type input "англ-рус"
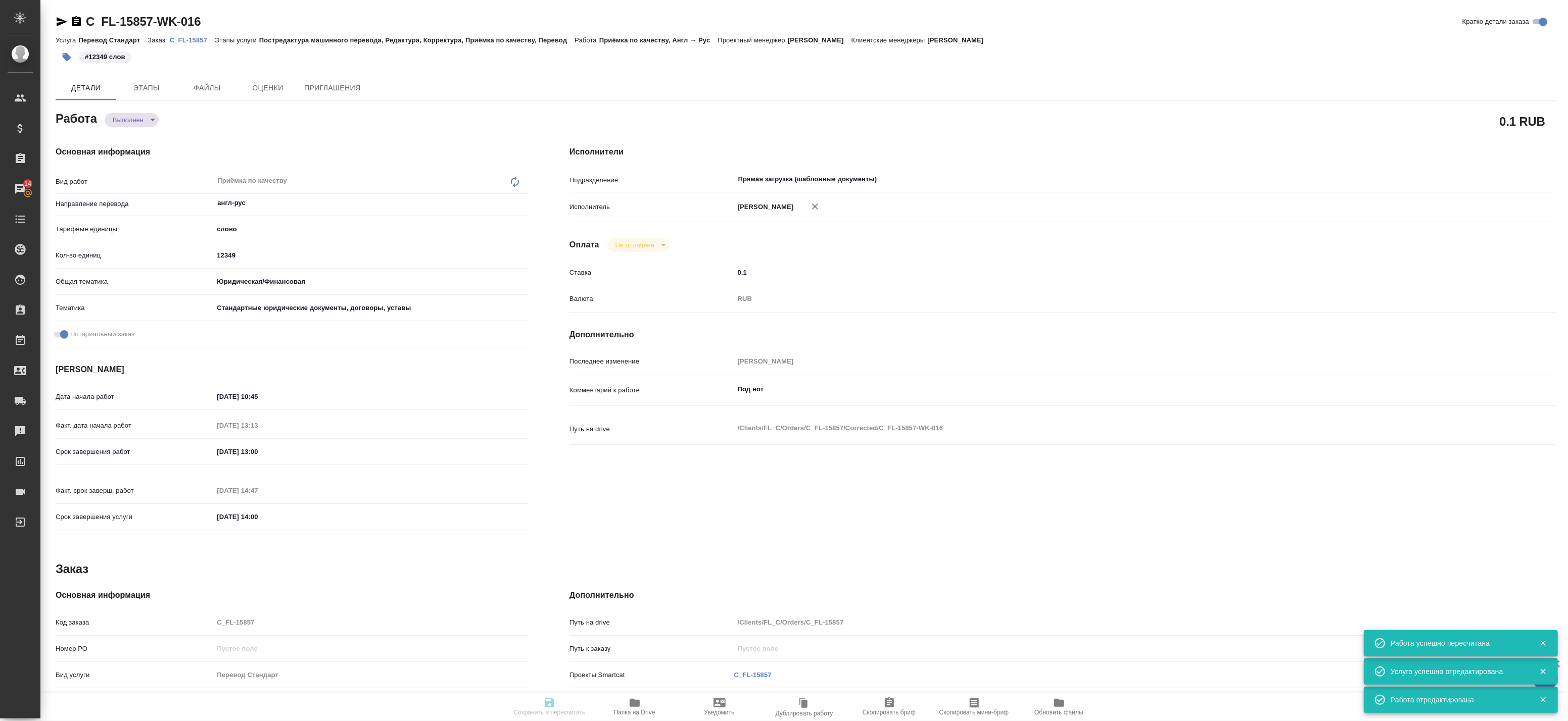
type input "5a8b1489cc6b4906c91bfd90"
type input "12349"
type input "yr-fn"
type input "5f647205b73bc97568ca66bf"
checkbox input "true"
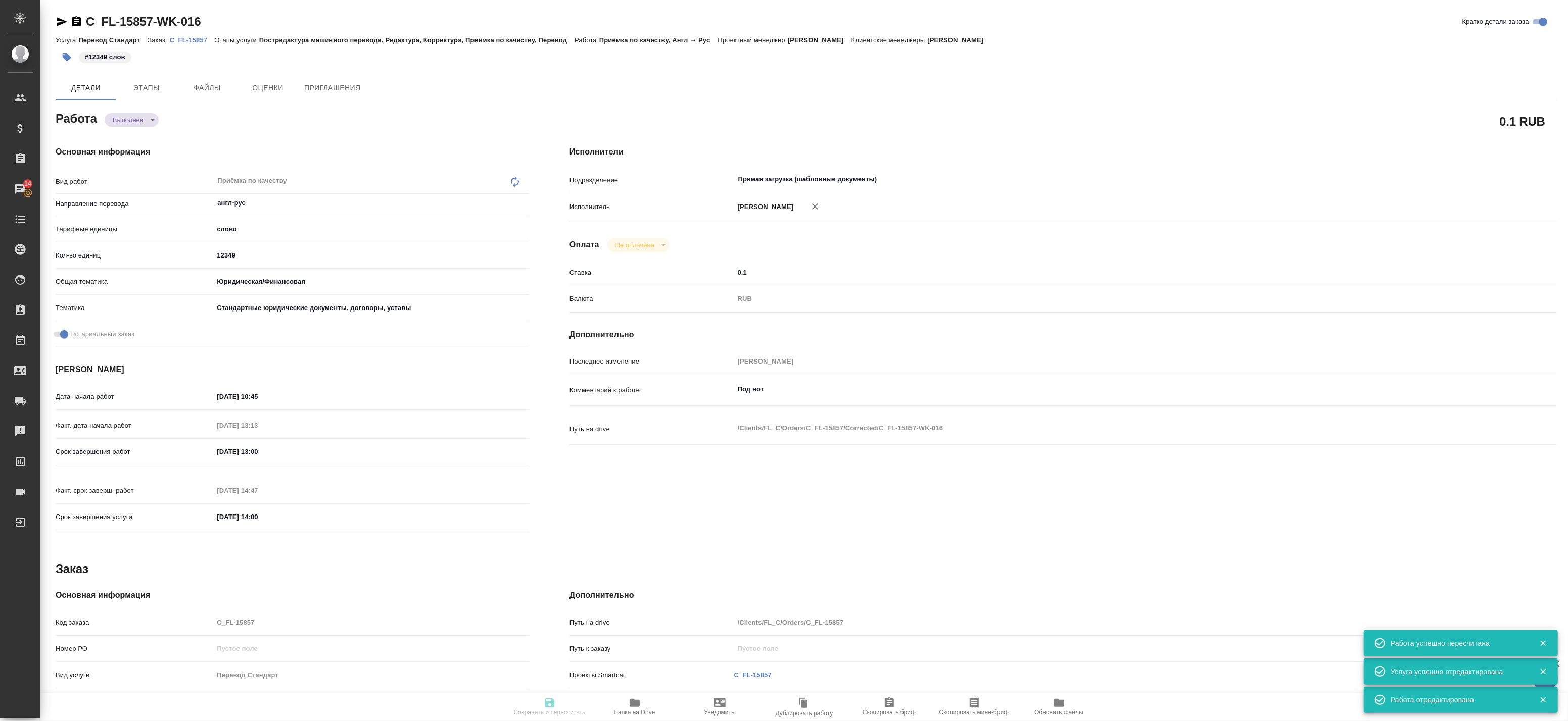
type input "05.09.2025 10:45"
type input "05.09.2025 13:13"
type input "05.09.2025 13:00"
type input "05.09.2025 14:47"
type input "[DATE] 14:00"
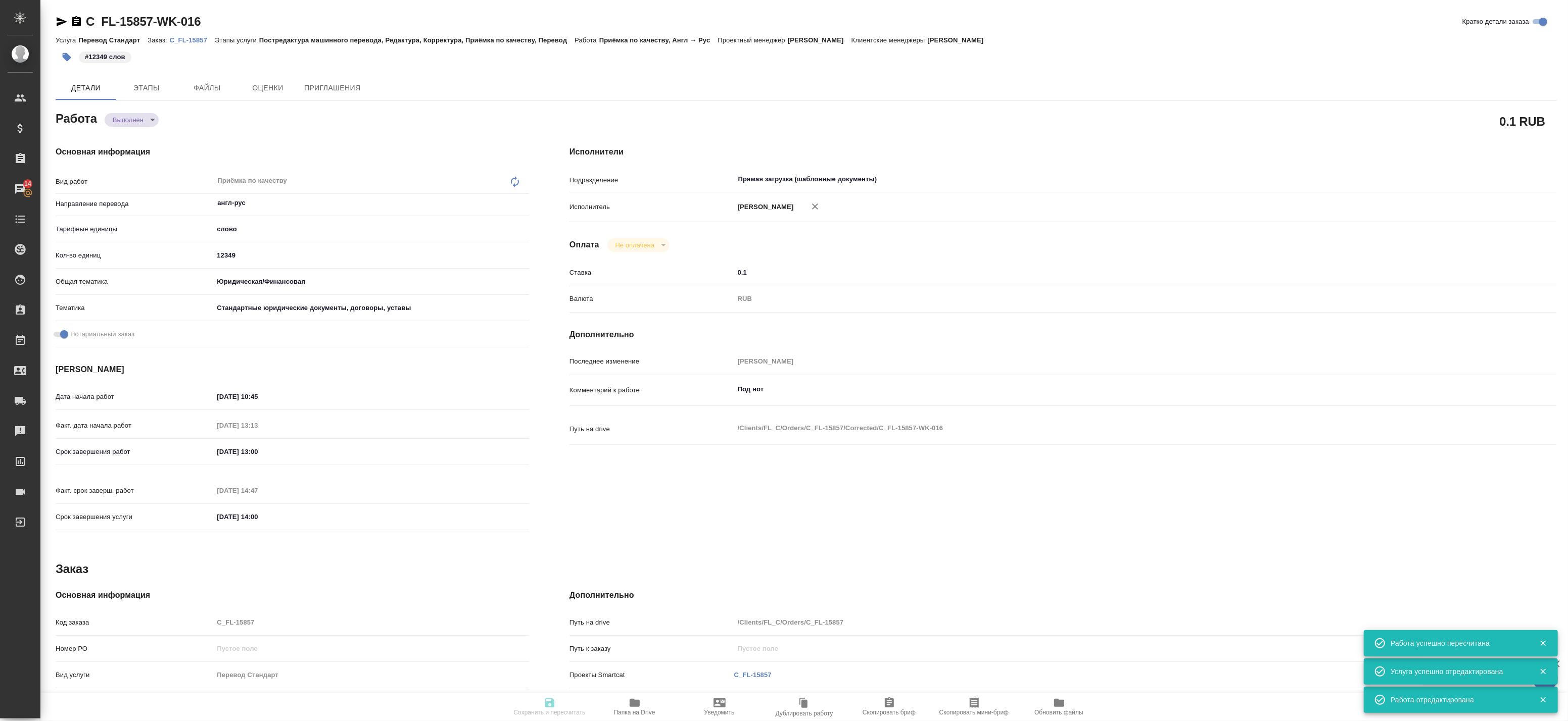
type input "Прямая загрузка (шаблонные документы)"
type input "notPayed"
type input "0.1"
type input "RUB"
type input "[PERSON_NAME]"
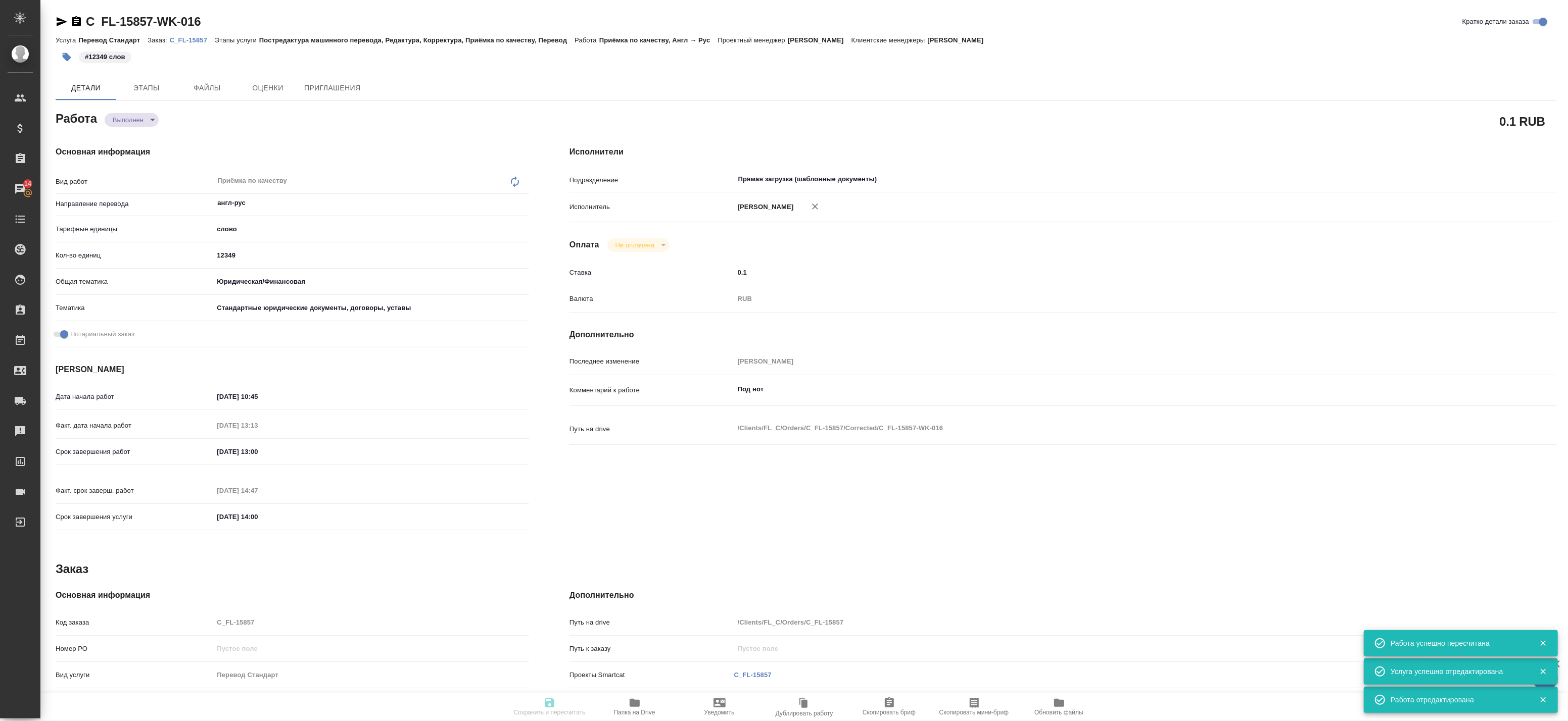
type textarea "Под нот"
type textarea "x"
type textarea "/Clients/FL_C/Orders/C_FL-15857/Corrected/C_FL-15857-WK-016"
type textarea "x"
type input "C_FL-15857"
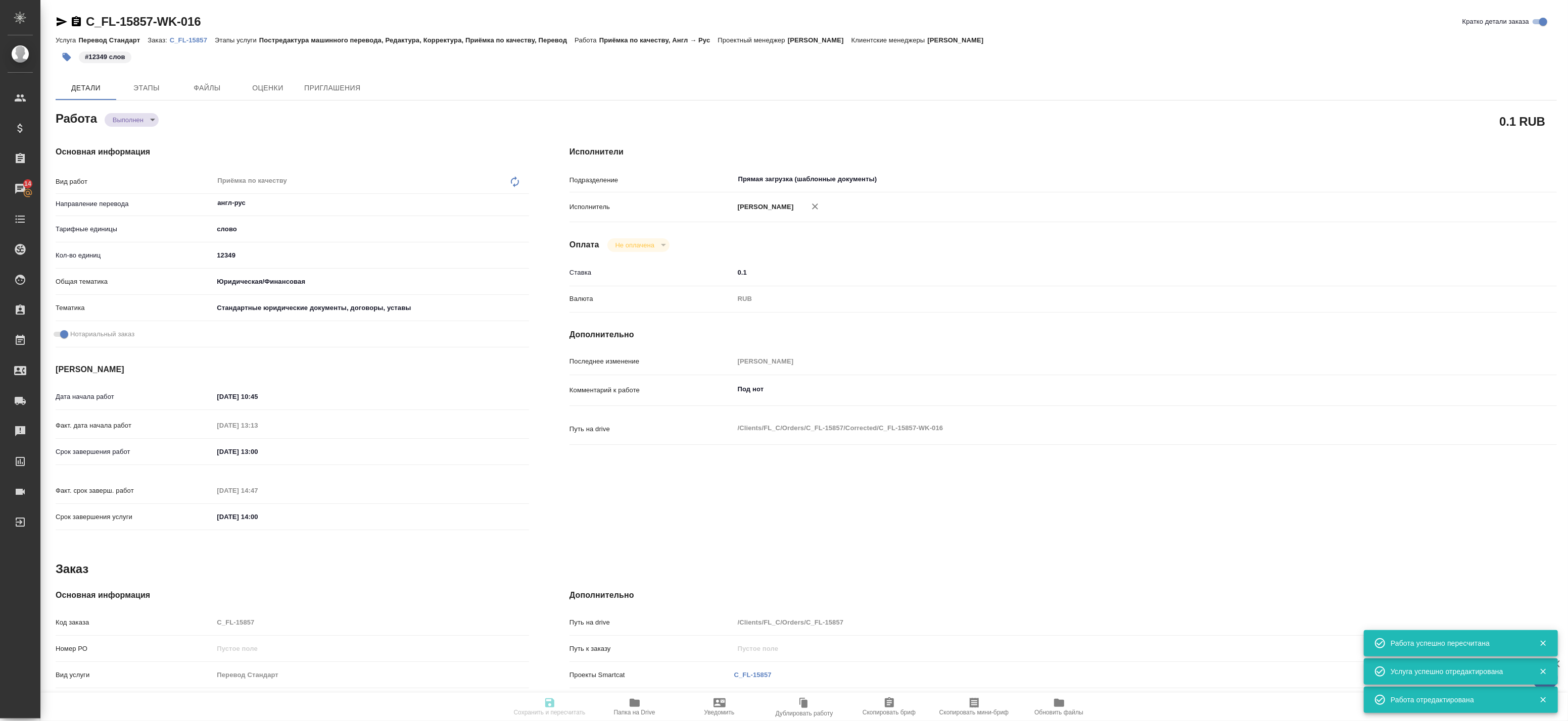
type input "Перевод Стандарт"
type input "Постредактура машинного перевода, Редактура, Корректура, Приёмка по качеству, П…"
type input "[PERSON_NAME]"
type input "/Clients/FL_C/Orders/C_FL-15857"
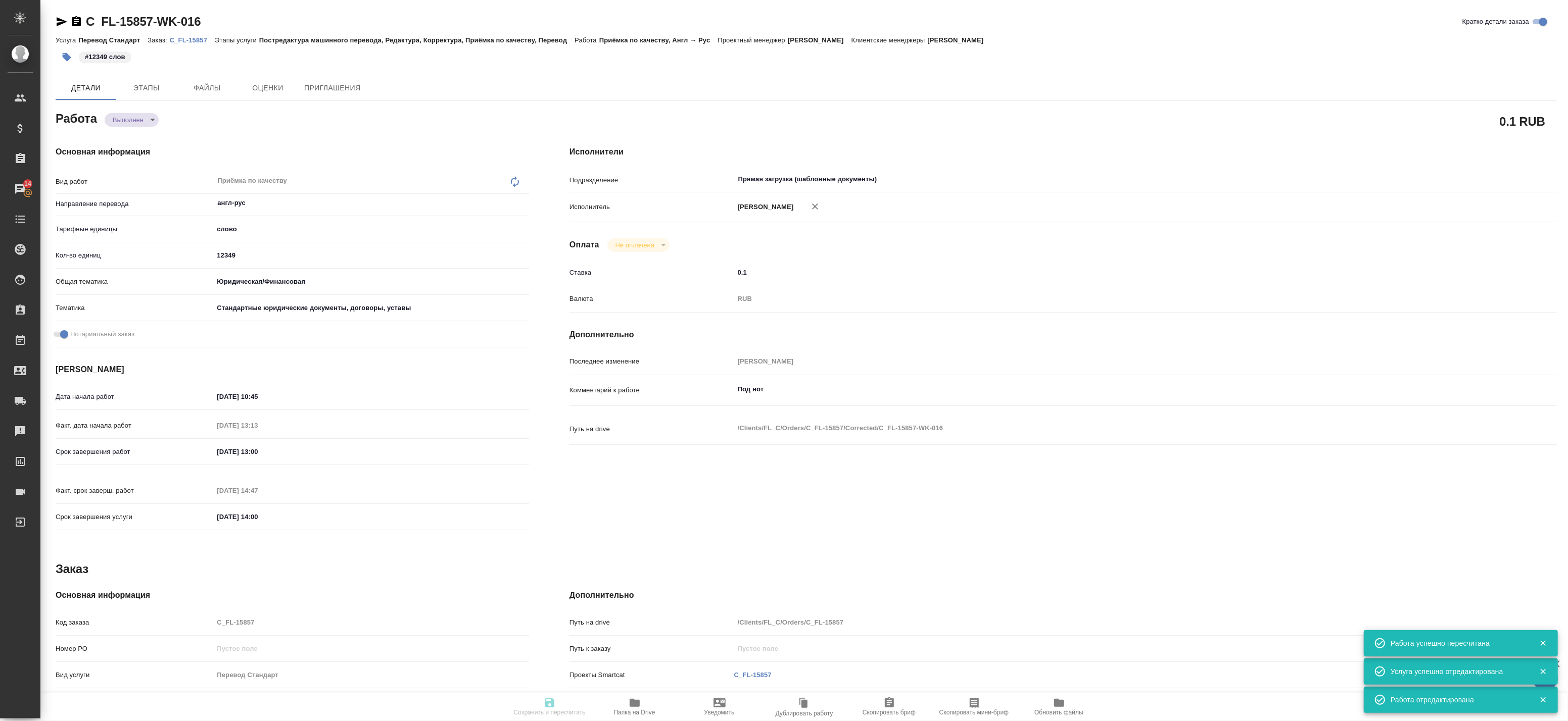
type textarea "x"
type textarea "посчитайте верстку, пожалуйста нот с англ"
type textarea "x"
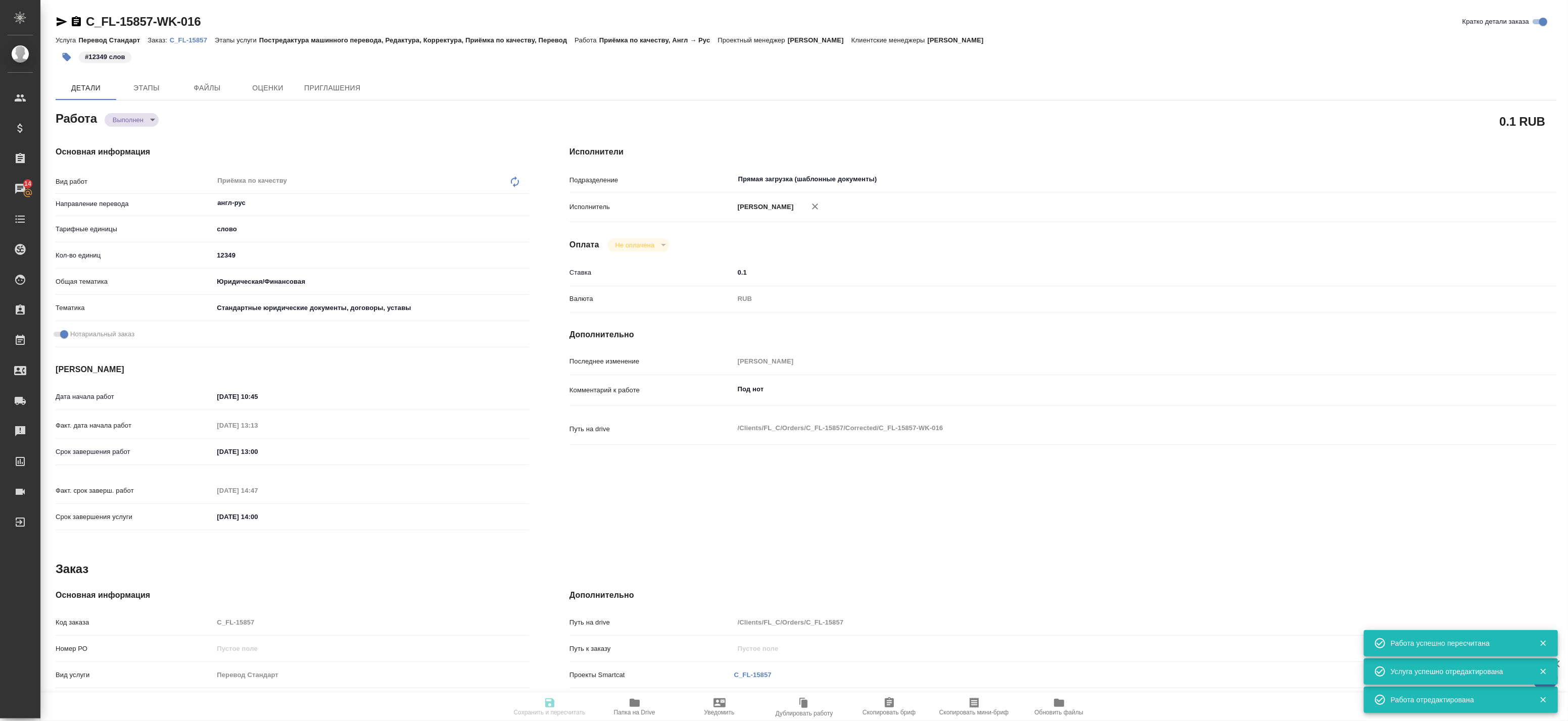
type textarea "x"
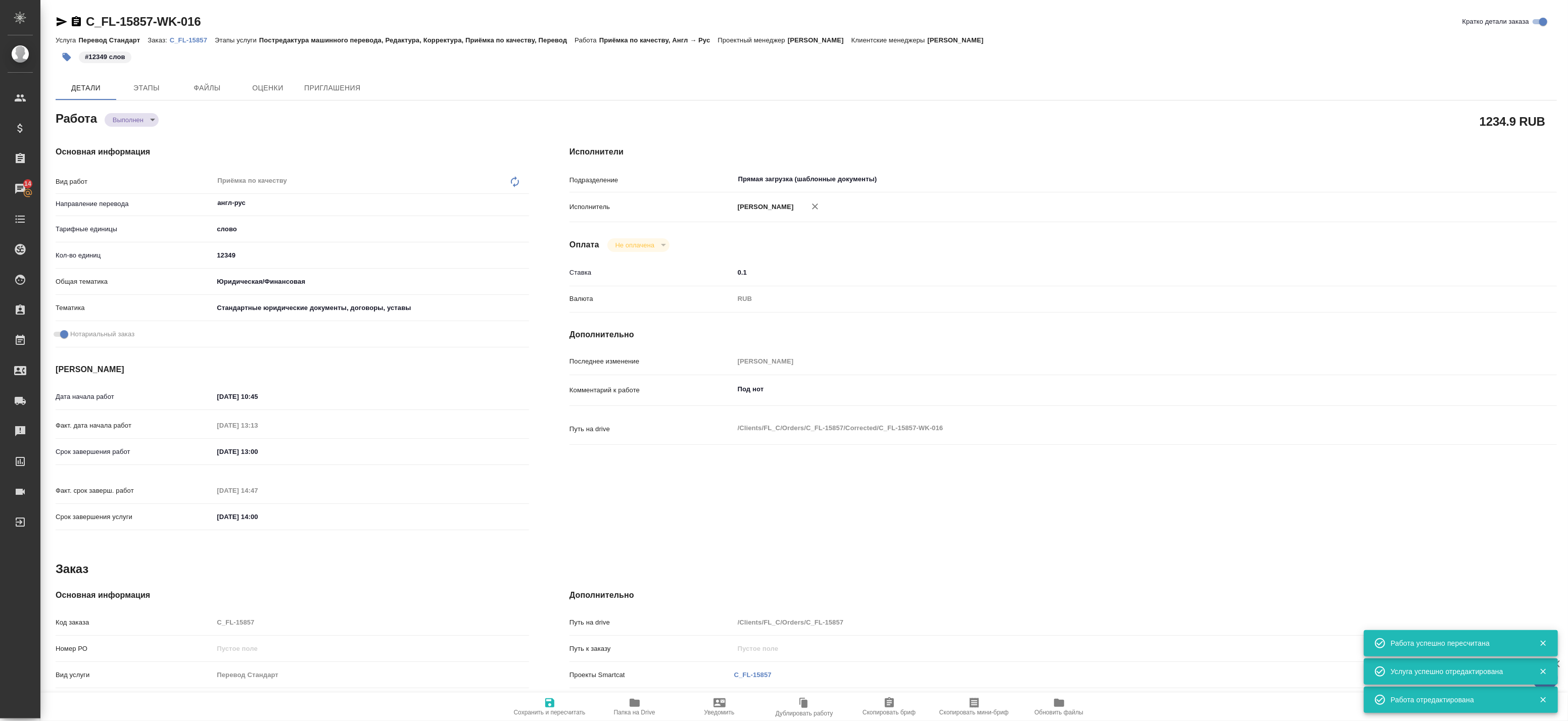
type textarea "x"
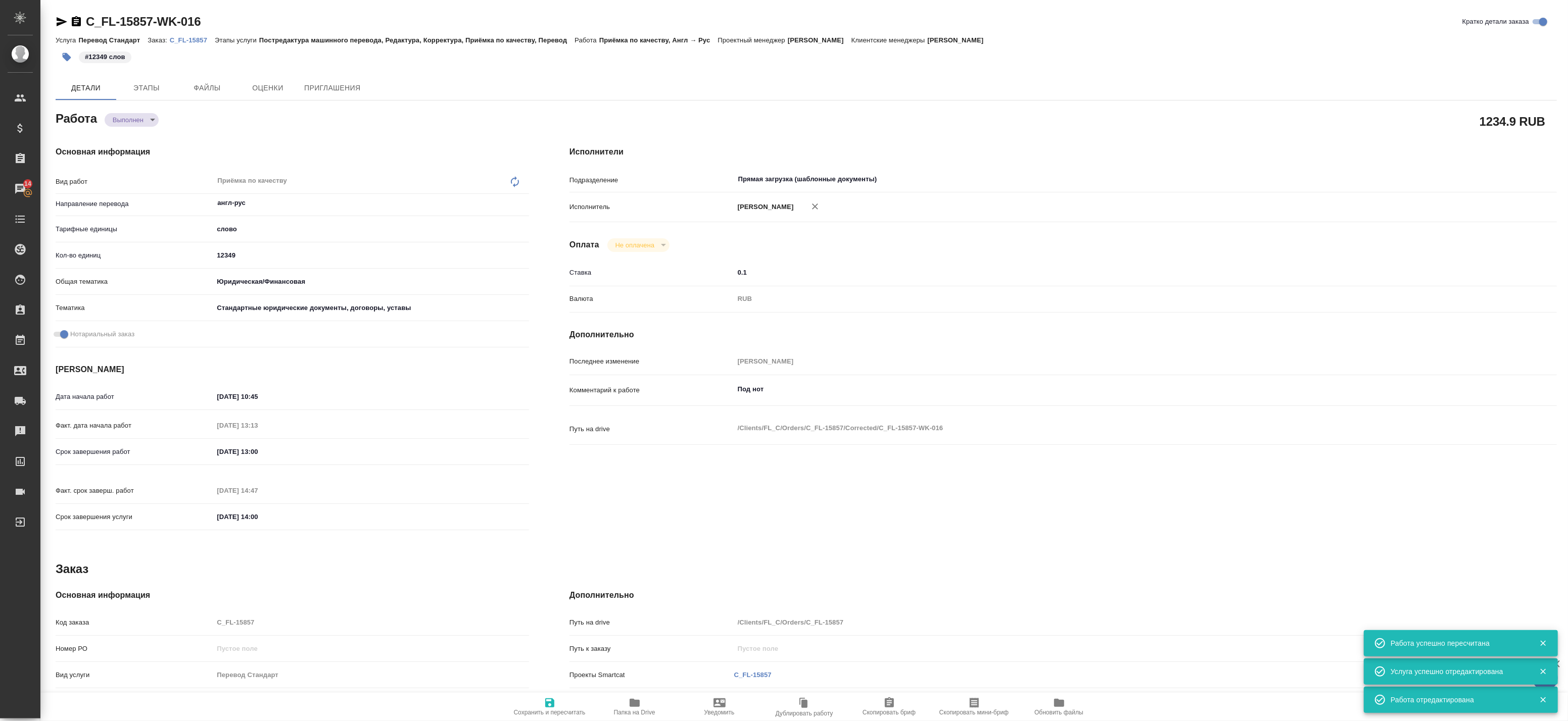
type textarea "x"
click at [174, 42] on p "C_FL-15857" at bounding box center [192, 40] width 45 height 8
type textarea "x"
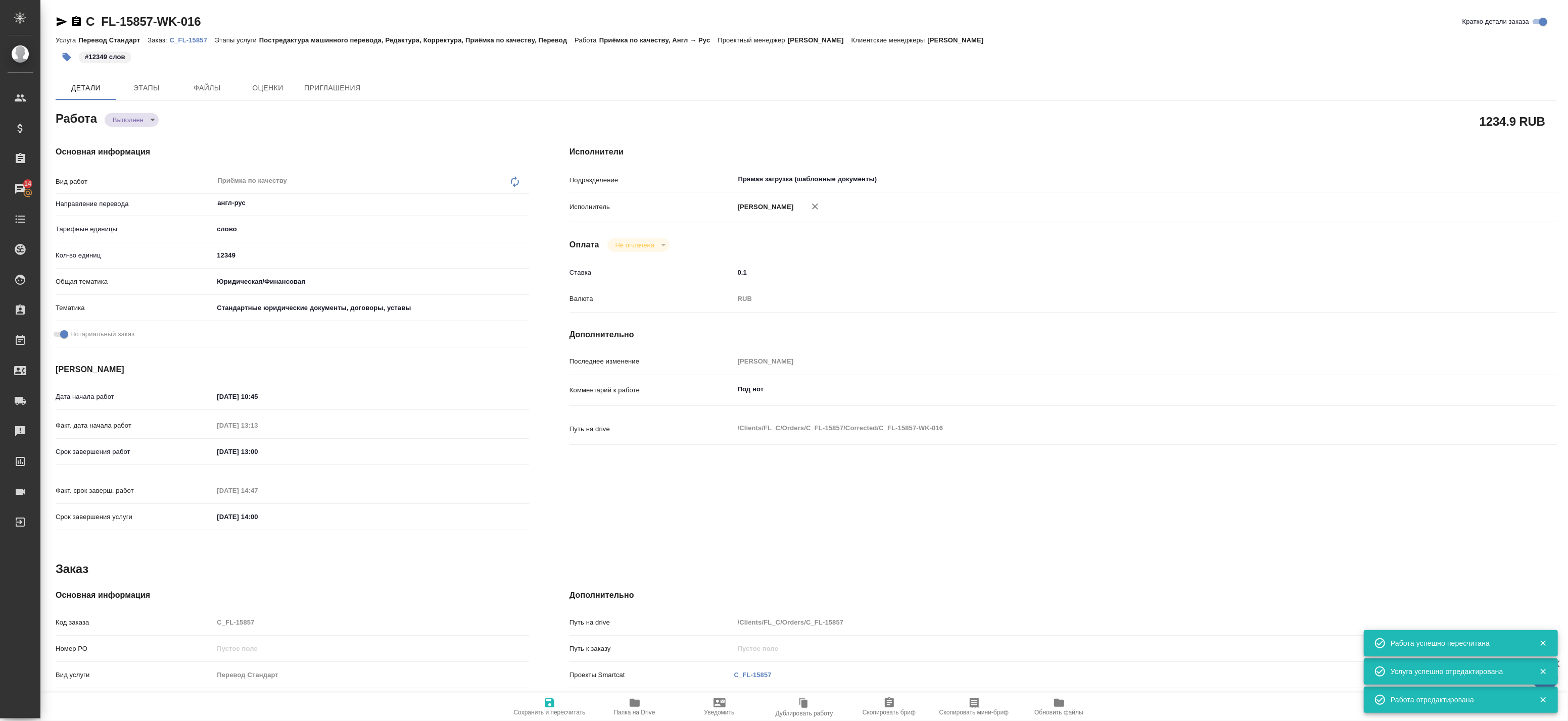
type textarea "x"
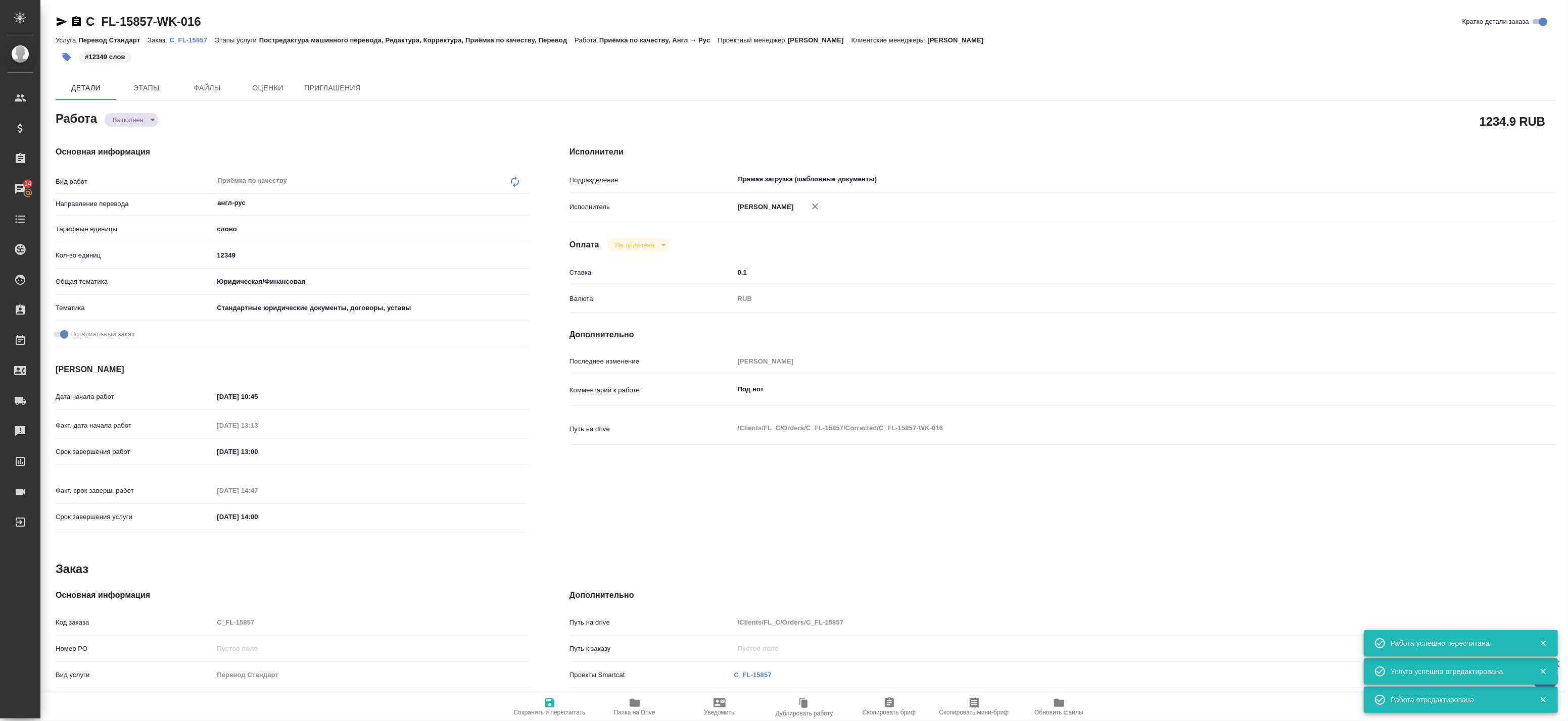
type textarea "x"
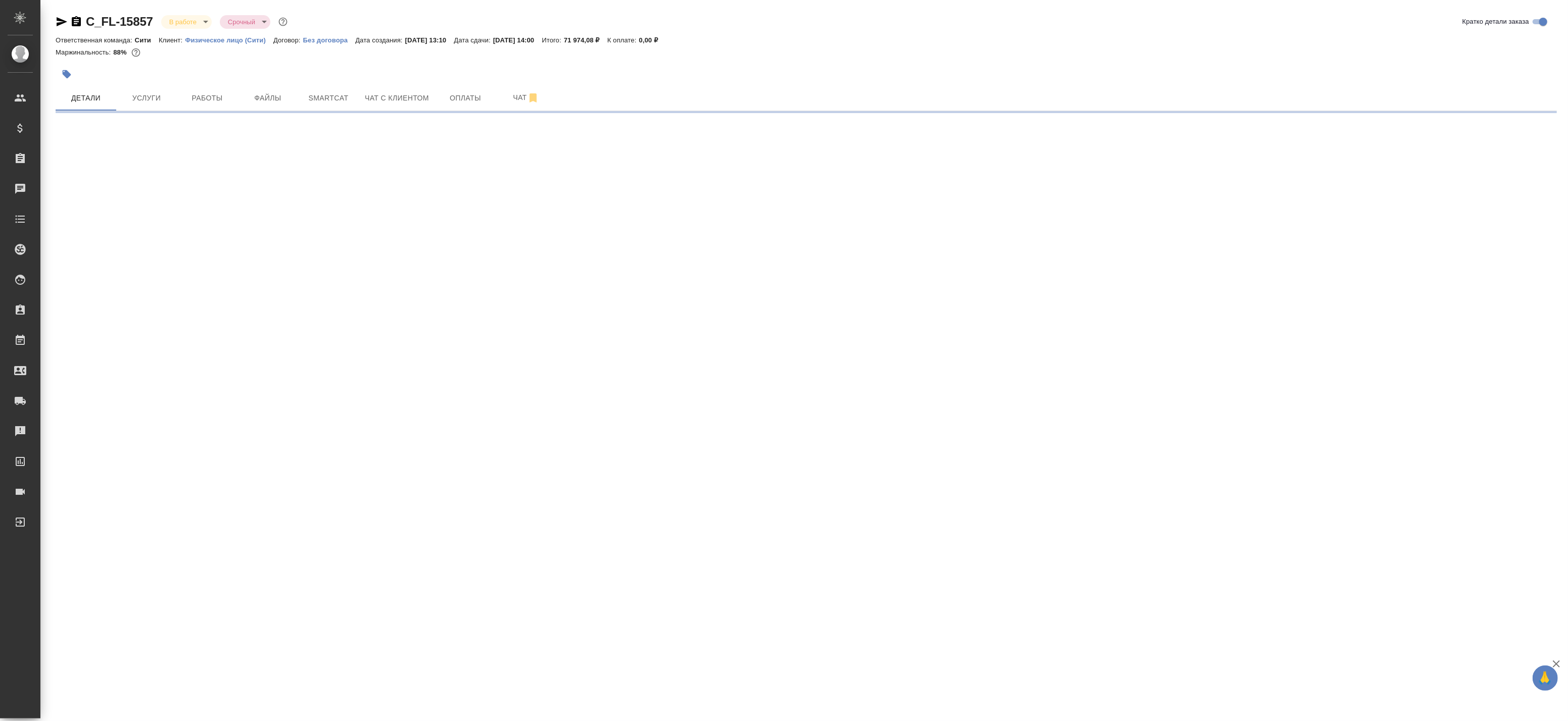
select select "RU"
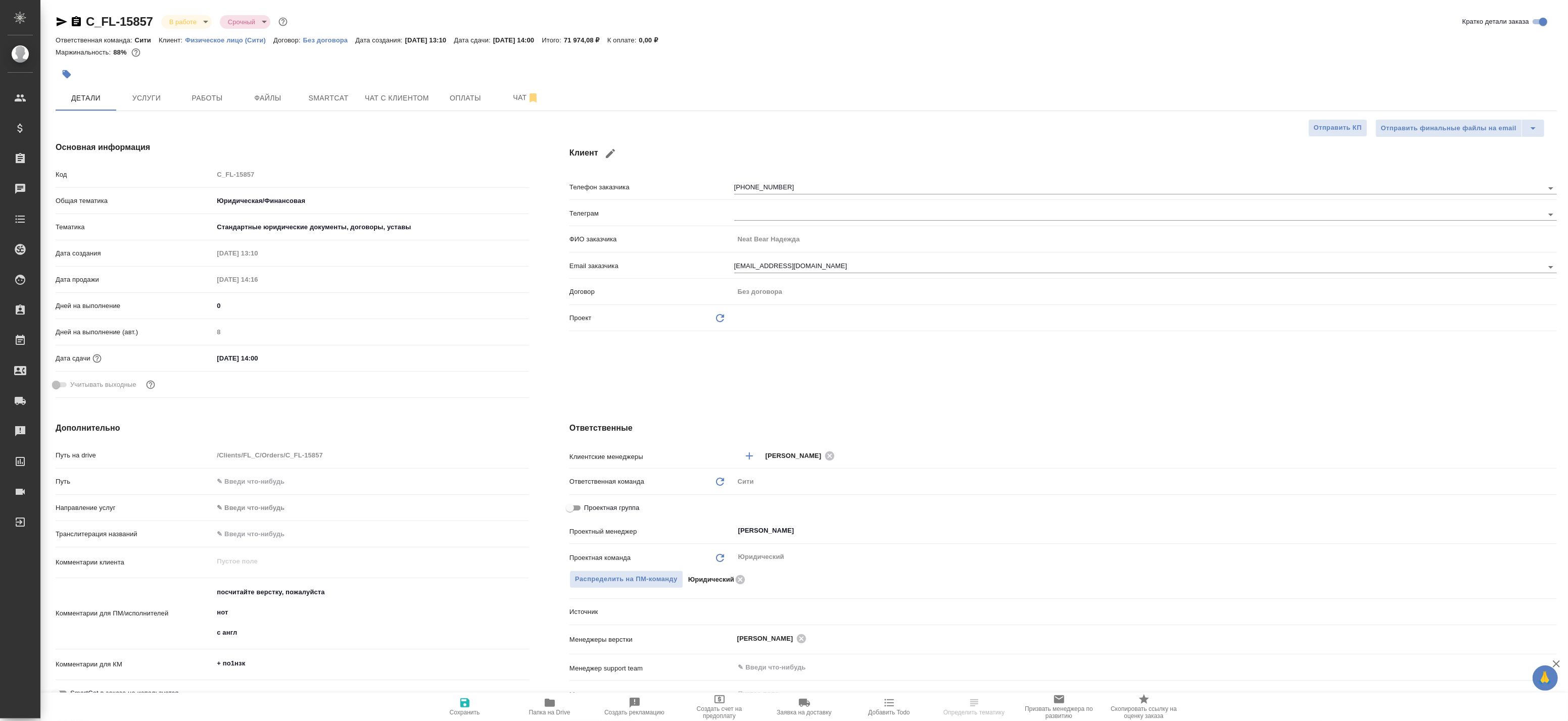
type textarea "x"
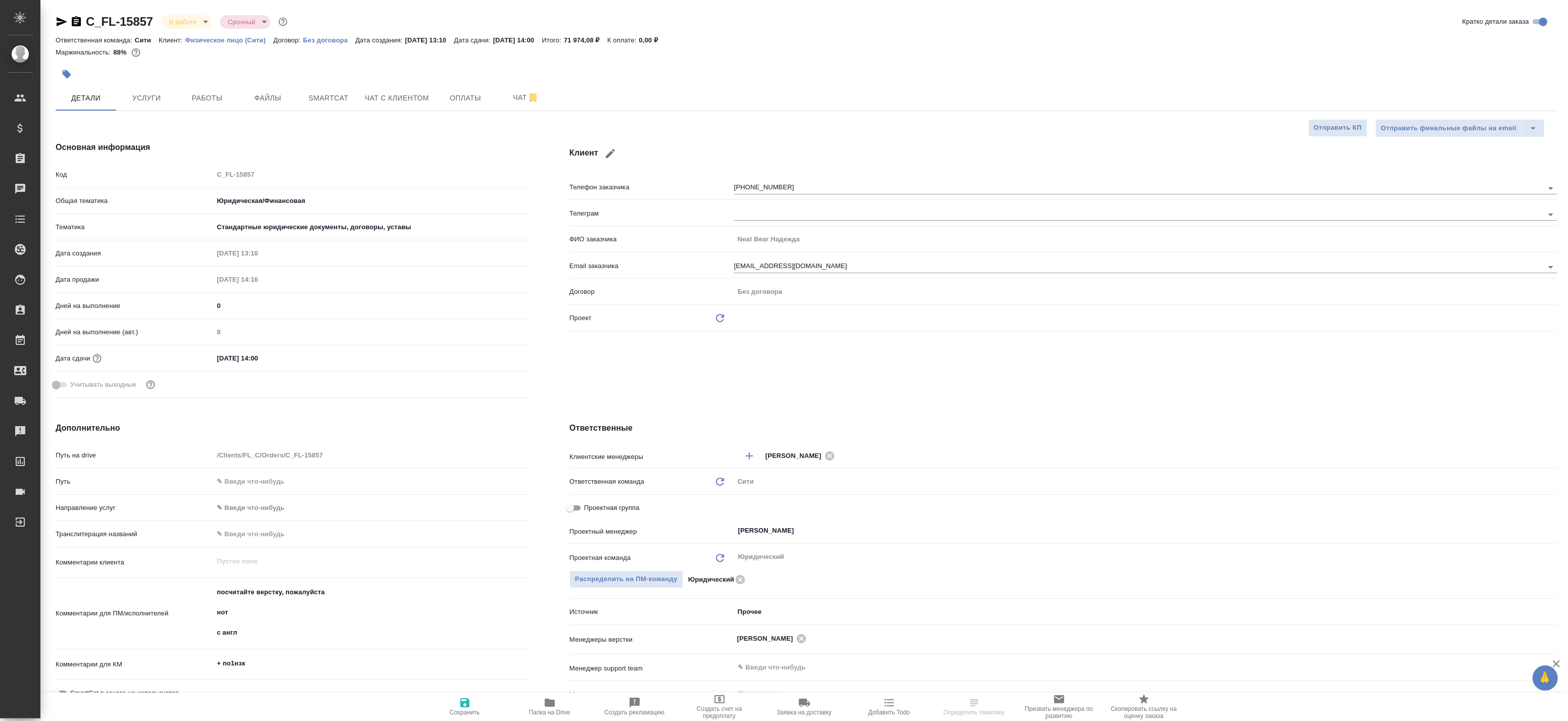
type textarea "x"
click at [192, 97] on span "Работы" at bounding box center [207, 98] width 49 height 12
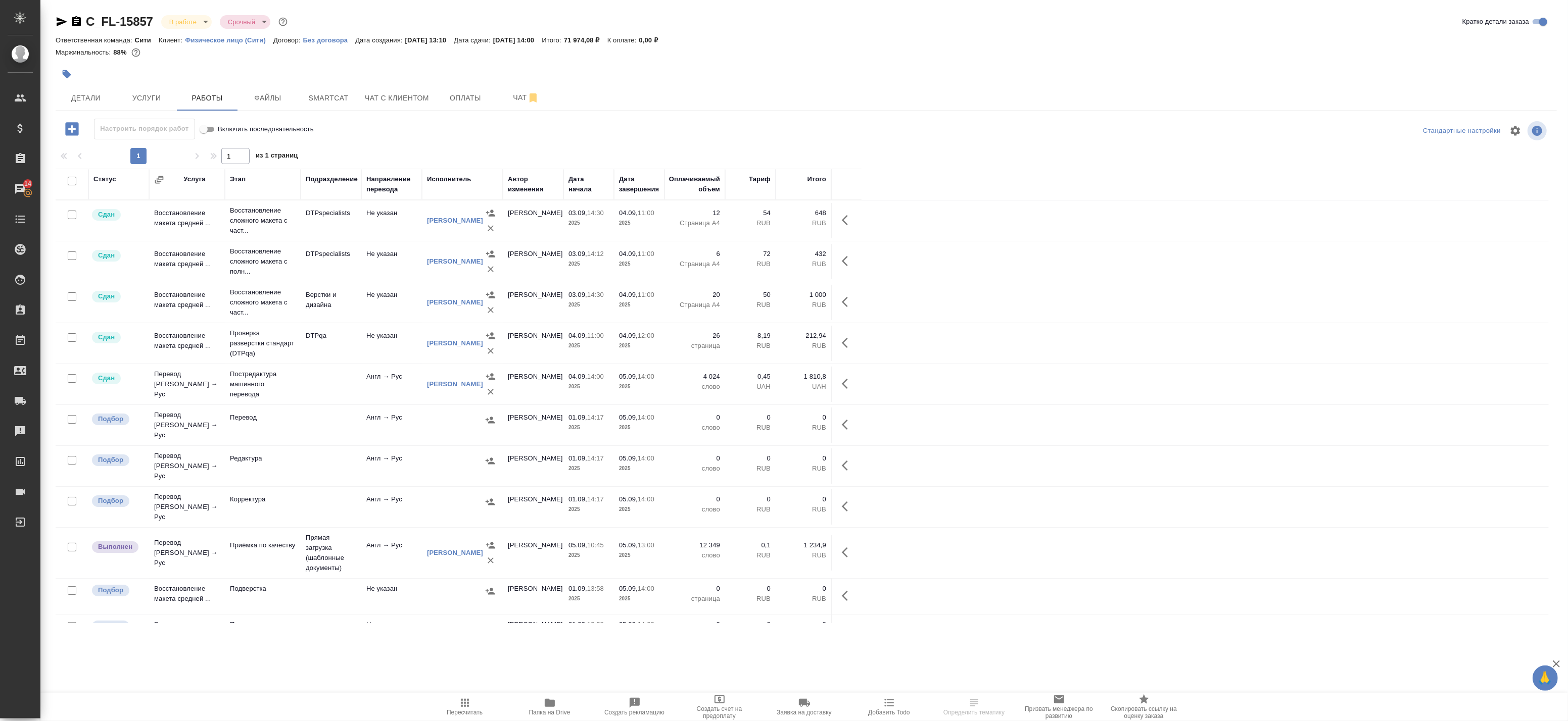
click at [470, 718] on button "Пересчитать" at bounding box center [465, 707] width 85 height 28
click at [559, 710] on span "Папка на Drive" at bounding box center [550, 713] width 42 height 7
click at [64, 21] on icon "button" at bounding box center [62, 21] width 10 height 9
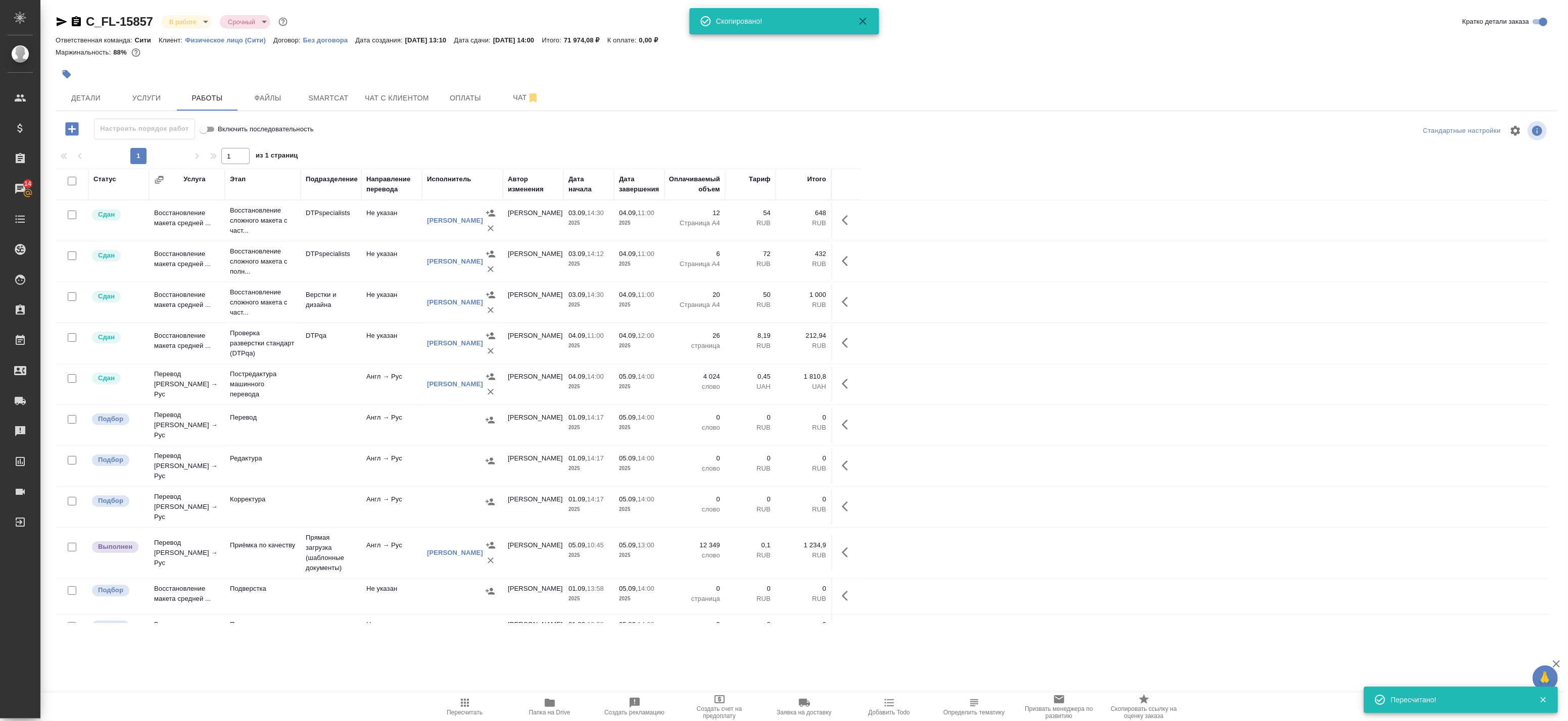
click at [193, 21] on body "🙏 .cls-1 fill:#fff; AWATERA Badanyan [PERSON_NAME] Спецификации Заказы 14 Чаты …" at bounding box center [784, 360] width 1568 height 721
click at [193, 123] on button "Сдан без статистики" at bounding box center [203, 124] width 69 height 11
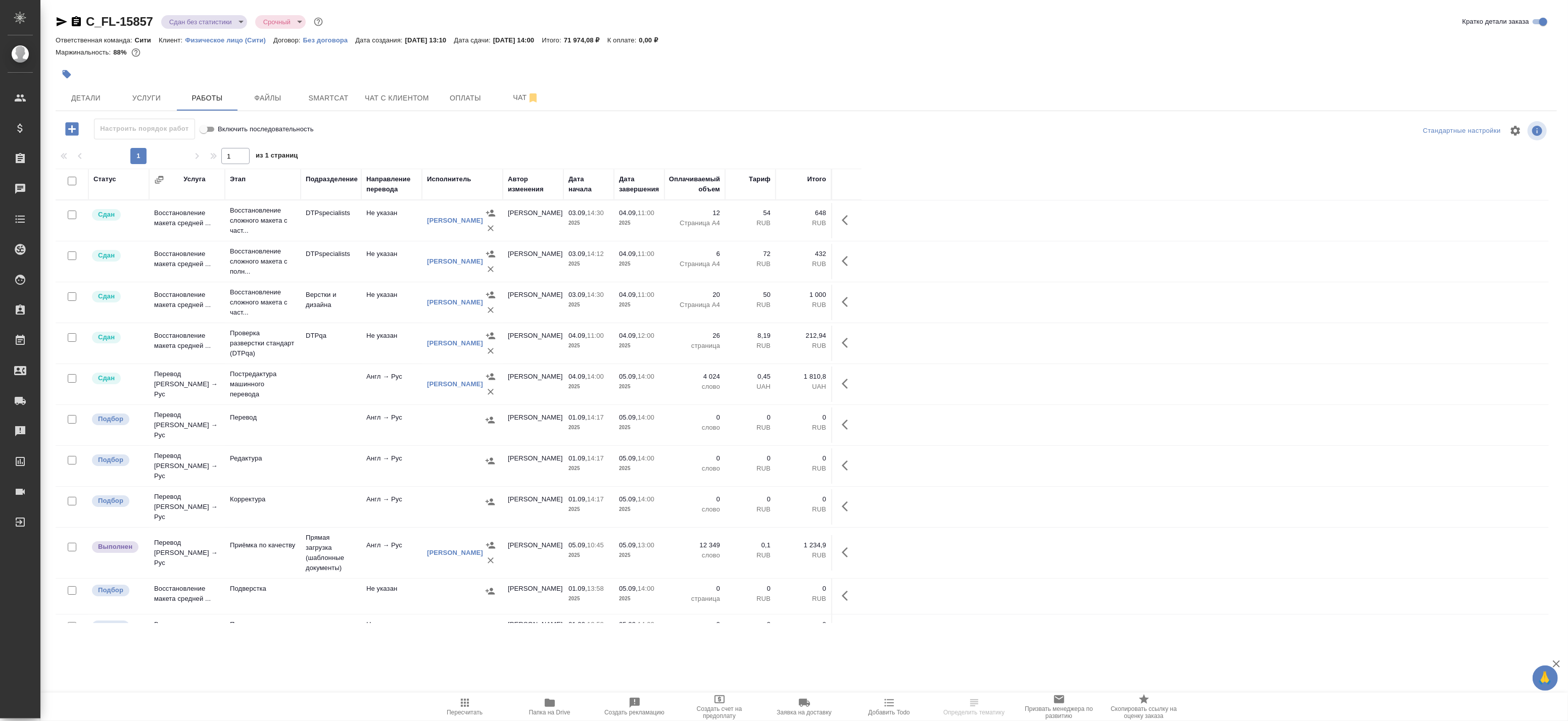
click at [73, 184] on input "checkbox" at bounding box center [72, 181] width 8 height 8
checkbox input "true"
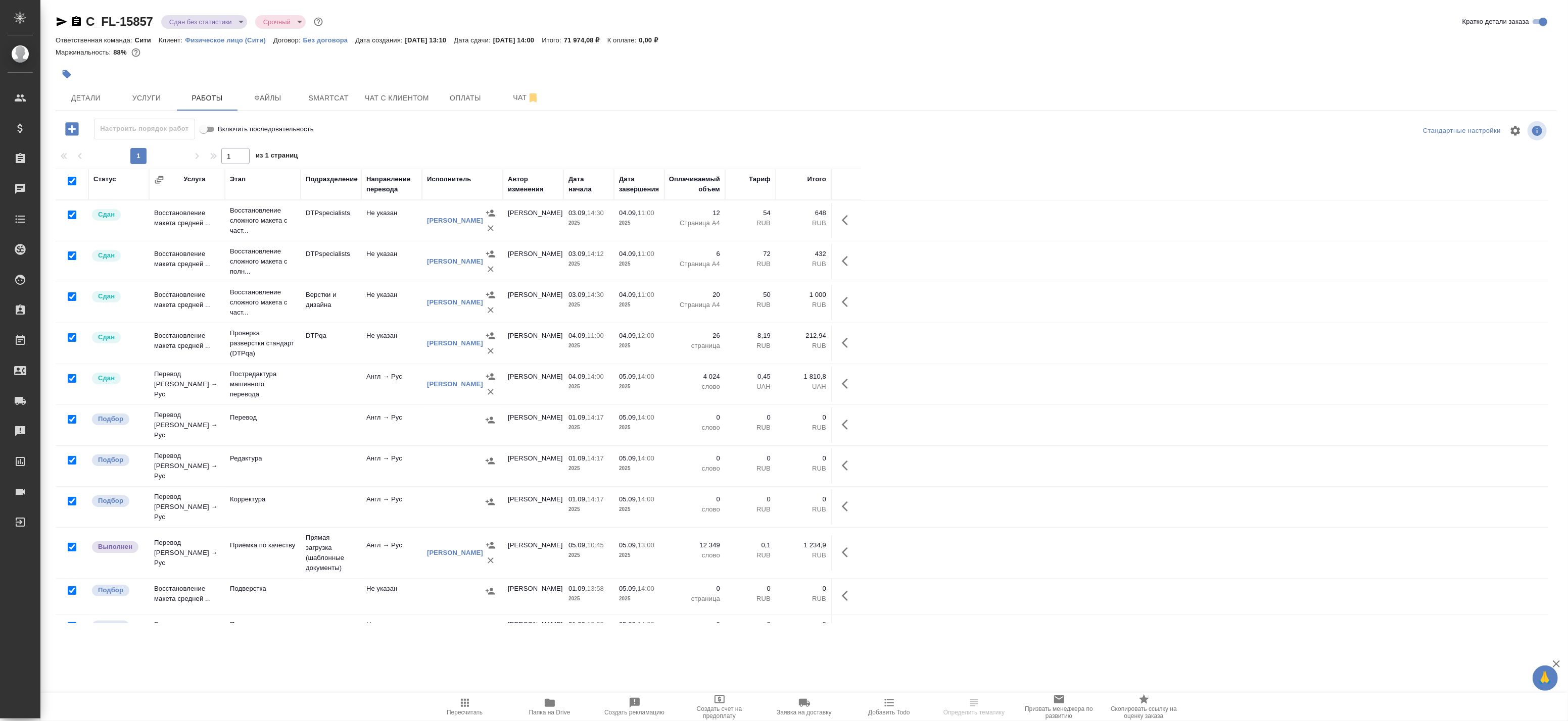
checkbox input "true"
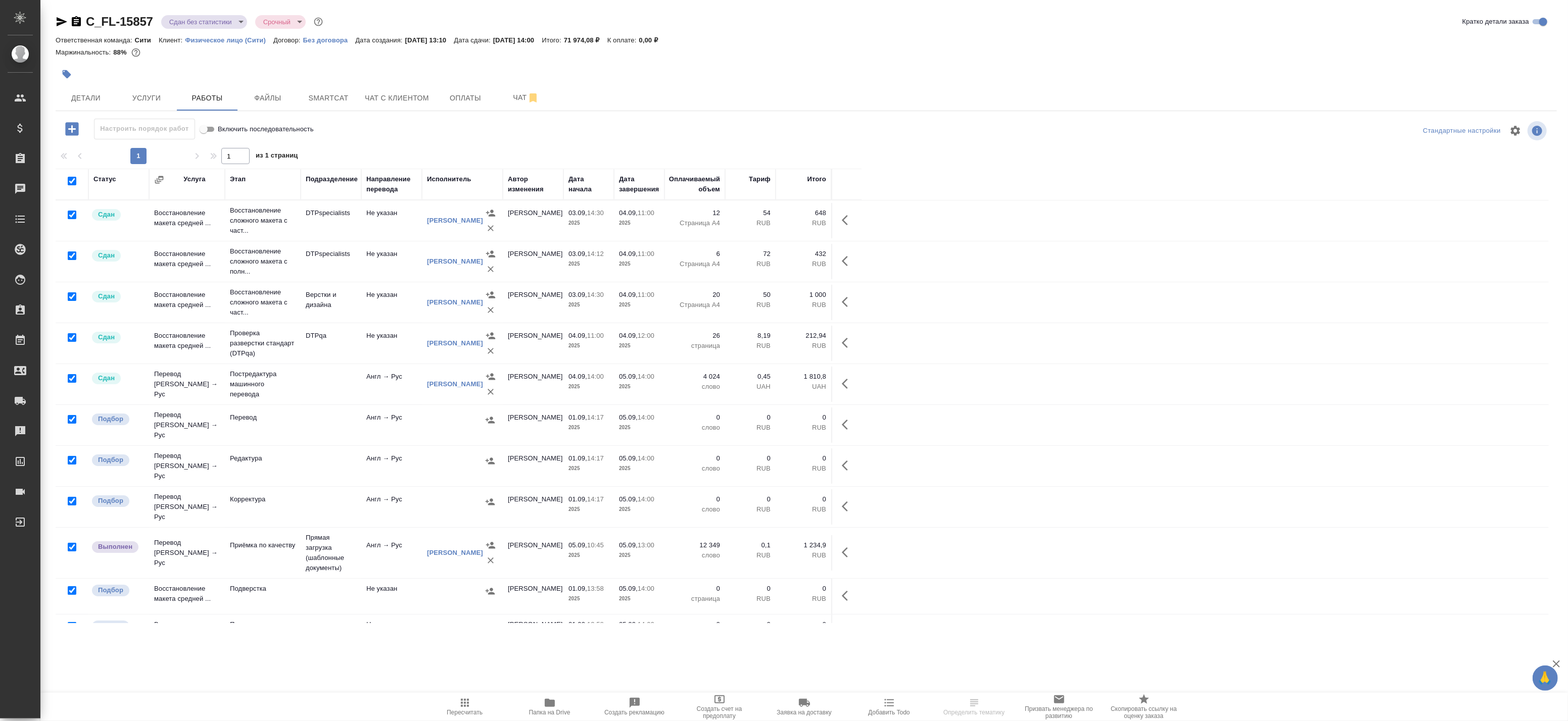
checkbox input "true"
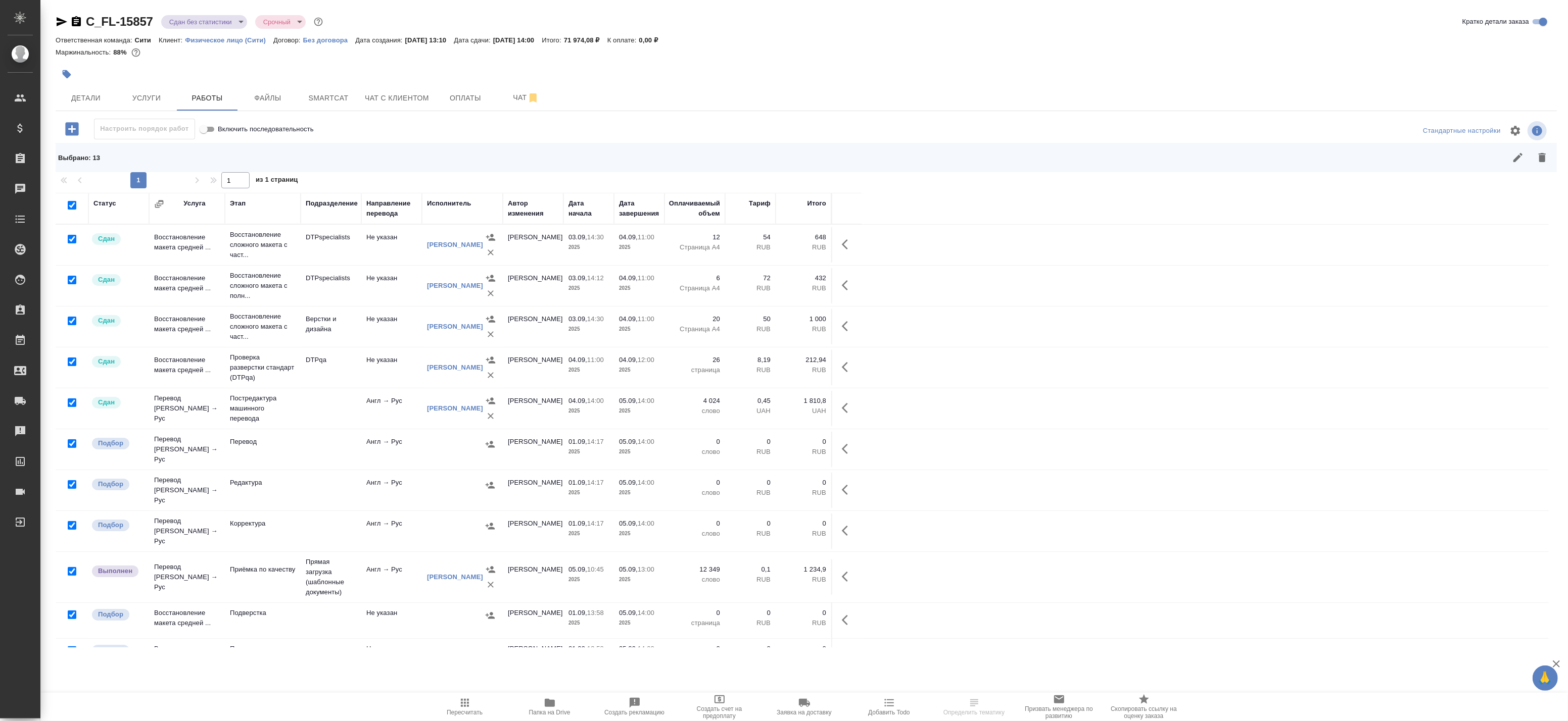
drag, startPoint x: 73, startPoint y: 561, endPoint x: 73, endPoint y: 546, distance: 15.0
click at [73, 567] on input "checkbox" at bounding box center [72, 571] width 8 height 8
checkbox input "false"
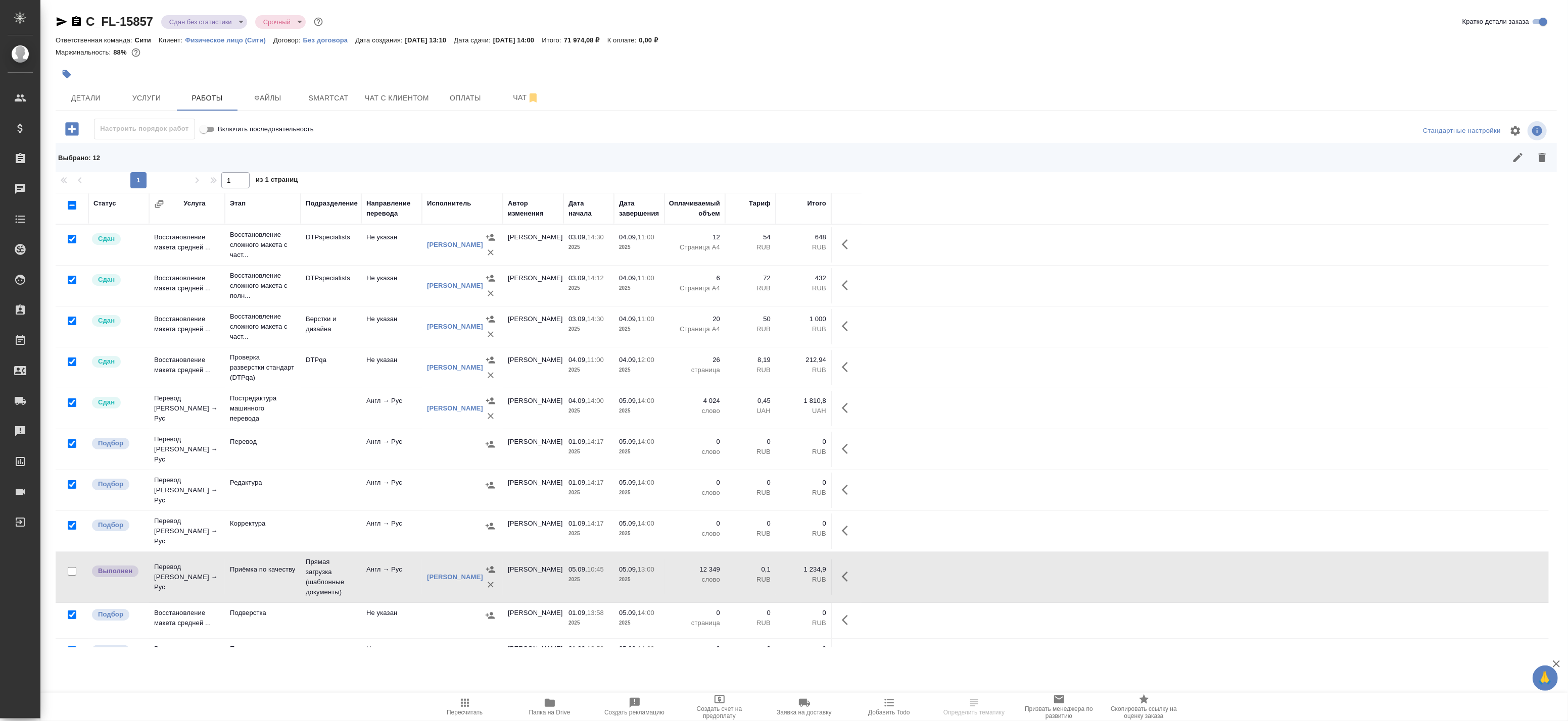
click at [70, 400] on input "checkbox" at bounding box center [72, 402] width 8 height 8
checkbox input "false"
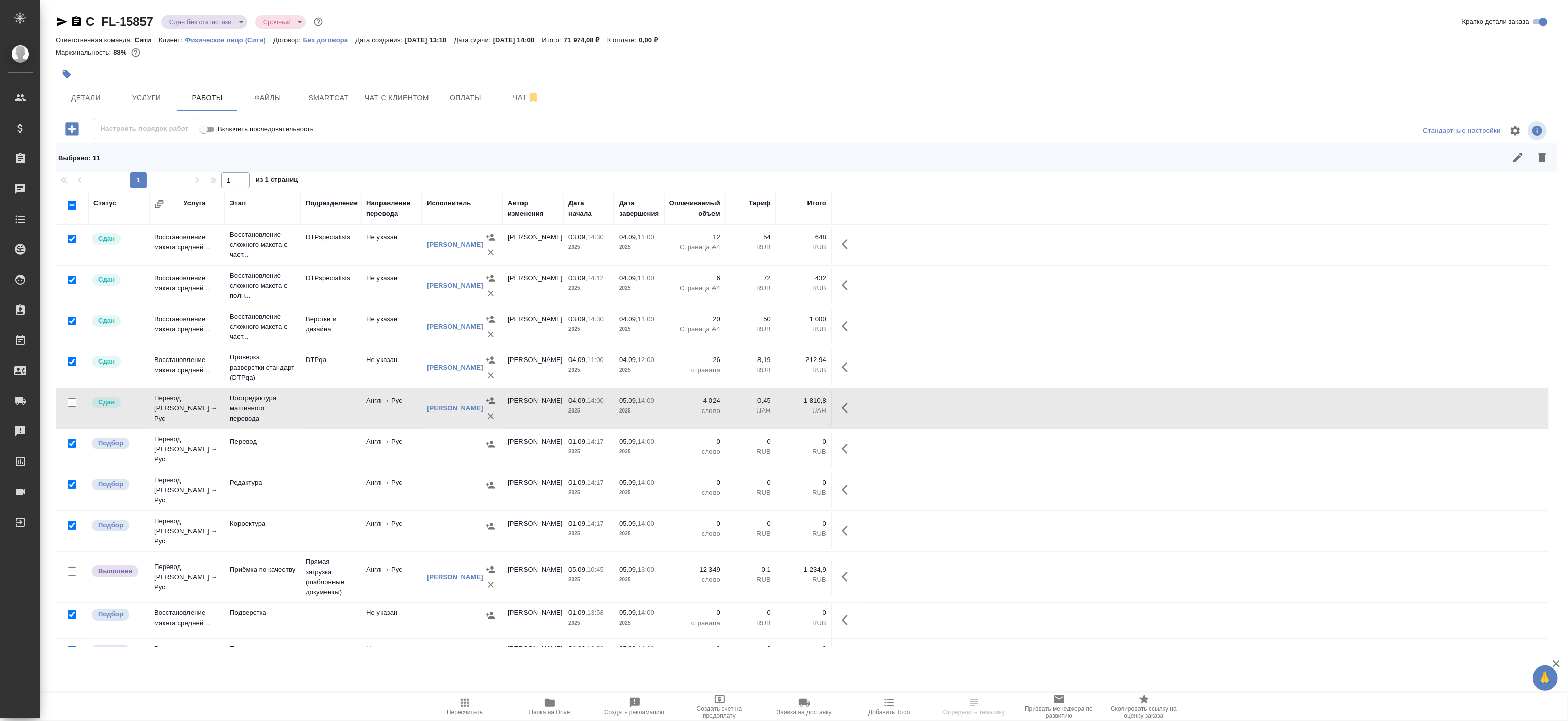
drag, startPoint x: 68, startPoint y: 360, endPoint x: 71, endPoint y: 352, distance: 8.5
click at [68, 357] on input "checkbox" at bounding box center [72, 362] width 8 height 8
checkbox input "false"
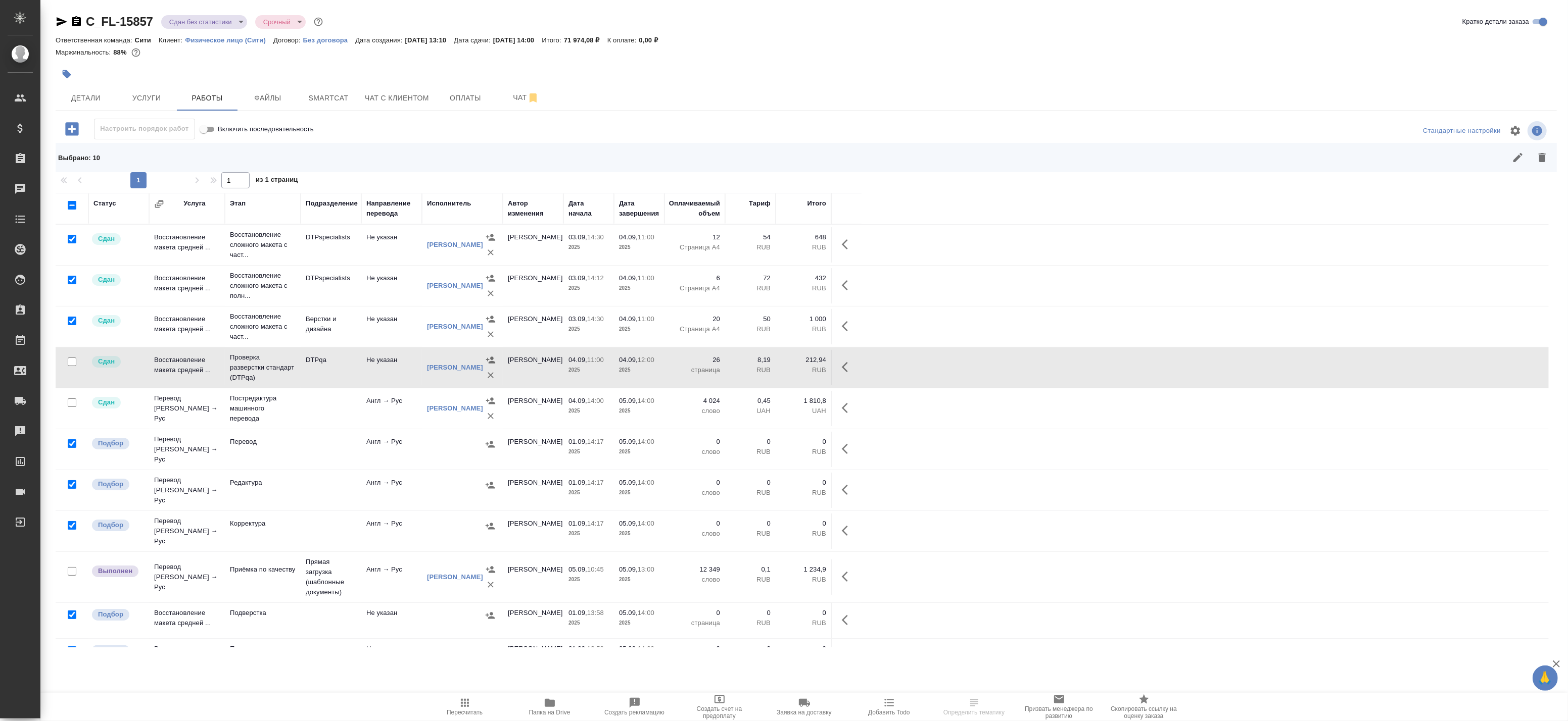
drag, startPoint x: 73, startPoint y: 319, endPoint x: 73, endPoint y: 311, distance: 8.0
click at [73, 317] on input "checkbox" at bounding box center [72, 321] width 8 height 8
checkbox input "false"
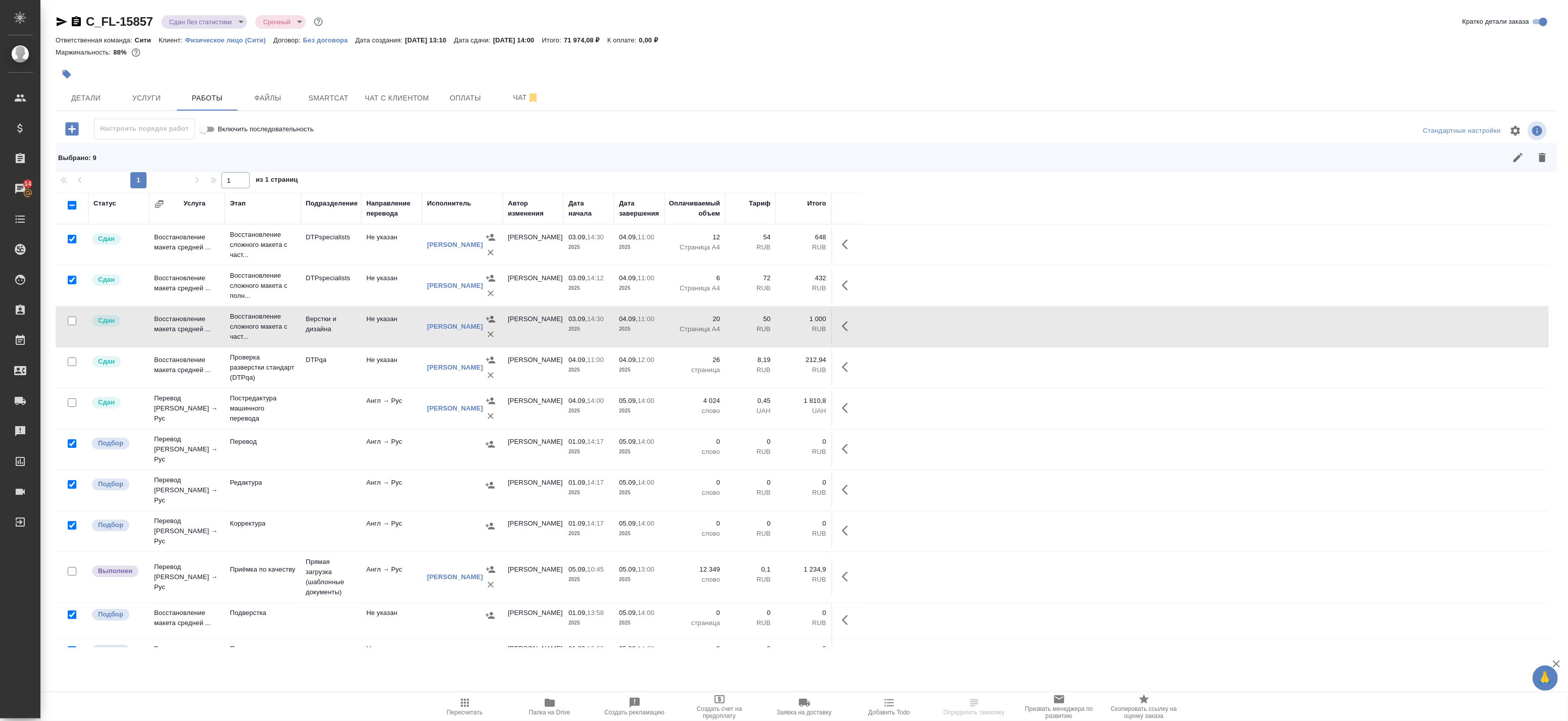
drag, startPoint x: 71, startPoint y: 278, endPoint x: 72, endPoint y: 260, distance: 18.0
click at [71, 276] on input "checkbox" at bounding box center [72, 280] width 8 height 8
checkbox input "false"
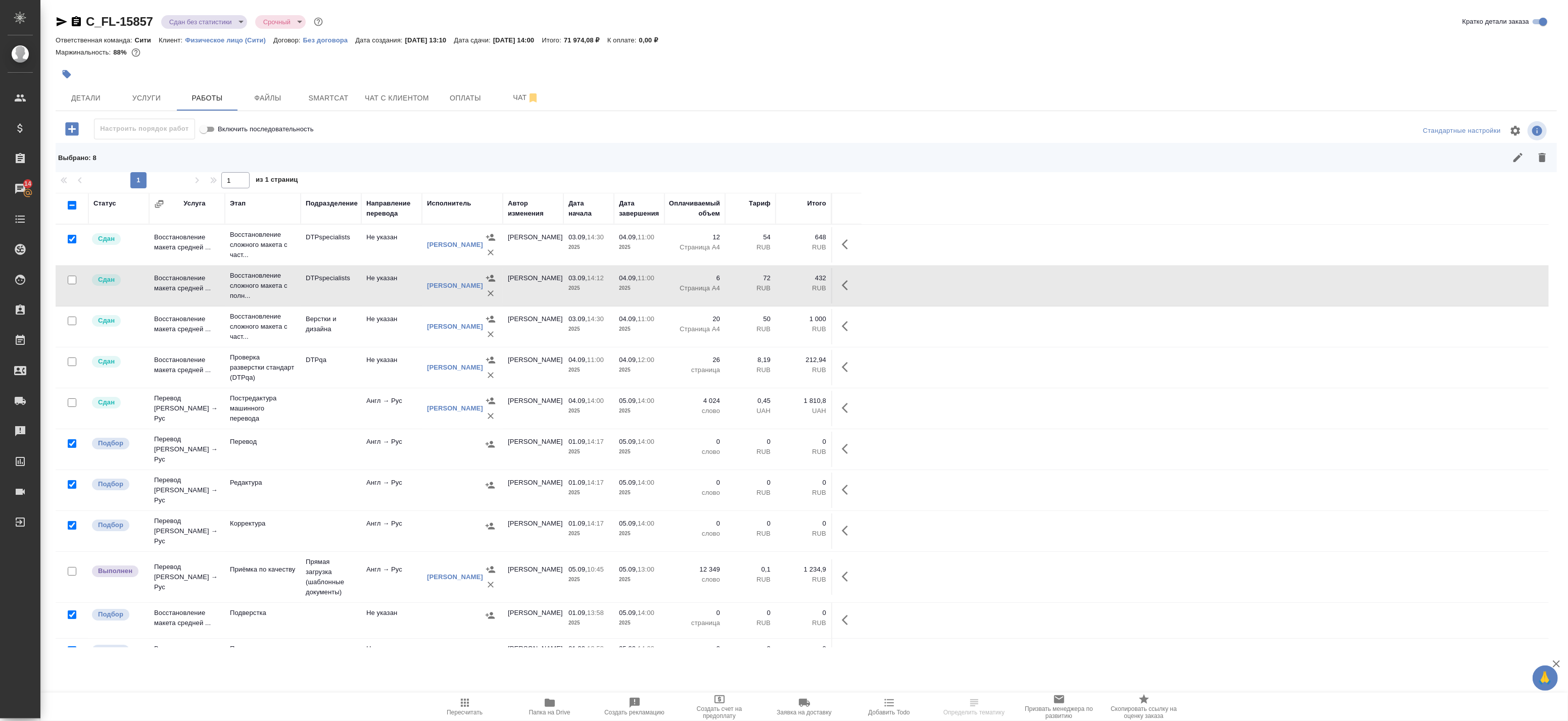
click at [72, 235] on input "checkbox" at bounding box center [72, 239] width 8 height 8
checkbox input "false"
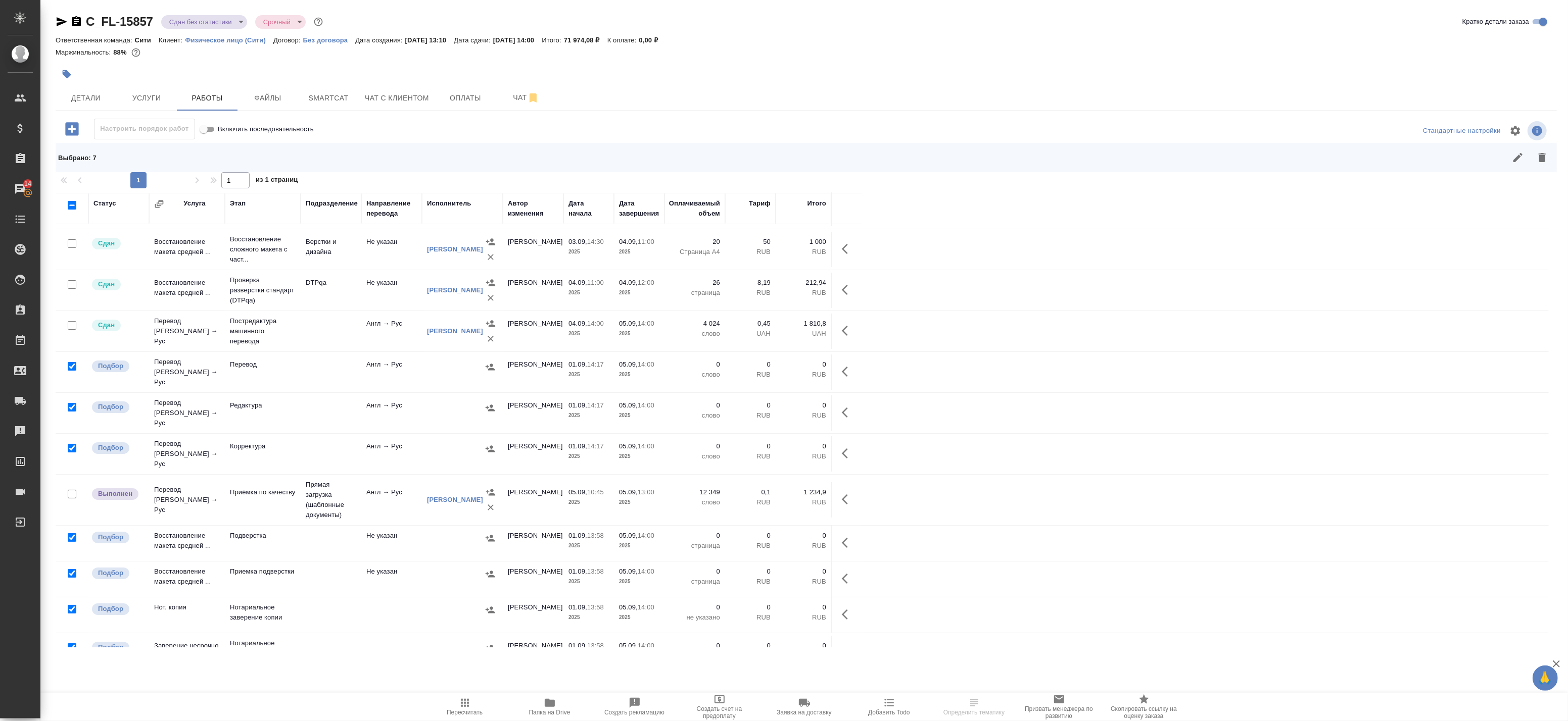
scroll to position [89, 0]
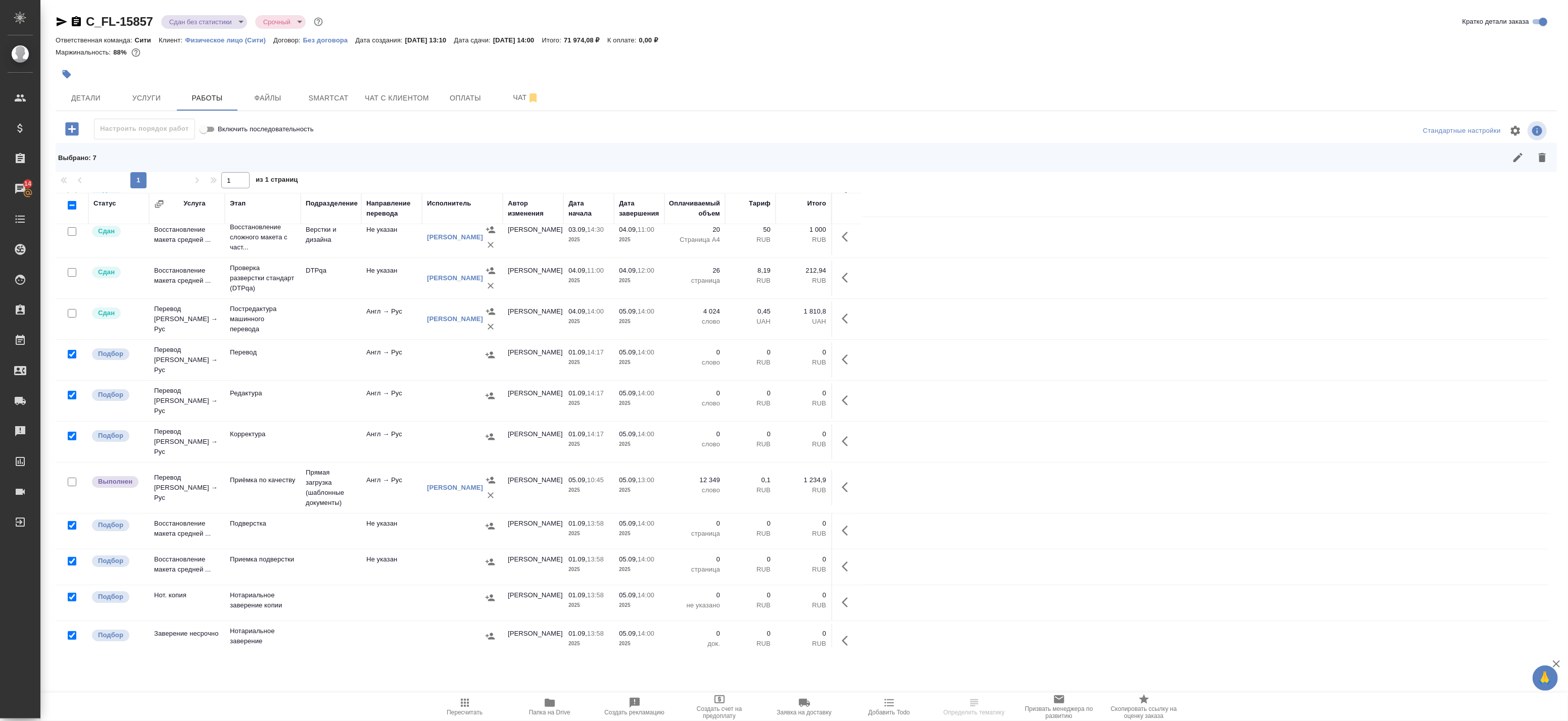
click at [72, 632] on input "checkbox" at bounding box center [72, 636] width 8 height 8
checkbox input "false"
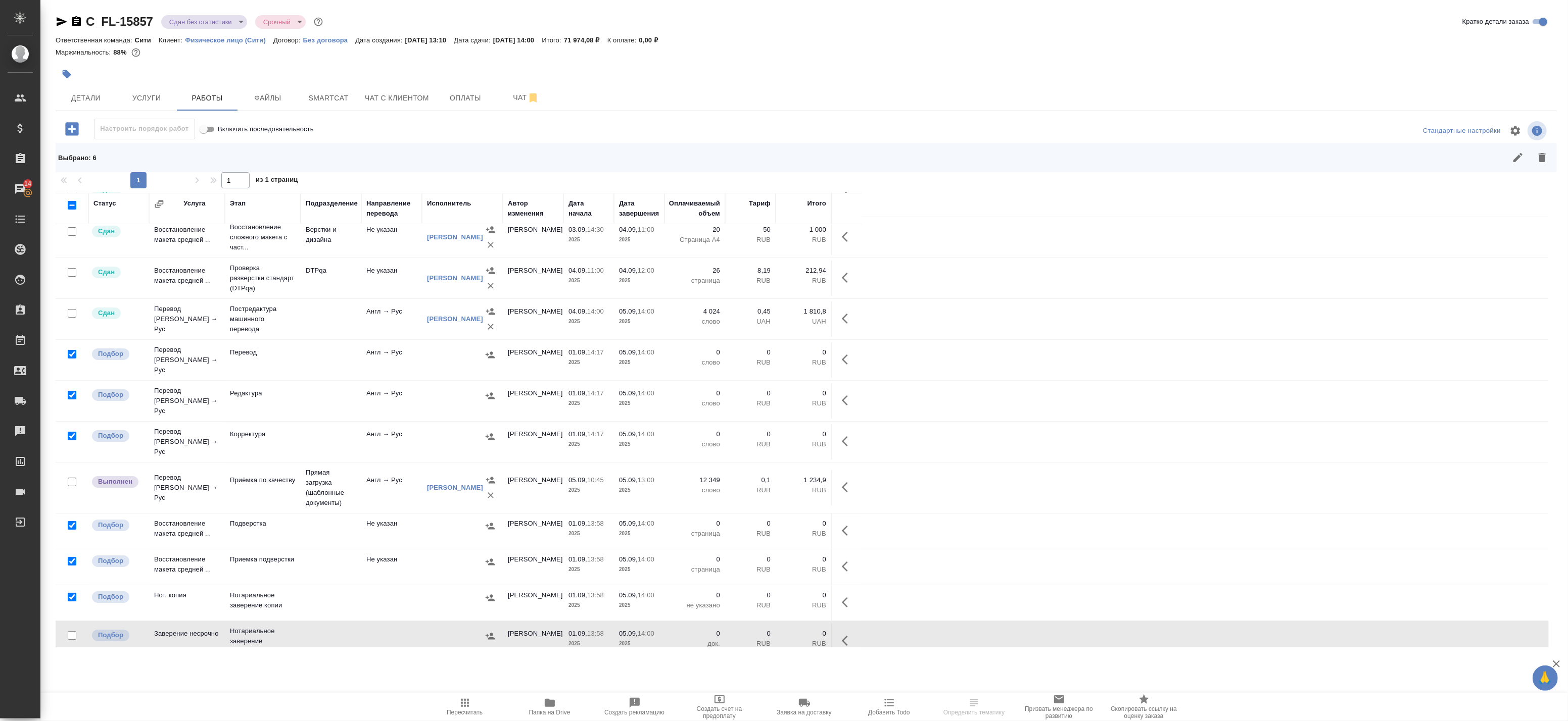
click at [71, 593] on input "checkbox" at bounding box center [72, 597] width 8 height 8
checkbox input "false"
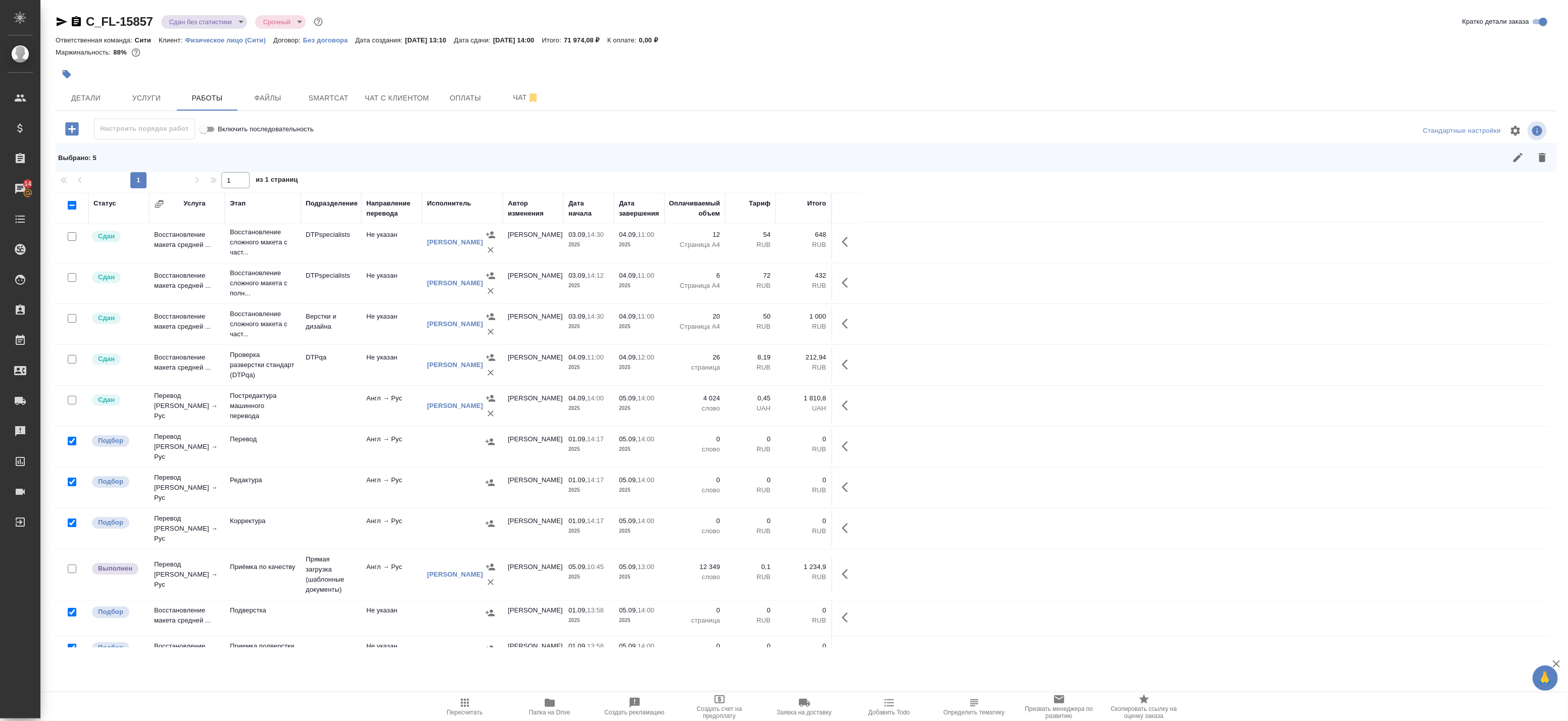
scroll to position [0, 0]
click at [1540, 156] on icon "button" at bounding box center [1542, 157] width 7 height 9
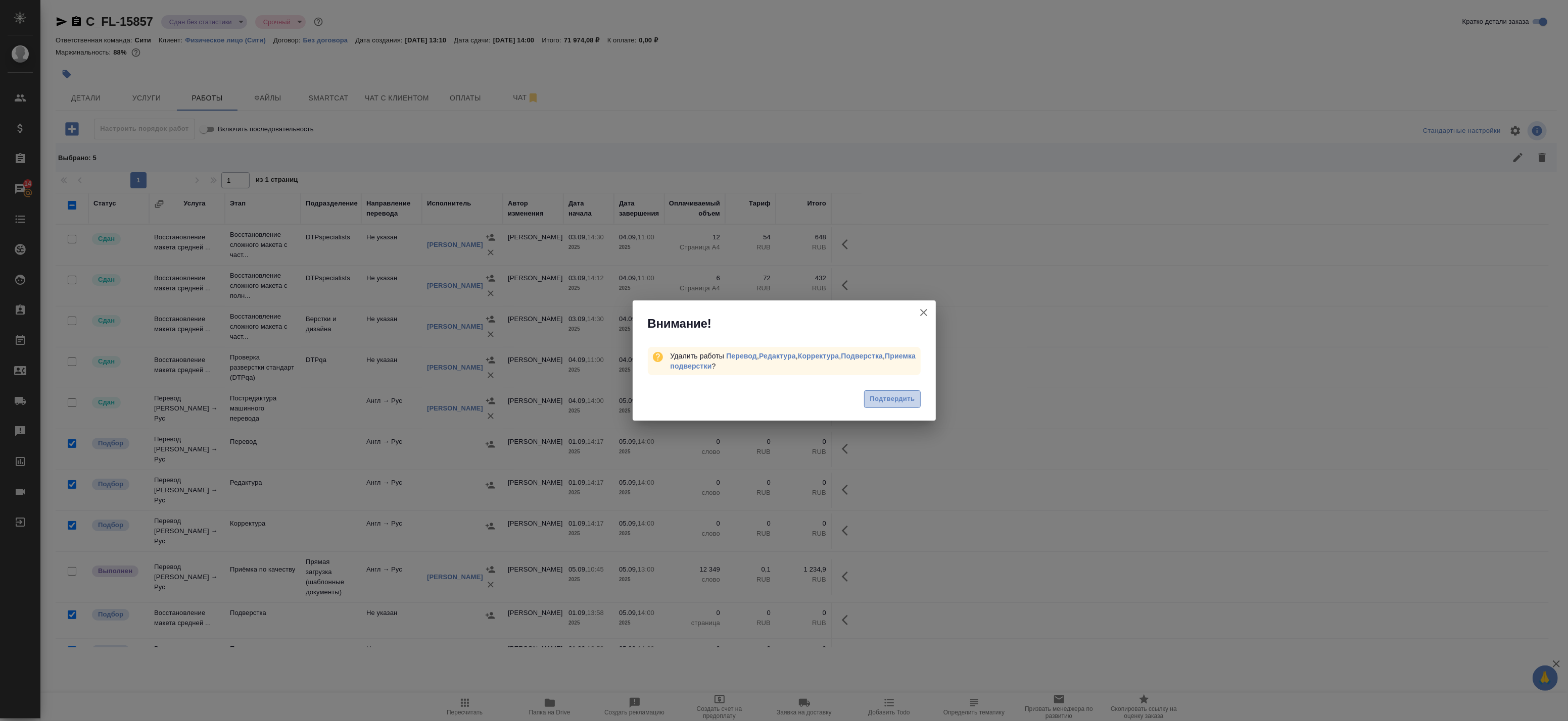
click at [895, 398] on span "Подтвердить" at bounding box center [892, 399] width 45 height 12
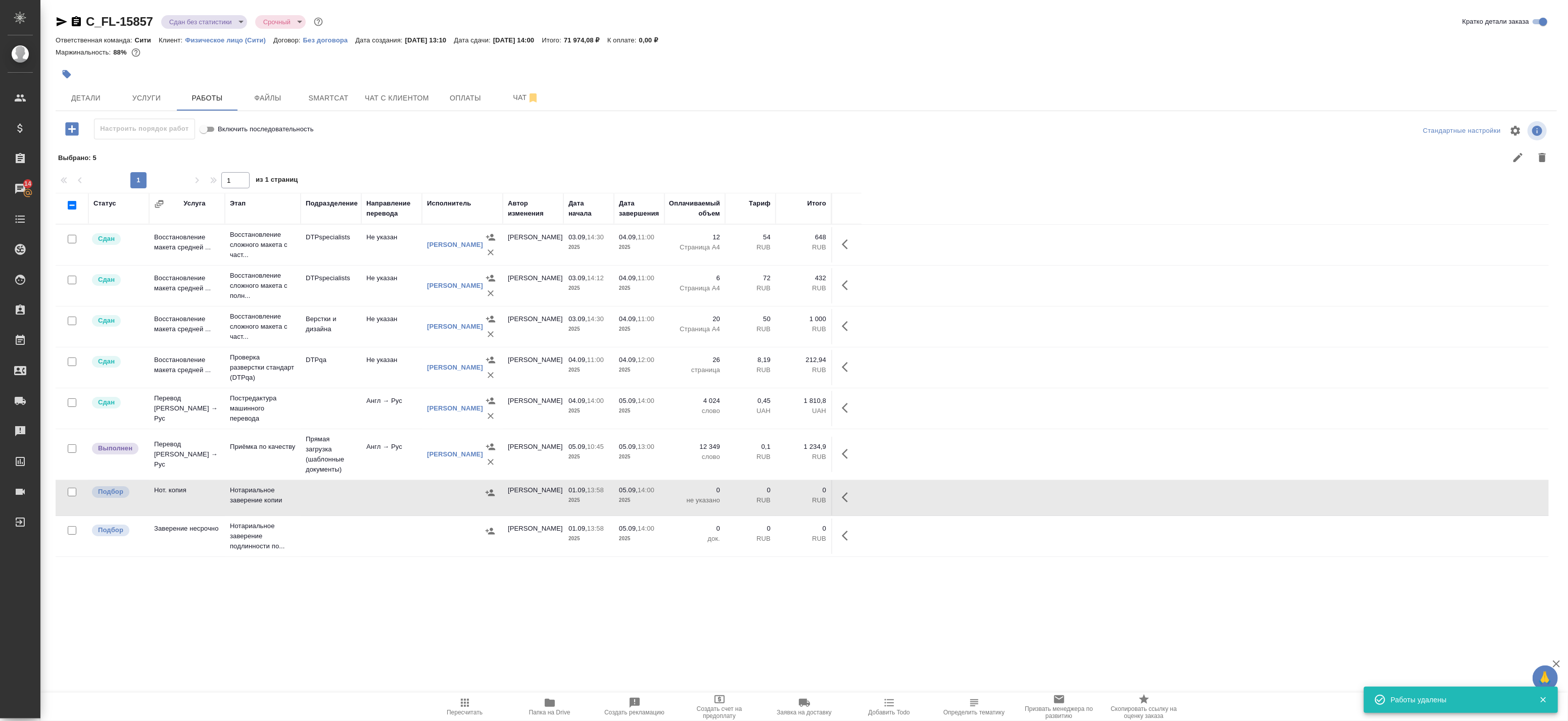
click at [466, 705] on icon "button" at bounding box center [465, 703] width 12 height 12
click at [847, 452] on icon "button" at bounding box center [848, 454] width 12 height 12
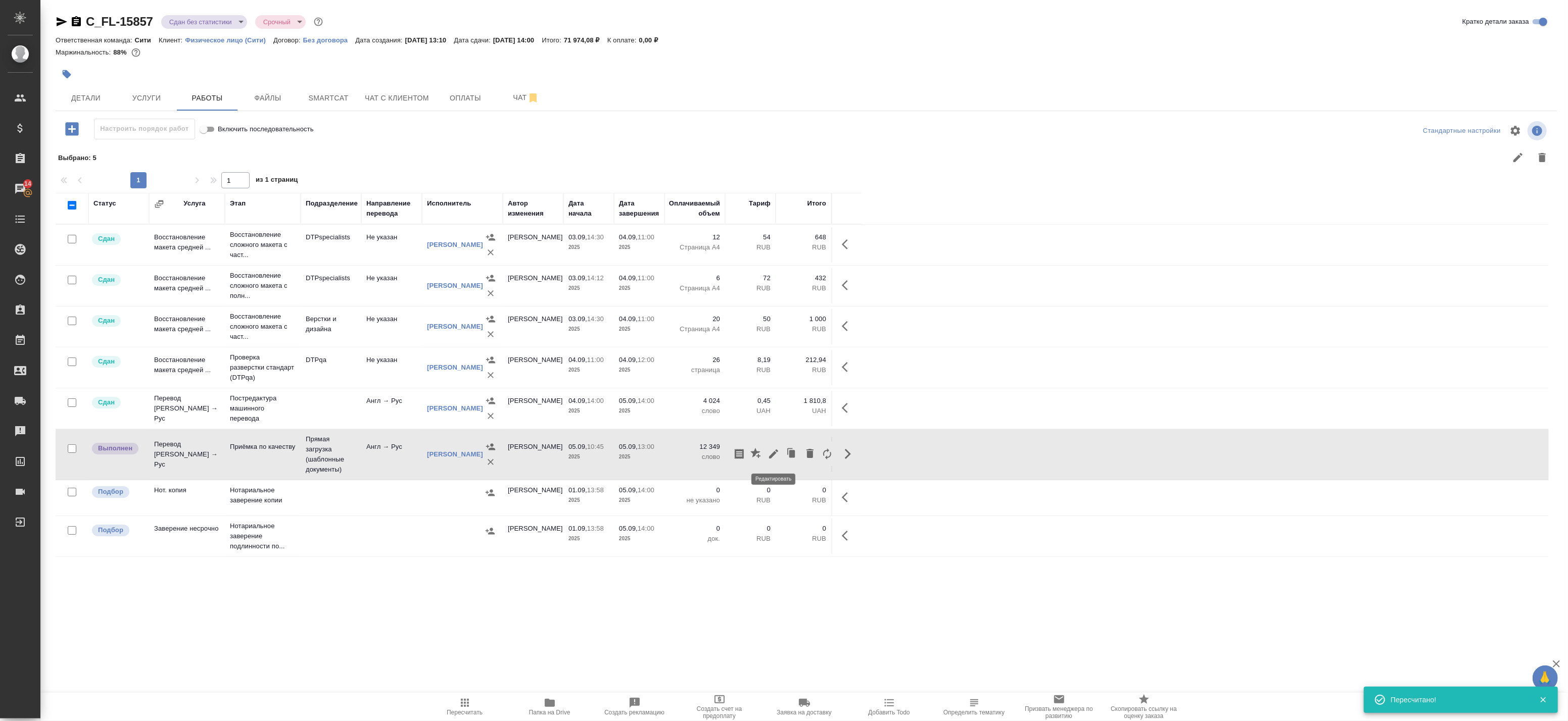
click at [772, 454] on icon "button" at bounding box center [774, 454] width 12 height 12
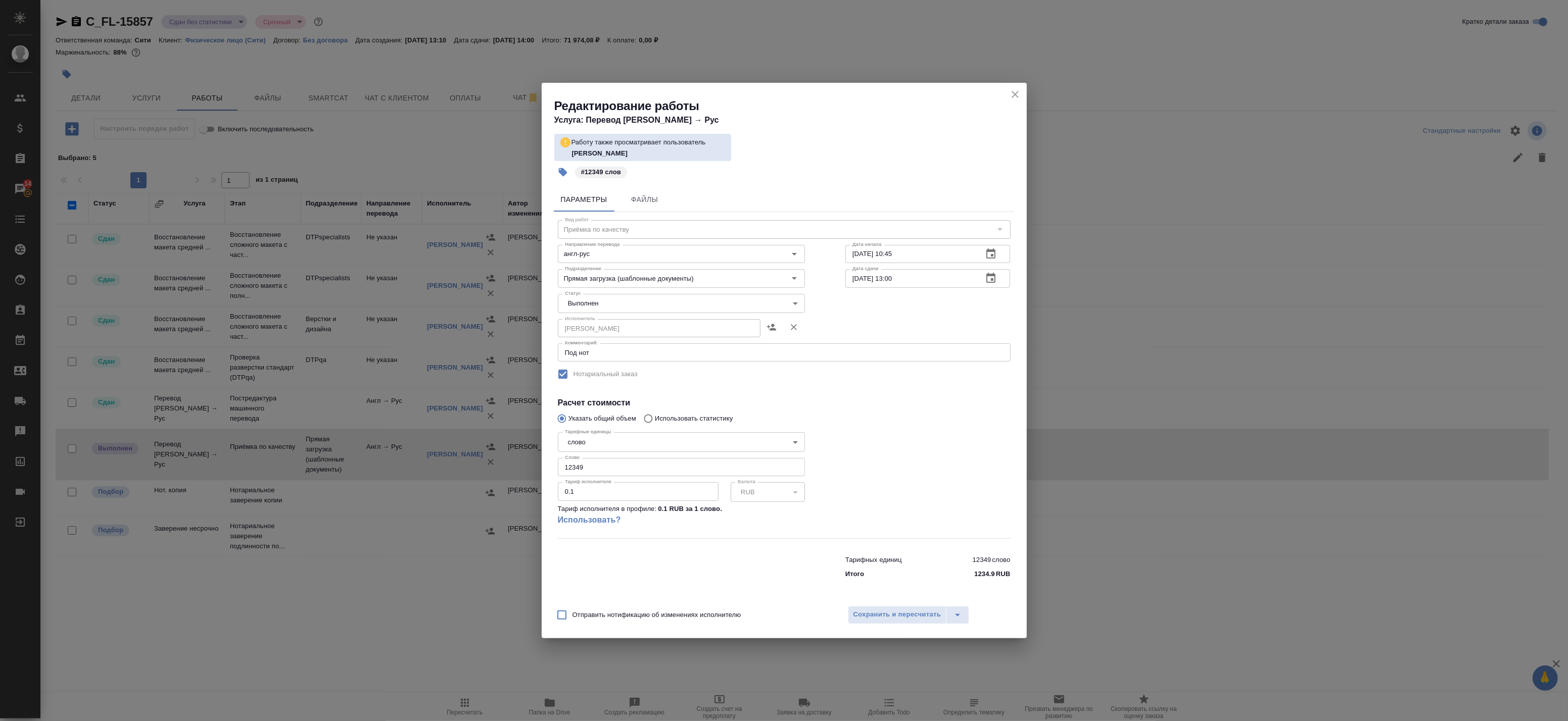
click at [619, 301] on body "🙏 .cls-1 fill:#fff; AWATERA Badanyan Artak Клиенты Спецификации Заказы 14 Чаты …" at bounding box center [784, 360] width 1568 height 721
drag, startPoint x: 617, startPoint y: 320, endPoint x: 623, endPoint y: 326, distance: 8.5
click at [617, 320] on li "Сдан" at bounding box center [681, 321] width 247 height 17
type input "closed"
click at [899, 612] on span "Сохранить и пересчитать" at bounding box center [897, 615] width 88 height 12
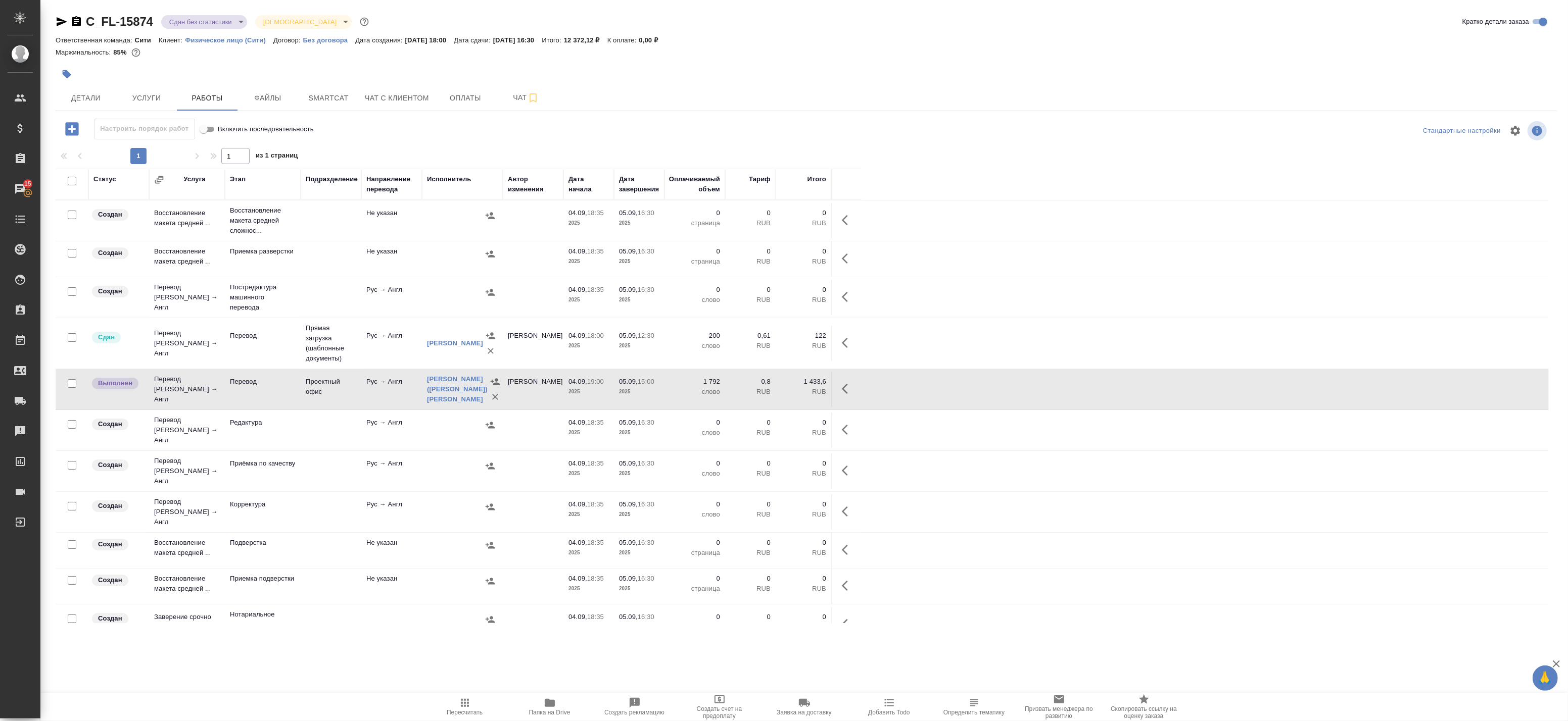
click at [553, 693] on button "Папка на Drive" at bounding box center [549, 707] width 85 height 28
click at [67, 24] on icon "button" at bounding box center [62, 22] width 12 height 12
click at [460, 713] on span "Пересчитать" at bounding box center [465, 713] width 36 height 7
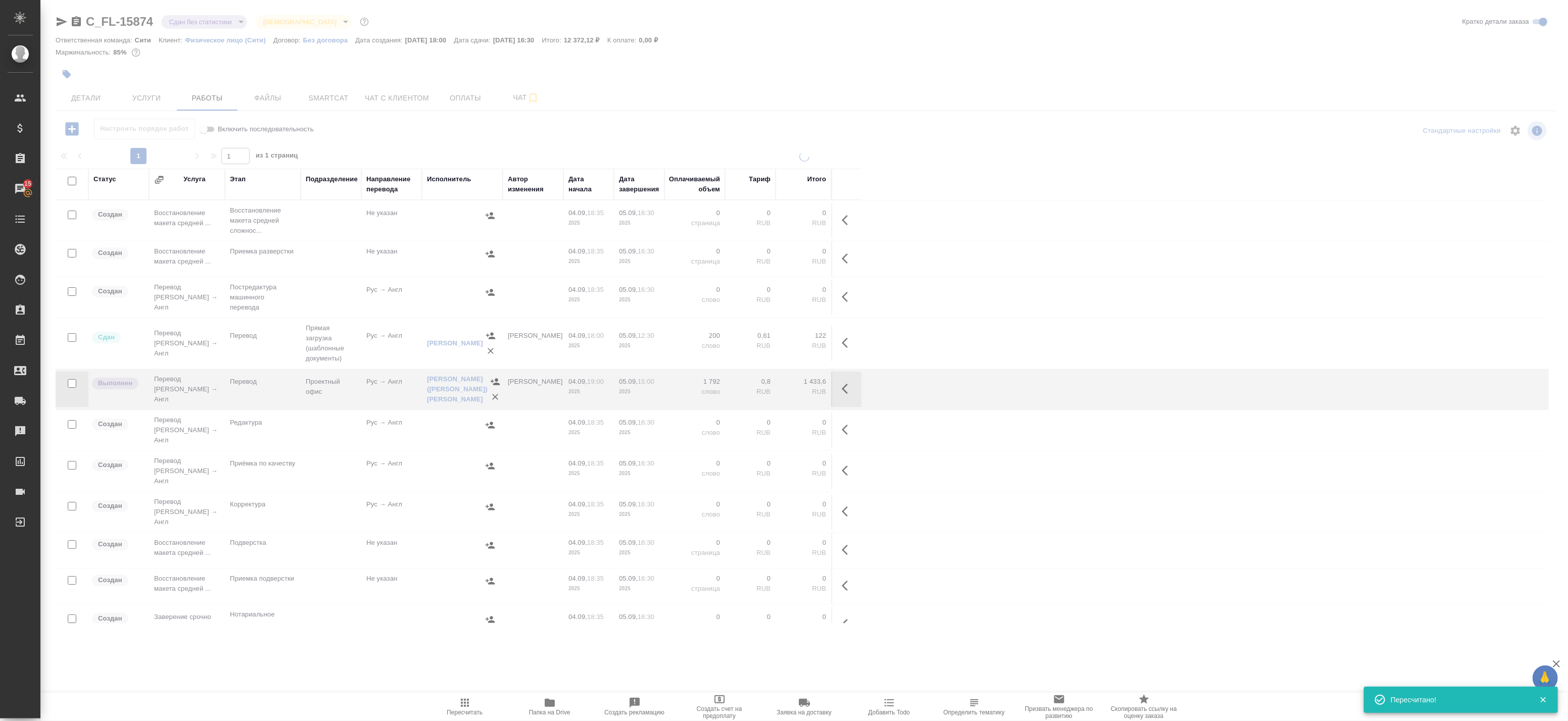
type input "inProgress"
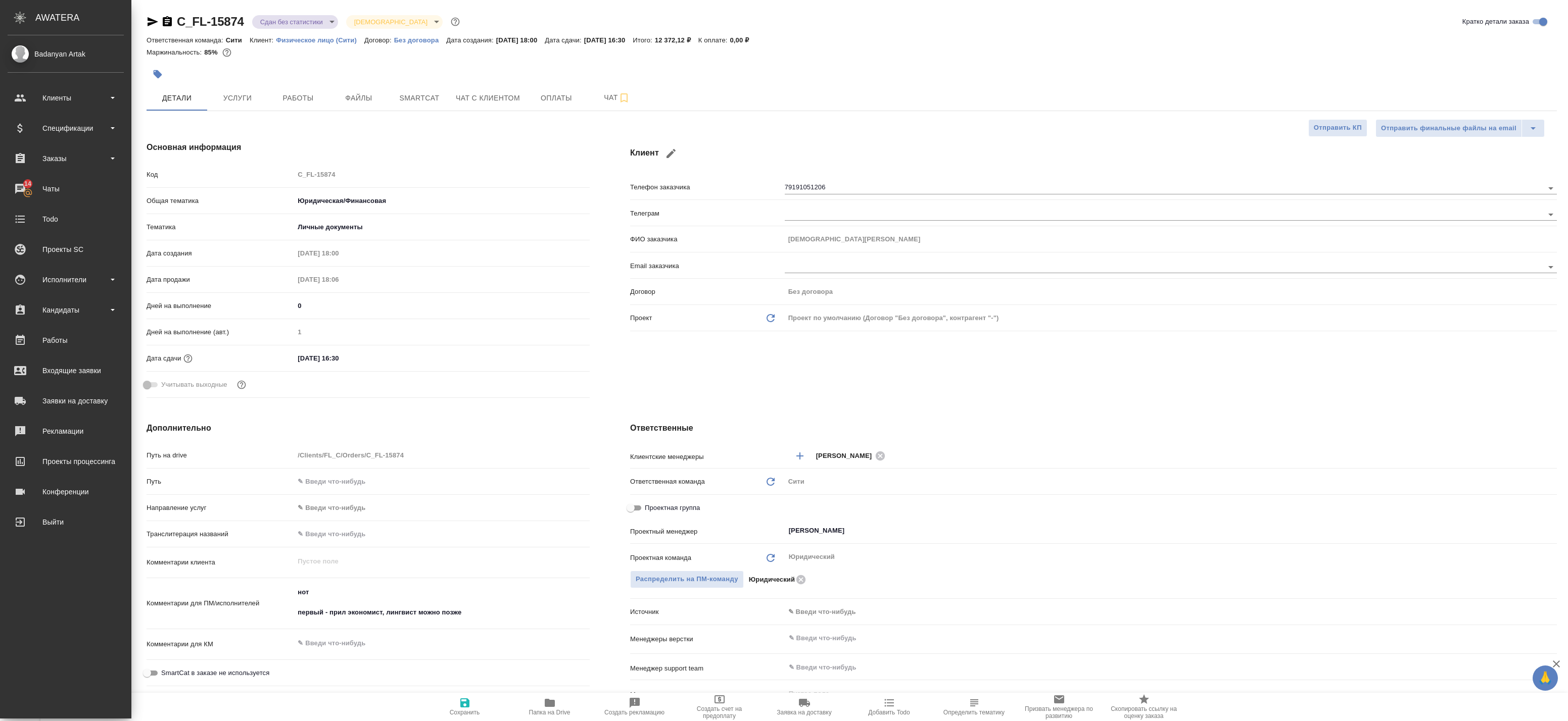
select select "RU"
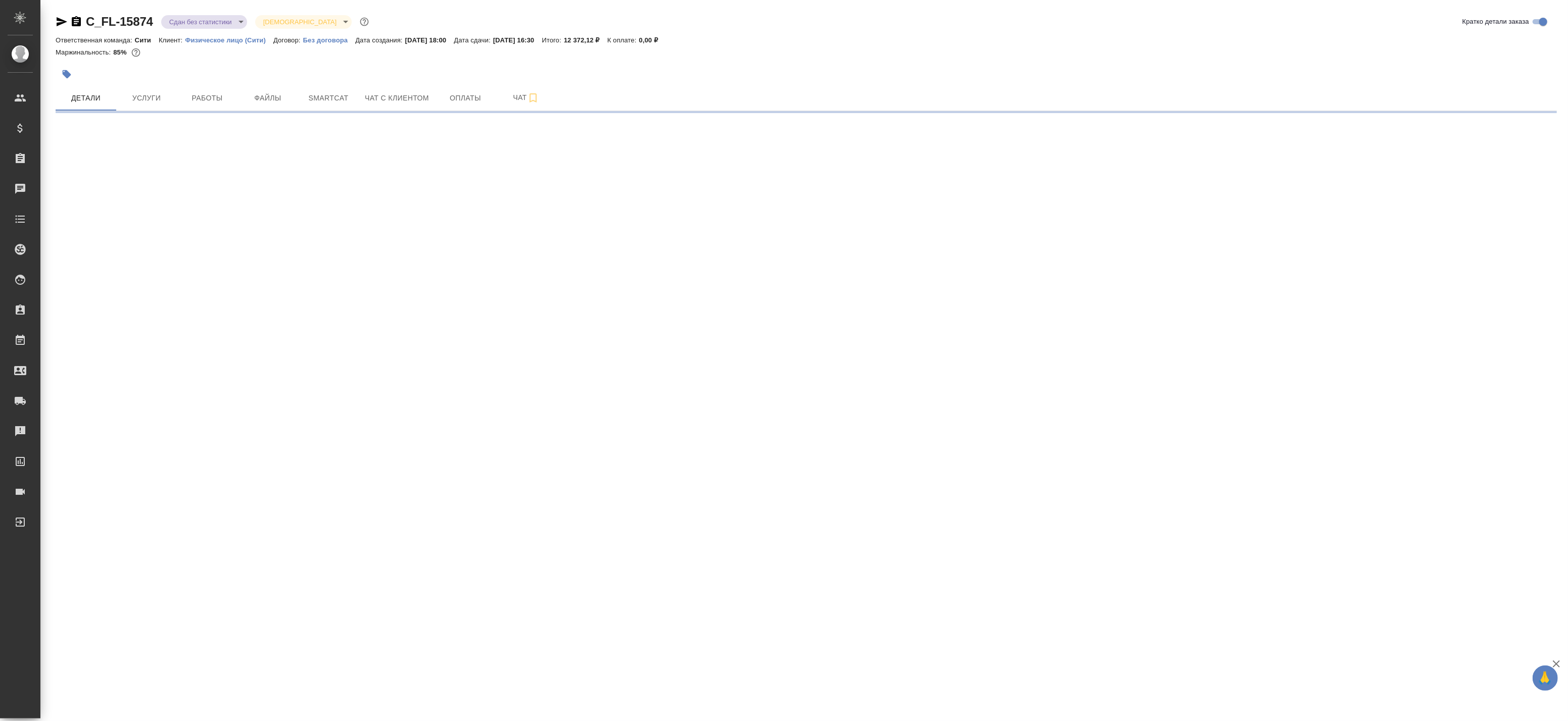
select select "RU"
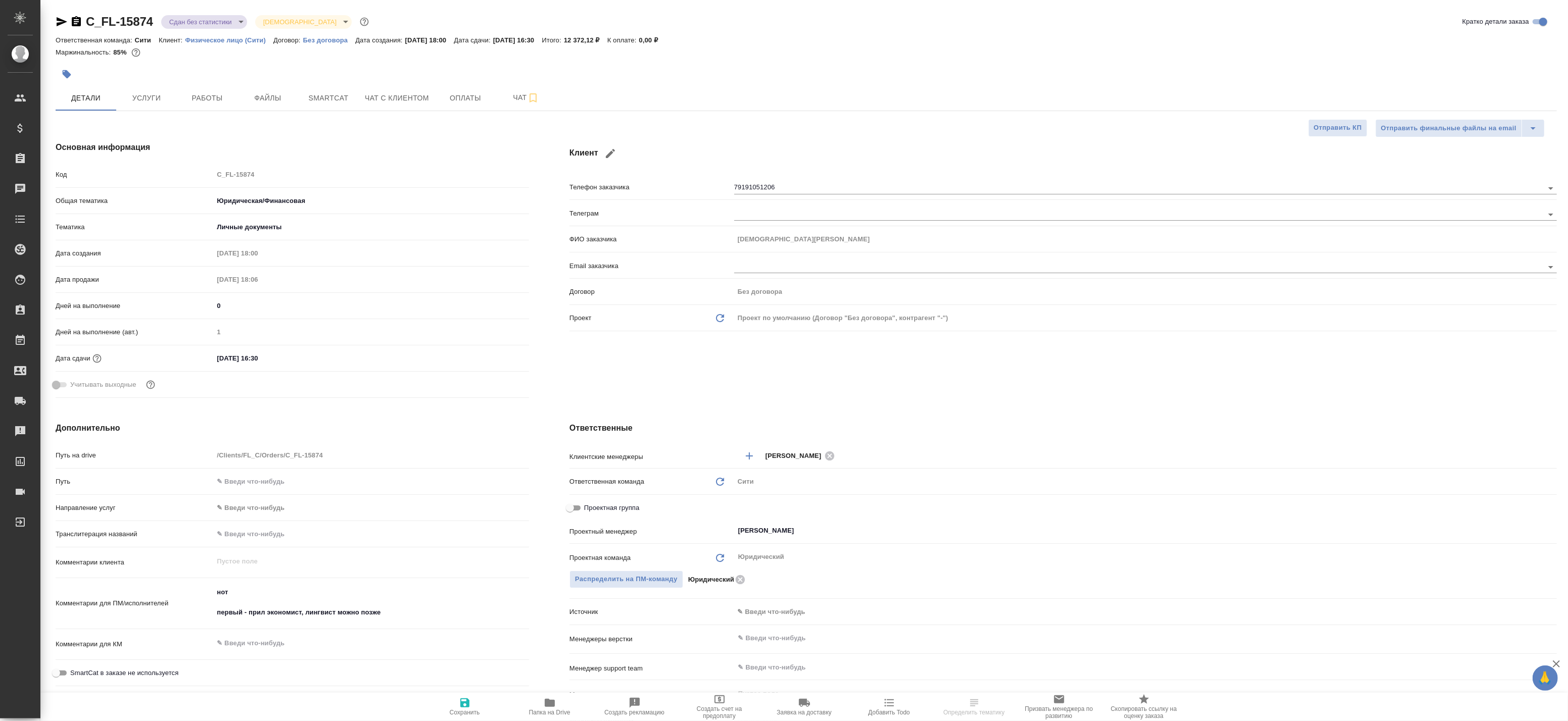
type textarea "x"
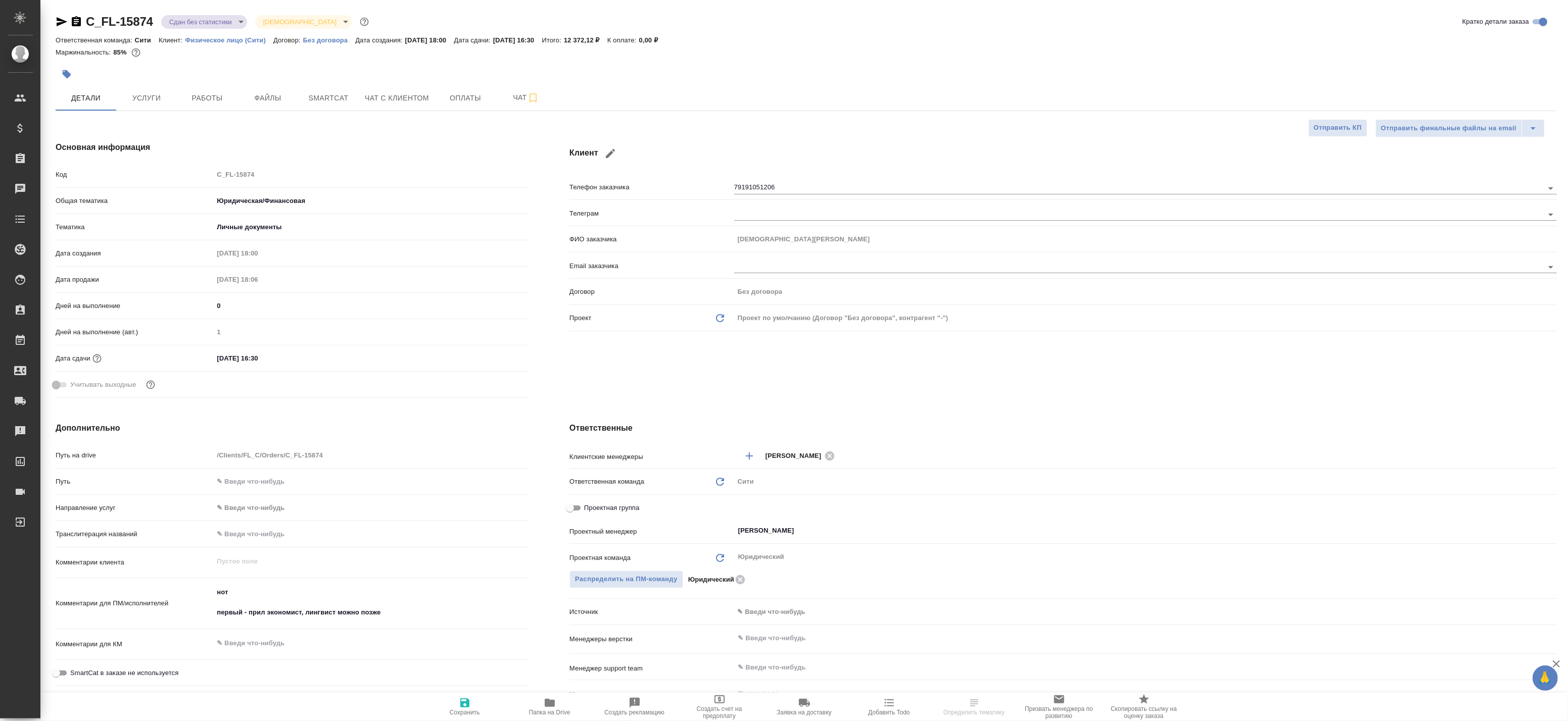
type textarea "x"
click at [211, 102] on span "Работы" at bounding box center [207, 98] width 49 height 12
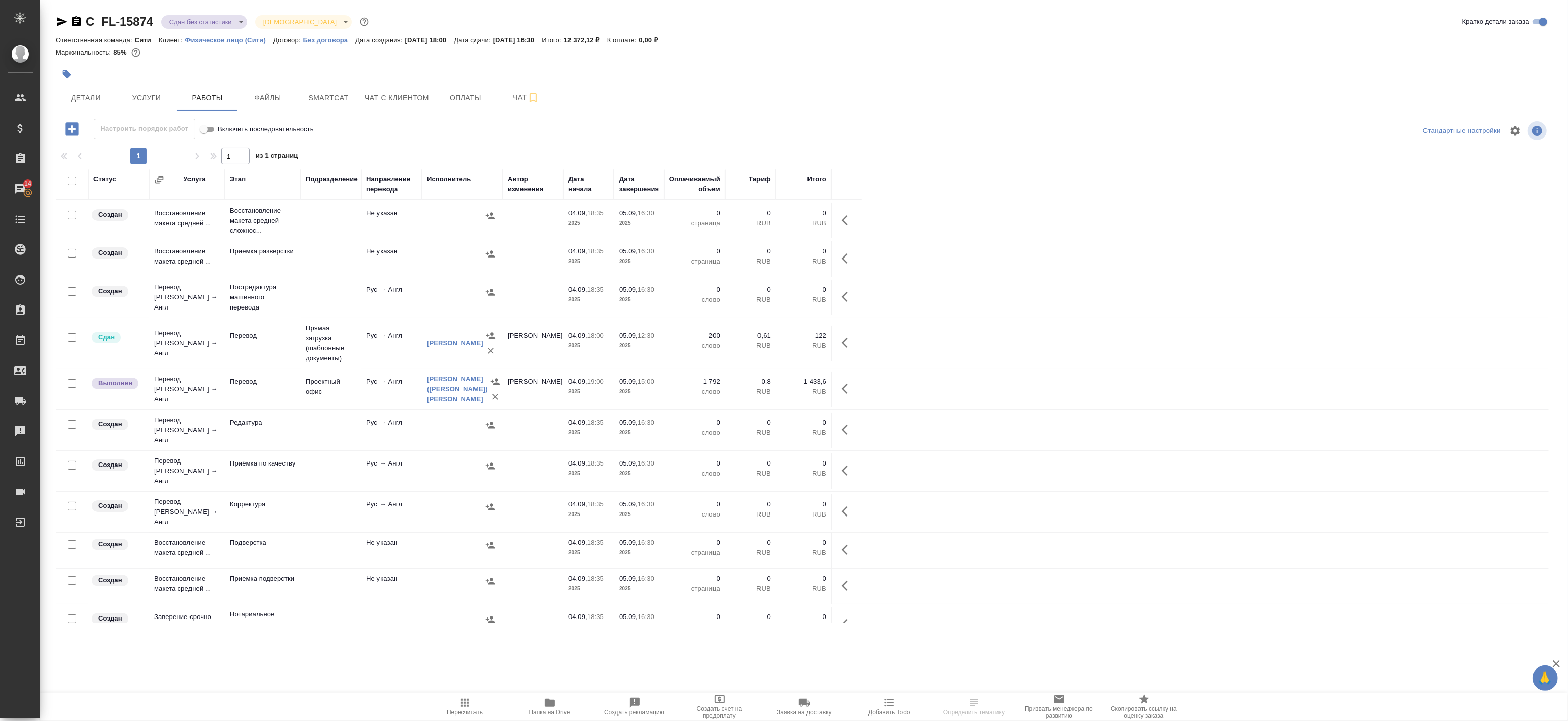
click at [219, 21] on body "🙏 .cls-1 fill:#fff; AWATERA Badanyan Artak Клиенты Спецификации Заказы 14 Чаты …" at bounding box center [784, 360] width 1568 height 721
click at [200, 107] on button "В работе" at bounding box center [186, 107] width 33 height 11
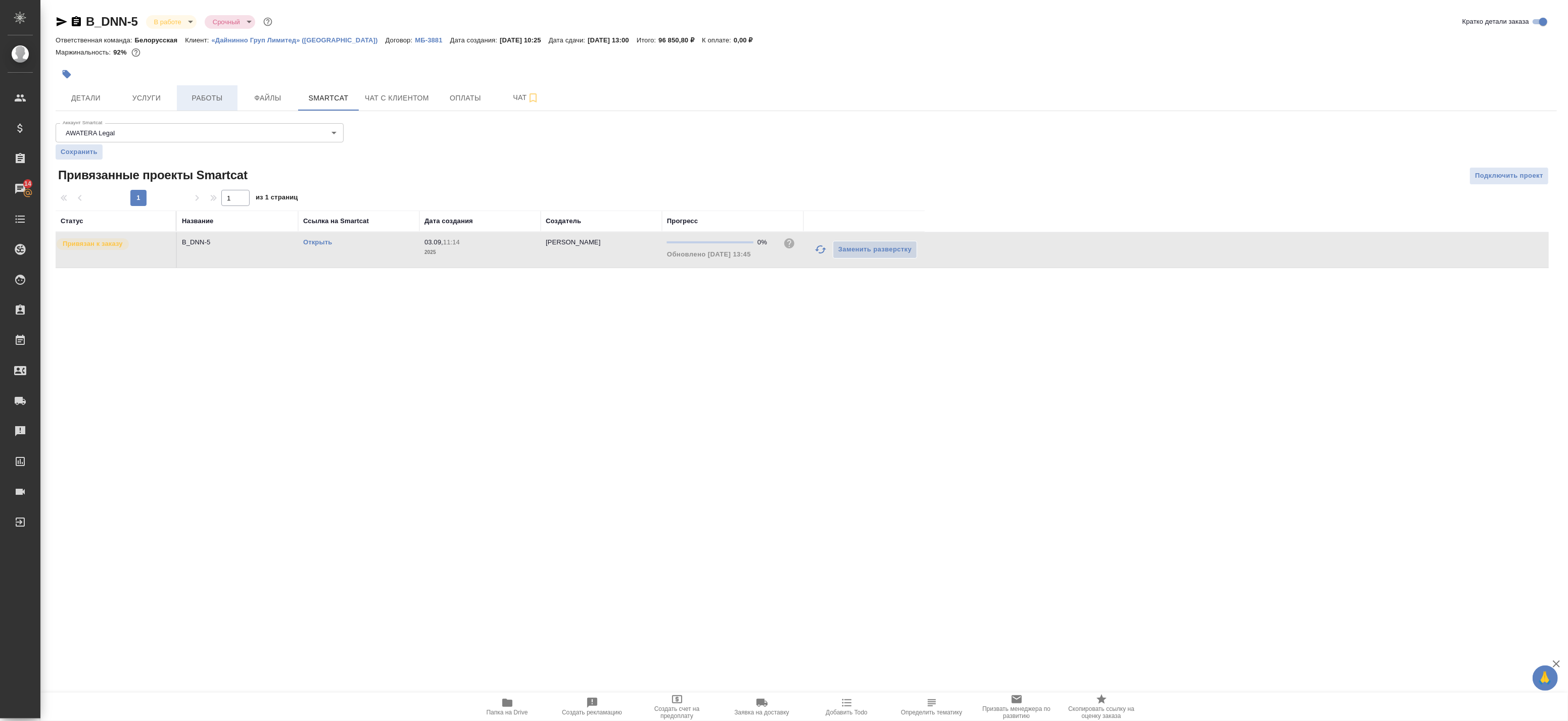
click at [188, 98] on span "Работы" at bounding box center [207, 98] width 49 height 12
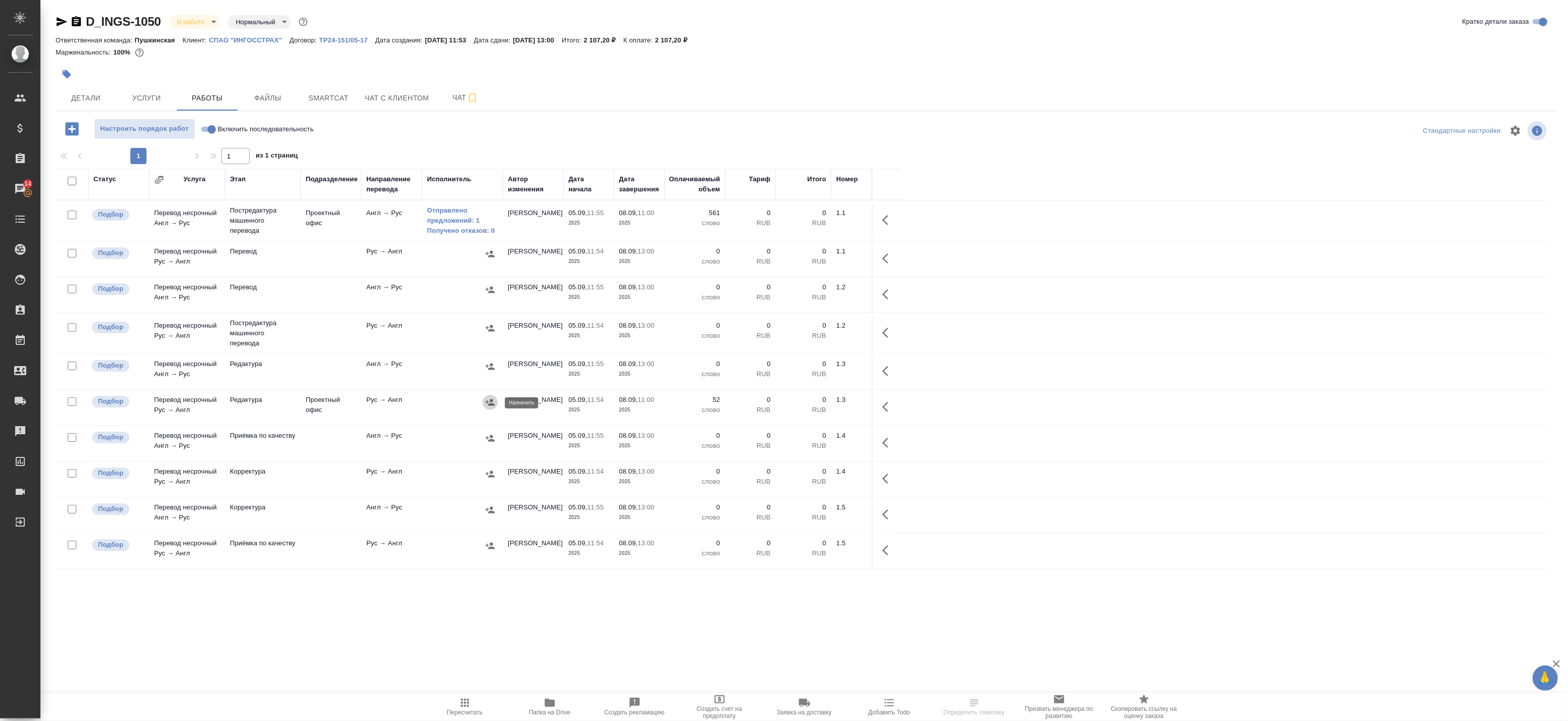
click at [491, 402] on icon "button" at bounding box center [490, 402] width 9 height 6
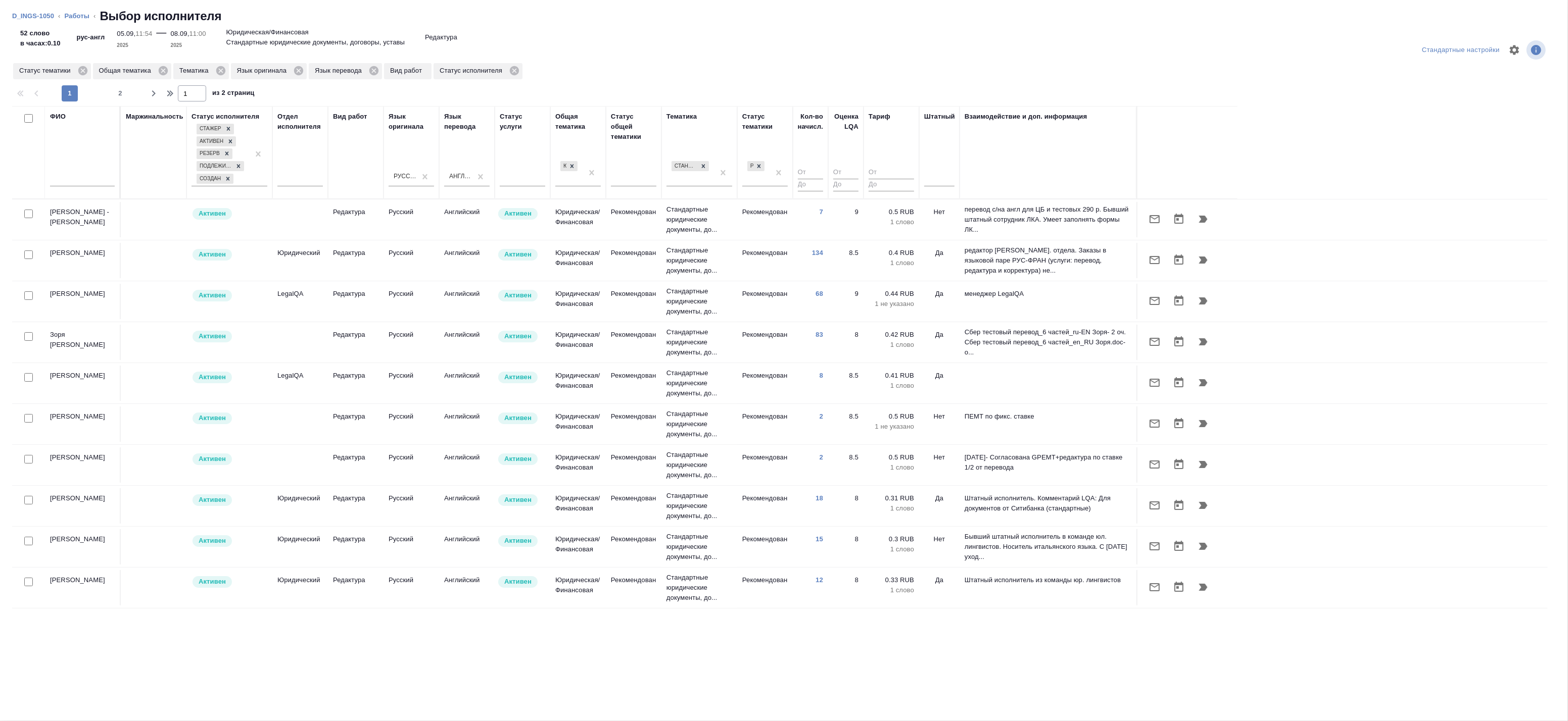
click at [24, 256] on input "checkbox" at bounding box center [28, 255] width 8 height 8
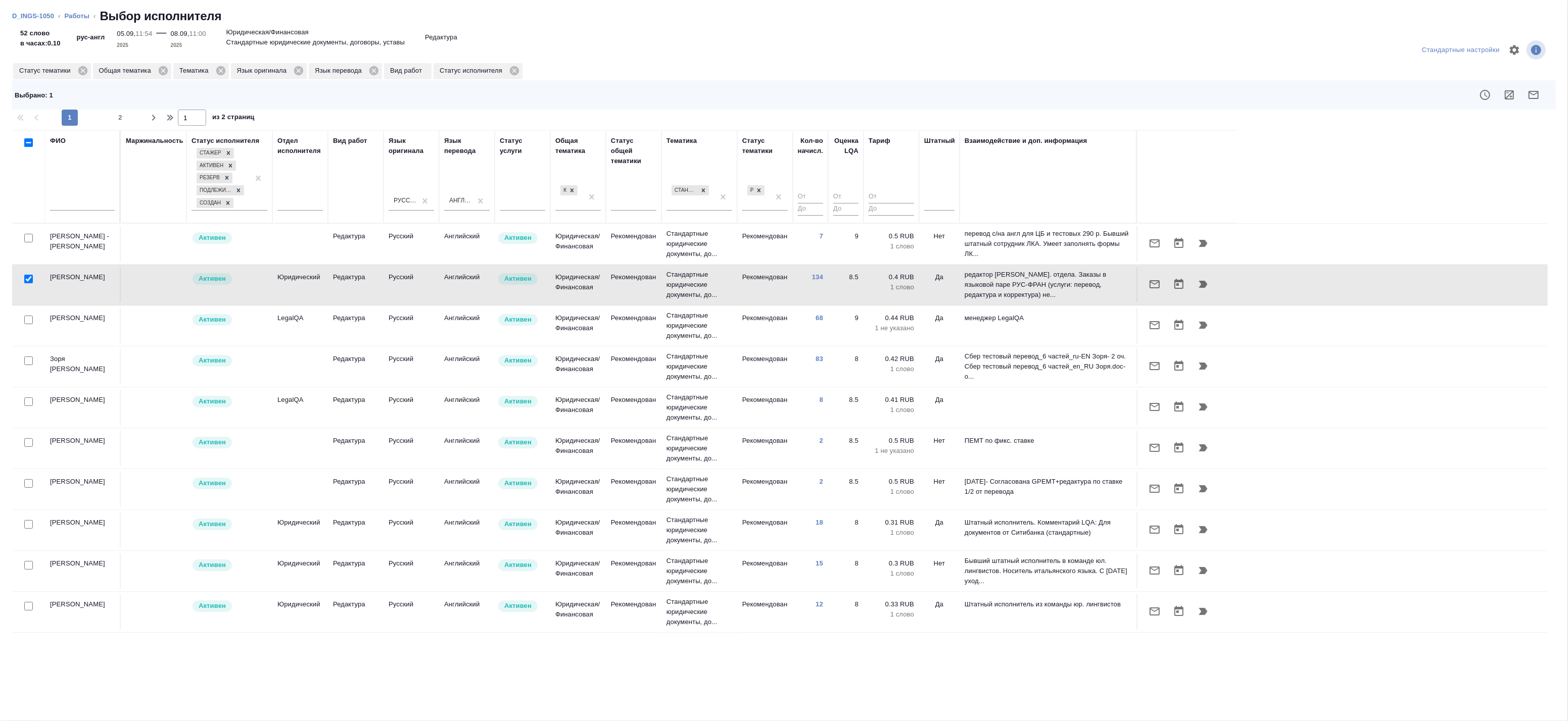
click at [26, 279] on input "checkbox" at bounding box center [28, 279] width 8 height 8
checkbox input "false"
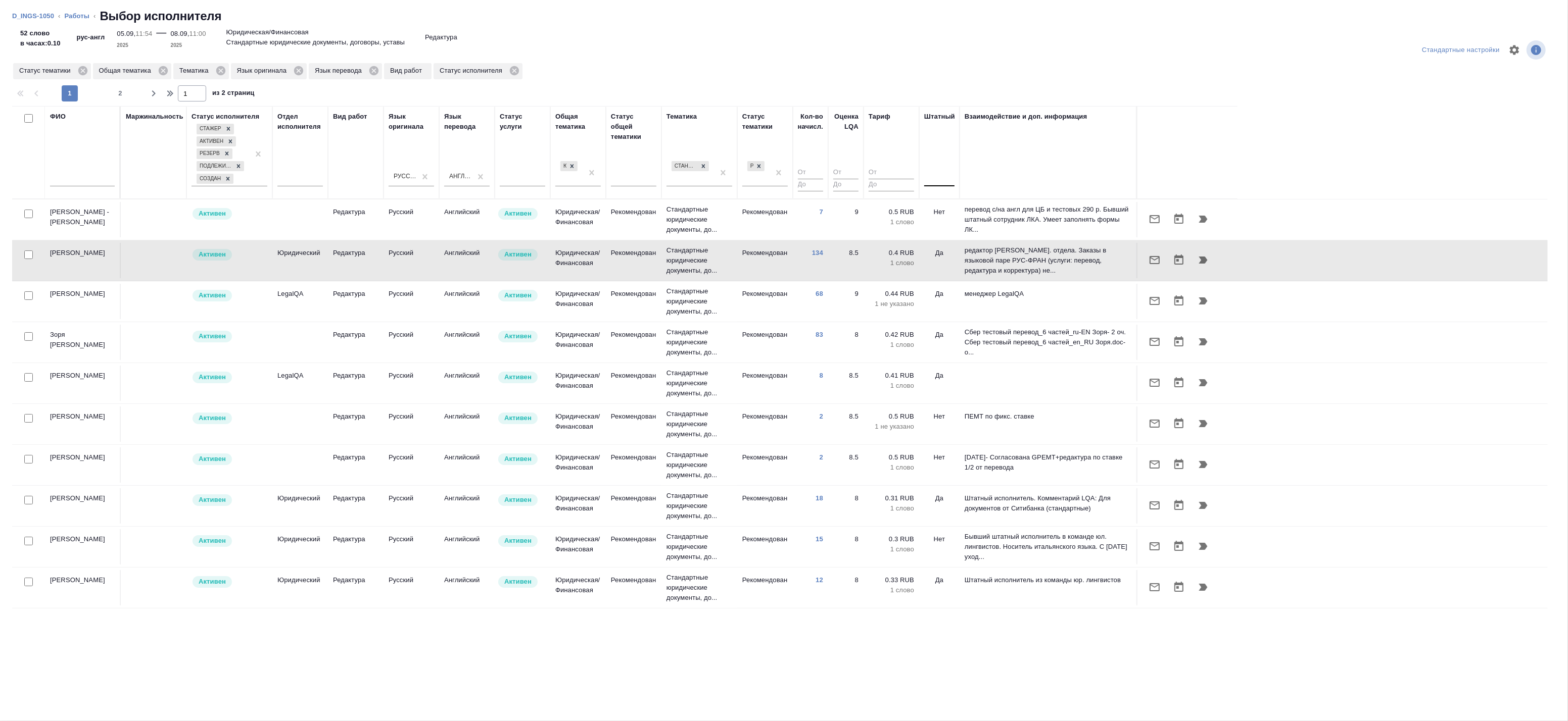
click at [950, 186] on div at bounding box center [940, 177] width 30 height 19
click at [944, 206] on div "Нет" at bounding box center [1000, 208] width 152 height 18
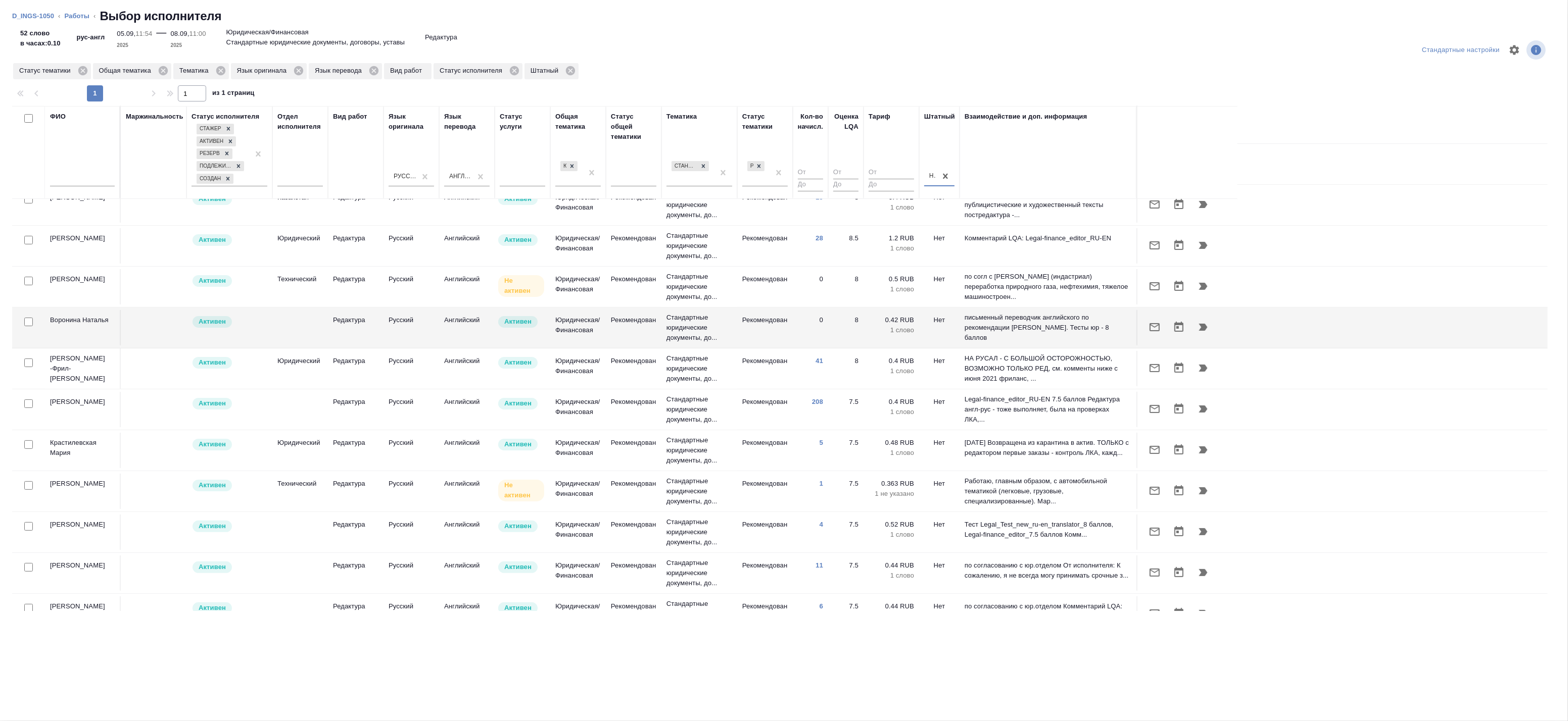
scroll to position [224, 0]
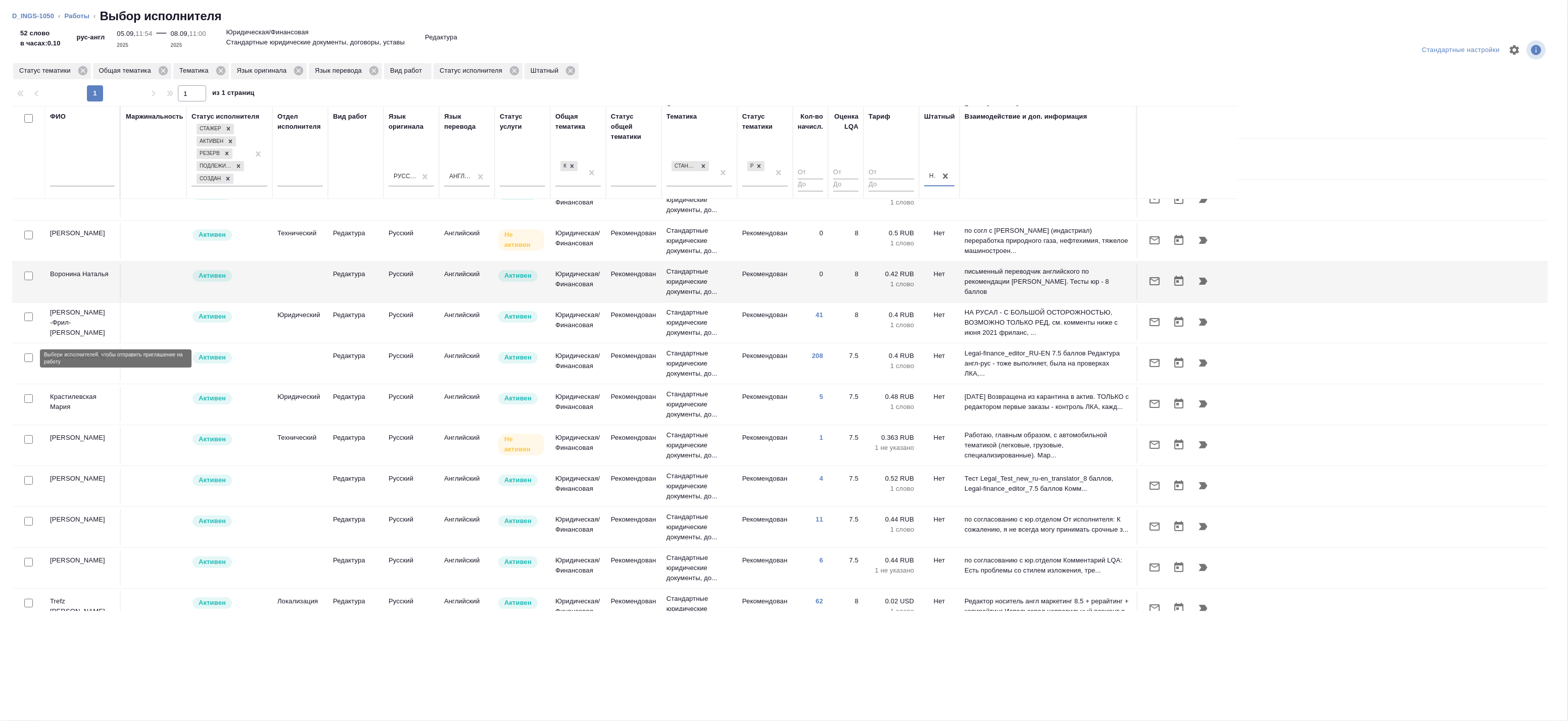
click at [33, 359] on input "checkbox" at bounding box center [28, 358] width 8 height 8
checkbox input "true"
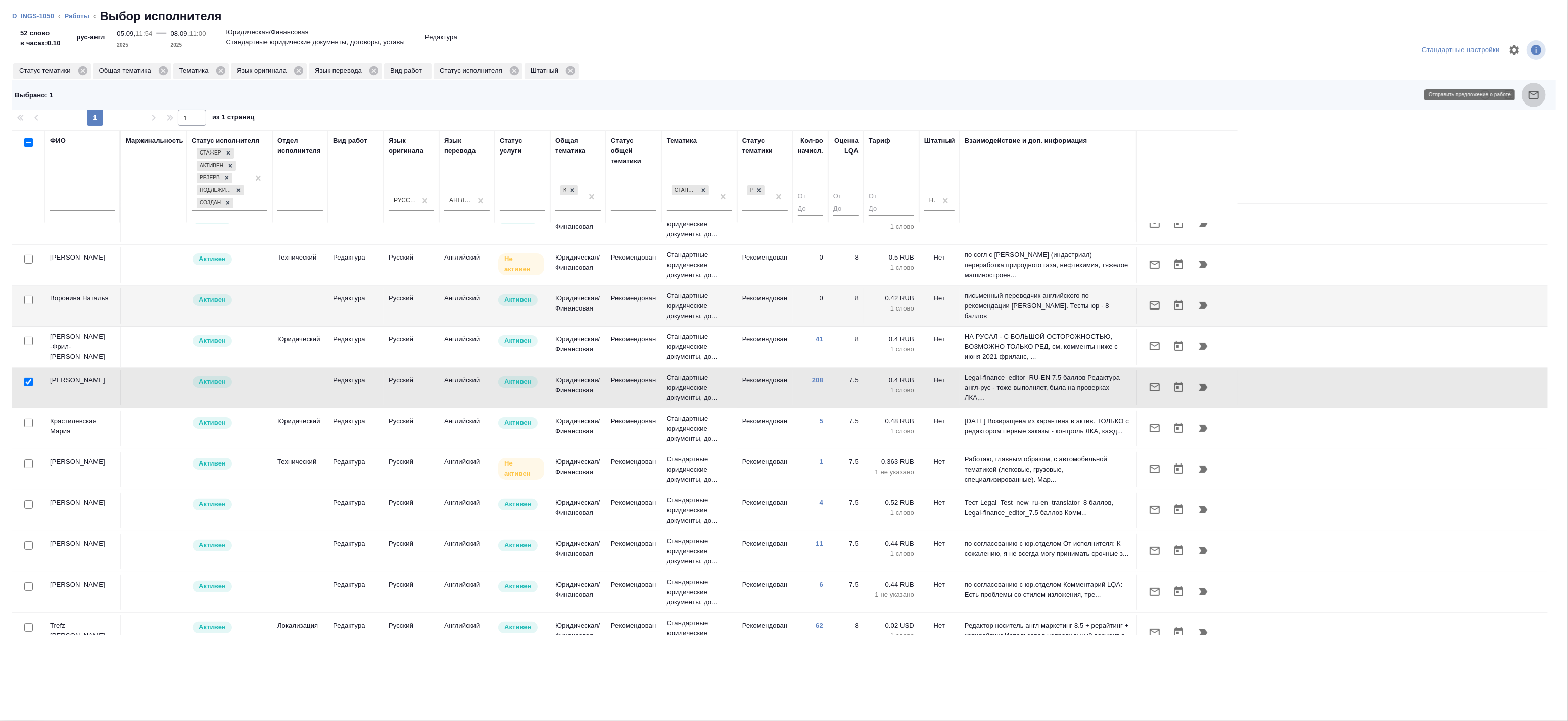
click at [1538, 95] on icon "button" at bounding box center [1534, 95] width 12 height 12
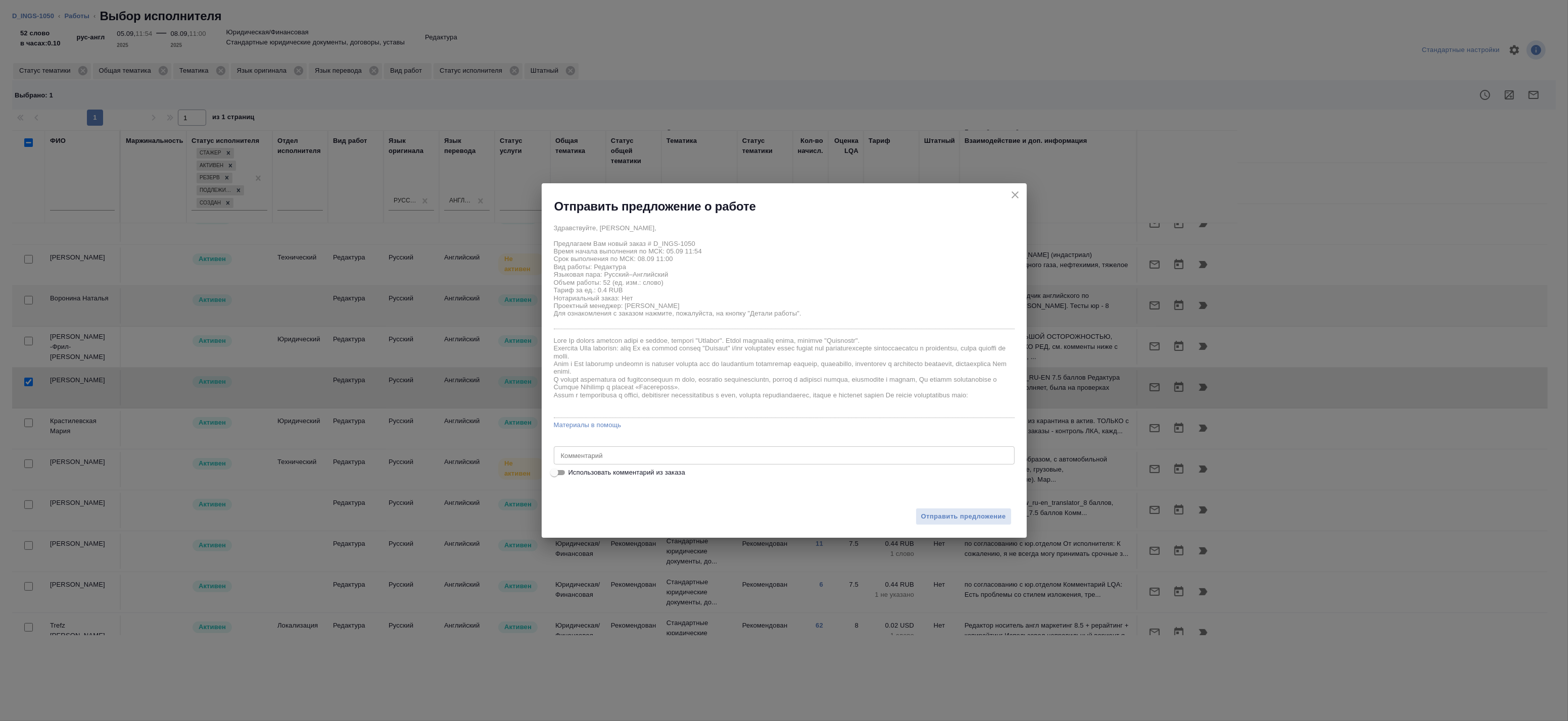
click at [654, 468] on span "Использовать комментарий из заказа" at bounding box center [626, 472] width 116 height 10
click at [572, 468] on input "Использовать комментарий из заказа" at bounding box center [554, 473] width 37 height 12
checkbox input "true"
type textarea "примечания переводим"
click at [657, 468] on span "Использовать комментарий из заказа" at bounding box center [626, 472] width 116 height 10
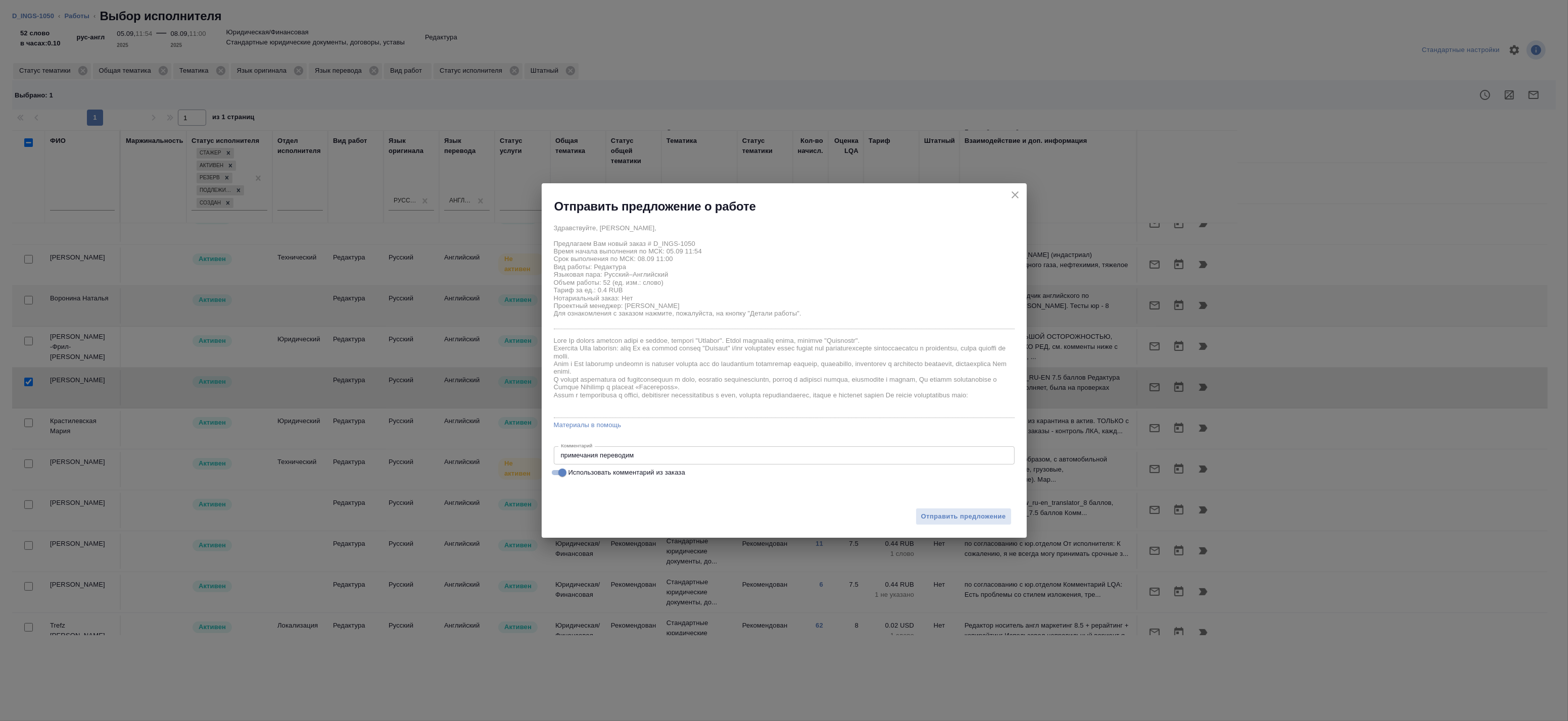
click at [581, 468] on input "Использовать комментарий из заказа" at bounding box center [562, 473] width 37 height 12
checkbox input "false"
click at [927, 514] on span "Отправить предложение" at bounding box center [964, 517] width 85 height 12
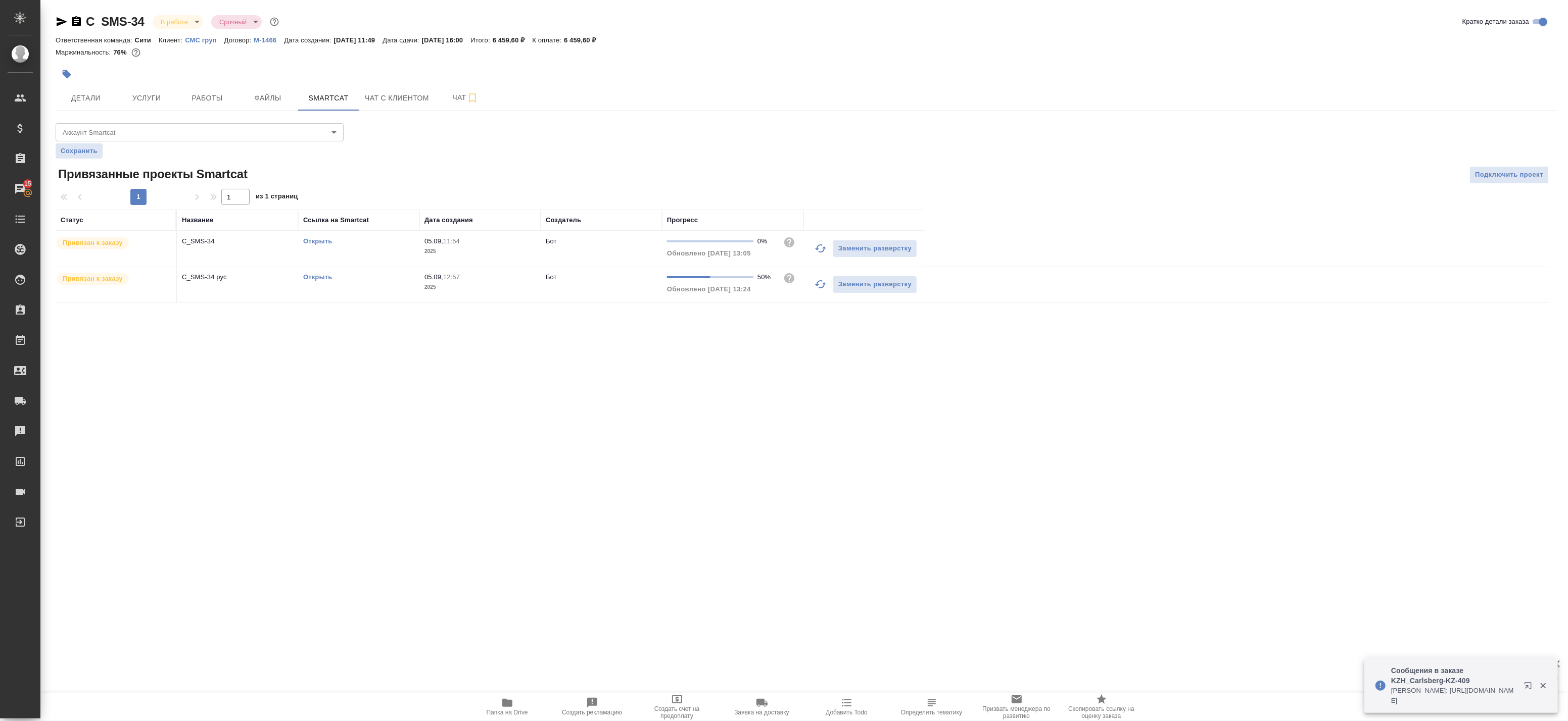
click at [520, 701] on span "Папка на Drive" at bounding box center [507, 706] width 73 height 19
click at [97, 98] on span "Детали" at bounding box center [86, 98] width 49 height 12
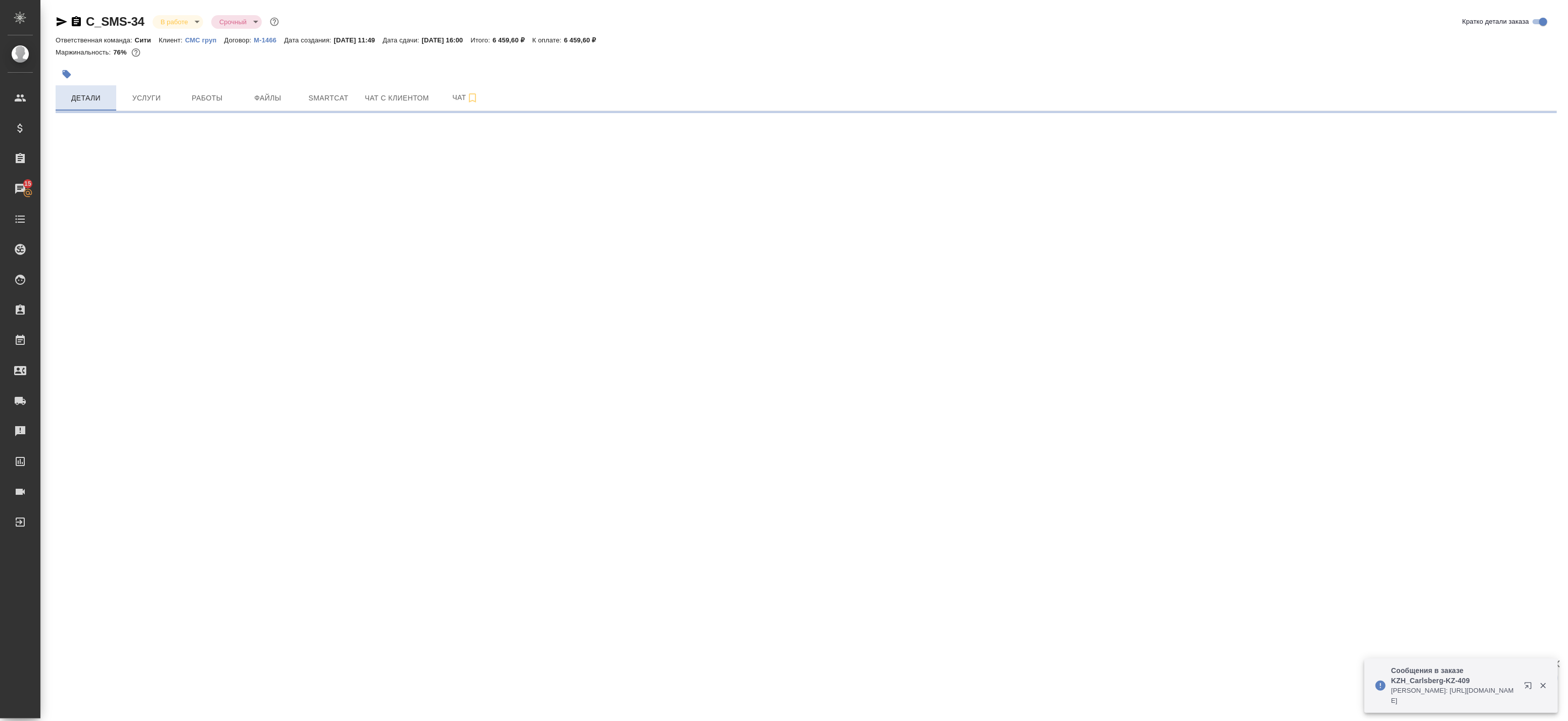
select select "RU"
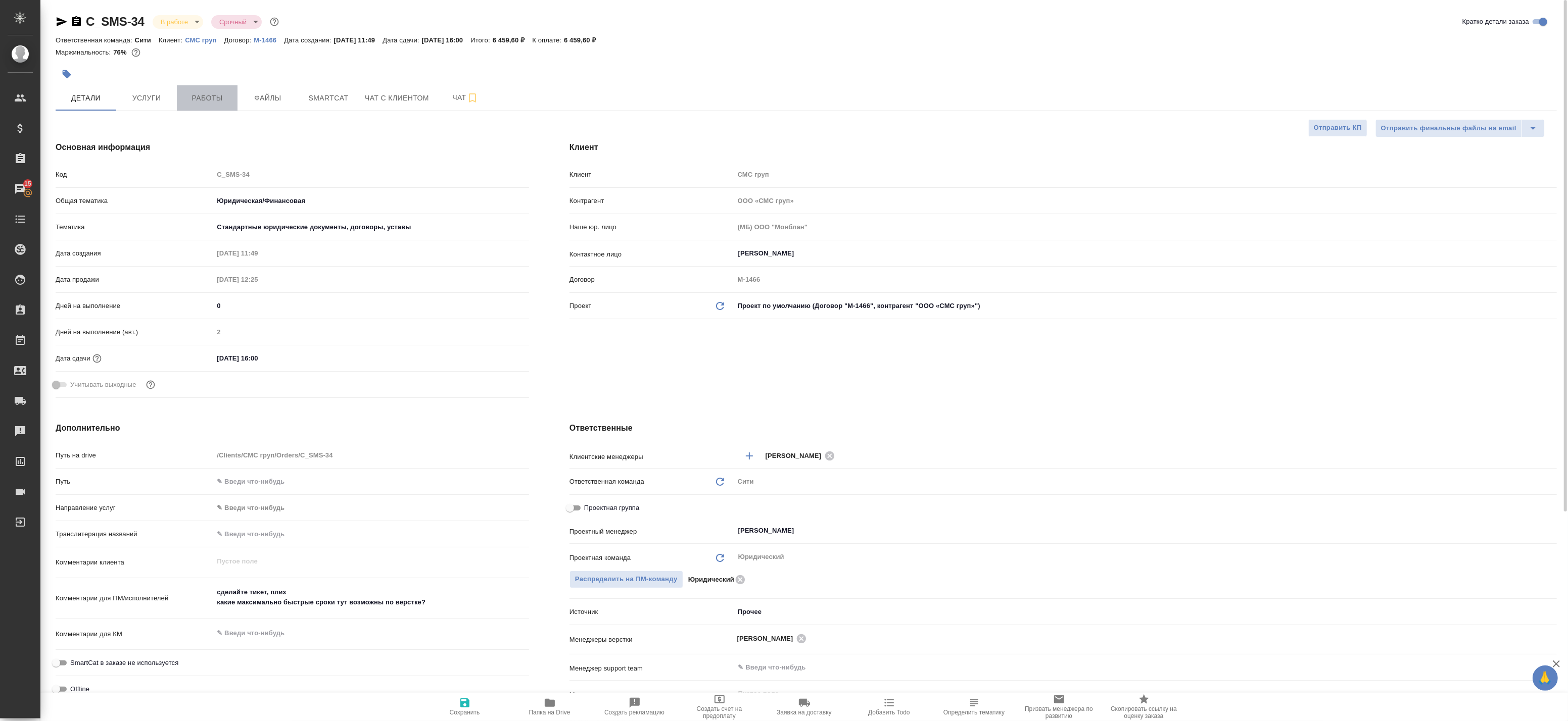
click at [202, 101] on span "Работы" at bounding box center [207, 98] width 49 height 12
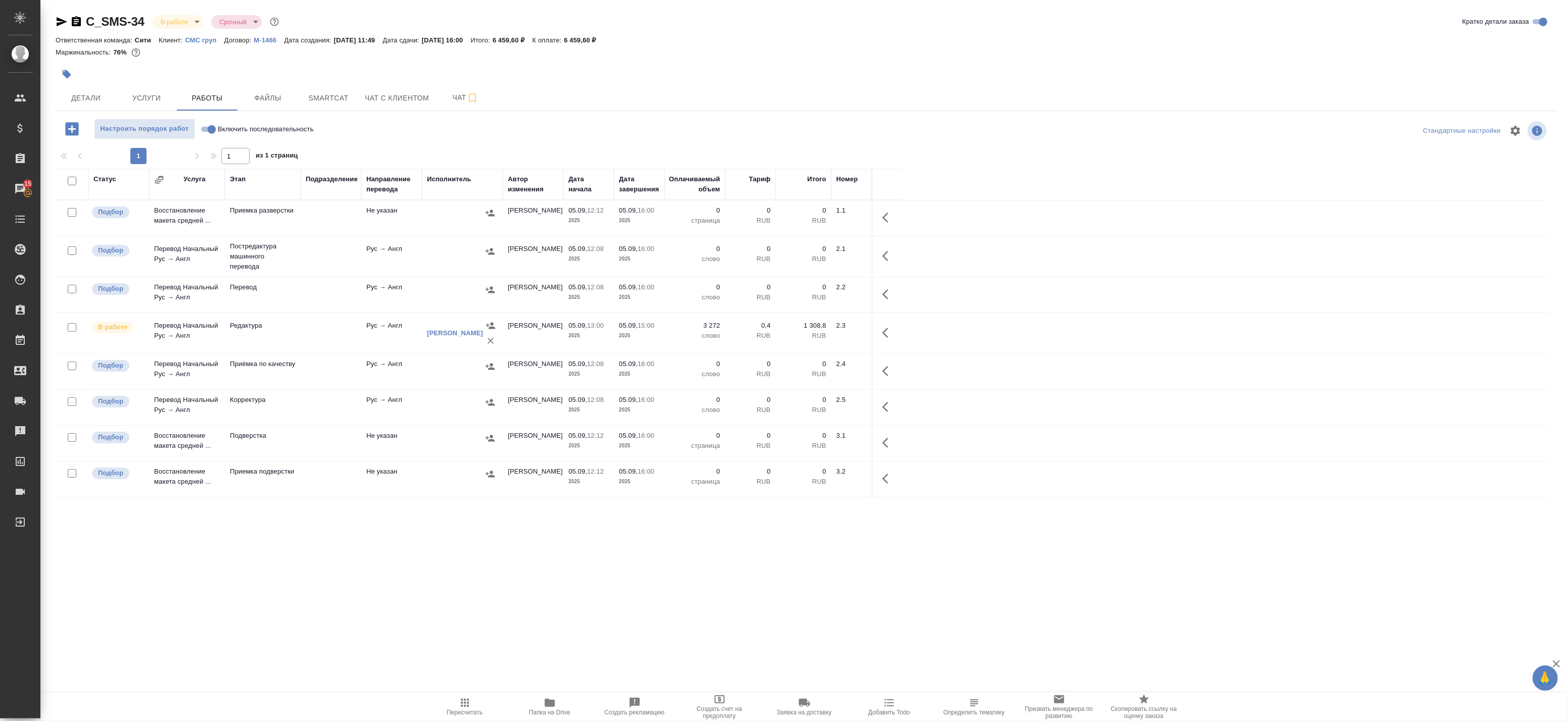
click at [188, 21] on body "🙏 .cls-1 fill:#fff; AWATERA Badanyan Artak Клиенты Спецификации Заказы 15 Чаты …" at bounding box center [784, 360] width 1568 height 721
click at [178, 123] on button "Сдан без статистики" at bounding box center [195, 124] width 69 height 11
click at [882, 342] on button "button" at bounding box center [888, 332] width 24 height 24
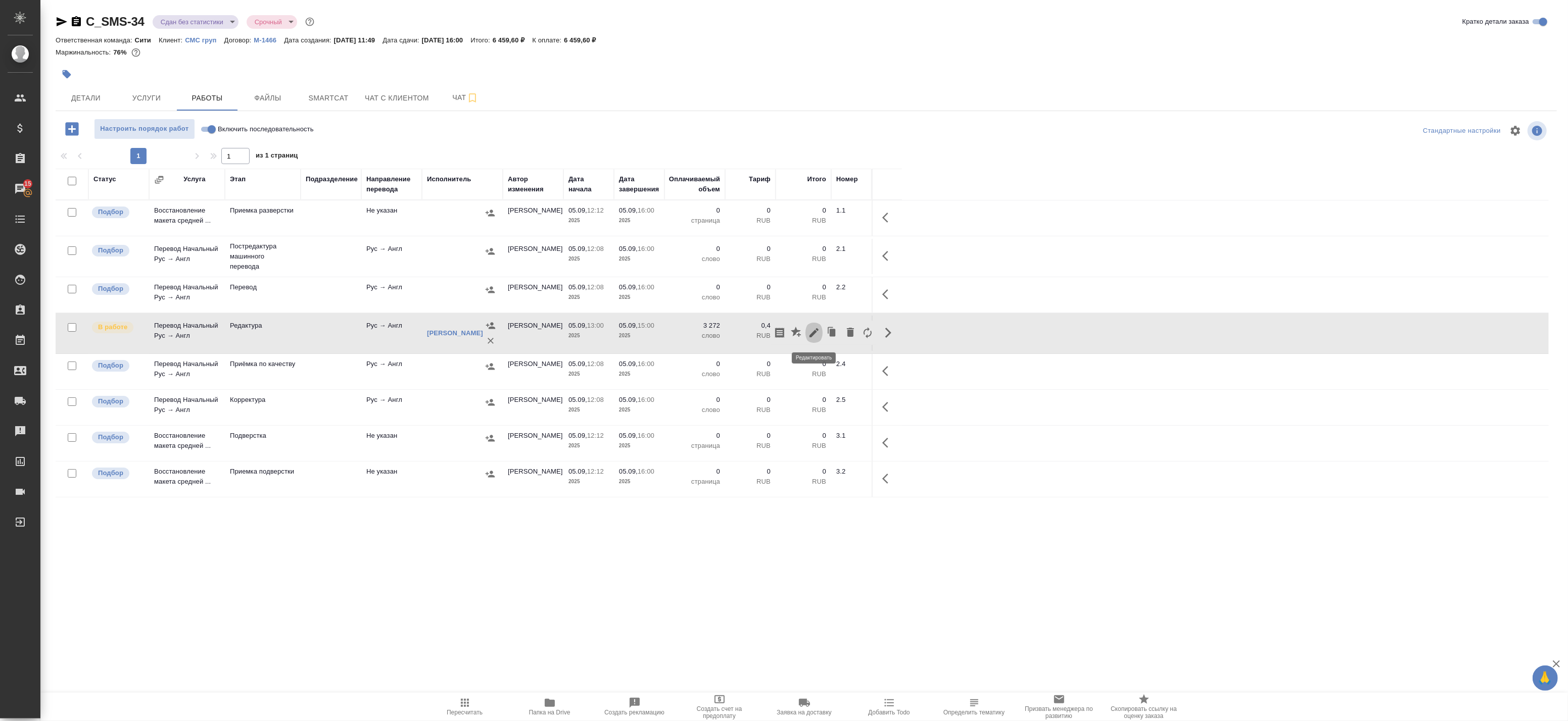
click at [813, 337] on icon "button" at bounding box center [814, 333] width 12 height 12
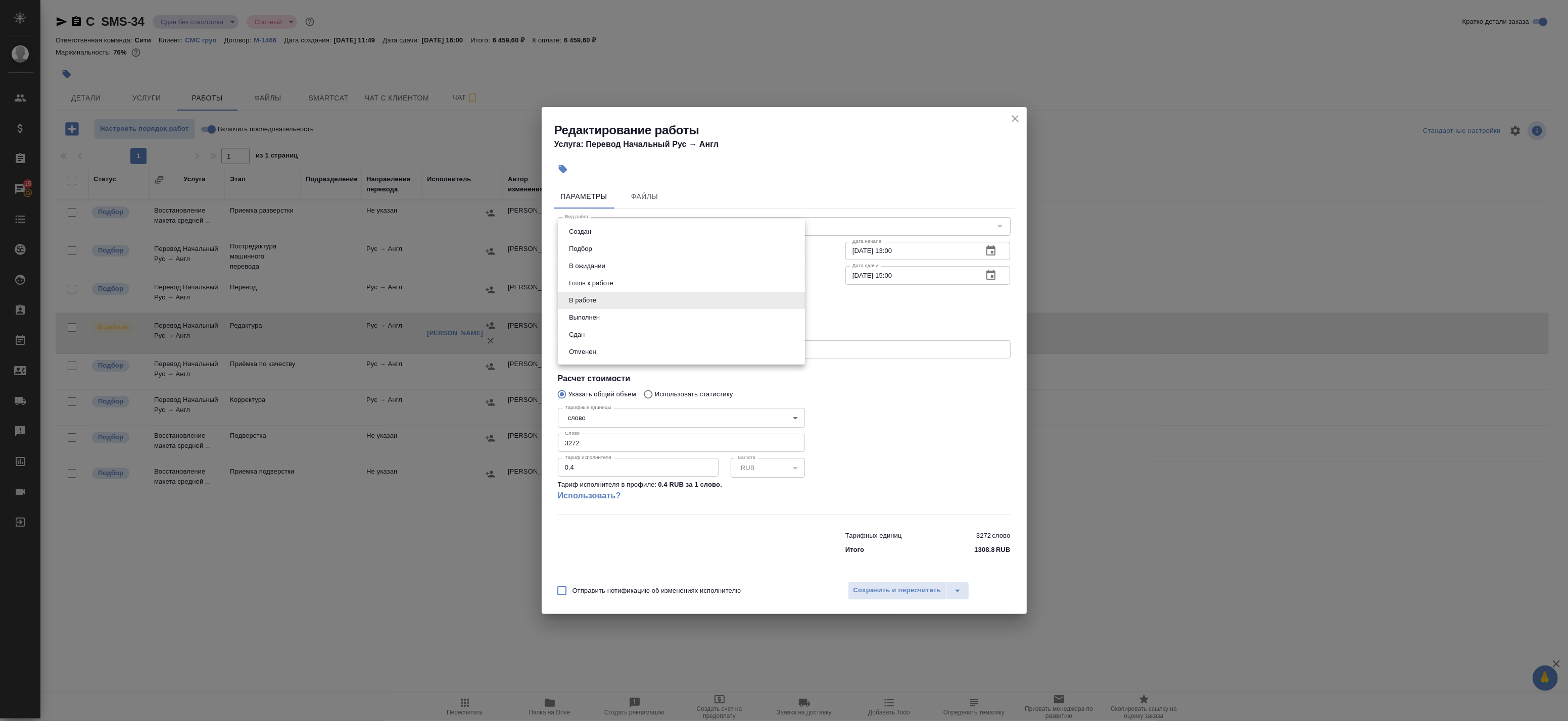
click at [608, 304] on body "🙏 .cls-1 fill:#fff; AWATERA Badanyan Artak Клиенты Спецификации Заказы 15 Чаты …" at bounding box center [784, 360] width 1568 height 721
click at [606, 317] on li "Выполнен" at bounding box center [681, 317] width 247 height 17
type input "completed"
click at [869, 594] on span "Сохранить и пересчитать" at bounding box center [897, 591] width 88 height 12
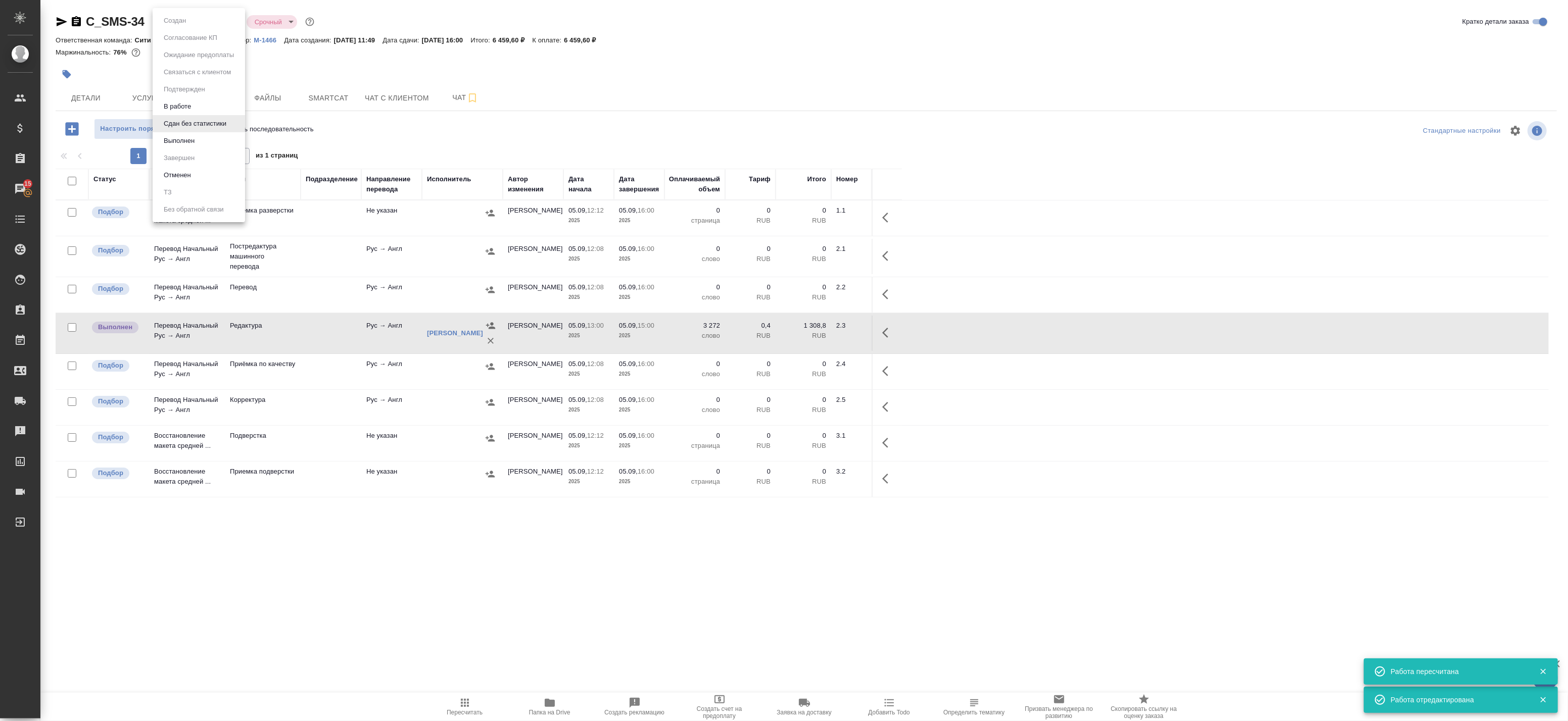
click at [174, 18] on body "🙏 .cls-1 fill:#fff; AWATERA Badanyan Artak Клиенты Спецификации Заказы 15 Чаты …" at bounding box center [784, 360] width 1568 height 721
drag, startPoint x: 183, startPoint y: 139, endPoint x: 165, endPoint y: 100, distance: 43.0
click at [182, 139] on button "Выполнен" at bounding box center [179, 141] width 37 height 11
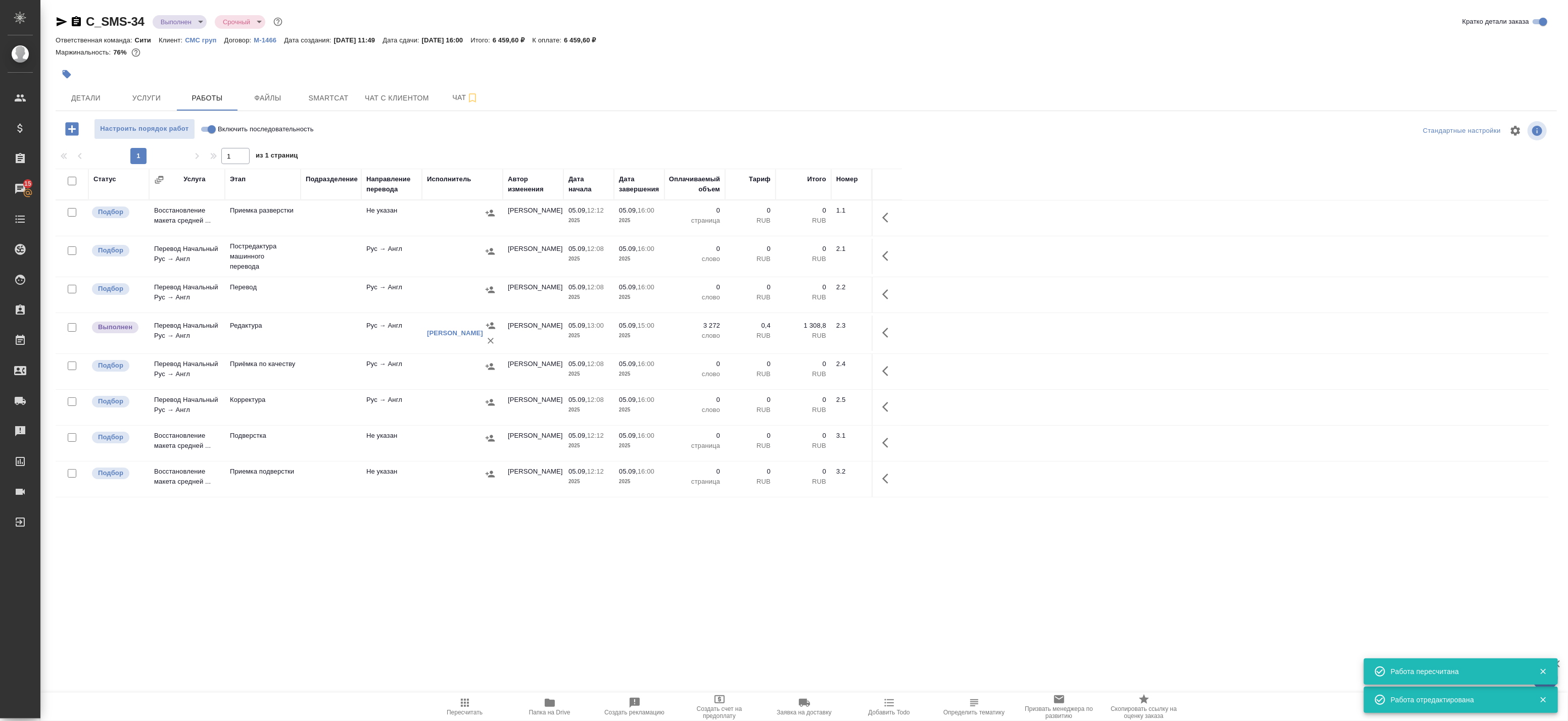
click at [58, 21] on icon "button" at bounding box center [62, 22] width 12 height 12
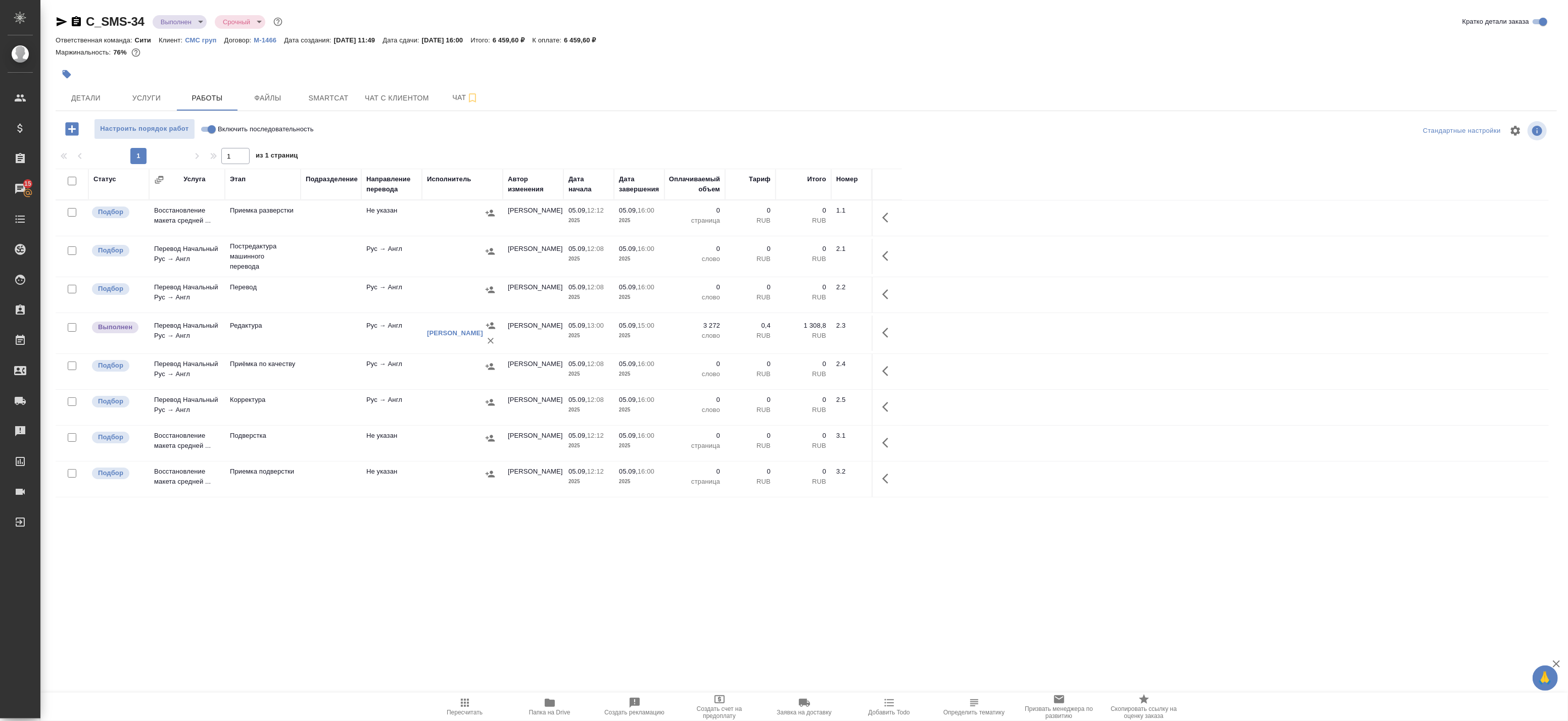
click at [73, 182] on input "checkbox" at bounding box center [72, 181] width 8 height 8
checkbox input "true"
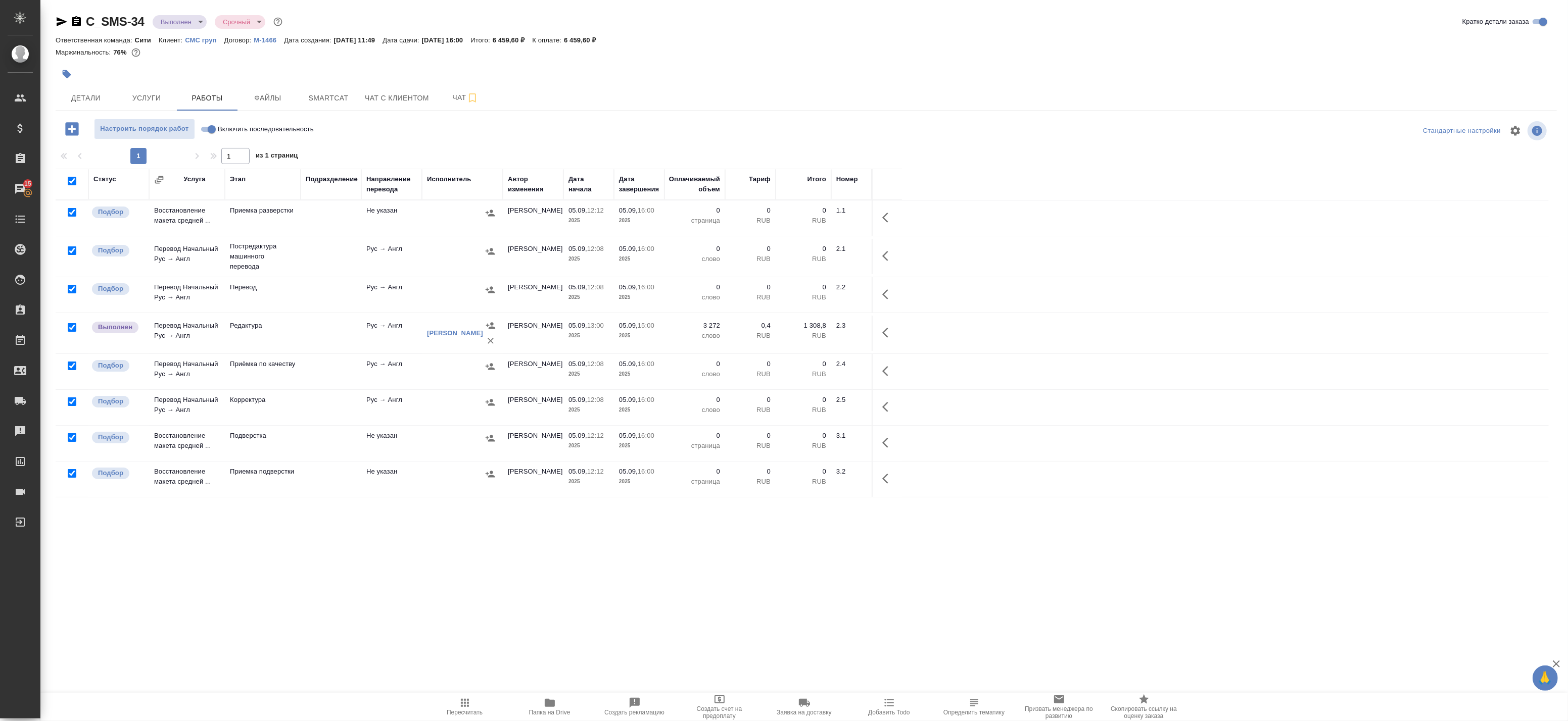
checkbox input "true"
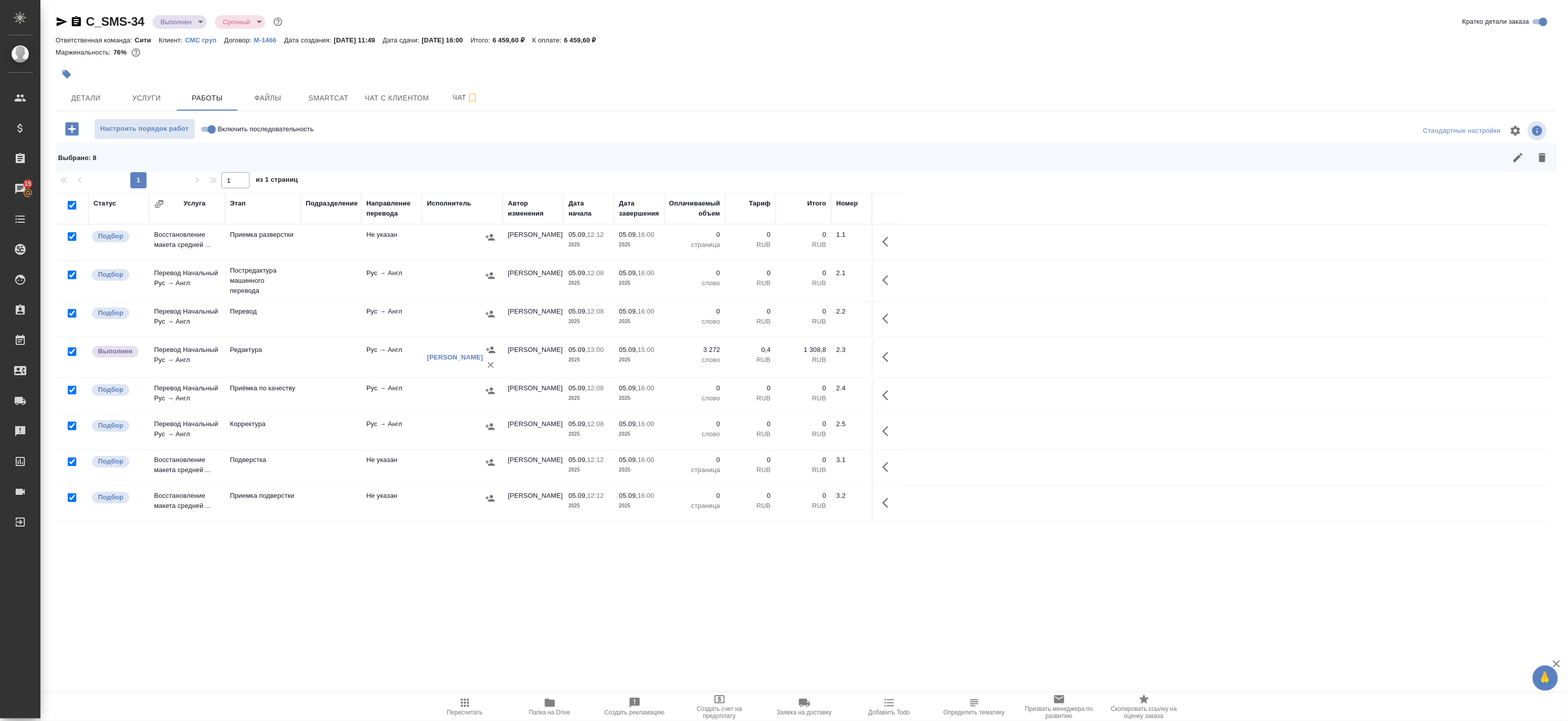
click at [68, 350] on input "checkbox" at bounding box center [72, 352] width 8 height 8
checkbox input "false"
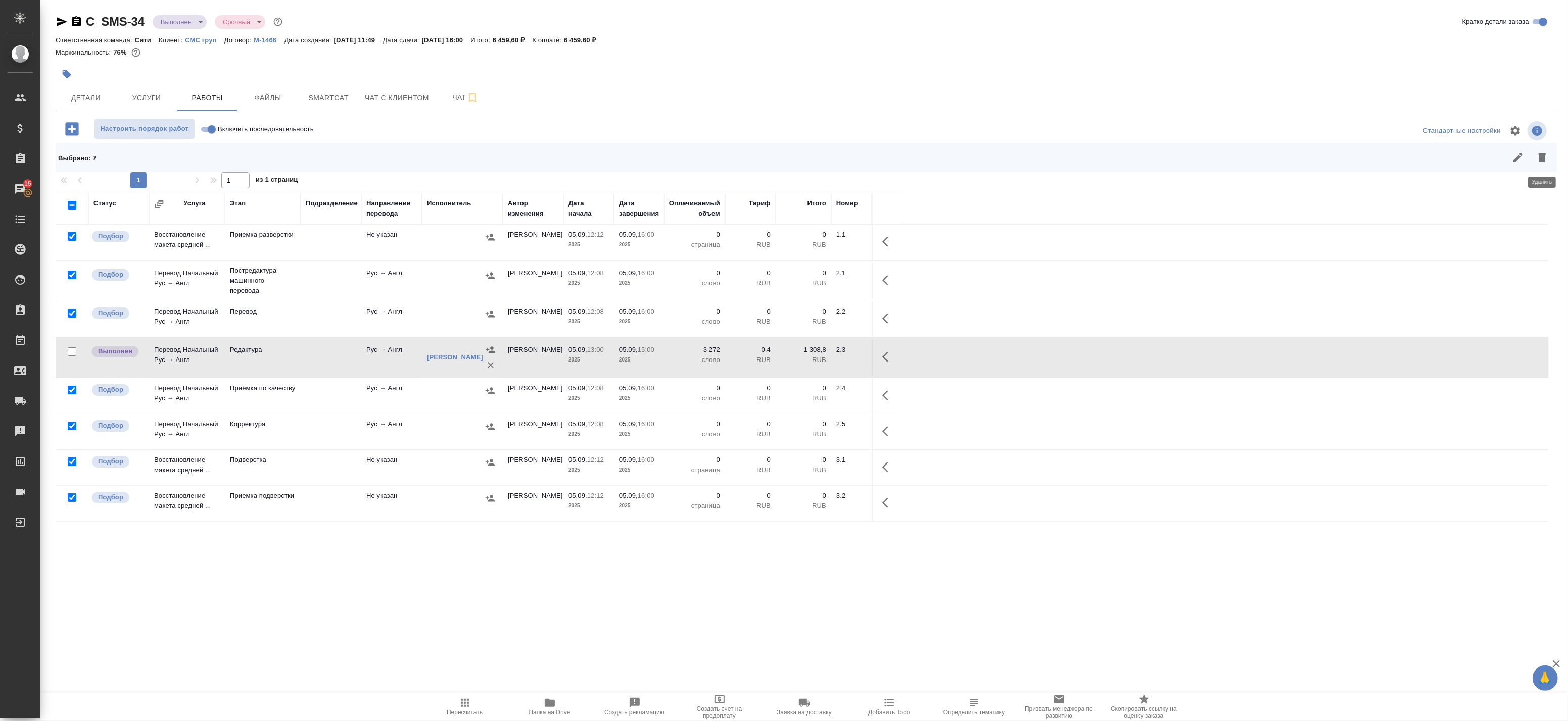
click at [1543, 150] on button "button" at bounding box center [1542, 157] width 24 height 24
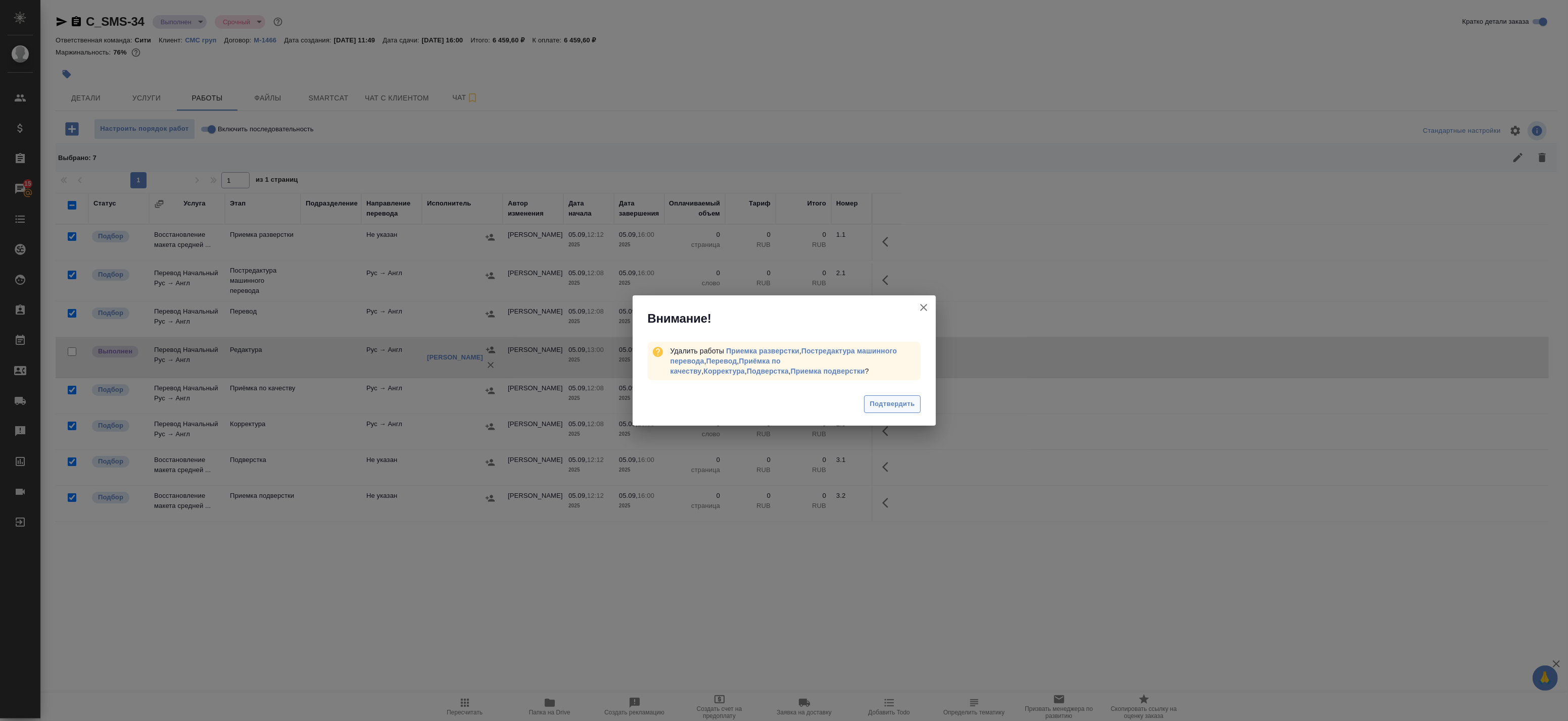
click at [888, 406] on span "Подтвердить" at bounding box center [892, 404] width 45 height 12
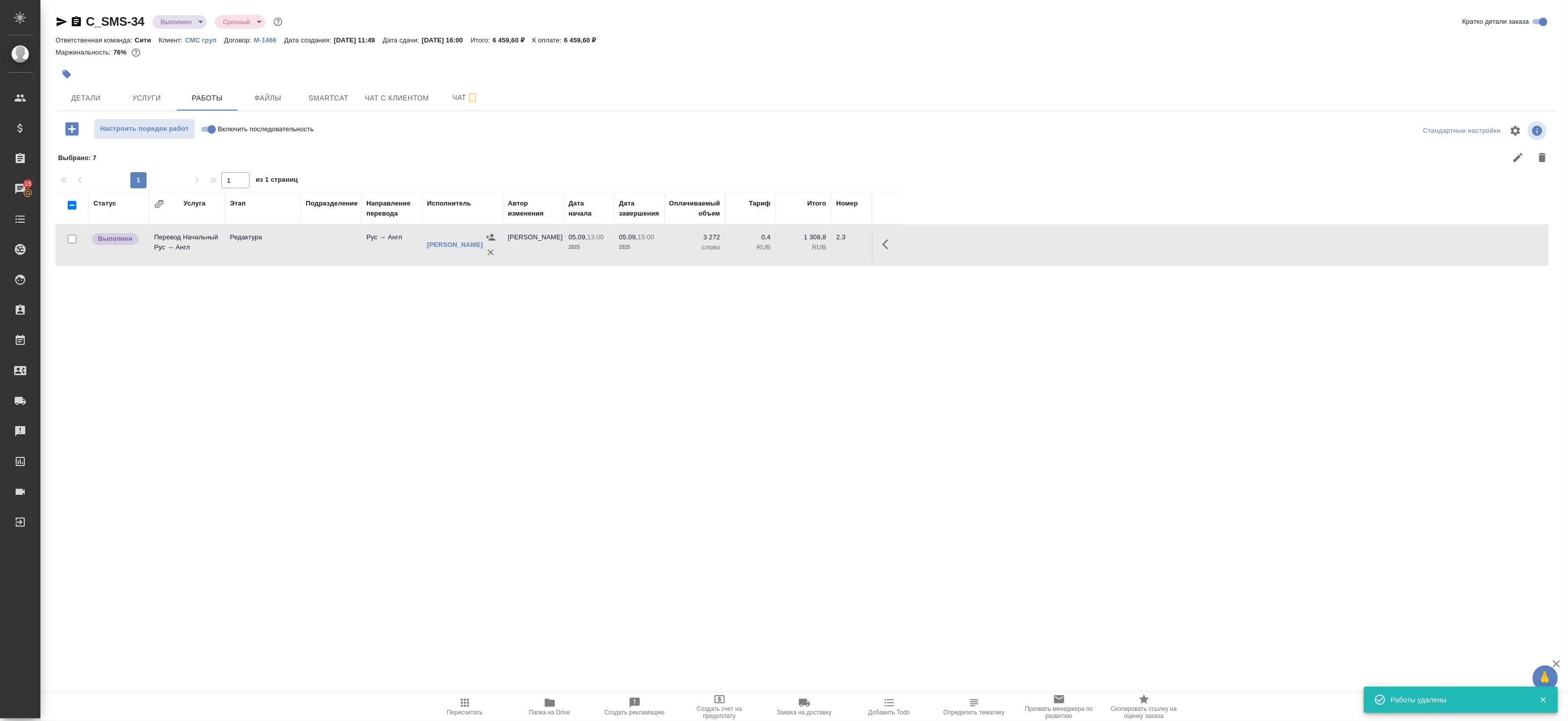
click at [61, 22] on icon "button" at bounding box center [62, 21] width 10 height 9
click at [92, 83] on div at bounding box center [556, 74] width 1001 height 22
click at [91, 104] on button "Детали" at bounding box center [86, 98] width 61 height 25
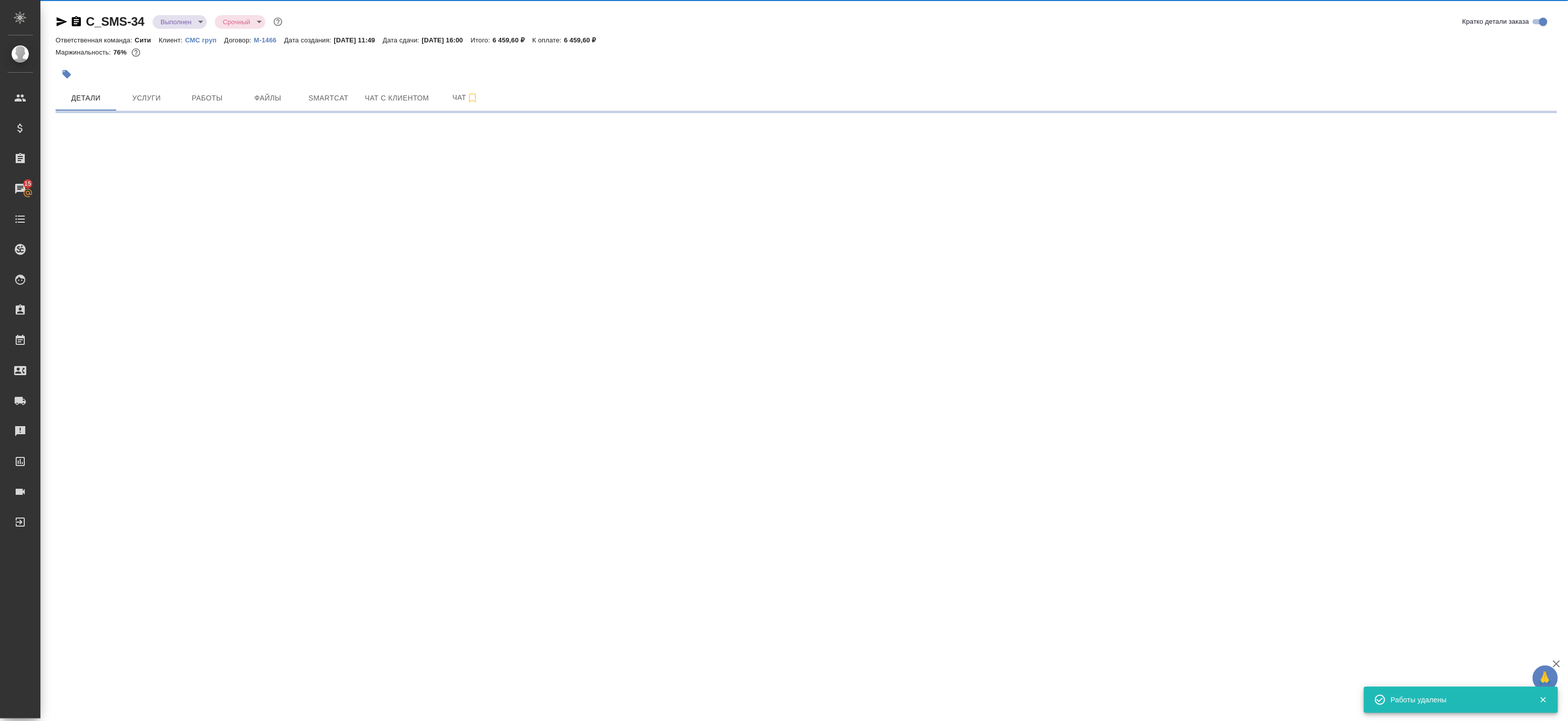
select select "RU"
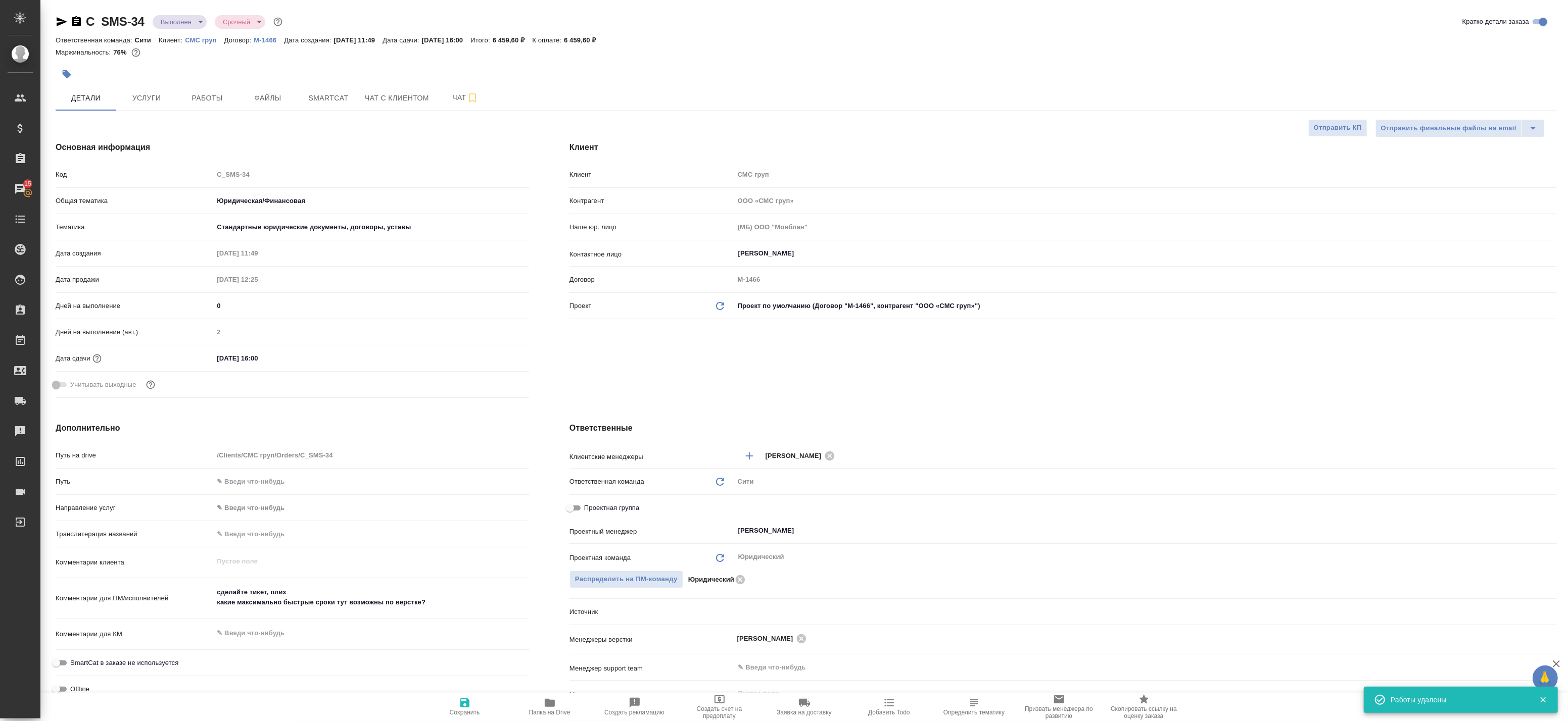
type textarea "x"
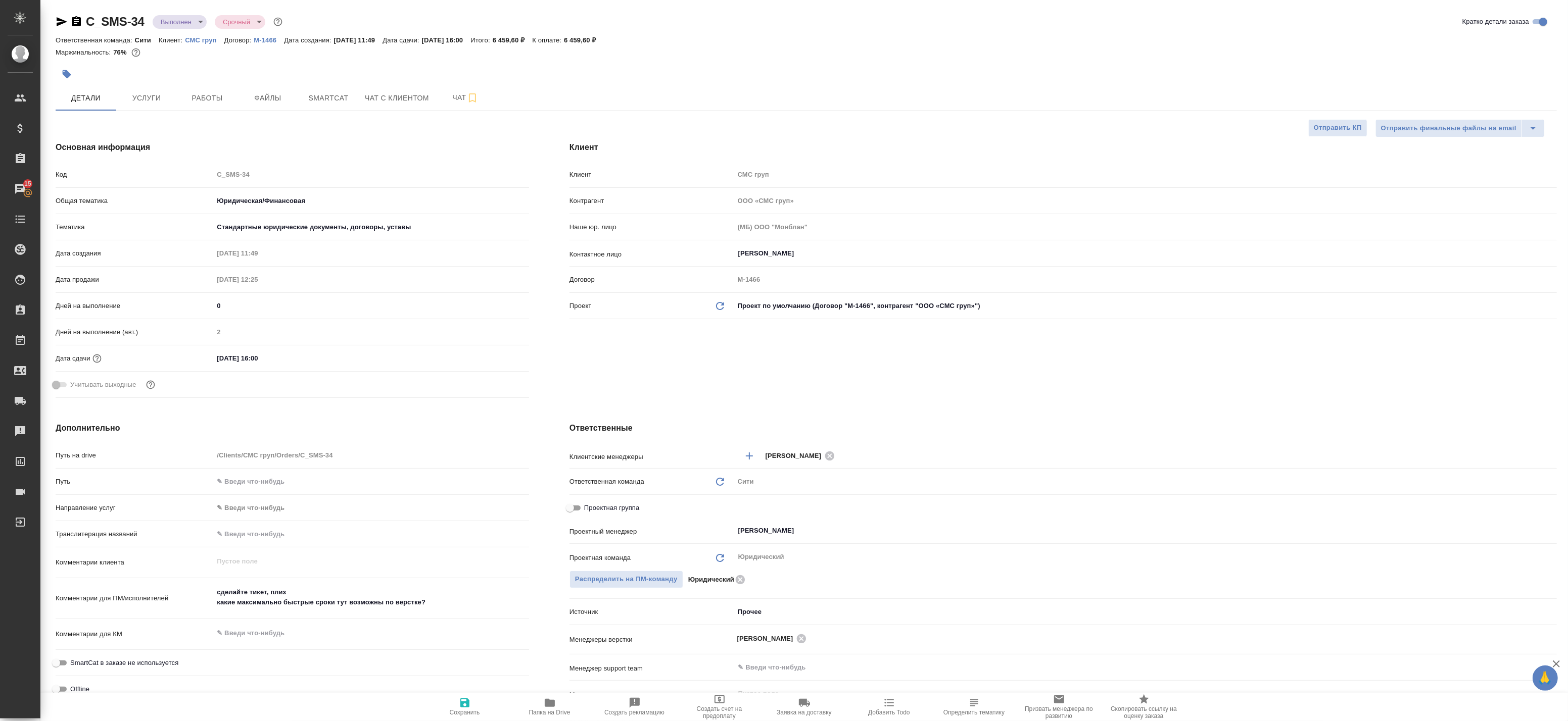
type textarea "x"
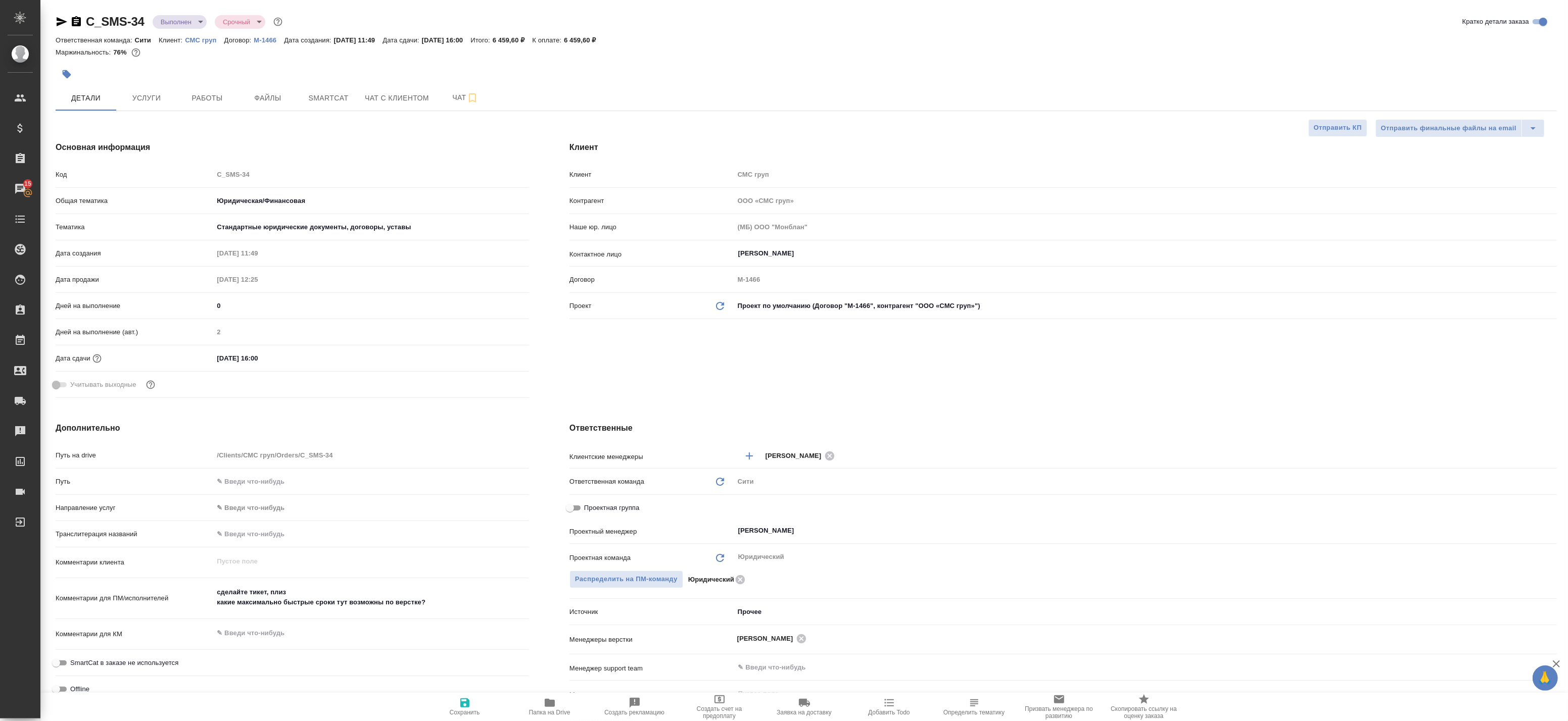
type textarea "x"
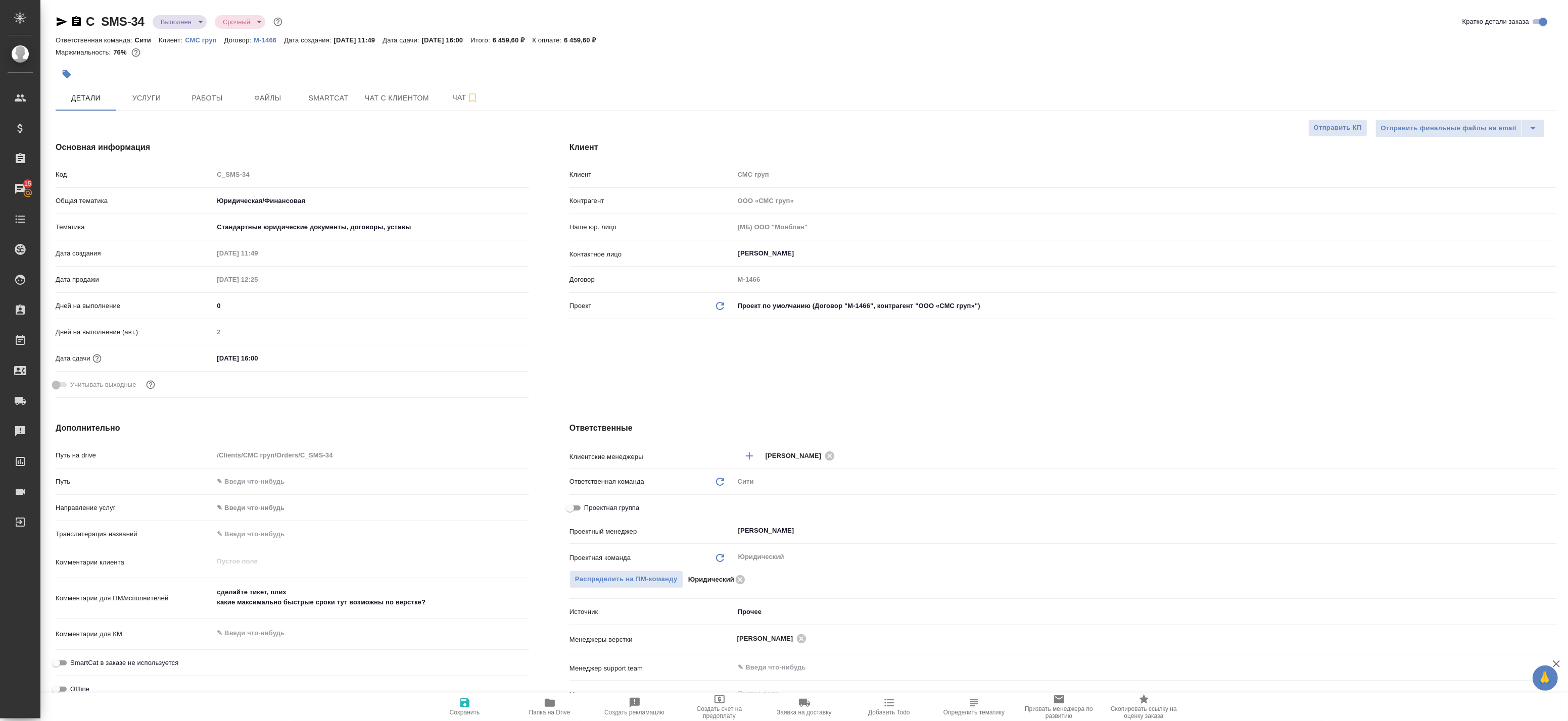
type textarea "x"
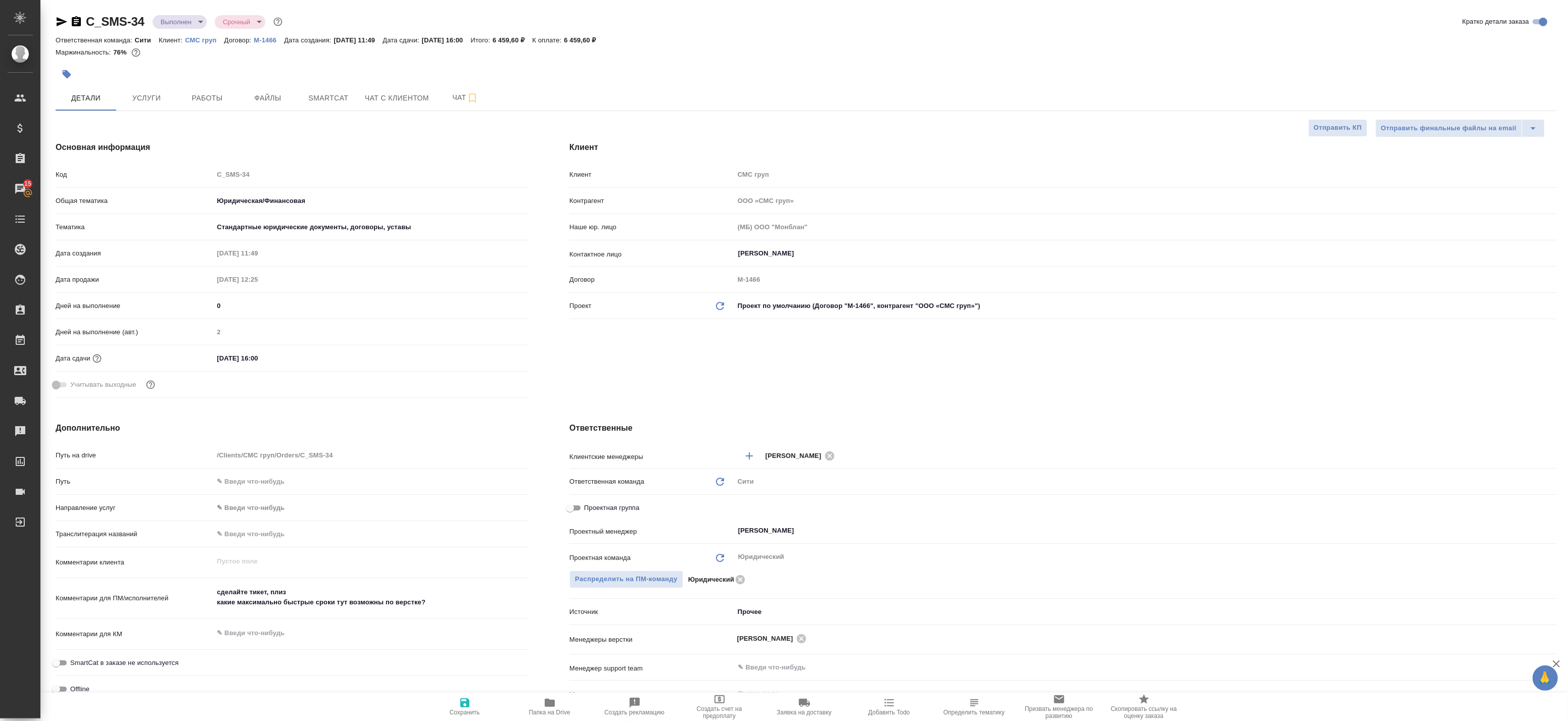
type textarea "x"
click at [546, 704] on icon "button" at bounding box center [549, 703] width 10 height 8
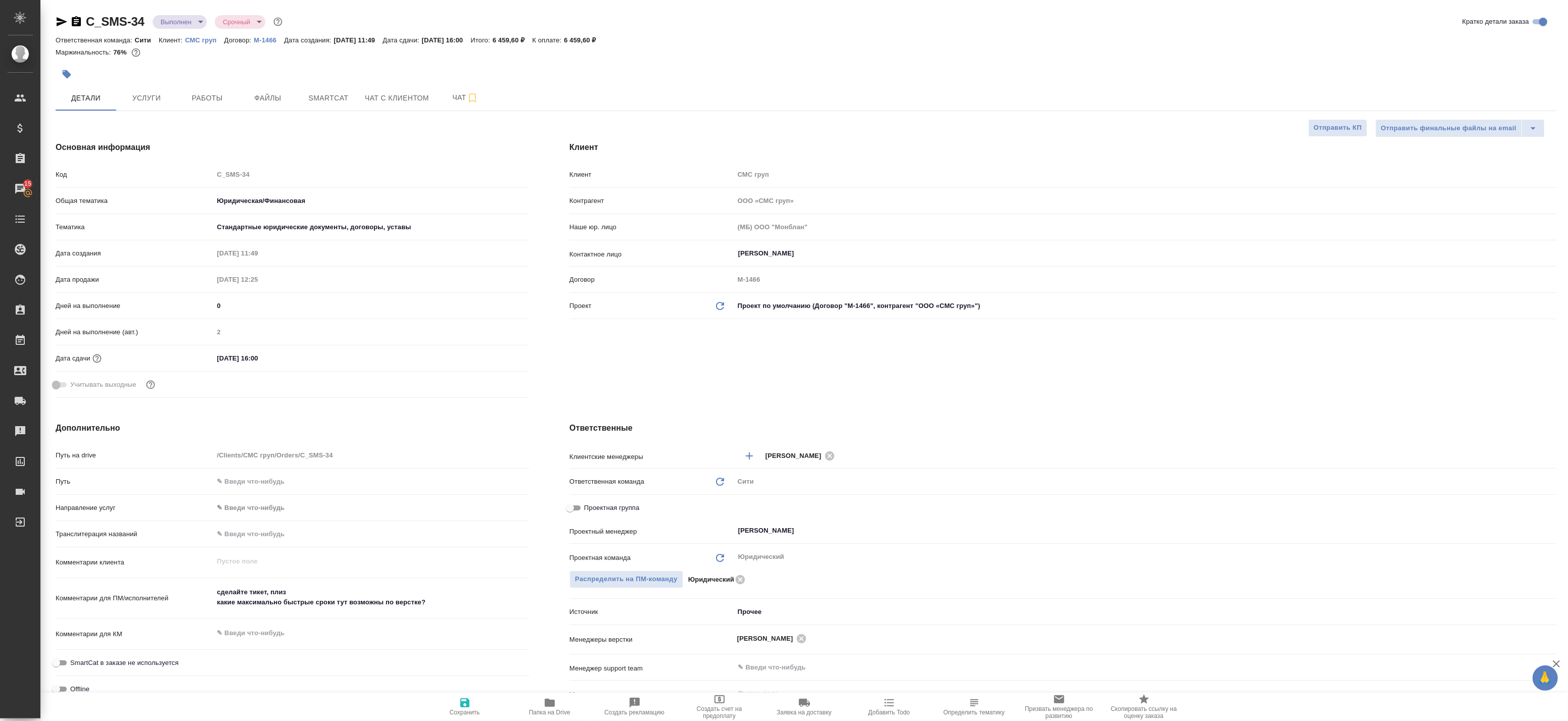
type textarea "x"
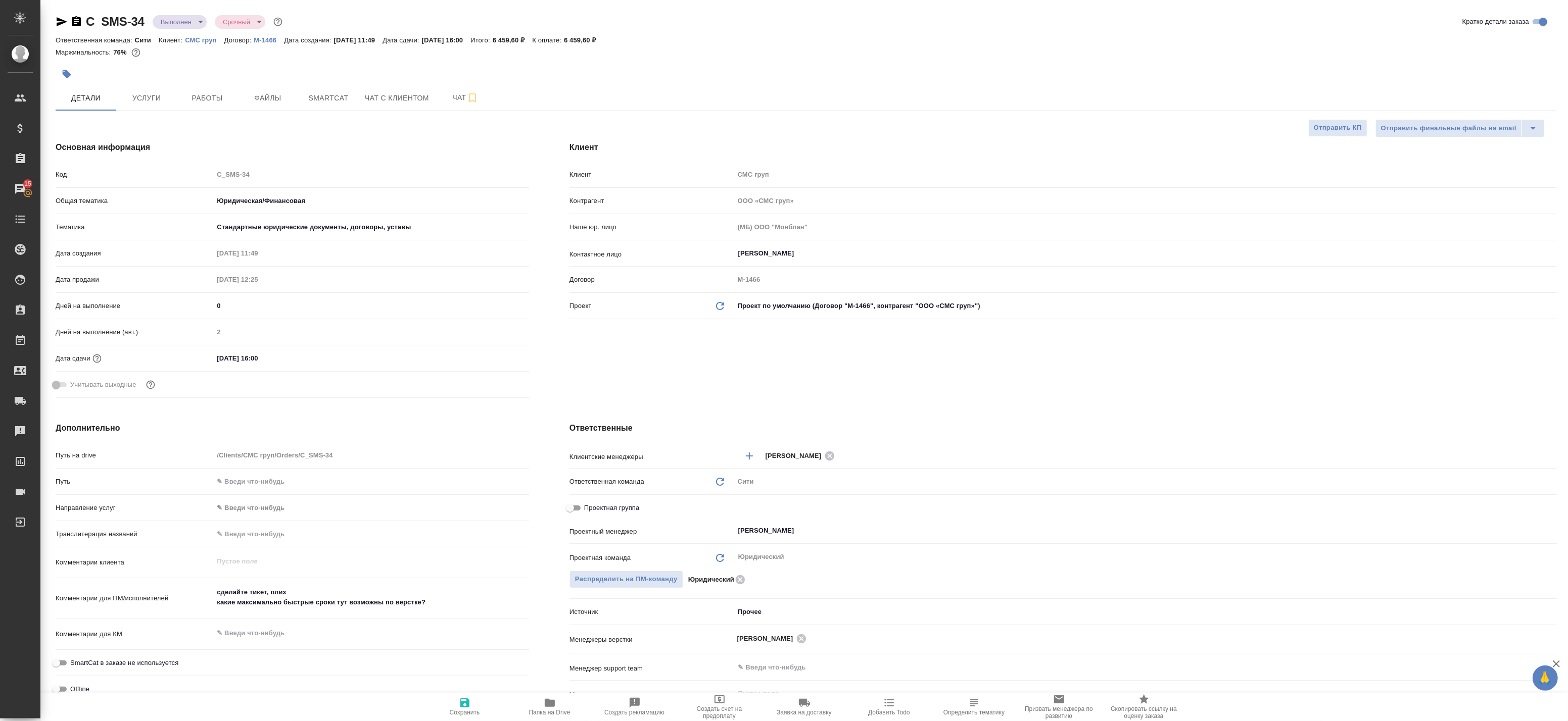
type textarea "x"
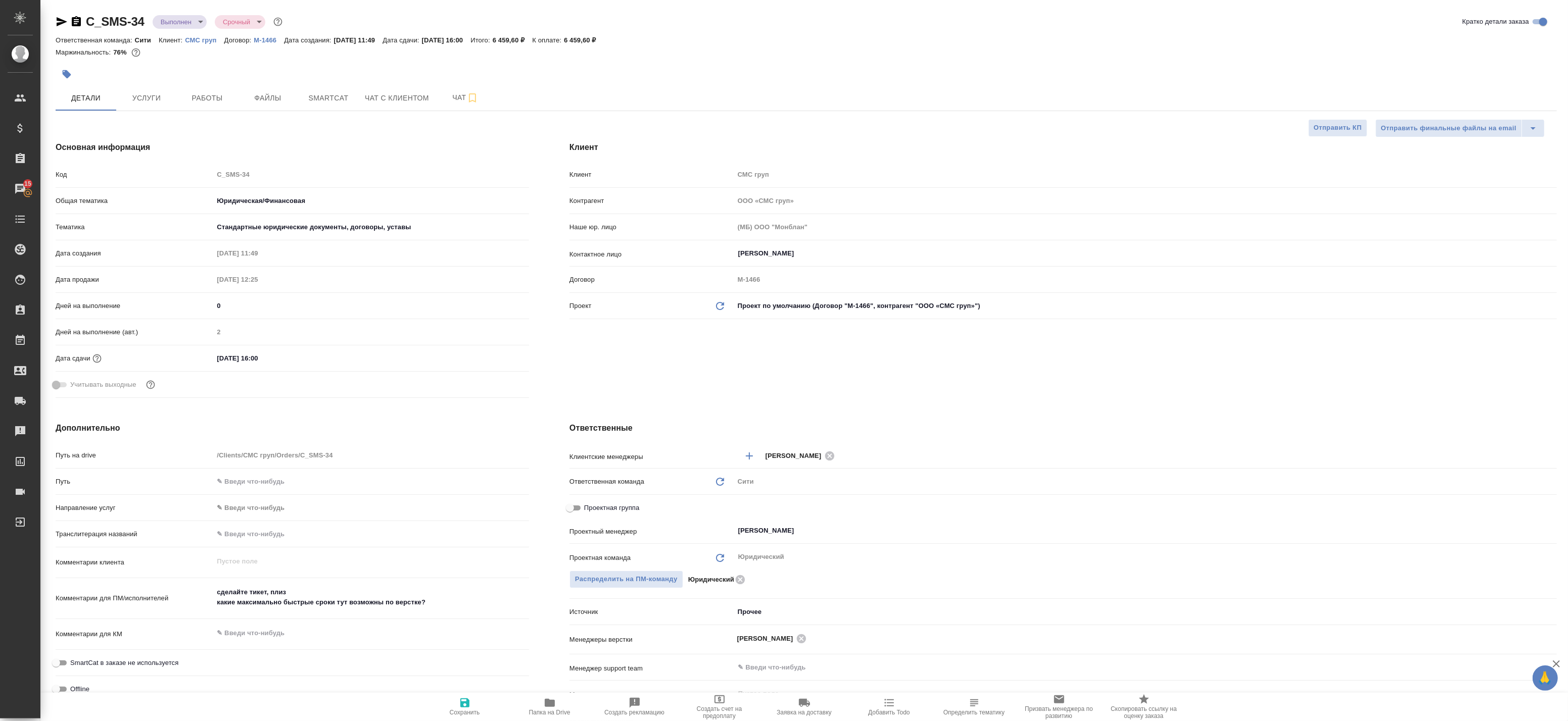
type textarea "x"
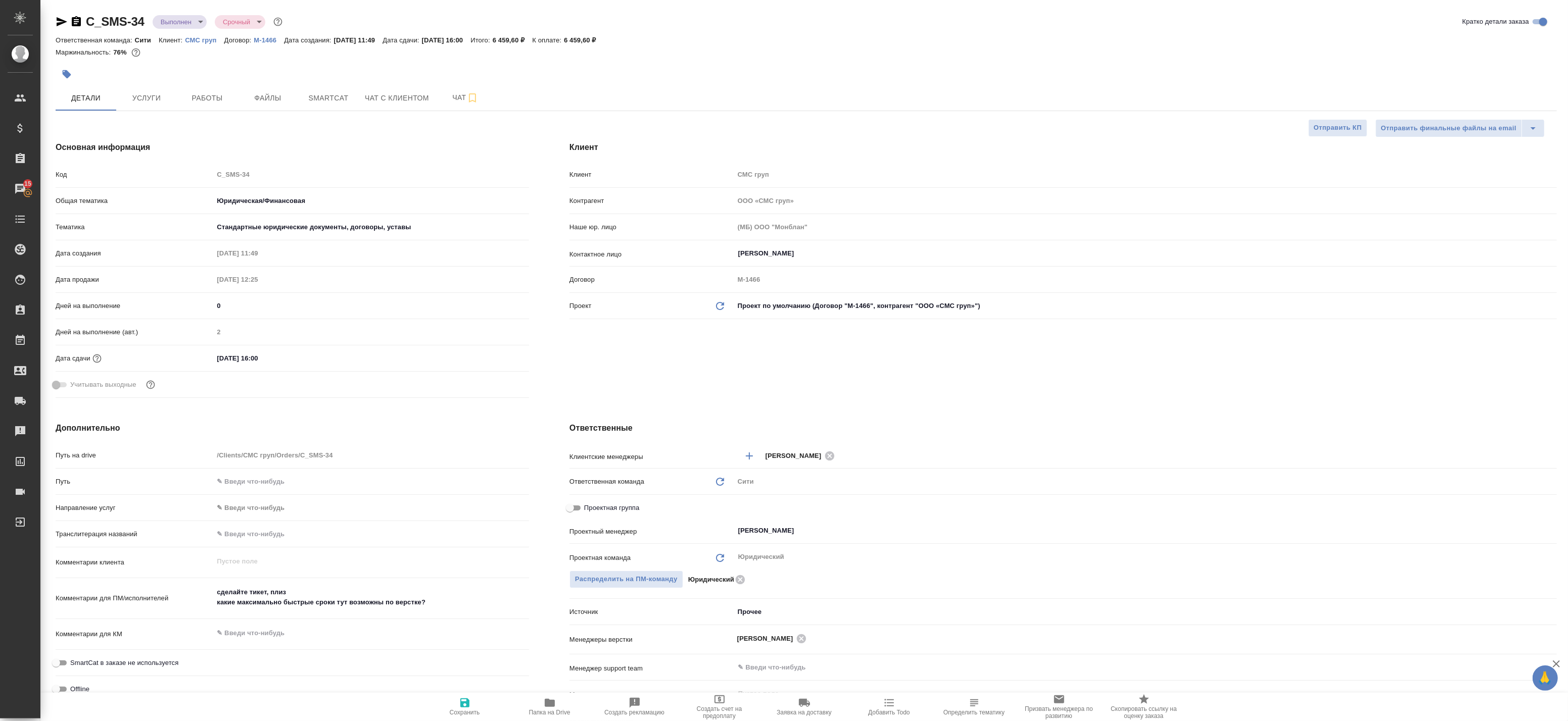
type textarea "x"
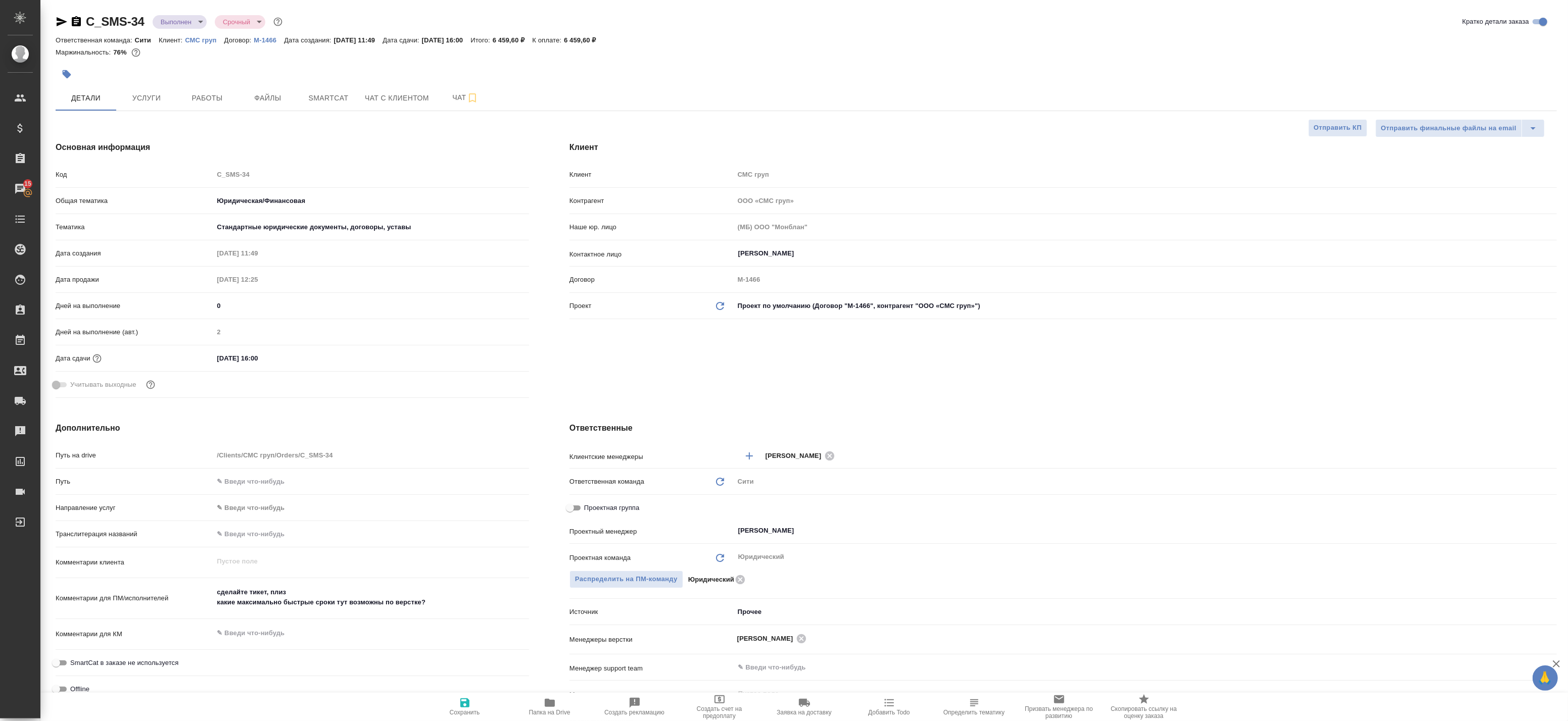
type textarea "x"
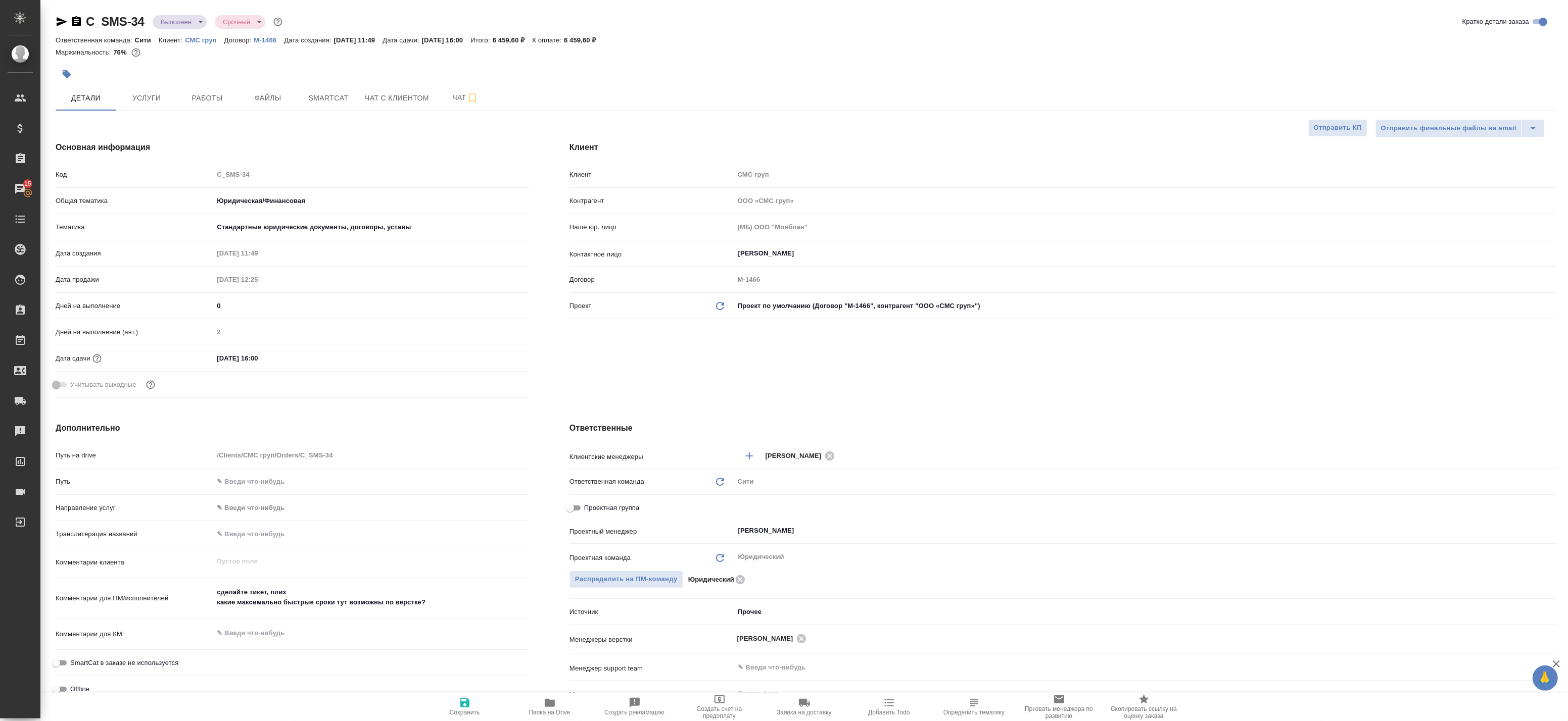
type textarea "x"
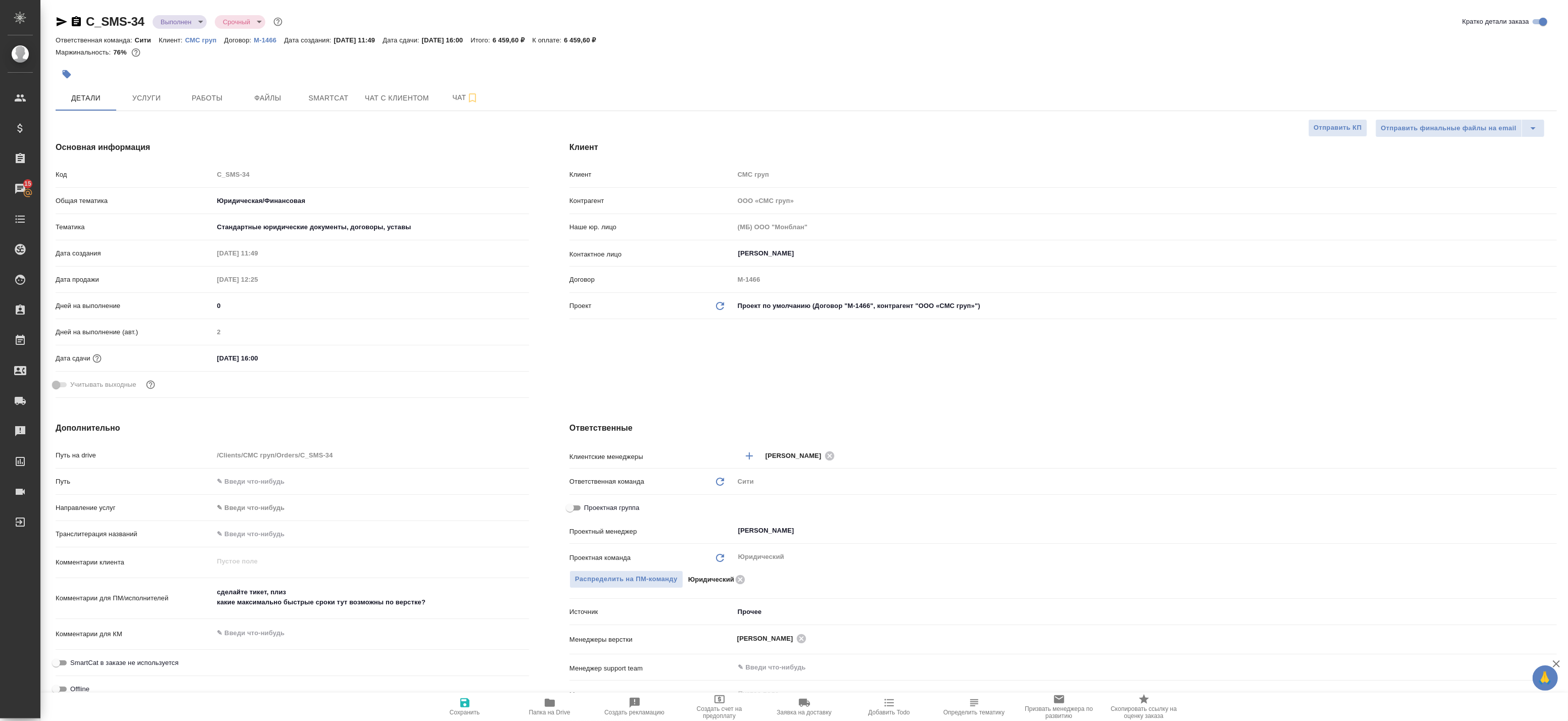
type textarea "x"
click at [214, 98] on span "Работы" at bounding box center [207, 98] width 49 height 12
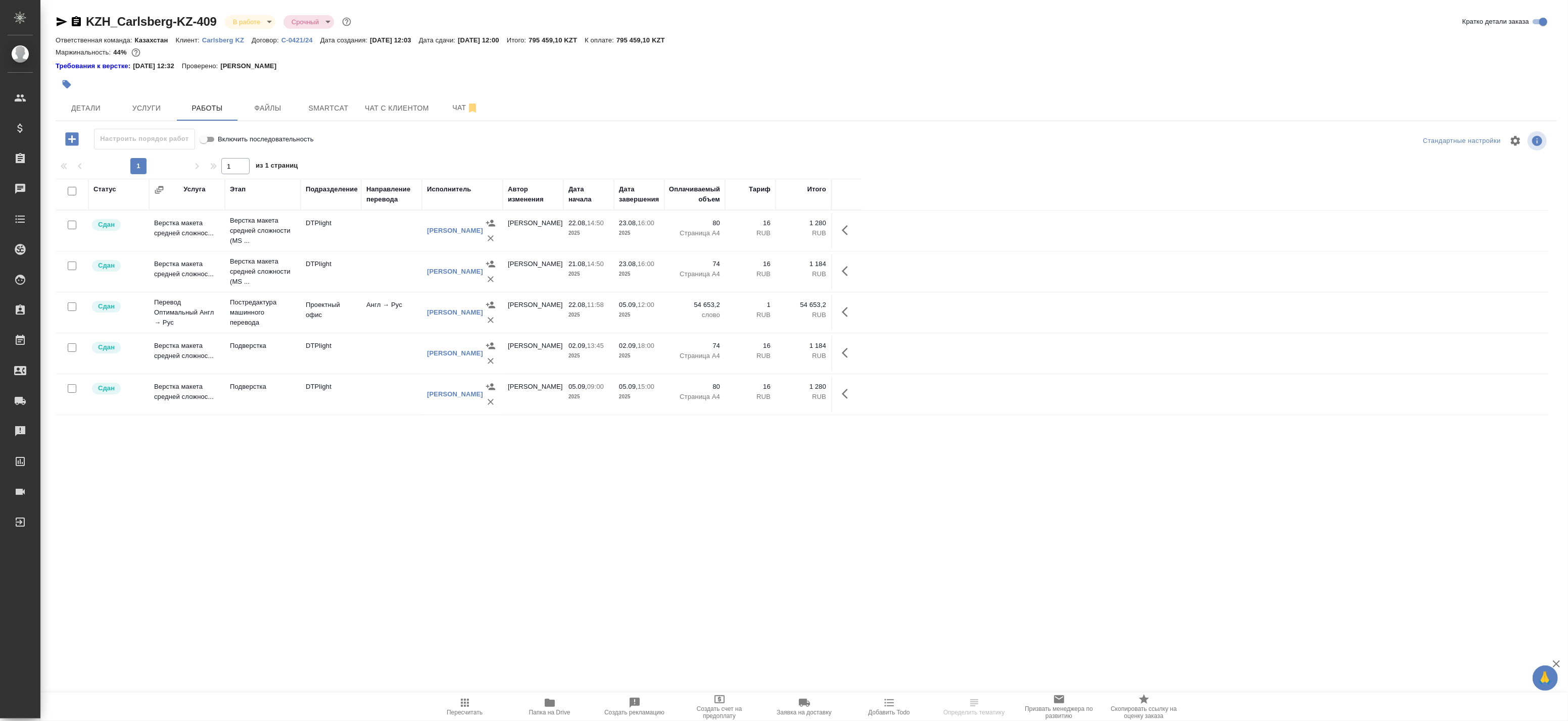
click at [393, 396] on td at bounding box center [391, 394] width 61 height 35
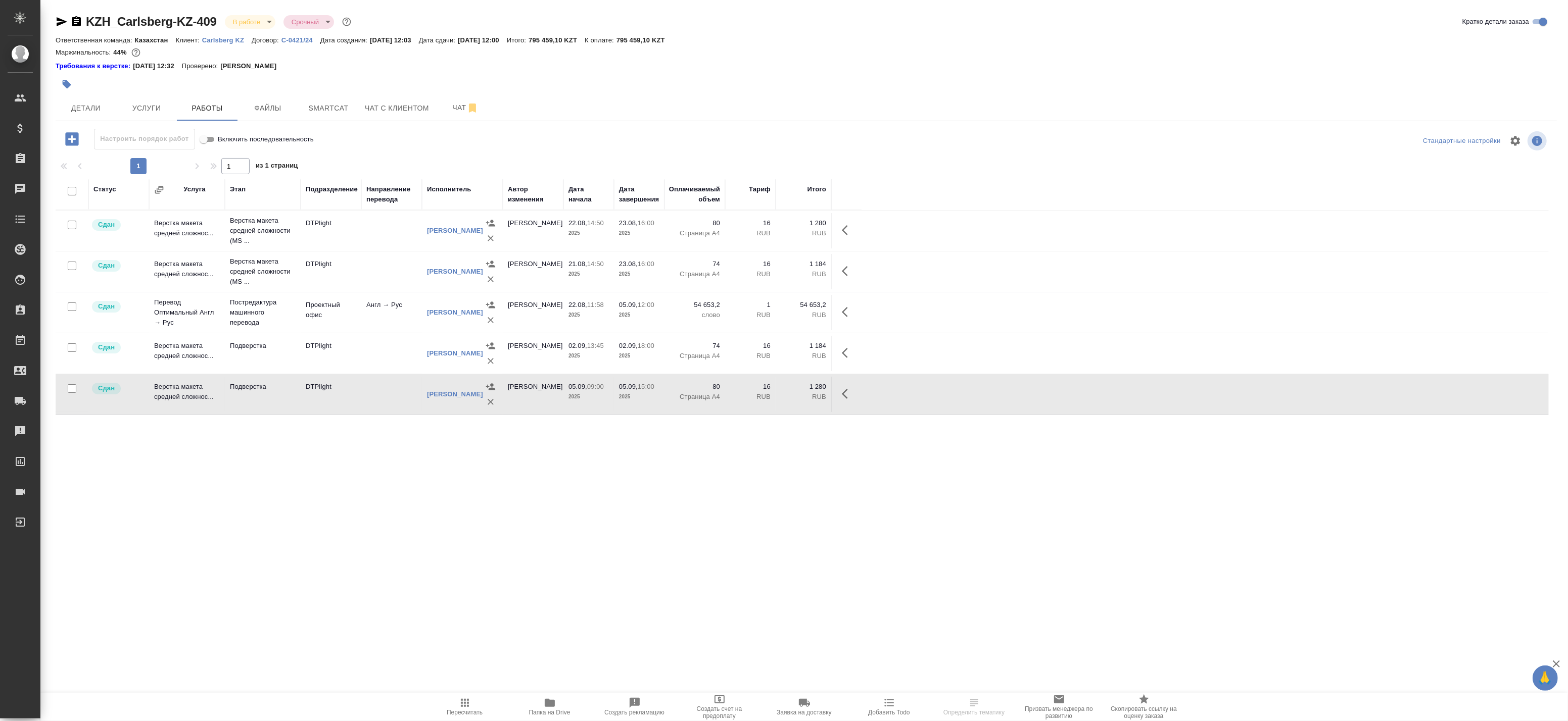
click at [393, 396] on td at bounding box center [391, 394] width 61 height 35
click at [256, 19] on body "🙏 .cls-1 fill:#fff; AWATERA Badanyan [PERSON_NAME] Спецификации Заказы 15 Чаты …" at bounding box center [784, 360] width 1568 height 721
click at [256, 122] on button "Сдан без статистики" at bounding box center [267, 124] width 69 height 11
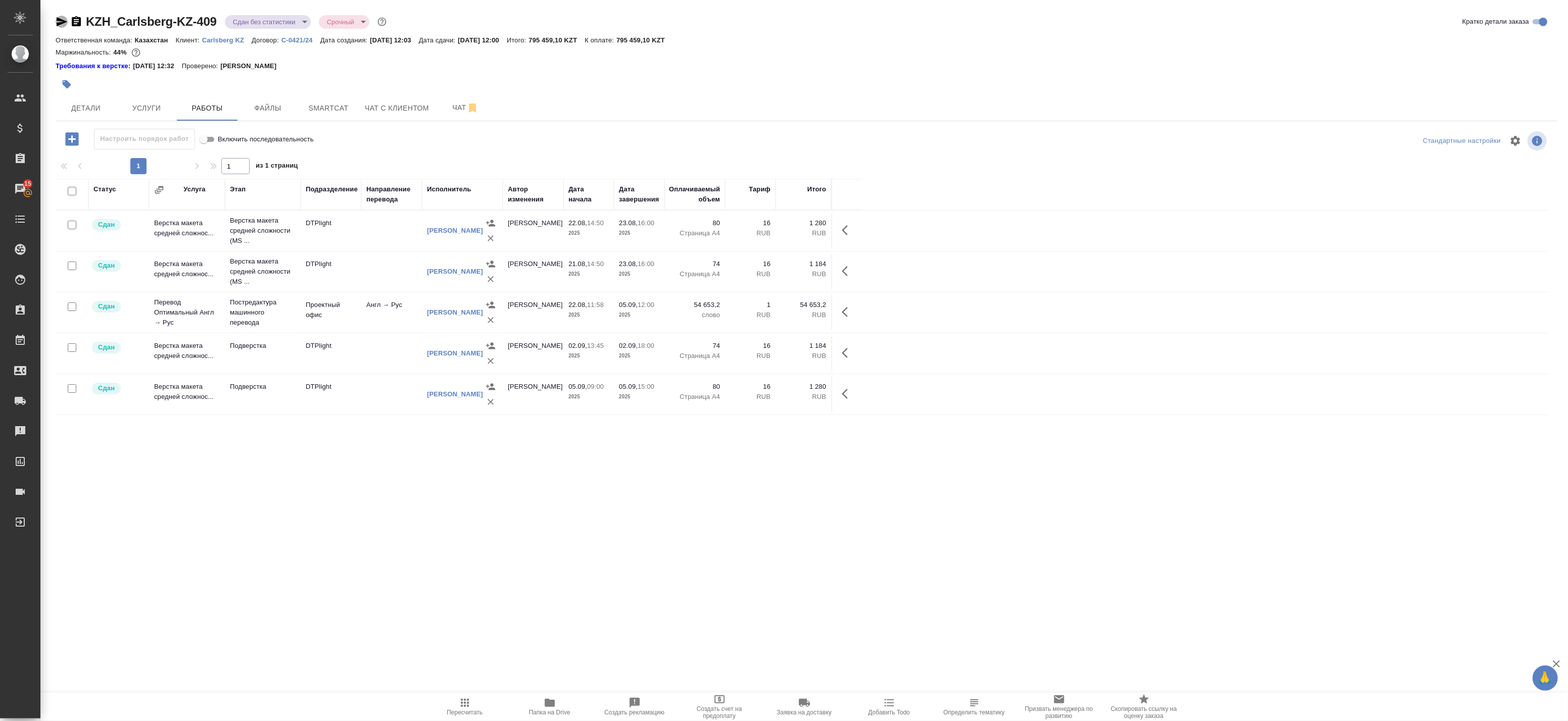
click at [58, 21] on icon "button" at bounding box center [62, 21] width 10 height 9
click at [838, 319] on div at bounding box center [847, 312] width 19 height 24
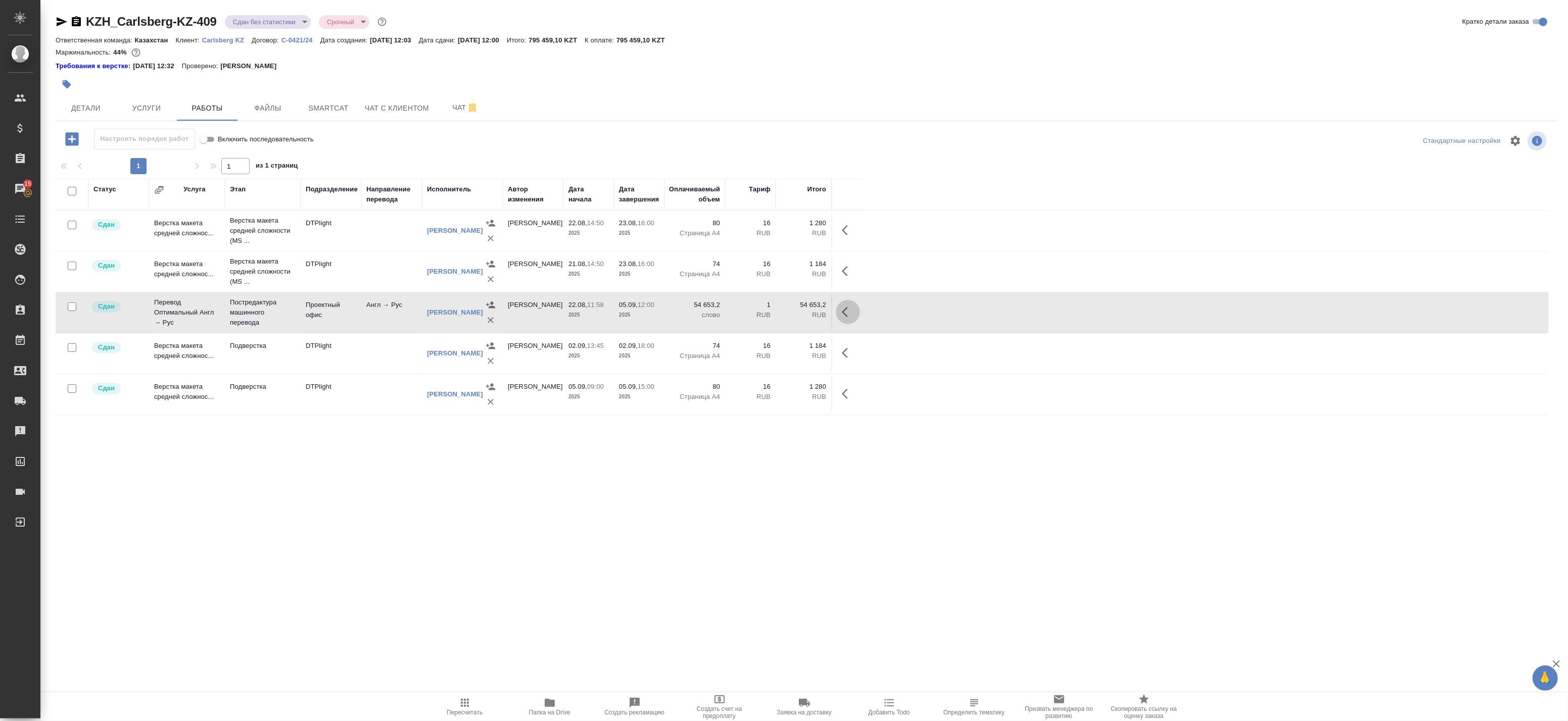
click at [847, 312] on icon "button" at bounding box center [848, 312] width 12 height 12
click at [775, 314] on icon "button" at bounding box center [774, 312] width 12 height 12
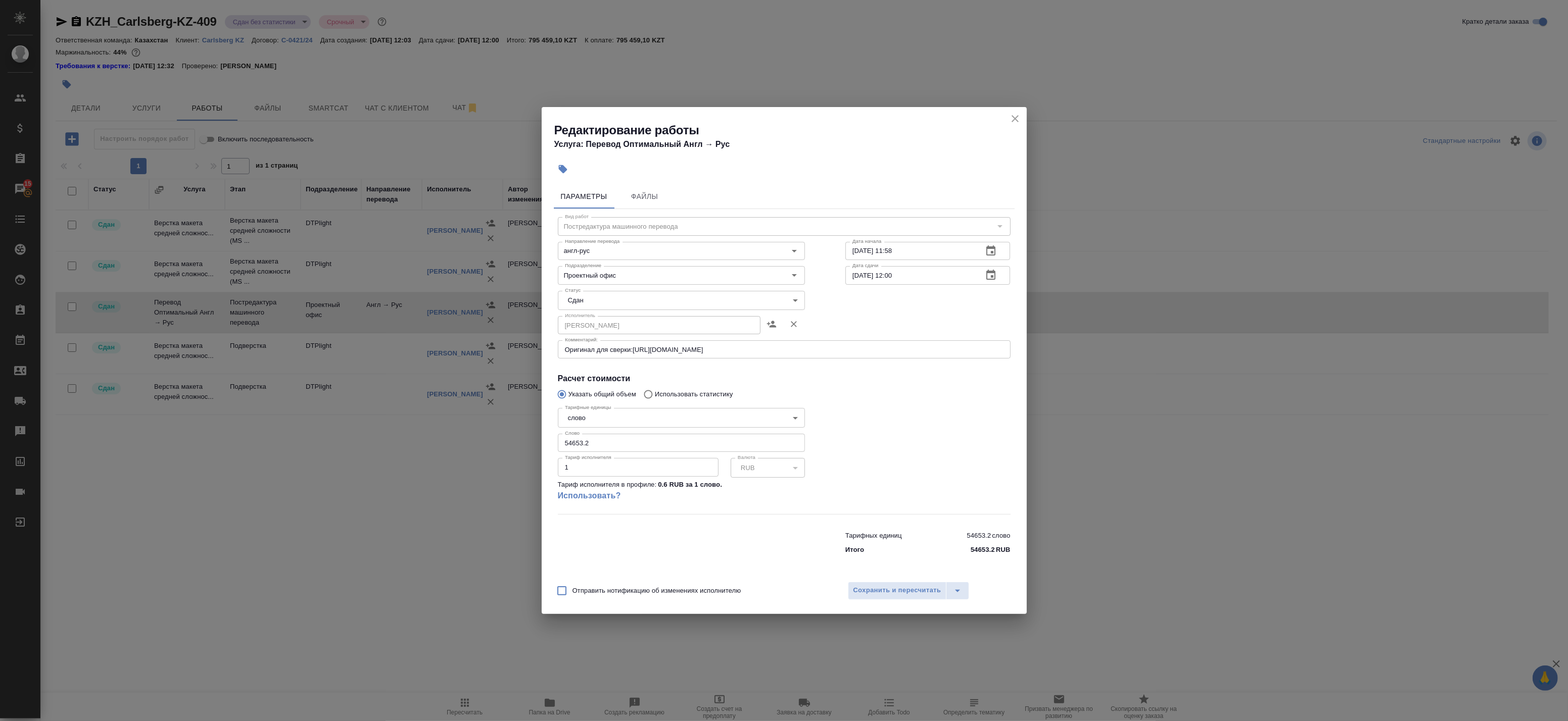
click at [613, 303] on body "🙏 .cls-1 fill:#fff; AWATERA Badanyan [PERSON_NAME] Спецификации Заказы 15 Чаты …" at bounding box center [784, 360] width 1568 height 721
click at [622, 279] on li "Выполнен" at bounding box center [681, 283] width 247 height 17
type input "completed"
click at [886, 598] on button "Сохранить и пересчитать" at bounding box center [897, 591] width 99 height 18
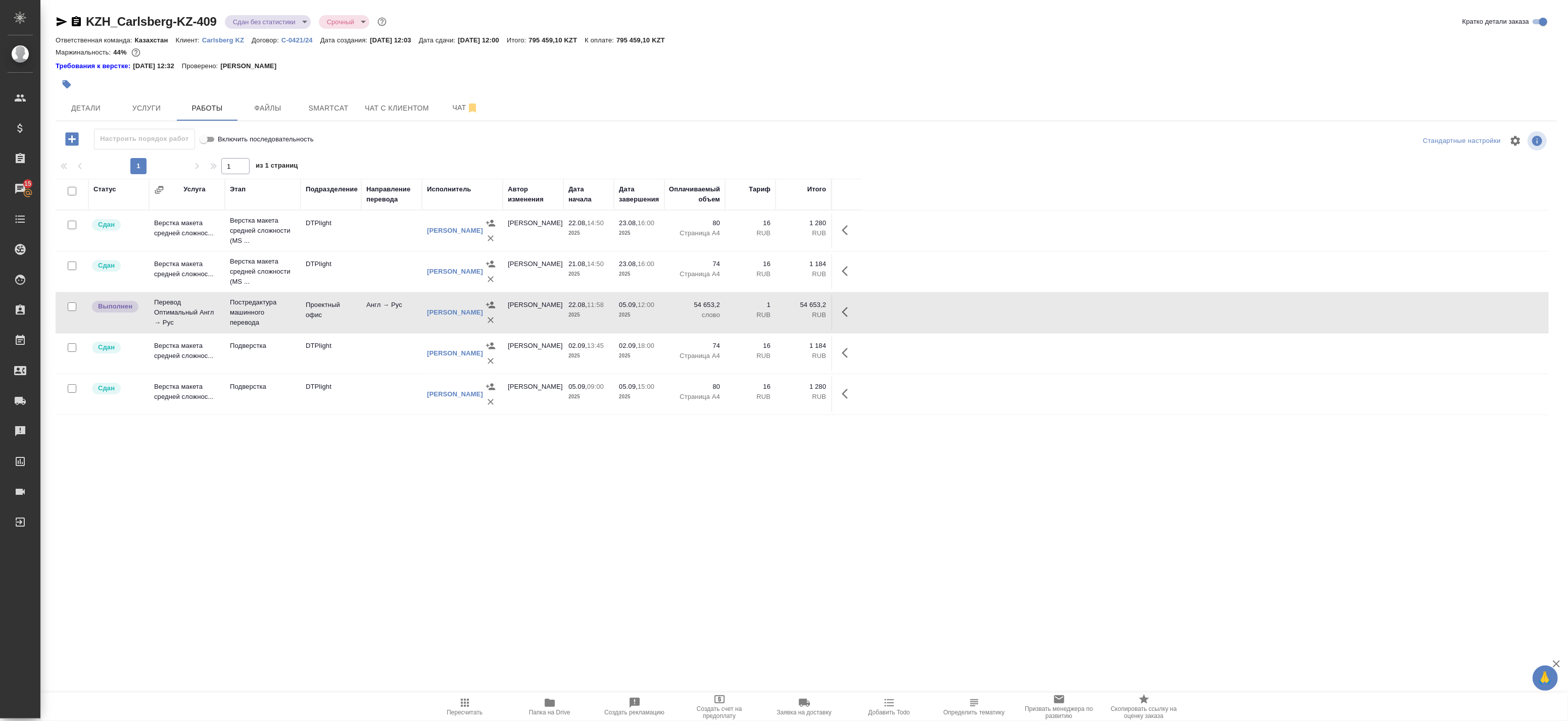
click at [59, 22] on icon "button" at bounding box center [62, 21] width 10 height 9
click at [477, 709] on span "Пересчитать" at bounding box center [465, 713] width 36 height 7
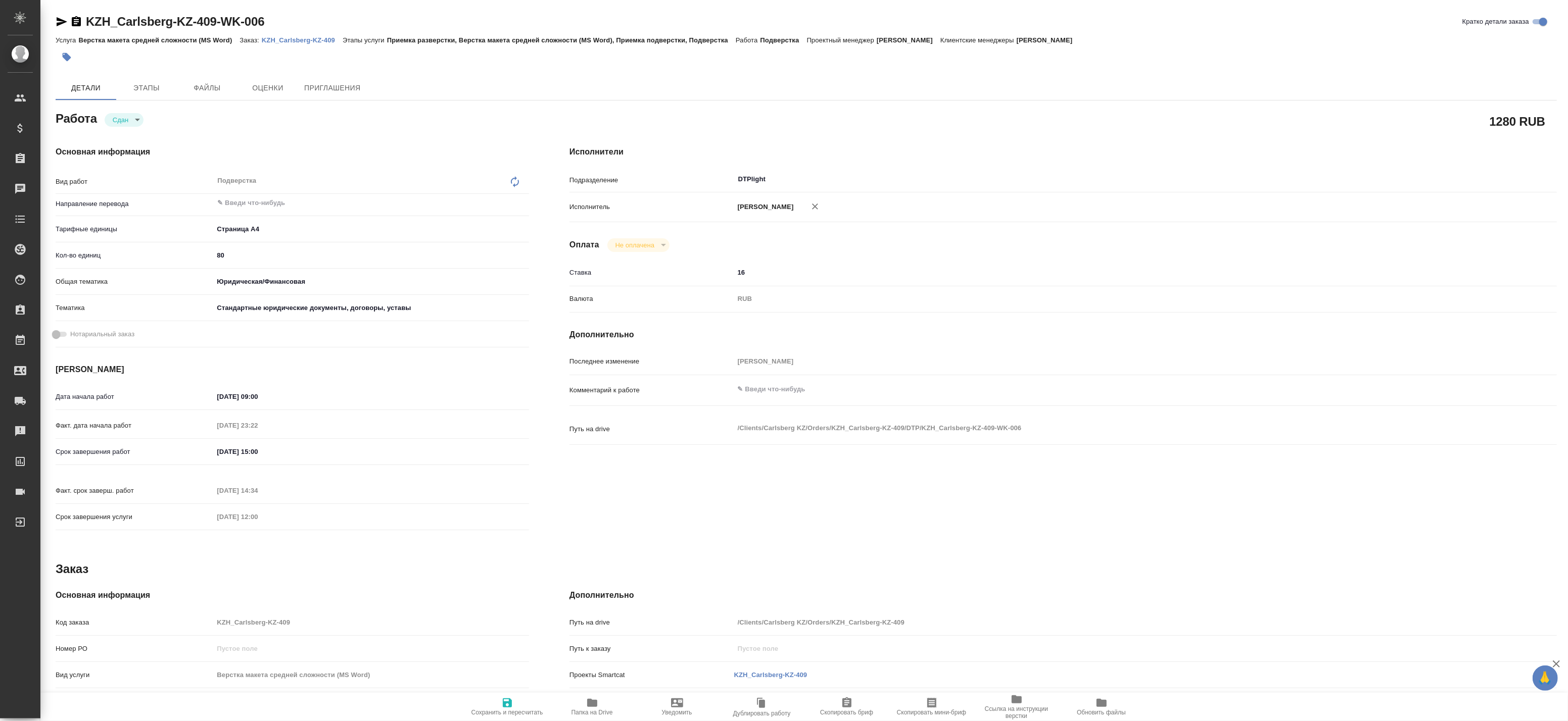
type textarea "x"
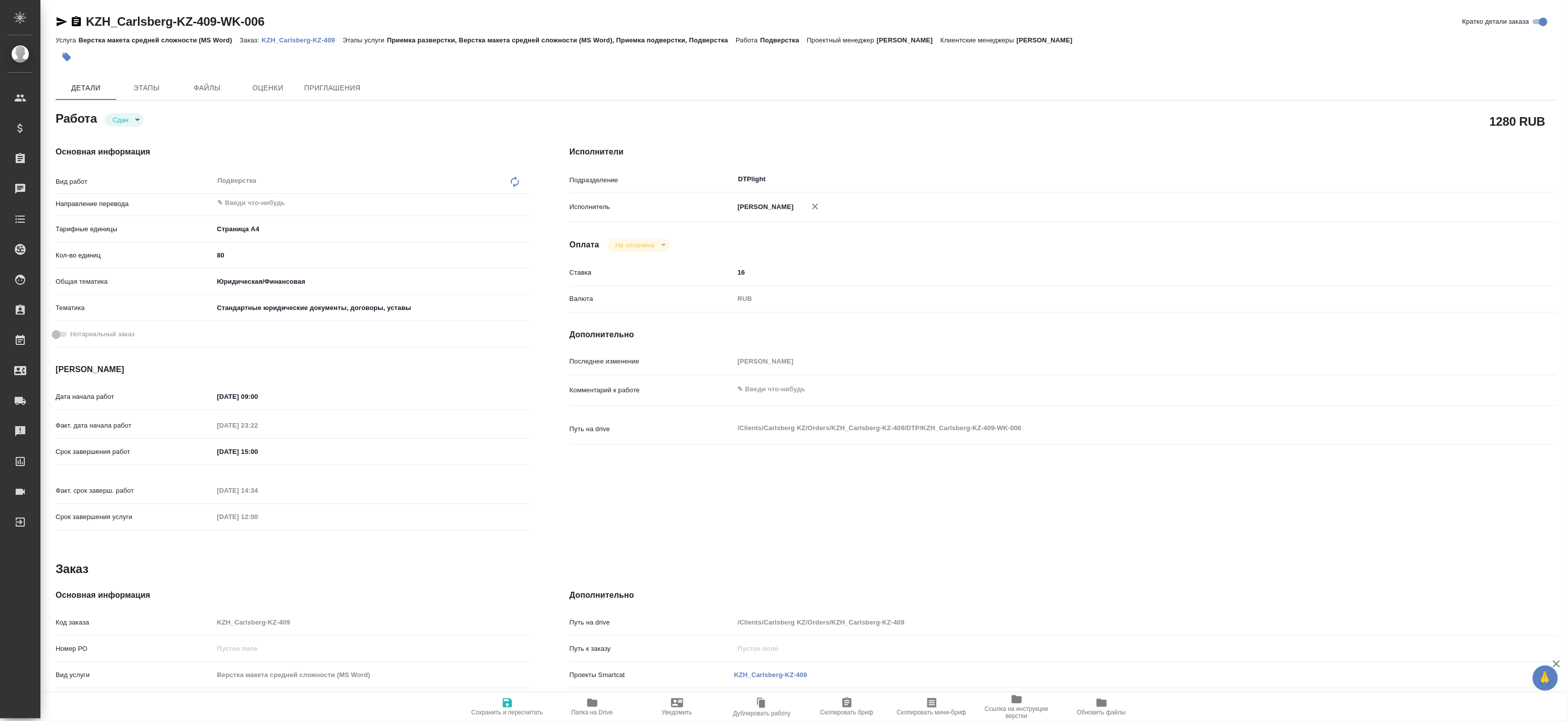
type textarea "x"
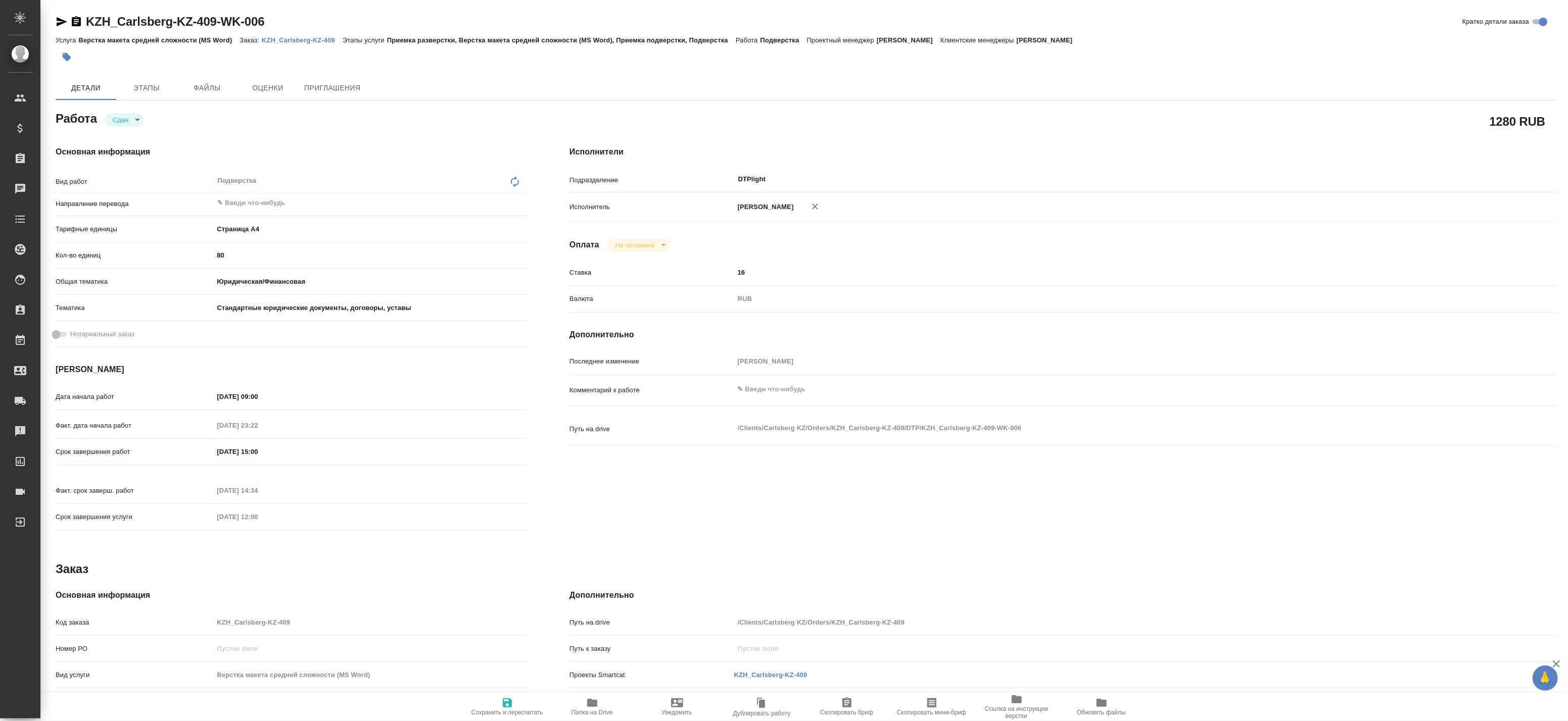
type textarea "x"
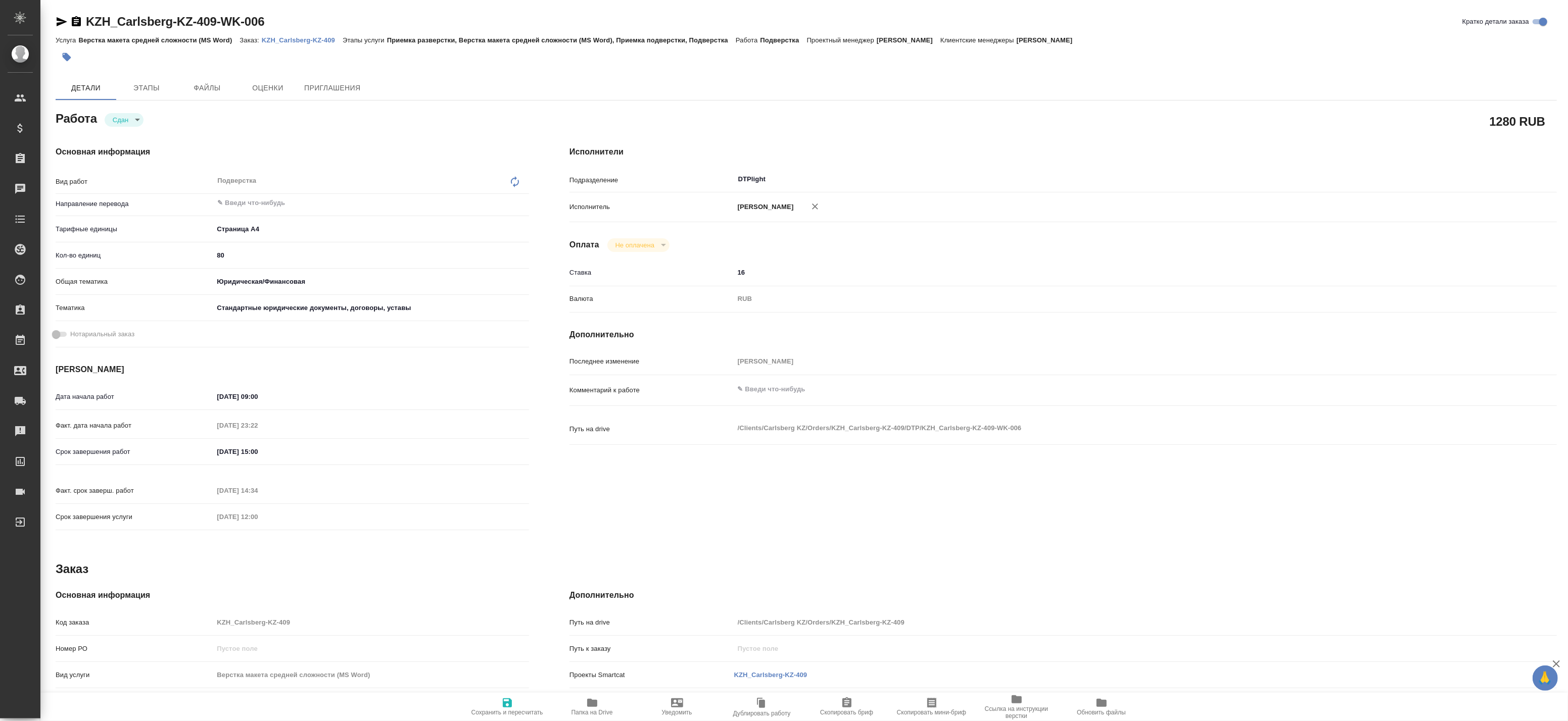
type textarea "x"
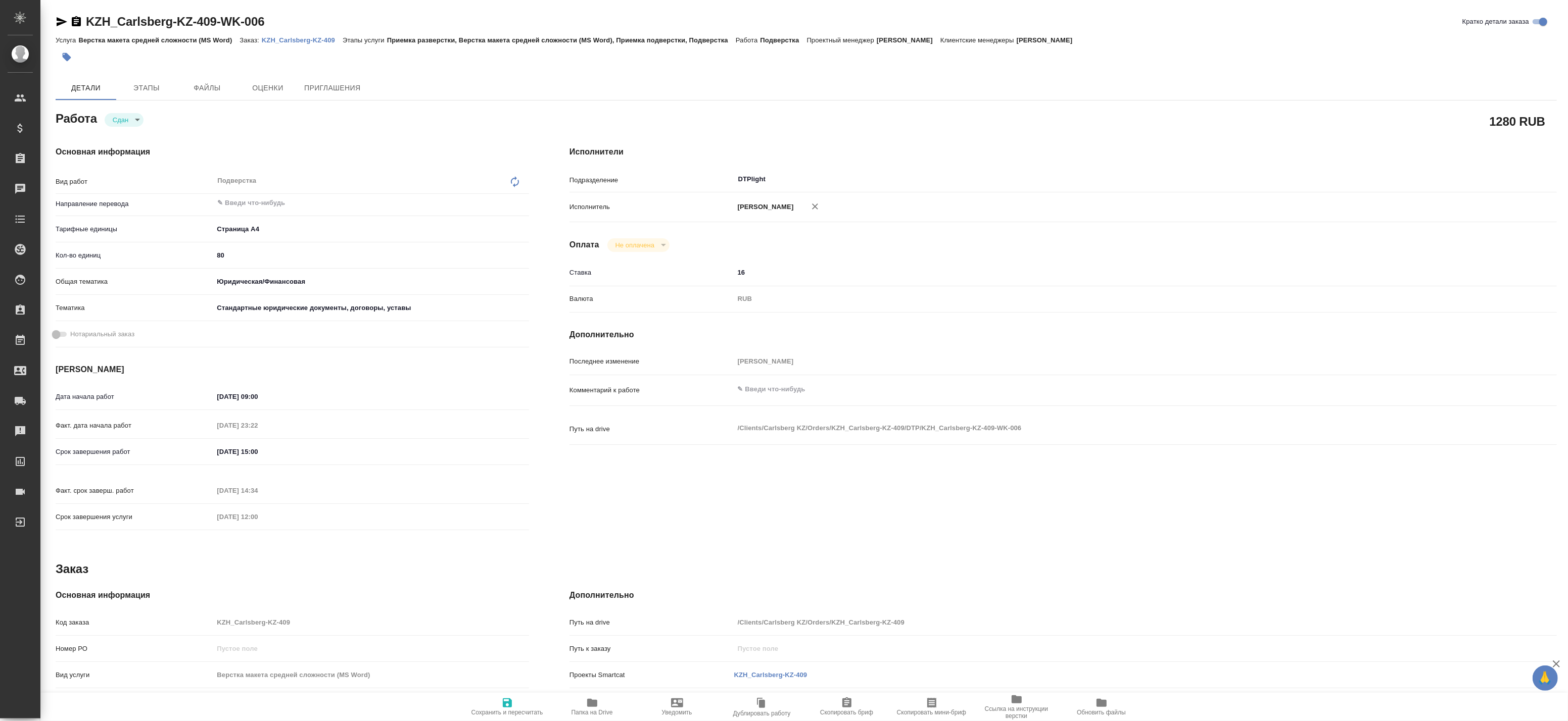
type textarea "x"
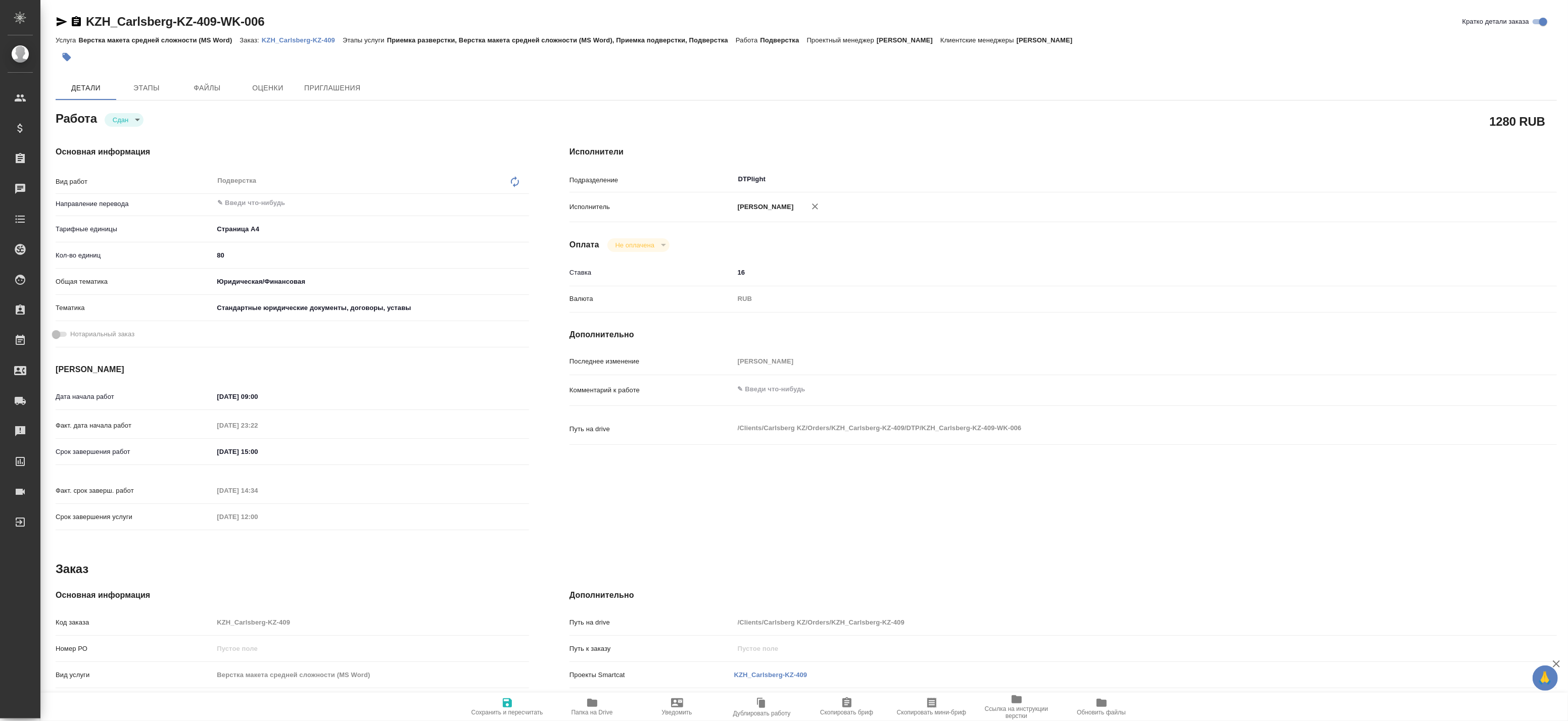
type textarea "x"
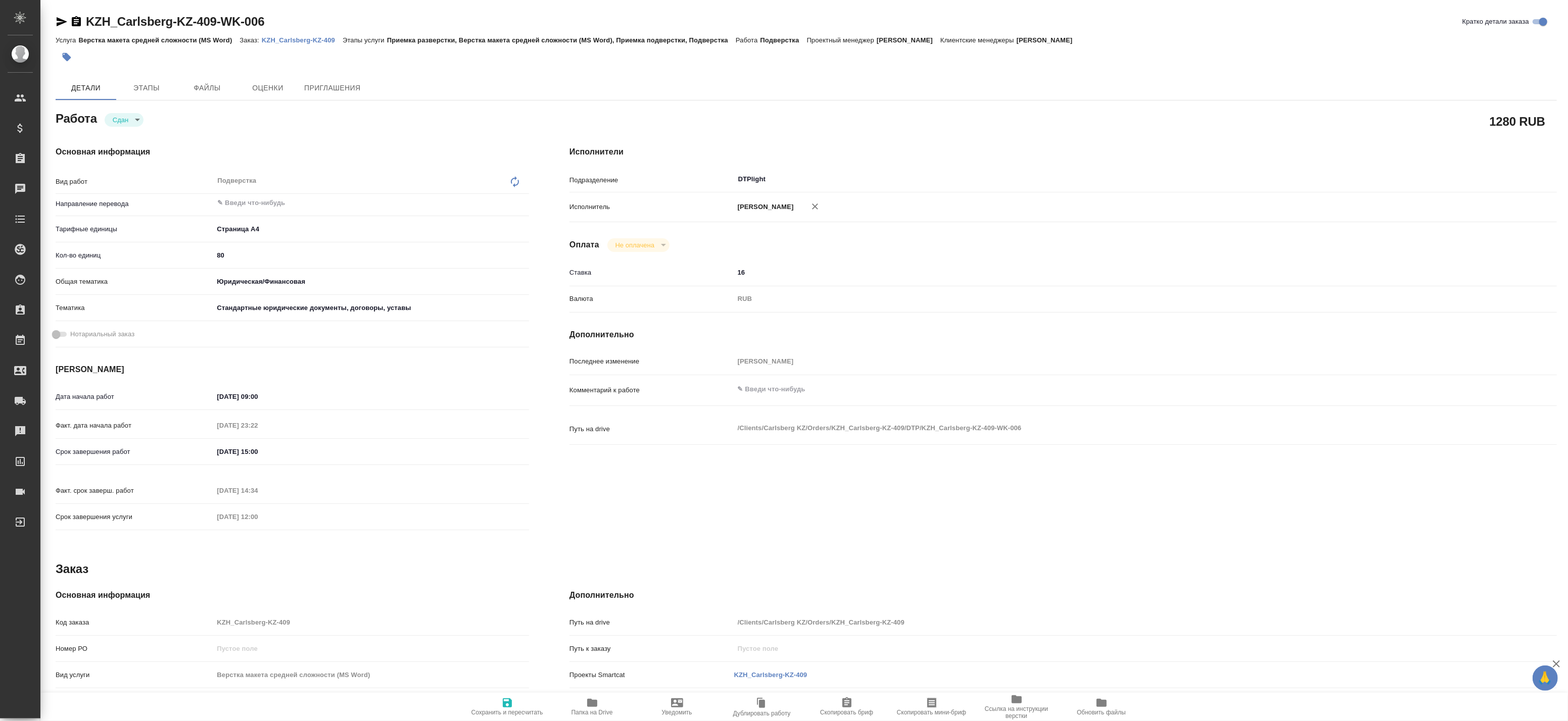
type textarea "x"
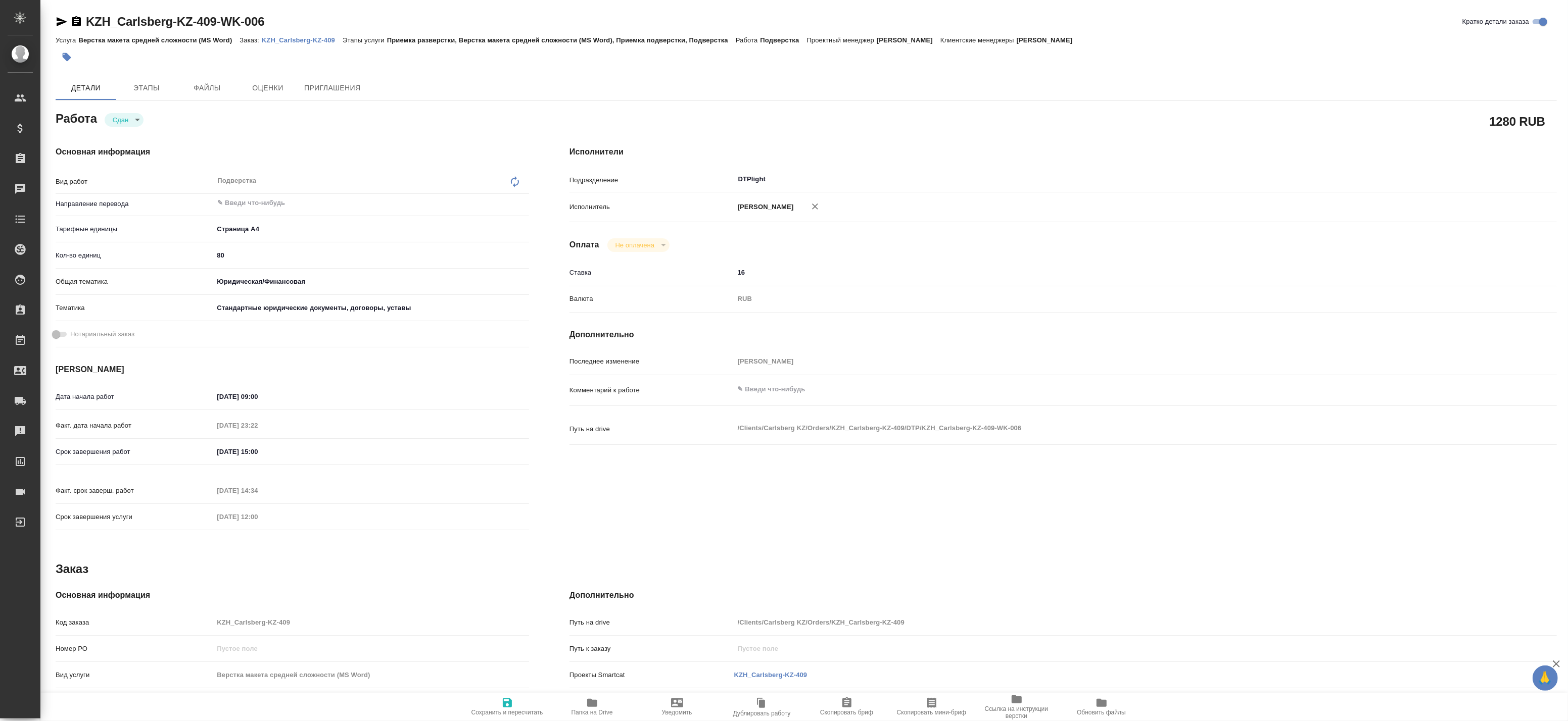
click at [588, 711] on span "Папка на Drive" at bounding box center [592, 713] width 42 height 7
type textarea "x"
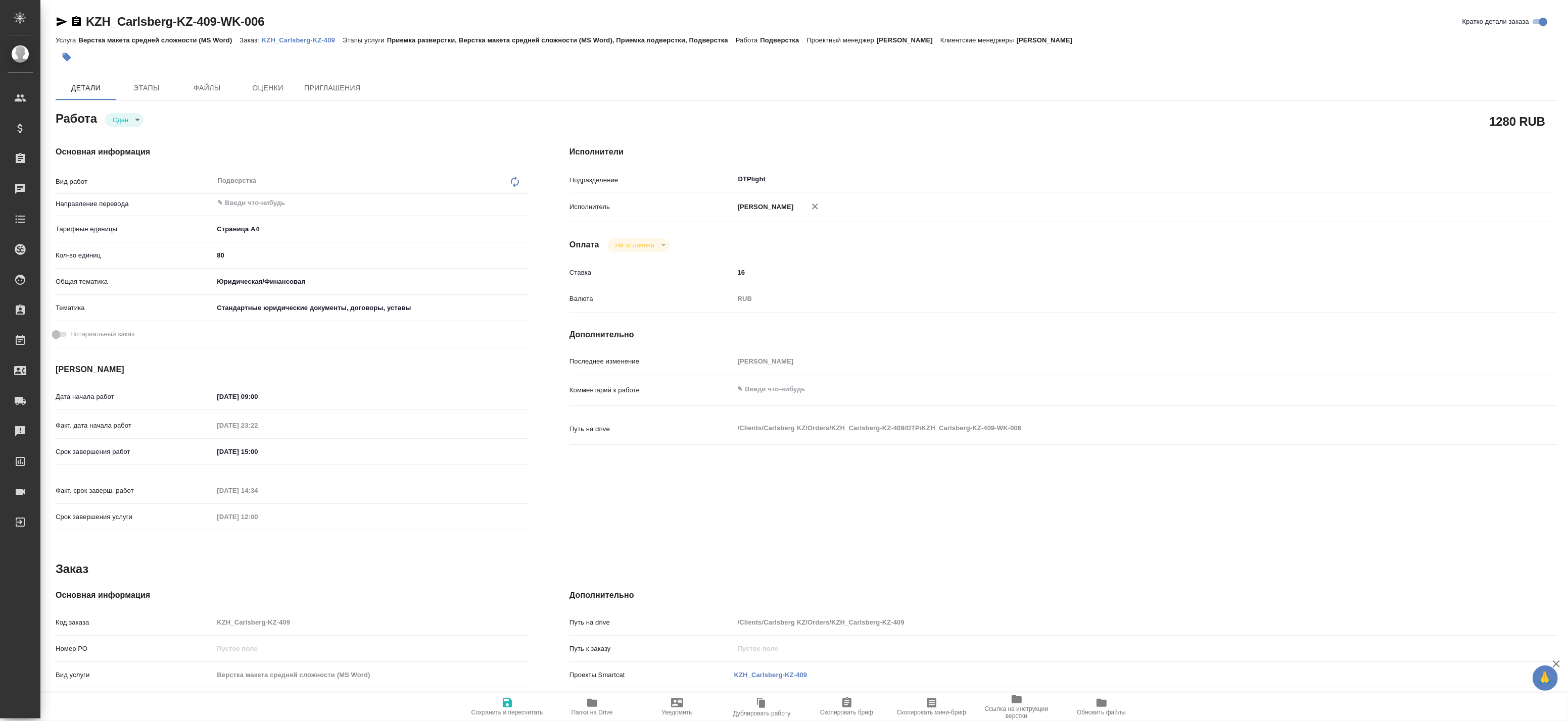
type textarea "x"
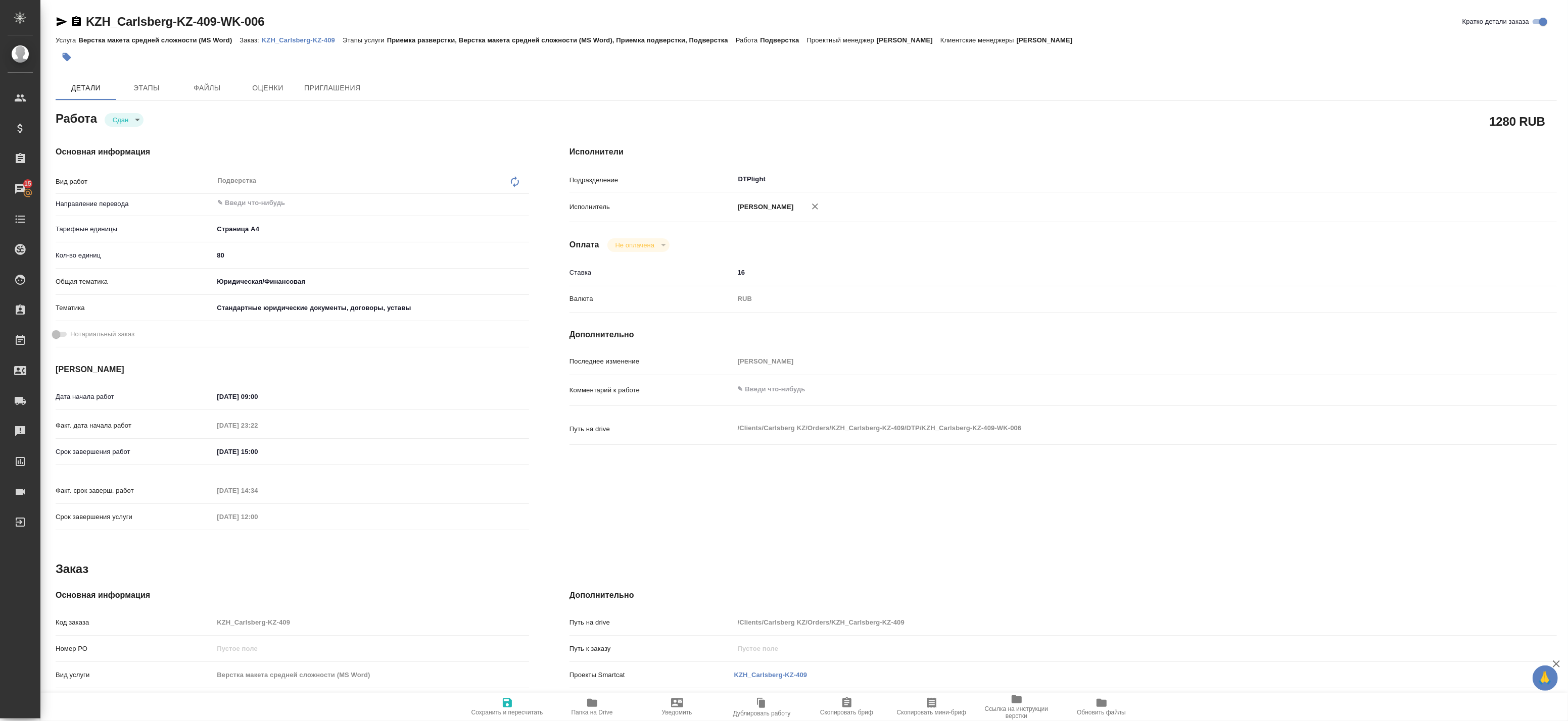
type textarea "x"
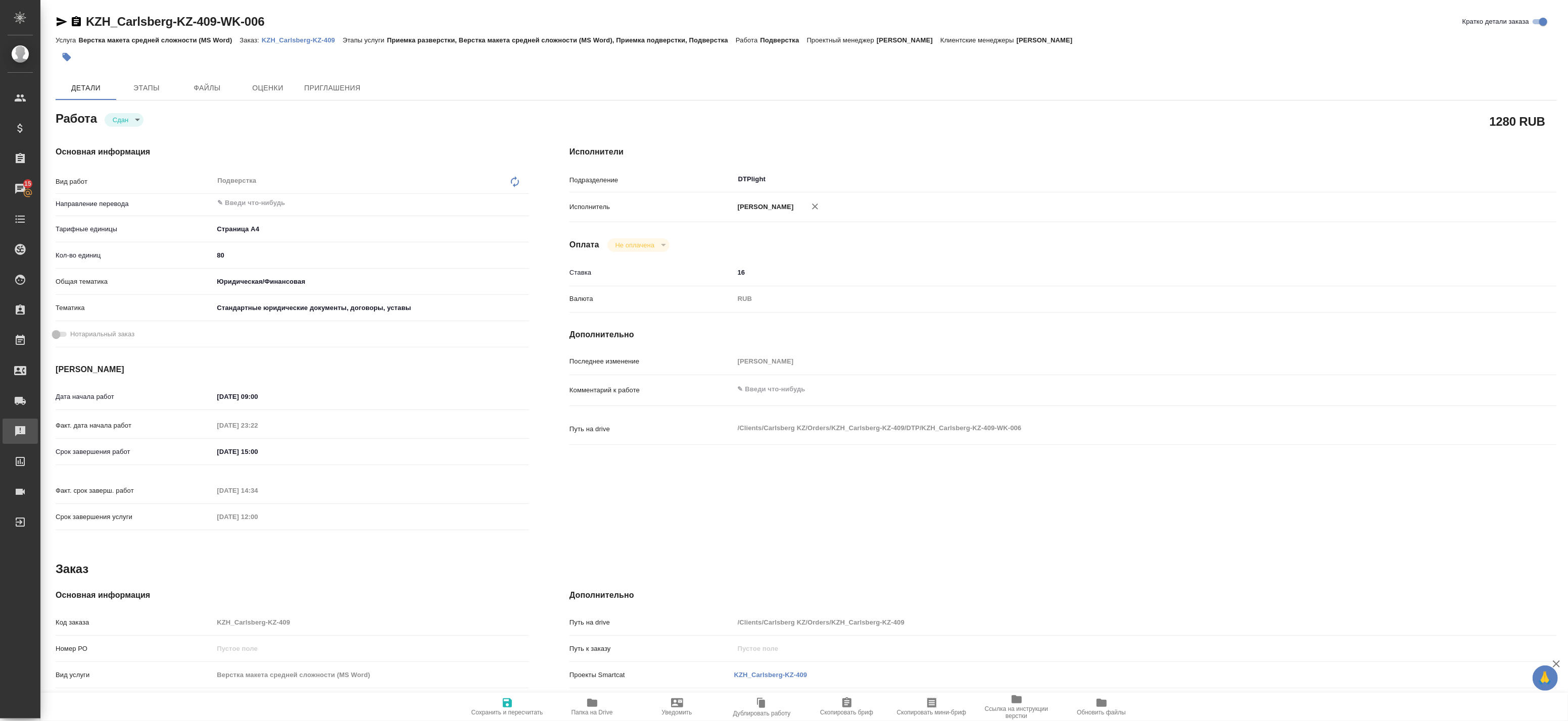
type textarea "x"
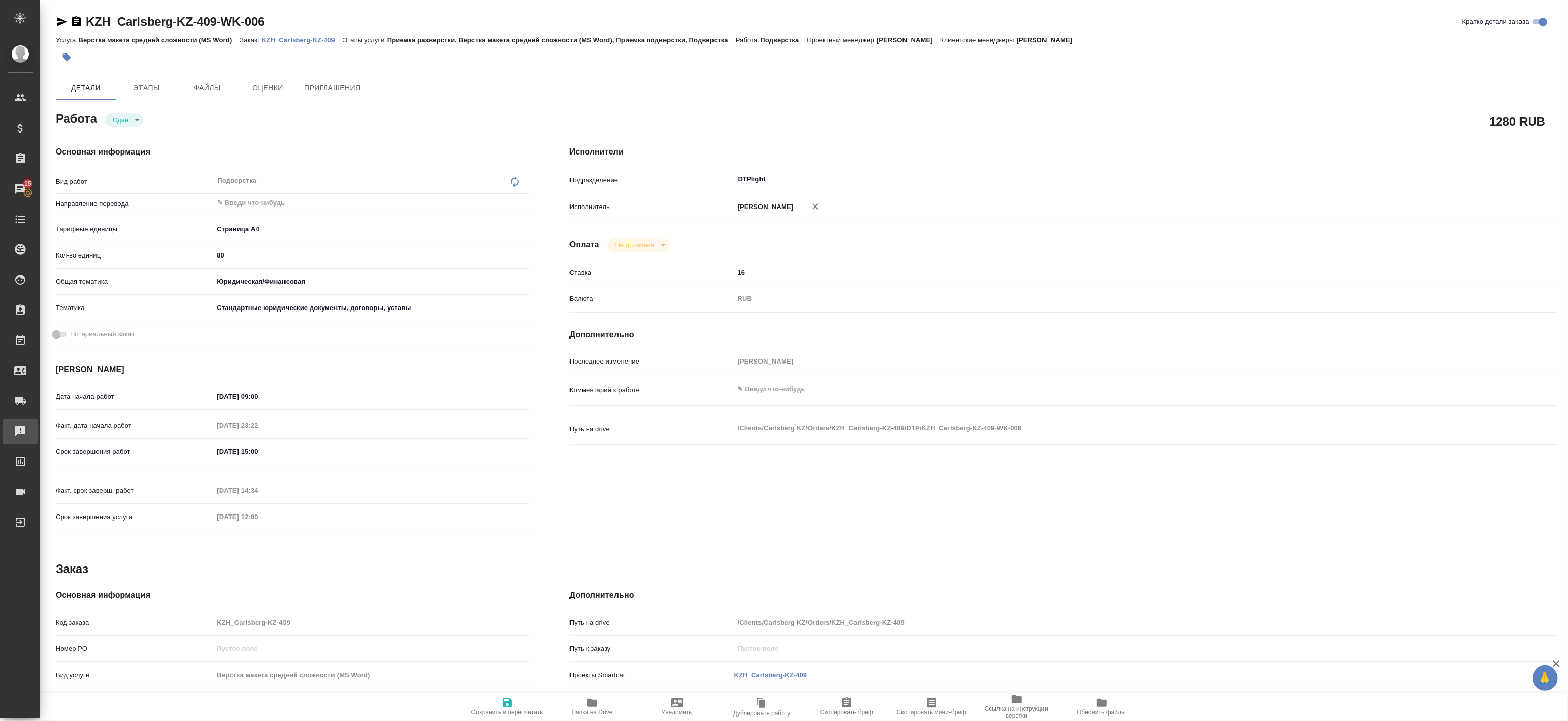
type textarea "x"
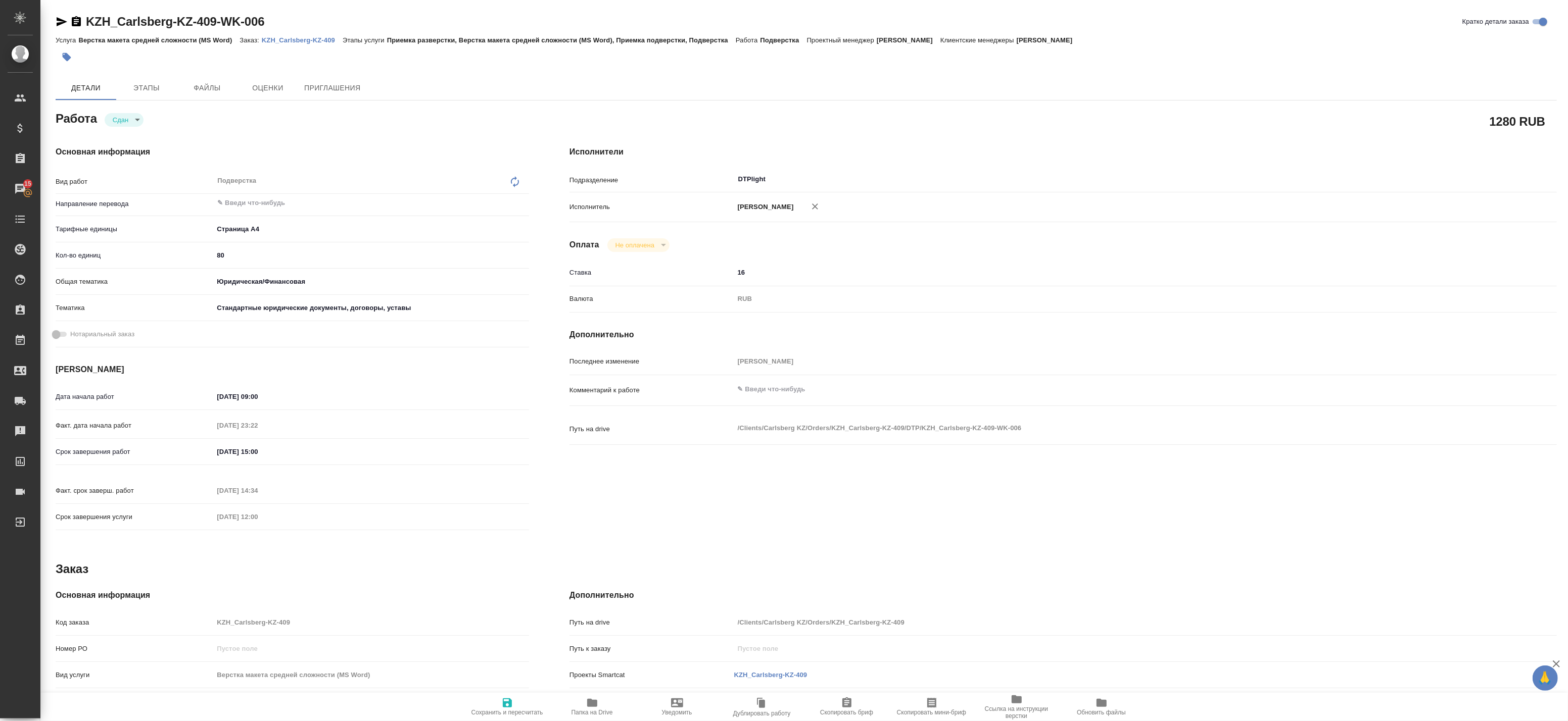
type textarea "x"
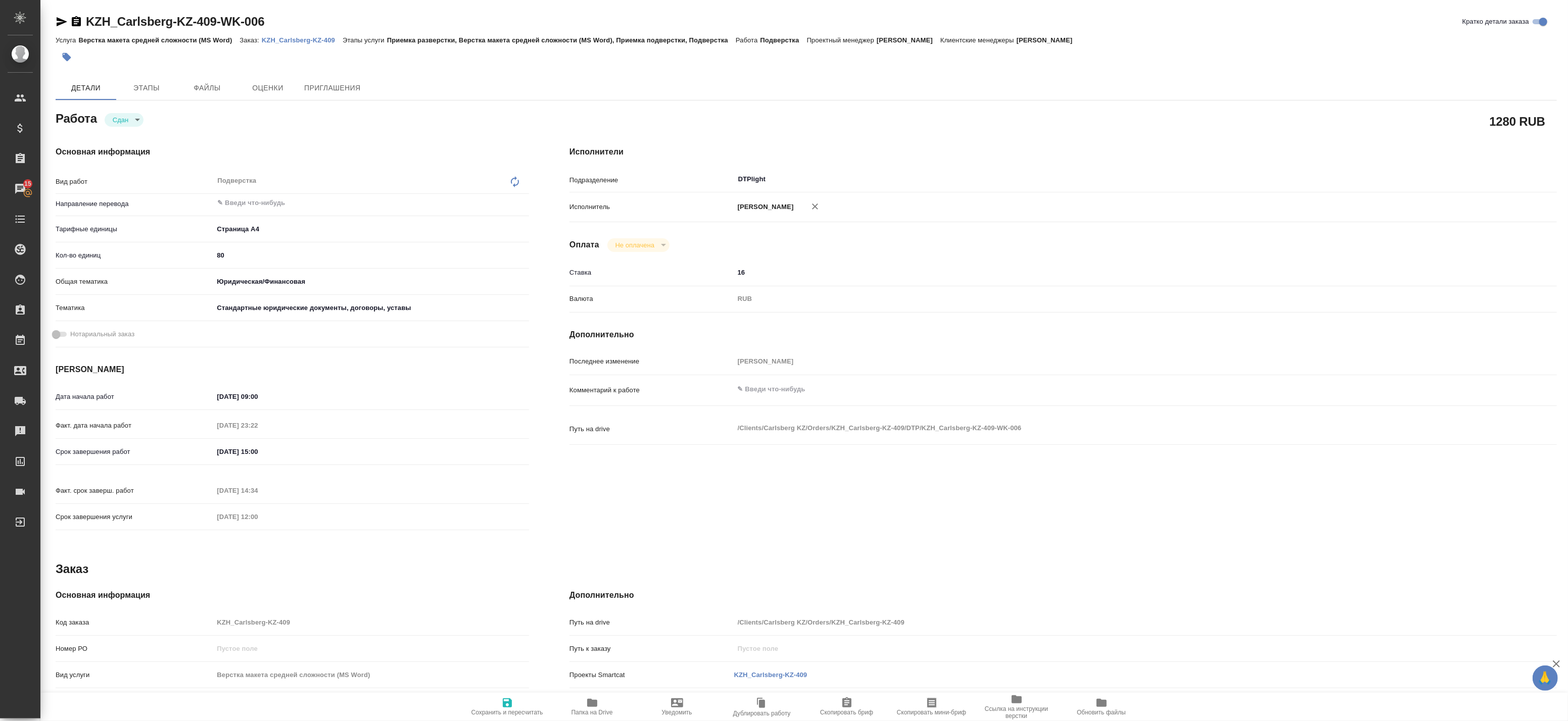
type textarea "x"
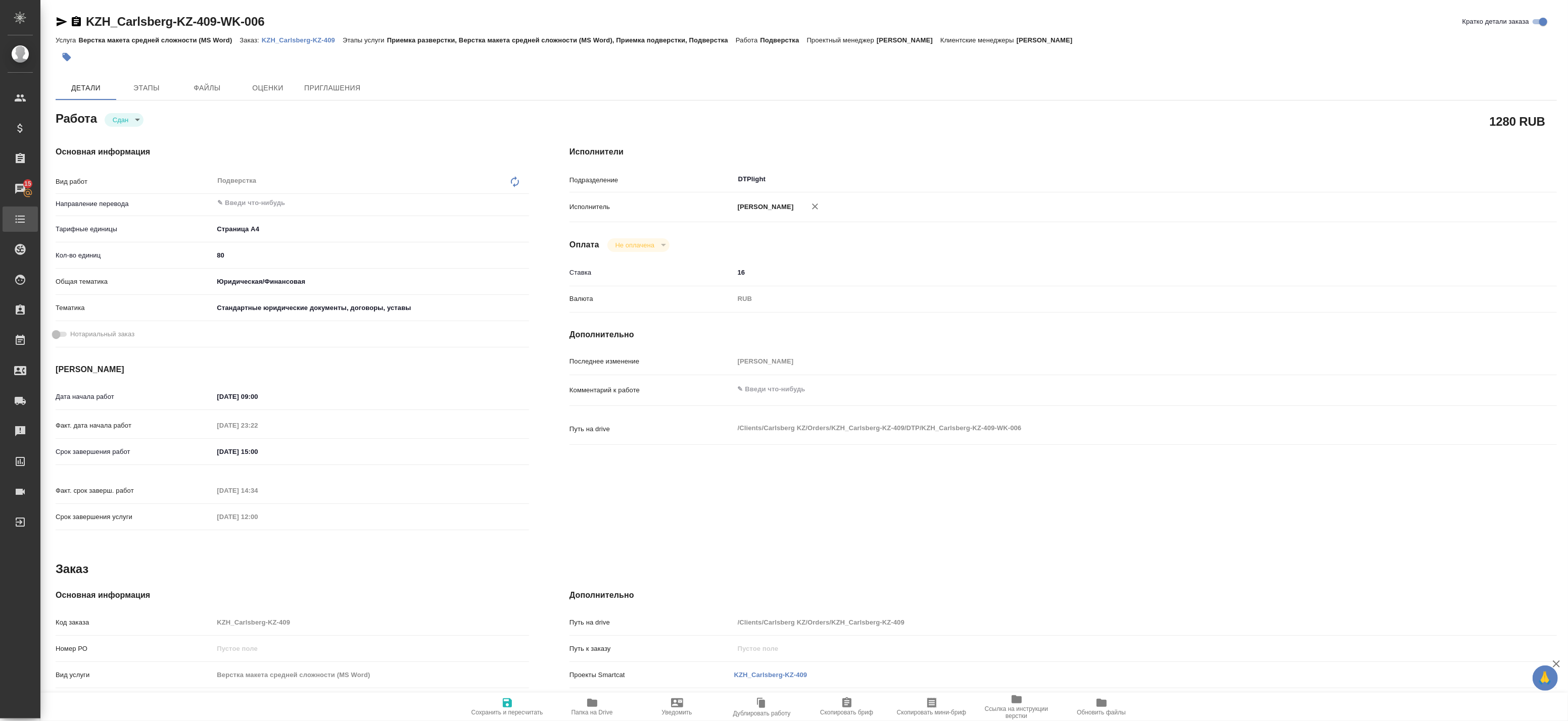
type textarea "x"
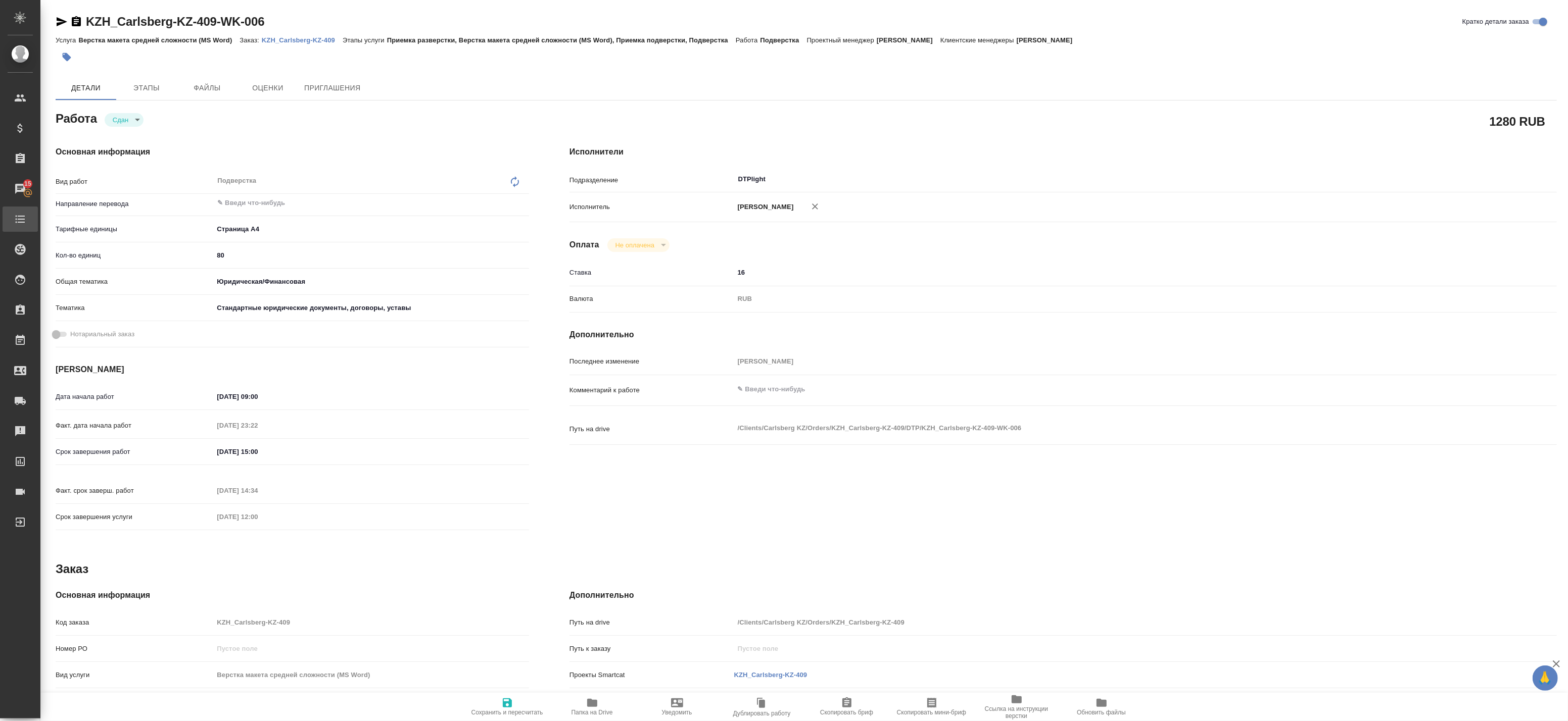
type textarea "x"
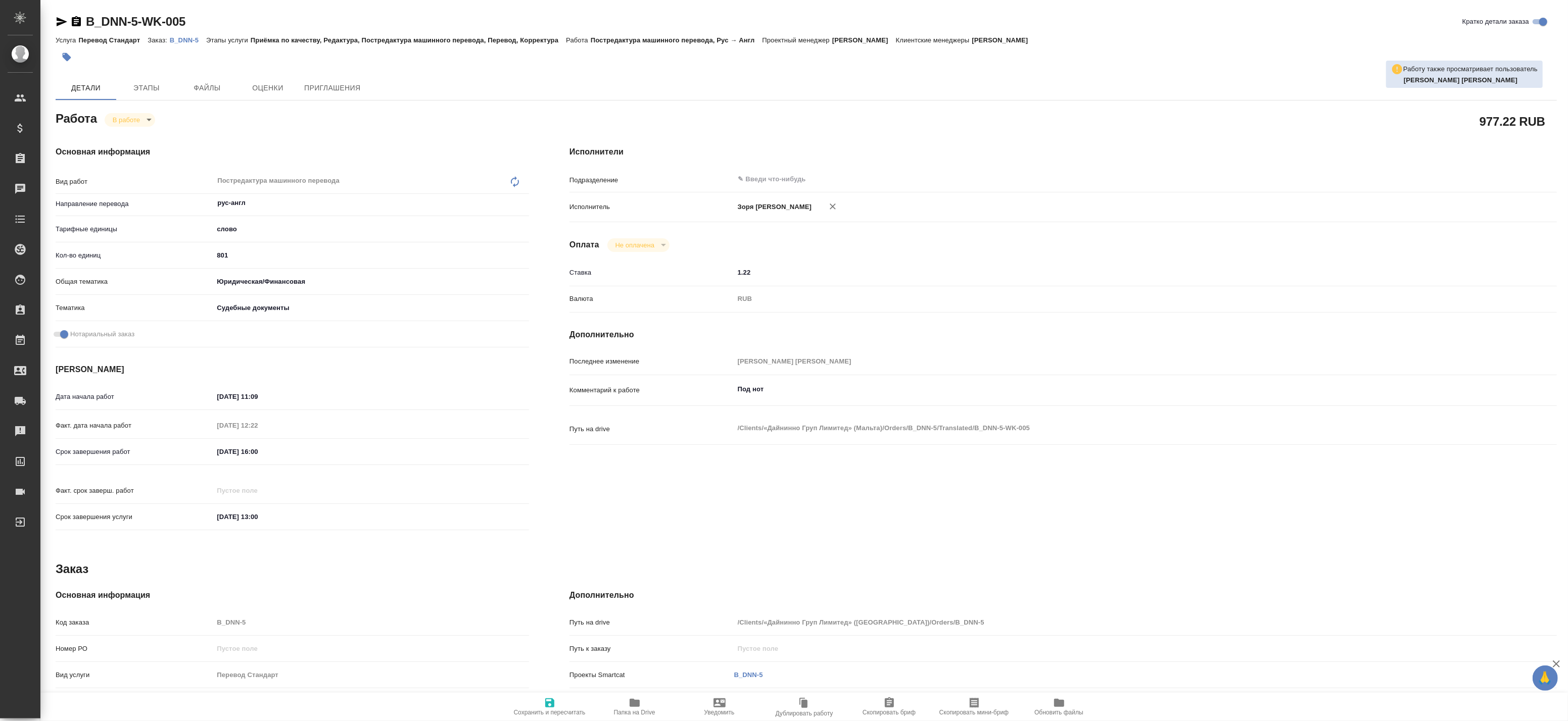
type textarea "x"
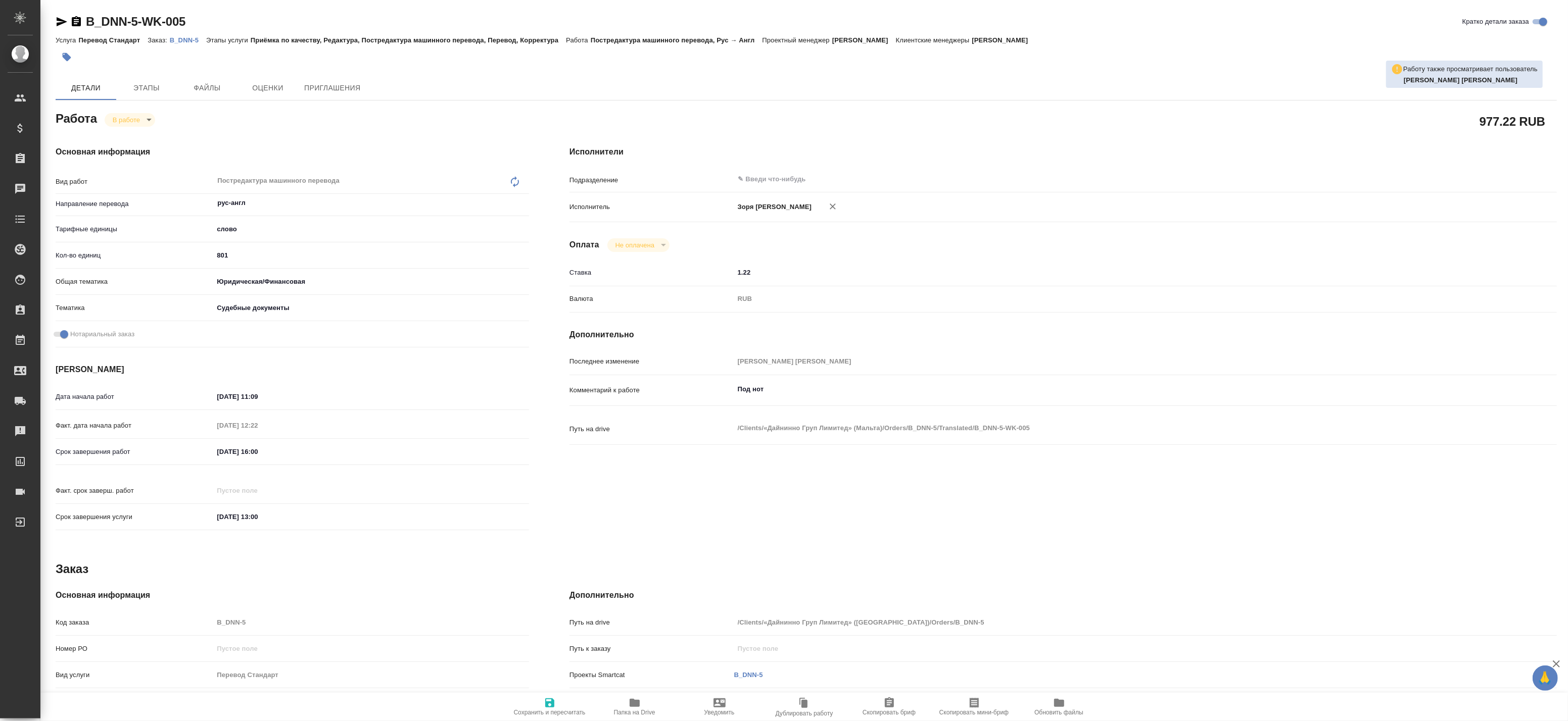
type textarea "x"
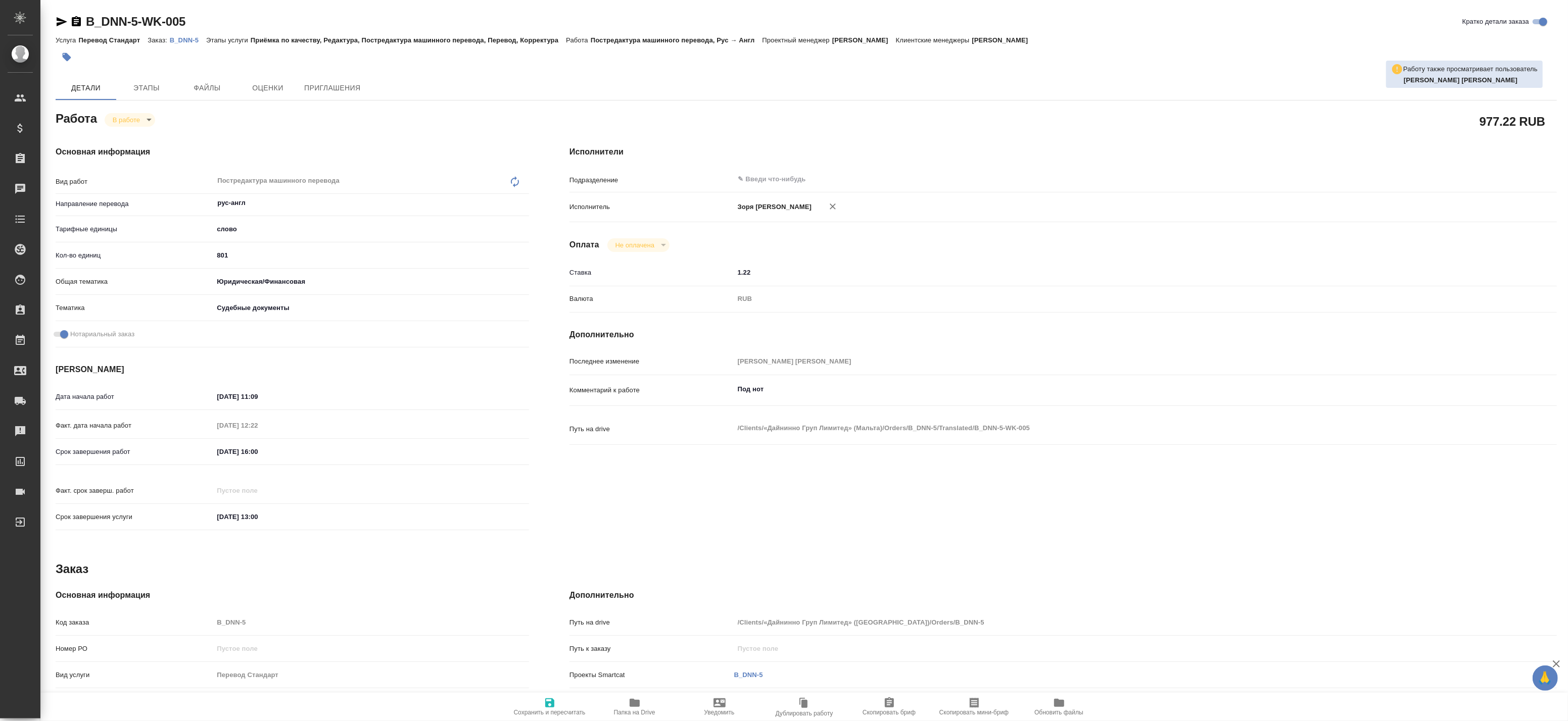
type textarea "x"
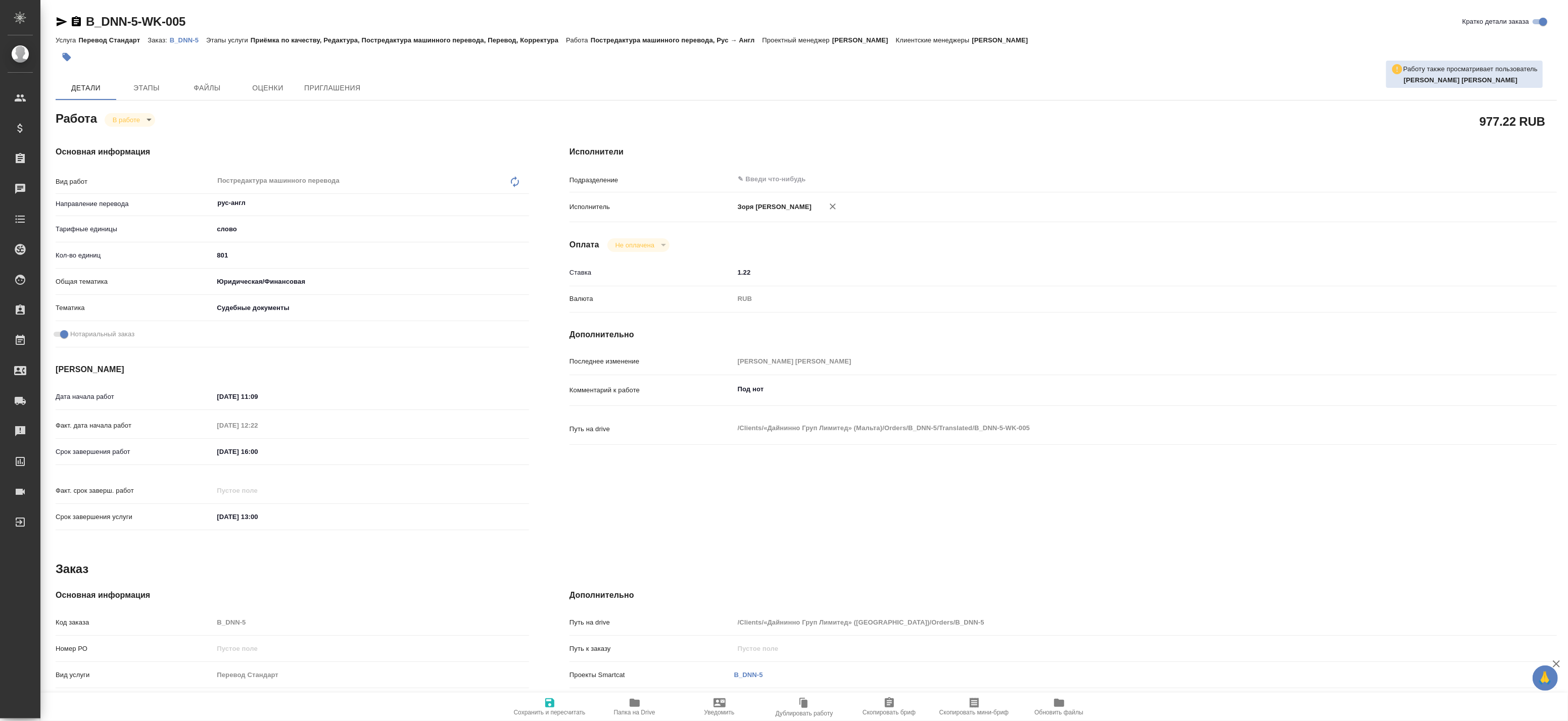
type textarea "x"
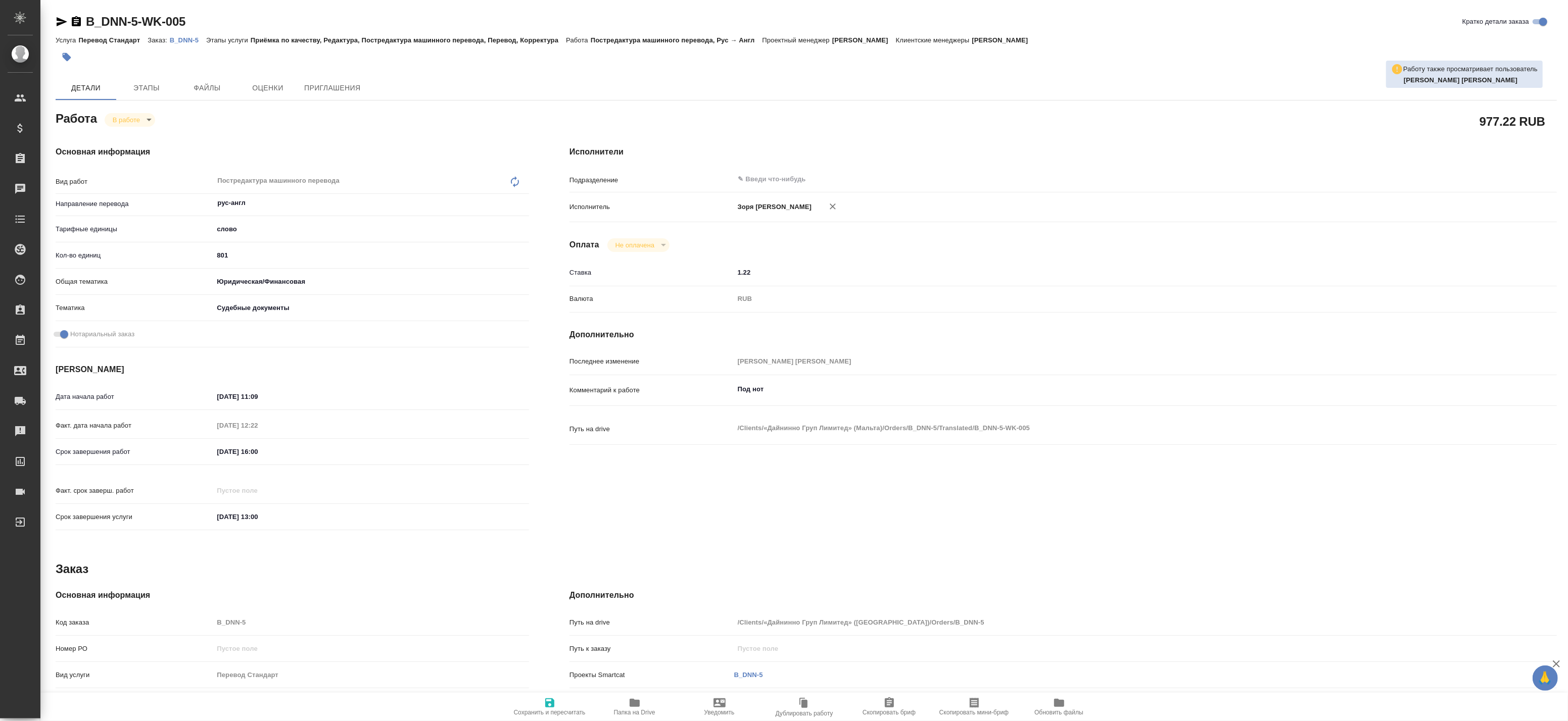
click at [183, 37] on p "B_DNN-5" at bounding box center [188, 40] width 37 height 8
type textarea "x"
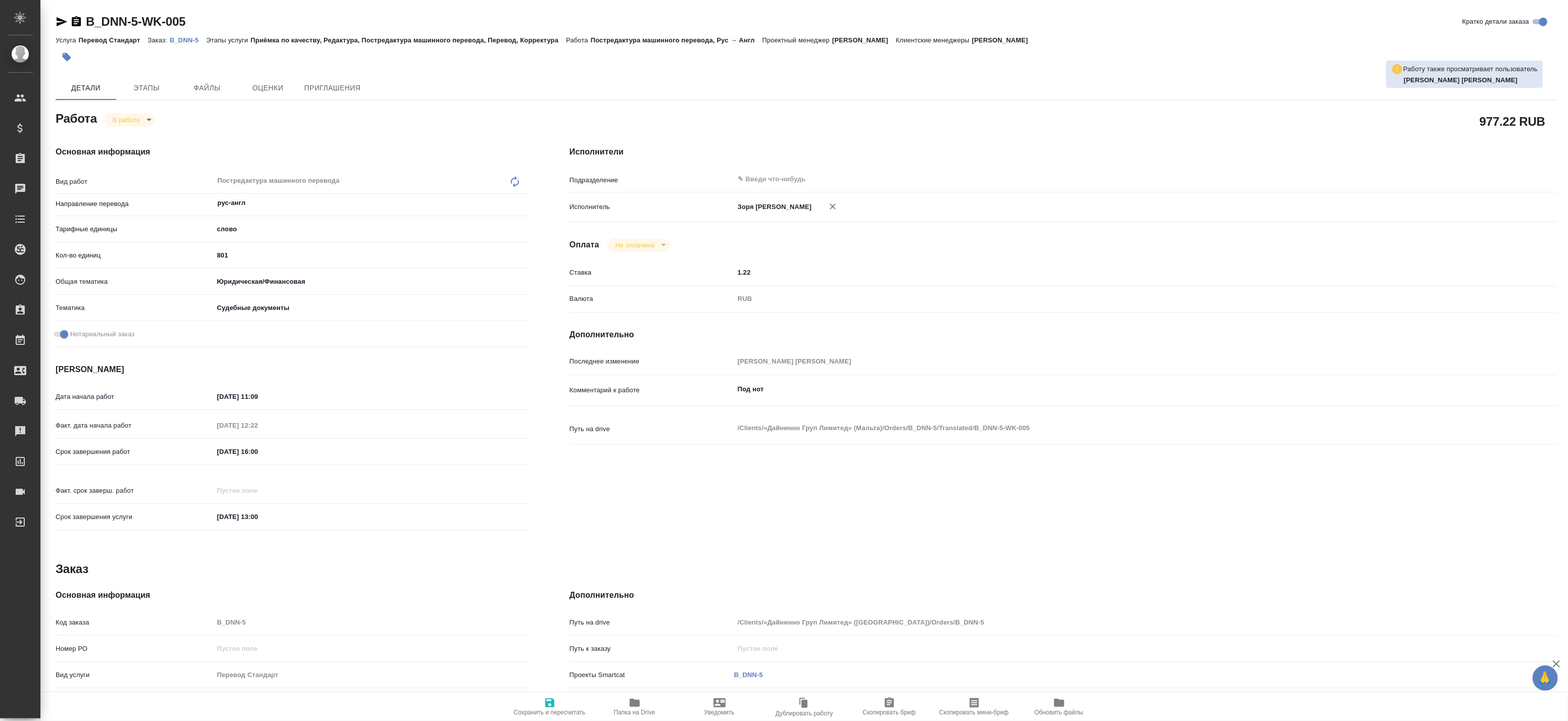
type textarea "x"
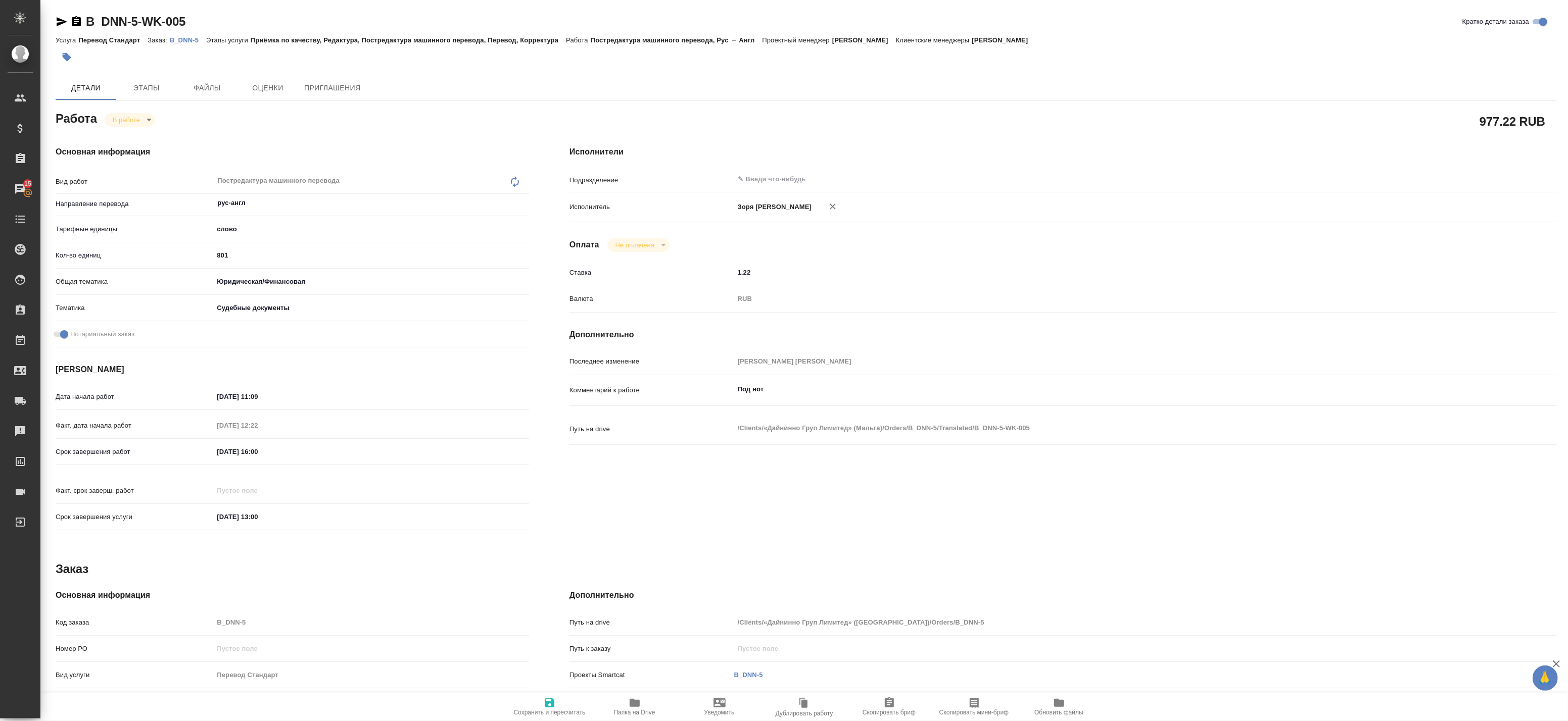
type textarea "x"
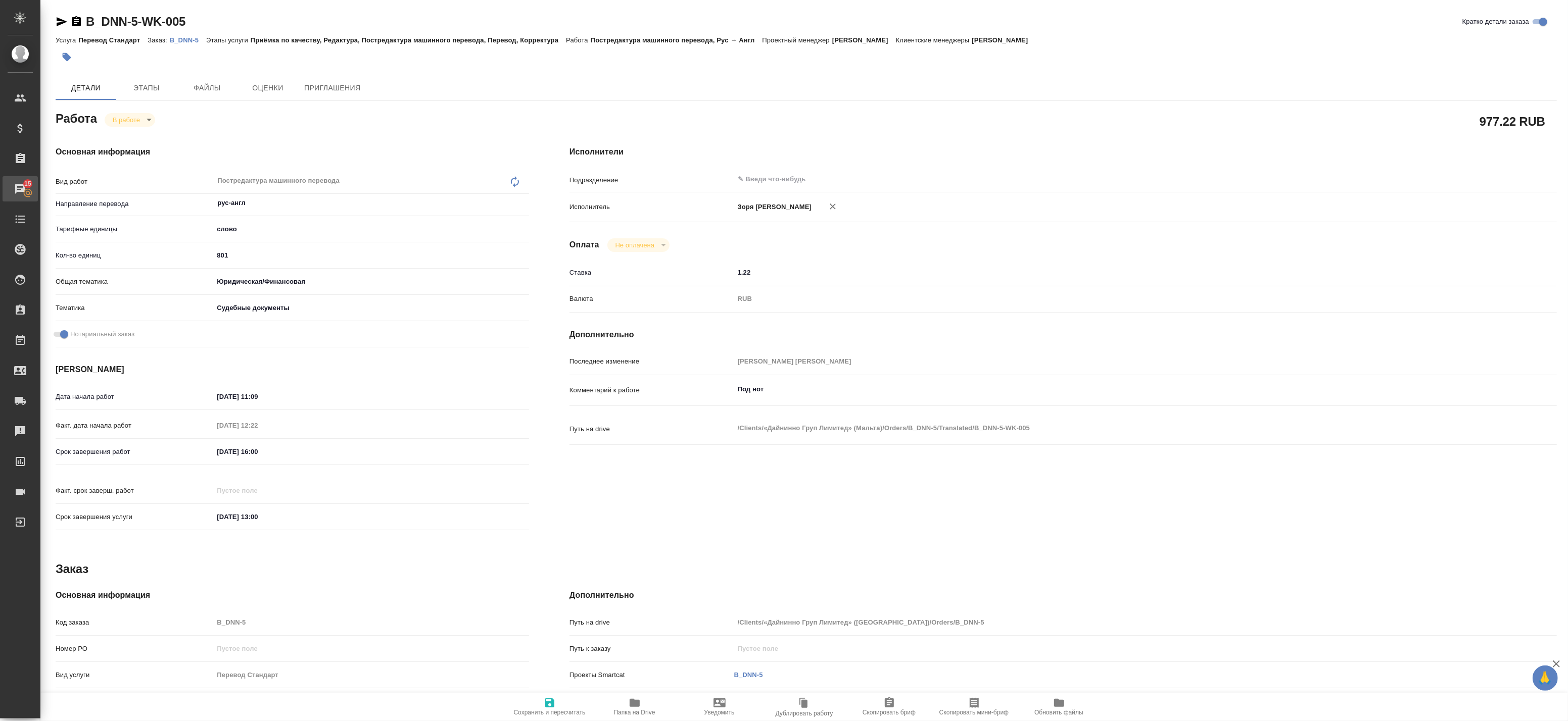
type textarea "x"
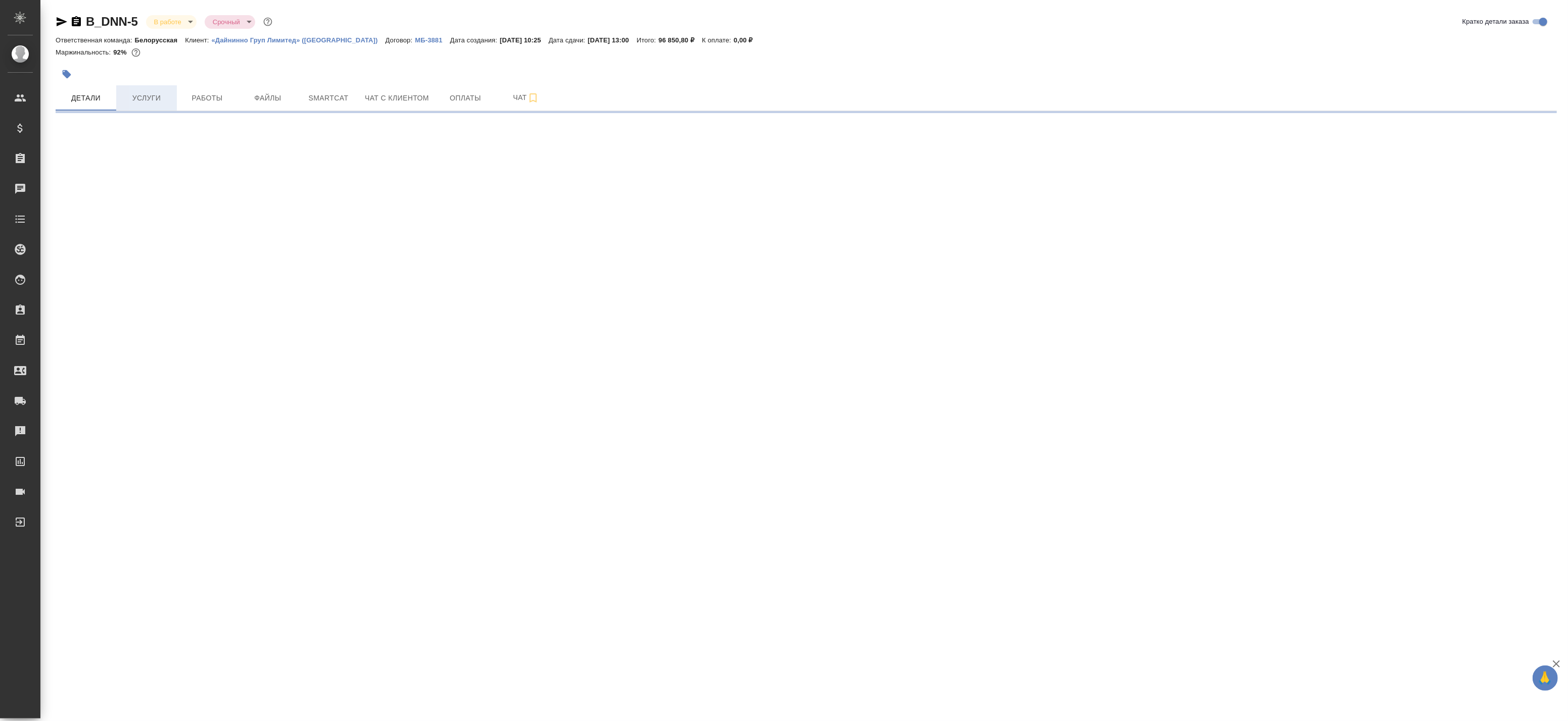
select select "RU"
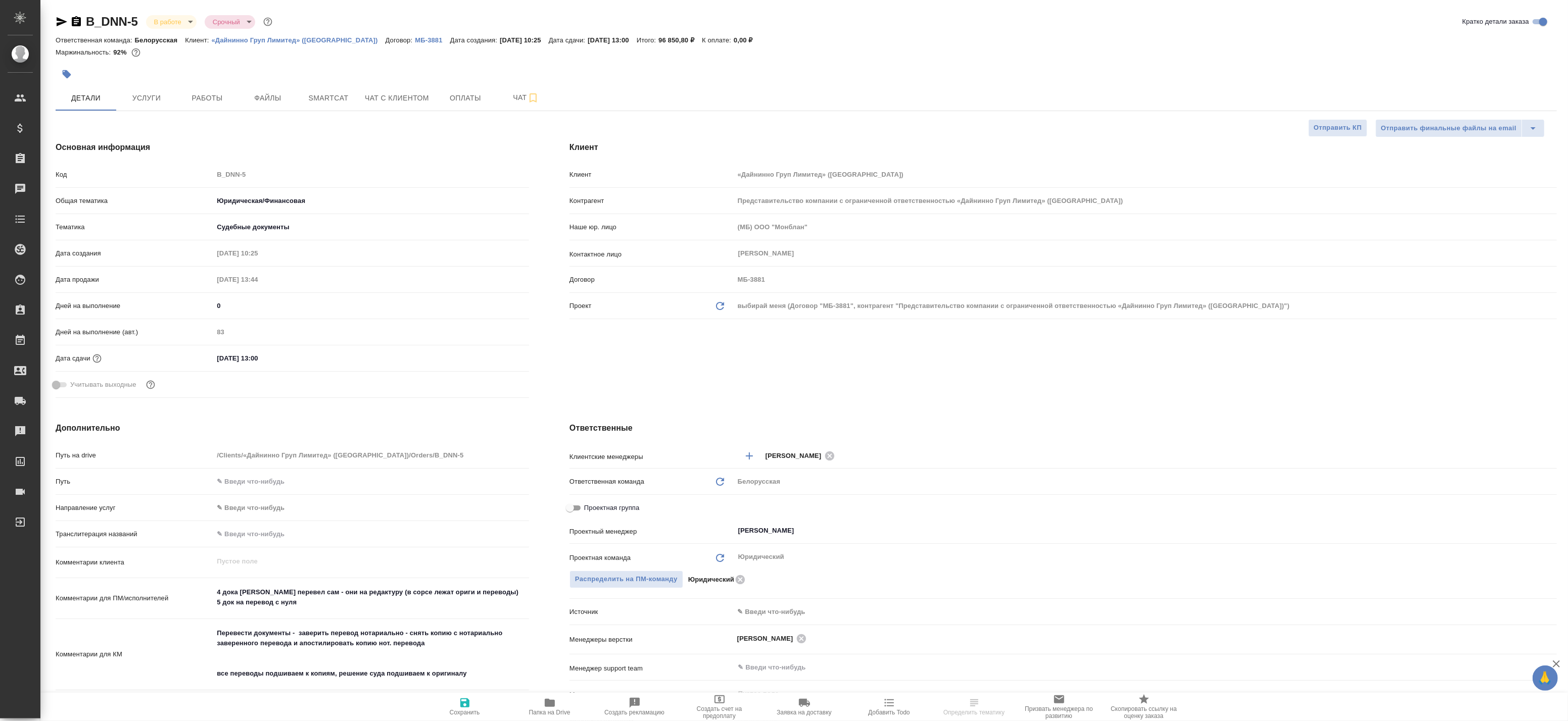
type textarea "x"
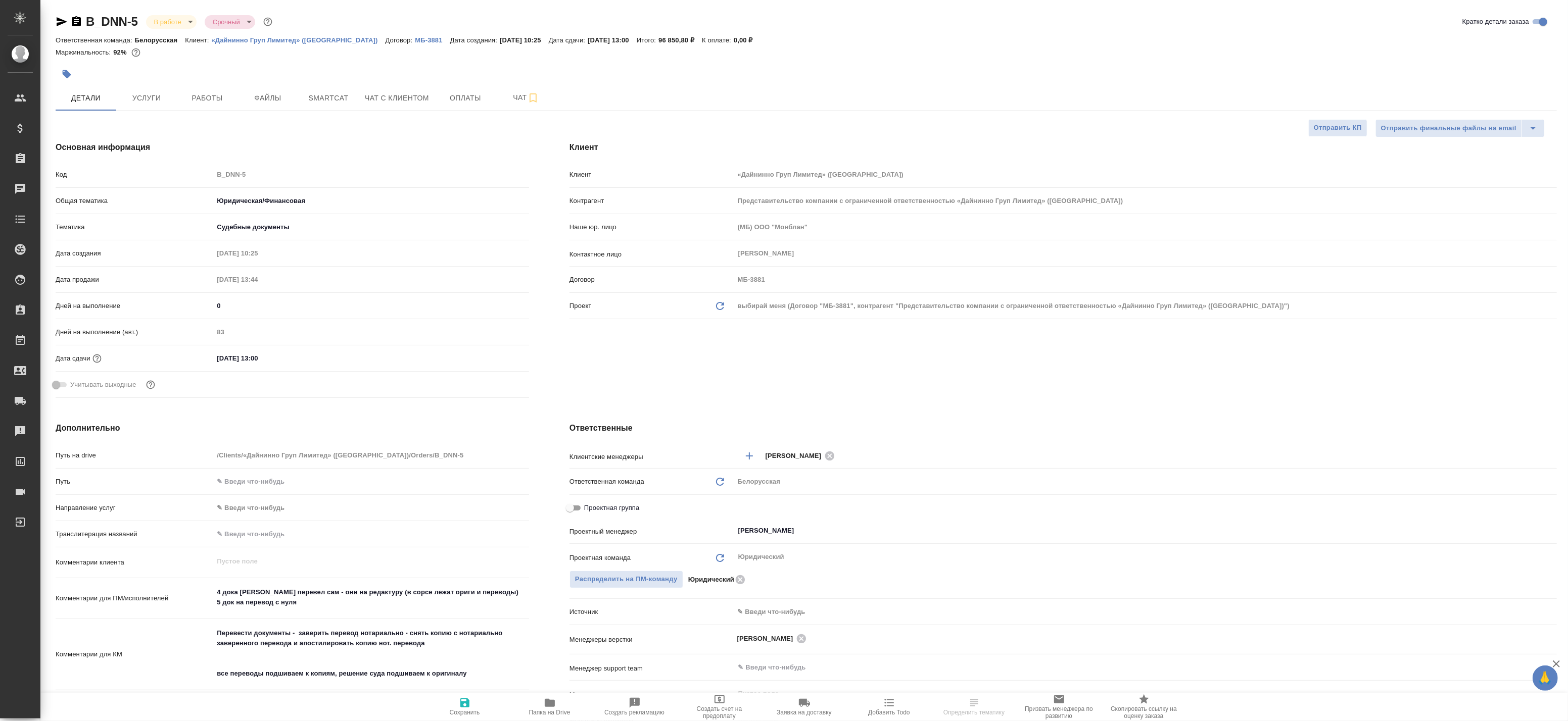
type textarea "x"
click at [310, 97] on span "Smartcat" at bounding box center [328, 98] width 49 height 12
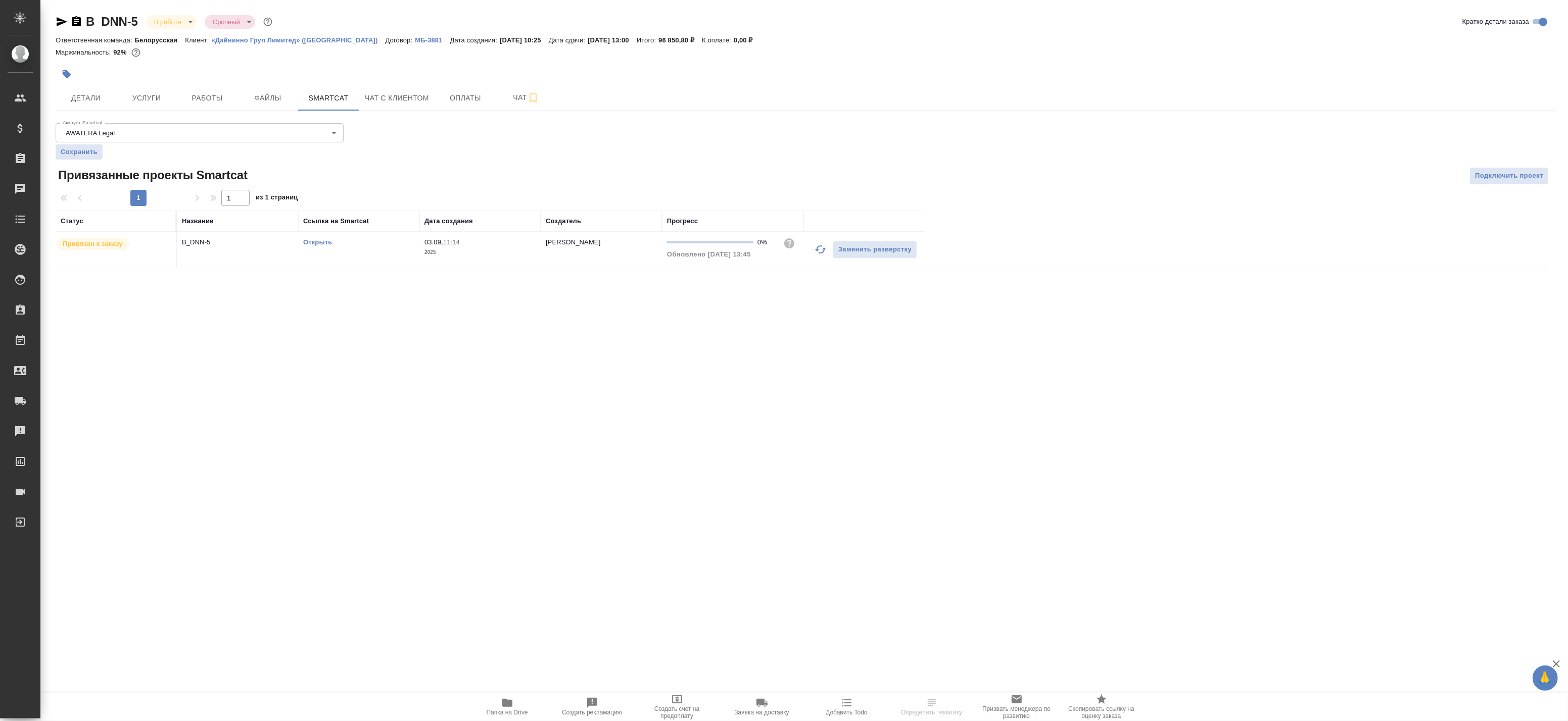
click at [314, 245] on link "Открыть" at bounding box center [318, 242] width 29 height 8
click at [240, 86] on button "Файлы" at bounding box center [268, 98] width 61 height 25
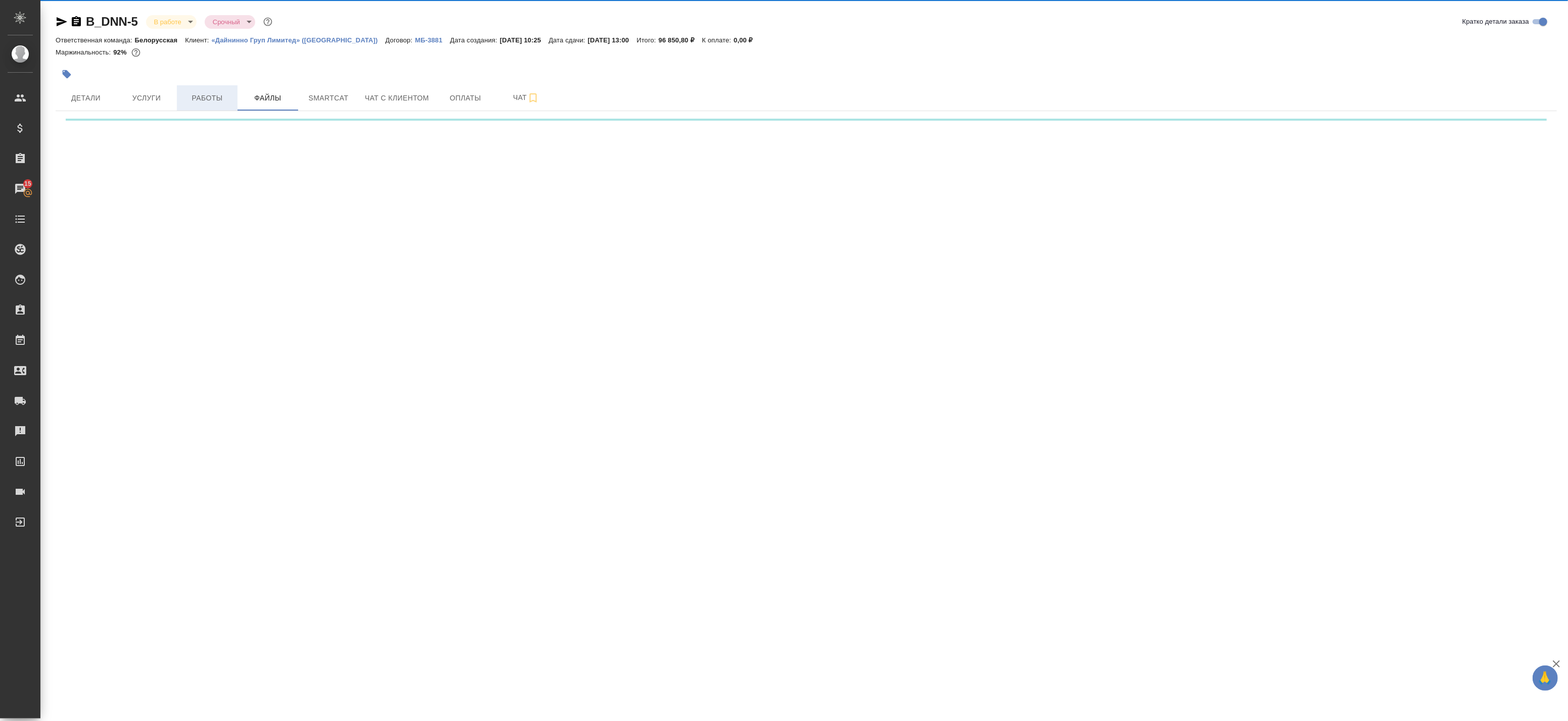
click at [222, 96] on span "Работы" at bounding box center [207, 98] width 49 height 12
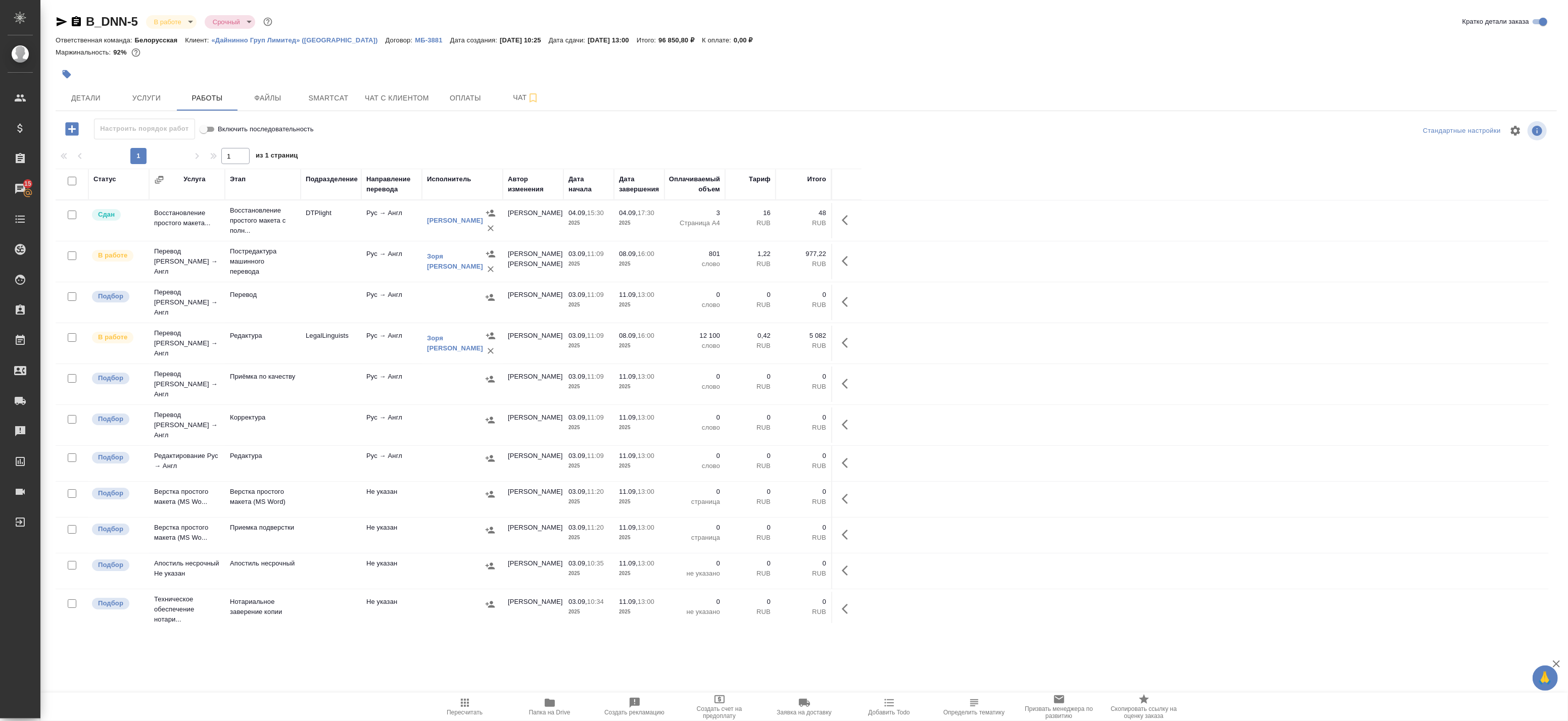
click at [463, 707] on icon "button" at bounding box center [465, 703] width 12 height 12
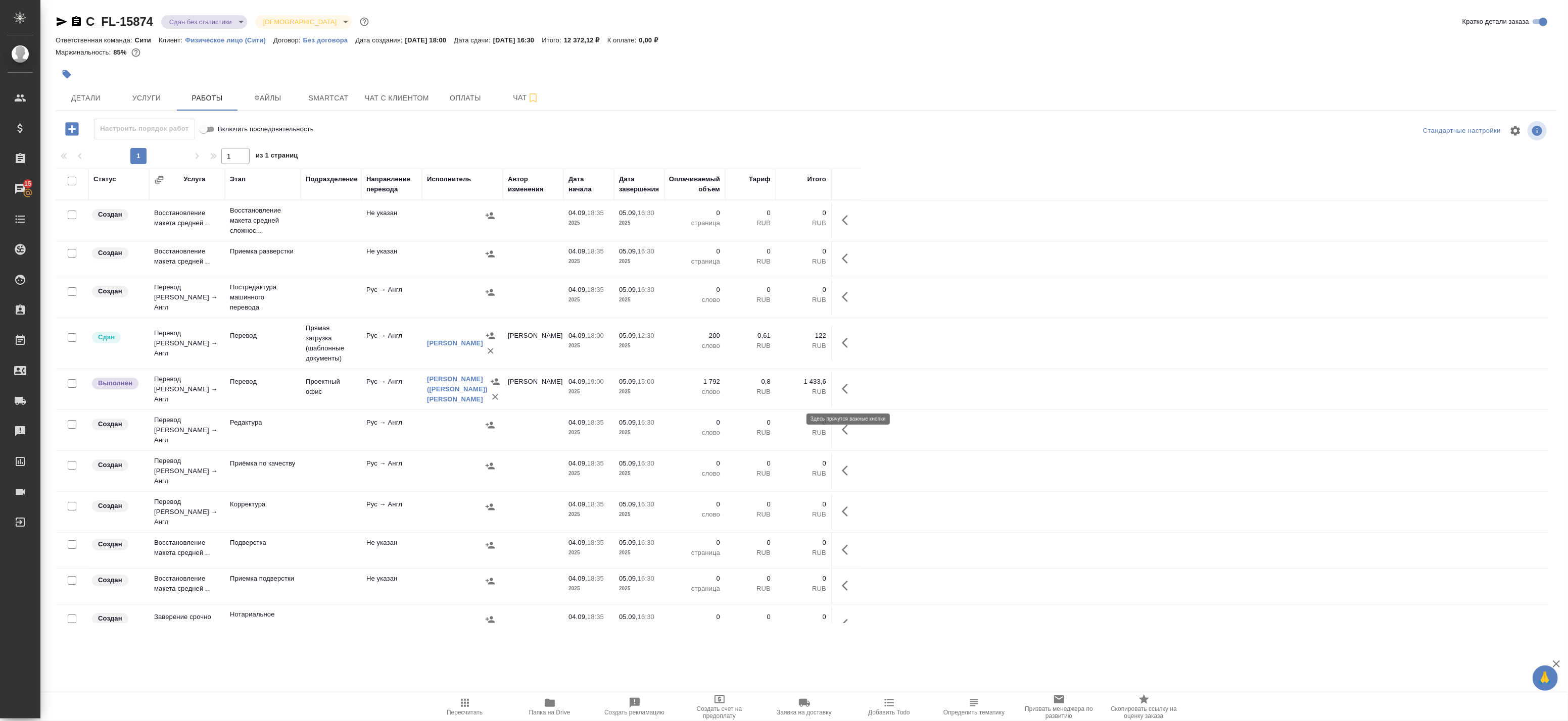
click at [845, 391] on icon "button" at bounding box center [845, 389] width 6 height 10
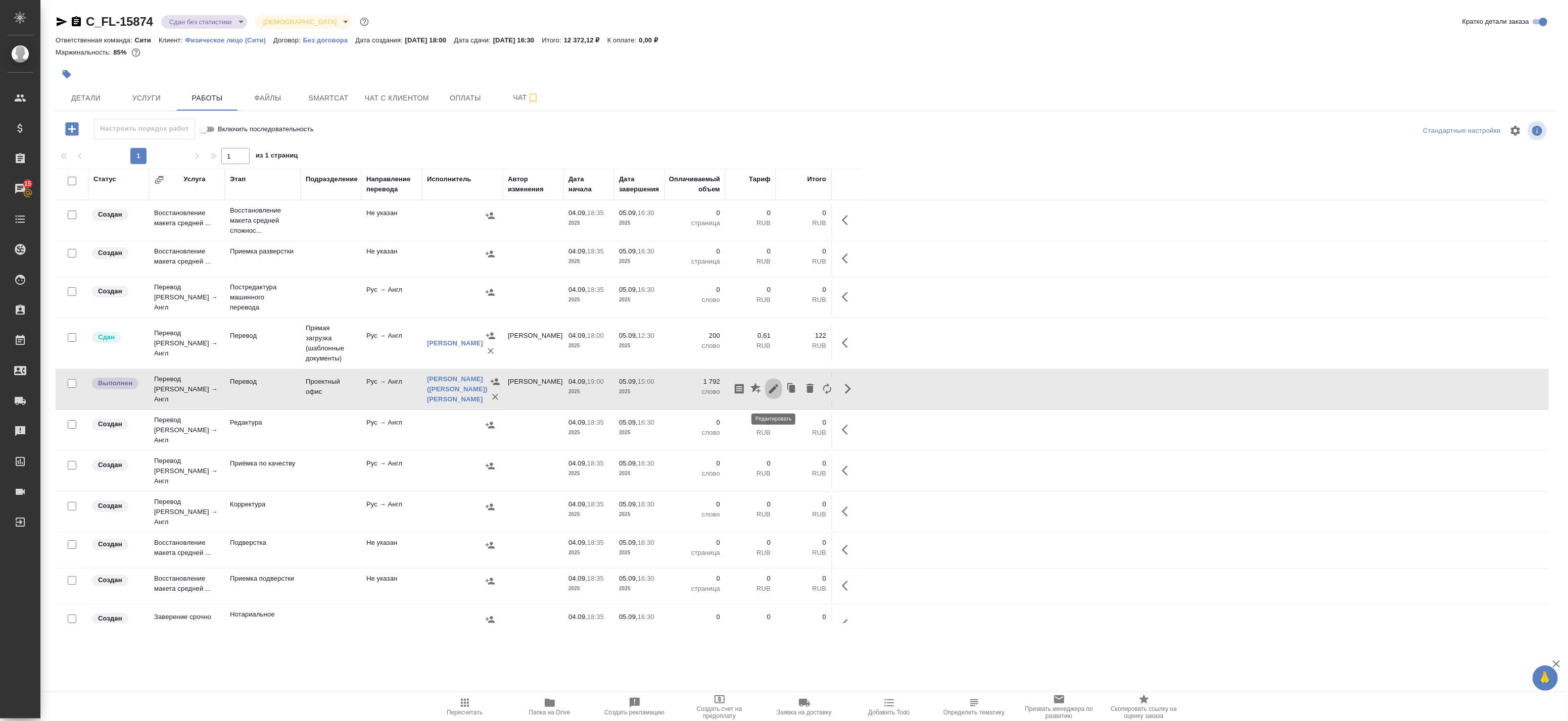
click at [774, 393] on icon "button" at bounding box center [773, 389] width 9 height 9
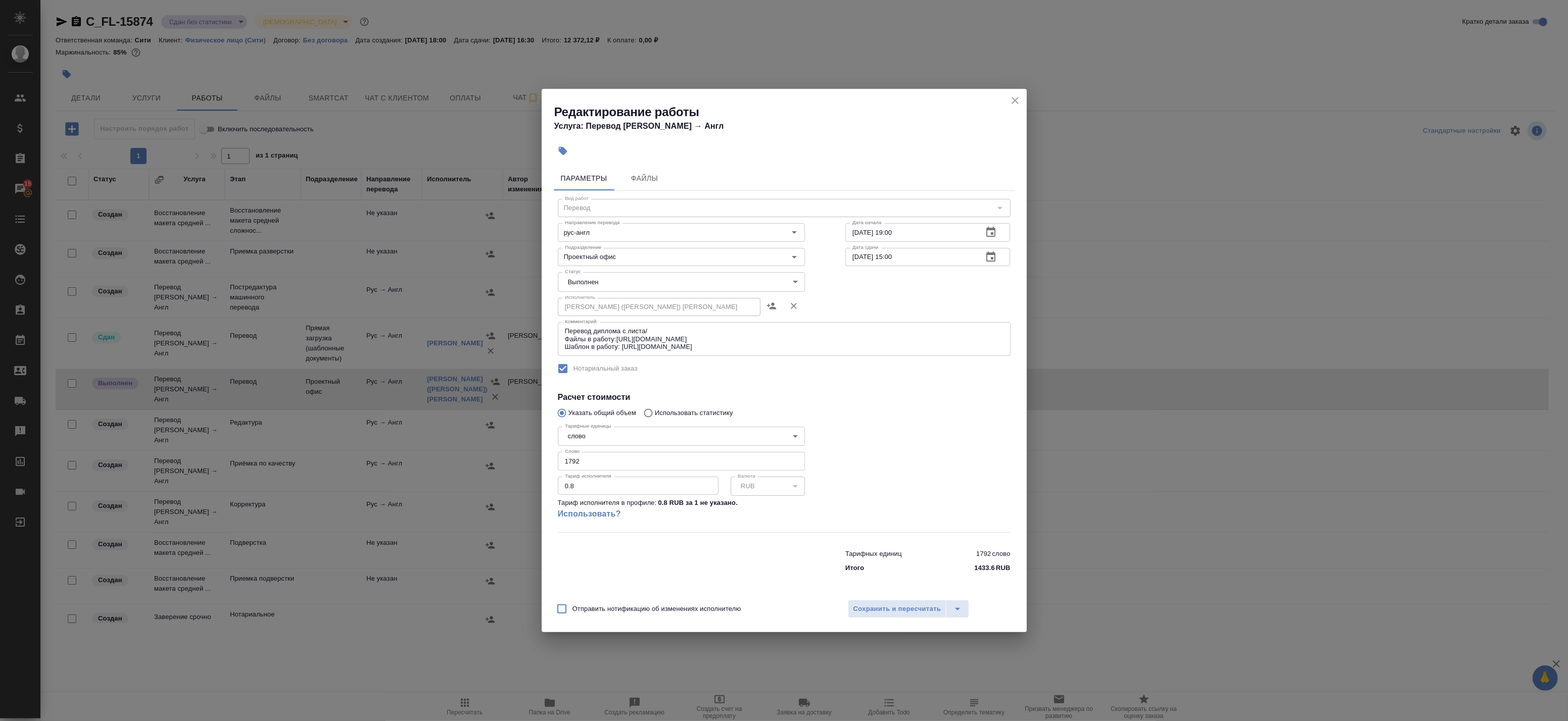
click at [635, 280] on body "🙏 .cls-1 fill:#fff; AWATERA Badanyan Artak Клиенты Спецификации Заказы 15 Чаты …" at bounding box center [784, 360] width 1568 height 721
click at [631, 300] on li "Сдан" at bounding box center [681, 299] width 247 height 17
type input "closed"
click at [892, 607] on span "Сохранить и пересчитать" at bounding box center [897, 609] width 88 height 12
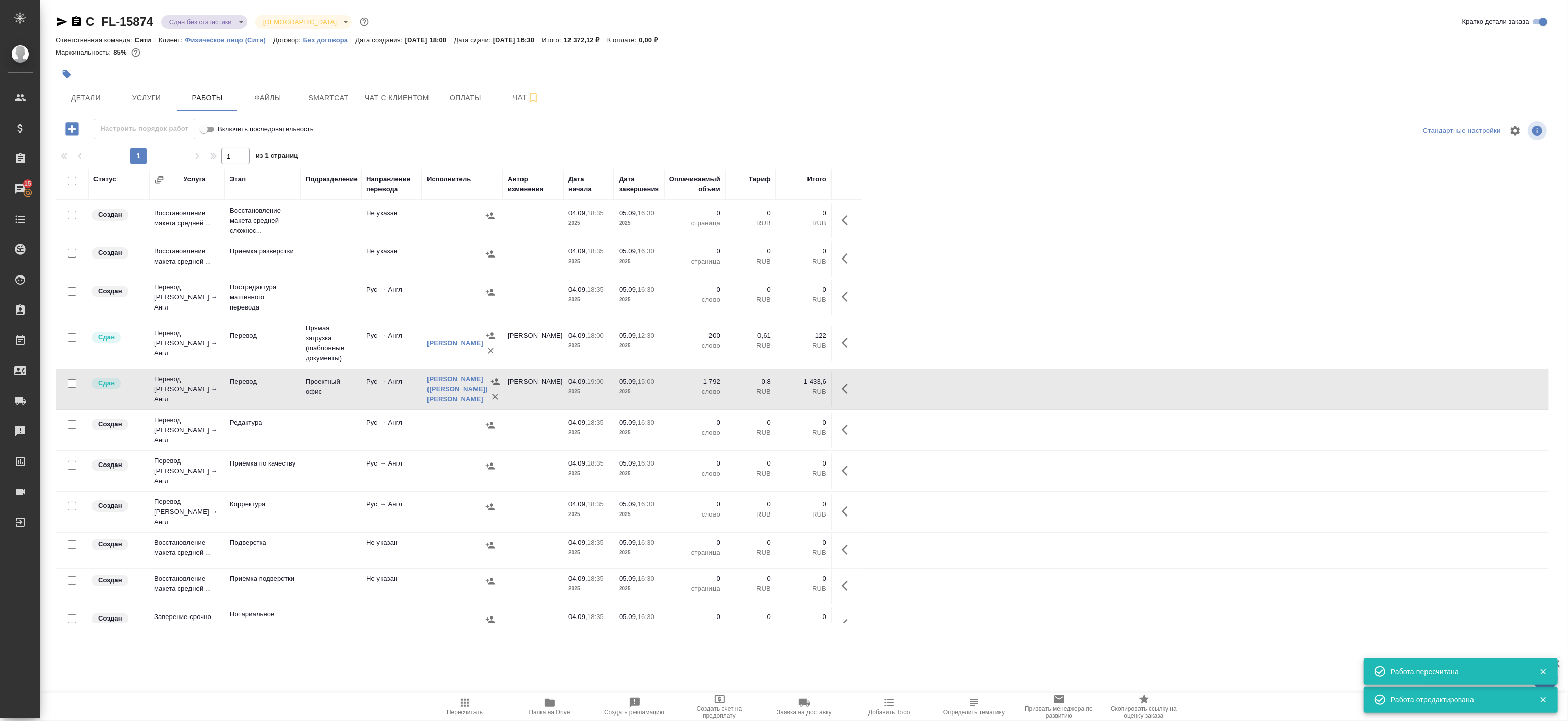
click at [512, 658] on div ".cls-1 fill:#fff; AWATERA Badanyan Artak Клиенты Спецификации Заказы 15 Чаты To…" at bounding box center [784, 360] width 1568 height 721
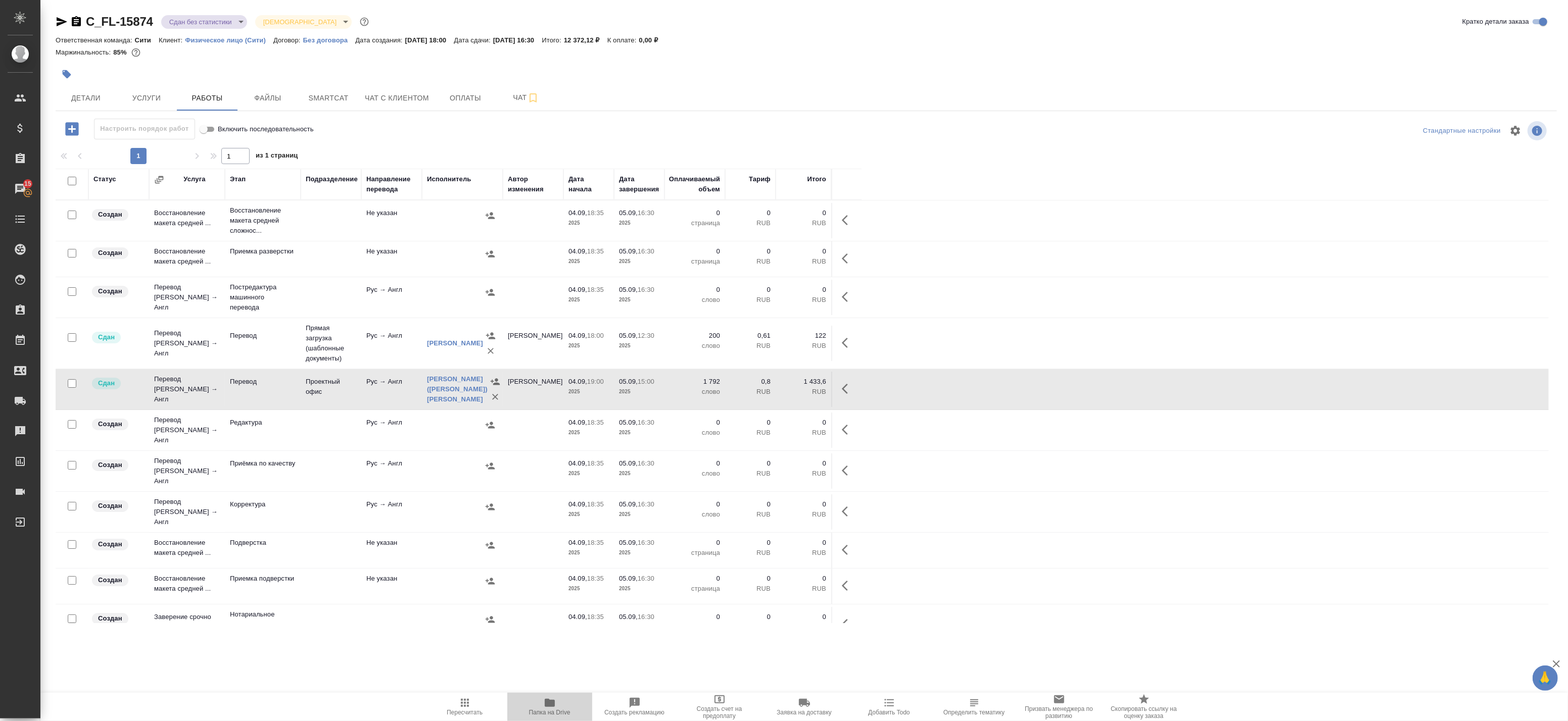
click at [559, 706] on span "Папка на Drive" at bounding box center [549, 706] width 73 height 19
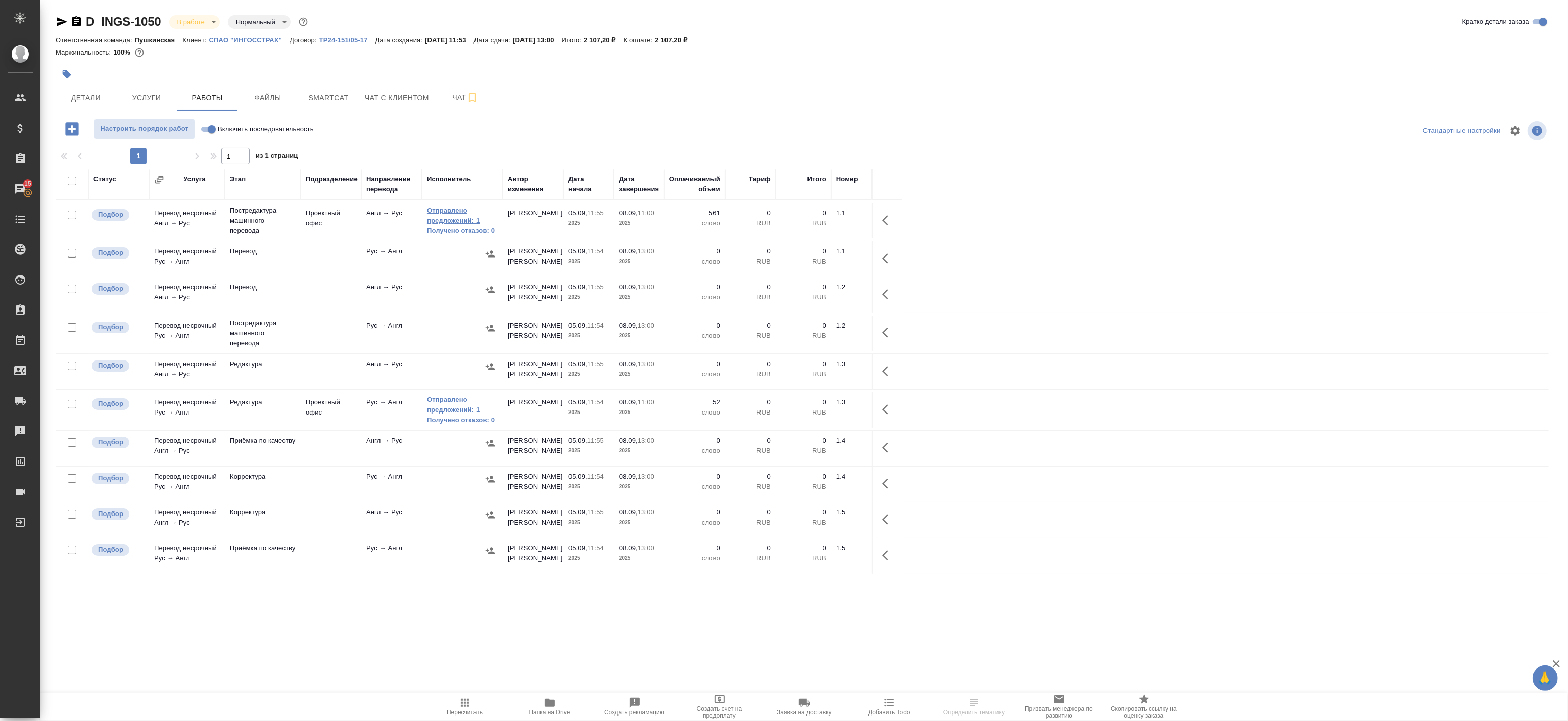
click at [453, 219] on link "Отправлено предложений: 1" at bounding box center [462, 215] width 71 height 20
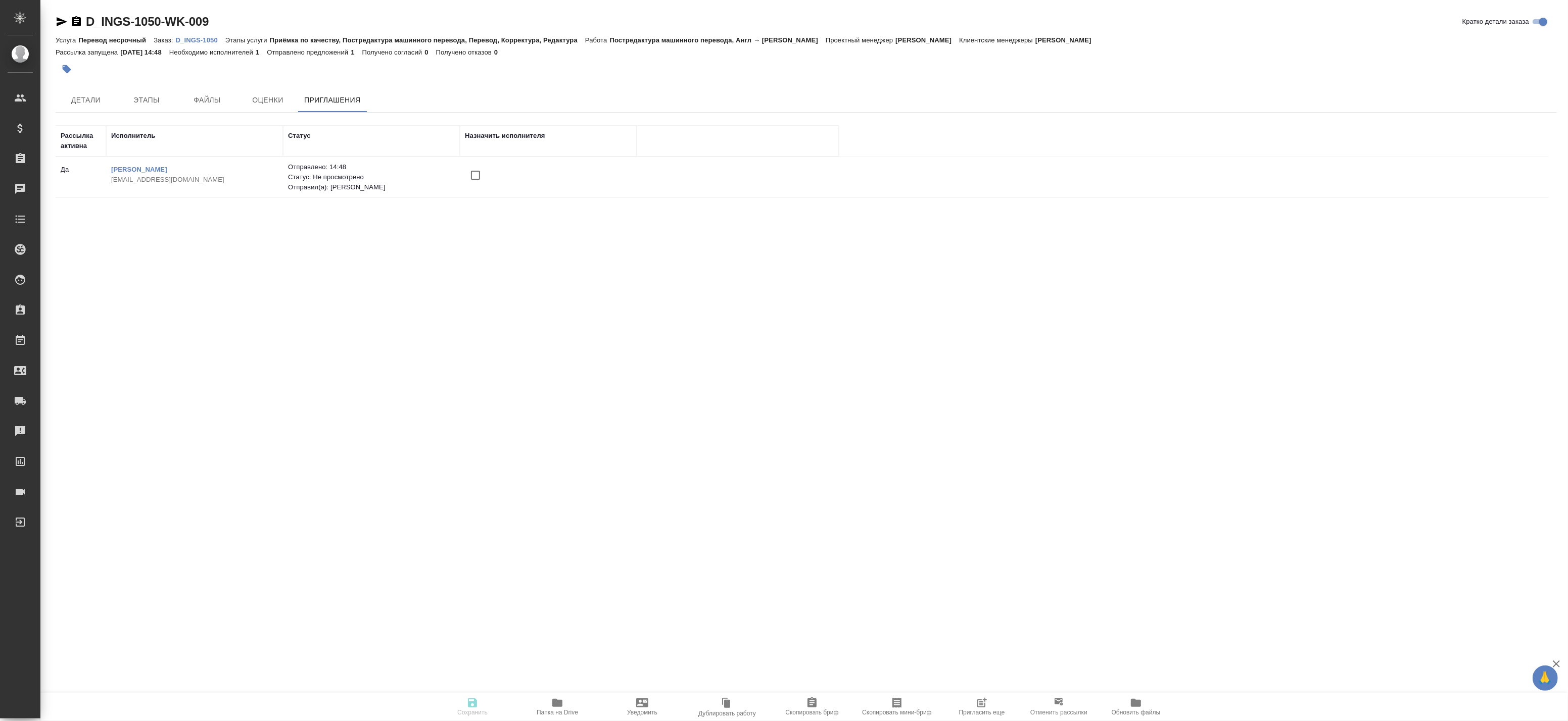
click at [989, 710] on span "Пригласить еще" at bounding box center [982, 713] width 46 height 7
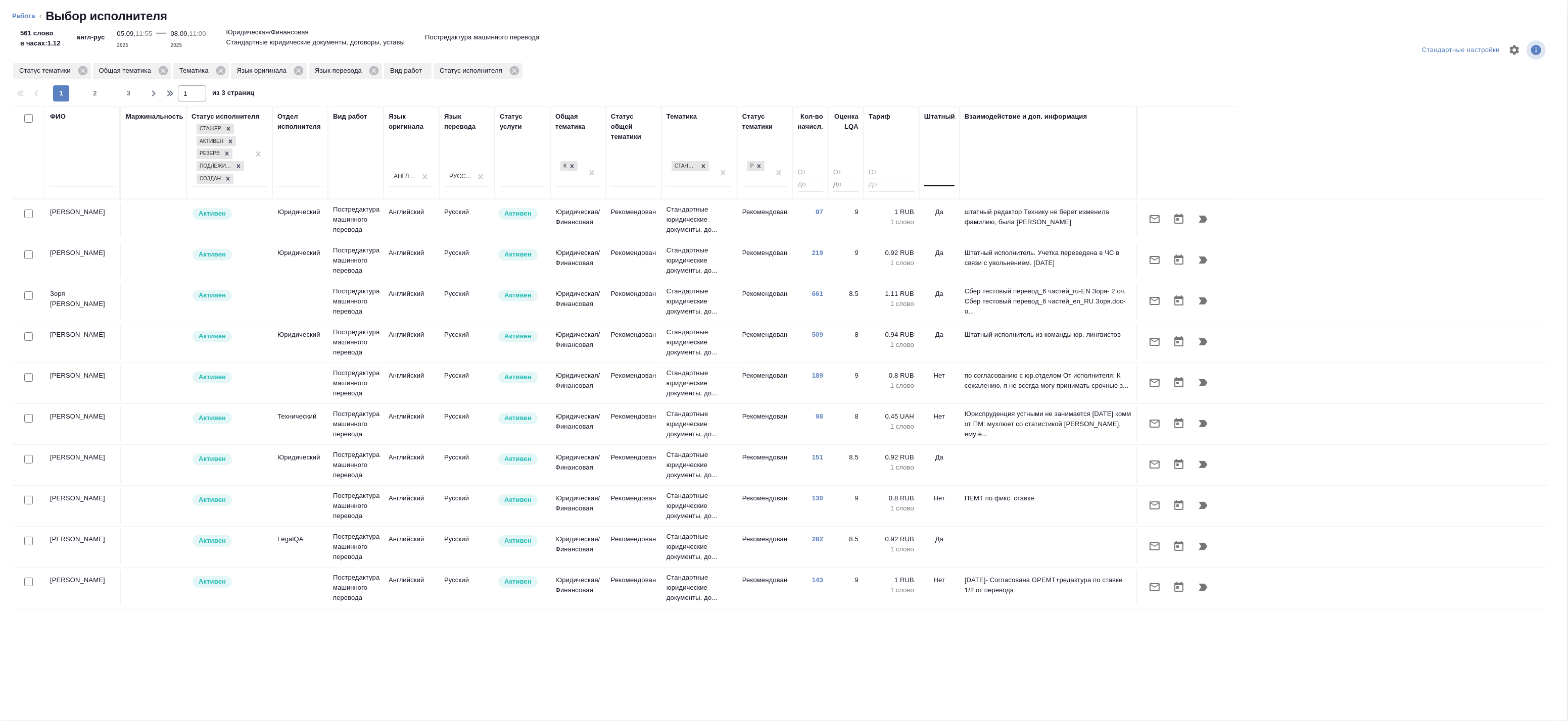
click at [940, 182] on div at bounding box center [940, 176] width 30 height 15
click at [946, 207] on div "Нет" at bounding box center [1000, 208] width 152 height 18
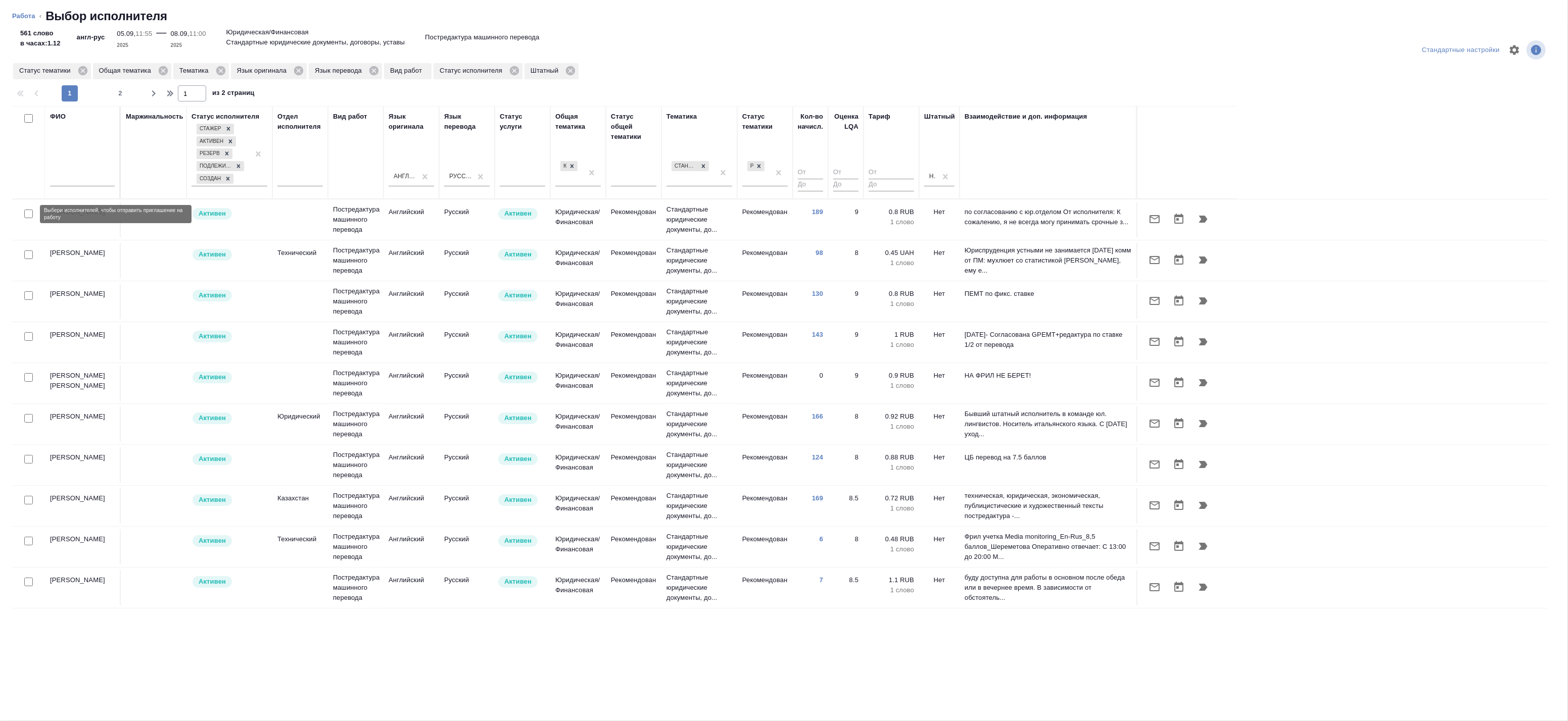
click at [32, 215] on input "checkbox" at bounding box center [28, 214] width 8 height 8
checkbox input "true"
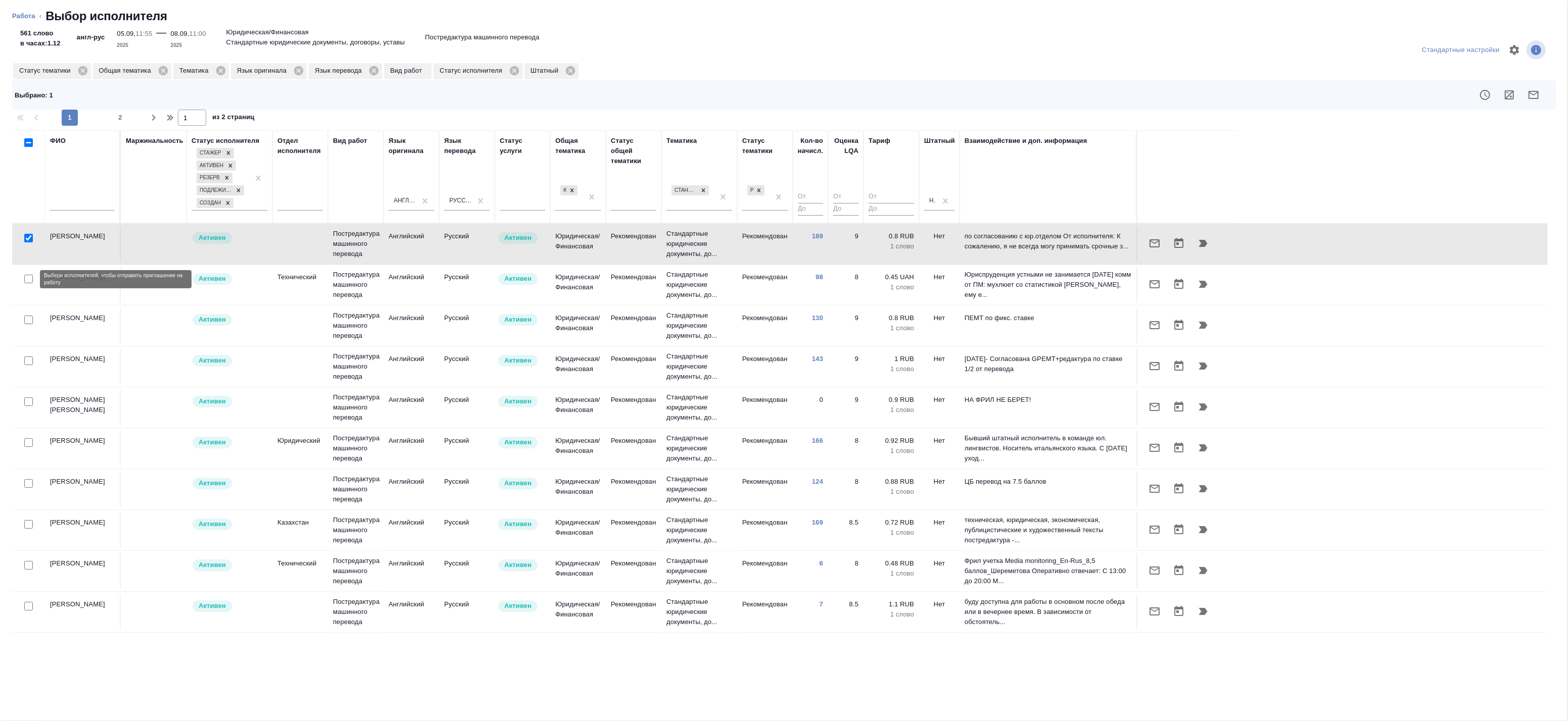
click at [27, 279] on input "checkbox" at bounding box center [28, 279] width 8 height 8
checkbox input "true"
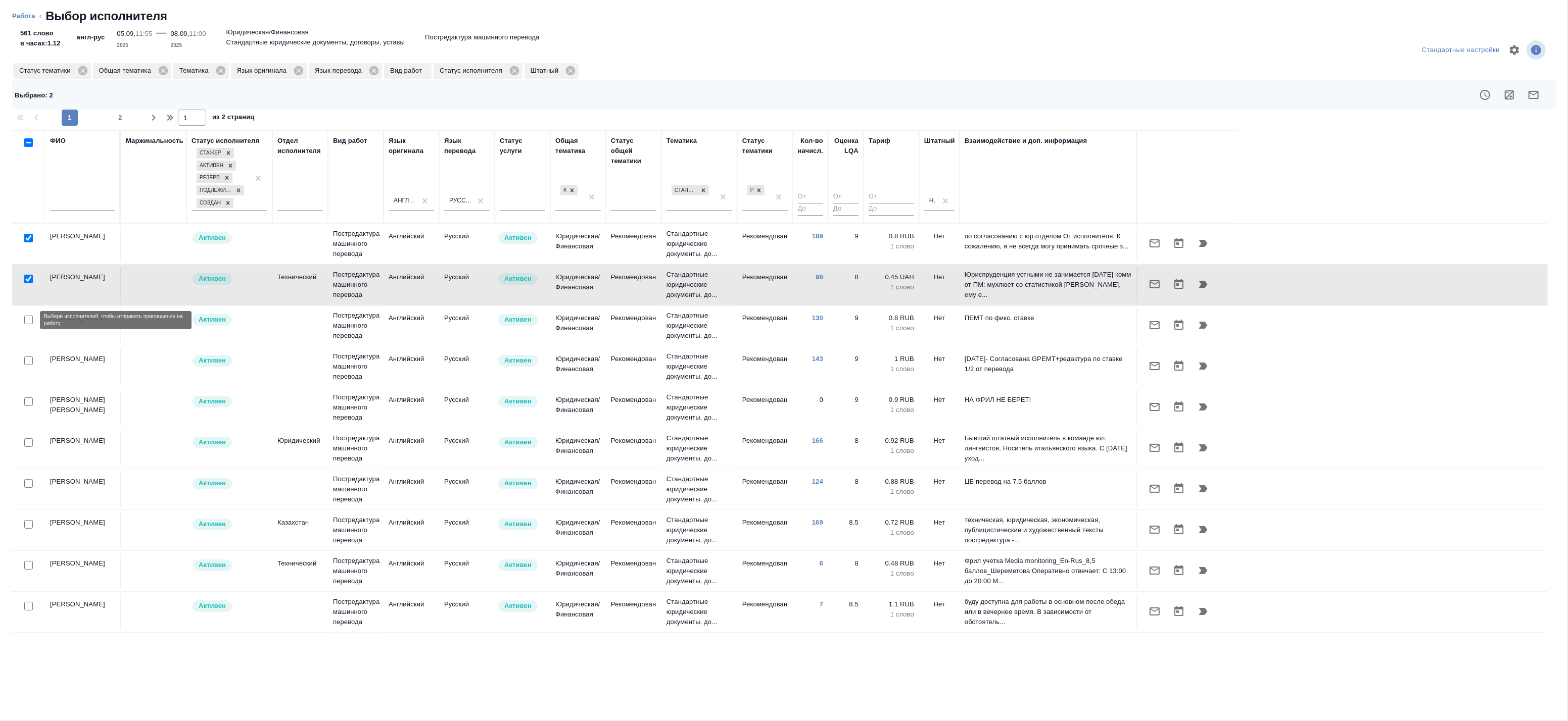
click at [29, 324] on input "checkbox" at bounding box center [28, 320] width 8 height 8
checkbox input "true"
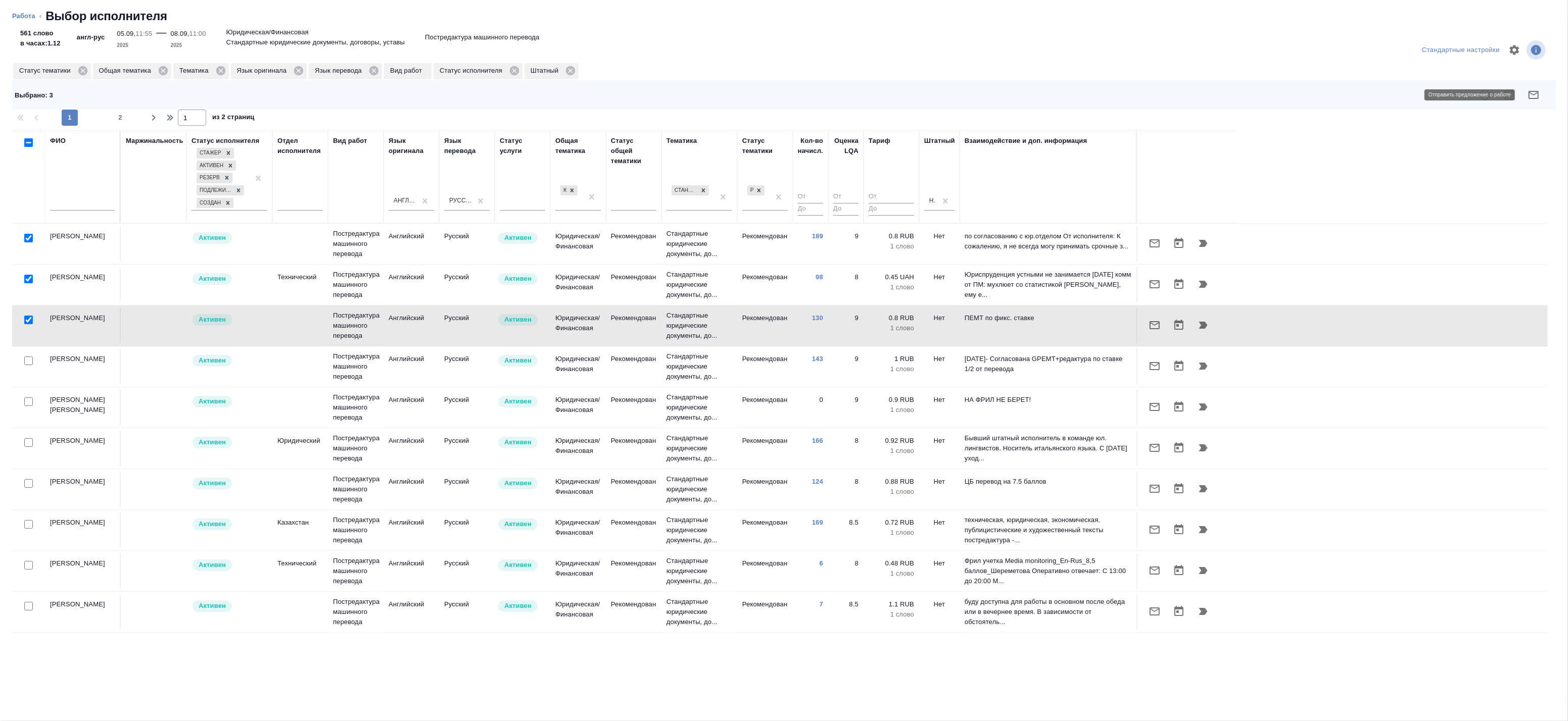
click at [1538, 93] on icon "button" at bounding box center [1533, 95] width 10 height 8
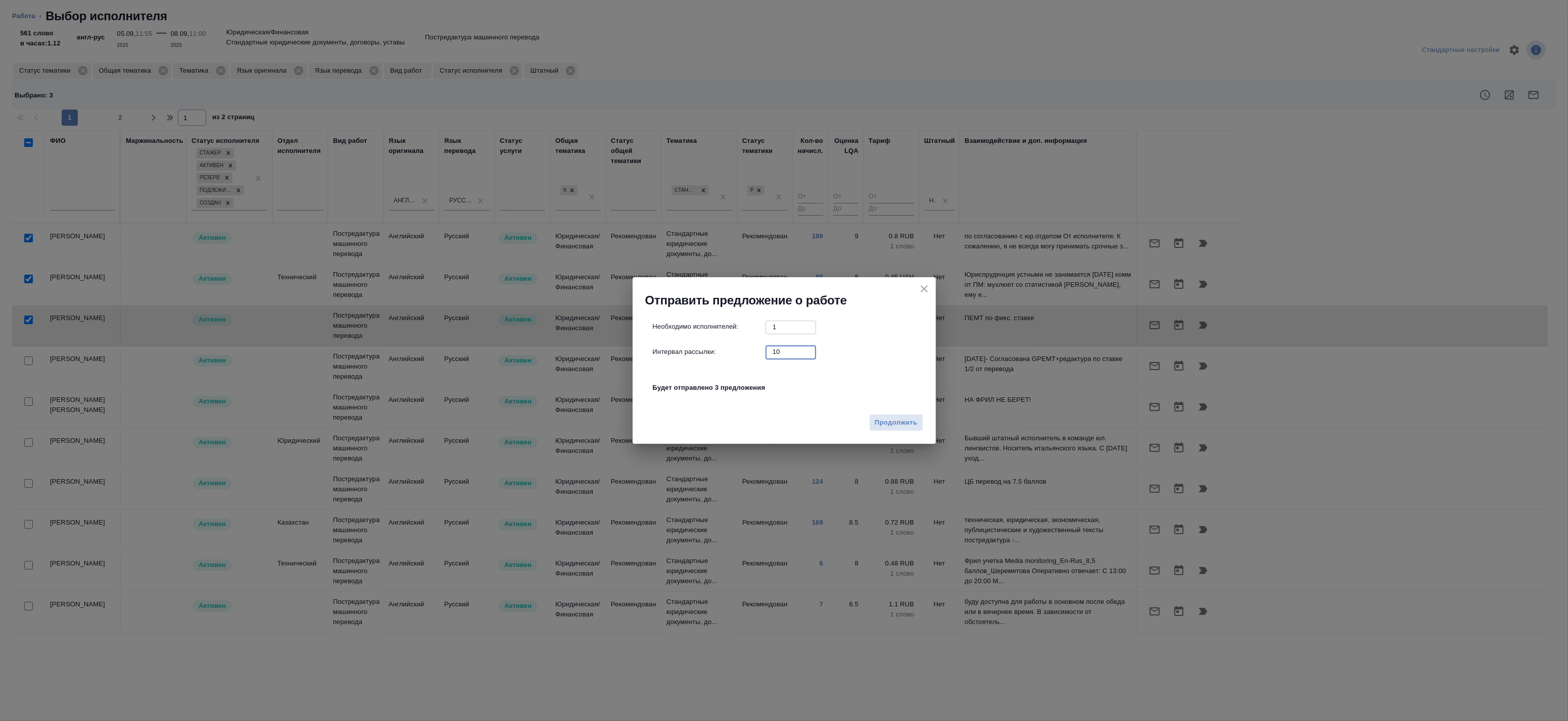
drag, startPoint x: 766, startPoint y: 354, endPoint x: 734, endPoint y: 350, distance: 32.2
click at [734, 350] on div "Интервал рассылки: 10 ​" at bounding box center [788, 352] width 271 height 12
type input "0"
click at [897, 420] on span "Продолжить" at bounding box center [895, 422] width 42 height 12
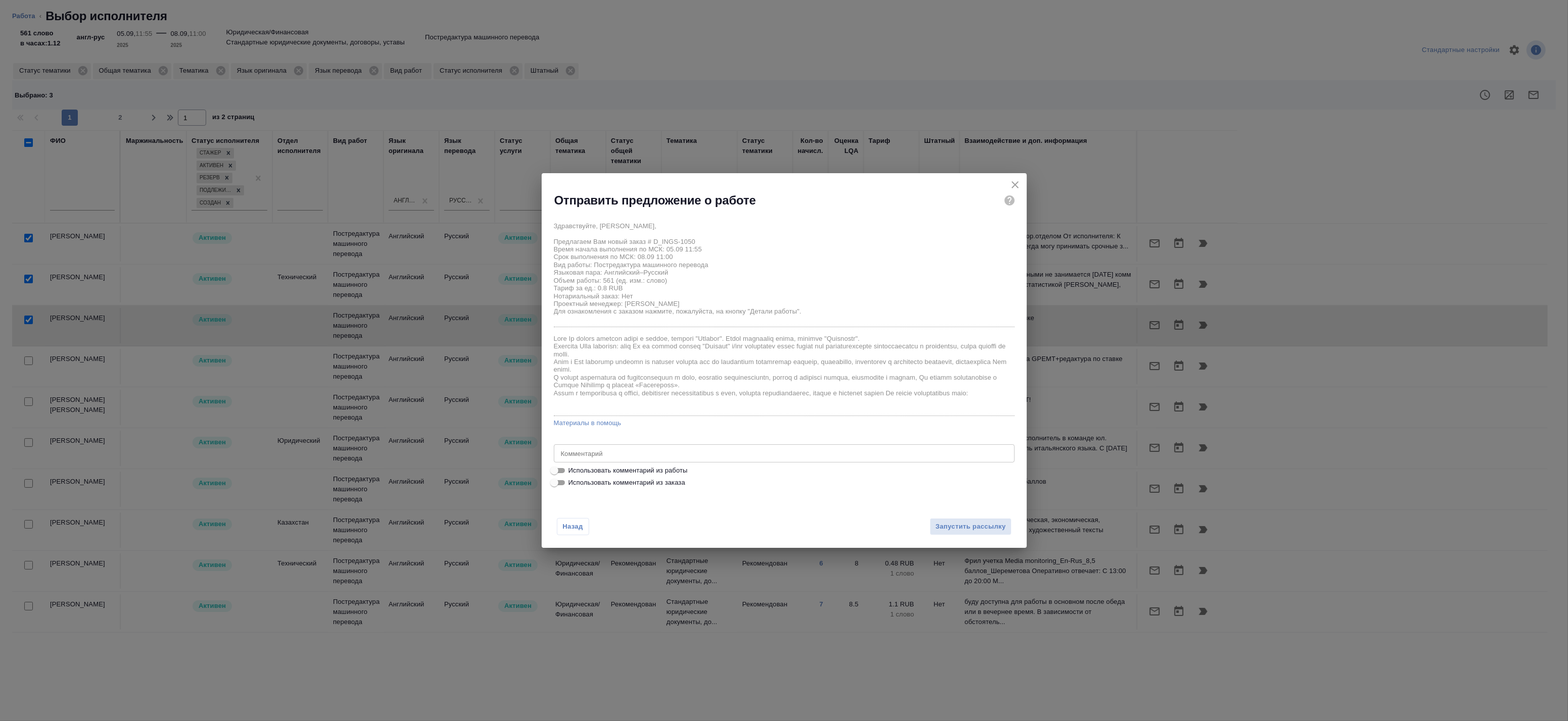
click at [605, 473] on span "Использовать комментарий из работы" at bounding box center [628, 470] width 119 height 10
click at [572, 473] on input "Использовать комментарий из работы" at bounding box center [554, 471] width 37 height 12
checkbox input "true"
type textarea "примечания переводим"
click at [962, 526] on span "Запустить рассылку" at bounding box center [970, 527] width 70 height 12
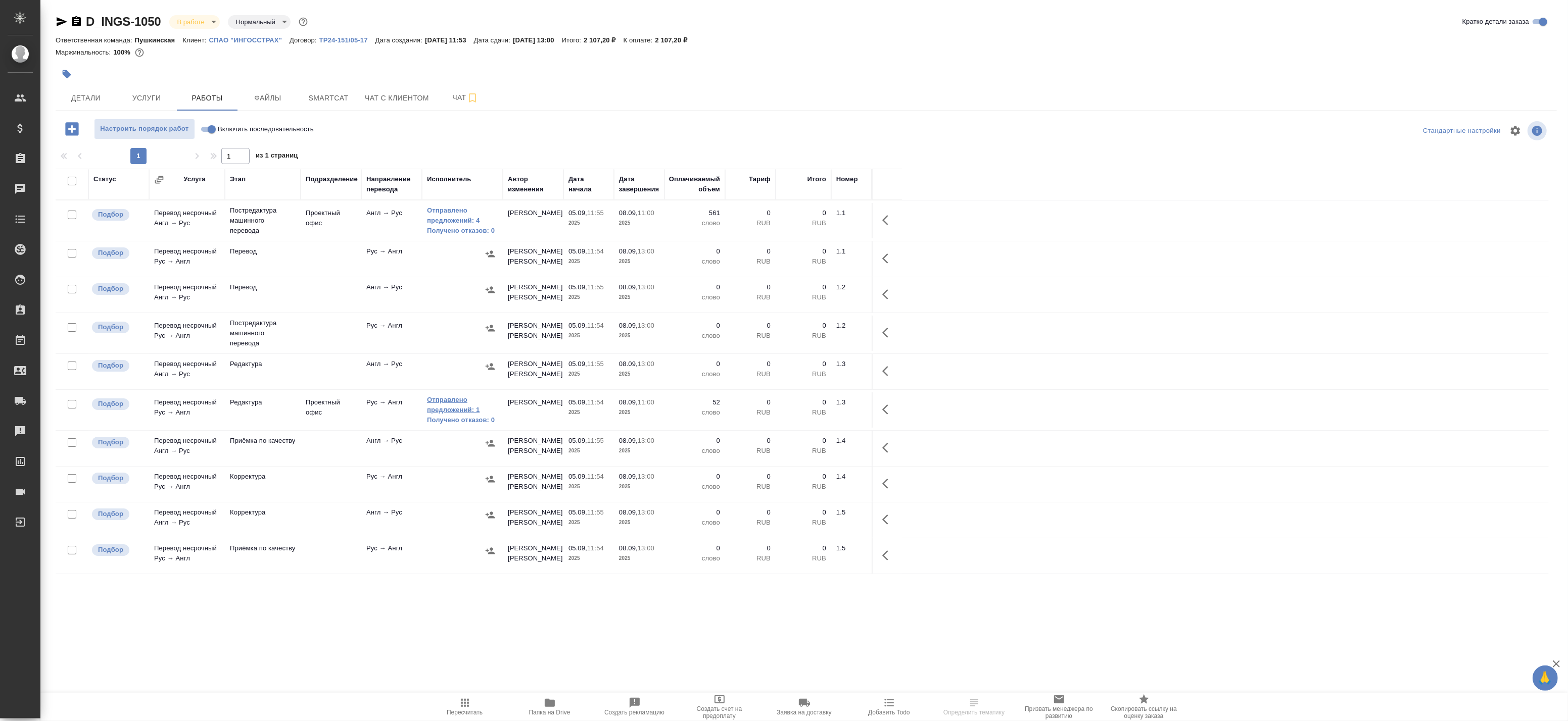
click at [457, 404] on link "Отправлено предложений: 1" at bounding box center [462, 404] width 71 height 20
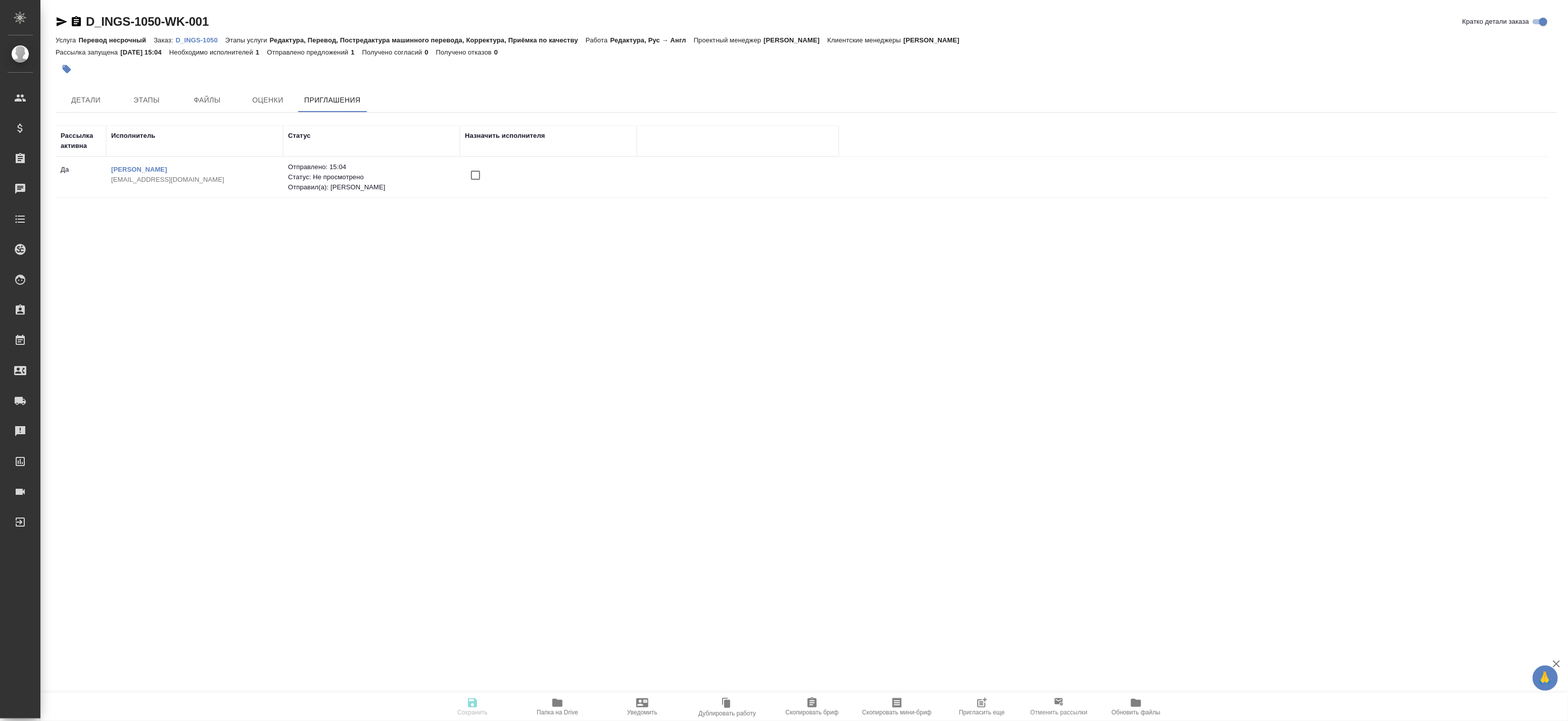
click at [968, 697] on span "Пригласить еще" at bounding box center [982, 706] width 73 height 19
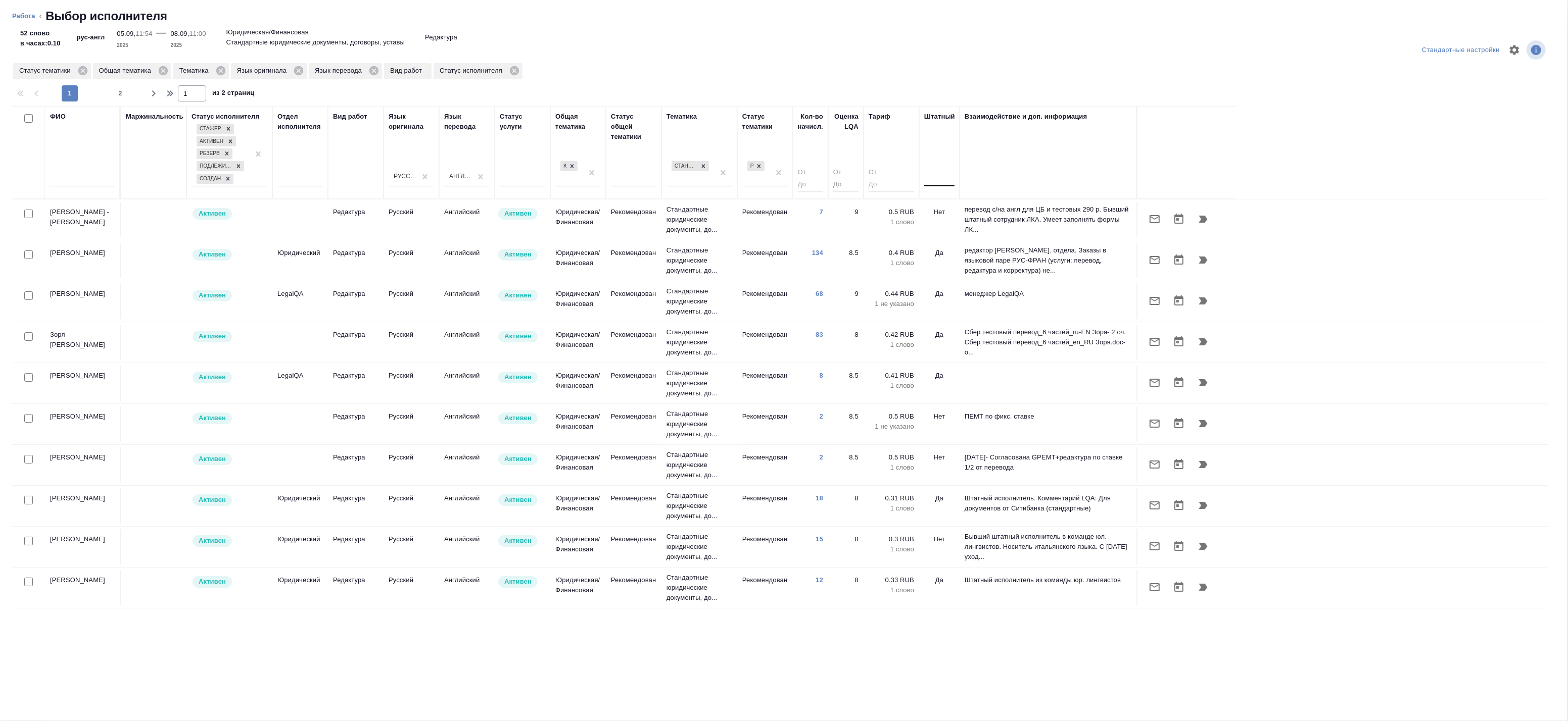
click at [933, 177] on div at bounding box center [940, 176] width 30 height 15
click at [939, 206] on div "Нет" at bounding box center [1000, 208] width 152 height 18
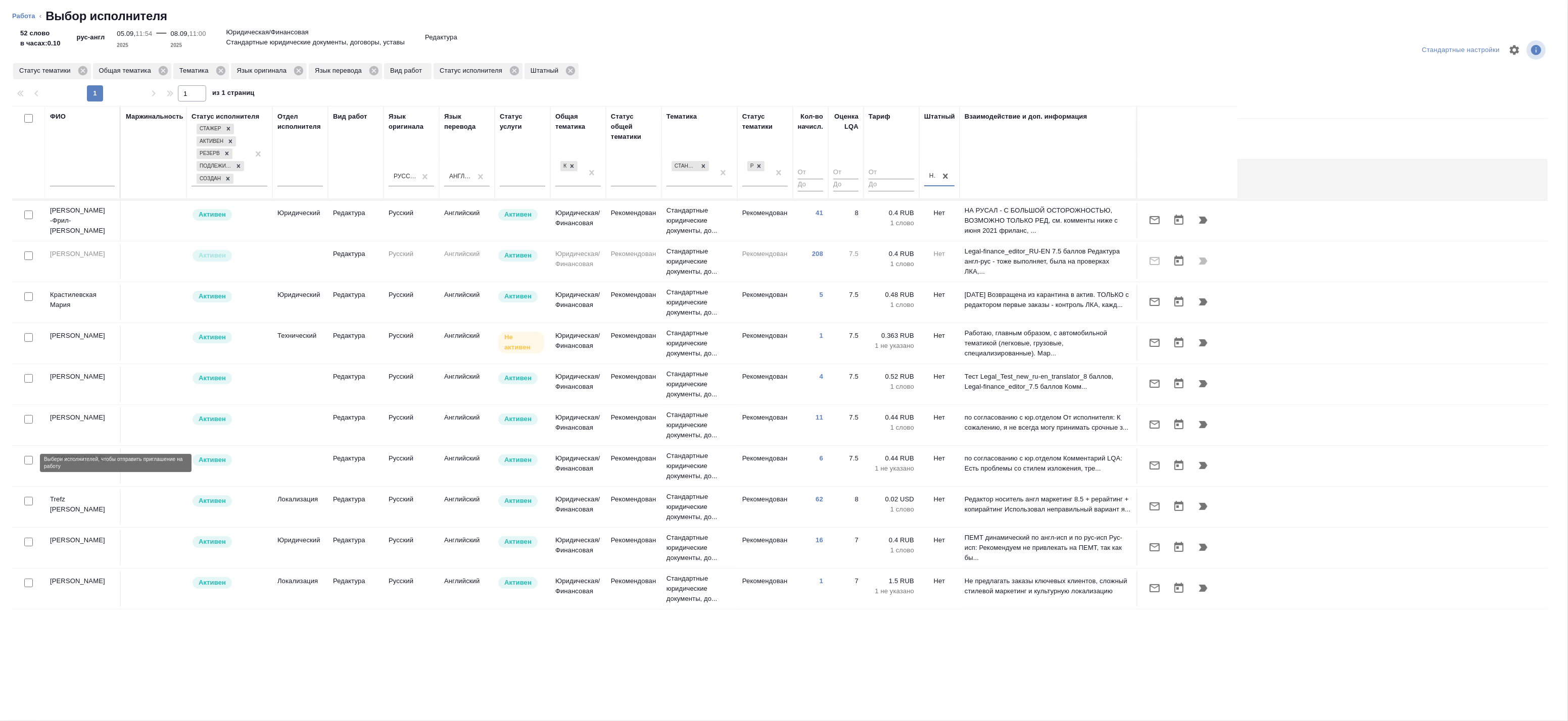
scroll to position [337, 0]
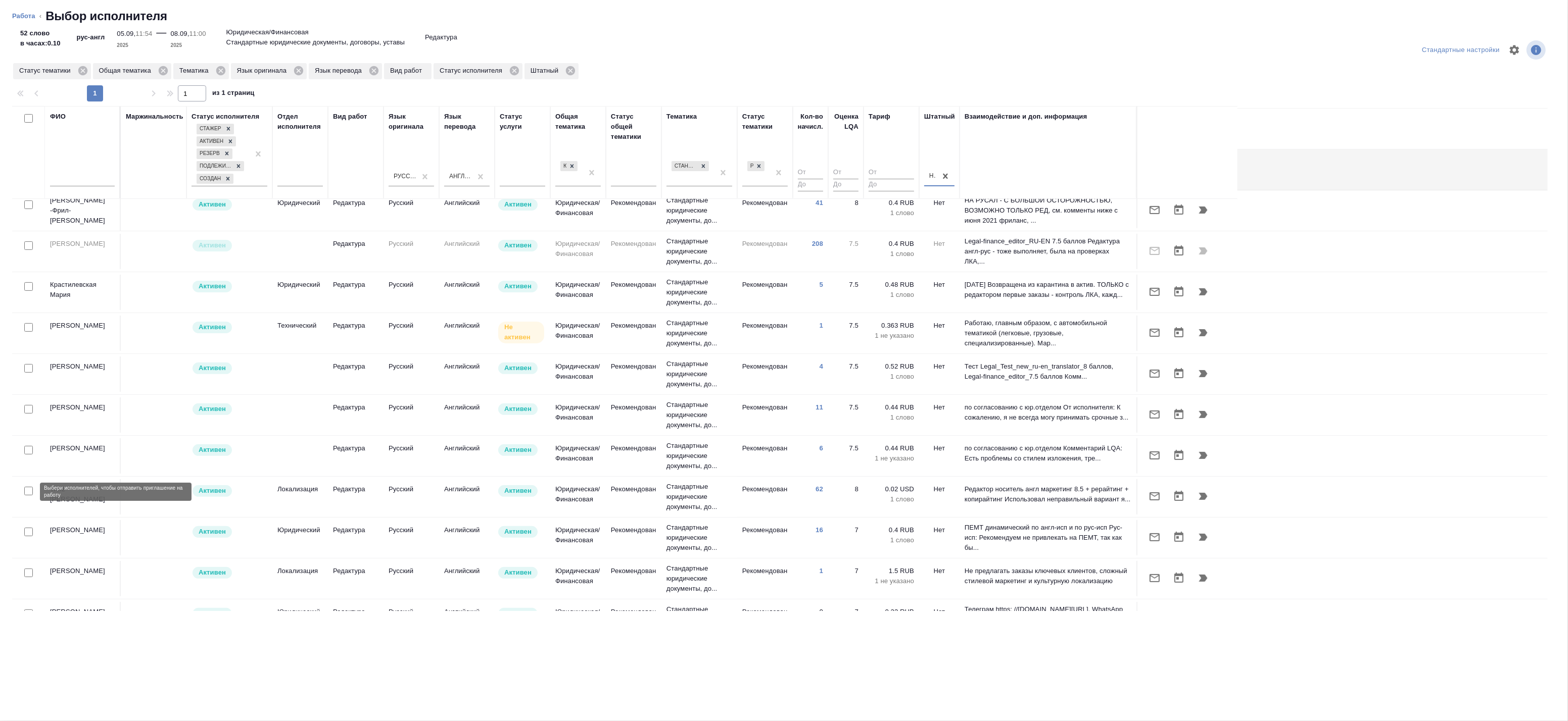
click at [30, 492] on input "checkbox" at bounding box center [28, 491] width 8 height 8
checkbox input "true"
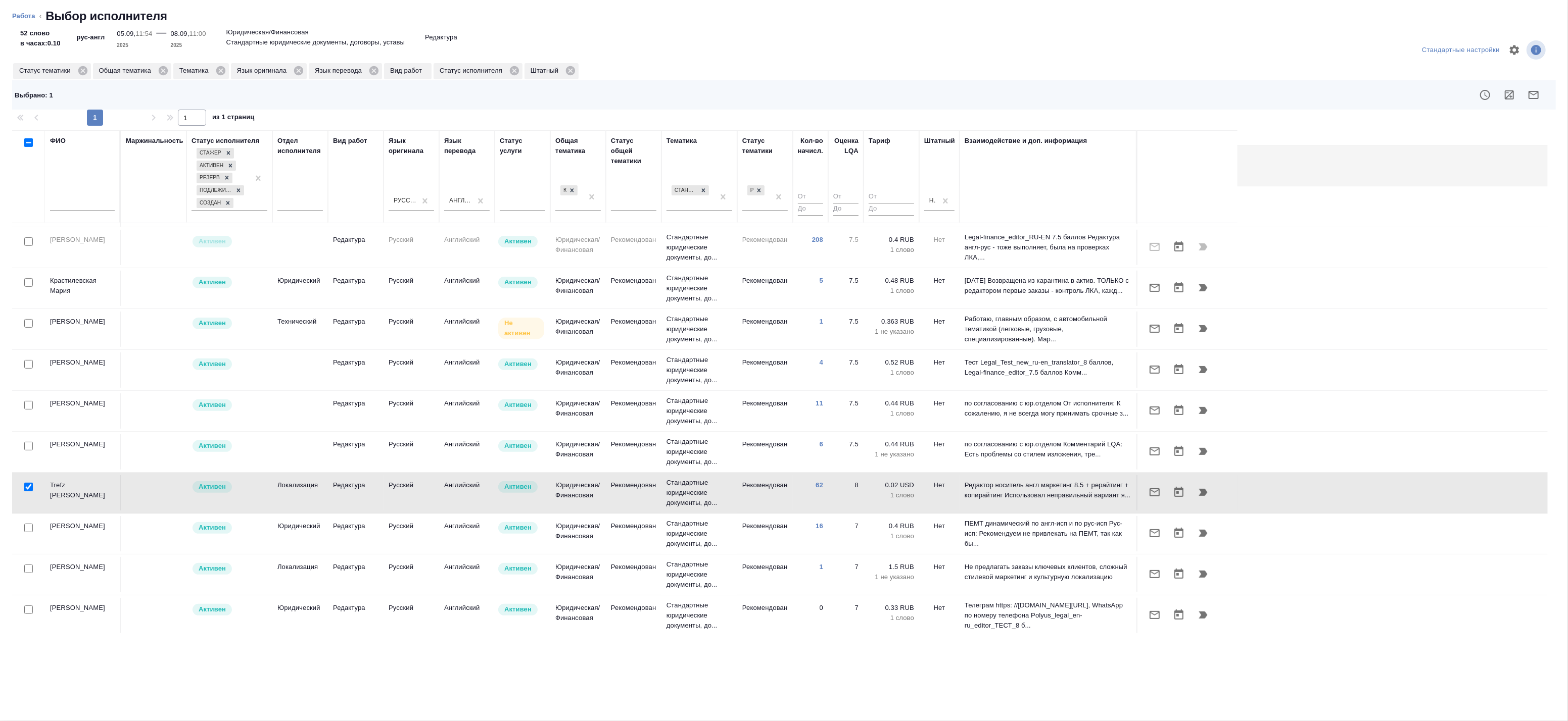
scroll to position [366, 0]
click at [27, 526] on input "checkbox" at bounding box center [28, 527] width 8 height 8
checkbox input "true"
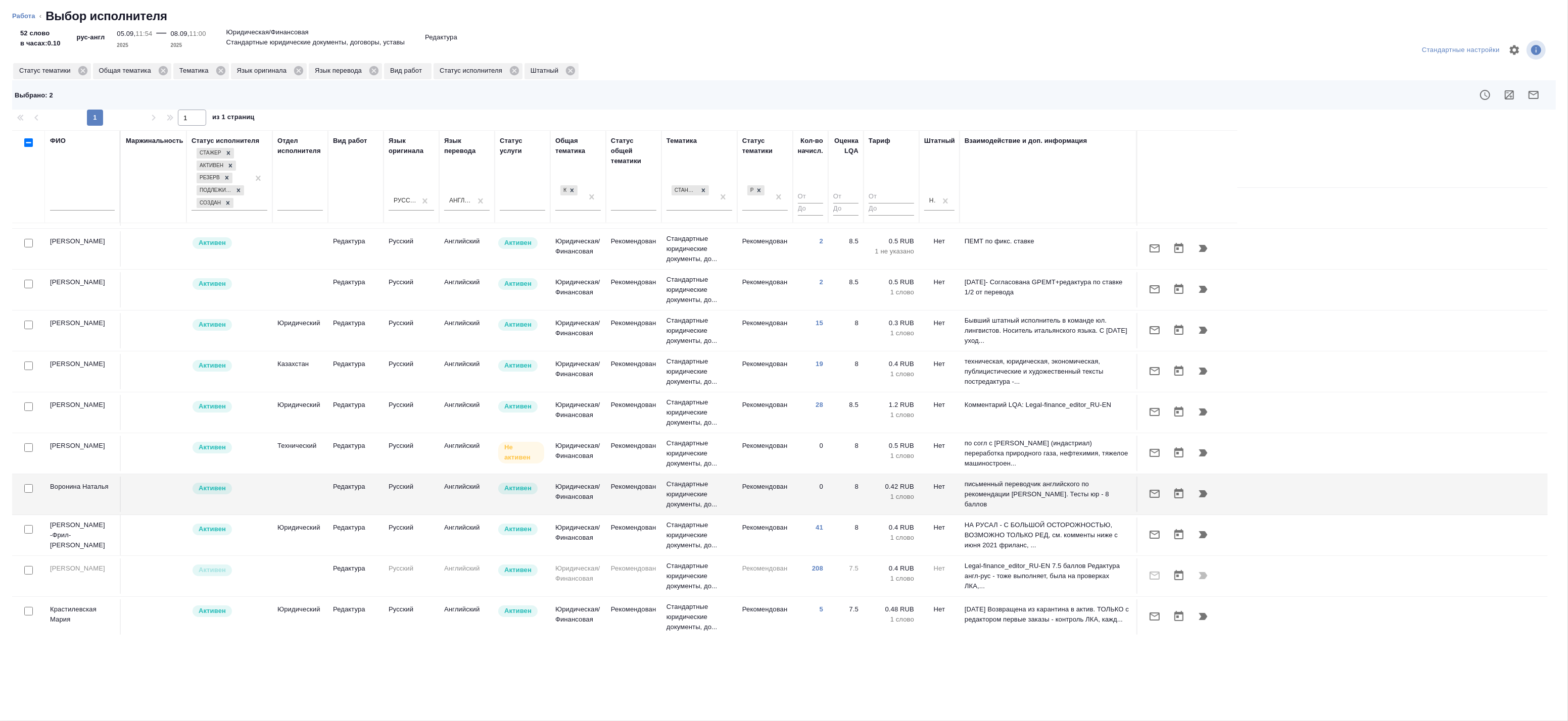
scroll to position [30, 0]
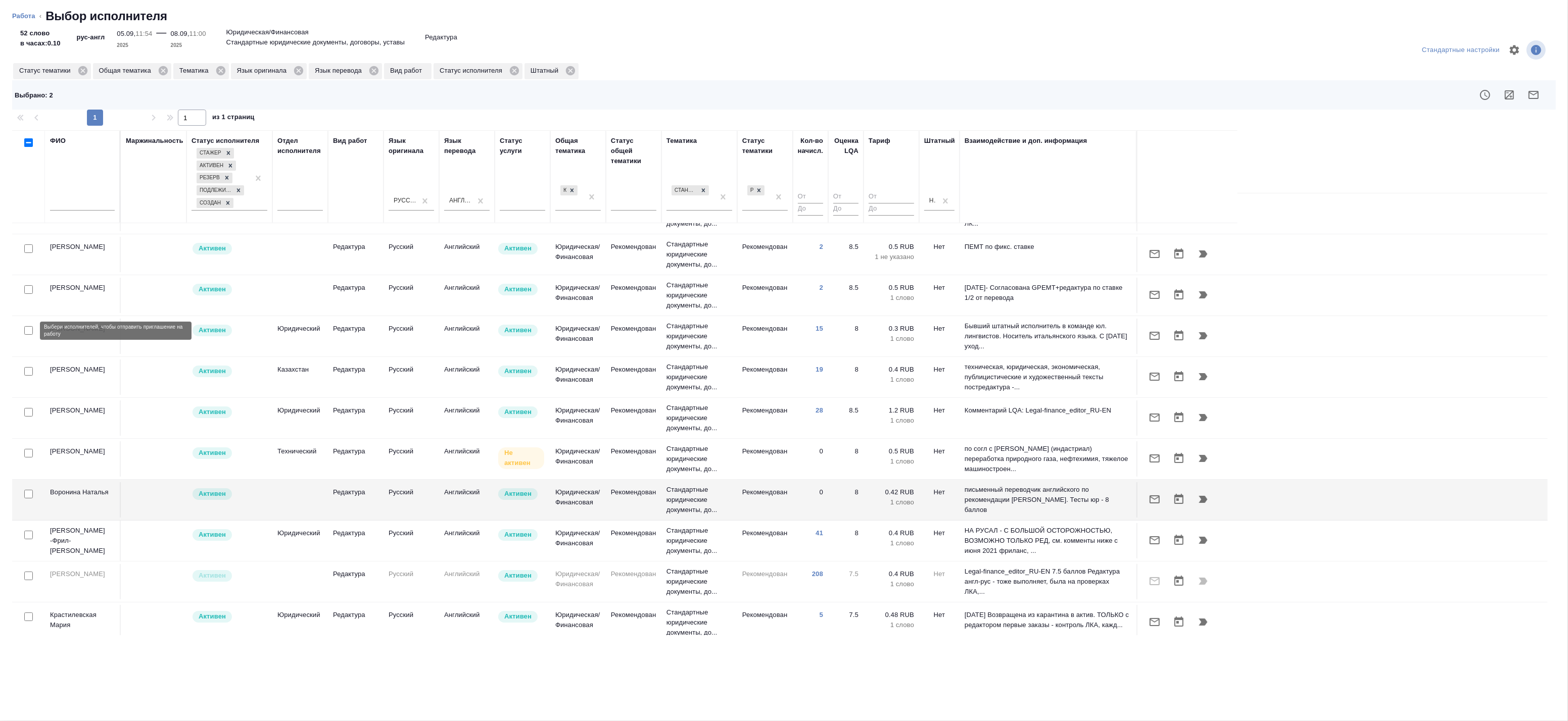
click at [30, 330] on input "checkbox" at bounding box center [28, 330] width 8 height 8
checkbox input "true"
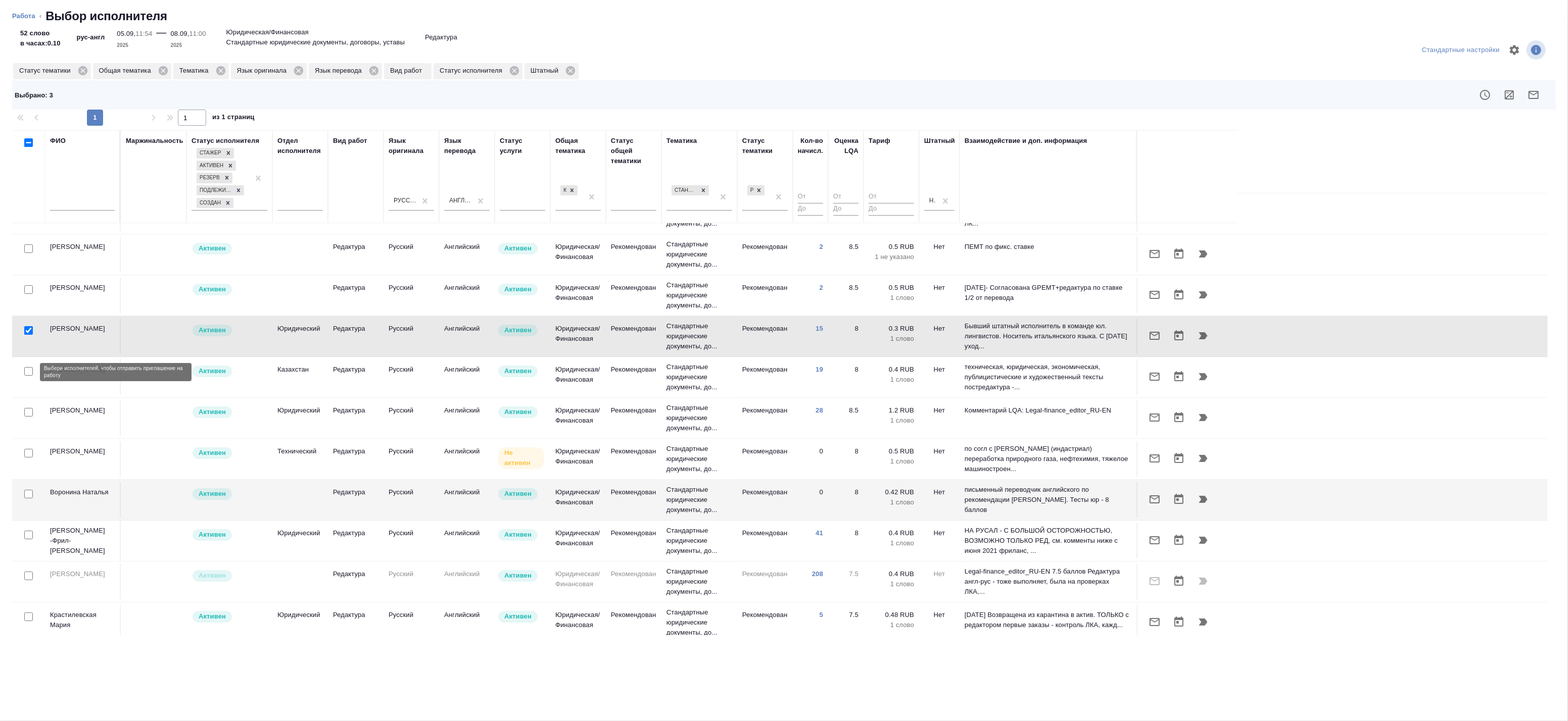
click at [30, 369] on input "checkbox" at bounding box center [28, 371] width 8 height 8
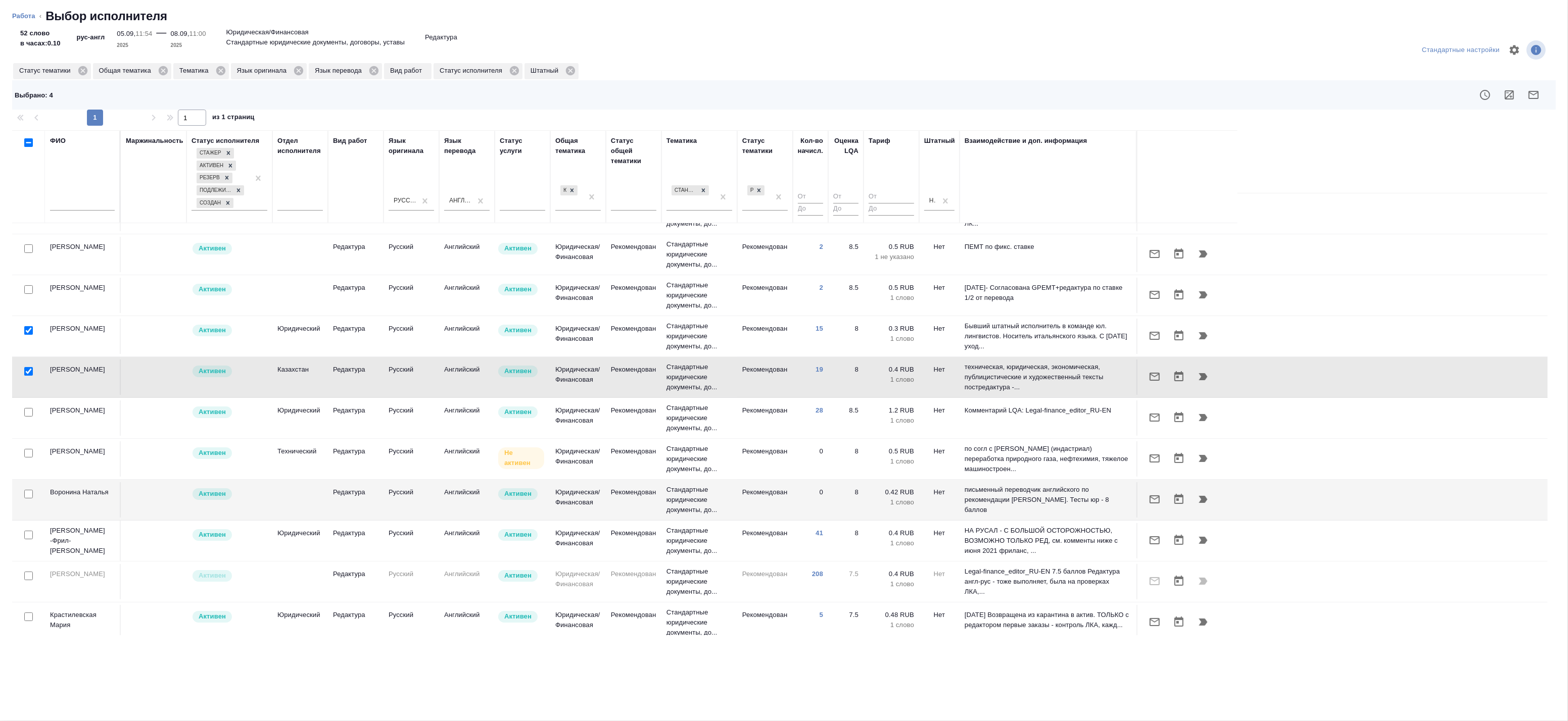
click at [27, 371] on input "checkbox" at bounding box center [28, 371] width 8 height 8
checkbox input "false"
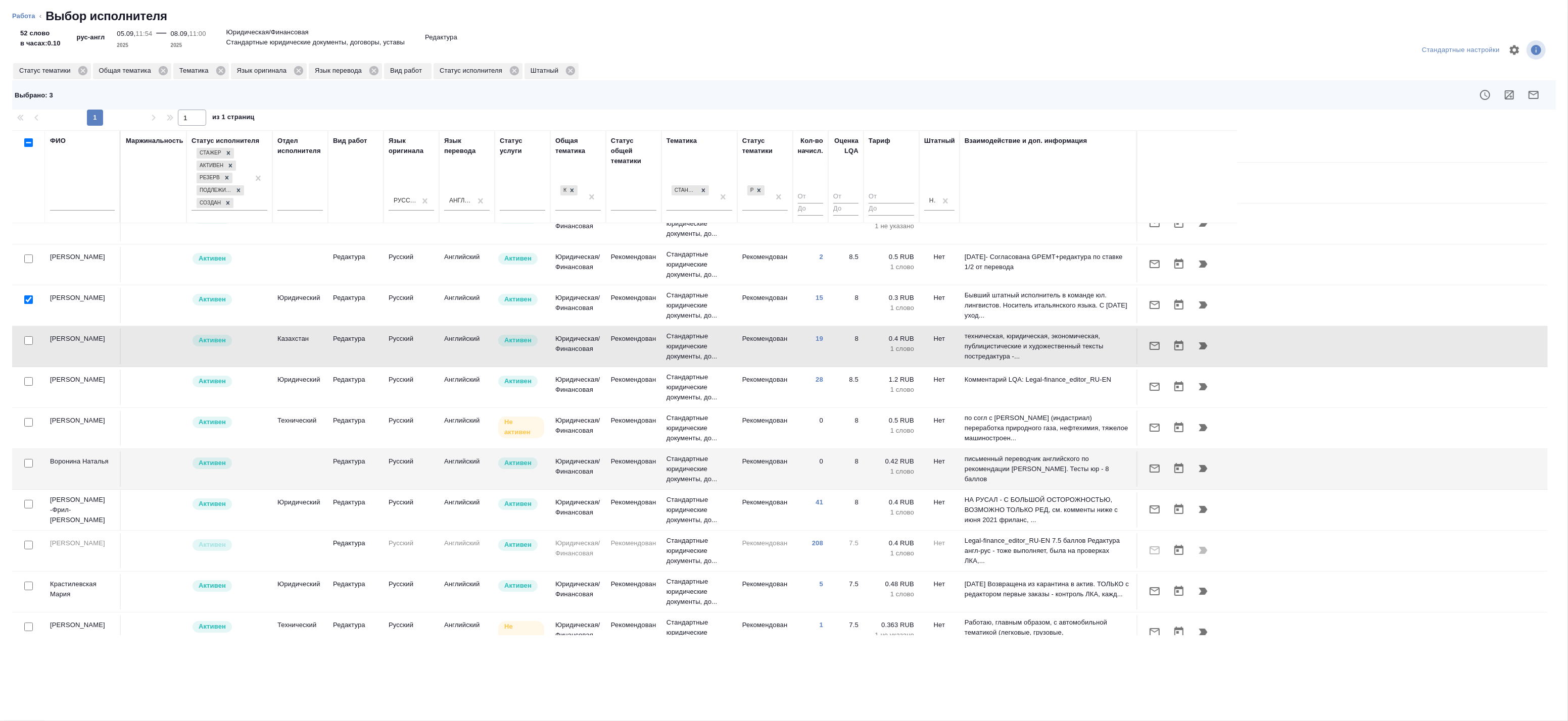
scroll to position [366, 0]
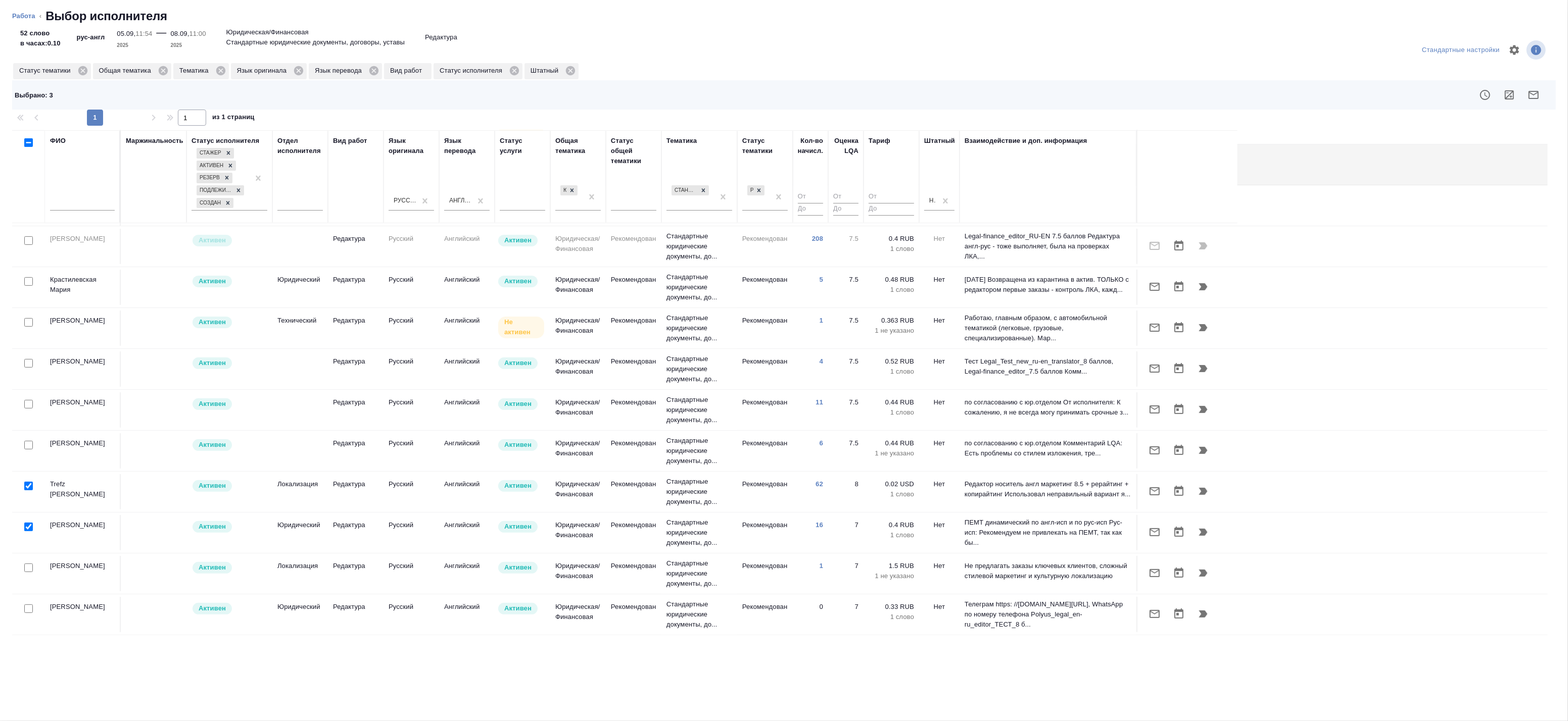
drag, startPoint x: 28, startPoint y: 527, endPoint x: 25, endPoint y: 515, distance: 12.4
click at [28, 526] on input "checkbox" at bounding box center [28, 527] width 8 height 8
checkbox input "false"
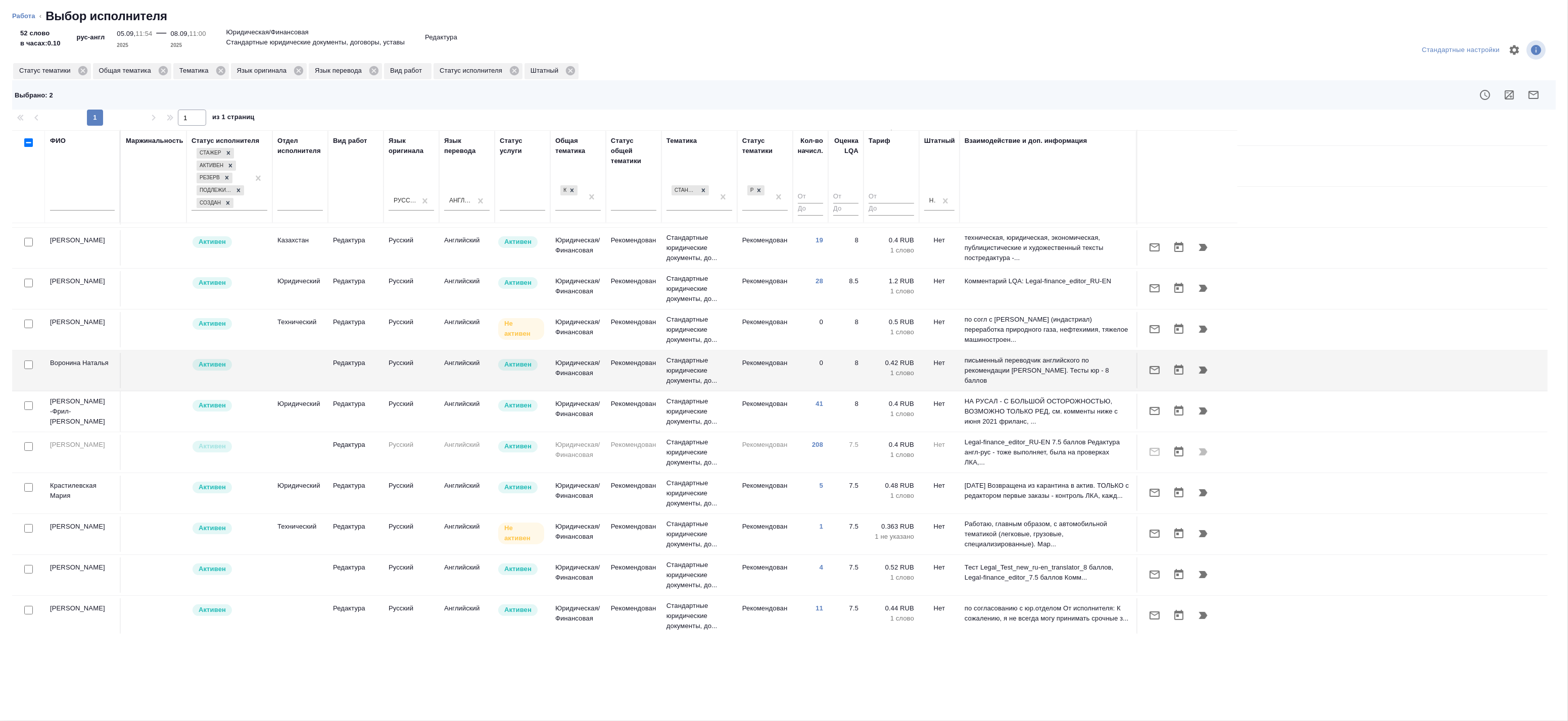
scroll to position [87, 0]
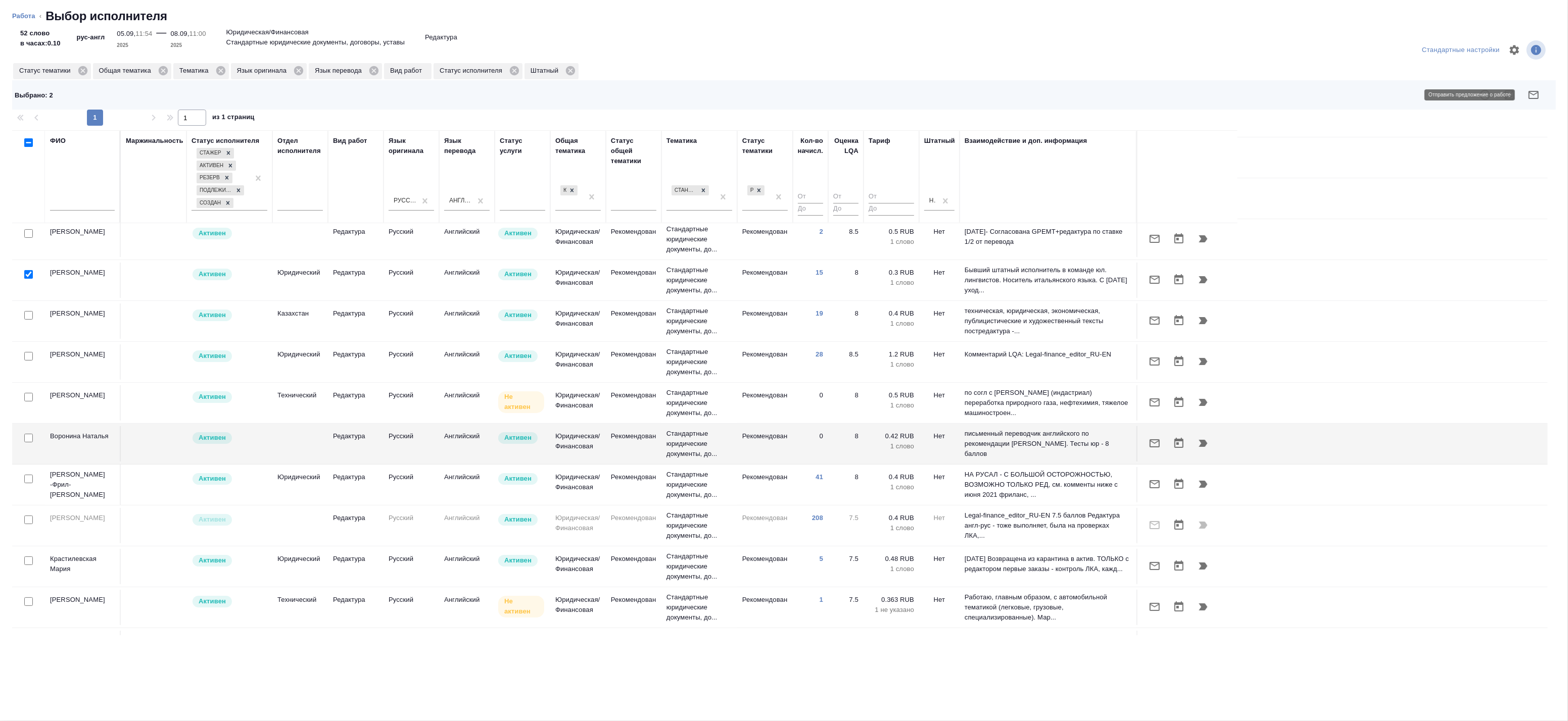
click at [1541, 92] on button "button" at bounding box center [1533, 95] width 24 height 24
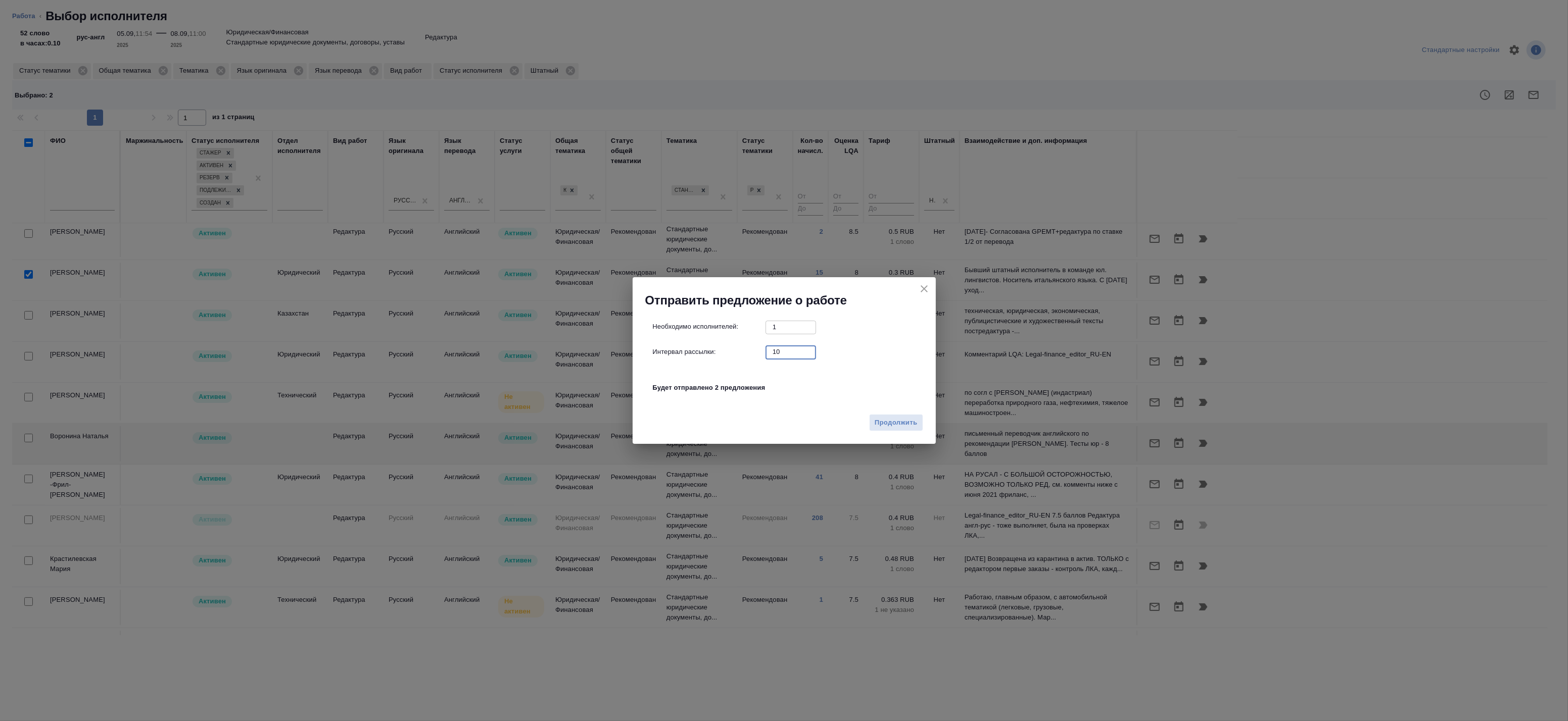
drag, startPoint x: 783, startPoint y: 350, endPoint x: 710, endPoint y: 339, distance: 73.8
click at [739, 349] on div "Интервал рассылки: 10 ​" at bounding box center [788, 352] width 271 height 12
type input "0"
click at [878, 423] on span "Продолжить" at bounding box center [895, 422] width 42 height 12
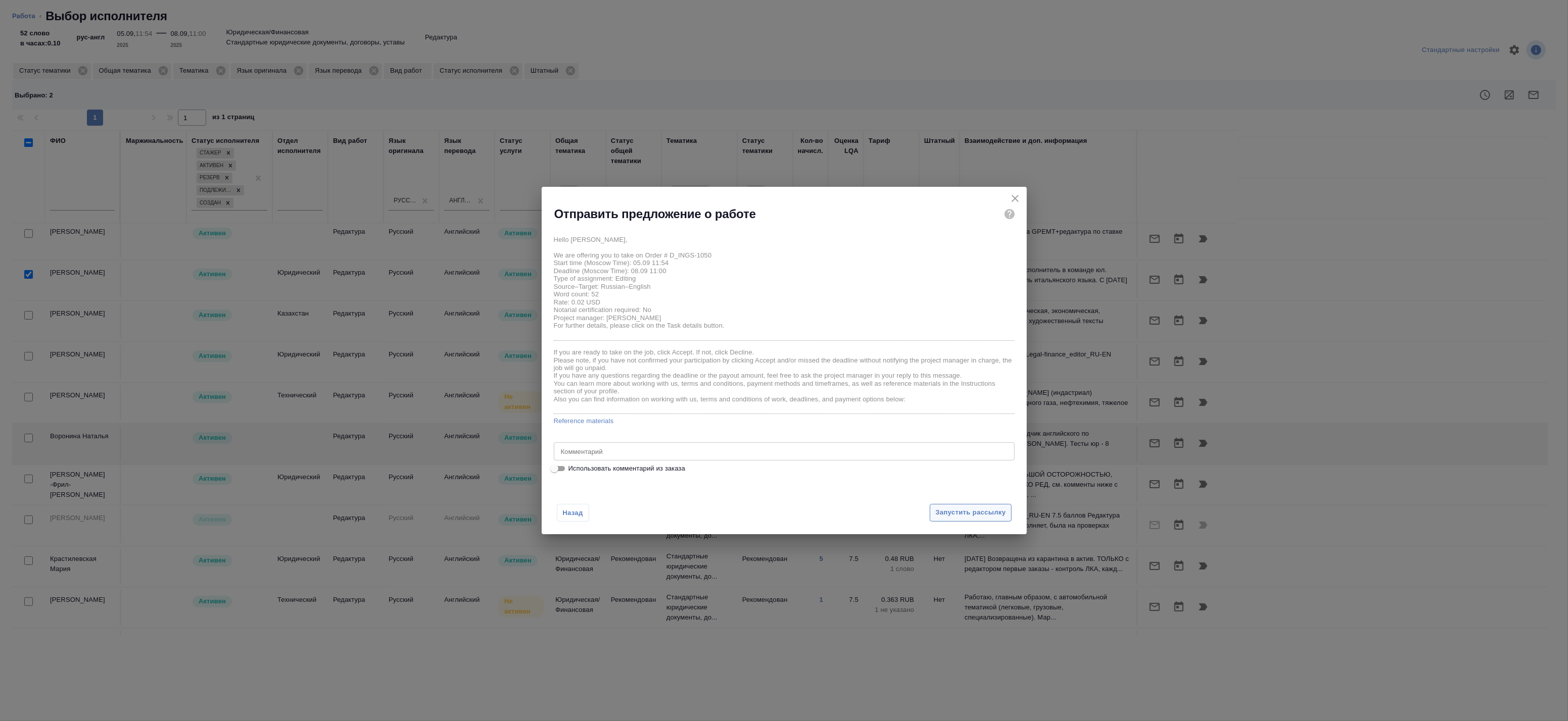
click at [946, 507] on button "Запустить рассылку" at bounding box center [970, 513] width 81 height 18
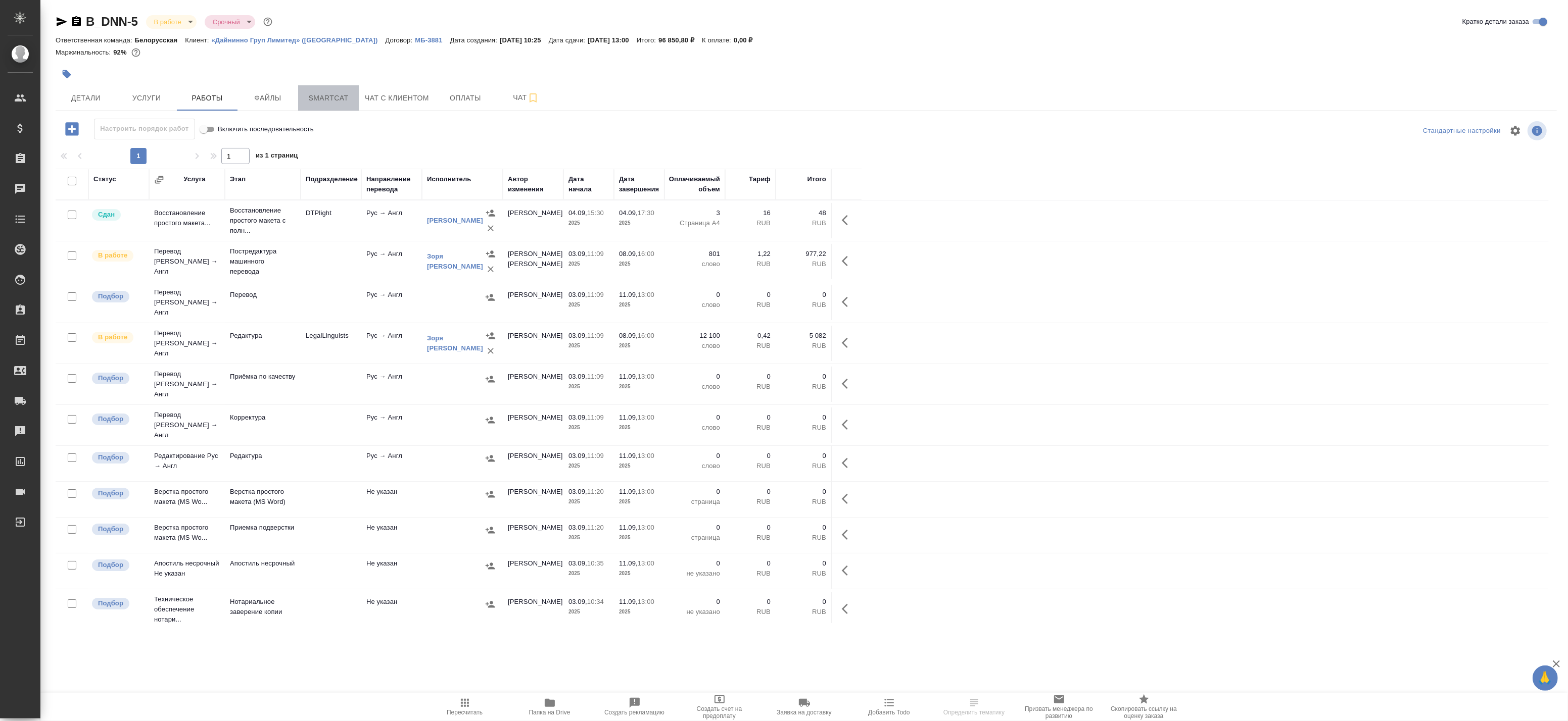
click at [330, 97] on span "Smartcat" at bounding box center [328, 98] width 49 height 12
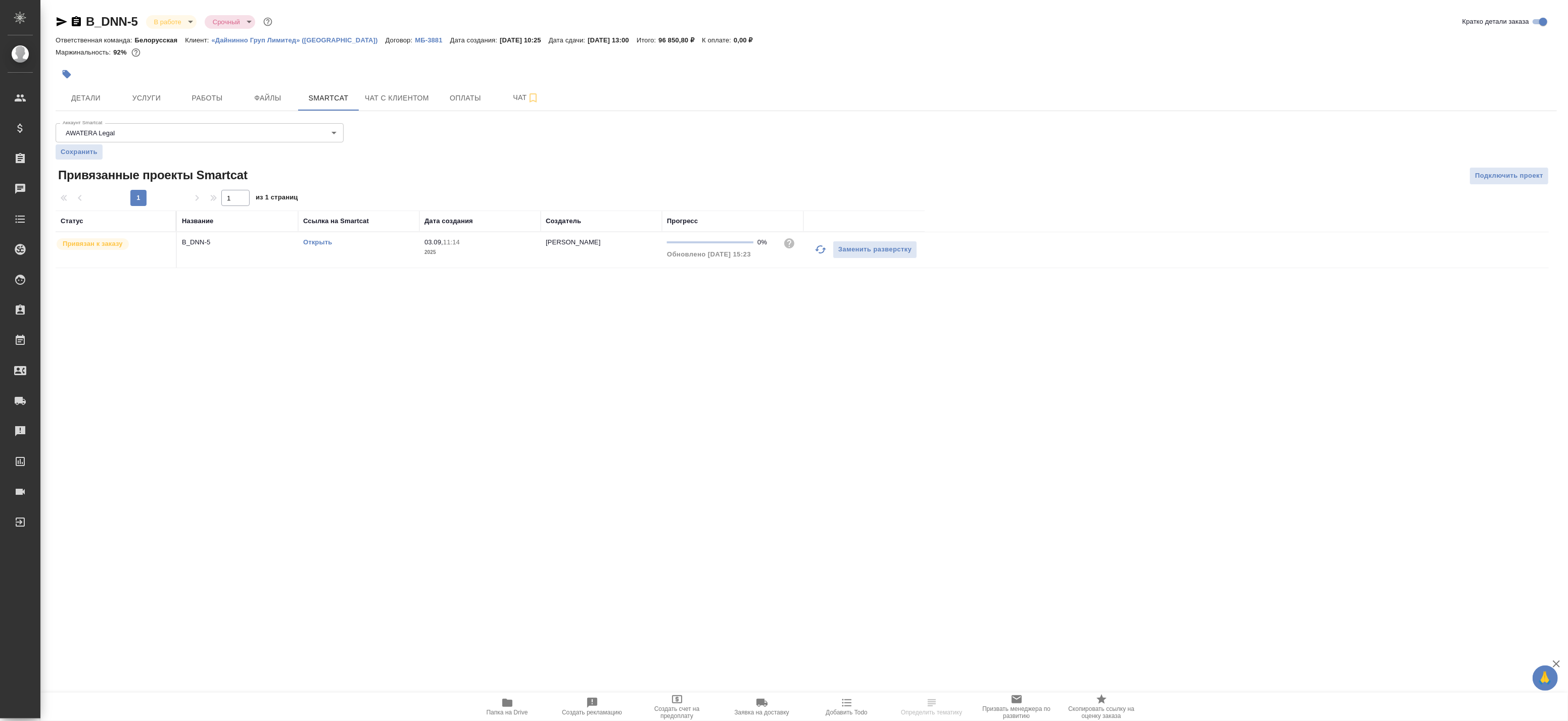
click at [820, 251] on icon "button" at bounding box center [821, 250] width 12 height 12
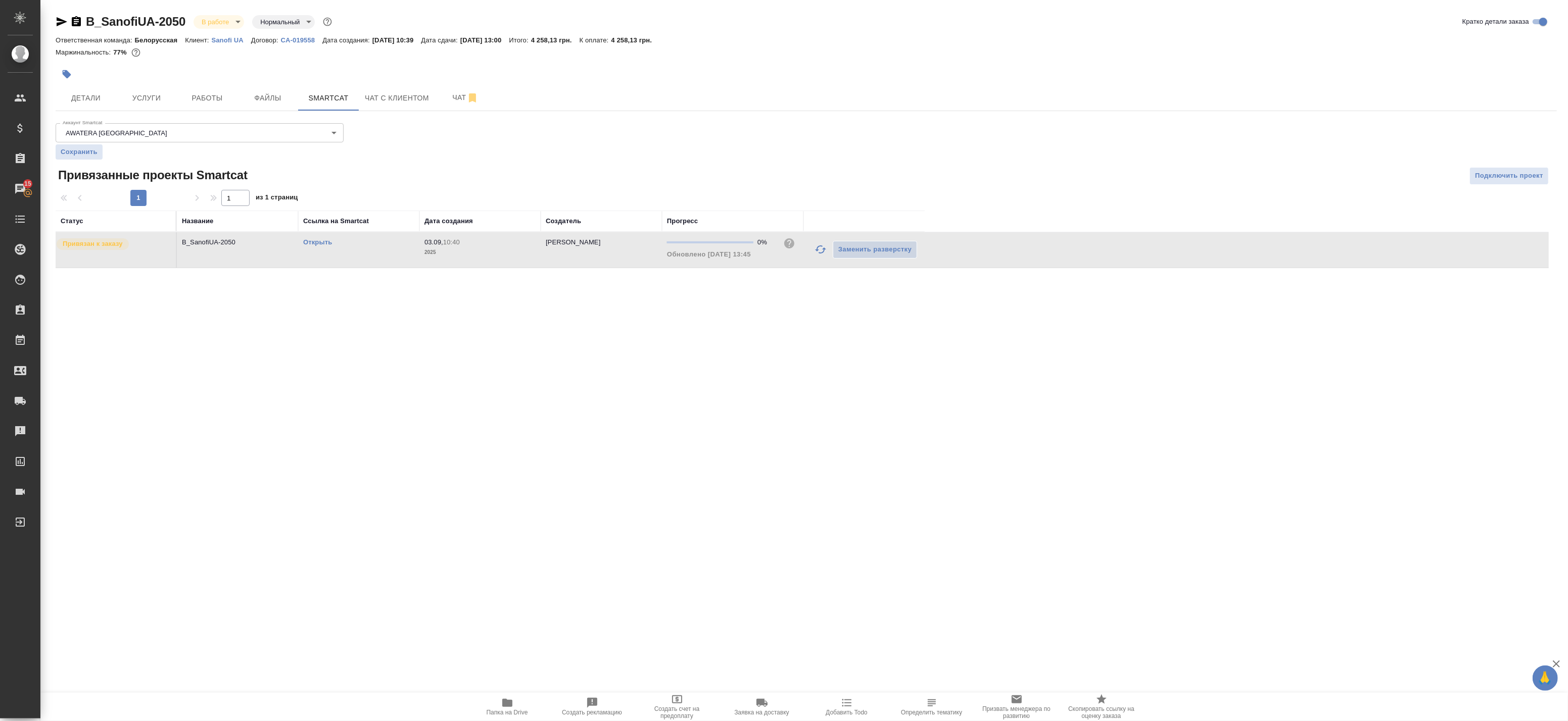
click at [815, 250] on icon "button" at bounding box center [821, 250] width 12 height 12
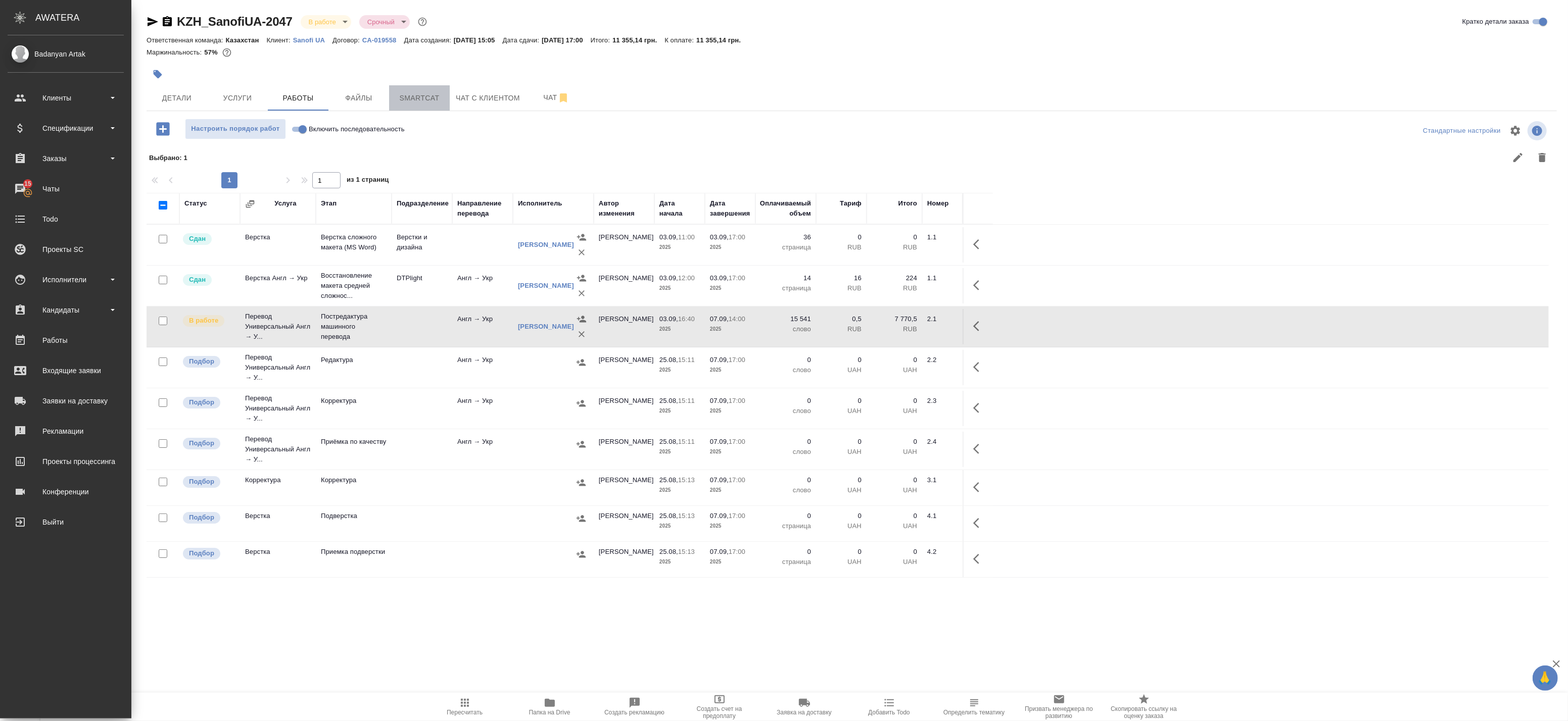
click at [412, 97] on span "Smartcat" at bounding box center [419, 98] width 49 height 12
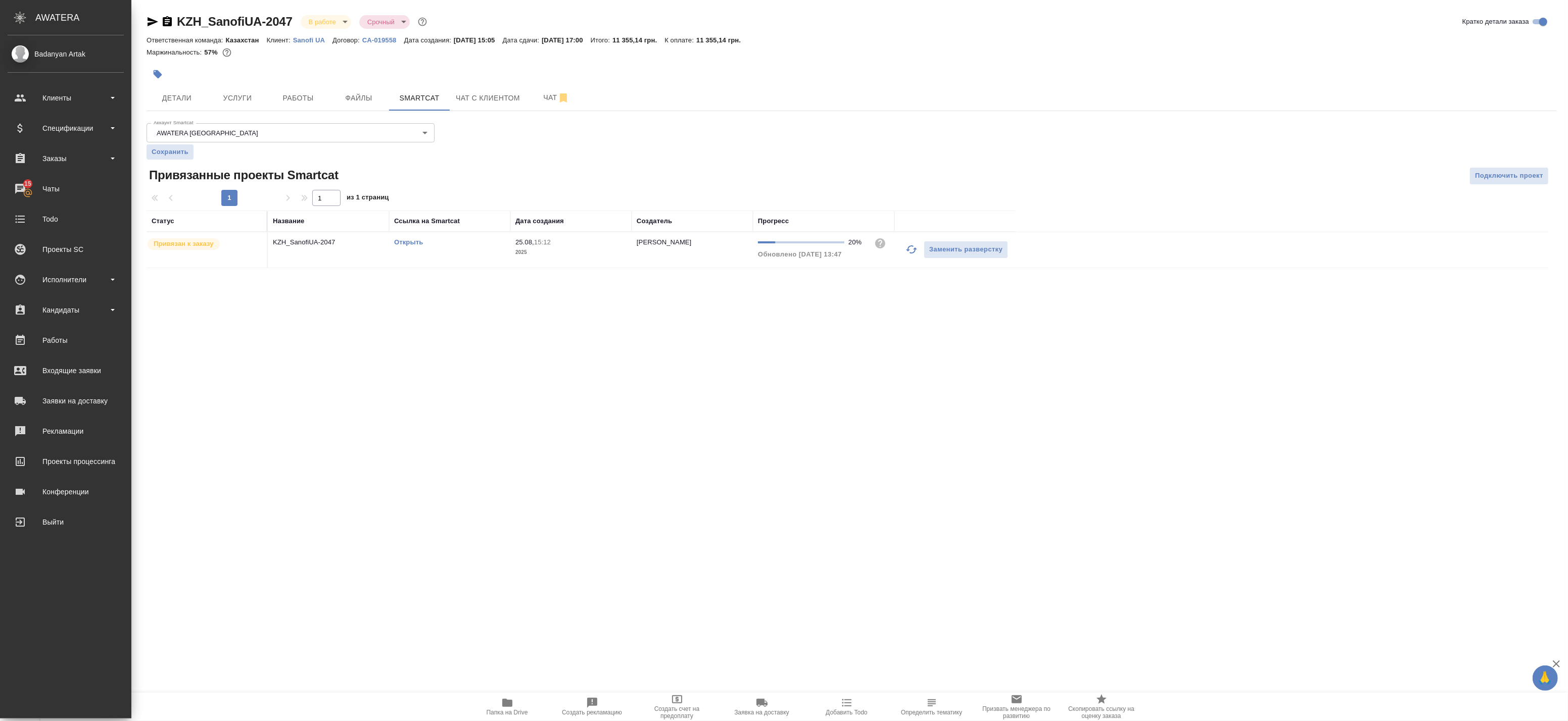
click at [912, 249] on icon "button" at bounding box center [912, 250] width 12 height 12
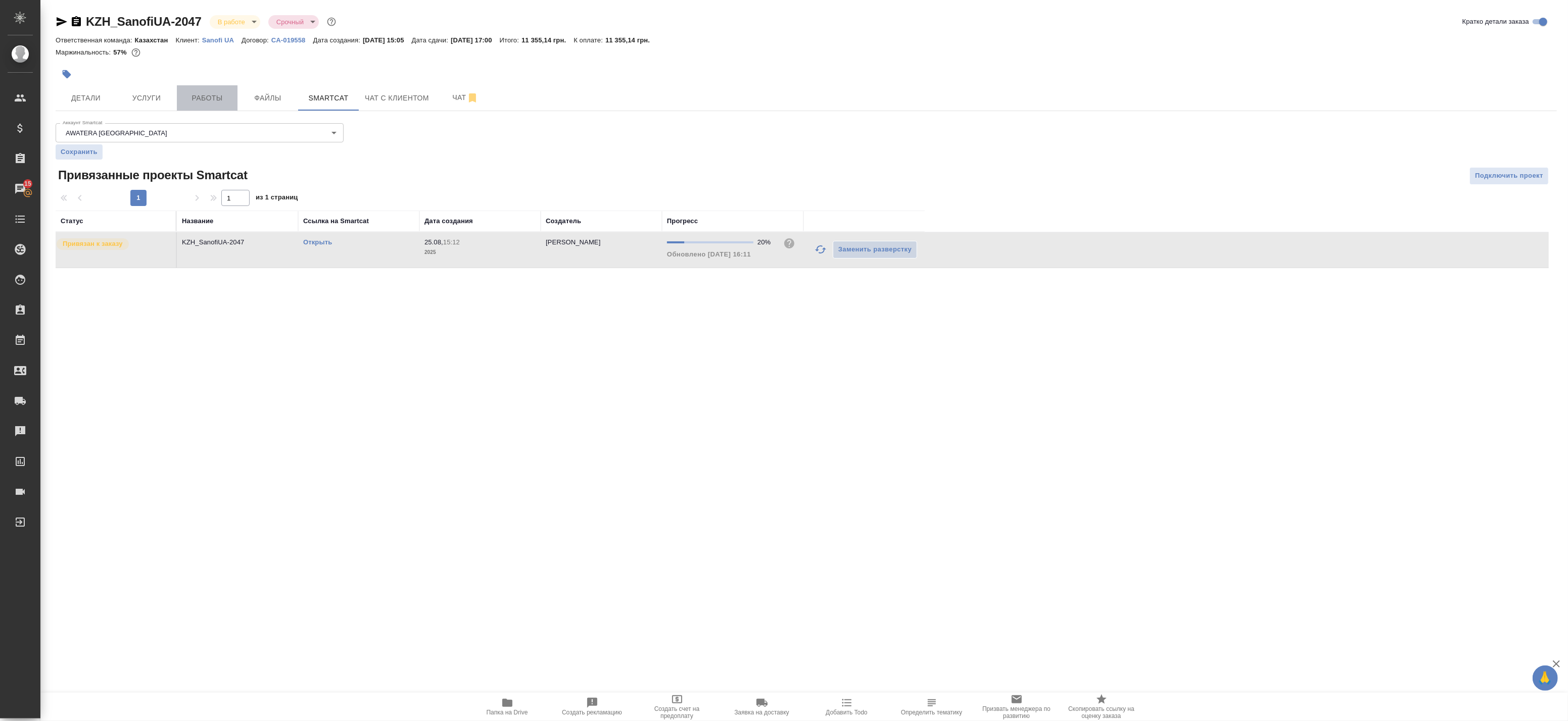
click at [186, 104] on span "Работы" at bounding box center [207, 98] width 49 height 12
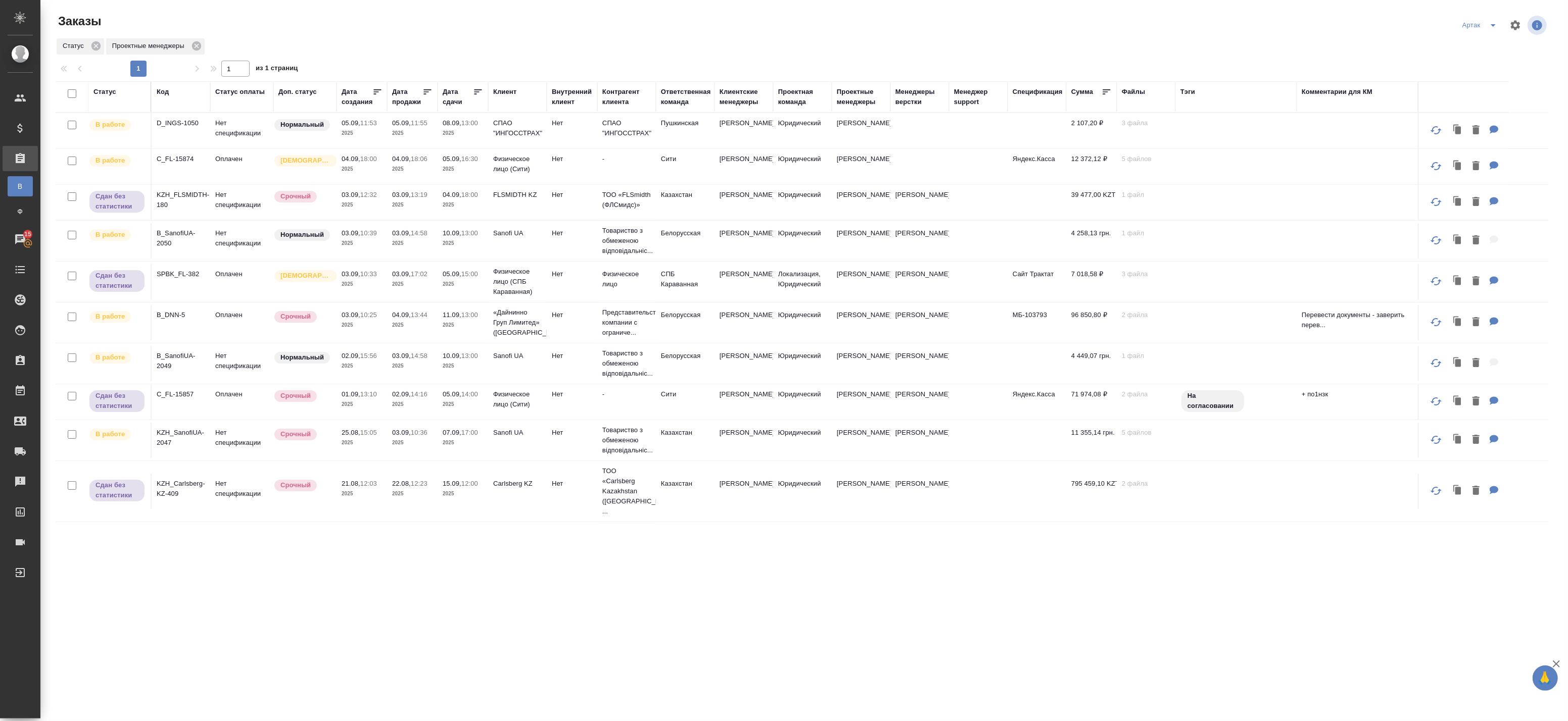
click at [432, 172] on td "04.09, 18:06 2025" at bounding box center [412, 166] width 51 height 35
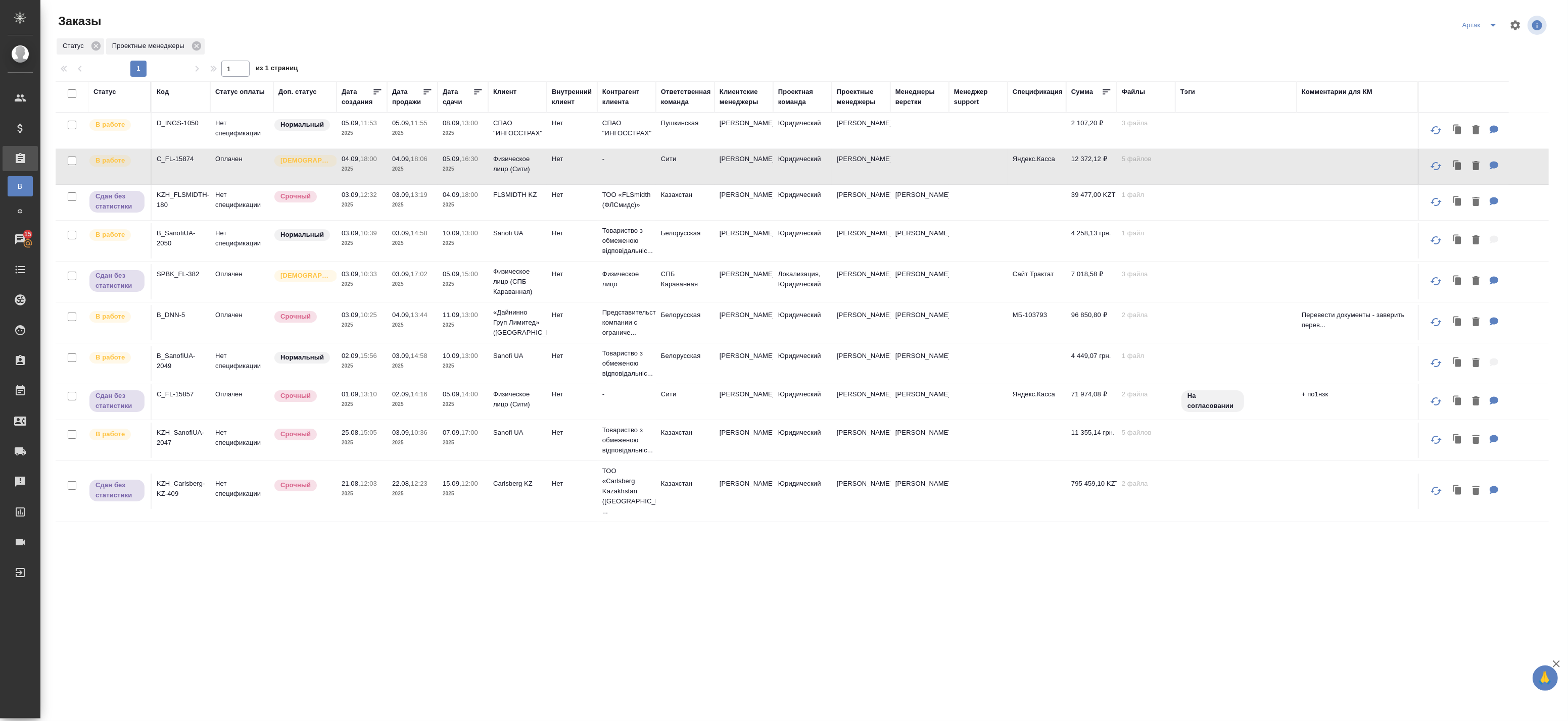
click at [432, 172] on td "04.09, 18:06 2025" at bounding box center [412, 166] width 51 height 35
click at [466, 244] on p "2025" at bounding box center [463, 243] width 40 height 10
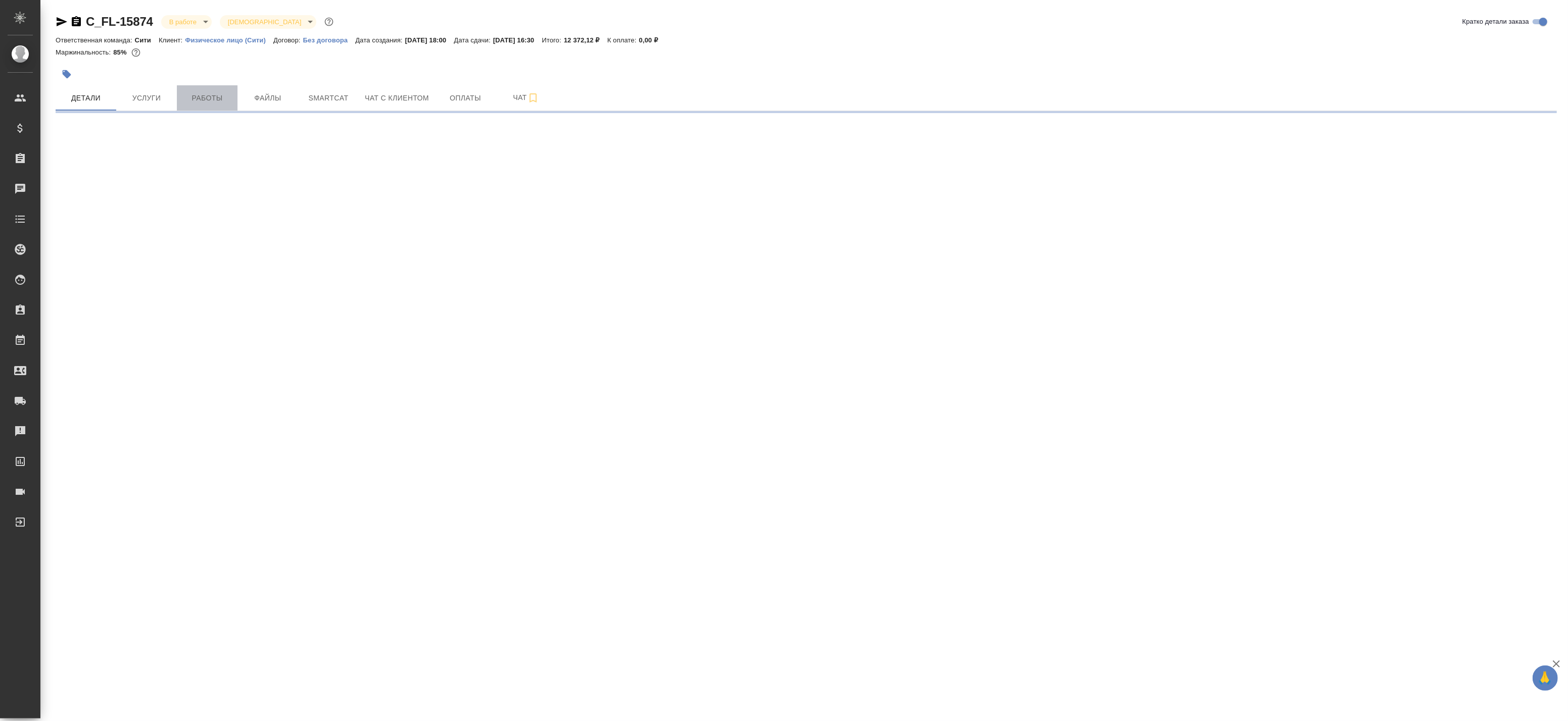
click at [223, 97] on span "Работы" at bounding box center [207, 98] width 49 height 12
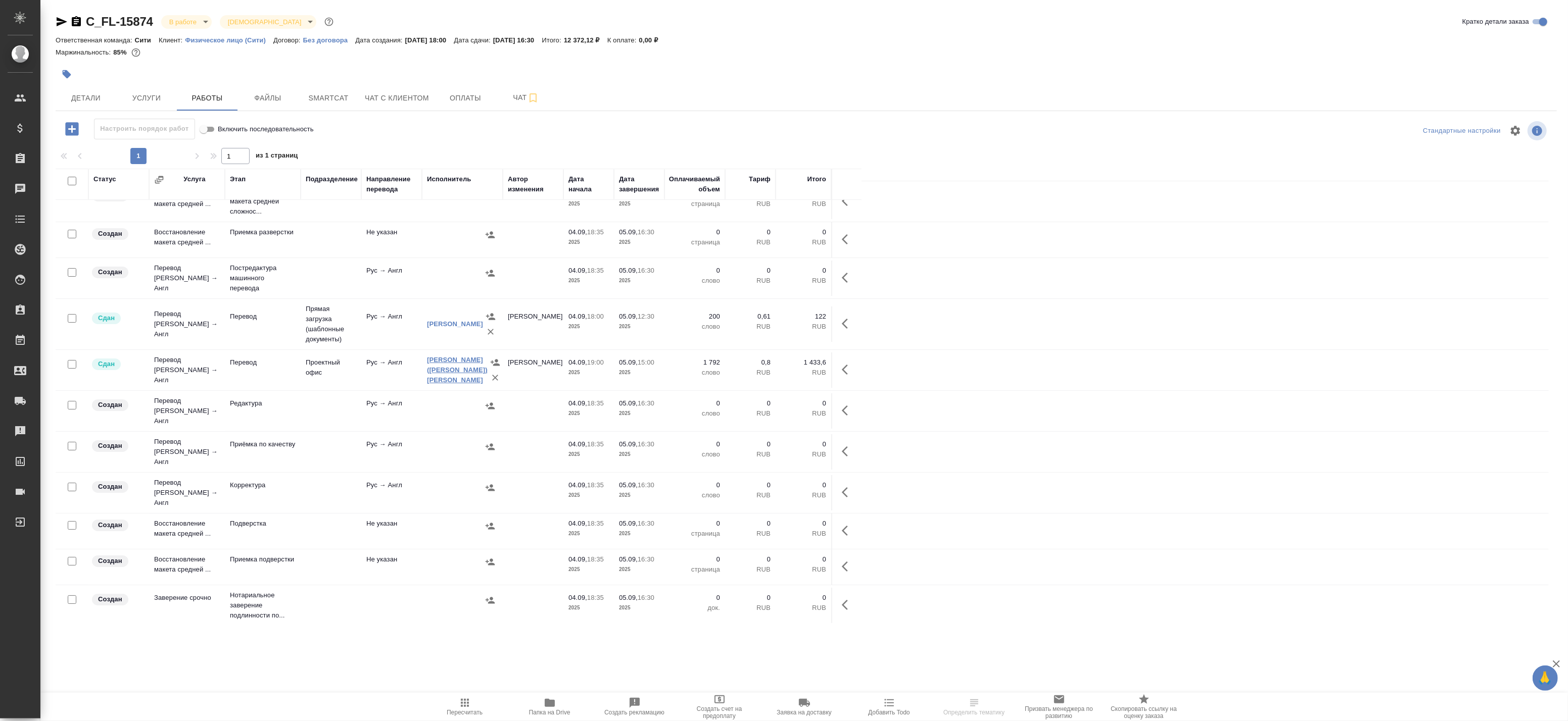
scroll to position [56, 0]
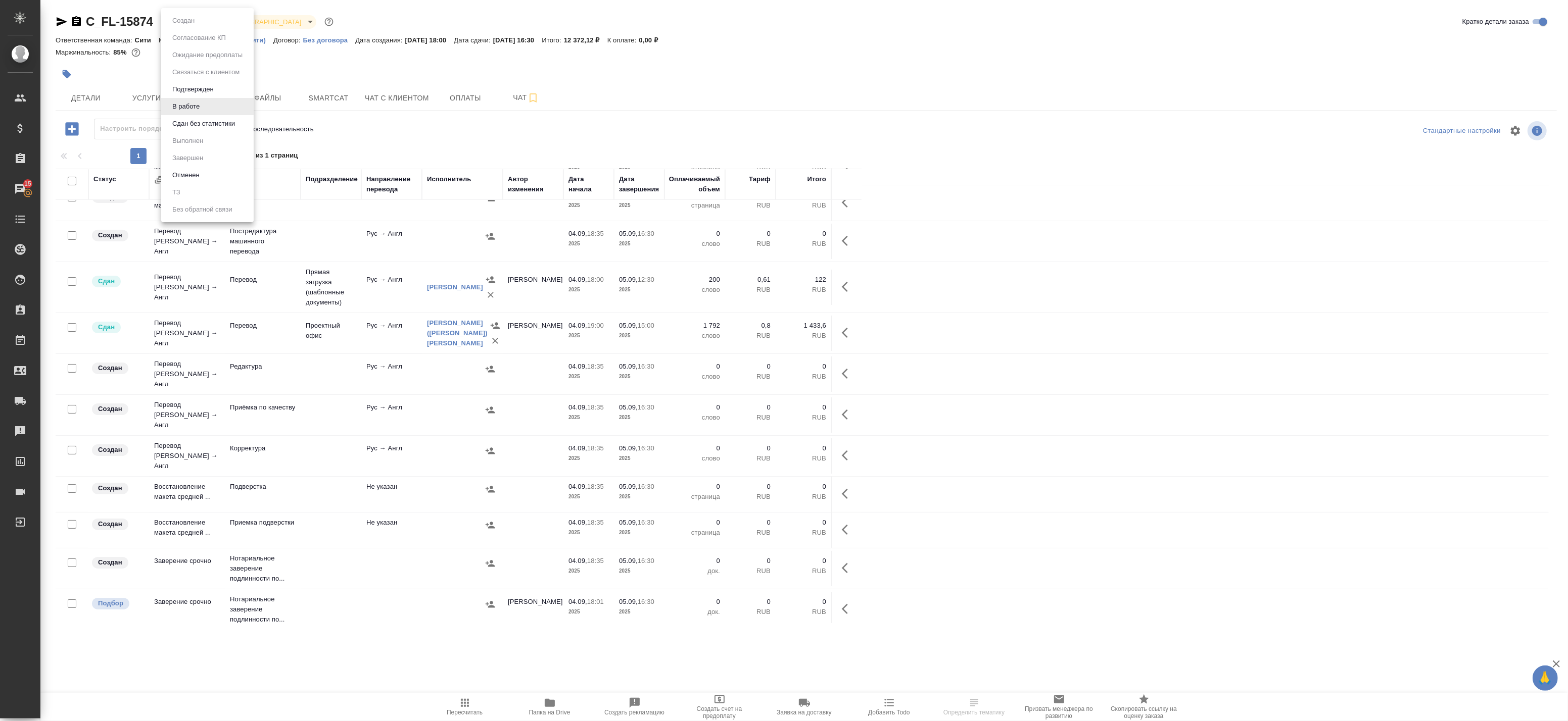
click at [175, 21] on body "🙏 .cls-1 fill:#fff; AWATERA Badanyan Artak Клиенты Спецификации Заказы 15 Чаты …" at bounding box center [784, 360] width 1568 height 721
click at [207, 128] on button "Сдан без статистики" at bounding box center [203, 124] width 69 height 11
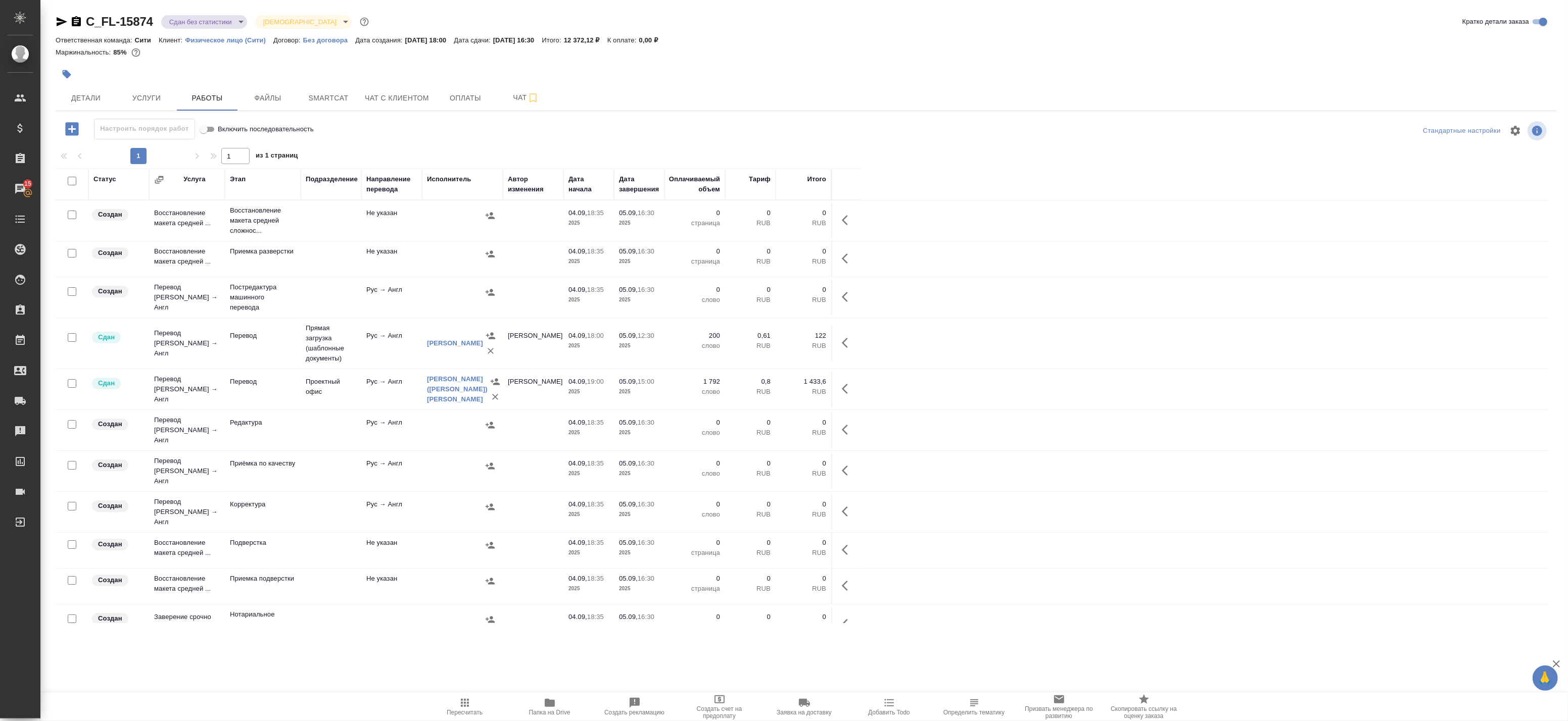
click at [469, 707] on icon "button" at bounding box center [465, 703] width 12 height 12
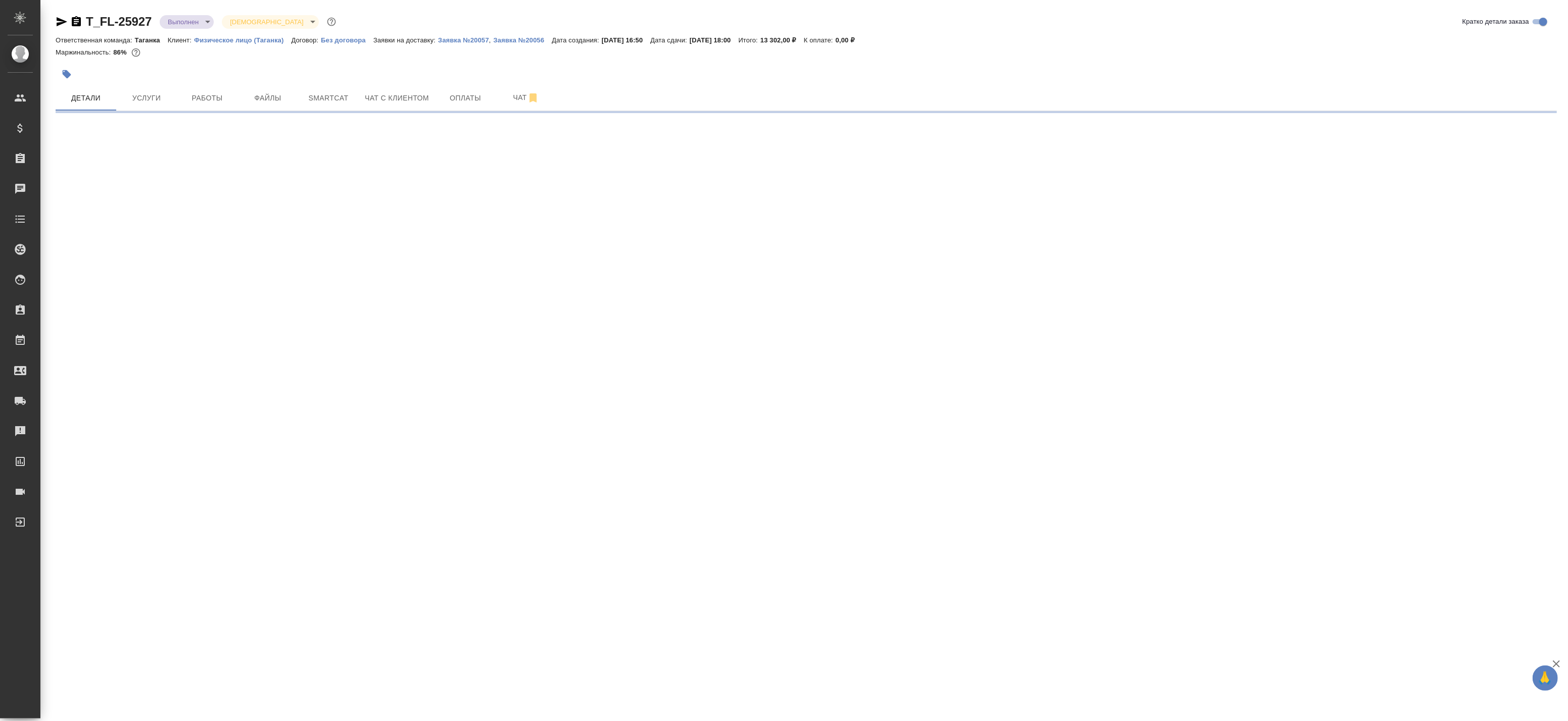
select select "RU"
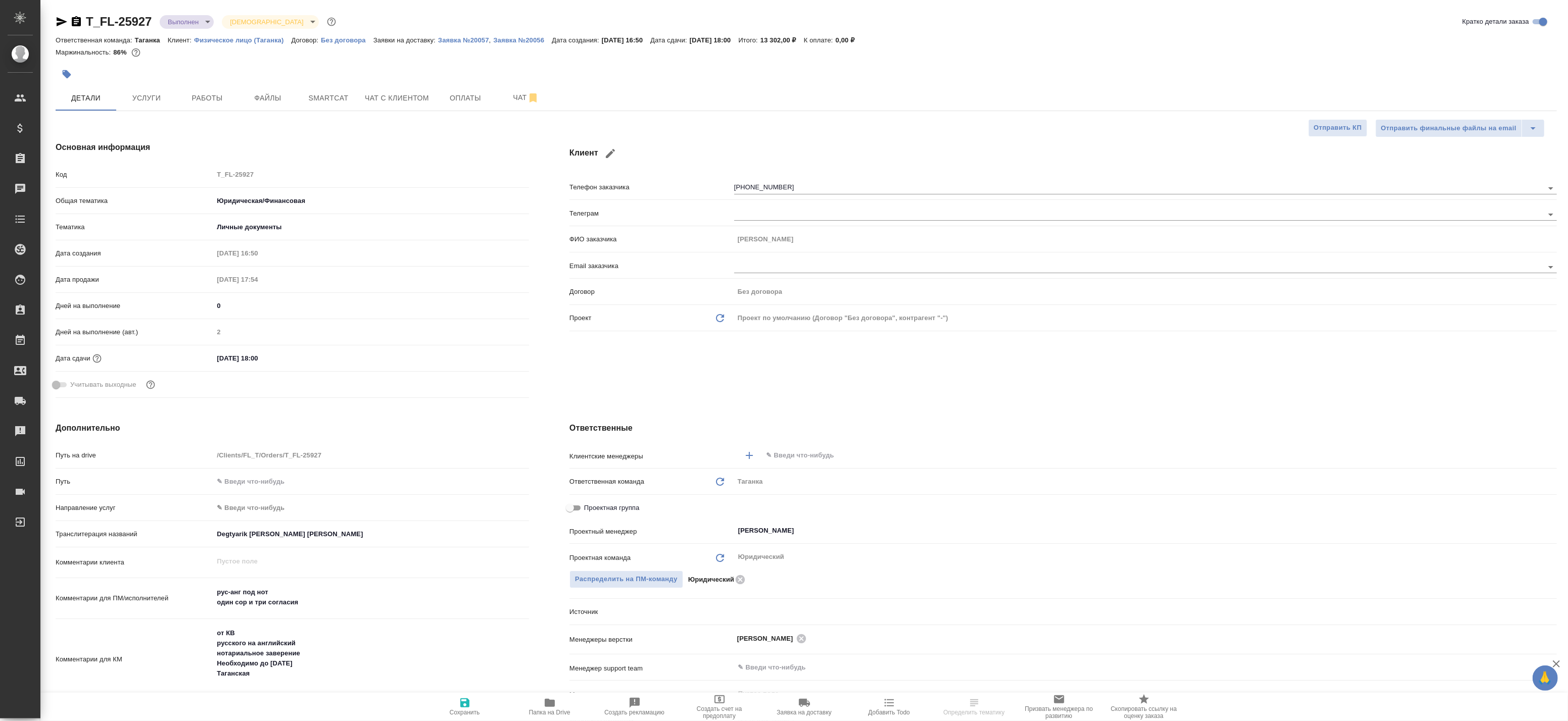
type textarea "x"
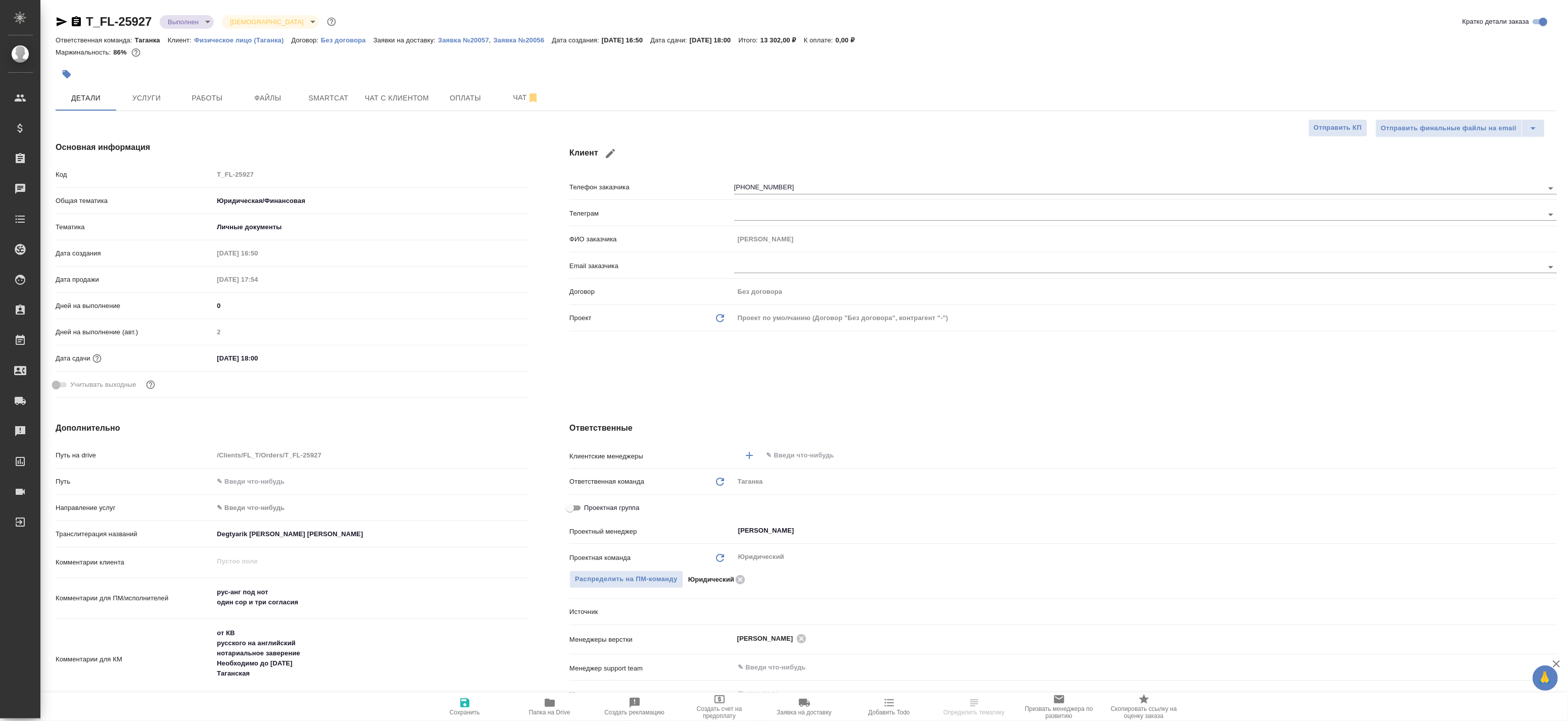
type textarea "x"
click at [209, 89] on button "Работы" at bounding box center [207, 98] width 61 height 25
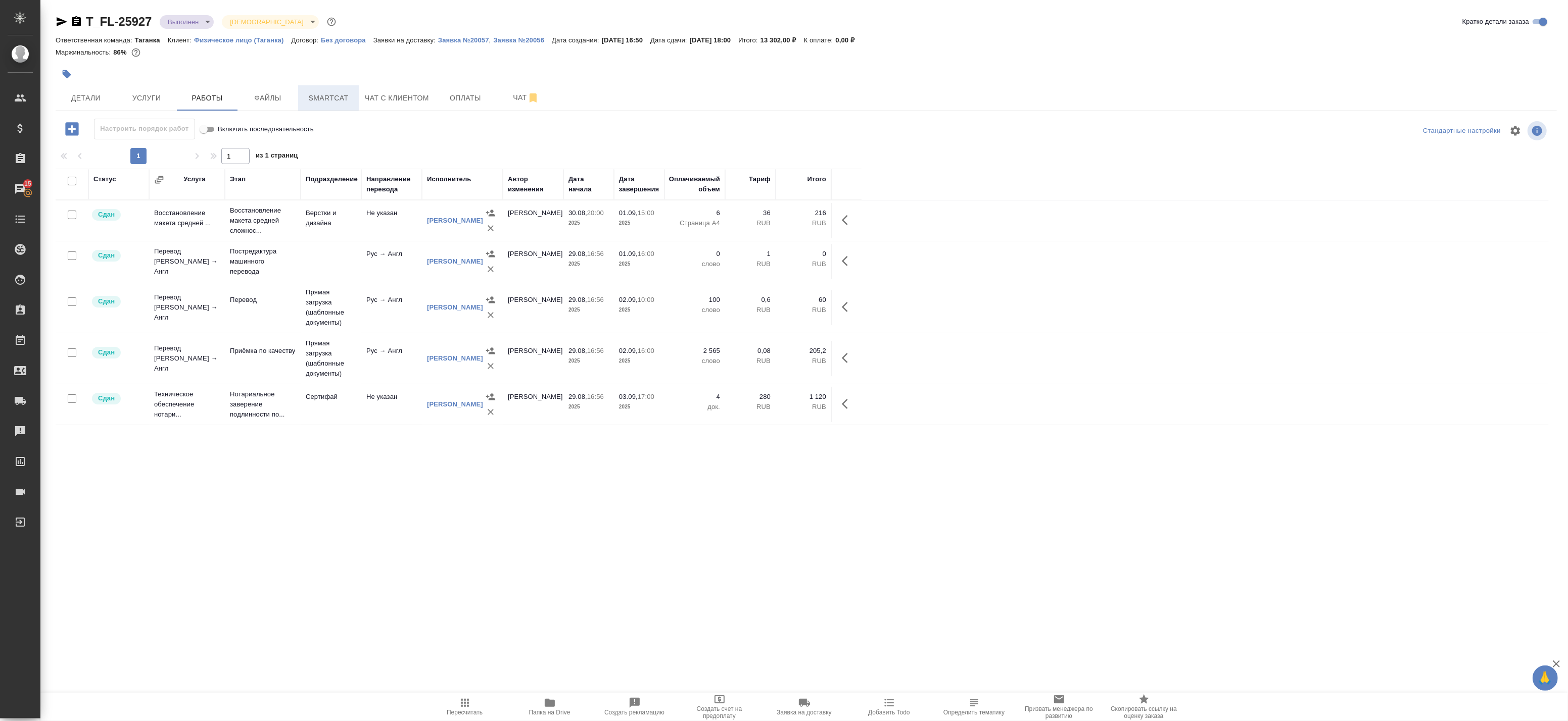
click at [315, 96] on span "Smartcat" at bounding box center [328, 98] width 49 height 12
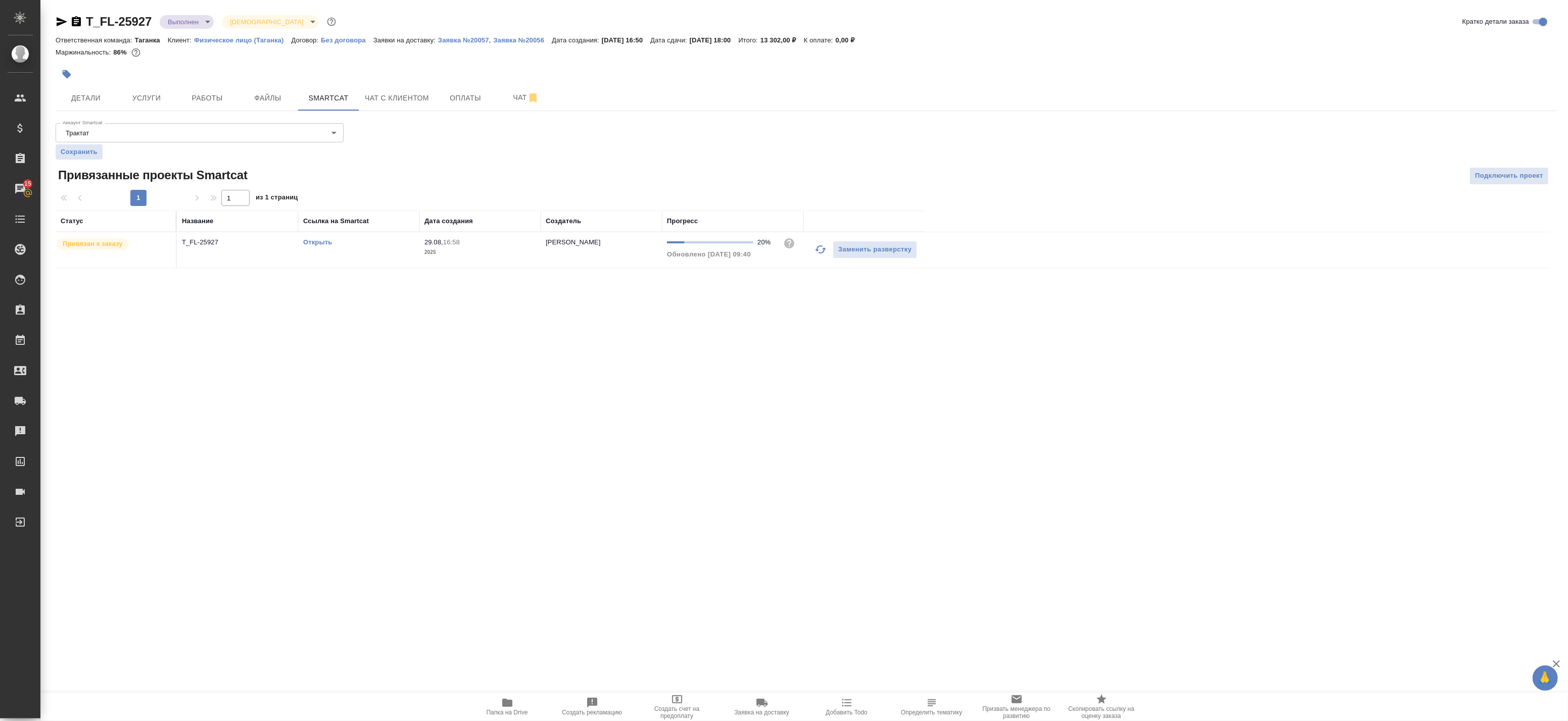
click at [320, 245] on link "Открыть" at bounding box center [318, 242] width 29 height 8
click at [191, 97] on span "Работы" at bounding box center [207, 98] width 49 height 12
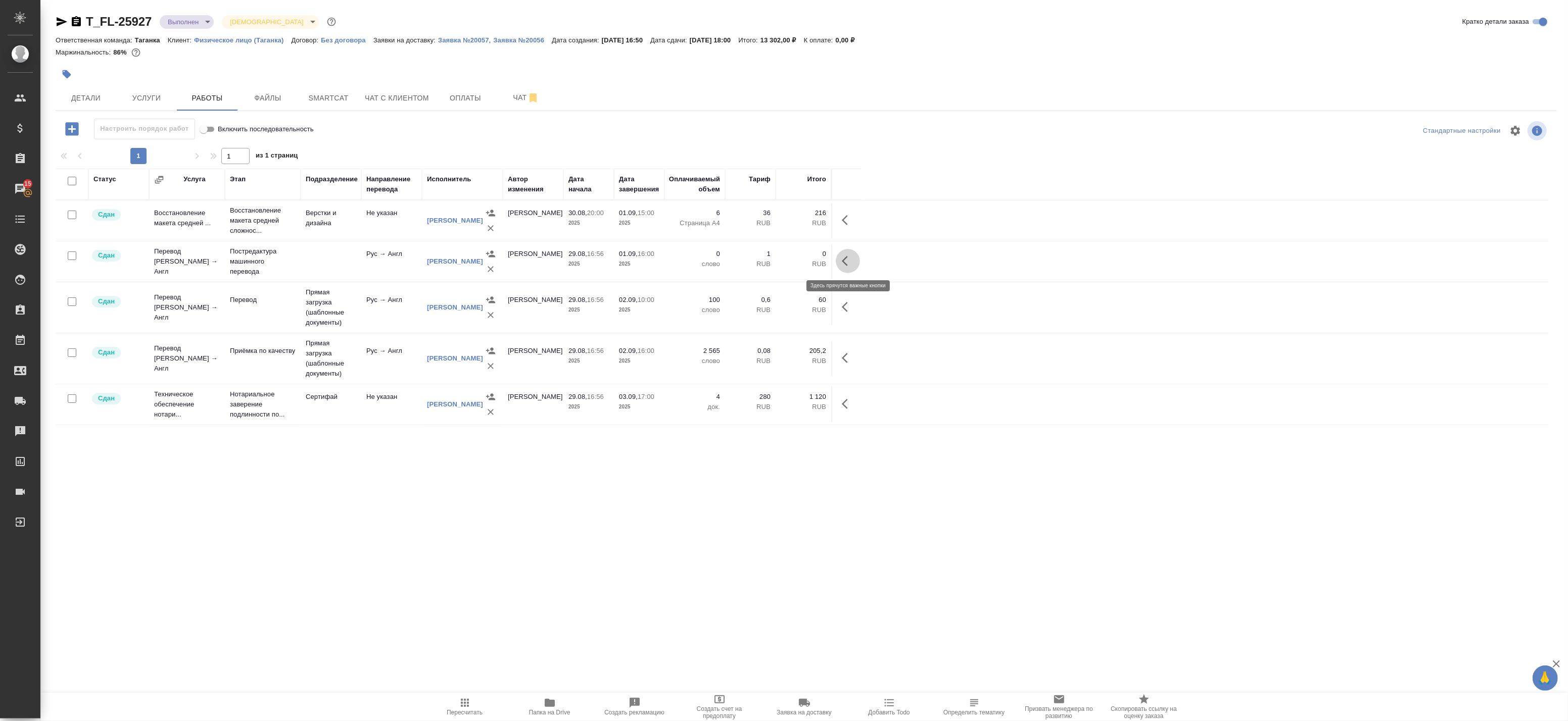
drag, startPoint x: 844, startPoint y: 259, endPoint x: 836, endPoint y: 259, distance: 8.0
click at [843, 259] on icon "button" at bounding box center [848, 261] width 12 height 12
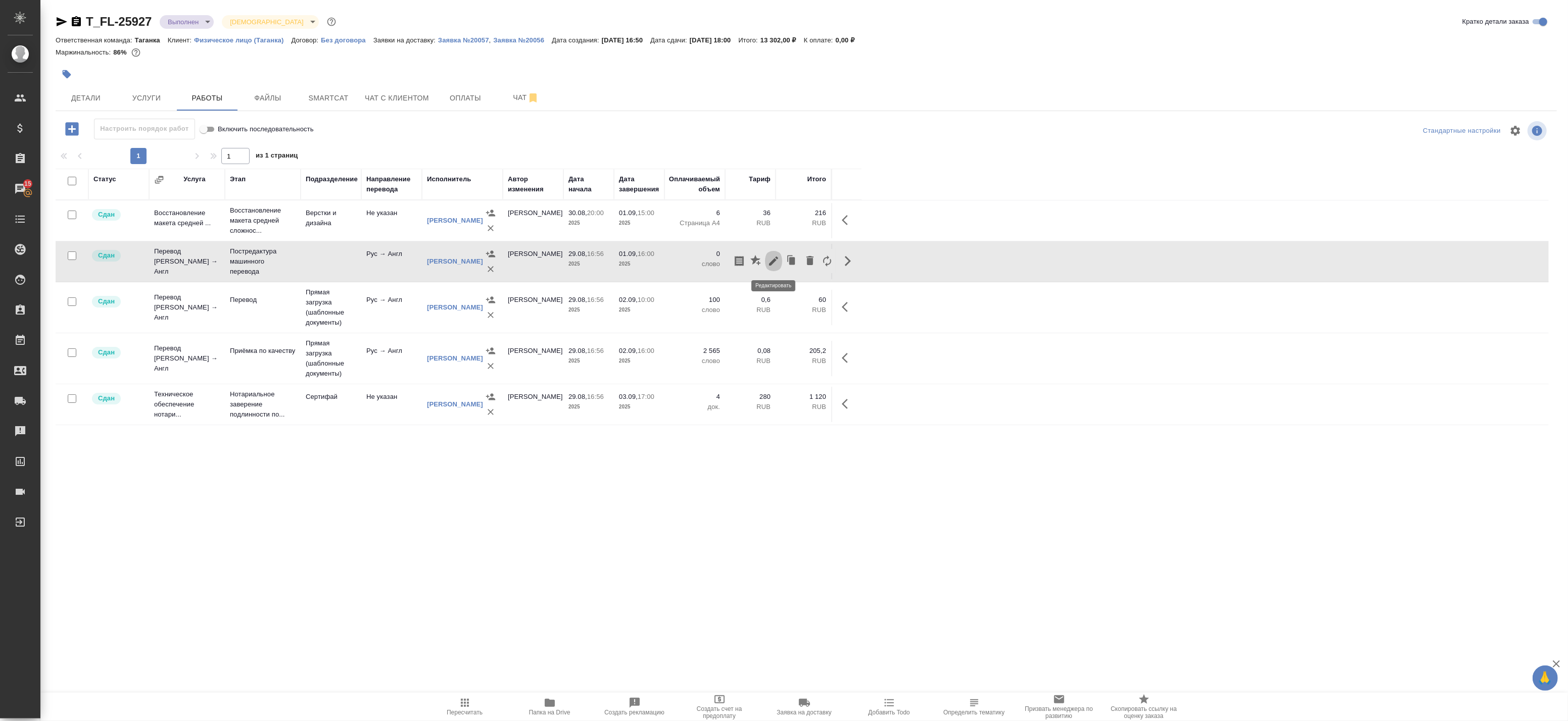
click at [771, 264] on icon "button" at bounding box center [773, 261] width 9 height 9
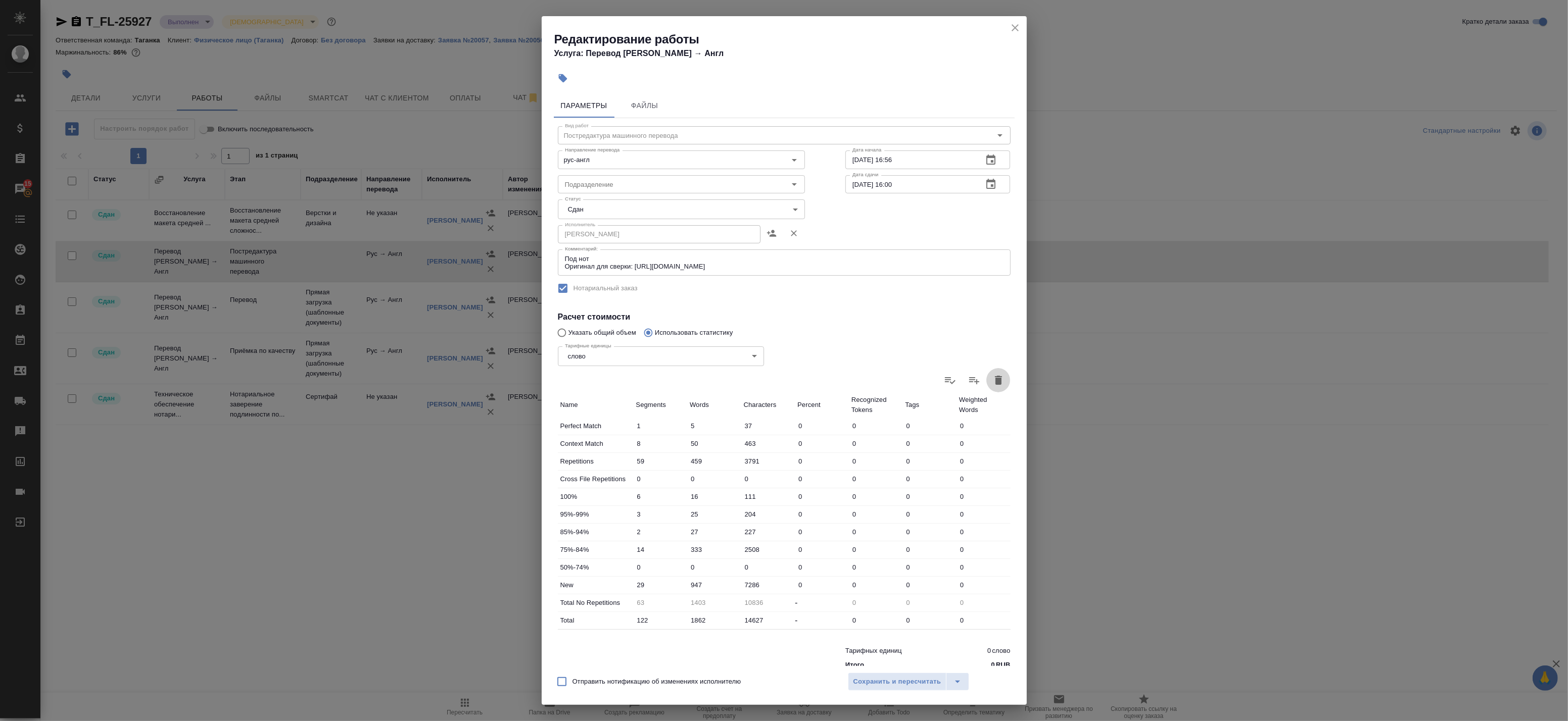
click at [996, 380] on icon "button" at bounding box center [998, 380] width 12 height 12
type input "0"
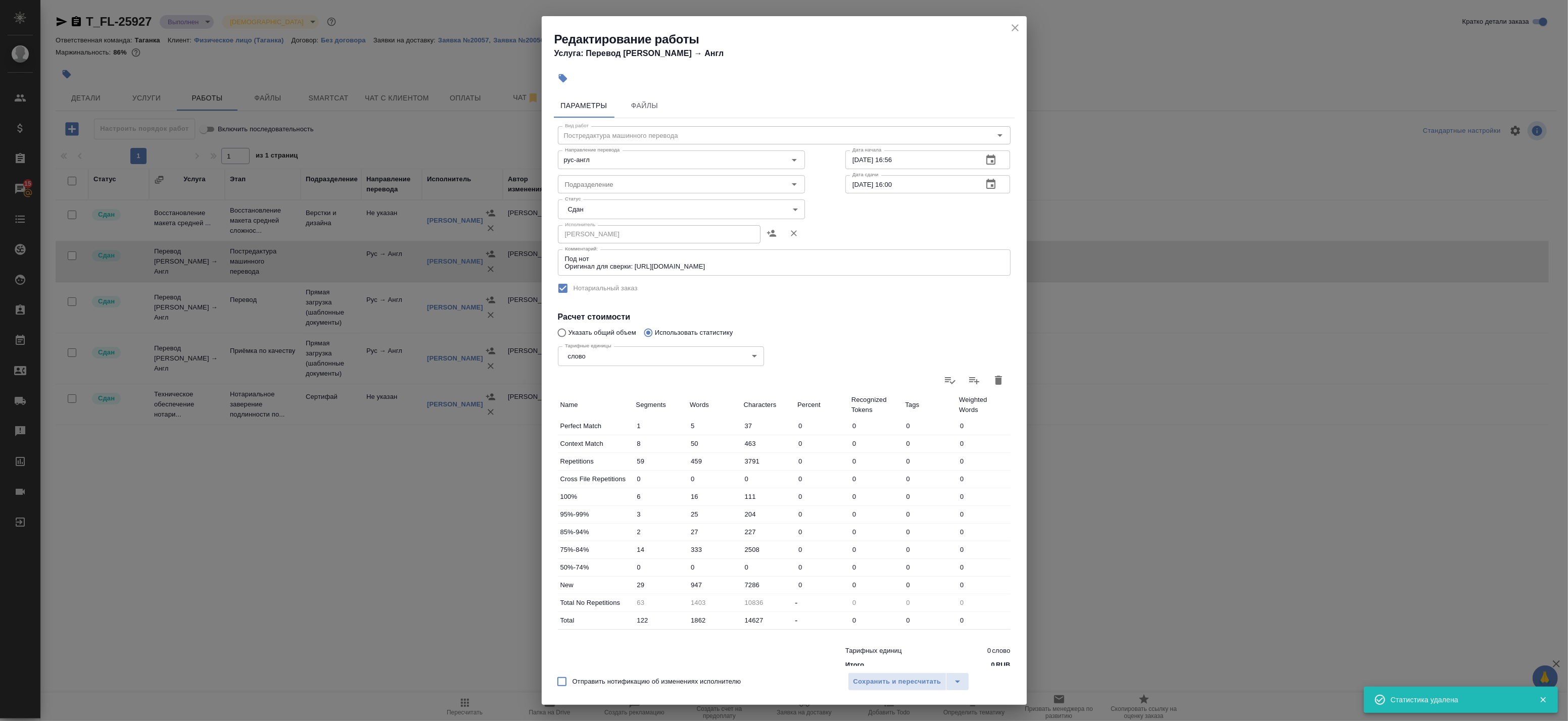
type input "0"
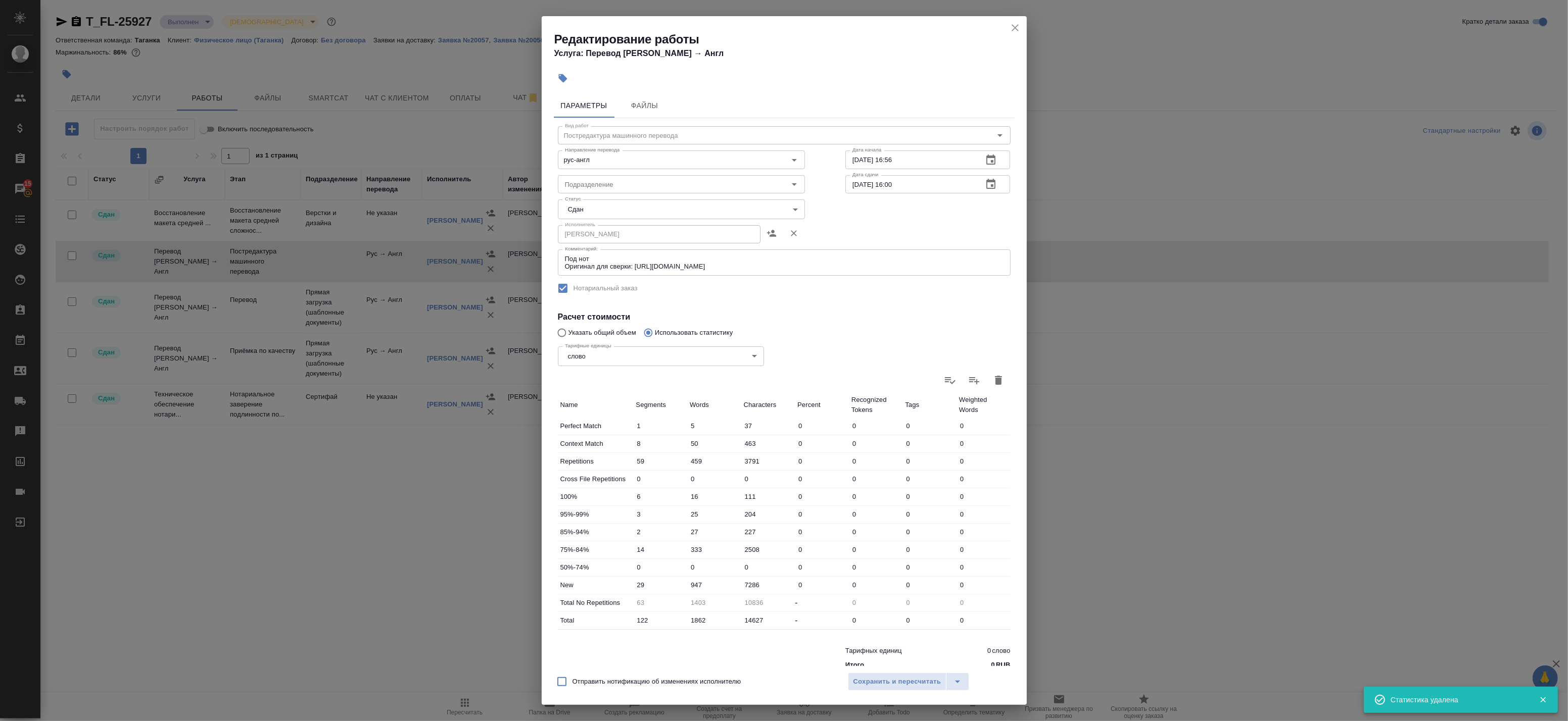
type input "0"
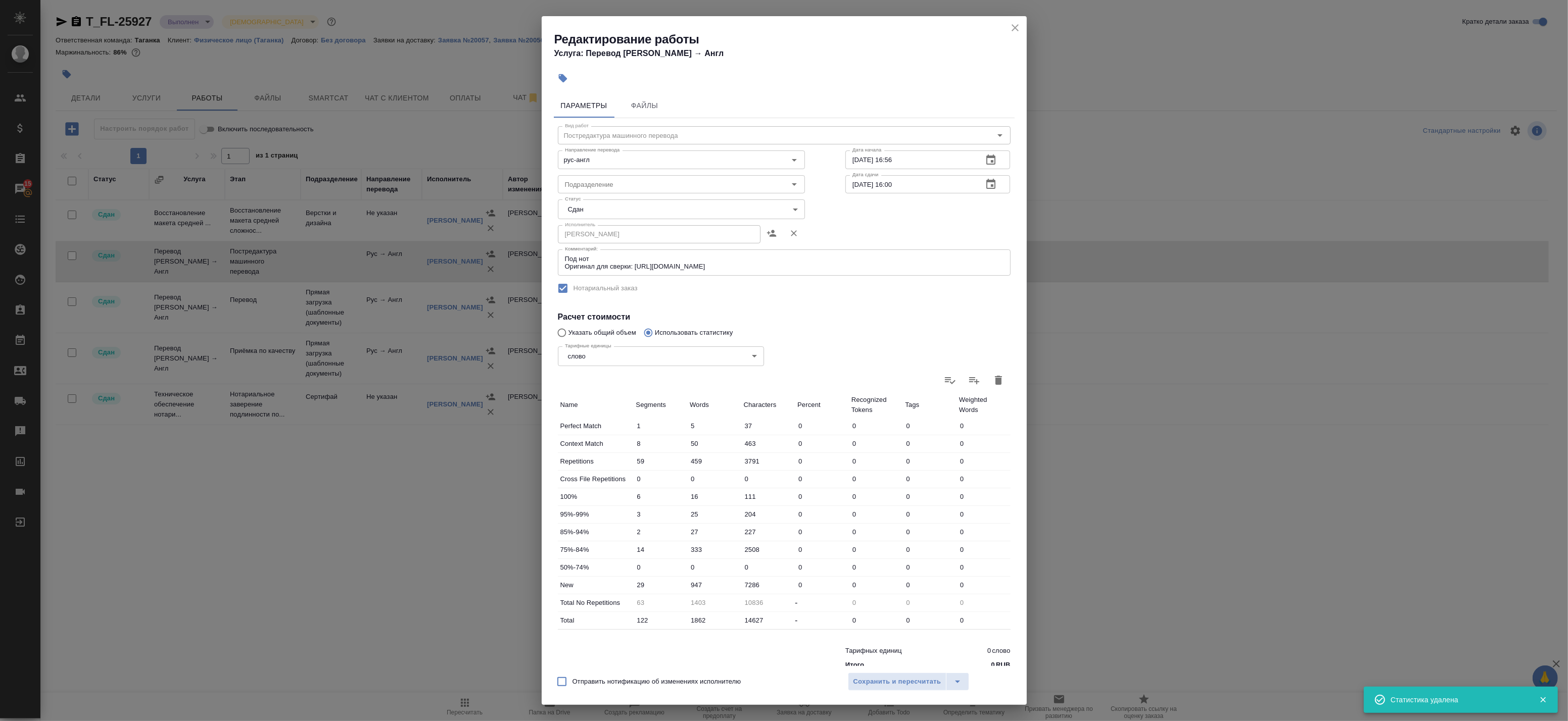
type input "0"
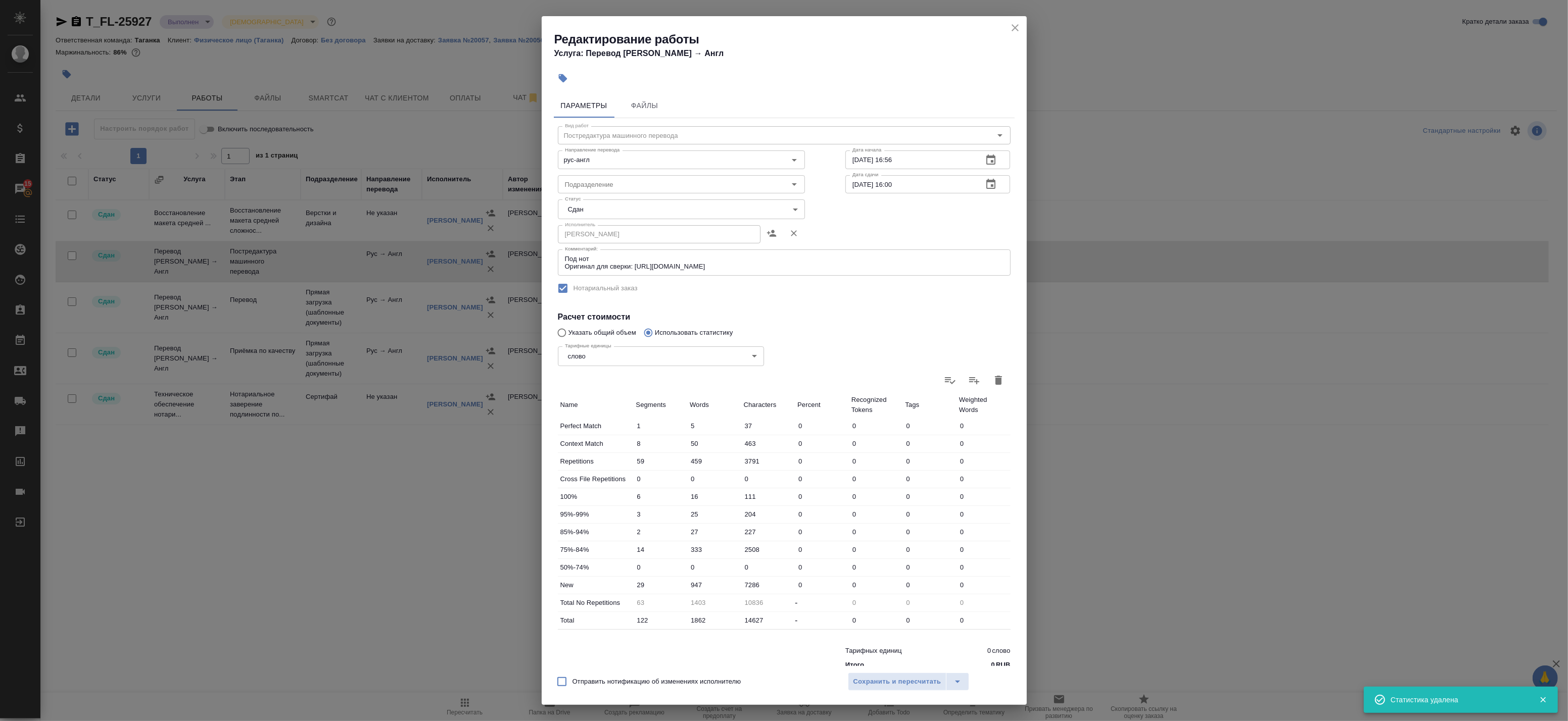
type input "0"
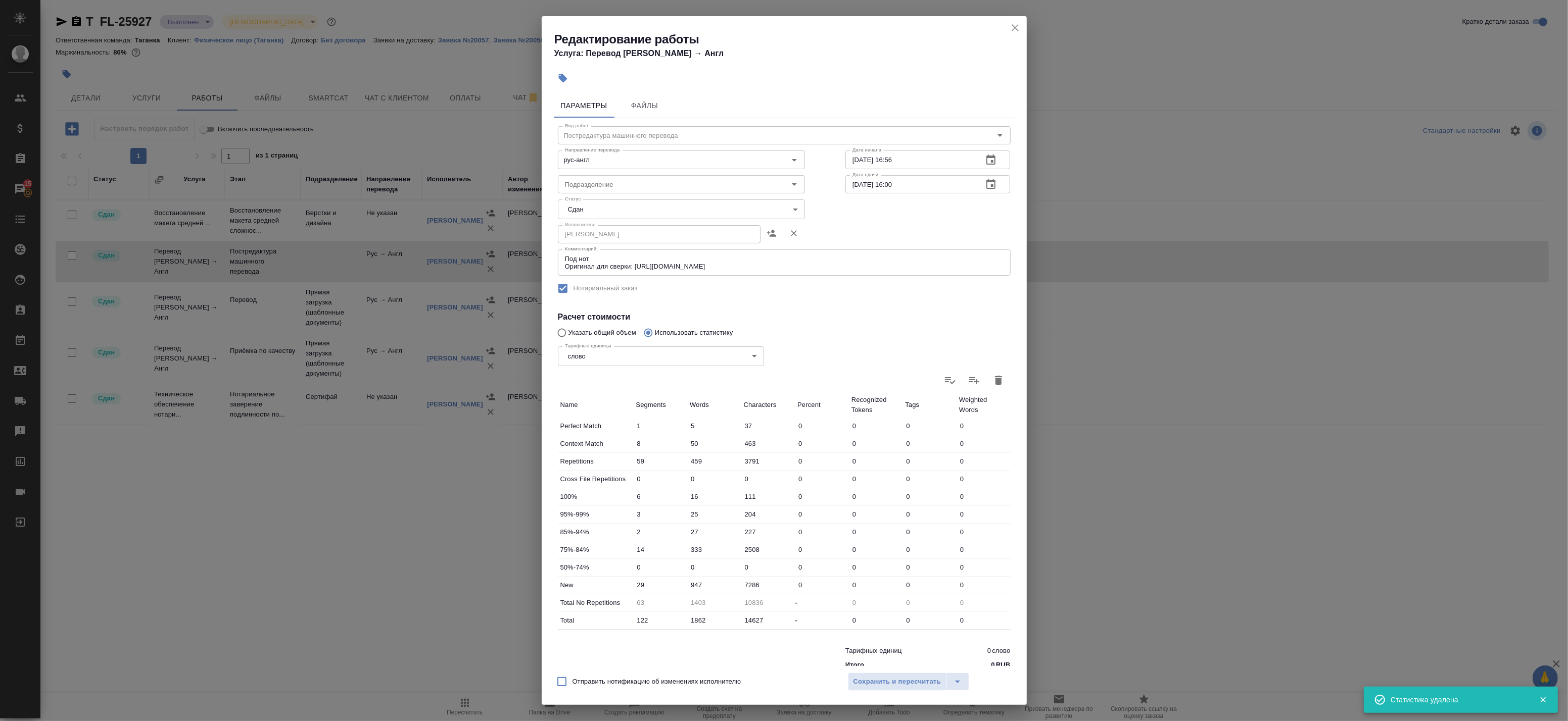
type input "0"
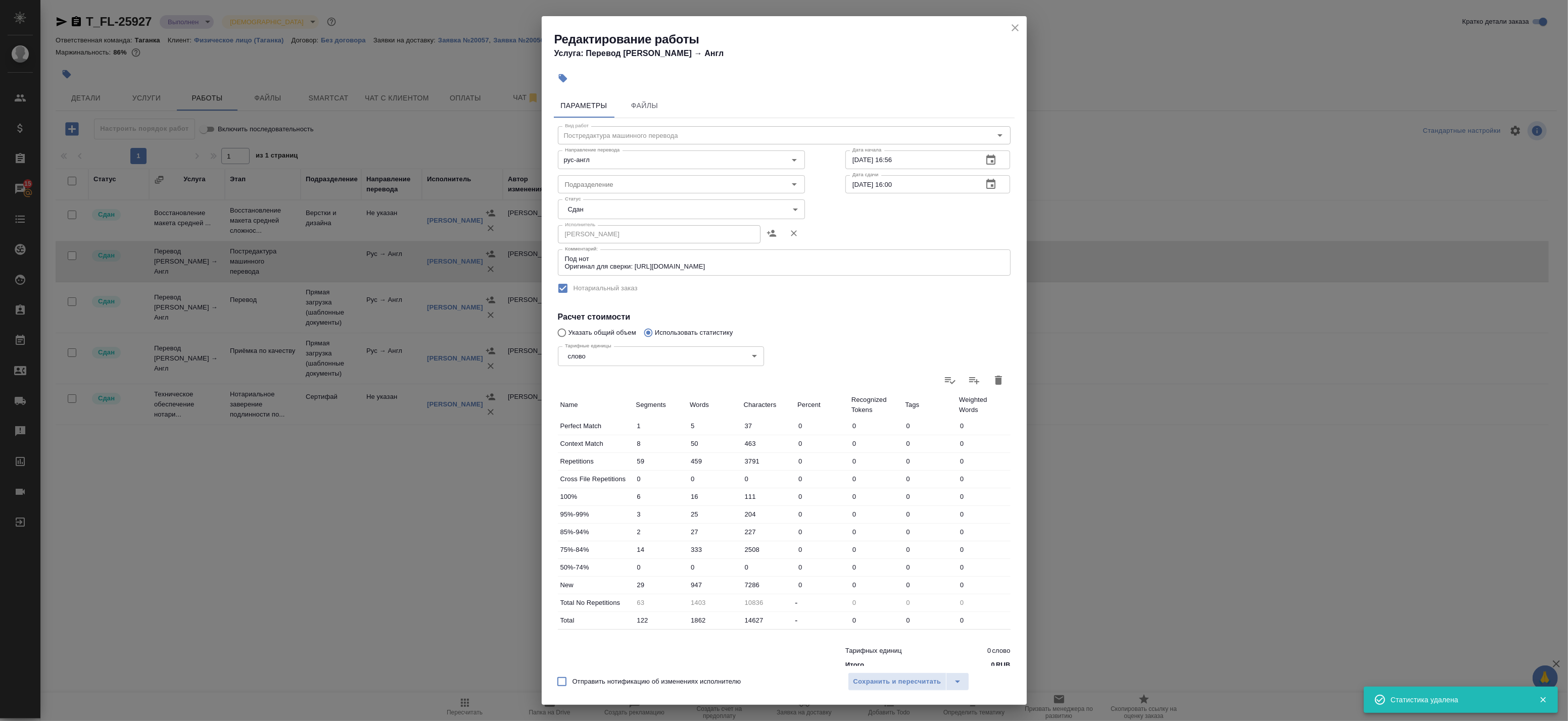
type input "0"
click at [598, 330] on div "Тарифные единицы слово 5a8b1489cc6b4906c91bfd90 Тарифные единицы" at bounding box center [661, 355] width 247 height 66
click at [572, 335] on div "Тарифные единицы слово 5a8b1489cc6b4906c91bfd90 Тарифные единицы" at bounding box center [661, 355] width 247 height 66
click at [560, 332] on input "Указать общий объем" at bounding box center [560, 333] width 16 height 19
radio input "true"
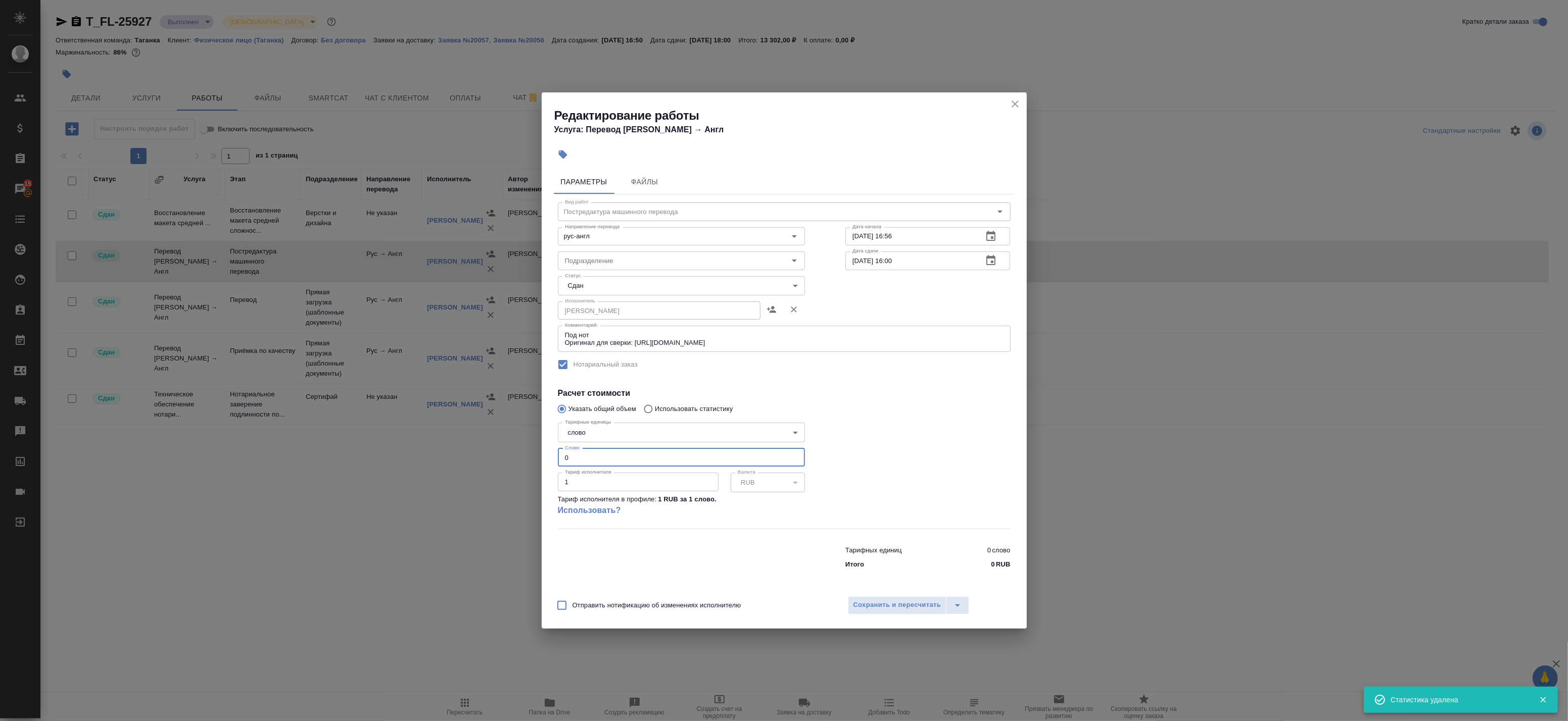
drag, startPoint x: 567, startPoint y: 455, endPoint x: 526, endPoint y: 452, distance: 41.1
click at [526, 452] on div "Редактирование работы Услуга: Перевод [PERSON_NAME] → [PERSON_NAME] Файлы Вид р…" at bounding box center [784, 360] width 1568 height 721
paste input "1884"
type input "1884"
click at [873, 603] on span "Сохранить и пересчитать" at bounding box center [897, 605] width 88 height 12
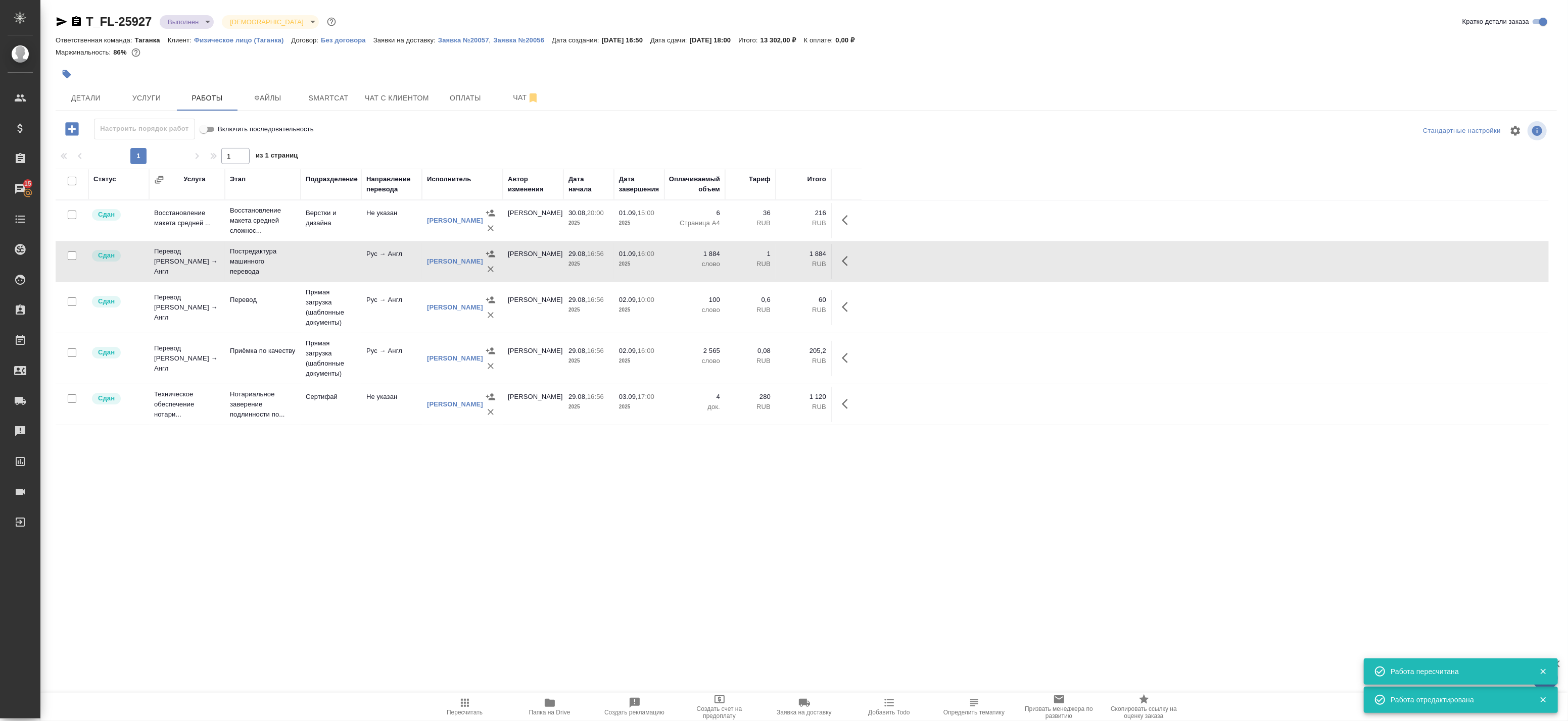
click at [464, 703] on icon "button" at bounding box center [465, 703] width 8 height 8
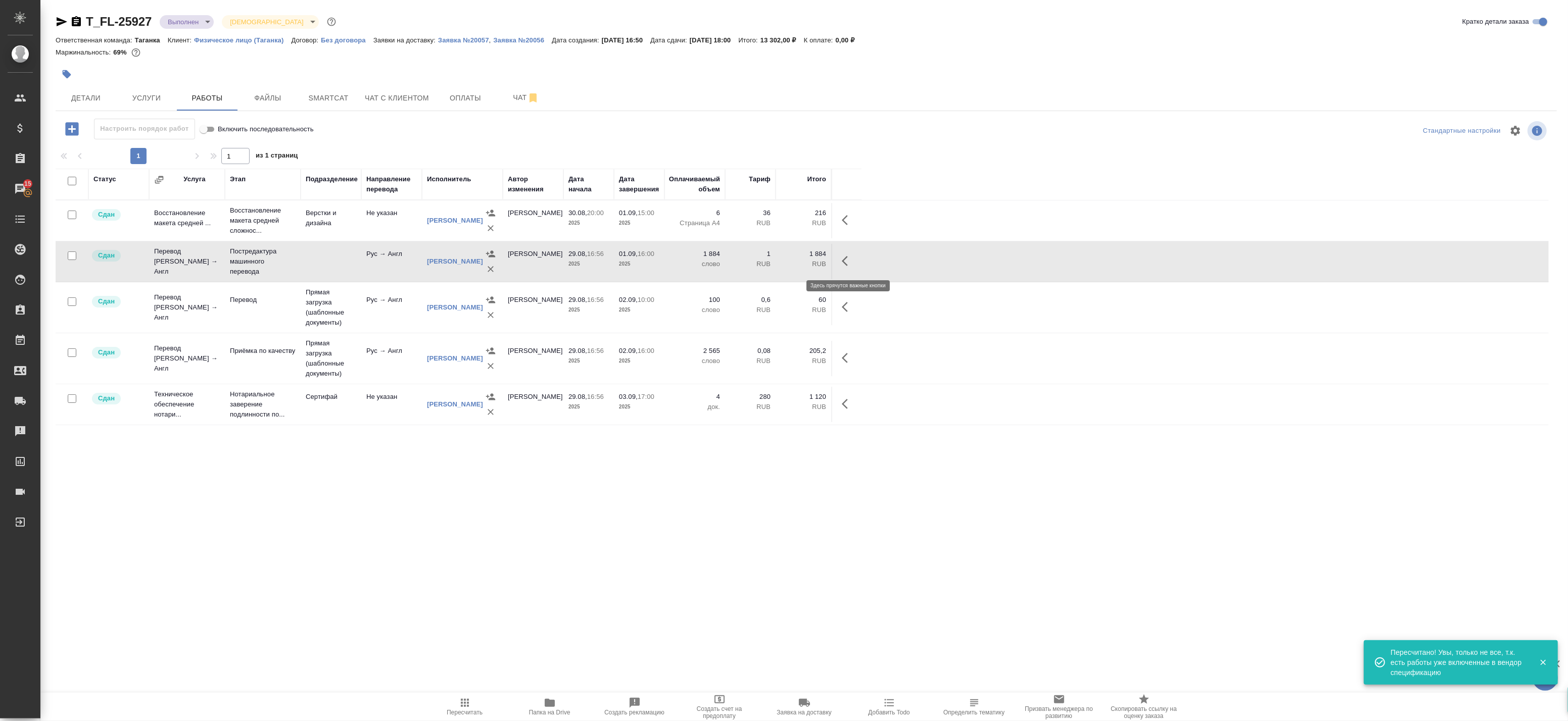
click at [847, 257] on icon "button" at bounding box center [845, 261] width 6 height 10
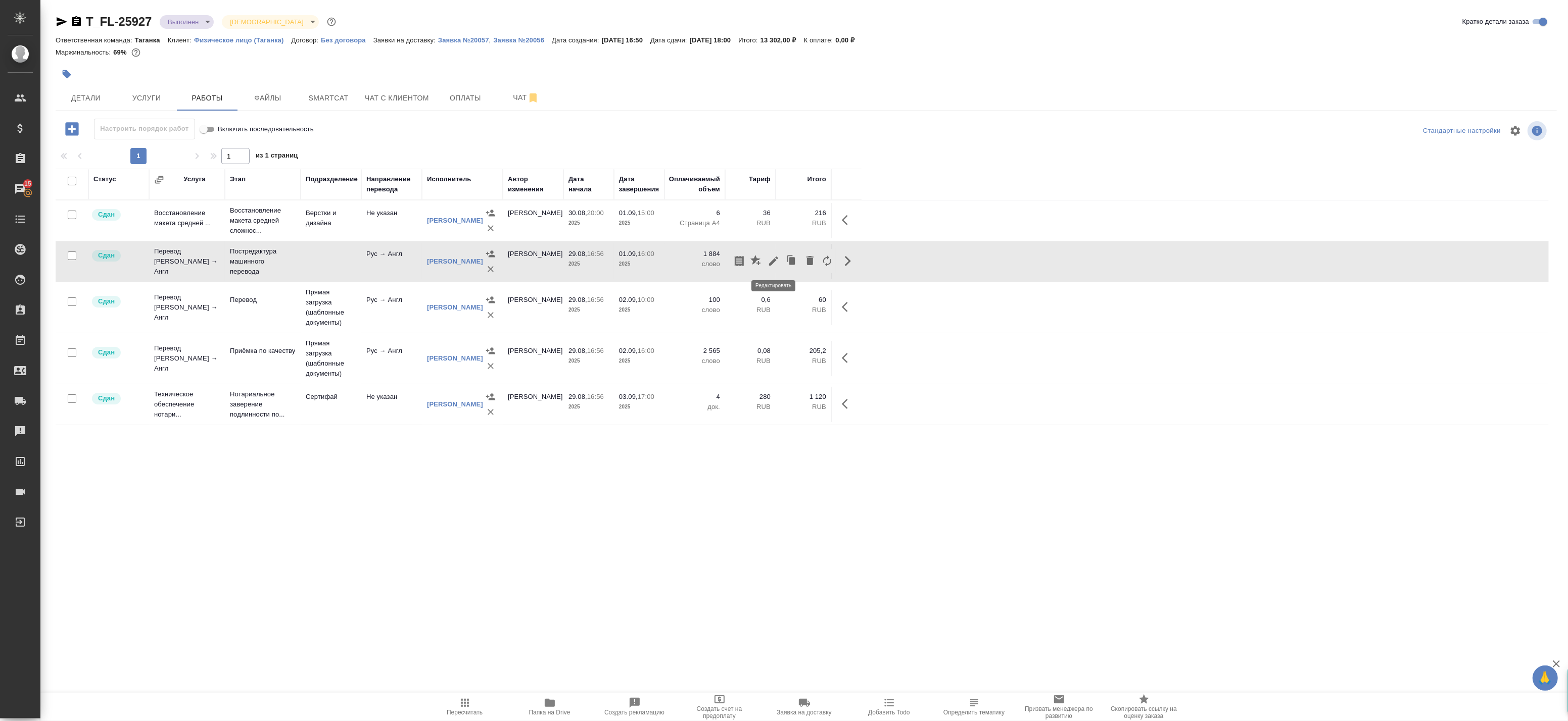
click at [772, 262] on icon "button" at bounding box center [773, 261] width 9 height 9
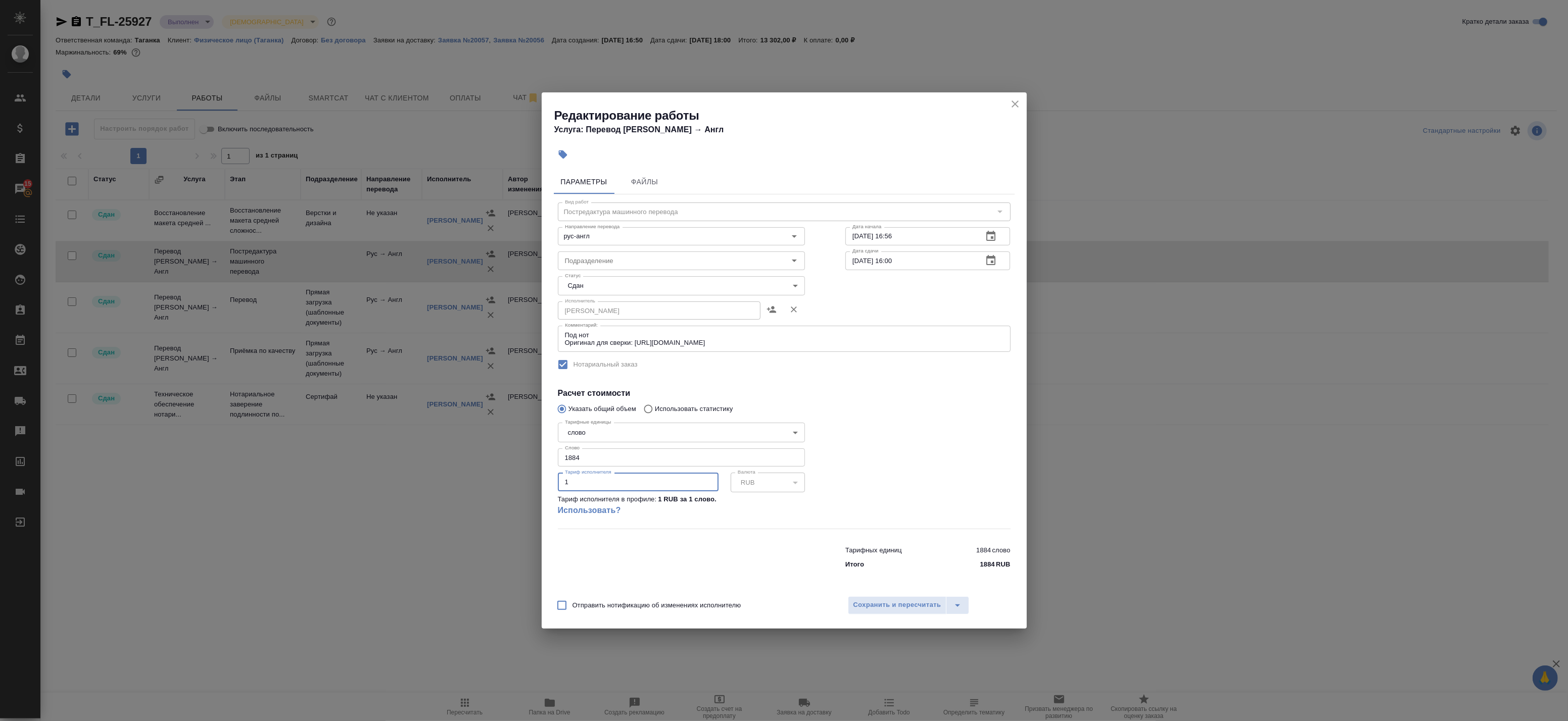
click at [599, 483] on input "1" at bounding box center [638, 482] width 161 height 18
drag, startPoint x: 597, startPoint y: 459, endPoint x: 564, endPoint y: 460, distance: 33.0
click at [564, 460] on input "1884" at bounding box center [681, 458] width 247 height 18
click at [574, 460] on input "16034" at bounding box center [681, 458] width 247 height 18
type input "1634"
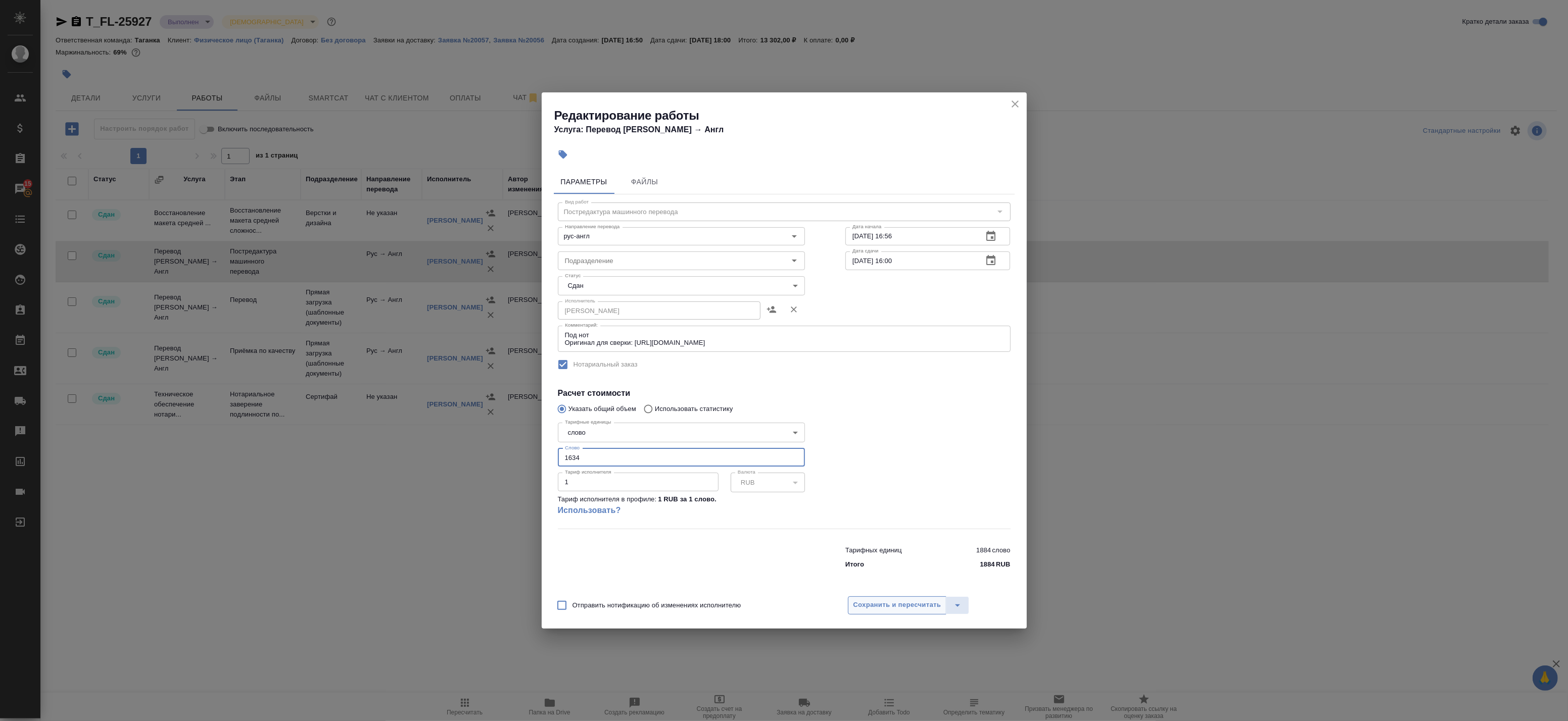
click at [886, 603] on span "Сохранить и пересчитать" at bounding box center [897, 605] width 88 height 12
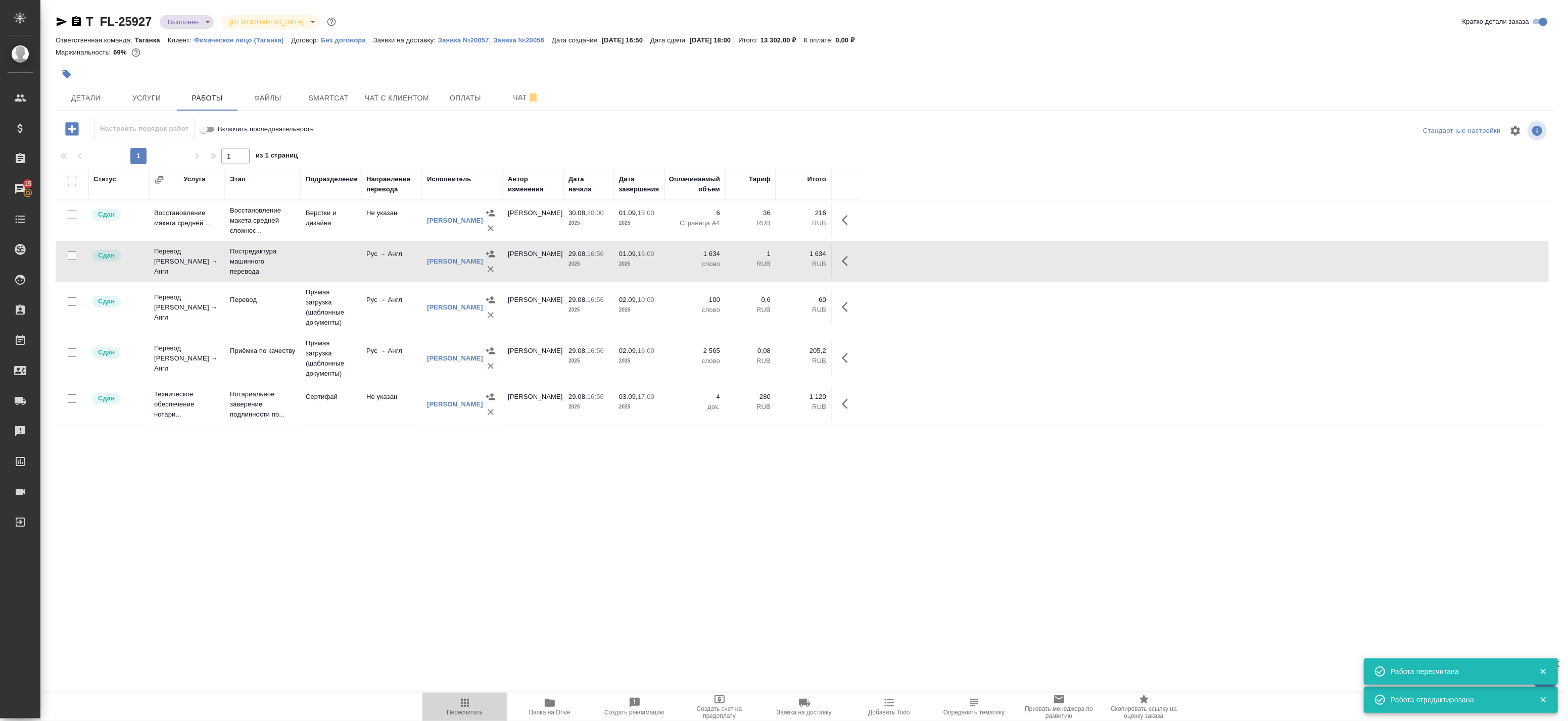
click at [467, 704] on icon "button" at bounding box center [465, 703] width 12 height 12
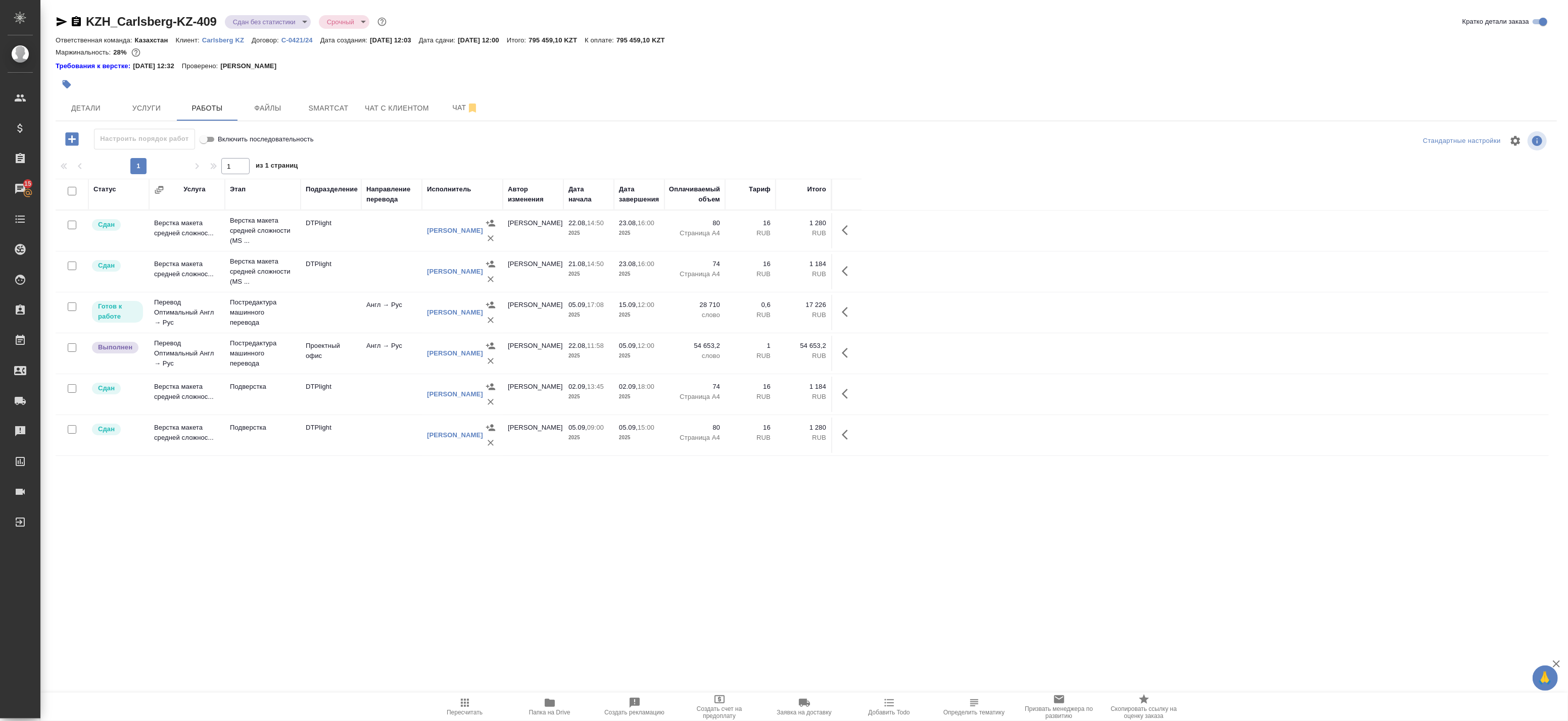
click at [486, 362] on icon "button" at bounding box center [491, 361] width 10 height 10
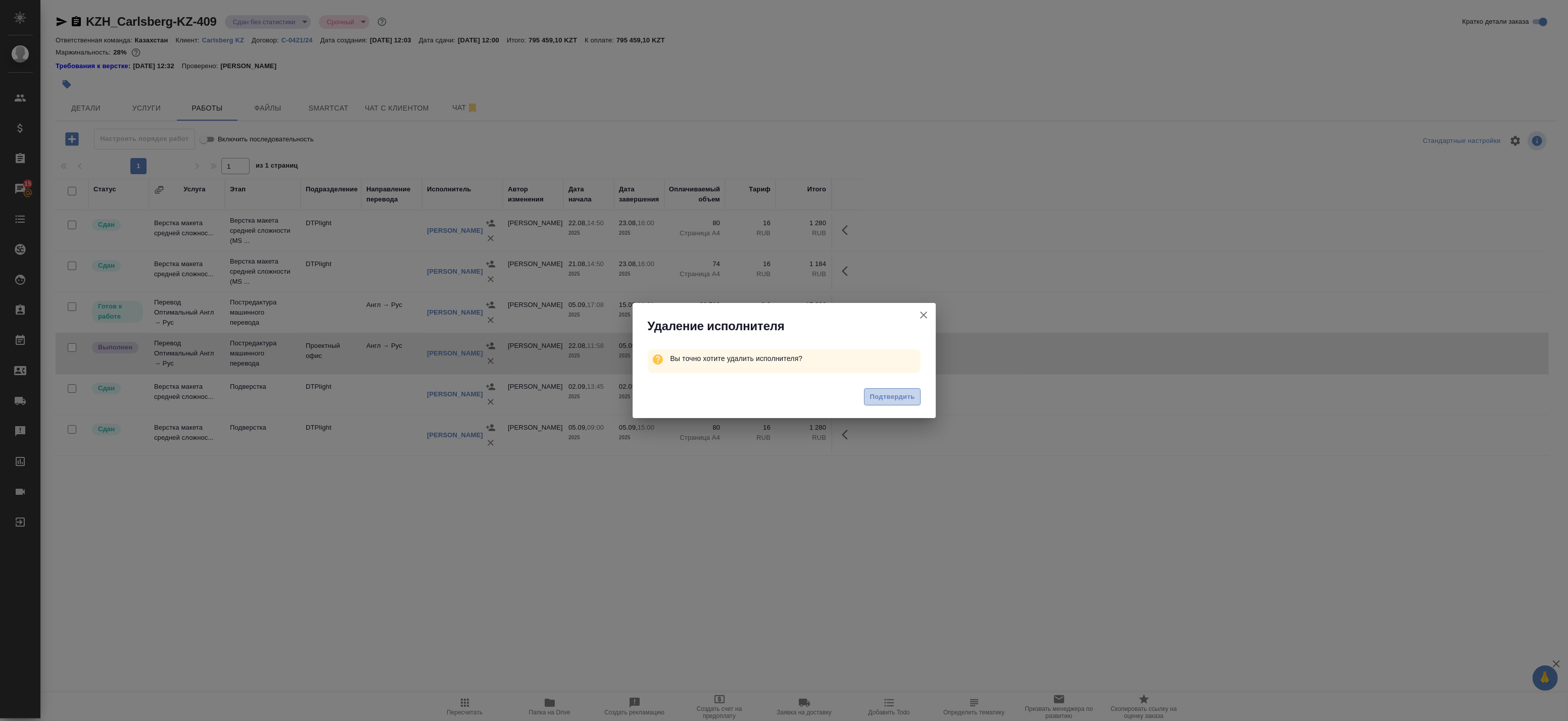
click at [905, 397] on span "Подтвердить" at bounding box center [892, 397] width 45 height 12
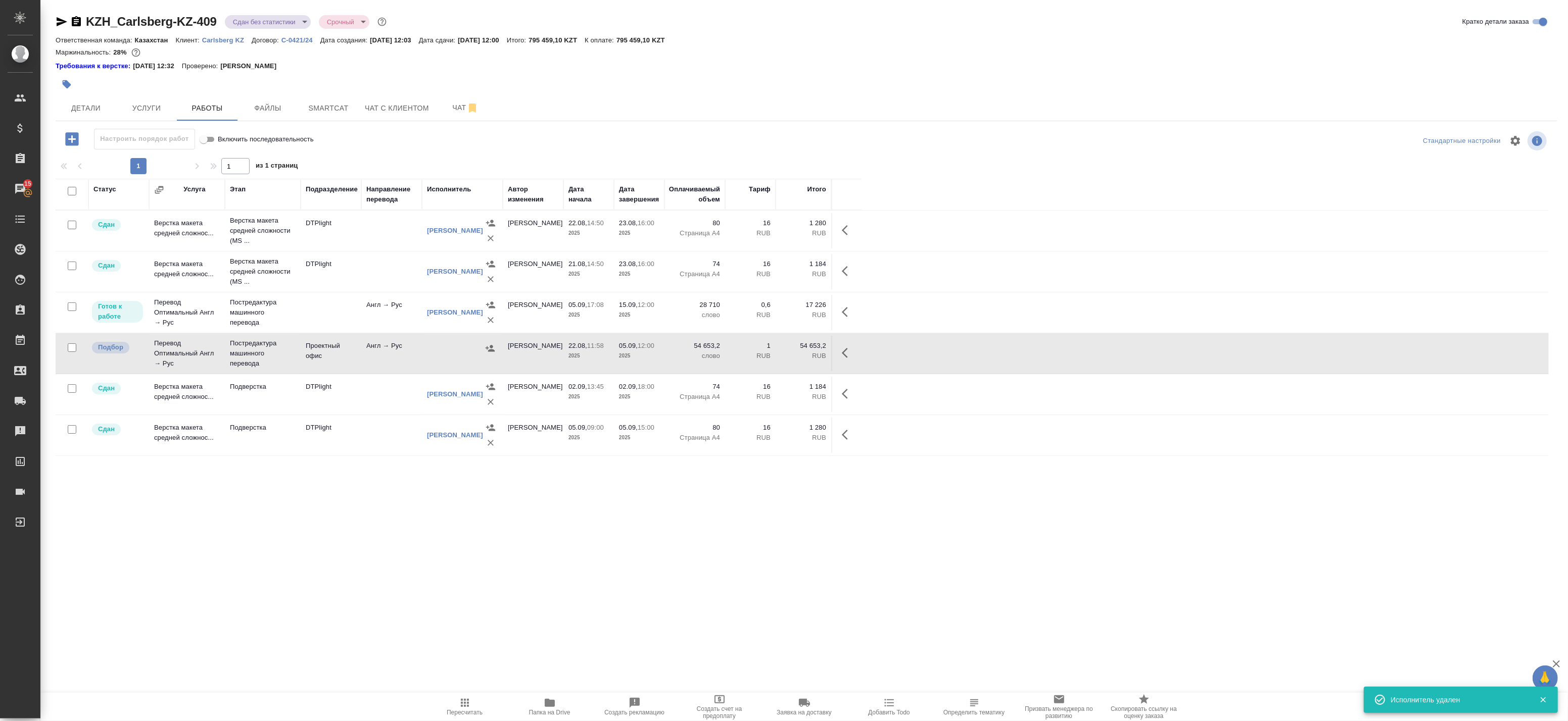
click at [69, 347] on input "checkbox" at bounding box center [72, 348] width 8 height 8
checkbox input "true"
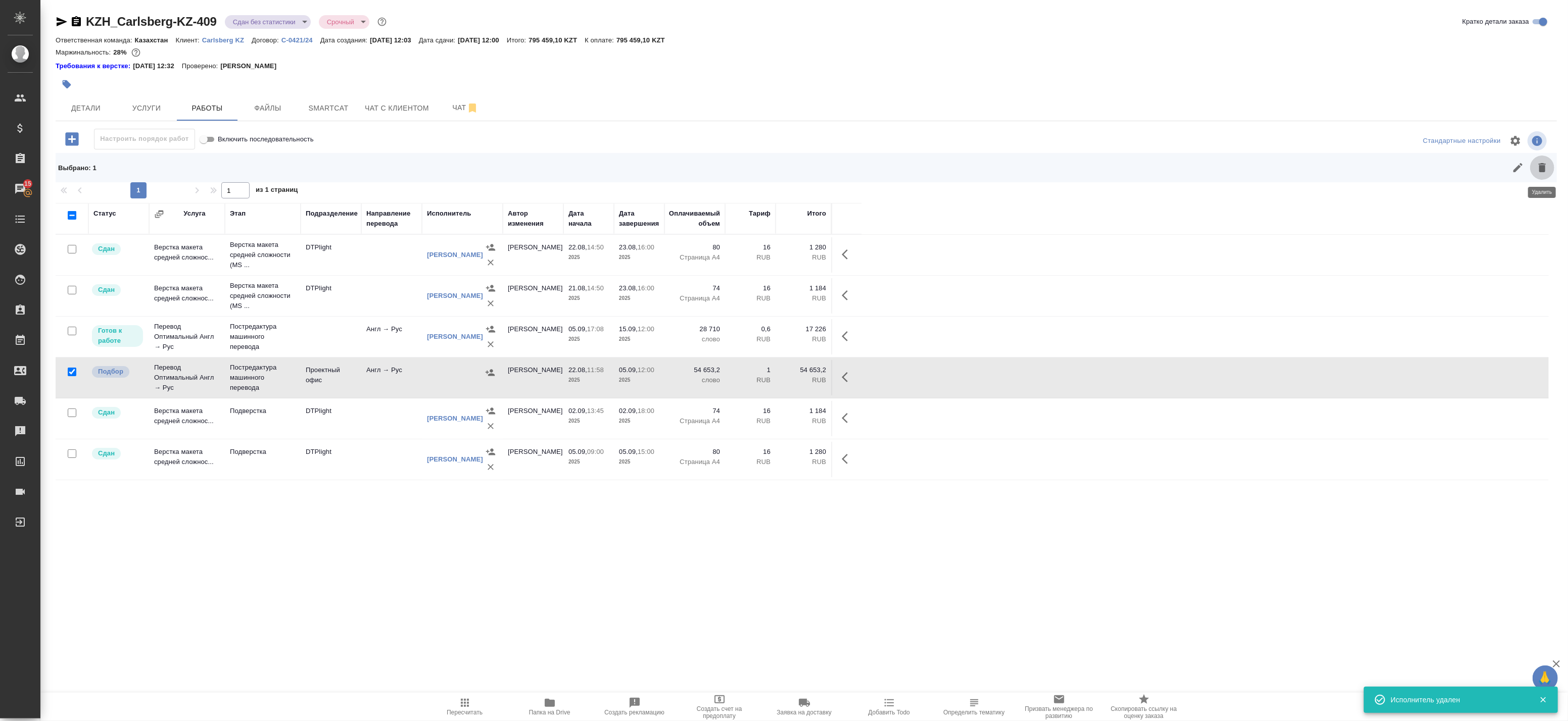
click at [1548, 164] on icon "button" at bounding box center [1542, 168] width 12 height 12
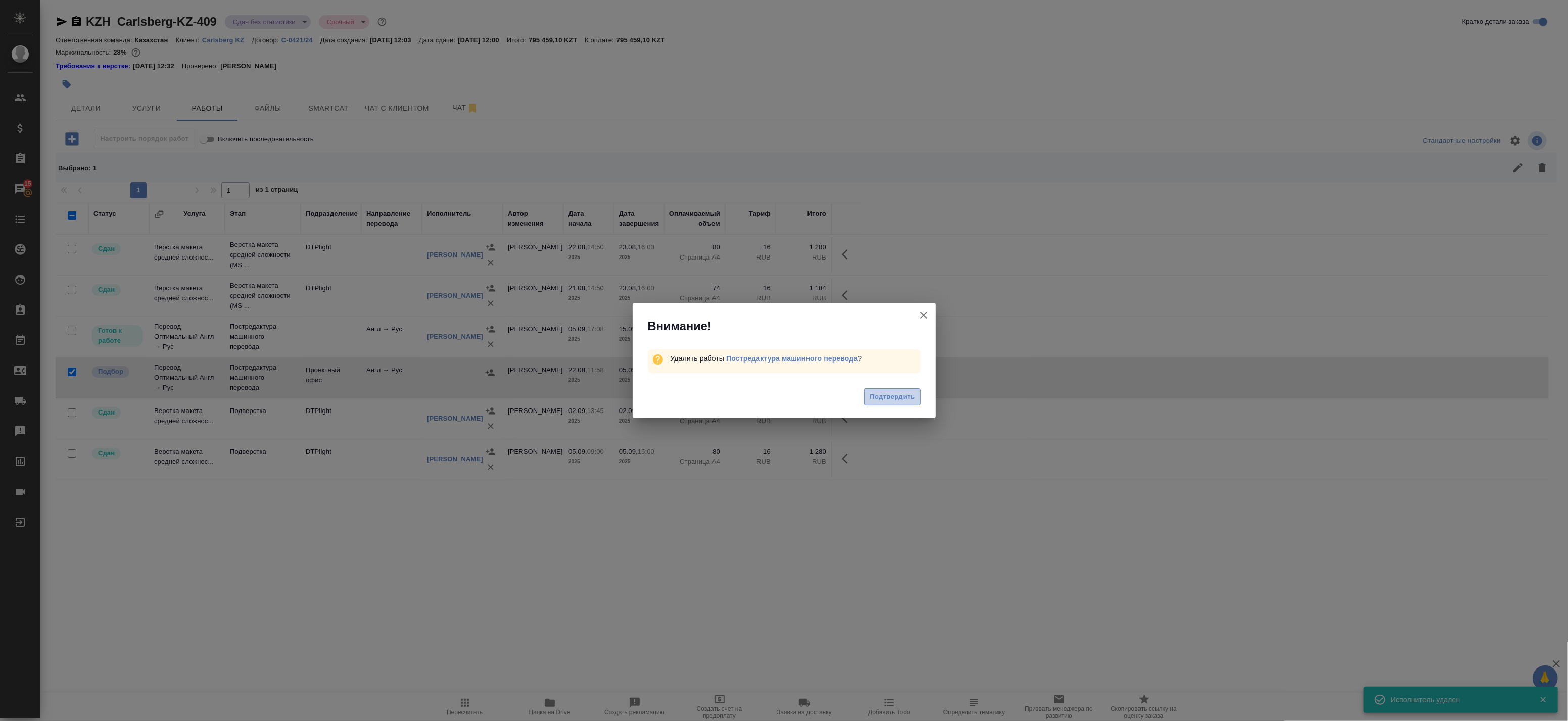
click at [890, 400] on span "Подтвердить" at bounding box center [892, 397] width 45 height 12
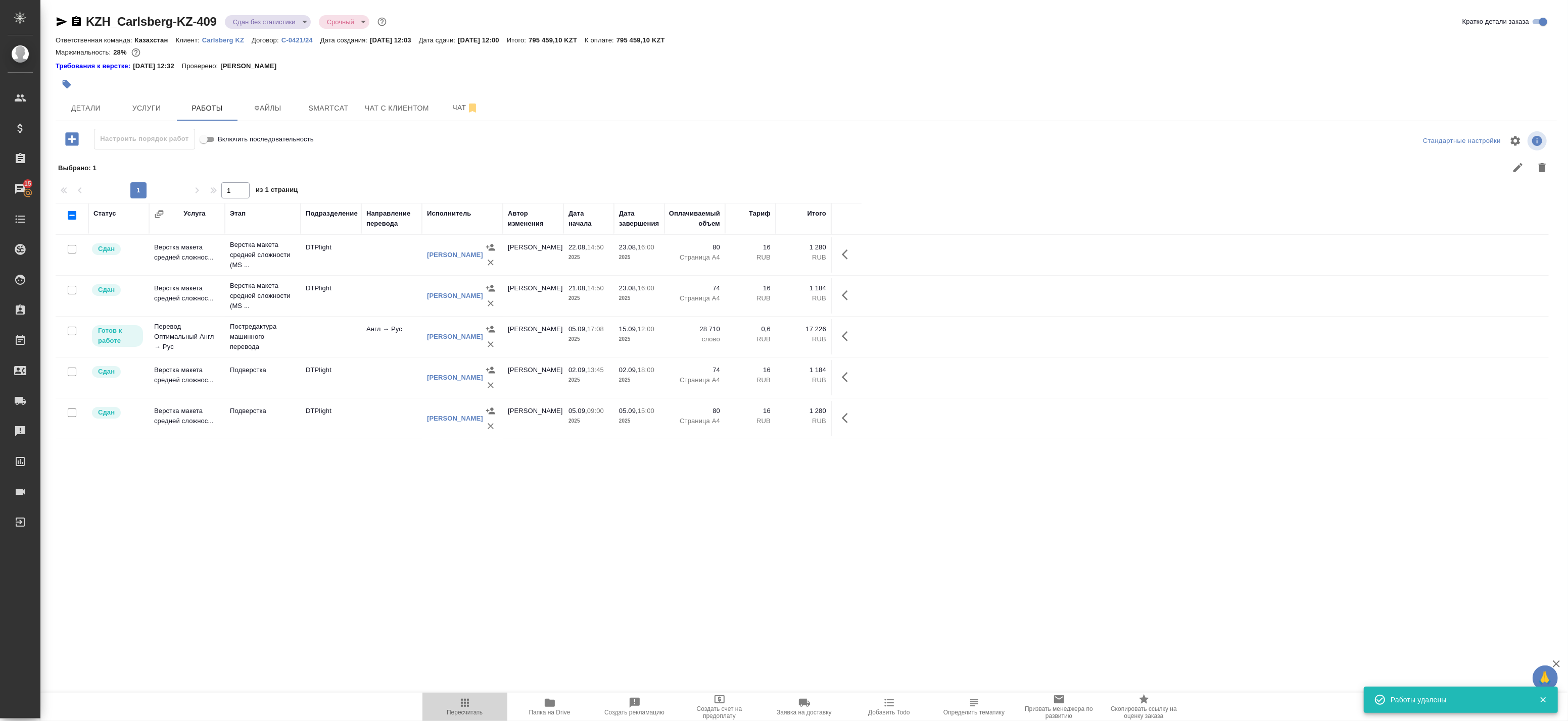
click at [460, 704] on icon "button" at bounding box center [465, 703] width 12 height 12
click at [842, 337] on button "button" at bounding box center [847, 336] width 24 height 24
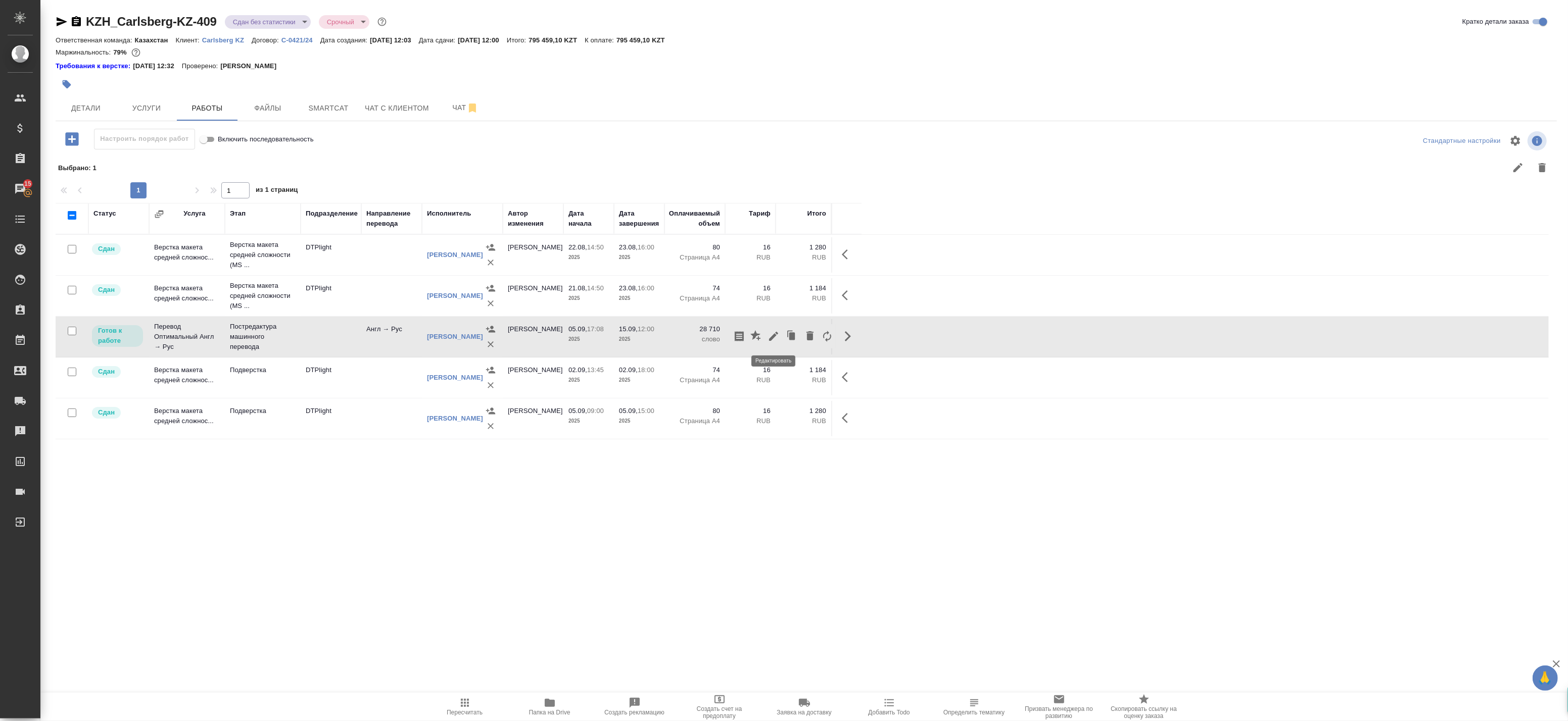
click at [770, 339] on icon "button" at bounding box center [773, 336] width 9 height 9
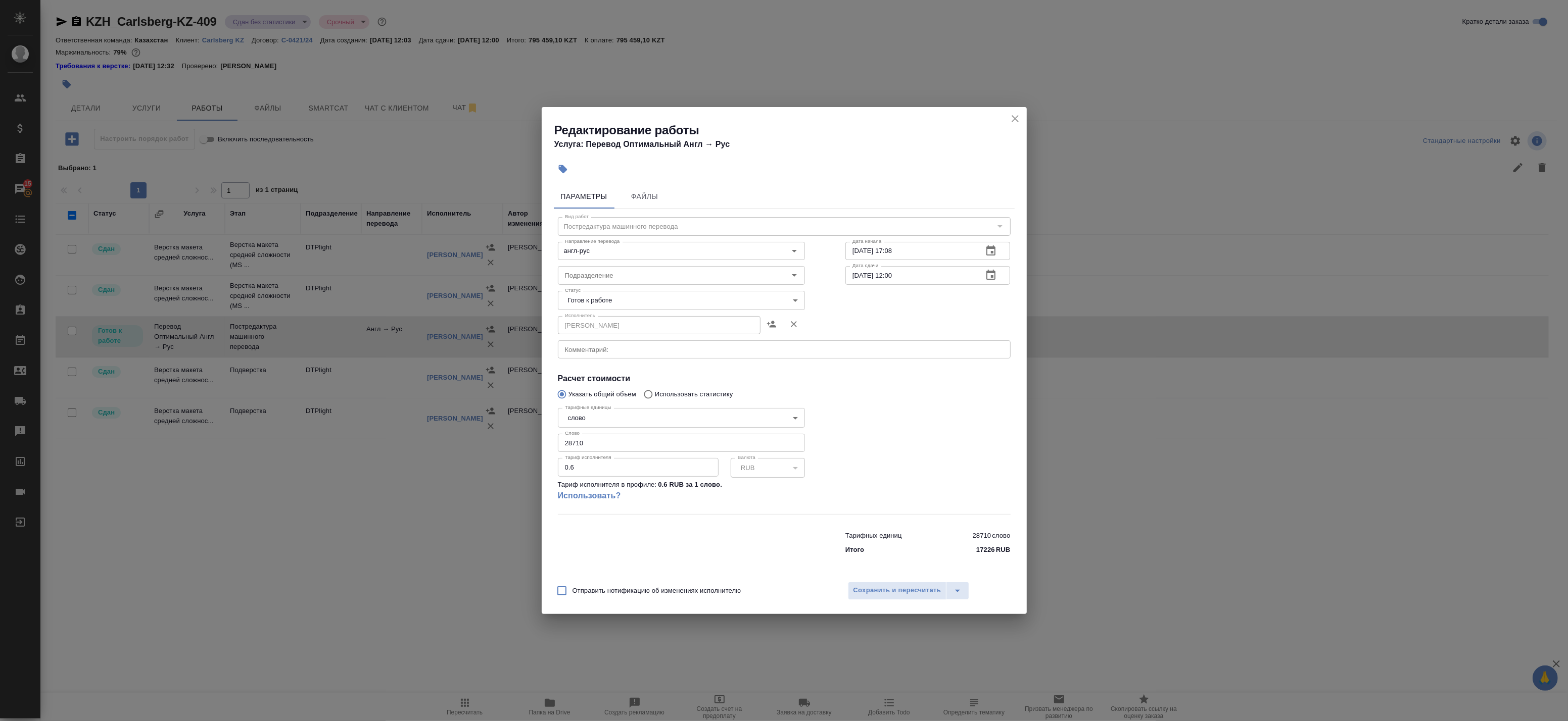
click at [618, 300] on body "🙏 .cls-1 fill:#fff; AWATERA Badanyan [PERSON_NAME] Спецификации Заказы 15 Чаты …" at bounding box center [784, 360] width 1568 height 721
click at [614, 349] on li "Сдан" at bounding box center [681, 352] width 247 height 17
type input "closed"
click at [913, 589] on span "Сохранить и пересчитать" at bounding box center [897, 591] width 88 height 12
